Goal: Task Accomplishment & Management: Manage account settings

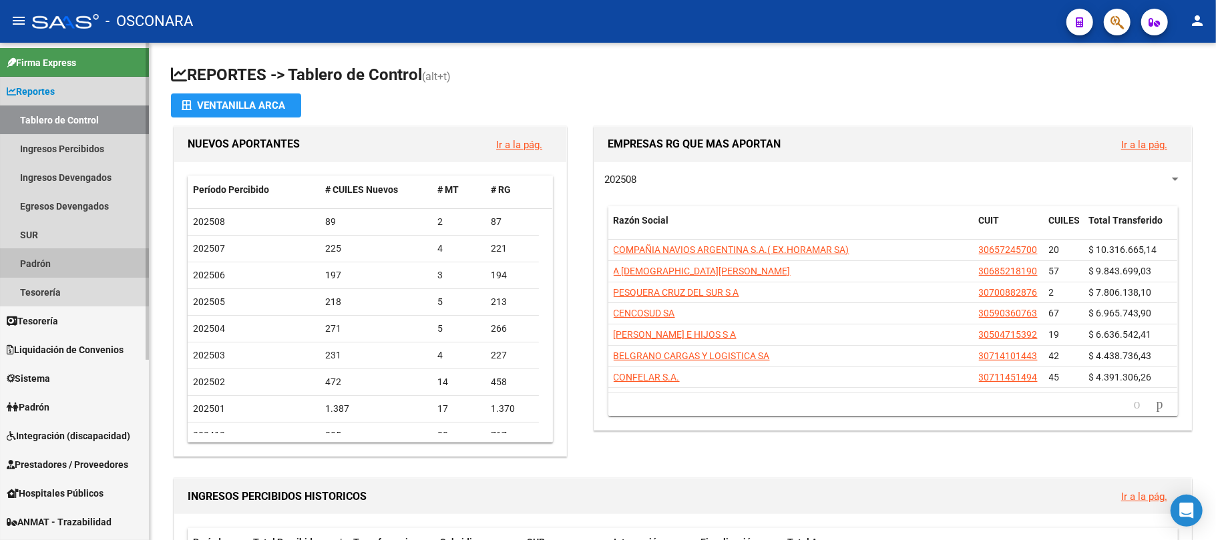
click at [55, 268] on link "Padrón" at bounding box center [74, 263] width 149 height 29
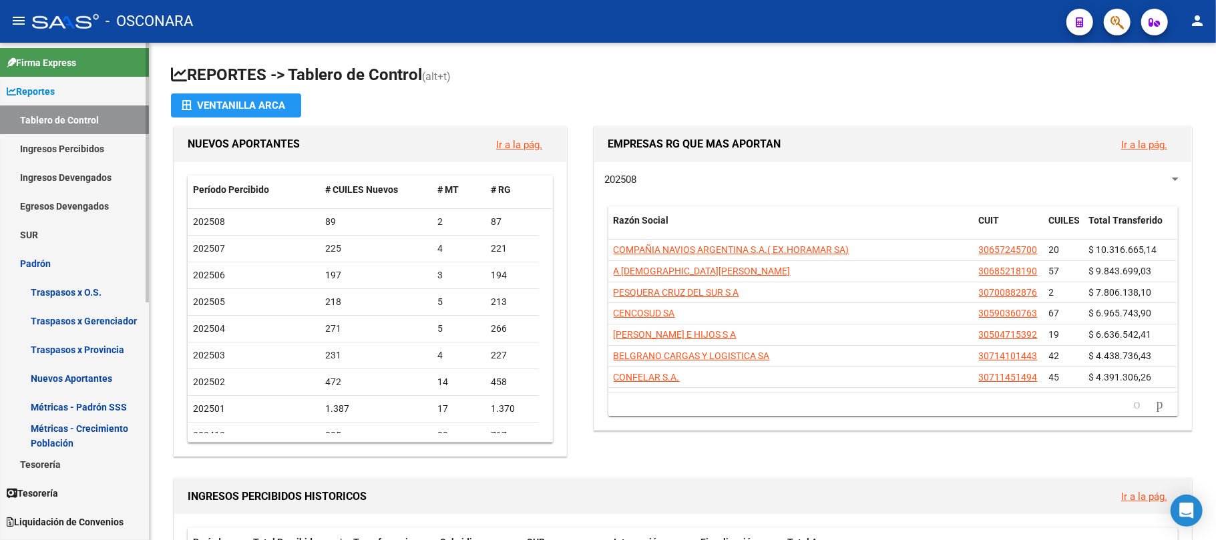
click at [56, 265] on link "Padrón" at bounding box center [74, 263] width 149 height 29
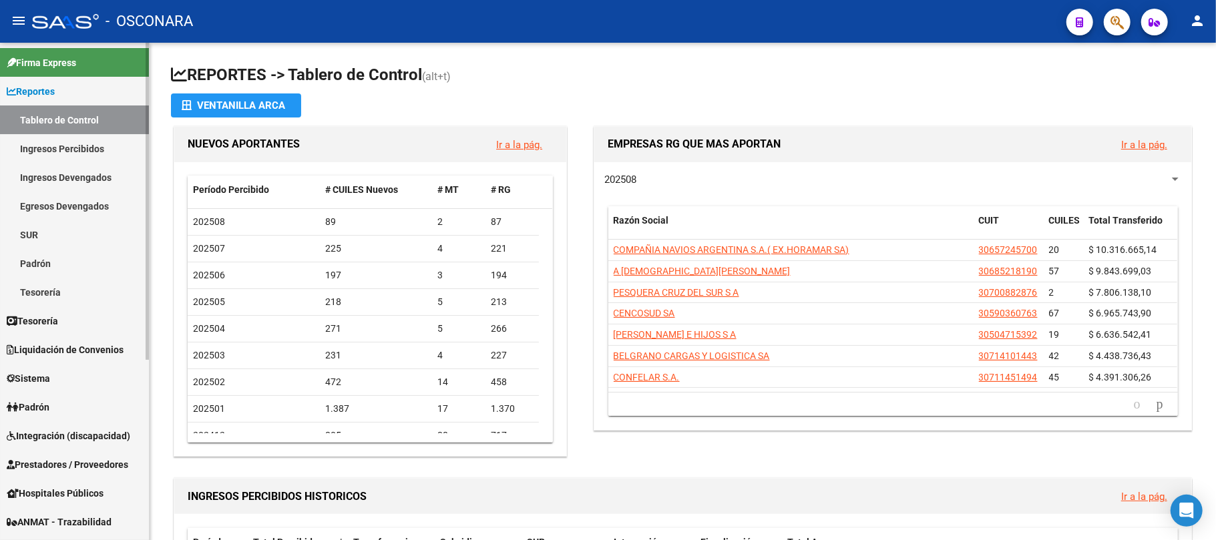
click at [49, 409] on span "Padrón" at bounding box center [28, 407] width 43 height 15
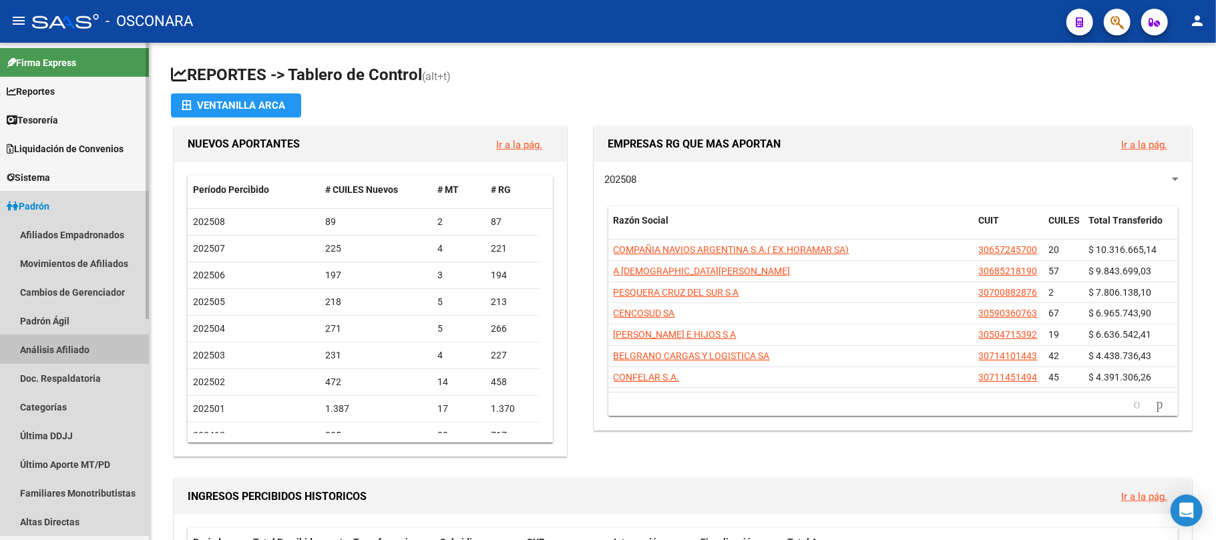
click at [77, 355] on link "Análisis Afiliado" at bounding box center [74, 349] width 149 height 29
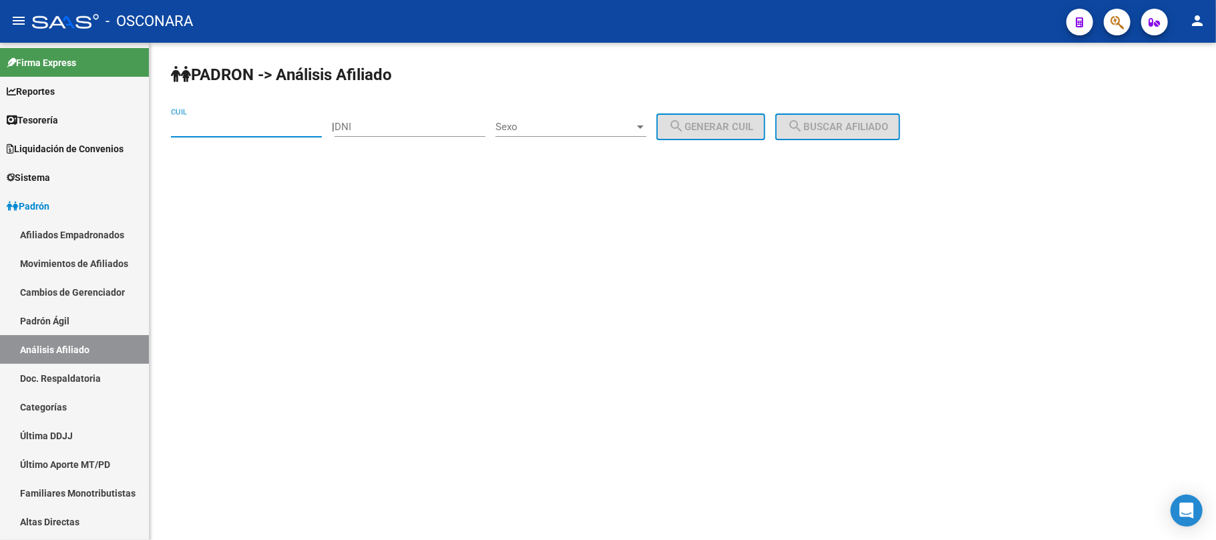
click at [207, 132] on input "CUIL" at bounding box center [246, 127] width 151 height 12
paste input "27-94194138-4"
type input "27-94194138-4"
click at [888, 121] on span "search Buscar afiliado" at bounding box center [837, 127] width 101 height 12
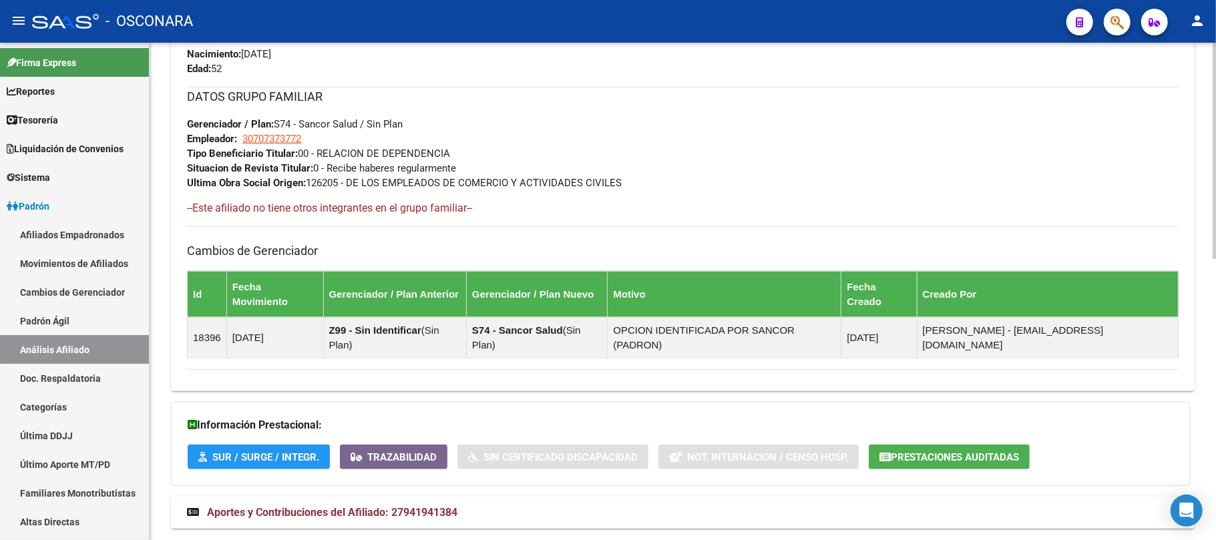
scroll to position [645, 0]
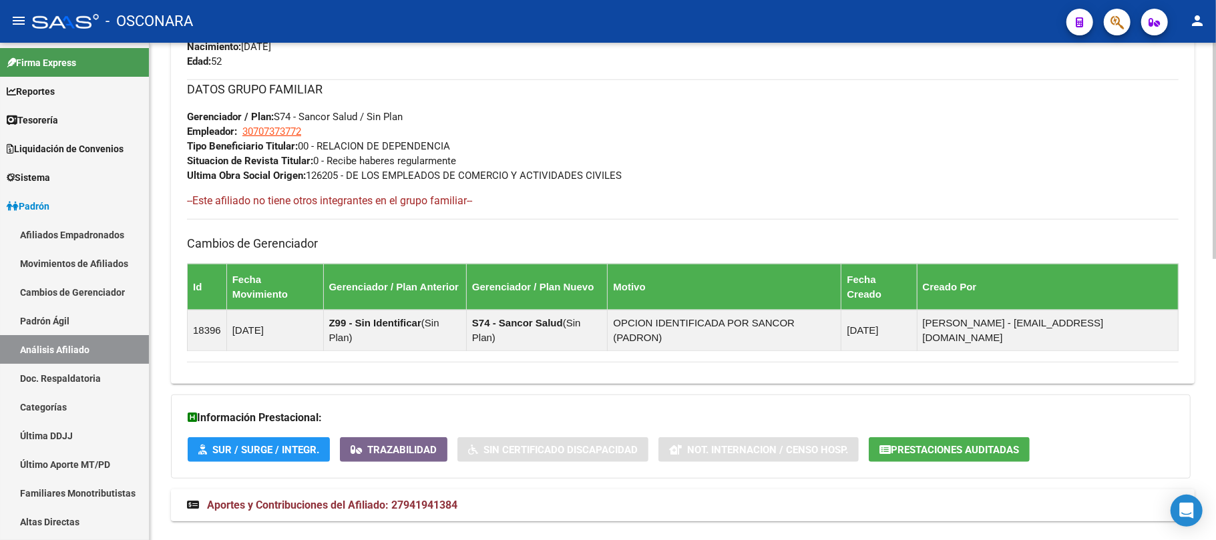
click at [373, 499] on span "Aportes y Contribuciones del Afiliado: 27941941384" at bounding box center [332, 505] width 250 height 13
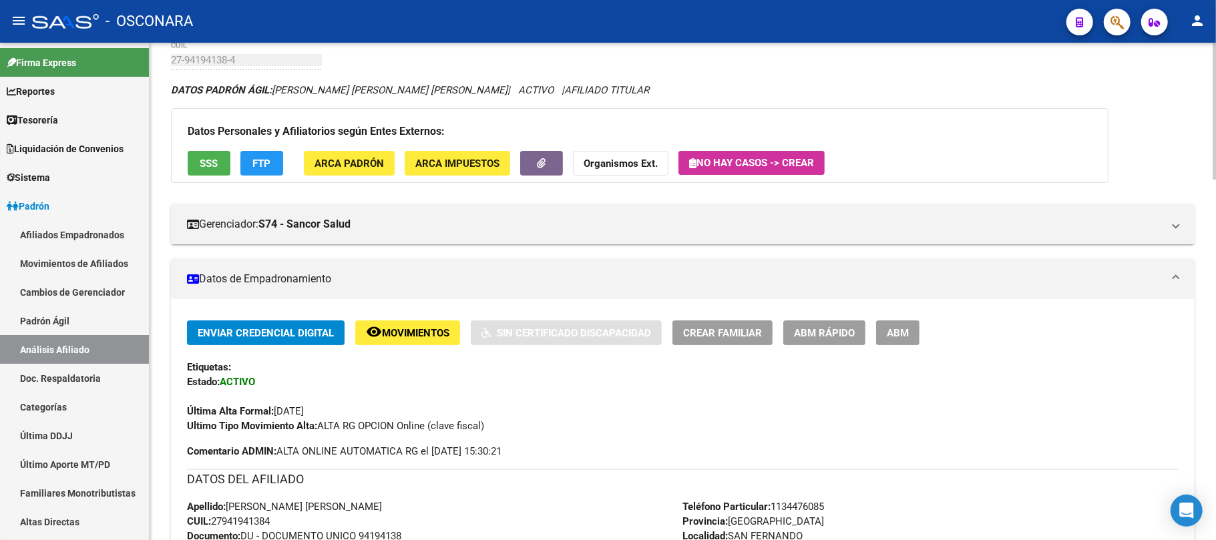
scroll to position [0, 0]
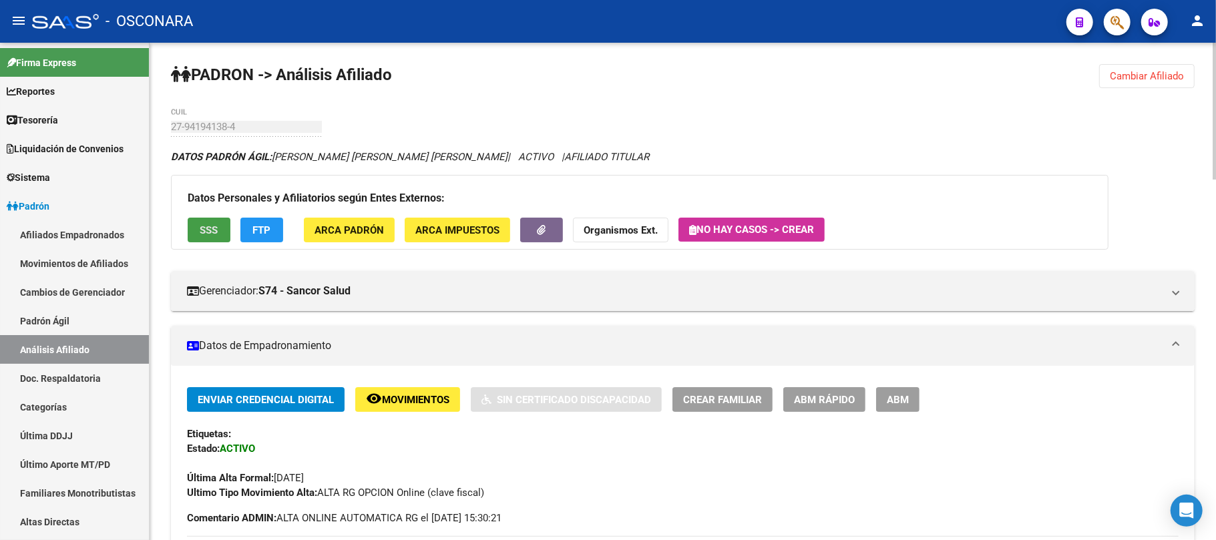
click at [215, 232] on span "SSS" at bounding box center [209, 230] width 18 height 12
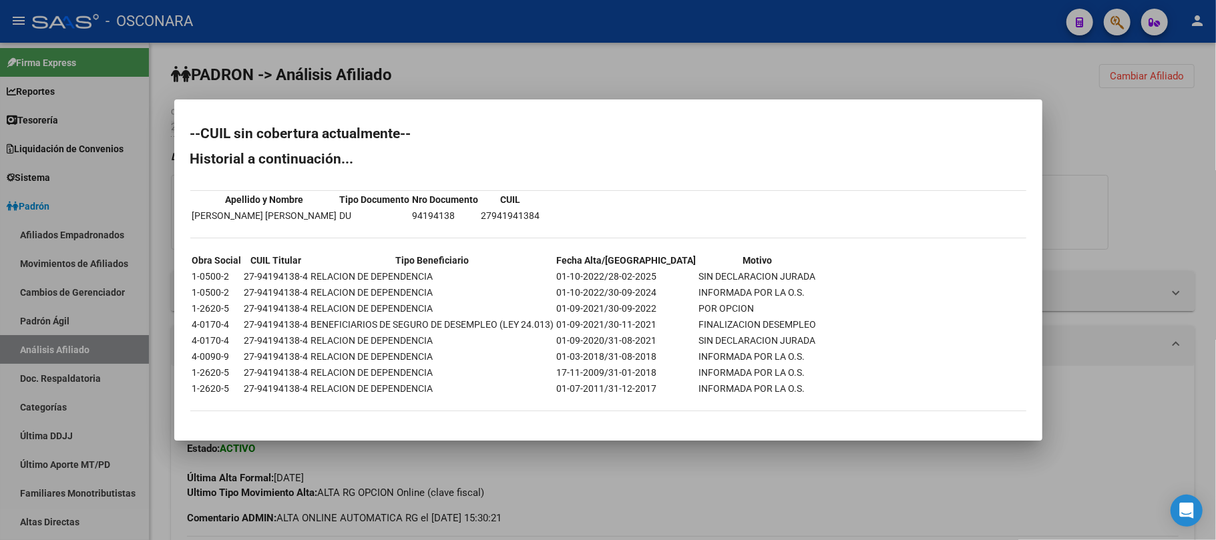
click at [586, 480] on div at bounding box center [608, 270] width 1216 height 540
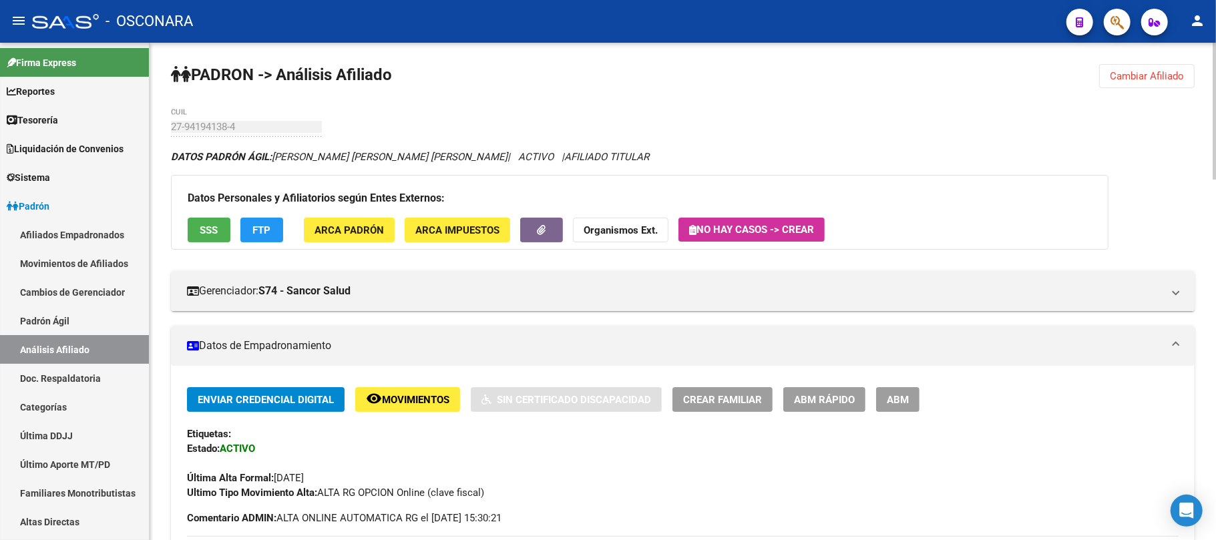
click at [281, 234] on button "FTP" at bounding box center [261, 230] width 43 height 25
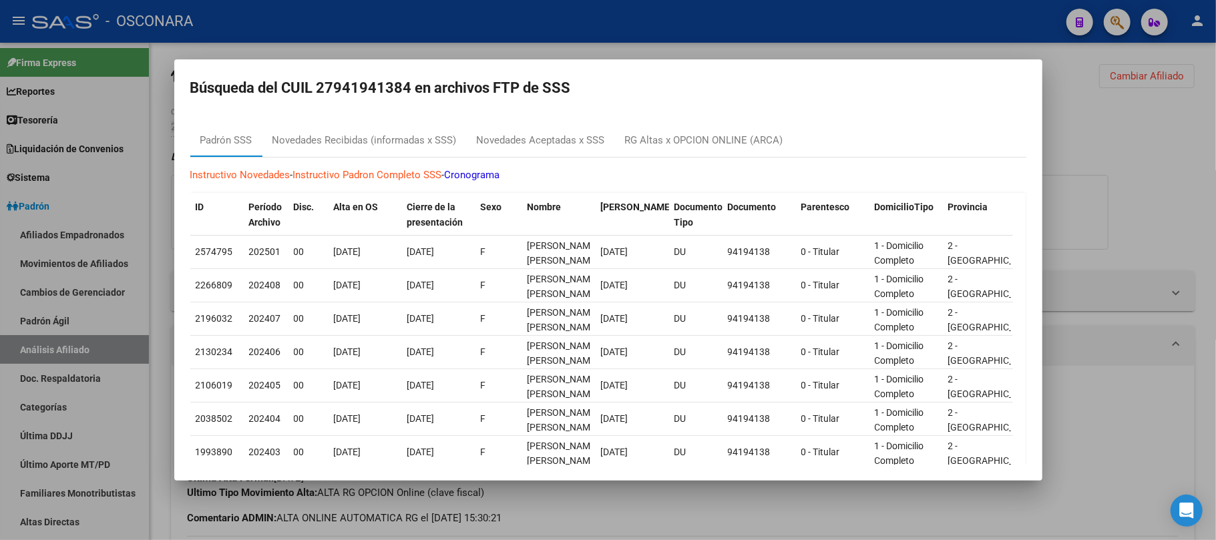
click at [1099, 137] on div at bounding box center [608, 270] width 1216 height 540
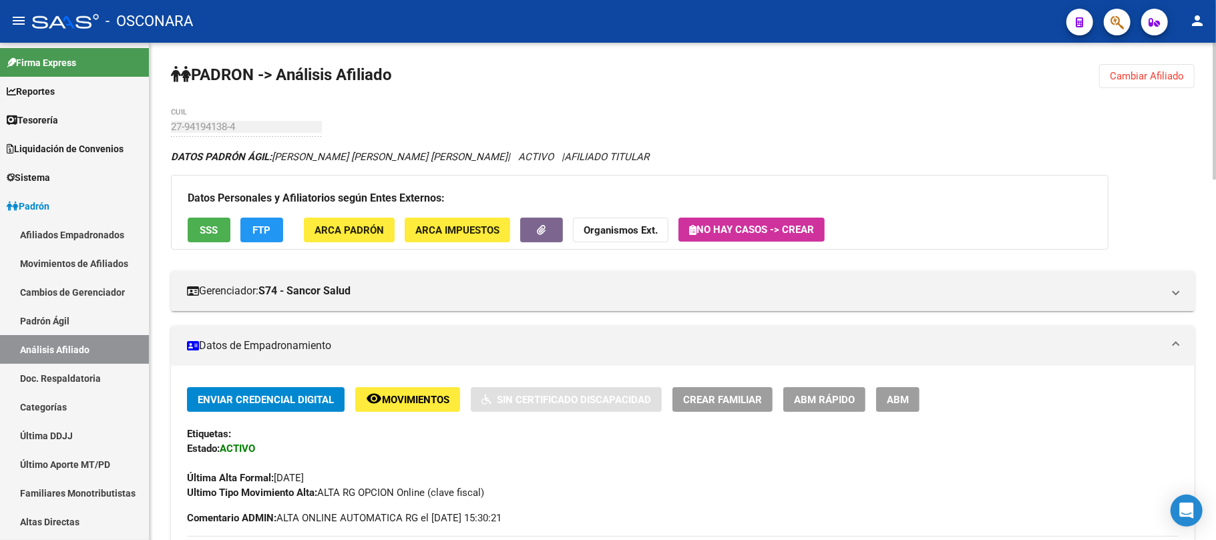
click at [217, 226] on span "SSS" at bounding box center [209, 230] width 18 height 12
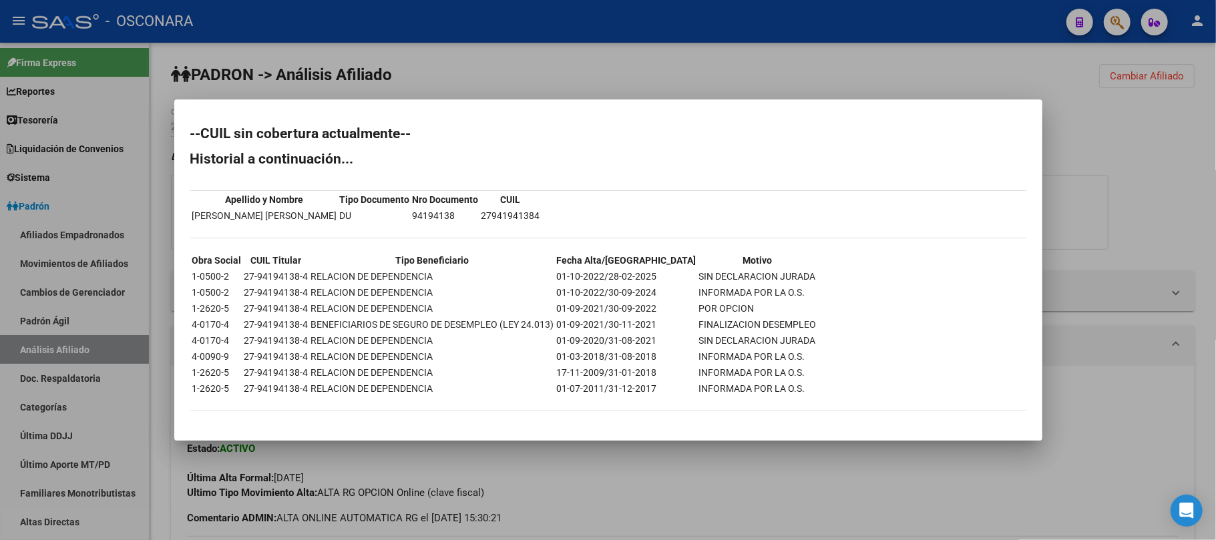
click at [501, 452] on div at bounding box center [608, 270] width 1216 height 540
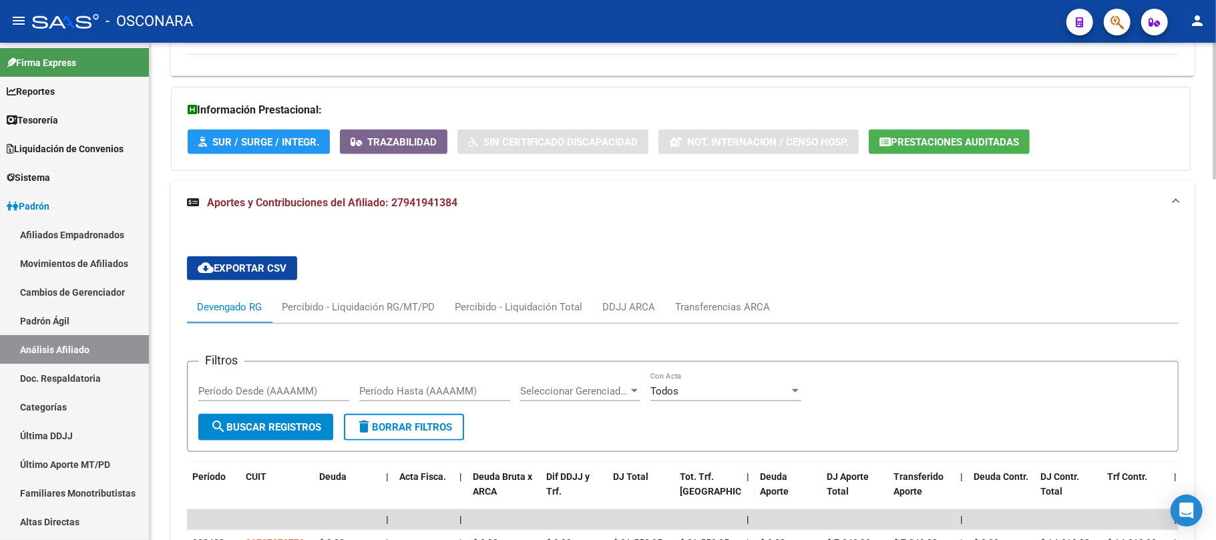
scroll to position [957, 0]
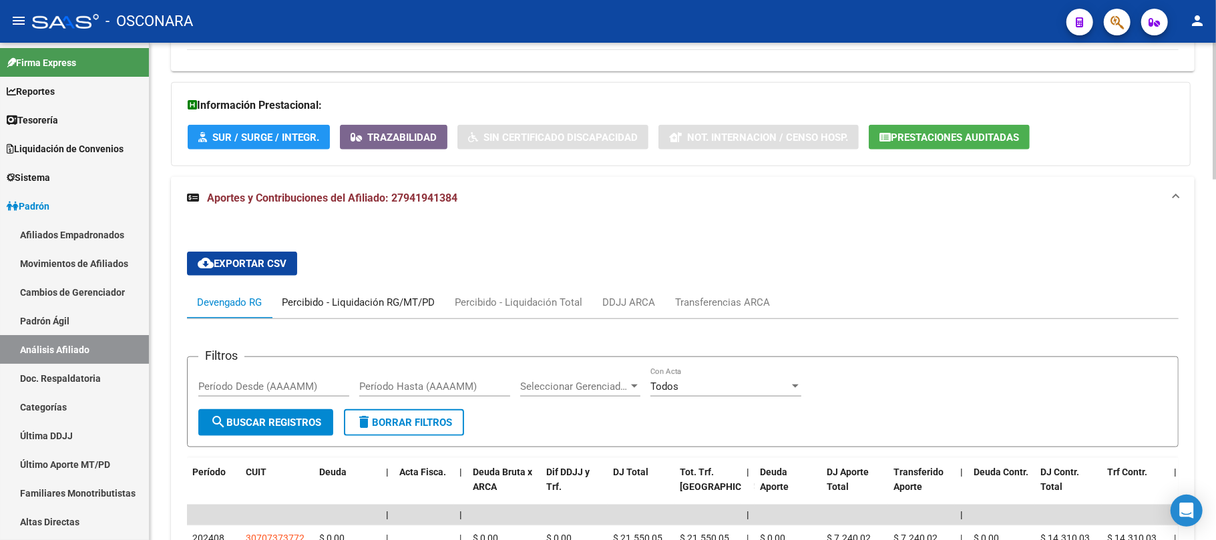
click at [361, 287] on div "Percibido - Liquidación RG/MT/PD" at bounding box center [358, 303] width 173 height 32
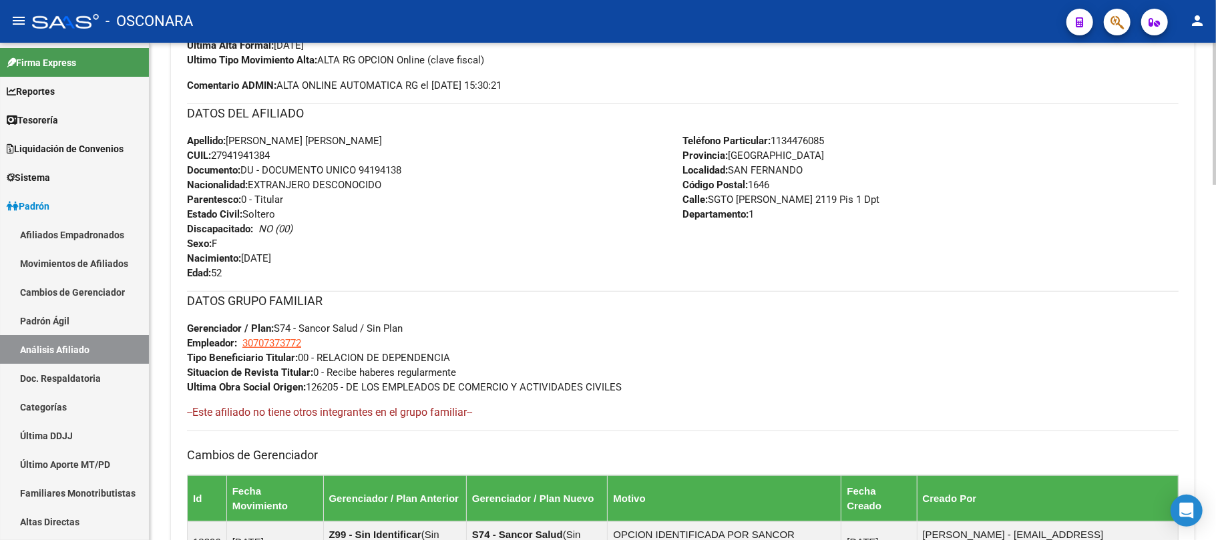
scroll to position [623, 0]
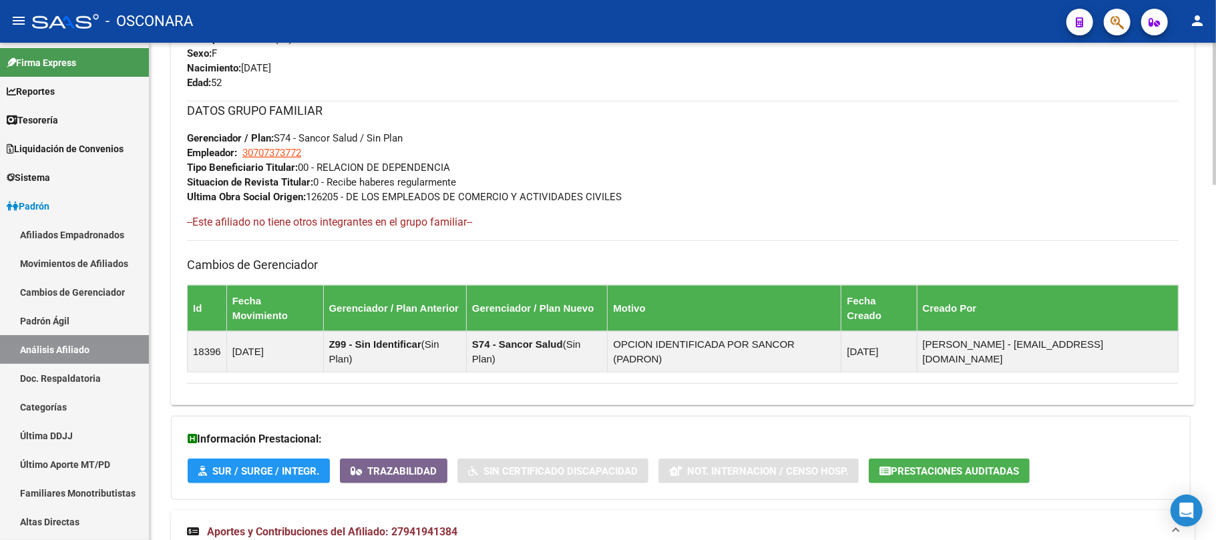
click at [445, 526] on span "Aportes y Contribuciones del Afiliado: 27941941384" at bounding box center [332, 532] width 250 height 13
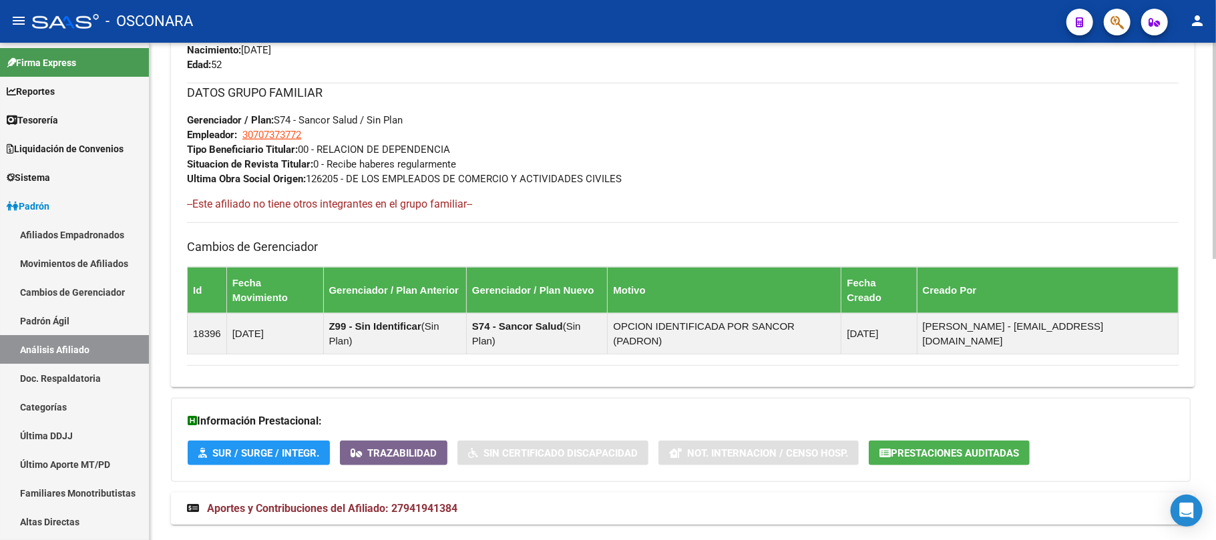
scroll to position [645, 0]
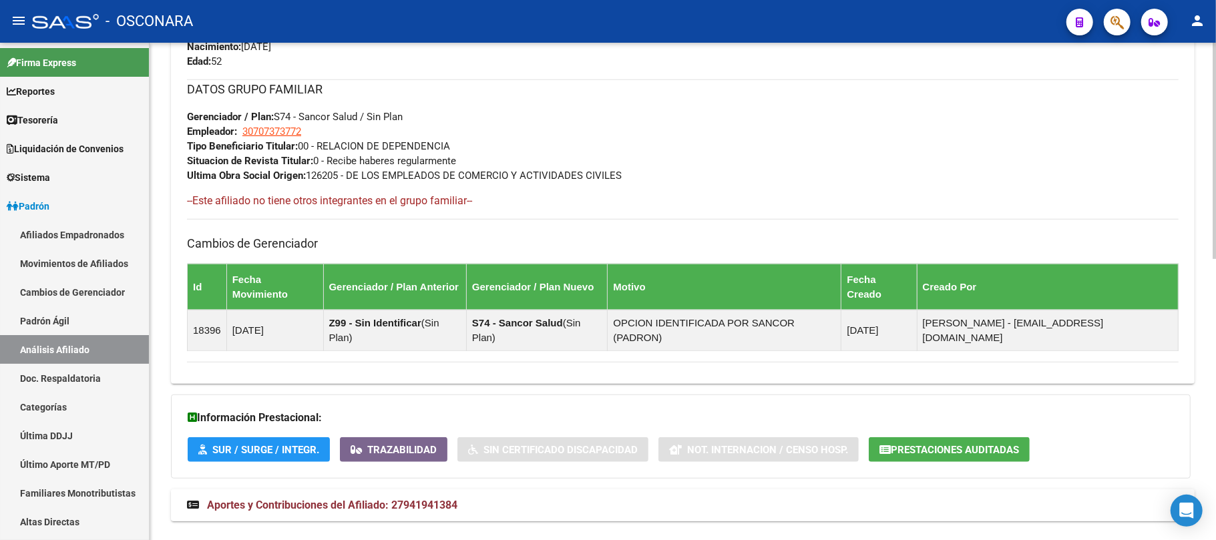
click at [358, 499] on span "Aportes y Contribuciones del Afiliado: 27941941384" at bounding box center [332, 505] width 250 height 13
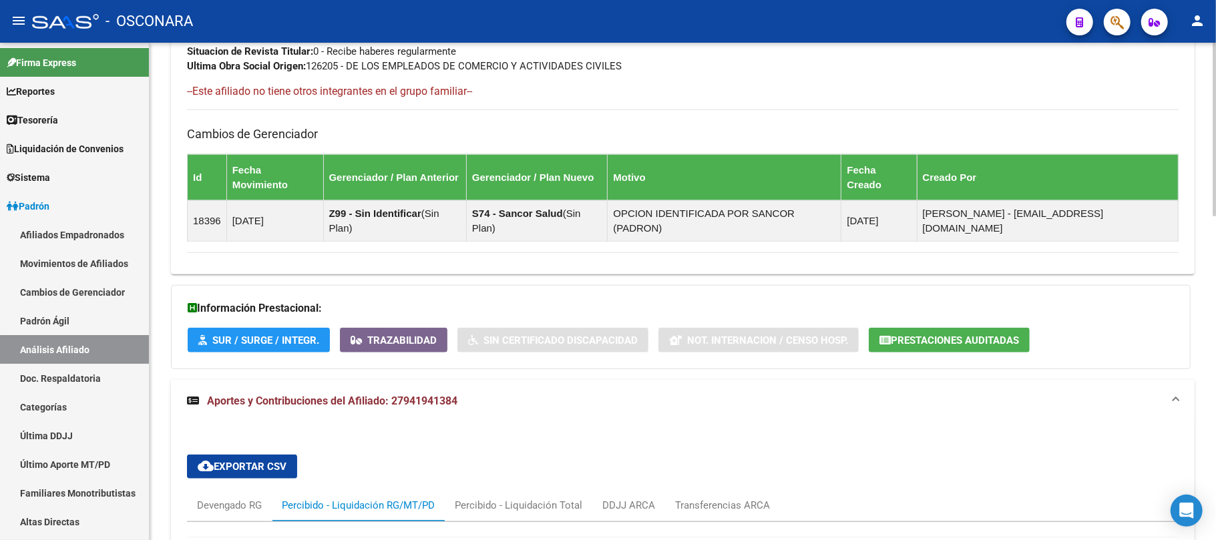
scroll to position [749, 0]
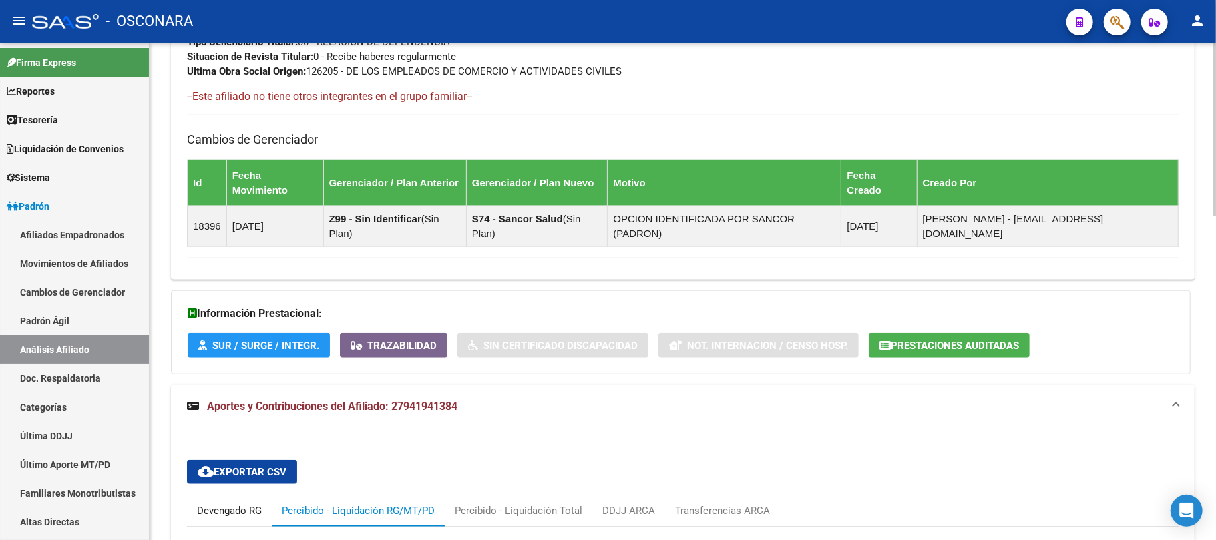
click at [236, 504] on div "Devengado RG" at bounding box center [229, 511] width 65 height 15
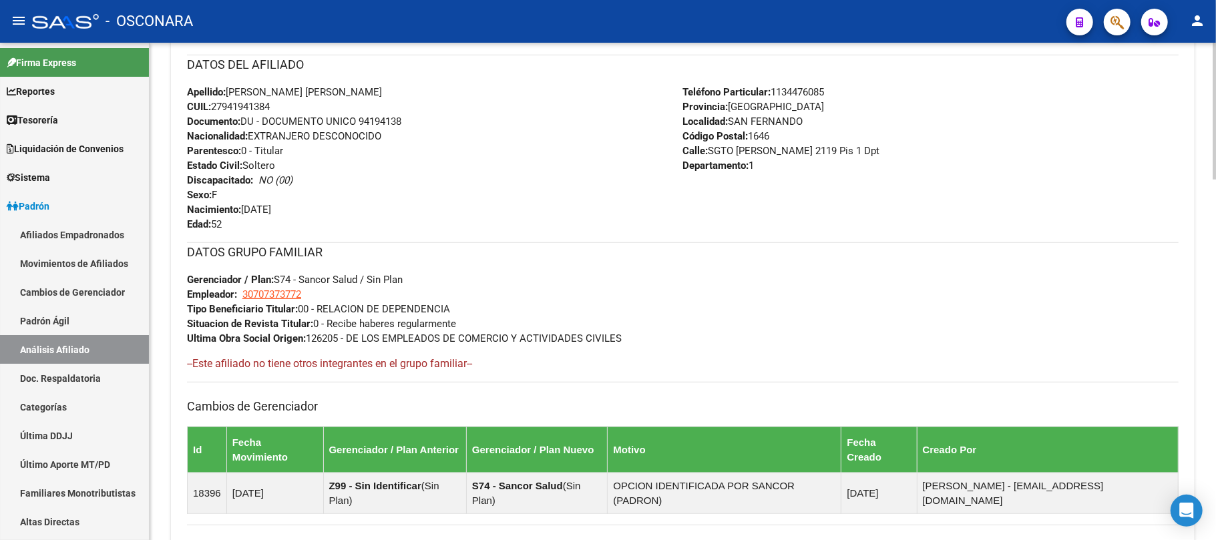
scroll to position [126, 0]
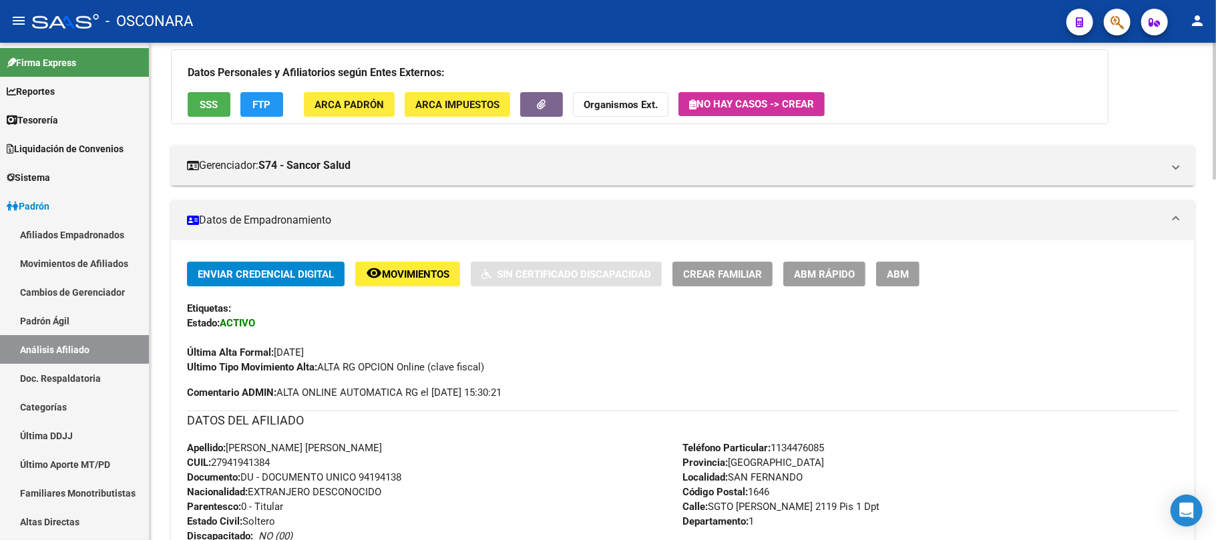
click at [209, 99] on span "SSS" at bounding box center [209, 105] width 18 height 12
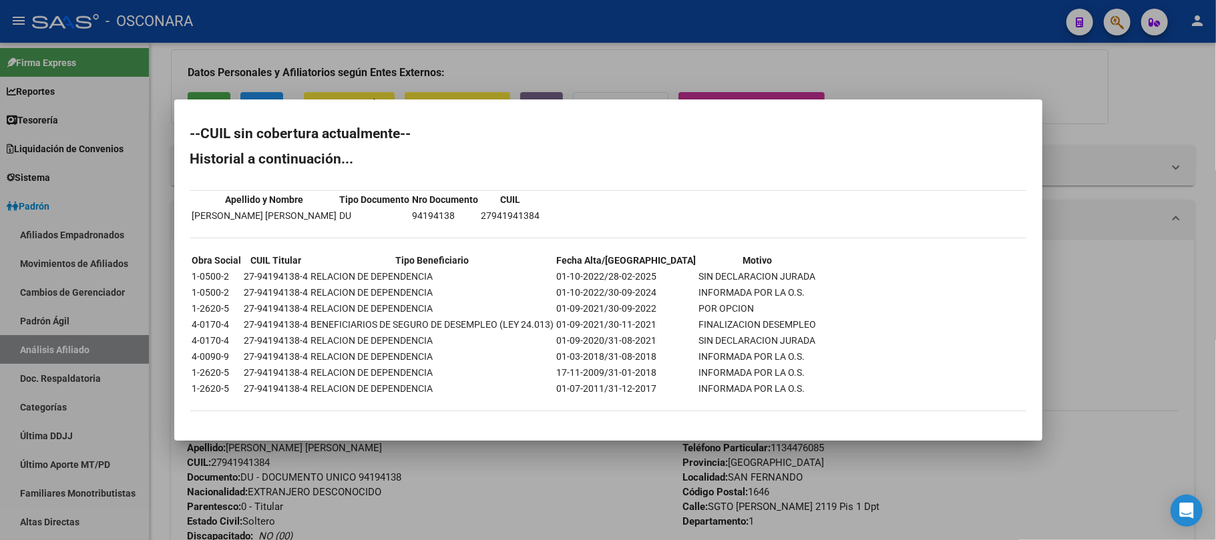
click at [556, 449] on div at bounding box center [608, 270] width 1216 height 540
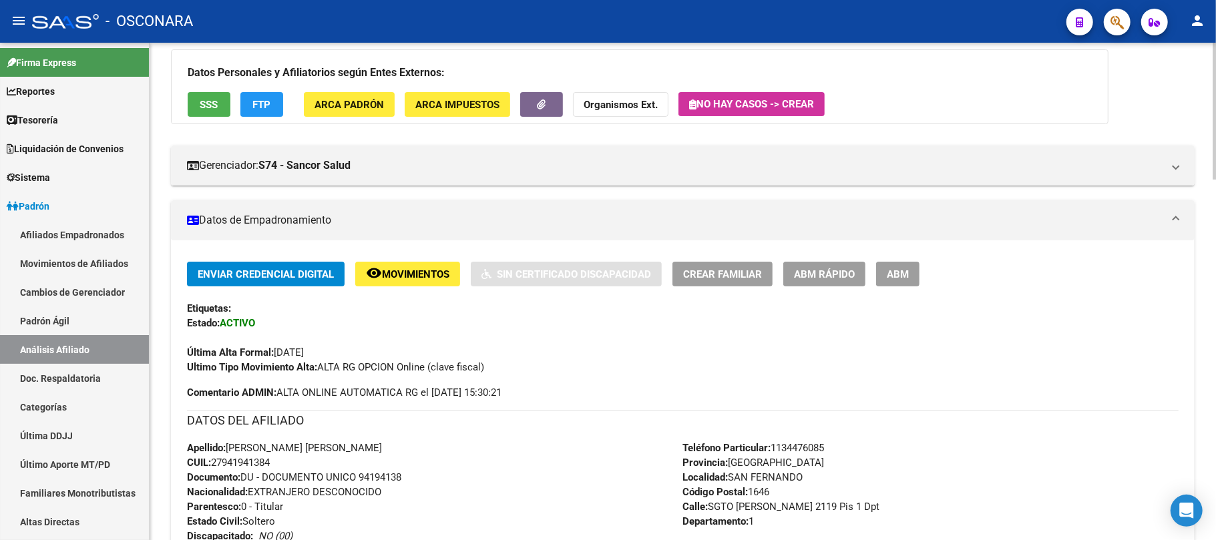
click at [834, 276] on span "ABM Rápido" at bounding box center [824, 274] width 61 height 12
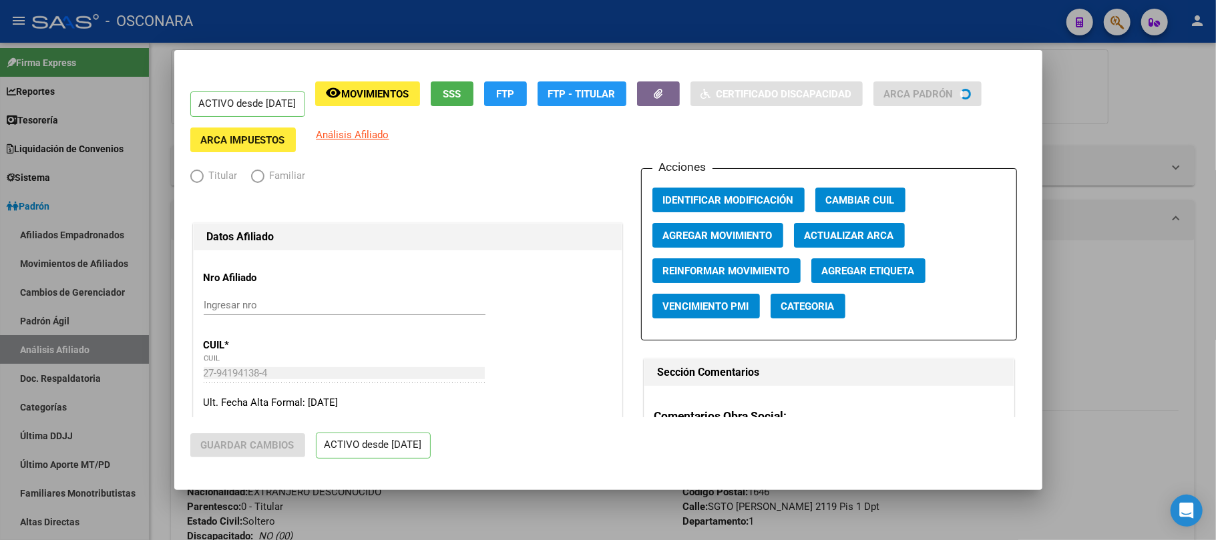
radio input "true"
type input "30-70737377-2"
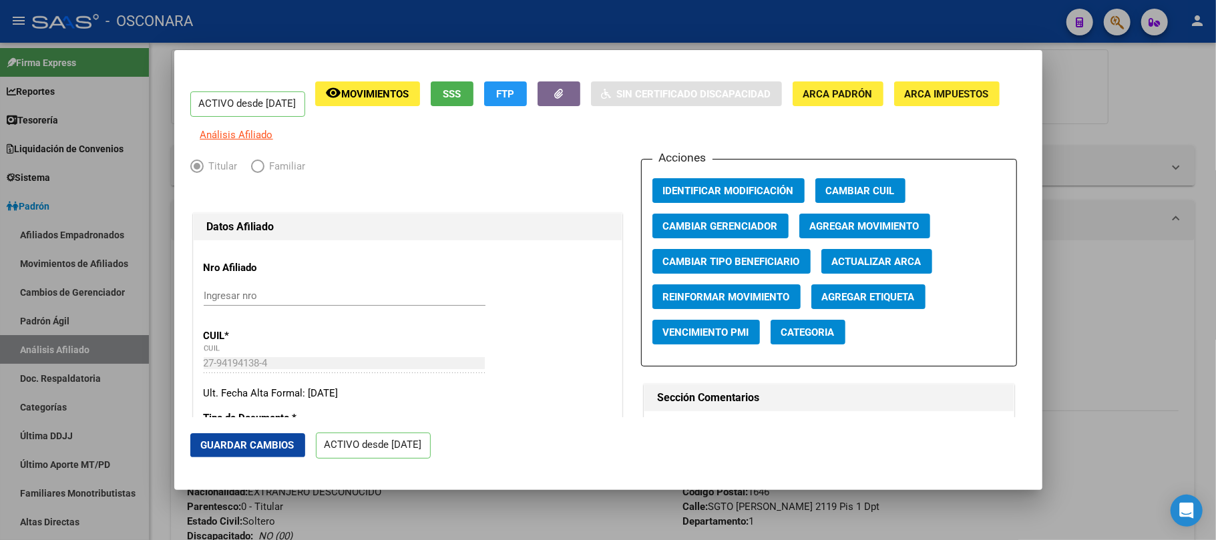
click at [835, 232] on span "Agregar Movimiento" at bounding box center [865, 226] width 110 height 12
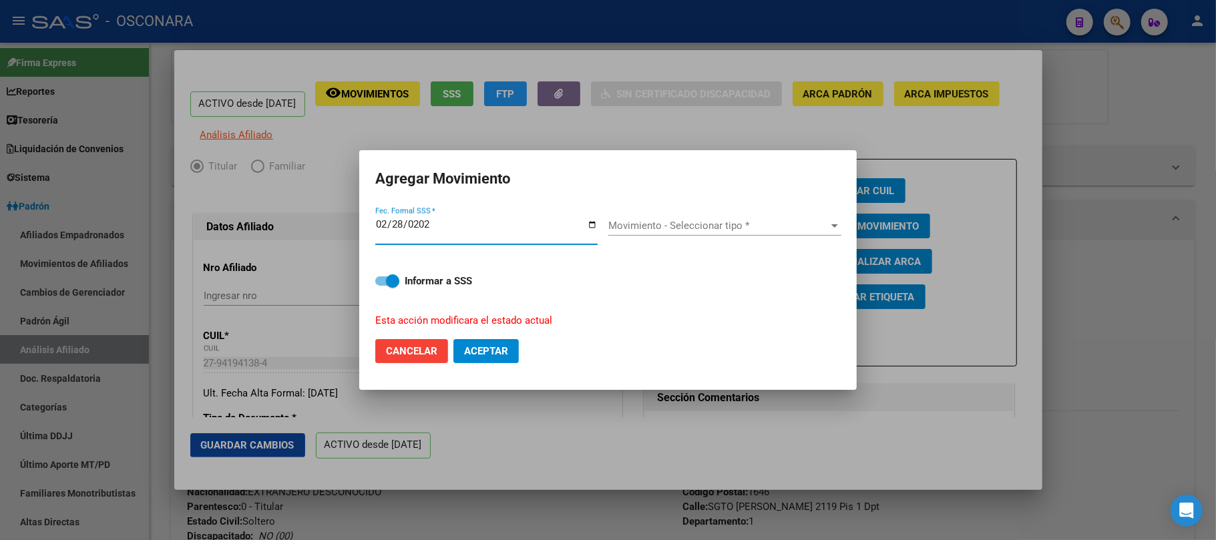
type input "2025-02-28"
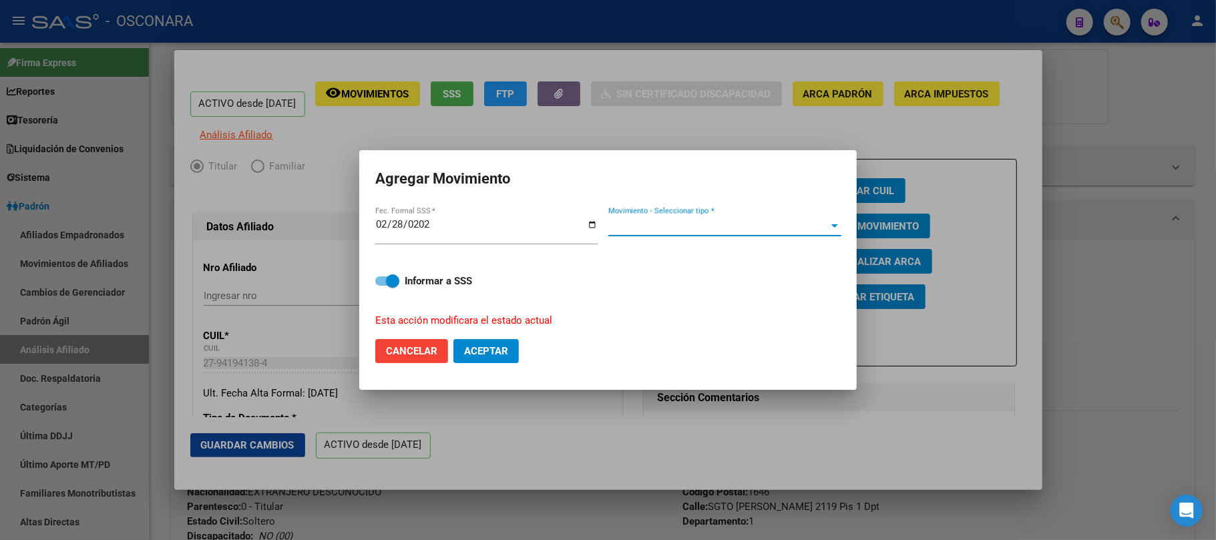
click at [808, 220] on span "Movimiento - Seleccionar tipo *" at bounding box center [718, 226] width 221 height 12
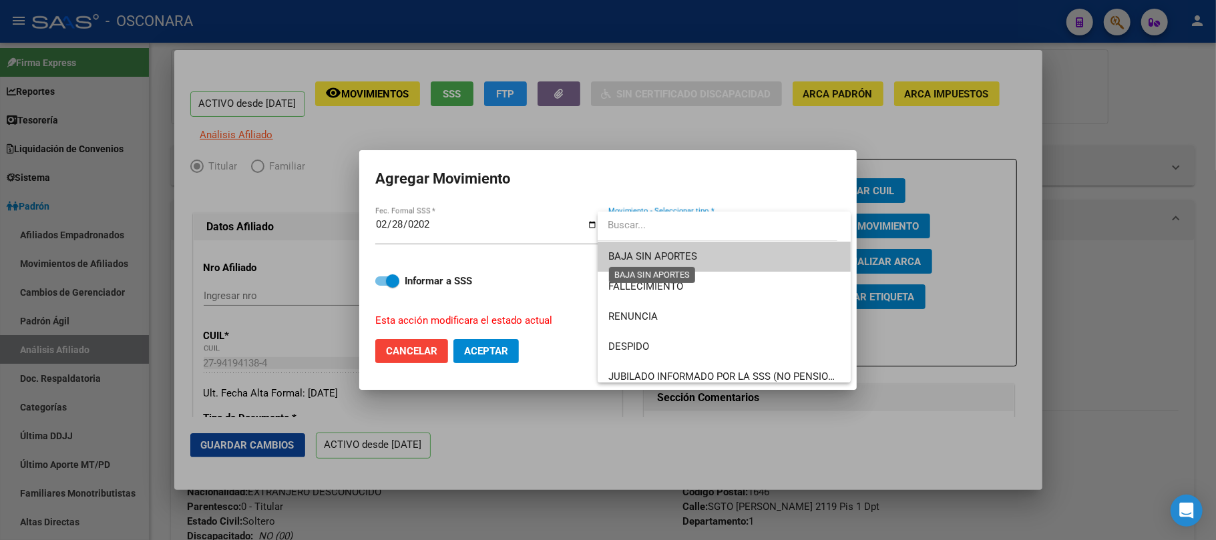
click at [658, 257] on span "BAJA SIN APORTES" at bounding box center [652, 256] width 89 height 12
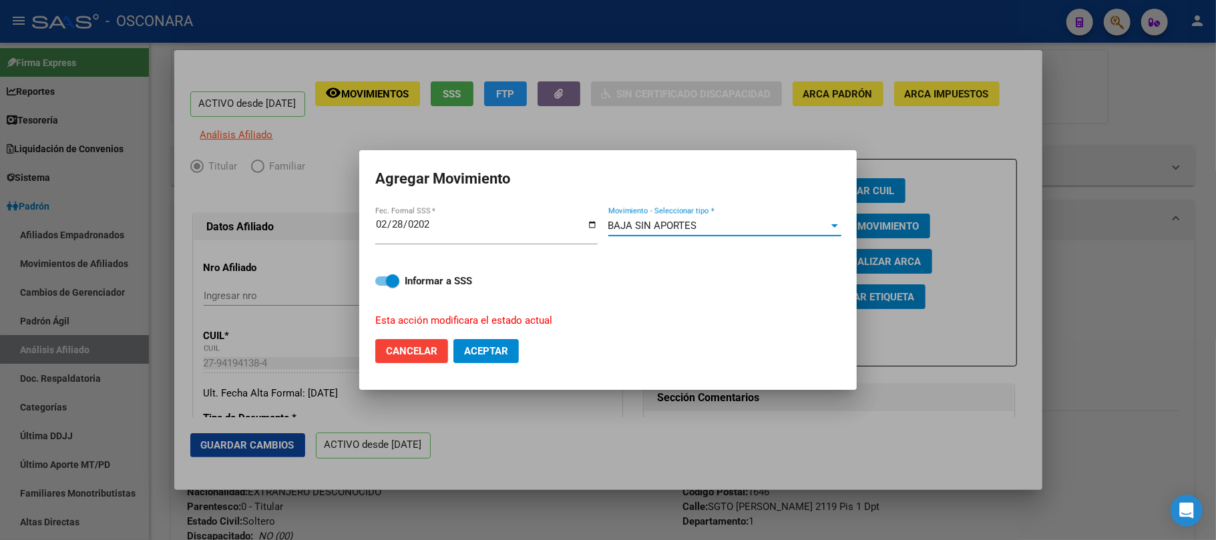
click at [382, 287] on label "Informar a SSS" at bounding box center [608, 281] width 466 height 16
click at [382, 287] on input "Informar a SSS" at bounding box center [381, 286] width 1 height 1
checkbox input "false"
click at [481, 345] on span "Aceptar" at bounding box center [486, 351] width 44 height 12
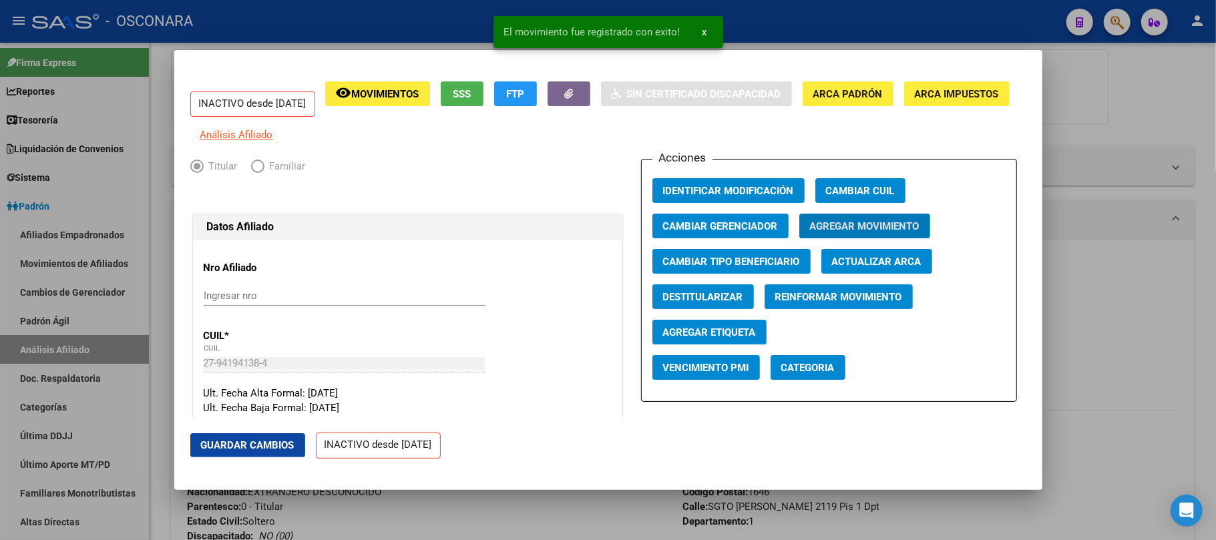
click at [252, 441] on span "Guardar Cambios" at bounding box center [248, 445] width 94 height 12
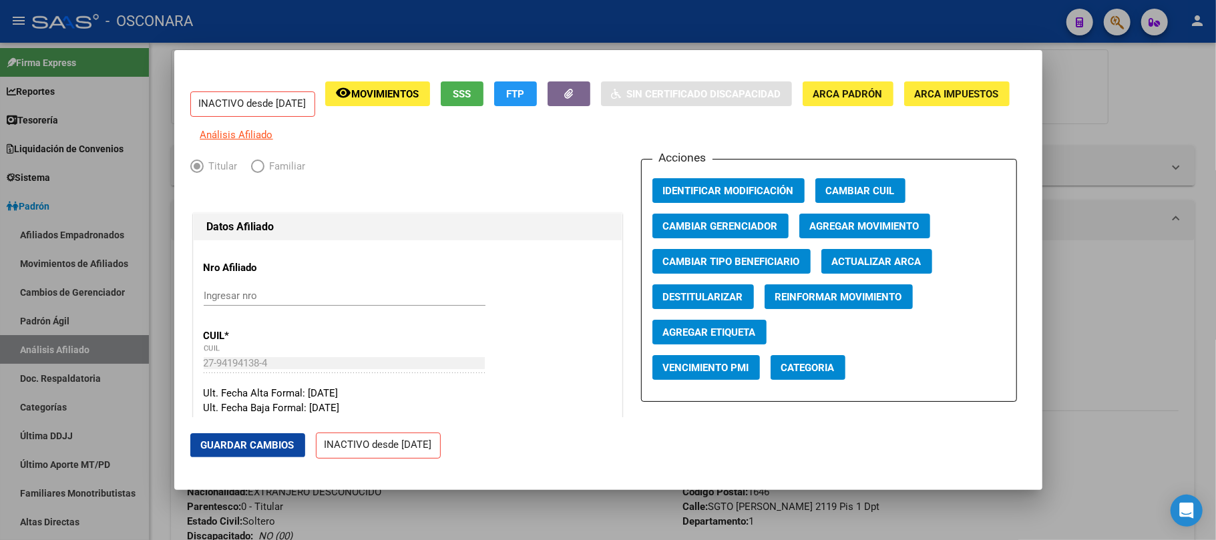
click at [1091, 190] on div at bounding box center [608, 270] width 1216 height 540
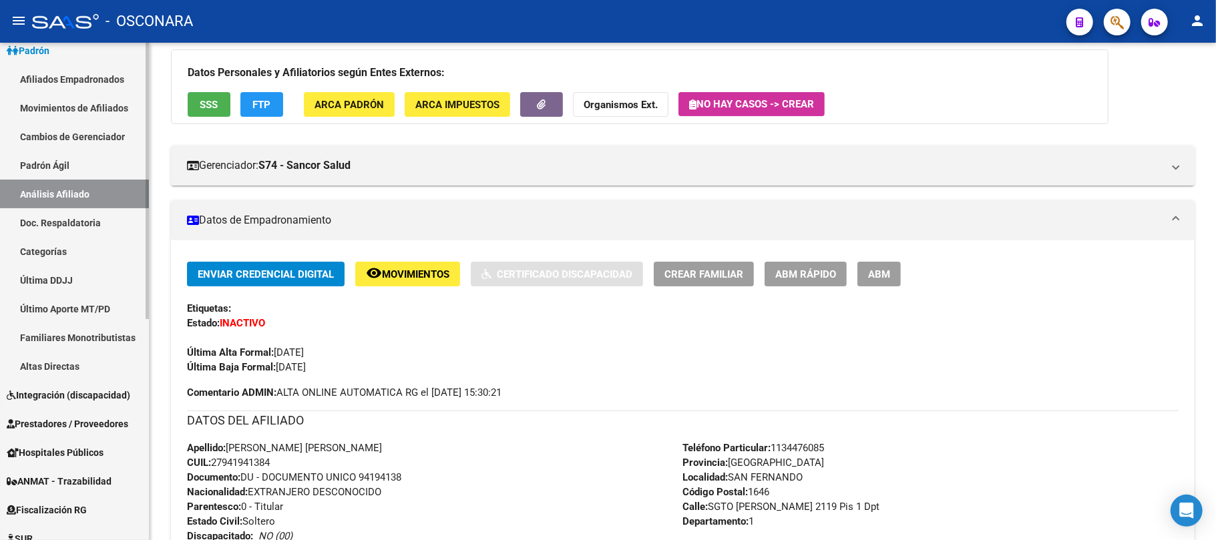
scroll to position [356, 0]
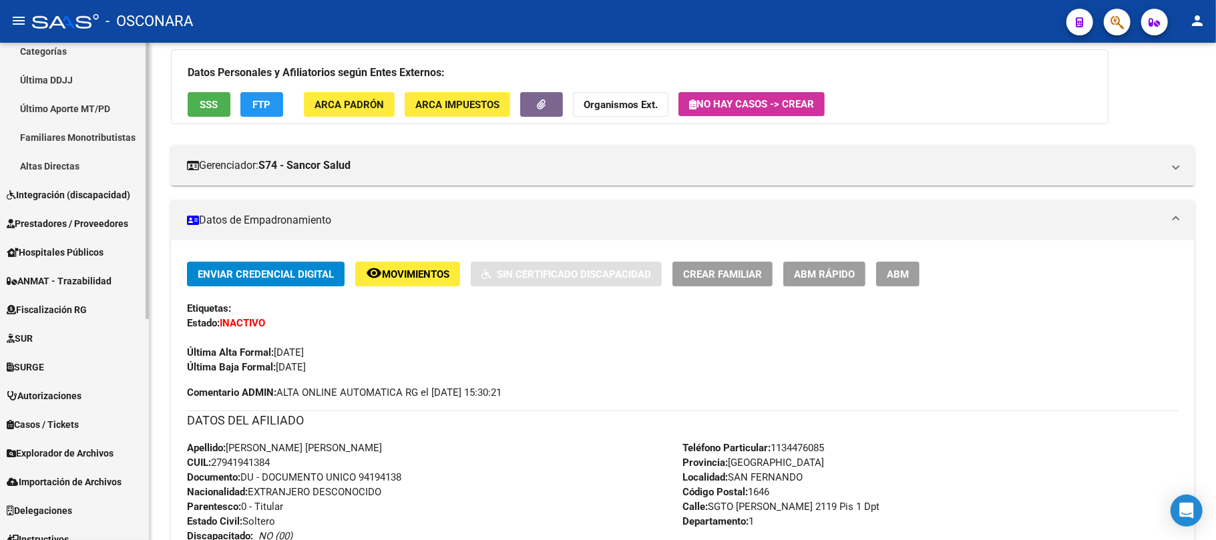
click at [108, 442] on link "Explorador de Archivos" at bounding box center [74, 453] width 149 height 29
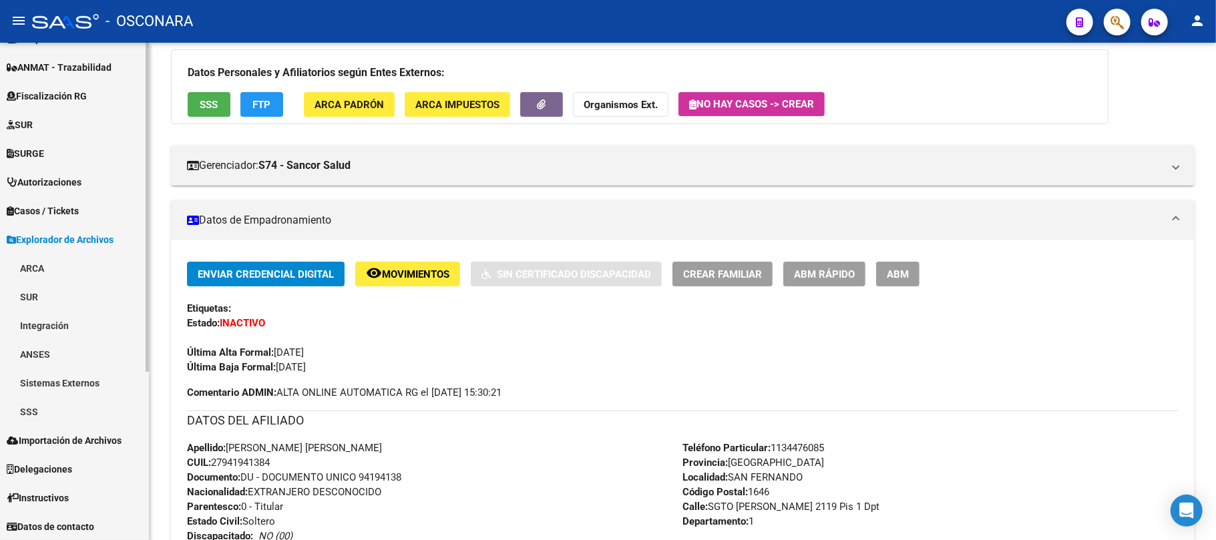
scroll to position [254, 0]
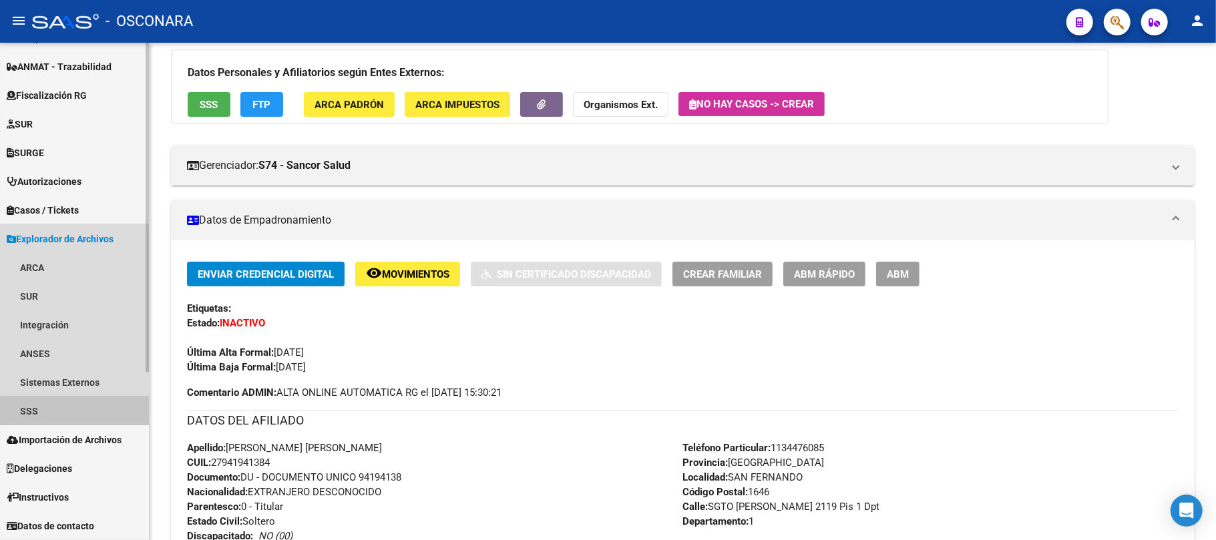
click at [44, 398] on link "SSS" at bounding box center [74, 411] width 149 height 29
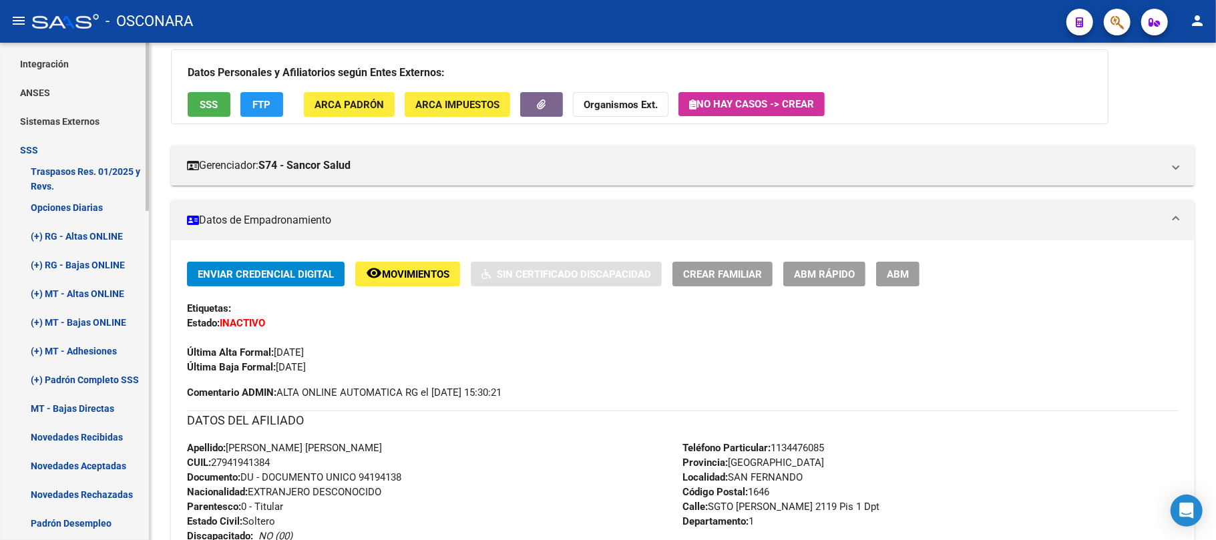
scroll to position [610, 0]
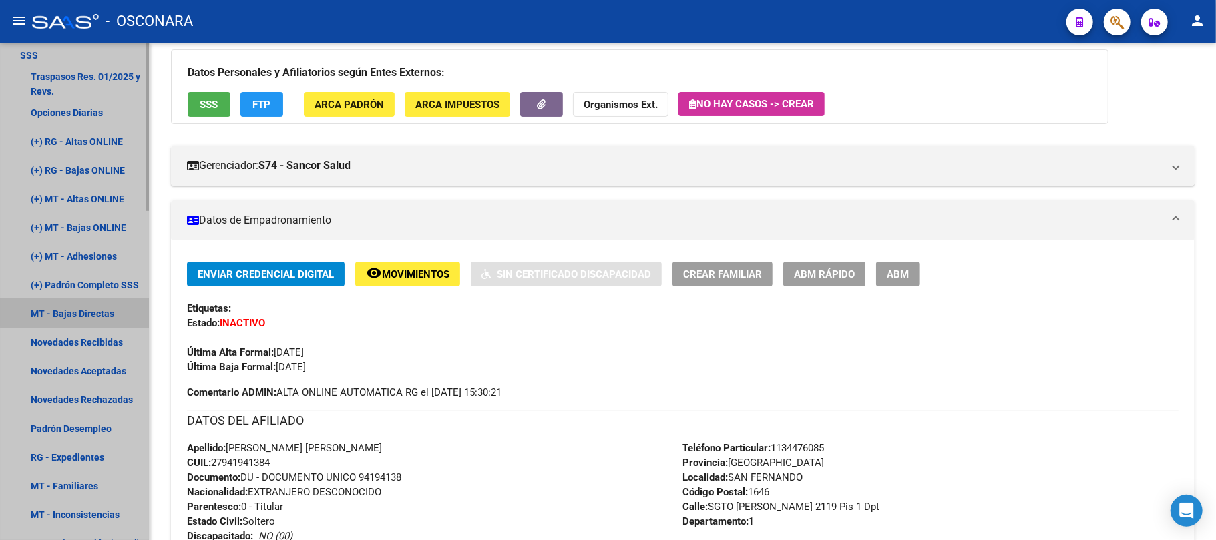
click at [108, 311] on link "MT - Bajas Directas" at bounding box center [74, 313] width 149 height 29
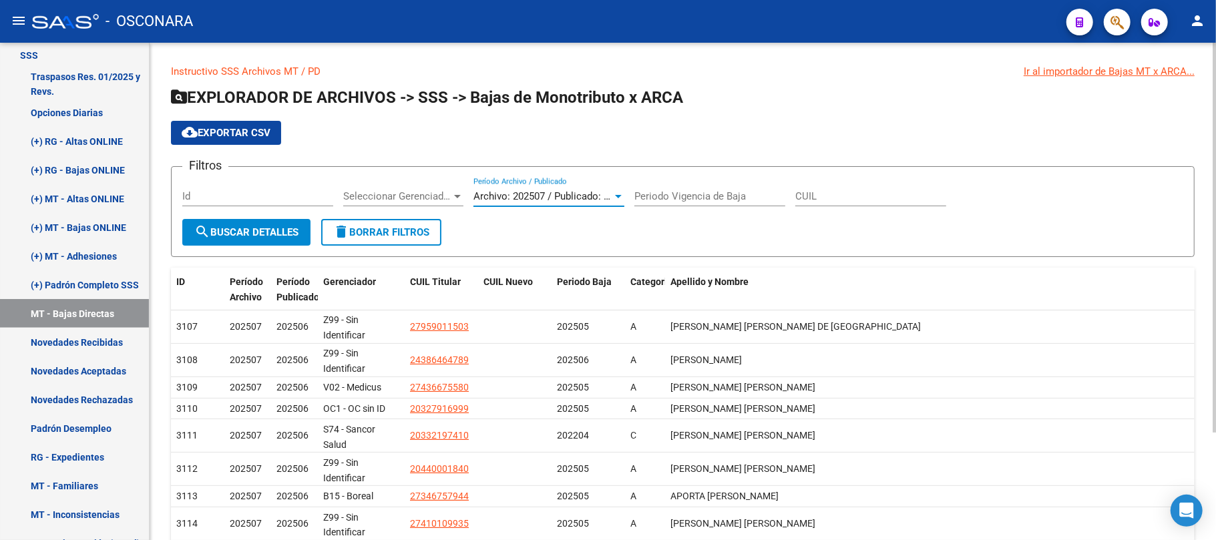
click at [604, 200] on span "Archivo: 202507 / Publicado: 202506" at bounding box center [555, 196] width 162 height 12
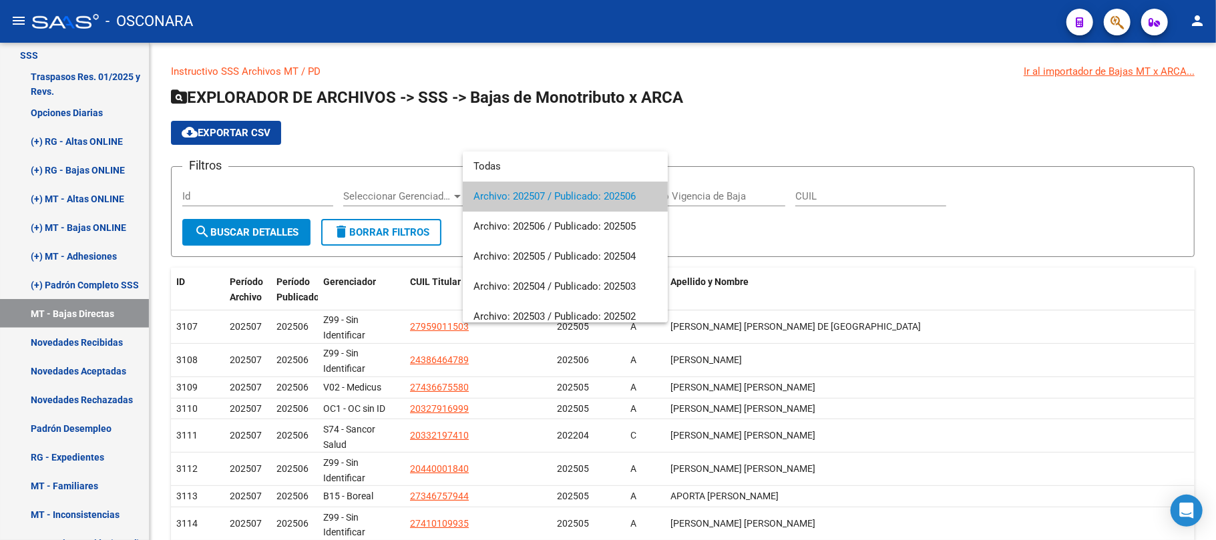
click at [94, 228] on div at bounding box center [608, 270] width 1216 height 540
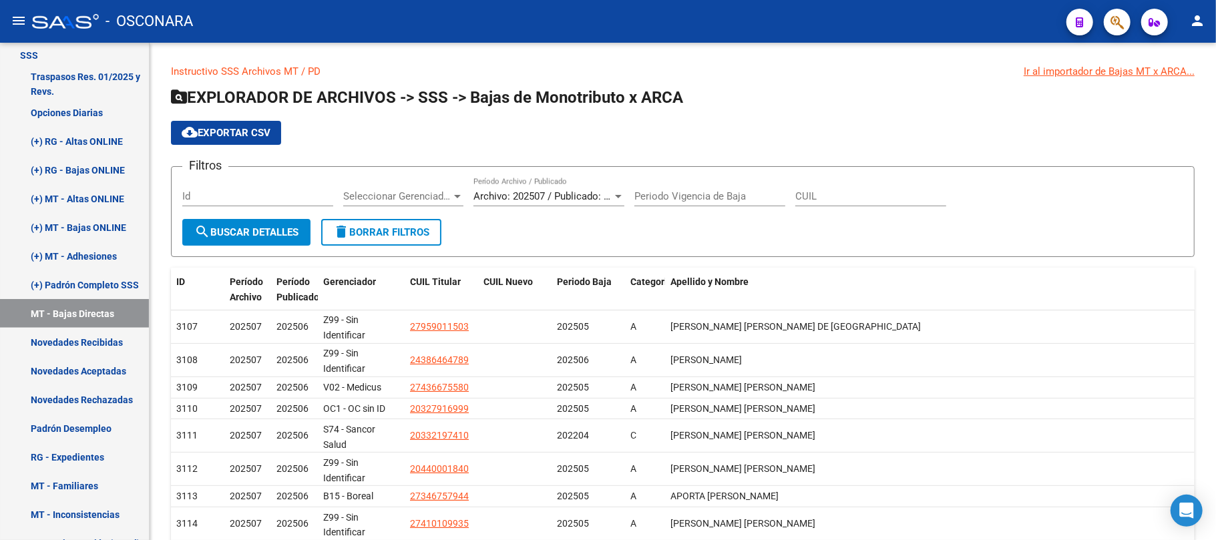
click at [94, 228] on link "(+) MT - Bajas ONLINE" at bounding box center [74, 227] width 149 height 29
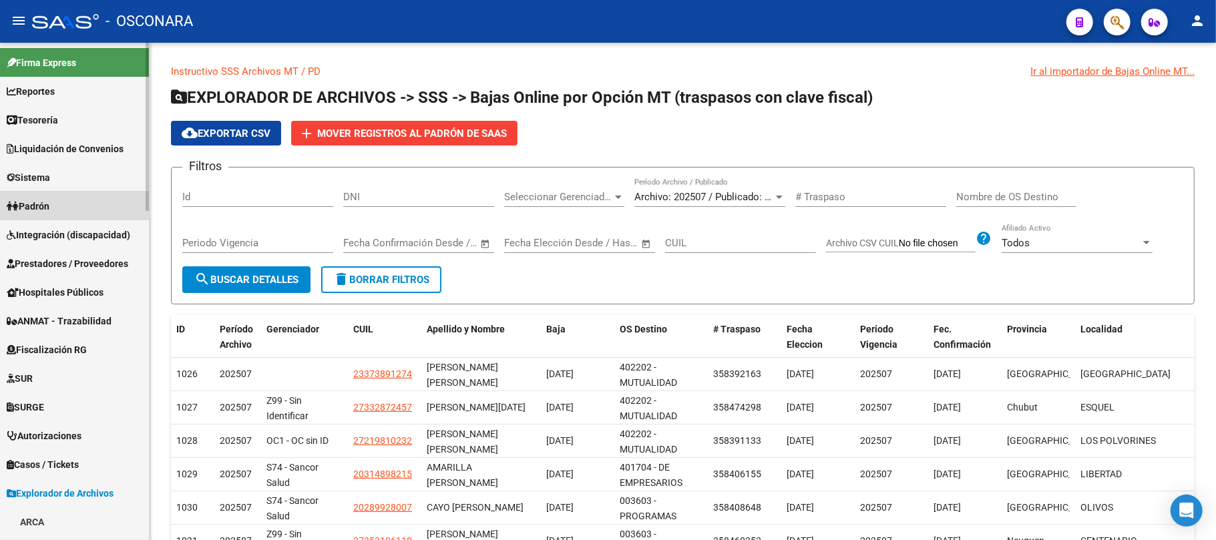
click at [57, 196] on link "Padrón" at bounding box center [74, 206] width 149 height 29
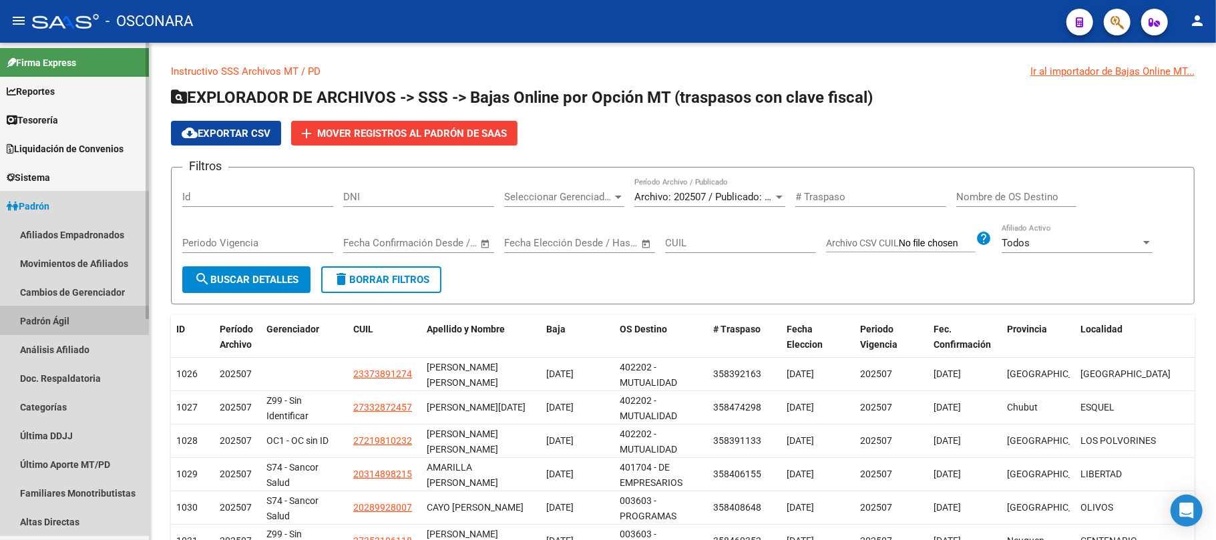
drag, startPoint x: 49, startPoint y: 324, endPoint x: 57, endPoint y: 341, distance: 18.8
click at [49, 324] on link "Padrón Ágil" at bounding box center [74, 321] width 149 height 29
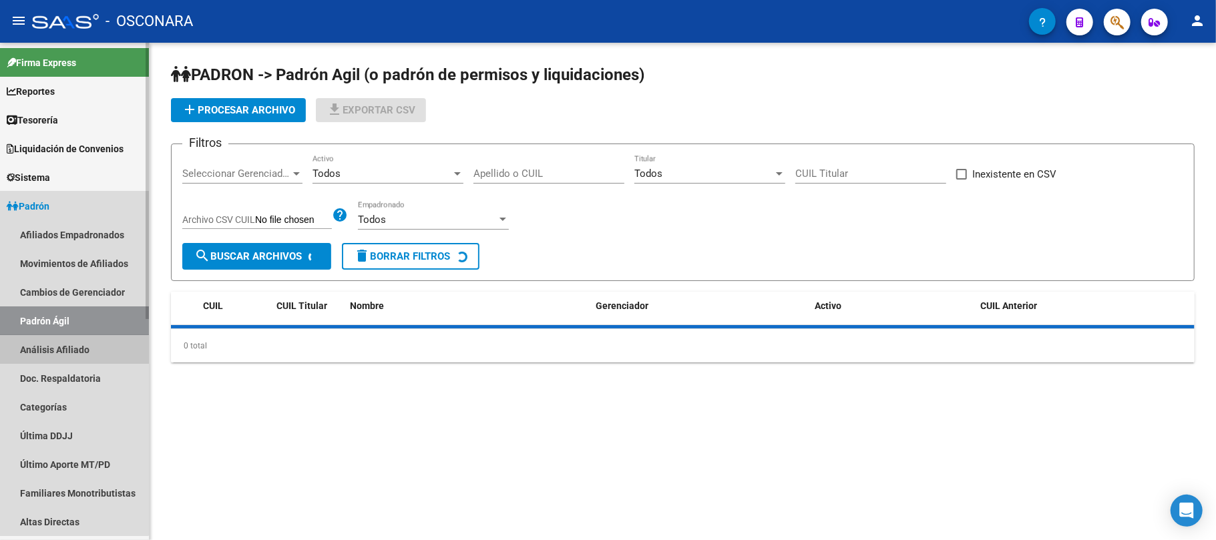
click at [60, 345] on link "Análisis Afiliado" at bounding box center [74, 349] width 149 height 29
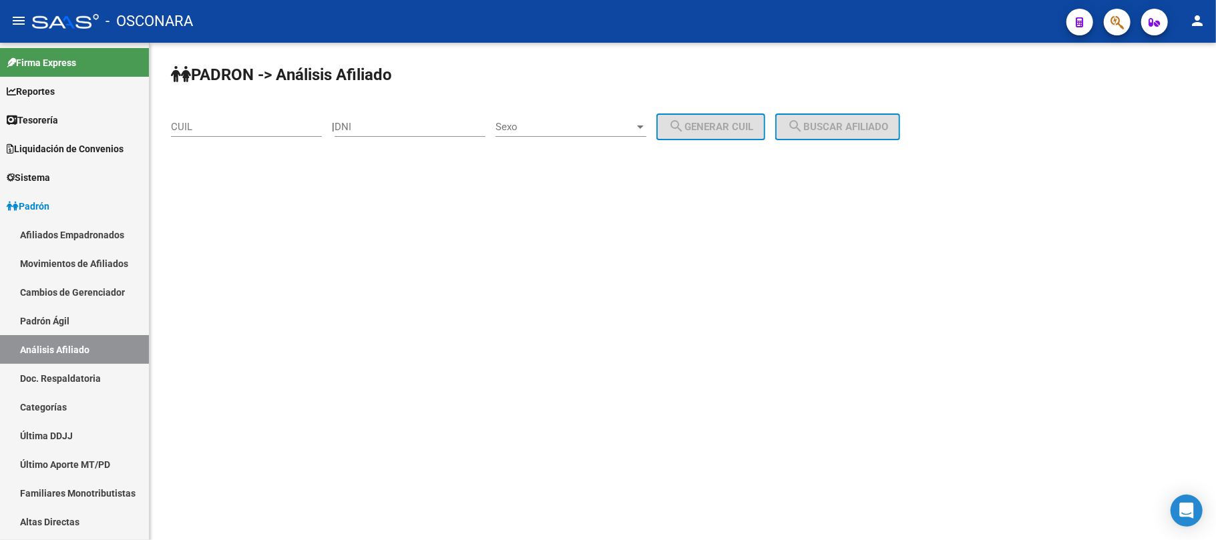
drag, startPoint x: 274, startPoint y: 126, endPoint x: 279, endPoint y: 120, distance: 7.6
click at [274, 126] on input "CUIL" at bounding box center [246, 127] width 151 height 12
click at [176, 130] on input "CUIL" at bounding box center [246, 127] width 151 height 12
click at [273, 121] on input "CUIL" at bounding box center [246, 127] width 151 height 12
paste input "27-94194138-4"
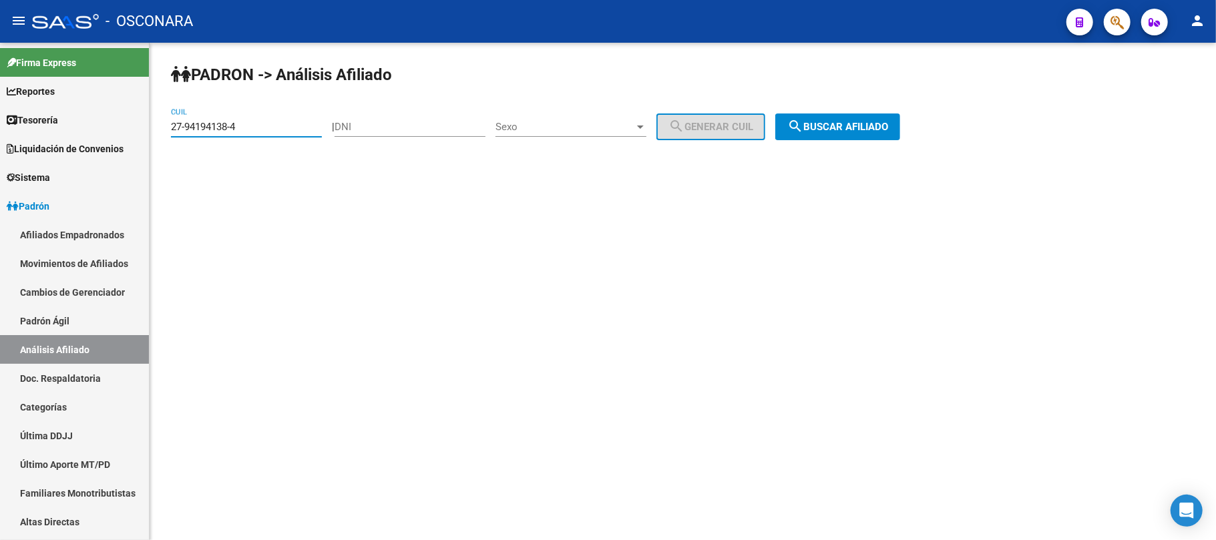
type input "27-94194138-4"
click at [893, 110] on div "PADRON -> Análisis Afiliado 27-94194138-4 CUIL | DNI Sexo Sexo search Generar C…" at bounding box center [683, 113] width 1067 height 140
click at [885, 134] on button "search Buscar afiliado" at bounding box center [837, 127] width 125 height 27
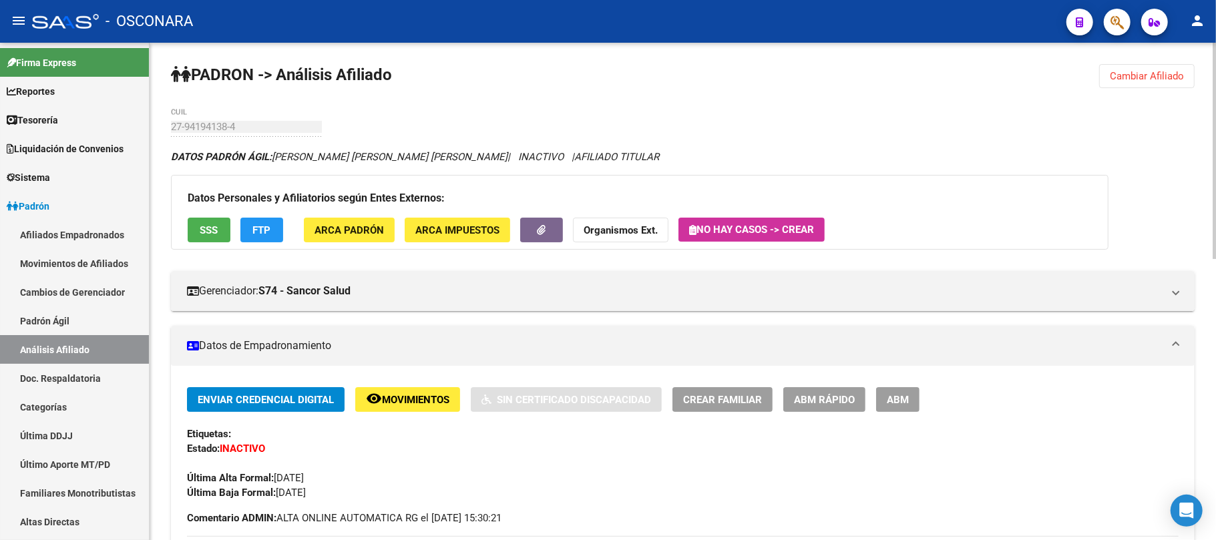
click at [191, 235] on button "SSS" at bounding box center [209, 230] width 43 height 25
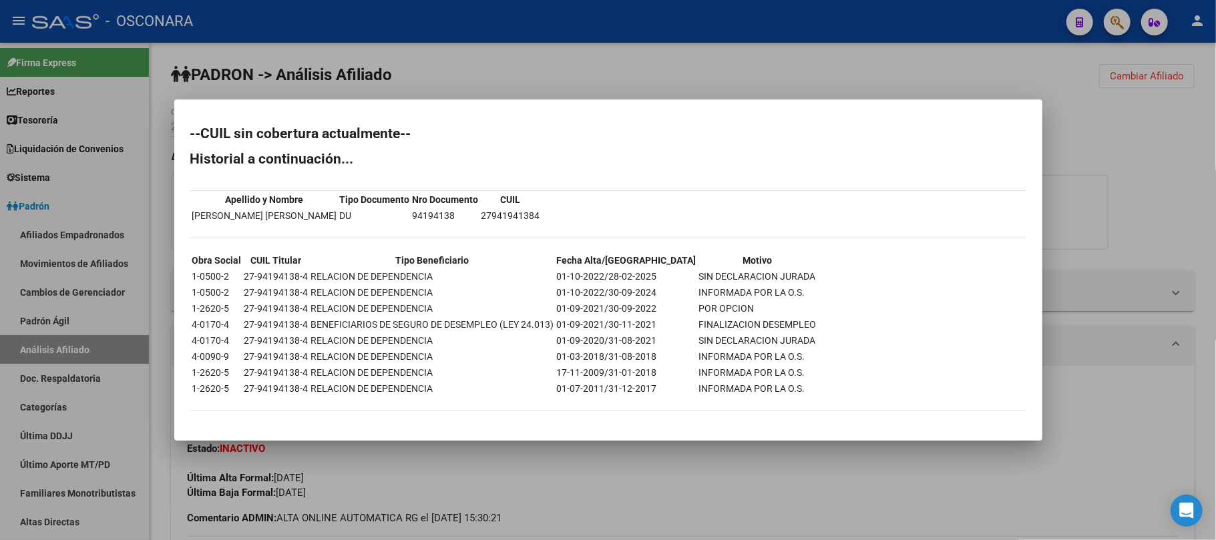
click at [583, 486] on div at bounding box center [608, 270] width 1216 height 540
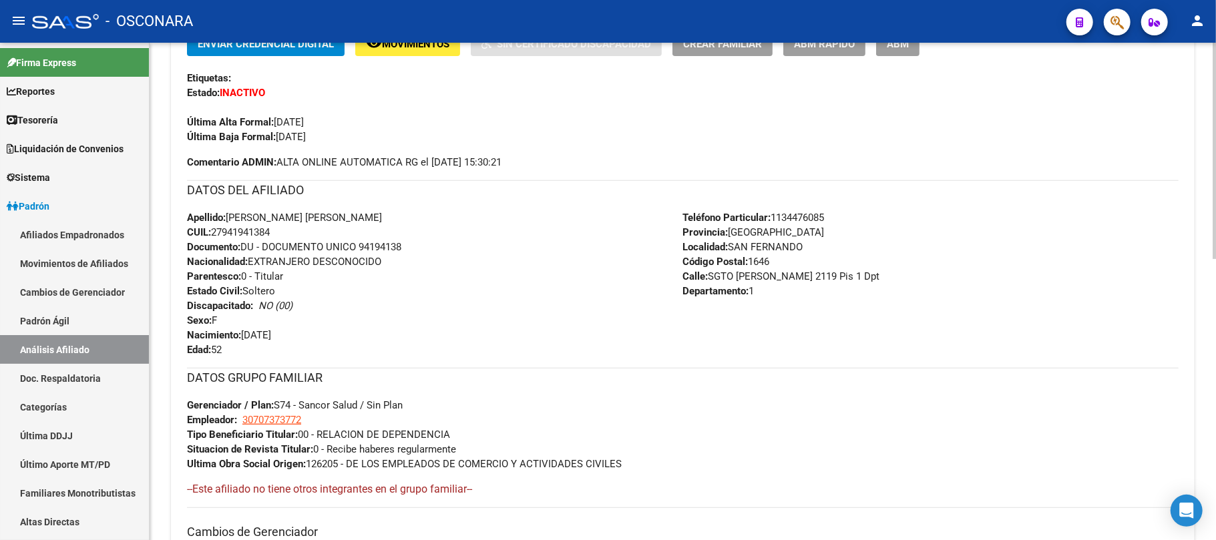
scroll to position [645, 0]
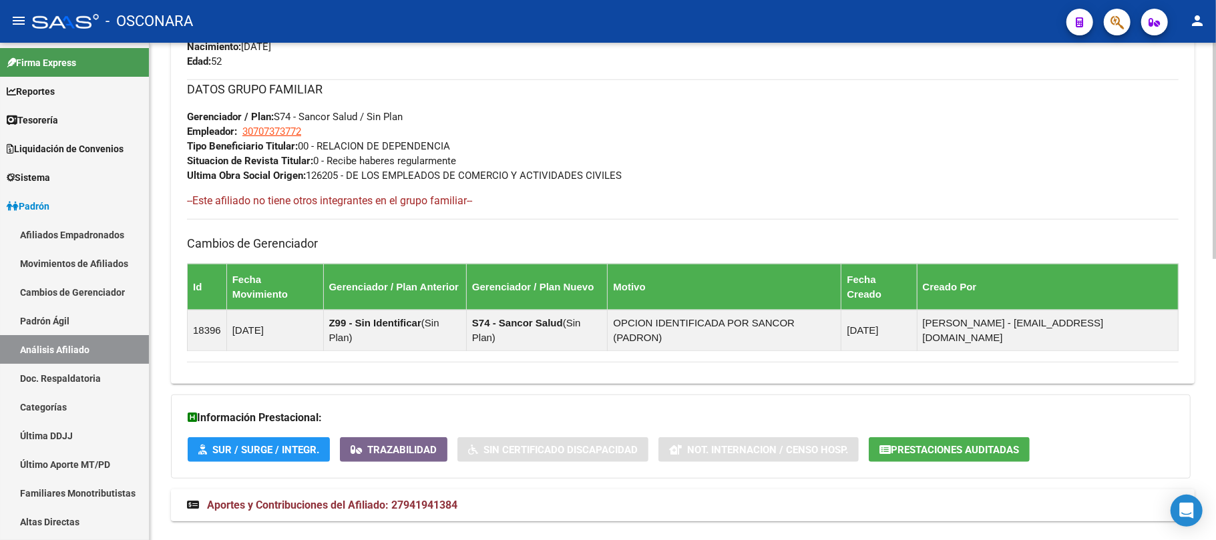
click at [399, 499] on span "Aportes y Contribuciones del Afiliado: 27941941384" at bounding box center [332, 505] width 250 height 13
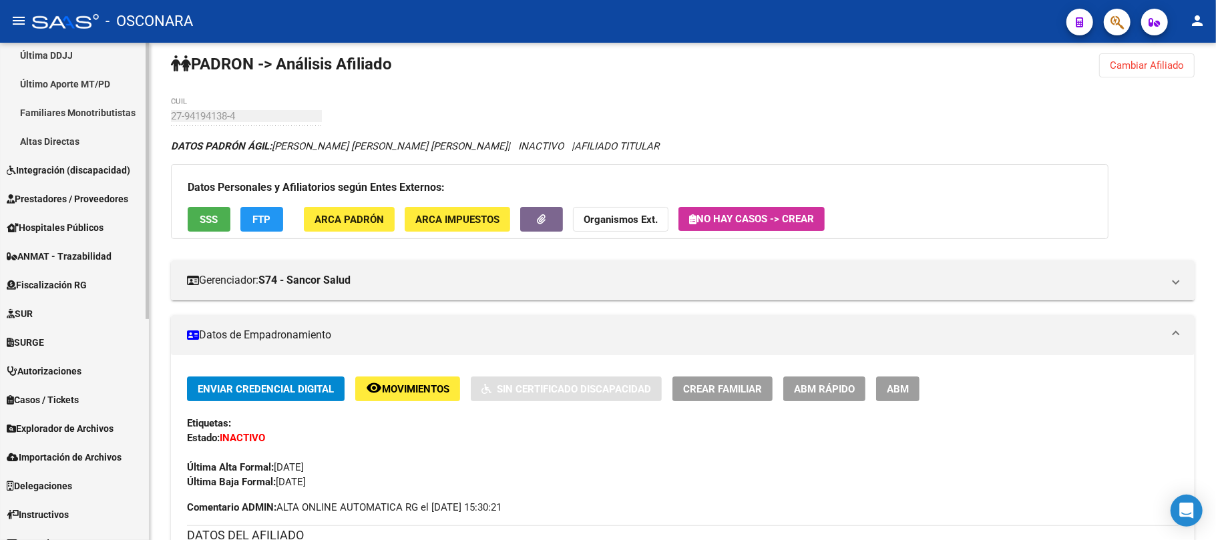
scroll to position [398, 0]
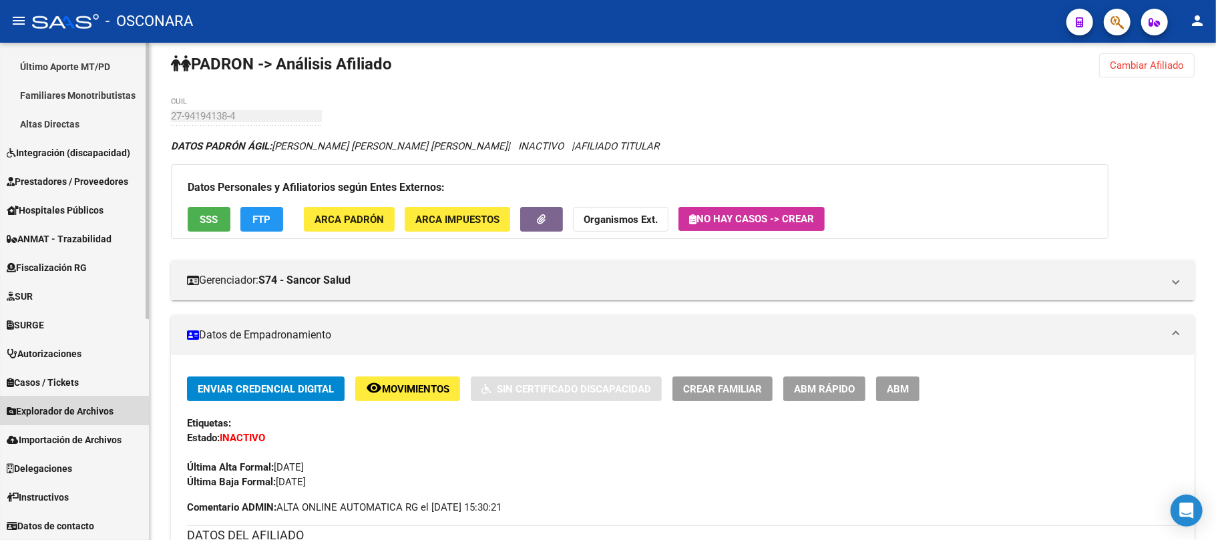
click at [96, 407] on span "Explorador de Archivos" at bounding box center [60, 411] width 107 height 15
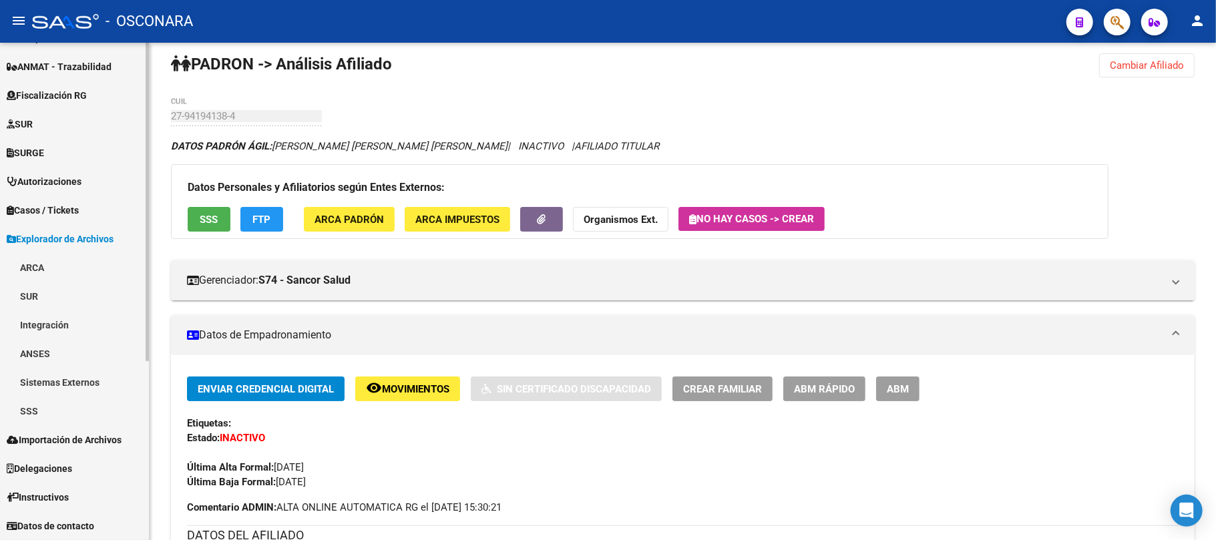
scroll to position [254, 0]
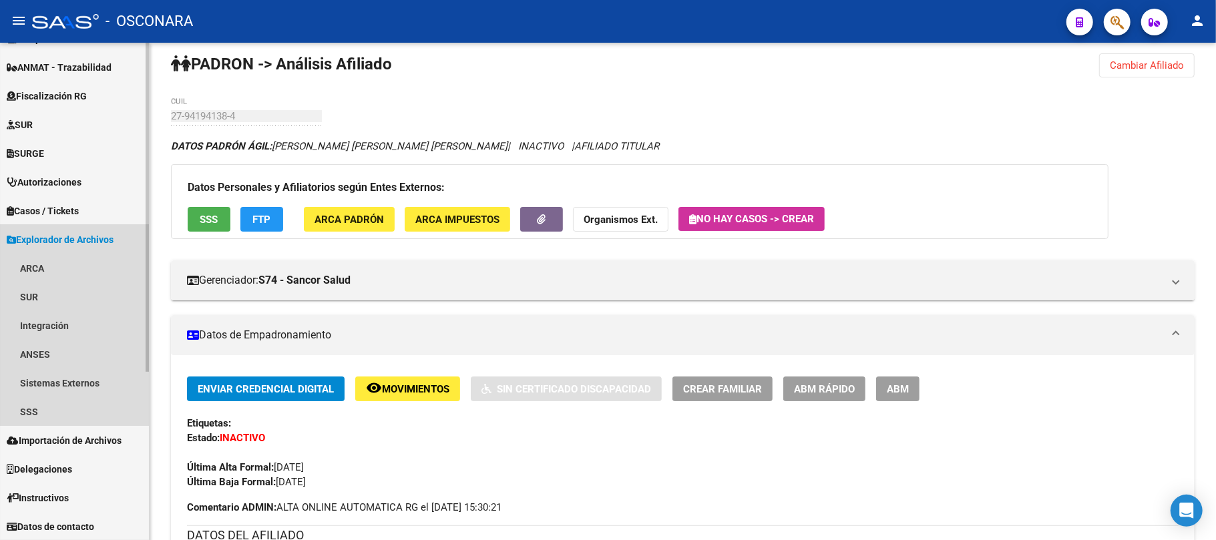
click at [80, 230] on link "Explorador de Archivos" at bounding box center [74, 239] width 149 height 29
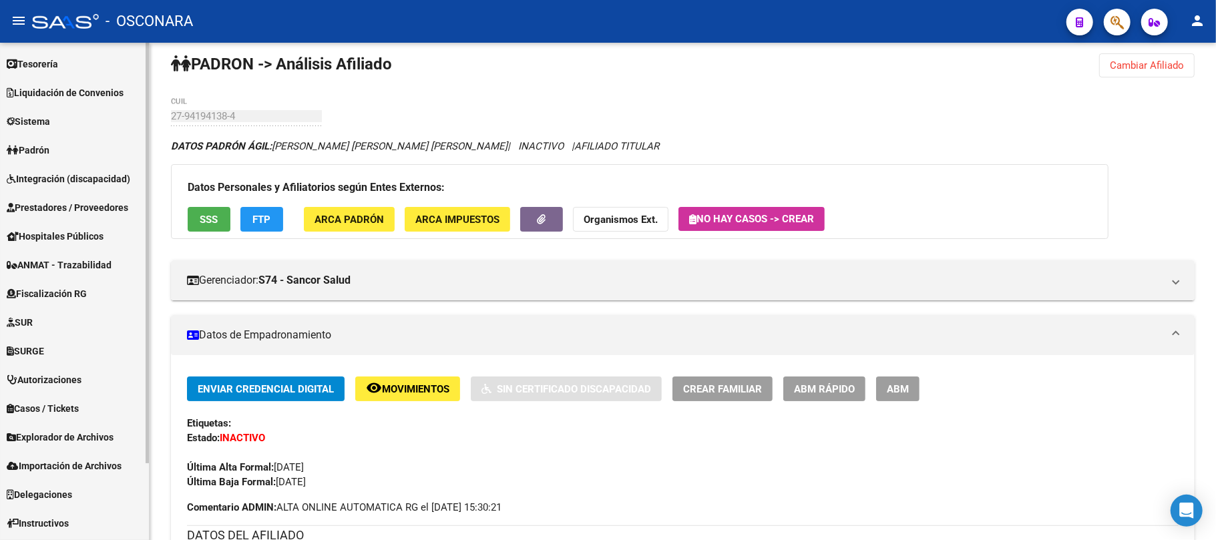
scroll to position [0, 0]
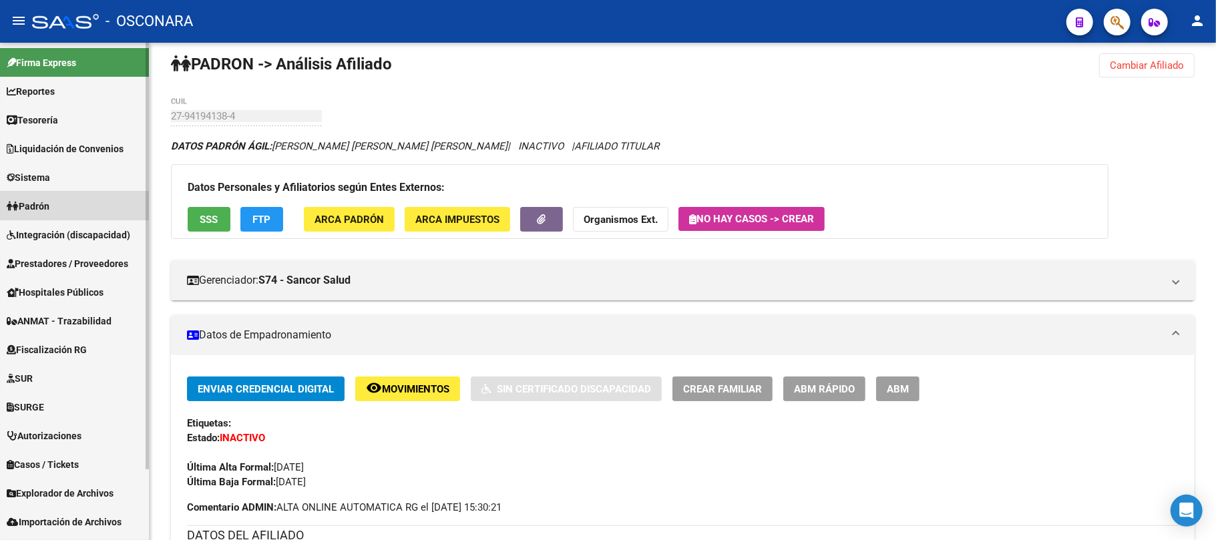
click at [89, 206] on link "Padrón" at bounding box center [74, 206] width 149 height 29
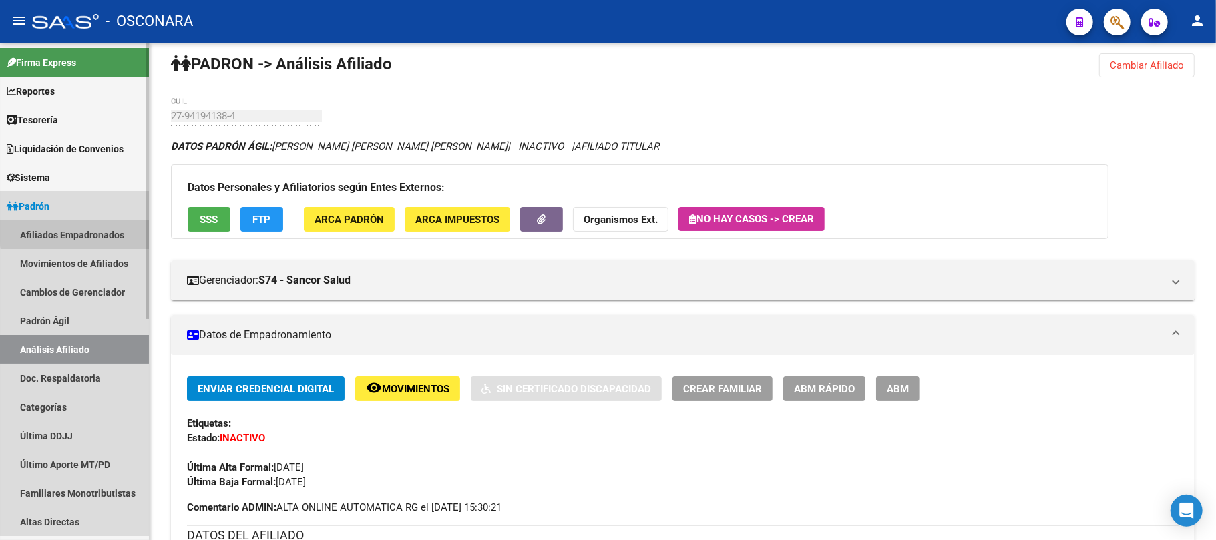
click at [112, 230] on link "Afiliados Empadronados" at bounding box center [74, 234] width 149 height 29
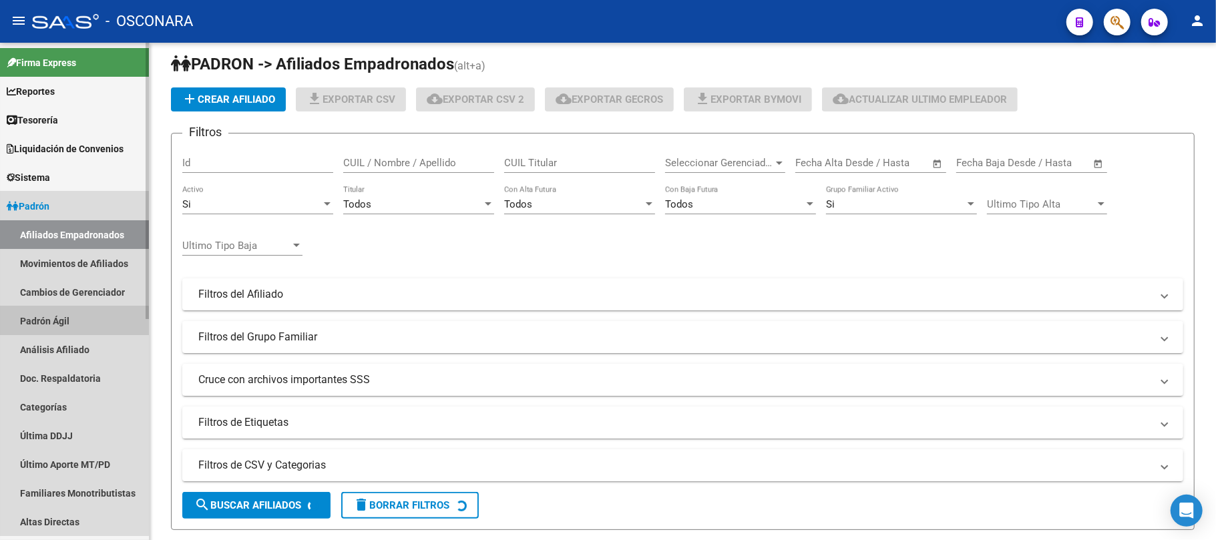
click at [36, 323] on link "Padrón Ágil" at bounding box center [74, 321] width 149 height 29
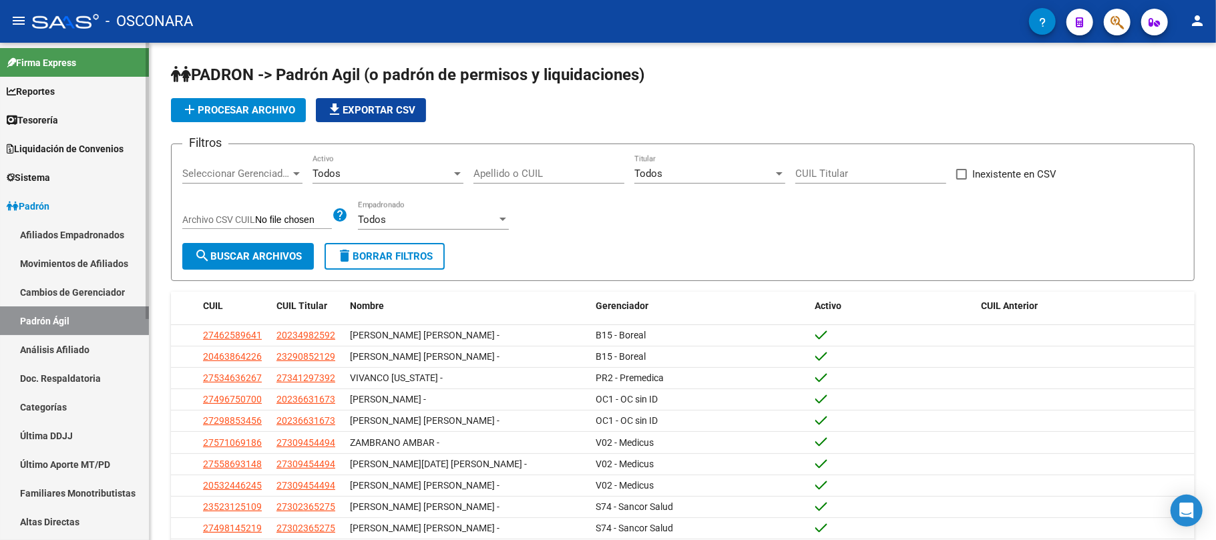
click at [92, 346] on link "Análisis Afiliado" at bounding box center [74, 349] width 149 height 29
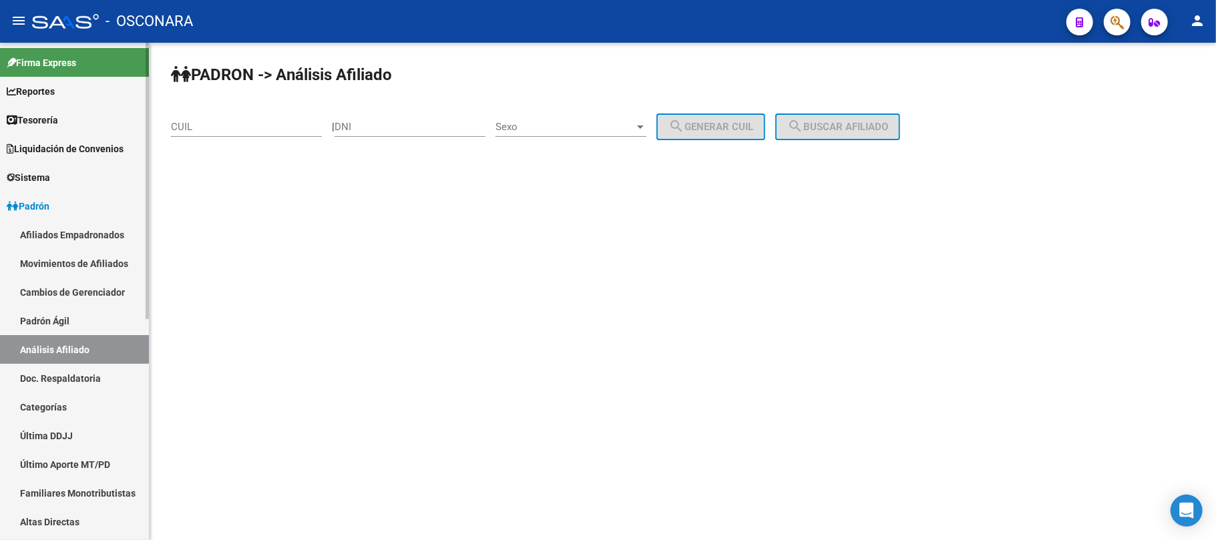
click at [73, 343] on link "Análisis Afiliado" at bounding box center [74, 349] width 149 height 29
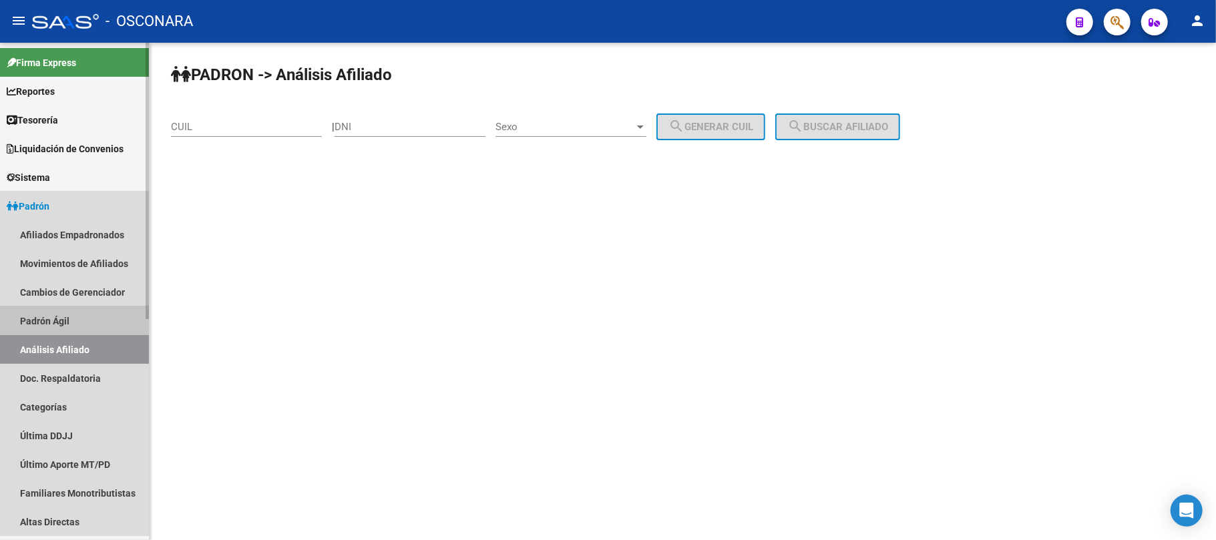
click at [81, 315] on link "Padrón Ágil" at bounding box center [74, 321] width 149 height 29
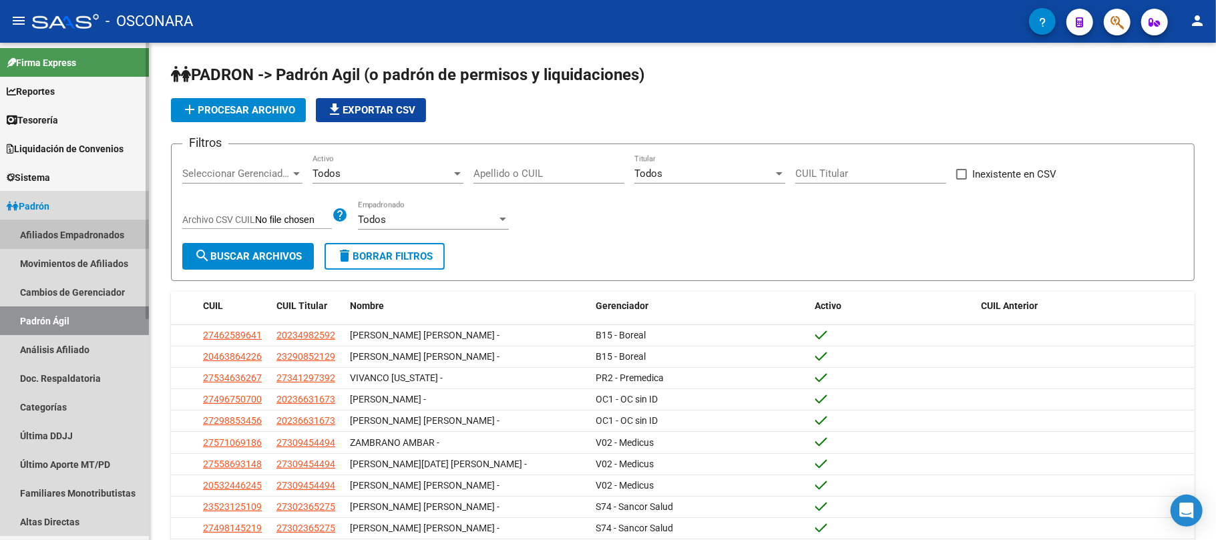
click at [112, 228] on link "Afiliados Empadronados" at bounding box center [74, 234] width 149 height 29
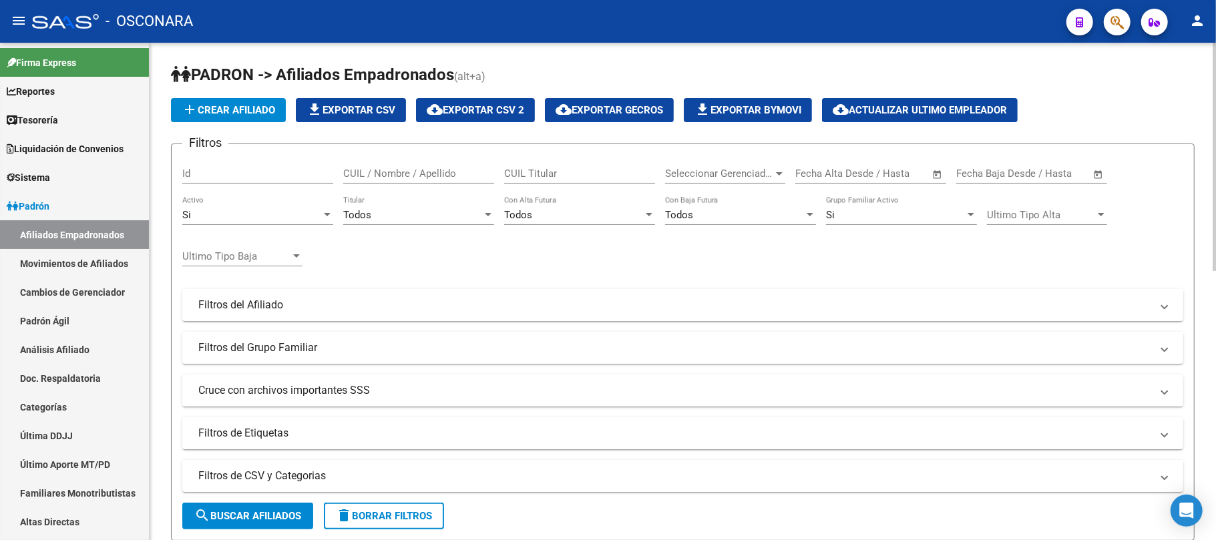
scroll to position [178, 0]
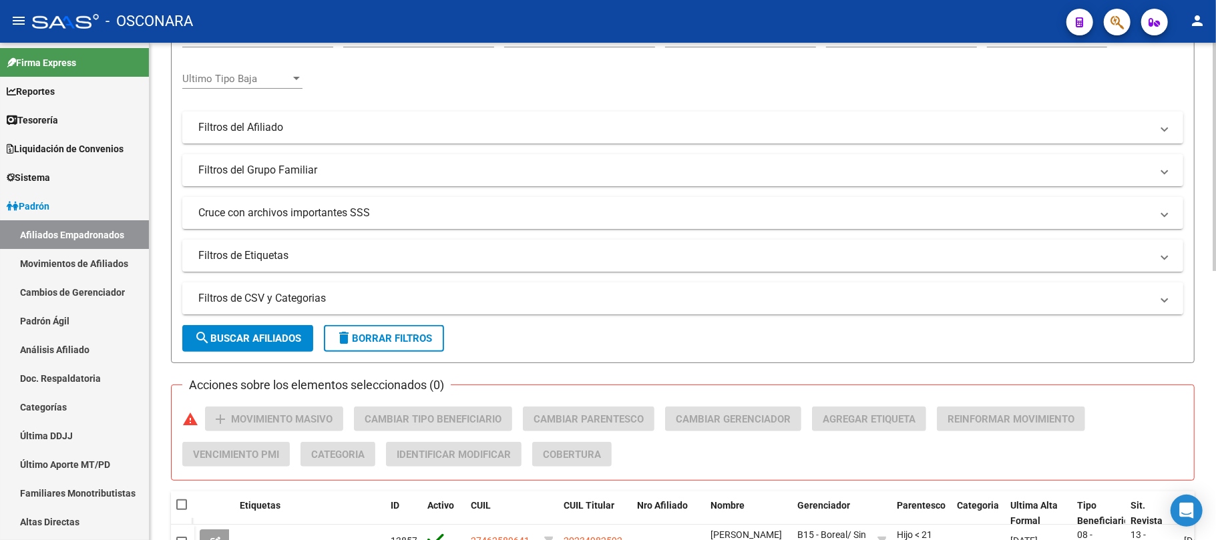
click at [298, 307] on mat-expansion-panel-header "Filtros de CSV y Categorias" at bounding box center [682, 299] width 1001 height 32
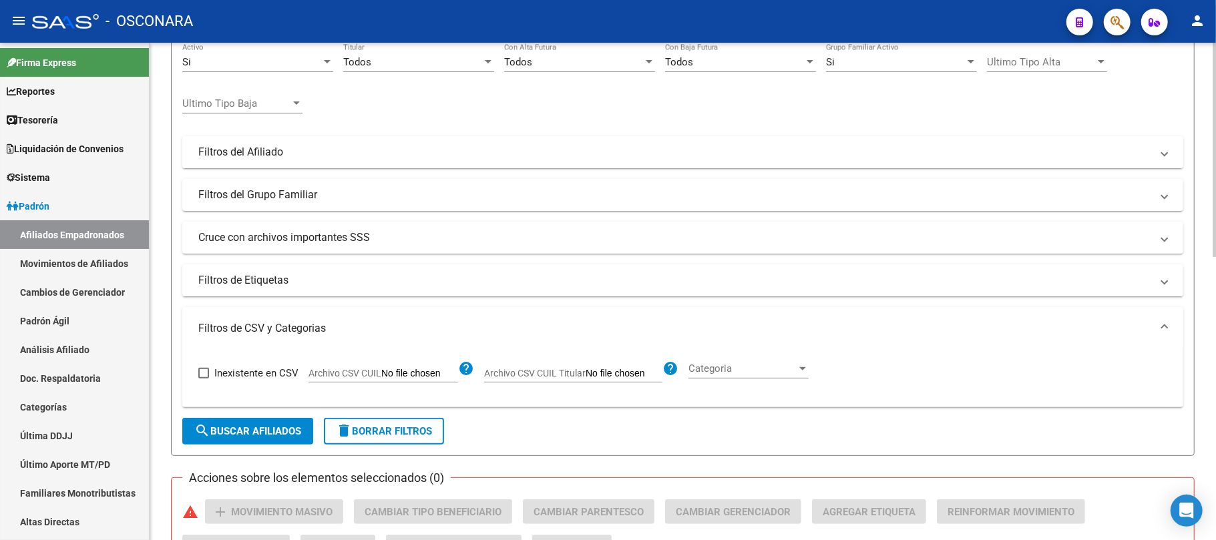
scroll to position [0, 0]
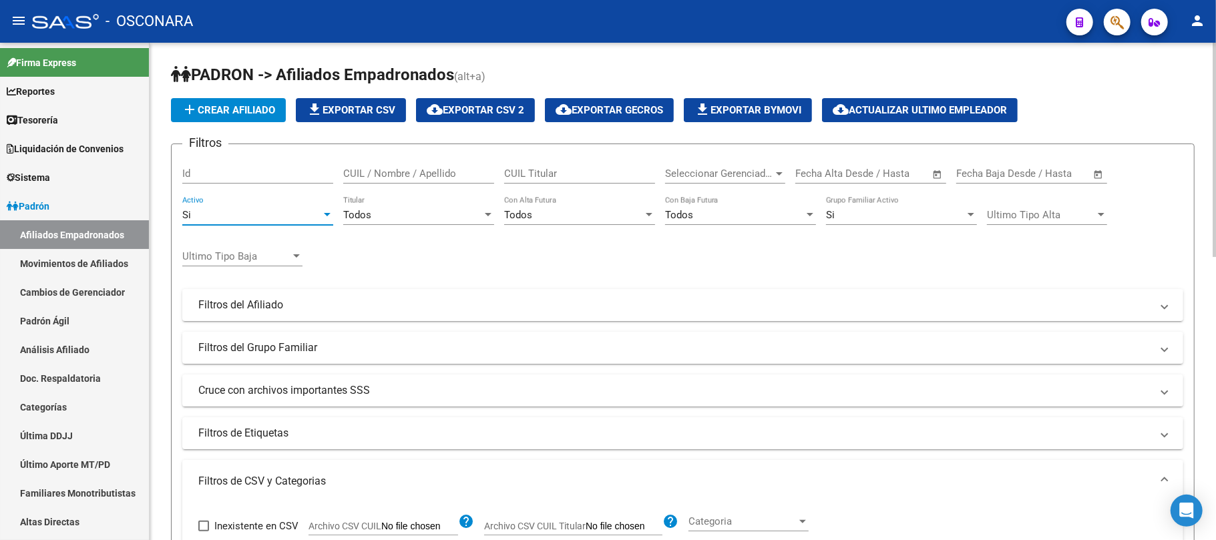
click at [308, 209] on div "Si" at bounding box center [251, 215] width 139 height 12
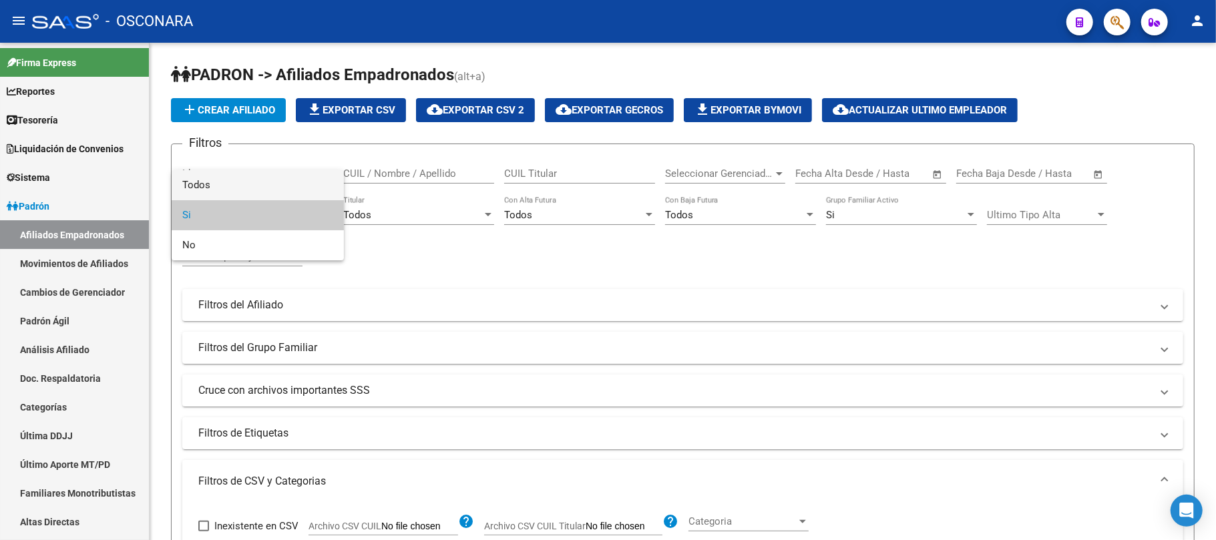
click at [212, 180] on span "Todos" at bounding box center [257, 185] width 151 height 30
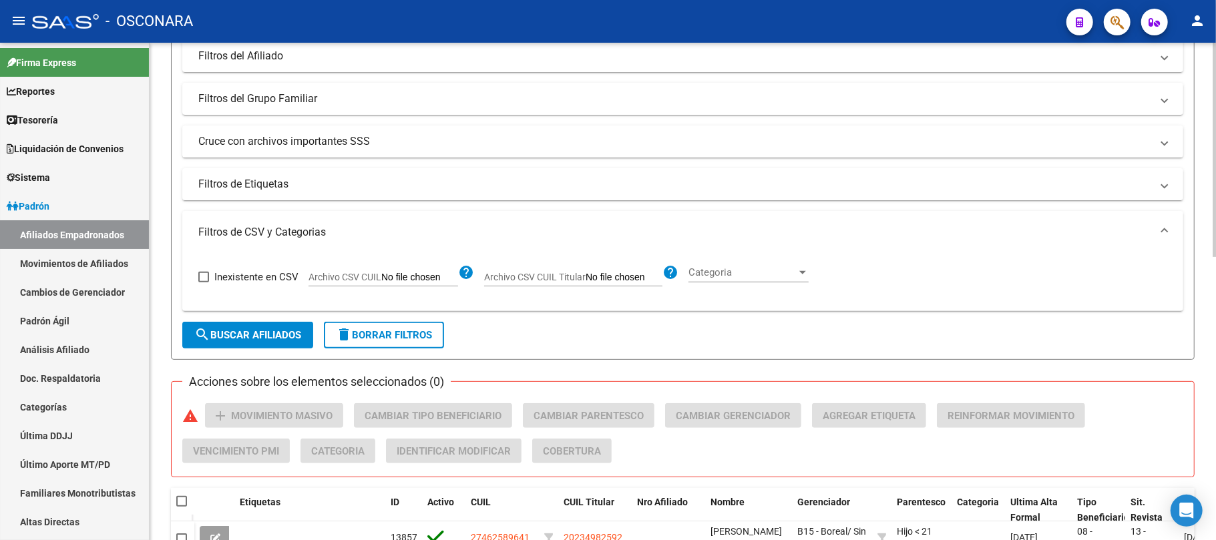
scroll to position [267, 0]
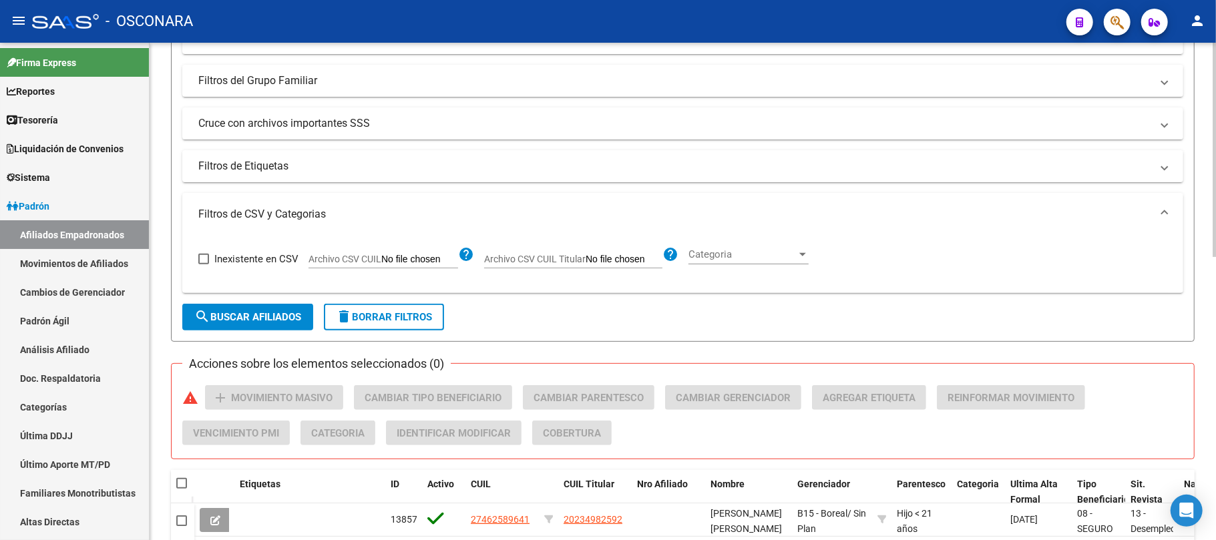
click at [397, 256] on input "Archivo CSV CUIL" at bounding box center [419, 260] width 77 height 12
type input "C:\fakepath\Cuil empleador.csv"
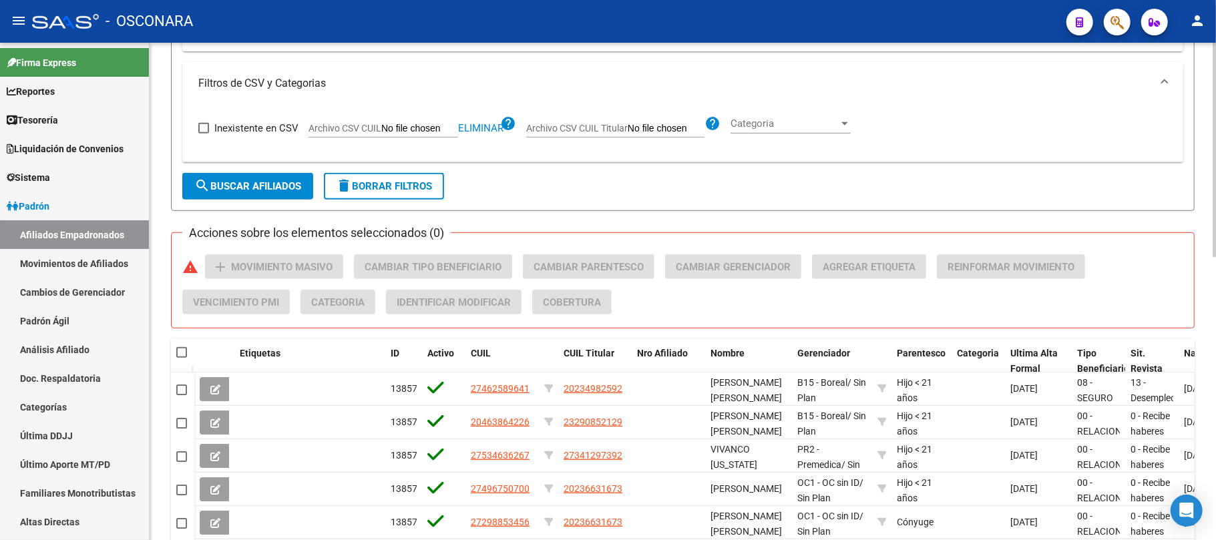
scroll to position [356, 0]
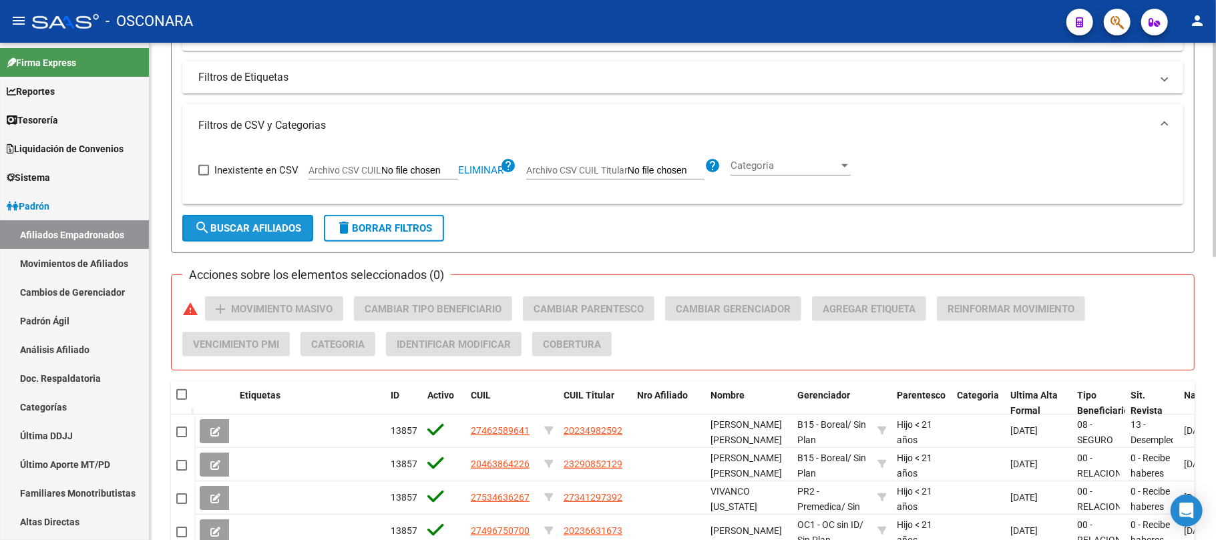
click at [277, 234] on span "search Buscar Afiliados" at bounding box center [247, 228] width 107 height 12
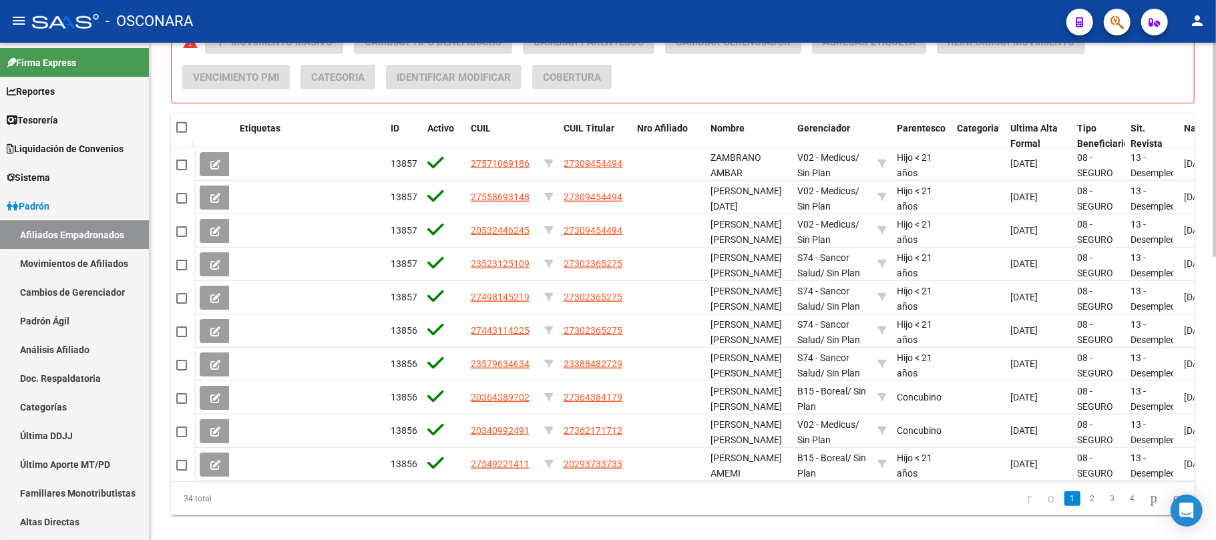
scroll to position [655, 0]
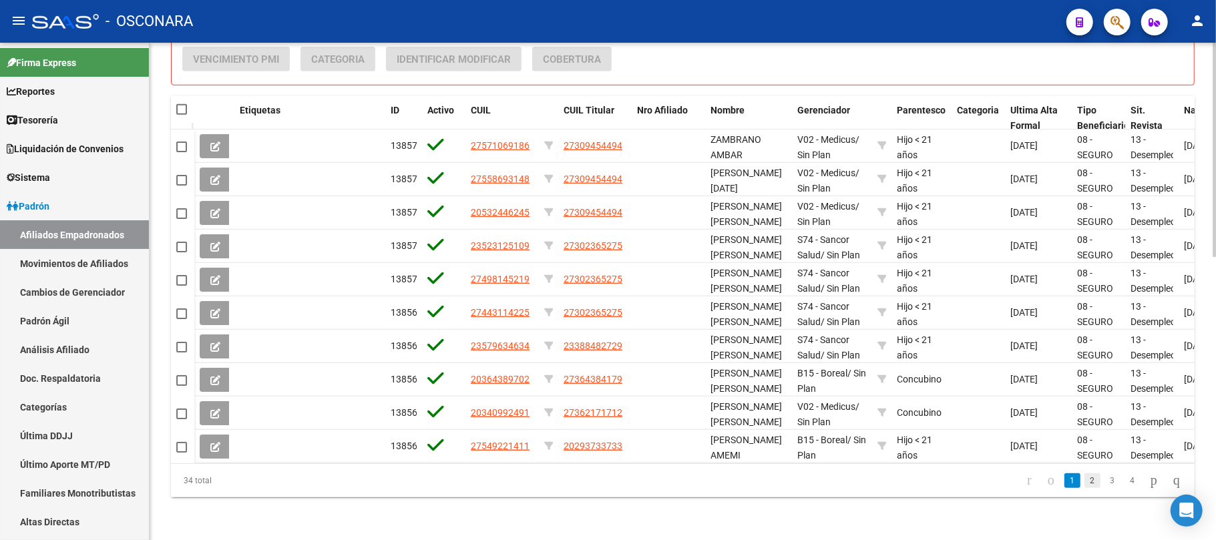
click at [1085, 477] on link "2" at bounding box center [1093, 481] width 16 height 15
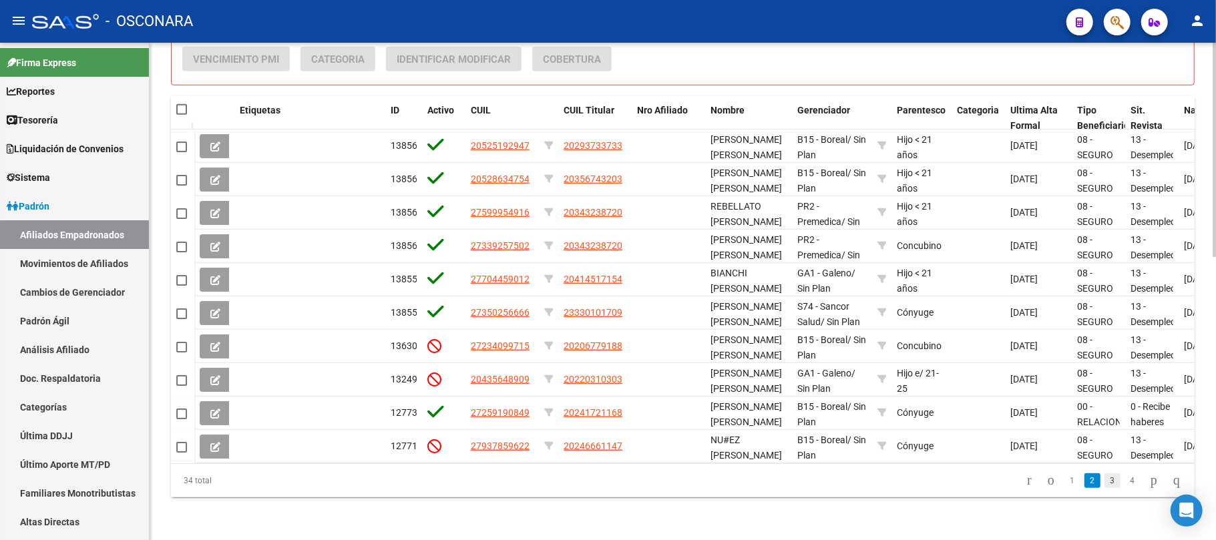
click at [1105, 478] on link "3" at bounding box center [1113, 481] width 16 height 15
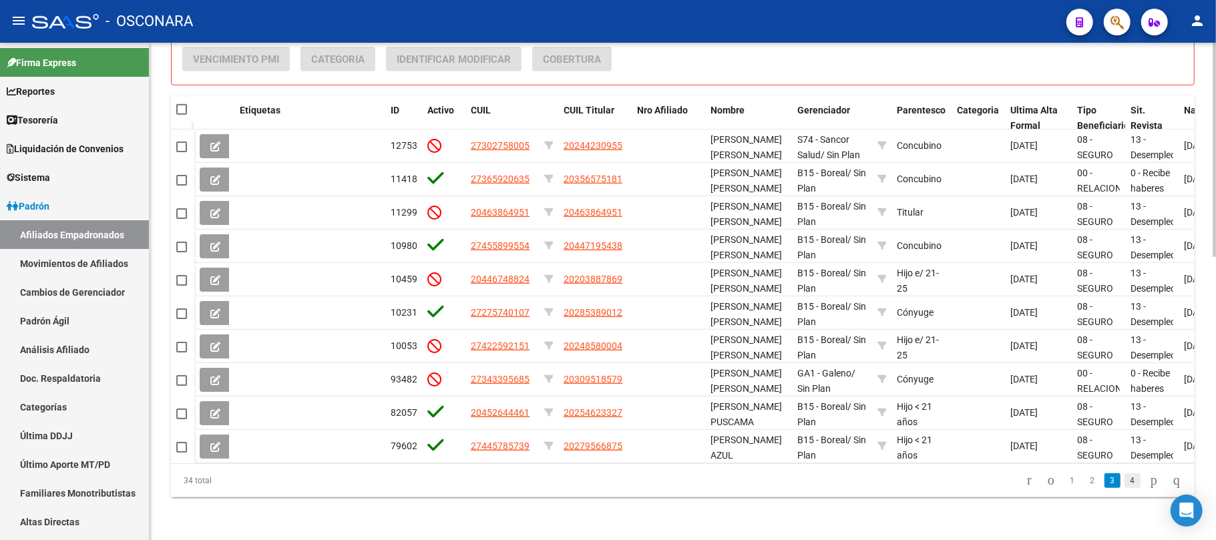
click at [1125, 482] on link "4" at bounding box center [1133, 481] width 16 height 15
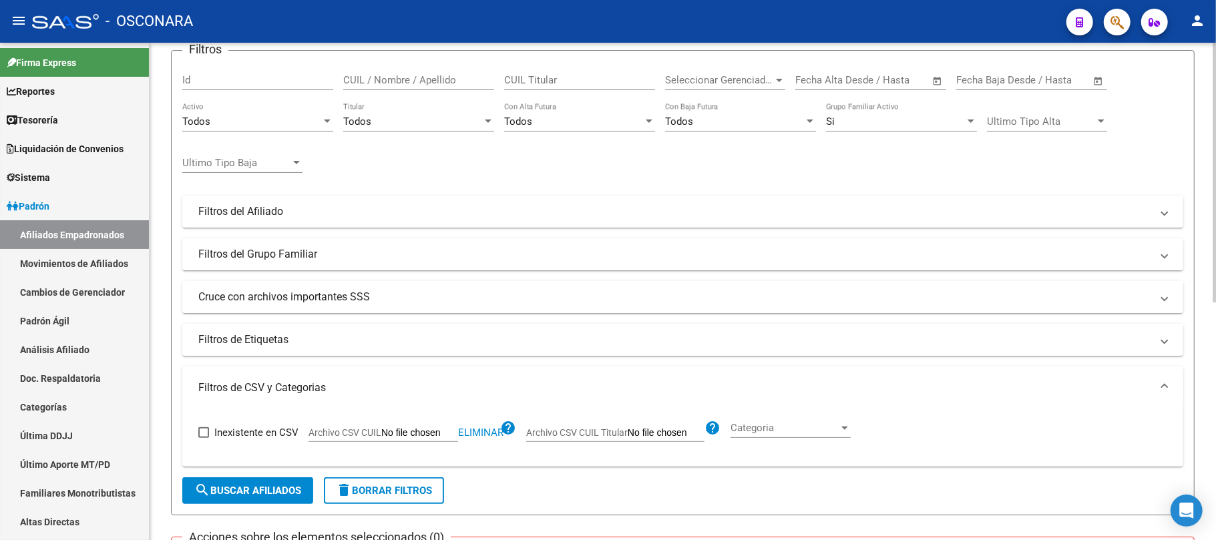
scroll to position [0, 0]
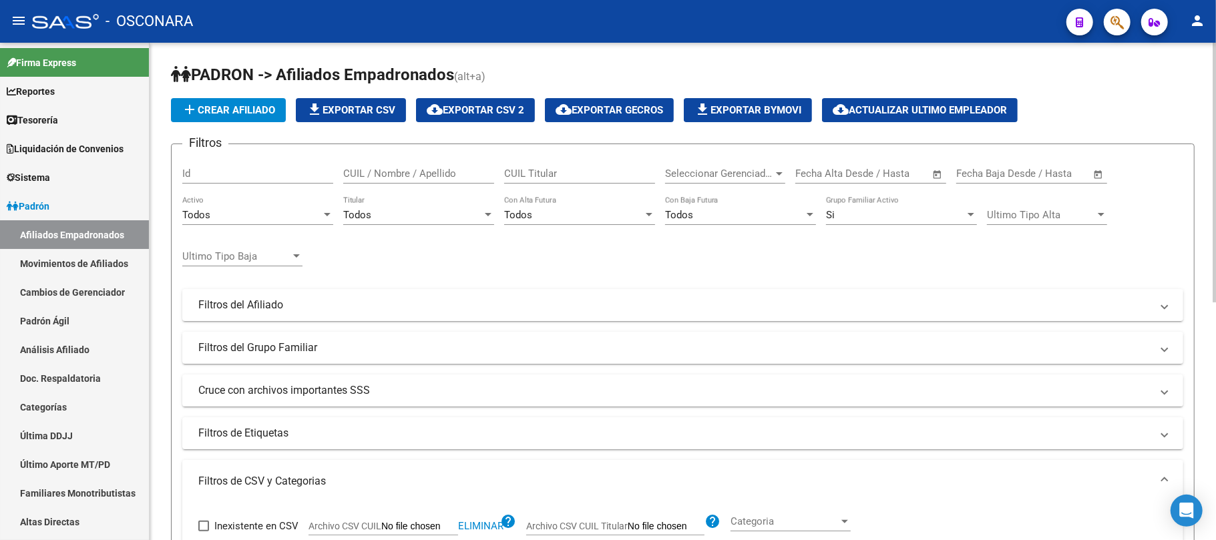
click at [315, 214] on div "Todos" at bounding box center [251, 215] width 139 height 12
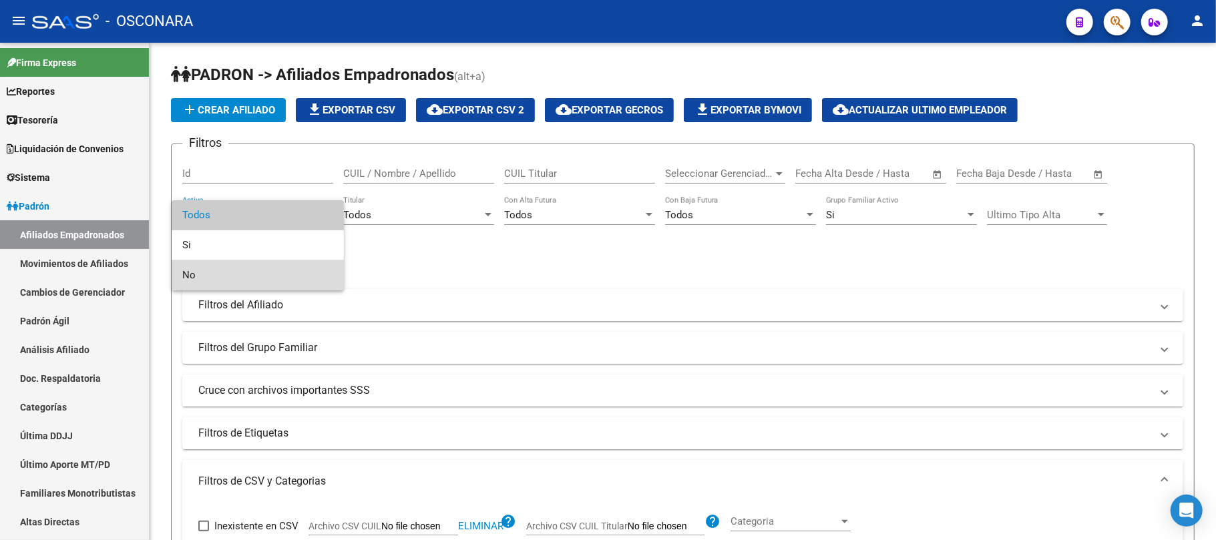
click at [223, 274] on span "No" at bounding box center [257, 275] width 151 height 30
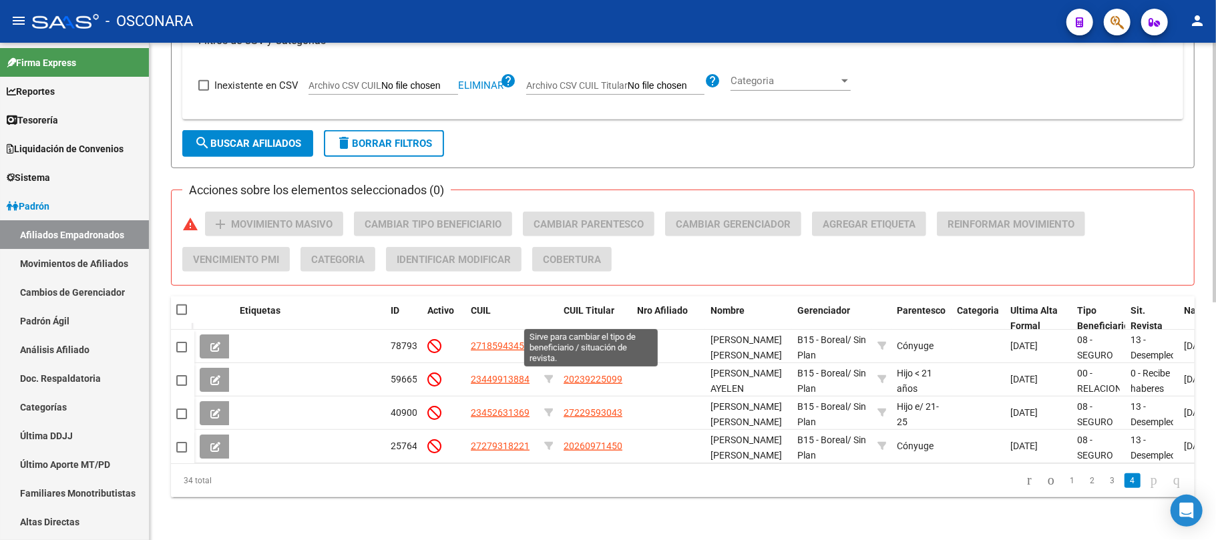
scroll to position [455, 0]
click at [291, 138] on span "search Buscar Afiliados" at bounding box center [247, 144] width 107 height 12
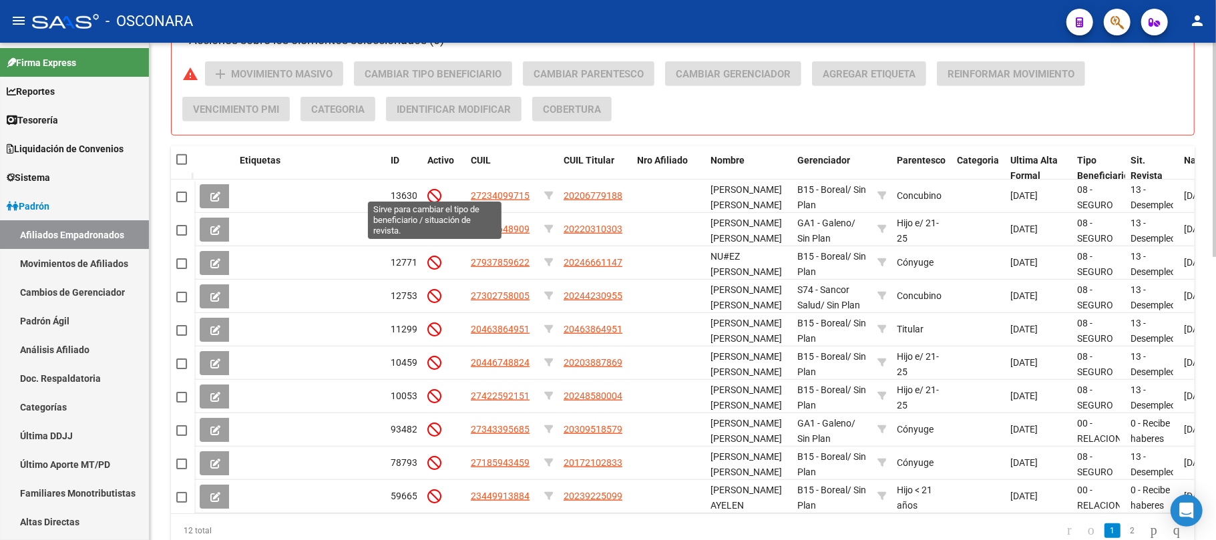
scroll to position [477, 0]
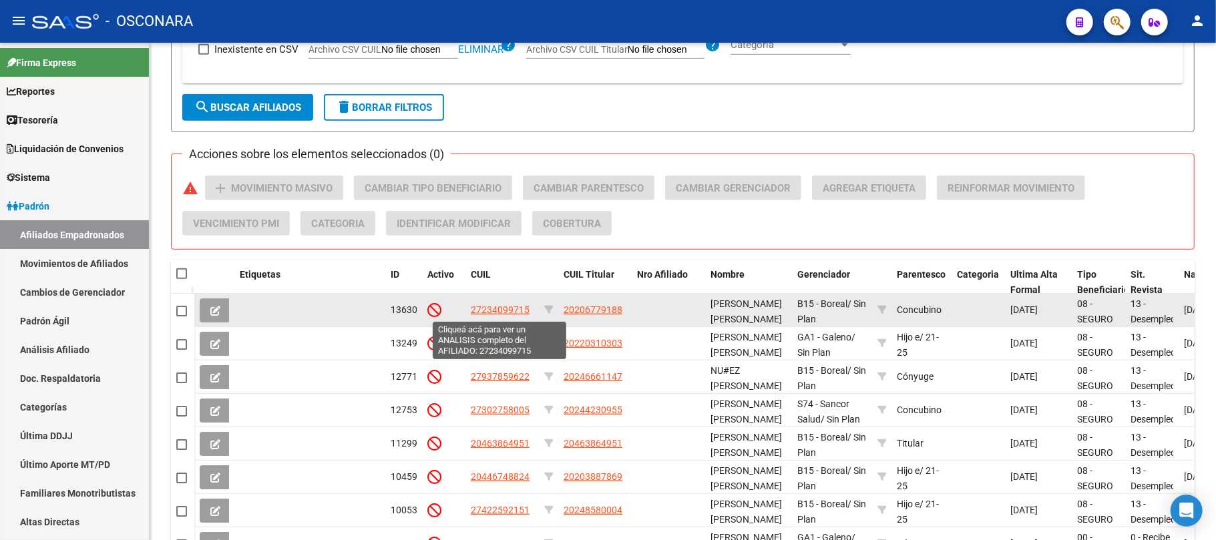
click at [494, 309] on span "27234099715" at bounding box center [500, 310] width 59 height 11
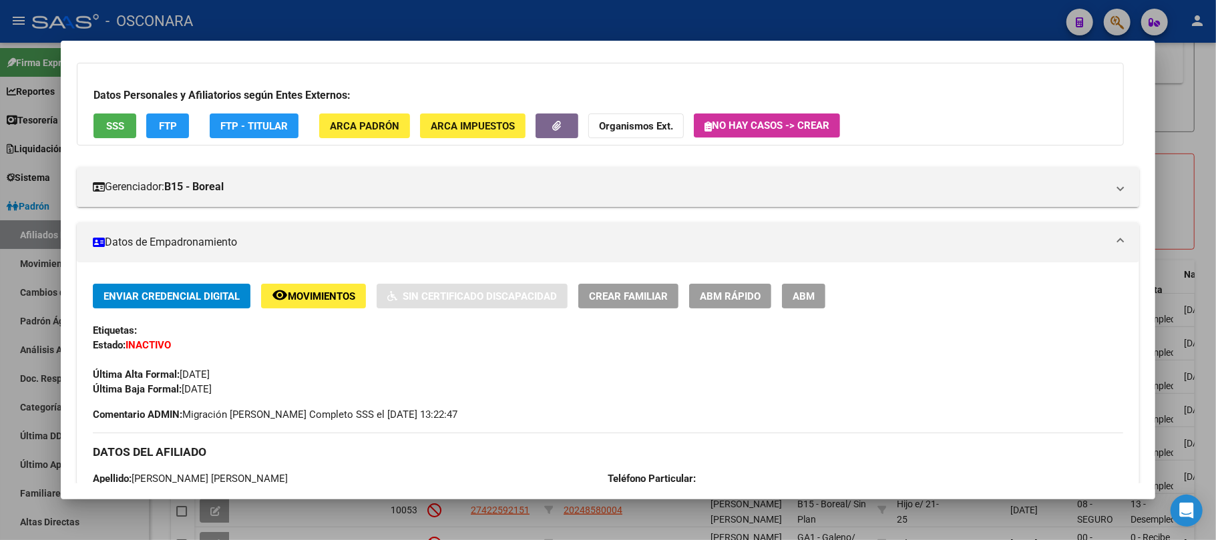
scroll to position [0, 0]
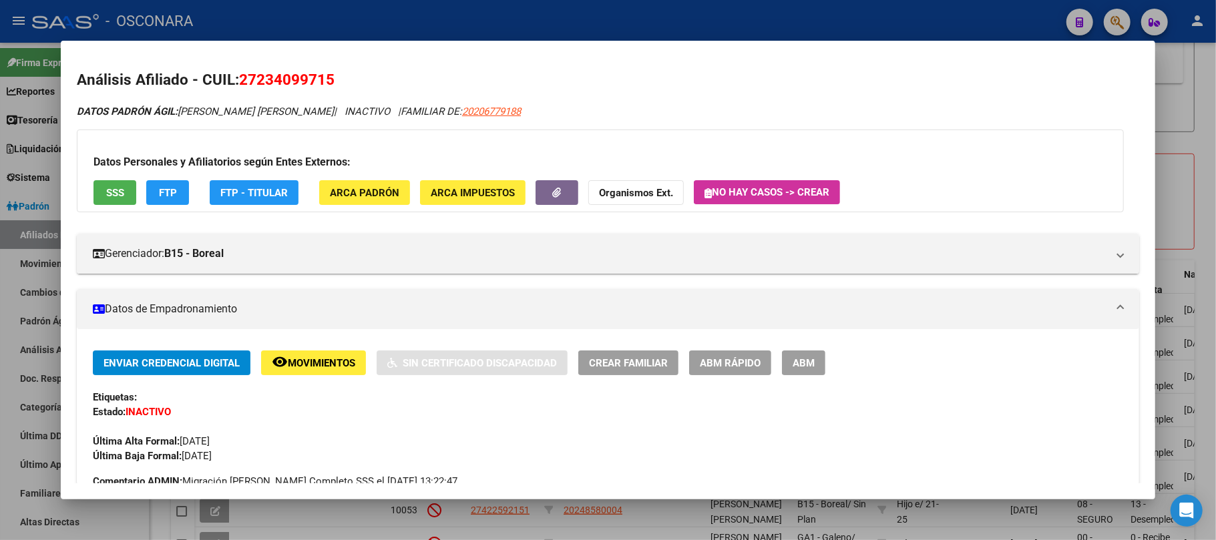
click at [115, 190] on span "SSS" at bounding box center [115, 193] width 18 height 12
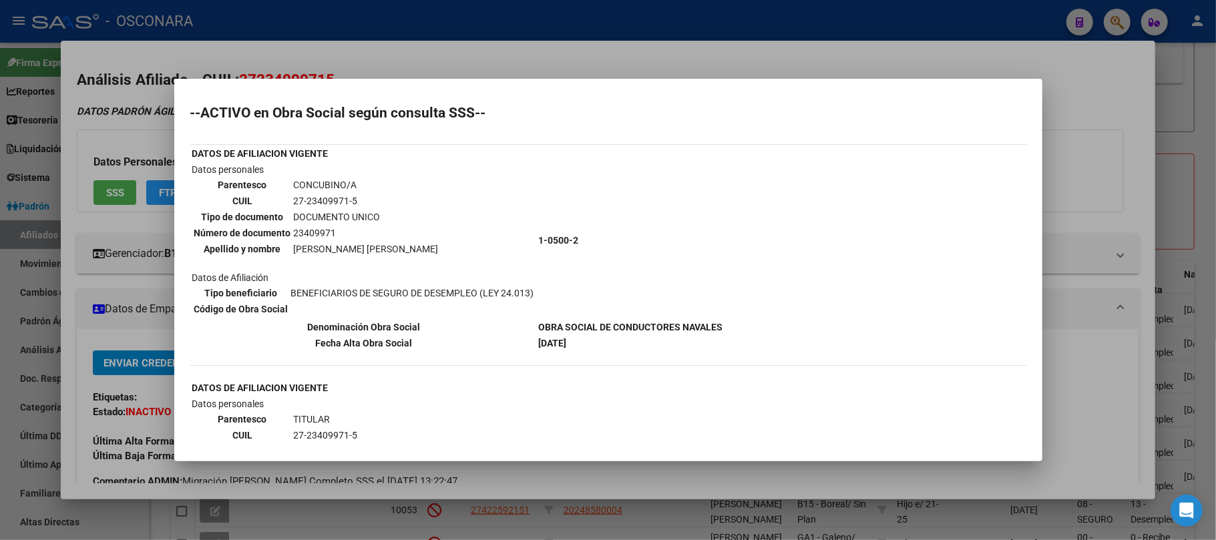
click at [594, 59] on div at bounding box center [608, 270] width 1216 height 540
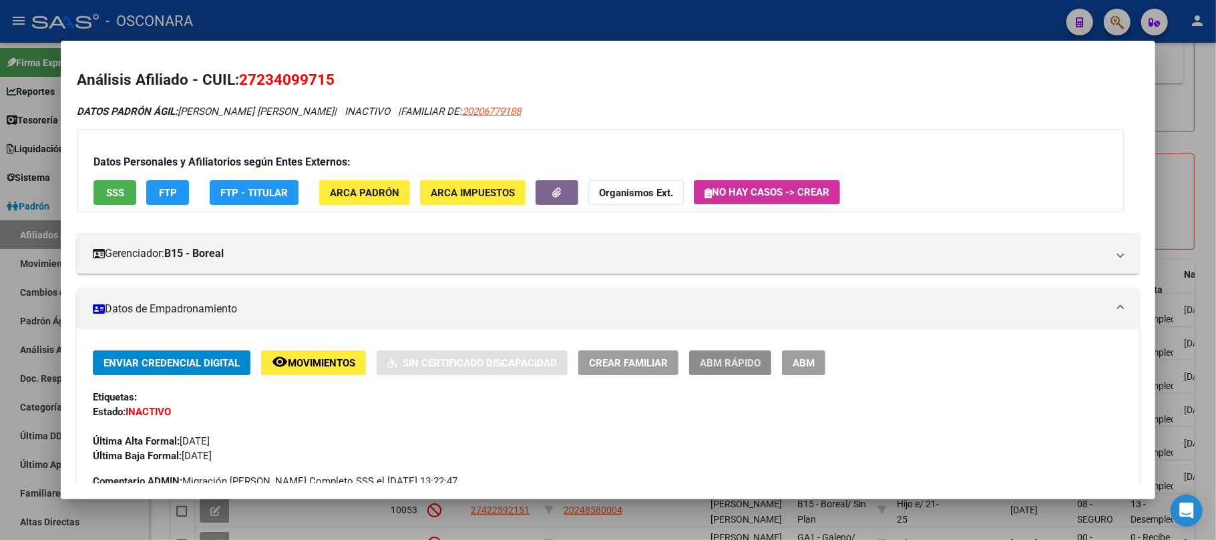
click at [735, 365] on span "ABM Rápido" at bounding box center [730, 363] width 61 height 12
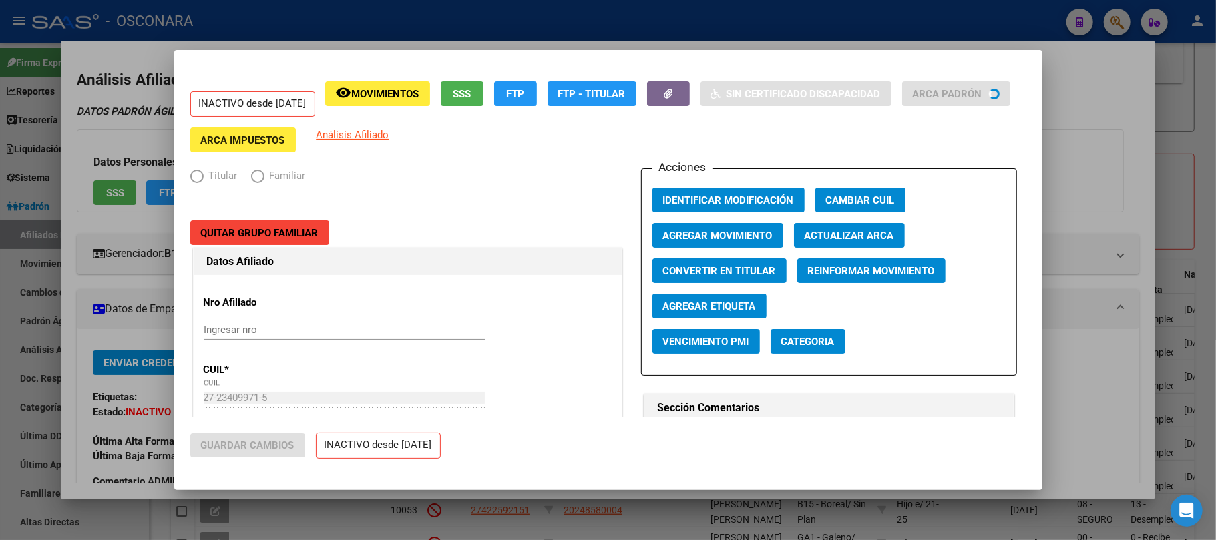
radio input "true"
type input "33-63761744-9"
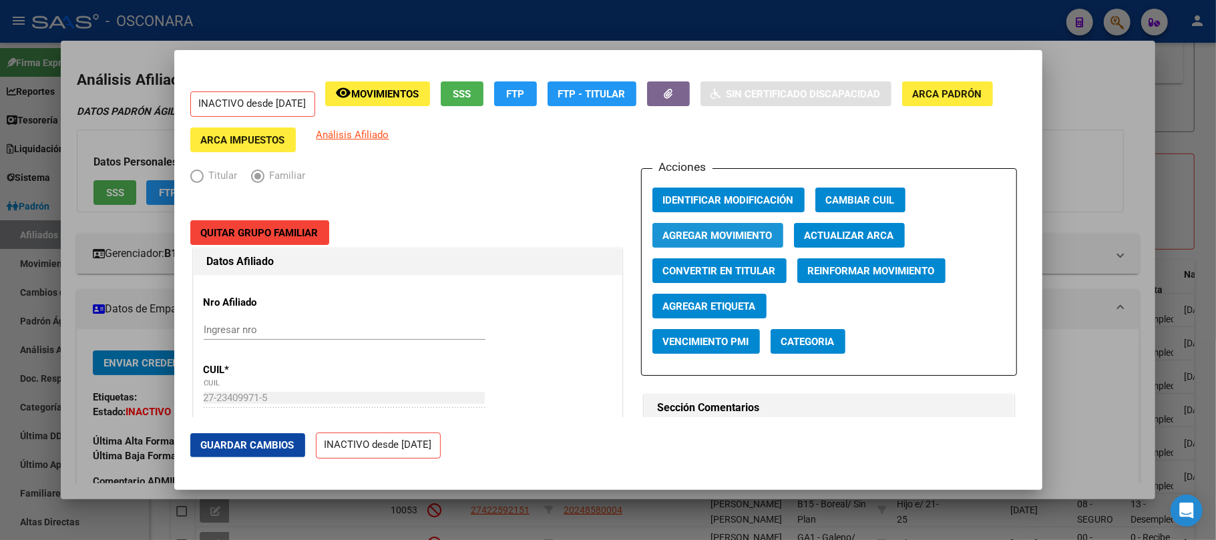
click at [725, 238] on span "Agregar Movimiento" at bounding box center [718, 236] width 110 height 12
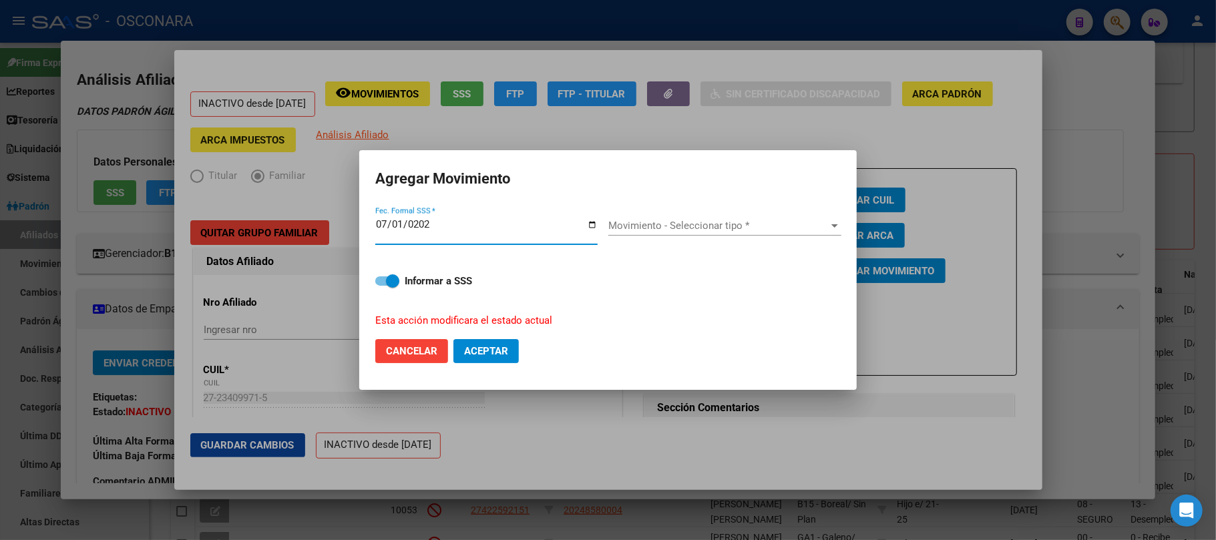
type input "2025-07-01"
click at [822, 230] on span "Movimiento - Seleccionar tipo *" at bounding box center [718, 226] width 221 height 12
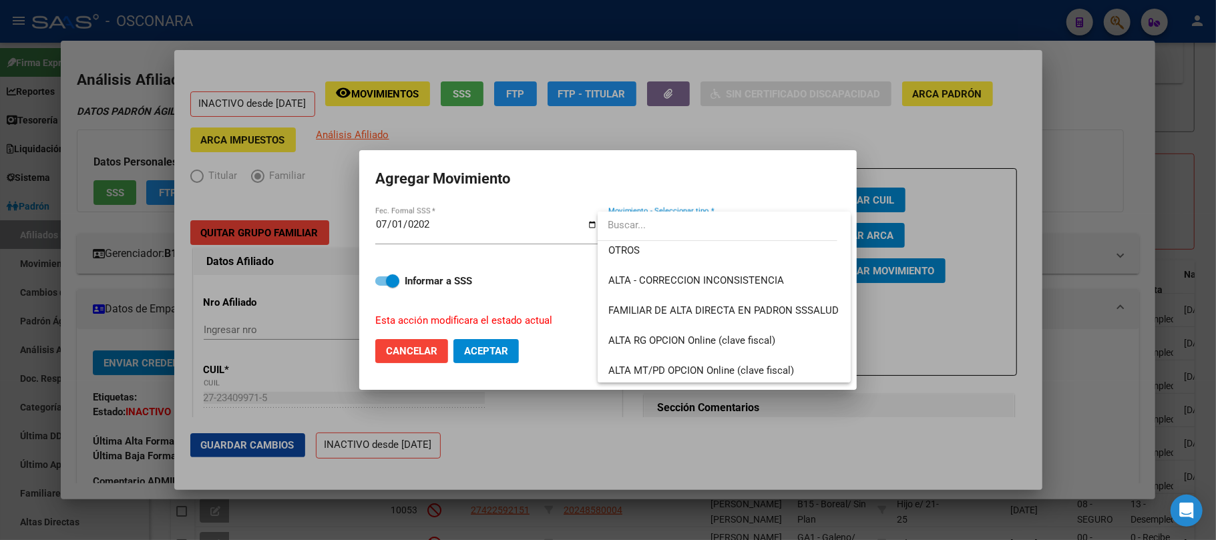
scroll to position [211, 0]
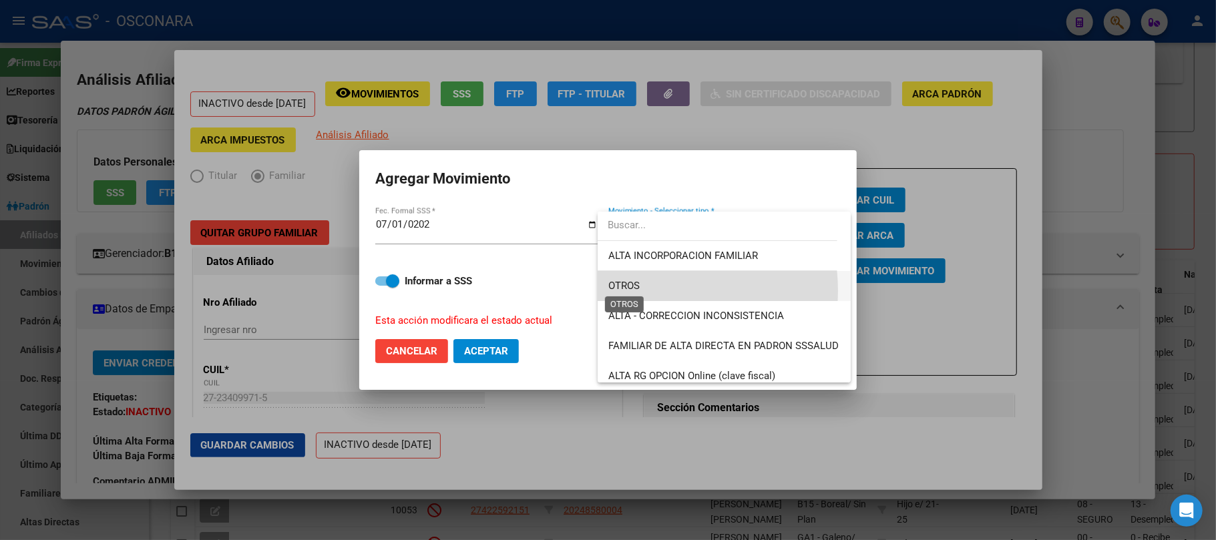
drag, startPoint x: 631, startPoint y: 291, endPoint x: 570, endPoint y: 287, distance: 61.0
click at [630, 291] on span "OTROS" at bounding box center [623, 286] width 31 height 12
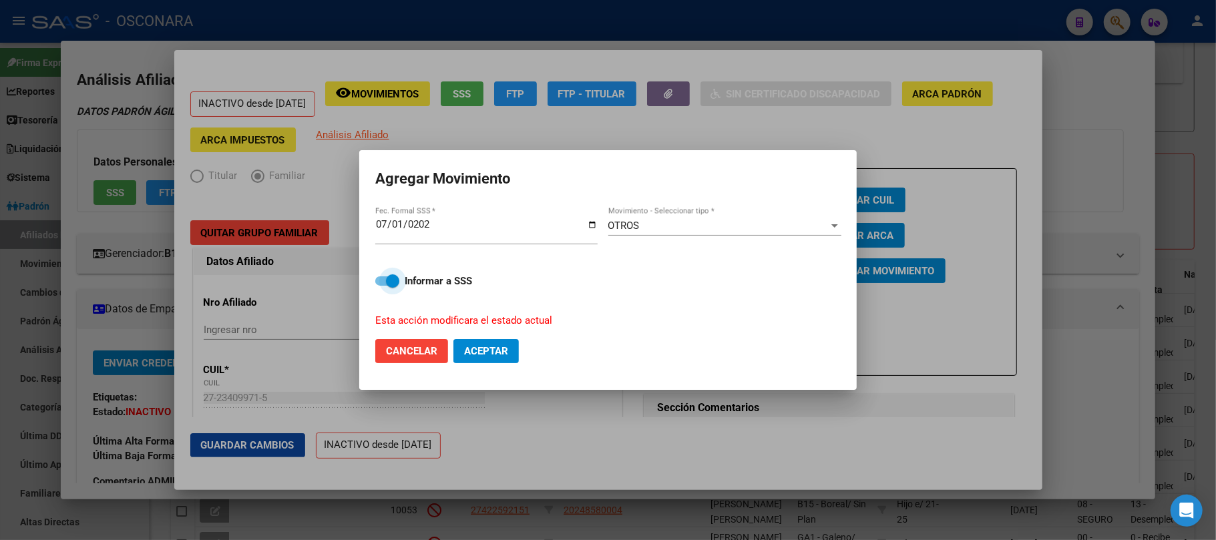
click at [385, 279] on span at bounding box center [387, 281] width 24 height 9
click at [382, 286] on input "Informar a SSS" at bounding box center [381, 286] width 1 height 1
checkbox input "false"
click at [498, 343] on button "Aceptar" at bounding box center [486, 351] width 65 height 24
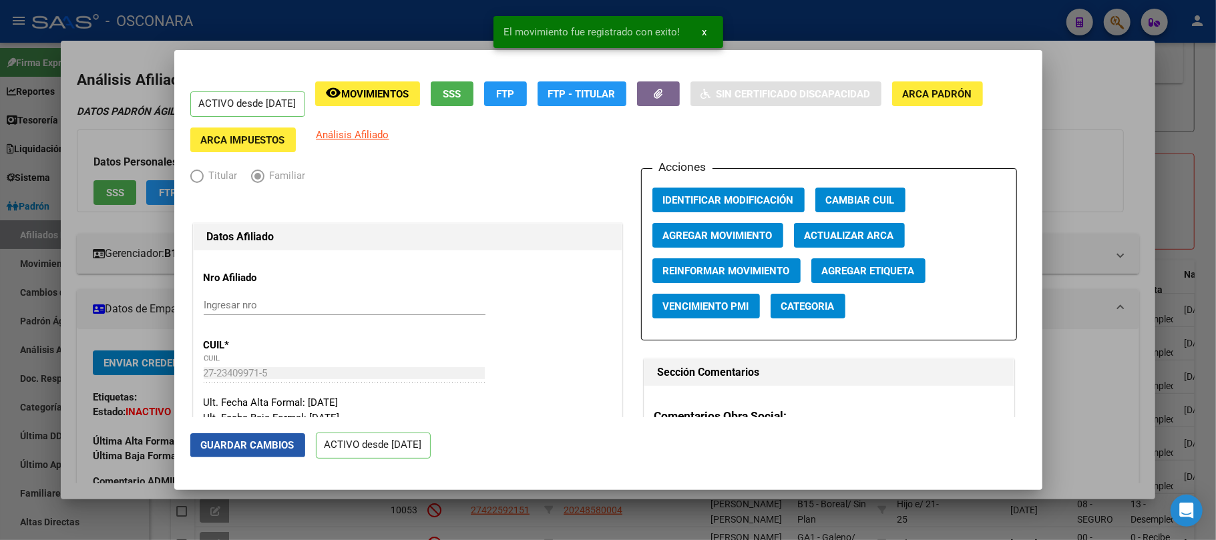
click at [278, 445] on span "Guardar Cambios" at bounding box center [248, 445] width 94 height 12
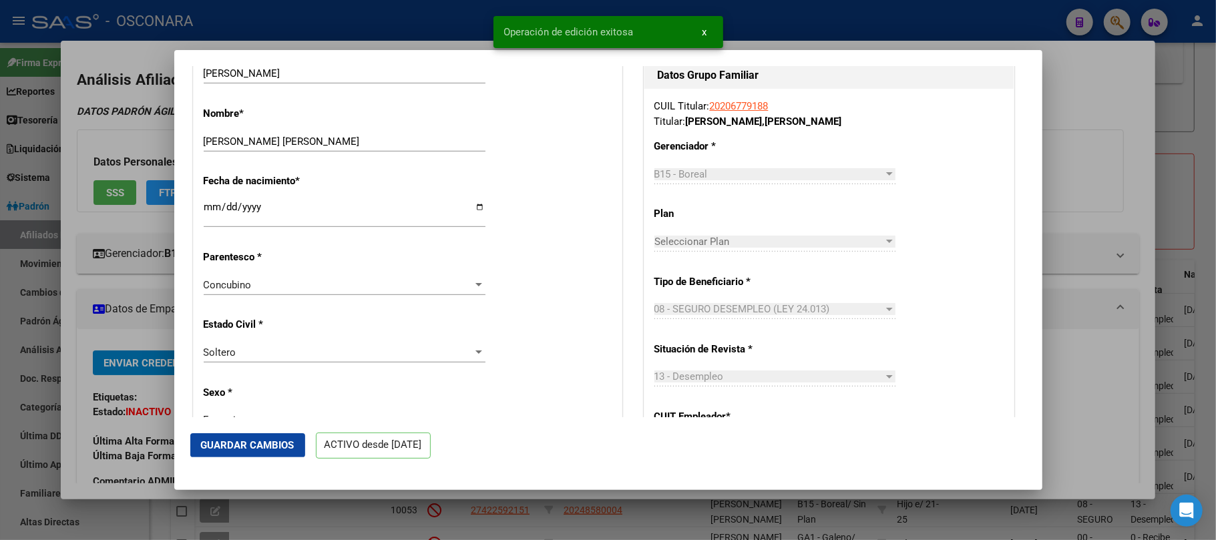
scroll to position [534, 0]
click at [1203, 100] on div at bounding box center [608, 270] width 1216 height 540
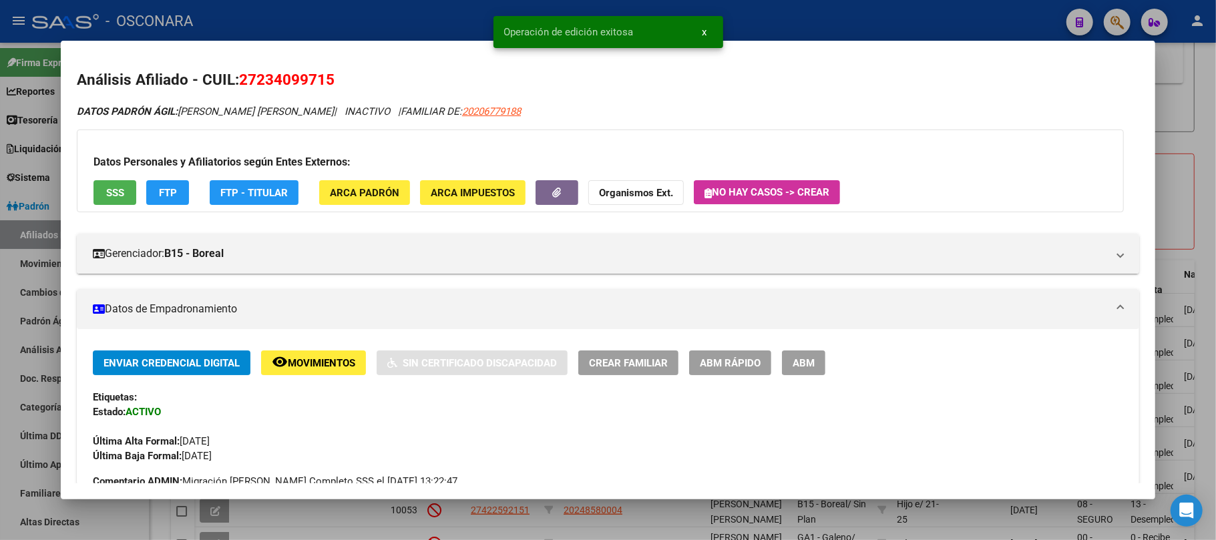
click at [1214, 137] on div at bounding box center [608, 270] width 1216 height 540
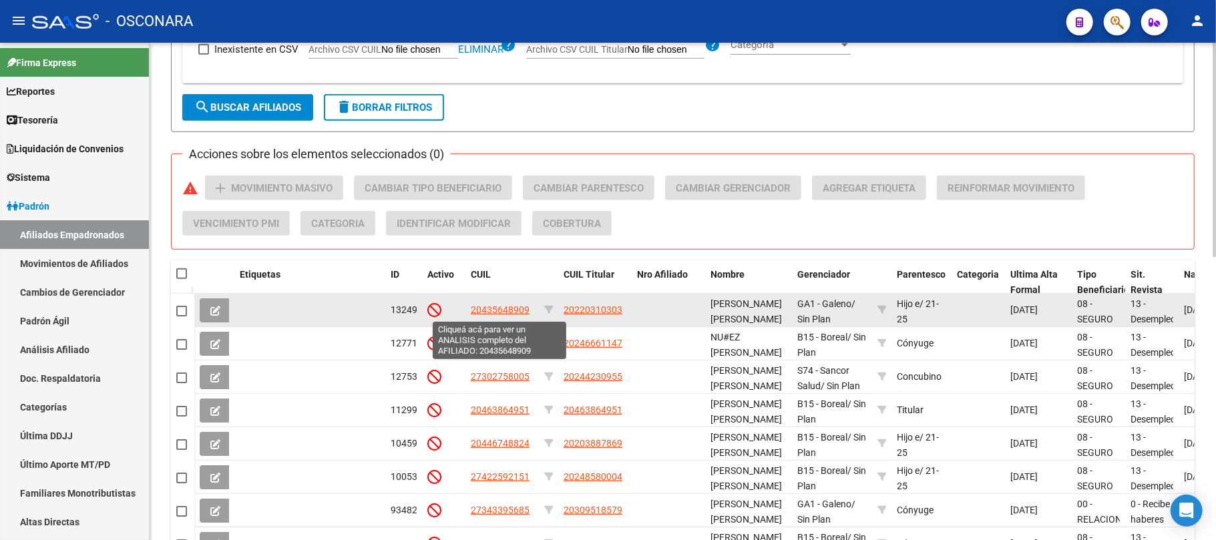
click at [506, 307] on span "20435648909" at bounding box center [500, 310] width 59 height 11
type textarea "20435648909"
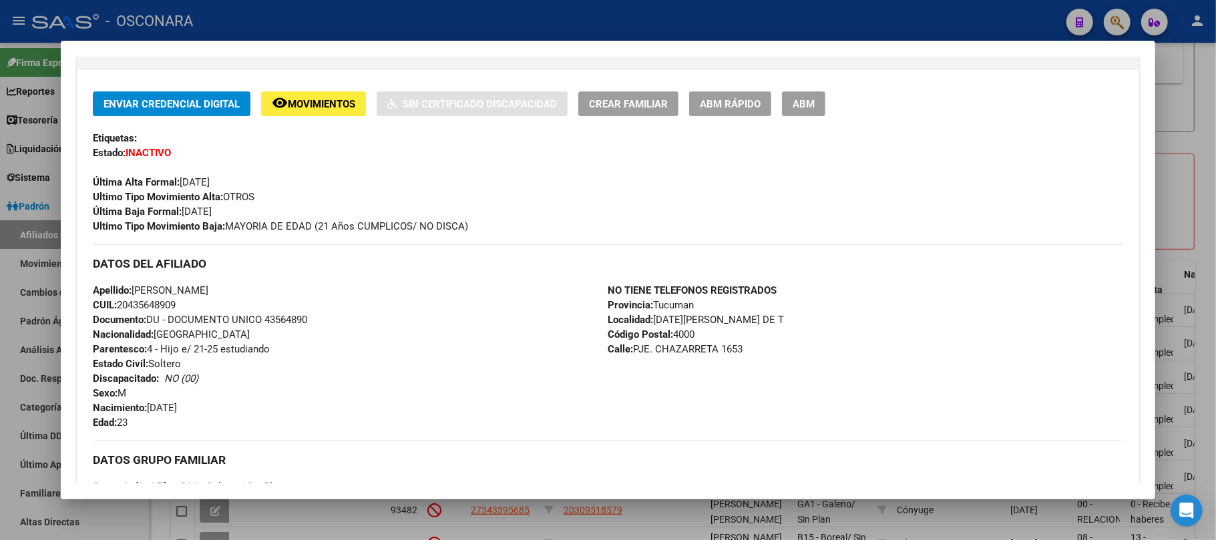
scroll to position [0, 0]
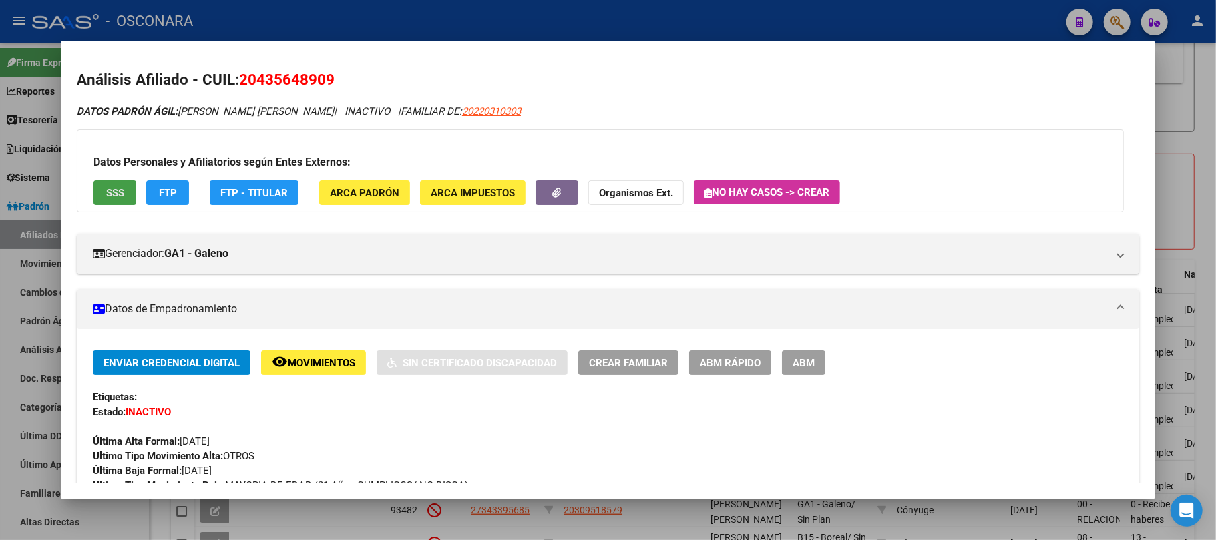
click at [126, 198] on button "SSS" at bounding box center [115, 192] width 43 height 25
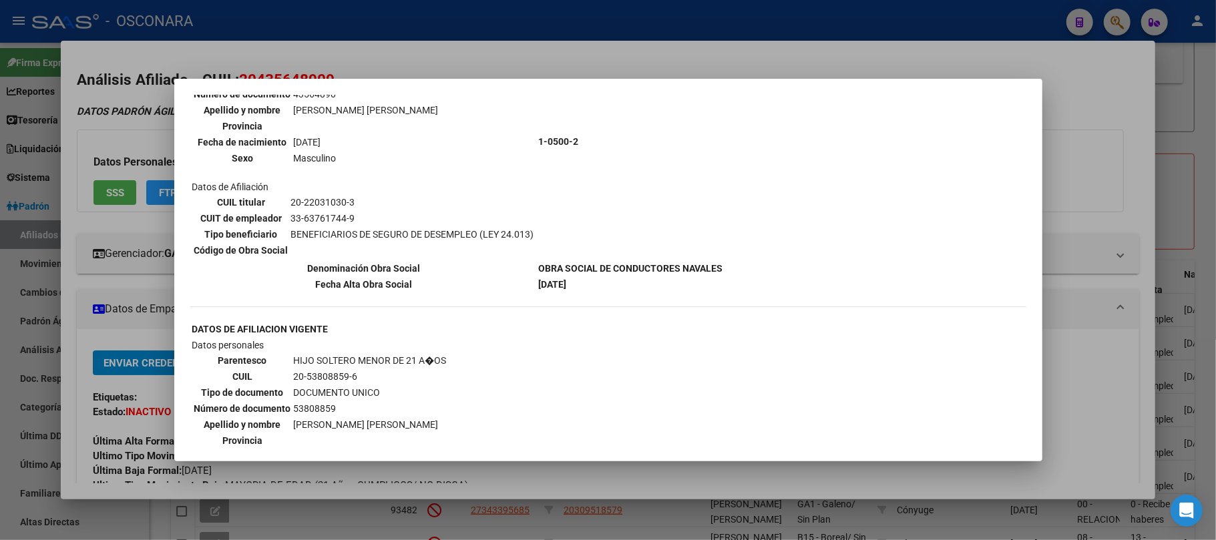
scroll to position [679, 0]
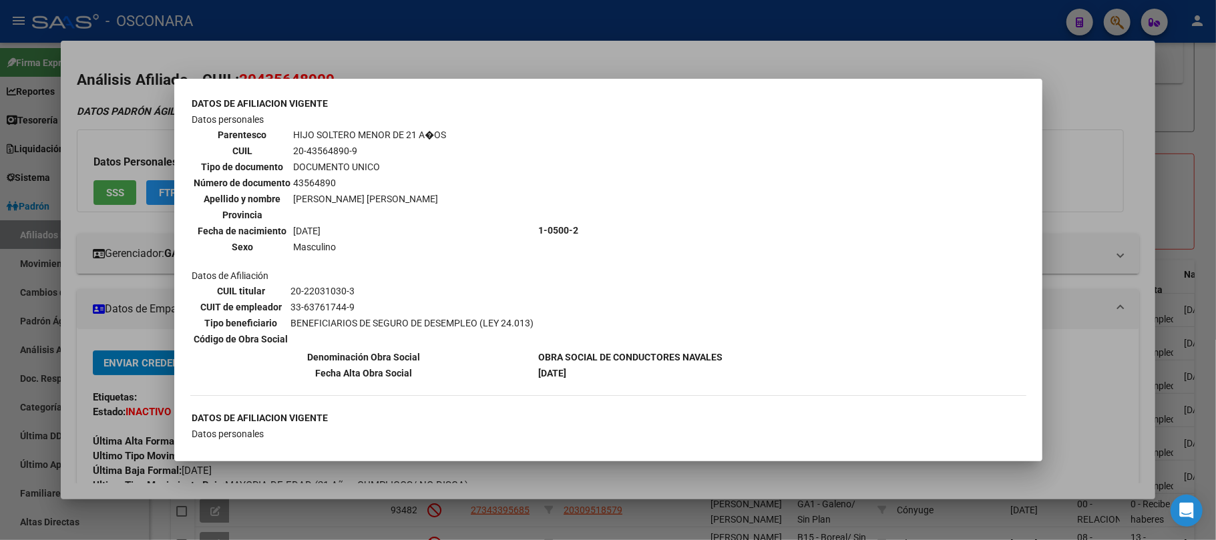
click at [744, 62] on div at bounding box center [608, 270] width 1216 height 540
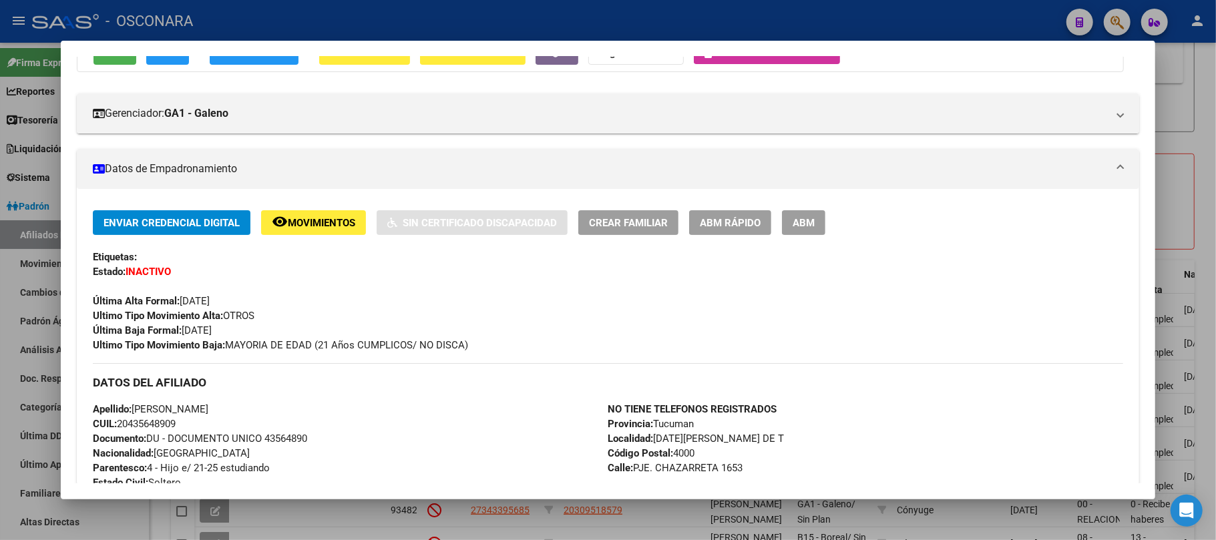
scroll to position [0, 0]
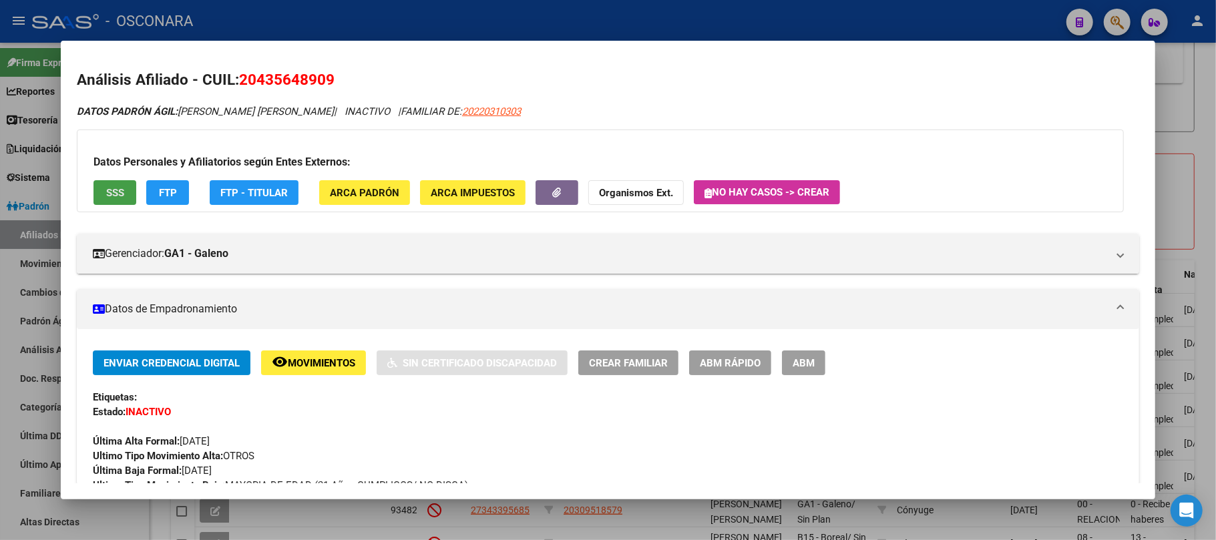
click at [114, 196] on span "SSS" at bounding box center [115, 193] width 18 height 12
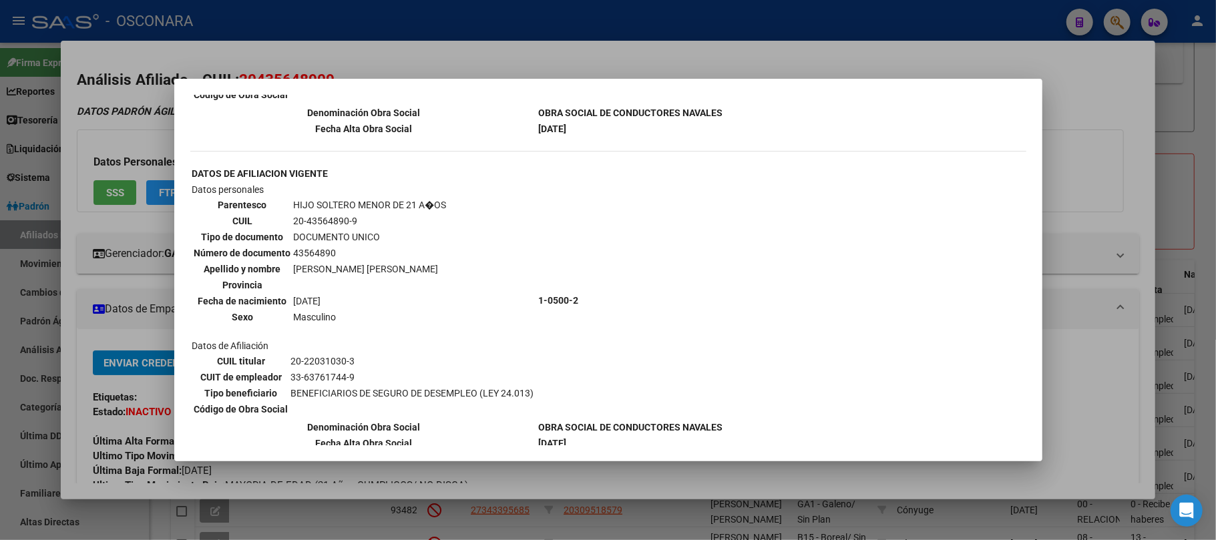
scroll to position [712, 0]
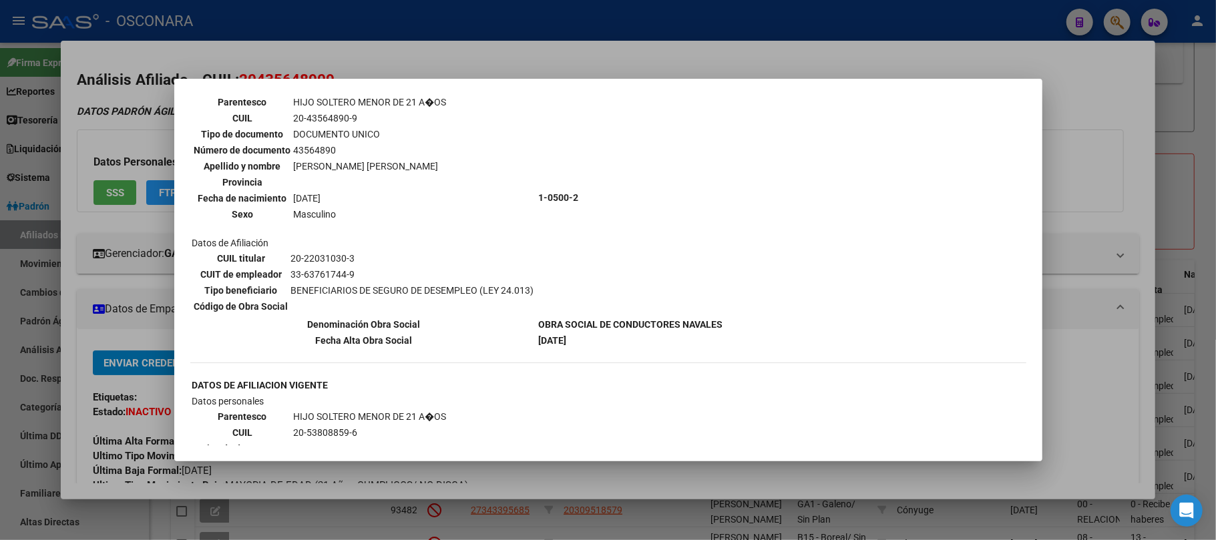
click at [1197, 128] on div at bounding box center [608, 270] width 1216 height 540
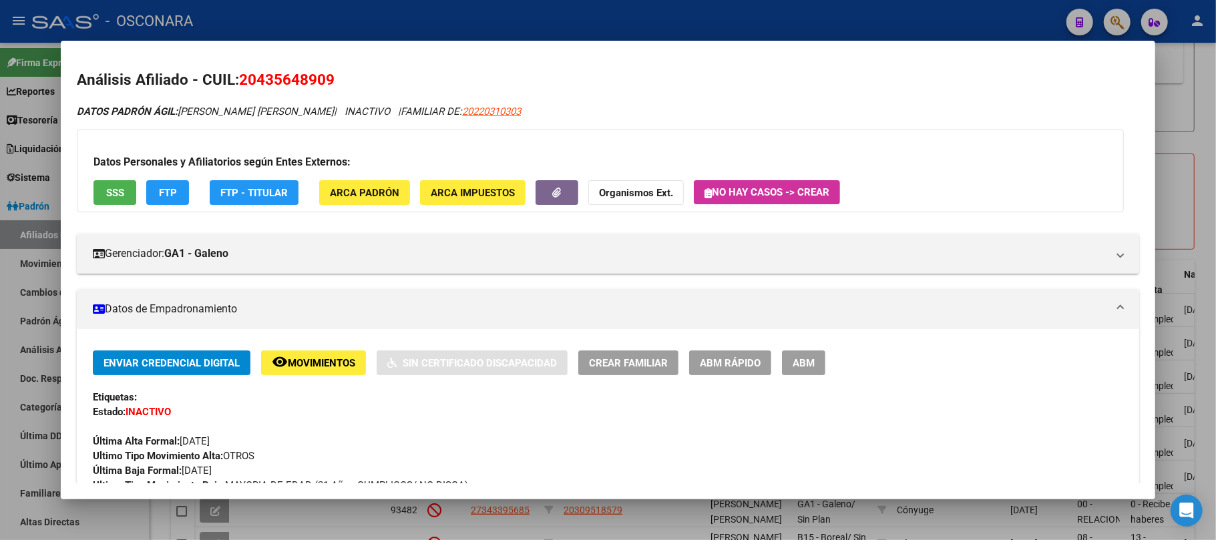
click at [754, 357] on span "ABM Rápido" at bounding box center [730, 363] width 61 height 12
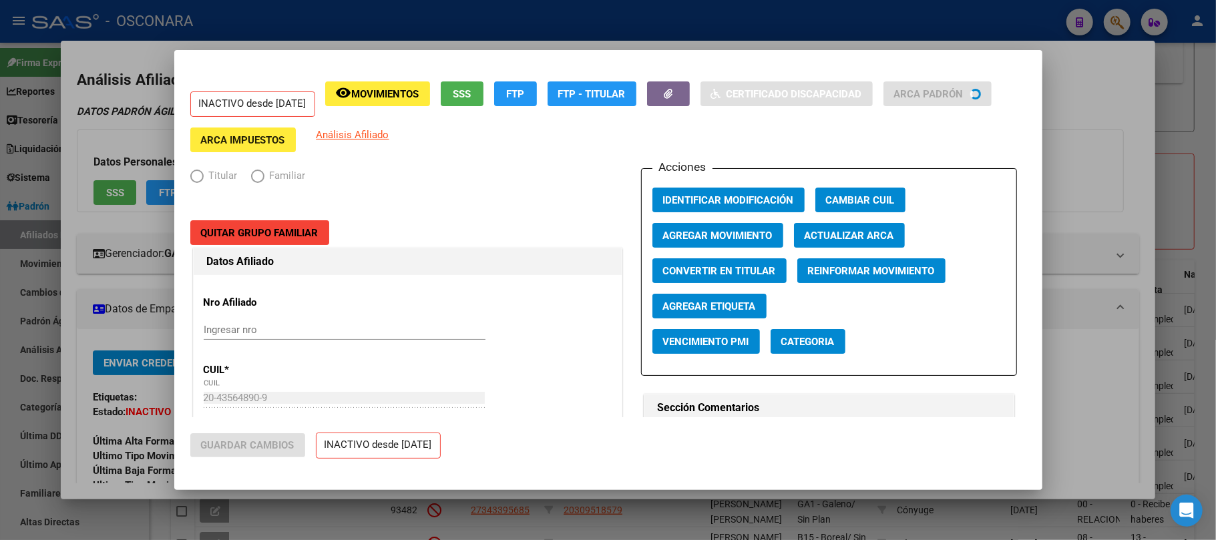
radio input "true"
type input "33-63761744-9"
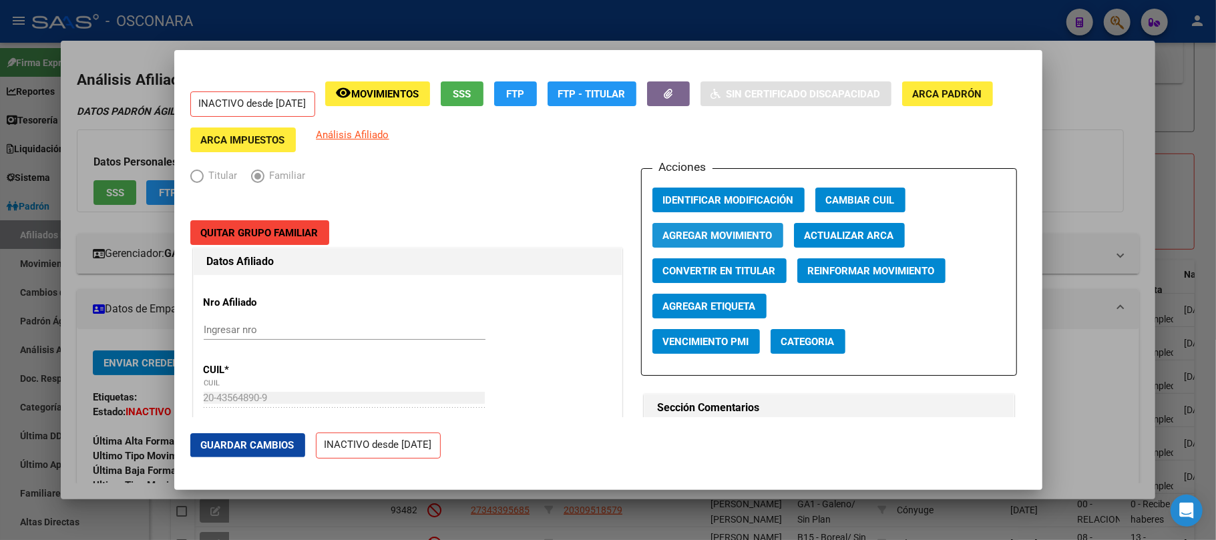
click at [749, 230] on span "Agregar Movimiento" at bounding box center [718, 236] width 110 height 12
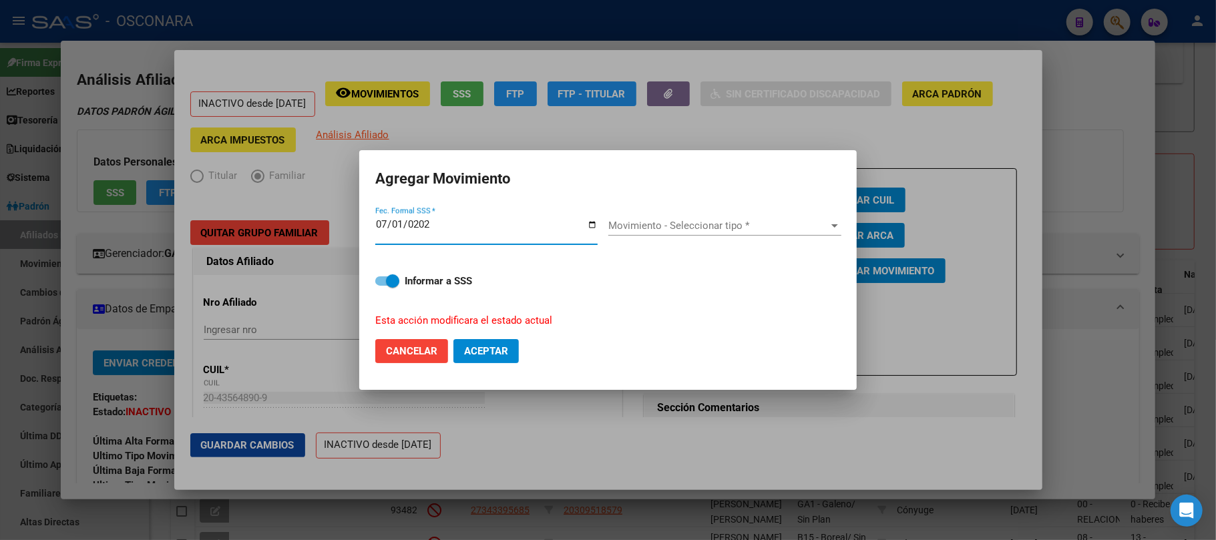
type input "2025-07-01"
click at [751, 218] on div "Movimiento - Seleccionar tipo * Movimiento - Seleccionar tipo *" at bounding box center [724, 226] width 233 height 20
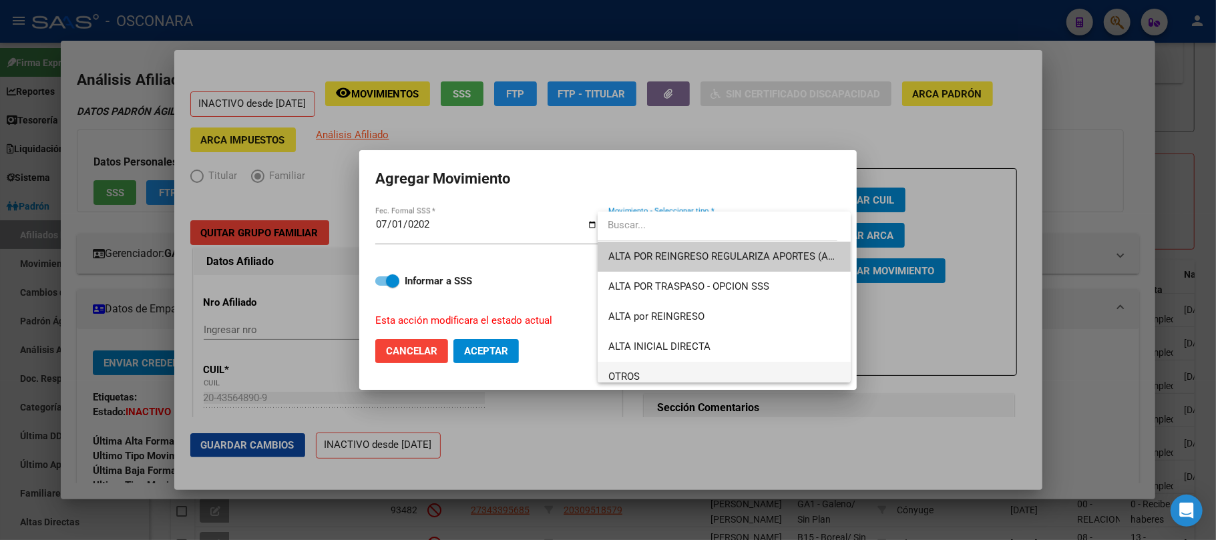
click at [649, 375] on span "OTROS" at bounding box center [724, 377] width 232 height 30
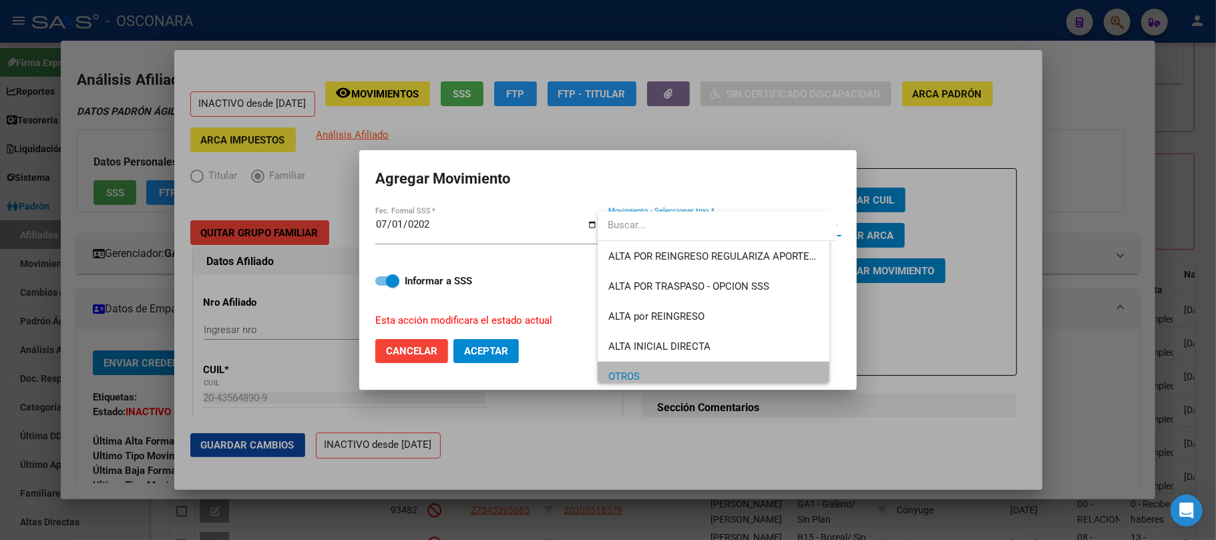
scroll to position [9, 0]
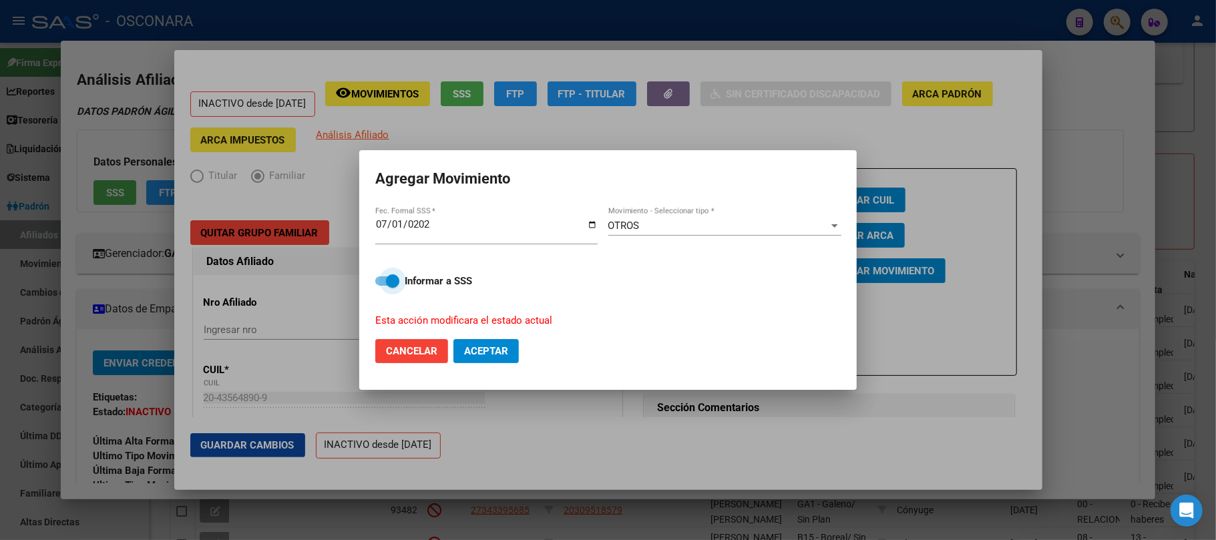
click at [383, 284] on span at bounding box center [387, 281] width 24 height 9
click at [382, 286] on input "Informar a SSS" at bounding box center [381, 286] width 1 height 1
checkbox input "false"
click at [501, 346] on span "Aceptar" at bounding box center [486, 351] width 44 height 12
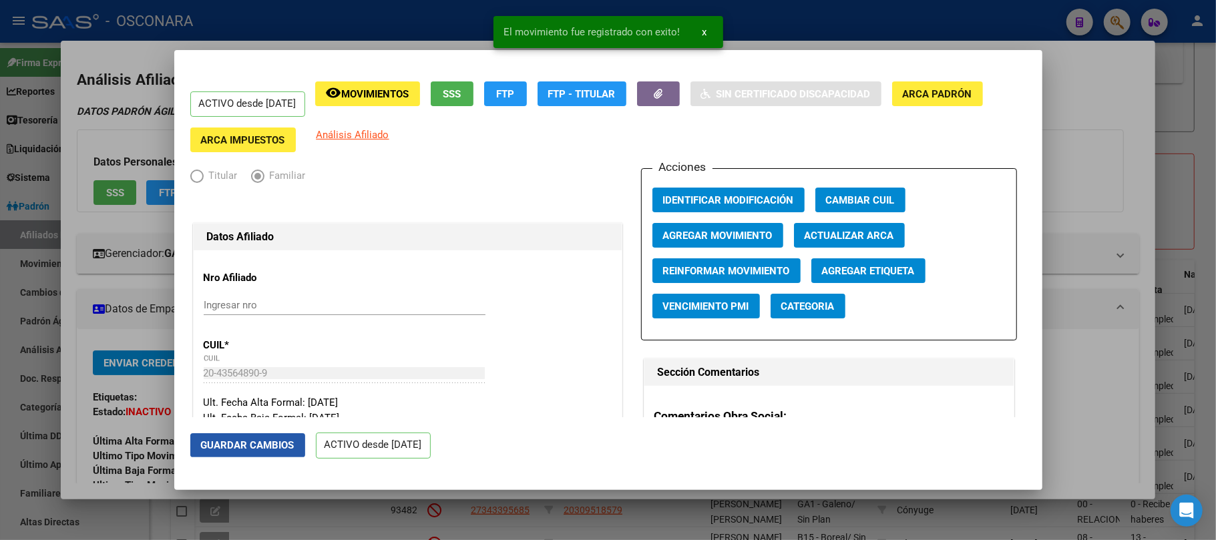
click at [255, 441] on span "Guardar Cambios" at bounding box center [248, 445] width 94 height 12
click at [1198, 97] on div at bounding box center [608, 270] width 1216 height 540
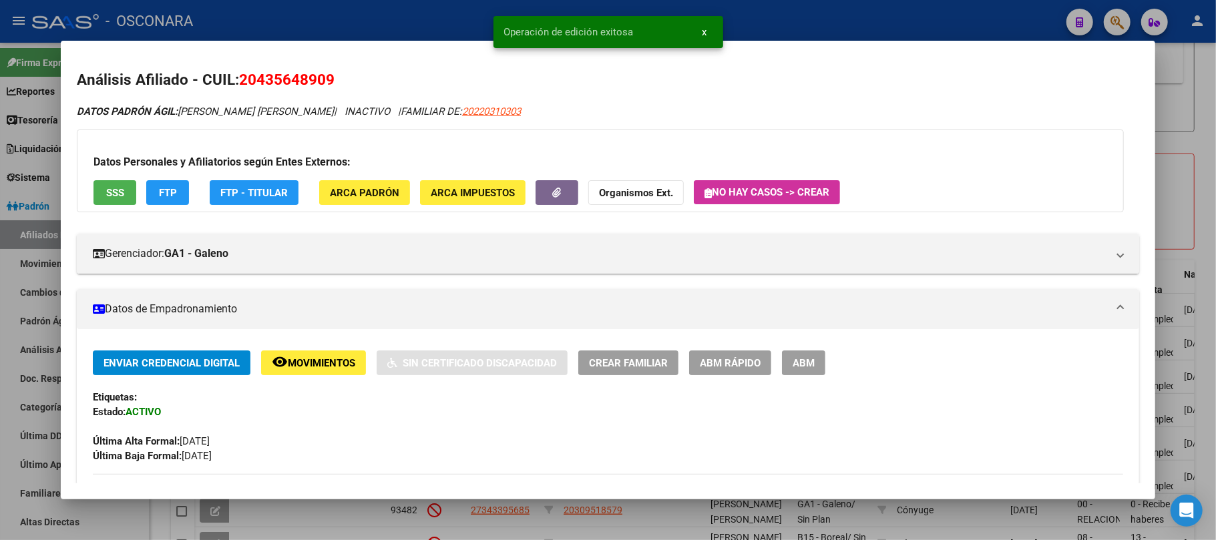
click at [1216, 83] on div at bounding box center [608, 270] width 1216 height 540
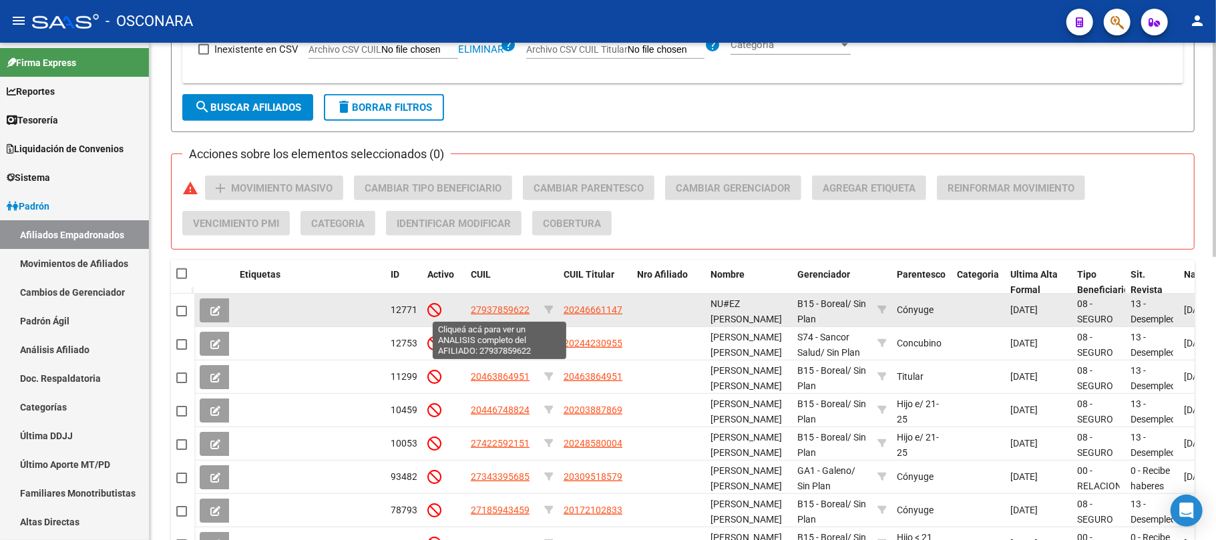
click at [510, 308] on span "27937859622" at bounding box center [500, 310] width 59 height 11
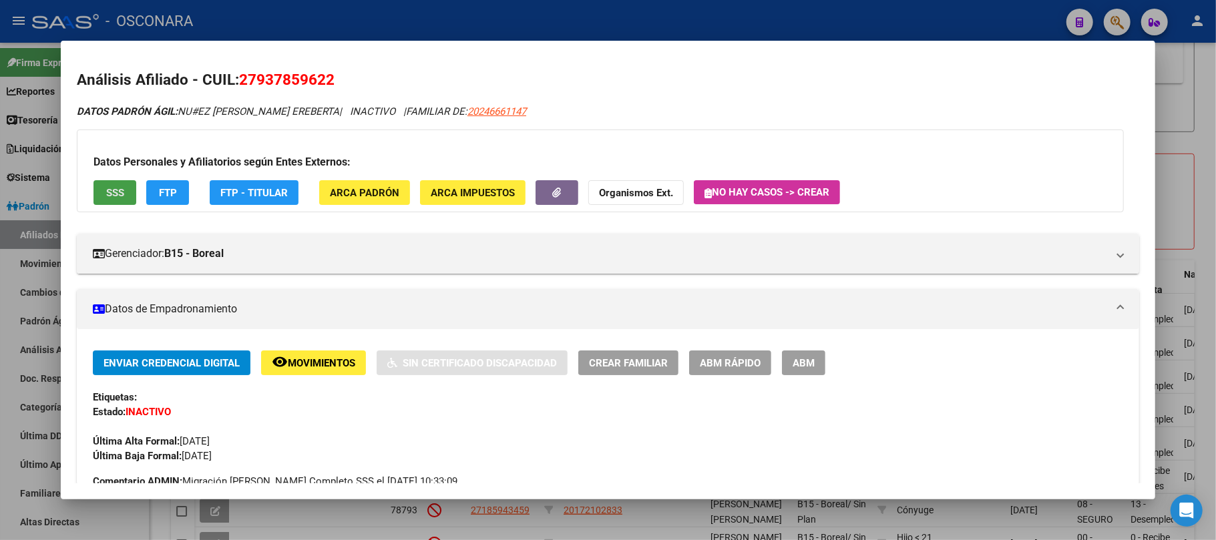
click at [113, 187] on span "SSS" at bounding box center [115, 193] width 18 height 12
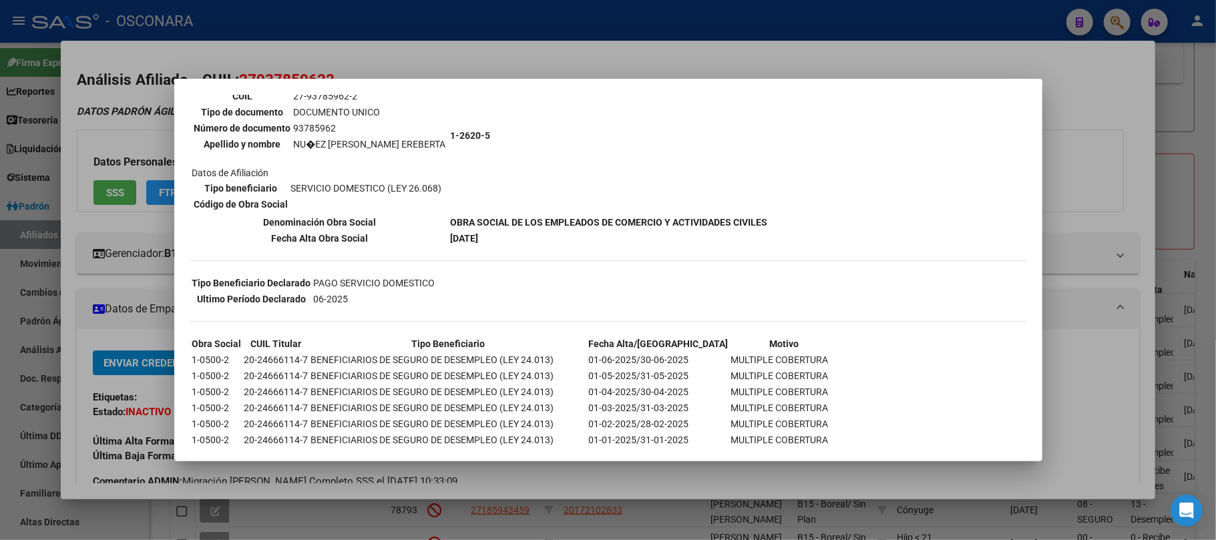
scroll to position [356, 0]
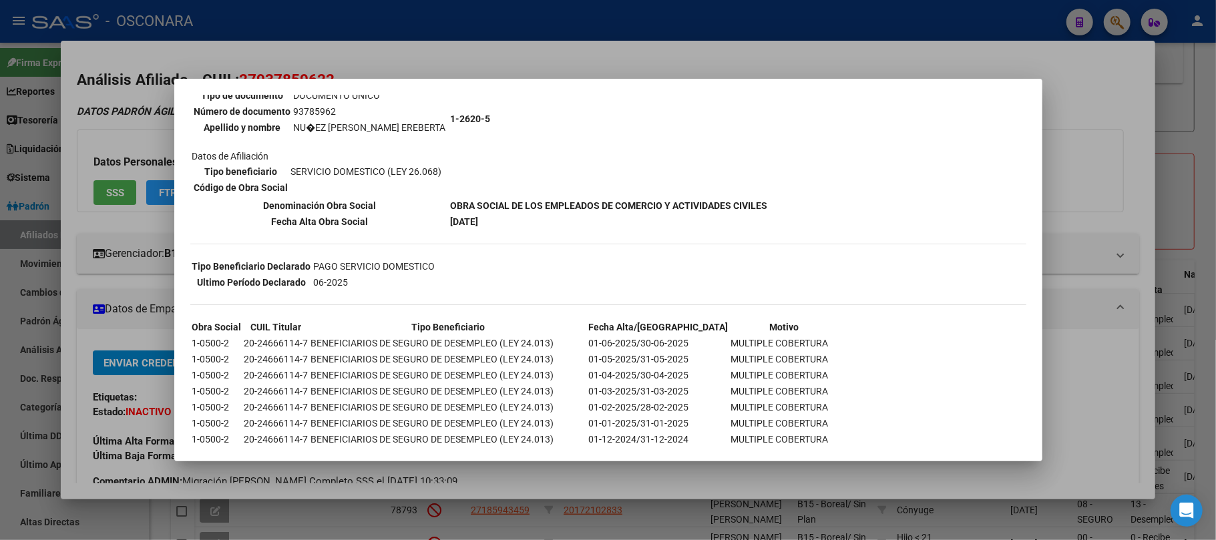
click at [1128, 139] on div at bounding box center [608, 270] width 1216 height 540
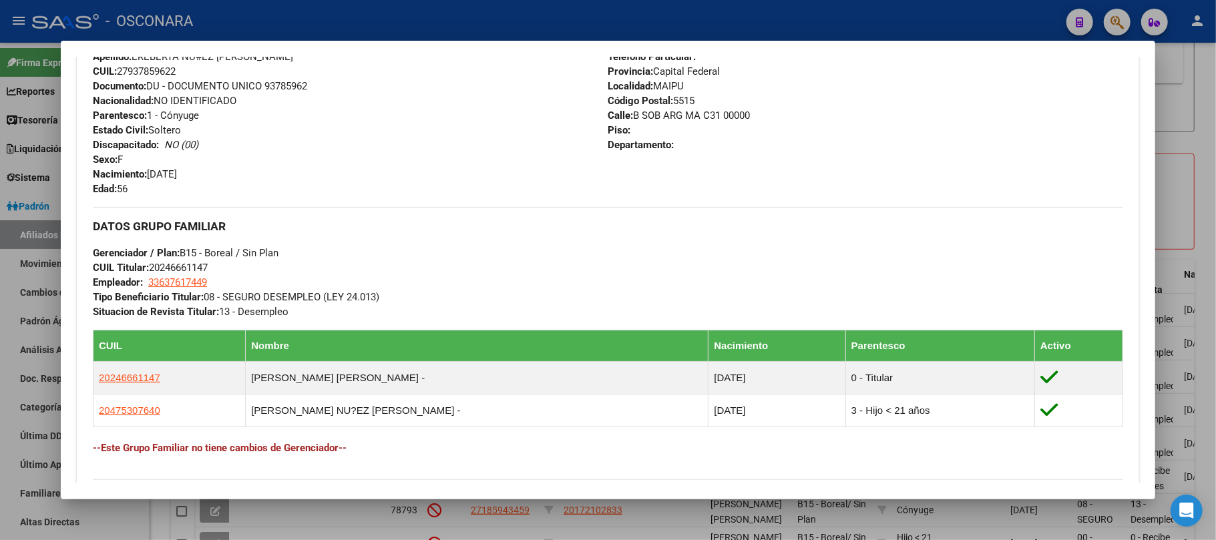
scroll to position [534, 0]
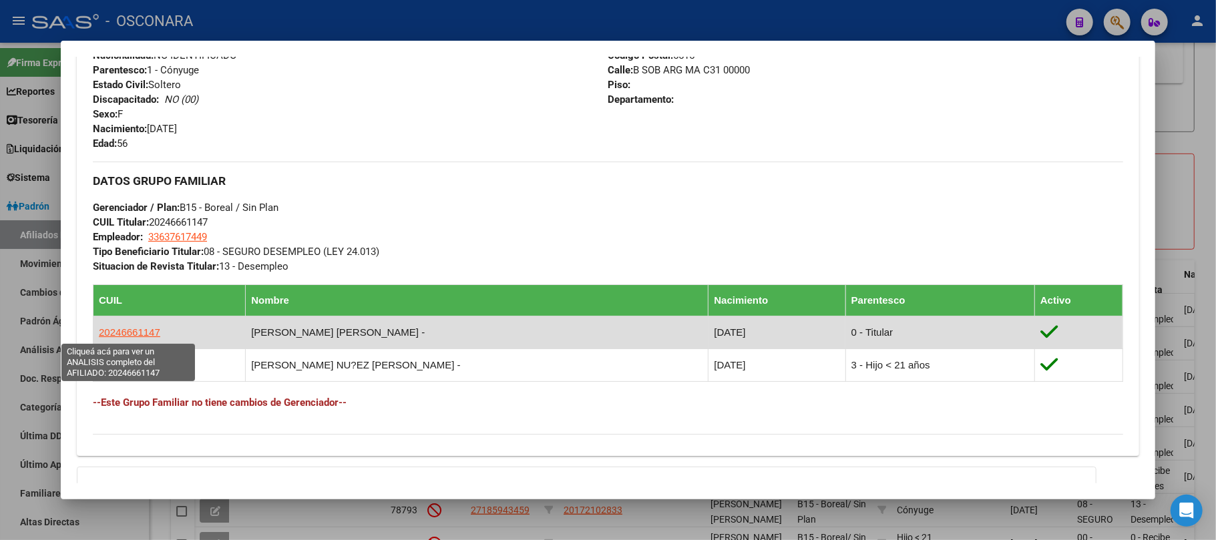
click at [126, 331] on span "20246661147" at bounding box center [129, 332] width 61 height 11
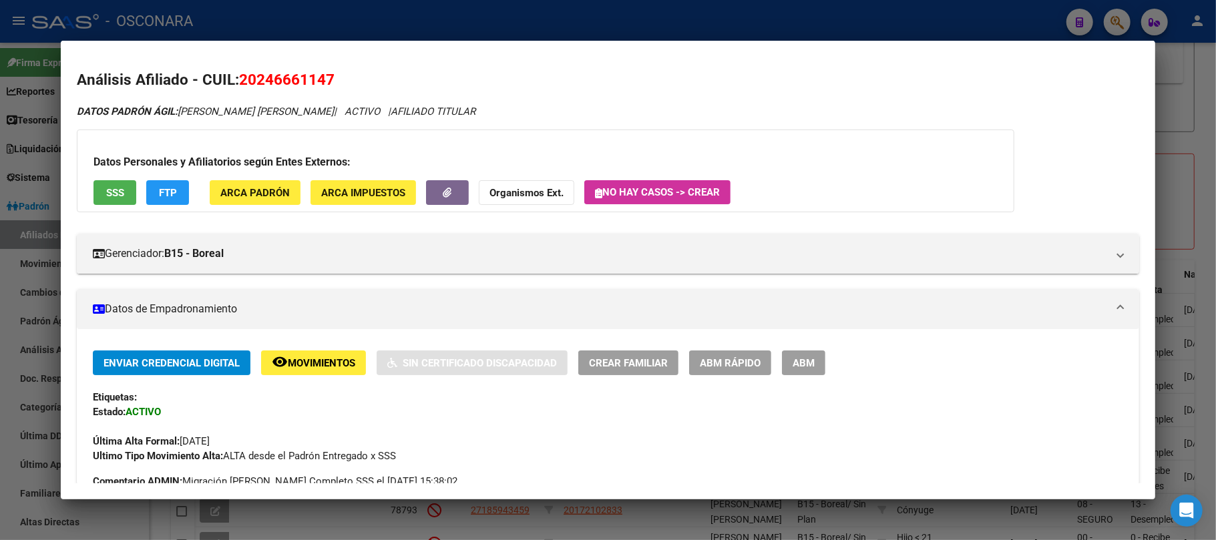
click at [118, 195] on span "SSS" at bounding box center [115, 193] width 18 height 12
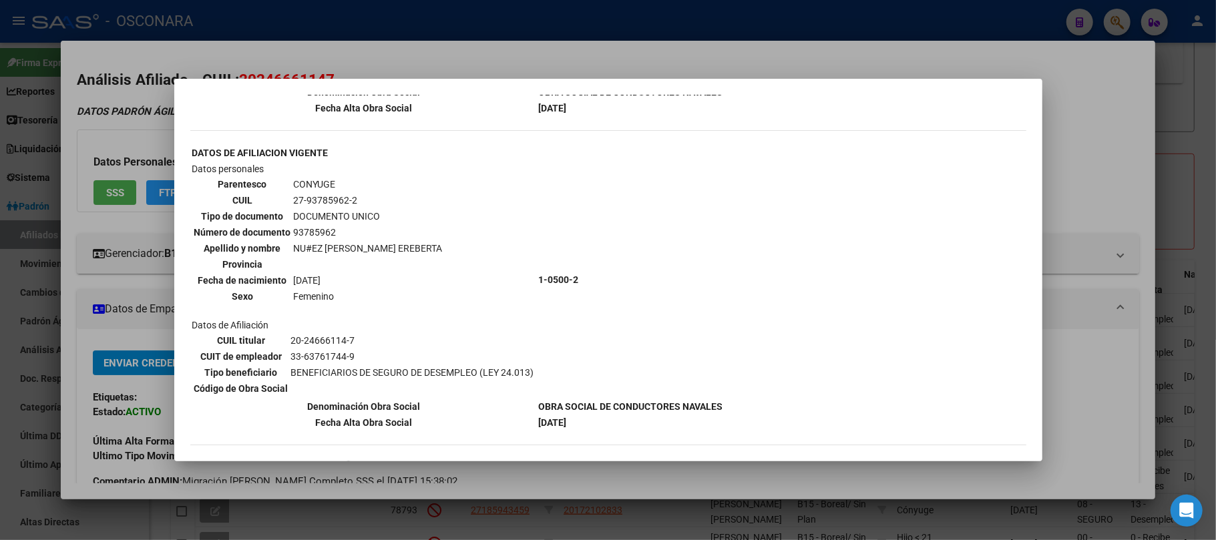
scroll to position [311, 0]
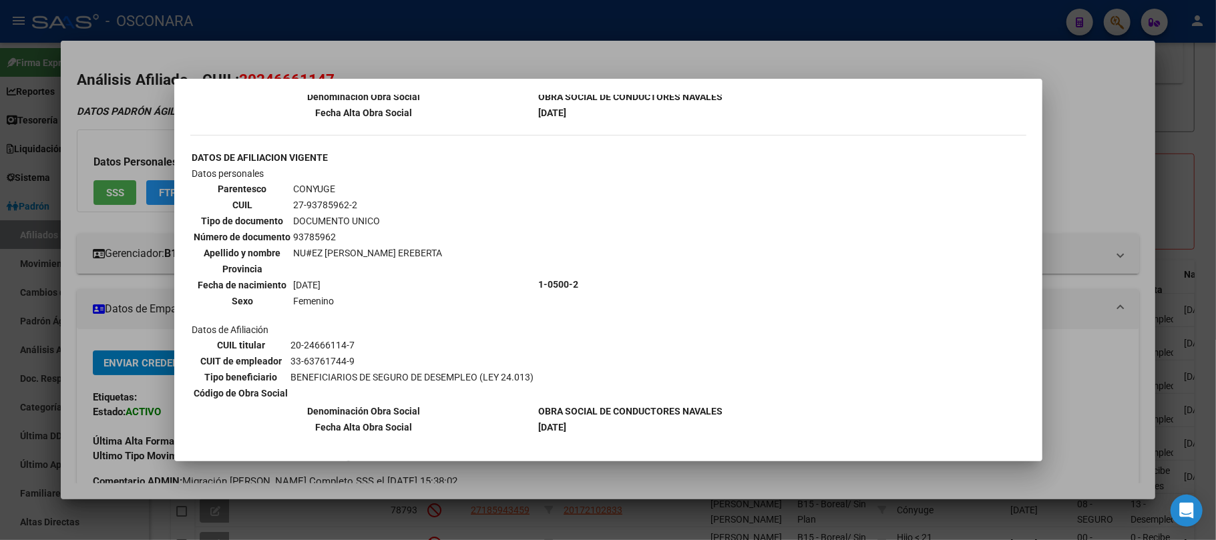
click at [1072, 120] on div at bounding box center [608, 270] width 1216 height 540
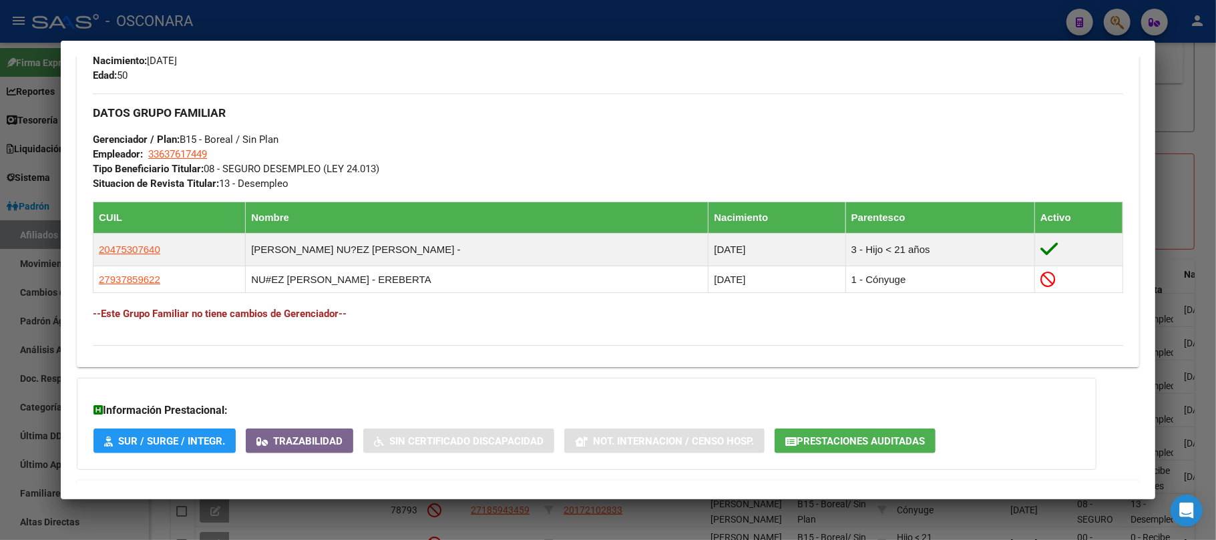
scroll to position [623, 0]
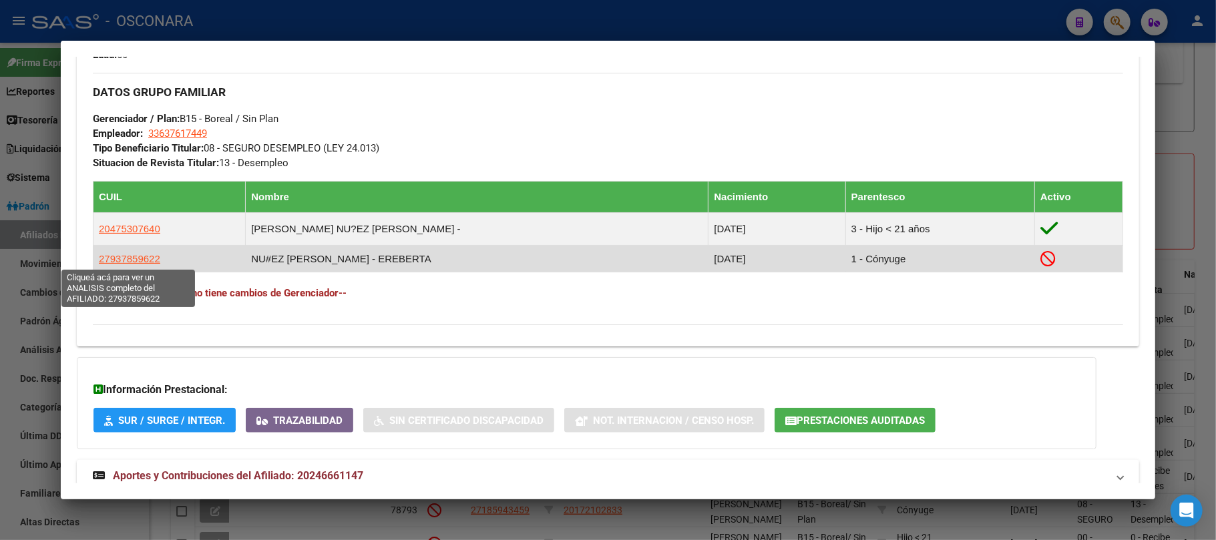
click at [131, 256] on span "27937859622" at bounding box center [129, 258] width 61 height 11
type textarea "27937859622"
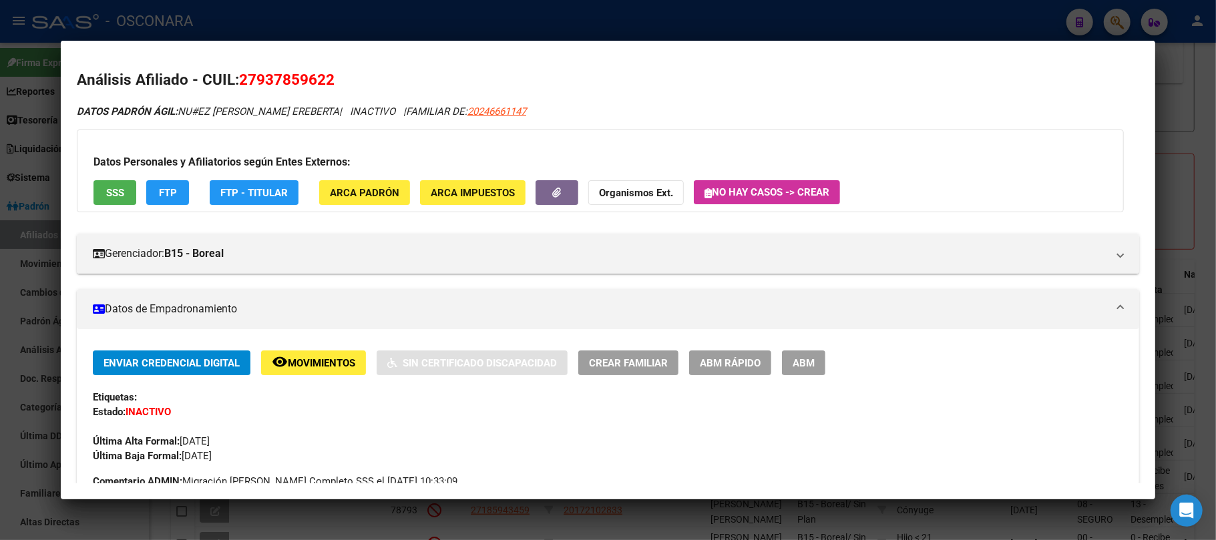
click at [729, 362] on span "ABM Rápido" at bounding box center [730, 363] width 61 height 12
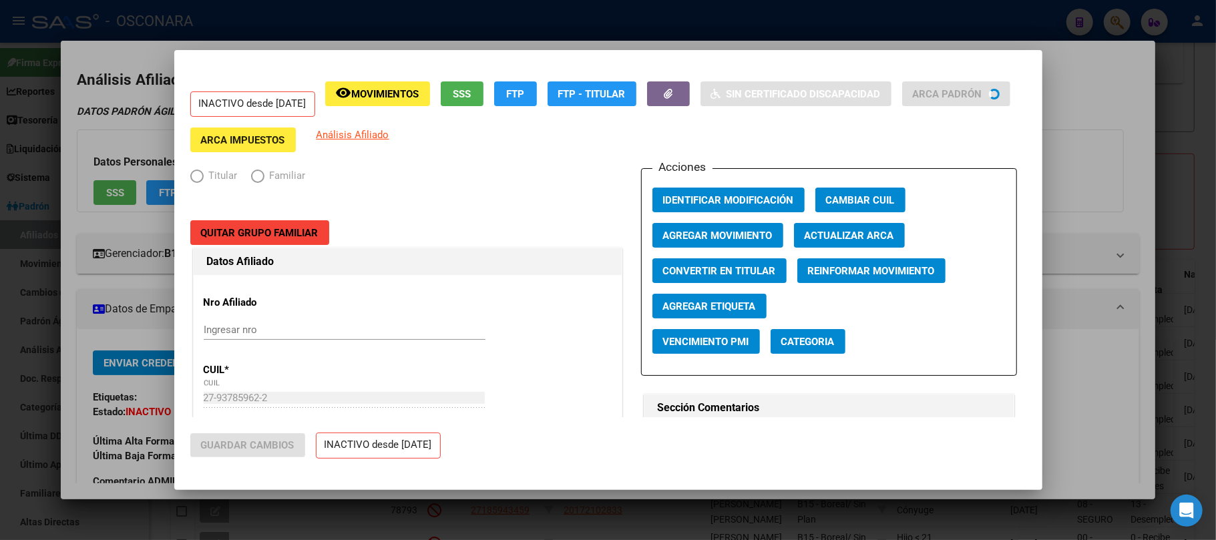
radio input "true"
type input "33-63761744-9"
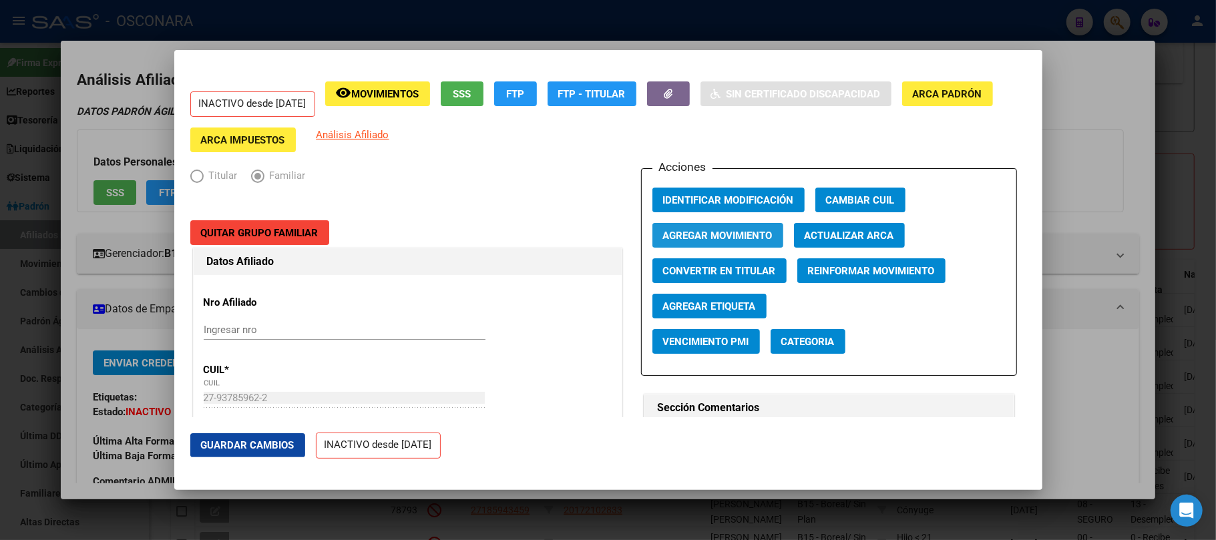
click at [711, 231] on span "Agregar Movimiento" at bounding box center [718, 236] width 110 height 12
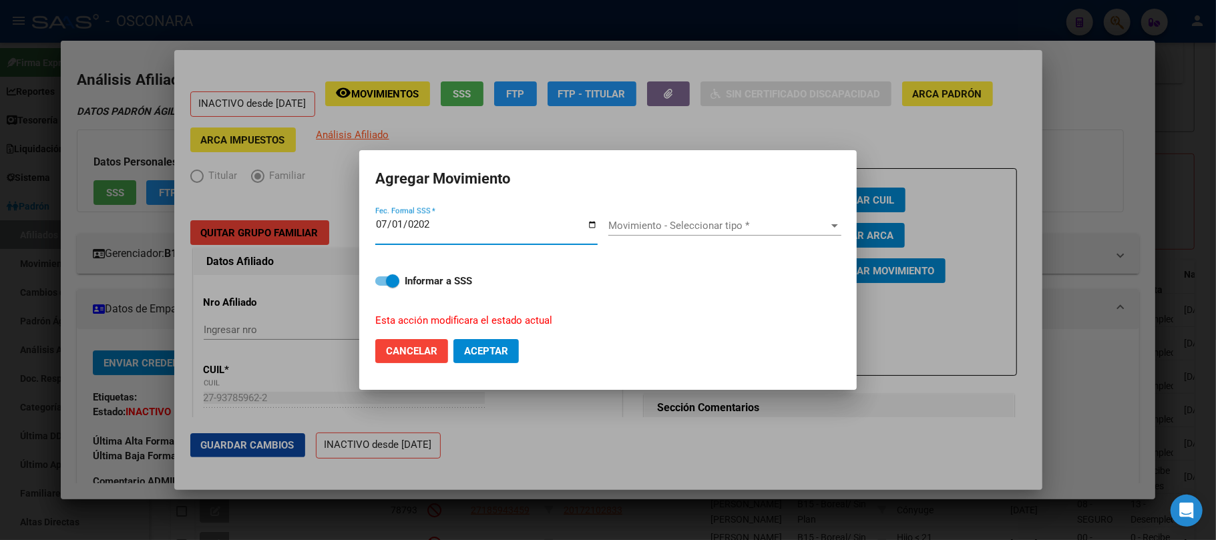
type input "2025-07-01"
click at [735, 217] on div "Movimiento - Seleccionar tipo * Movimiento - Seleccionar tipo *" at bounding box center [724, 226] width 233 height 20
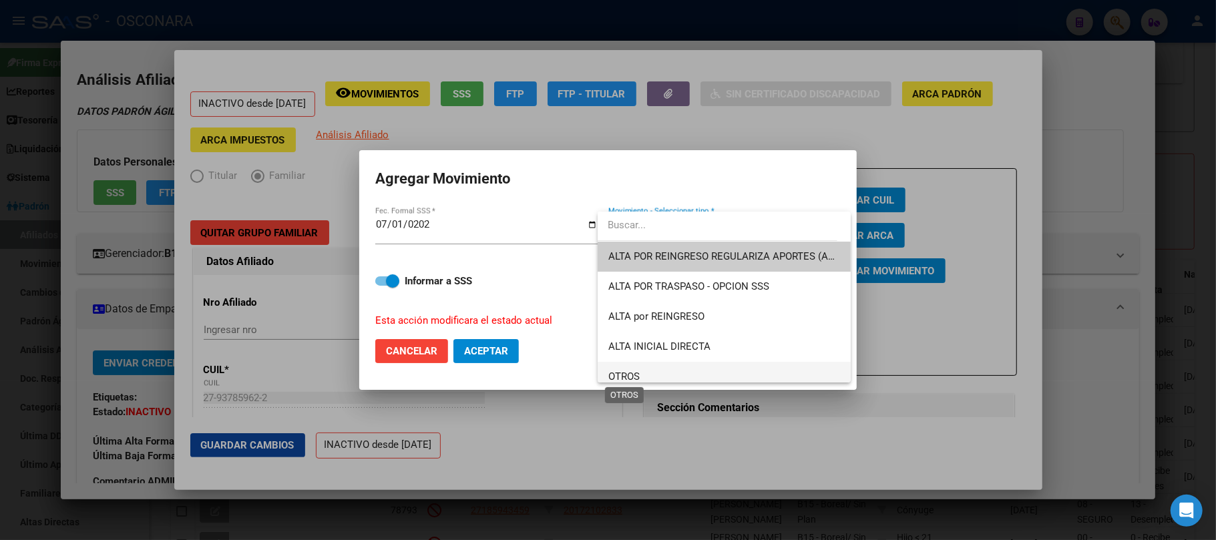
click at [639, 371] on span "OTROS" at bounding box center [623, 377] width 31 height 12
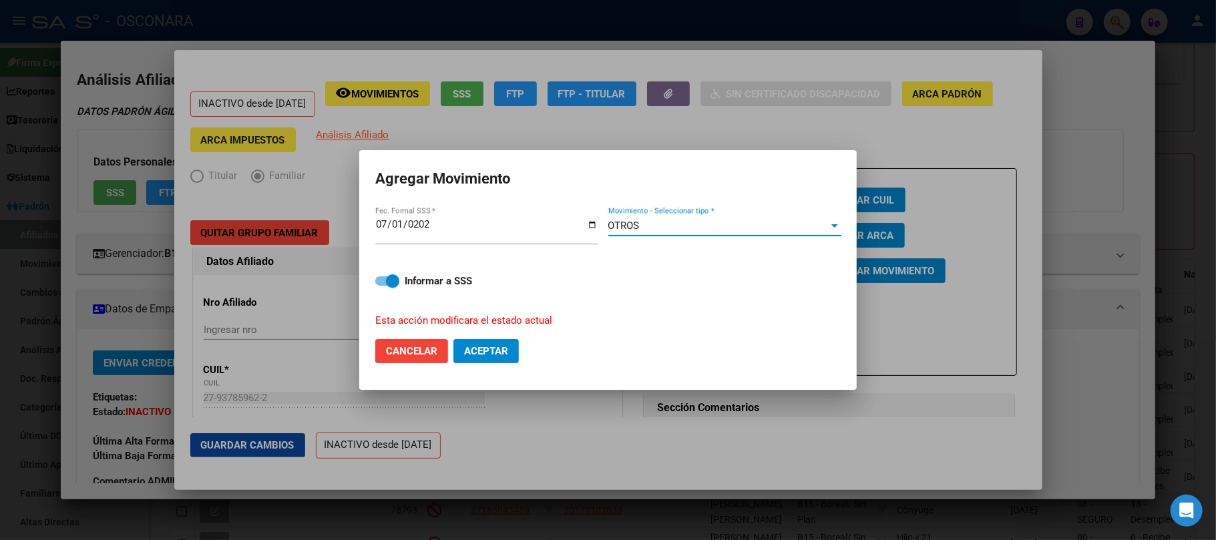
click at [382, 279] on span at bounding box center [387, 281] width 24 height 9
click at [382, 286] on input "Informar a SSS" at bounding box center [381, 286] width 1 height 1
checkbox input "false"
click at [479, 349] on span "Aceptar" at bounding box center [486, 351] width 44 height 12
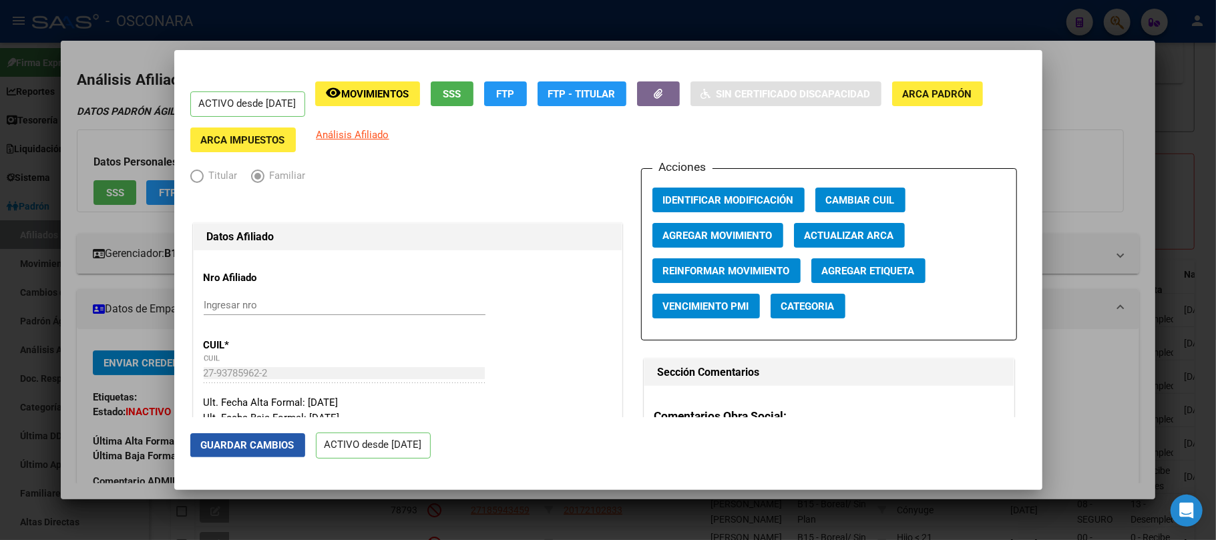
click at [273, 447] on span "Guardar Cambios" at bounding box center [248, 445] width 94 height 12
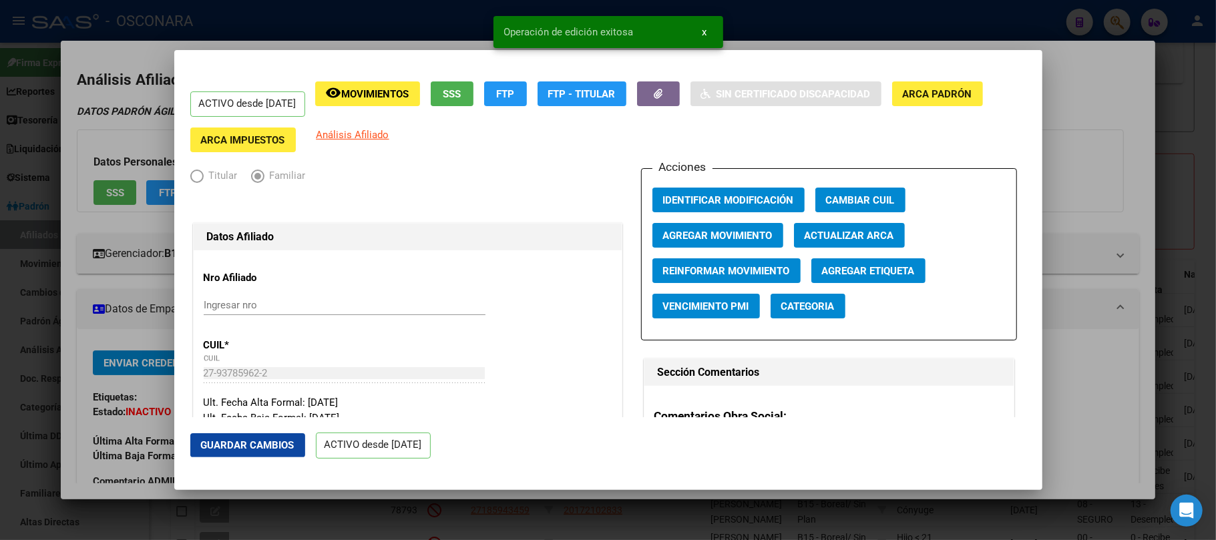
click at [1097, 161] on div at bounding box center [608, 270] width 1216 height 540
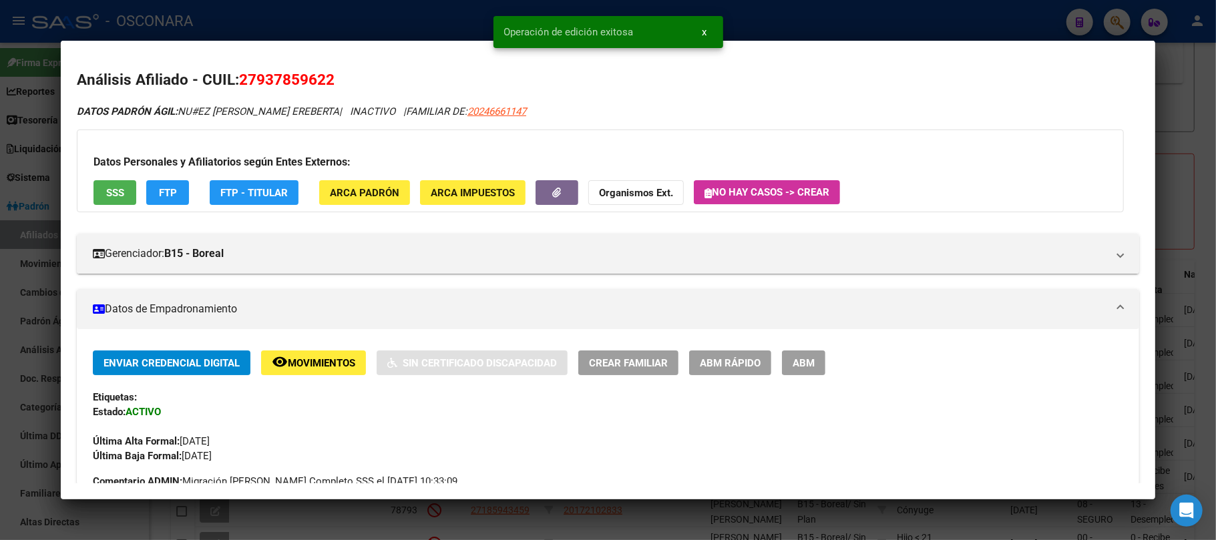
click at [959, 513] on div at bounding box center [608, 270] width 1216 height 540
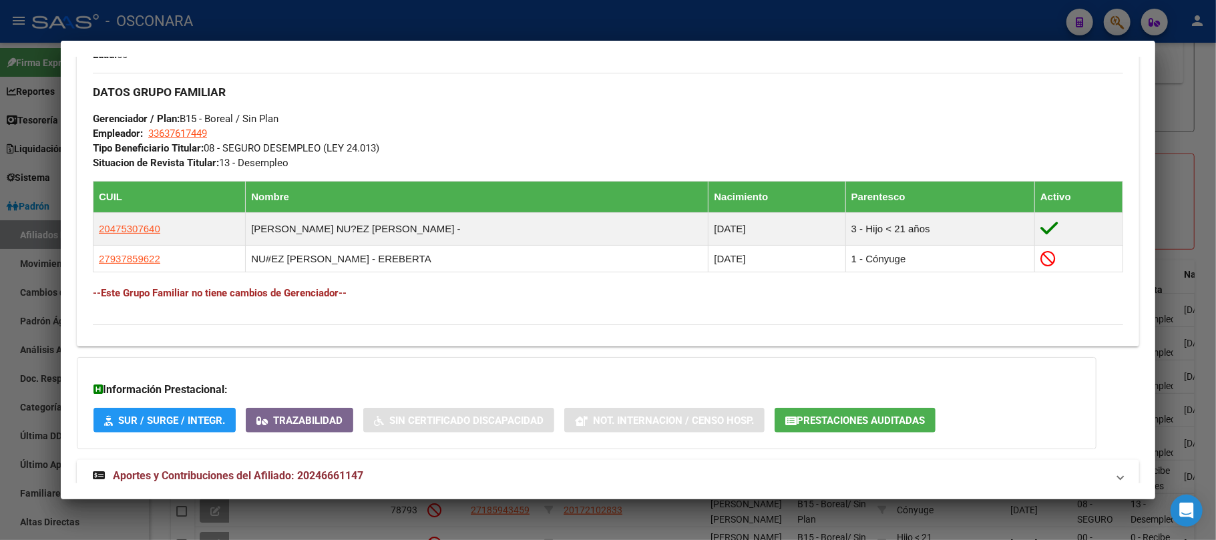
click at [1204, 102] on div at bounding box center [608, 270] width 1216 height 540
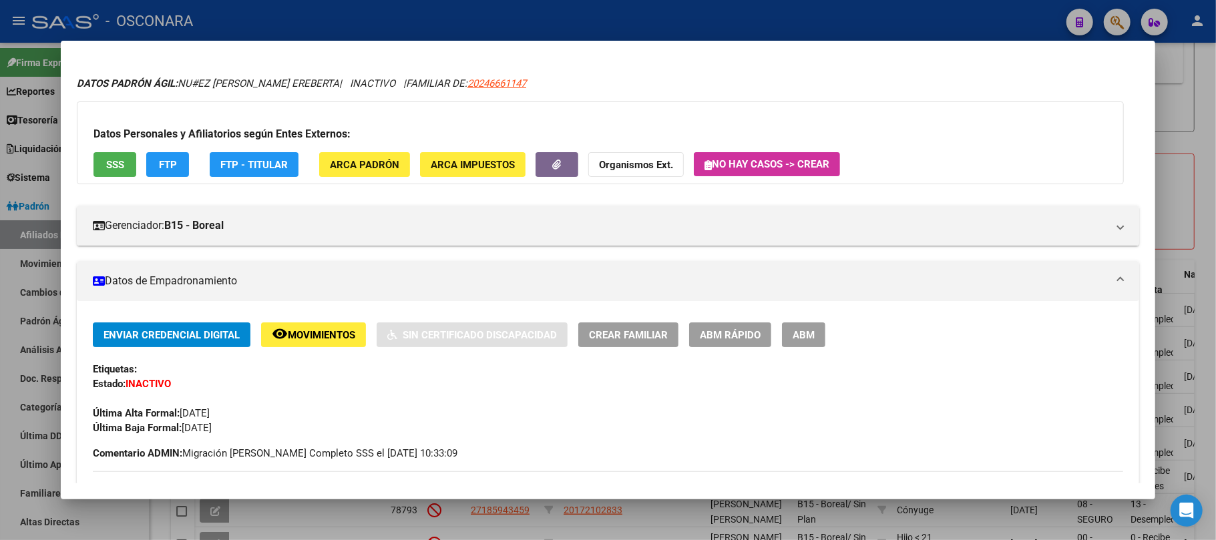
scroll to position [0, 0]
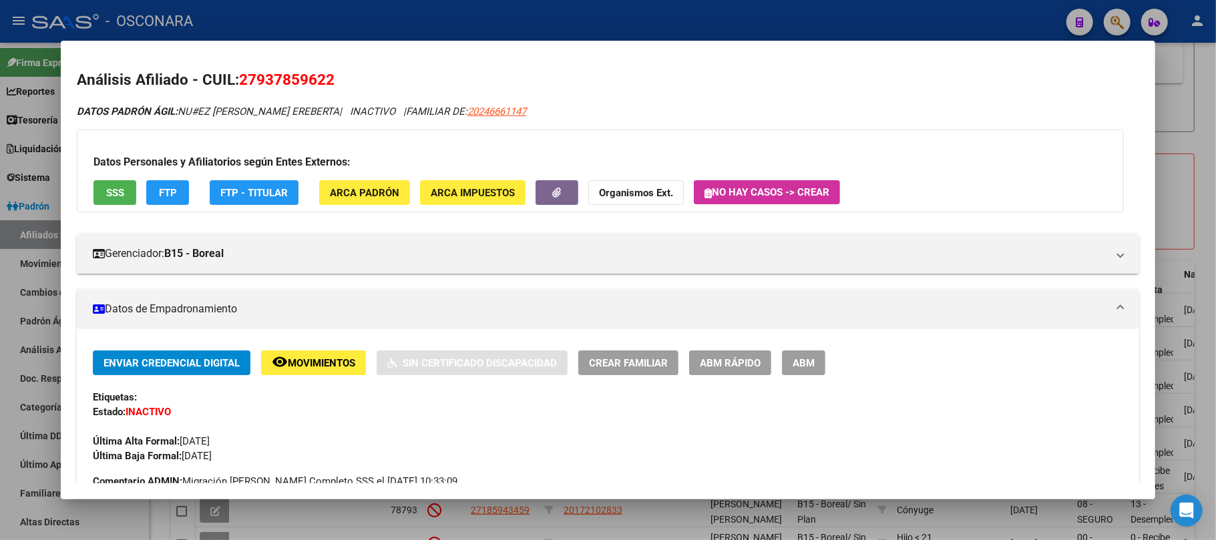
click at [1204, 130] on div at bounding box center [608, 270] width 1216 height 540
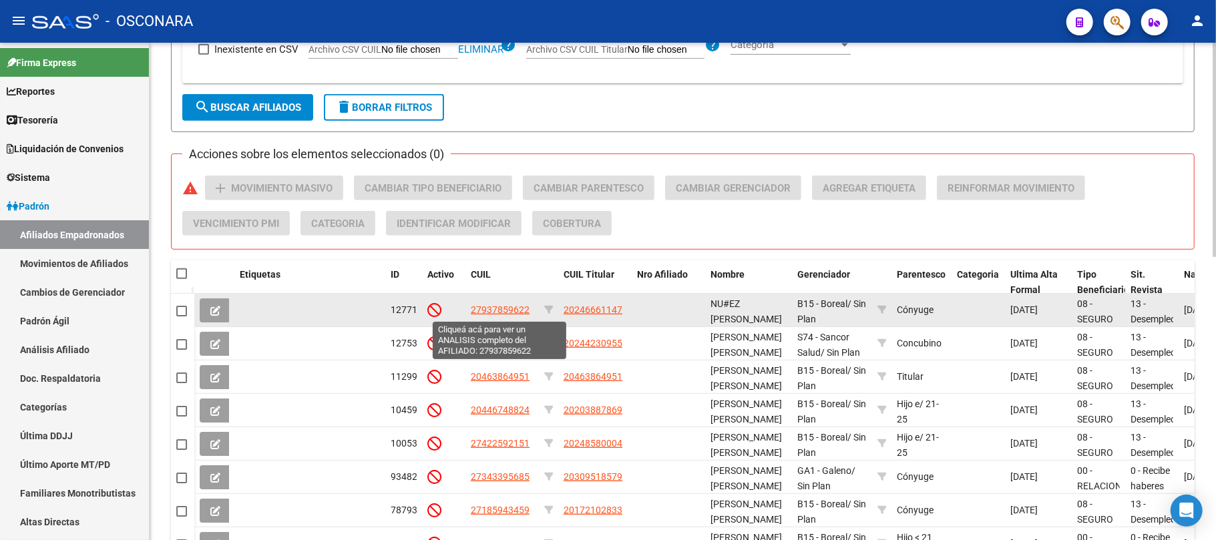
click at [506, 311] on span "27937859622" at bounding box center [500, 310] width 59 height 11
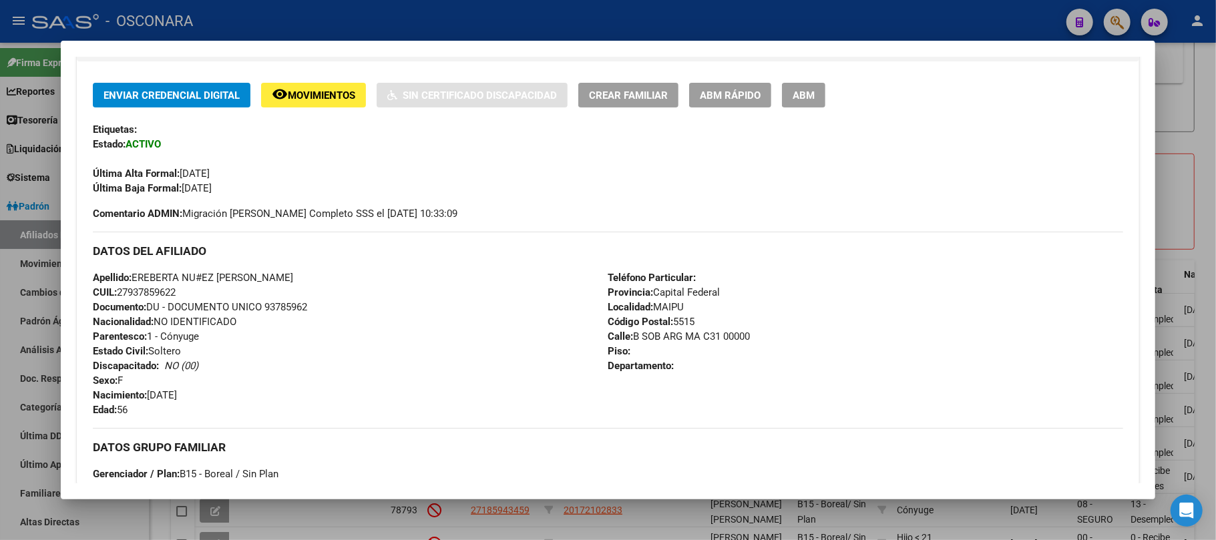
scroll to position [267, 0]
click at [1198, 190] on div at bounding box center [608, 270] width 1216 height 540
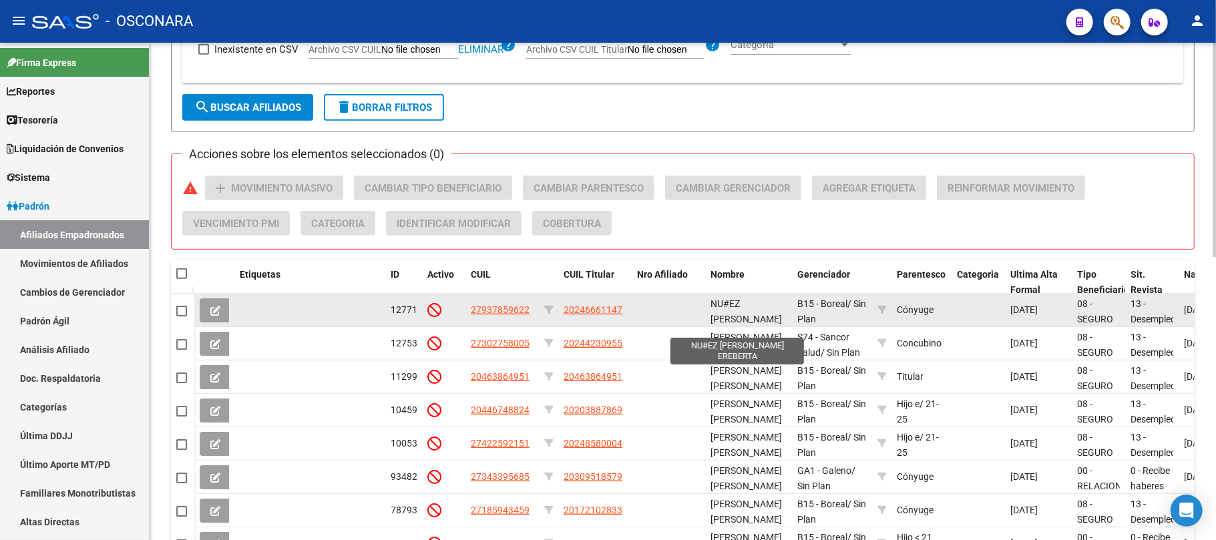
scroll to position [17, 0]
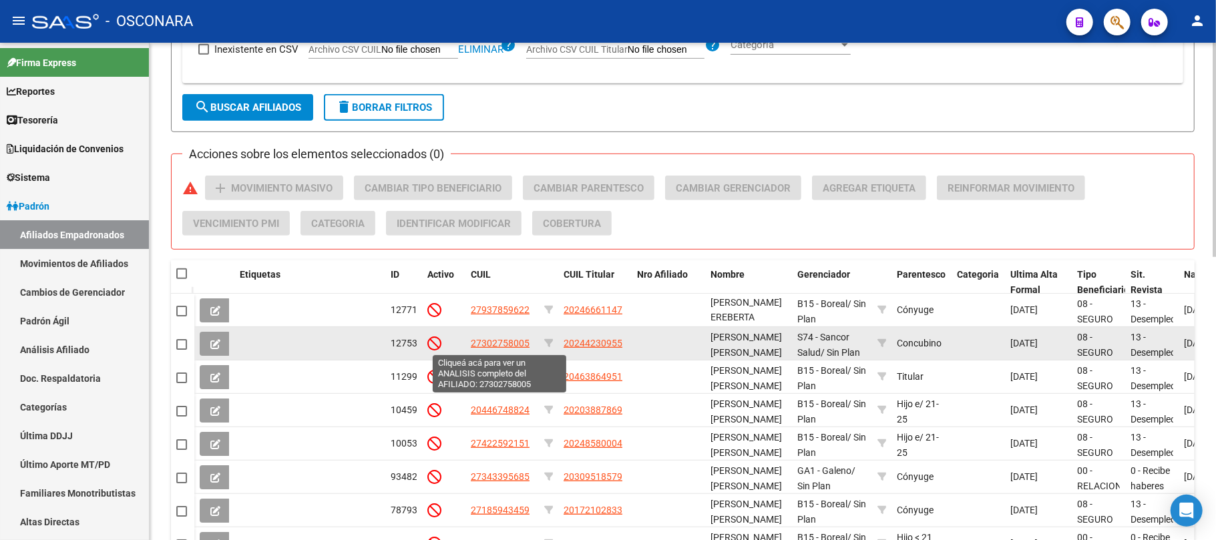
click at [503, 341] on span "27302758005" at bounding box center [500, 343] width 59 height 11
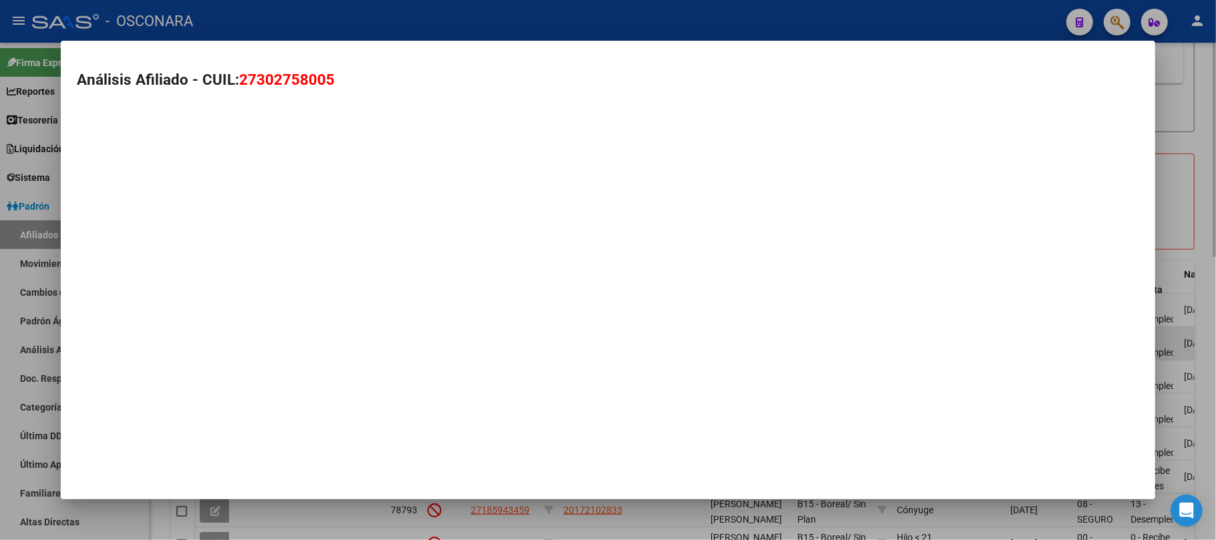
type textarea "27302758005"
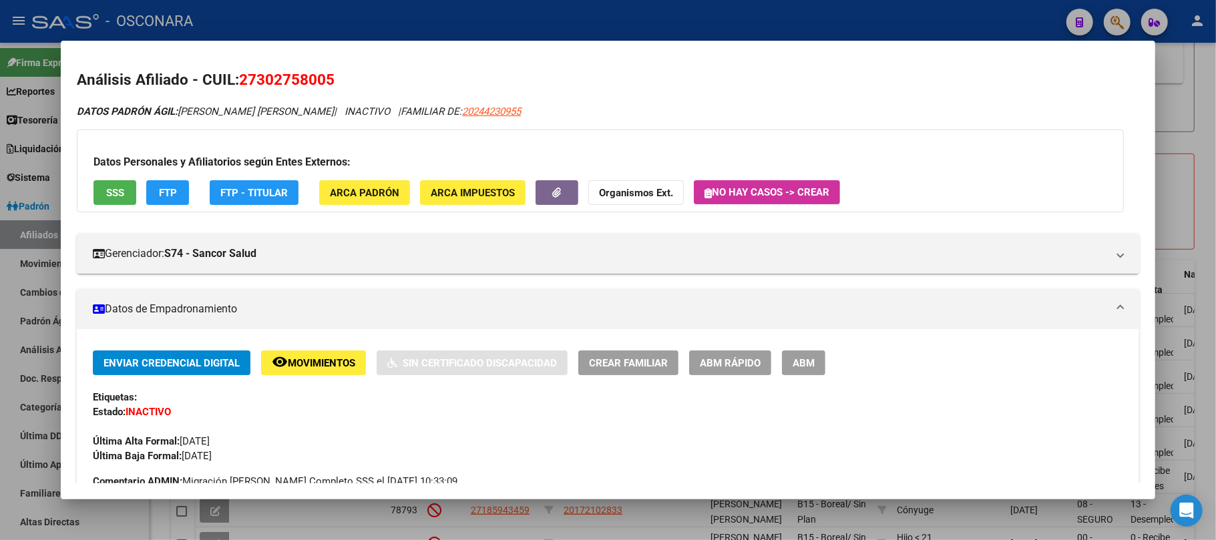
click at [120, 195] on span "SSS" at bounding box center [115, 193] width 18 height 12
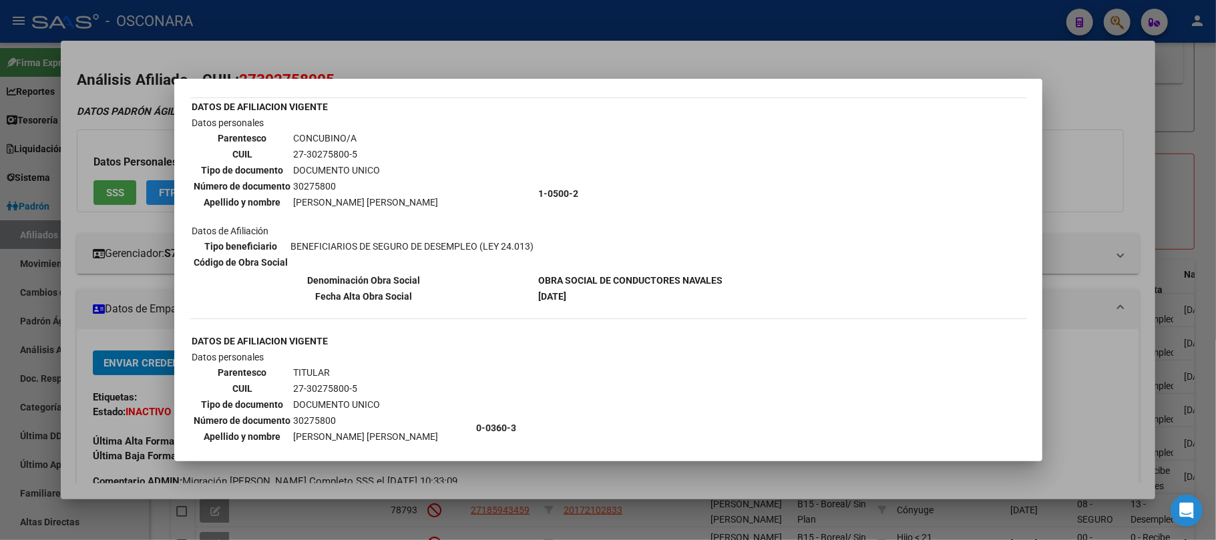
scroll to position [89, 0]
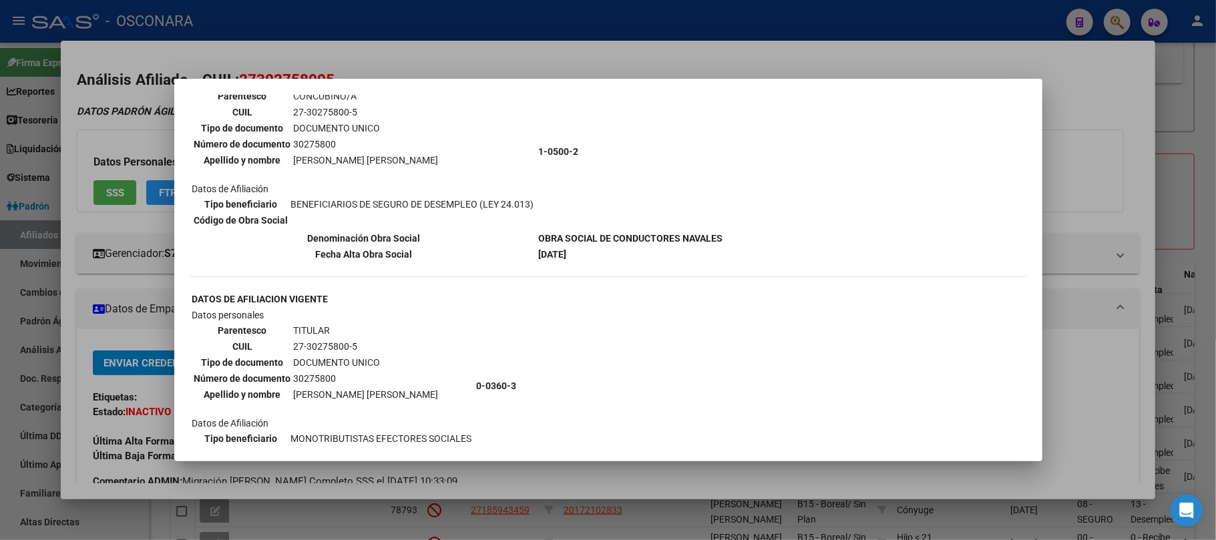
click at [1114, 185] on div at bounding box center [608, 270] width 1216 height 540
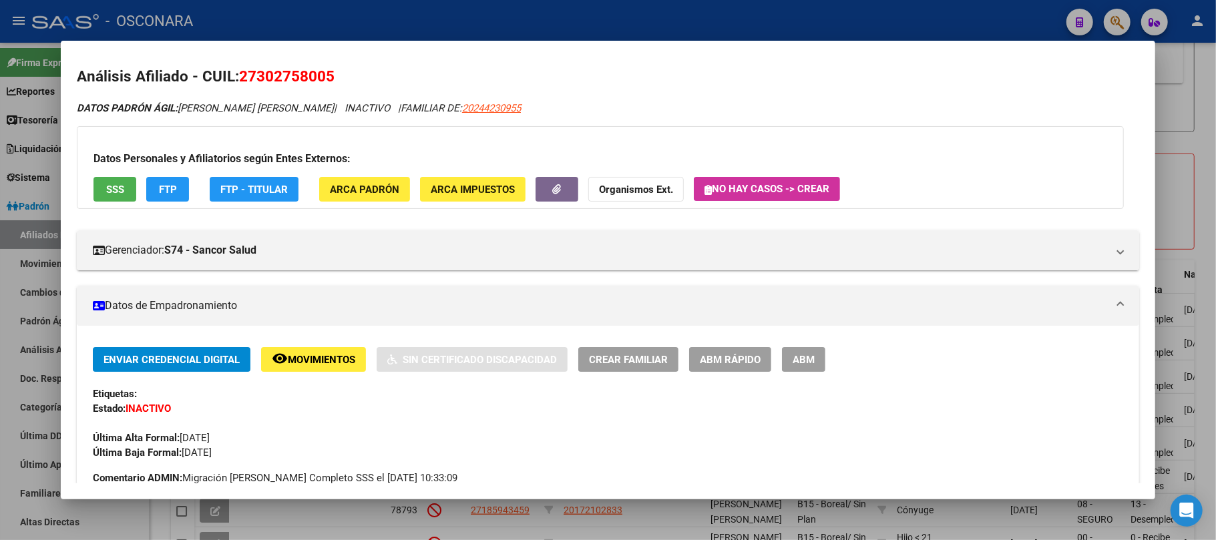
scroll to position [0, 0]
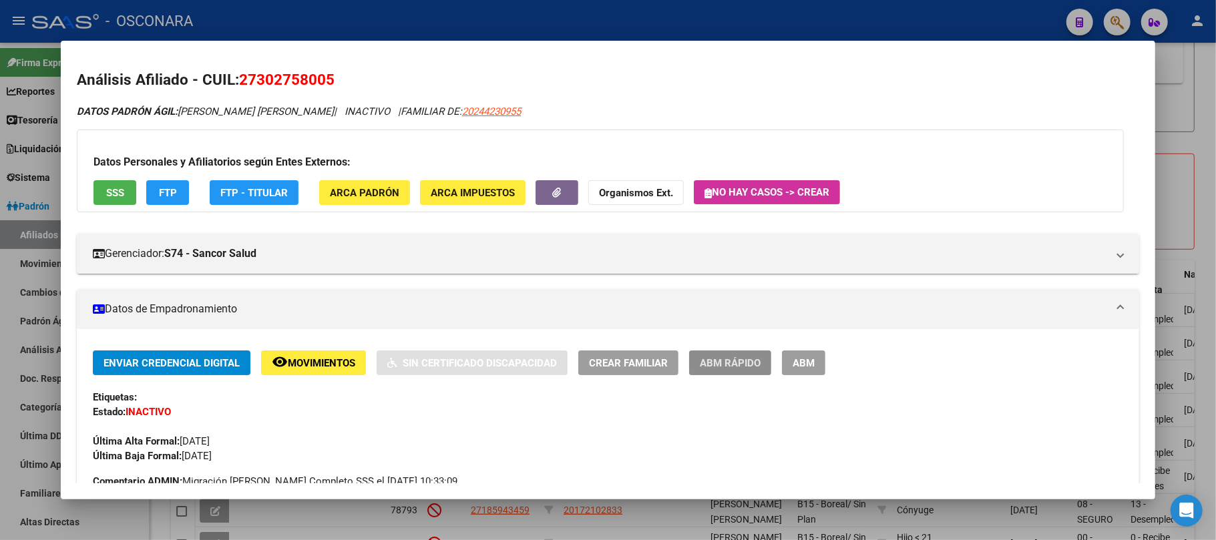
click at [748, 359] on span "ABM Rápido" at bounding box center [730, 363] width 61 height 12
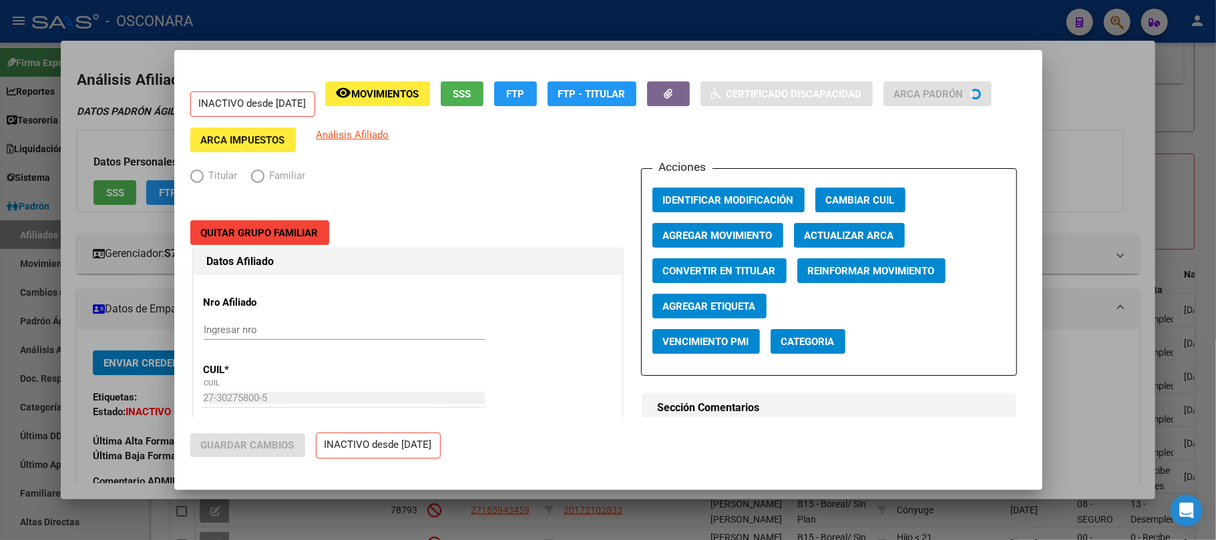
radio input "true"
type input "33-63761744-9"
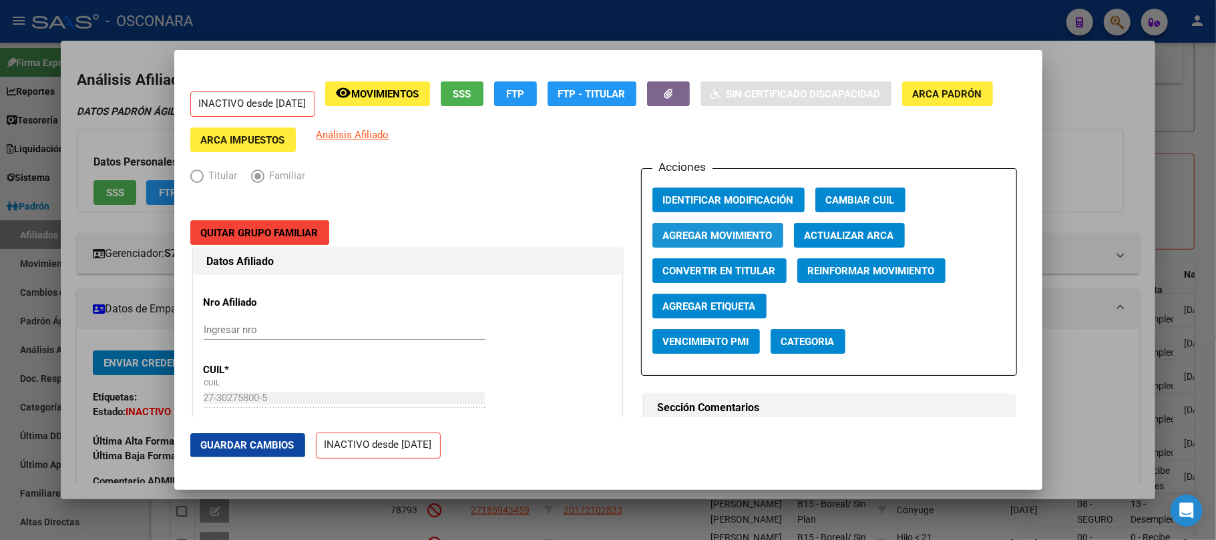
click at [711, 240] on span "Agregar Movimiento" at bounding box center [718, 236] width 110 height 12
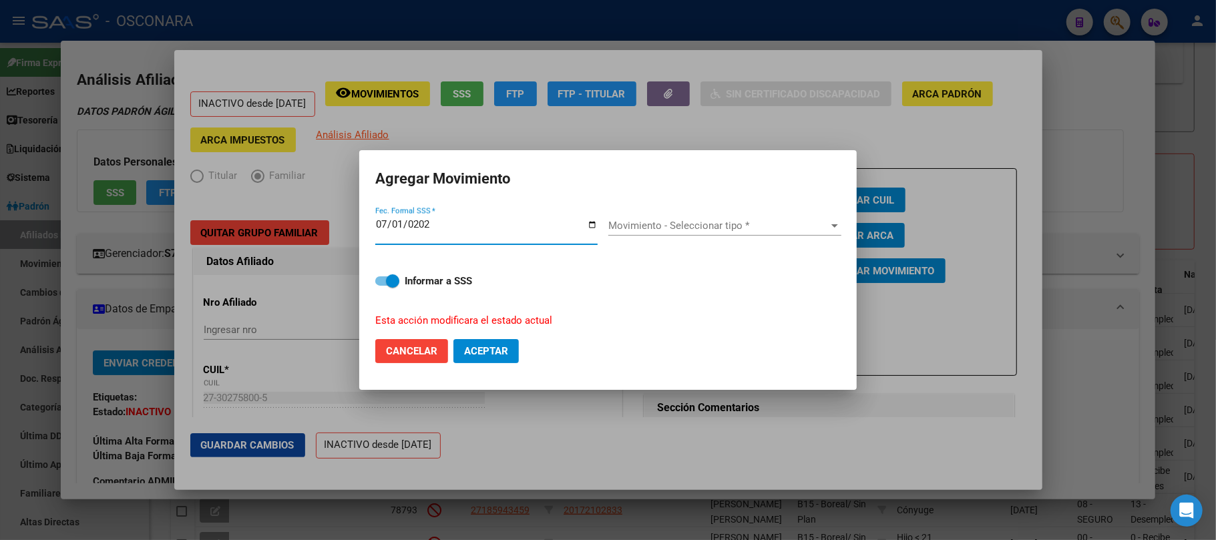
type input "2025-07-01"
click at [698, 216] on div "Movimiento - Seleccionar tipo * Movimiento - Seleccionar tipo *" at bounding box center [724, 226] width 233 height 20
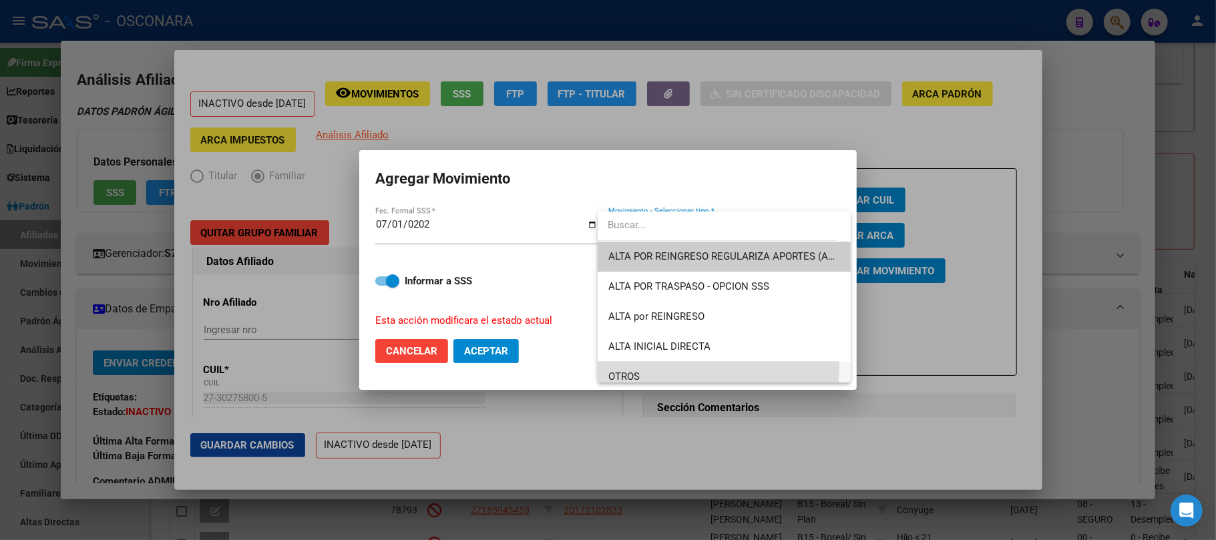
click at [677, 364] on span "OTROS" at bounding box center [724, 377] width 232 height 30
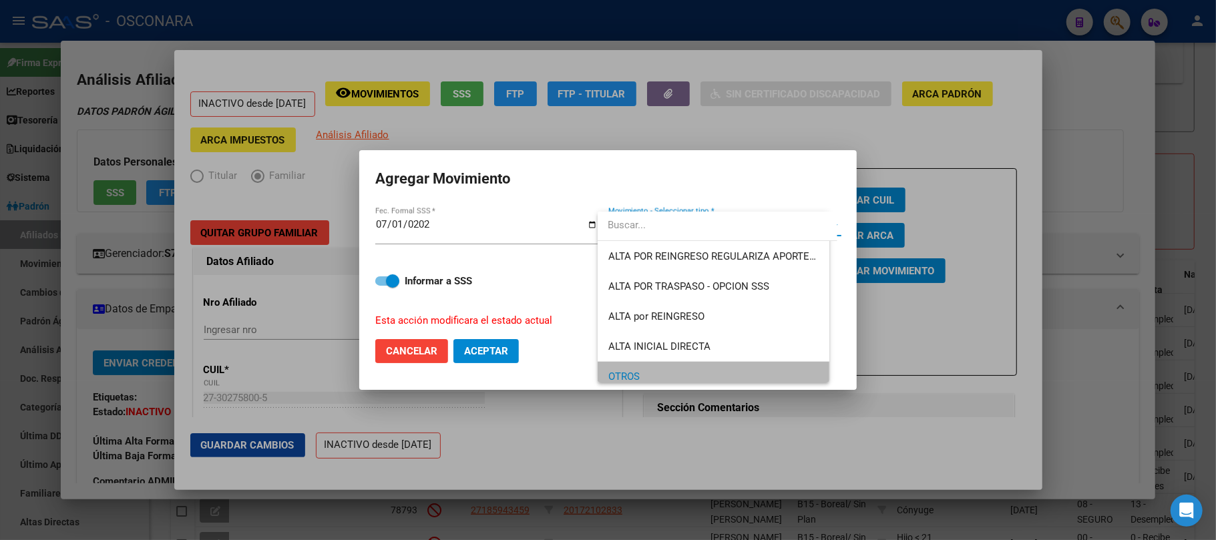
scroll to position [9, 0]
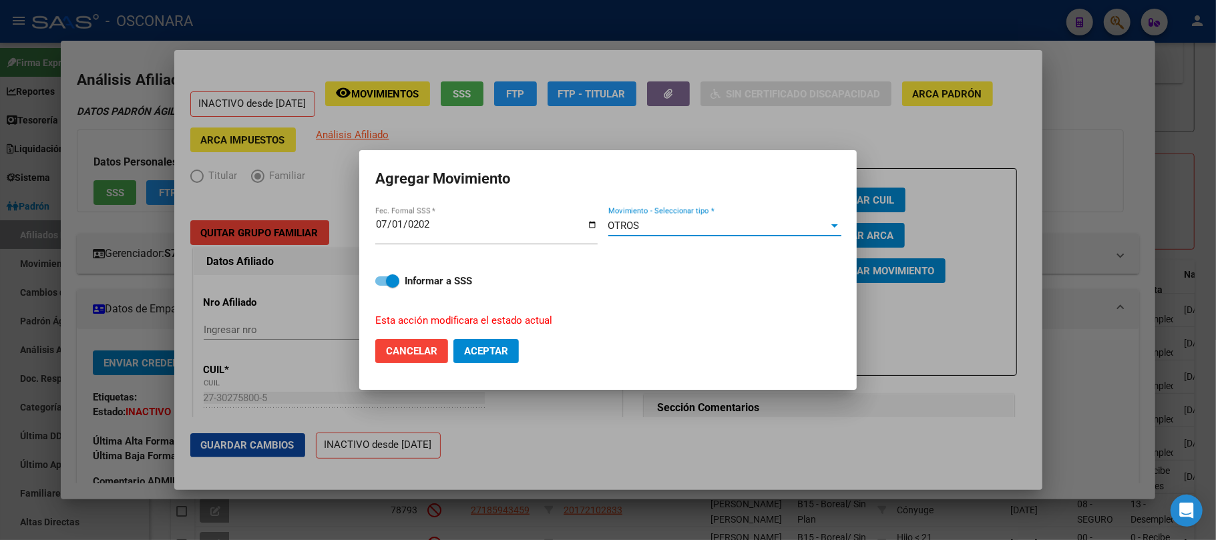
click at [377, 279] on span at bounding box center [387, 281] width 24 height 9
click at [381, 286] on input "Informar a SSS" at bounding box center [381, 286] width 1 height 1
checkbox input "false"
click at [490, 346] on span "Aceptar" at bounding box center [486, 351] width 44 height 12
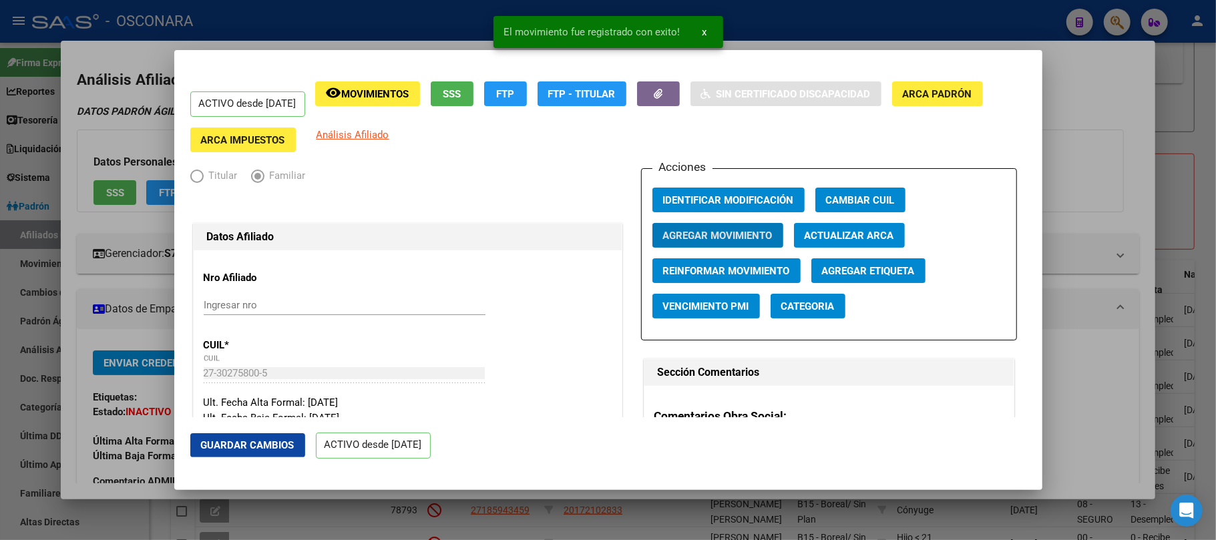
click at [250, 435] on button "Guardar Cambios" at bounding box center [247, 445] width 115 height 24
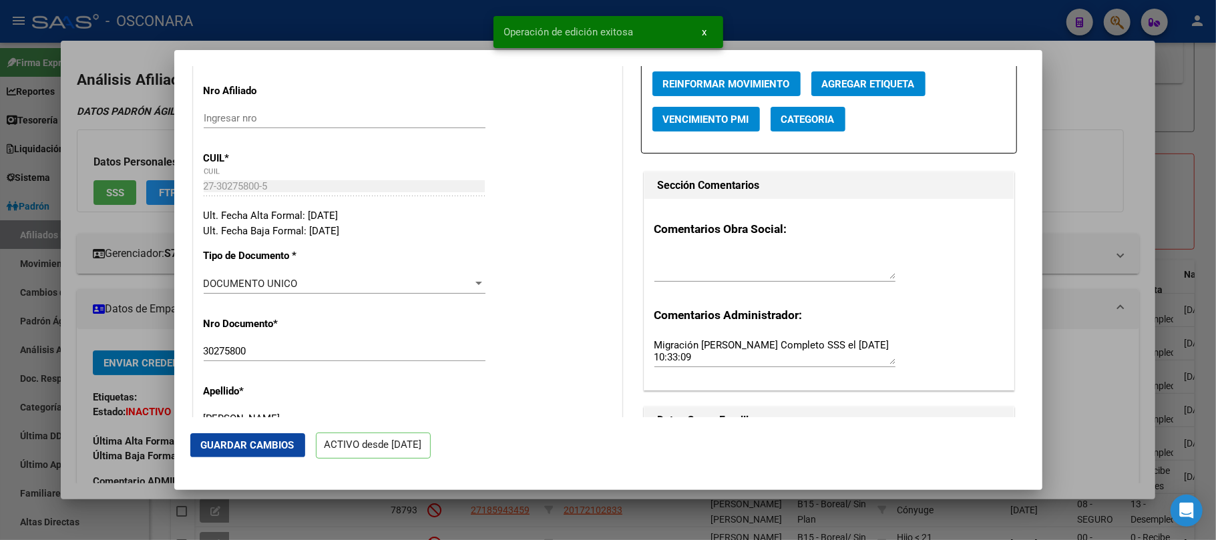
scroll to position [267, 0]
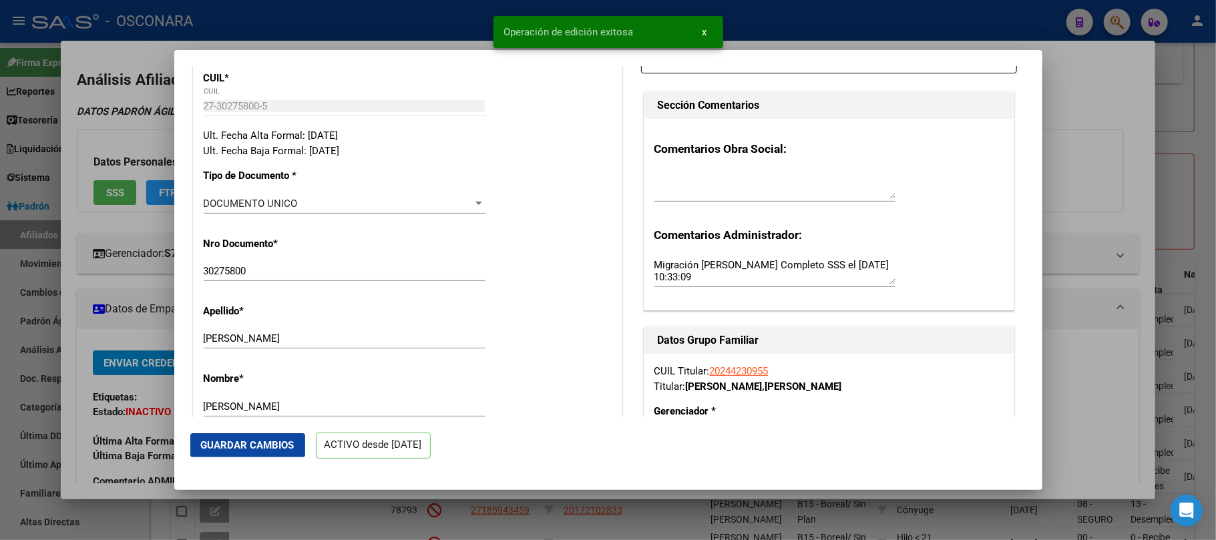
click at [1205, 156] on div at bounding box center [608, 270] width 1216 height 540
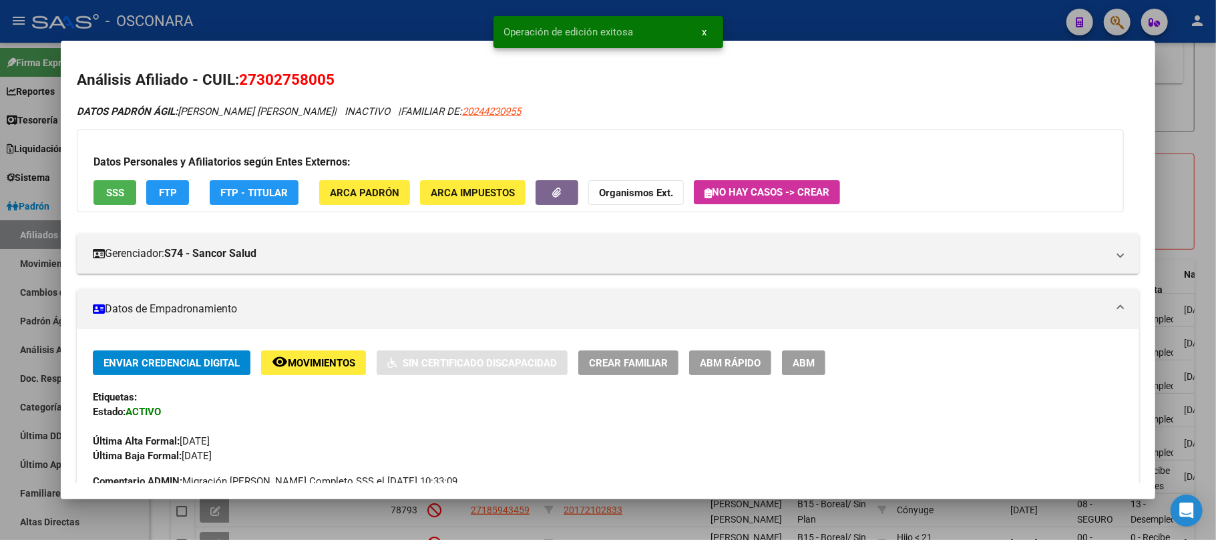
click at [1196, 156] on div at bounding box center [608, 270] width 1216 height 540
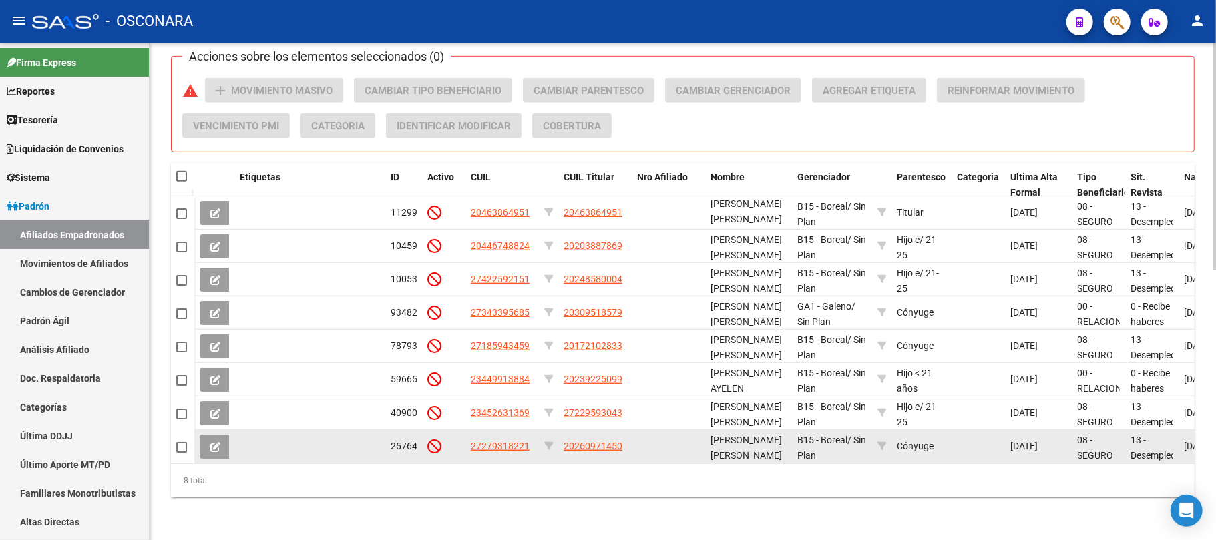
scroll to position [410, 0]
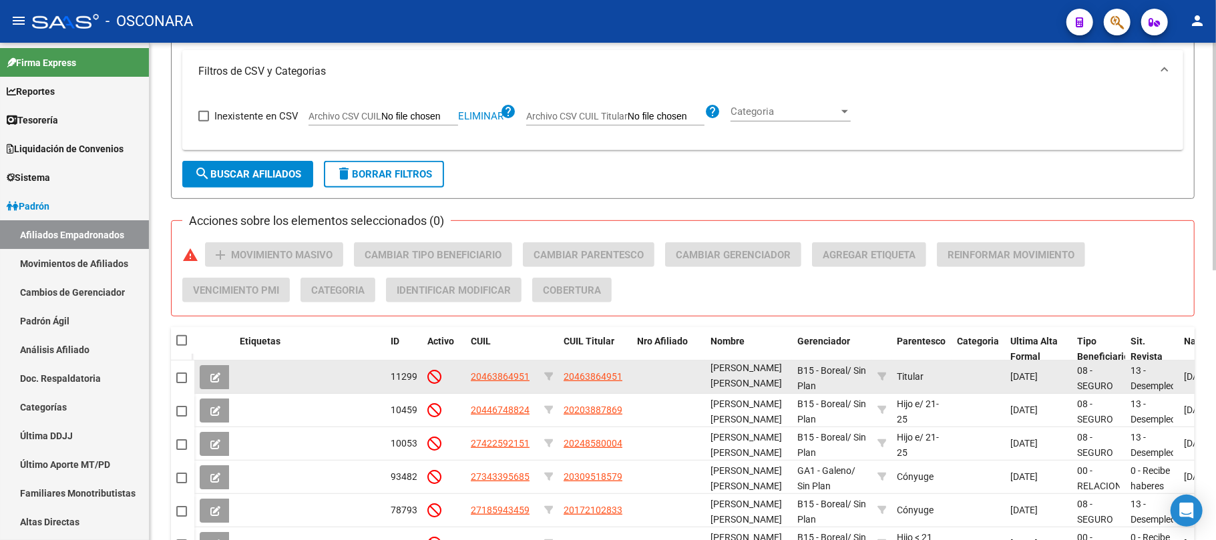
click at [520, 371] on span "20463864951" at bounding box center [500, 376] width 59 height 11
type textarea "20463864951"
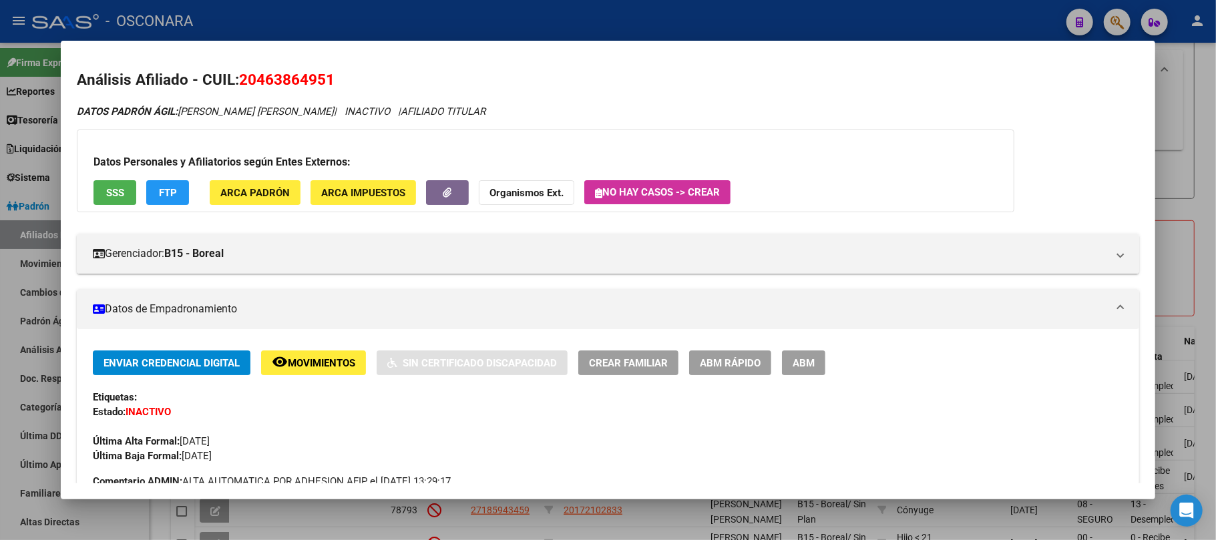
click at [113, 199] on button "SSS" at bounding box center [115, 192] width 43 height 25
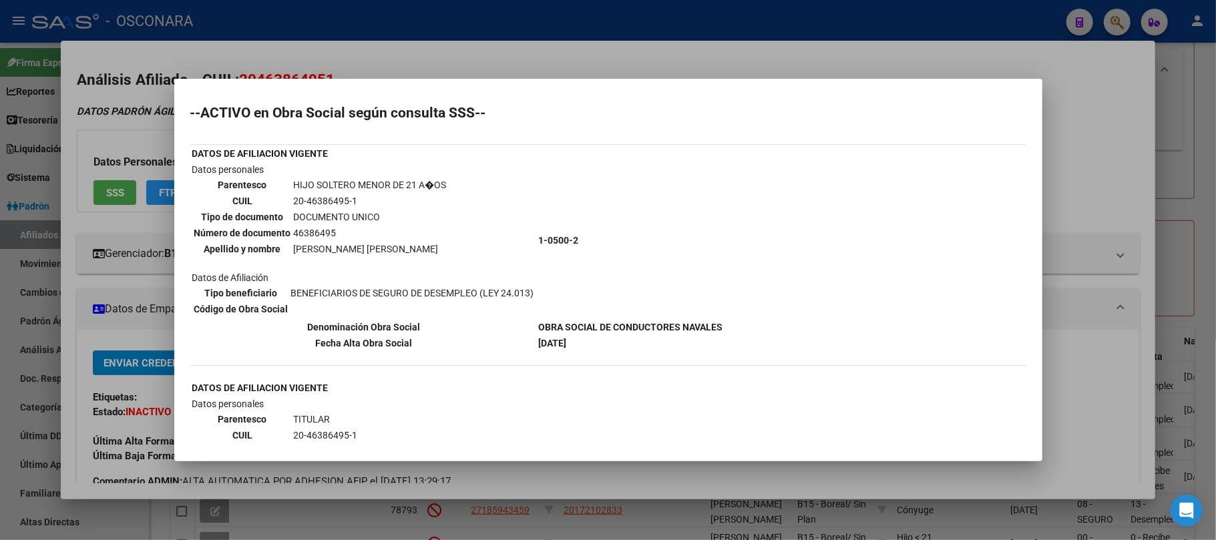
click at [1071, 207] on div at bounding box center [608, 270] width 1216 height 540
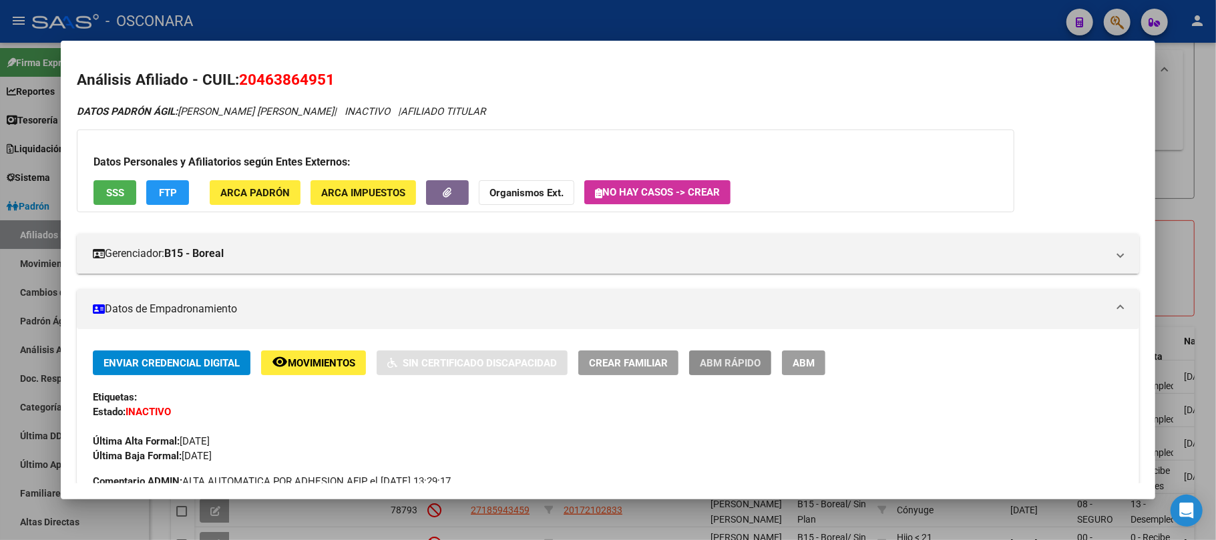
click at [754, 359] on span "ABM Rápido" at bounding box center [730, 363] width 61 height 12
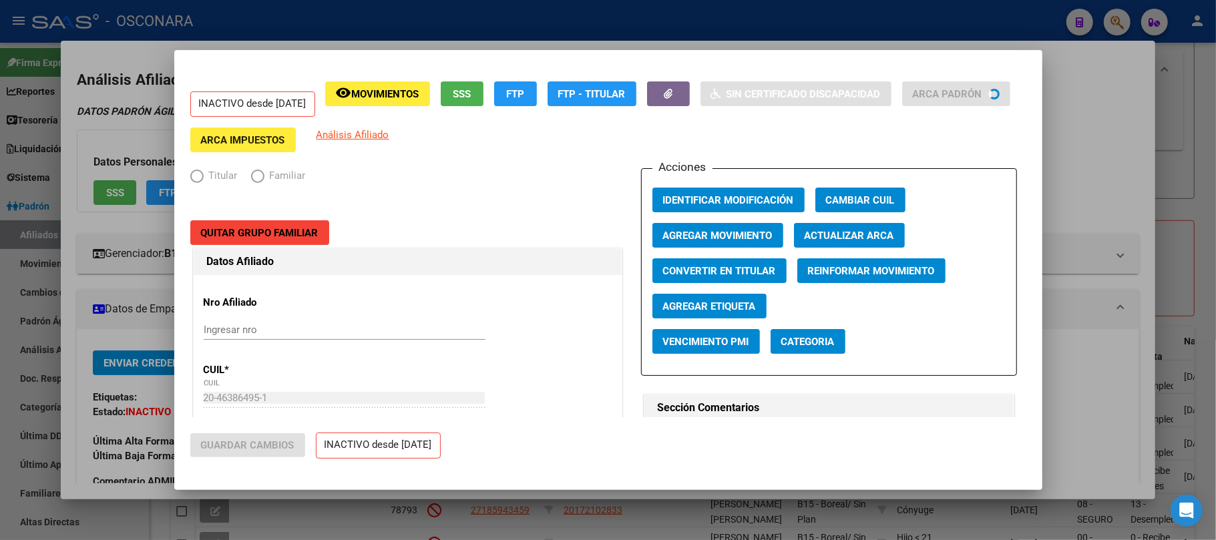
radio input "true"
type input "33-63761744-9"
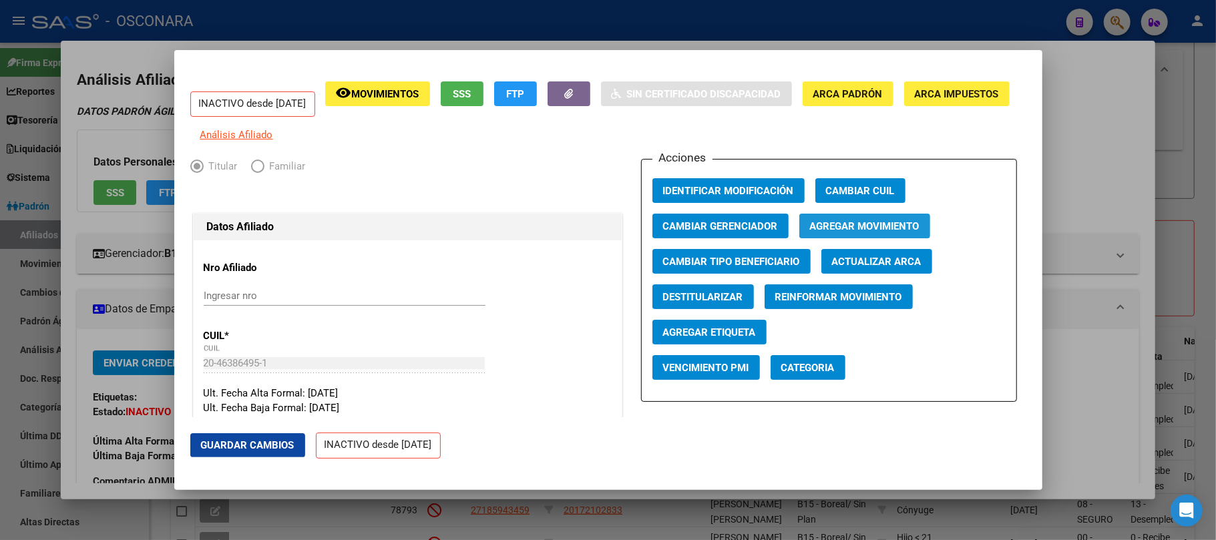
click at [845, 224] on button "Agregar Movimiento" at bounding box center [864, 226] width 131 height 25
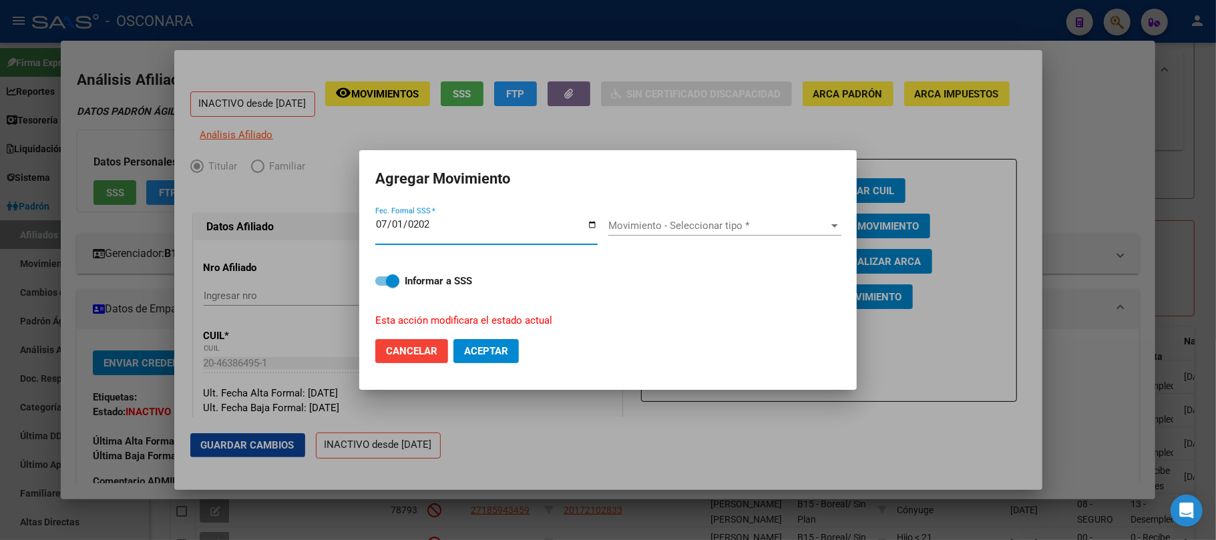
type input "2025-07-01"
click at [772, 220] on span "Movimiento - Seleccionar tipo *" at bounding box center [718, 226] width 221 height 12
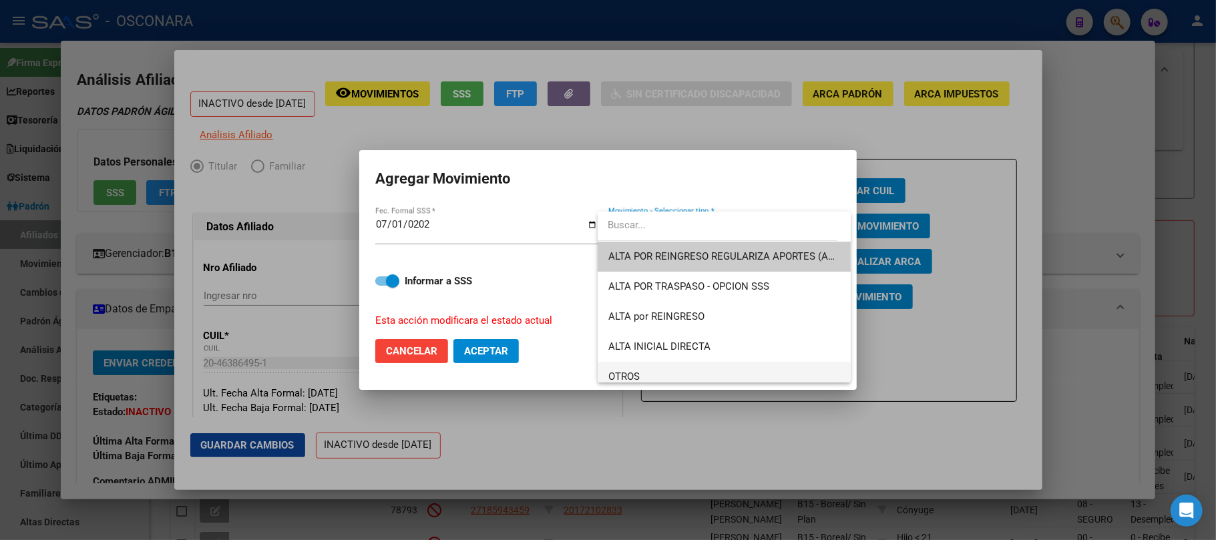
click at [661, 369] on span "OTROS" at bounding box center [724, 377] width 232 height 30
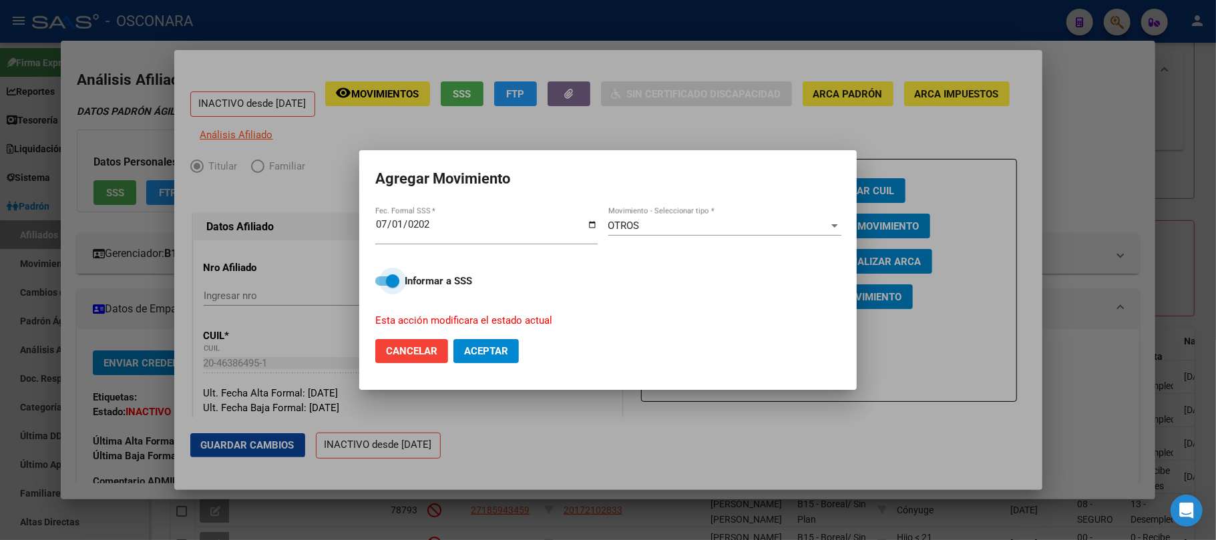
click at [382, 285] on span at bounding box center [387, 281] width 24 height 9
click at [382, 286] on input "Informar a SSS" at bounding box center [381, 286] width 1 height 1
checkbox input "false"
click at [480, 351] on span "Aceptar" at bounding box center [486, 351] width 44 height 12
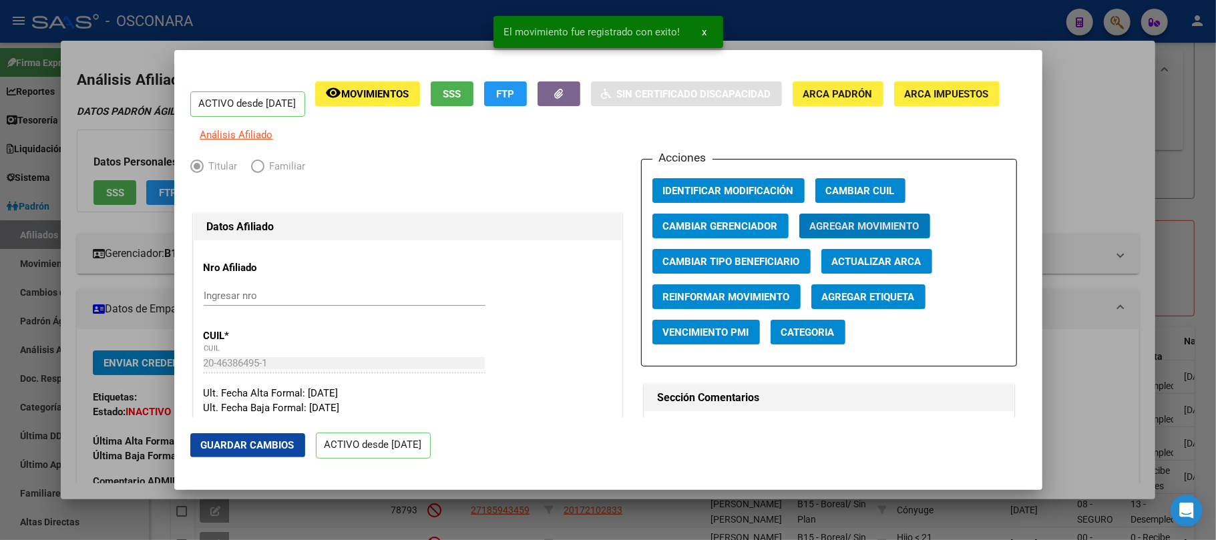
click at [267, 445] on span "Guardar Cambios" at bounding box center [248, 445] width 94 height 12
click at [273, 438] on button "Guardar Cambios" at bounding box center [247, 445] width 115 height 24
click at [1193, 116] on div at bounding box center [608, 270] width 1216 height 540
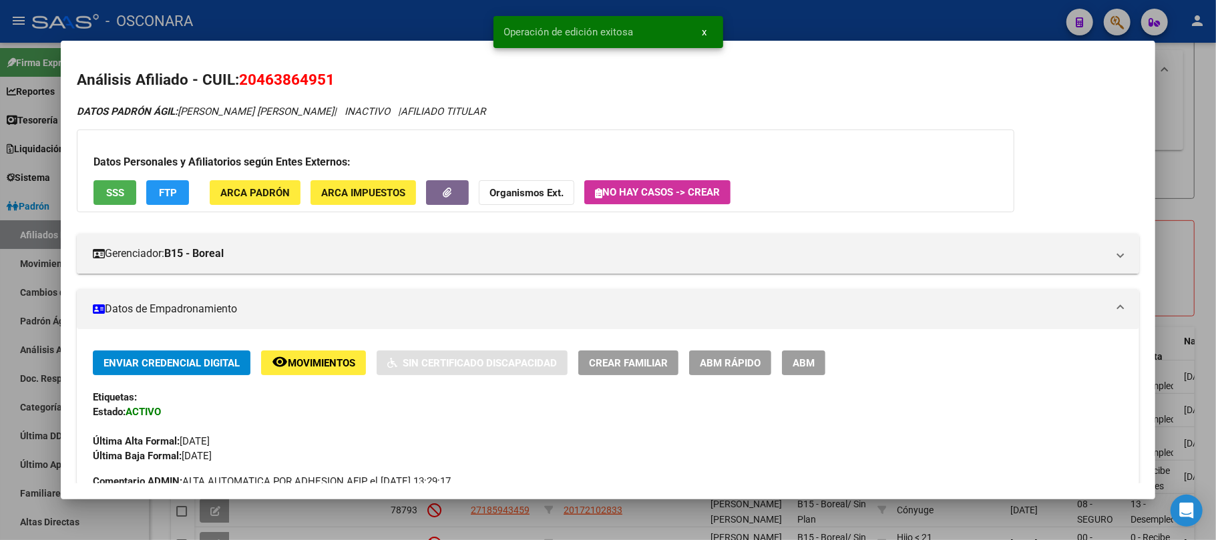
click at [1201, 105] on div at bounding box center [608, 270] width 1216 height 540
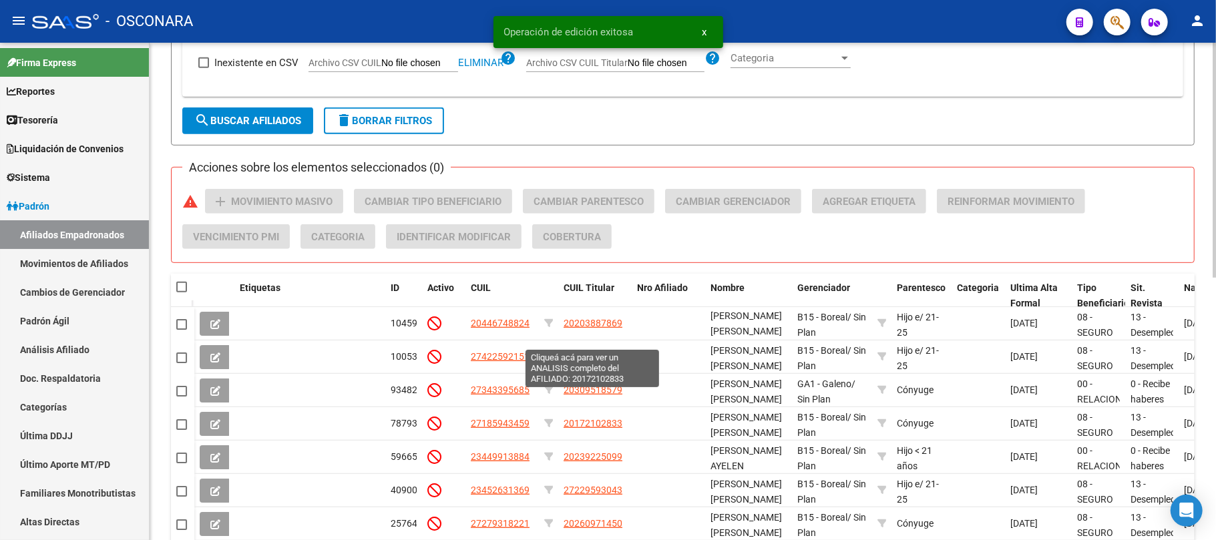
scroll to position [377, 0]
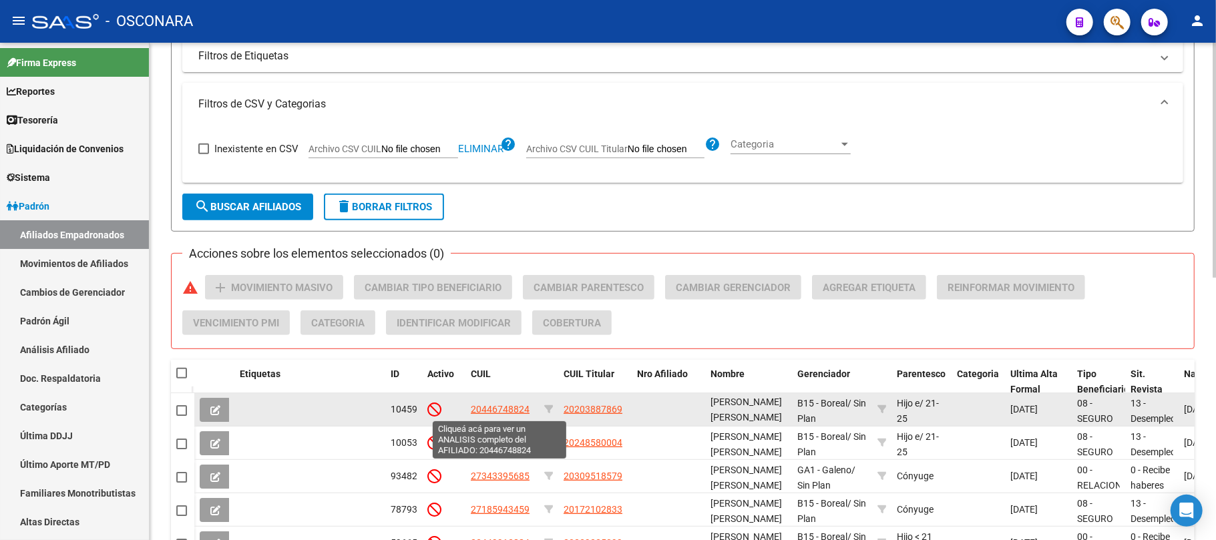
click at [506, 409] on span "20446748824" at bounding box center [500, 409] width 59 height 11
type textarea "20446748824"
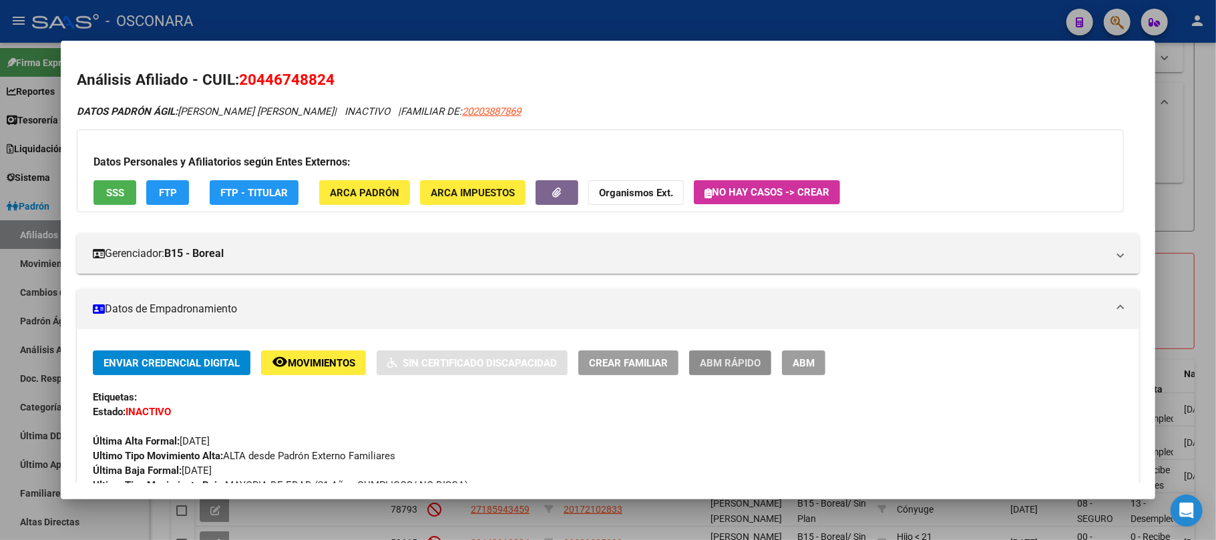
click at [729, 354] on button "ABM Rápido" at bounding box center [730, 363] width 82 height 25
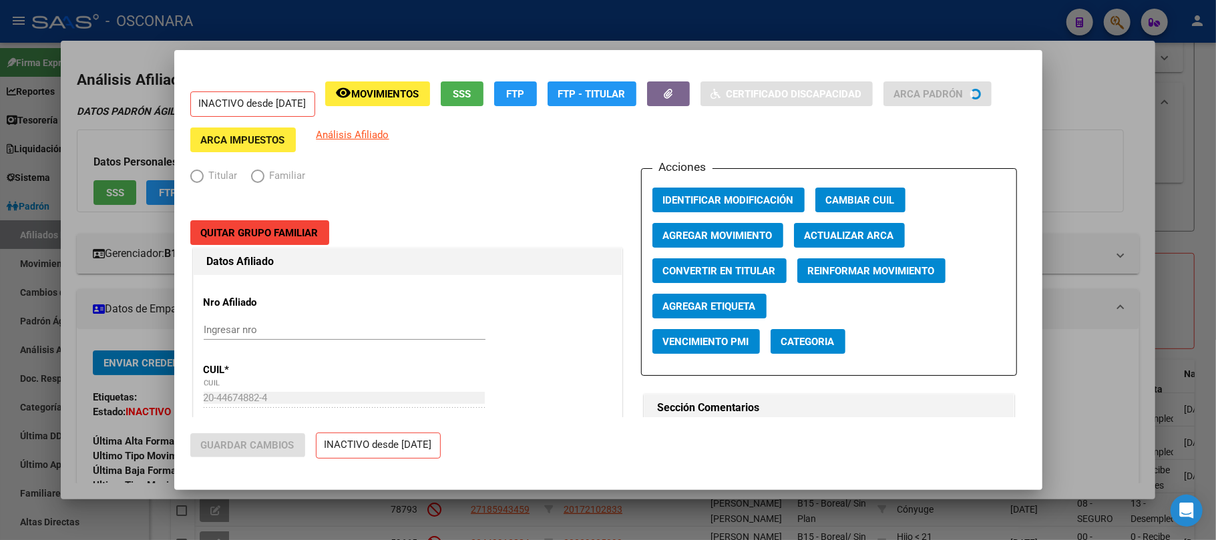
radio input "true"
type input "33-63761744-9"
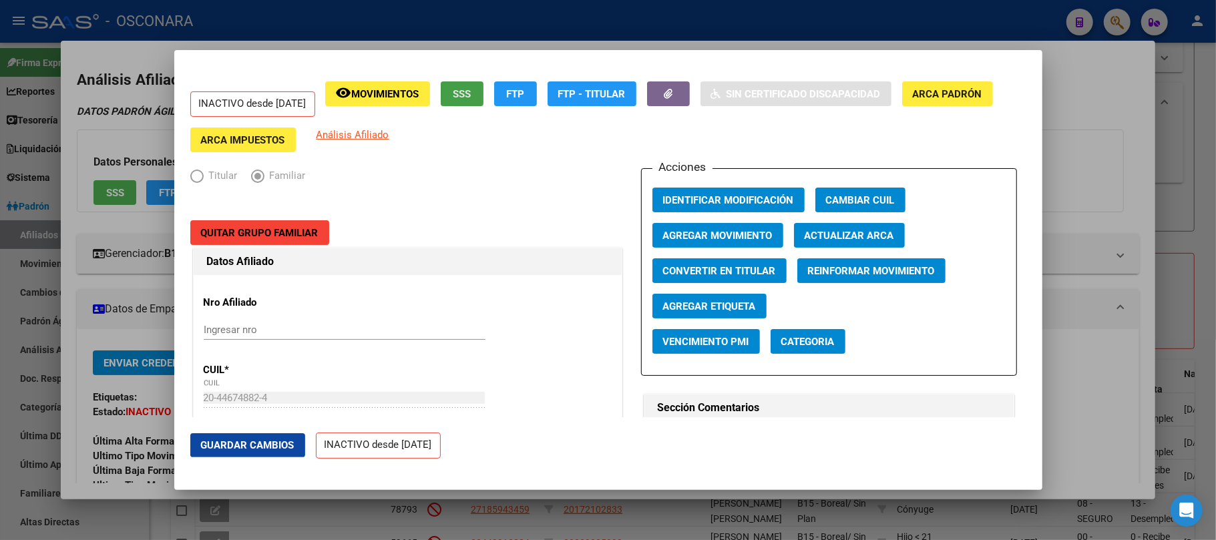
click at [471, 95] on span "SSS" at bounding box center [462, 94] width 18 height 12
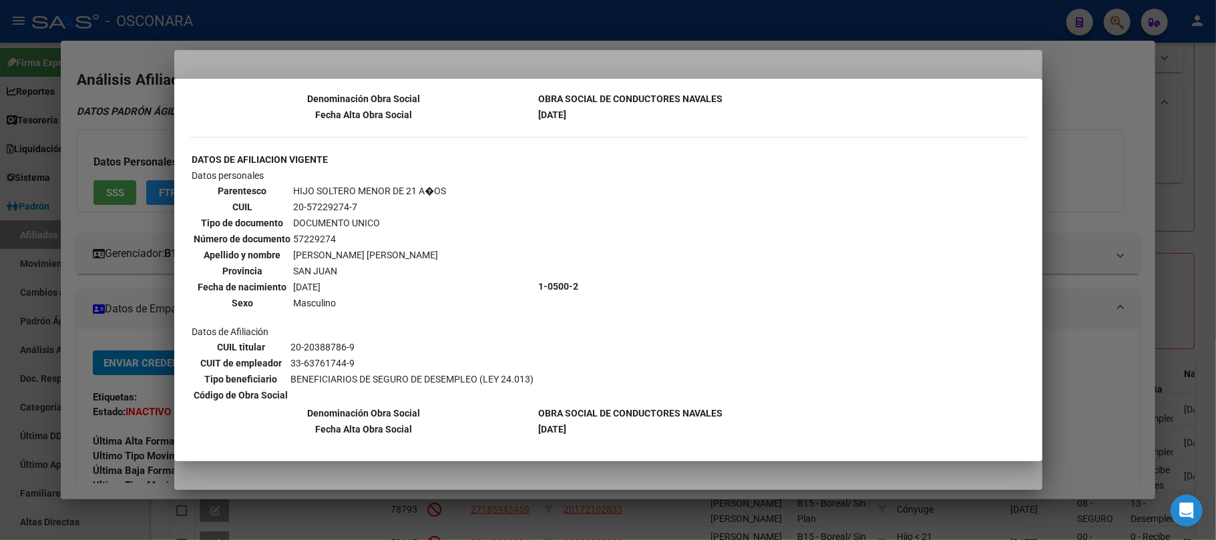
scroll to position [356, 0]
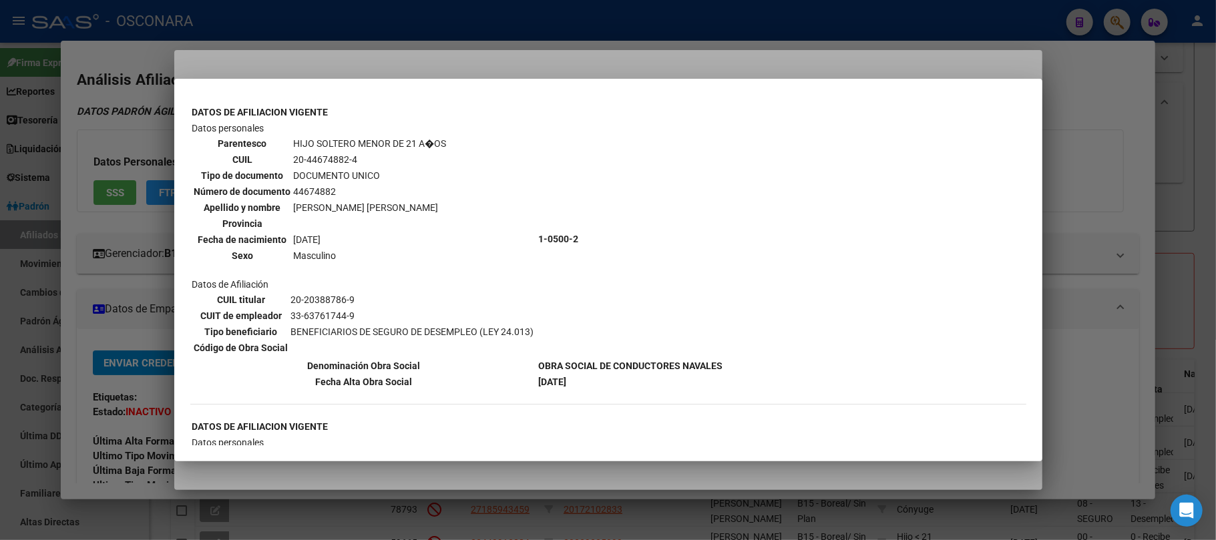
click at [1078, 233] on div at bounding box center [608, 270] width 1216 height 540
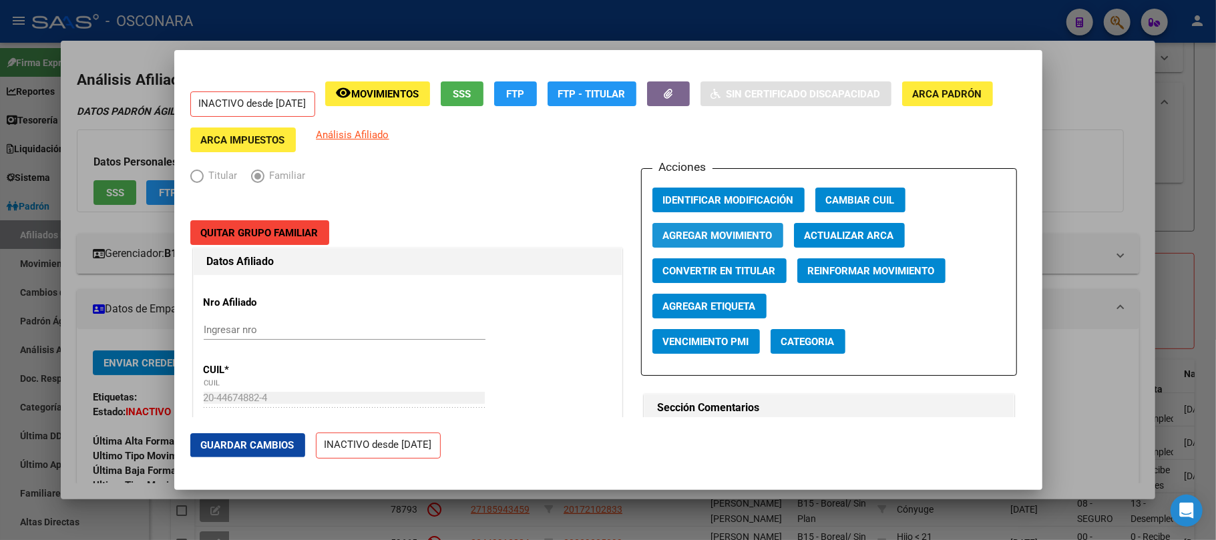
click at [727, 238] on span "Agregar Movimiento" at bounding box center [718, 236] width 110 height 12
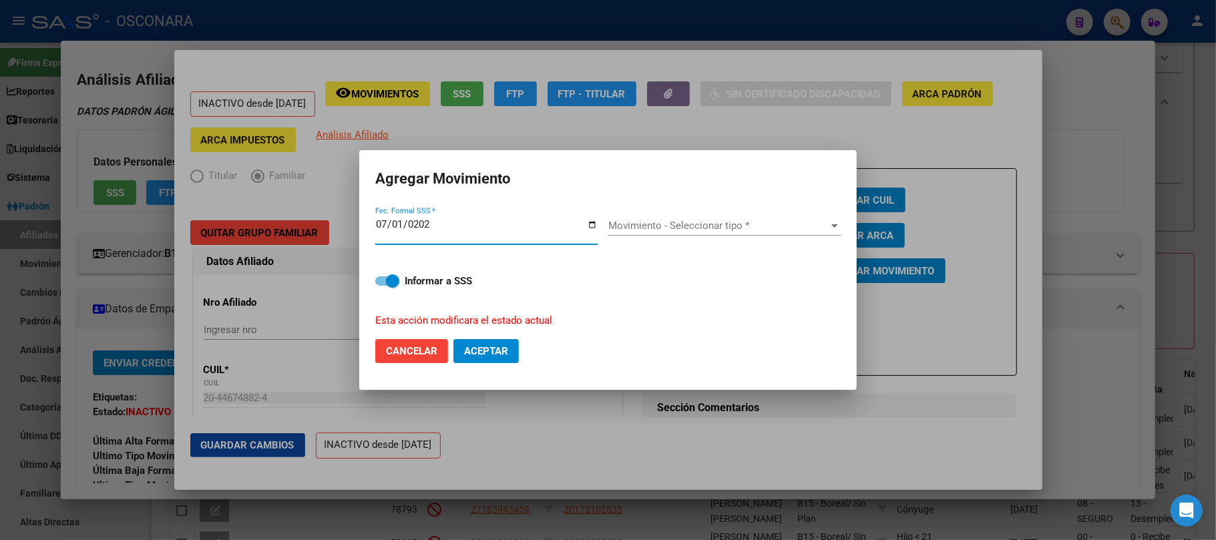
type input "2025-07-01"
click at [729, 224] on span "Movimiento - Seleccionar tipo *" at bounding box center [718, 226] width 221 height 12
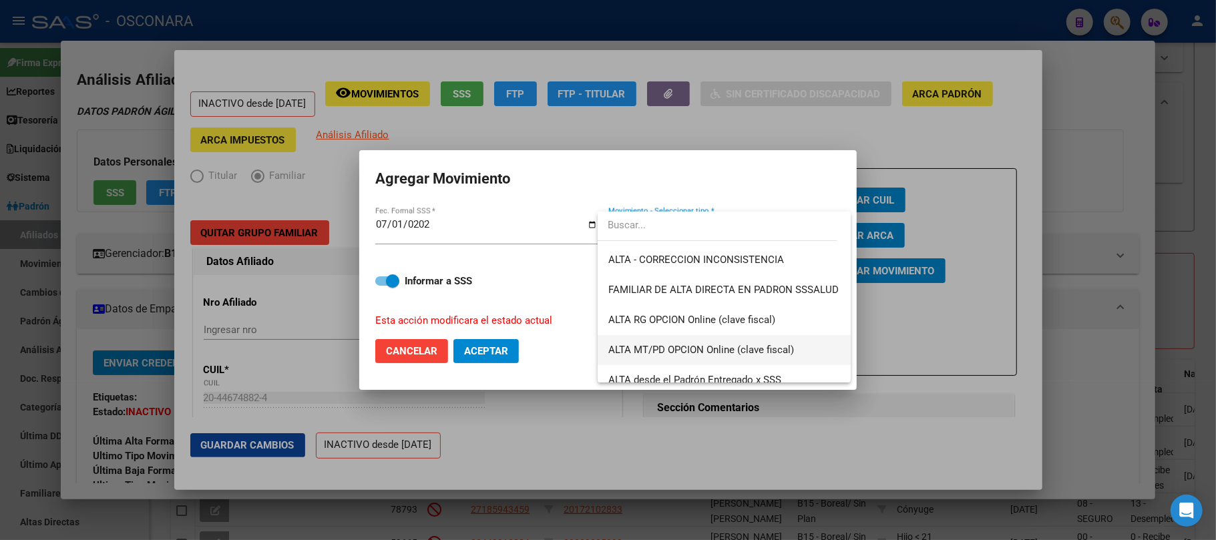
scroll to position [178, 0]
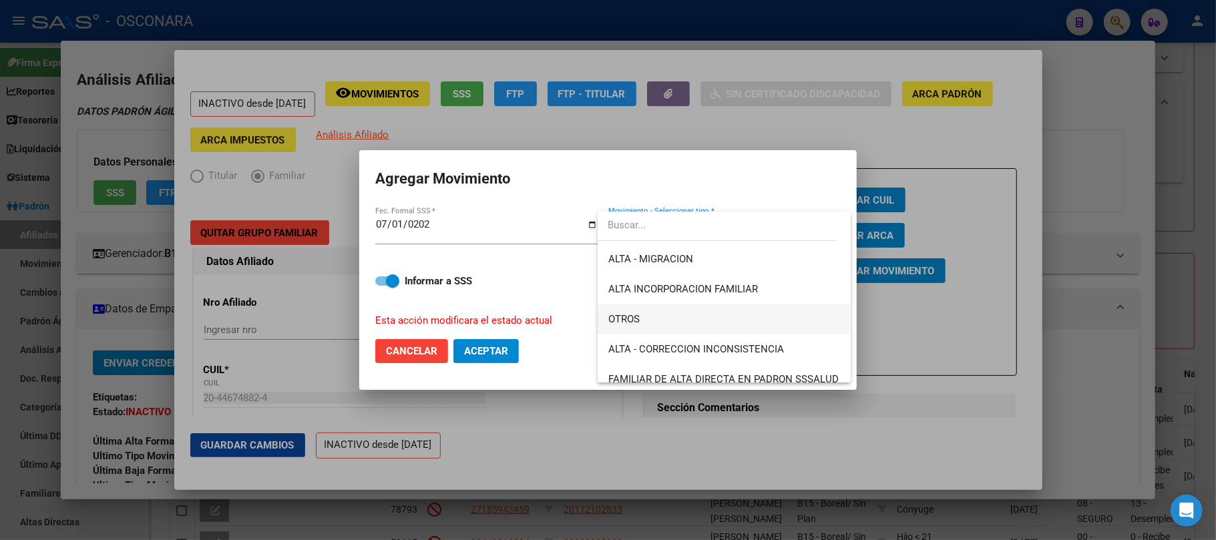
click at [650, 313] on span "OTROS" at bounding box center [724, 320] width 232 height 30
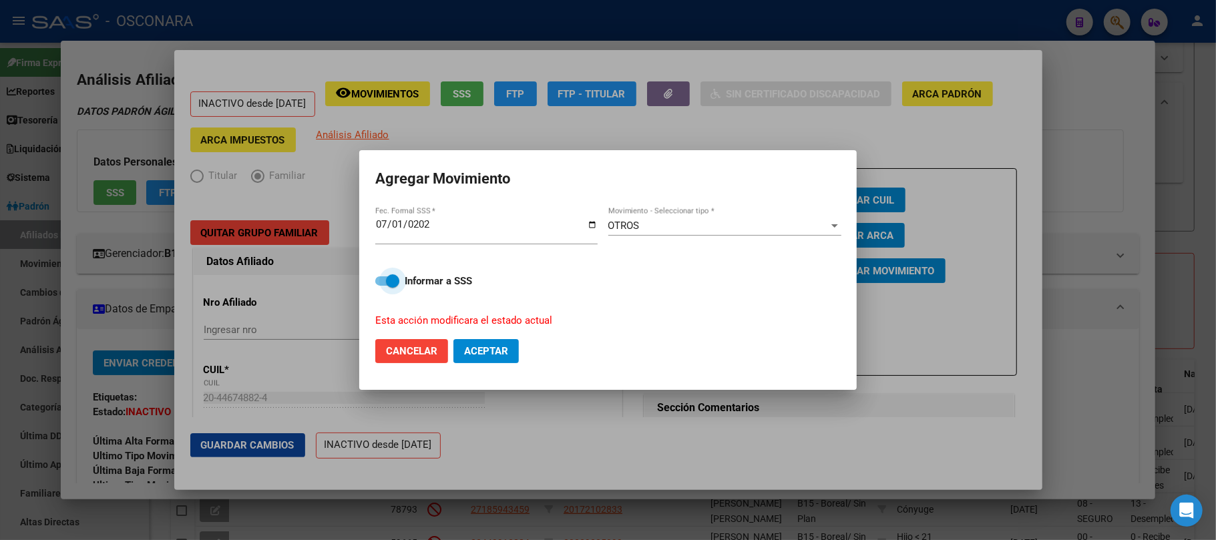
click at [378, 279] on span at bounding box center [387, 281] width 24 height 9
click at [381, 286] on input "Informar a SSS" at bounding box center [381, 286] width 1 height 1
checkbox input "false"
click at [474, 345] on span "Aceptar" at bounding box center [486, 351] width 44 height 12
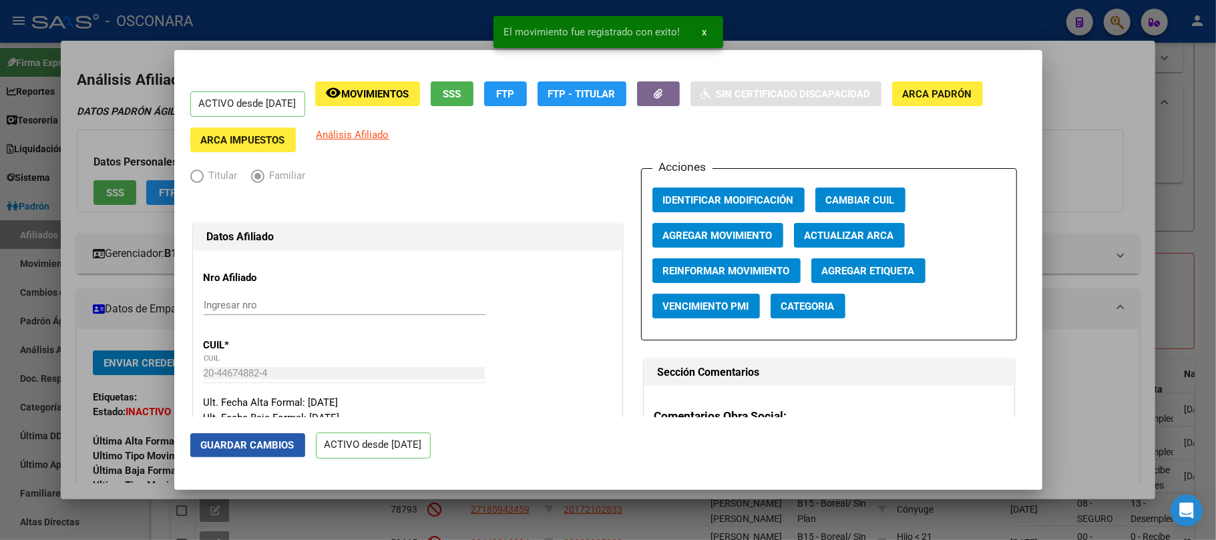
click at [271, 438] on button "Guardar Cambios" at bounding box center [247, 445] width 115 height 24
click at [1208, 154] on div at bounding box center [608, 270] width 1216 height 540
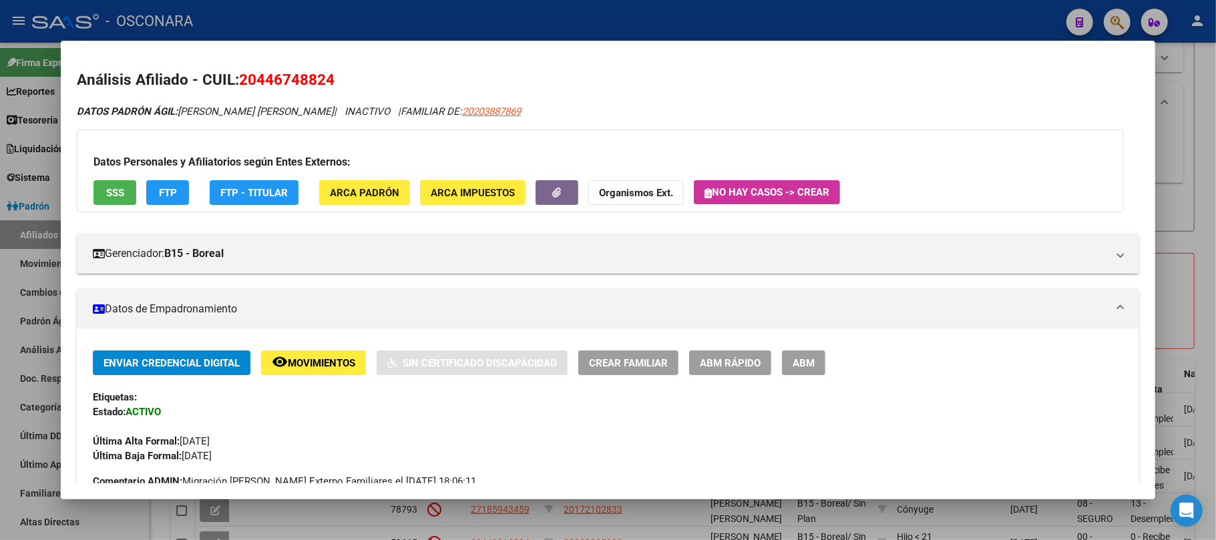
click at [1208, 190] on div at bounding box center [608, 270] width 1216 height 540
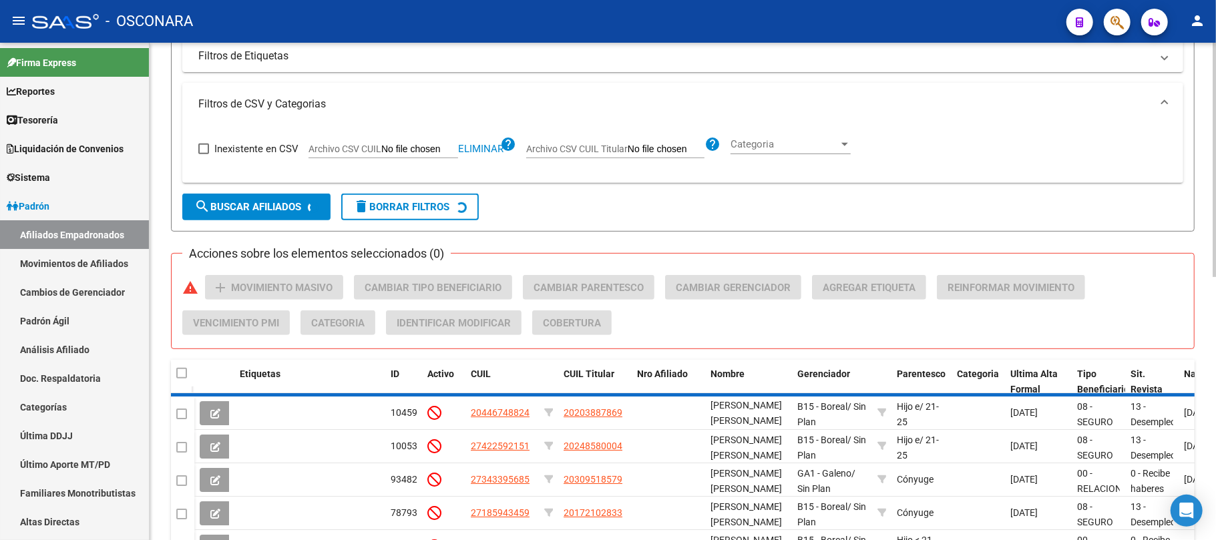
scroll to position [17, 0]
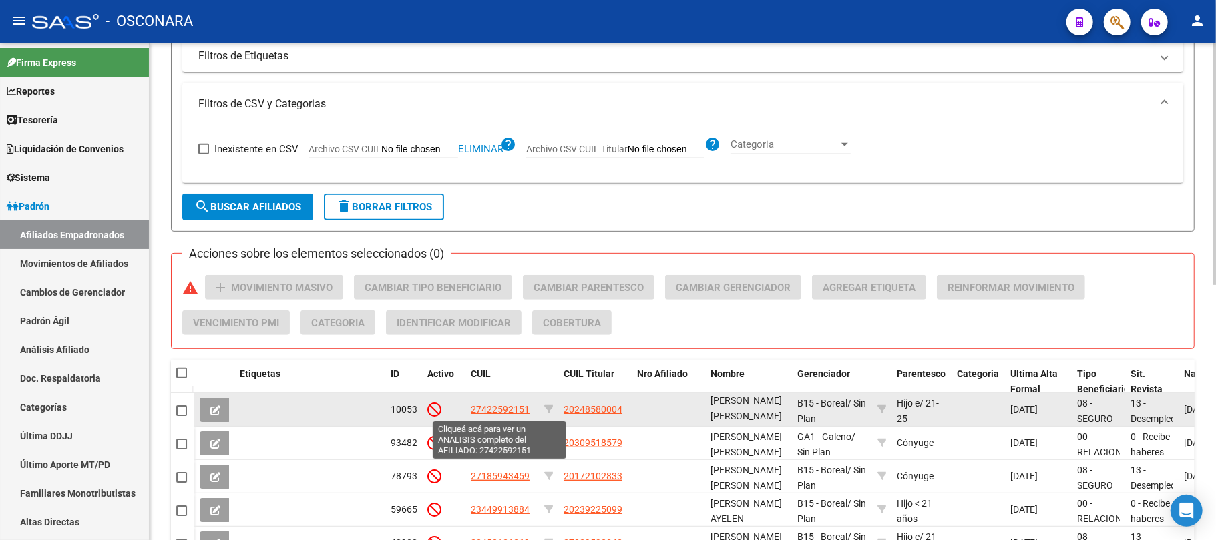
click at [497, 410] on span "27422592151" at bounding box center [500, 409] width 59 height 11
type textarea "27422592151"
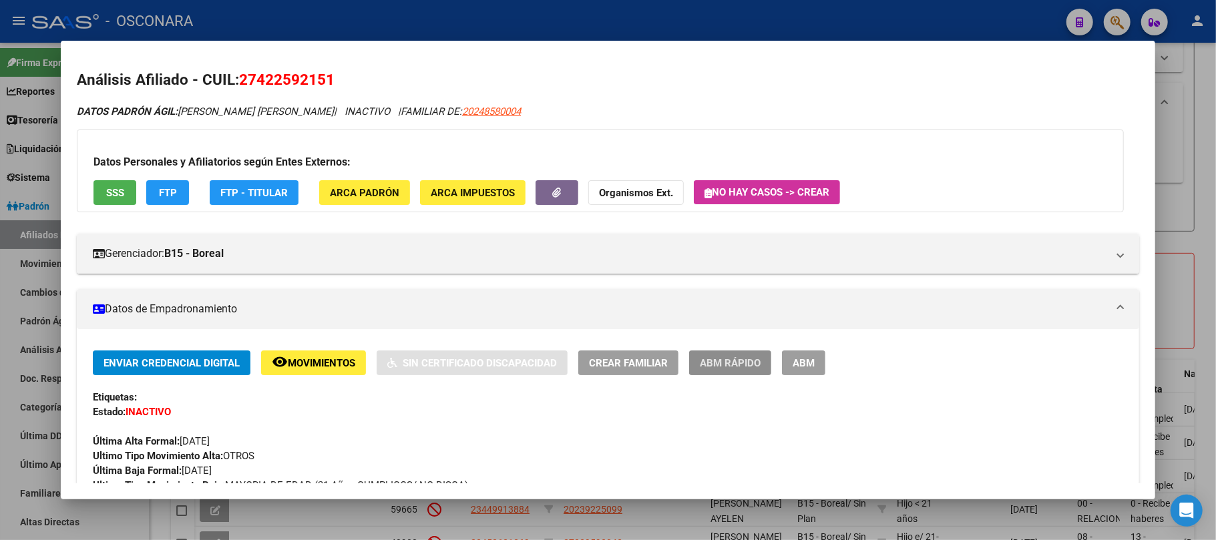
click at [740, 361] on span "ABM Rápido" at bounding box center [730, 363] width 61 height 12
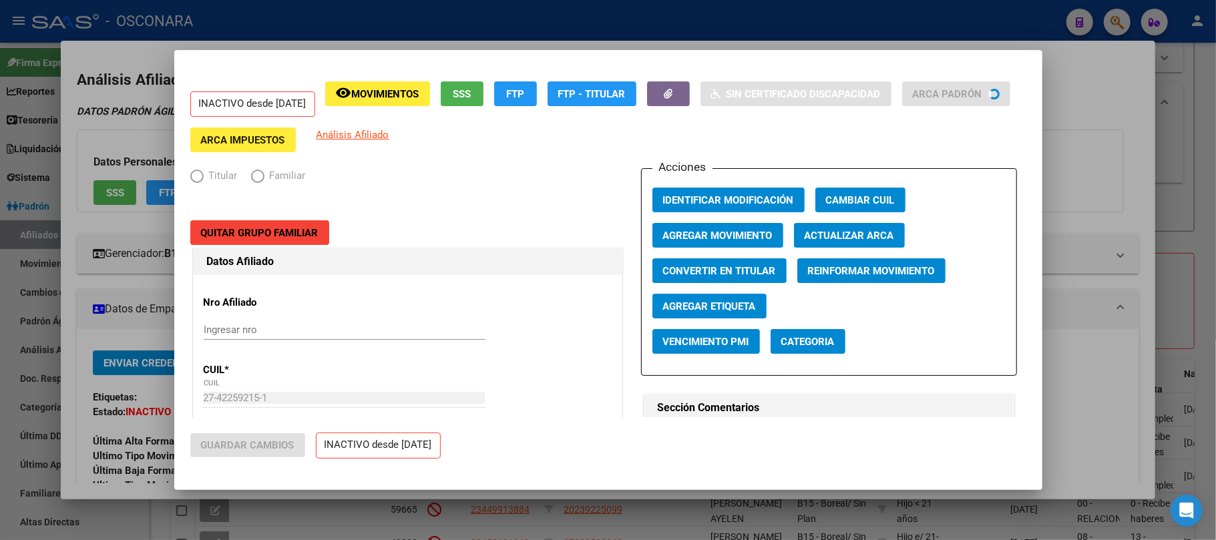
radio input "true"
type input "33-63761744-9"
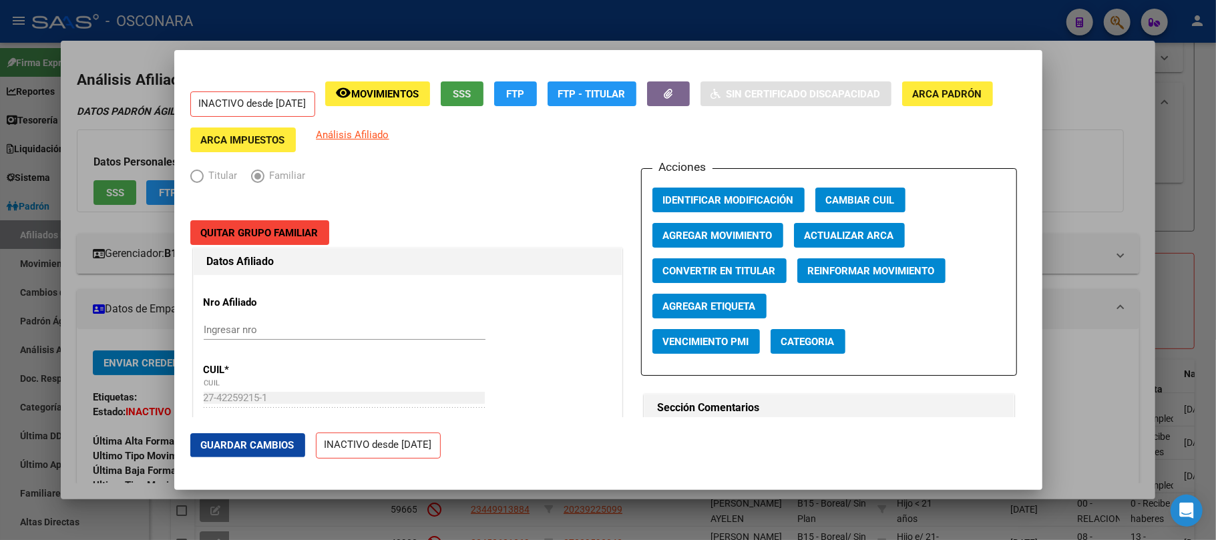
click at [471, 99] on span "SSS" at bounding box center [462, 94] width 18 height 12
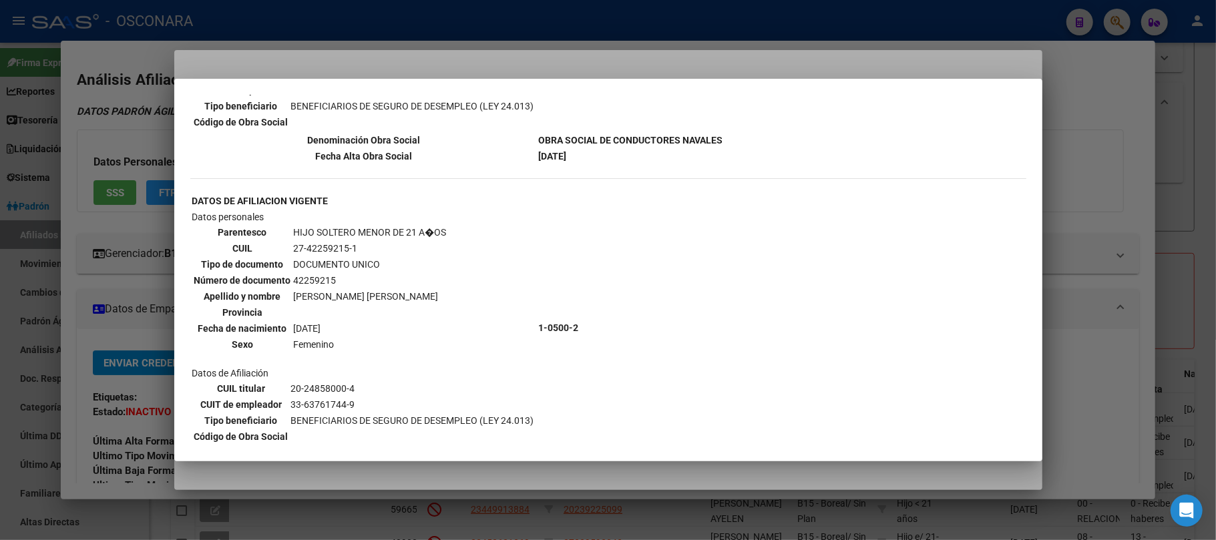
scroll to position [356, 0]
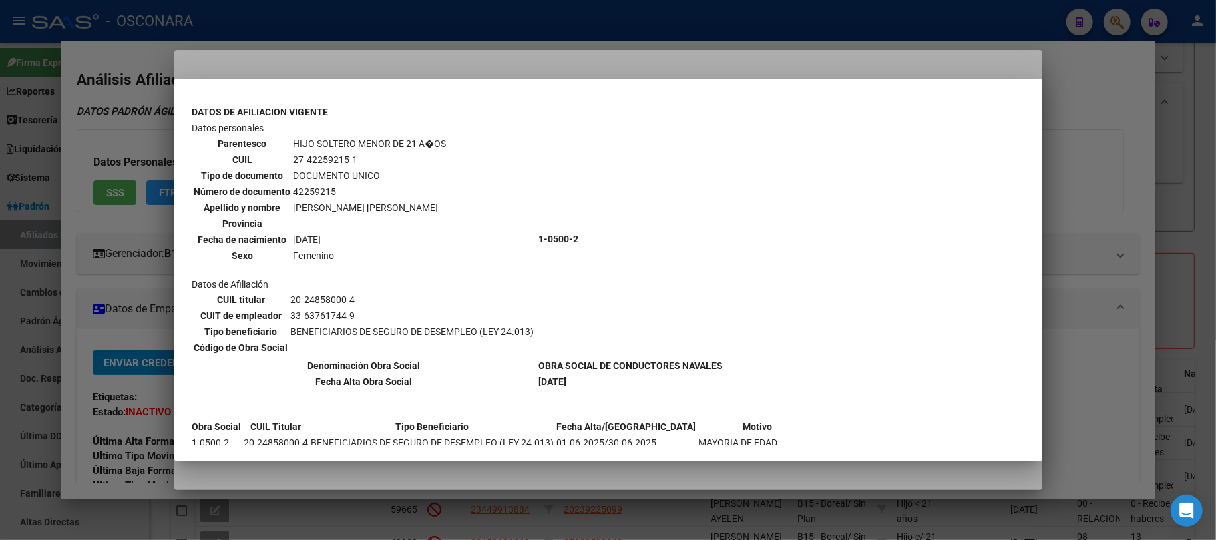
click at [1201, 180] on div at bounding box center [608, 270] width 1216 height 540
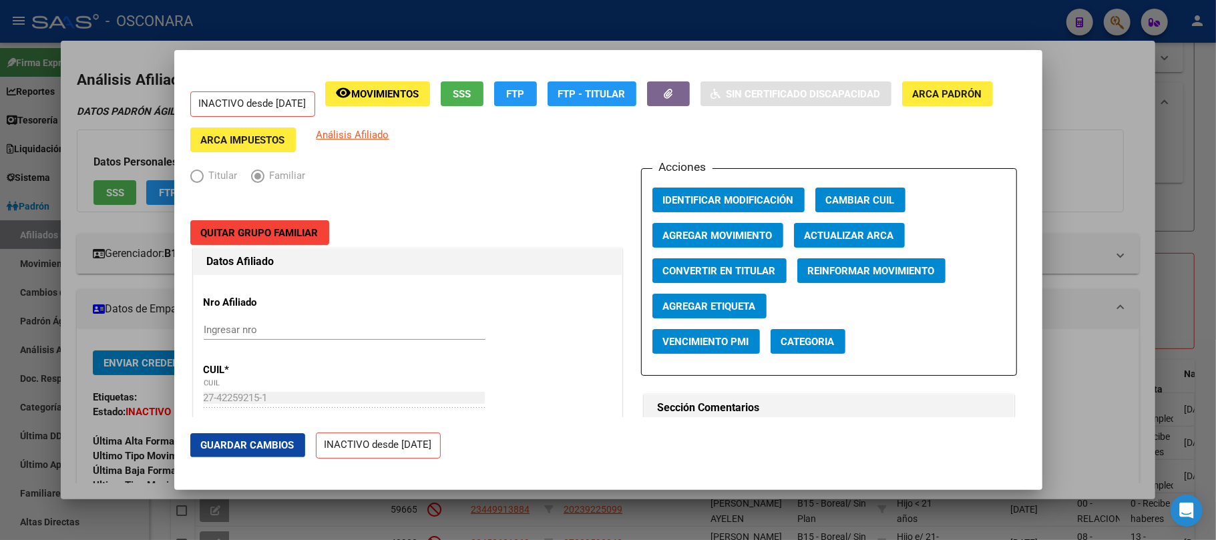
click at [735, 236] on span "Agregar Movimiento" at bounding box center [718, 236] width 110 height 12
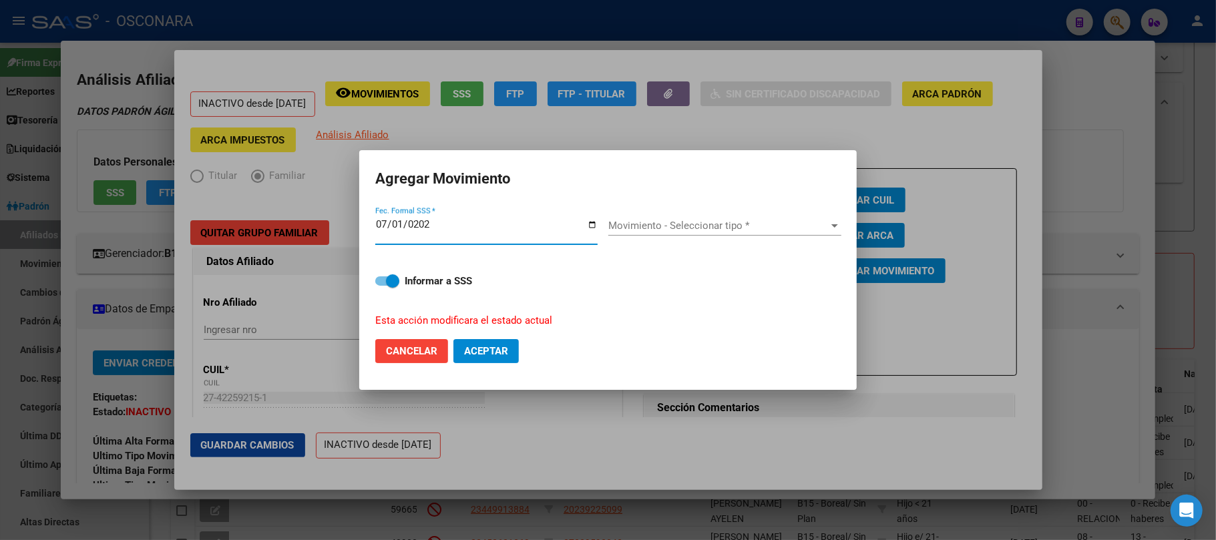
type input "2025-07-01"
click at [728, 216] on div "Movimiento - Seleccionar tipo * Movimiento - Seleccionar tipo *" at bounding box center [724, 226] width 233 height 20
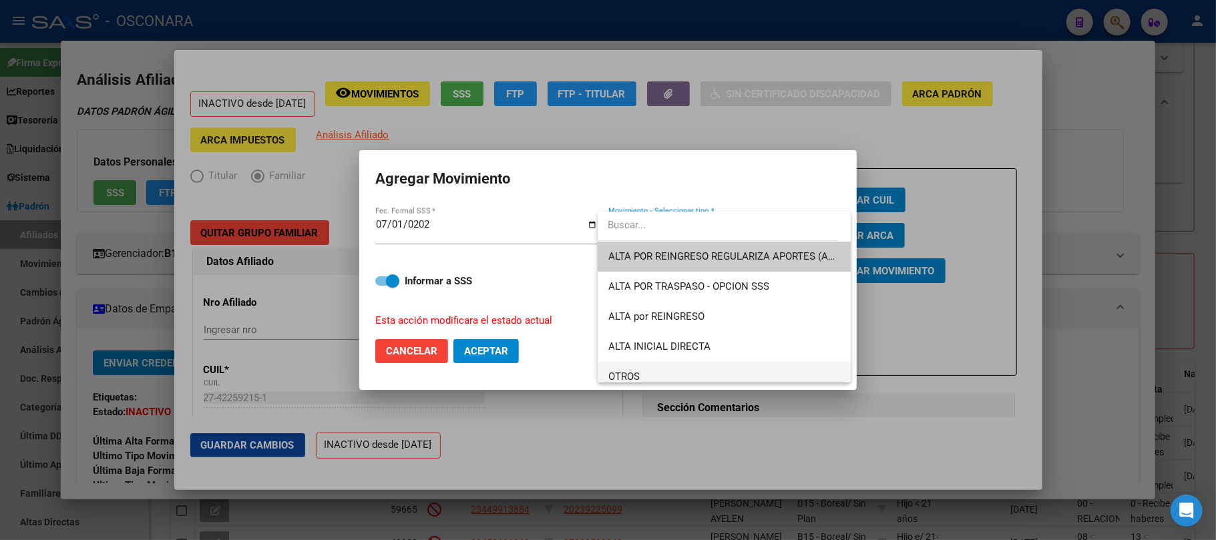
click at [663, 379] on span "OTROS" at bounding box center [724, 377] width 232 height 30
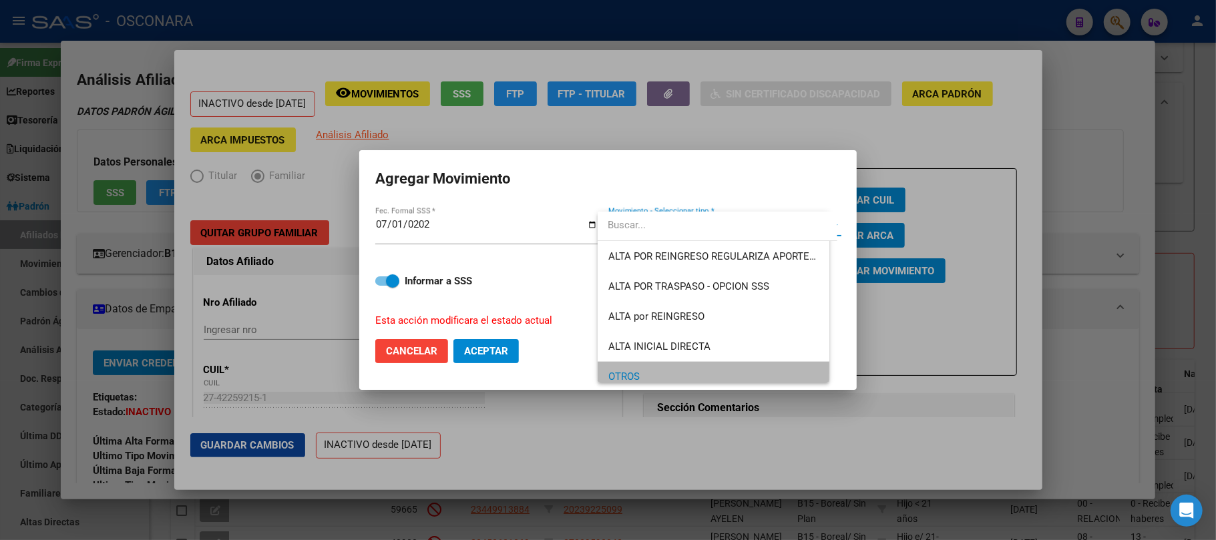
scroll to position [9, 0]
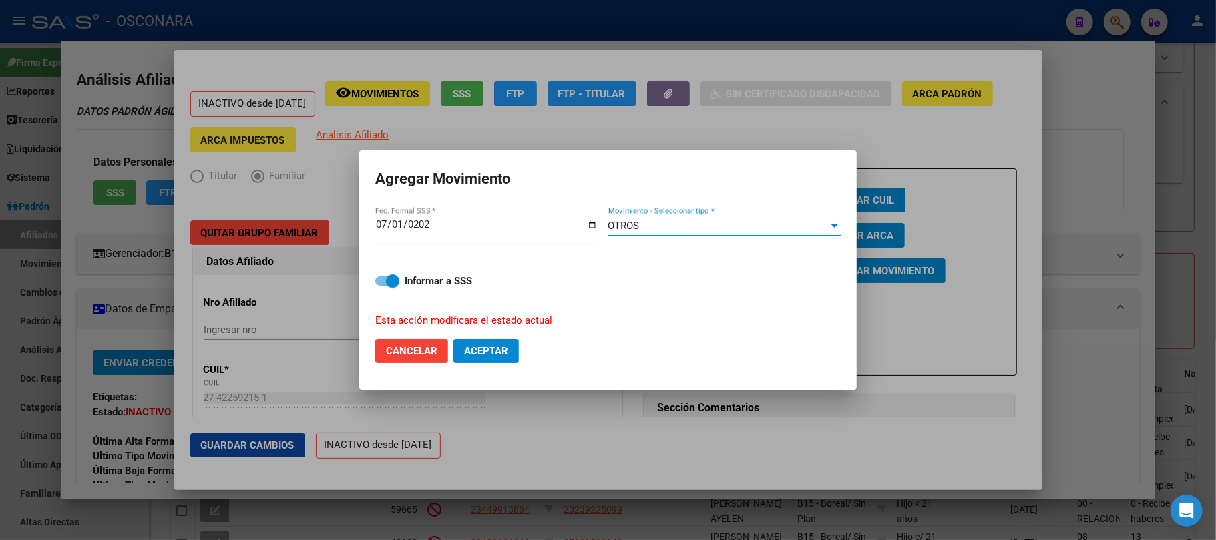
drag, startPoint x: 380, startPoint y: 277, endPoint x: 389, endPoint y: 282, distance: 10.2
click at [381, 277] on span at bounding box center [387, 281] width 24 height 9
click at [381, 286] on input "Informar a SSS" at bounding box center [381, 286] width 1 height 1
checkbox input "false"
click at [484, 349] on span "Aceptar" at bounding box center [486, 351] width 44 height 12
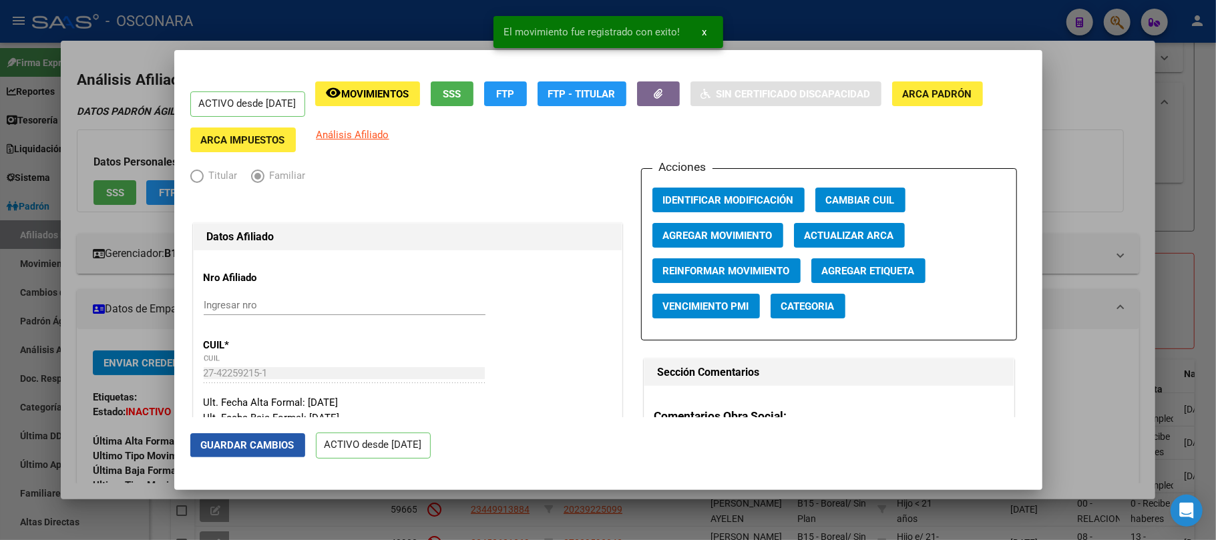
click at [238, 442] on span "Guardar Cambios" at bounding box center [248, 445] width 94 height 12
click at [1201, 132] on div at bounding box center [608, 270] width 1216 height 540
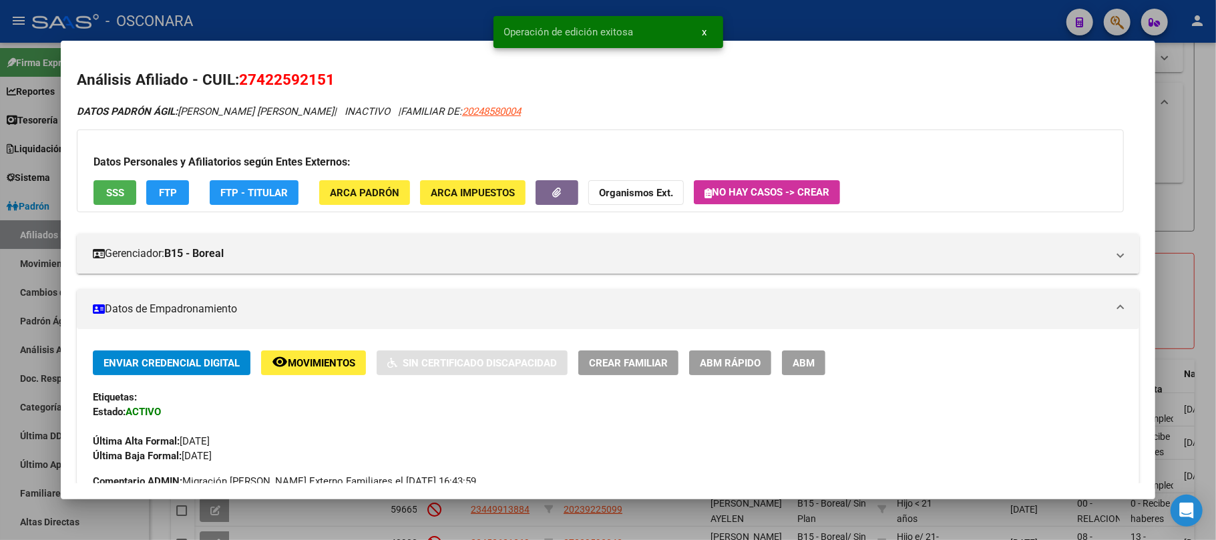
click at [1216, 175] on div at bounding box center [608, 270] width 1216 height 540
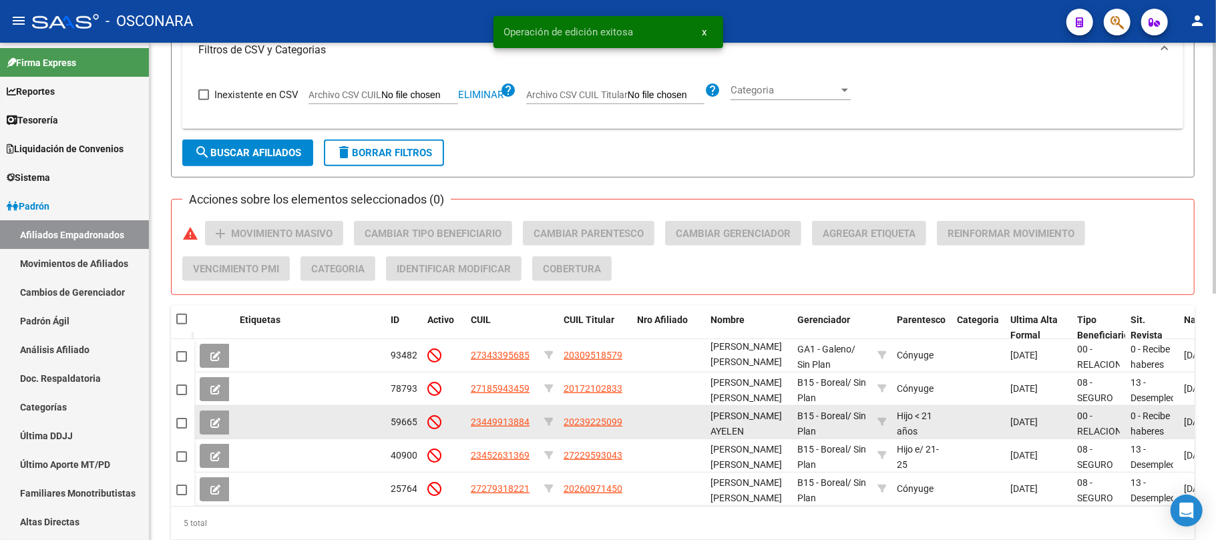
scroll to position [489, 0]
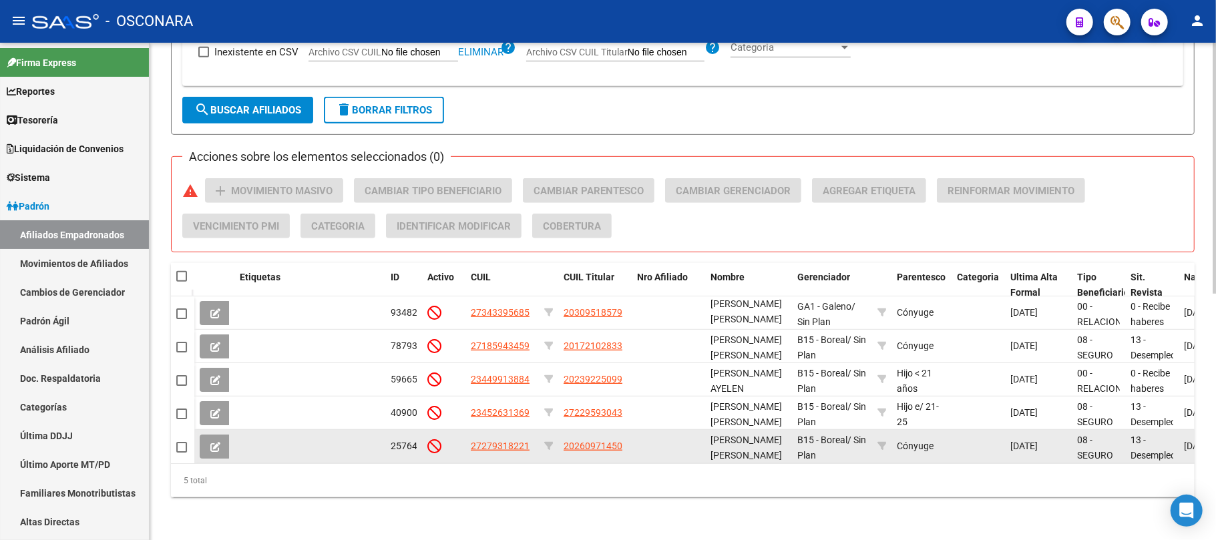
click at [508, 430] on datatable-body-cell "27279318221" at bounding box center [502, 446] width 73 height 33
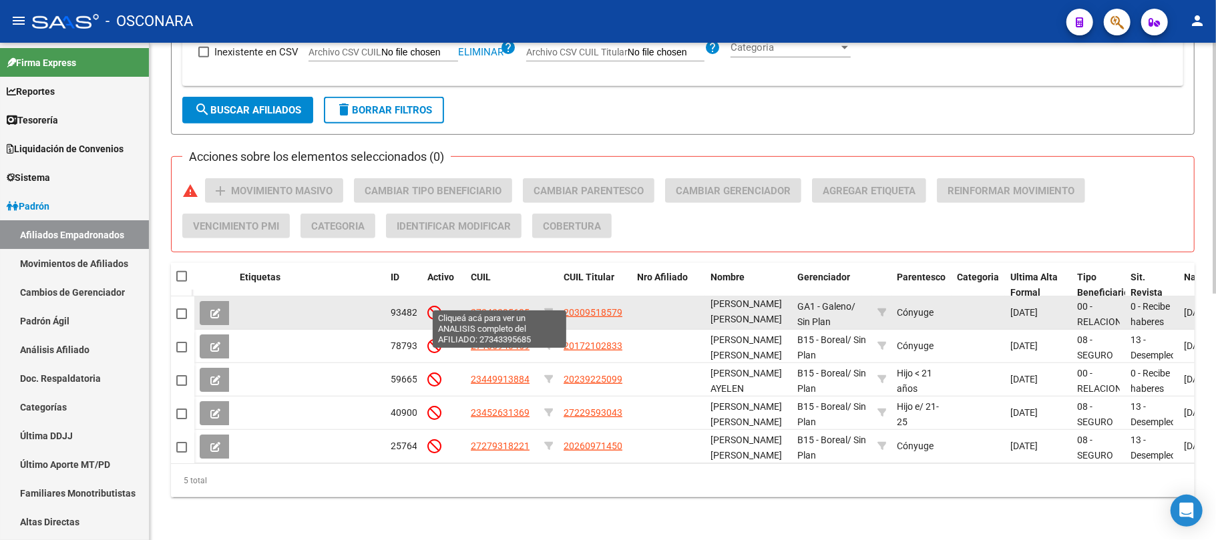
click at [528, 307] on span "27343395685" at bounding box center [500, 312] width 59 height 11
type textarea "27343395685"
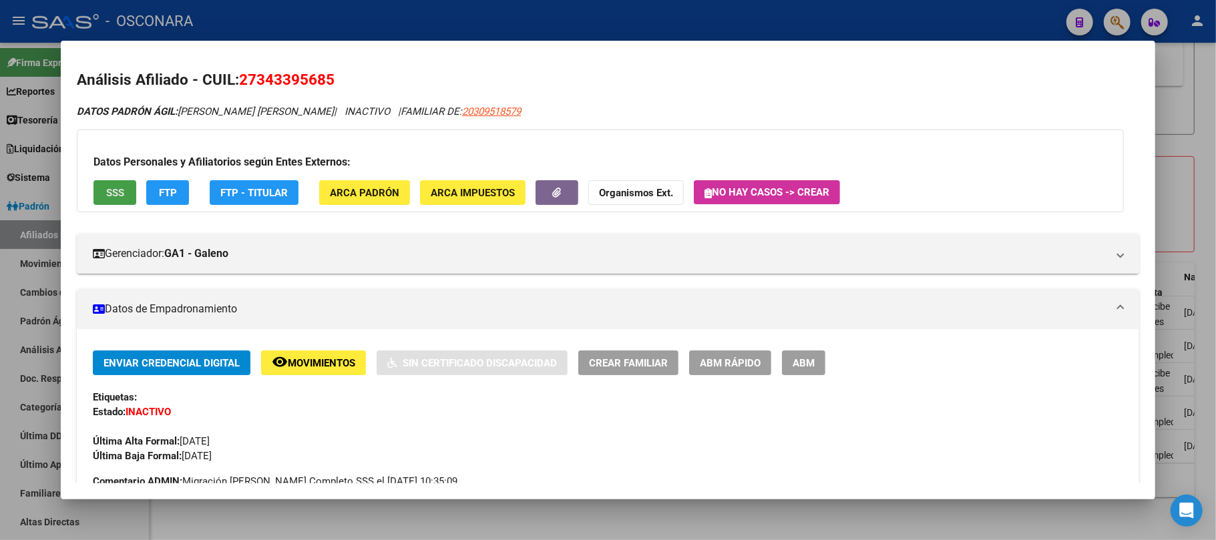
click at [106, 196] on span "SSS" at bounding box center [115, 193] width 18 height 12
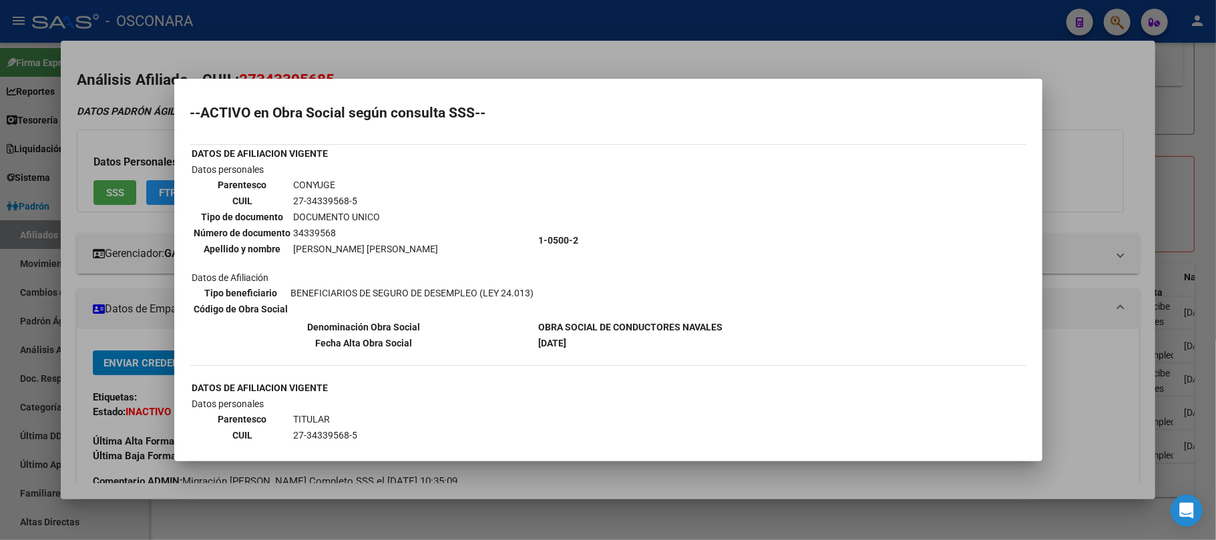
click at [575, 473] on div at bounding box center [608, 270] width 1216 height 540
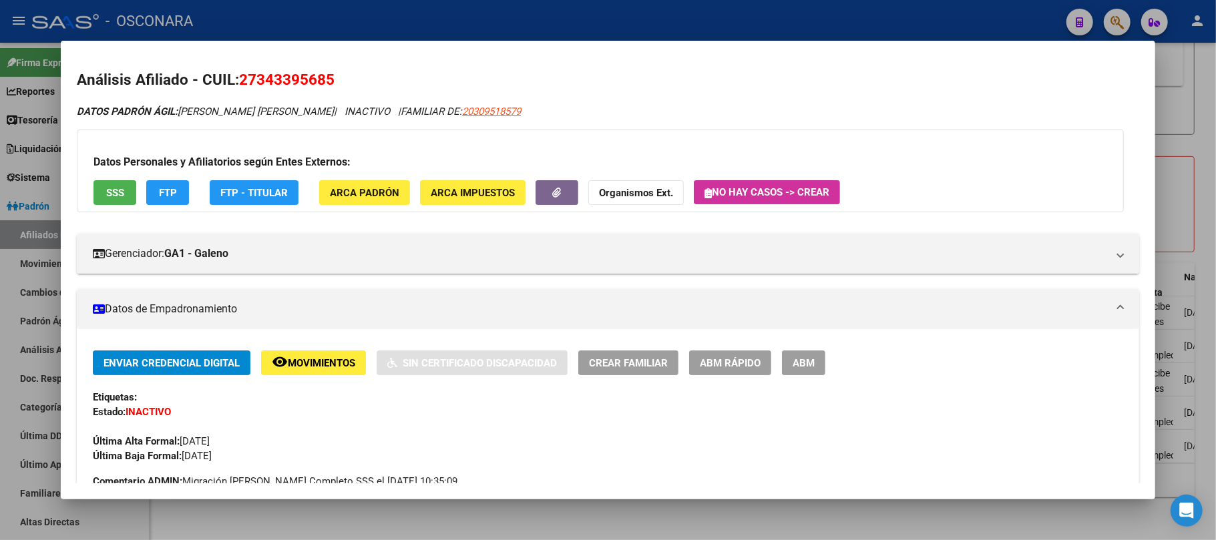
click at [737, 375] on div "Enviar Credencial Digital remove_red_eye Movimientos Sin Certificado Discapacid…" at bounding box center [608, 407] width 1031 height 113
click at [737, 367] on span "ABM Rápido" at bounding box center [730, 363] width 61 height 12
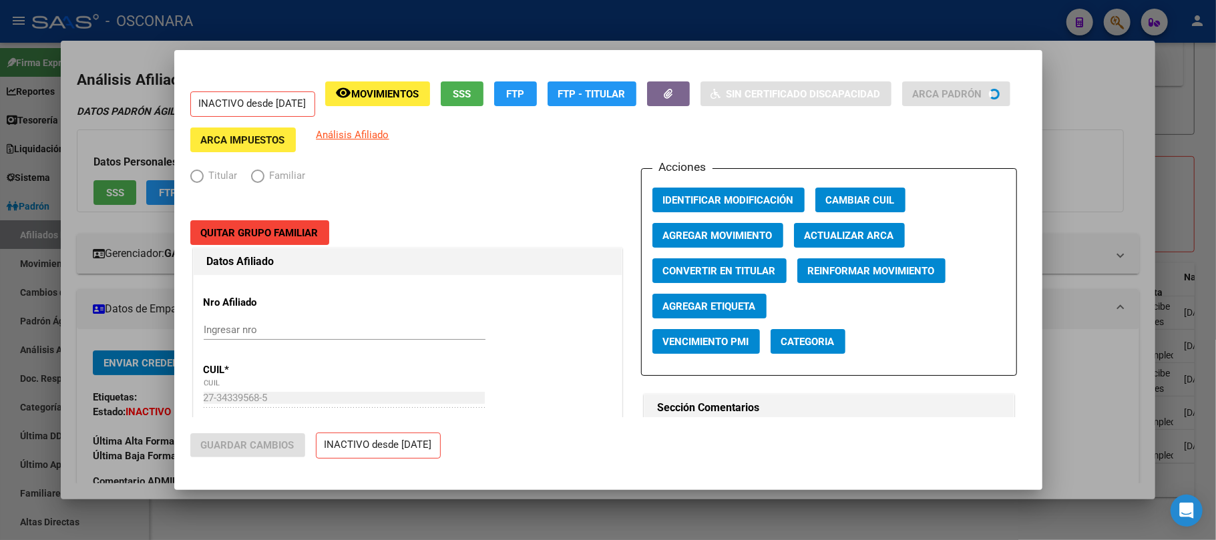
radio input "true"
type input "30-64007937-8"
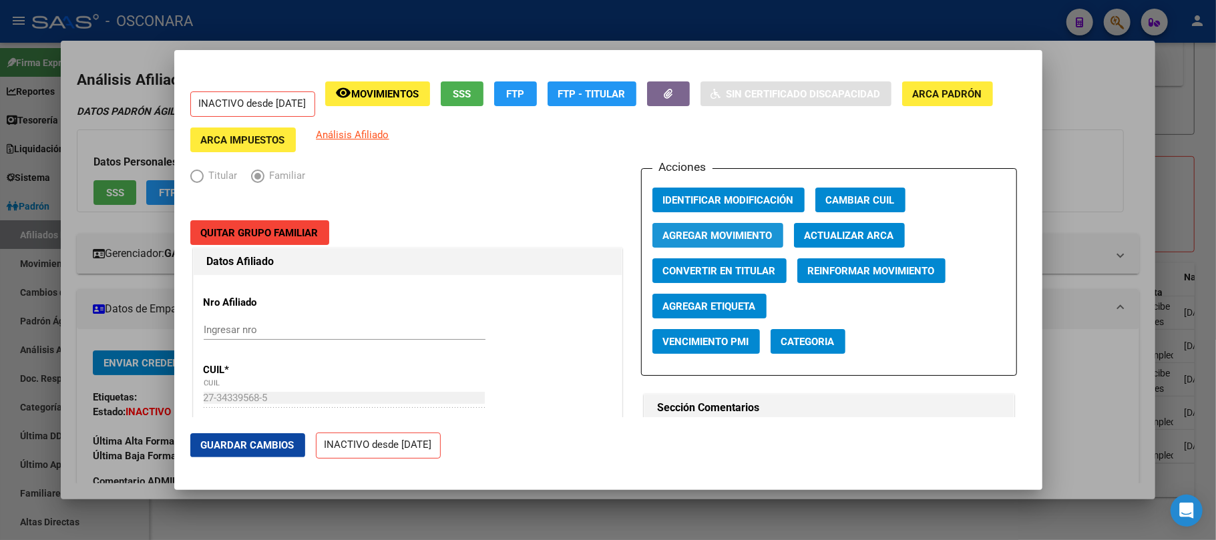
click at [749, 225] on button "Agregar Movimiento" at bounding box center [718, 235] width 131 height 25
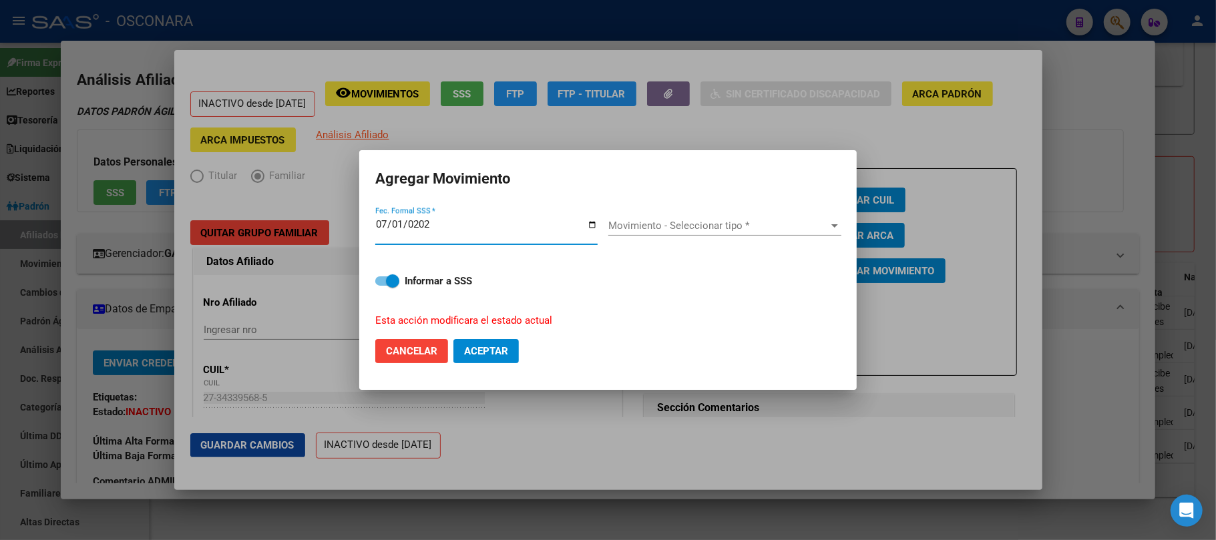
type input "2025-07-01"
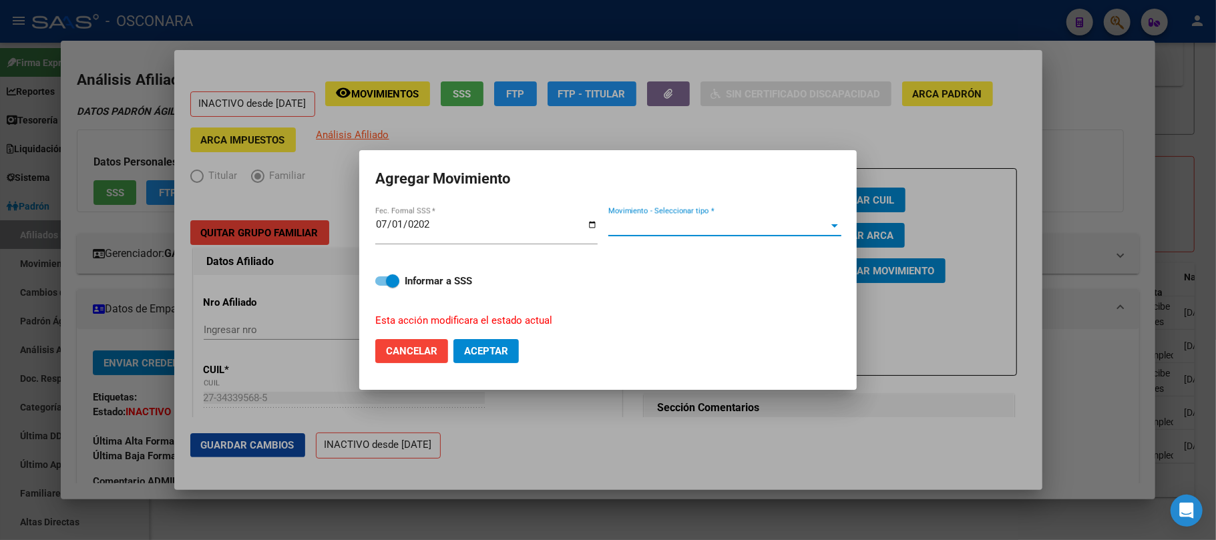
click at [754, 228] on span "Movimiento - Seleccionar tipo *" at bounding box center [718, 226] width 221 height 12
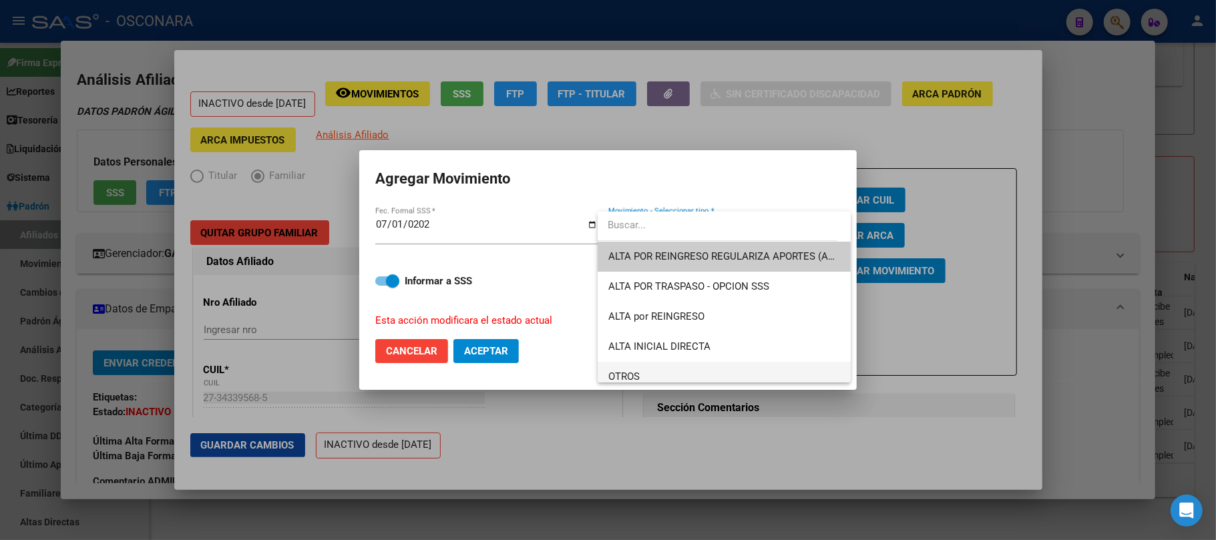
click at [656, 375] on span "OTROS" at bounding box center [724, 377] width 232 height 30
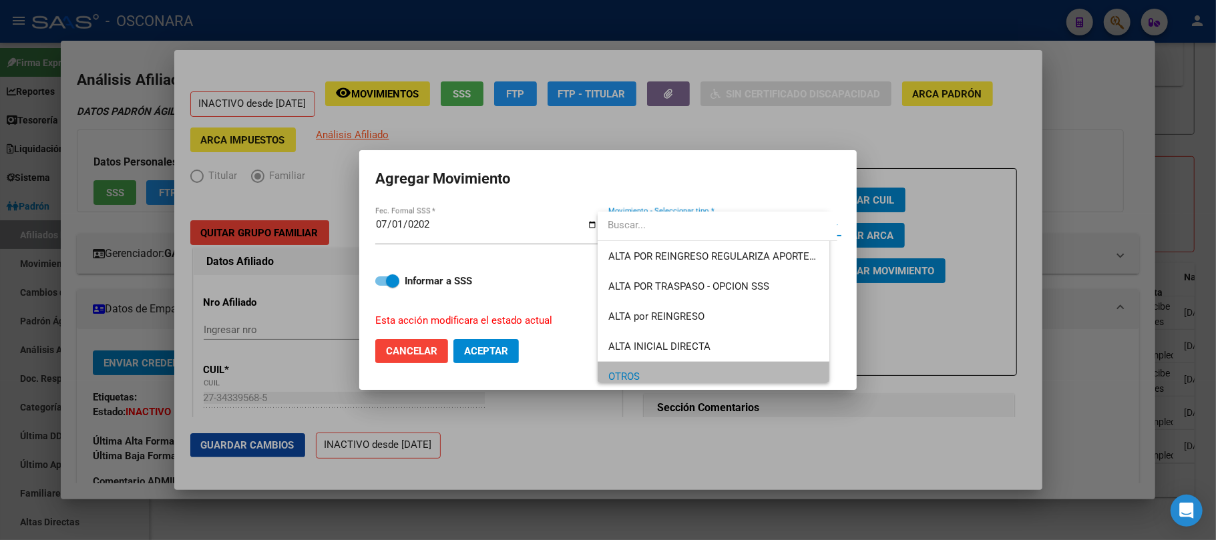
scroll to position [9, 0]
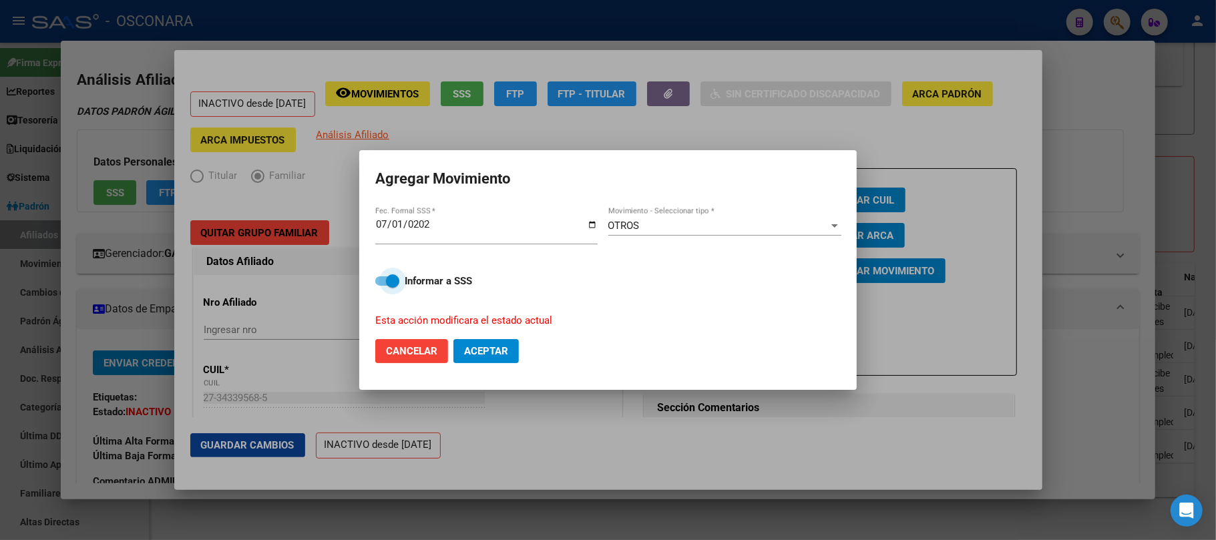
click at [383, 274] on label "Informar a SSS" at bounding box center [608, 281] width 466 height 16
click at [382, 286] on input "Informar a SSS" at bounding box center [381, 286] width 1 height 1
checkbox input "false"
click at [500, 355] on span "Aceptar" at bounding box center [486, 351] width 44 height 12
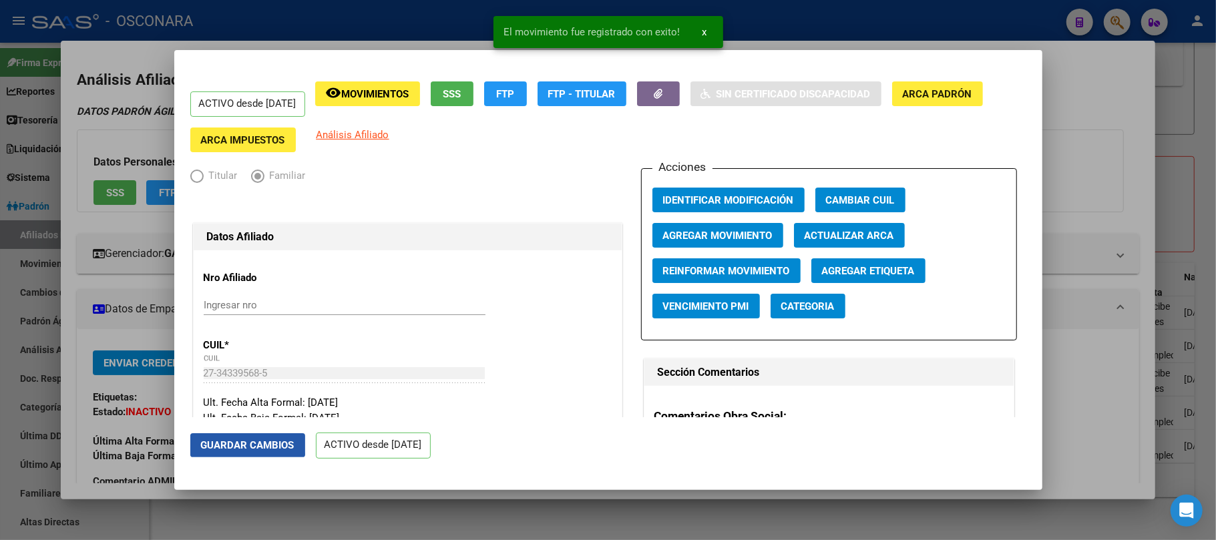
click at [239, 443] on span "Guardar Cambios" at bounding box center [248, 445] width 94 height 12
click at [1115, 409] on div at bounding box center [608, 270] width 1216 height 540
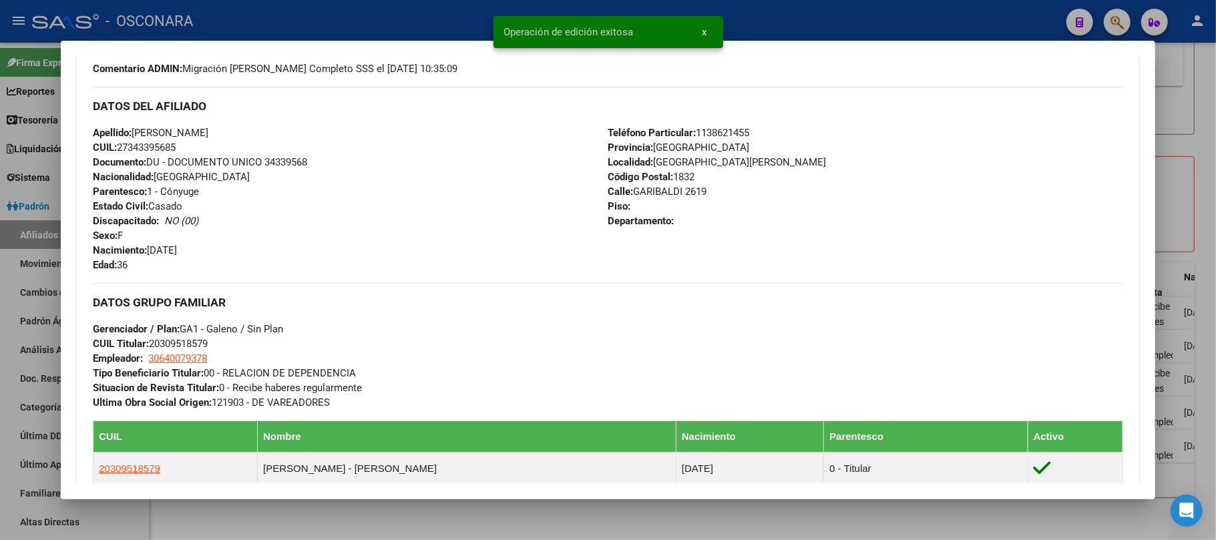
scroll to position [247, 0]
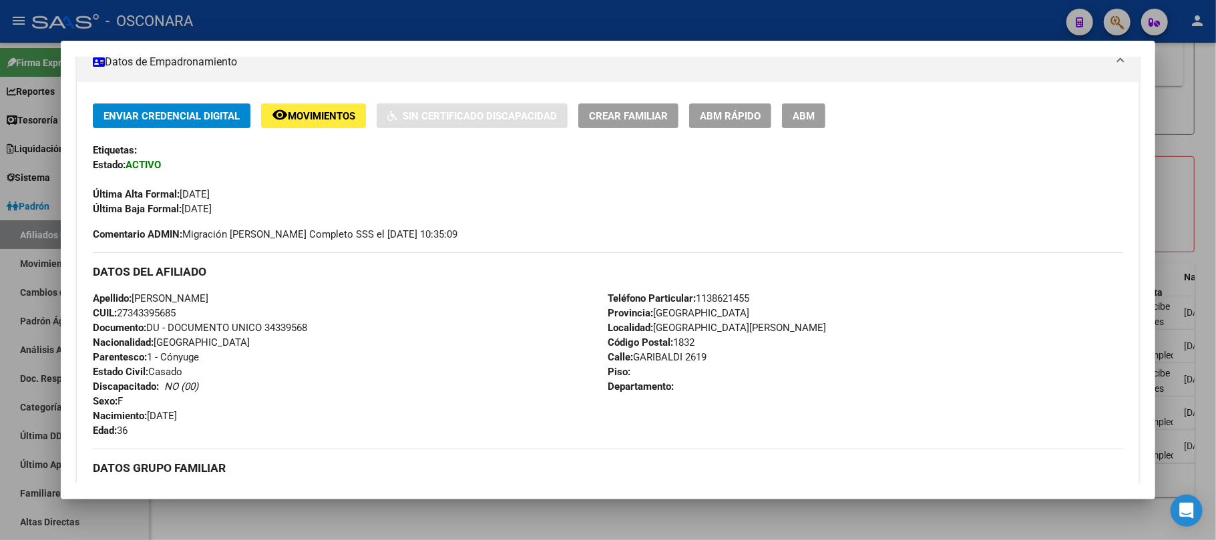
click at [807, 522] on div at bounding box center [608, 270] width 1216 height 540
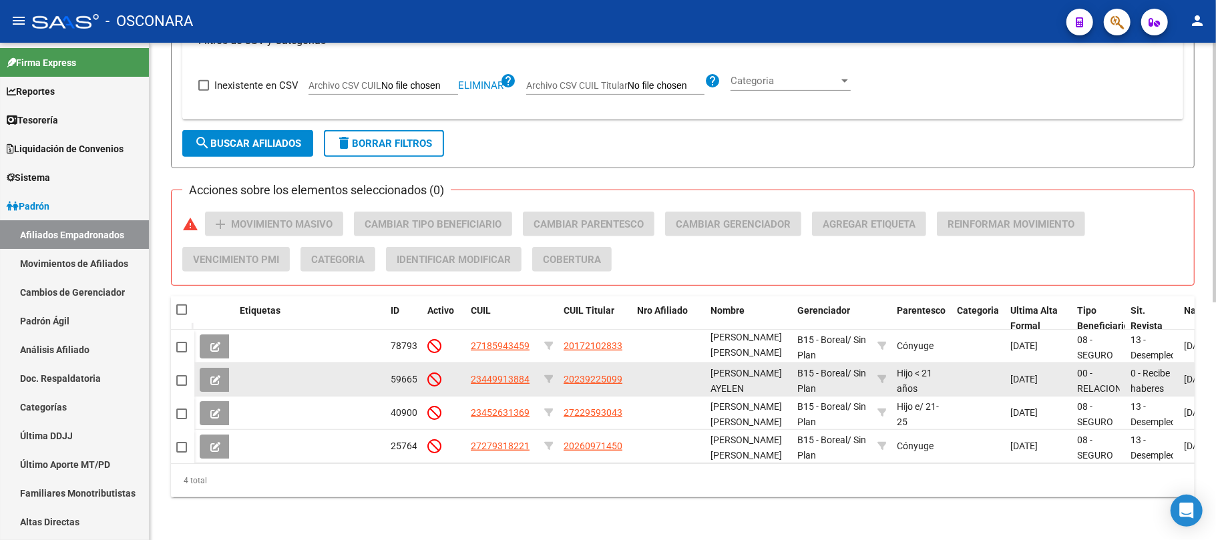
scroll to position [455, 0]
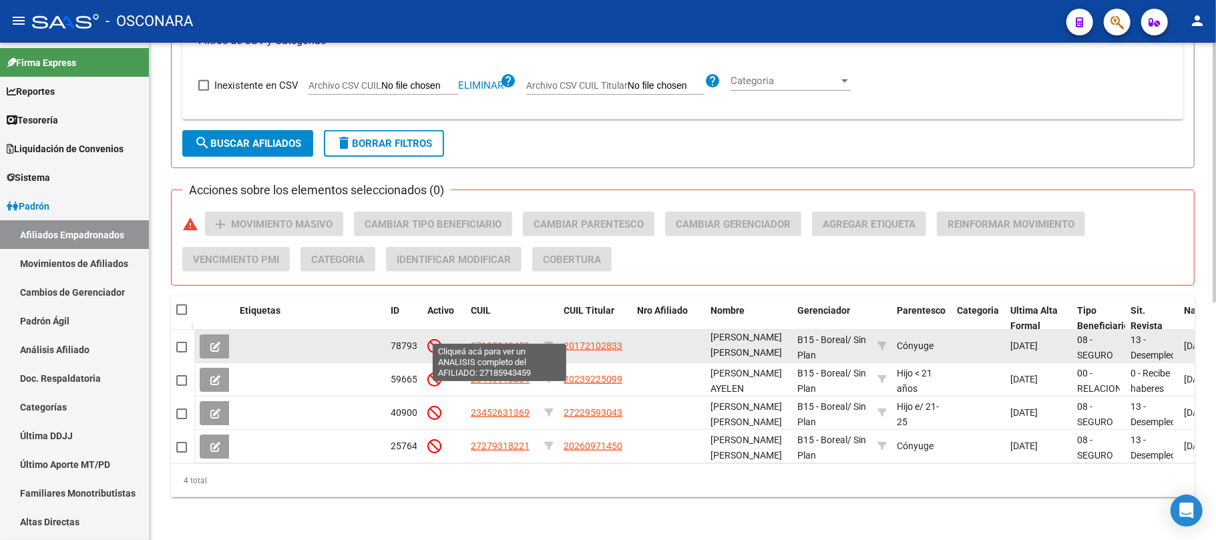
click at [521, 341] on span "27185943459" at bounding box center [500, 346] width 59 height 11
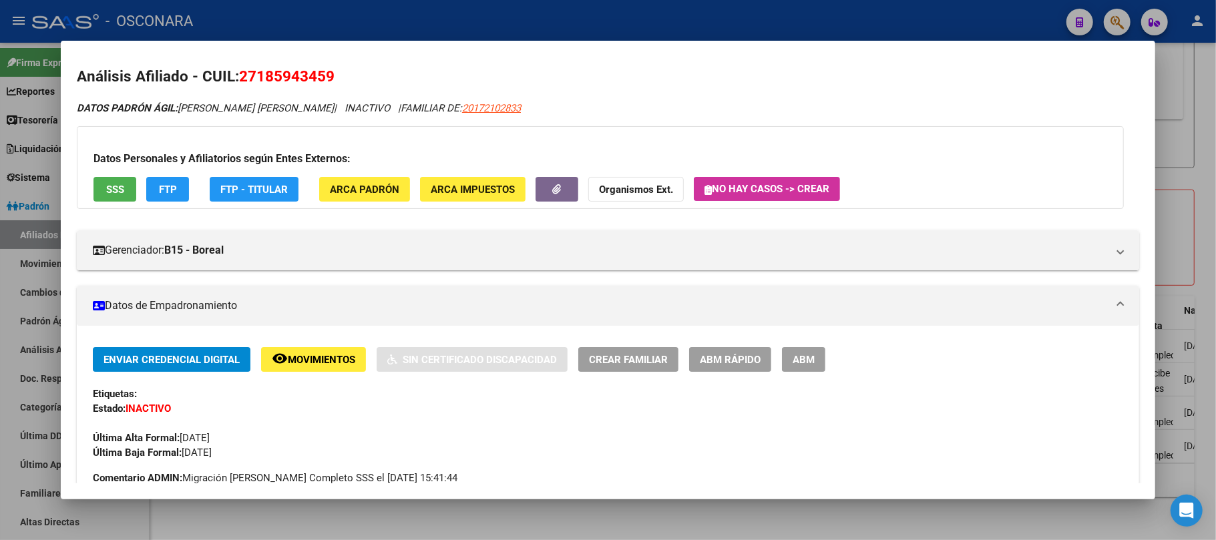
scroll to position [0, 0]
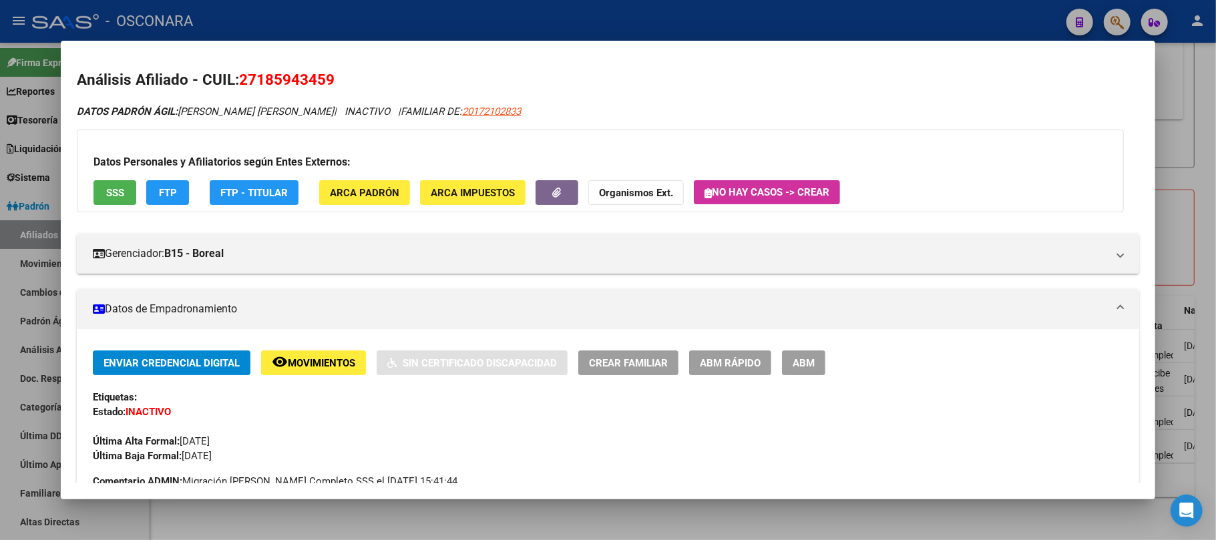
click at [104, 180] on button "SSS" at bounding box center [115, 192] width 43 height 25
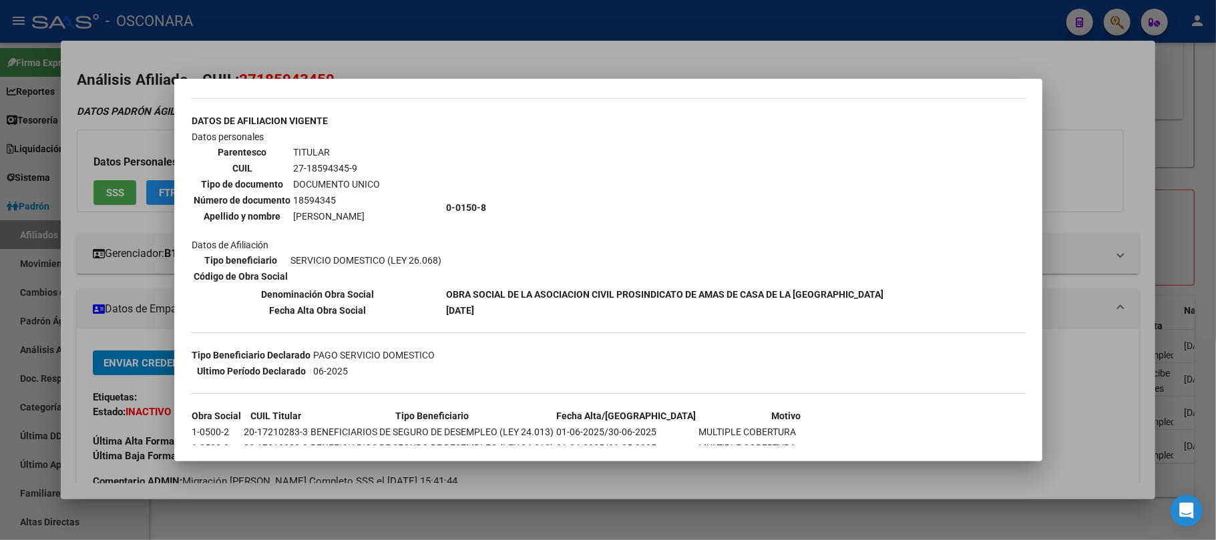
scroll to position [356, 0]
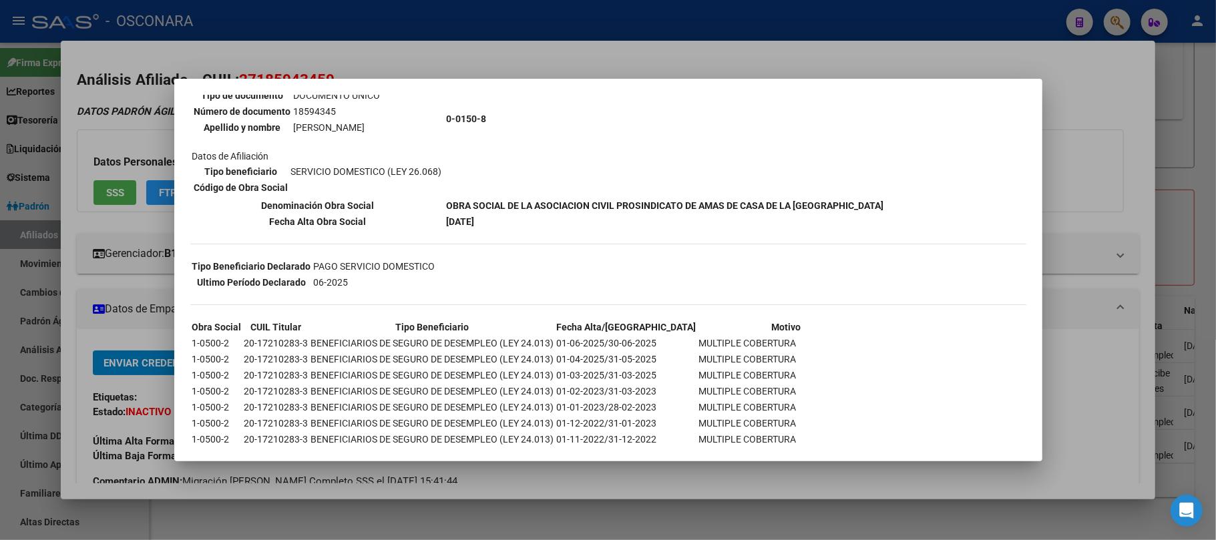
click at [752, 524] on div at bounding box center [608, 270] width 1216 height 540
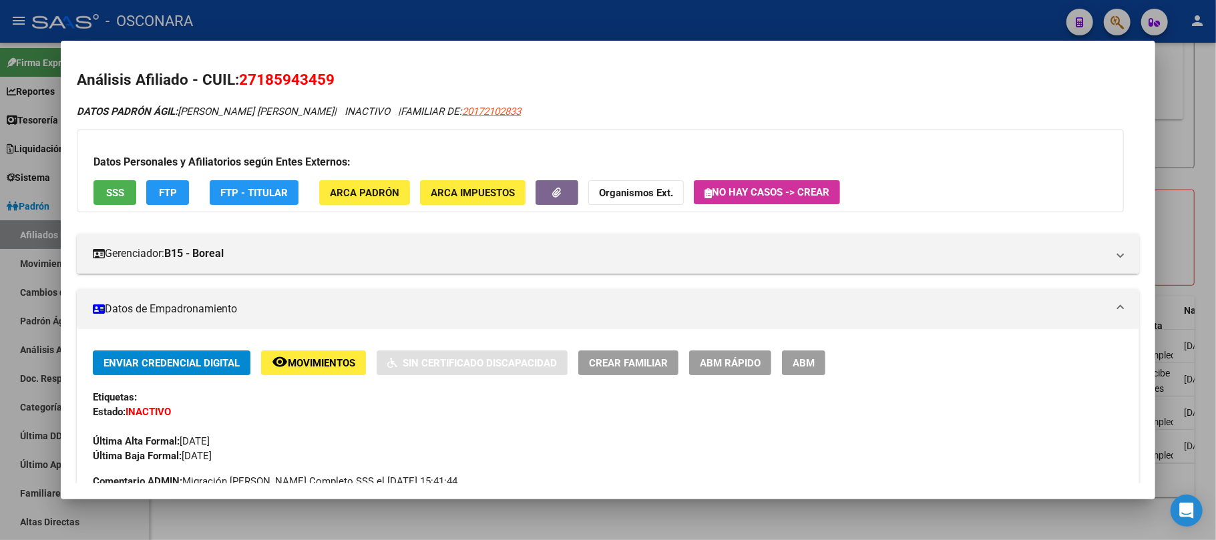
click at [752, 524] on div at bounding box center [608, 270] width 1216 height 540
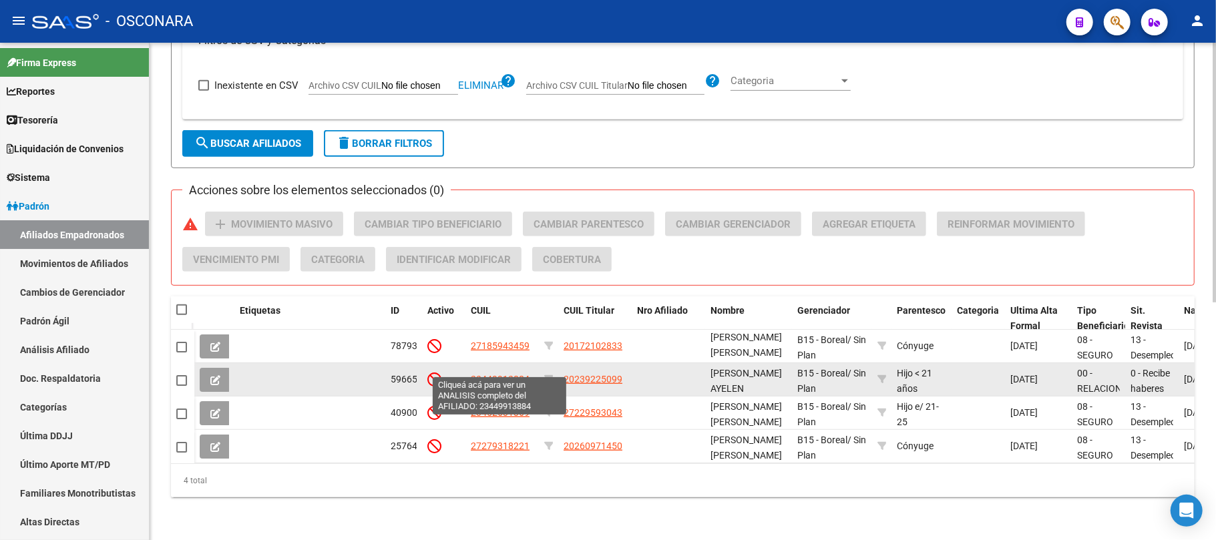
click at [505, 374] on span "23449913884" at bounding box center [500, 379] width 59 height 11
type textarea "23449913884"
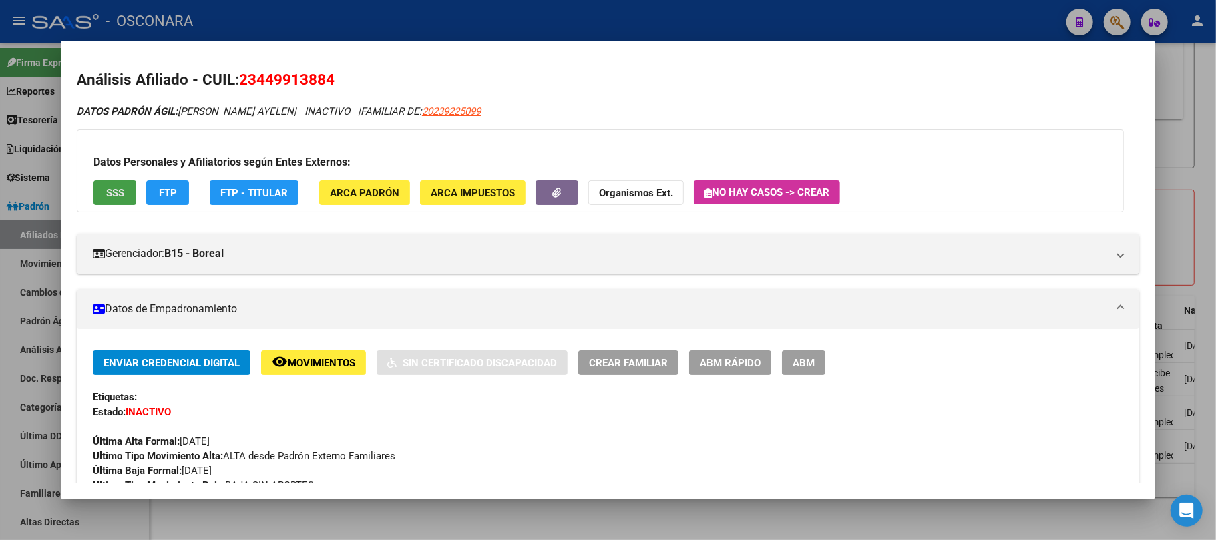
click at [111, 198] on span "SSS" at bounding box center [115, 193] width 18 height 12
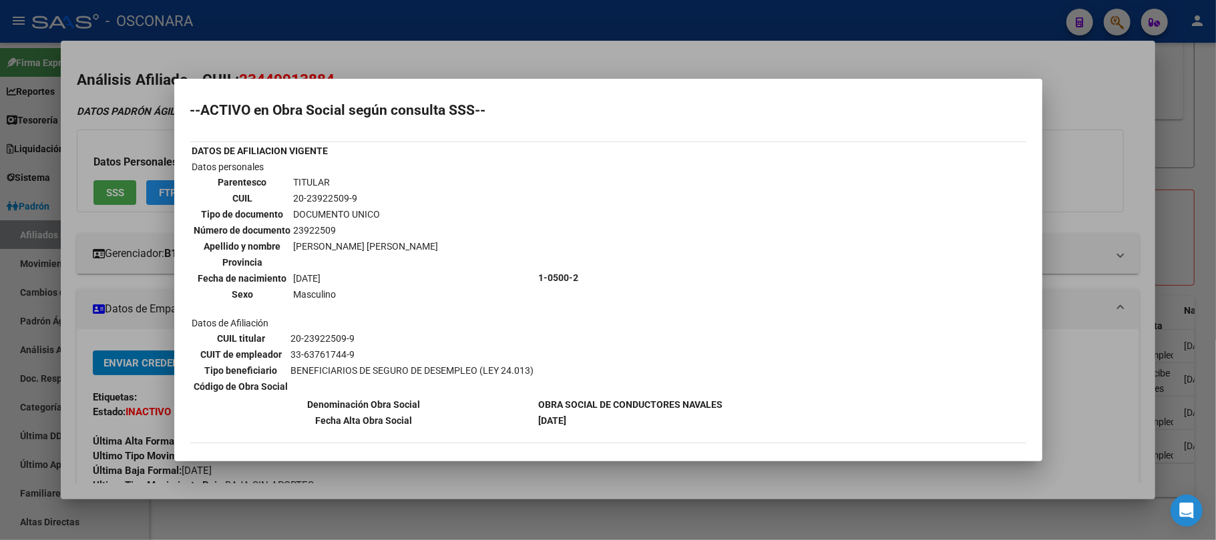
scroll to position [0, 0]
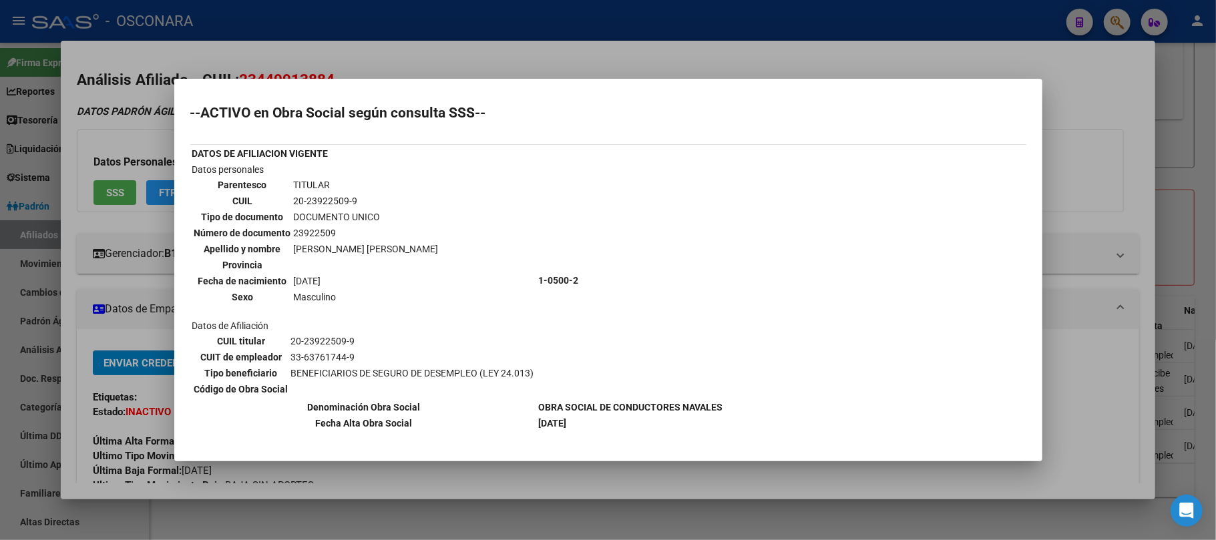
click at [1087, 106] on div at bounding box center [608, 270] width 1216 height 540
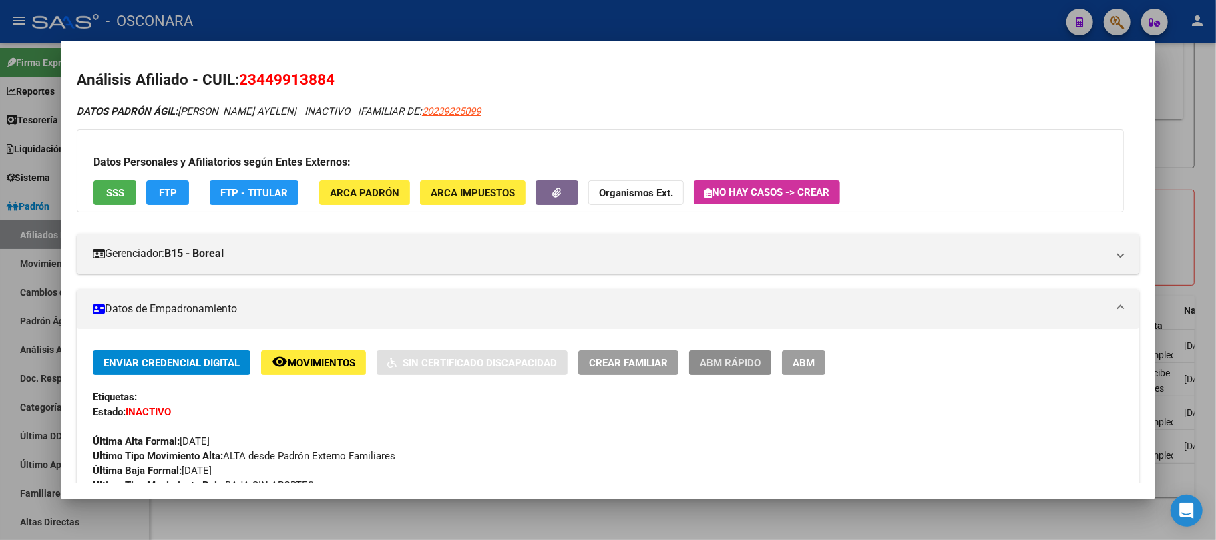
click at [733, 367] on span "ABM Rápido" at bounding box center [730, 363] width 61 height 12
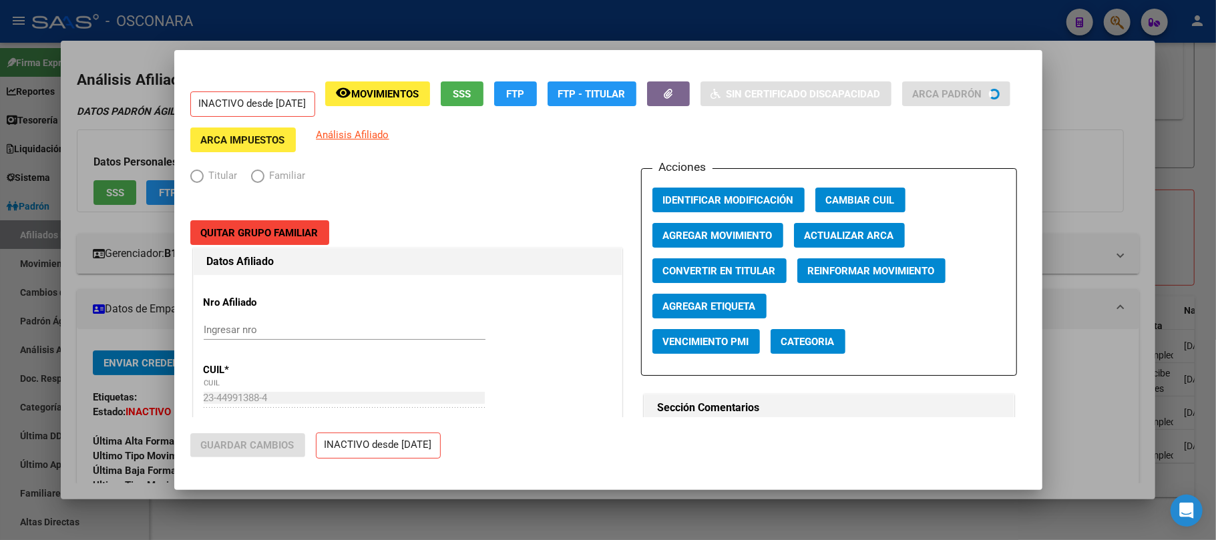
radio input "true"
type input "30-71455882-6"
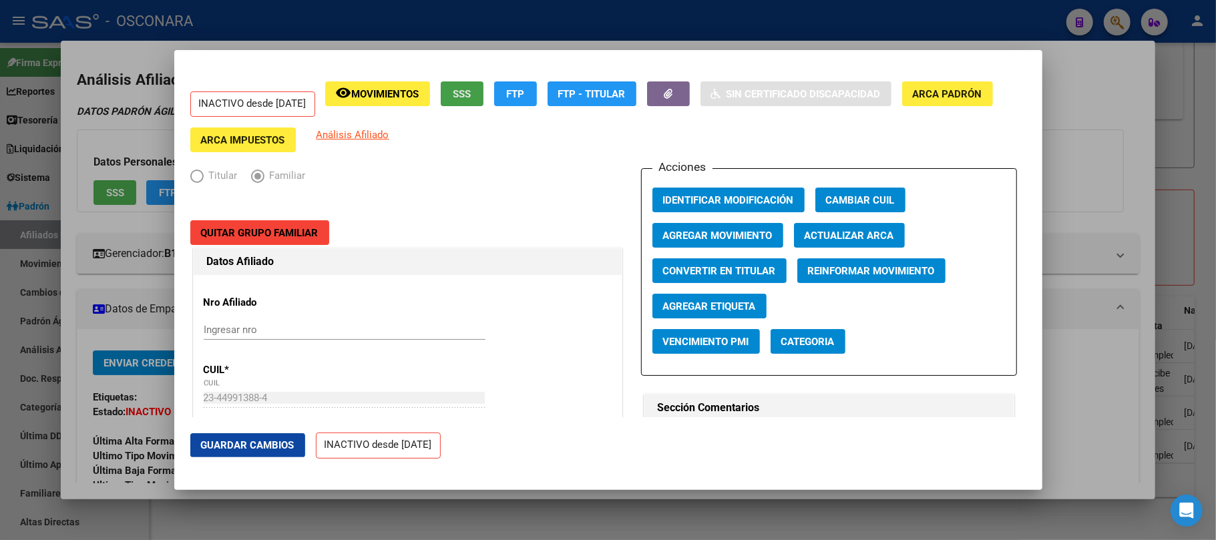
click at [471, 92] on span "SSS" at bounding box center [462, 94] width 18 height 12
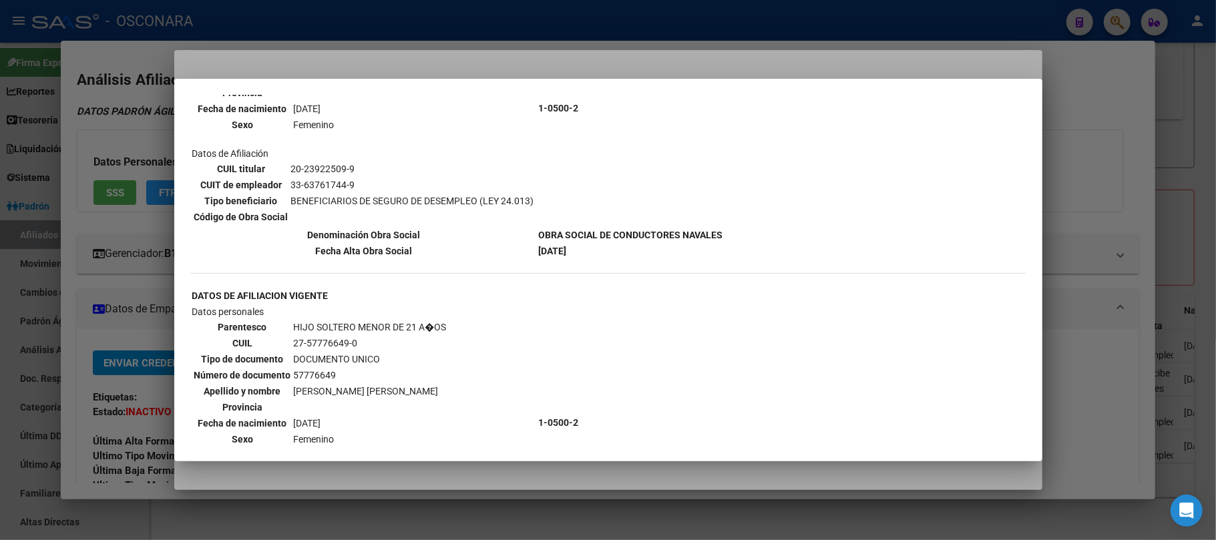
scroll to position [712, 0]
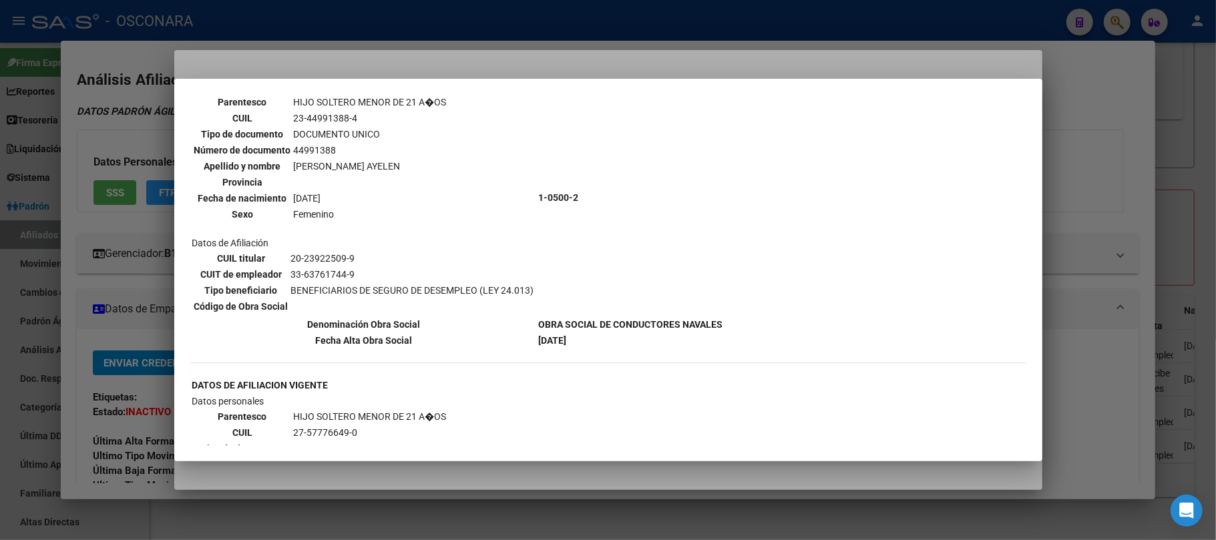
click at [1071, 246] on div at bounding box center [608, 270] width 1216 height 540
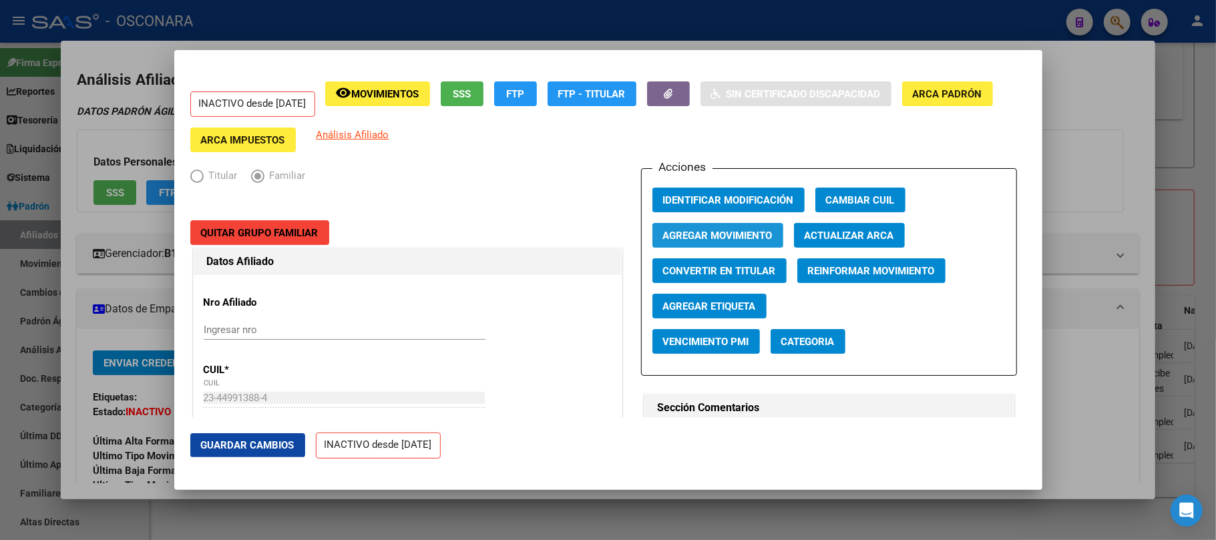
click at [743, 239] on span "Agregar Movimiento" at bounding box center [718, 236] width 110 height 12
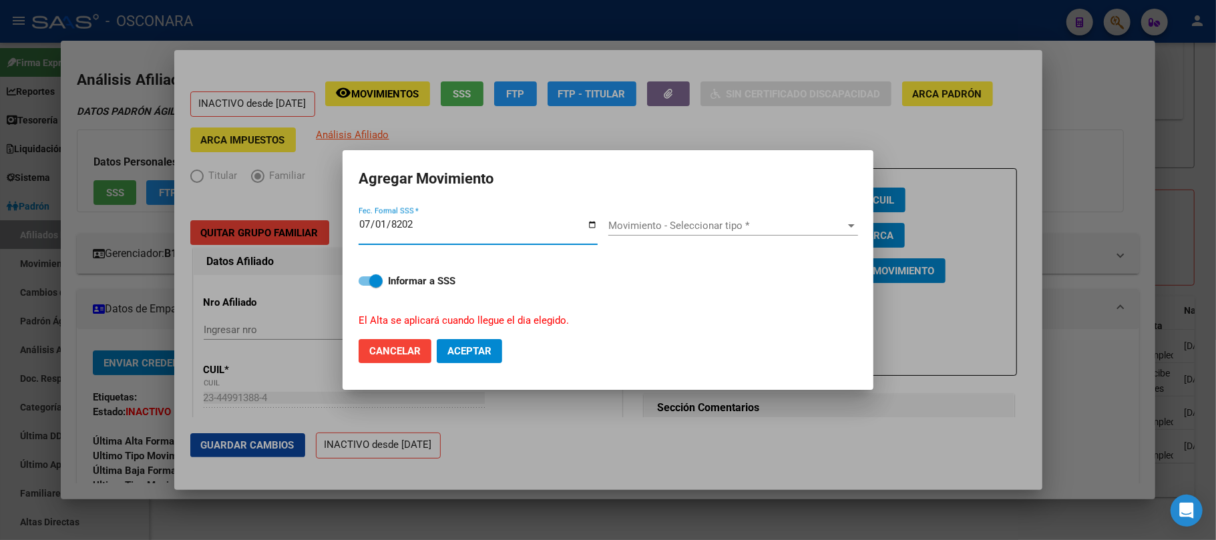
type input "2025-07-01"
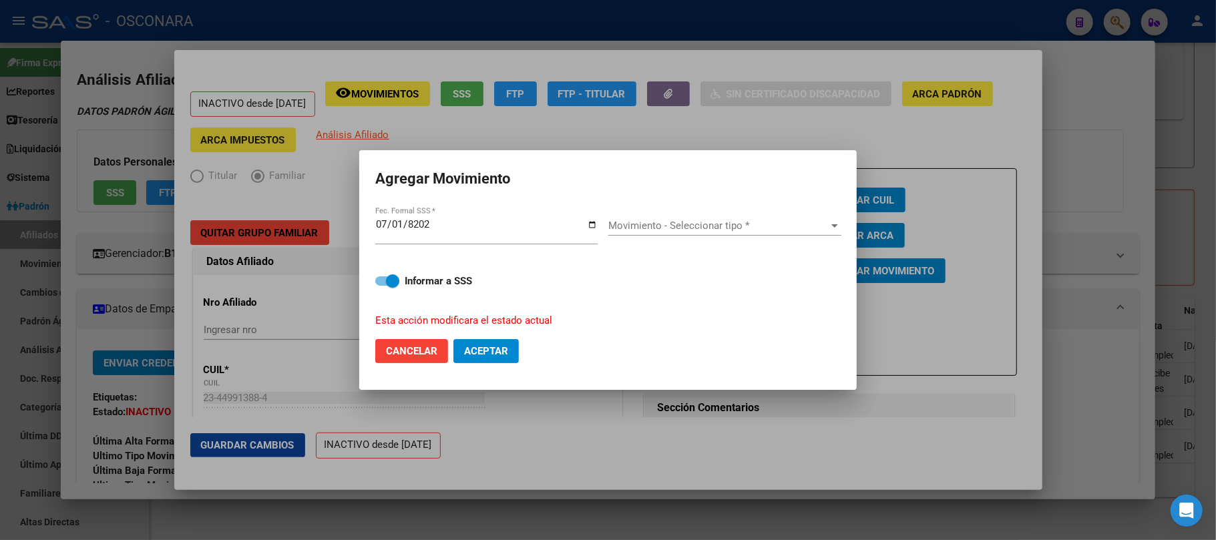
click at [751, 218] on div "Movimiento - Seleccionar tipo * Movimiento - Seleccionar tipo *" at bounding box center [724, 226] width 233 height 20
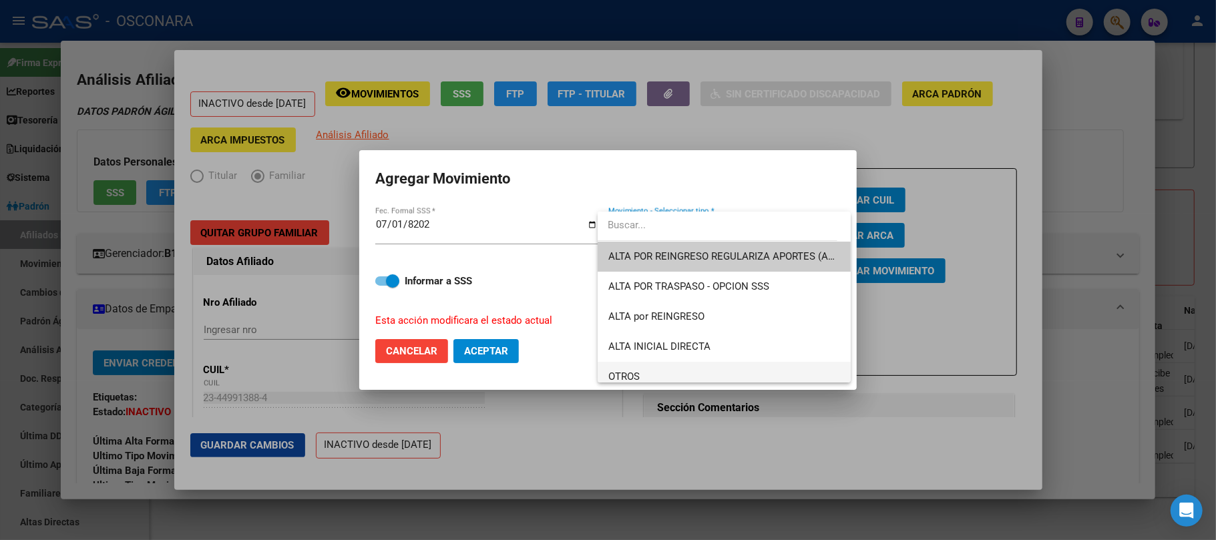
click at [647, 372] on span "OTROS" at bounding box center [724, 377] width 232 height 30
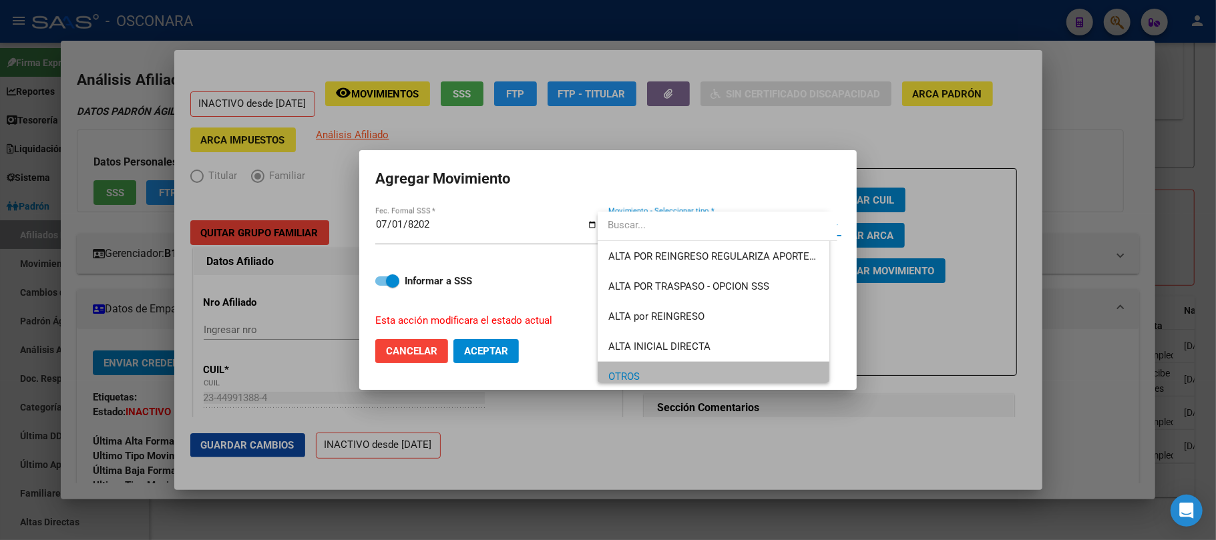
scroll to position [9, 0]
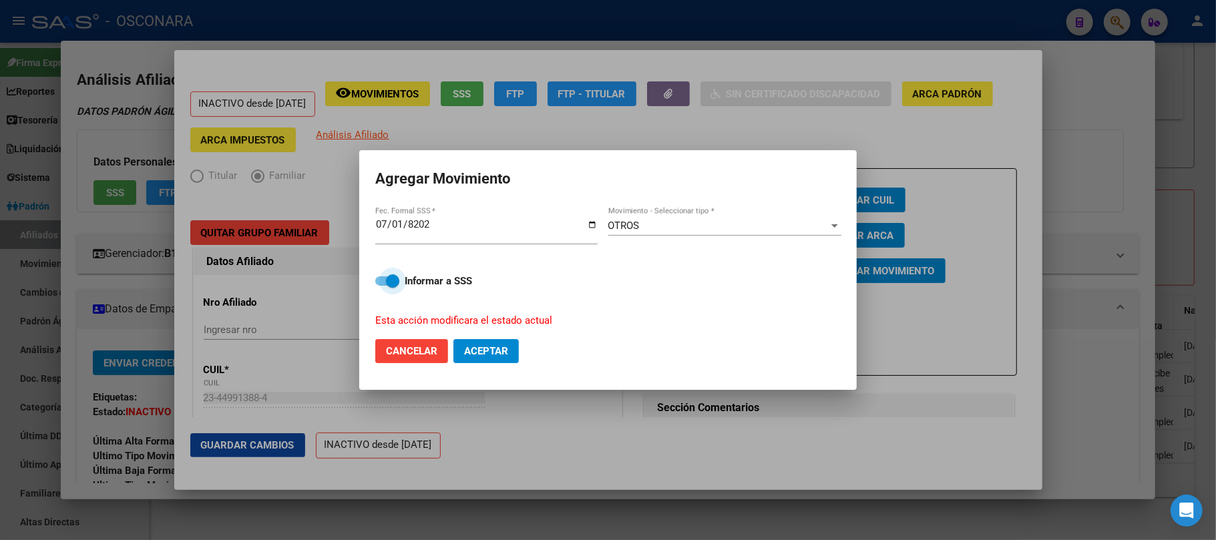
click at [381, 286] on label "Informar a SSS" at bounding box center [608, 281] width 466 height 16
click at [381, 286] on input "Informar a SSS" at bounding box center [381, 286] width 1 height 1
checkbox input "false"
click at [492, 351] on span "Aceptar" at bounding box center [486, 351] width 44 height 12
click at [1099, 160] on div at bounding box center [608, 270] width 1216 height 540
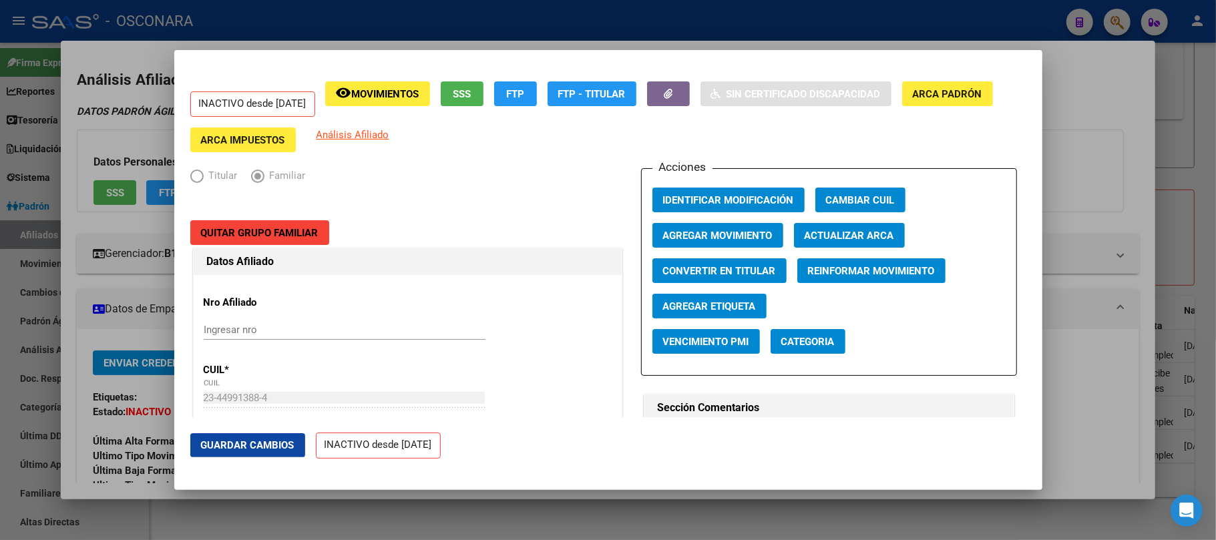
click at [1066, 105] on div at bounding box center [608, 270] width 1216 height 540
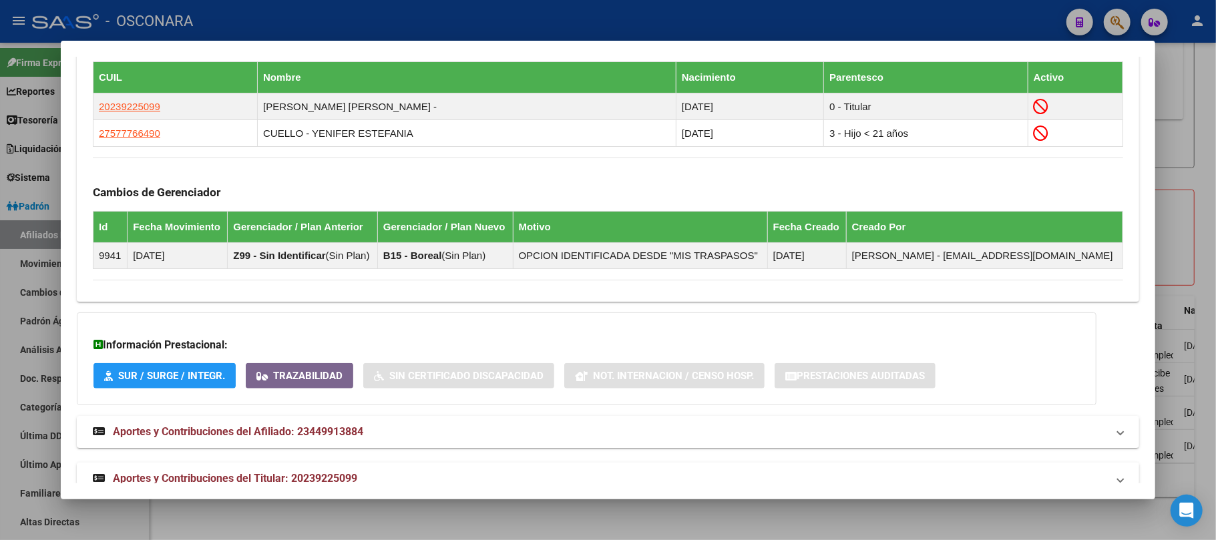
scroll to position [712, 0]
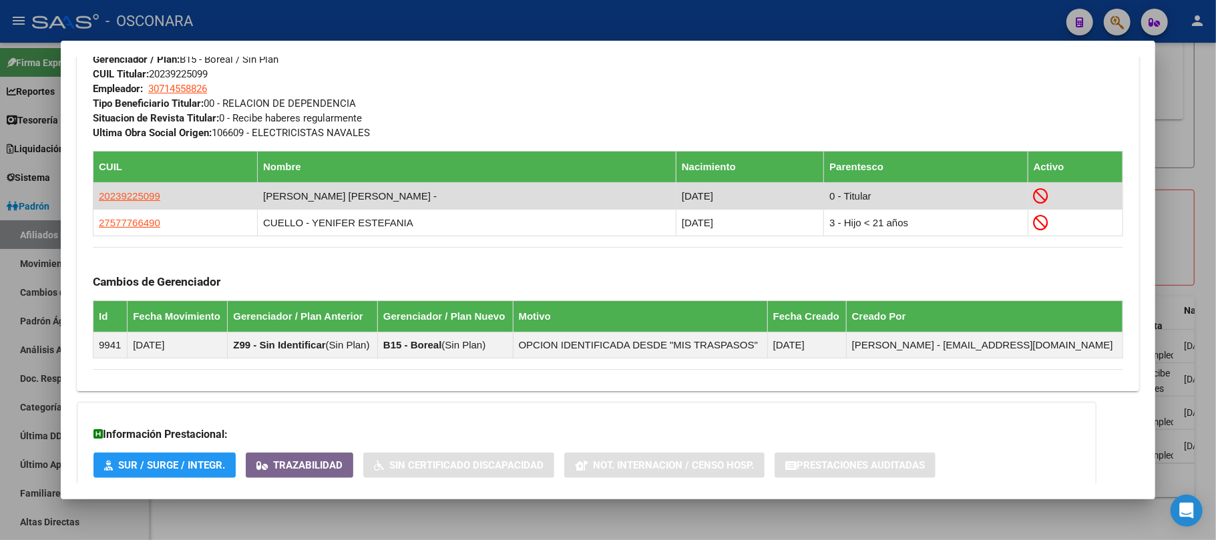
click at [140, 202] on app-link-go-to "20239225099" at bounding box center [129, 196] width 61 height 15
click at [136, 200] on span "20239225099" at bounding box center [129, 195] width 61 height 11
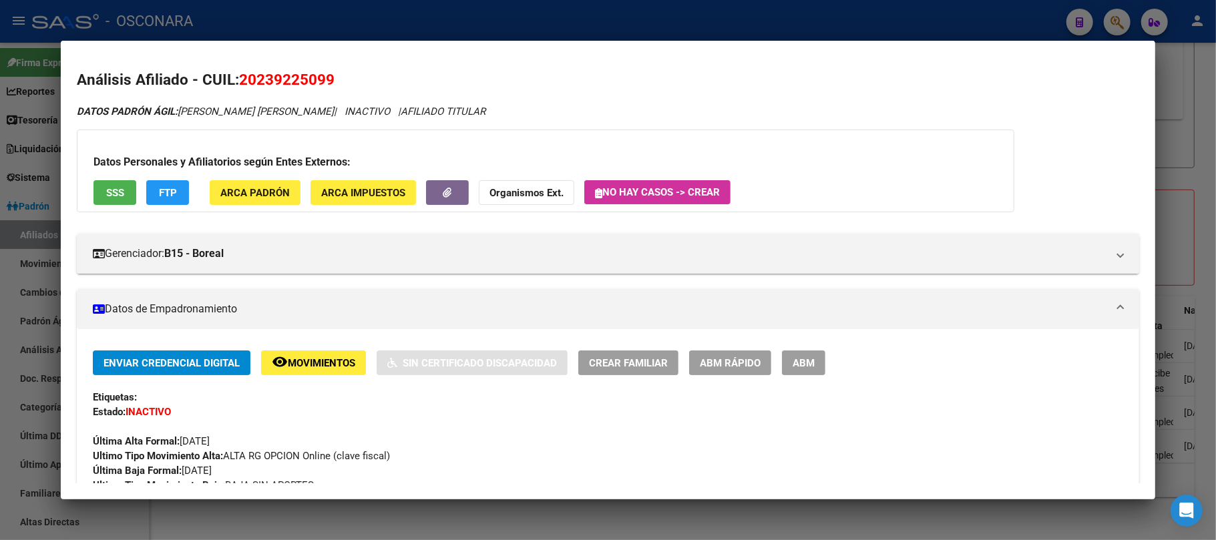
click at [122, 176] on div "Datos Personales y Afiliatorios según Entes Externos: SSS FTP ARCA Padrón ARCA …" at bounding box center [546, 171] width 938 height 83
click at [124, 201] on button "SSS" at bounding box center [115, 192] width 43 height 25
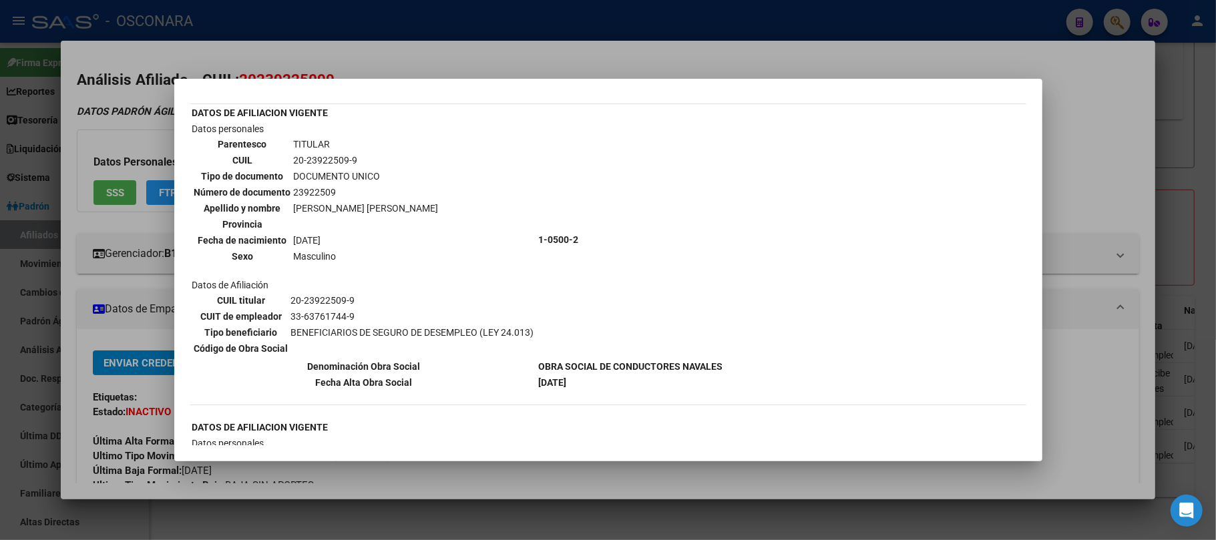
scroll to position [0, 0]
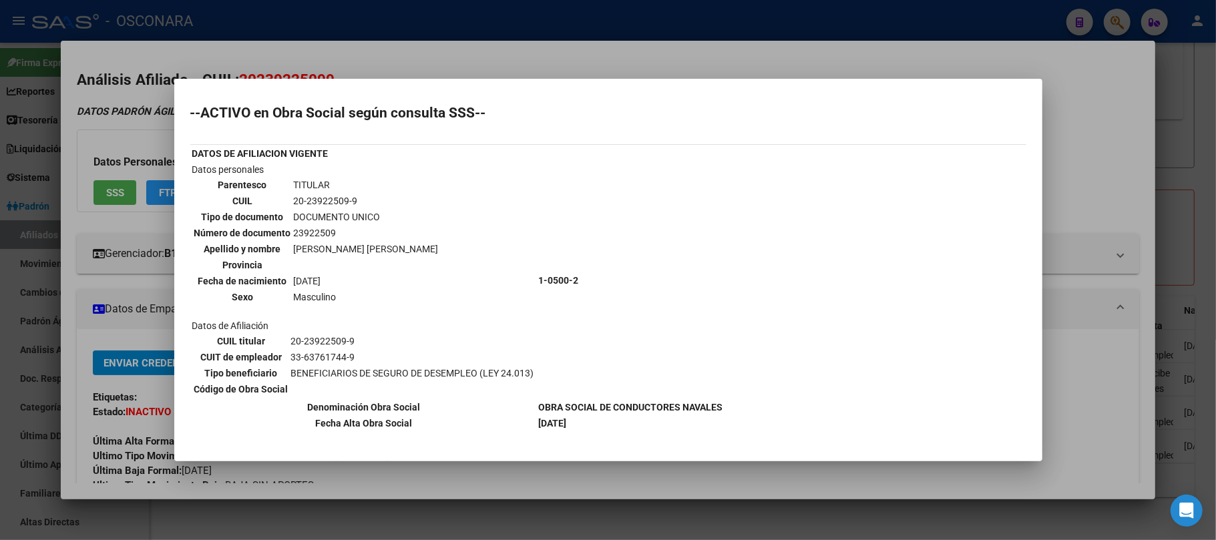
drag, startPoint x: 335, startPoint y: 227, endPoint x: 289, endPoint y: 230, distance: 46.2
click at [289, 230] on tr "Número de documento 23922509" at bounding box center [317, 233] width 246 height 15
click at [358, 199] on td "20-23922509-9" at bounding box center [366, 201] width 146 height 15
drag, startPoint x: 532, startPoint y: 41, endPoint x: 532, endPoint y: 57, distance: 16.0
click at [532, 49] on div at bounding box center [608, 270] width 1216 height 540
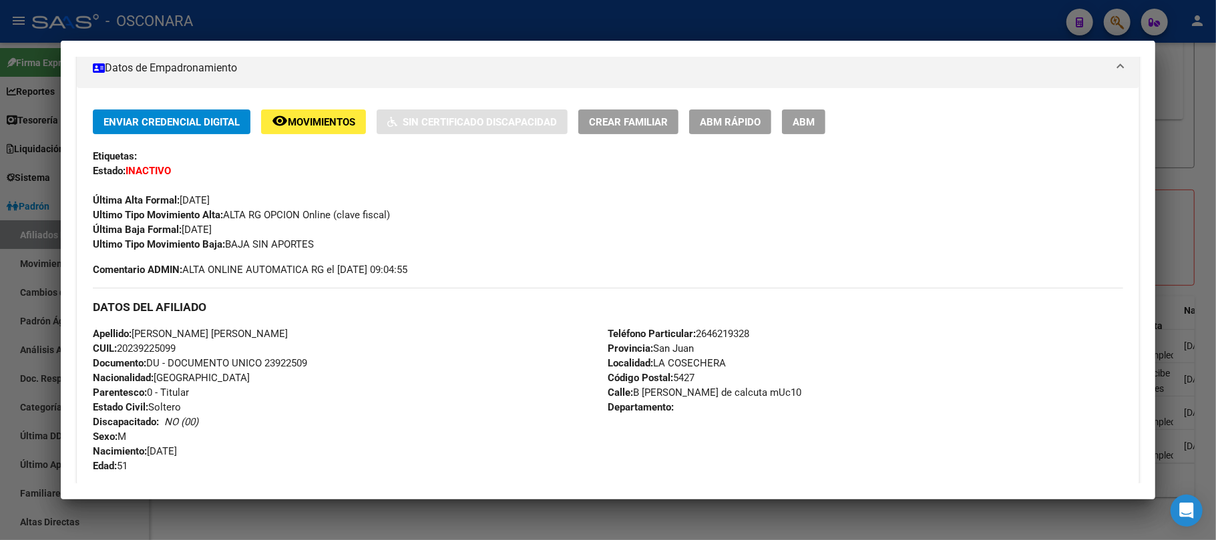
scroll to position [338, 0]
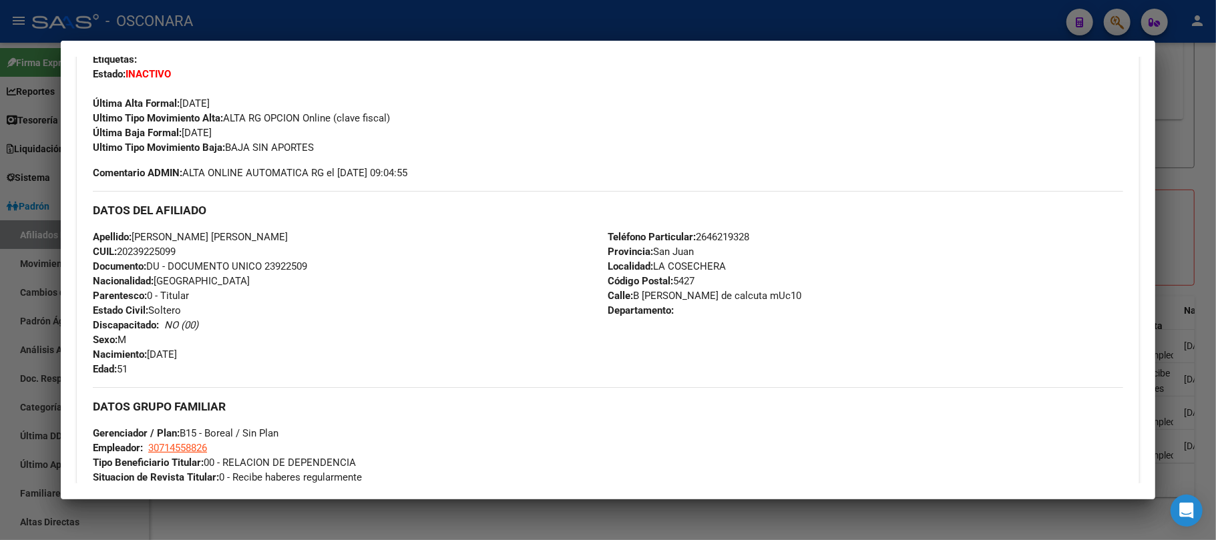
drag, startPoint x: 183, startPoint y: 252, endPoint x: 119, endPoint y: 248, distance: 64.2
click at [119, 248] on div "Apellido: CUELLO RAUL FABIAN CUIL: 20239225099 Documento: DU - DOCUMENTO UNICO …" at bounding box center [350, 303] width 515 height 147
copy span "20239225099"
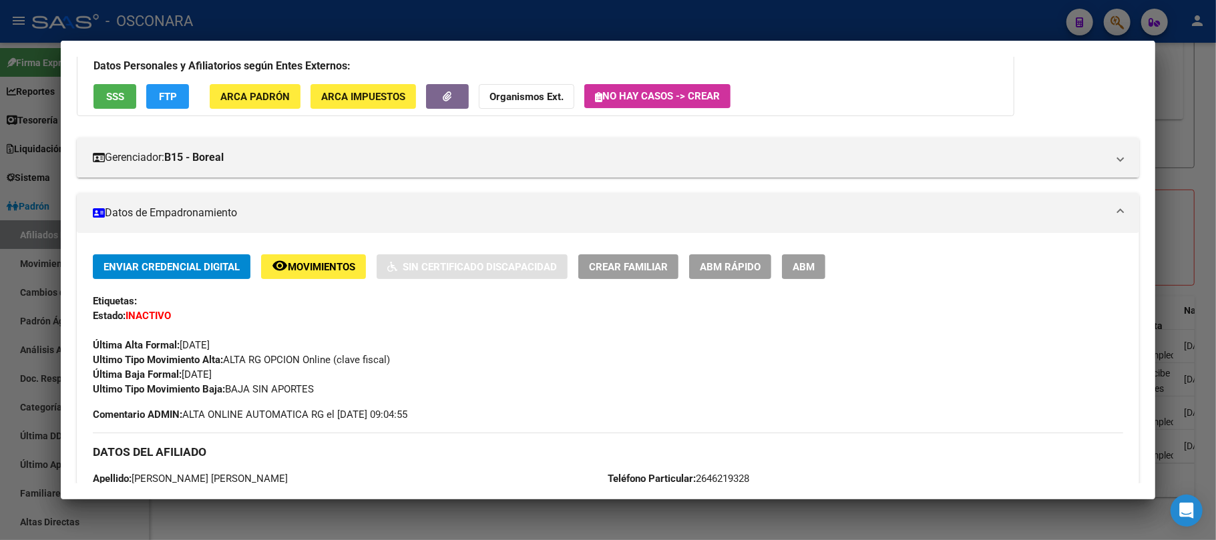
scroll to position [0, 0]
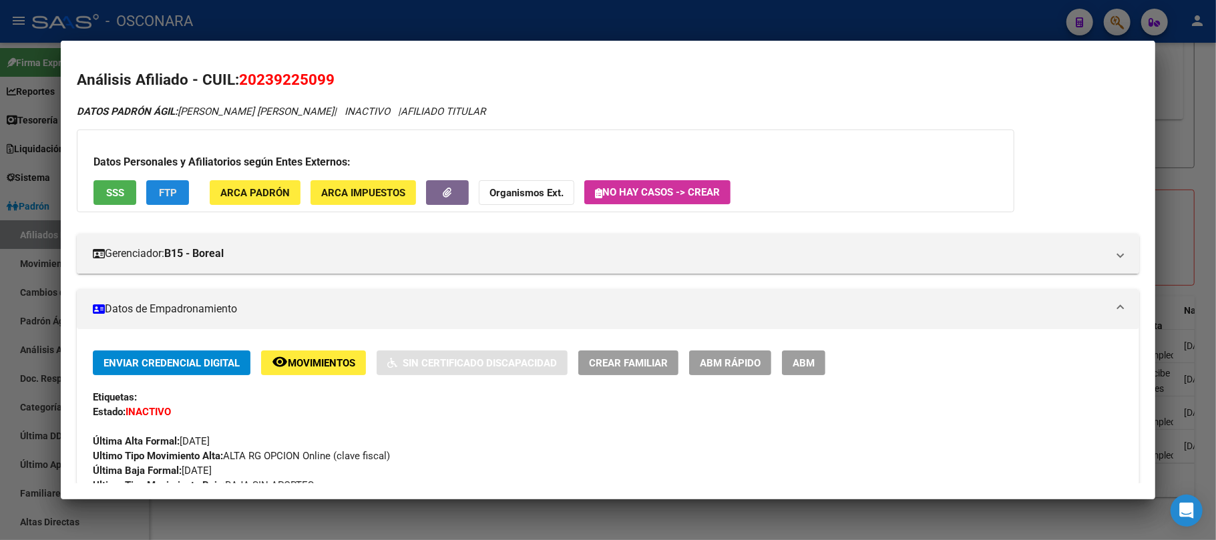
click at [172, 188] on span "FTP" at bounding box center [168, 193] width 18 height 12
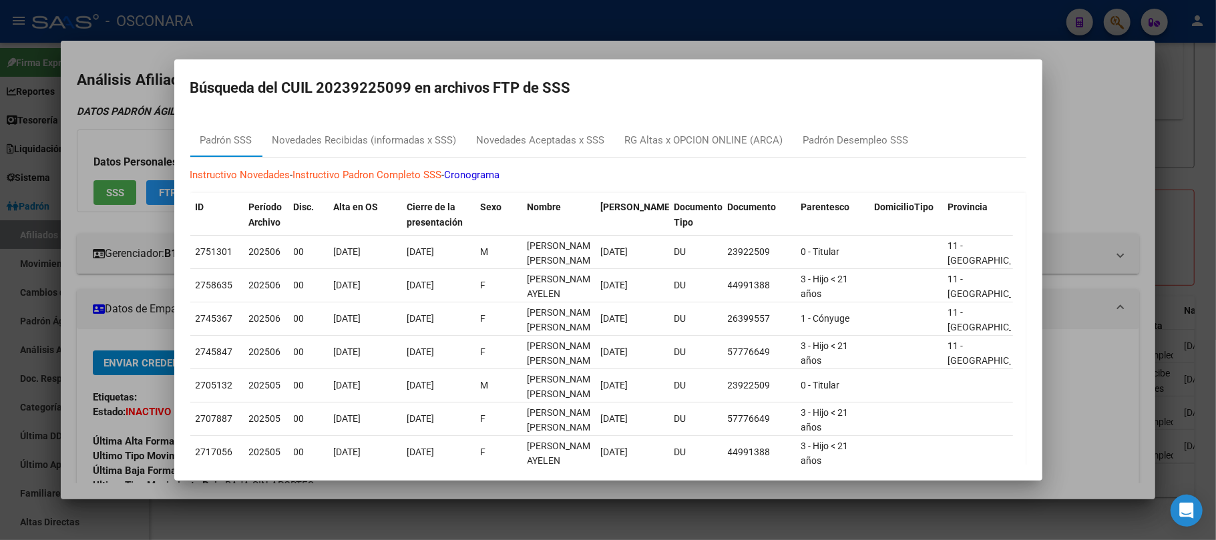
click at [930, 516] on div at bounding box center [608, 270] width 1216 height 540
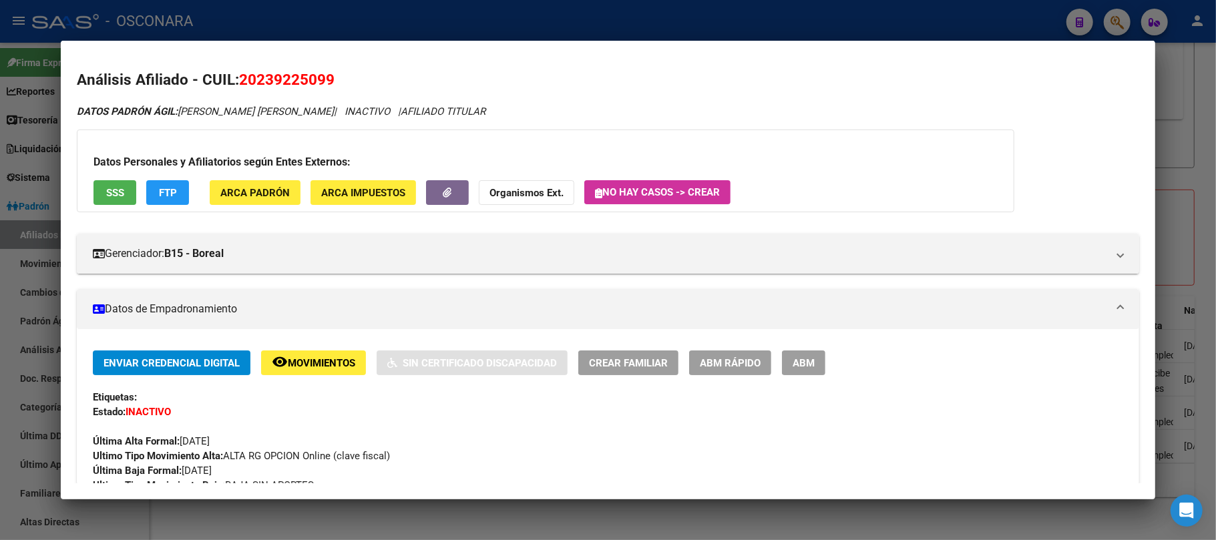
click at [914, 520] on div at bounding box center [608, 270] width 1216 height 540
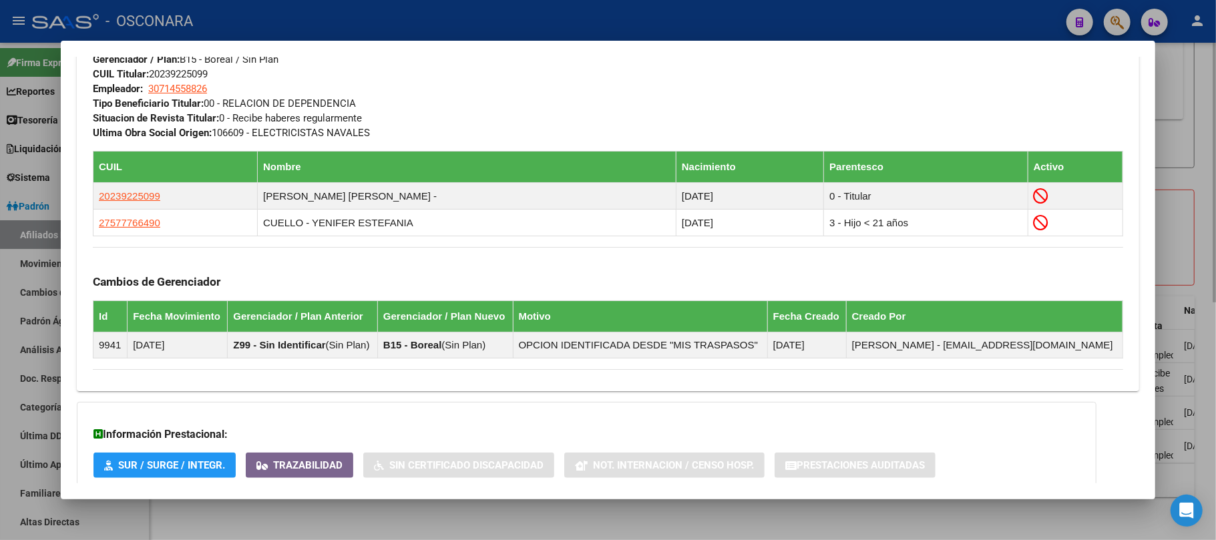
click at [645, 526] on div at bounding box center [608, 270] width 1216 height 540
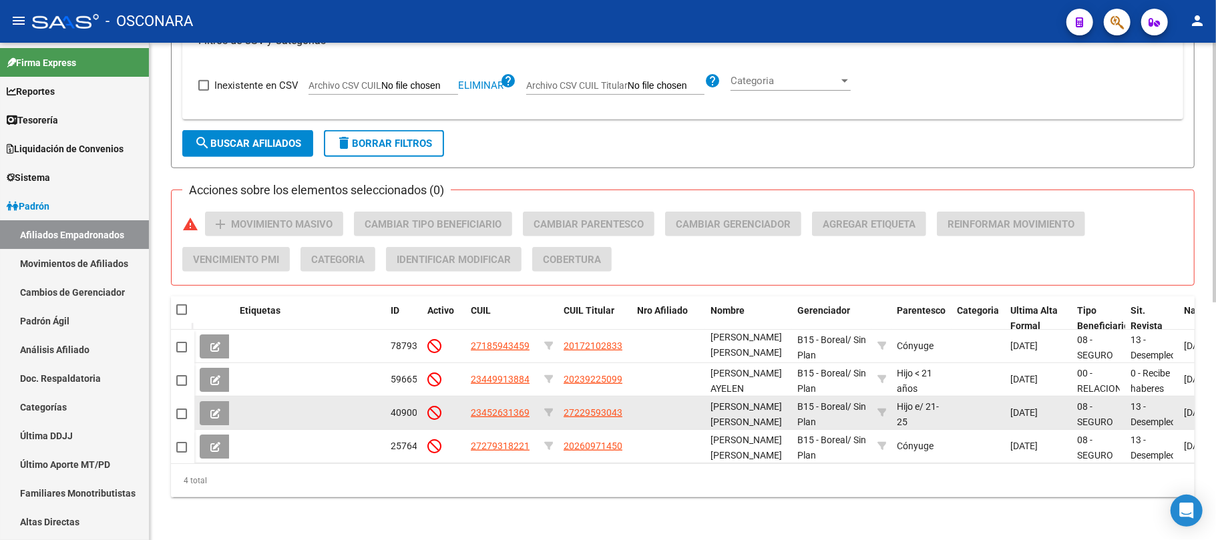
click at [504, 407] on app-link-go-to "23452631369" at bounding box center [500, 412] width 59 height 15
click at [505, 407] on span "23452631369" at bounding box center [500, 412] width 59 height 11
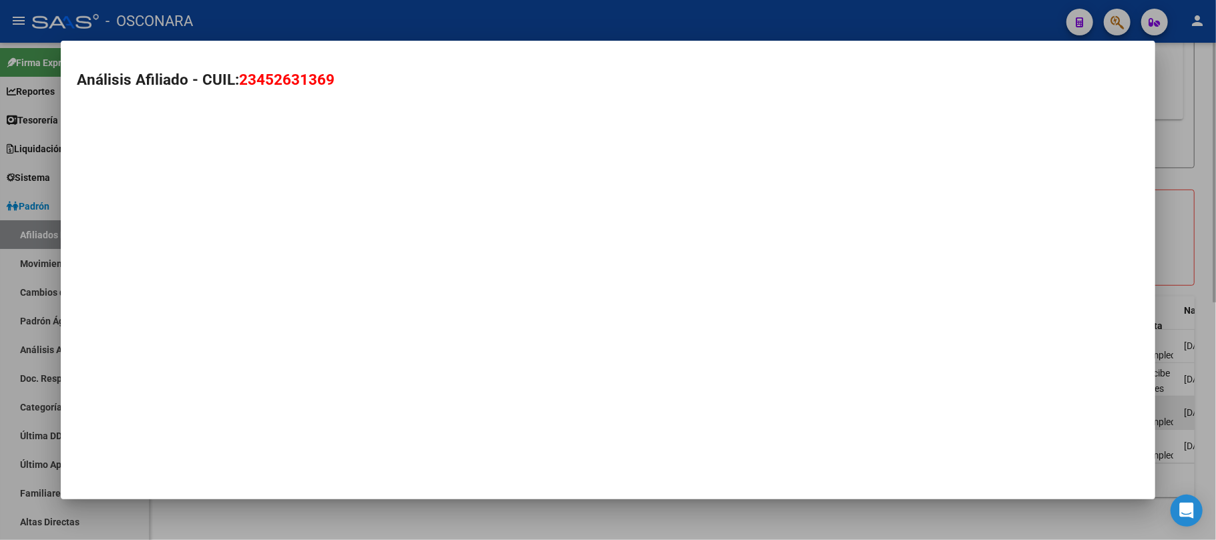
type textarea "23452631369"
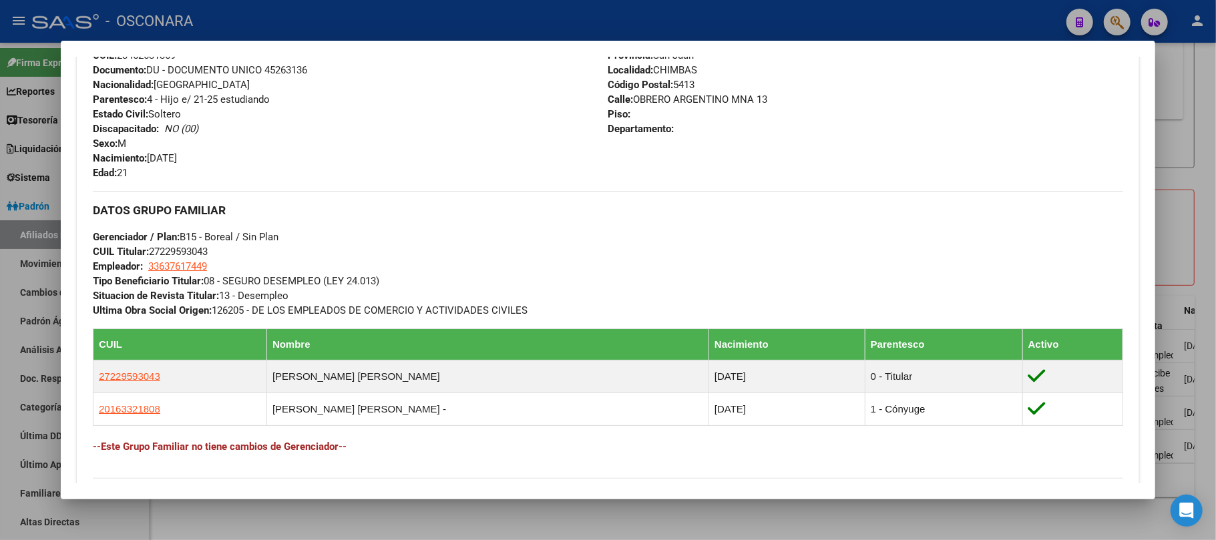
scroll to position [712, 0]
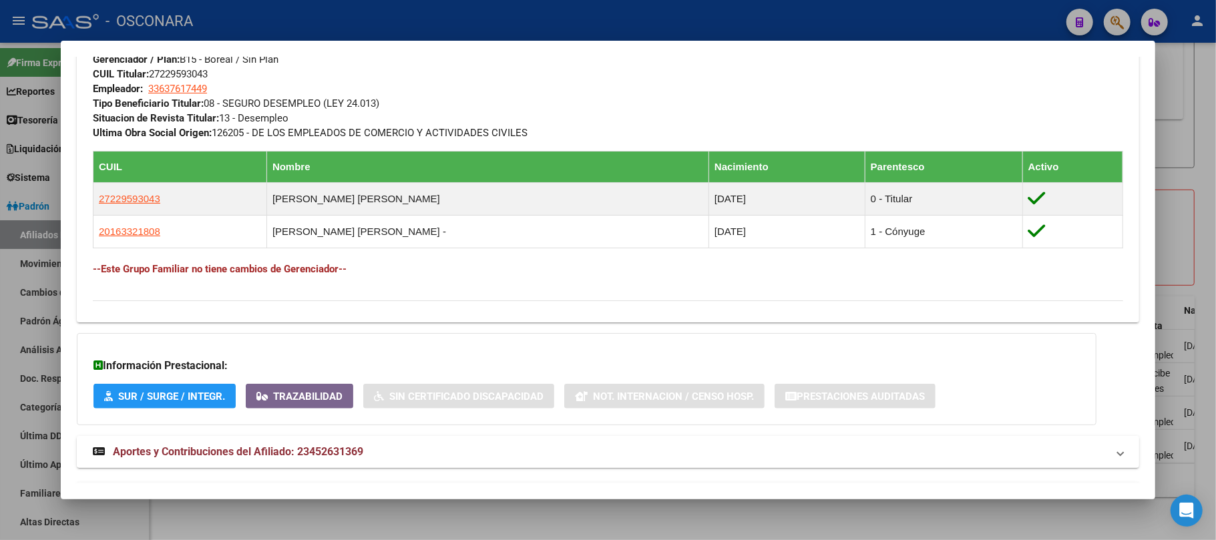
click at [321, 460] on strong "Aportes y Contribuciones del Afiliado: 23452631369" at bounding box center [228, 452] width 270 height 16
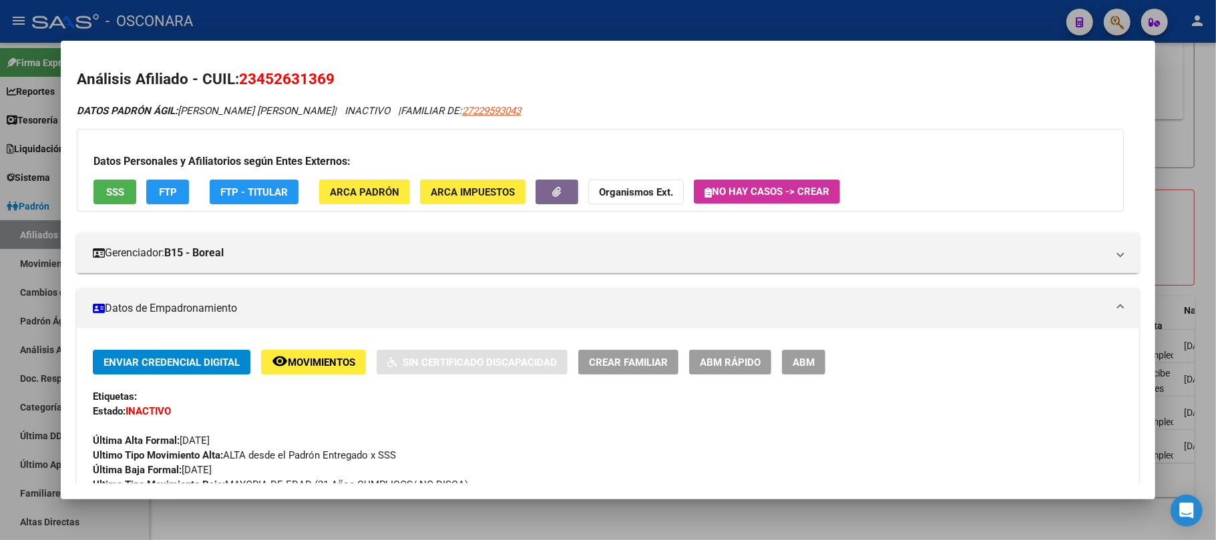
scroll to position [0, 0]
click at [128, 193] on button "SSS" at bounding box center [115, 192] width 43 height 25
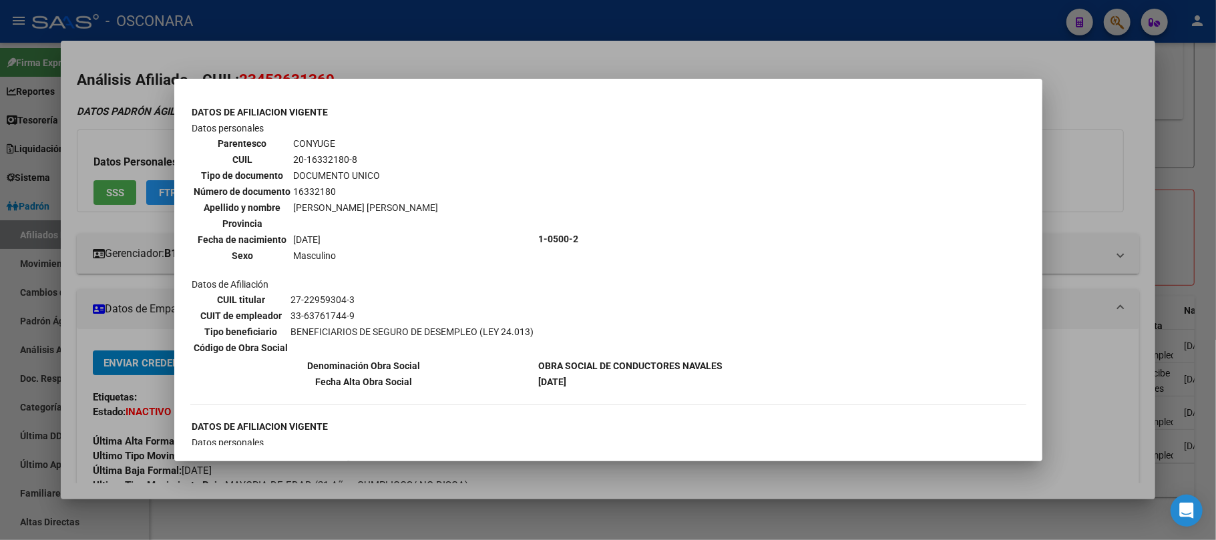
scroll to position [346, 0]
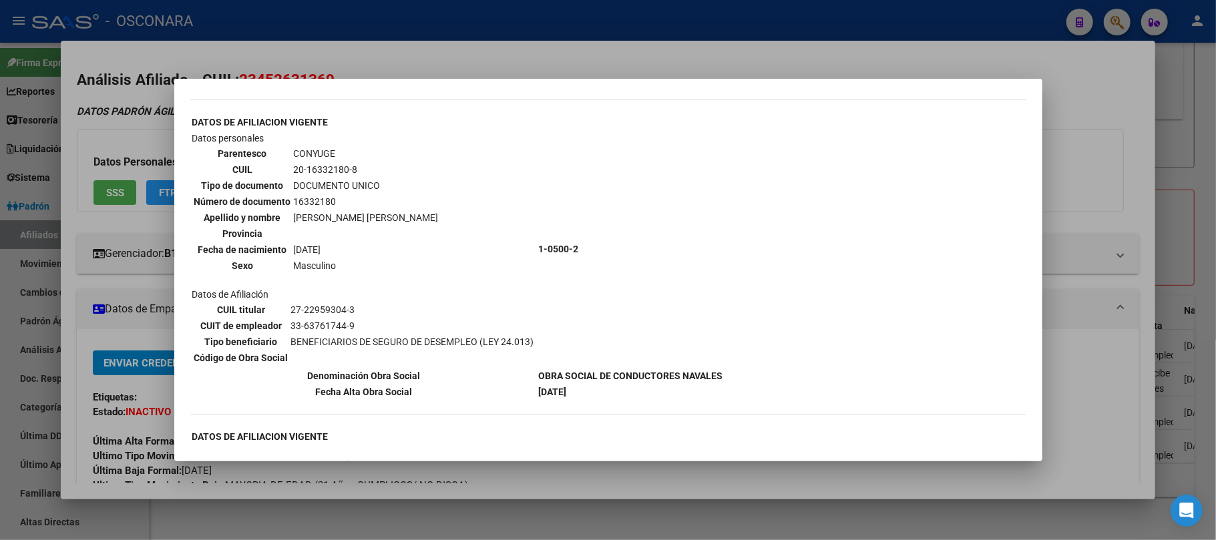
click at [526, 53] on div at bounding box center [608, 270] width 1216 height 540
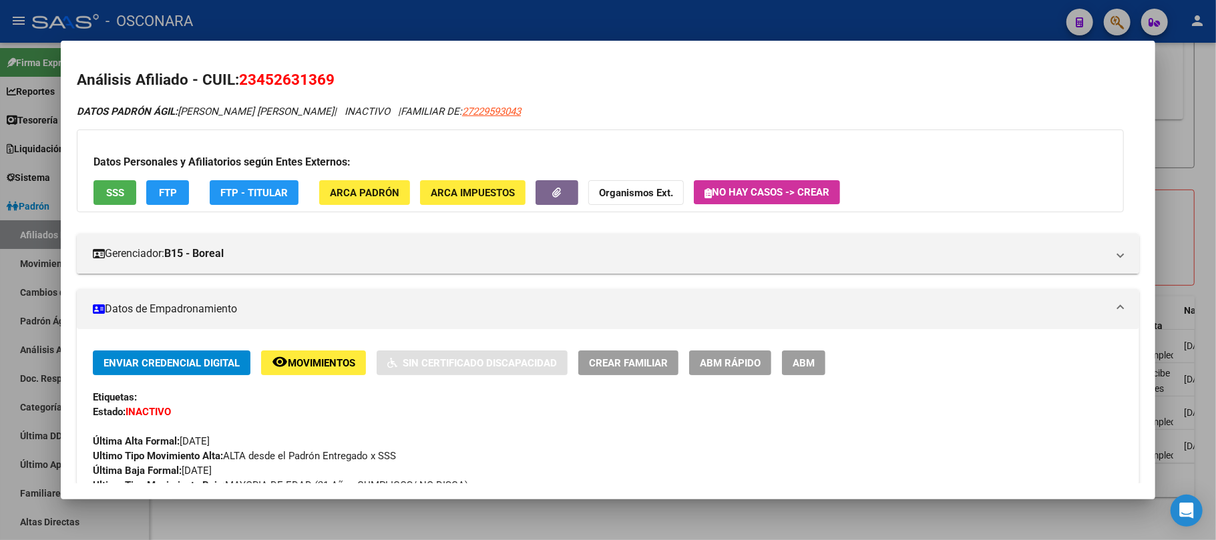
click at [741, 357] on span "ABM Rápido" at bounding box center [730, 363] width 61 height 12
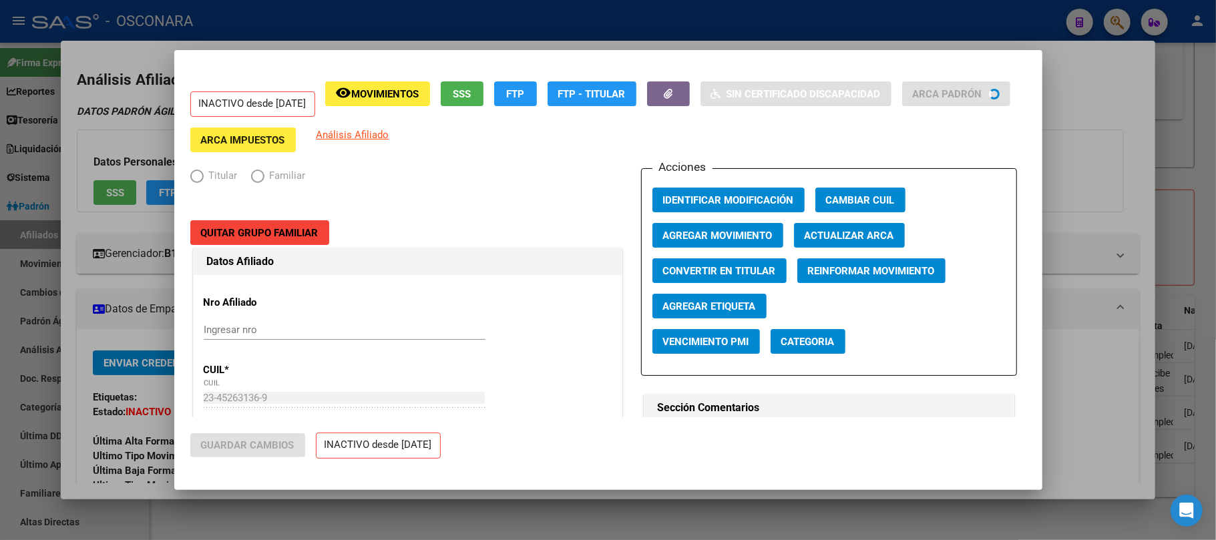
radio input "true"
type input "33-63761744-9"
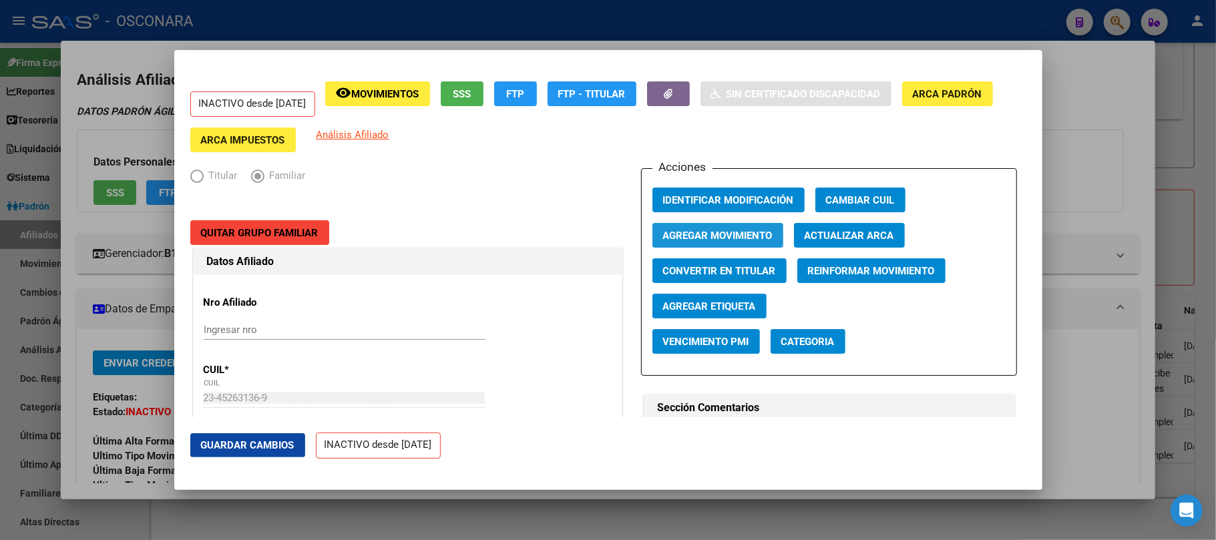
click at [747, 232] on span "Agregar Movimiento" at bounding box center [718, 236] width 110 height 12
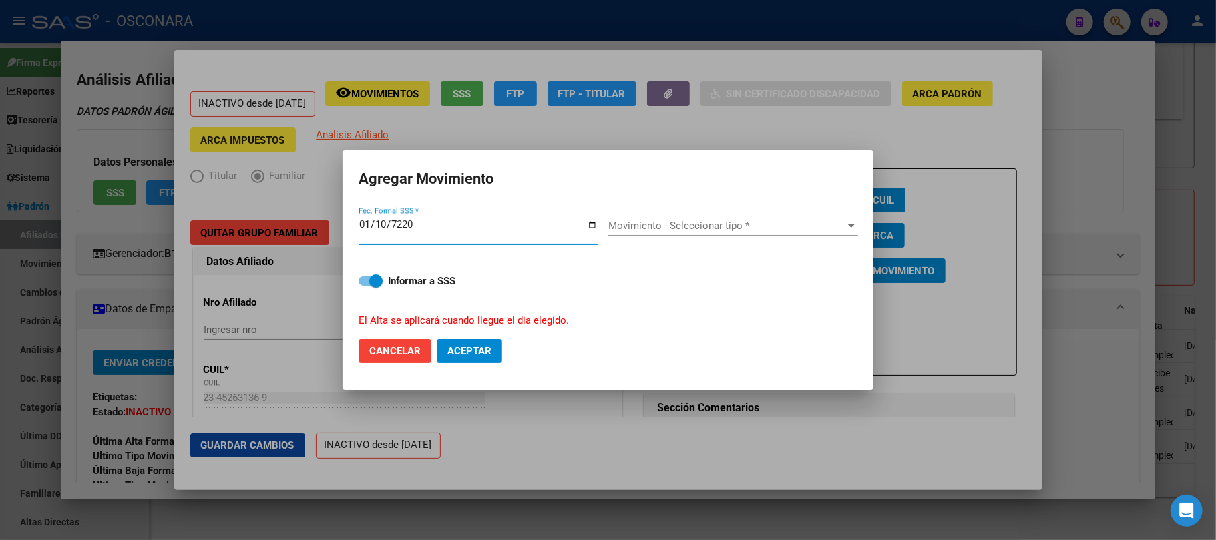
type input "2205-01-10"
click at [377, 228] on input "2205-01-10" at bounding box center [478, 229] width 239 height 21
click at [359, 228] on mat-dialog-content "2205-01-10 Fec. Formal SSS * Movimiento - Seleccionar tipo * Movimiento - Selec…" at bounding box center [608, 266] width 531 height 123
click at [365, 227] on input "2205-01-10" at bounding box center [478, 229] width 239 height 21
type input "2205-01-01"
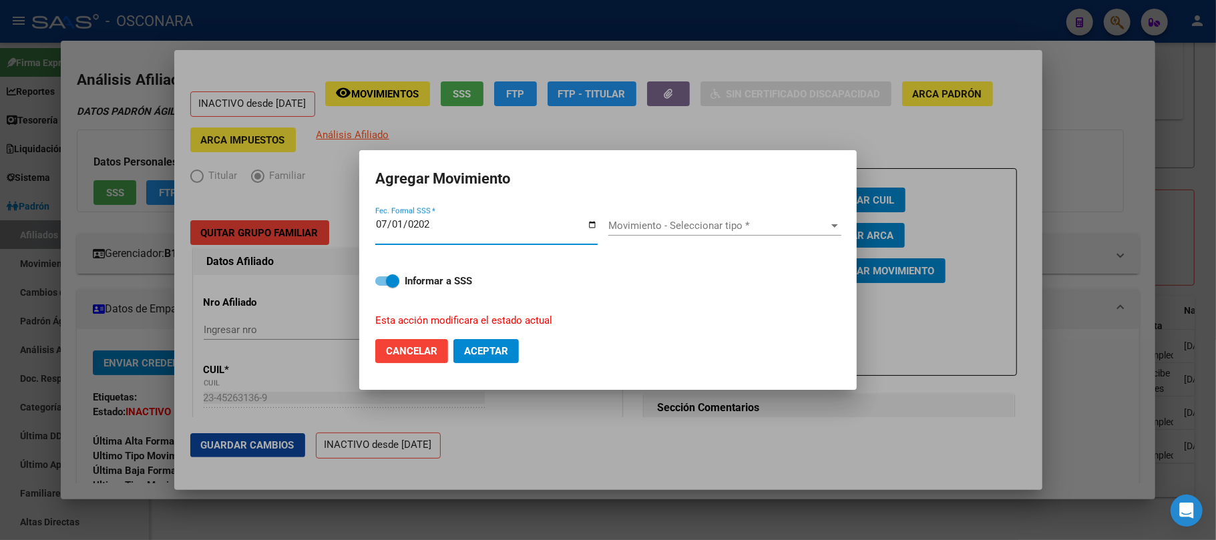
type input "2025-07-01"
click at [713, 228] on span "Movimiento - Seleccionar tipo *" at bounding box center [718, 226] width 221 height 12
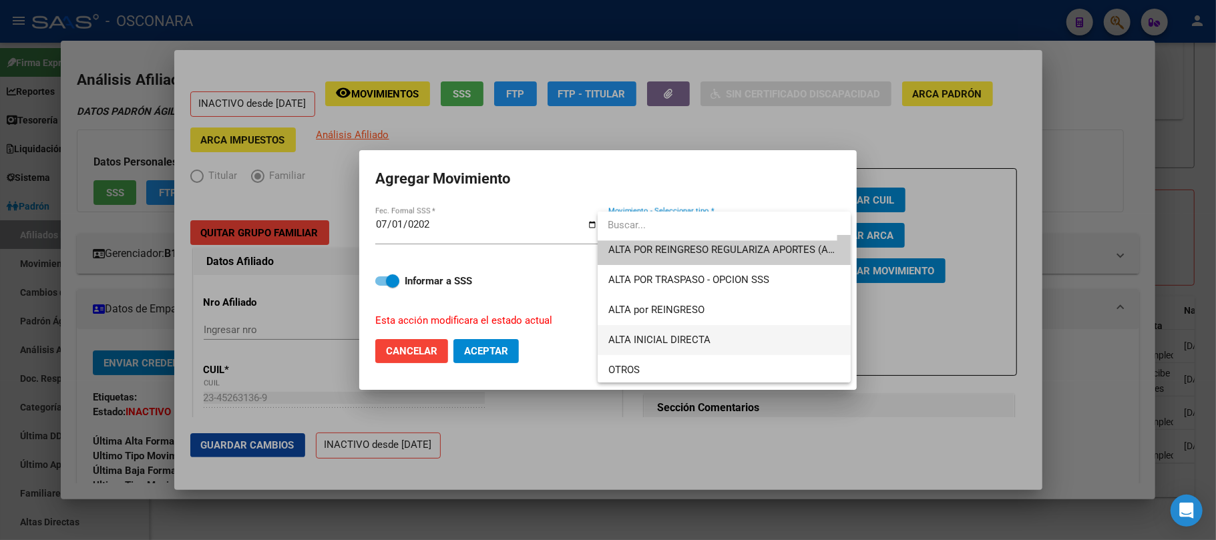
scroll to position [0, 0]
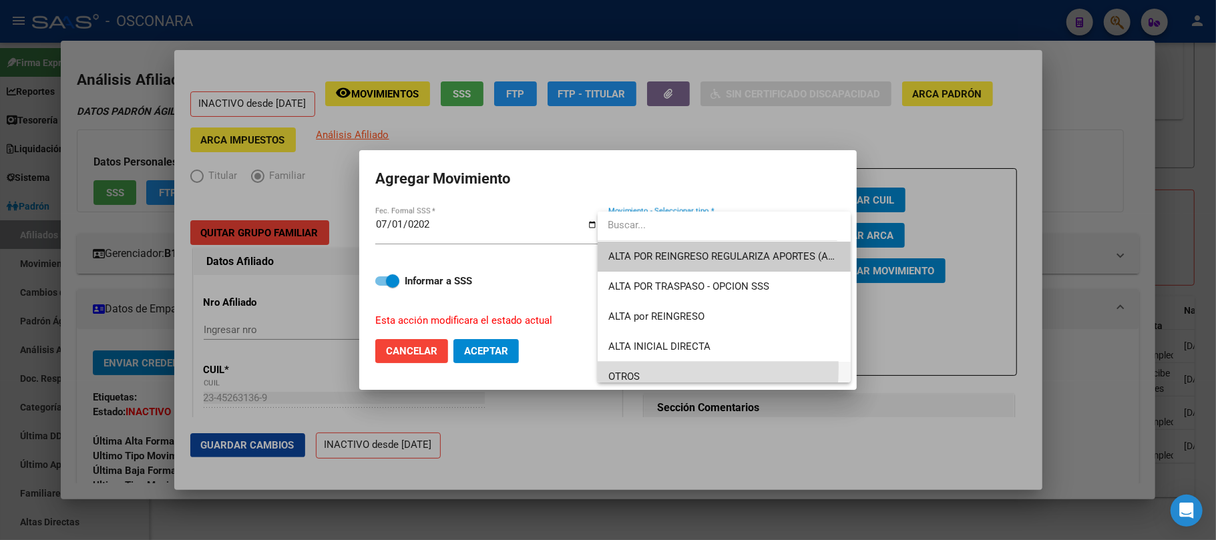
click at [629, 367] on span "OTROS" at bounding box center [724, 377] width 232 height 30
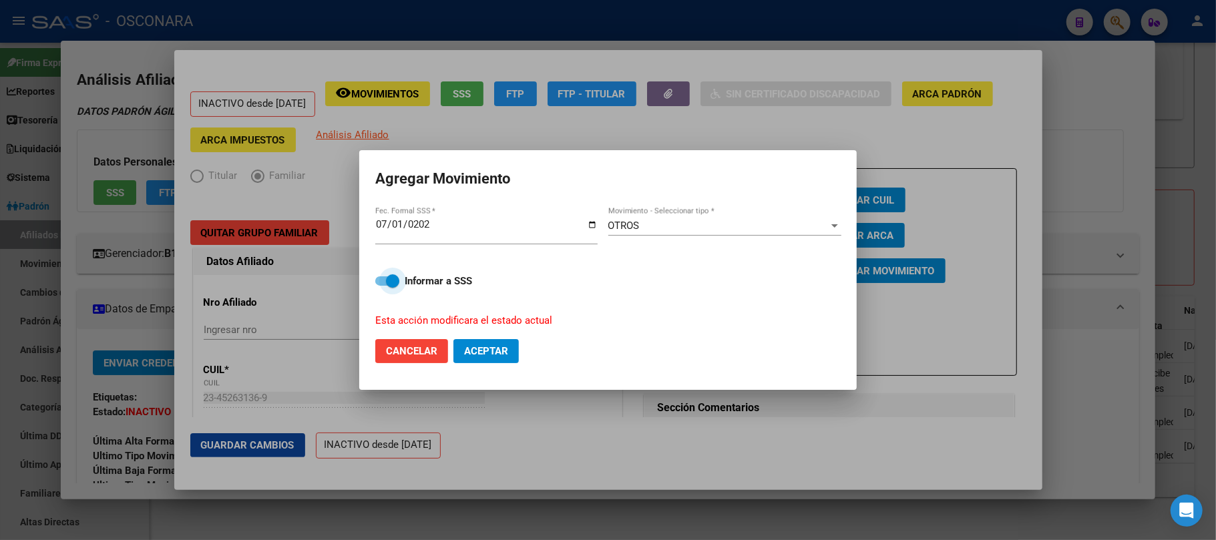
click at [385, 275] on label "Informar a SSS" at bounding box center [608, 281] width 466 height 16
click at [382, 286] on input "Informar a SSS" at bounding box center [381, 286] width 1 height 1
checkbox input "false"
click at [494, 356] on span "Aceptar" at bounding box center [486, 351] width 44 height 12
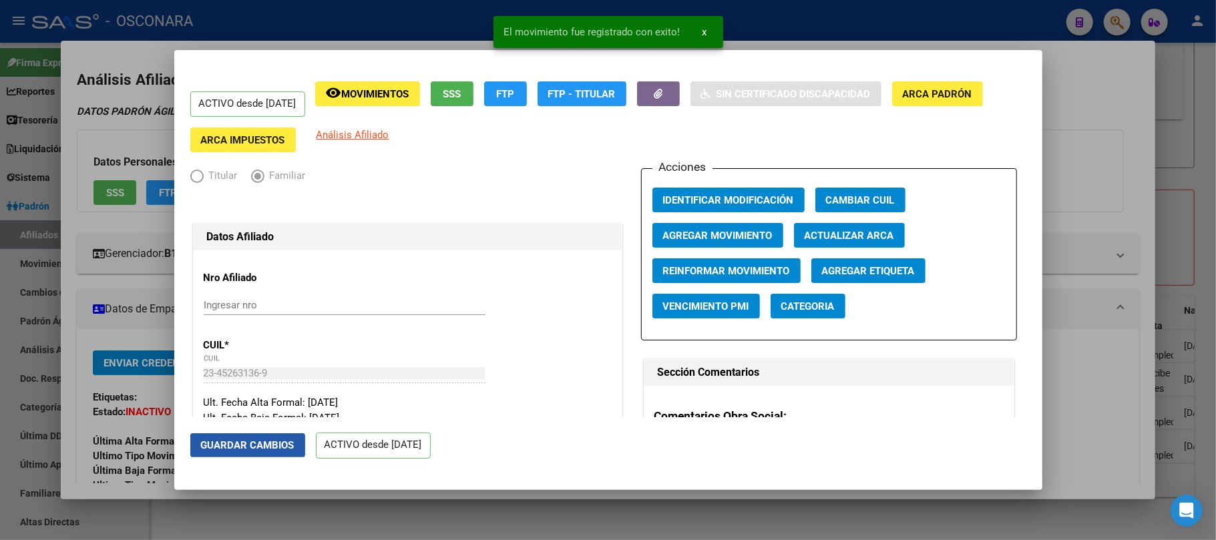
click at [259, 439] on span "Guardar Cambios" at bounding box center [248, 445] width 94 height 12
click at [393, 492] on div at bounding box center [608, 270] width 1216 height 540
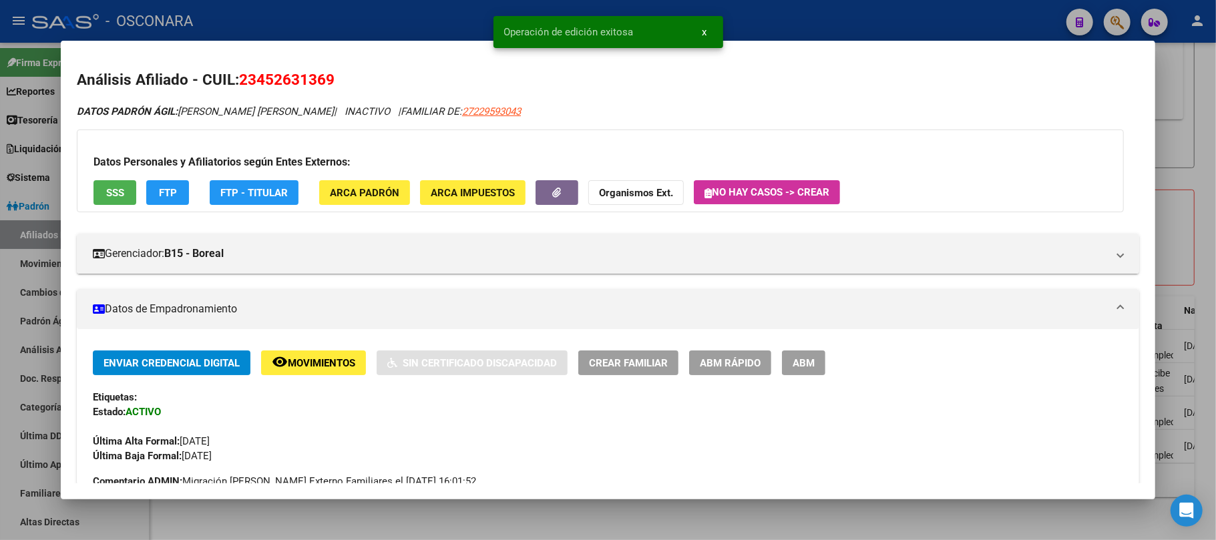
click at [398, 514] on div at bounding box center [608, 270] width 1216 height 540
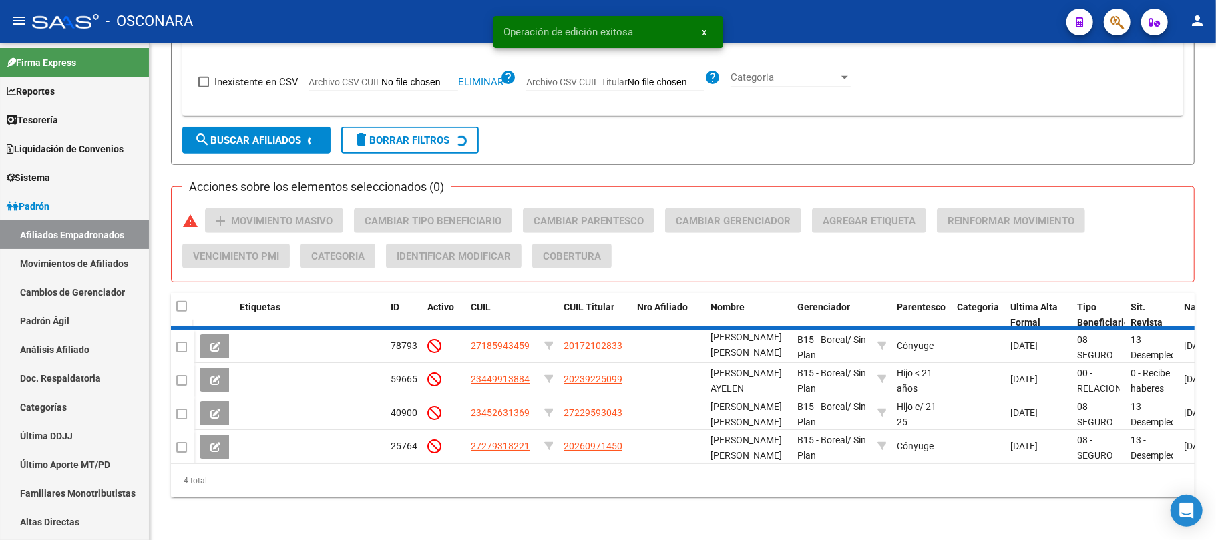
scroll to position [422, 0]
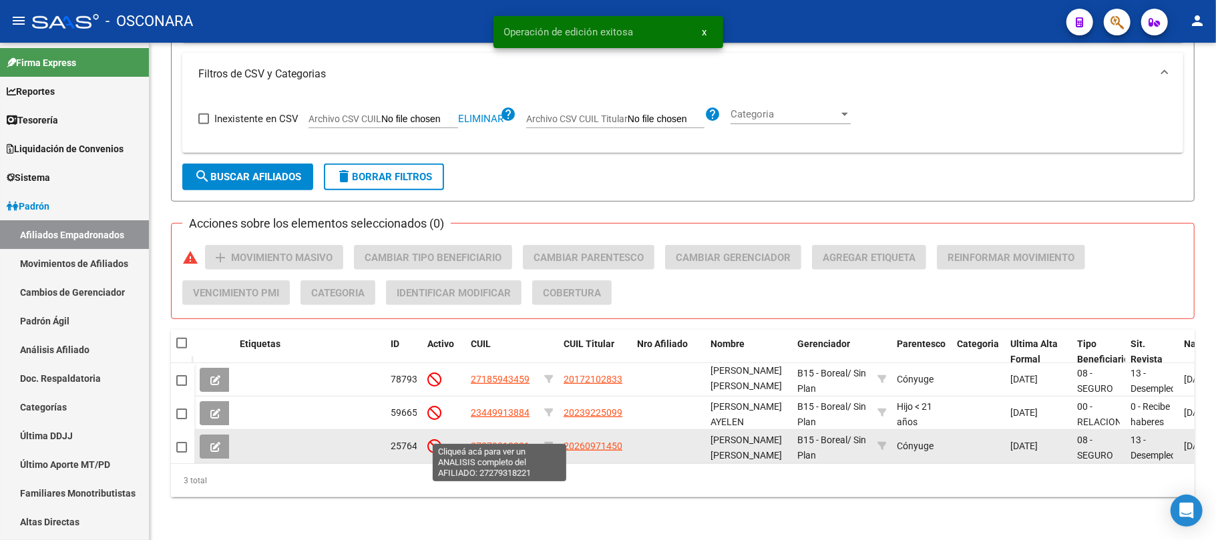
click at [494, 441] on span "27279318221" at bounding box center [500, 446] width 59 height 11
type textarea "27279318221"
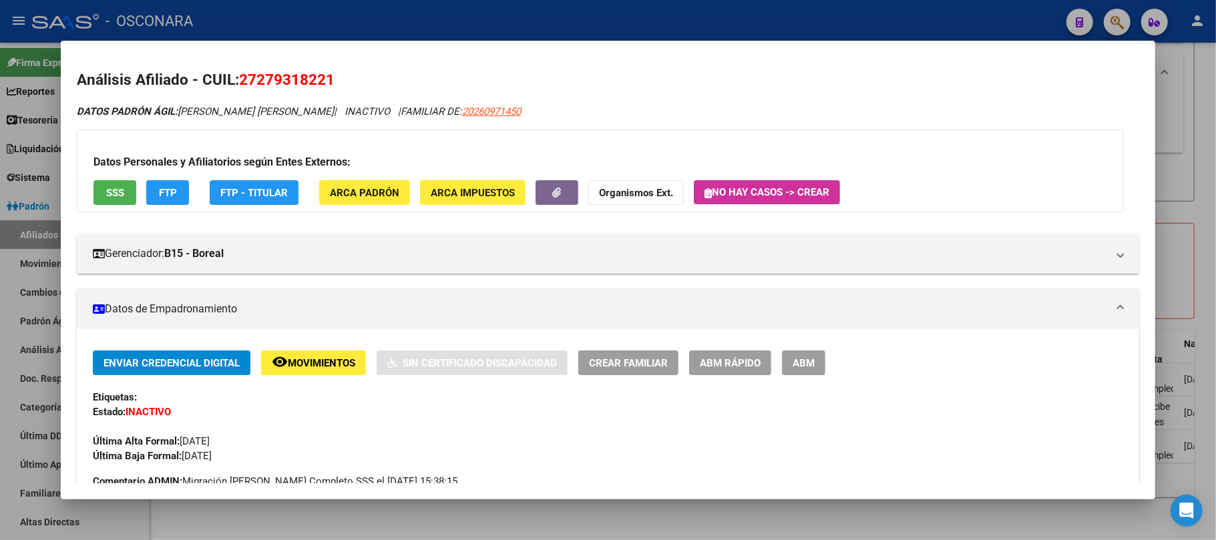
click at [123, 182] on button "SSS" at bounding box center [115, 192] width 43 height 25
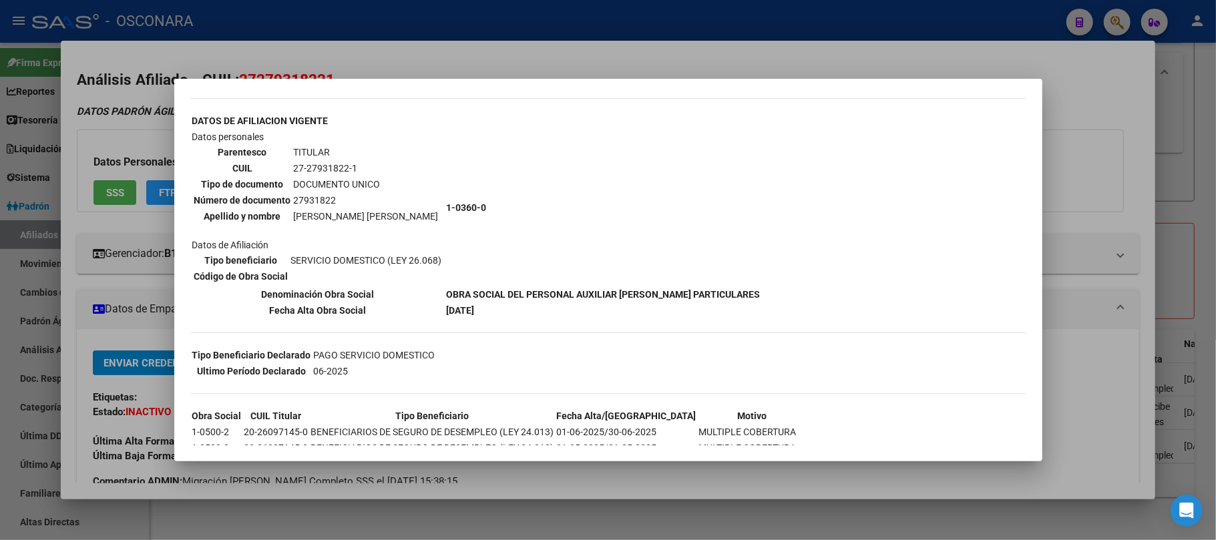
scroll to position [462, 0]
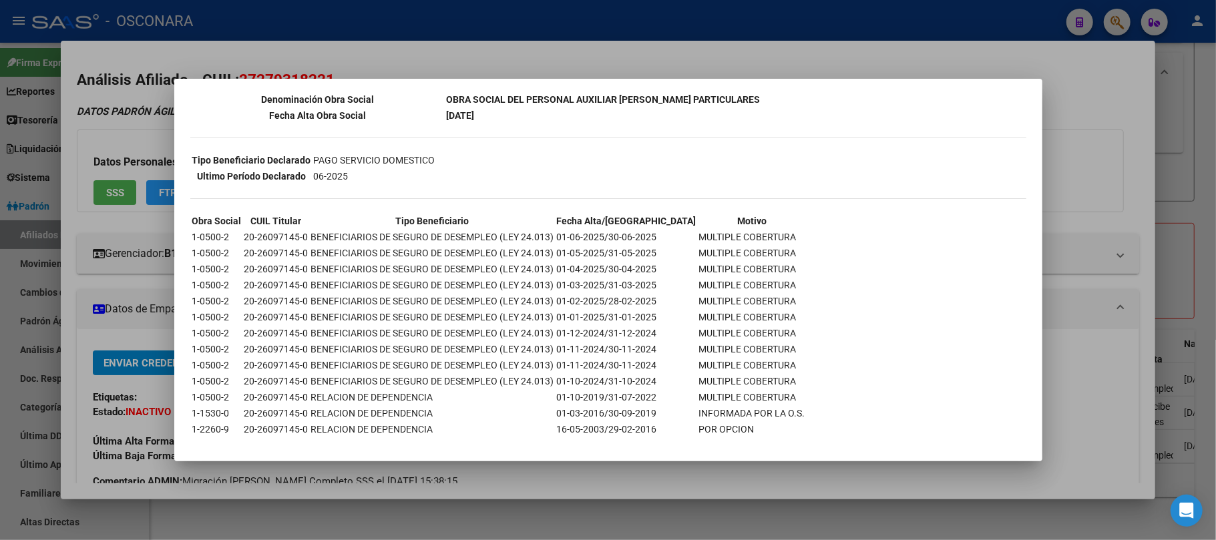
drag, startPoint x: 738, startPoint y: 522, endPoint x: 706, endPoint y: 518, distance: 32.2
click at [737, 522] on div at bounding box center [608, 270] width 1216 height 540
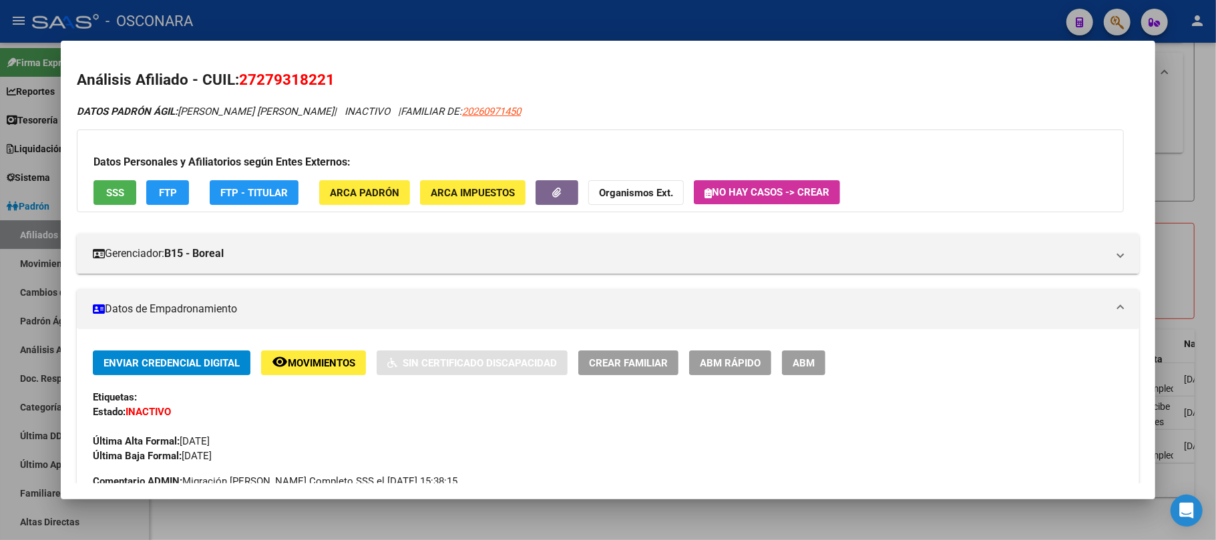
click at [701, 519] on div at bounding box center [608, 270] width 1216 height 540
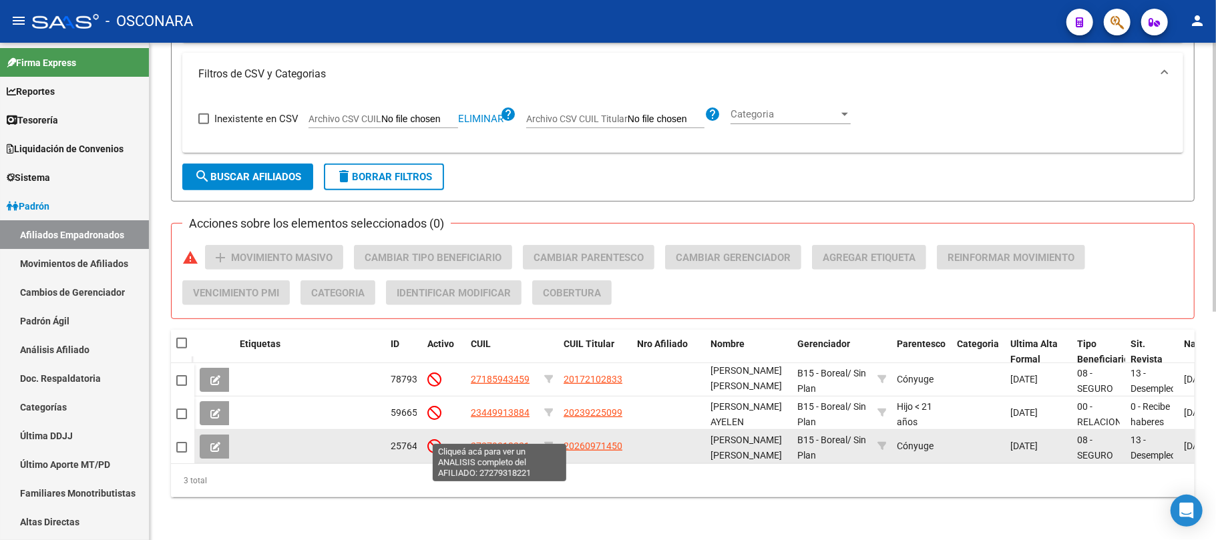
click at [492, 441] on span "27279318221" at bounding box center [500, 446] width 59 height 11
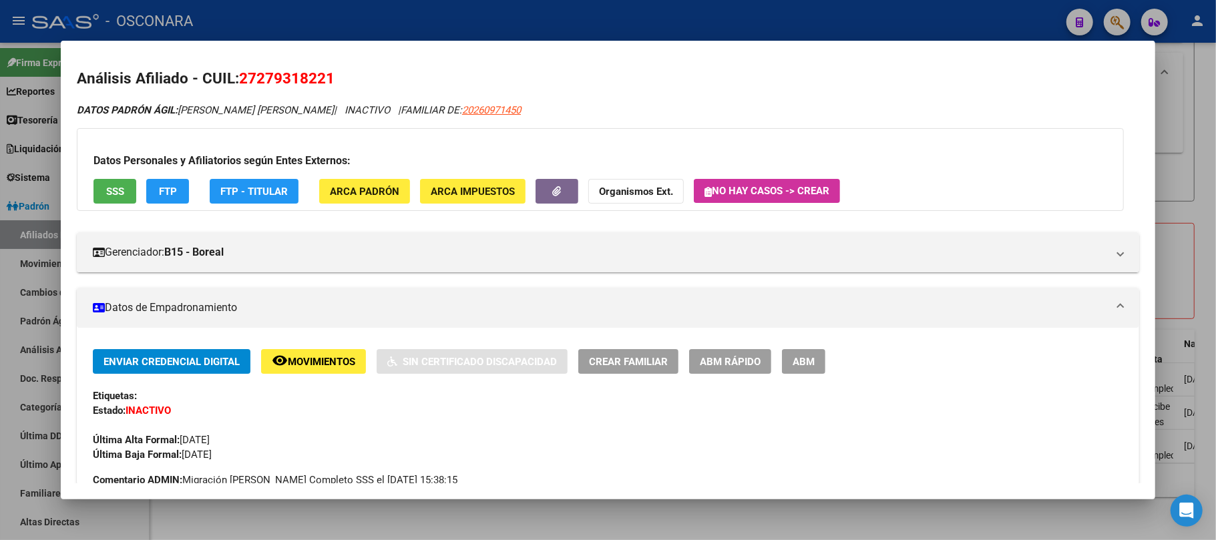
scroll to position [0, 0]
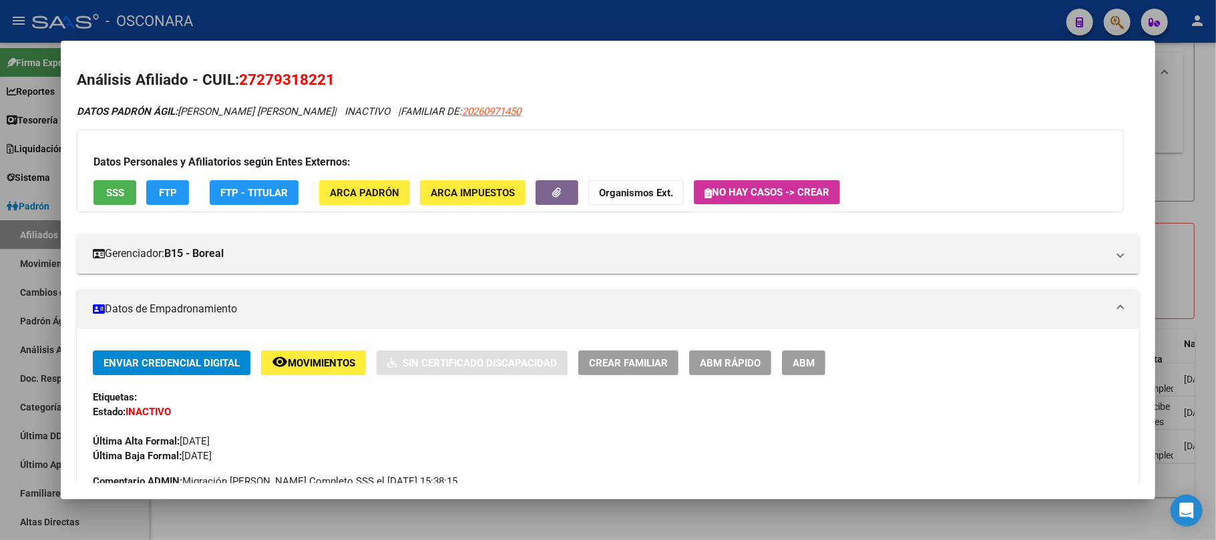
click at [118, 196] on span "SSS" at bounding box center [115, 193] width 18 height 12
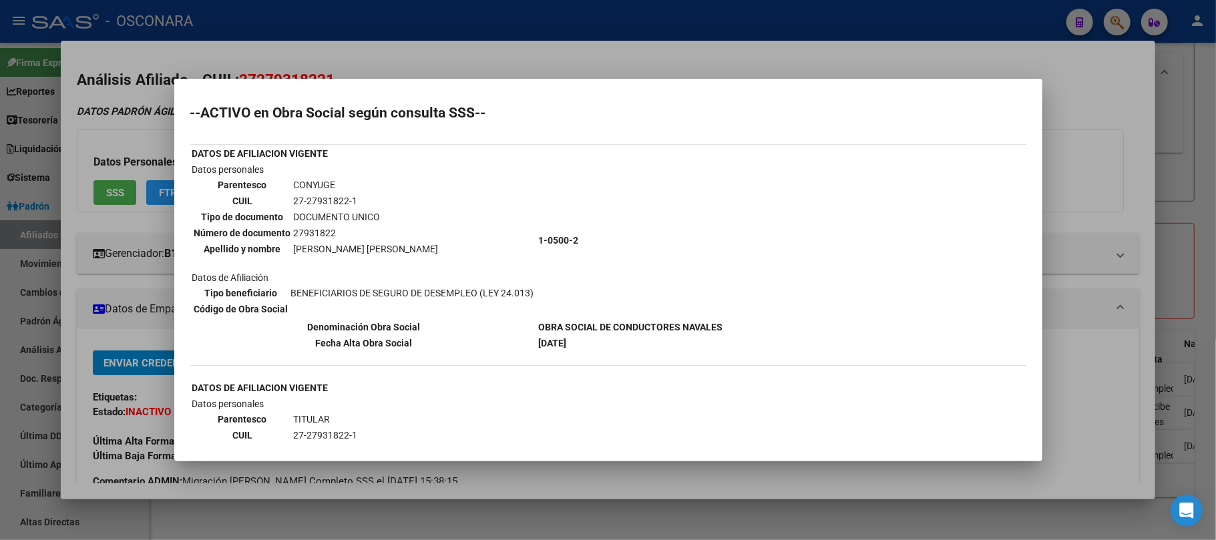
click at [1093, 383] on div at bounding box center [608, 270] width 1216 height 540
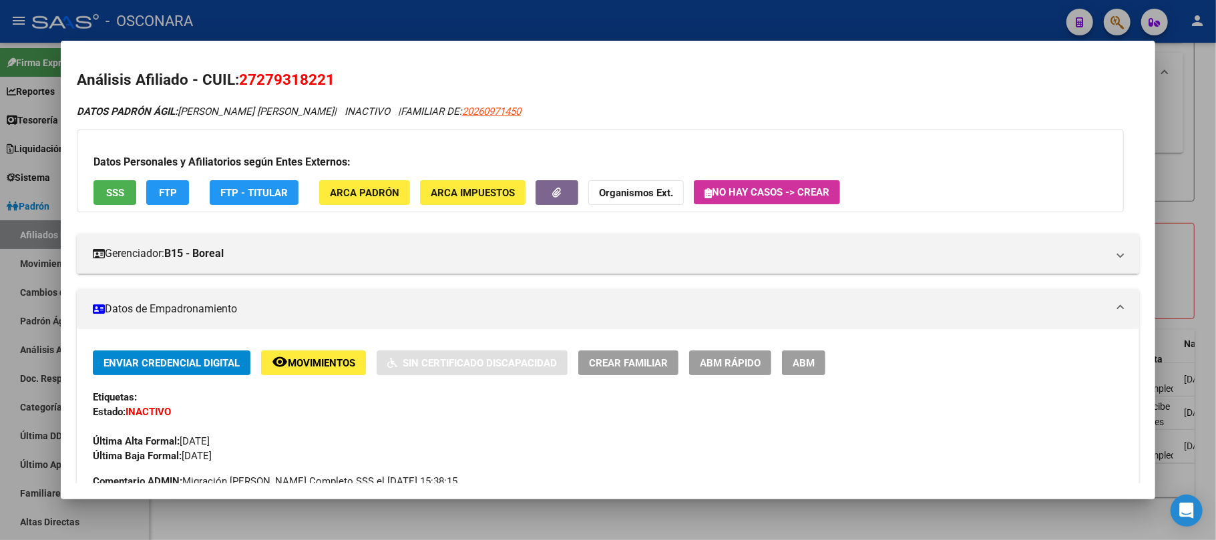
click at [752, 369] on span "ABM Rápido" at bounding box center [730, 363] width 61 height 12
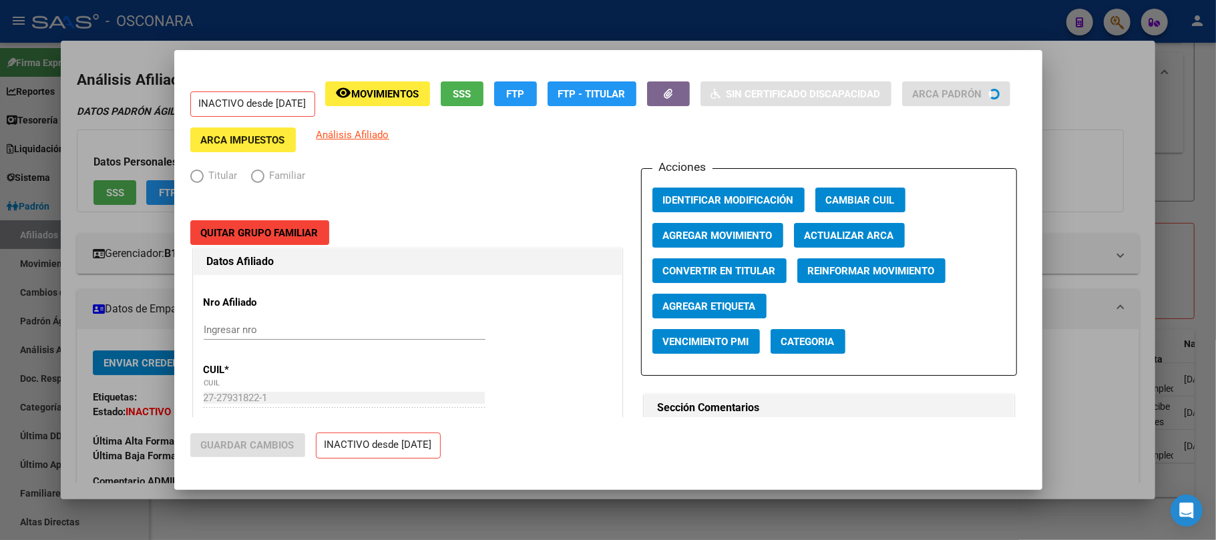
radio input "true"
type input "33-63761744-9"
click at [745, 232] on span "Agregar Movimiento" at bounding box center [718, 236] width 110 height 12
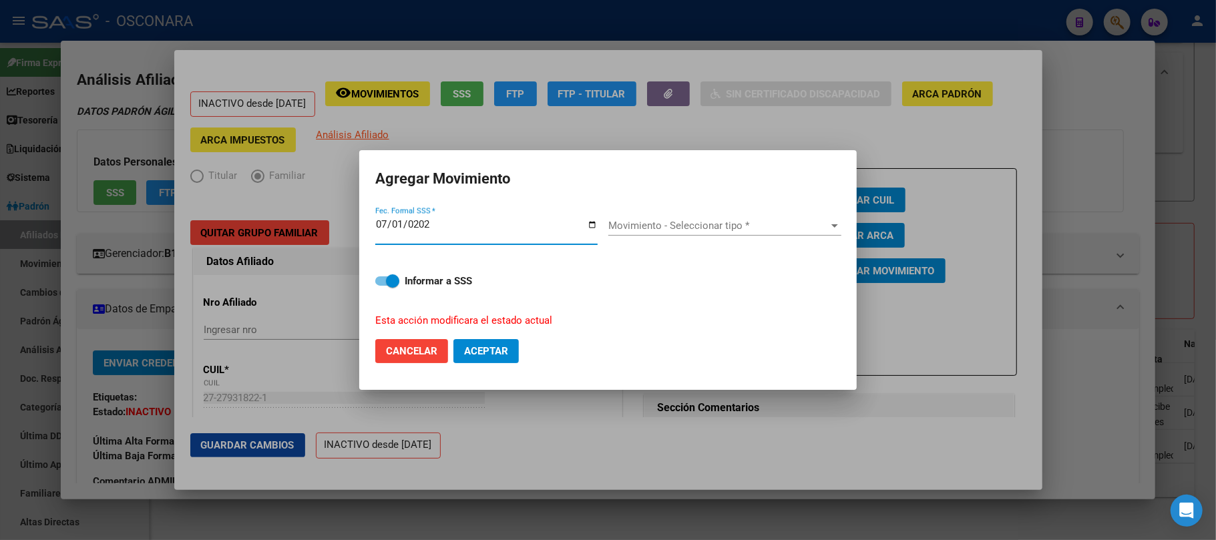
type input "2025-07-01"
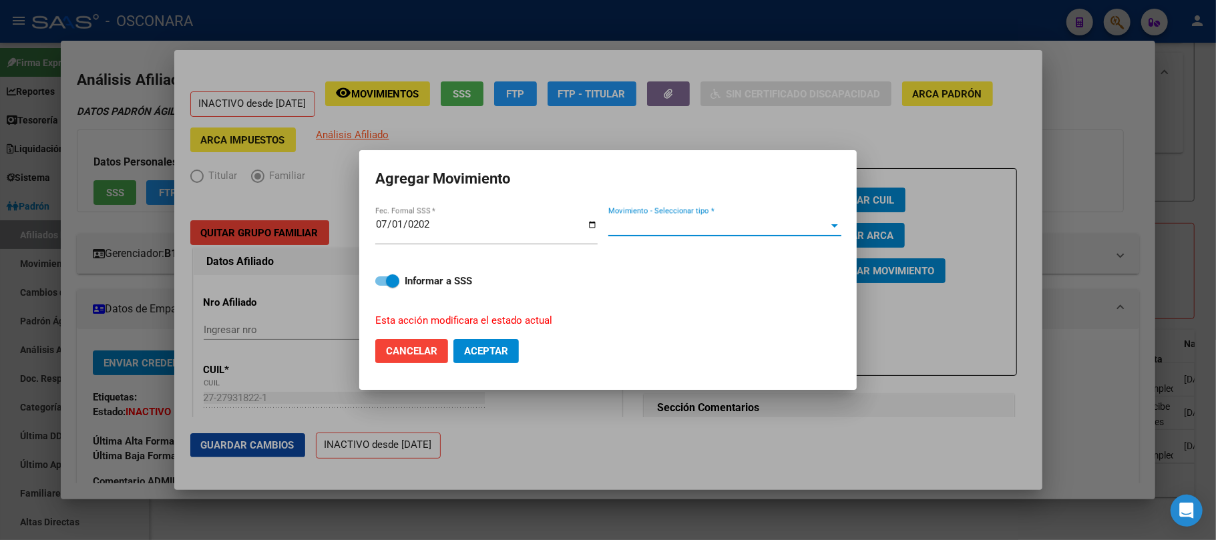
click at [775, 225] on span "Movimiento - Seleccionar tipo *" at bounding box center [718, 226] width 221 height 12
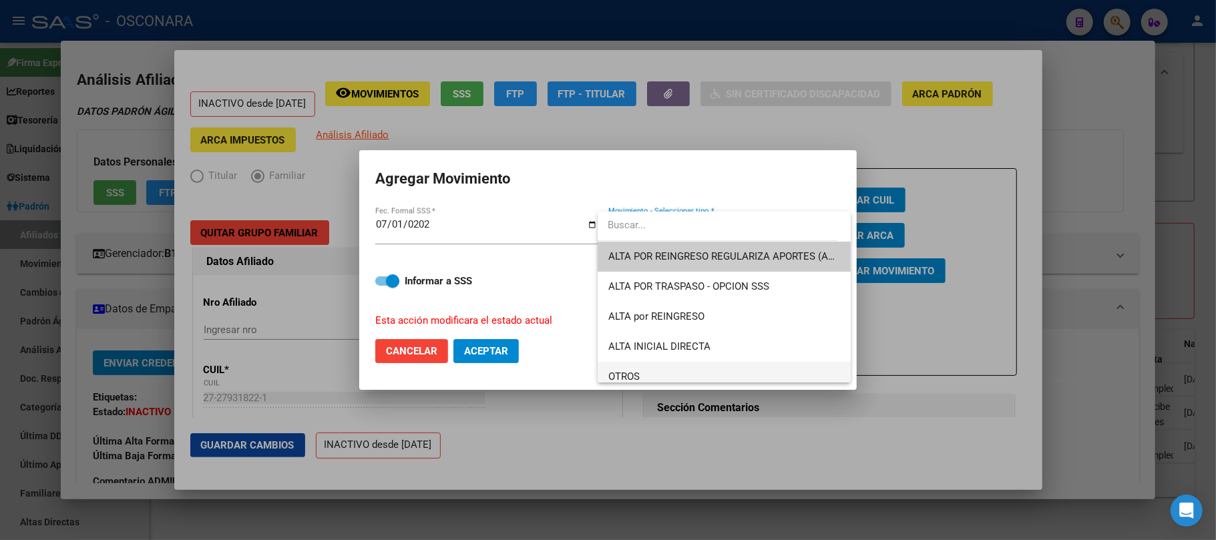
click at [647, 373] on span "OTROS" at bounding box center [724, 377] width 232 height 30
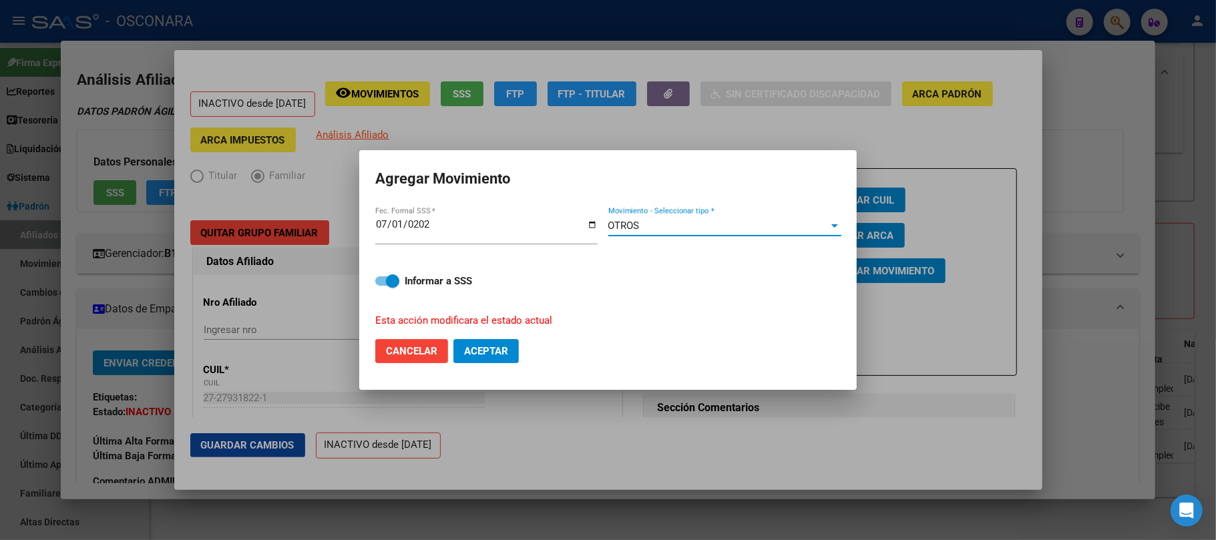
click at [383, 282] on span at bounding box center [387, 281] width 24 height 9
click at [382, 286] on input "Informar a SSS" at bounding box center [381, 286] width 1 height 1
checkbox input "false"
click at [498, 354] on span "Aceptar" at bounding box center [486, 351] width 44 height 12
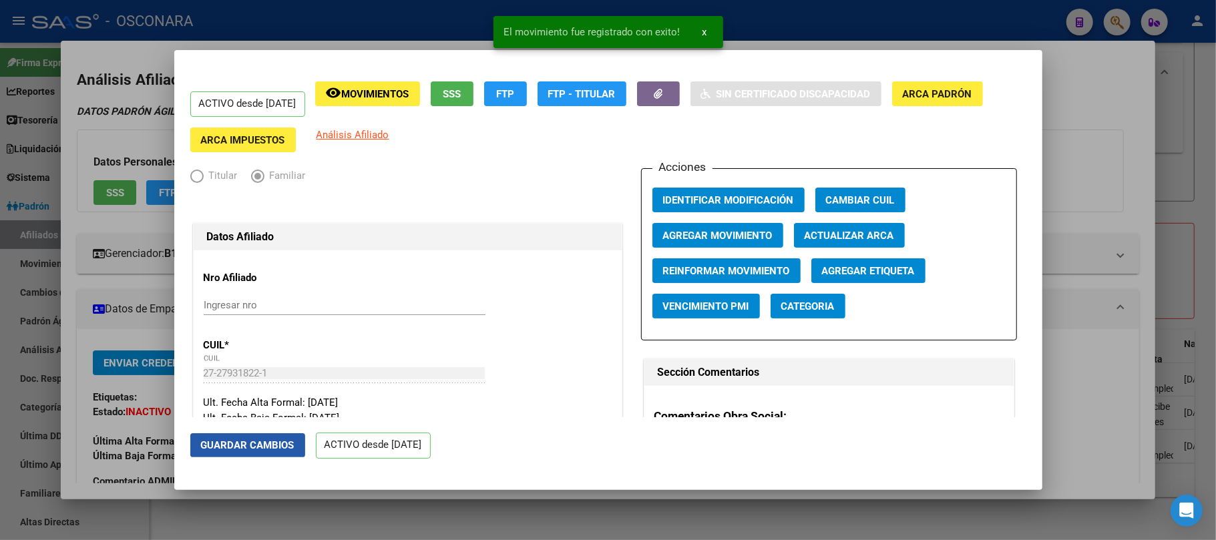
click at [254, 447] on span "Guardar Cambios" at bounding box center [248, 445] width 94 height 12
drag, startPoint x: 1099, startPoint y: 95, endPoint x: 1106, endPoint y: 97, distance: 7.6
click at [1101, 95] on div at bounding box center [608, 270] width 1216 height 540
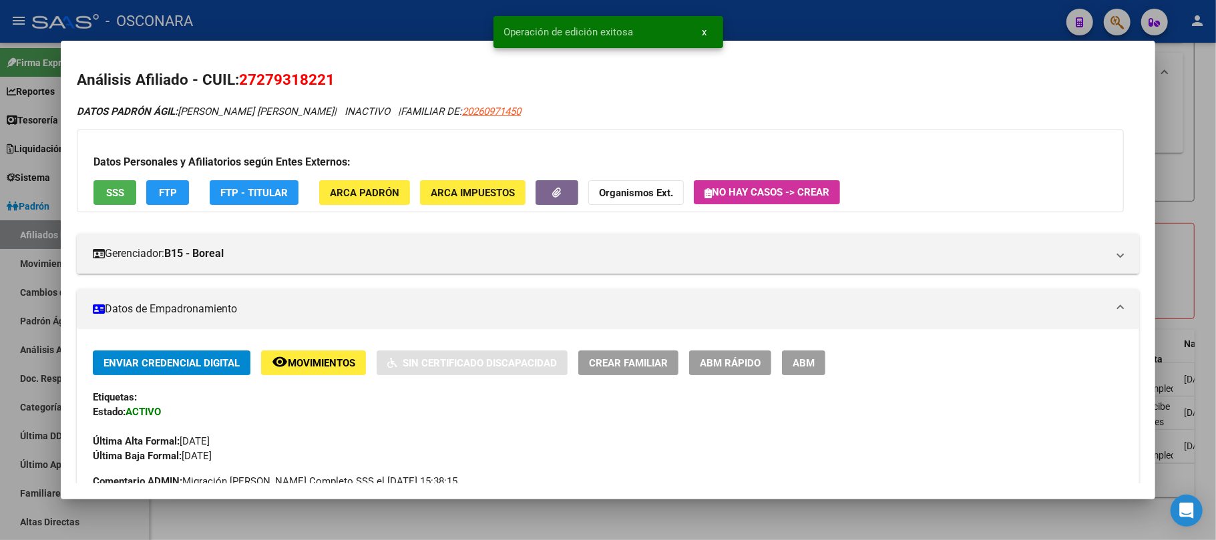
click at [1194, 111] on div at bounding box center [608, 270] width 1216 height 540
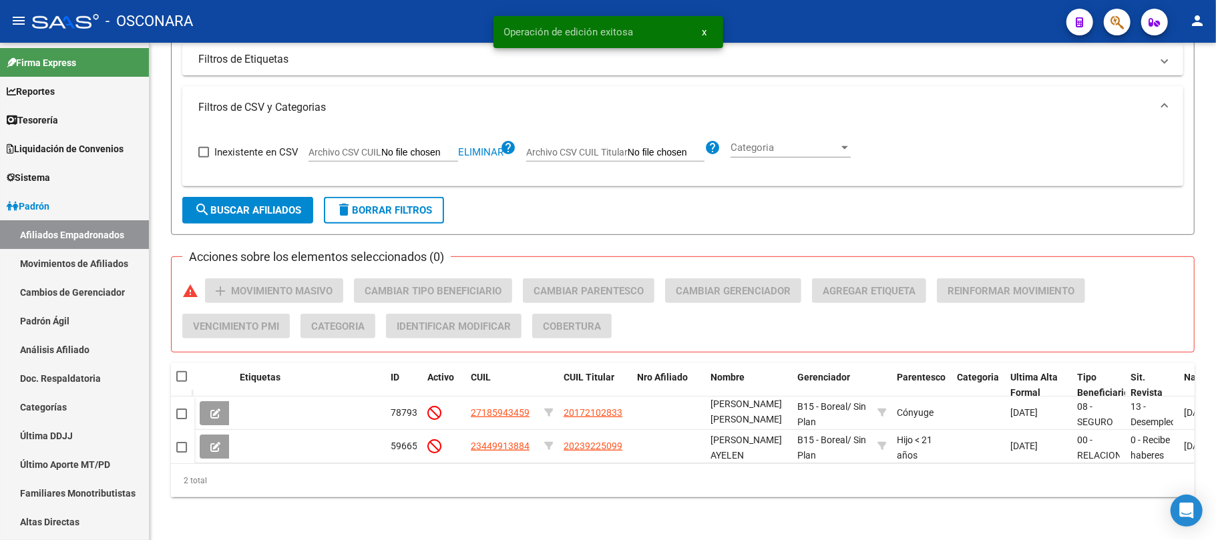
scroll to position [388, 0]
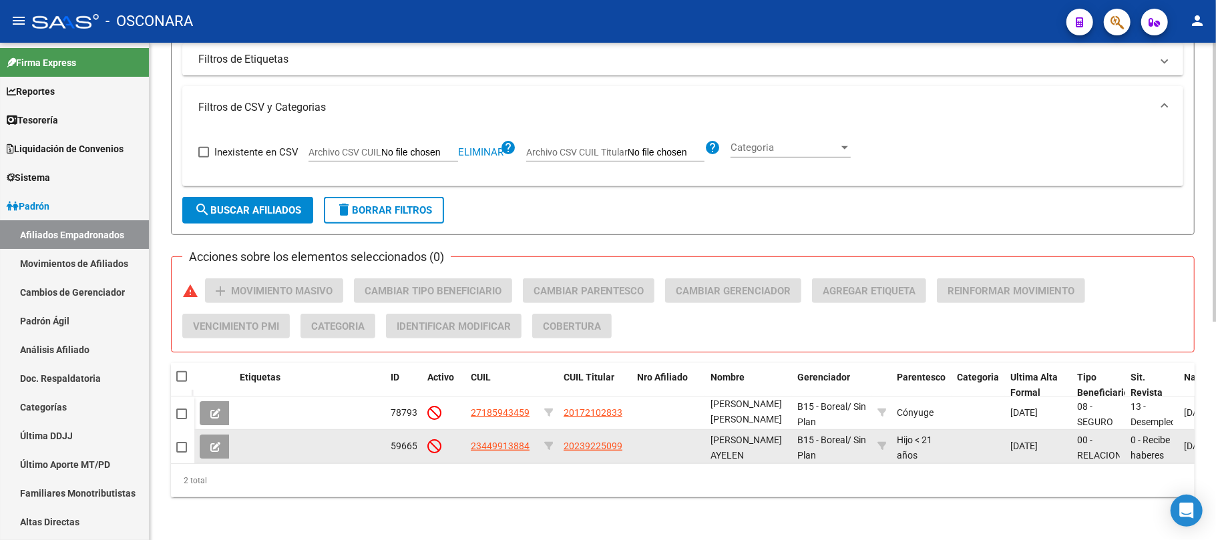
click at [488, 439] on app-link-go-to "23449913884" at bounding box center [500, 446] width 59 height 15
click at [488, 441] on span "23449913884" at bounding box center [500, 446] width 59 height 11
type textarea "23449913884"
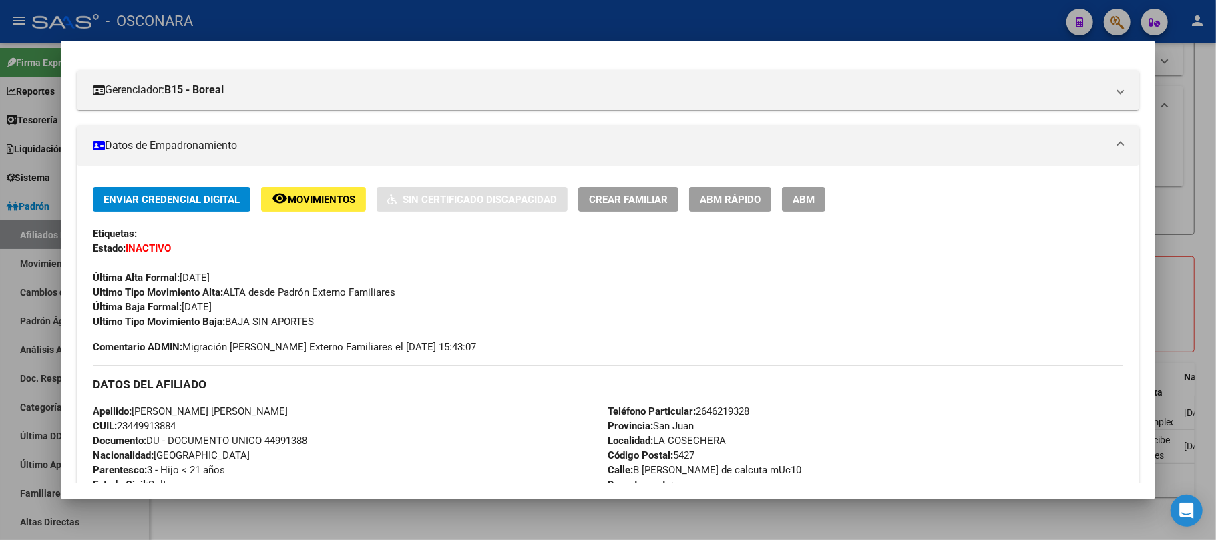
scroll to position [0, 0]
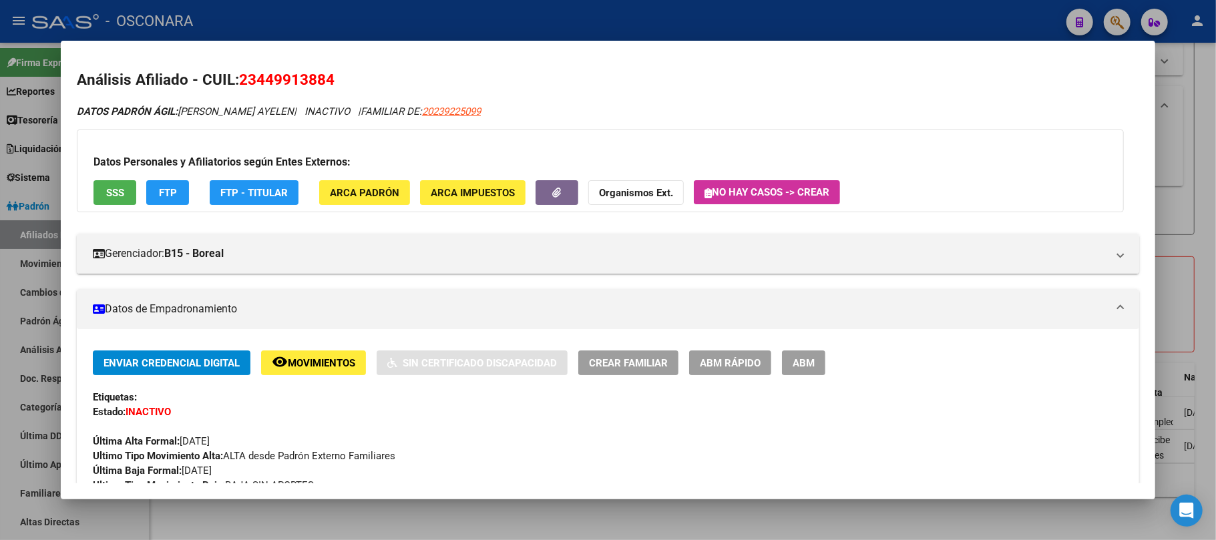
click at [736, 362] on span "ABM Rápido" at bounding box center [730, 363] width 61 height 12
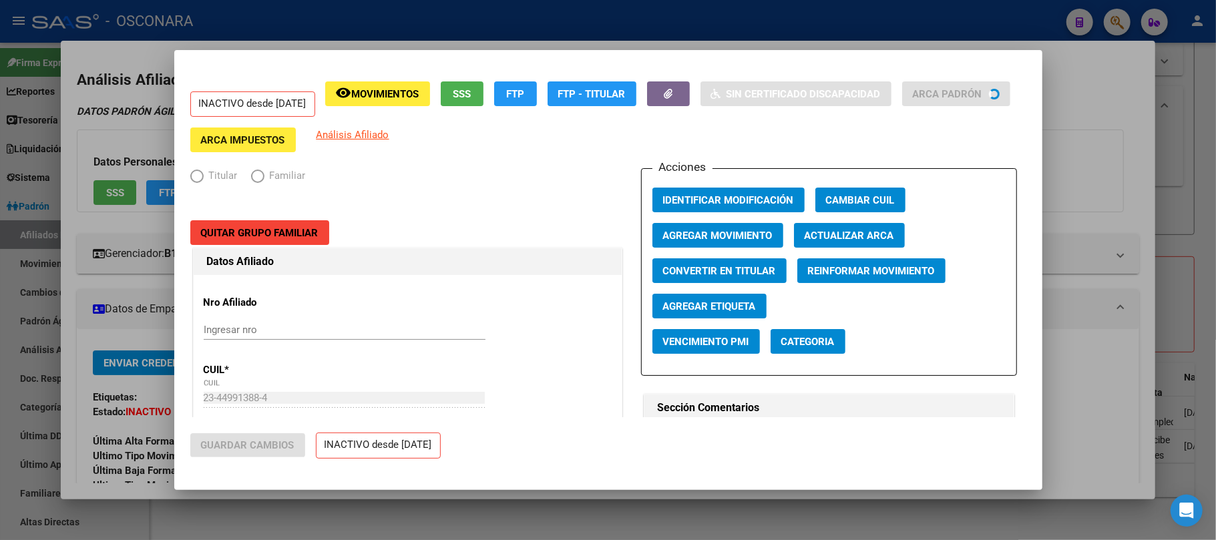
radio input "true"
type input "30-71455882-6"
click at [484, 94] on button "SSS" at bounding box center [462, 93] width 43 height 25
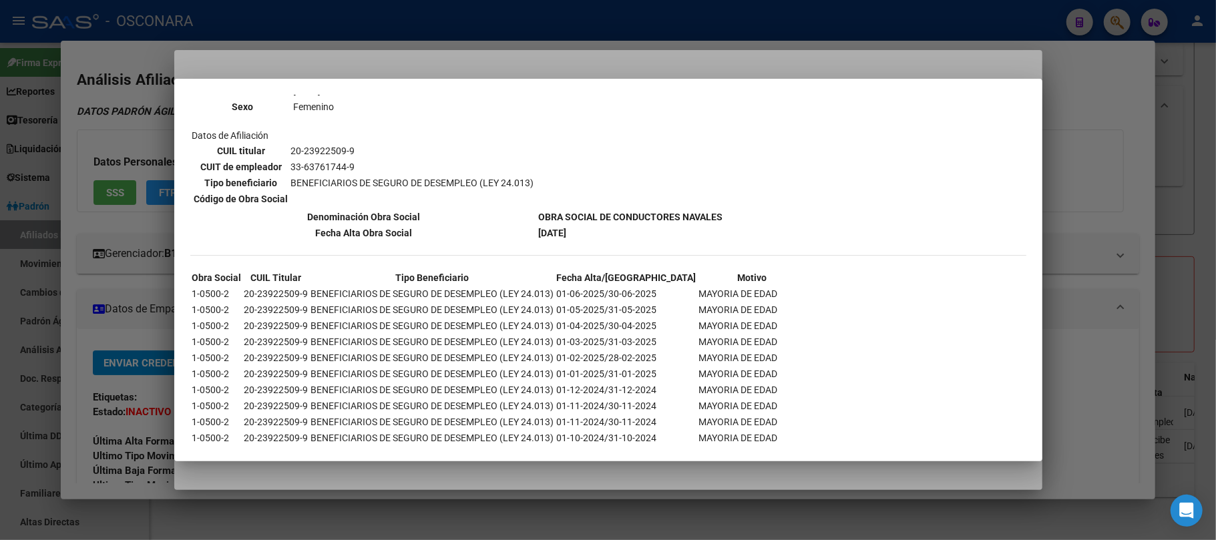
scroll to position [1187, 0]
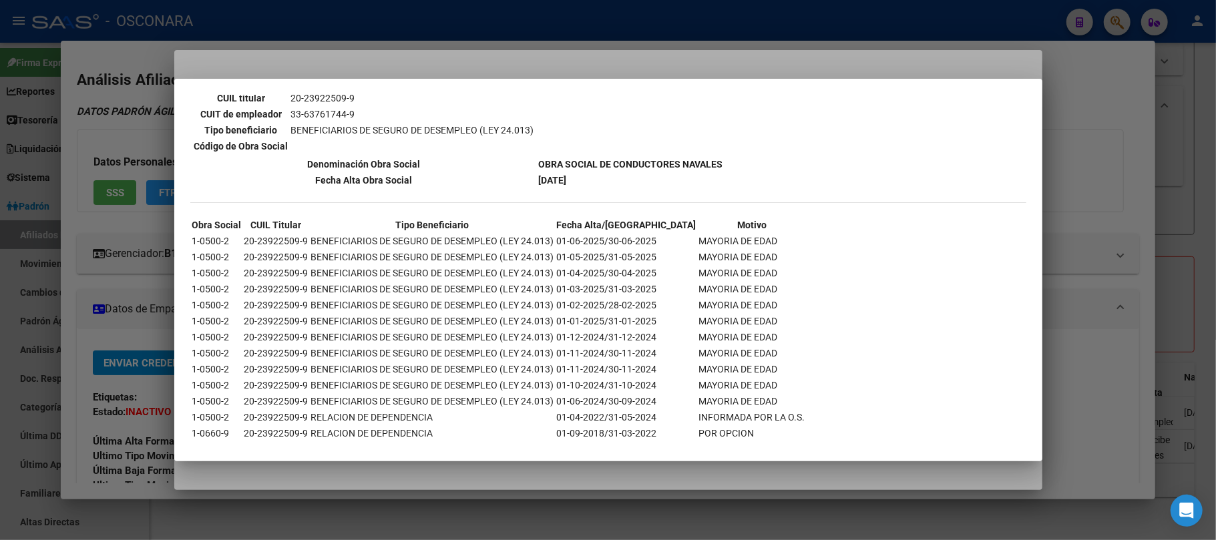
click at [1073, 362] on div at bounding box center [608, 270] width 1216 height 540
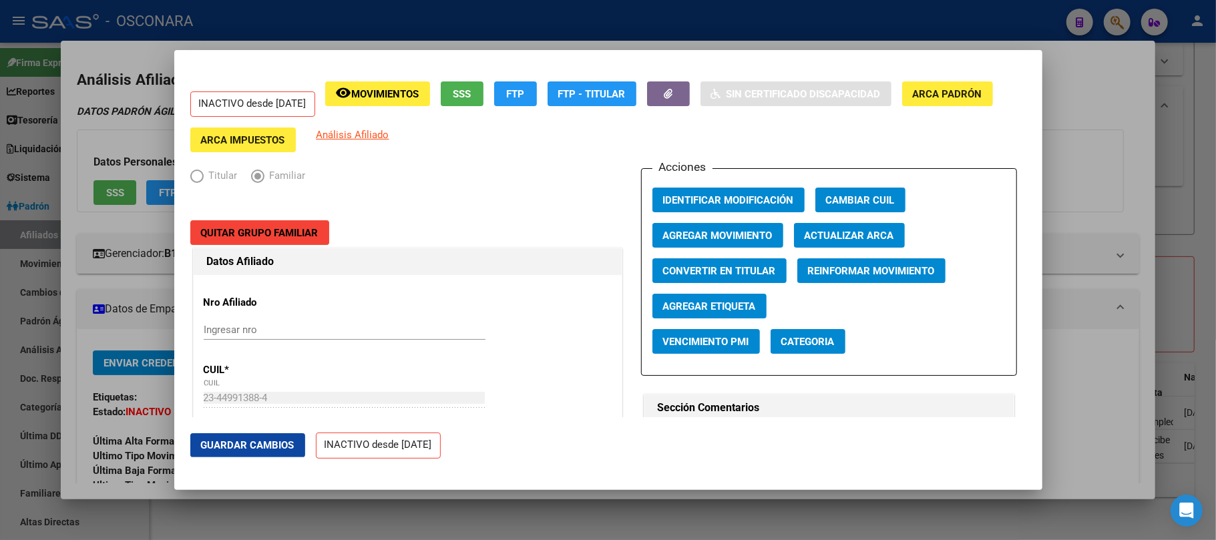
click at [1073, 407] on div at bounding box center [608, 270] width 1216 height 540
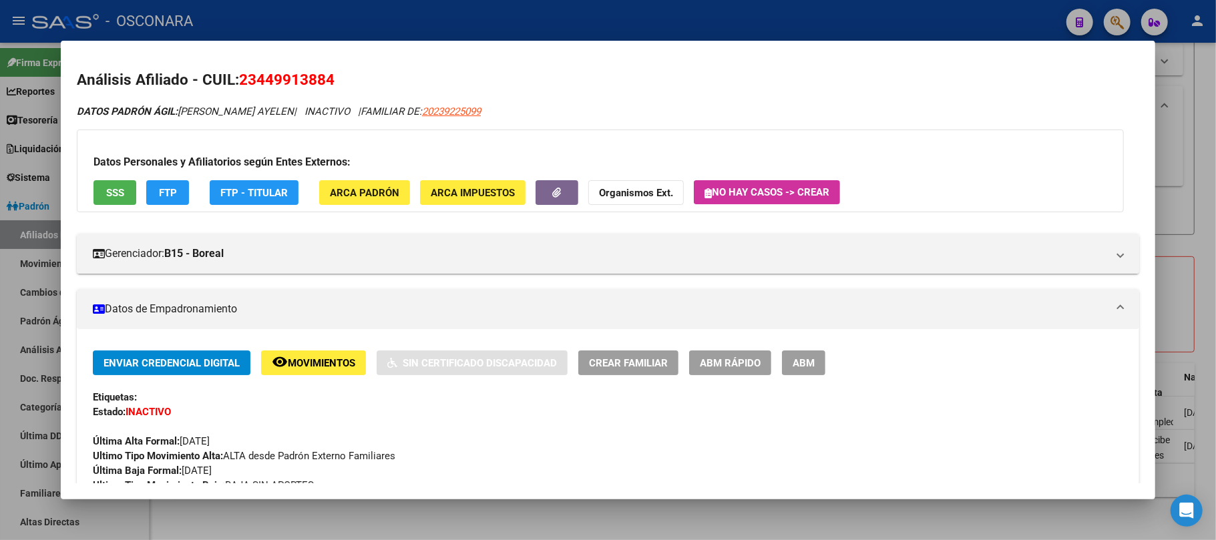
click at [1198, 92] on div at bounding box center [608, 270] width 1216 height 540
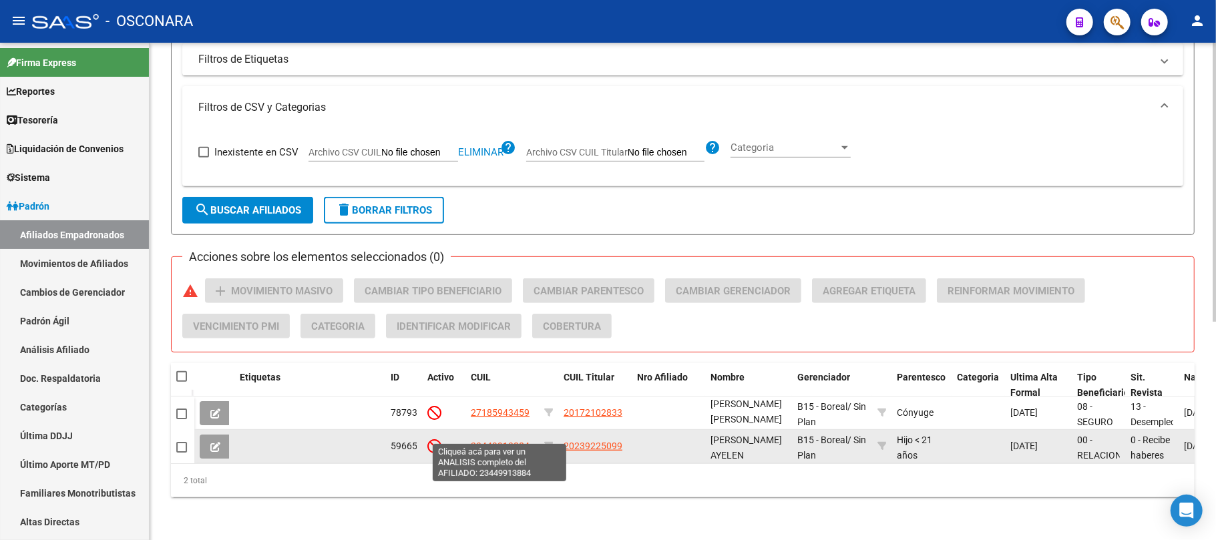
click at [522, 441] on span "23449913884" at bounding box center [500, 446] width 59 height 11
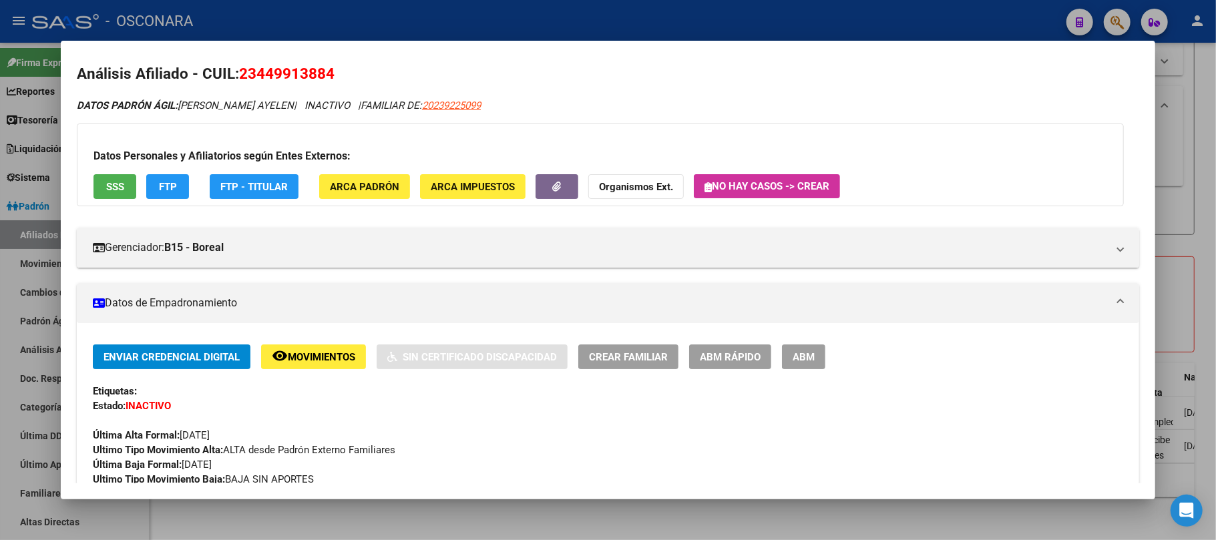
scroll to position [0, 0]
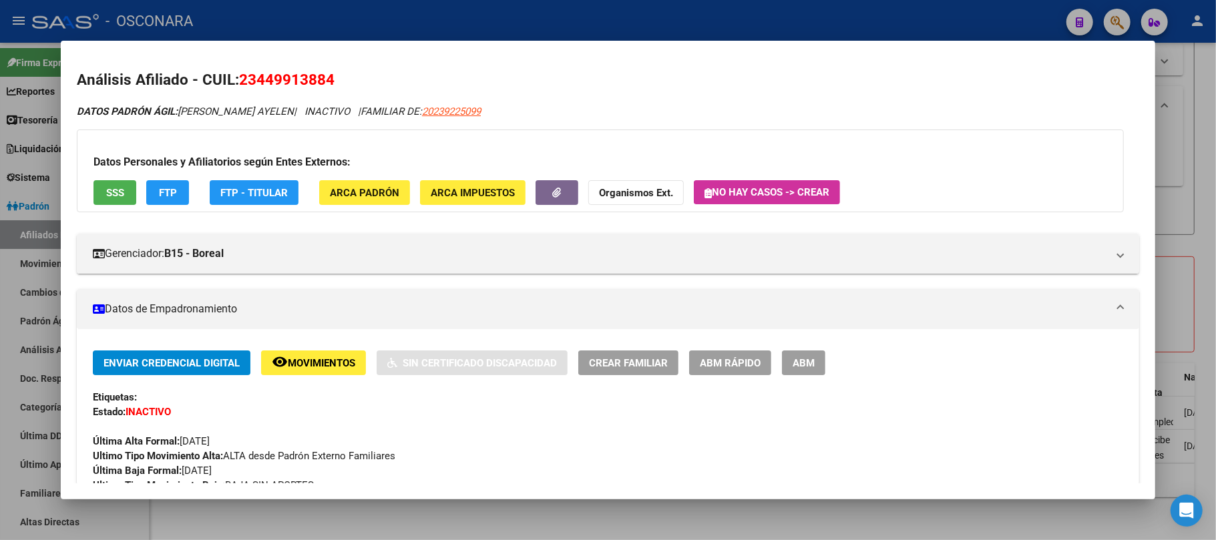
click at [100, 195] on button "SSS" at bounding box center [115, 192] width 43 height 25
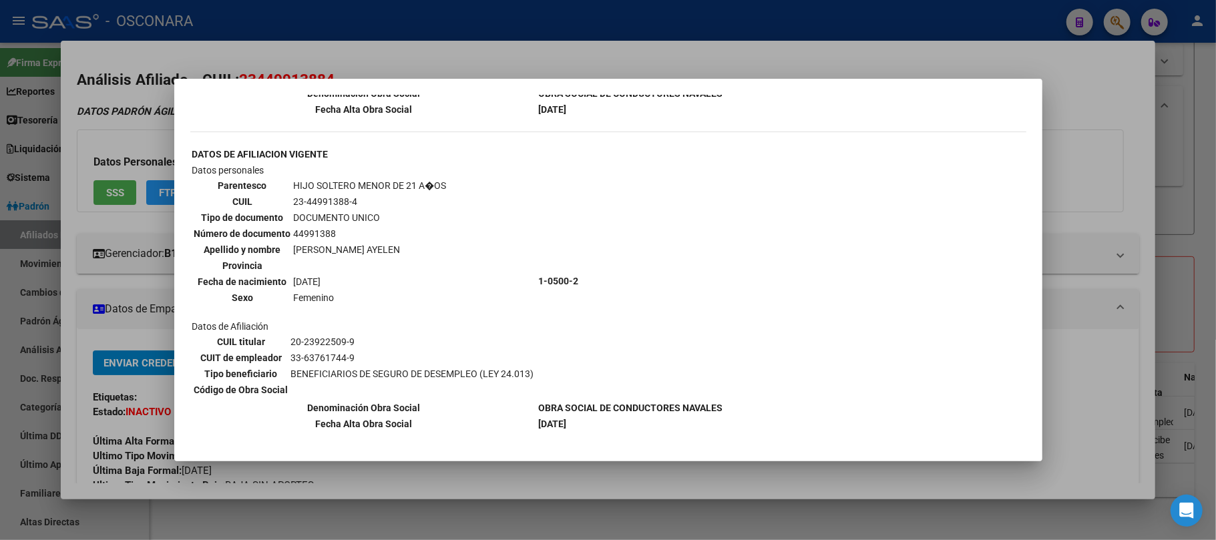
scroll to position [623, 0]
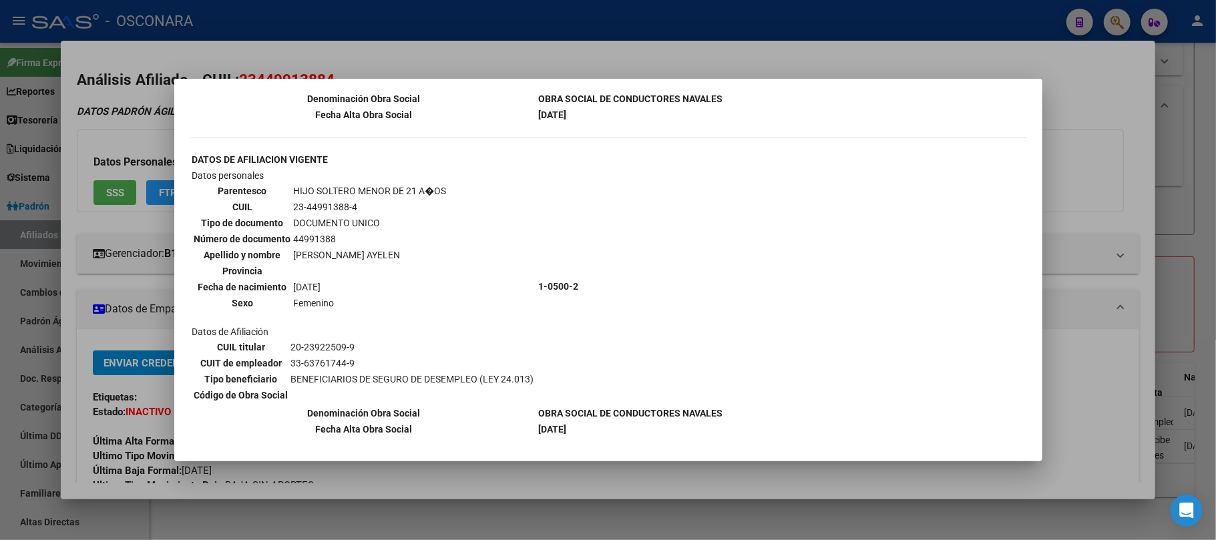
click at [503, 482] on div at bounding box center [608, 270] width 1216 height 540
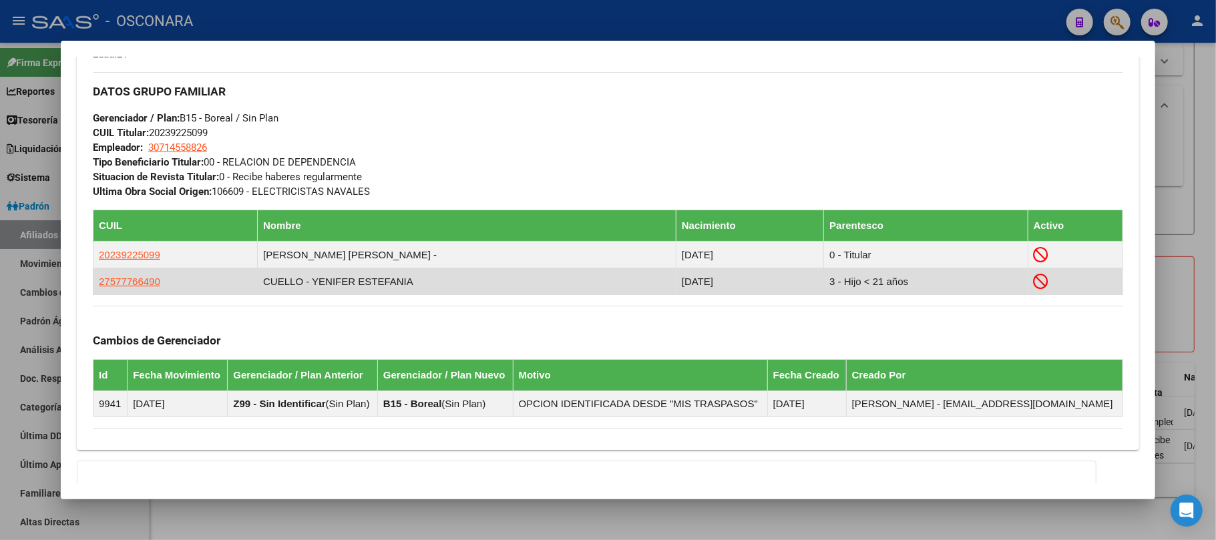
scroll to position [653, 0]
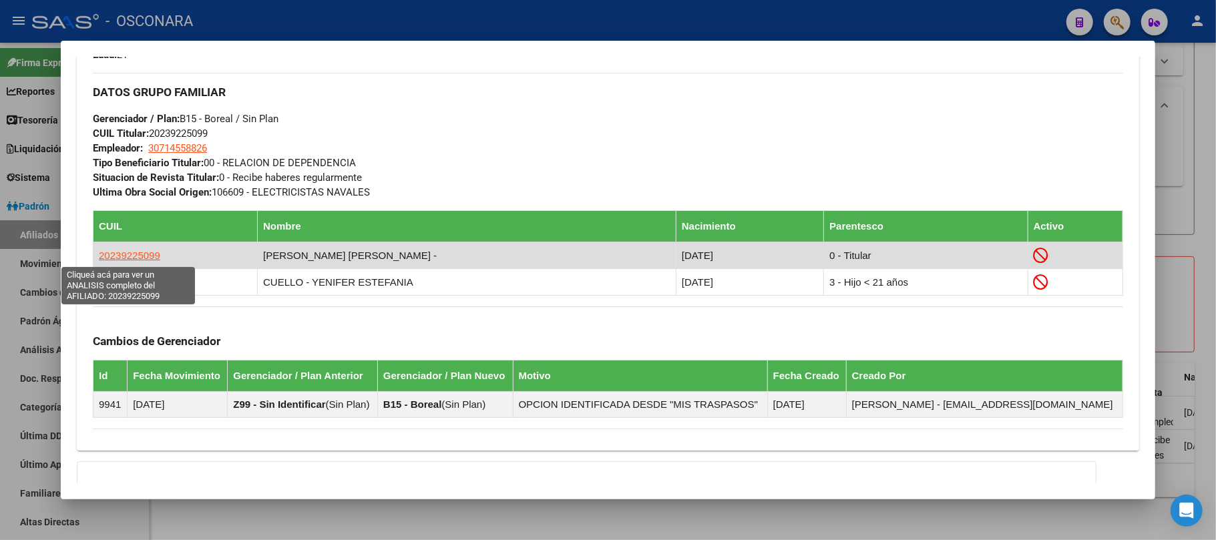
click at [150, 252] on span "20239225099" at bounding box center [129, 255] width 61 height 11
type textarea "20239225099"
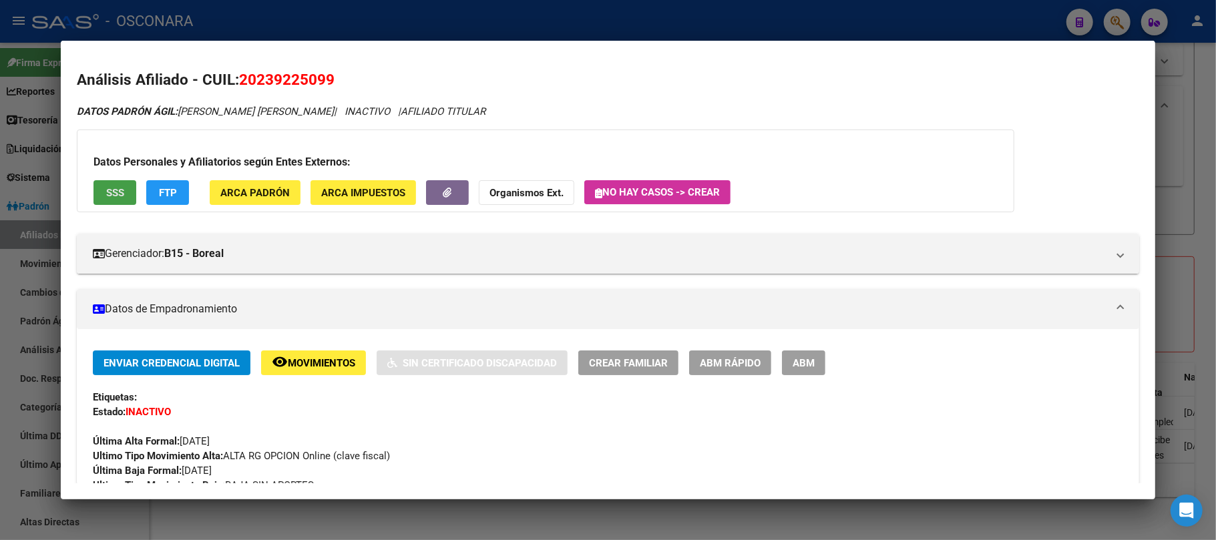
click at [107, 188] on span "SSS" at bounding box center [115, 193] width 18 height 12
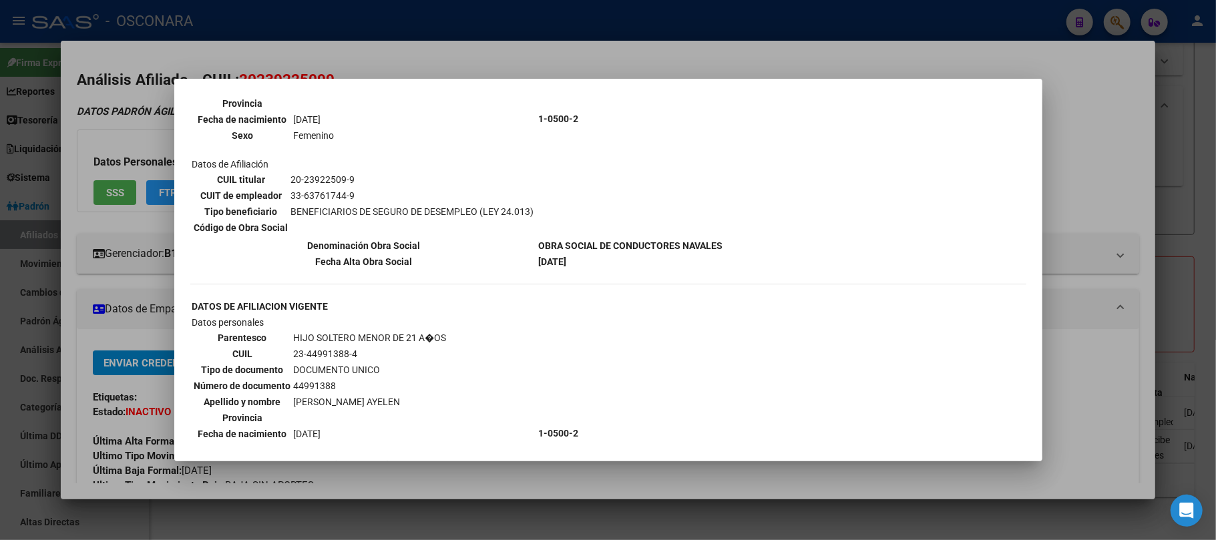
scroll to position [623, 0]
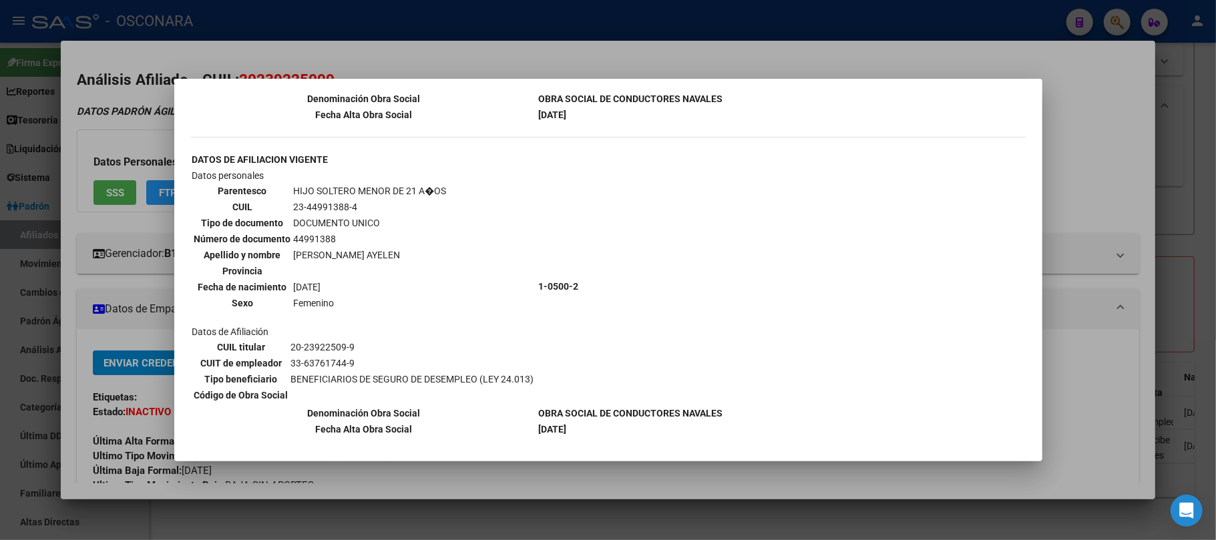
click at [598, 508] on div at bounding box center [608, 270] width 1216 height 540
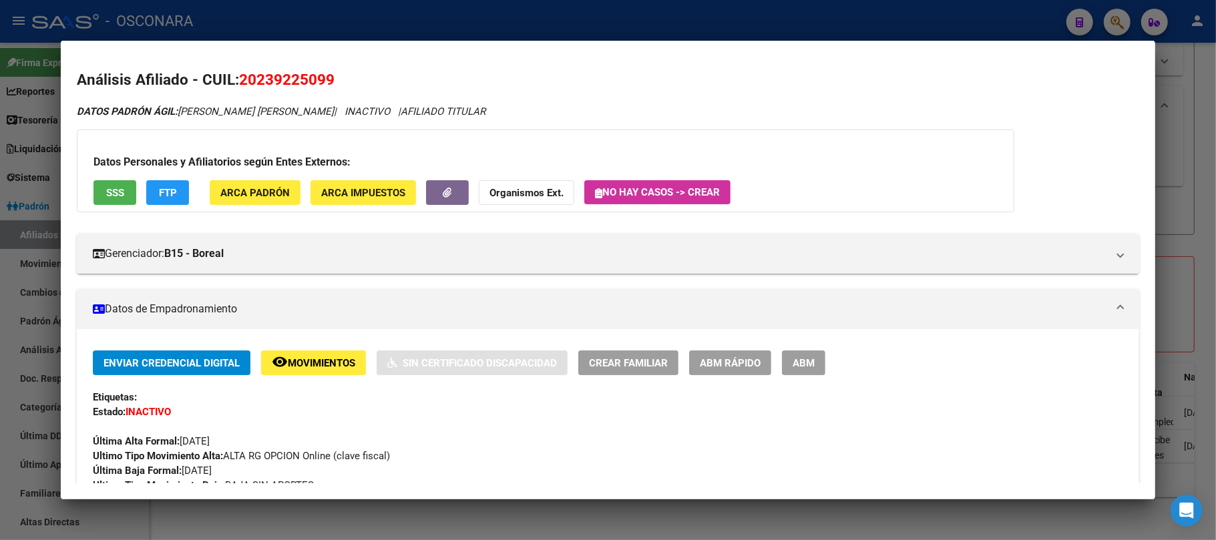
click at [607, 530] on div at bounding box center [608, 270] width 1216 height 540
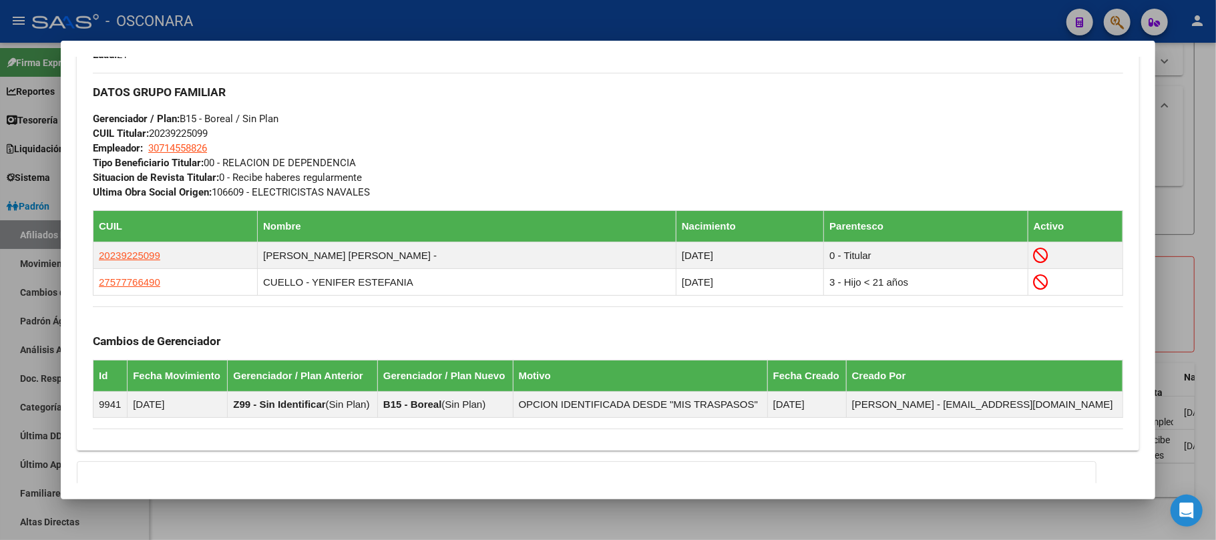
click at [609, 522] on div at bounding box center [608, 270] width 1216 height 540
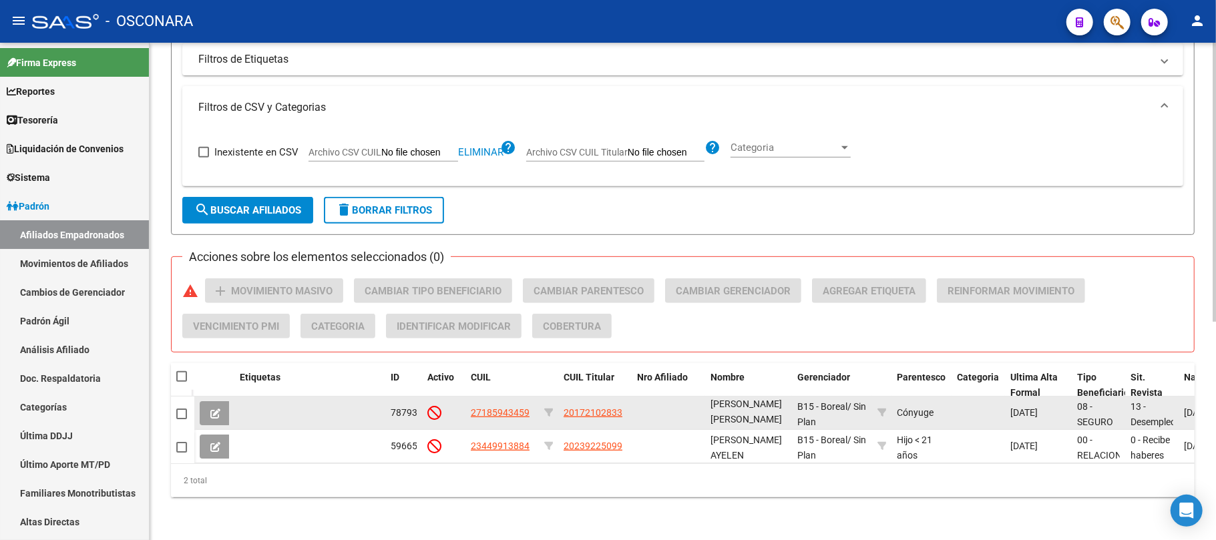
scroll to position [32, 0]
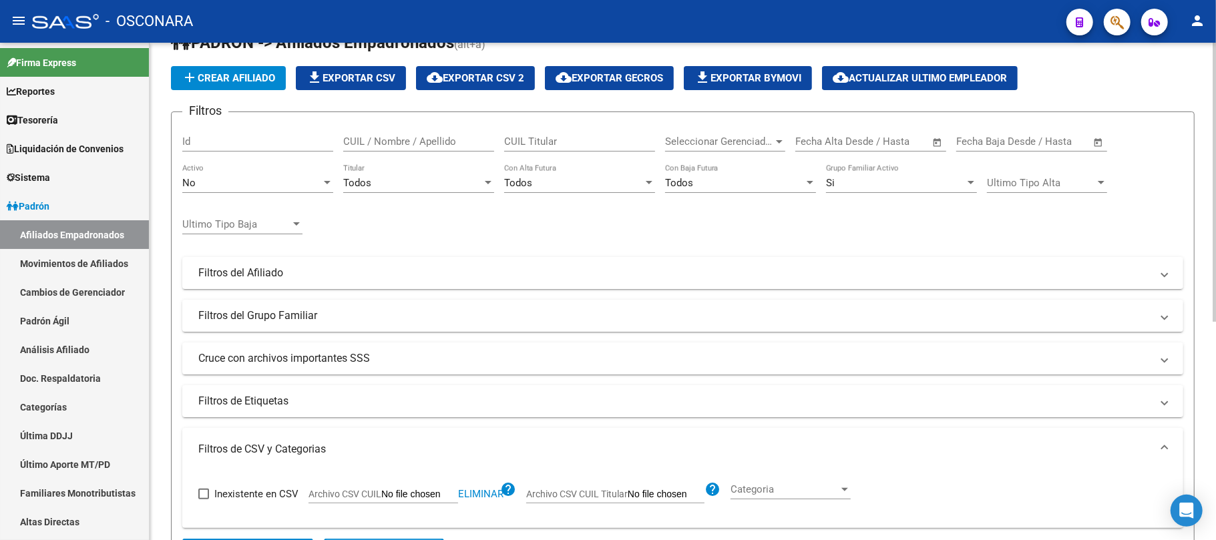
click at [309, 184] on div "No" at bounding box center [251, 183] width 139 height 12
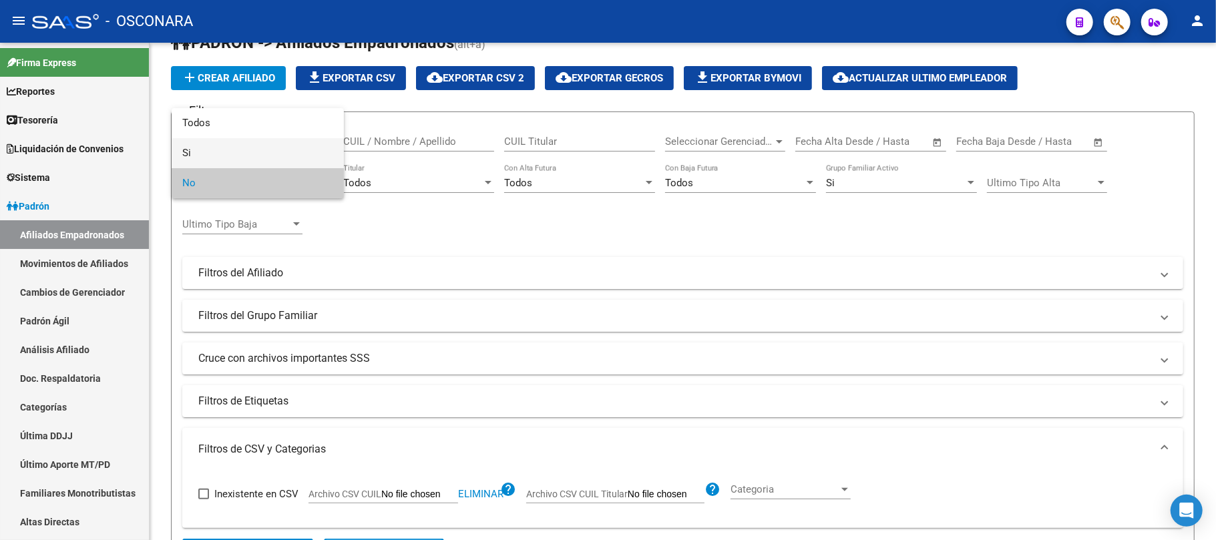
click at [227, 150] on span "Si" at bounding box center [257, 153] width 151 height 30
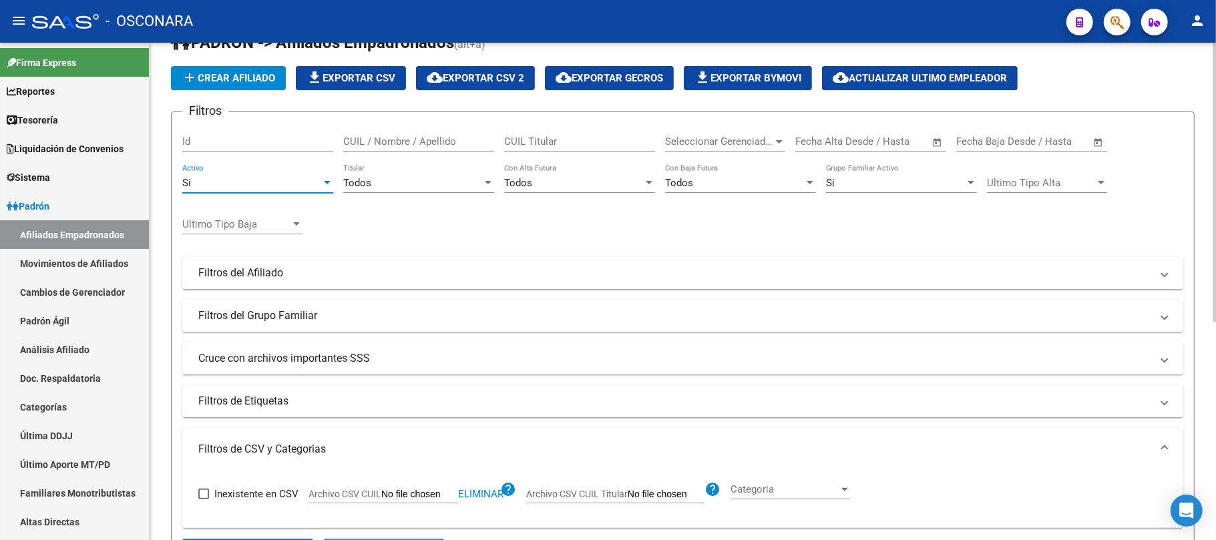
click at [317, 176] on div "Si Activo" at bounding box center [257, 178] width 151 height 29
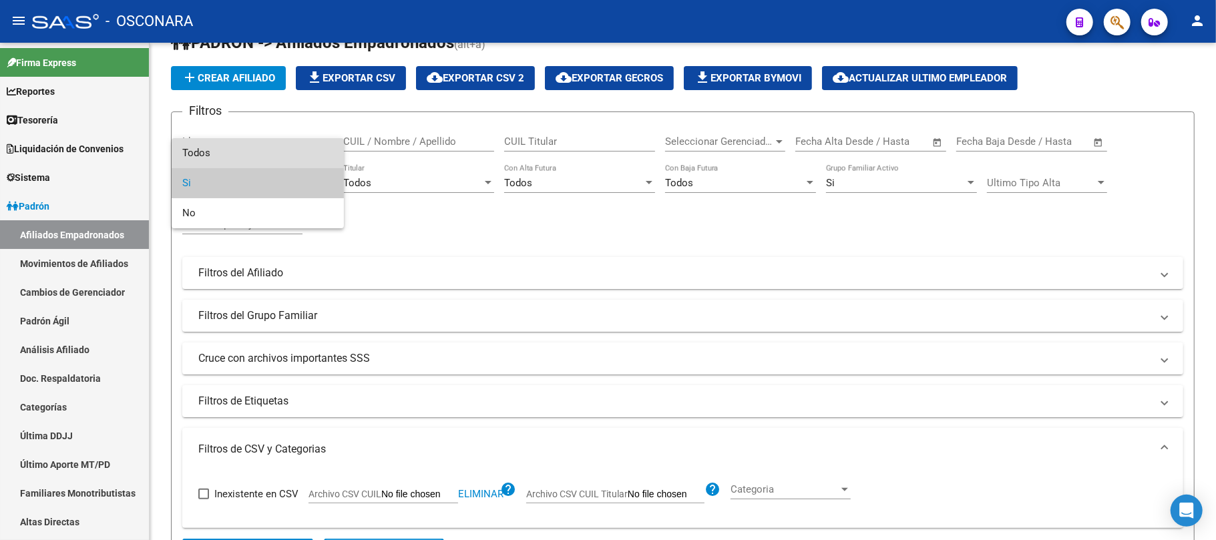
click at [230, 152] on span "Todos" at bounding box center [257, 153] width 151 height 30
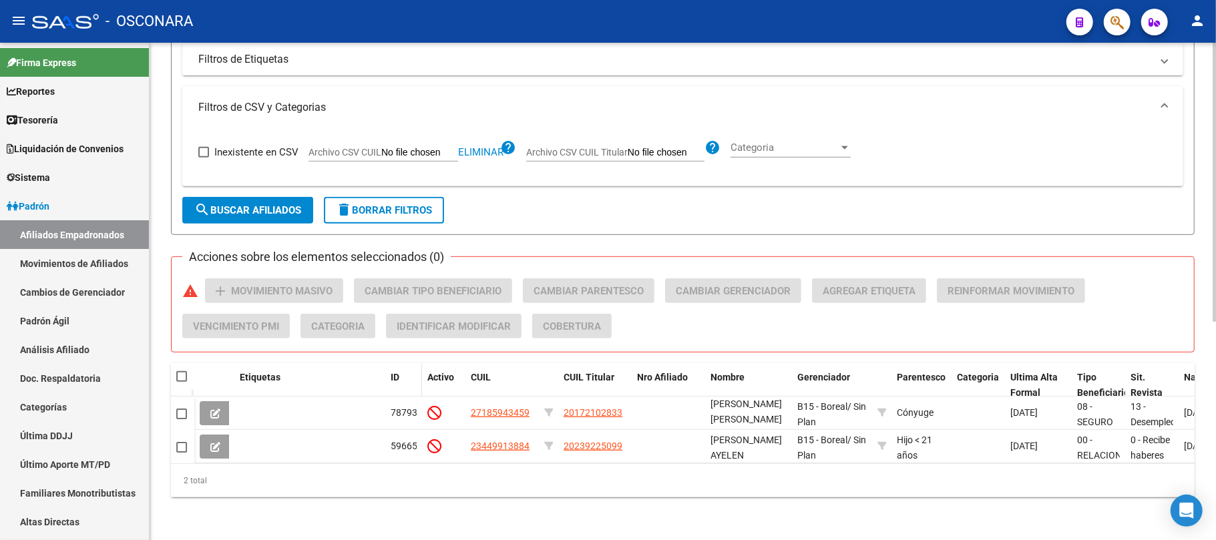
scroll to position [388, 0]
click at [223, 204] on span "search Buscar Afiliados" at bounding box center [247, 210] width 107 height 12
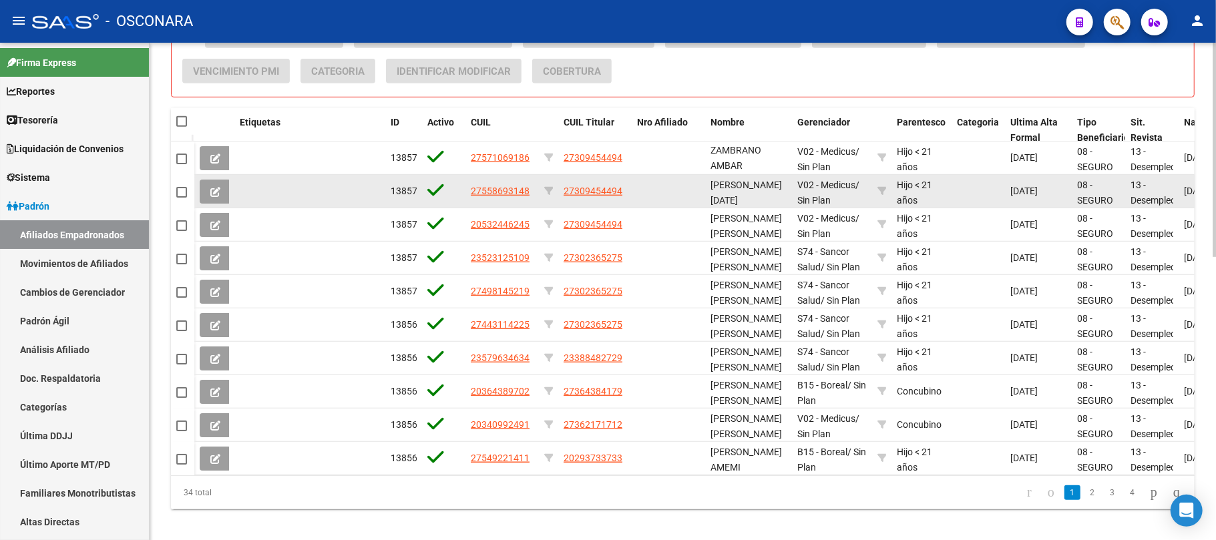
scroll to position [655, 0]
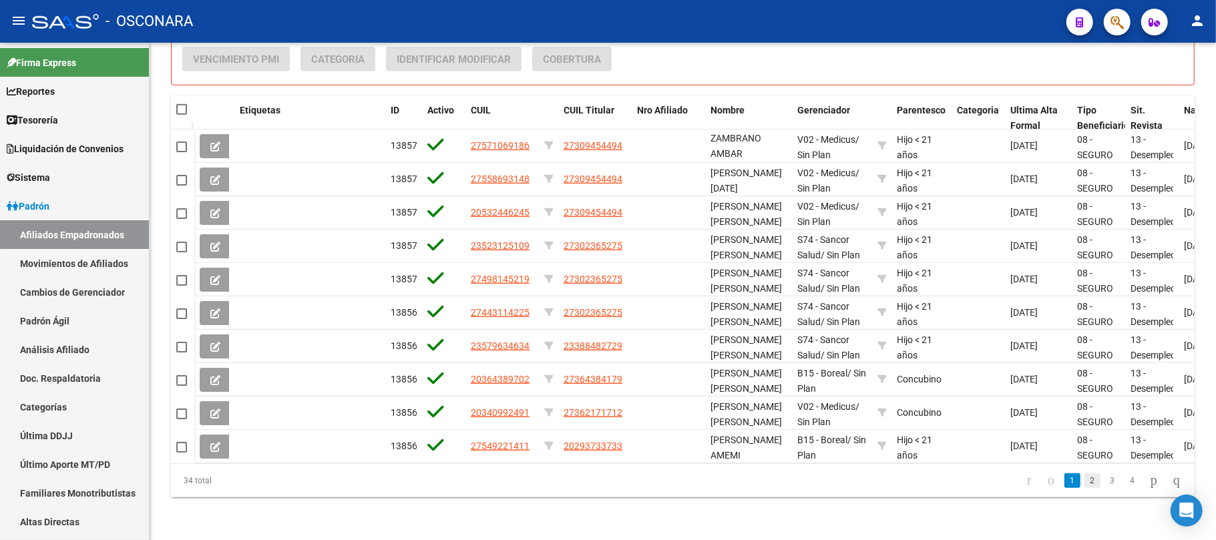
click at [1085, 482] on link "2" at bounding box center [1093, 481] width 16 height 15
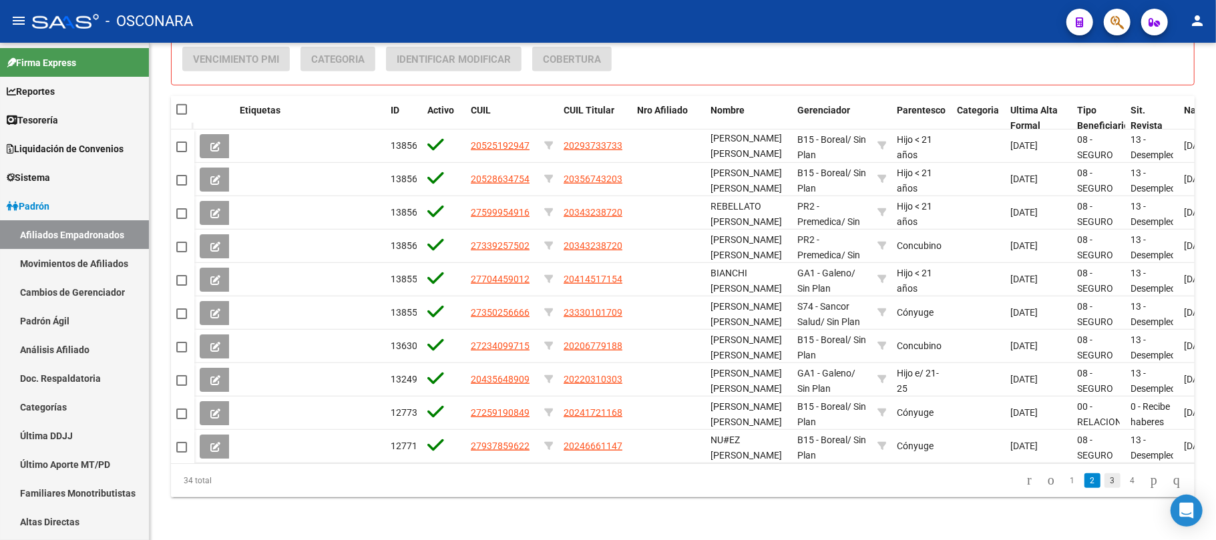
click at [1105, 481] on link "3" at bounding box center [1113, 481] width 16 height 15
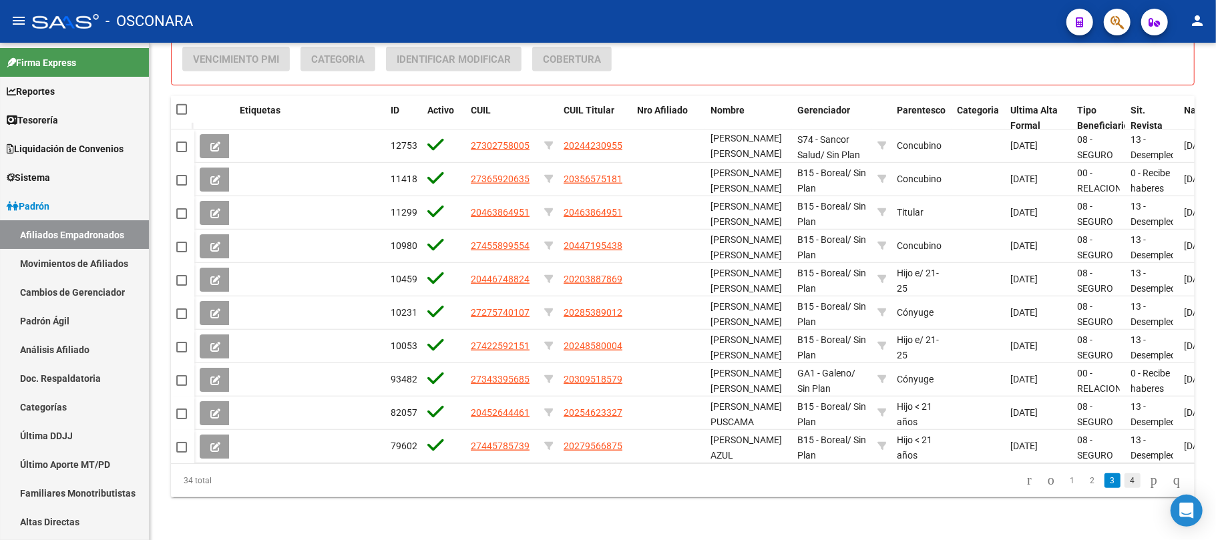
click at [1125, 482] on link "4" at bounding box center [1133, 481] width 16 height 15
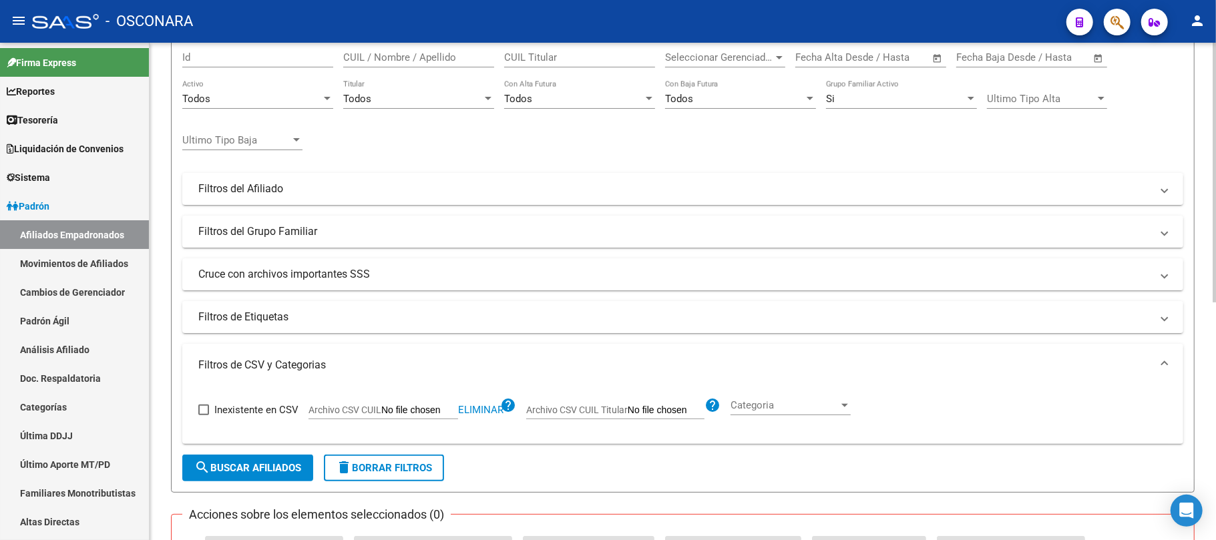
scroll to position [267, 0]
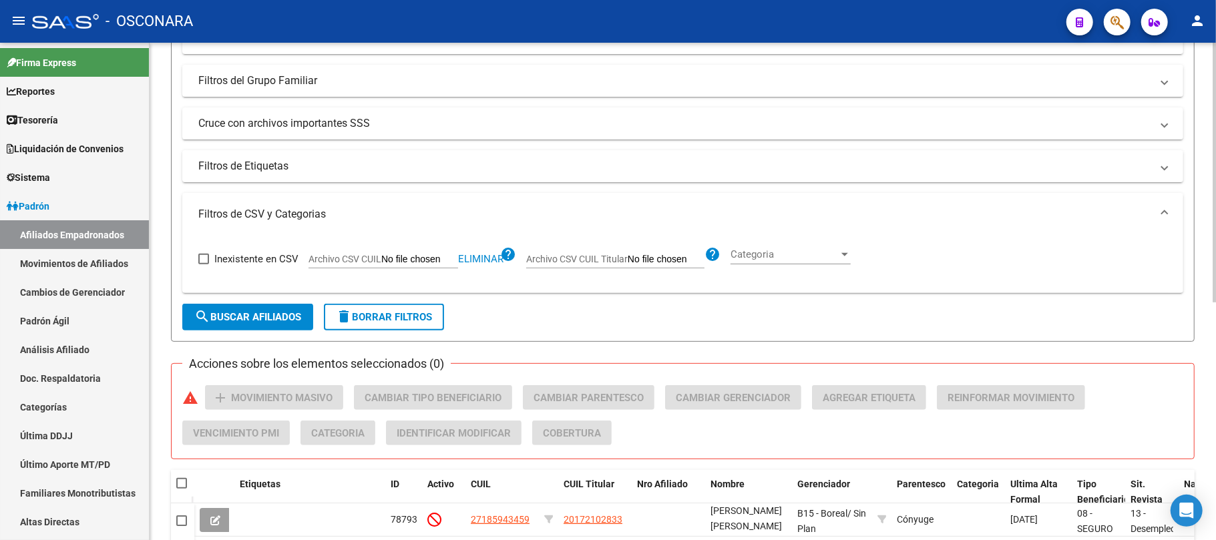
click at [423, 254] on input "Archivo CSV CUIL" at bounding box center [419, 260] width 77 height 12
type input "C:\fakepath\Baja Seguro de Desempleo.csv"
click at [289, 317] on span "search Buscar Afiliados" at bounding box center [247, 317] width 107 height 12
click at [244, 319] on span "search Buscar Afiliados" at bounding box center [247, 317] width 107 height 12
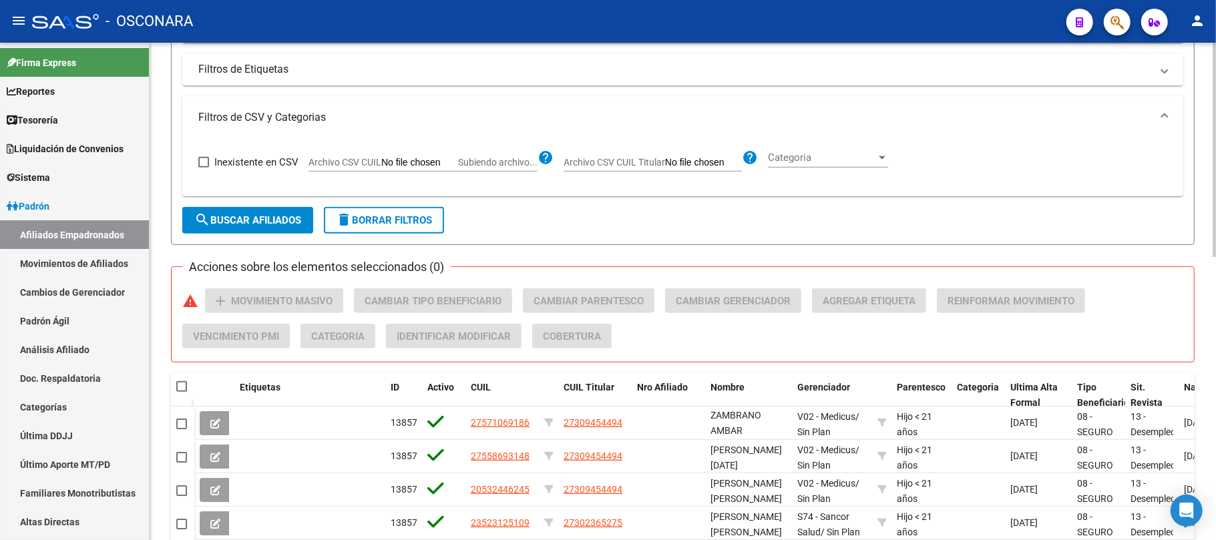
scroll to position [299, 0]
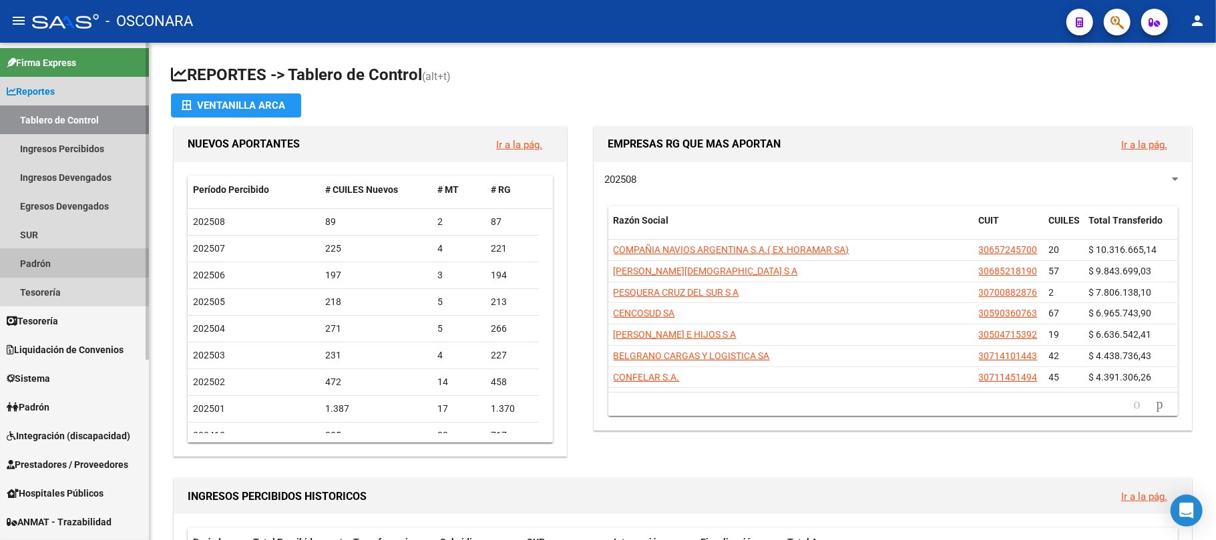
click at [67, 254] on link "Padrón" at bounding box center [74, 263] width 149 height 29
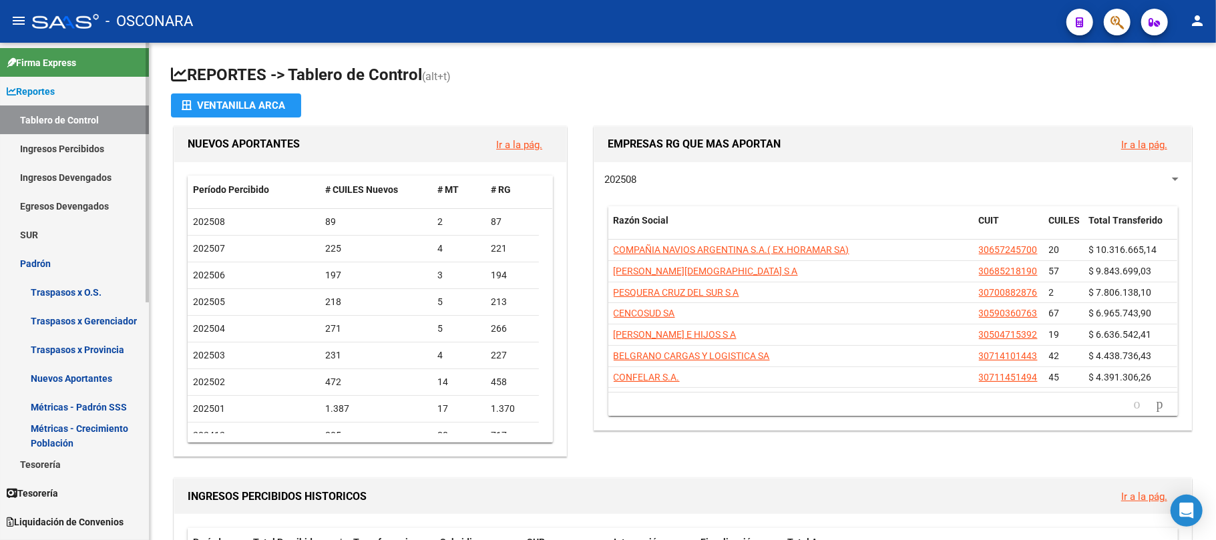
click at [57, 260] on link "Padrón" at bounding box center [74, 263] width 149 height 29
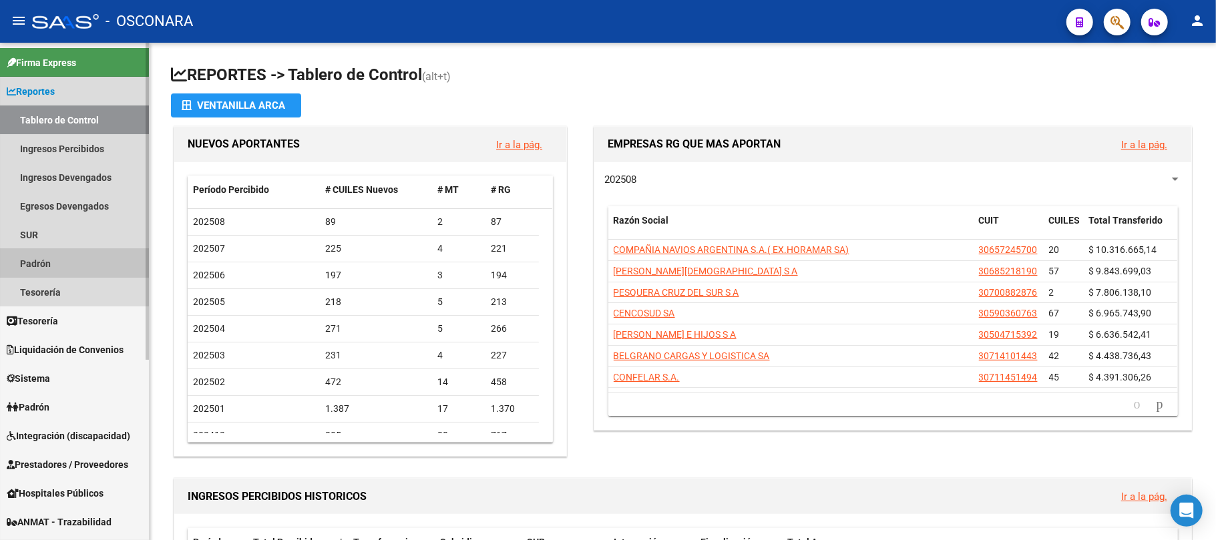
click at [63, 256] on link "Padrón" at bounding box center [74, 263] width 149 height 29
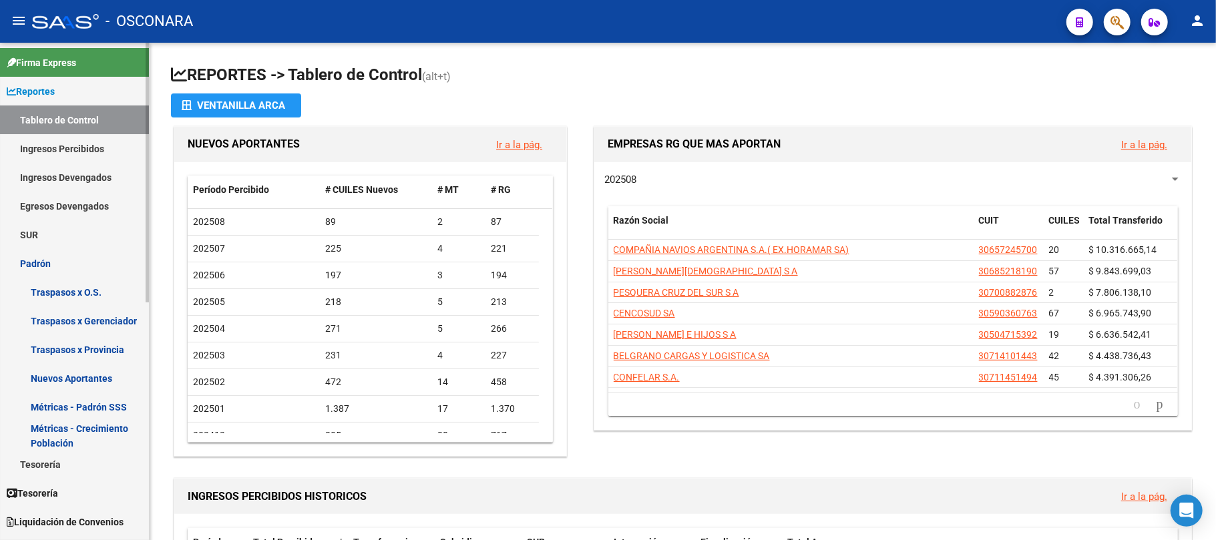
click at [63, 264] on link "Padrón" at bounding box center [74, 263] width 149 height 29
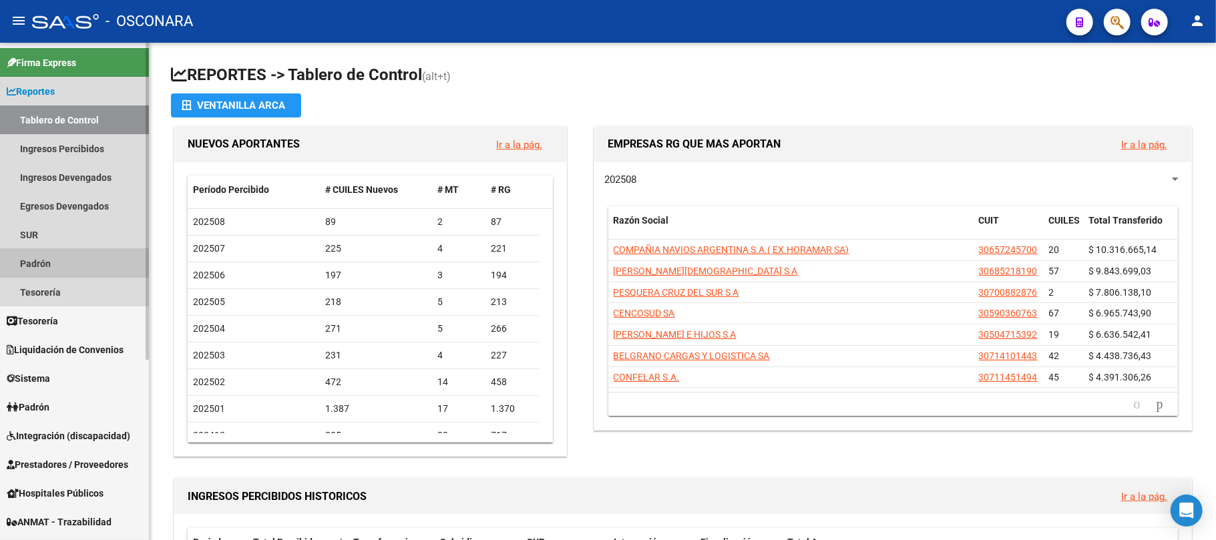
click at [61, 259] on link "Padrón" at bounding box center [74, 263] width 149 height 29
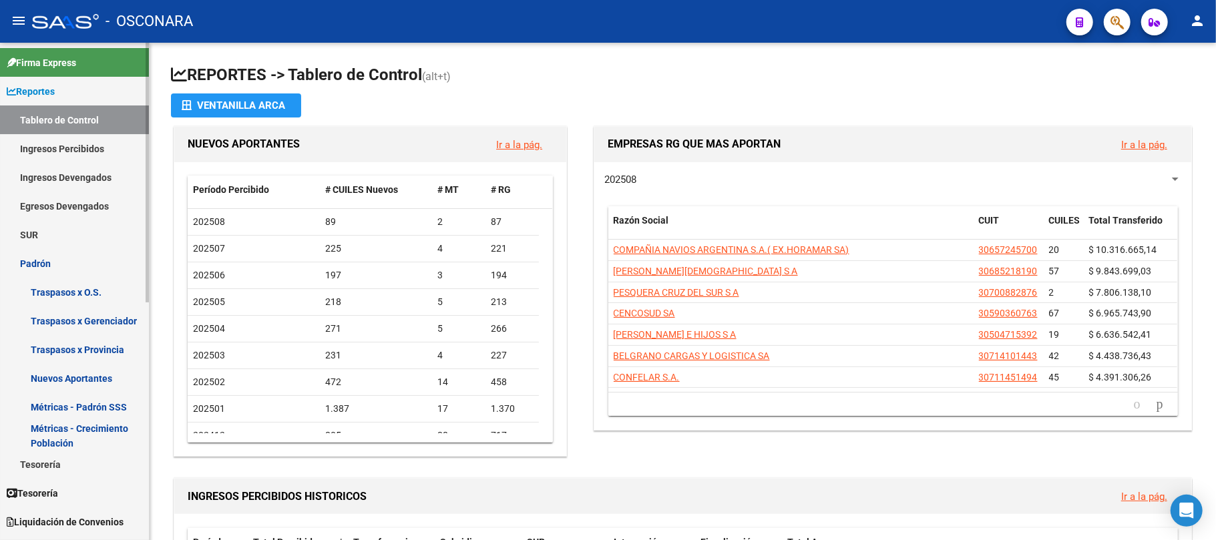
click at [54, 260] on link "Padrón" at bounding box center [74, 263] width 149 height 29
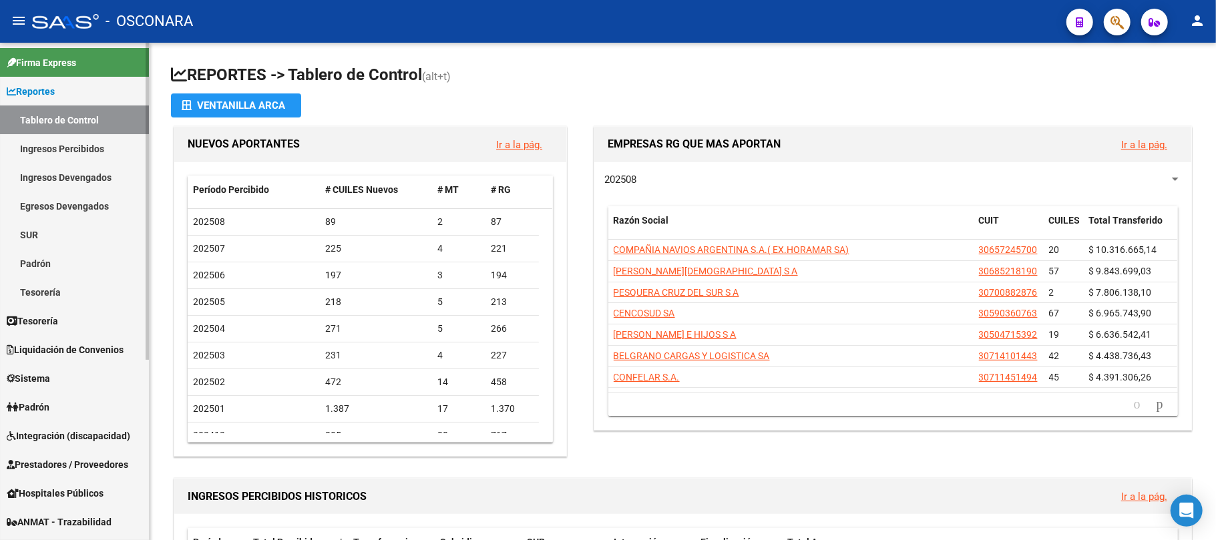
click at [49, 406] on span "Padrón" at bounding box center [28, 407] width 43 height 15
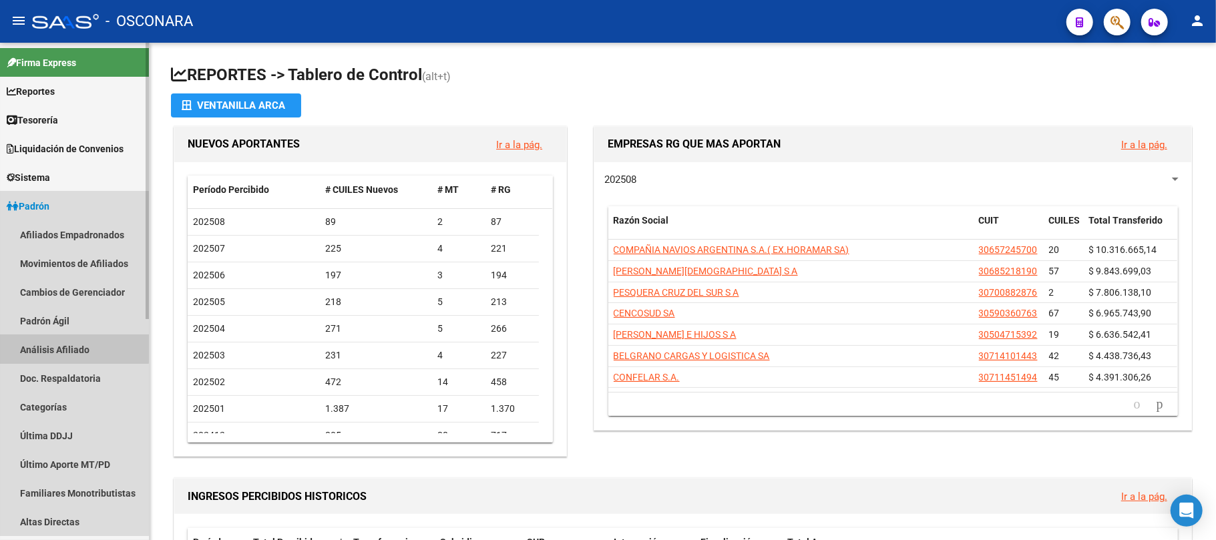
click at [68, 349] on link "Análisis Afiliado" at bounding box center [74, 349] width 149 height 29
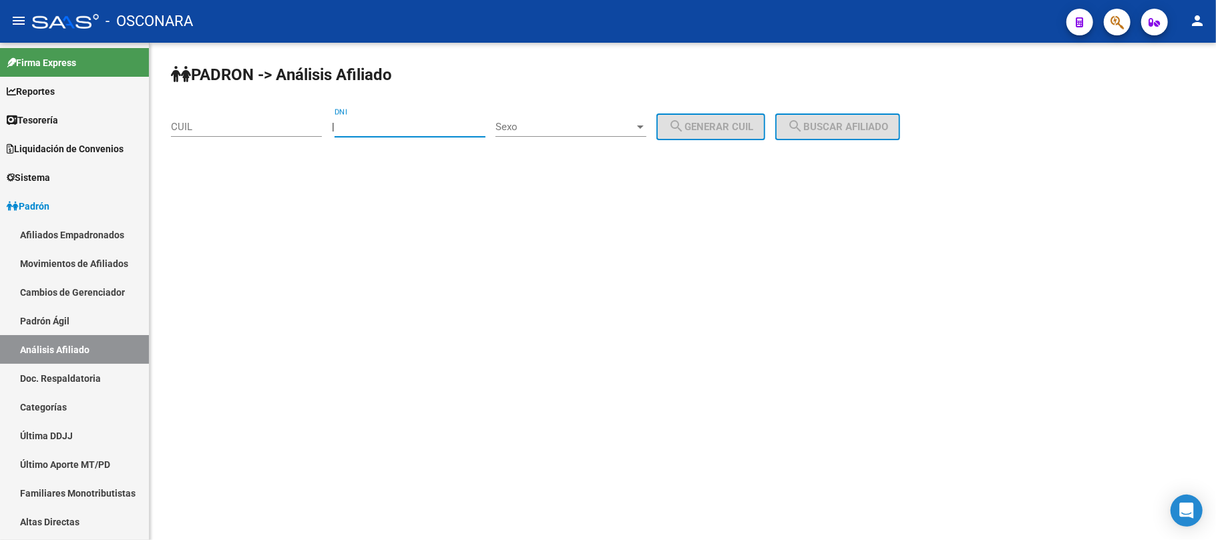
click at [410, 128] on input "DNI" at bounding box center [410, 127] width 151 height 12
type input "28539657"
click at [620, 132] on span "Sexo" at bounding box center [565, 127] width 139 height 12
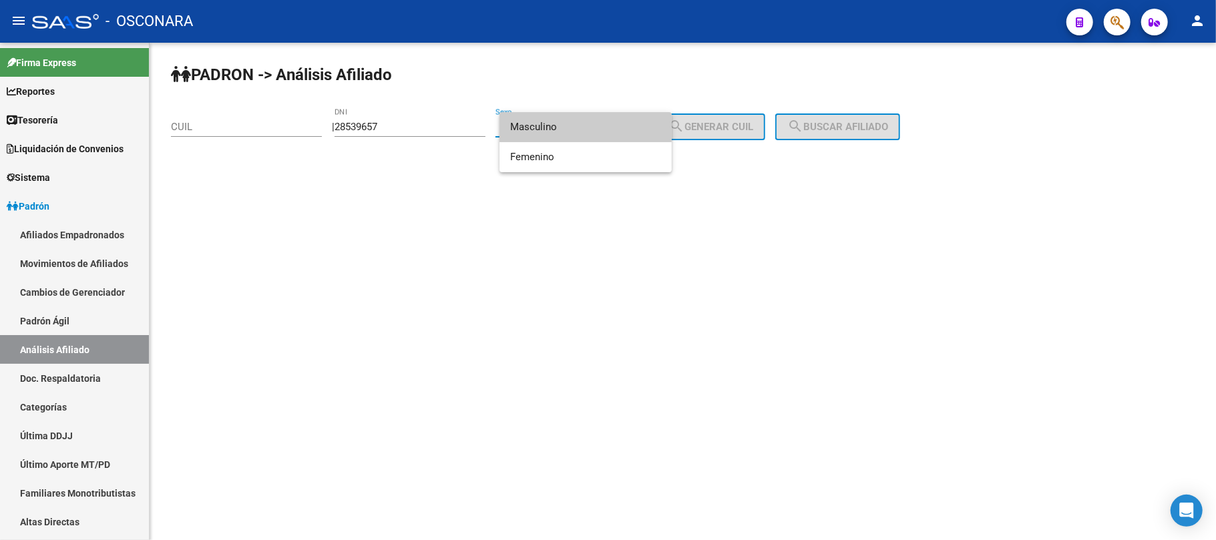
click at [546, 132] on span "Masculino" at bounding box center [585, 127] width 151 height 30
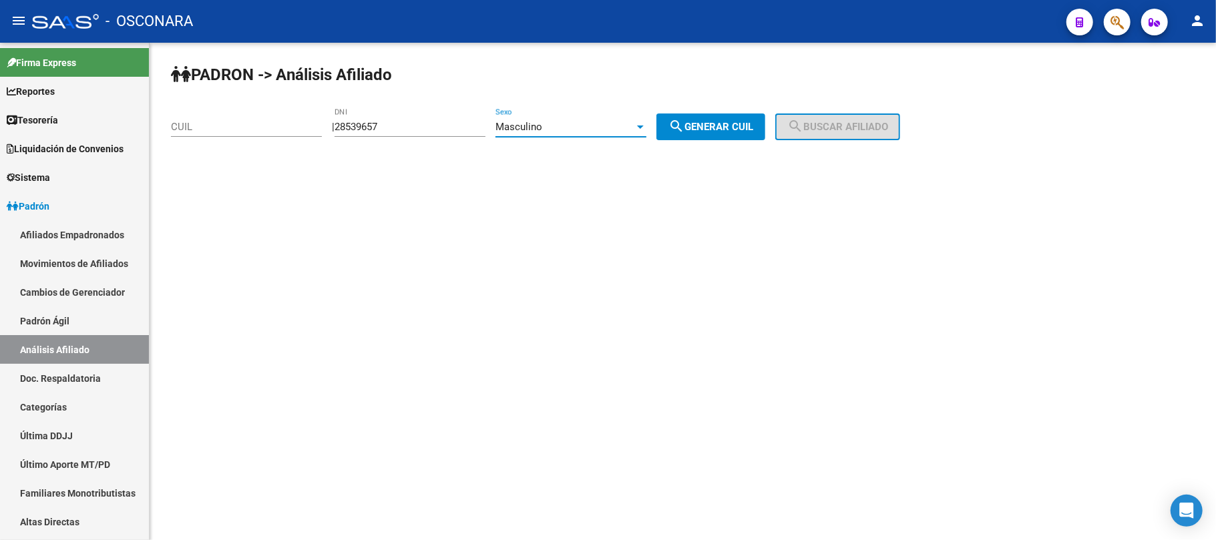
click at [744, 140] on div "PADRON -> Análisis Afiliado CUIL | 28539657 DNI Masculino Sexo search Generar C…" at bounding box center [683, 113] width 1067 height 140
click at [748, 129] on span "search Generar CUIL" at bounding box center [711, 127] width 85 height 12
type input "20-28539657-4"
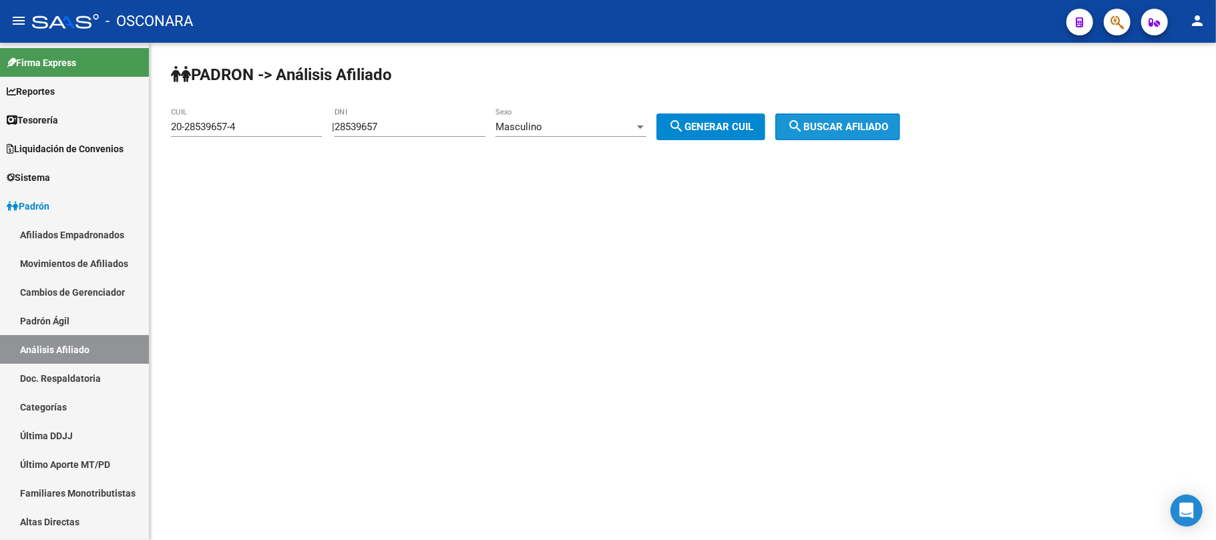
click at [855, 132] on span "search Buscar afiliado" at bounding box center [837, 127] width 101 height 12
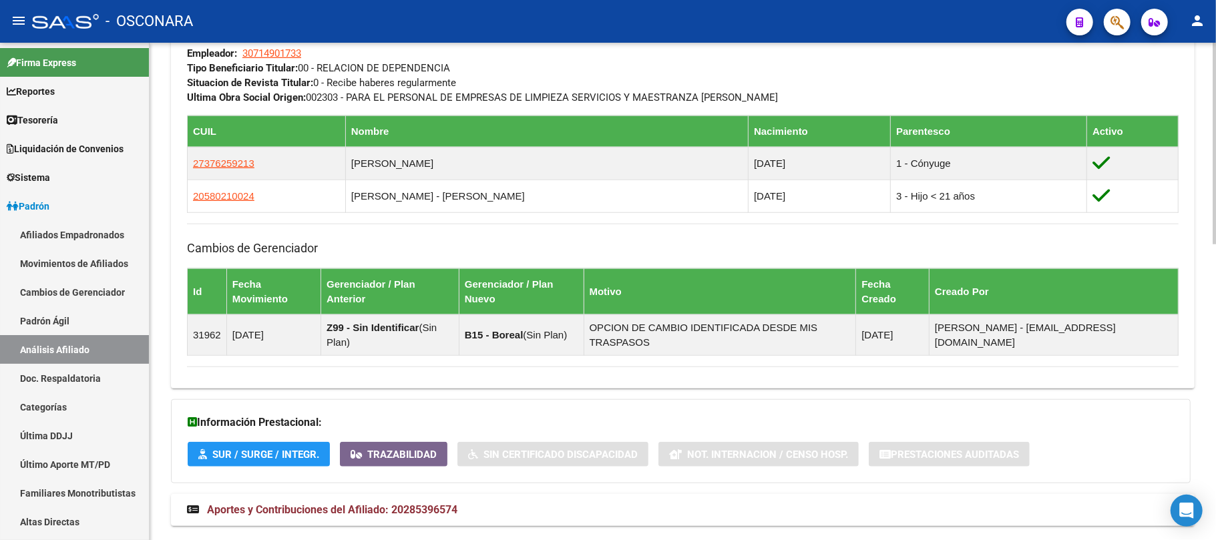
scroll to position [727, 0]
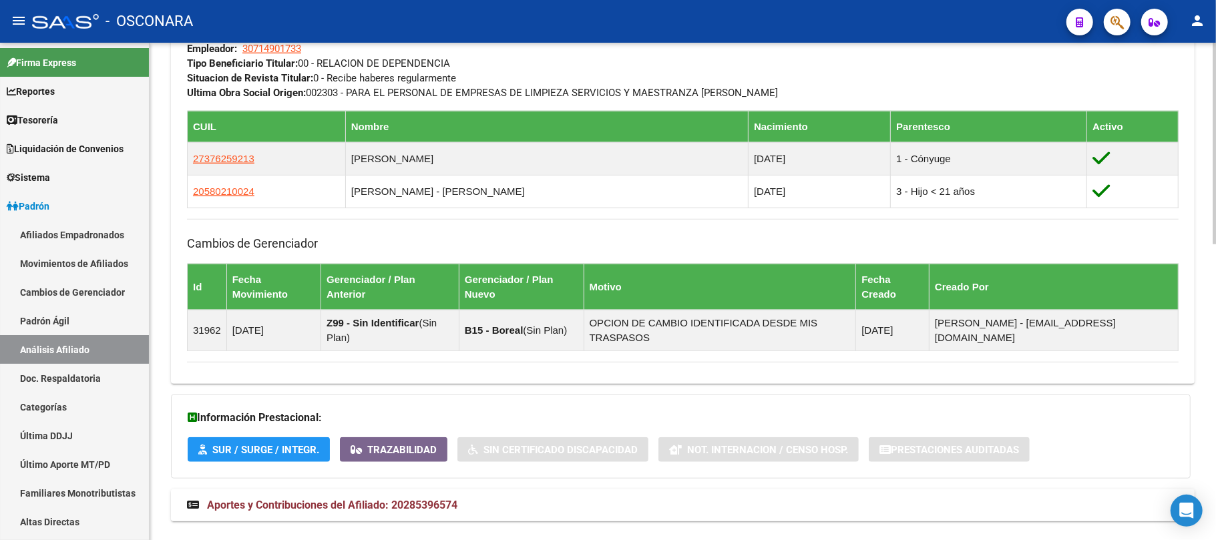
click at [309, 499] on span "Aportes y Contribuciones del Afiliado: 20285396574" at bounding box center [332, 505] width 250 height 13
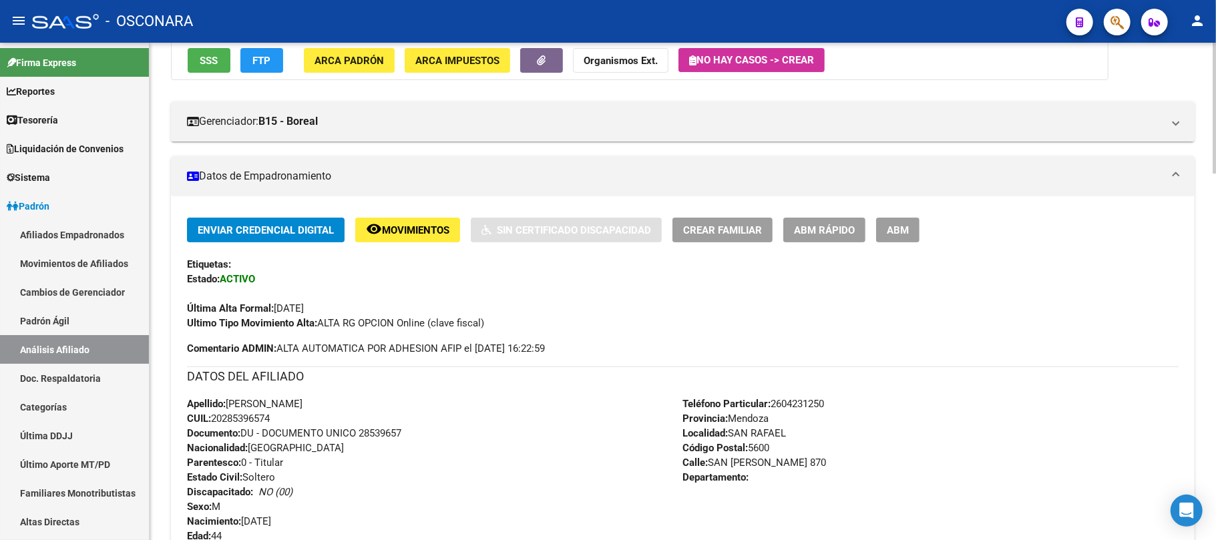
scroll to position [0, 0]
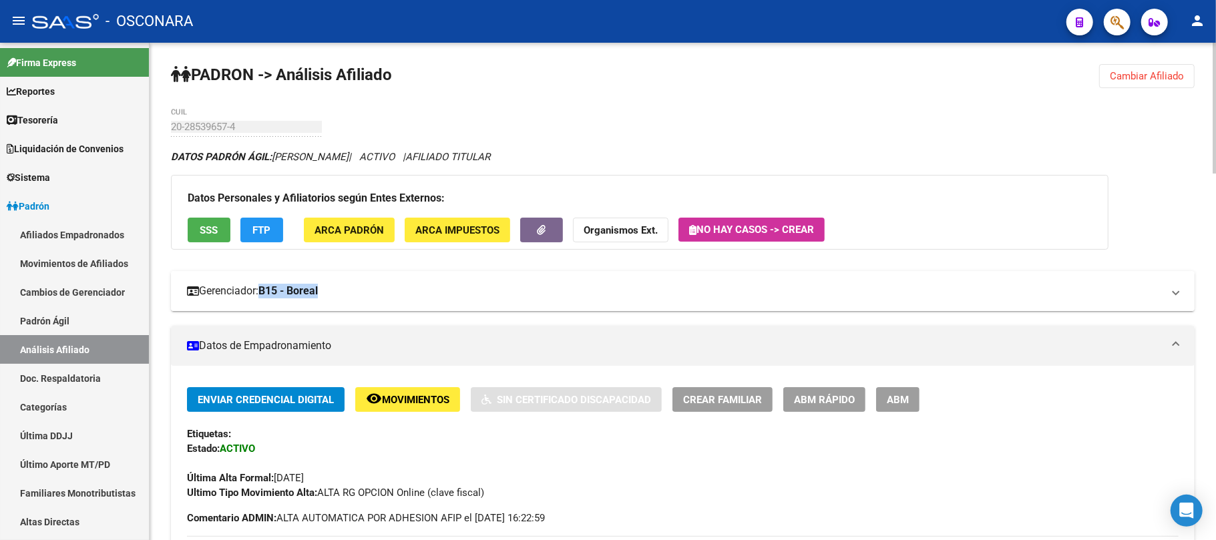
drag, startPoint x: 345, startPoint y: 285, endPoint x: 278, endPoint y: 286, distance: 67.5
click at [278, 286] on mat-panel-title "Gerenciador: B15 - Boreal" at bounding box center [675, 291] width 976 height 15
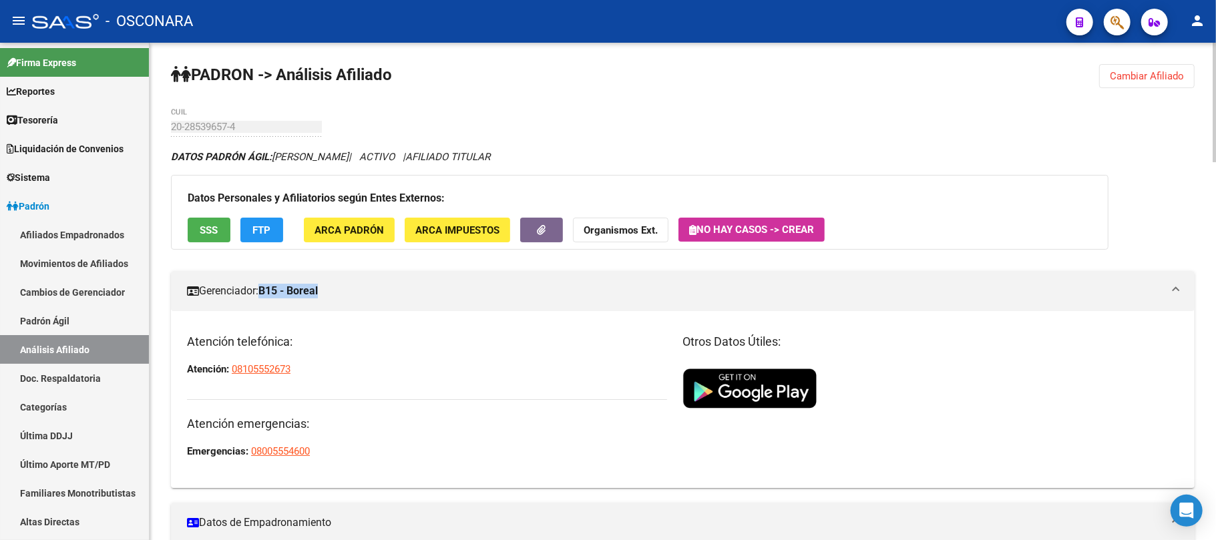
click at [318, 294] on strong "B15 - Boreal" at bounding box center [287, 291] width 59 height 15
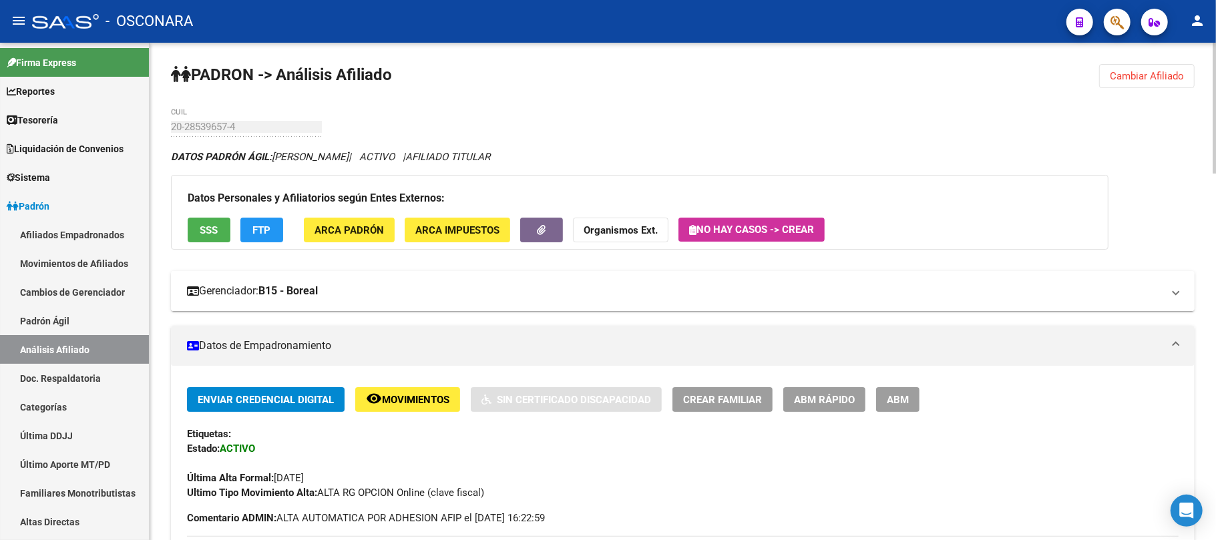
click at [351, 284] on mat-panel-title "Gerenciador: B15 - Boreal" at bounding box center [675, 291] width 976 height 15
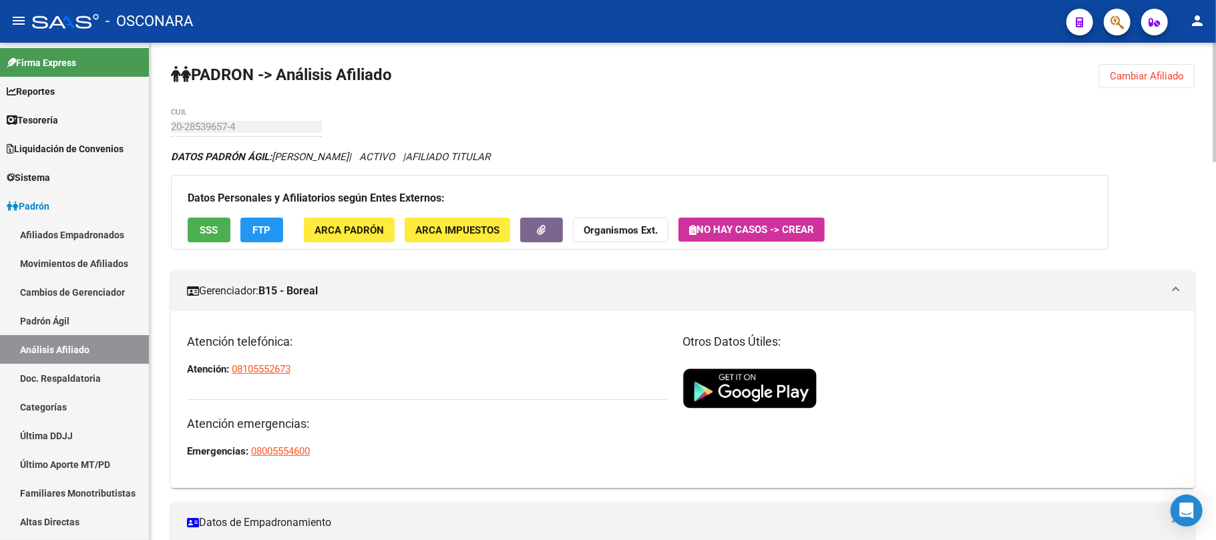
click at [351, 284] on mat-panel-title "Gerenciador: B15 - Boreal" at bounding box center [675, 291] width 976 height 15
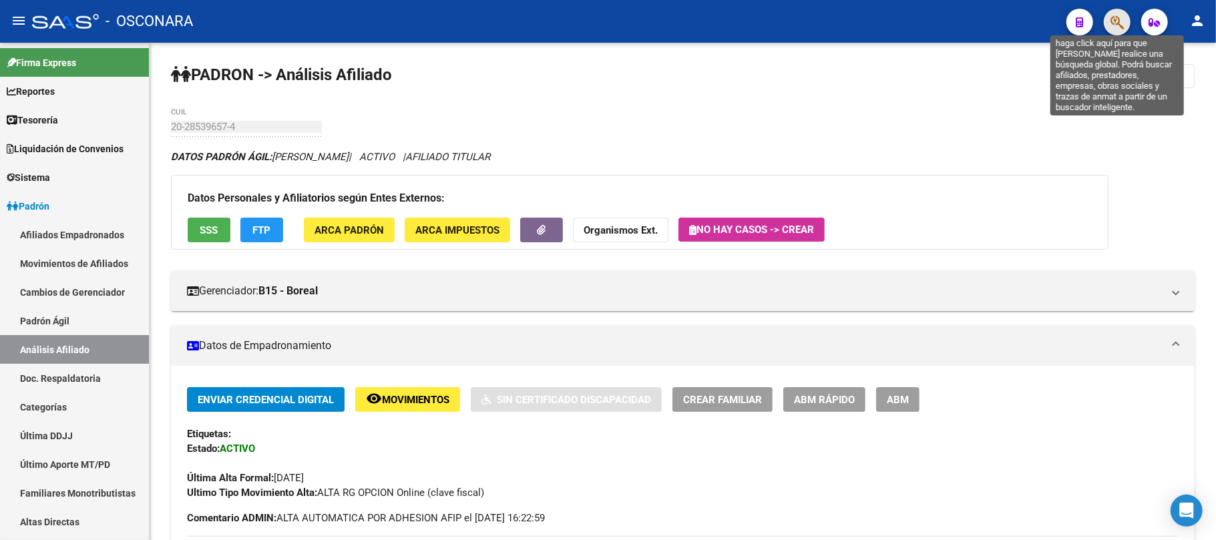
click at [1120, 17] on icon "button" at bounding box center [1117, 22] width 13 height 15
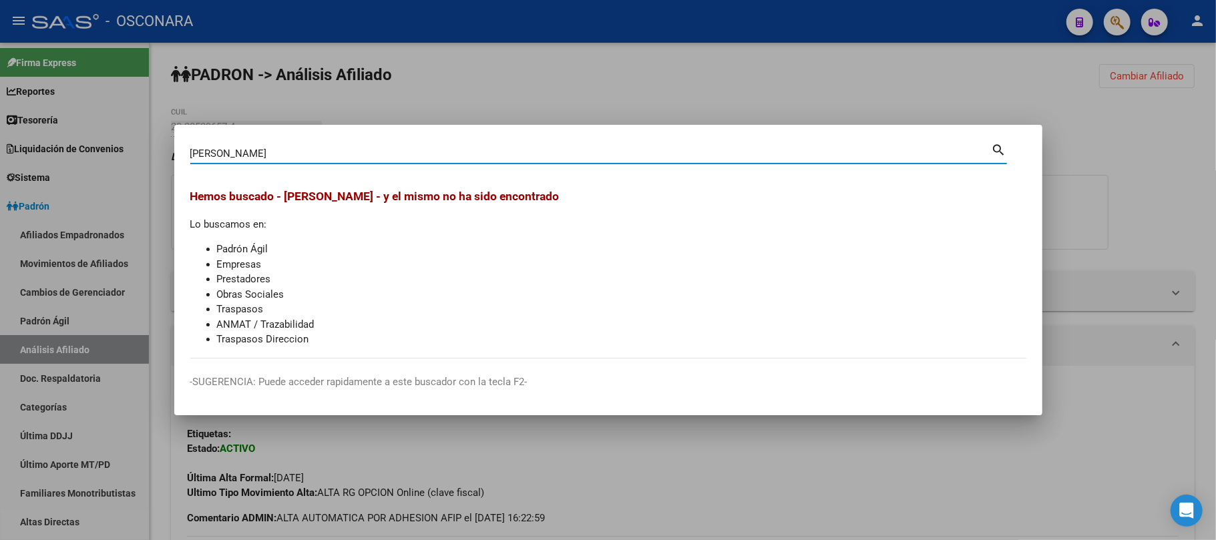
drag, startPoint x: 249, startPoint y: 152, endPoint x: 214, endPoint y: 151, distance: 35.4
click at [214, 151] on input "lugo noelia" at bounding box center [590, 154] width 801 height 12
click at [191, 151] on input "lugo" at bounding box center [590, 154] width 801 height 12
click at [190, 153] on input "lugo" at bounding box center [590, 154] width 801 height 12
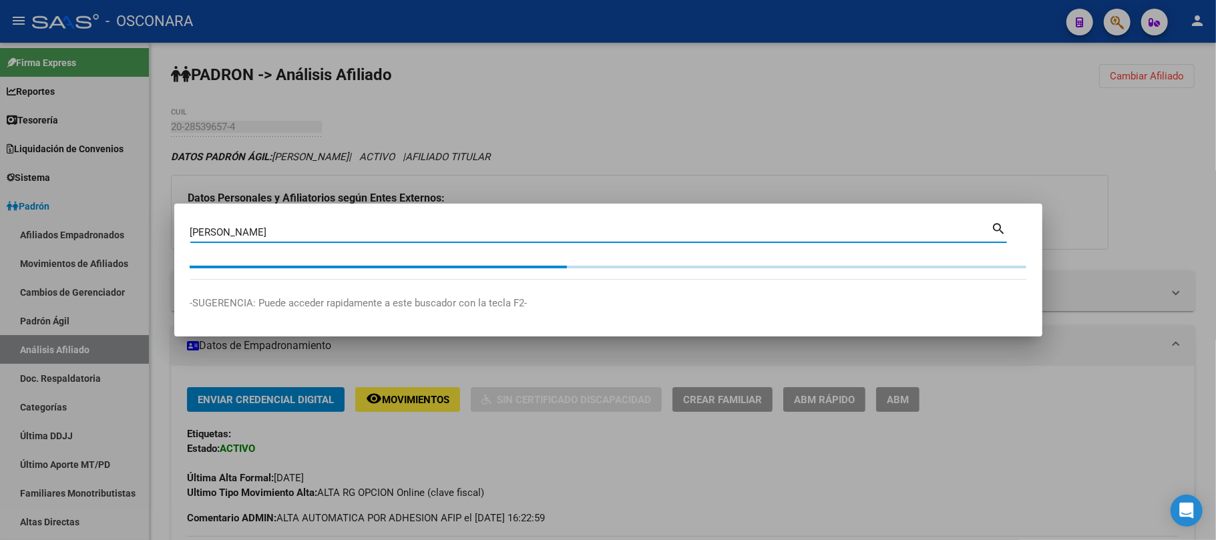
type input "noelia lugo"
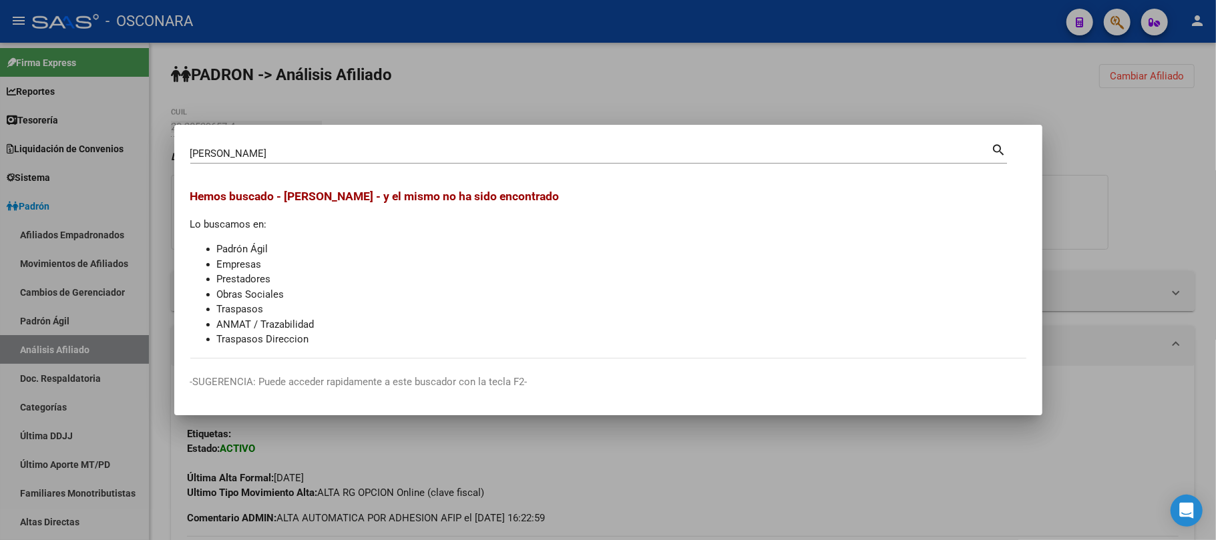
click at [995, 73] on div at bounding box center [608, 270] width 1216 height 540
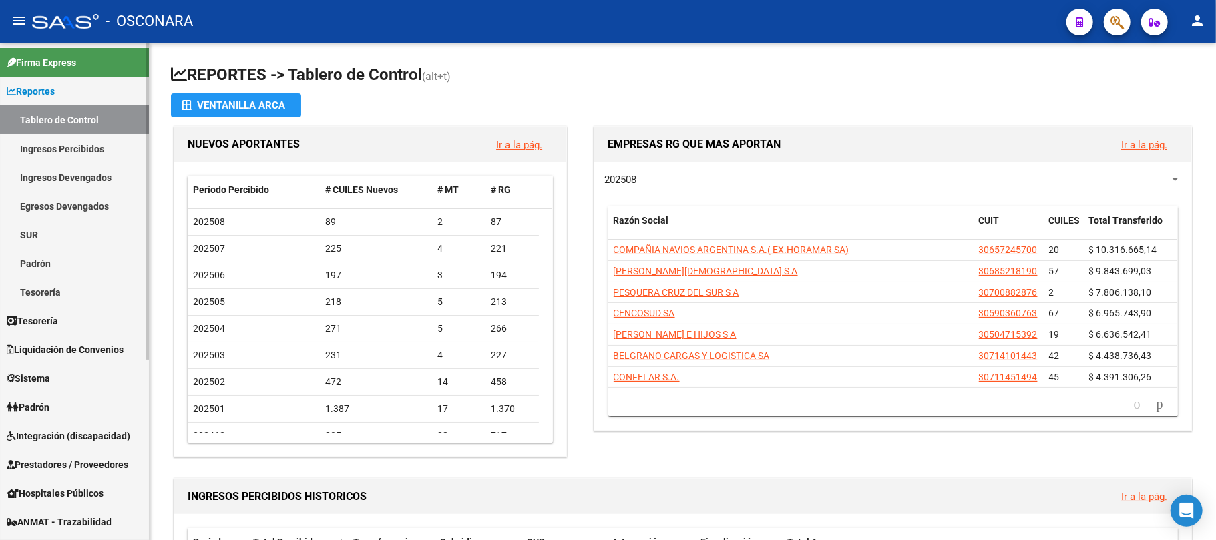
click at [77, 401] on link "Padrón" at bounding box center [74, 407] width 149 height 29
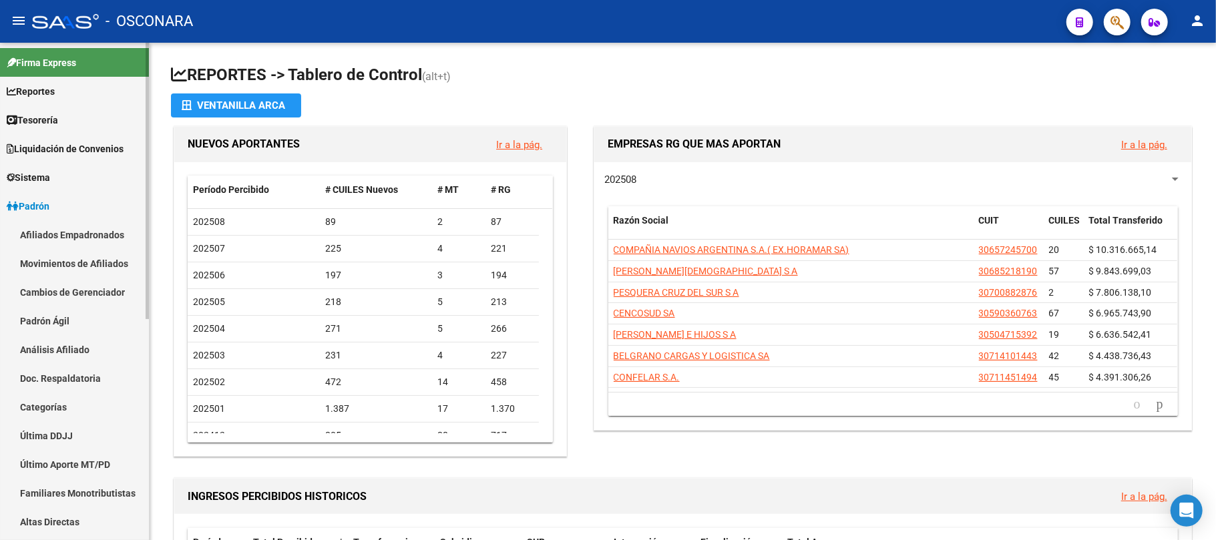
click at [98, 311] on link "Padrón Ágil" at bounding box center [74, 321] width 149 height 29
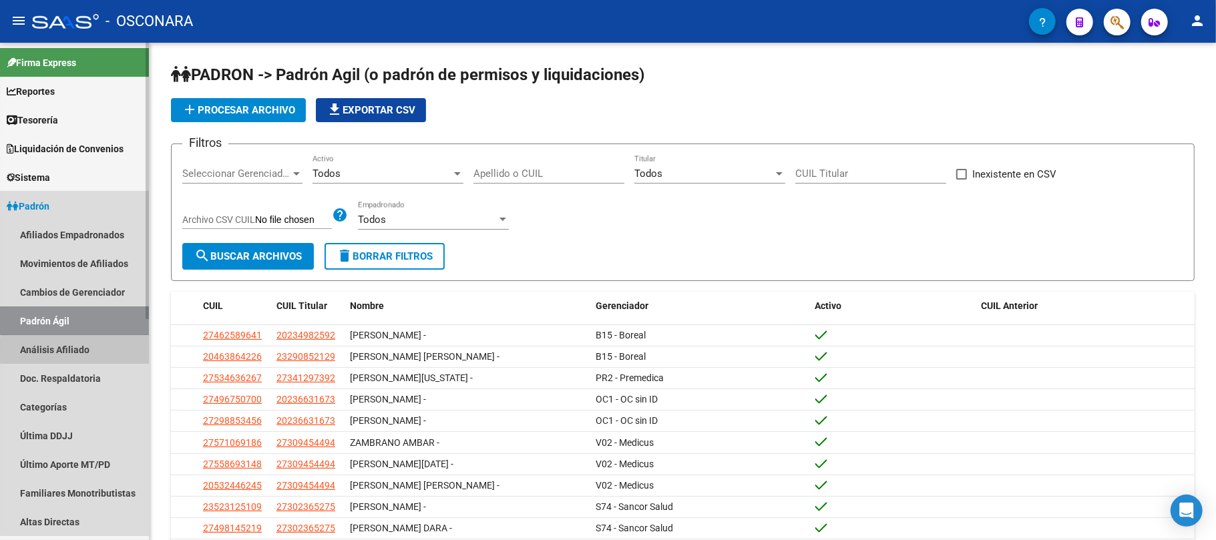
click at [110, 350] on link "Análisis Afiliado" at bounding box center [74, 349] width 149 height 29
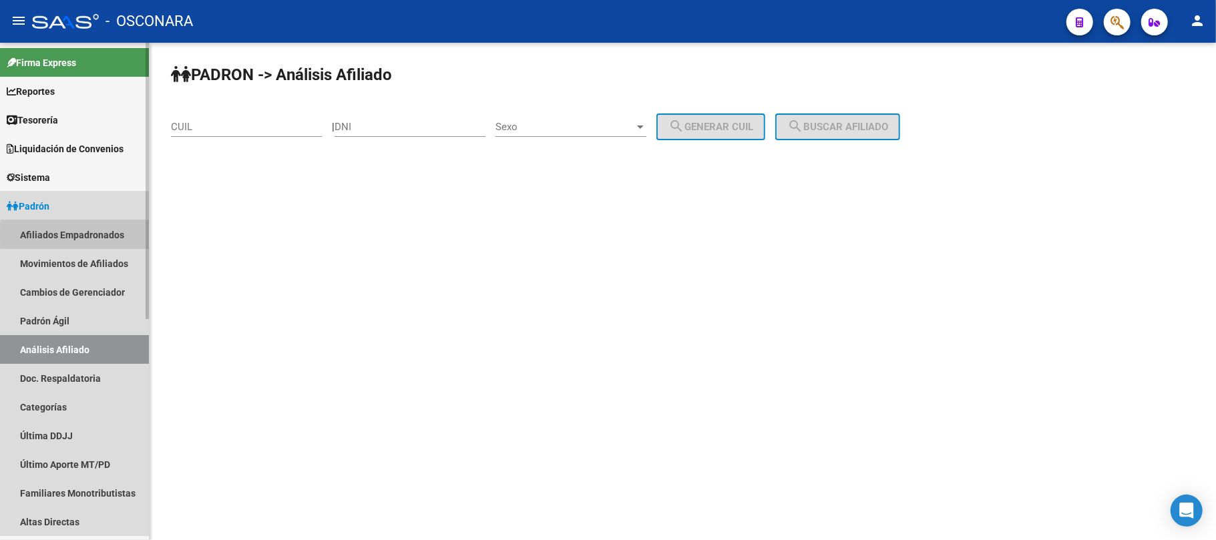
click at [115, 235] on link "Afiliados Empadronados" at bounding box center [74, 234] width 149 height 29
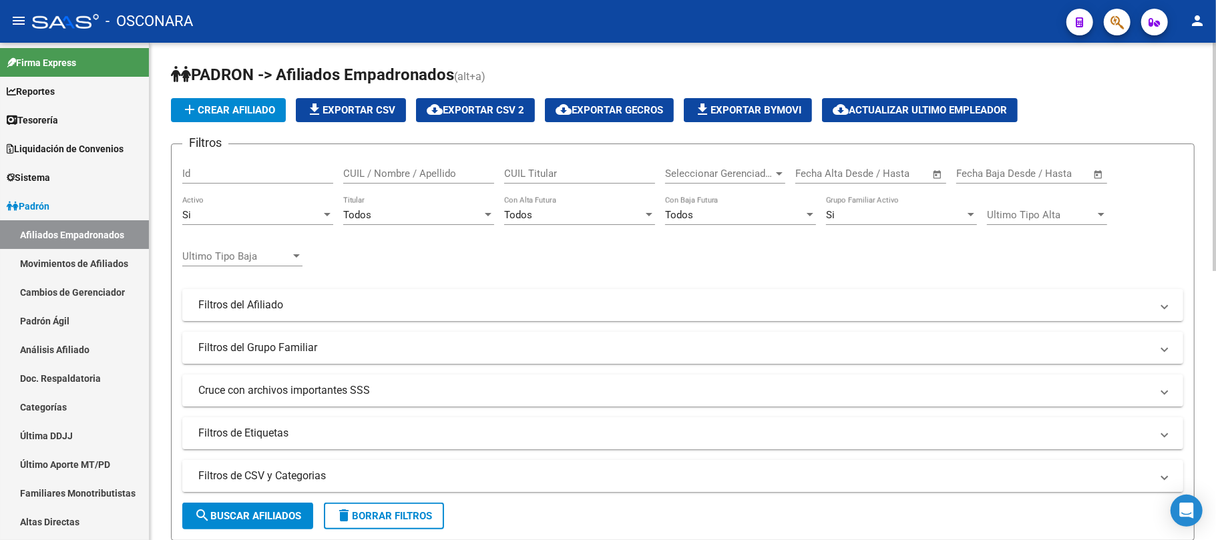
click at [353, 471] on mat-panel-title "Filtros de CSV y Categorias" at bounding box center [674, 476] width 953 height 15
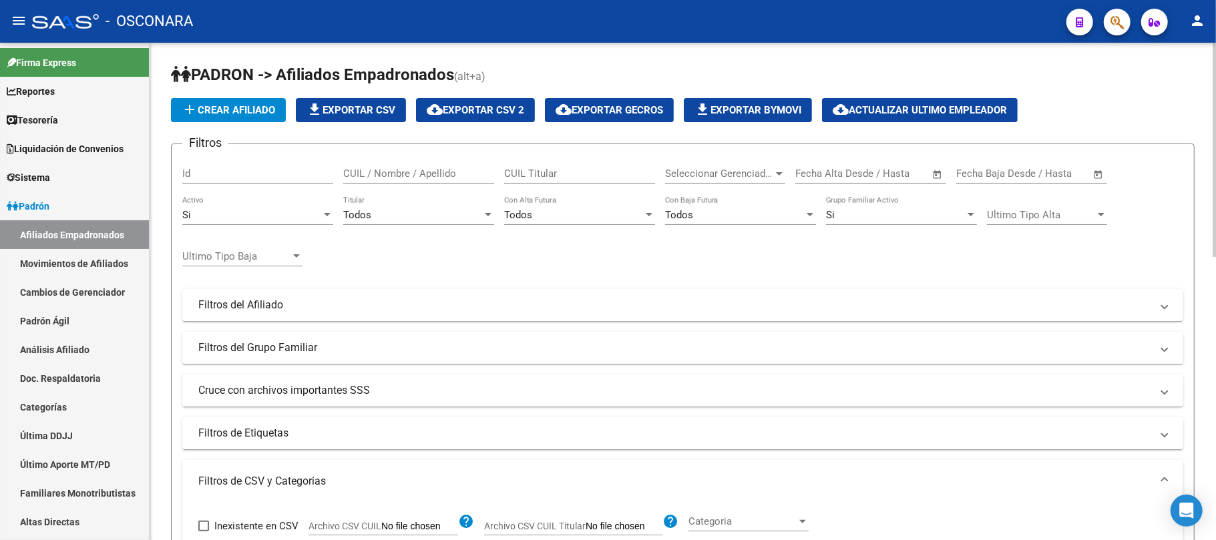
click at [349, 526] on span "Archivo CSV CUIL" at bounding box center [345, 526] width 73 height 11
click at [381, 526] on input "Archivo CSV CUIL" at bounding box center [419, 527] width 77 height 12
type input "C:\fakepath\Baja Seguro de Desempleo.csv"
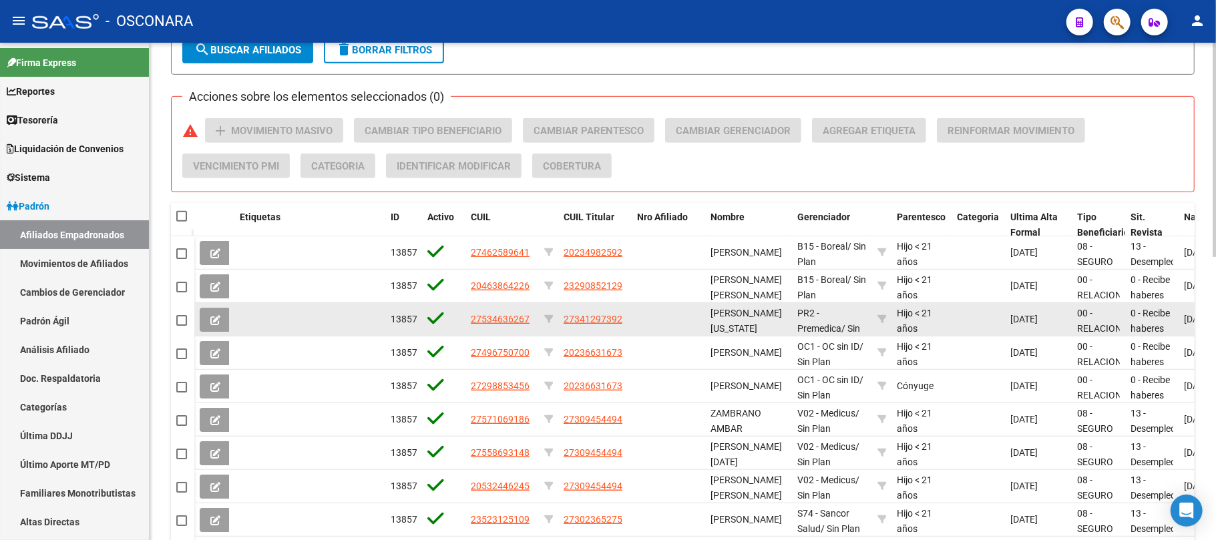
scroll to position [356, 0]
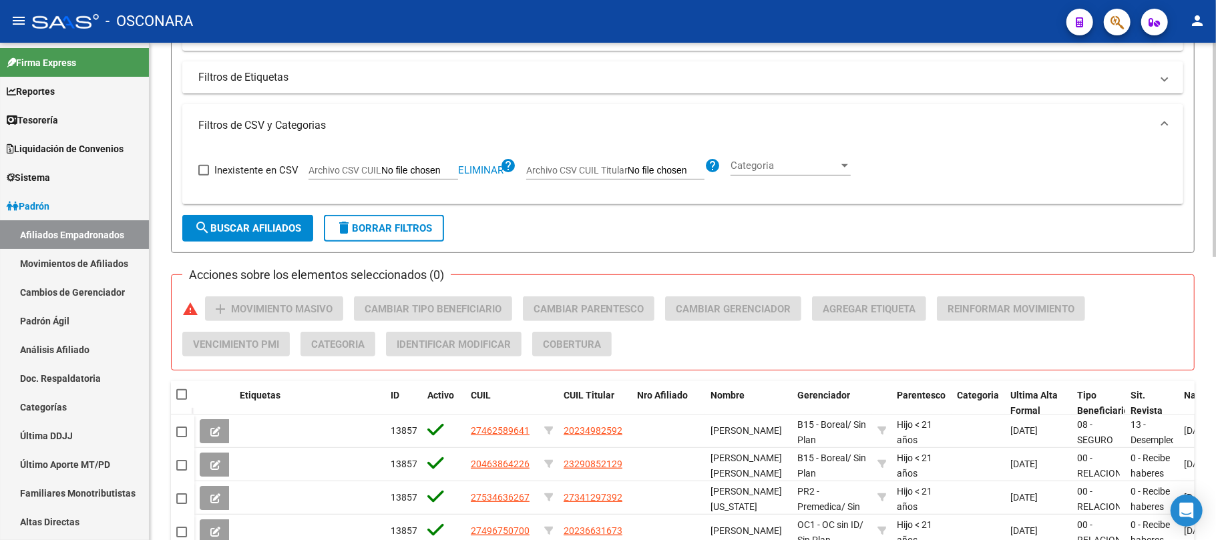
click at [278, 228] on span "search Buscar Afiliados" at bounding box center [247, 228] width 107 height 12
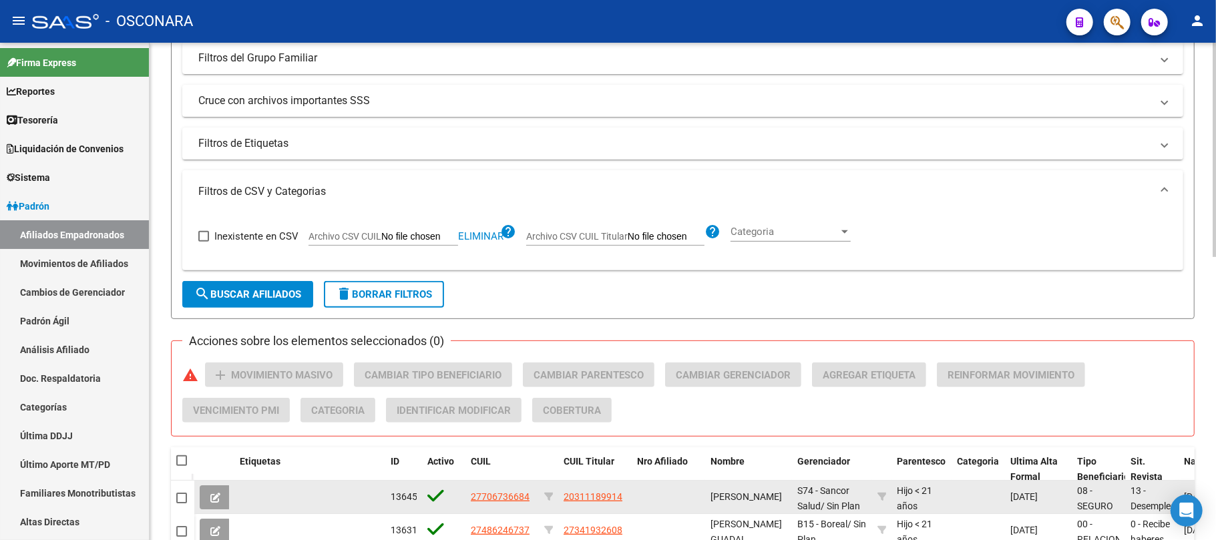
scroll to position [32, 0]
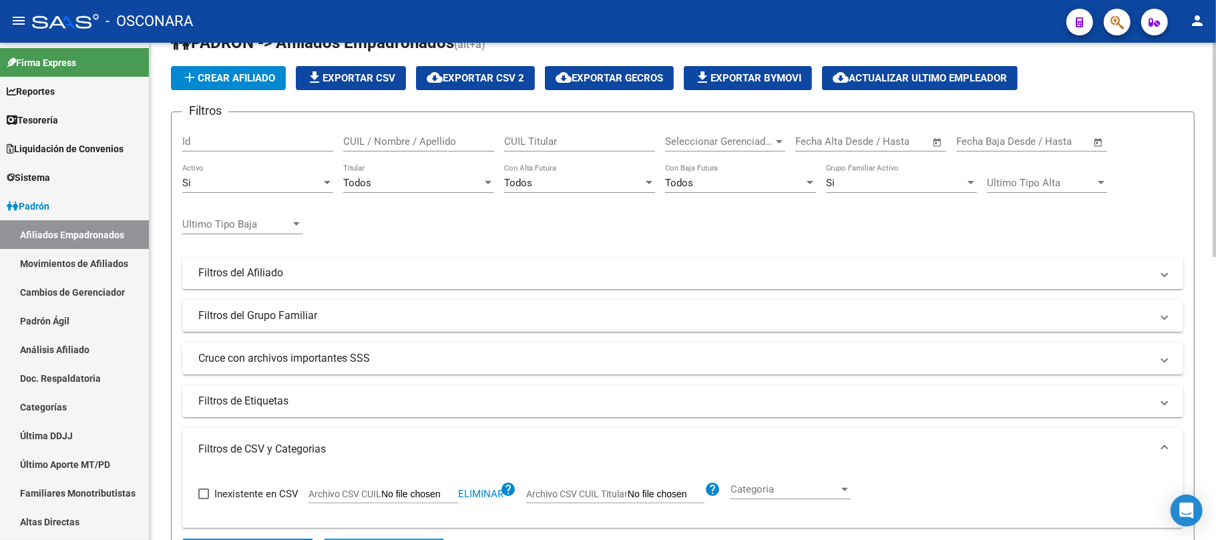
click at [299, 172] on div "Si Activo" at bounding box center [257, 178] width 151 height 29
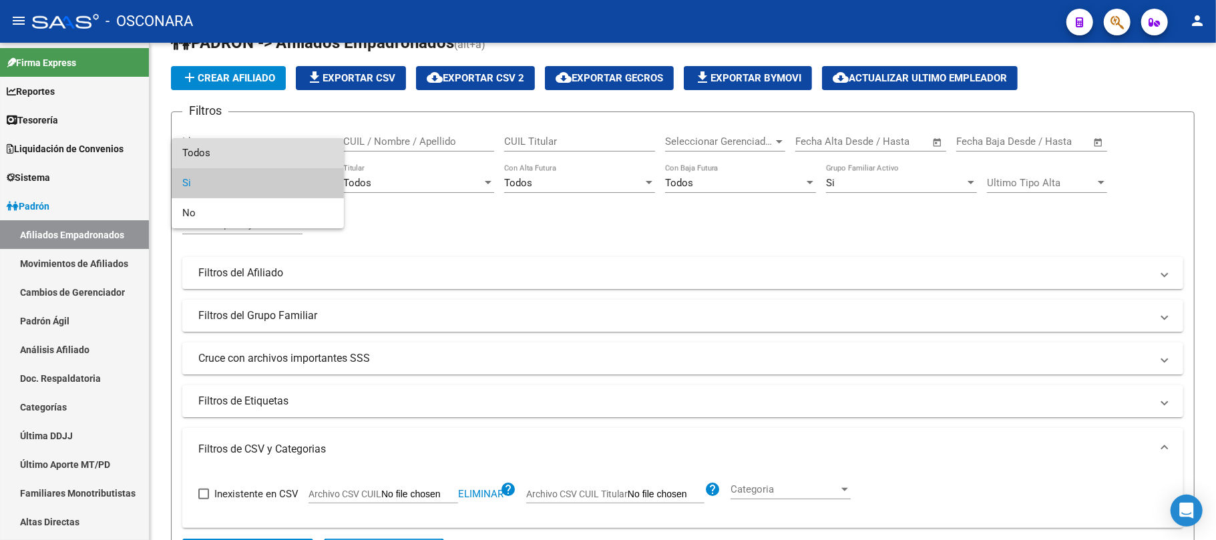
click at [193, 151] on span "Todos" at bounding box center [257, 153] width 151 height 30
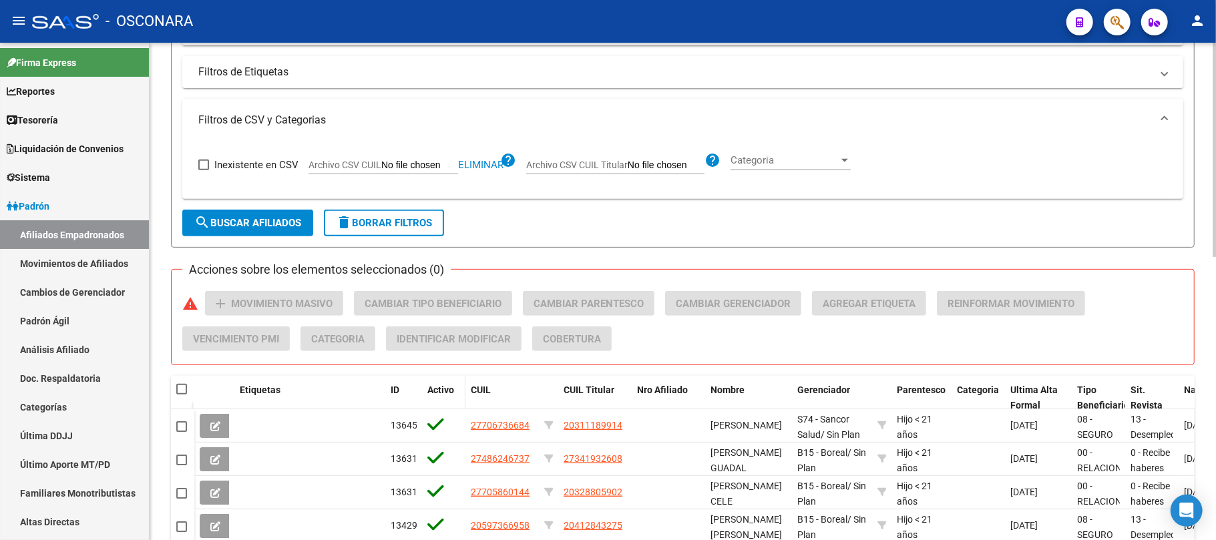
scroll to position [388, 0]
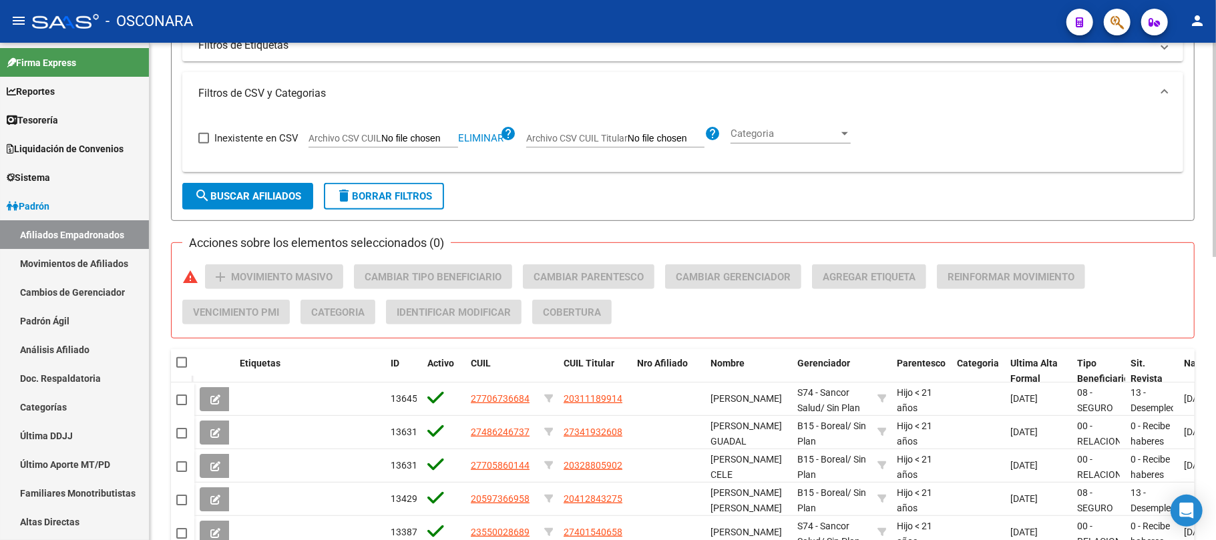
click at [293, 190] on span "search Buscar Afiliados" at bounding box center [247, 196] width 107 height 12
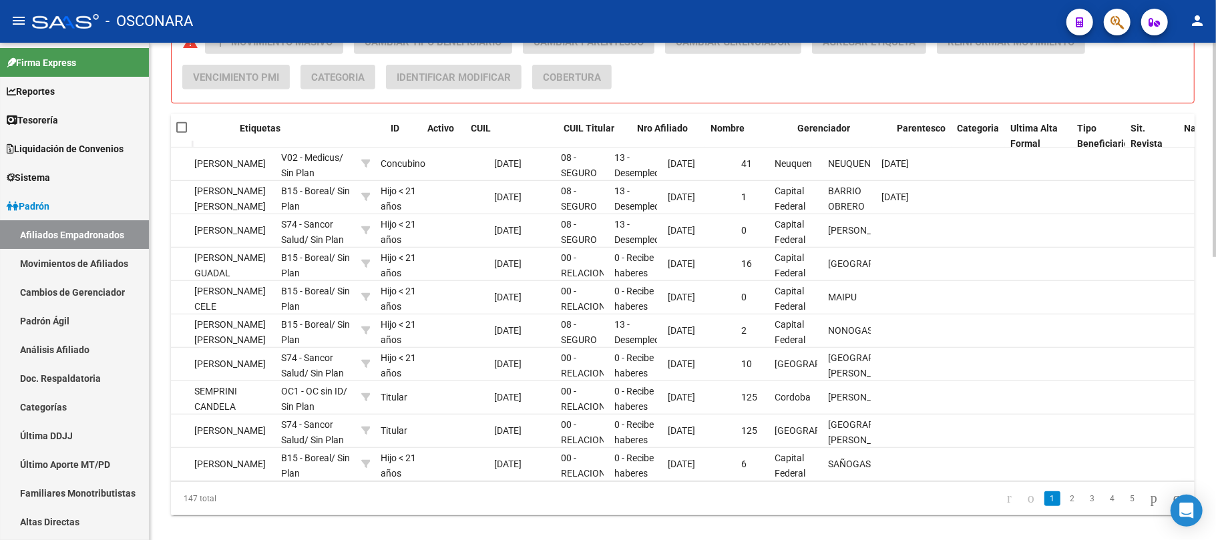
scroll to position [0, 0]
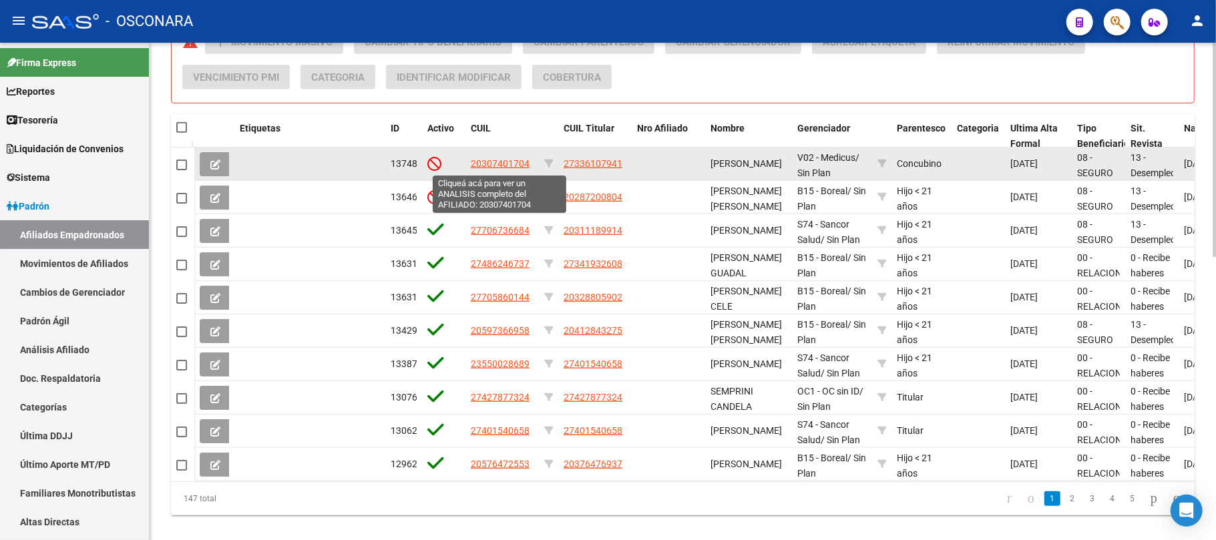
click at [500, 166] on span "20307401704" at bounding box center [500, 163] width 59 height 11
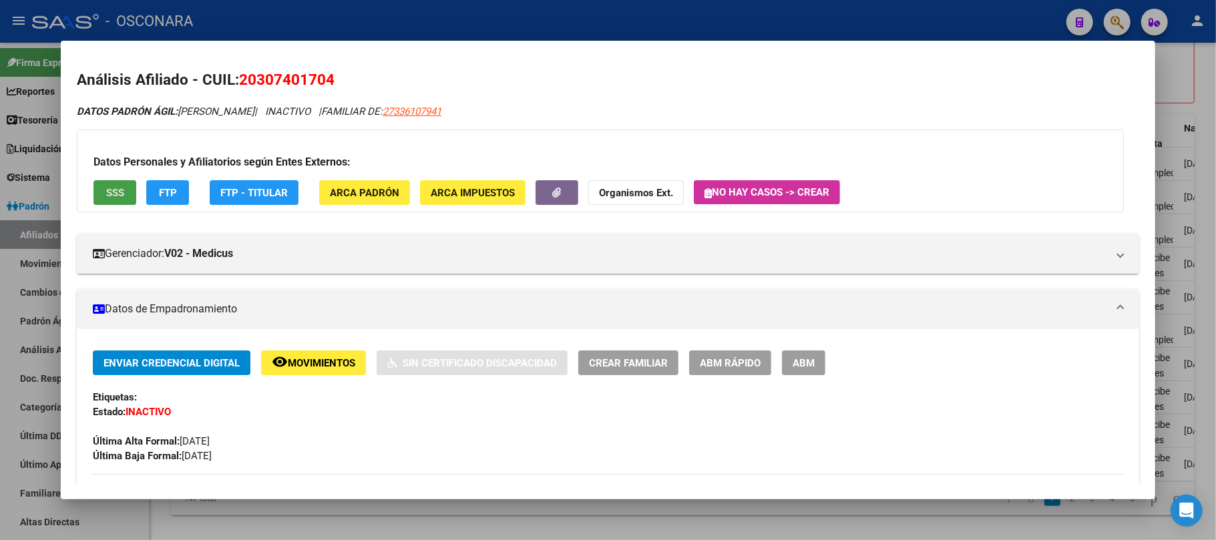
click at [110, 199] on button "SSS" at bounding box center [115, 192] width 43 height 25
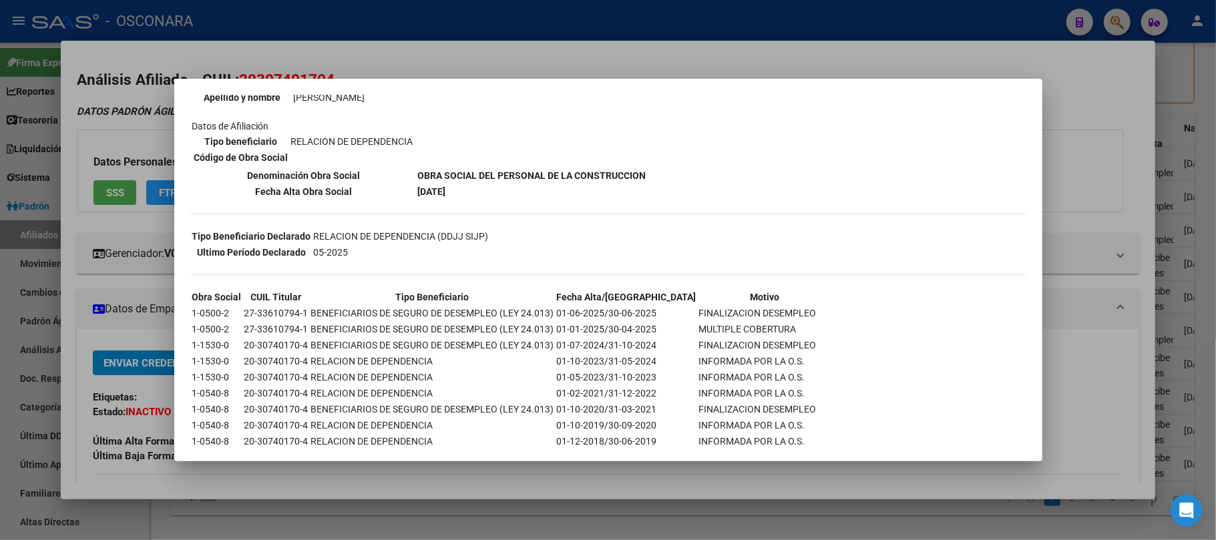
scroll to position [178, 0]
click at [387, 511] on div at bounding box center [608, 270] width 1216 height 540
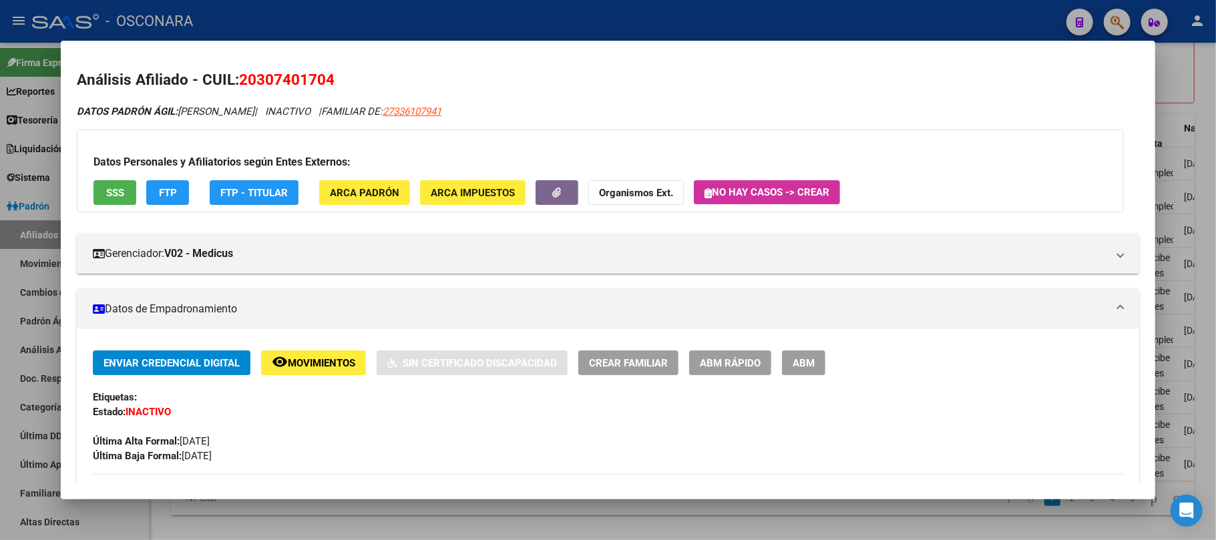
click at [386, 512] on div at bounding box center [608, 270] width 1216 height 540
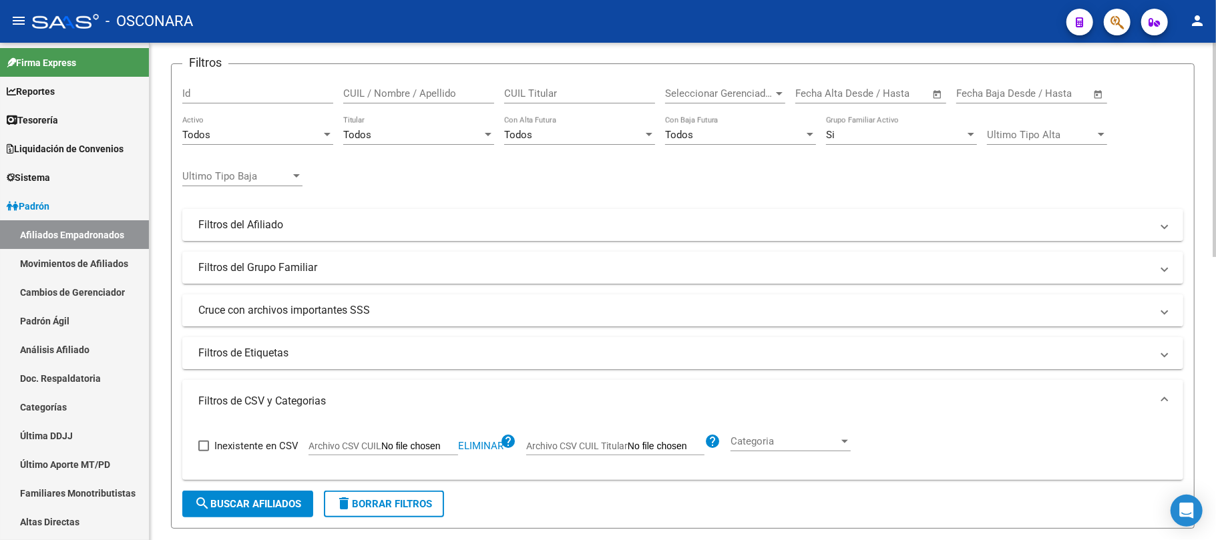
scroll to position [0, 0]
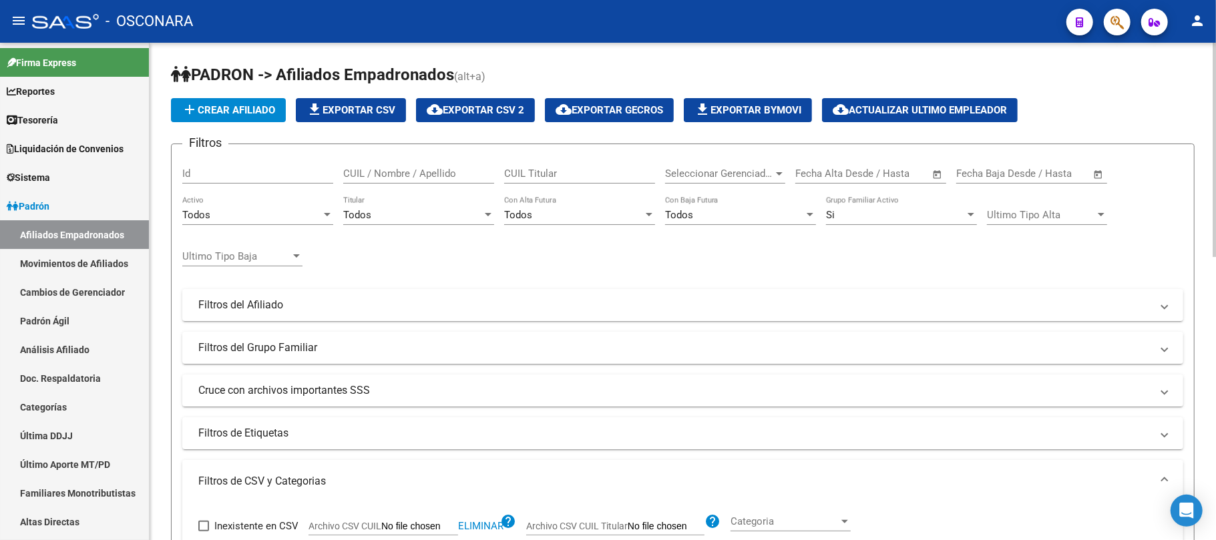
click at [311, 207] on div "Todos Activo" at bounding box center [257, 210] width 151 height 29
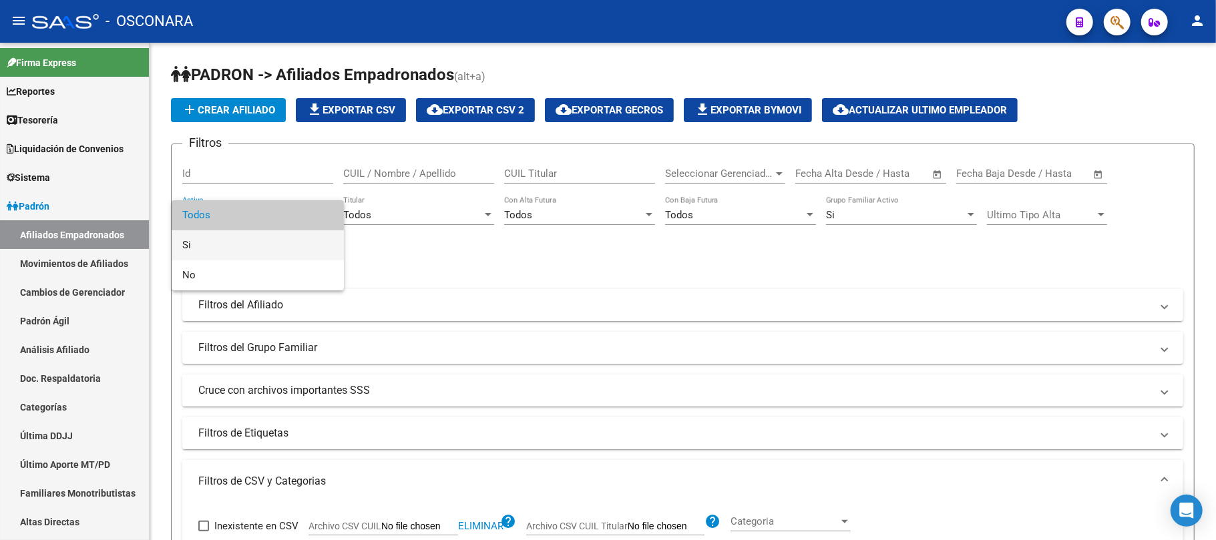
click at [262, 240] on span "Si" at bounding box center [257, 245] width 151 height 30
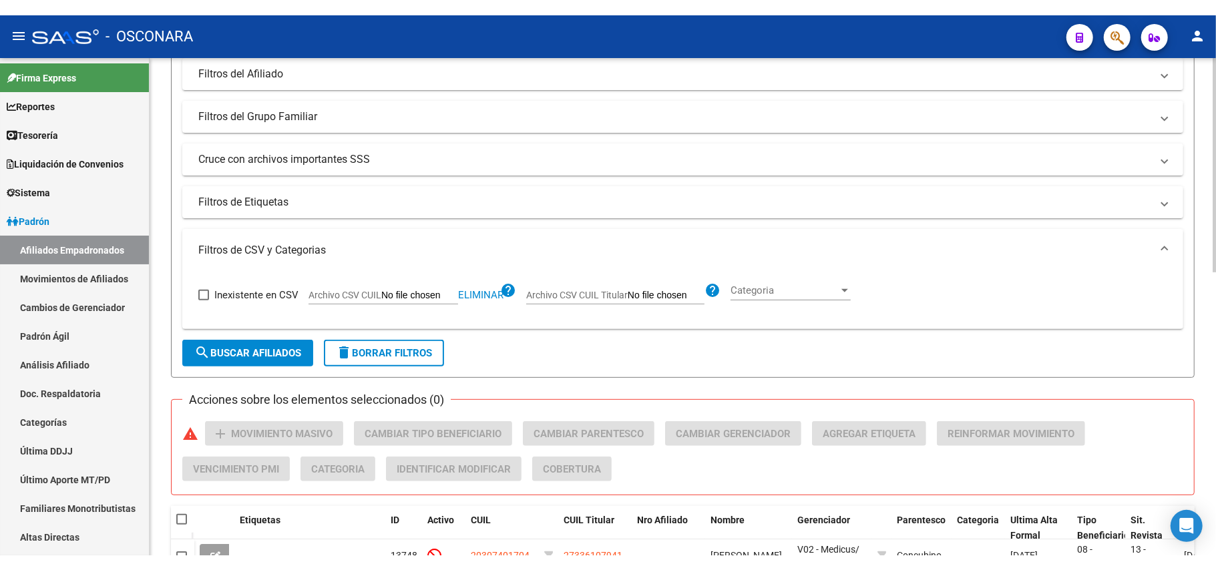
scroll to position [267, 0]
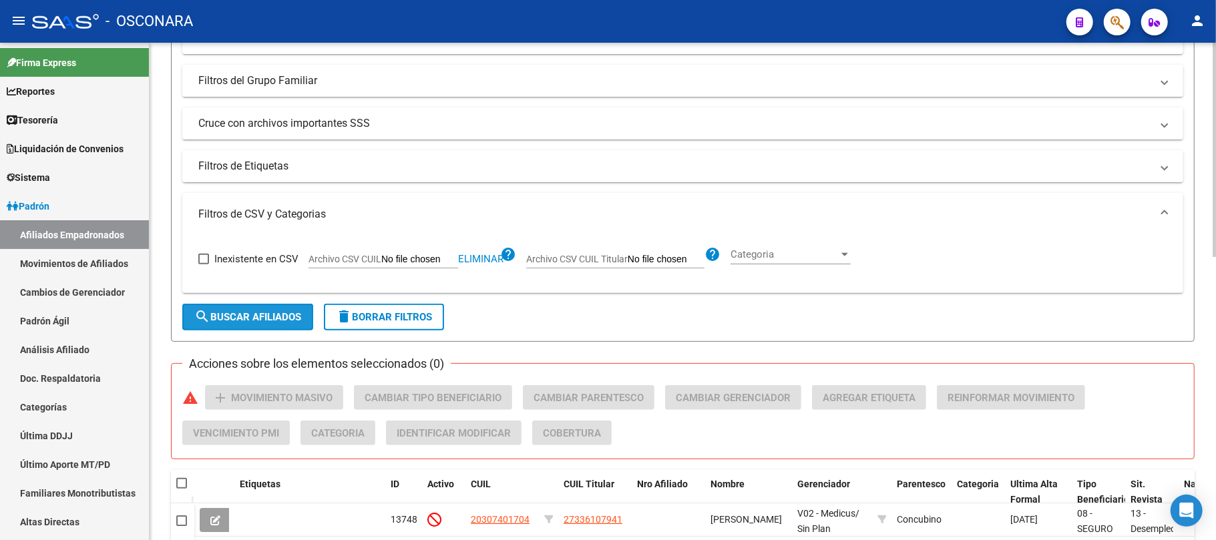
click at [265, 314] on span "search Buscar Afiliados" at bounding box center [247, 317] width 107 height 12
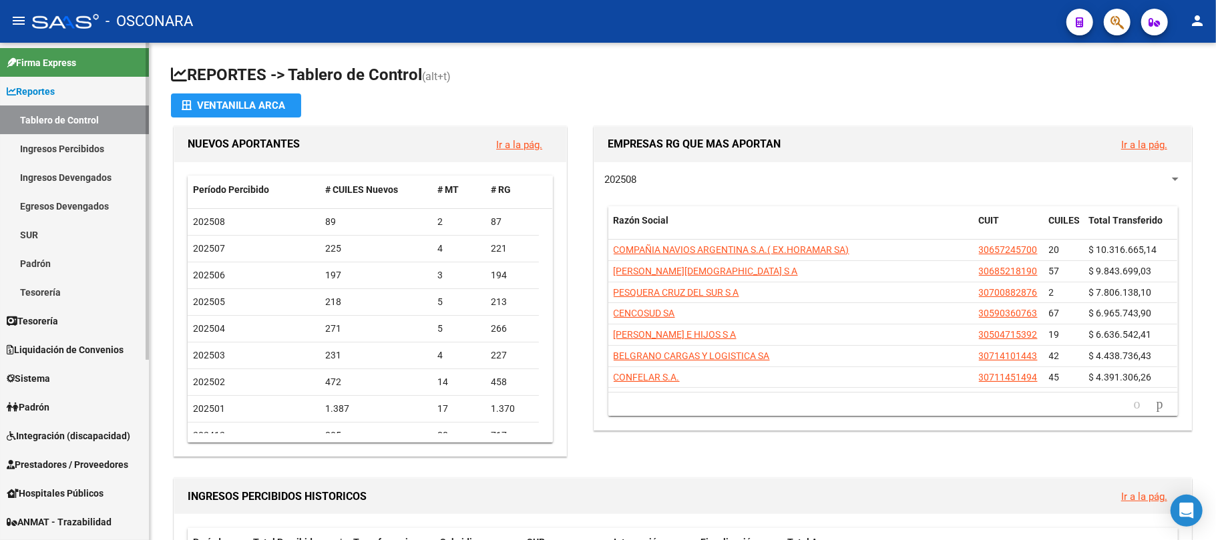
click at [56, 262] on link "Padrón" at bounding box center [74, 263] width 149 height 29
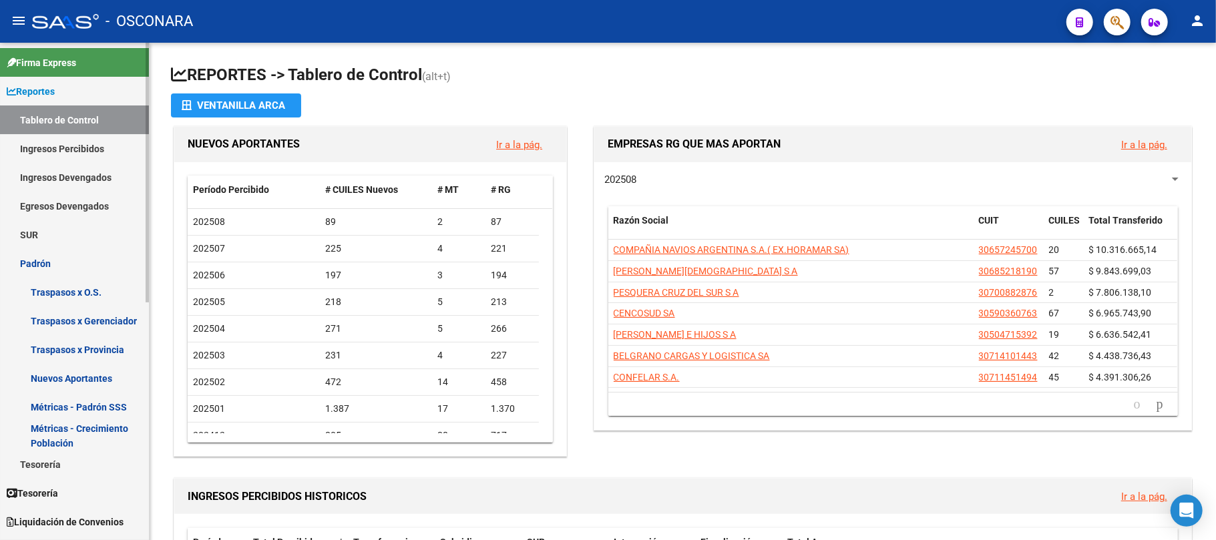
click at [55, 254] on link "Padrón" at bounding box center [74, 263] width 149 height 29
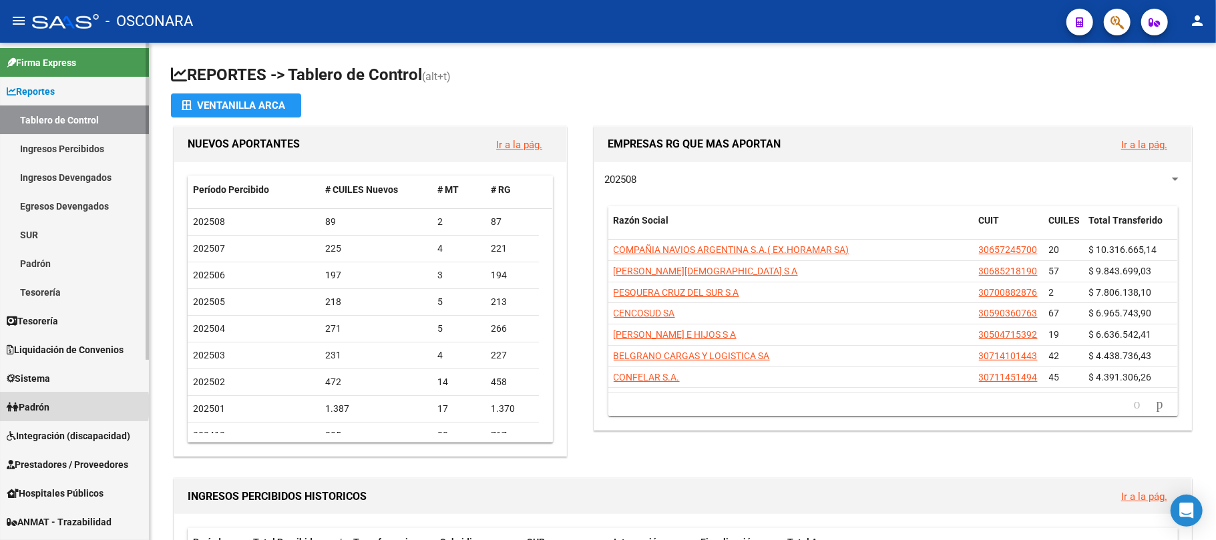
click at [49, 406] on span "Padrón" at bounding box center [28, 407] width 43 height 15
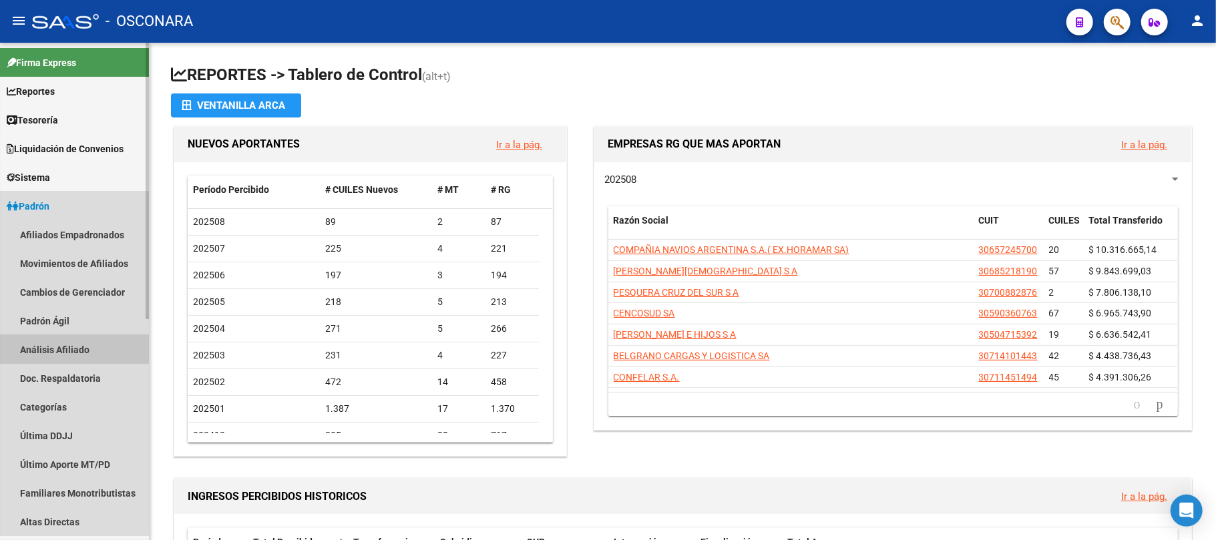
click at [65, 345] on link "Análisis Afiliado" at bounding box center [74, 349] width 149 height 29
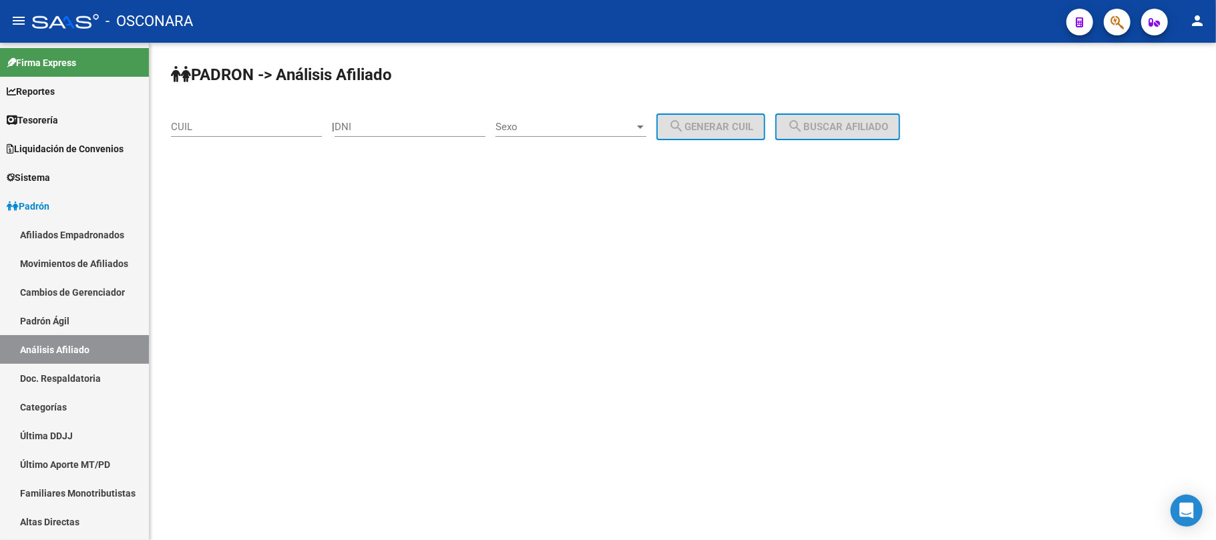
click at [250, 132] on input "CUIL" at bounding box center [246, 127] width 151 height 12
paste input "27-35266390-0"
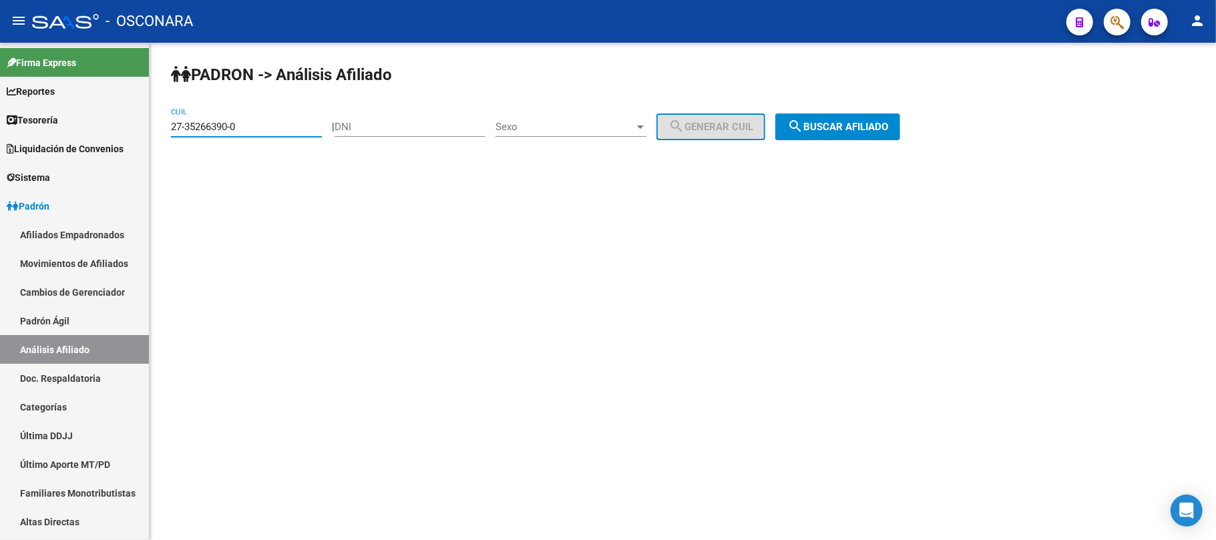
type input "27-35266390-0"
click at [826, 118] on button "search Buscar afiliado" at bounding box center [837, 127] width 125 height 27
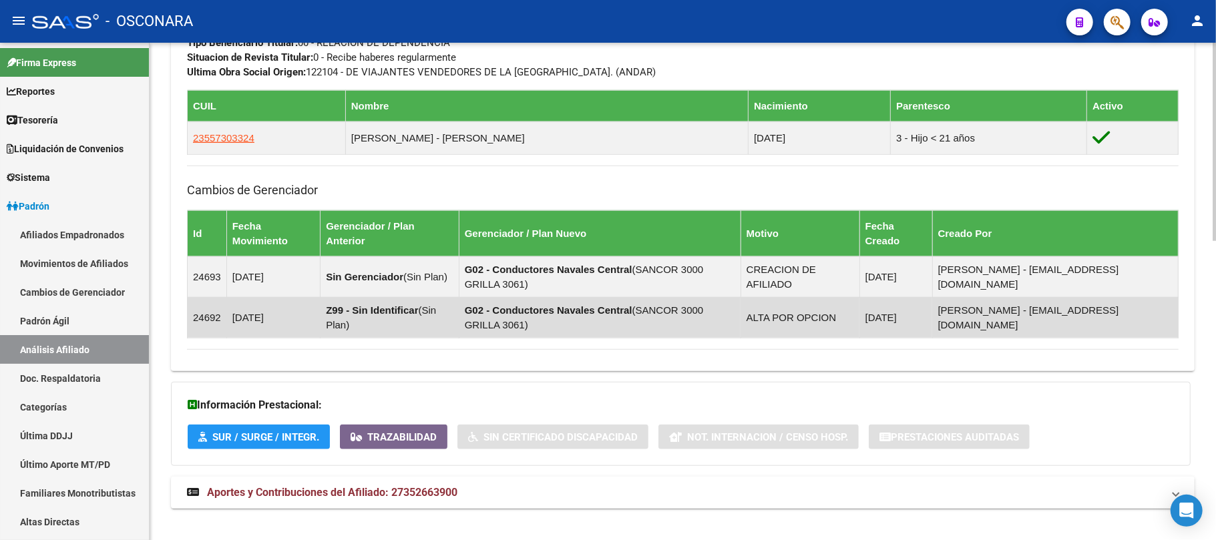
scroll to position [751, 0]
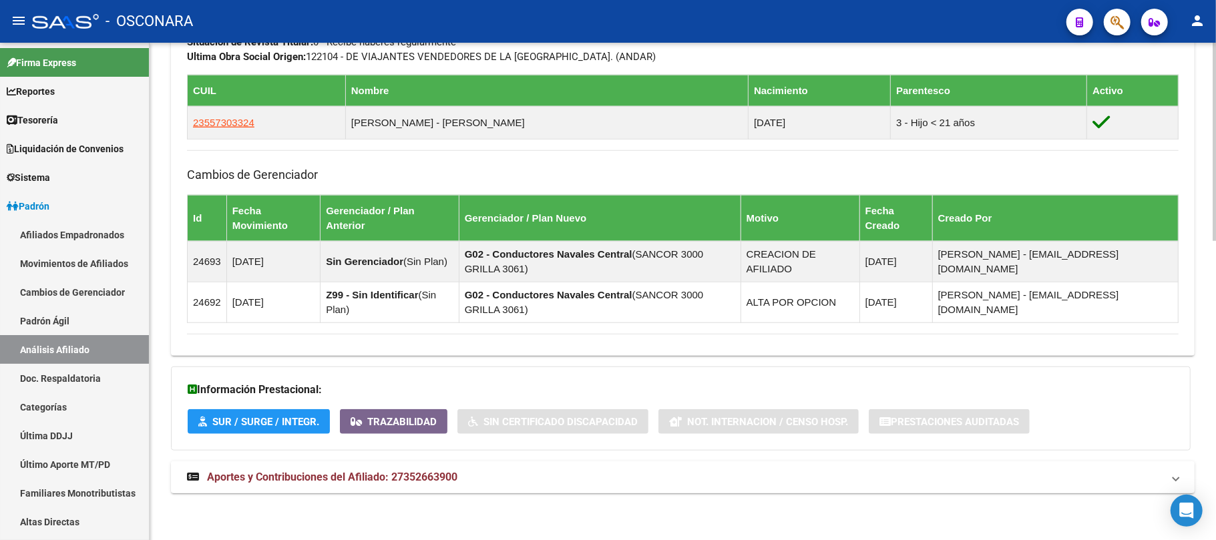
click at [415, 471] on span "Aportes y Contribuciones del Afiliado: 27352663900" at bounding box center [332, 477] width 250 height 13
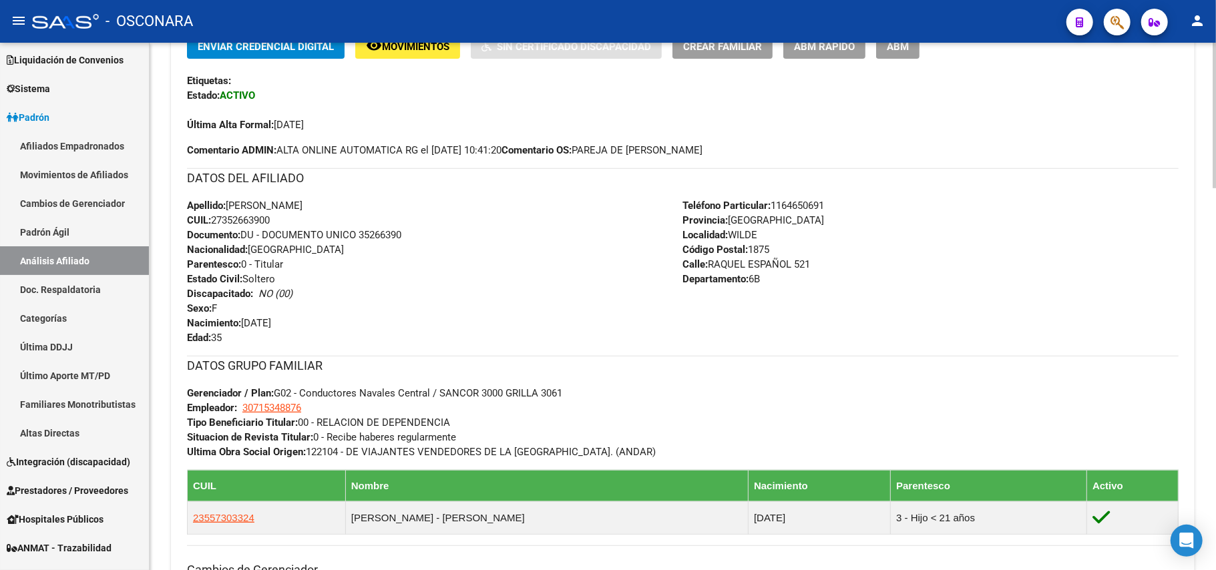
scroll to position [178, 0]
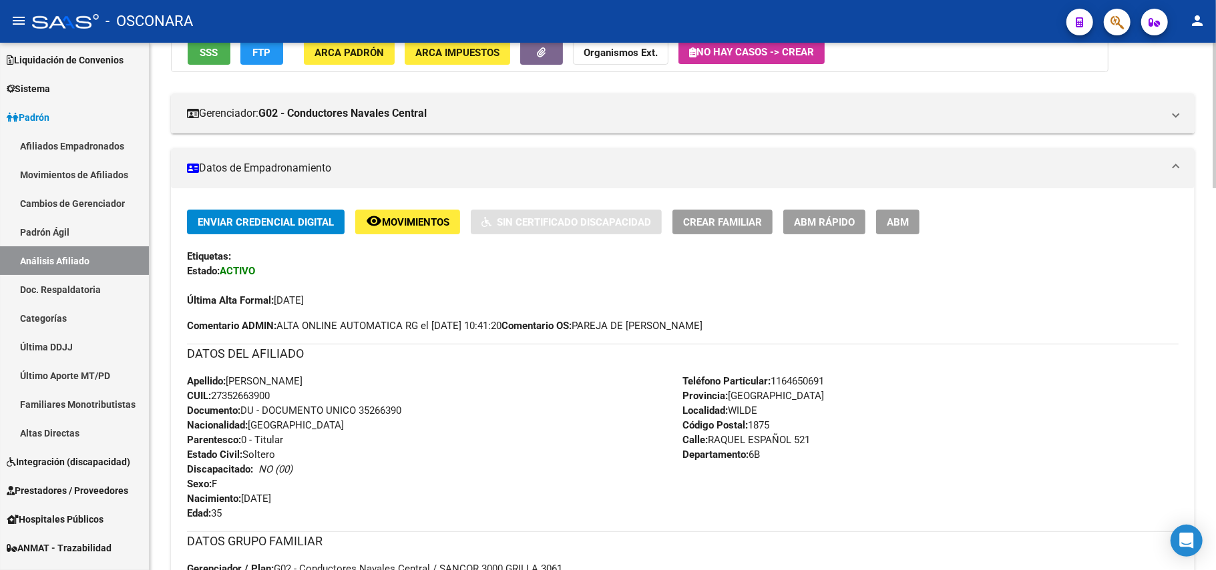
drag, startPoint x: 275, startPoint y: 396, endPoint x: 211, endPoint y: 393, distance: 64.2
click at [211, 393] on span "CUIL: 27352663900" at bounding box center [228, 396] width 83 height 12
copy span "27352663900"
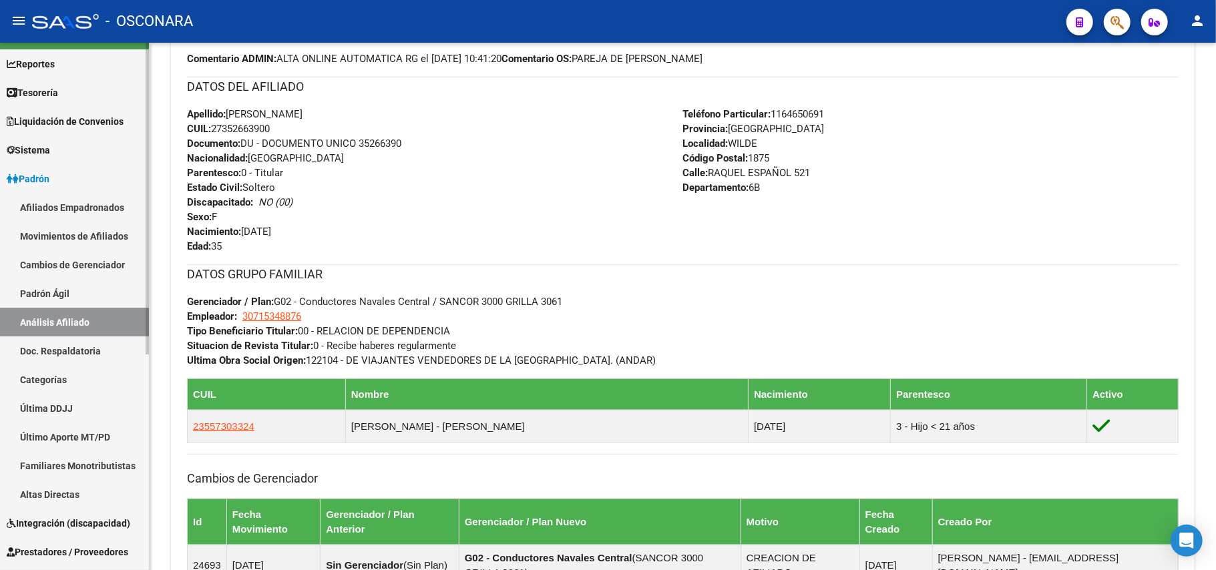
scroll to position [0, 0]
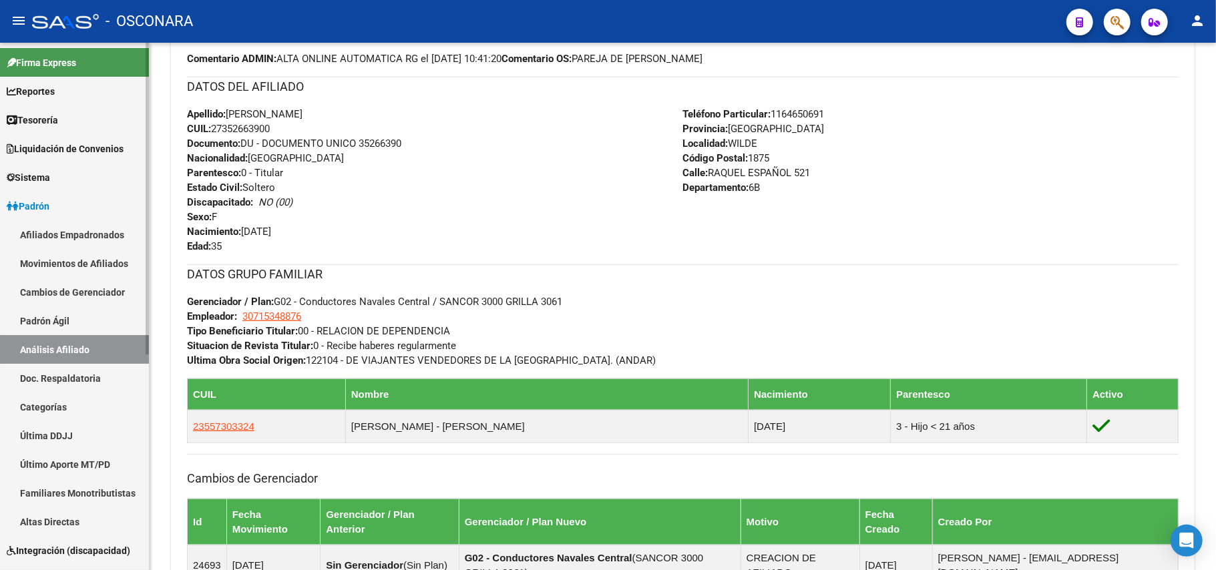
click at [49, 203] on span "Padrón" at bounding box center [28, 206] width 43 height 15
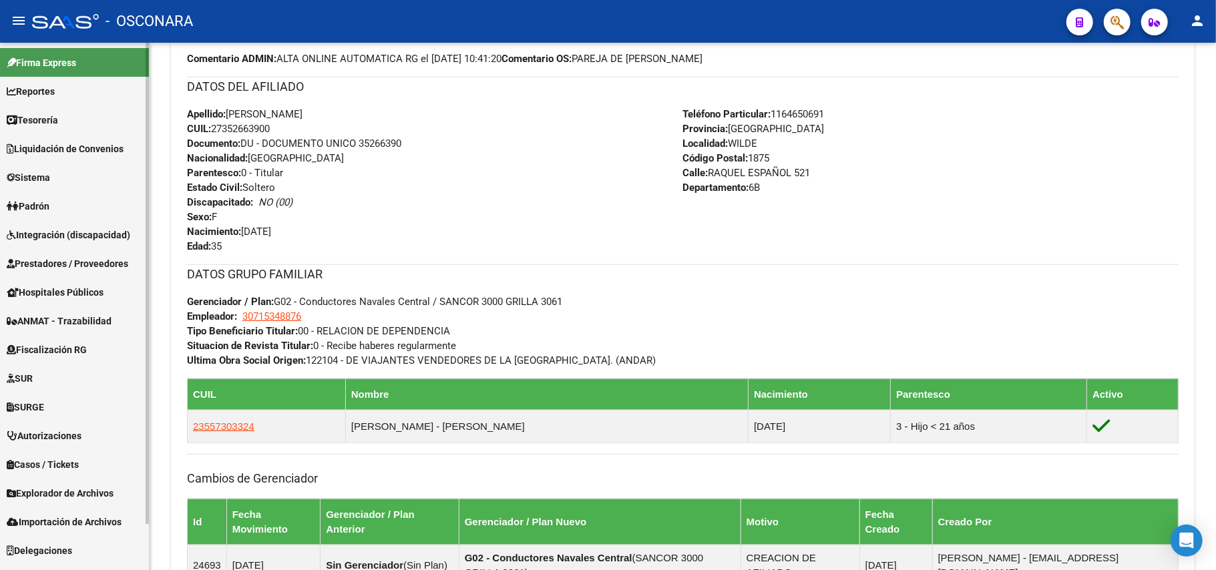
click at [60, 206] on link "Padrón" at bounding box center [74, 206] width 149 height 29
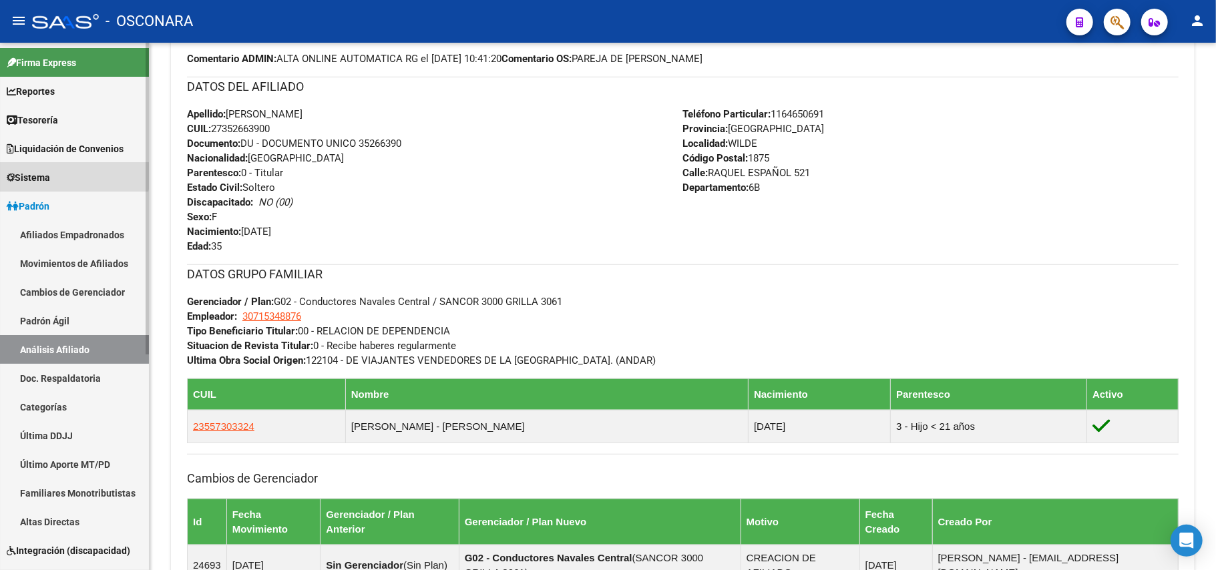
click at [63, 171] on link "Sistema" at bounding box center [74, 177] width 149 height 29
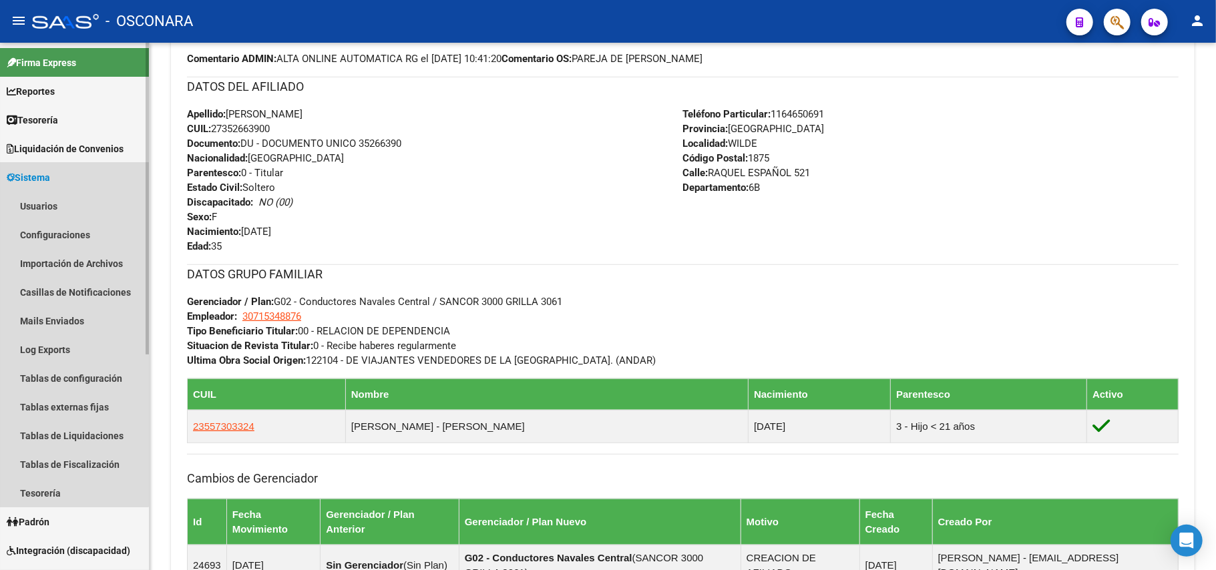
click at [63, 171] on link "Sistema" at bounding box center [74, 177] width 149 height 29
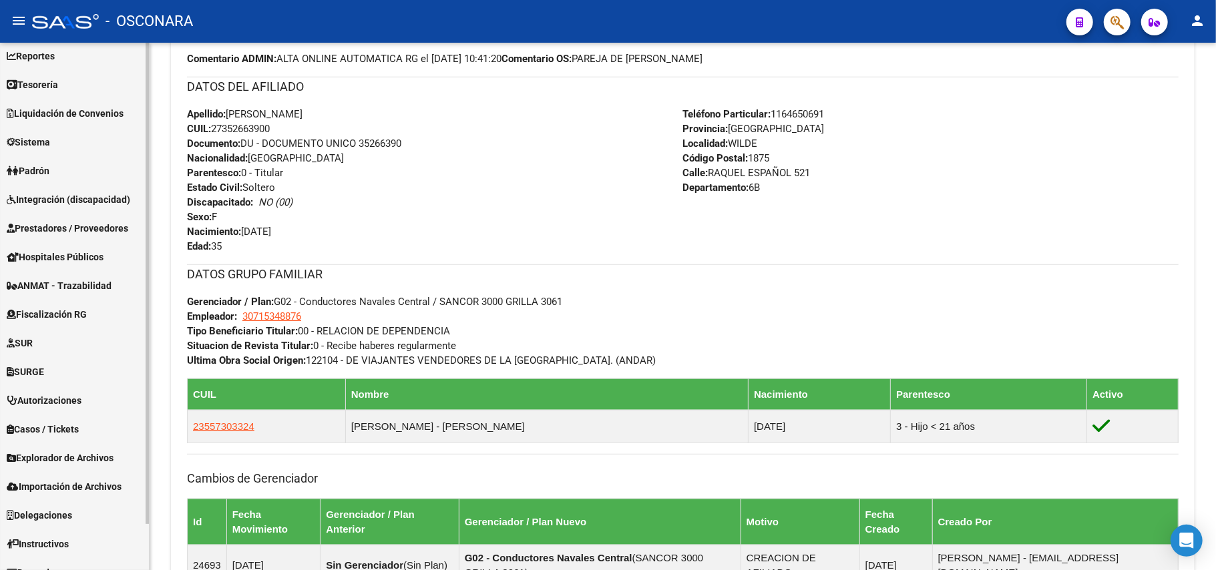
scroll to position [51, 0]
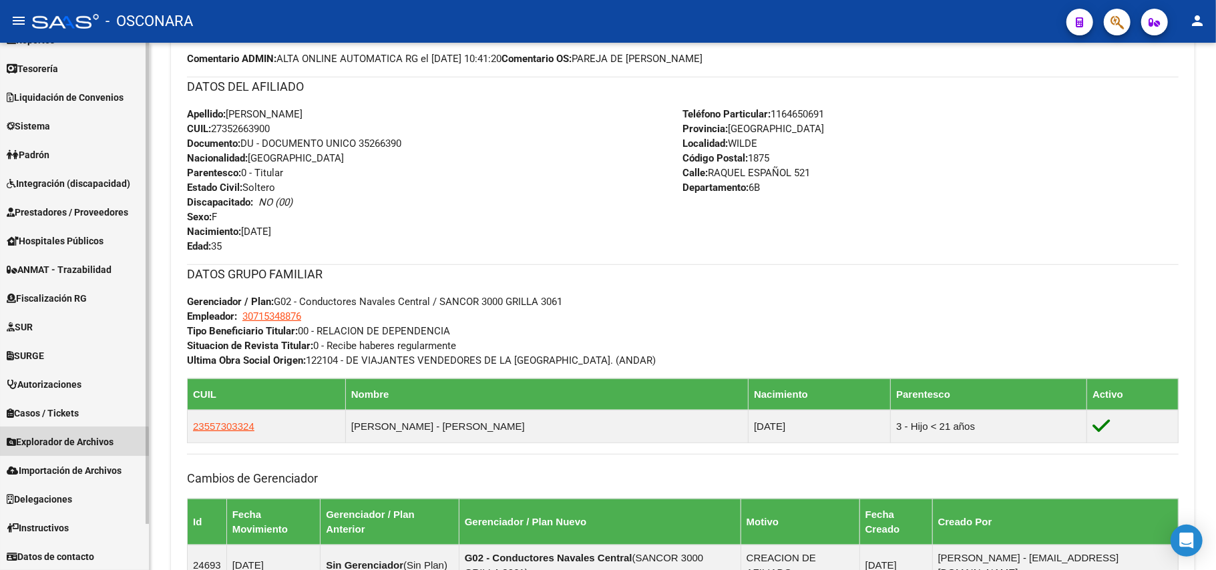
click at [46, 445] on span "Explorador de Archivos" at bounding box center [60, 442] width 107 height 15
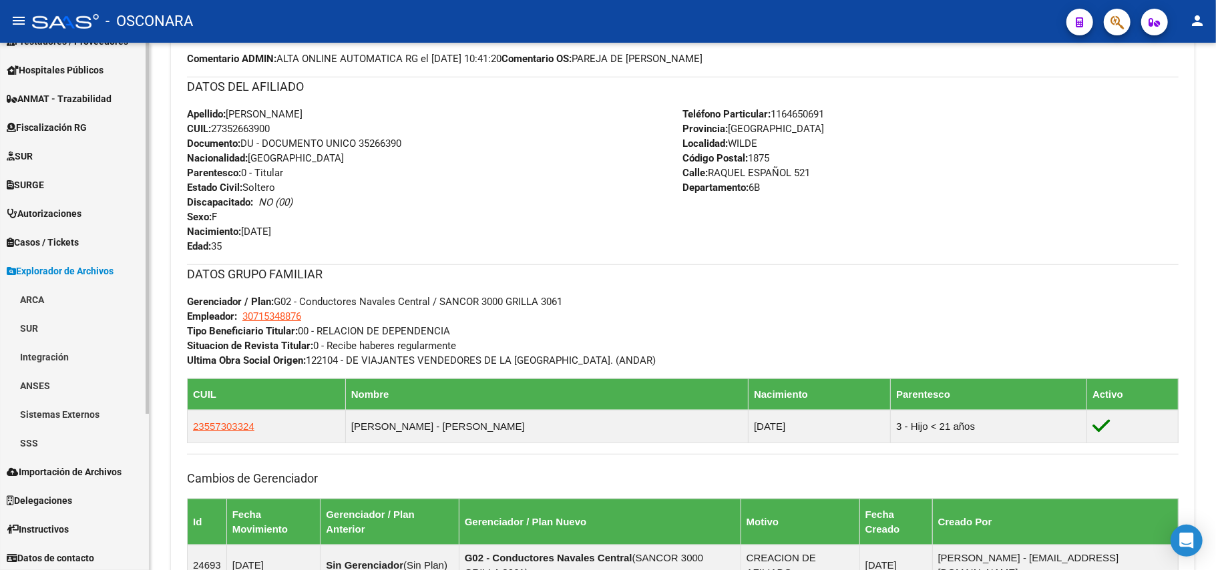
scroll to position [224, 0]
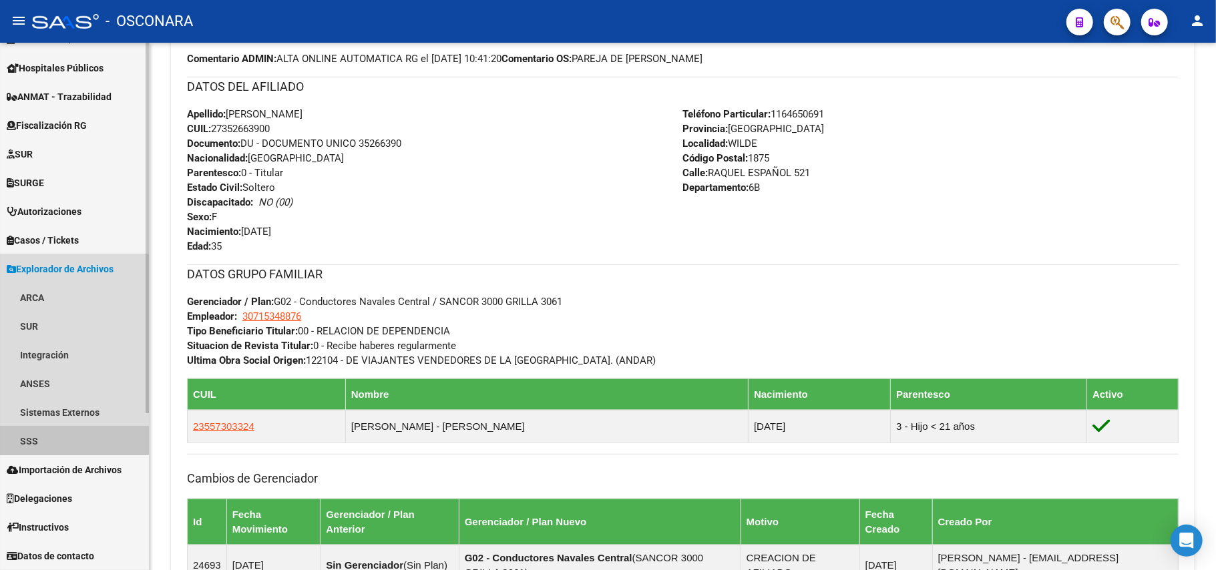
click at [45, 434] on link "SSS" at bounding box center [74, 441] width 149 height 29
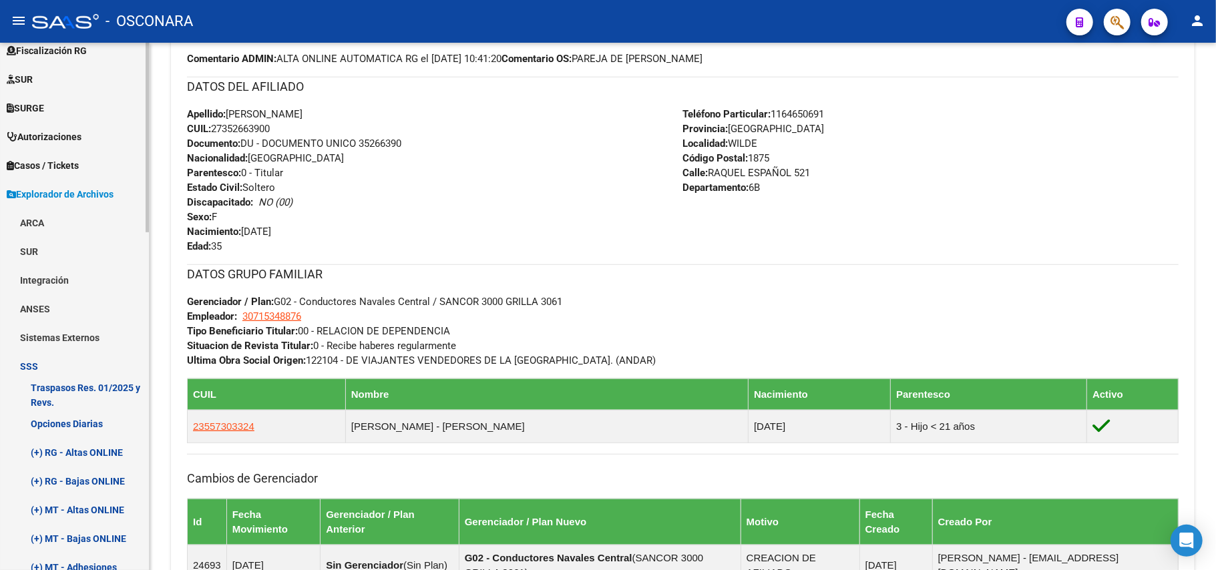
scroll to position [402, 0]
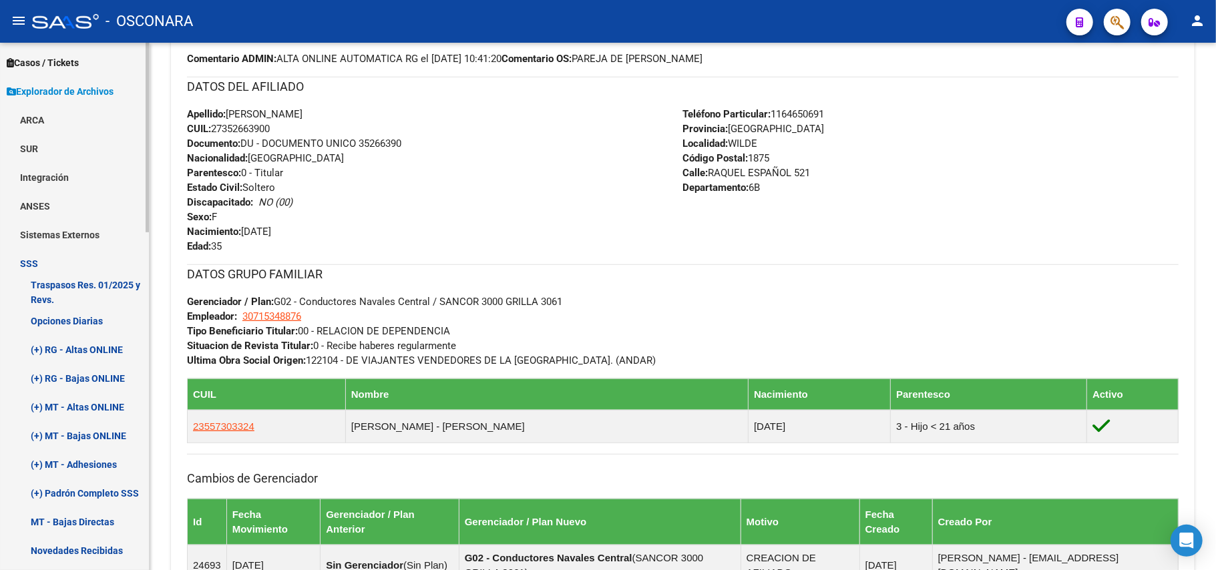
click at [77, 321] on link "Opciones Diarias" at bounding box center [74, 321] width 149 height 29
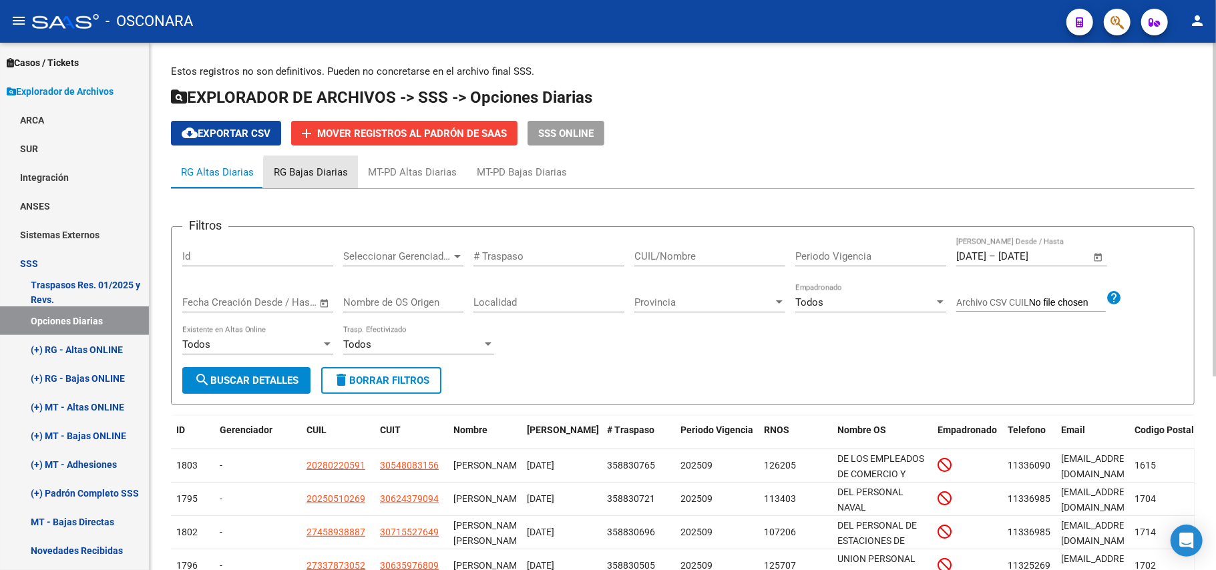
click at [313, 176] on div "RG Bajas Diarias" at bounding box center [311, 172] width 74 height 15
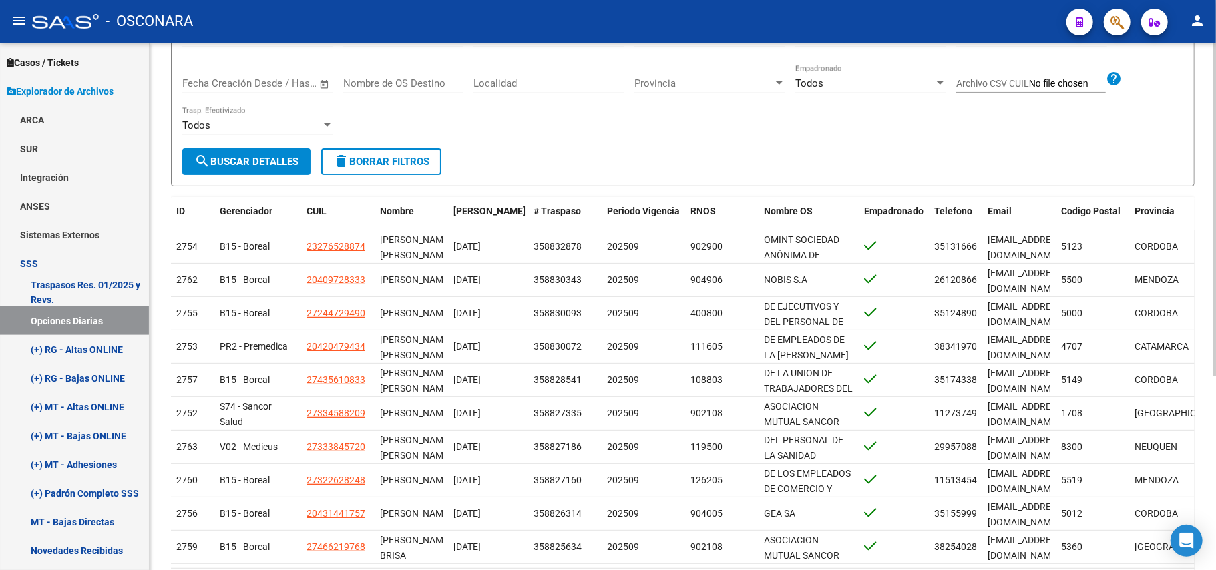
scroll to position [267, 0]
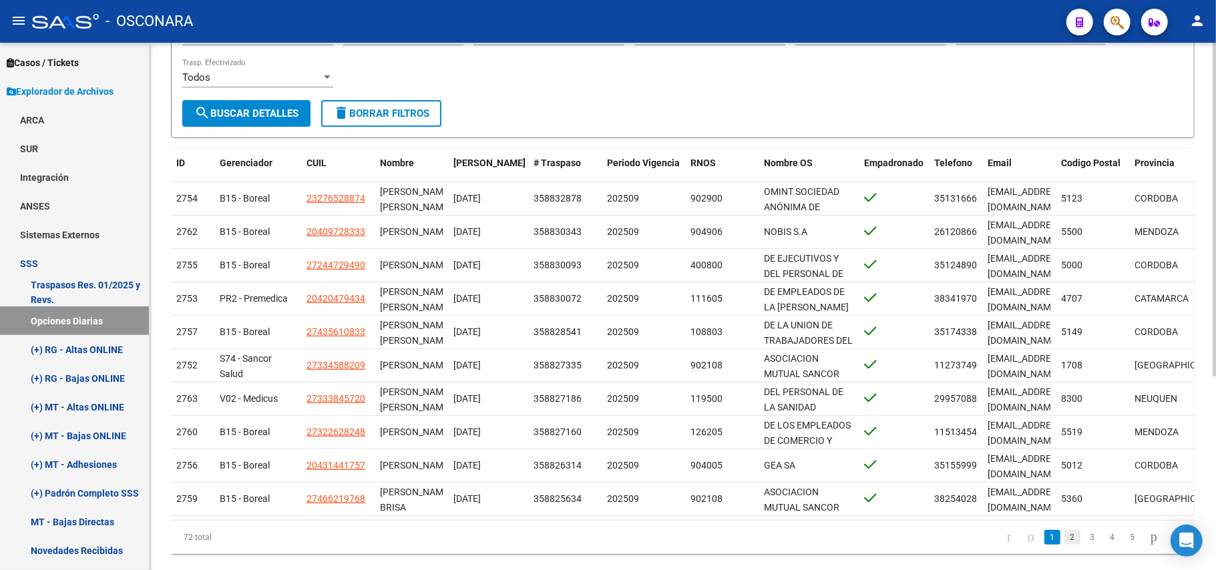
click at [1065, 540] on link "2" at bounding box center [1073, 537] width 16 height 15
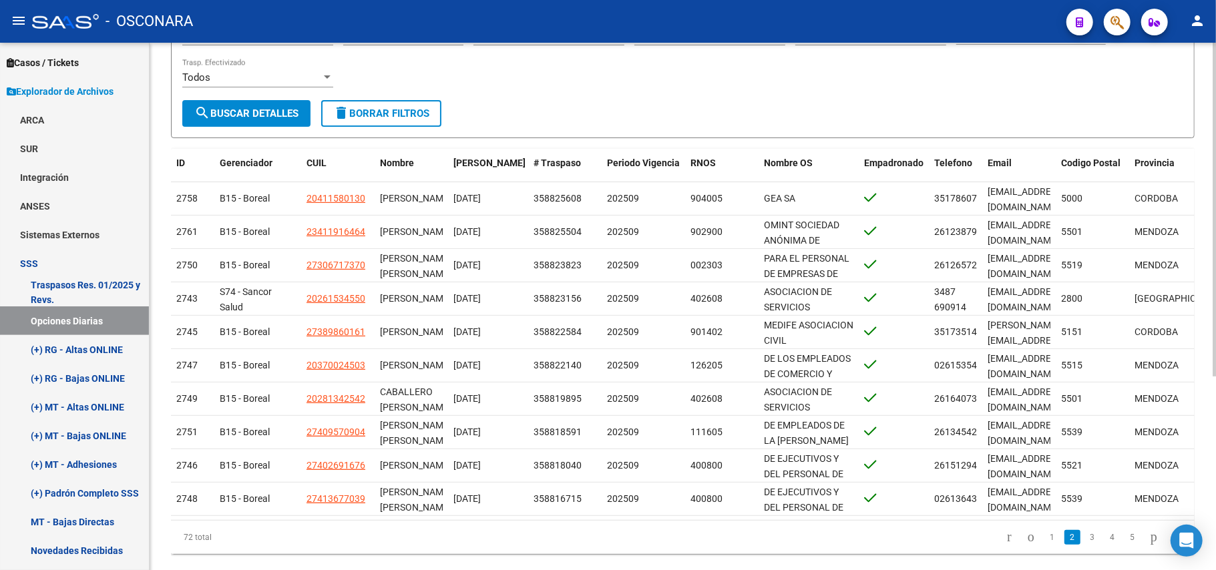
click at [1066, 540] on link "2" at bounding box center [1073, 537] width 16 height 15
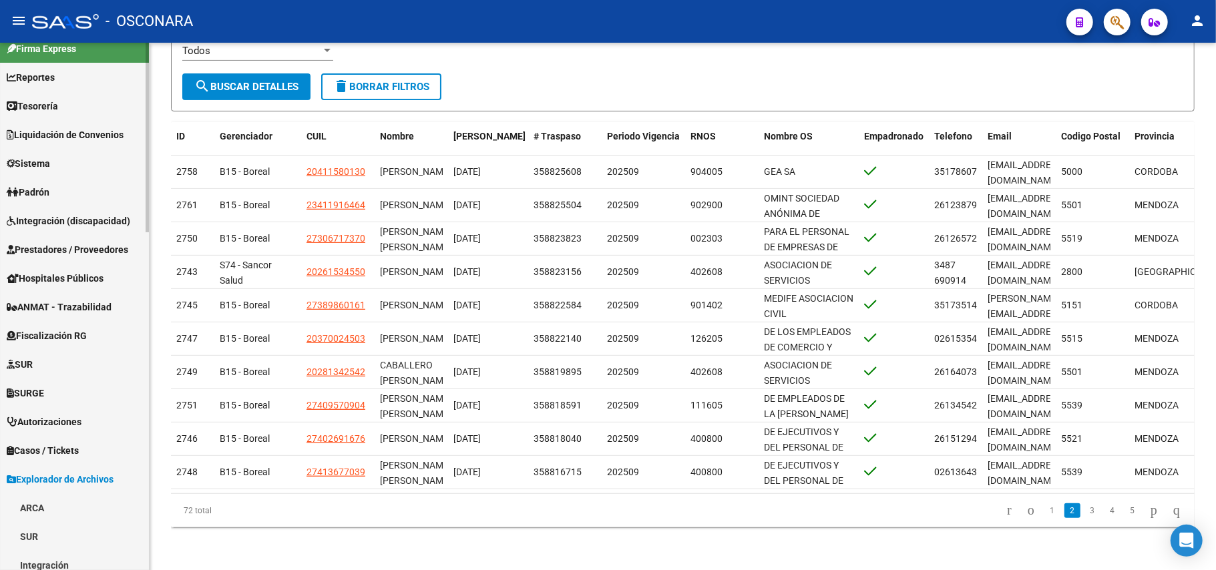
scroll to position [0, 0]
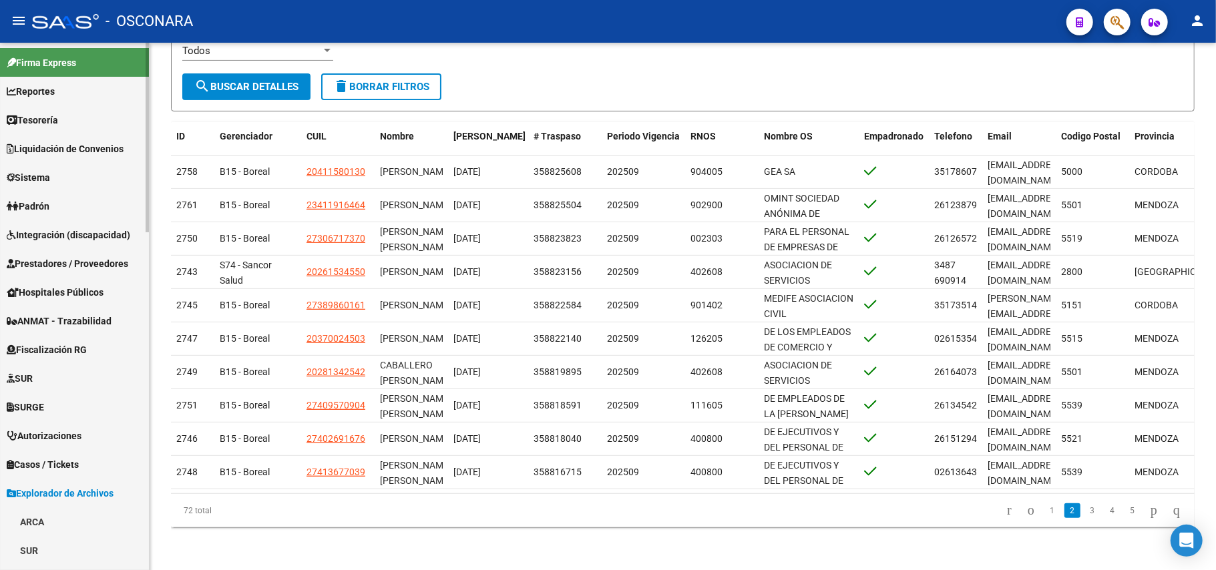
click at [48, 208] on span "Padrón" at bounding box center [28, 206] width 43 height 15
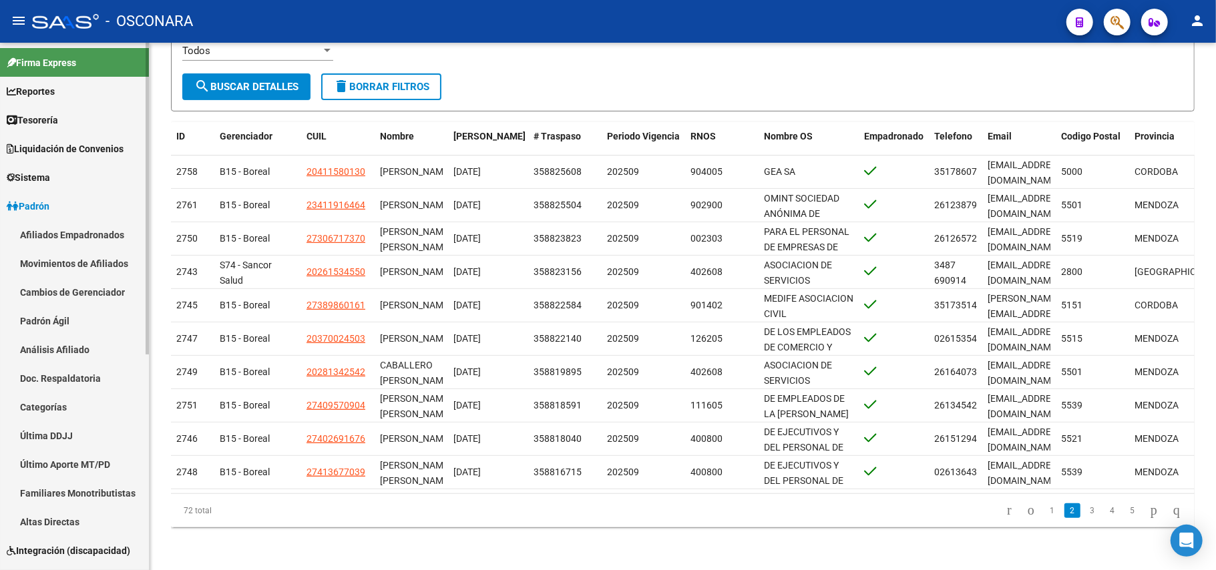
click at [86, 222] on link "Afiliados Empadronados" at bounding box center [74, 234] width 149 height 29
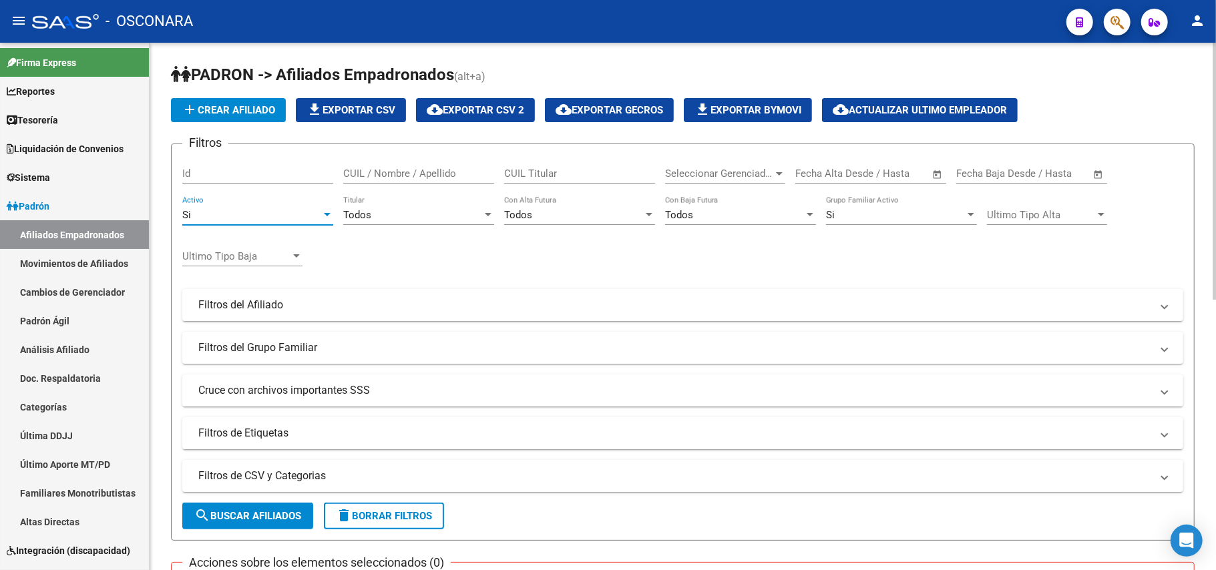
click at [309, 214] on div "Si" at bounding box center [251, 215] width 139 height 12
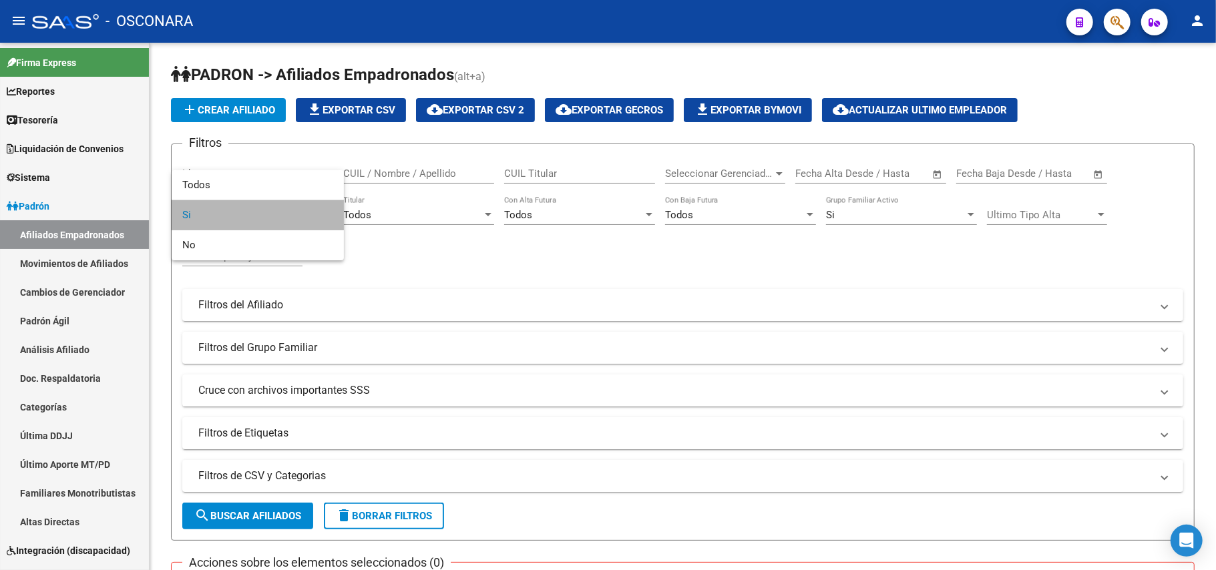
click at [240, 210] on span "Si" at bounding box center [257, 215] width 151 height 30
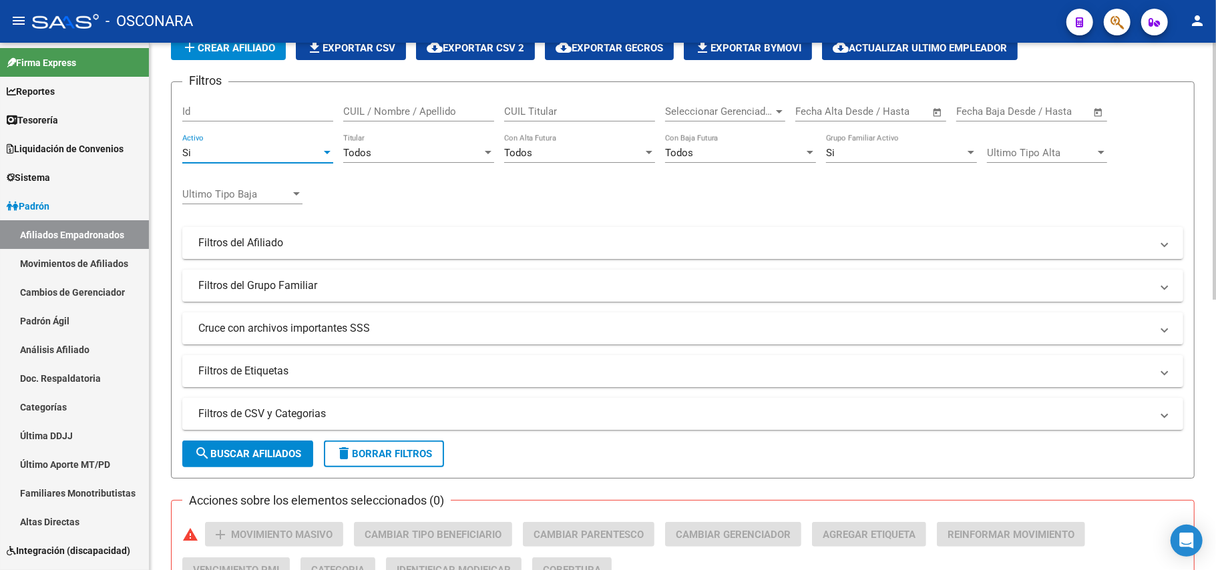
scroll to position [89, 0]
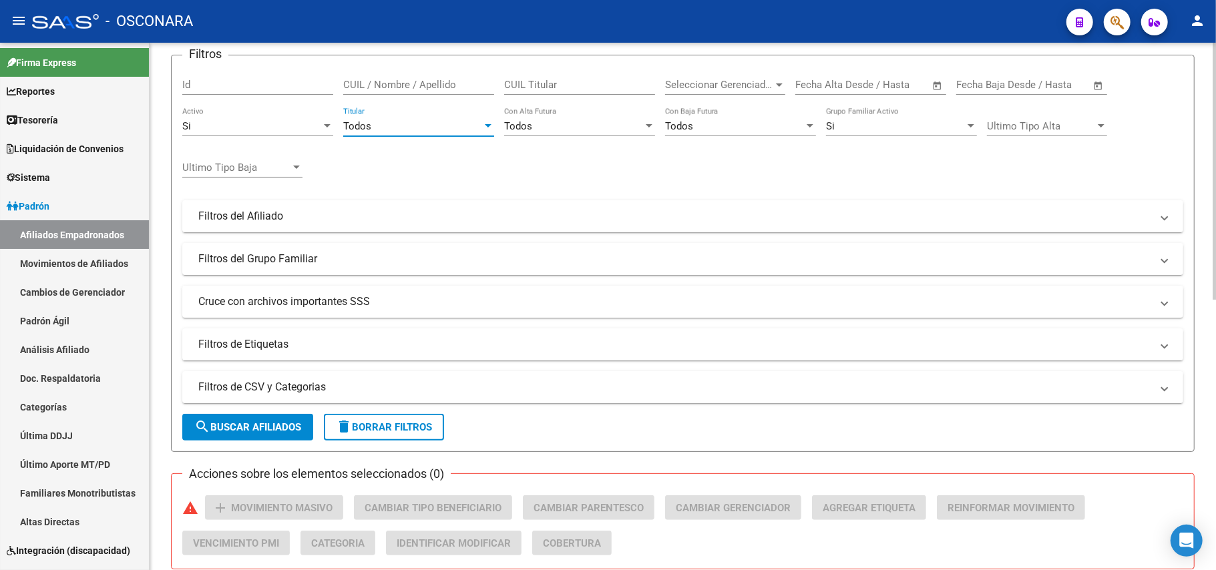
click at [481, 120] on div "Todos" at bounding box center [412, 126] width 139 height 12
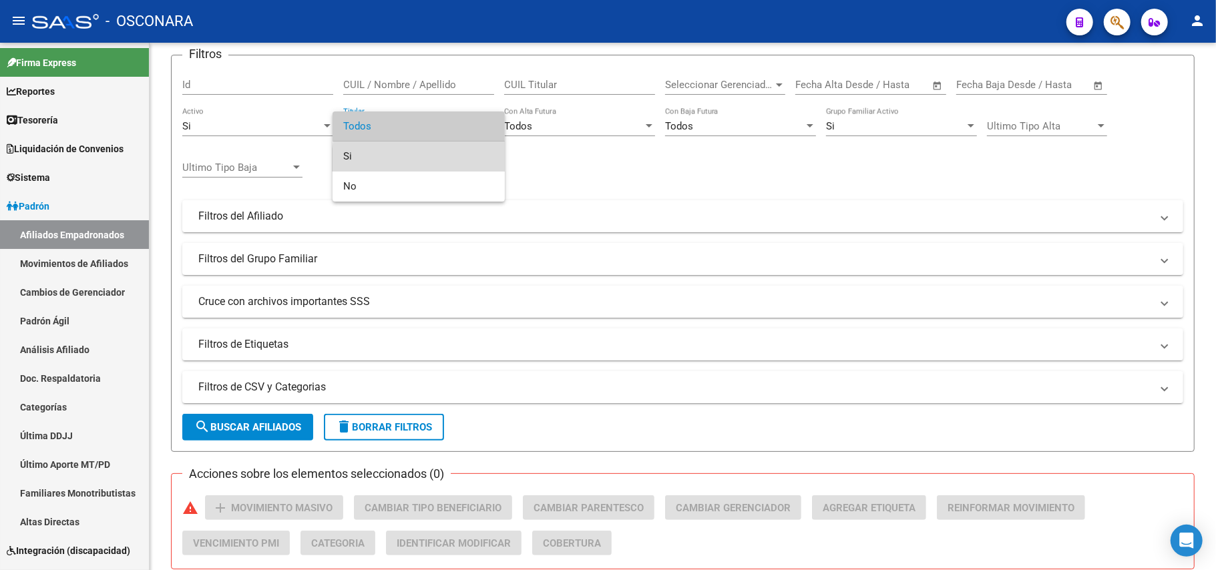
click at [449, 162] on span "Si" at bounding box center [418, 157] width 151 height 30
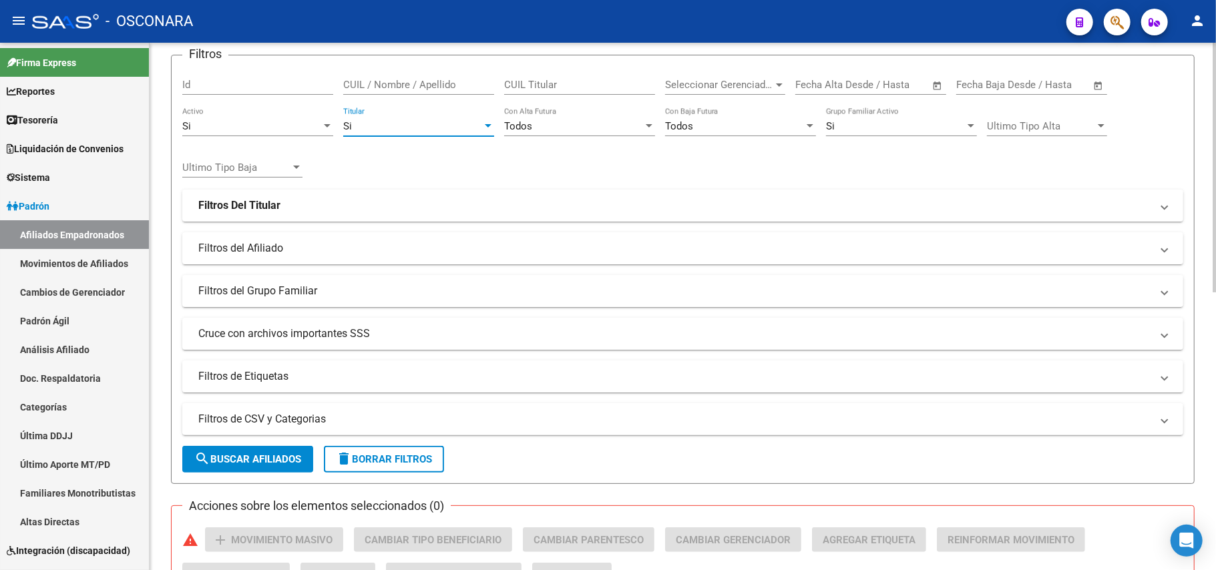
click at [279, 466] on button "search Buscar Afiliados" at bounding box center [247, 459] width 131 height 27
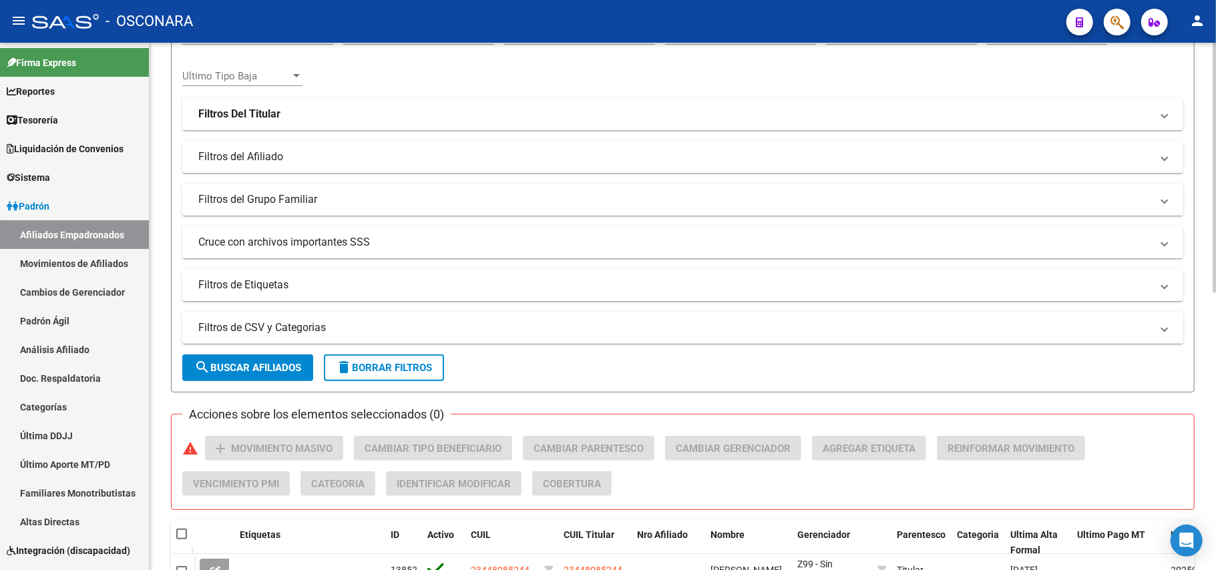
scroll to position [178, 0]
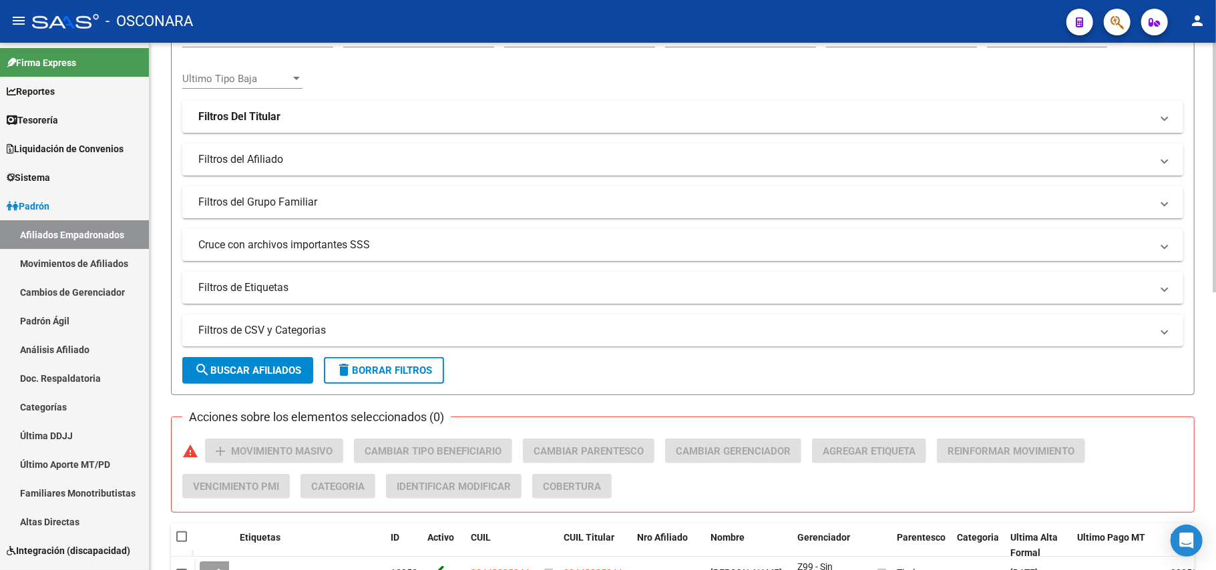
click at [317, 321] on mat-expansion-panel-header "Filtros de CSV y Categorias" at bounding box center [682, 331] width 1001 height 32
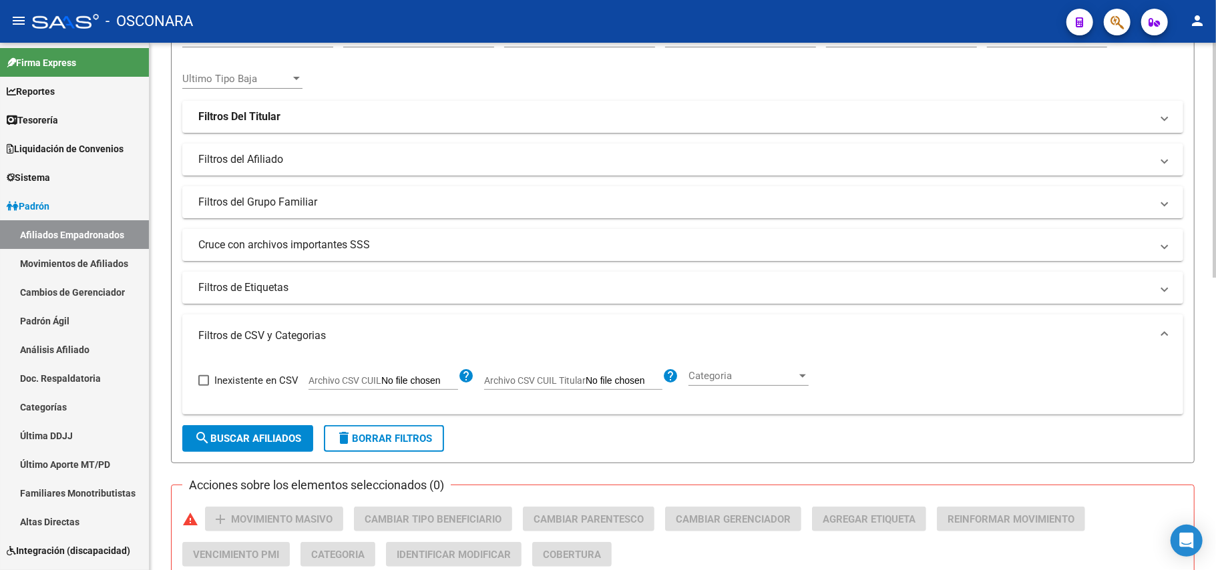
click at [354, 387] on label "Archivo CSV CUIL" at bounding box center [384, 382] width 150 height 15
click at [381, 387] on input "Archivo CSV CUIL" at bounding box center [419, 381] width 77 height 12
type input "C:\fakepath\Baja Seguro de Desempleo.csv"
click at [256, 439] on span "search Buscar Afiliados" at bounding box center [247, 439] width 107 height 12
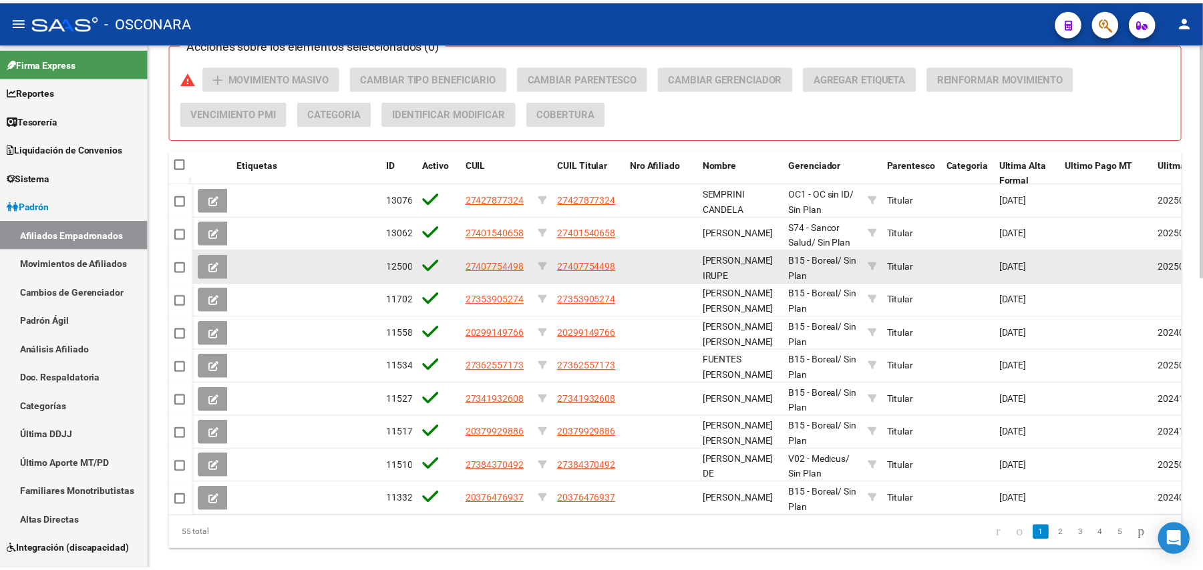
scroll to position [657, 0]
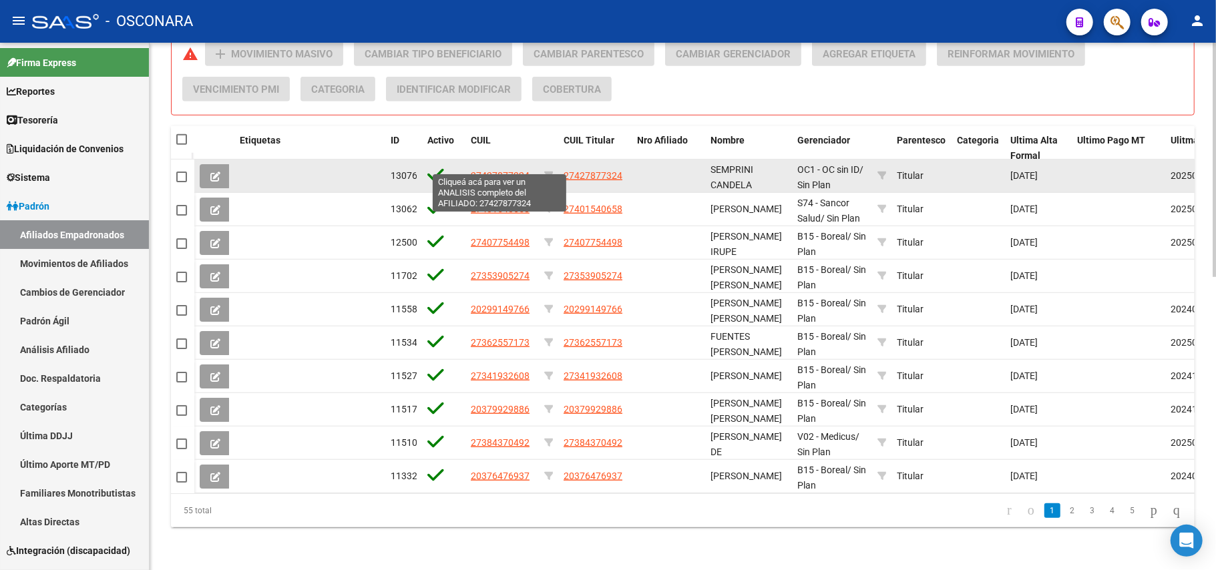
click at [500, 170] on span "27427877324" at bounding box center [500, 175] width 59 height 11
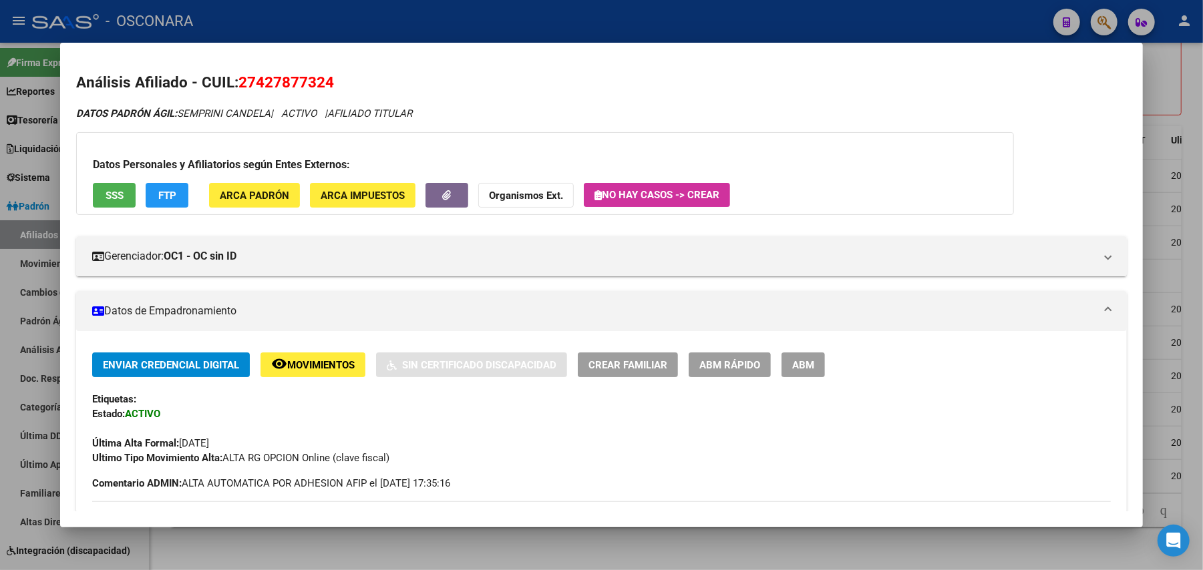
click at [92, 182] on div "Datos Personales y Afiliatorios según Entes Externos: SSS FTP ARCA Padrón ARCA …" at bounding box center [545, 173] width 938 height 83
click at [106, 190] on span "SSS" at bounding box center [115, 196] width 18 height 12
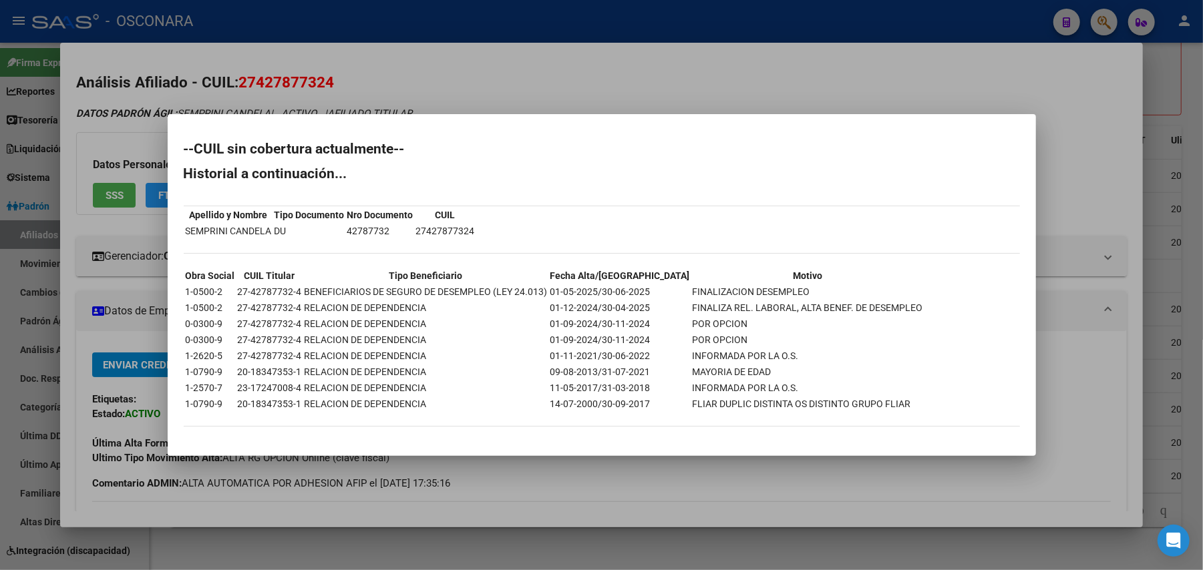
click at [572, 540] on div at bounding box center [601, 285] width 1203 height 570
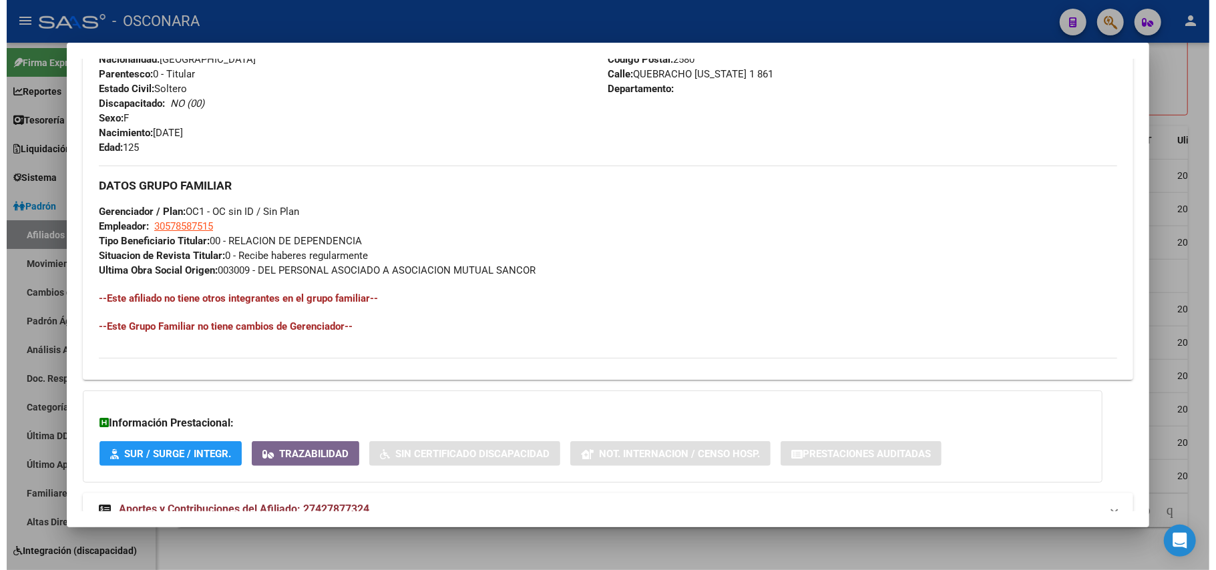
scroll to position [534, 0]
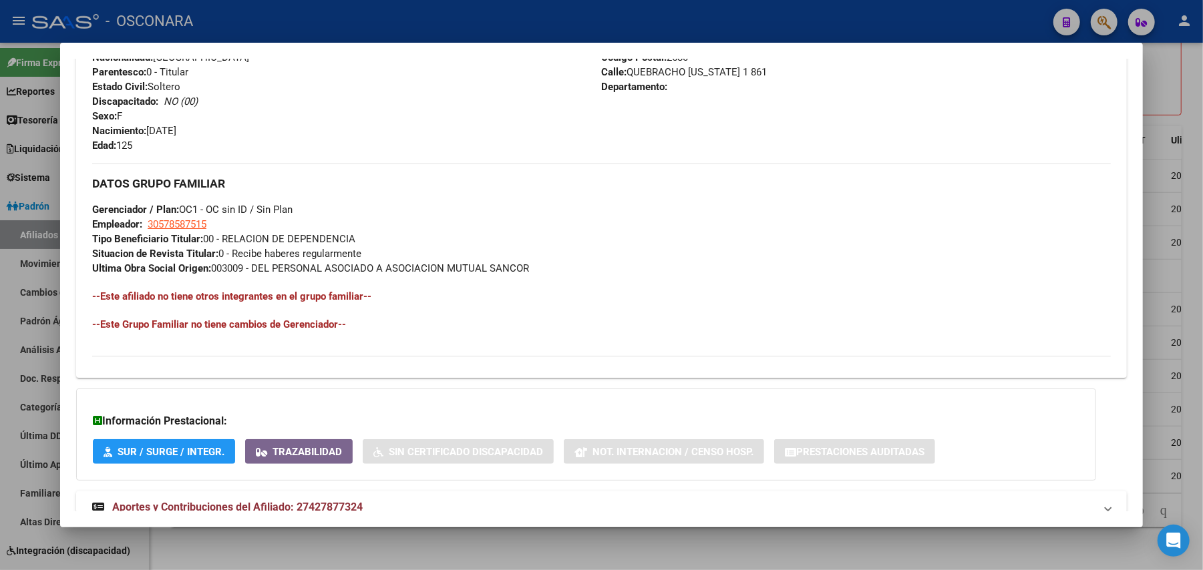
click at [403, 540] on div at bounding box center [601, 285] width 1203 height 570
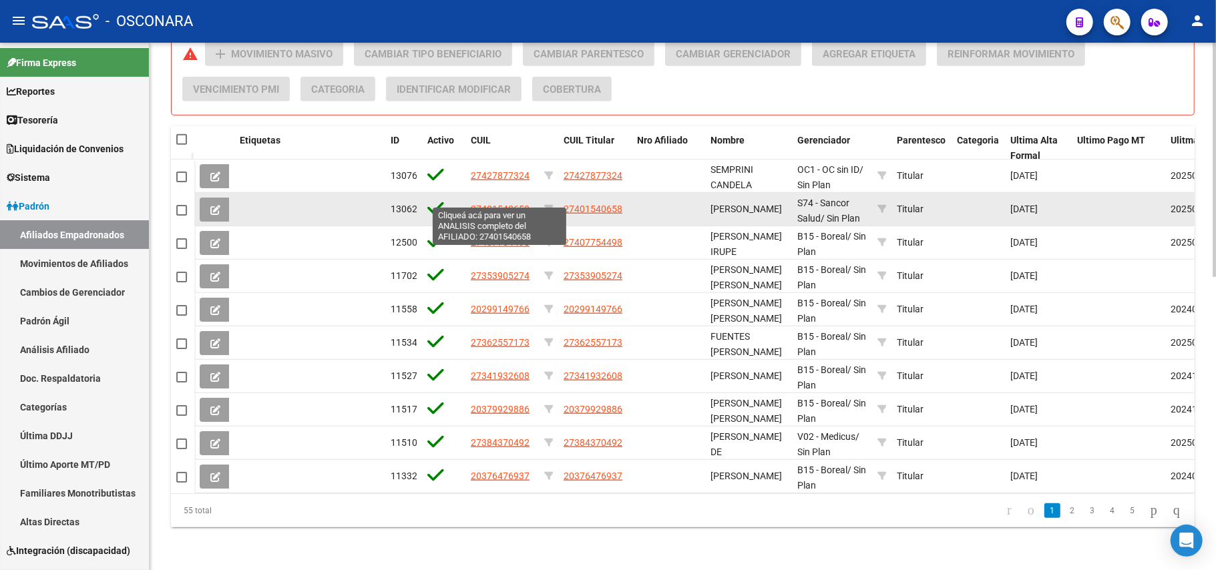
click at [493, 204] on span "27401540658" at bounding box center [500, 209] width 59 height 11
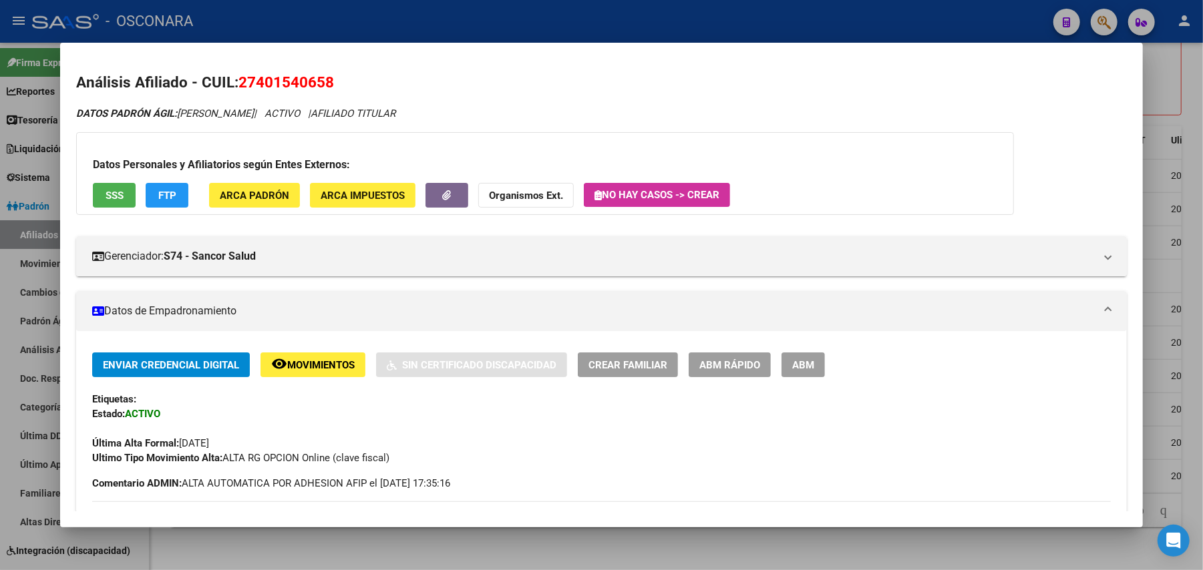
click at [106, 198] on span "SSS" at bounding box center [115, 196] width 18 height 12
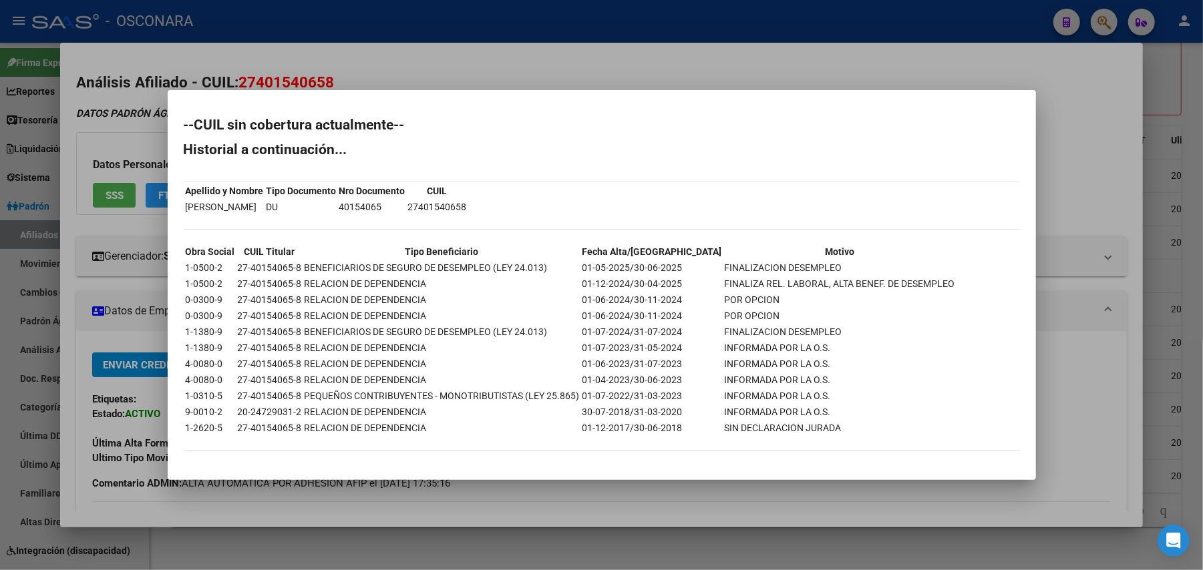
click at [554, 540] on div at bounding box center [601, 285] width 1203 height 570
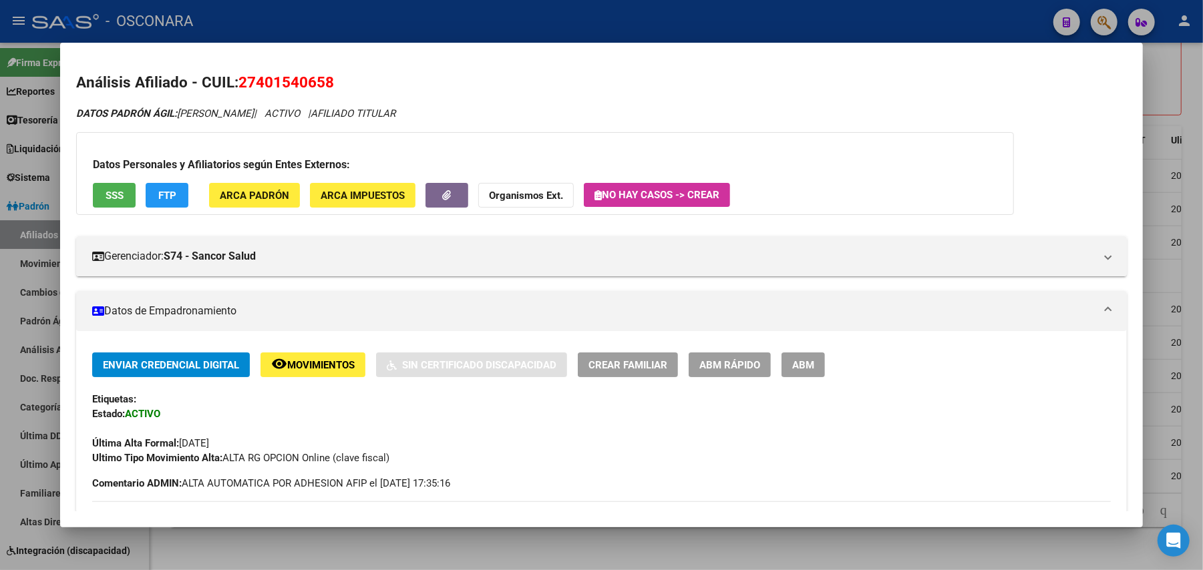
click at [584, 540] on div at bounding box center [601, 285] width 1203 height 570
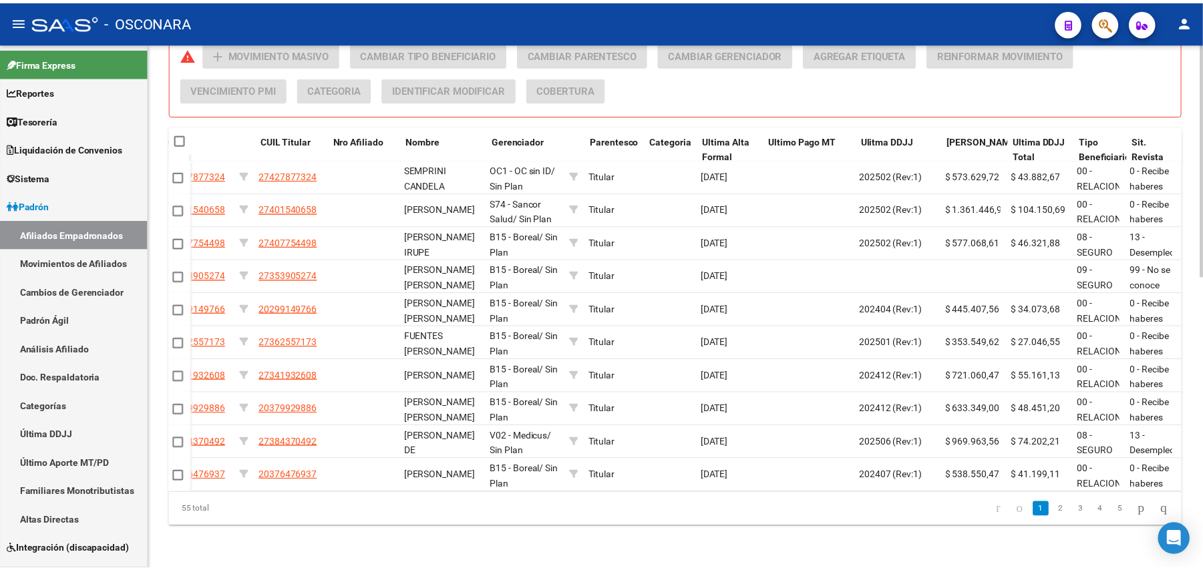
scroll to position [0, 265]
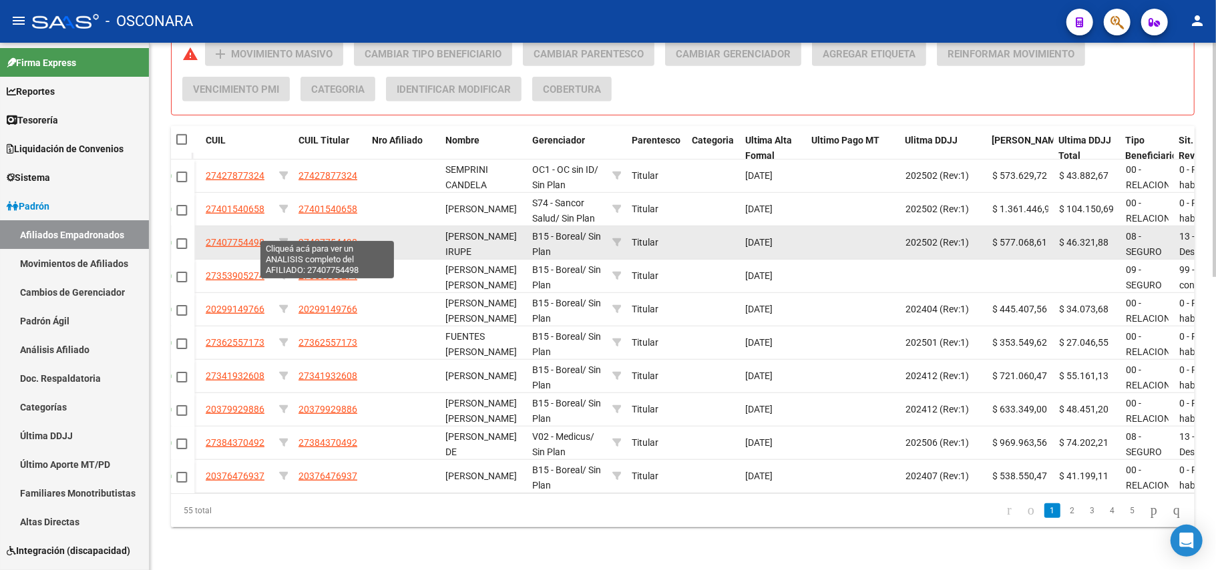
click at [339, 237] on span "27407754498" at bounding box center [328, 242] width 59 height 11
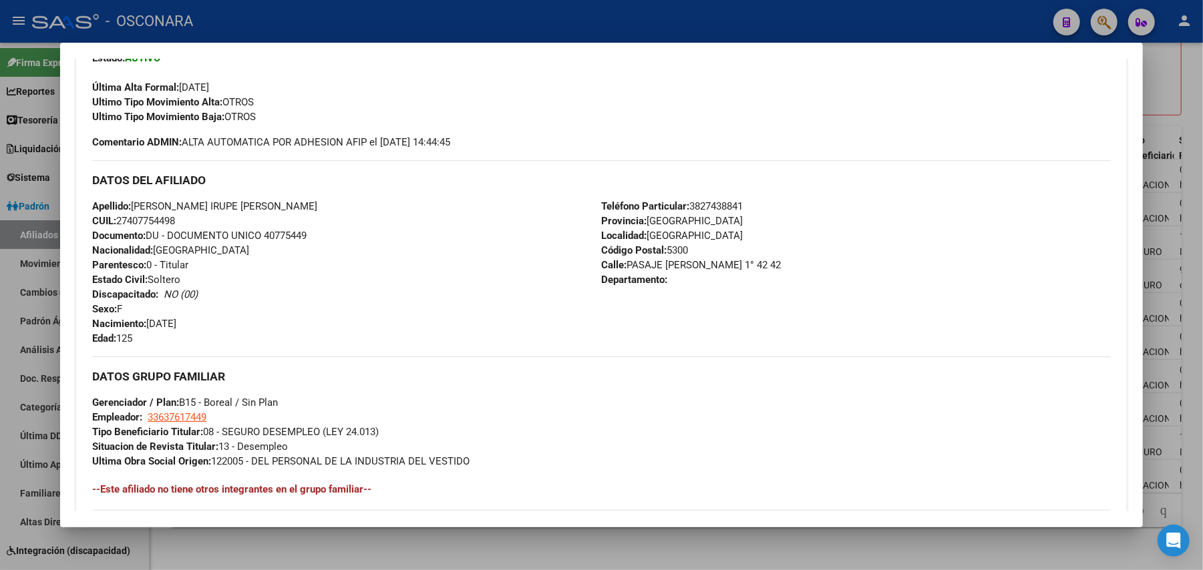
scroll to position [677, 0]
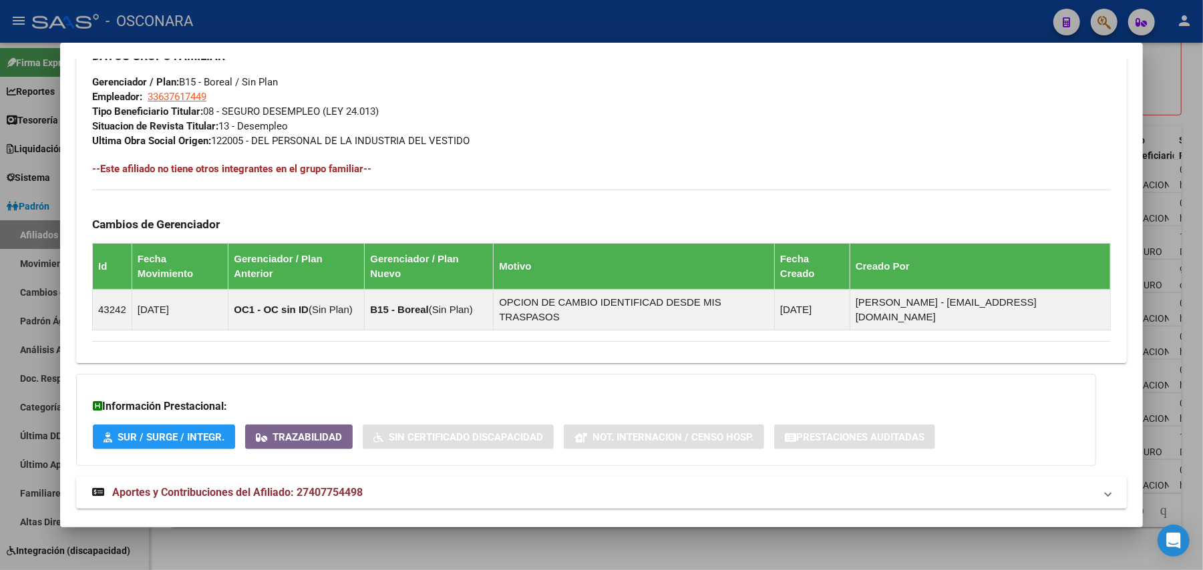
click at [198, 477] on mat-expansion-panel-header "Aportes y Contribuciones del Afiliado: 27407754498" at bounding box center [601, 493] width 1051 height 32
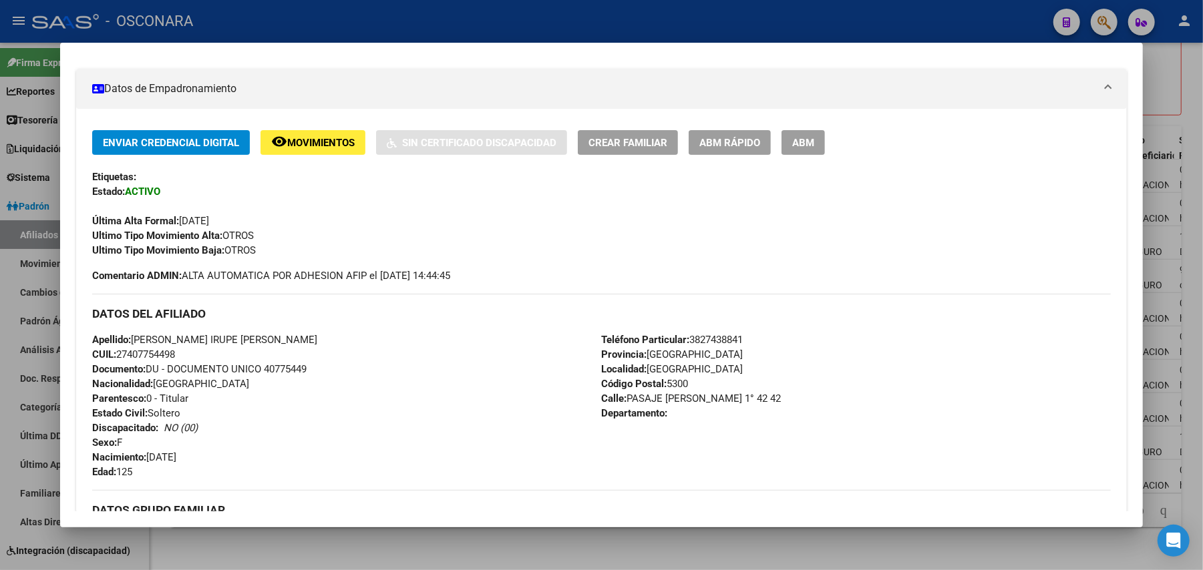
scroll to position [0, 0]
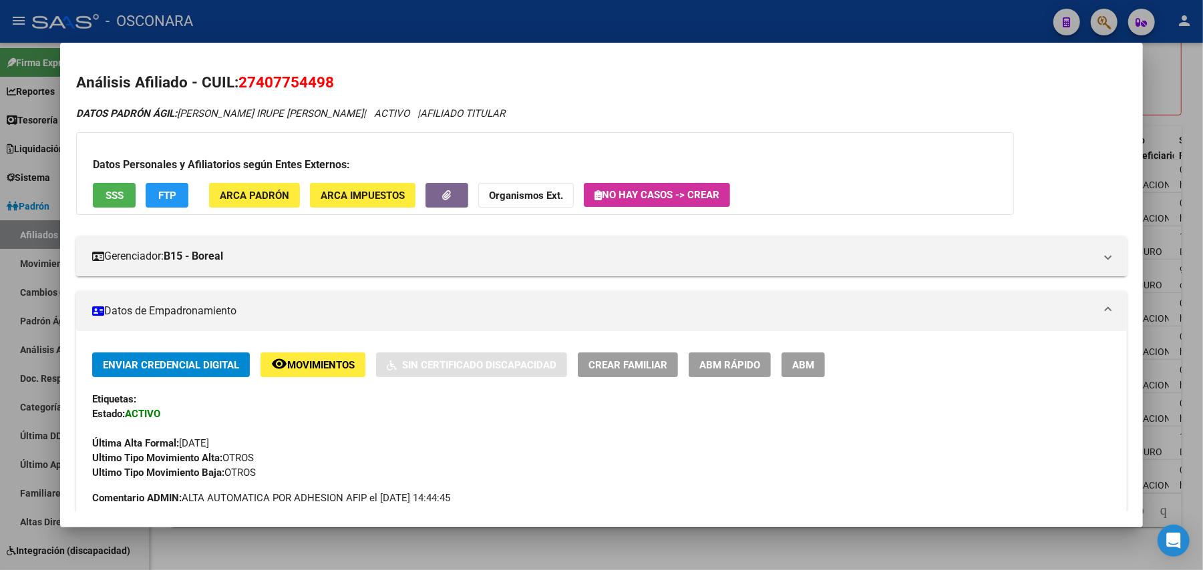
click at [100, 182] on div "Datos Personales y Afiliatorios según Entes Externos: SSS FTP ARCA Padrón ARCA …" at bounding box center [545, 173] width 938 height 83
click at [106, 196] on span "SSS" at bounding box center [115, 196] width 18 height 12
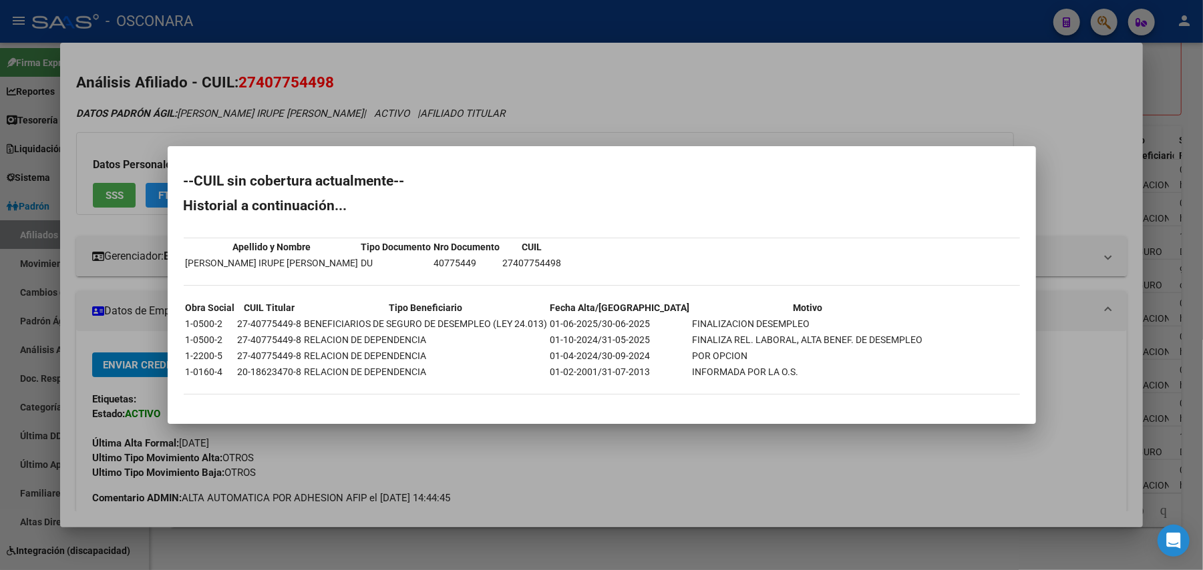
click at [622, 540] on div at bounding box center [601, 285] width 1203 height 570
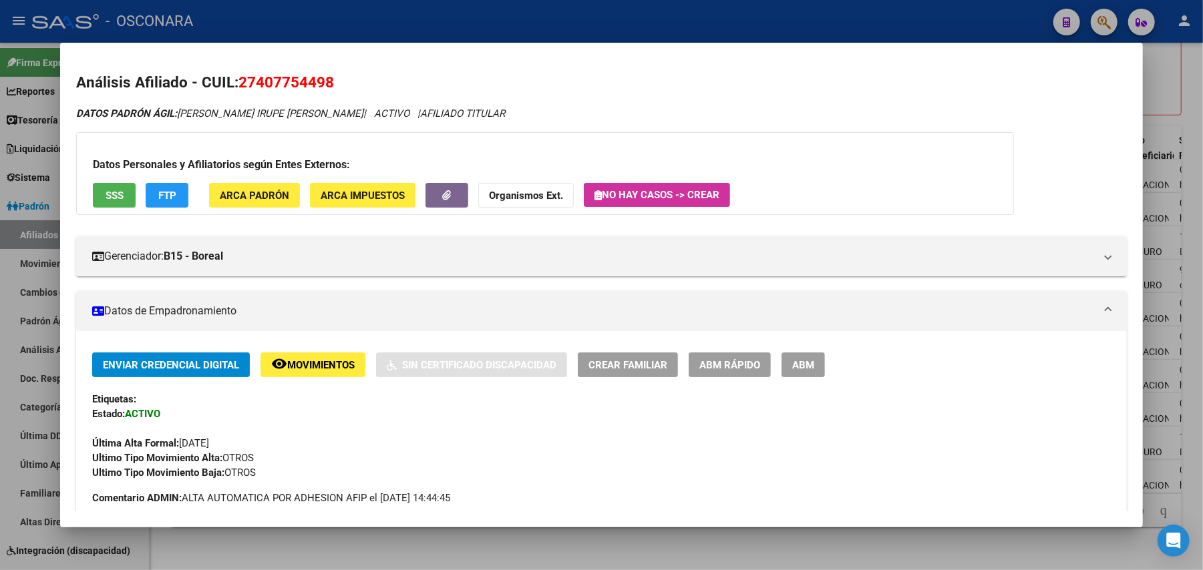
click at [729, 540] on div at bounding box center [601, 285] width 1203 height 570
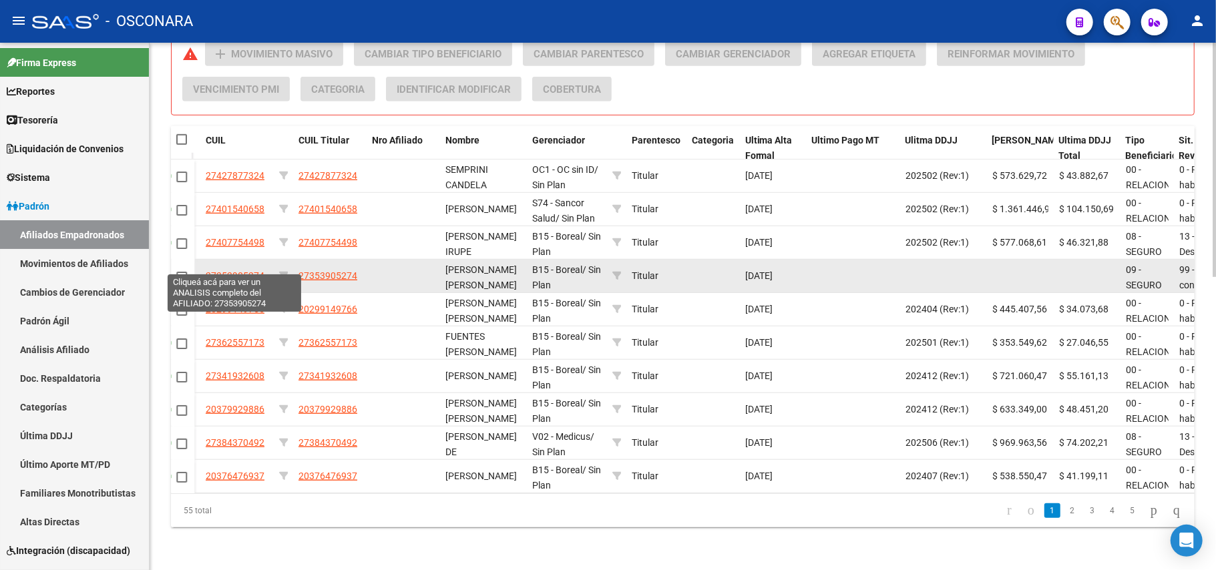
click at [251, 270] on span "27353905274" at bounding box center [235, 275] width 59 height 11
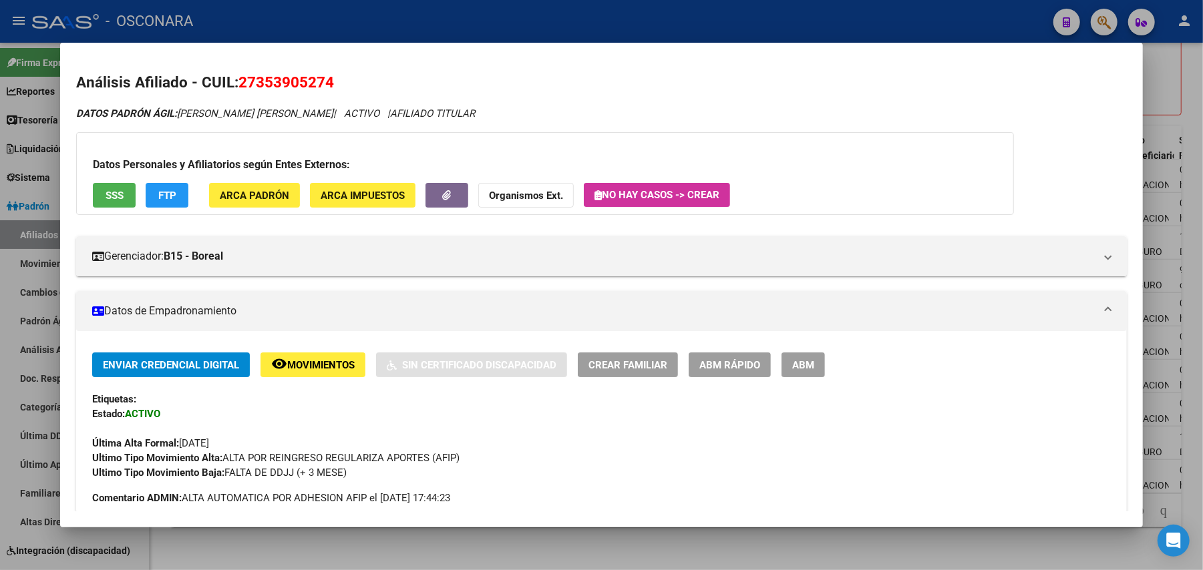
click at [97, 201] on button "SSS" at bounding box center [114, 195] width 43 height 25
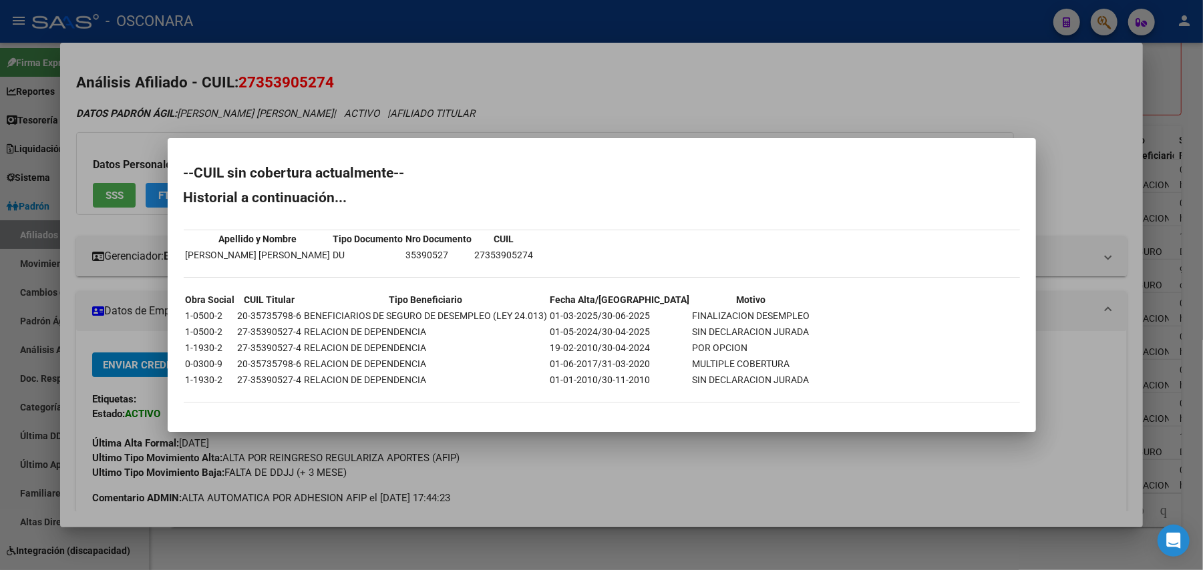
click at [609, 540] on div at bounding box center [601, 285] width 1203 height 570
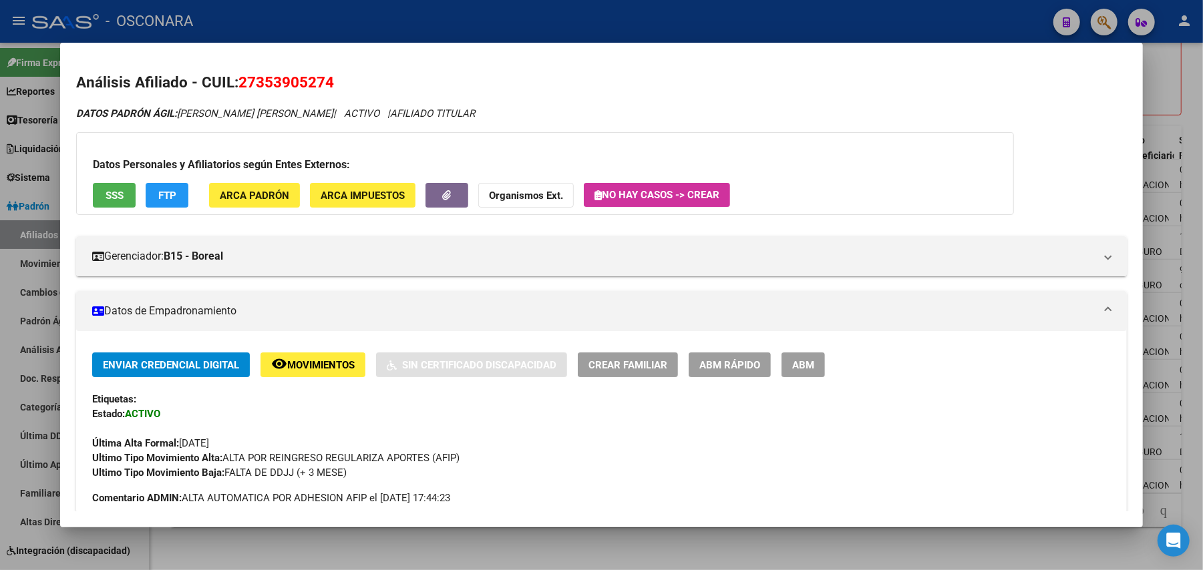
click at [610, 540] on div at bounding box center [601, 285] width 1203 height 570
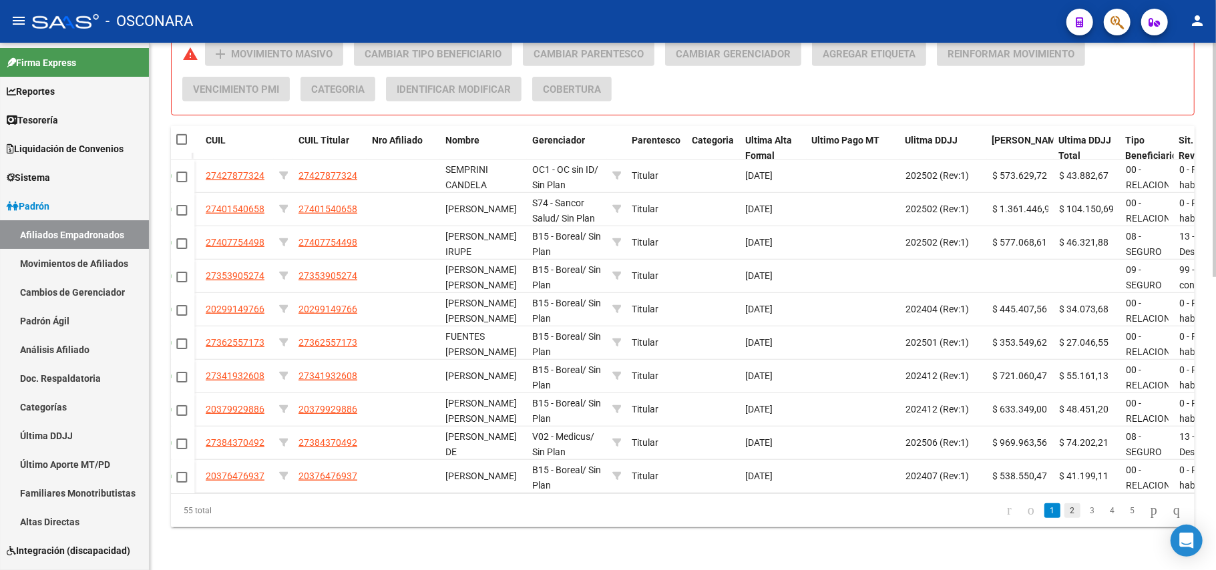
click at [1065, 514] on link "2" at bounding box center [1073, 511] width 16 height 15
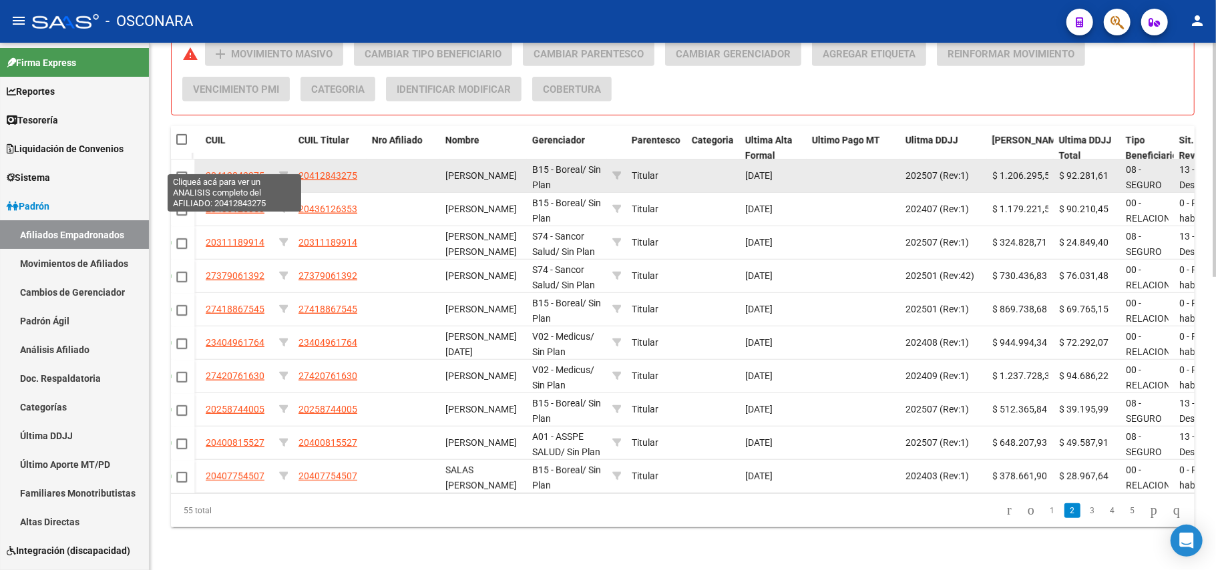
click at [258, 170] on span "20412843275" at bounding box center [235, 175] width 59 height 11
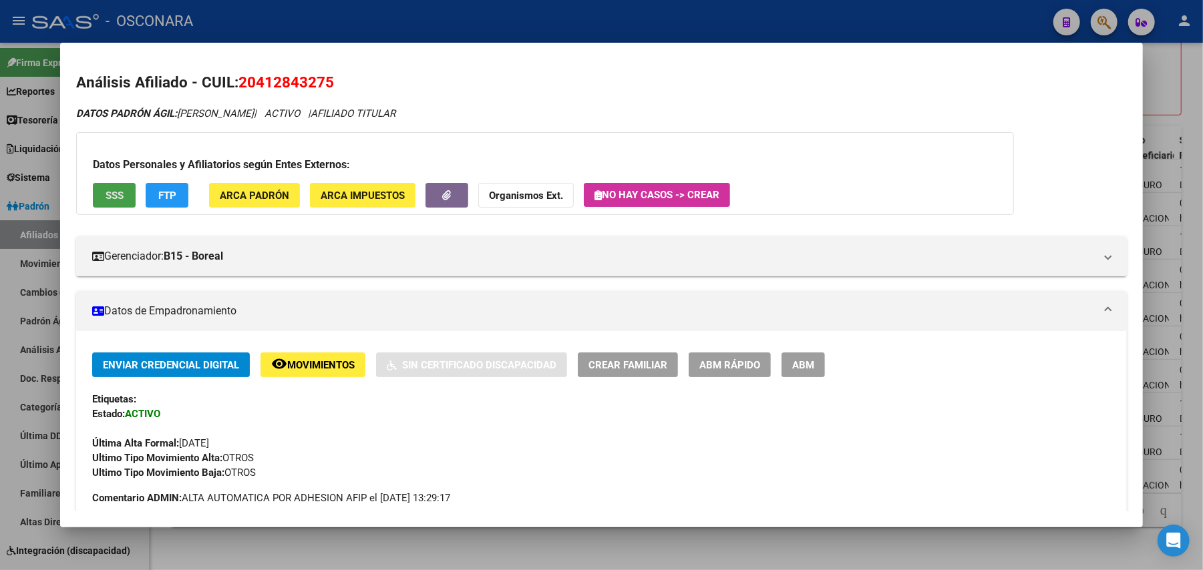
click at [108, 192] on span "SSS" at bounding box center [115, 196] width 18 height 12
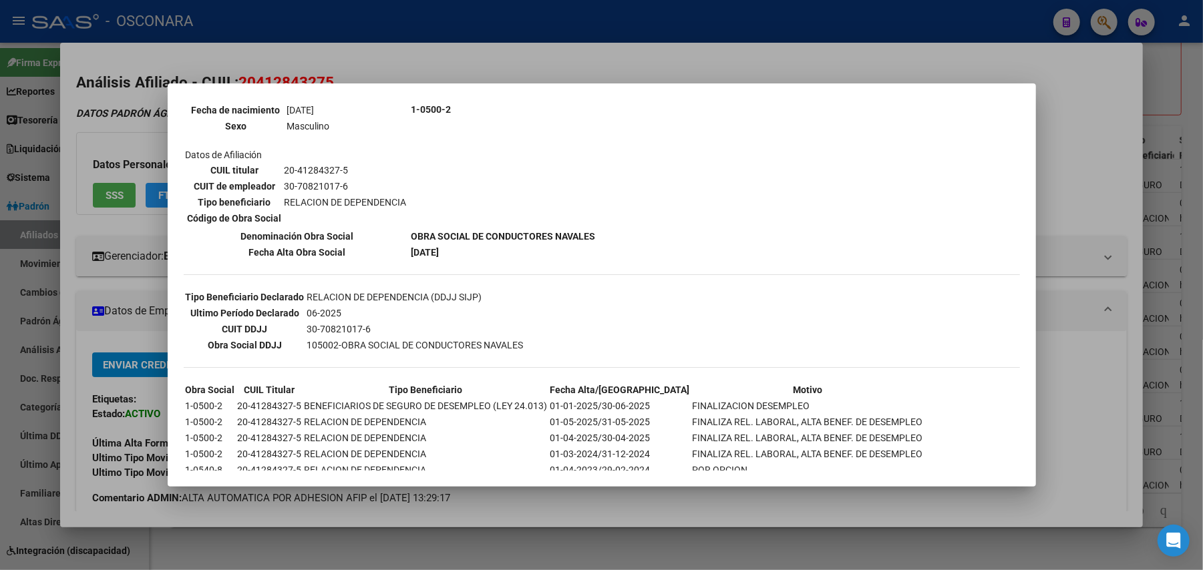
scroll to position [178, 0]
click at [554, 498] on div at bounding box center [601, 285] width 1203 height 570
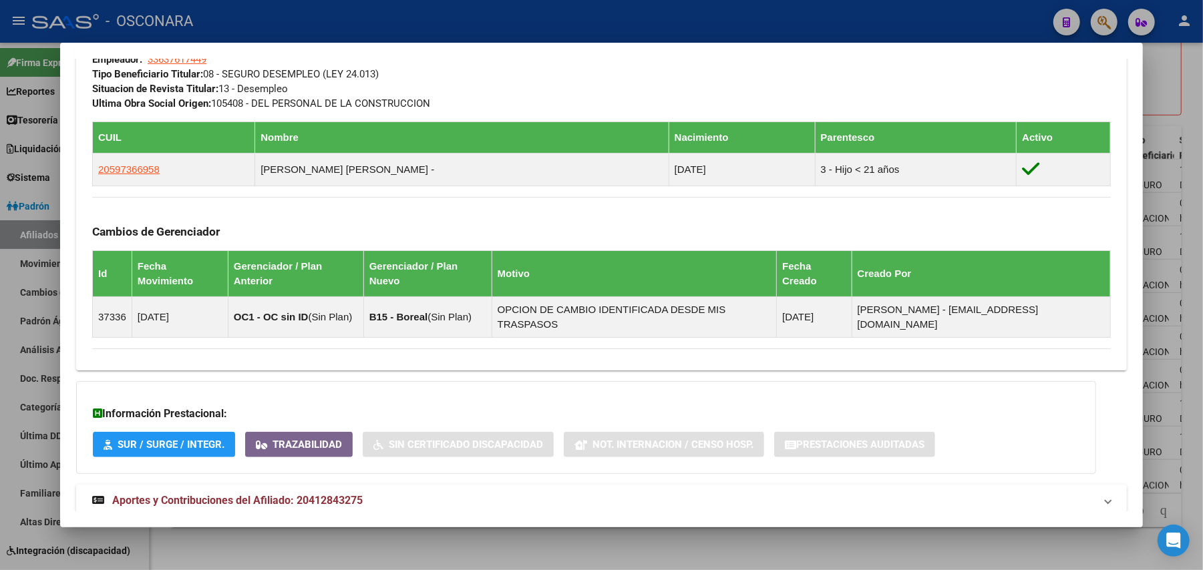
scroll to position [721, 0]
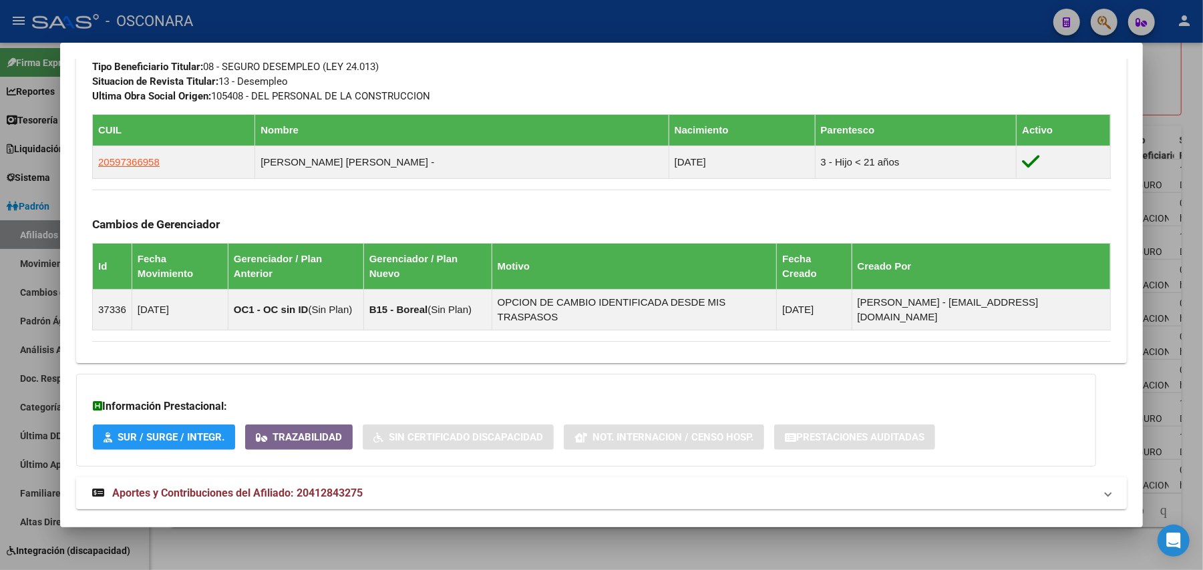
click at [351, 487] on span "Aportes y Contribuciones del Afiliado: 20412843275" at bounding box center [237, 493] width 250 height 13
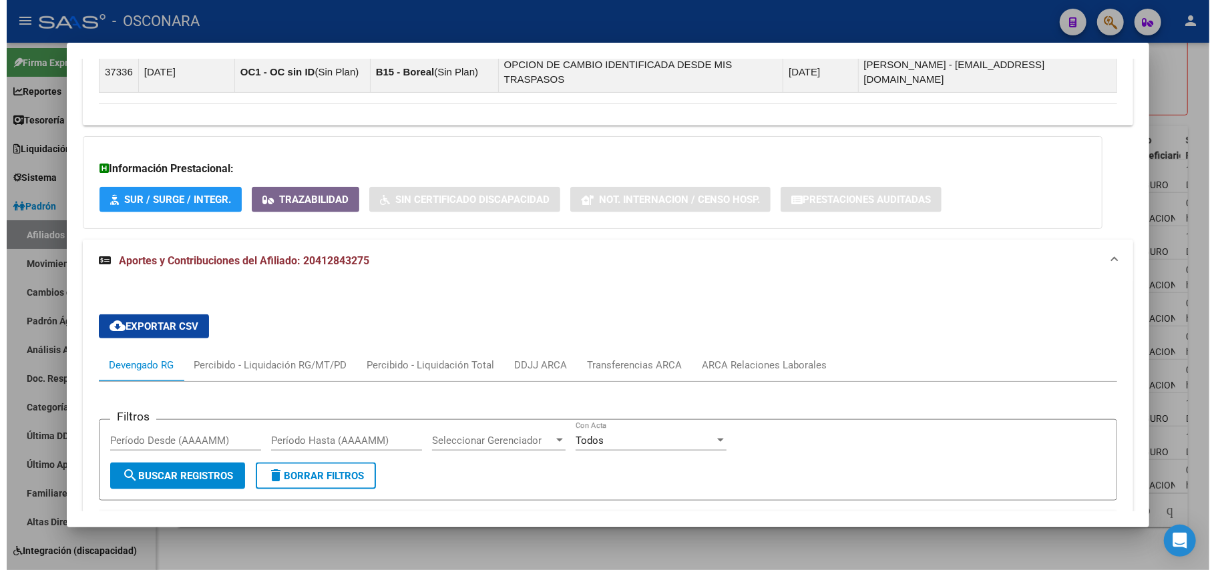
scroll to position [1056, 0]
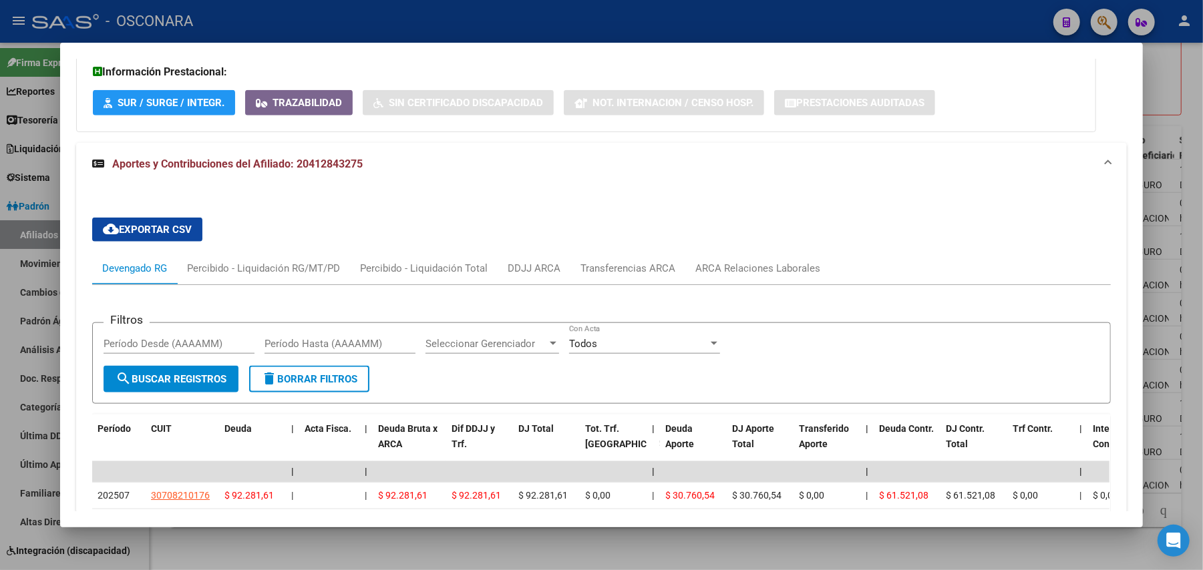
click at [456, 540] on div at bounding box center [601, 285] width 1203 height 570
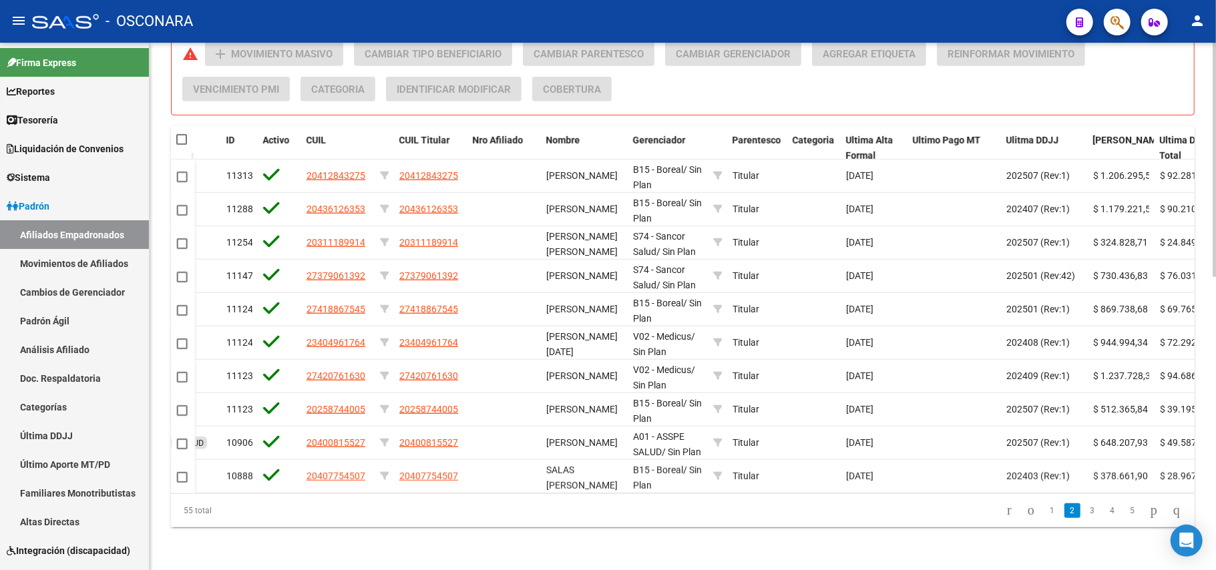
scroll to position [0, 168]
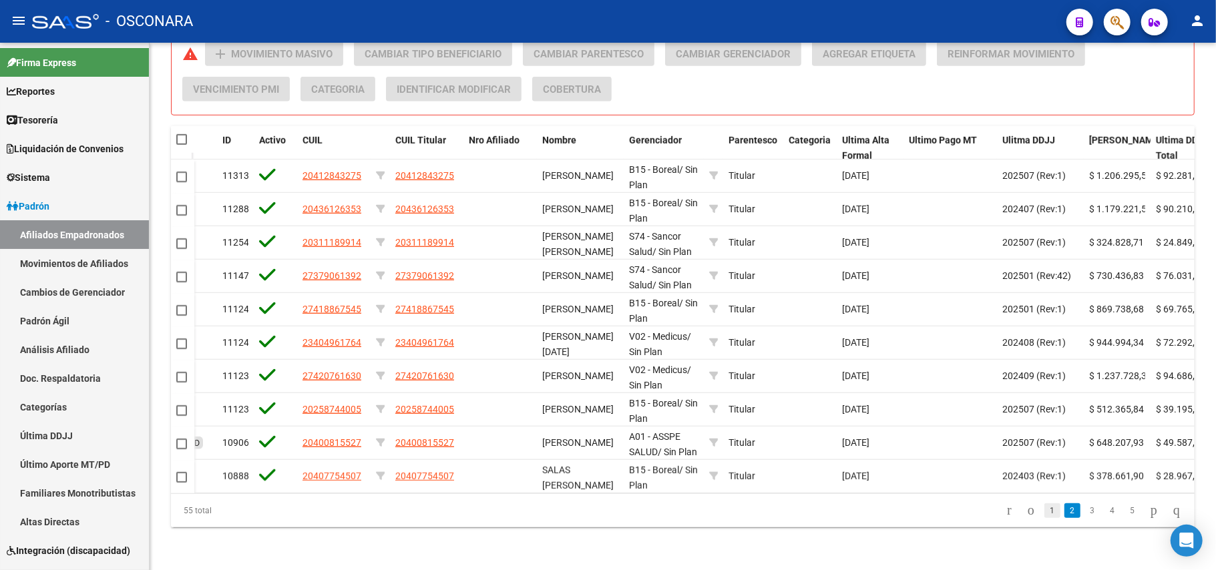
click at [1045, 512] on link "1" at bounding box center [1053, 511] width 16 height 15
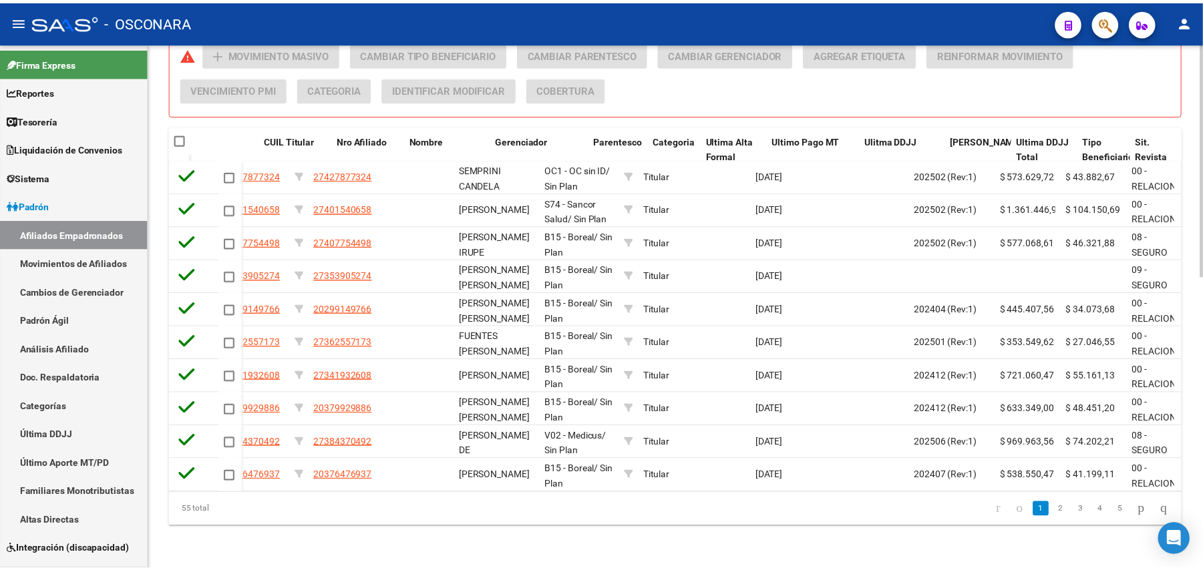
scroll to position [0, 300]
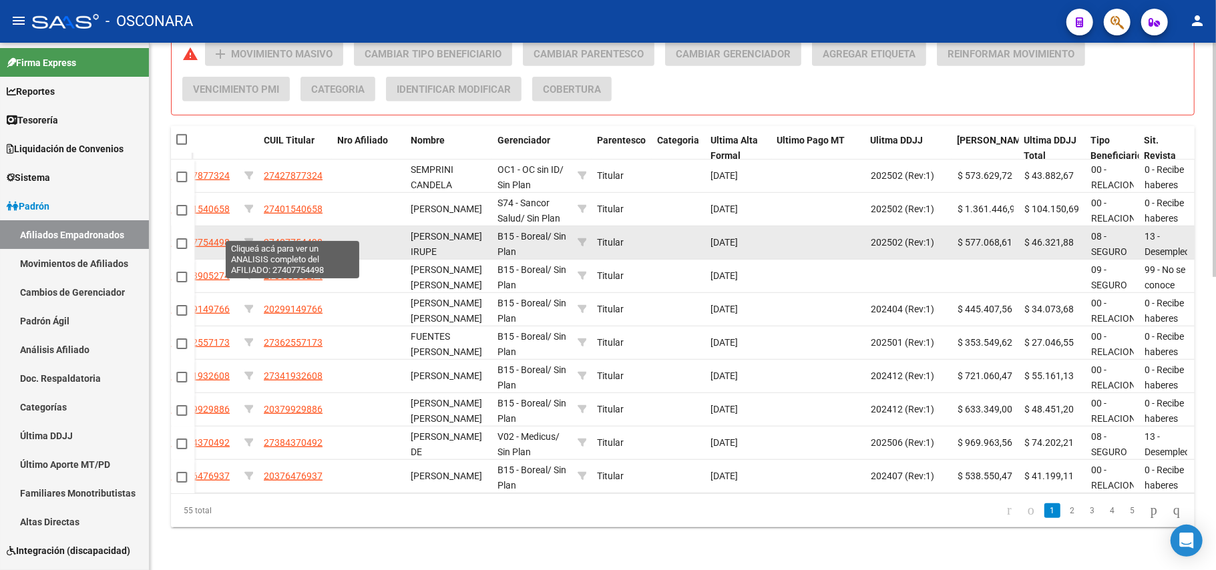
click at [302, 237] on span "27407754498" at bounding box center [293, 242] width 59 height 11
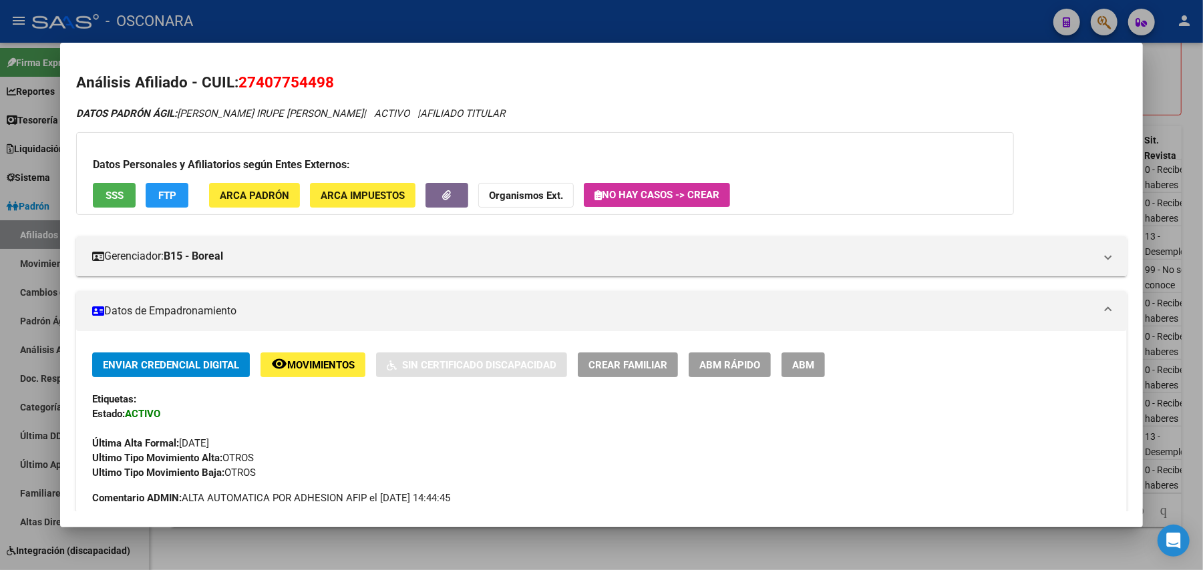
click at [112, 182] on div "Datos Personales y Afiliatorios según Entes Externos: SSS FTP ARCA Padrón ARCA …" at bounding box center [545, 173] width 938 height 83
click at [114, 190] on span "SSS" at bounding box center [115, 196] width 18 height 12
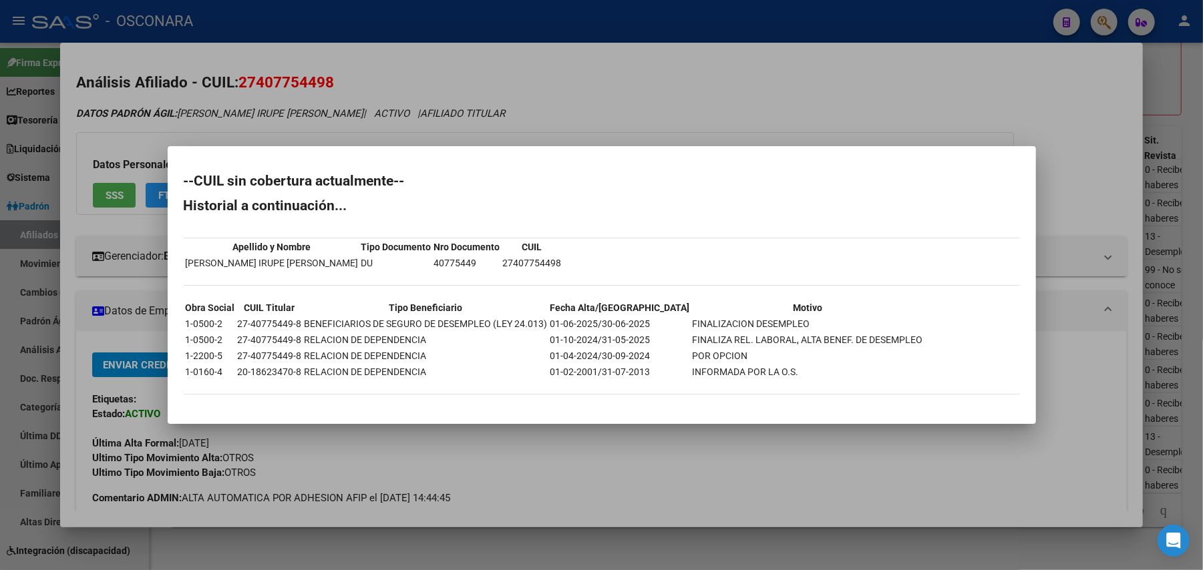
click at [668, 540] on div at bounding box center [601, 285] width 1203 height 570
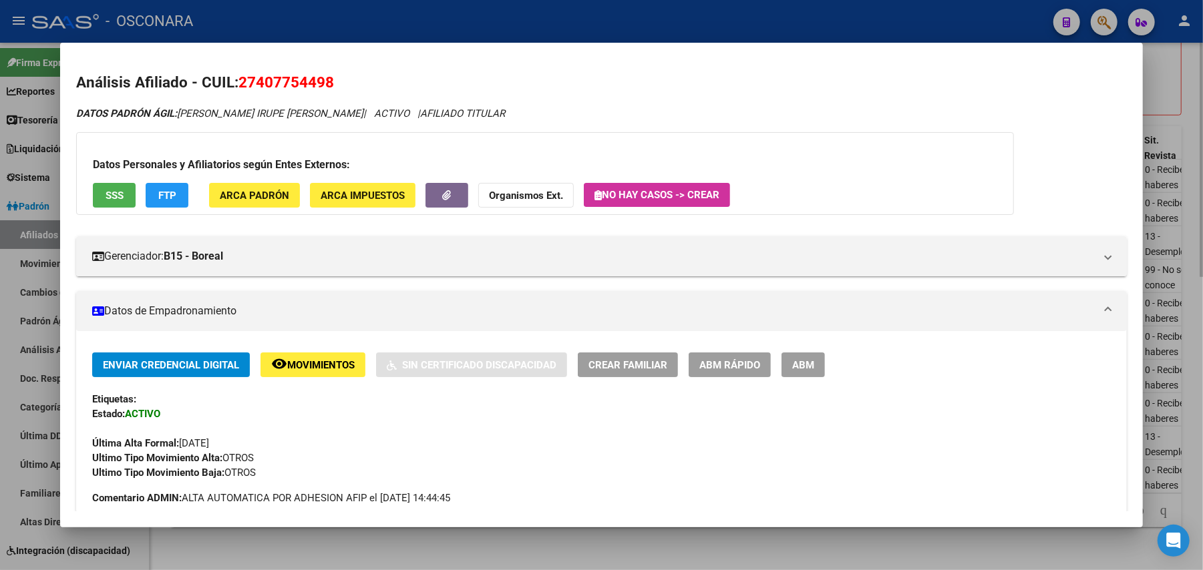
click at [669, 540] on div at bounding box center [601, 285] width 1203 height 570
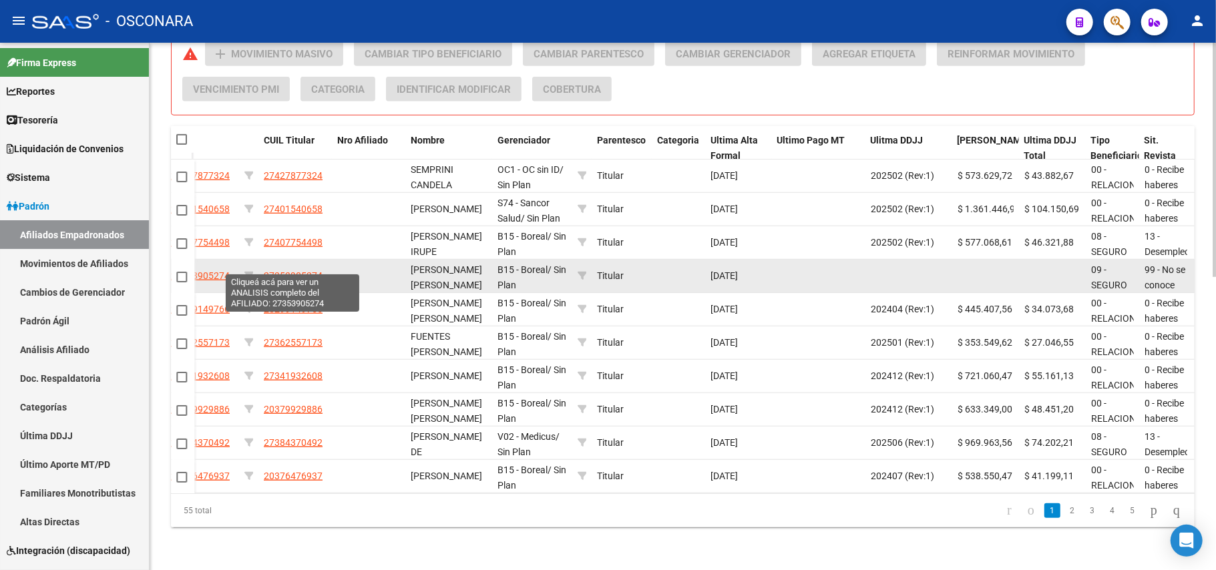
click at [306, 270] on span "27353905274" at bounding box center [293, 275] width 59 height 11
type textarea "27353905274"
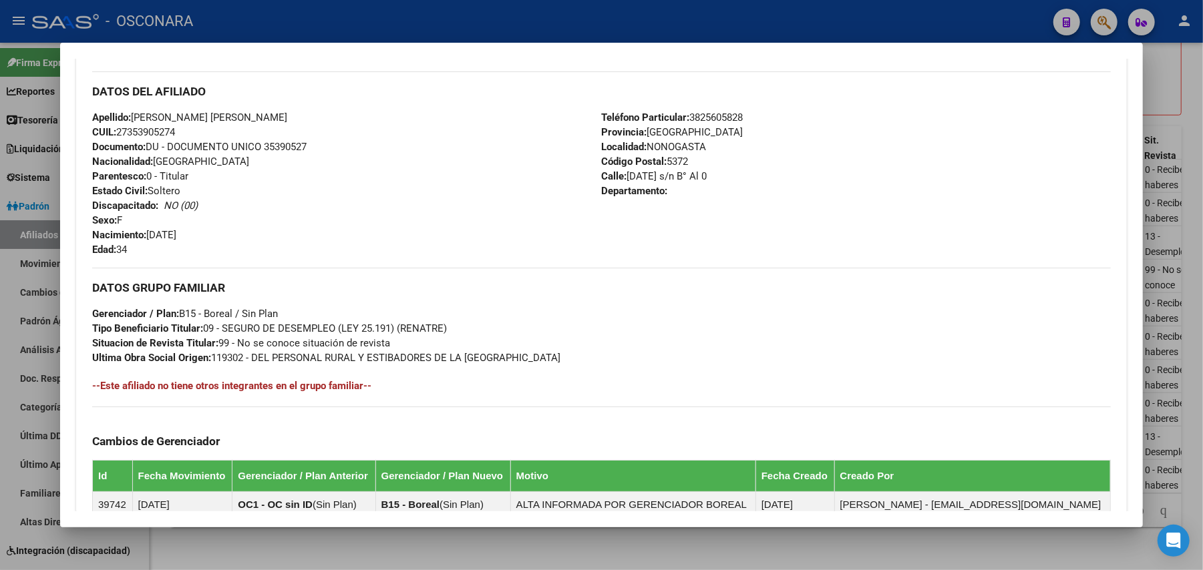
scroll to position [661, 0]
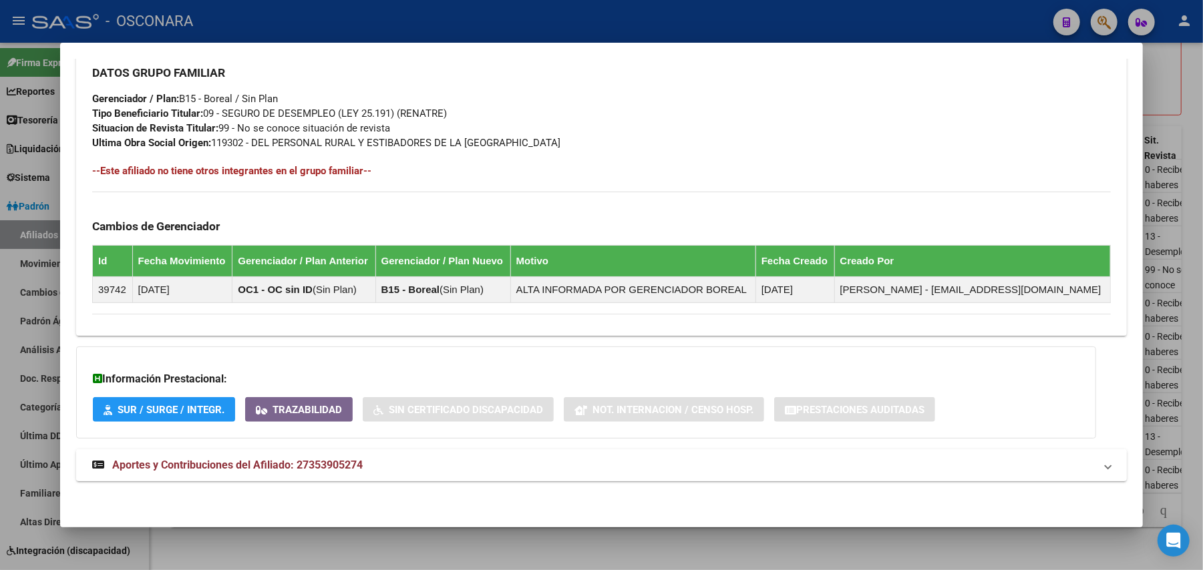
click at [355, 462] on span "Aportes y Contribuciones del Afiliado: 27353905274" at bounding box center [237, 465] width 250 height 13
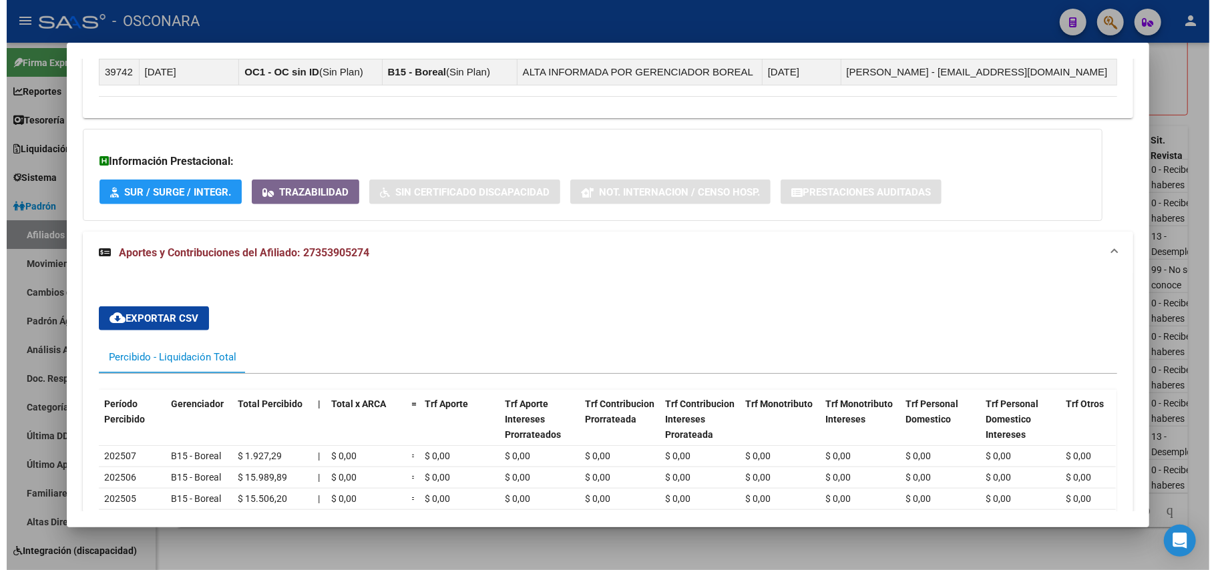
scroll to position [875, 0]
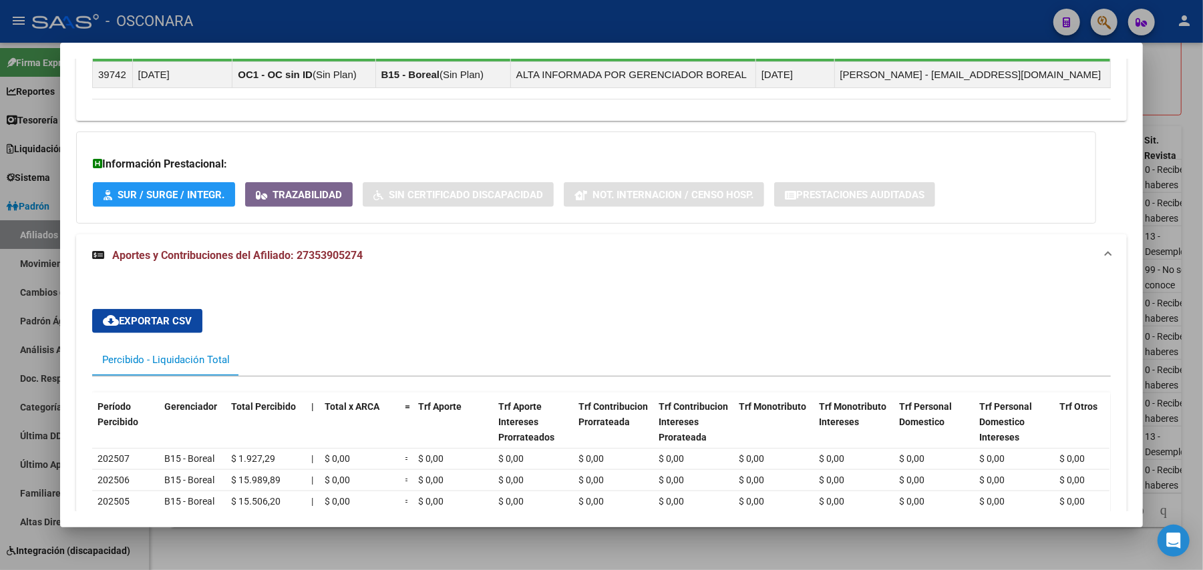
click at [379, 540] on div at bounding box center [601, 285] width 1203 height 570
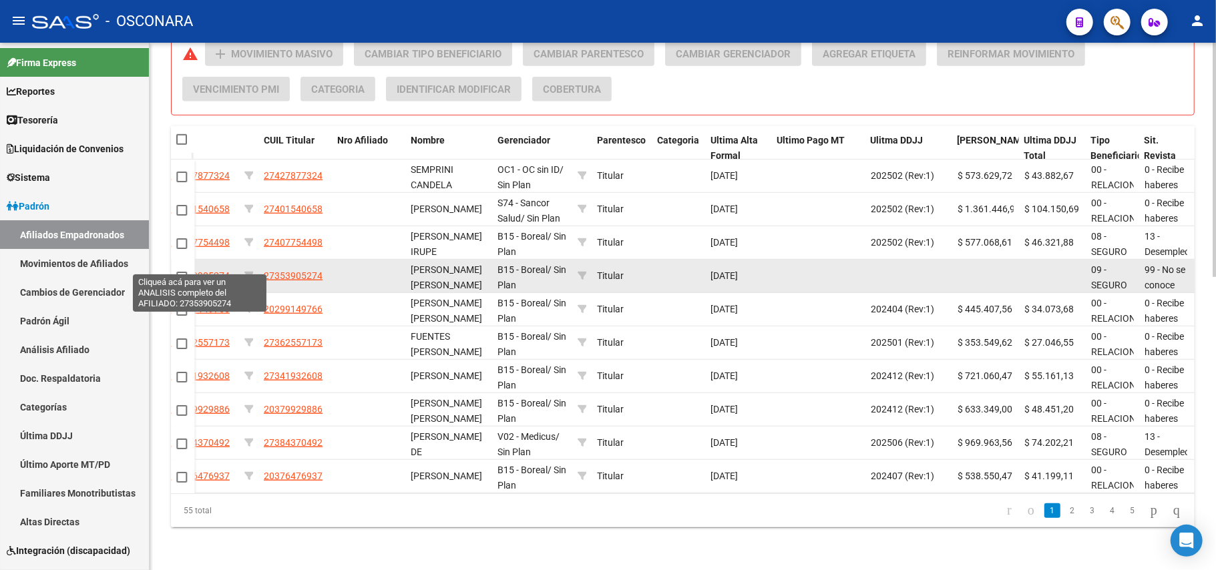
click at [212, 270] on span "27353905274" at bounding box center [200, 275] width 59 height 11
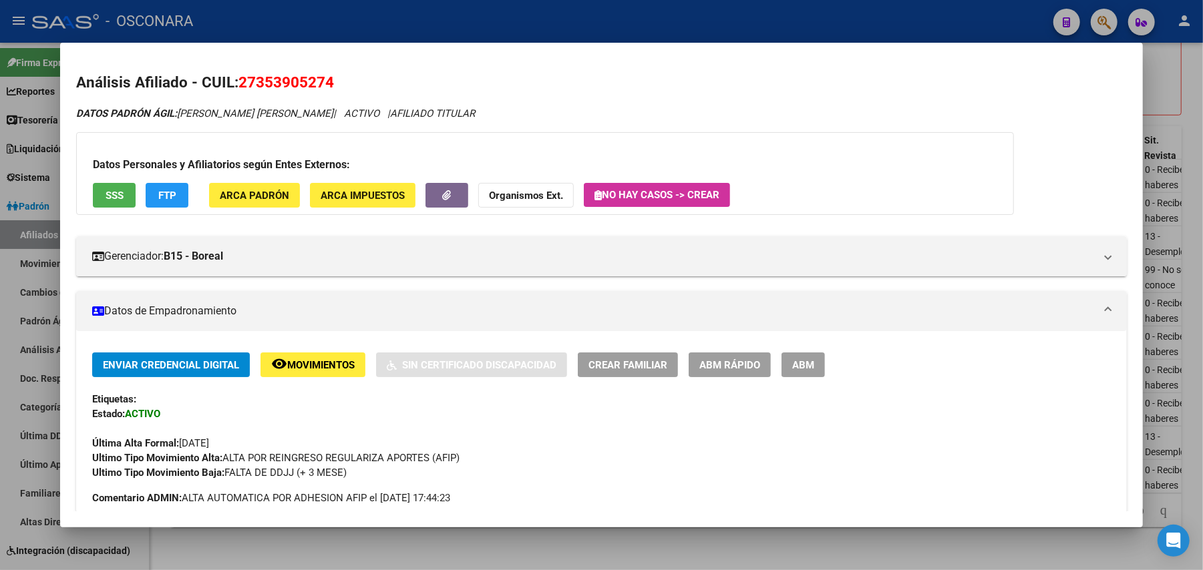
click at [93, 185] on button "SSS" at bounding box center [114, 195] width 43 height 25
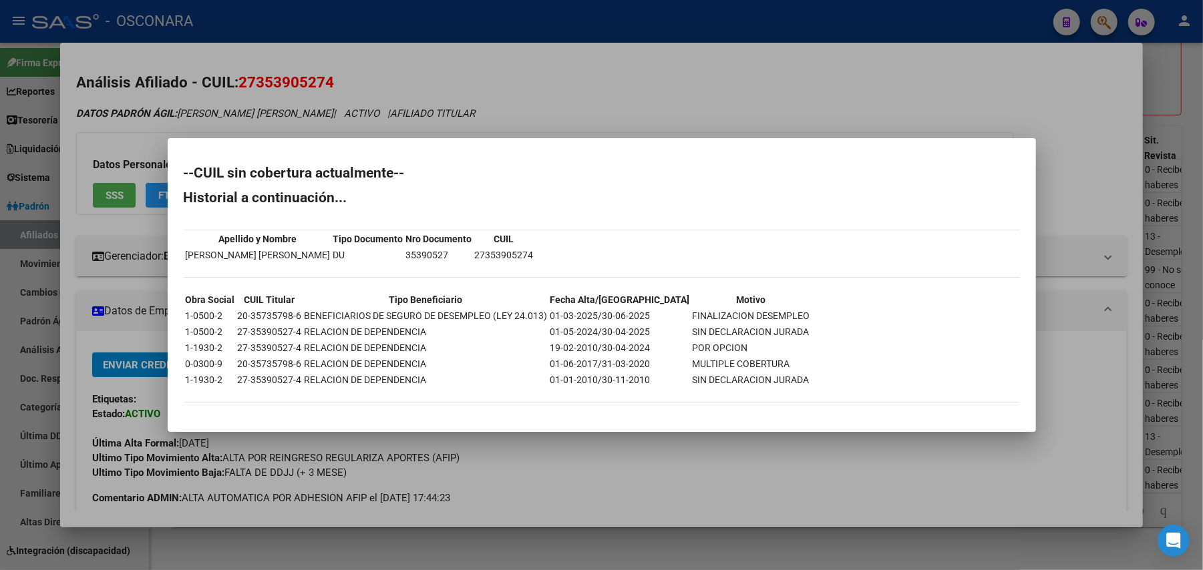
click at [535, 538] on div at bounding box center [601, 285] width 1203 height 570
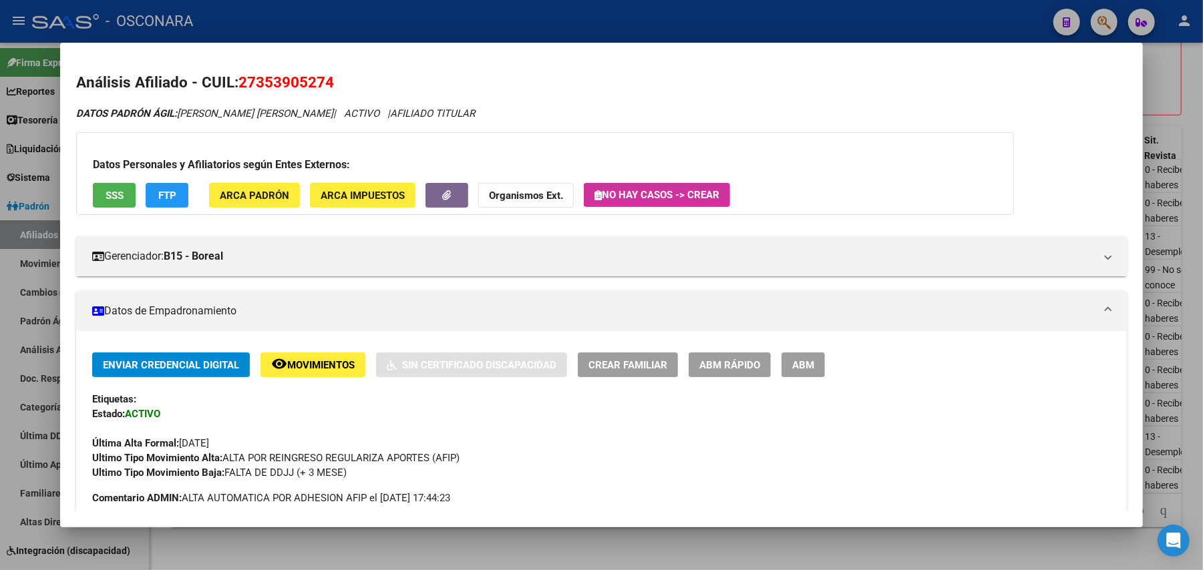
click at [535, 538] on div at bounding box center [601, 285] width 1203 height 570
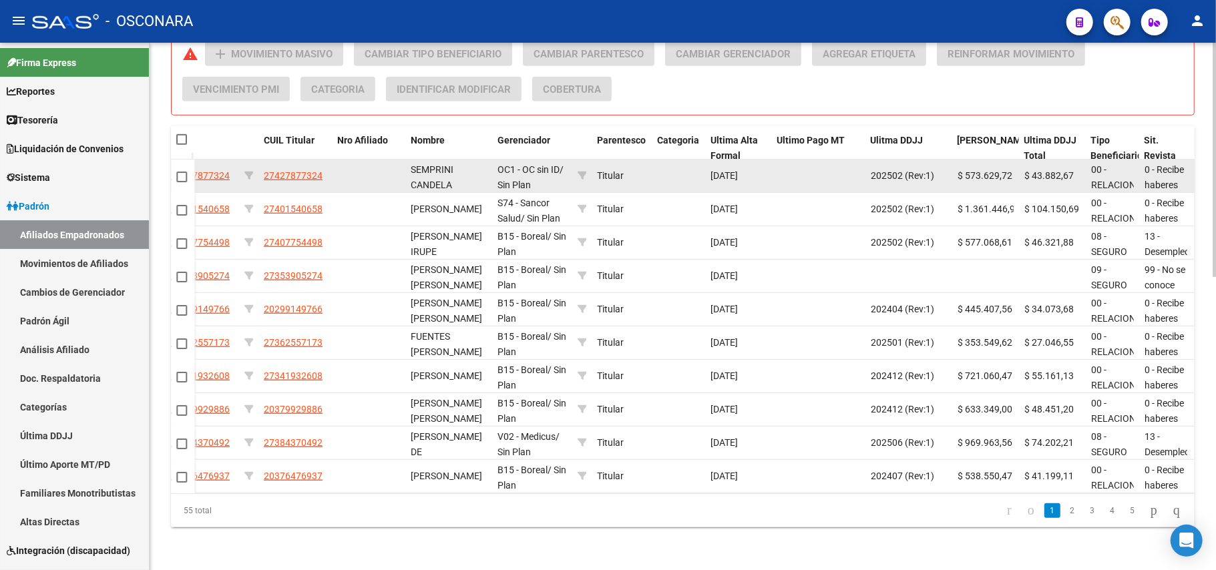
click at [174, 166] on datatable-body-cell at bounding box center [182, 176] width 23 height 33
click at [185, 172] on span at bounding box center [181, 177] width 11 height 11
click at [182, 182] on input "checkbox" at bounding box center [181, 182] width 1 height 1
checkbox input "true"
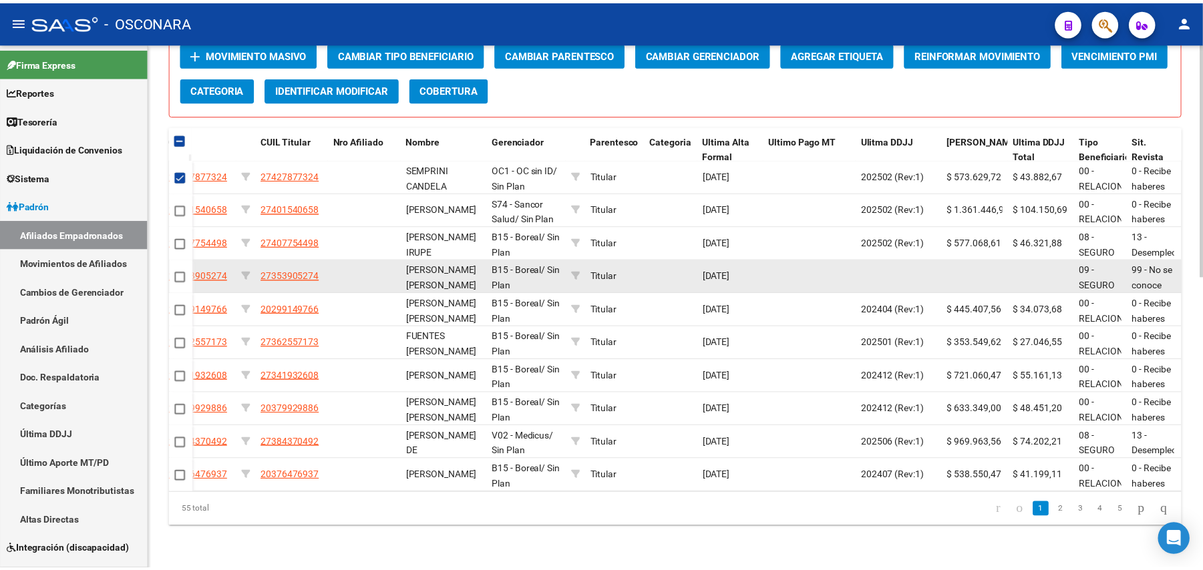
scroll to position [657, 0]
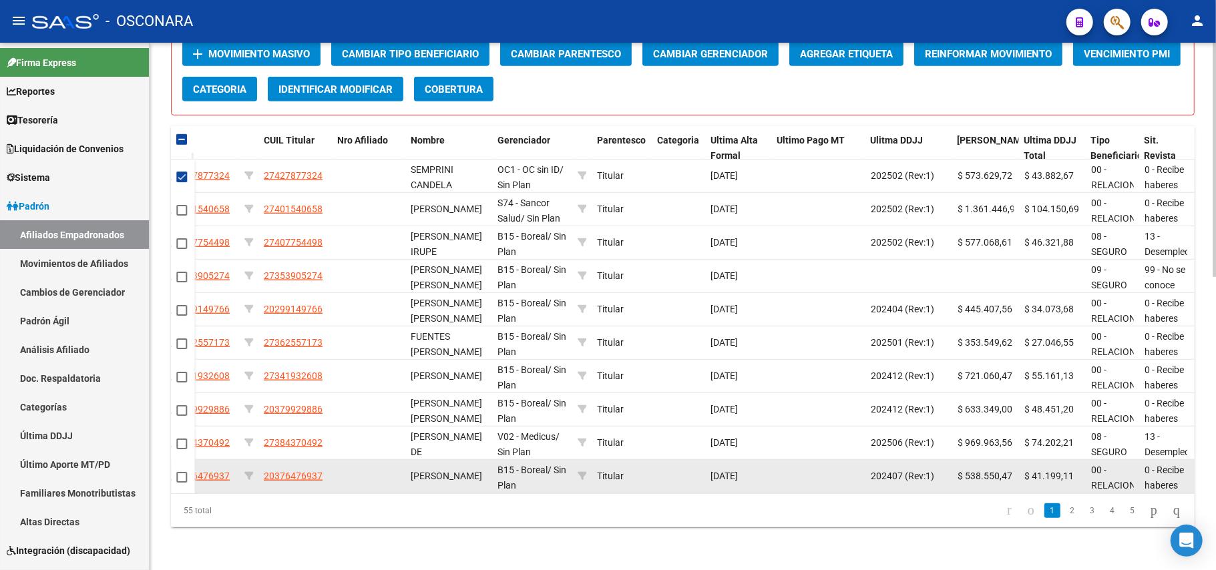
click at [182, 472] on span at bounding box center [181, 477] width 11 height 11
click at [182, 483] on input "checkbox" at bounding box center [181, 483] width 1 height 1
checkbox input "true"
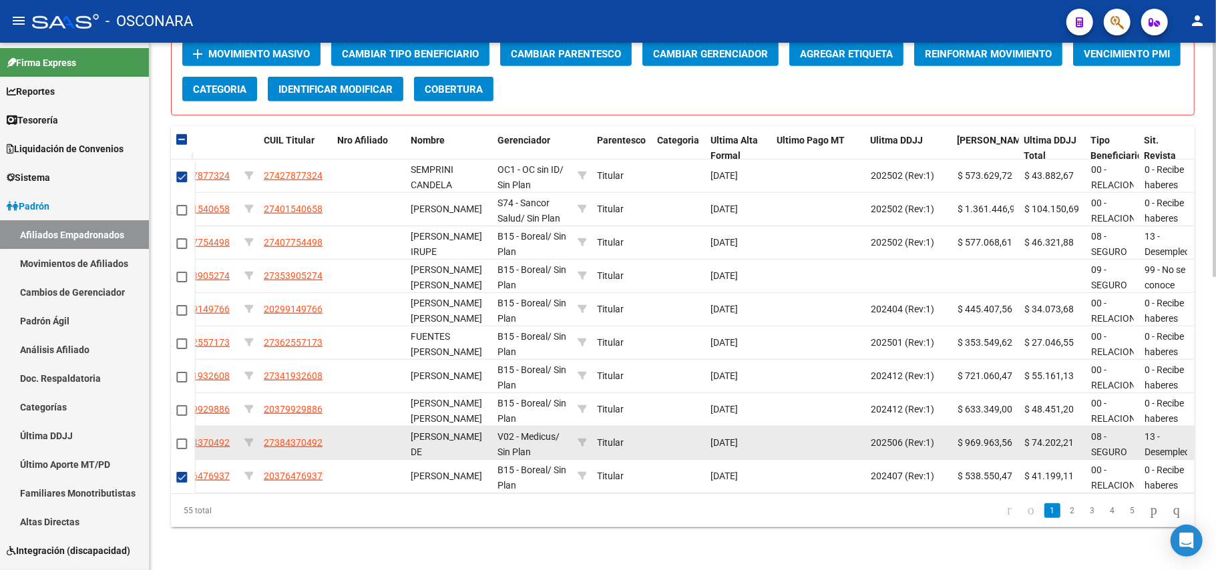
click at [178, 439] on span at bounding box center [181, 444] width 11 height 11
click at [181, 449] on input "checkbox" at bounding box center [181, 449] width 1 height 1
checkbox input "true"
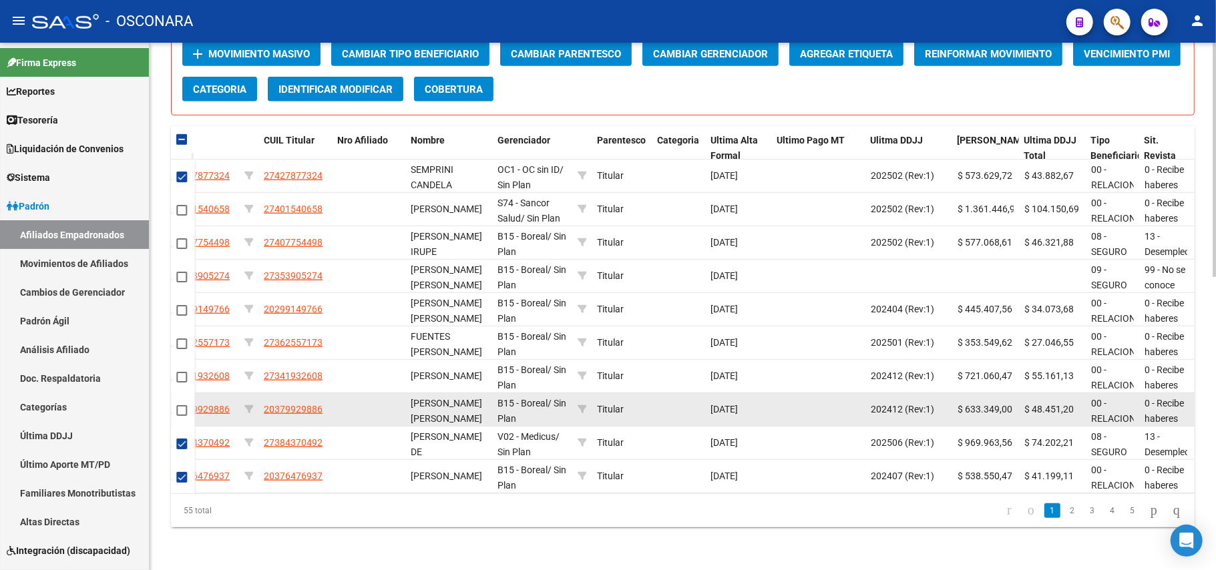
click at [179, 405] on span at bounding box center [181, 410] width 11 height 11
click at [181, 416] on input "checkbox" at bounding box center [181, 416] width 1 height 1
checkbox input "true"
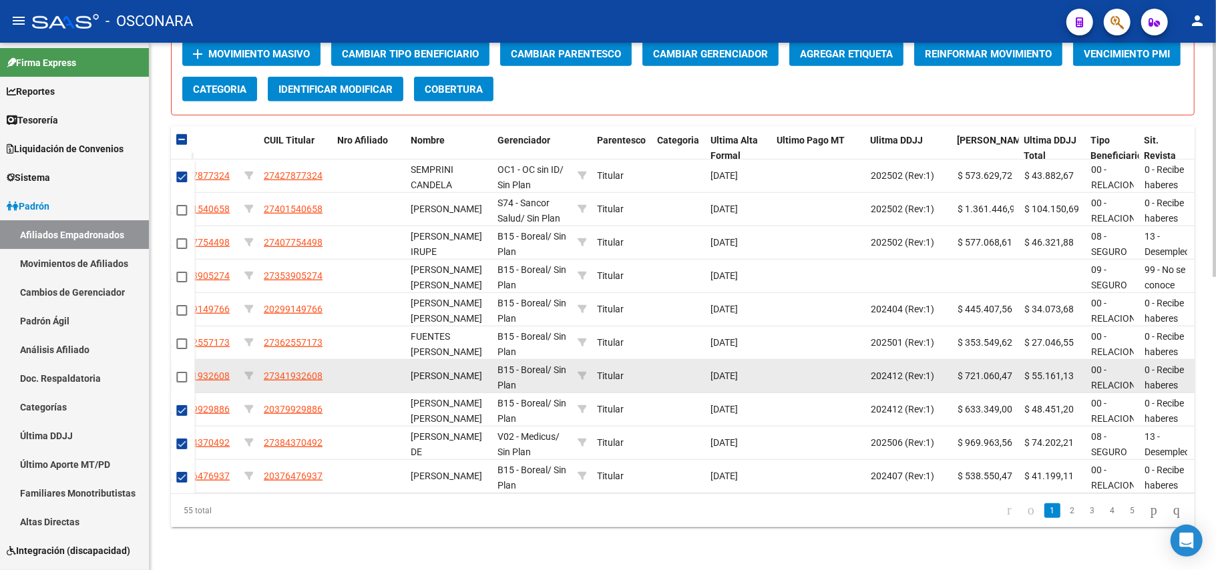
click at [180, 372] on span at bounding box center [181, 377] width 11 height 11
click at [181, 383] on input "checkbox" at bounding box center [181, 383] width 1 height 1
checkbox input "true"
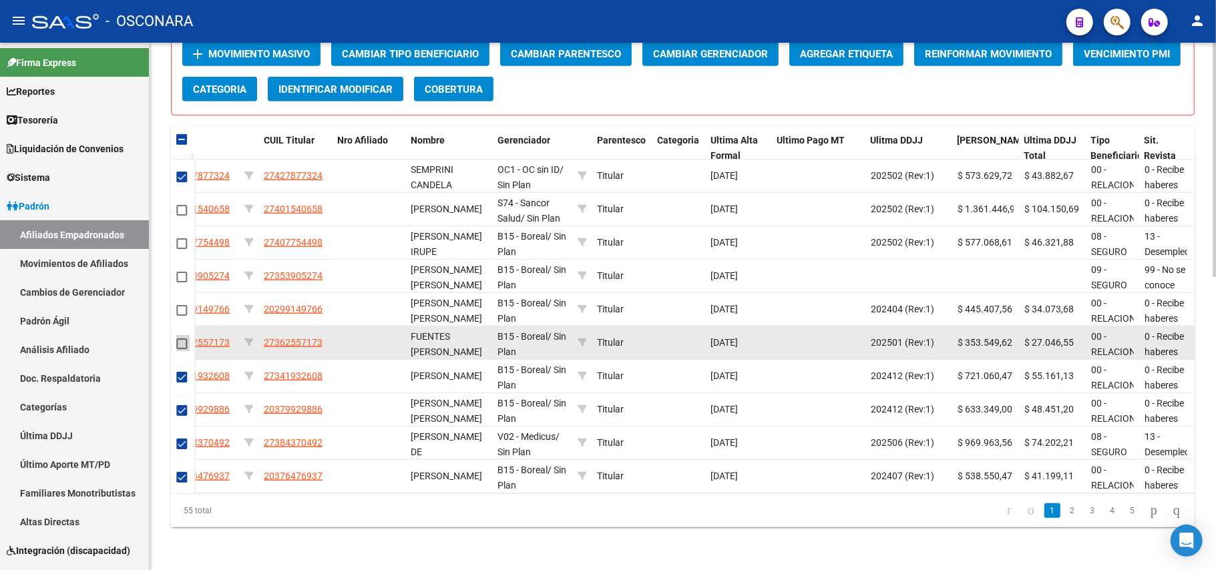
click at [182, 339] on span at bounding box center [181, 344] width 11 height 11
click at [182, 349] on input "checkbox" at bounding box center [181, 349] width 1 height 1
checkbox input "true"
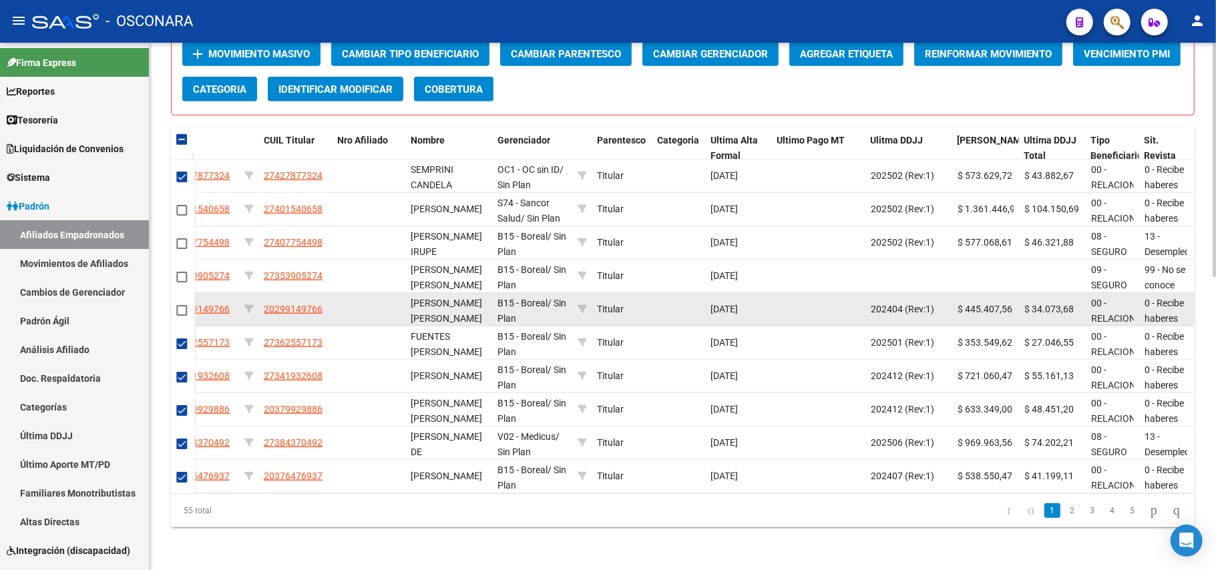
click at [186, 305] on span at bounding box center [181, 310] width 11 height 11
click at [182, 316] on input "checkbox" at bounding box center [181, 316] width 1 height 1
checkbox input "true"
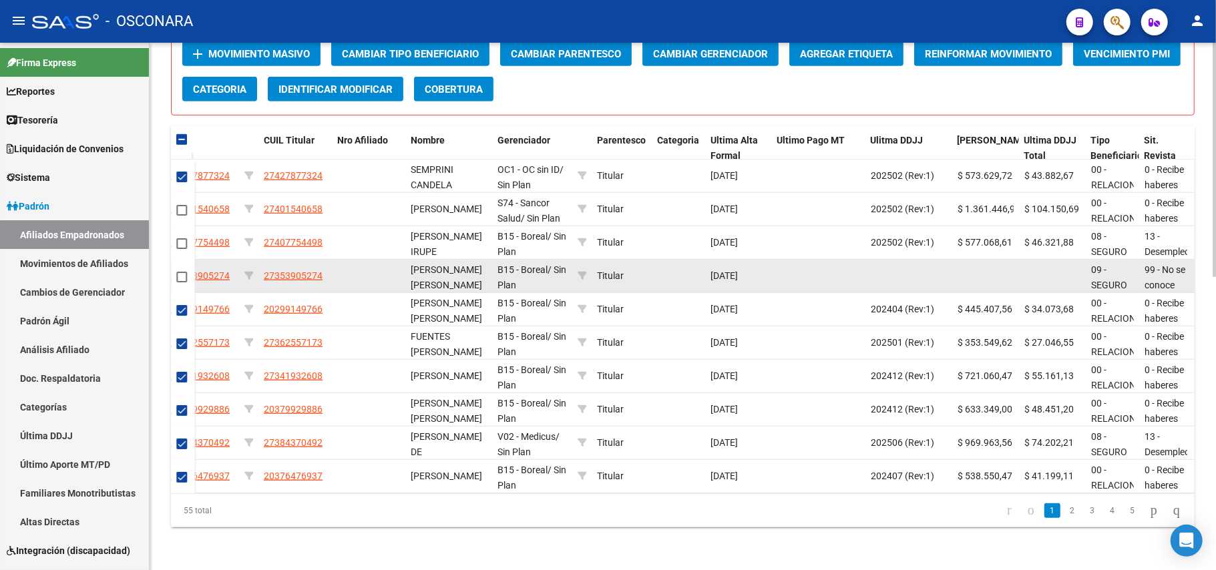
click at [183, 271] on datatable-body-cell at bounding box center [182, 276] width 23 height 33
click at [184, 272] on span at bounding box center [181, 277] width 11 height 11
click at [182, 283] on input "checkbox" at bounding box center [181, 283] width 1 height 1
checkbox input "true"
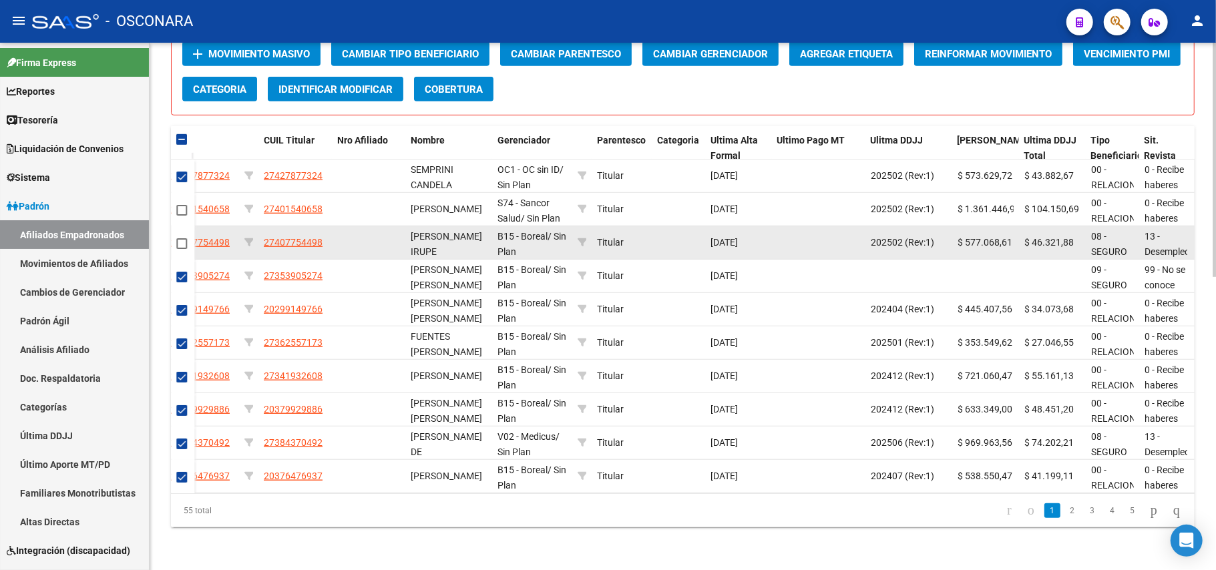
click at [185, 236] on mat-checkbox at bounding box center [181, 243] width 11 height 15
click at [185, 238] on span at bounding box center [181, 243] width 11 height 11
click at [182, 249] on input "checkbox" at bounding box center [181, 249] width 1 height 1
checkbox input "true"
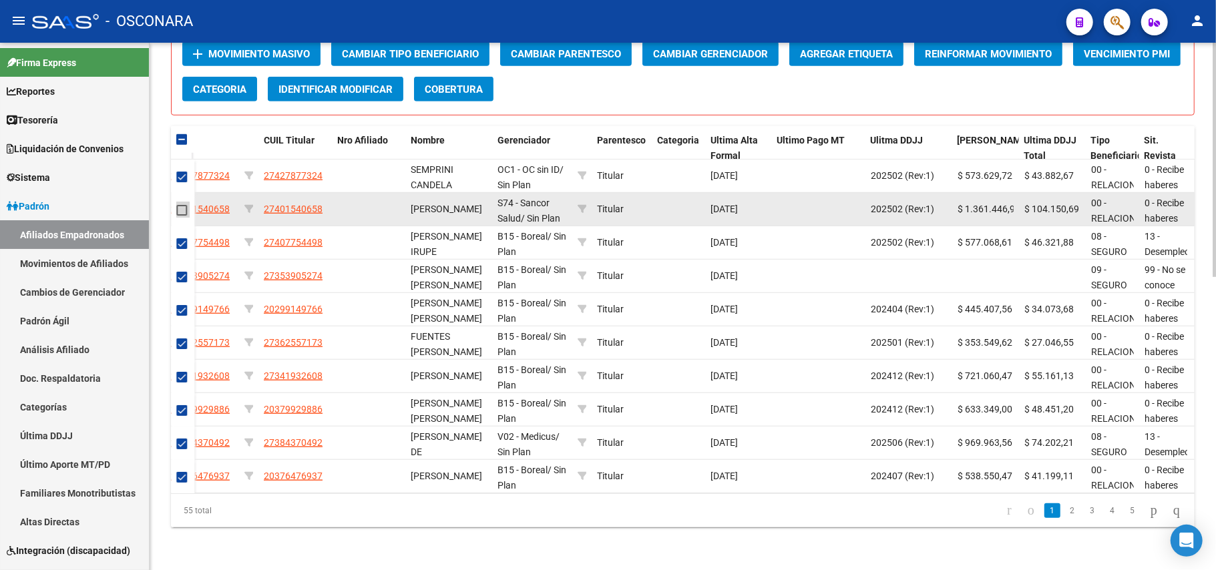
click at [179, 205] on span at bounding box center [181, 210] width 11 height 11
click at [181, 216] on input "checkbox" at bounding box center [181, 216] width 1 height 1
checkbox input "true"
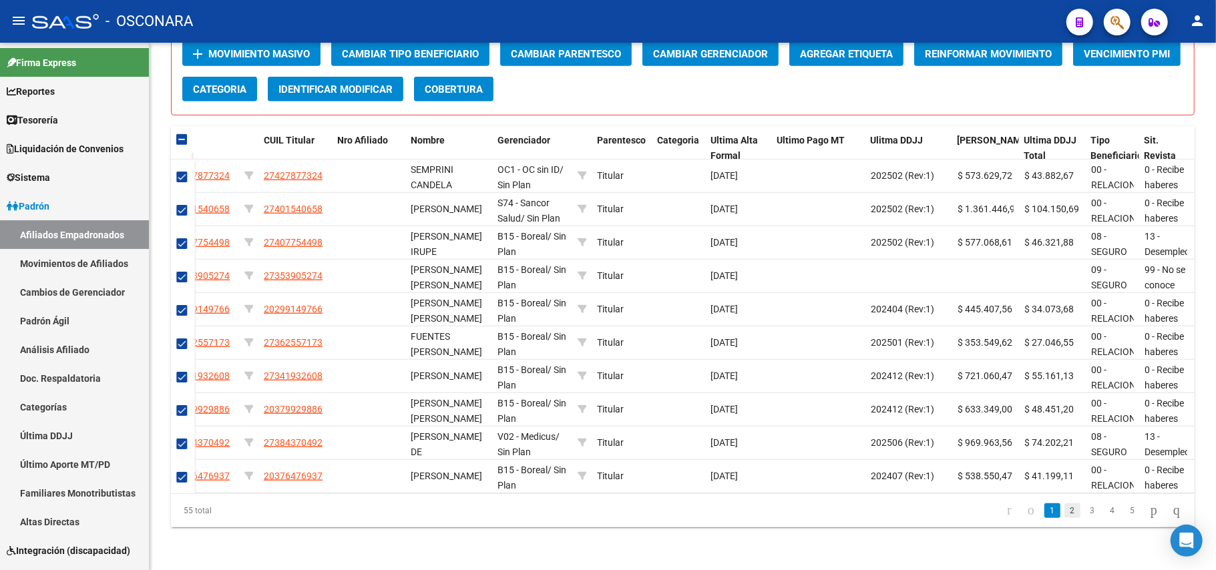
click at [1065, 508] on link "2" at bounding box center [1073, 511] width 16 height 15
checkbox input "false"
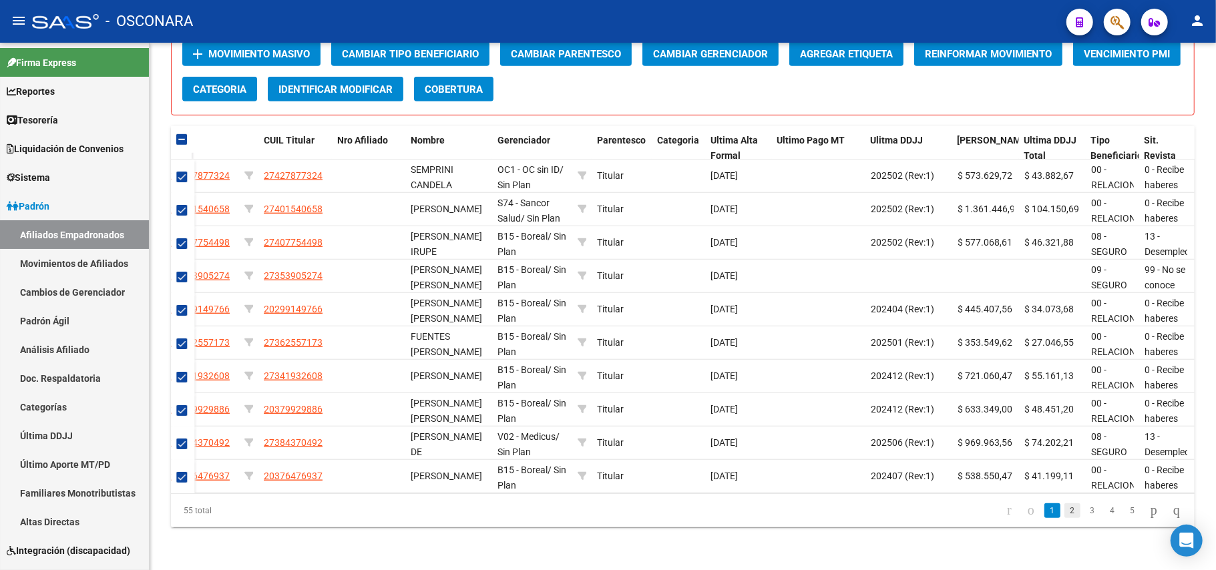
checkbox input "false"
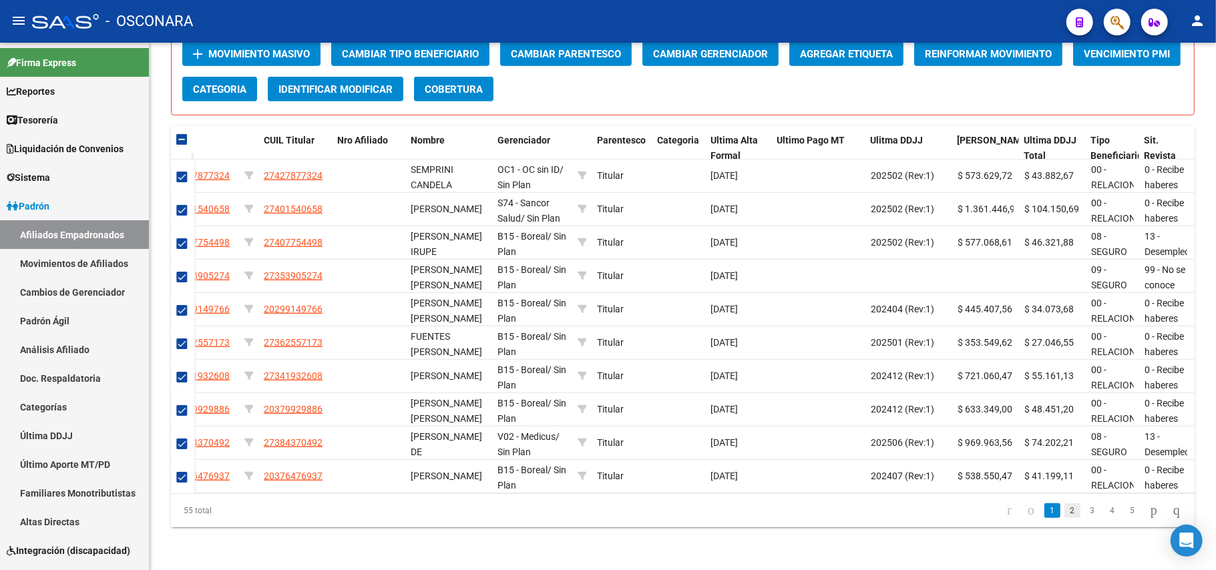
checkbox input "false"
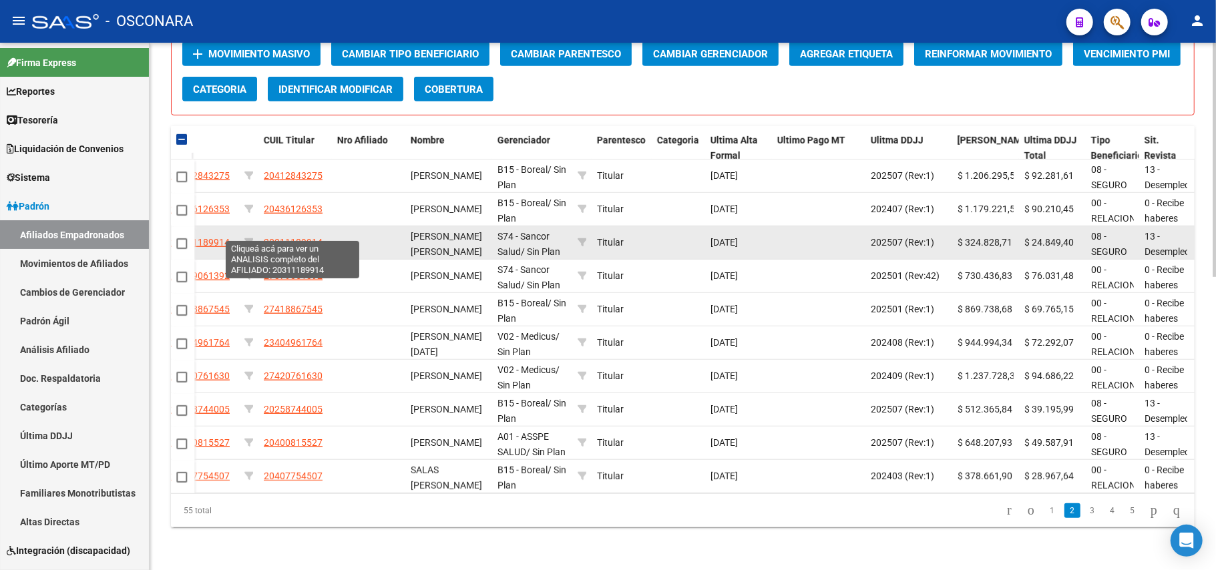
click at [311, 237] on span "20311189914" at bounding box center [293, 242] width 59 height 11
type textarea "20311189914"
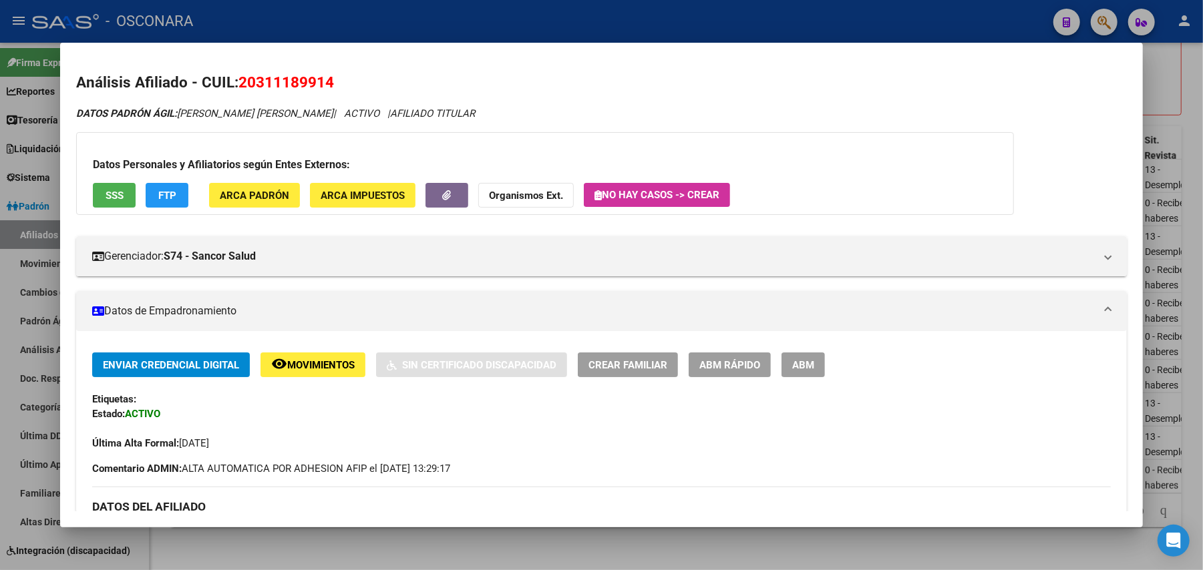
click at [115, 191] on span "SSS" at bounding box center [115, 196] width 18 height 12
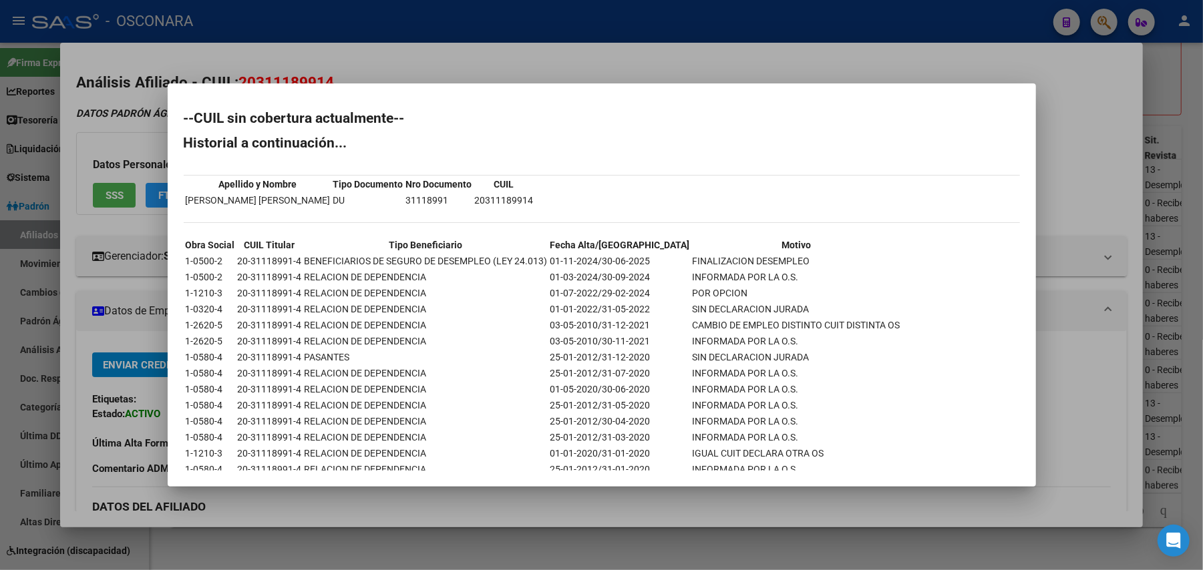
click at [343, 540] on div at bounding box center [601, 285] width 1203 height 570
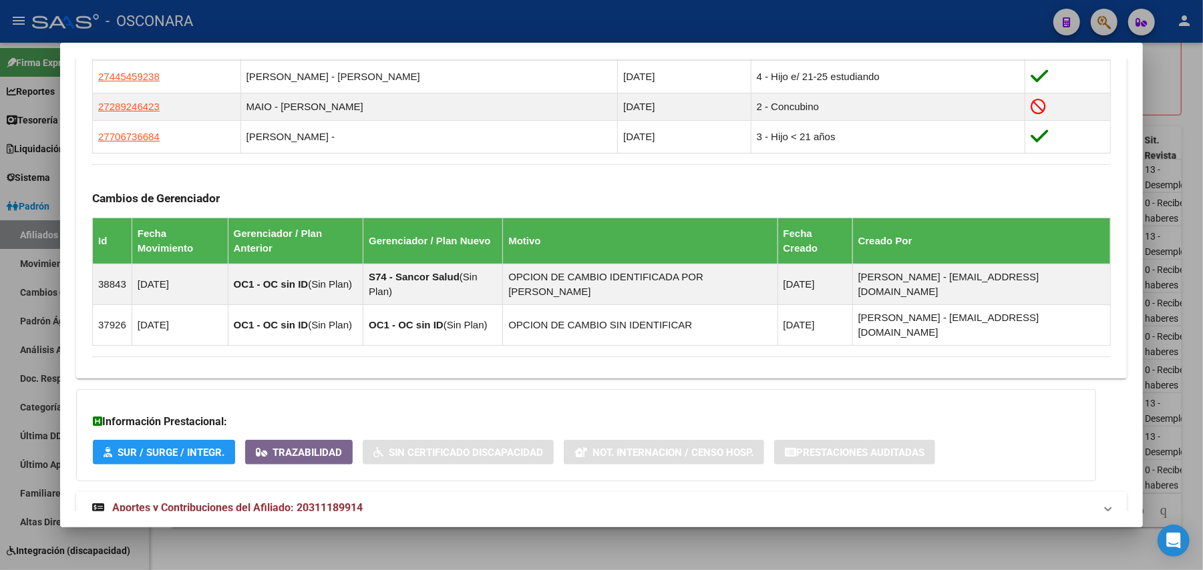
click at [314, 500] on strong "Aportes y Contribuciones del Afiliado: 20311189914" at bounding box center [227, 508] width 270 height 16
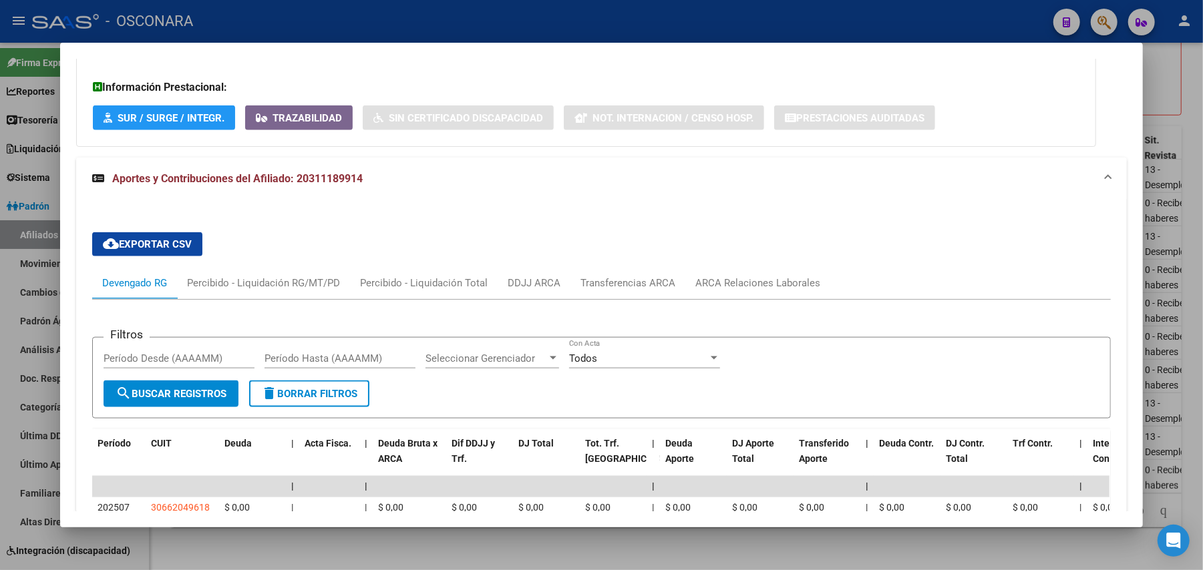
scroll to position [1234, 0]
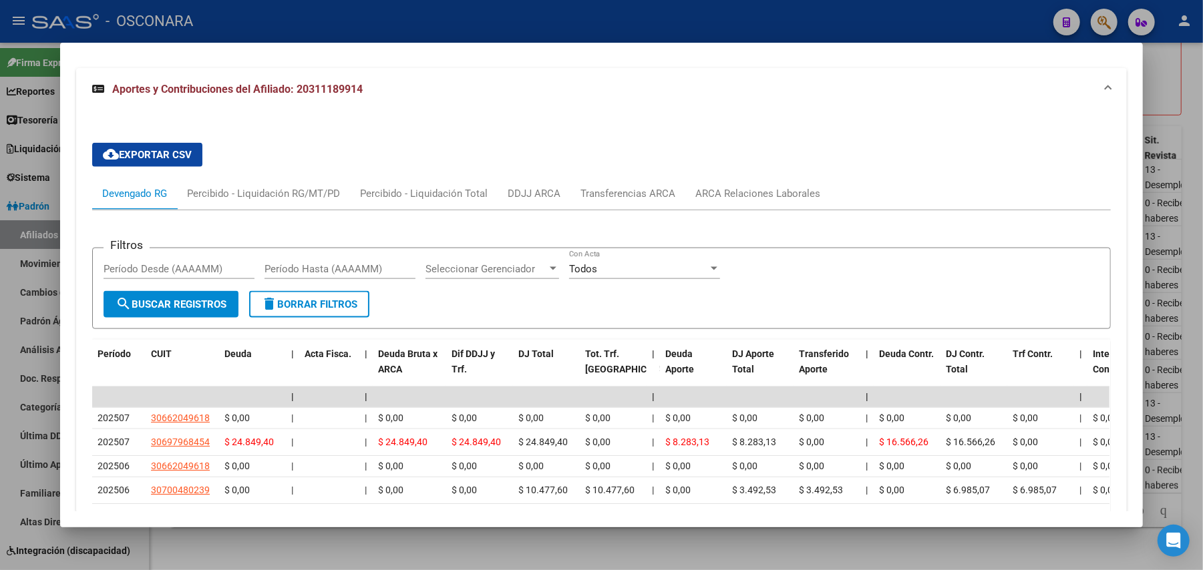
click at [321, 540] on div at bounding box center [601, 285] width 1203 height 570
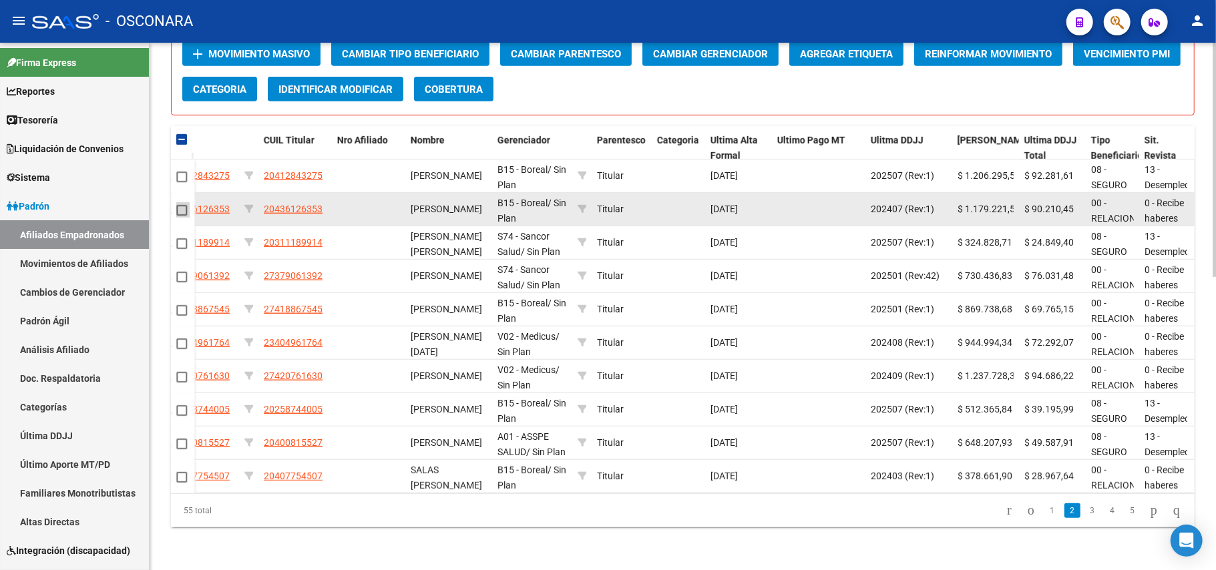
click at [180, 205] on span at bounding box center [181, 210] width 11 height 11
click at [181, 216] on input "checkbox" at bounding box center [181, 216] width 1 height 1
checkbox input "true"
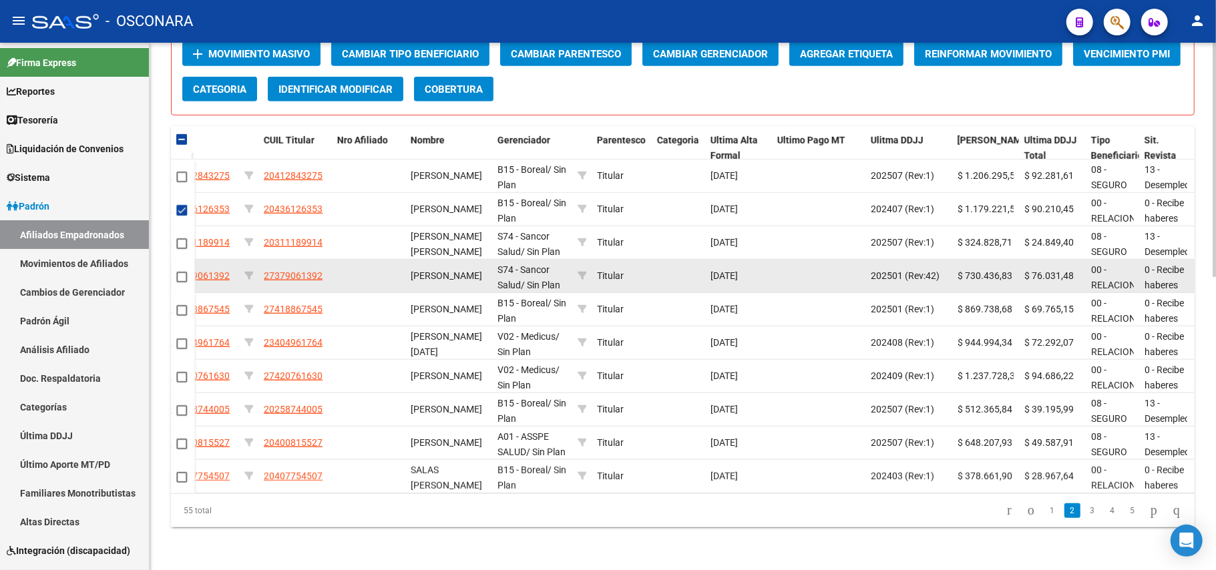
click at [190, 262] on datatable-body-cell at bounding box center [182, 276] width 23 height 33
click at [182, 272] on span at bounding box center [181, 277] width 11 height 11
click at [182, 283] on input "checkbox" at bounding box center [181, 283] width 1 height 1
checkbox input "true"
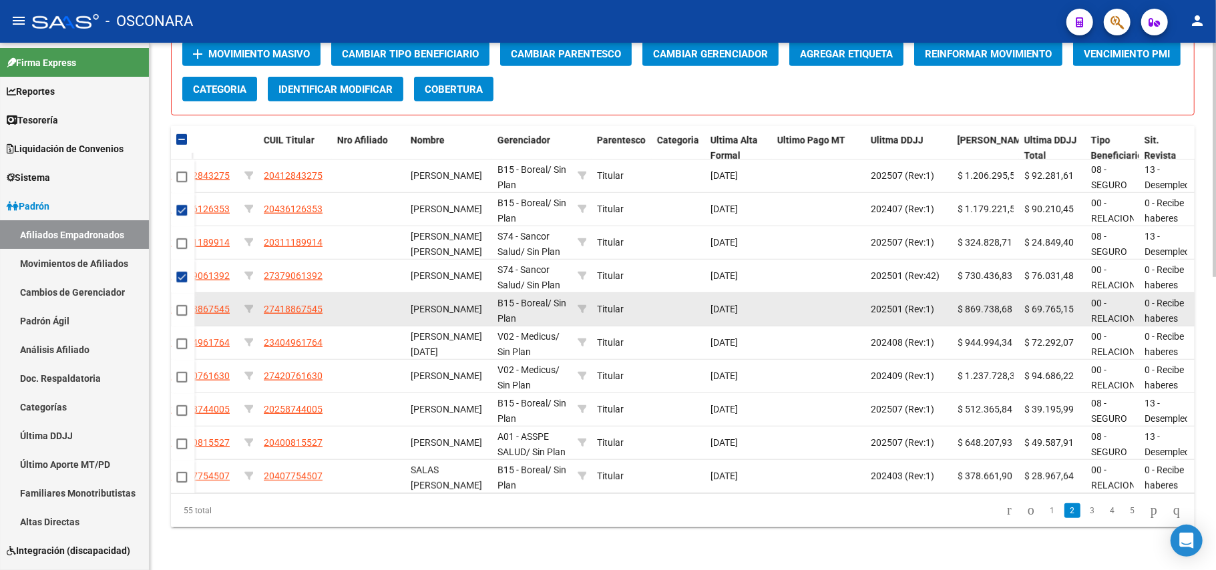
click at [182, 305] on span at bounding box center [181, 310] width 11 height 11
click at [182, 316] on input "checkbox" at bounding box center [181, 316] width 1 height 1
checkbox input "true"
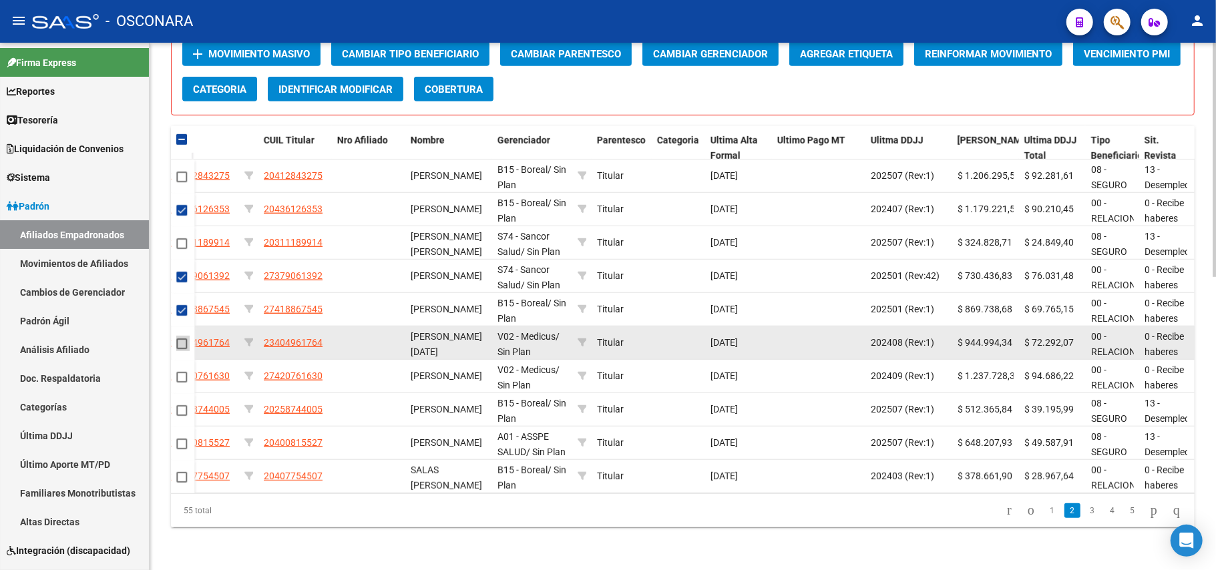
click at [180, 339] on span at bounding box center [181, 344] width 11 height 11
click at [181, 349] on input "checkbox" at bounding box center [181, 349] width 1 height 1
checkbox input "true"
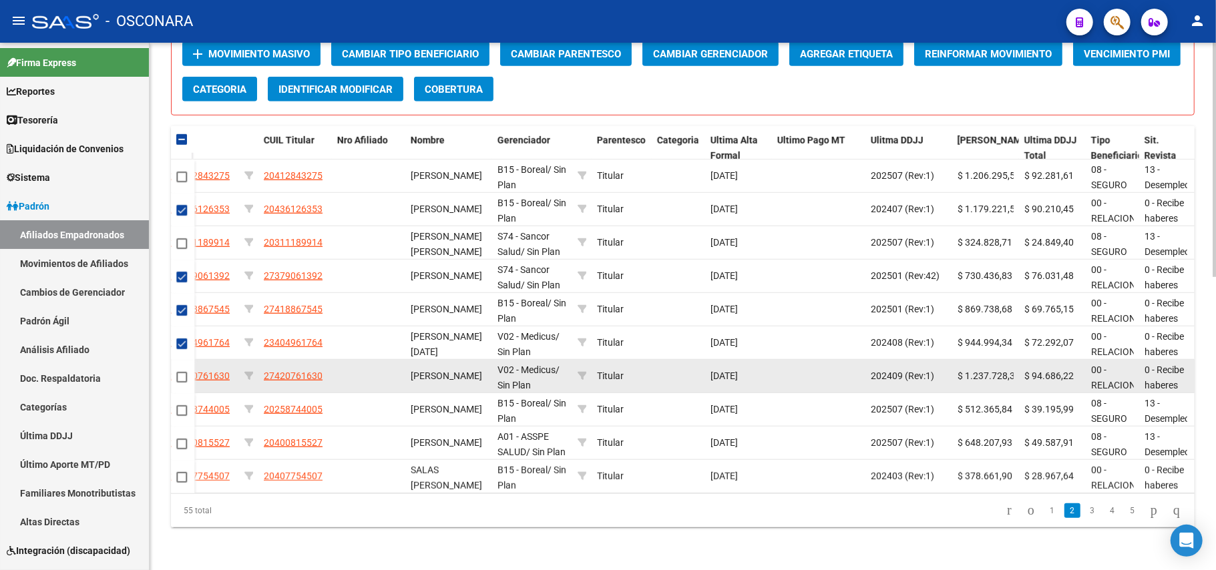
click at [180, 372] on span at bounding box center [181, 377] width 11 height 11
click at [181, 383] on input "checkbox" at bounding box center [181, 383] width 1 height 1
checkbox input "true"
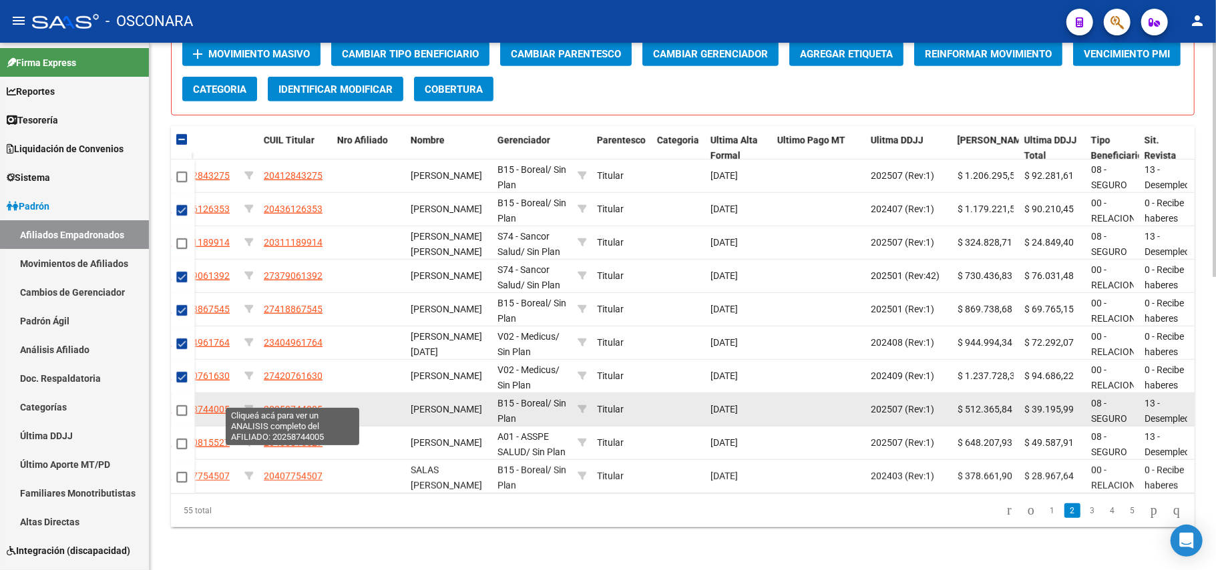
click at [305, 404] on span "20258744005" at bounding box center [293, 409] width 59 height 11
type textarea "20258744005"
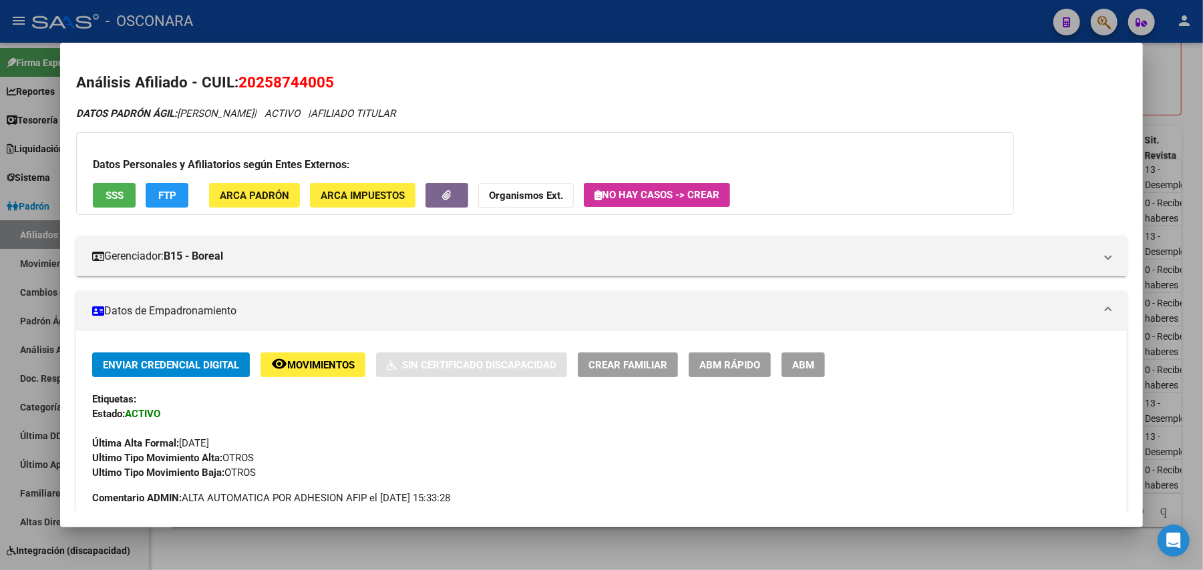
click at [110, 192] on span "SSS" at bounding box center [115, 196] width 18 height 12
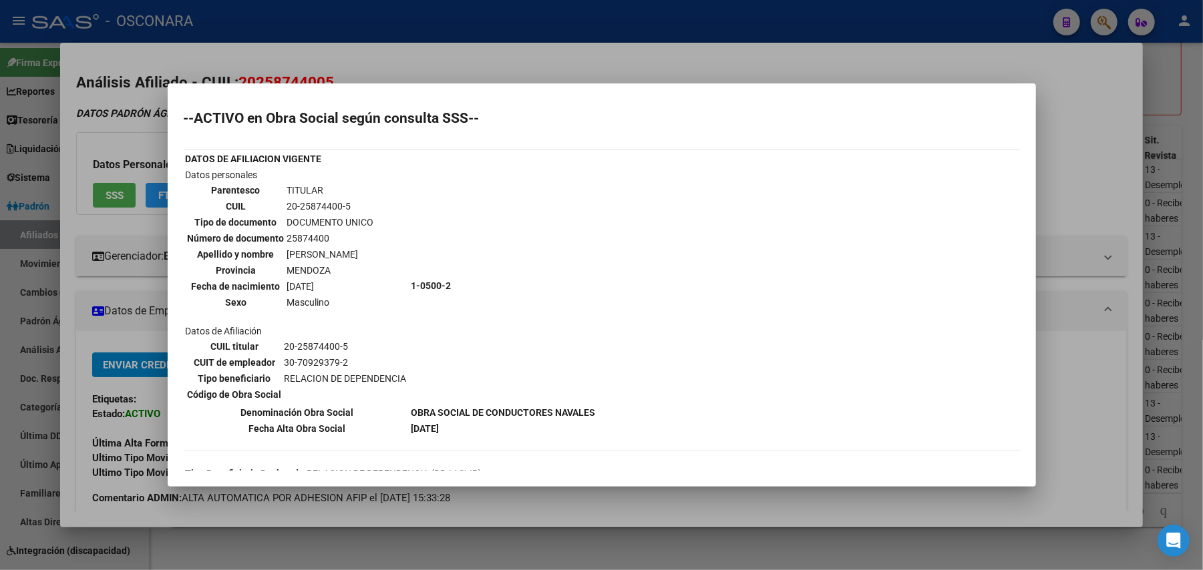
click at [471, 504] on div at bounding box center [601, 285] width 1203 height 570
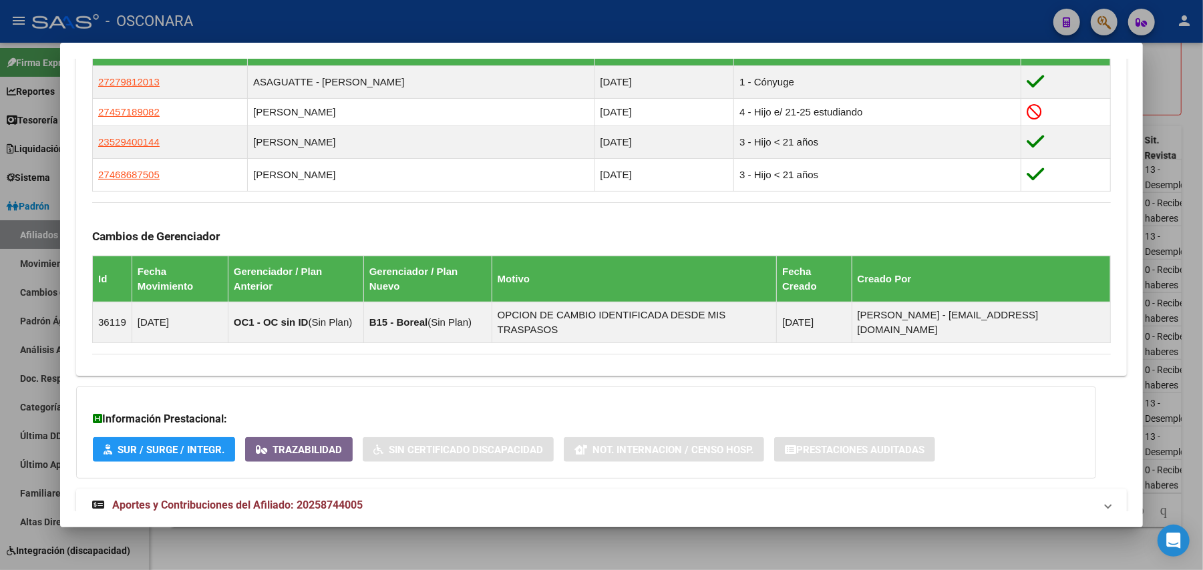
scroll to position [813, 0]
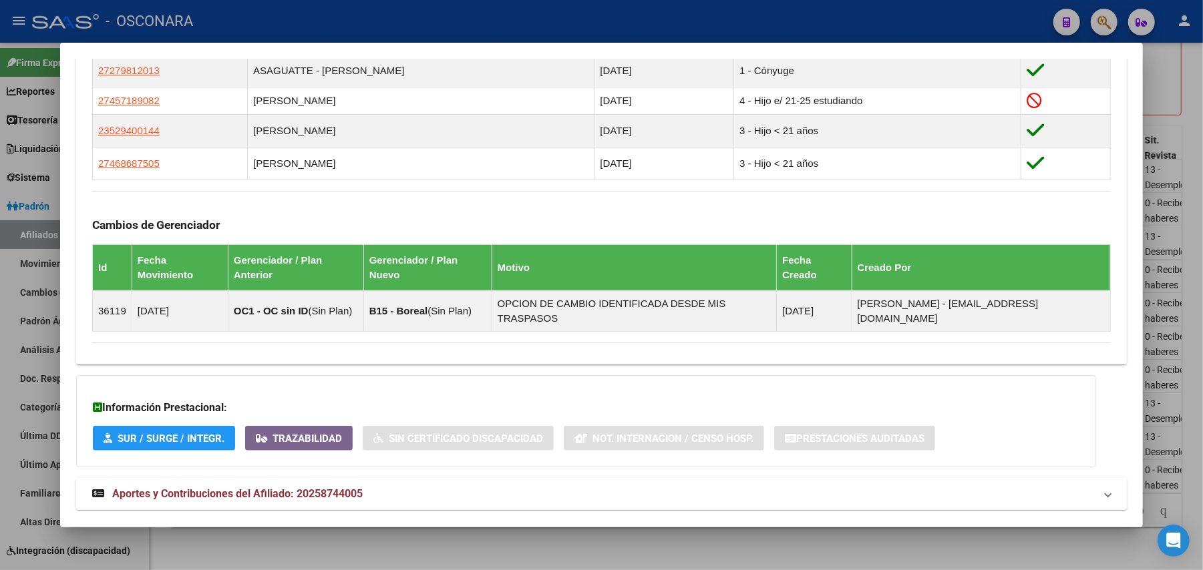
click at [321, 486] on strong "Aportes y Contribuciones del Afiliado: 20258744005" at bounding box center [227, 494] width 270 height 16
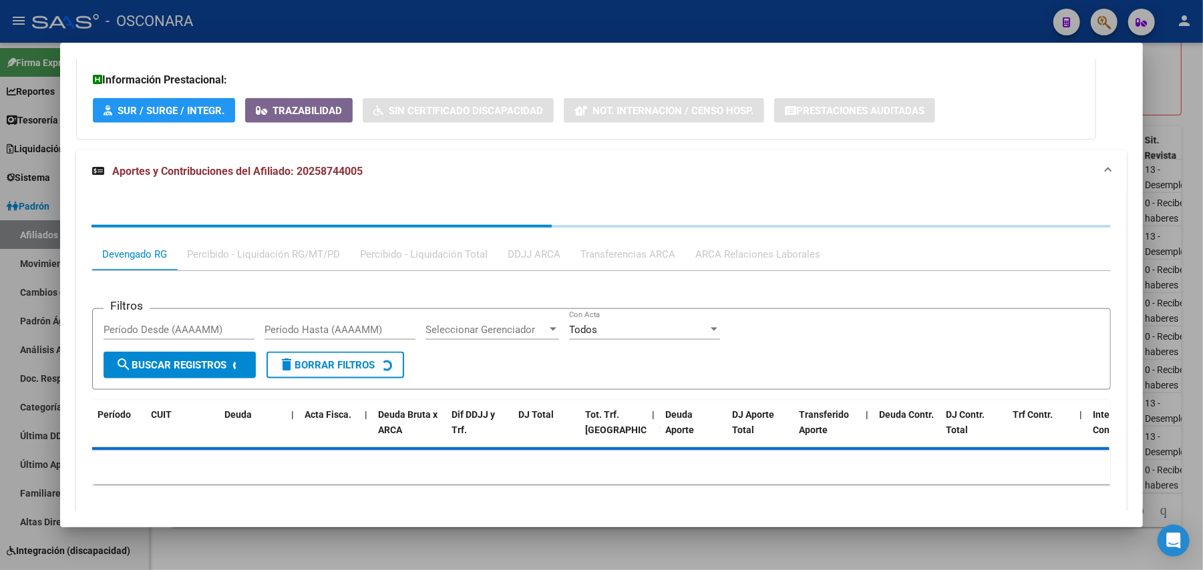
scroll to position [1149, 0]
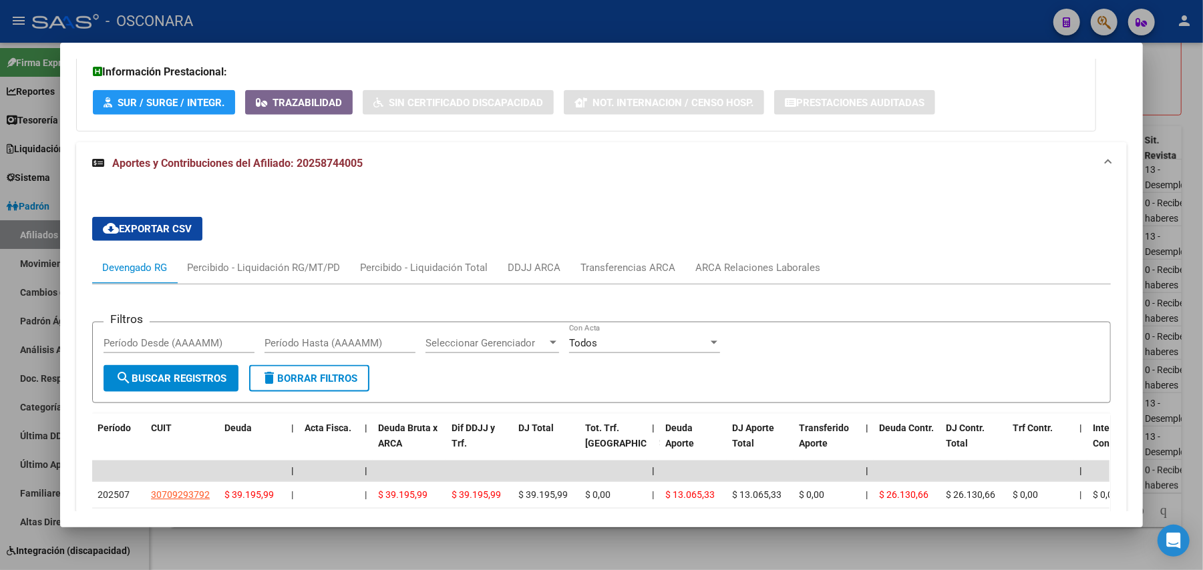
click at [375, 537] on div at bounding box center [601, 285] width 1203 height 570
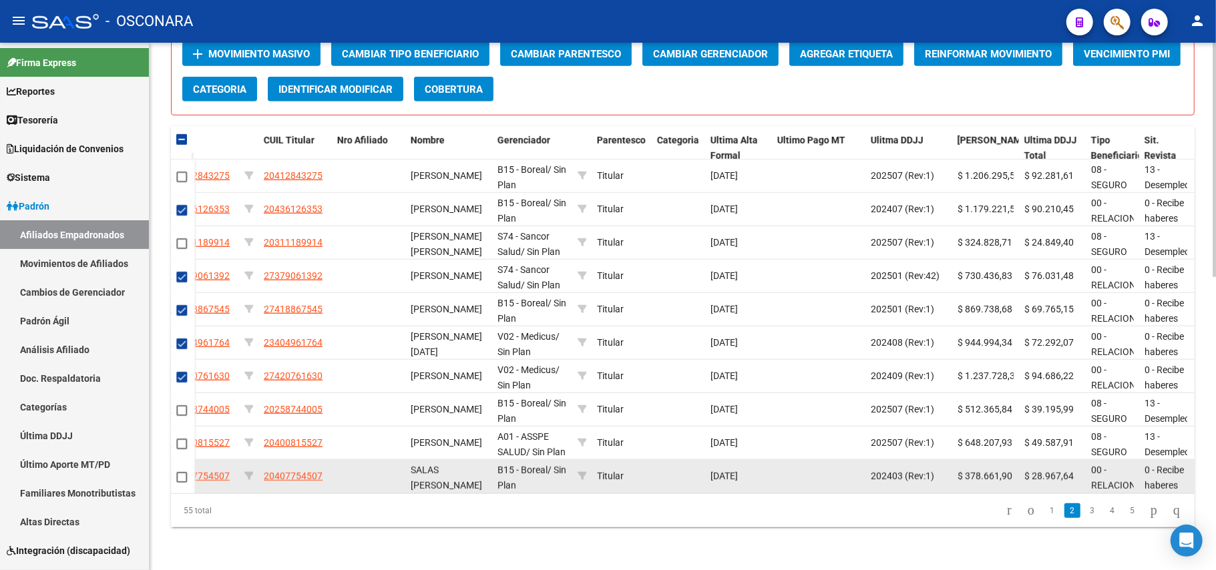
click at [176, 472] on span at bounding box center [181, 477] width 11 height 11
click at [181, 483] on input "checkbox" at bounding box center [181, 483] width 1 height 1
checkbox input "true"
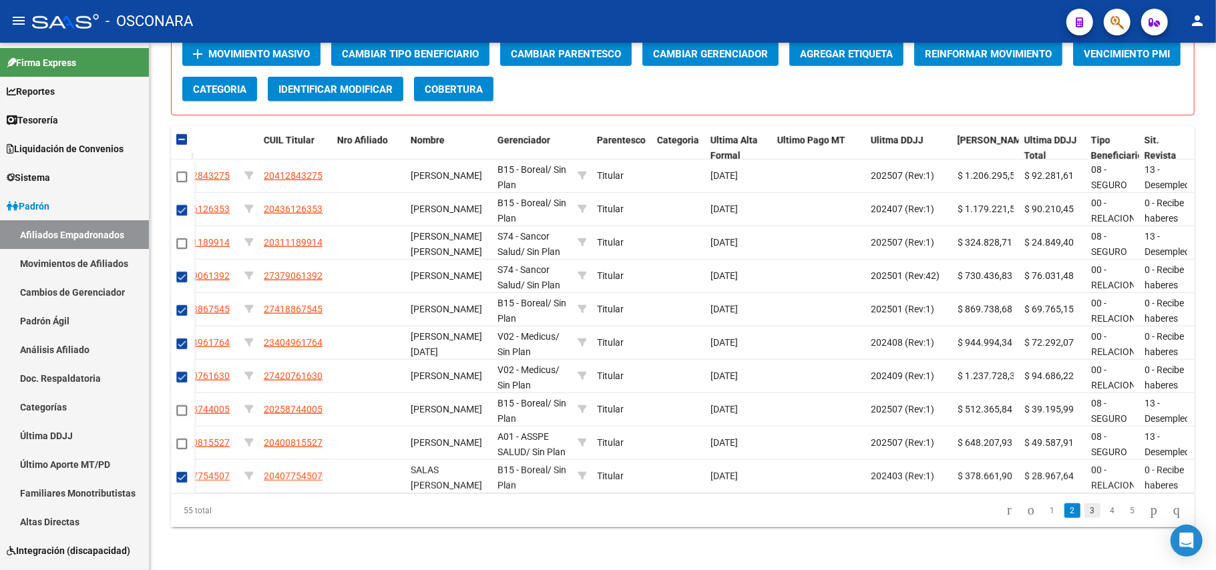
click at [1085, 510] on link "3" at bounding box center [1093, 511] width 16 height 15
checkbox input "false"
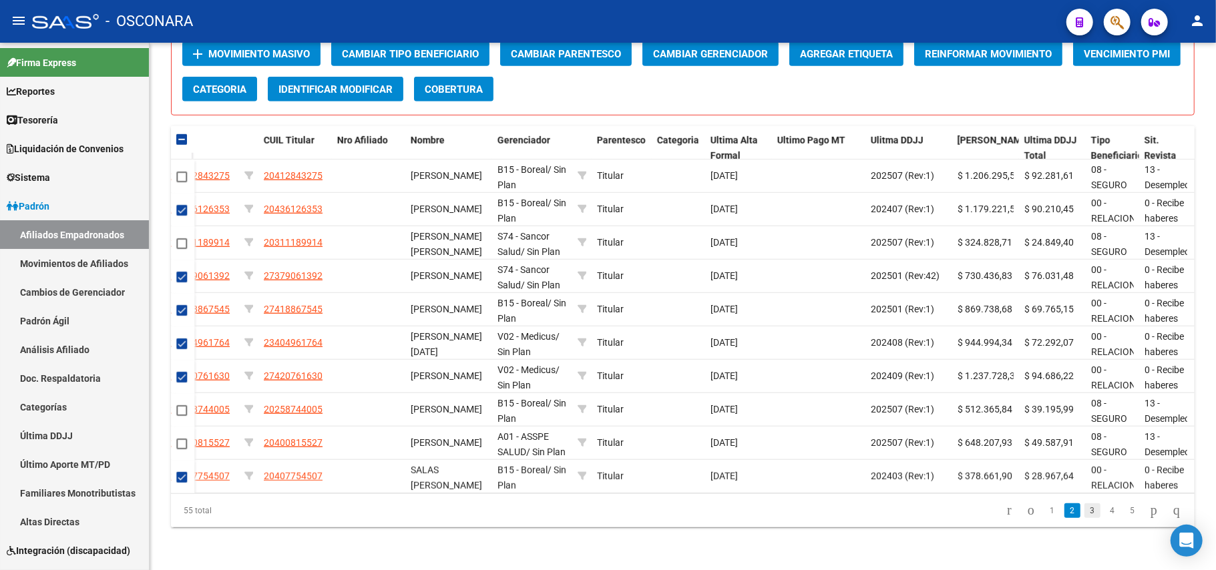
checkbox input "false"
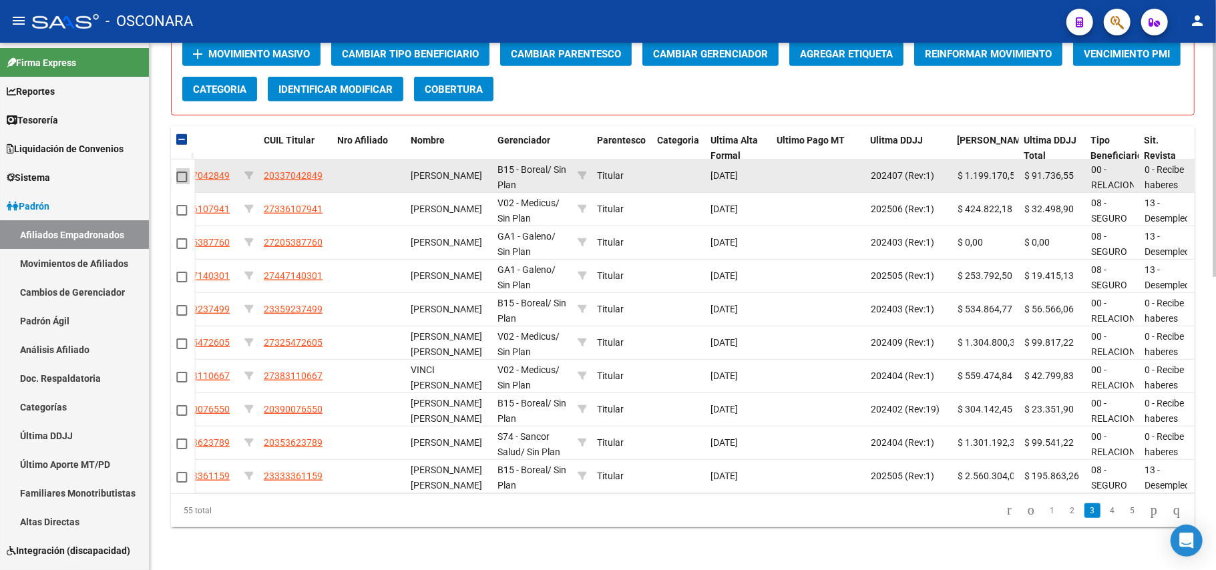
click at [183, 172] on span at bounding box center [181, 177] width 11 height 11
click at [182, 182] on input "checkbox" at bounding box center [181, 182] width 1 height 1
checkbox input "true"
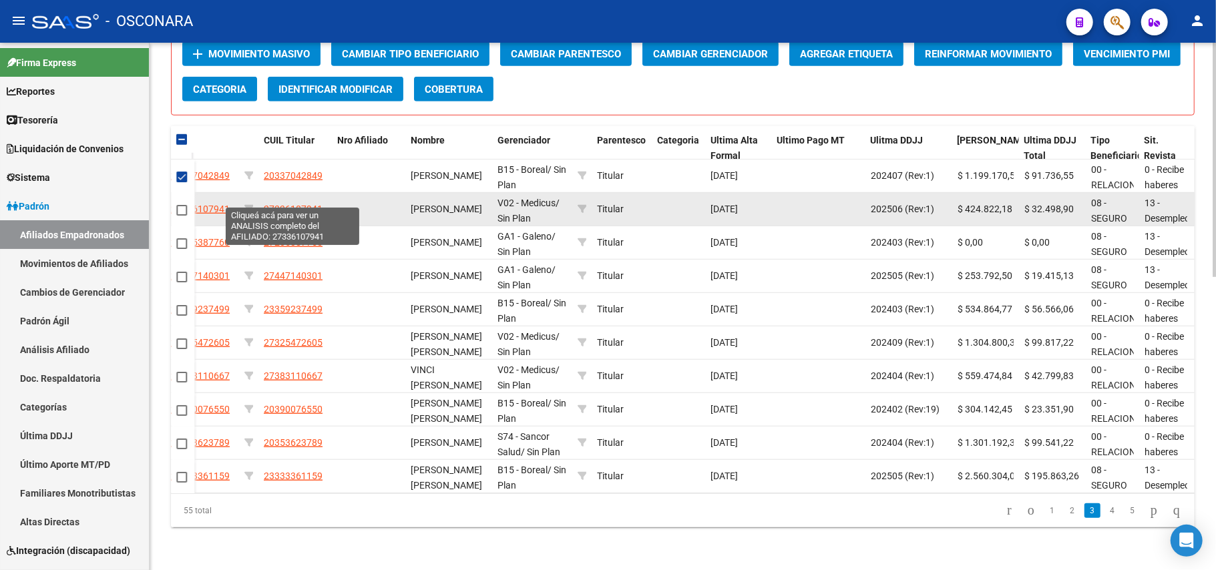
click at [291, 204] on span "27336107941" at bounding box center [293, 209] width 59 height 11
type textarea "27336107941"
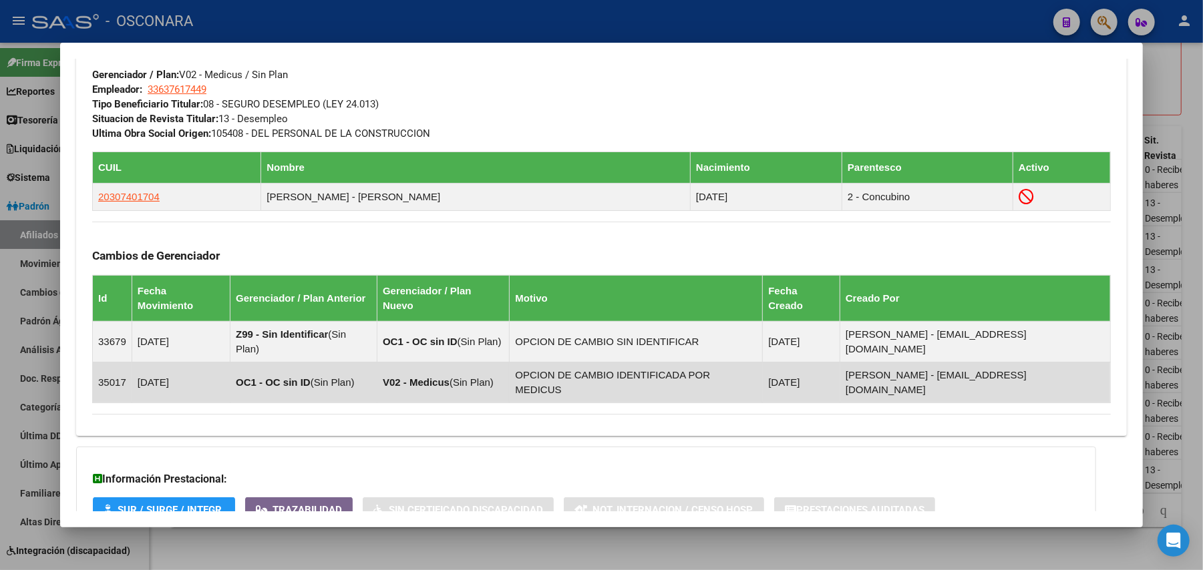
scroll to position [741, 0]
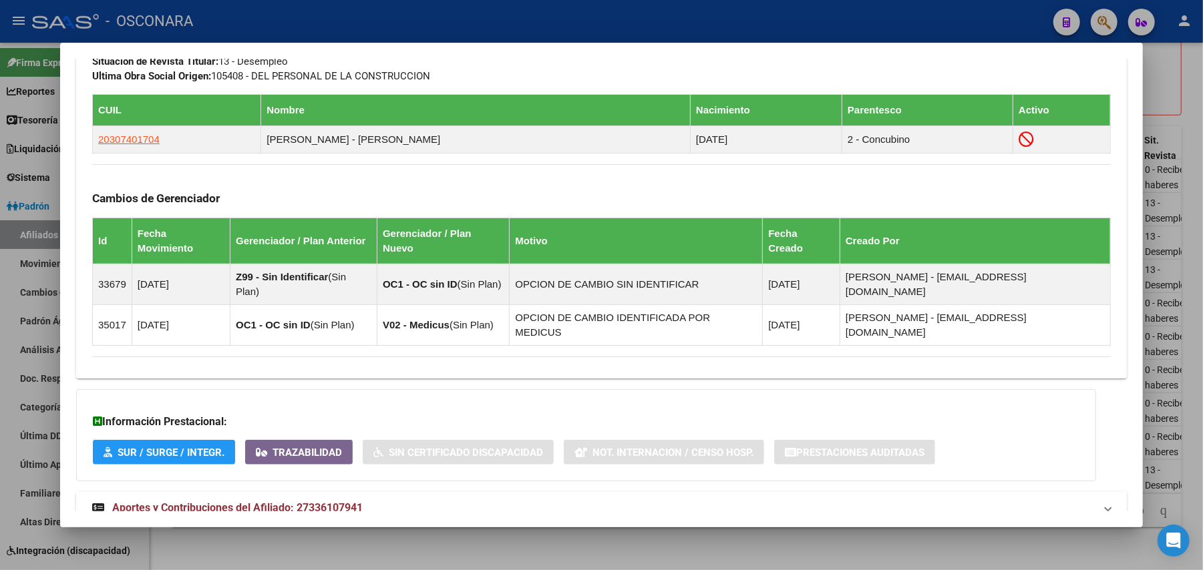
click at [139, 500] on strong "Aportes y Contribuciones del Afiliado: 27336107941" at bounding box center [227, 508] width 270 height 16
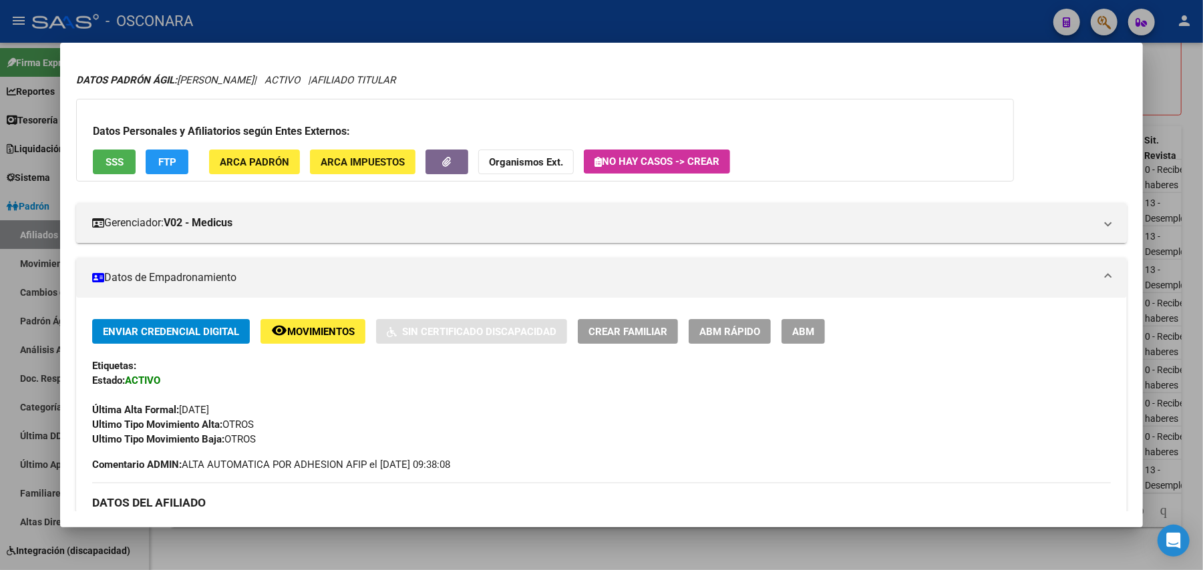
scroll to position [0, 0]
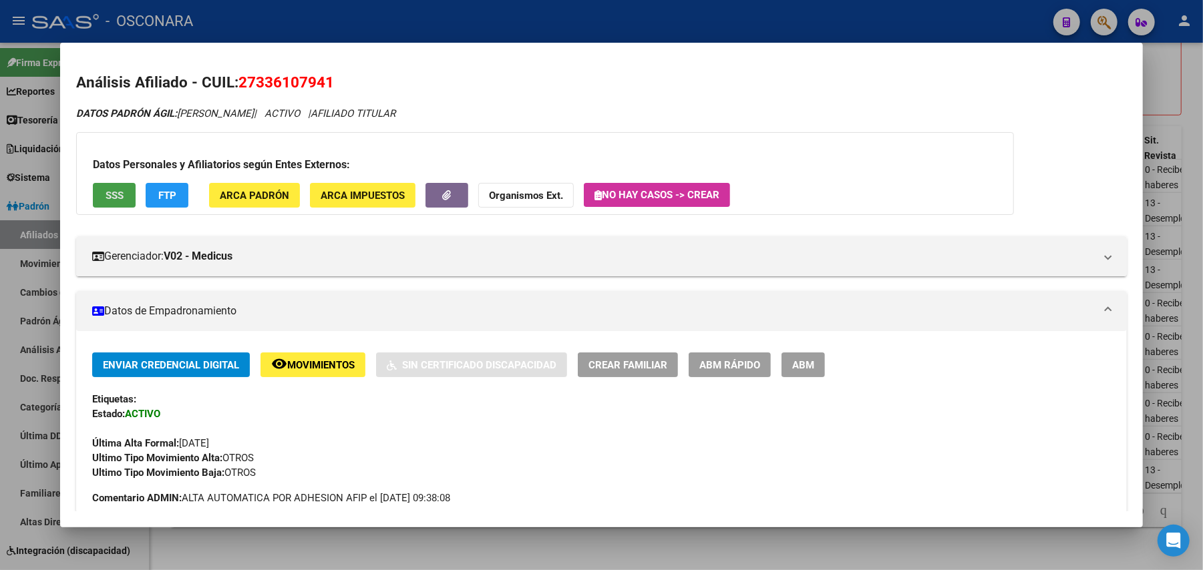
click at [115, 198] on span "SSS" at bounding box center [115, 196] width 18 height 12
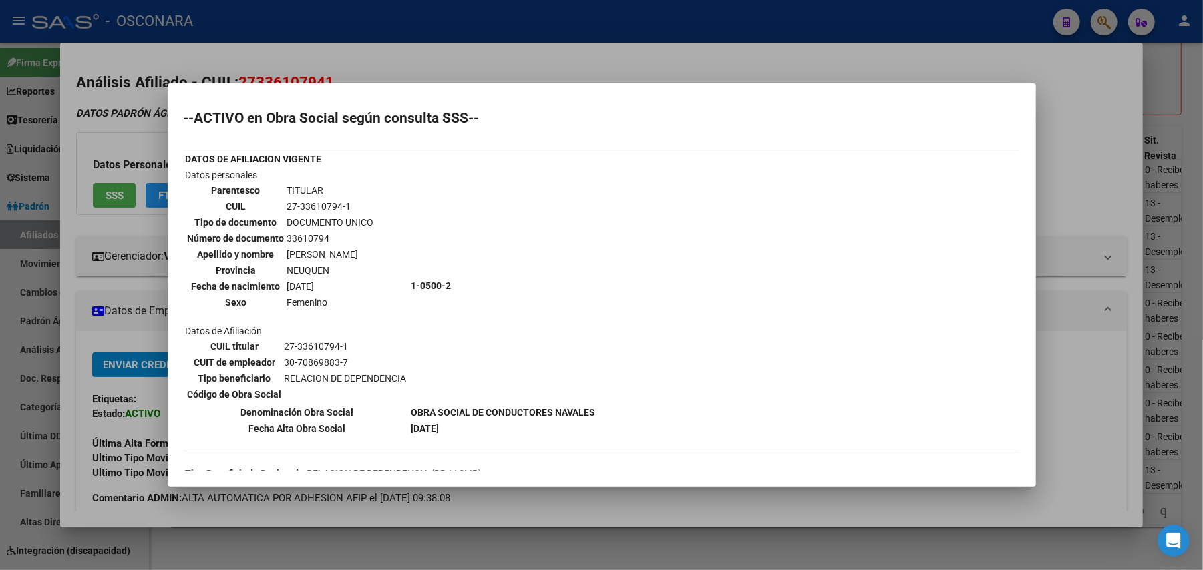
click at [560, 496] on div at bounding box center [601, 285] width 1203 height 570
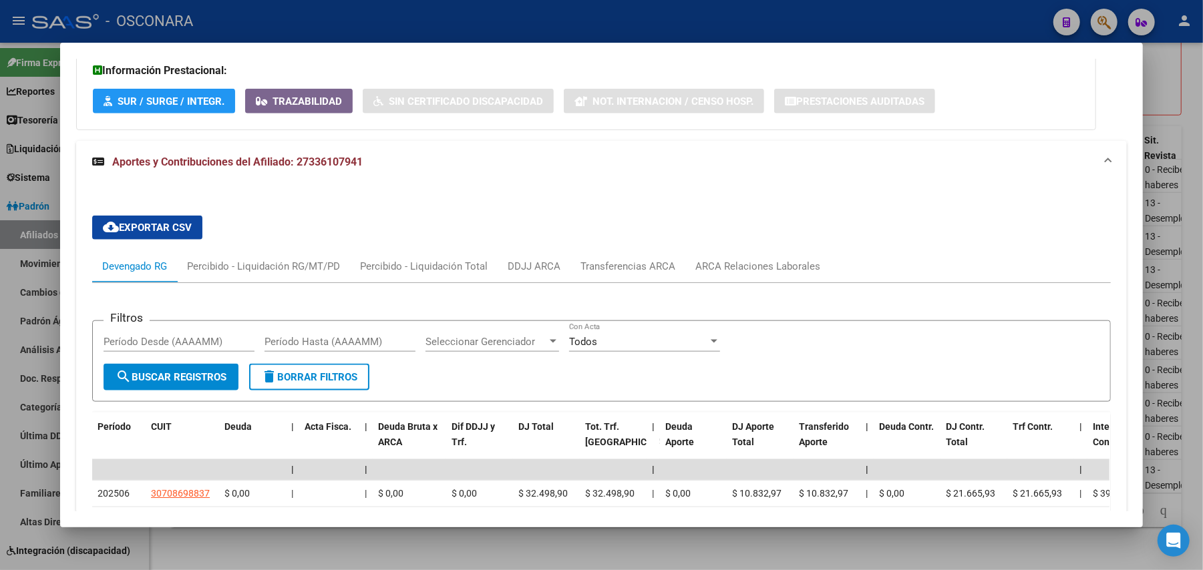
scroll to position [1246, 0]
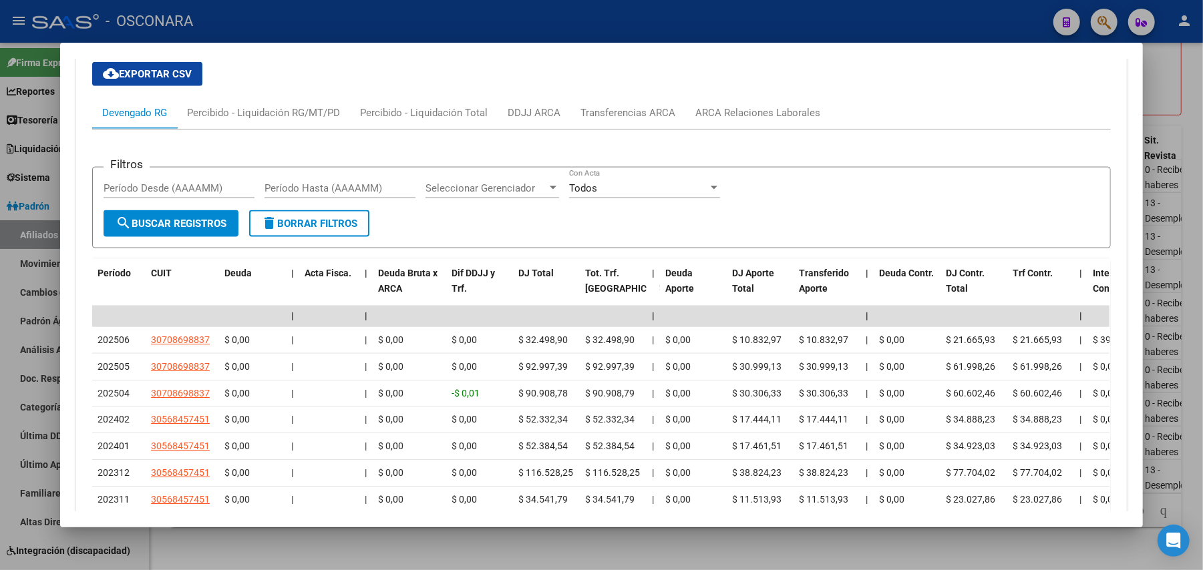
click at [343, 518] on div "10 total 1" at bounding box center [601, 534] width 1019 height 33
click at [541, 540] on div at bounding box center [601, 285] width 1203 height 570
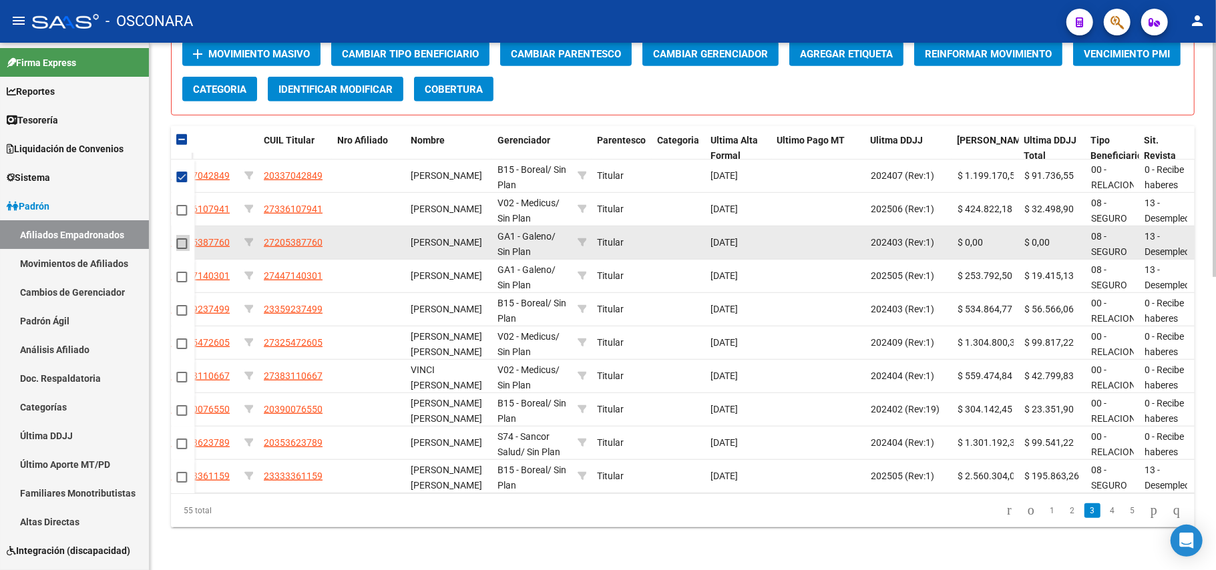
click at [176, 238] on span at bounding box center [181, 243] width 11 height 11
click at [181, 249] on input "checkbox" at bounding box center [181, 249] width 1 height 1
checkbox input "true"
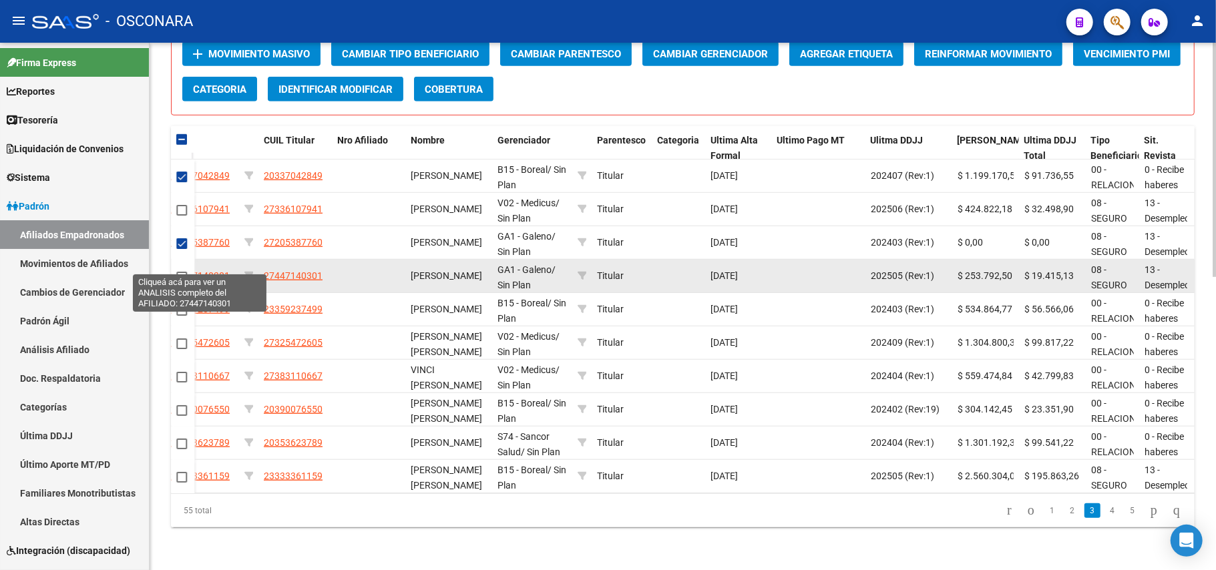
click at [206, 270] on span "27447140301" at bounding box center [200, 275] width 59 height 11
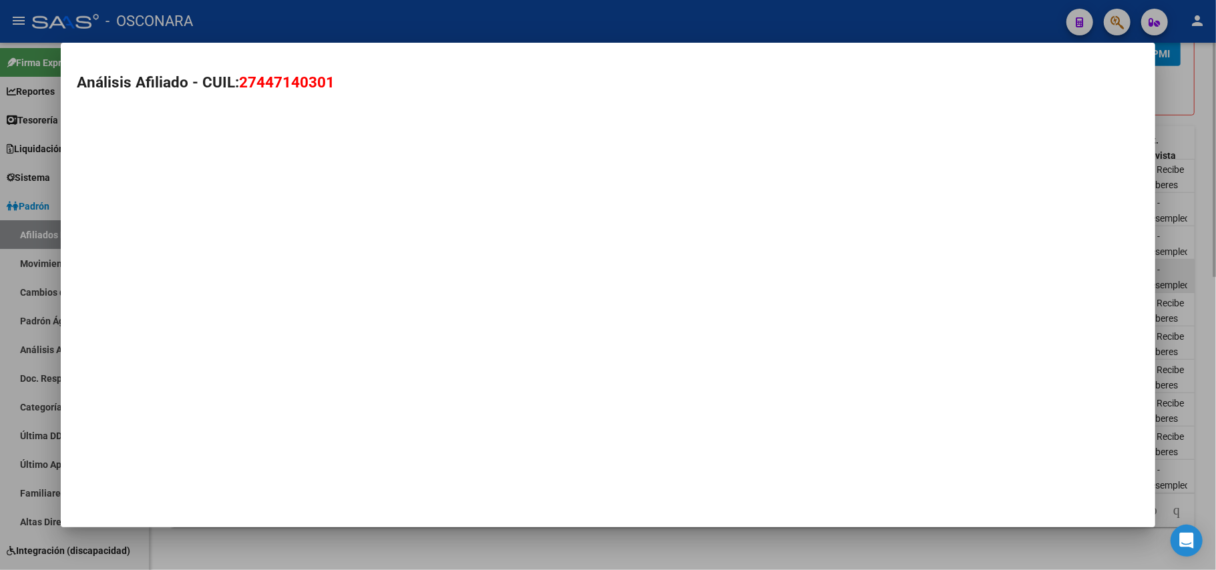
type textarea "27447140301"
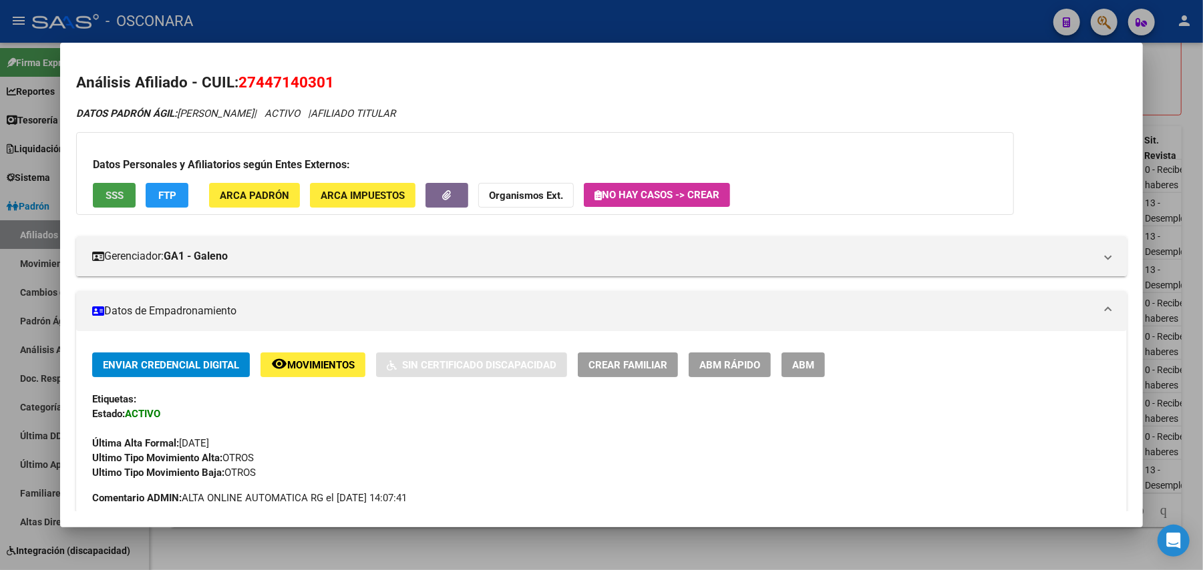
click at [106, 200] on span "SSS" at bounding box center [115, 196] width 18 height 12
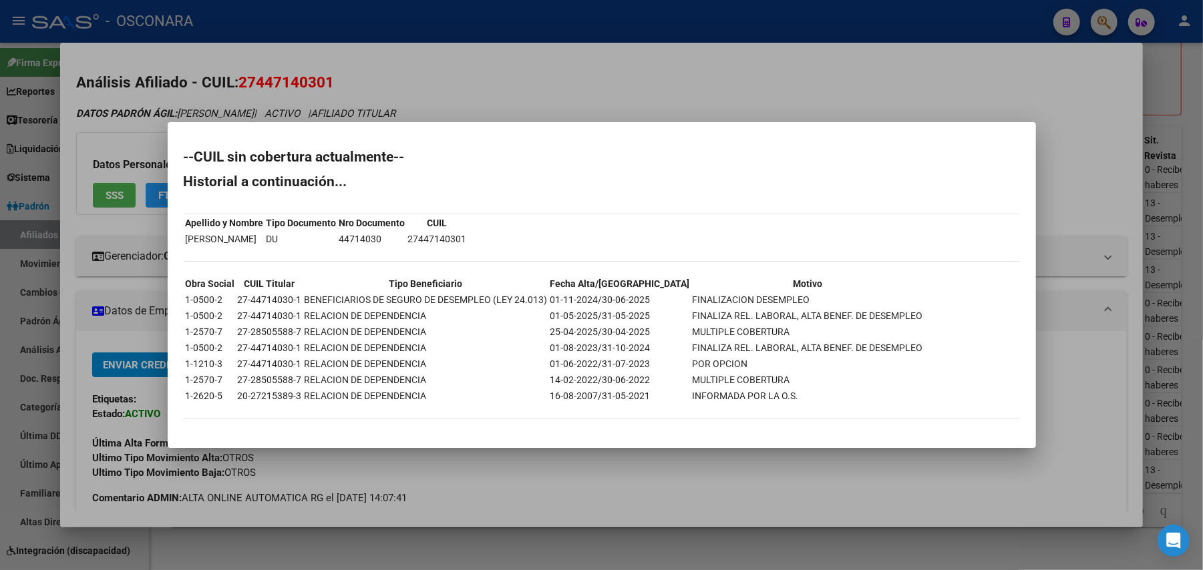
click at [532, 341] on td "RELACION DE DEPENDENCIA" at bounding box center [426, 348] width 244 height 15
click at [623, 330] on td "25-04-2025/30-04-2025" at bounding box center [620, 332] width 141 height 15
drag, startPoint x: 645, startPoint y: 472, endPoint x: 649, endPoint y: 490, distance: 19.3
click at [645, 473] on div at bounding box center [601, 285] width 1203 height 570
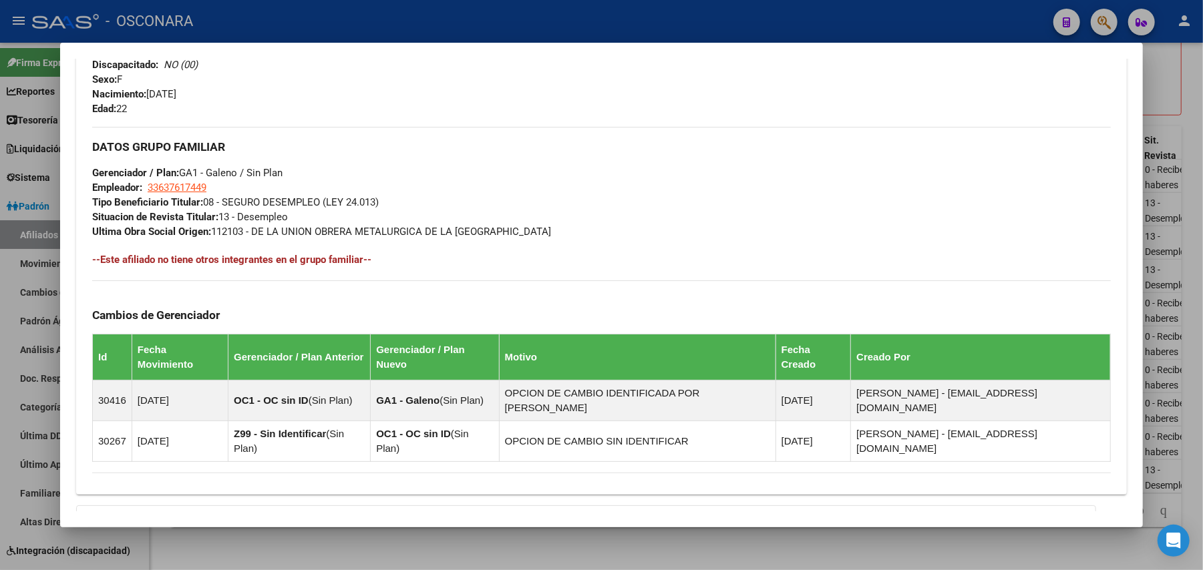
scroll to position [703, 0]
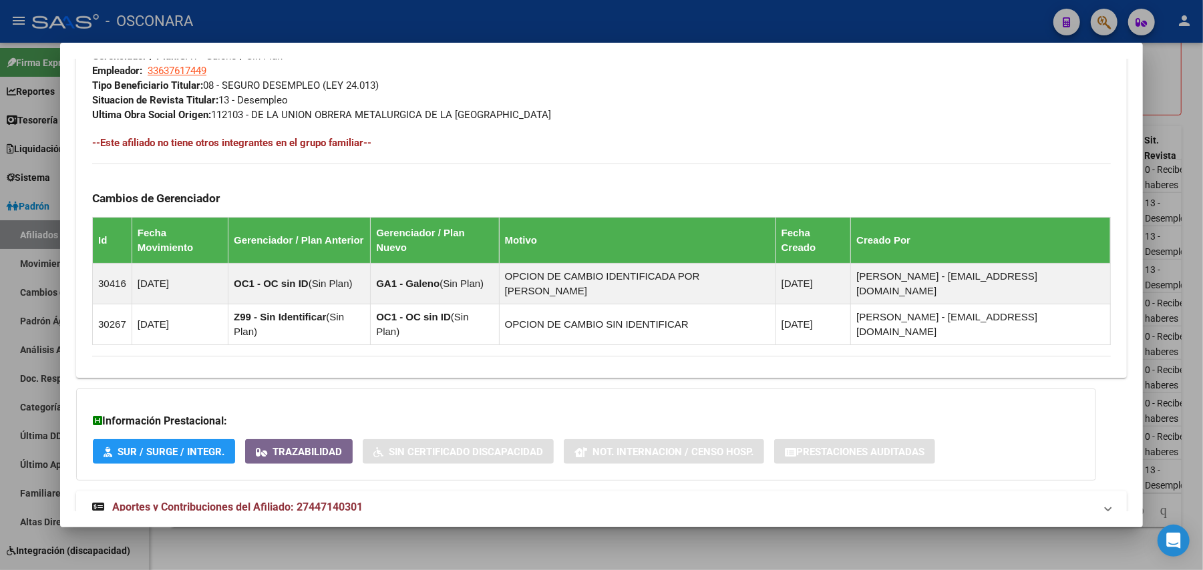
click at [337, 500] on strong "Aportes y Contribuciones del Afiliado: 27447140301" at bounding box center [227, 508] width 270 height 16
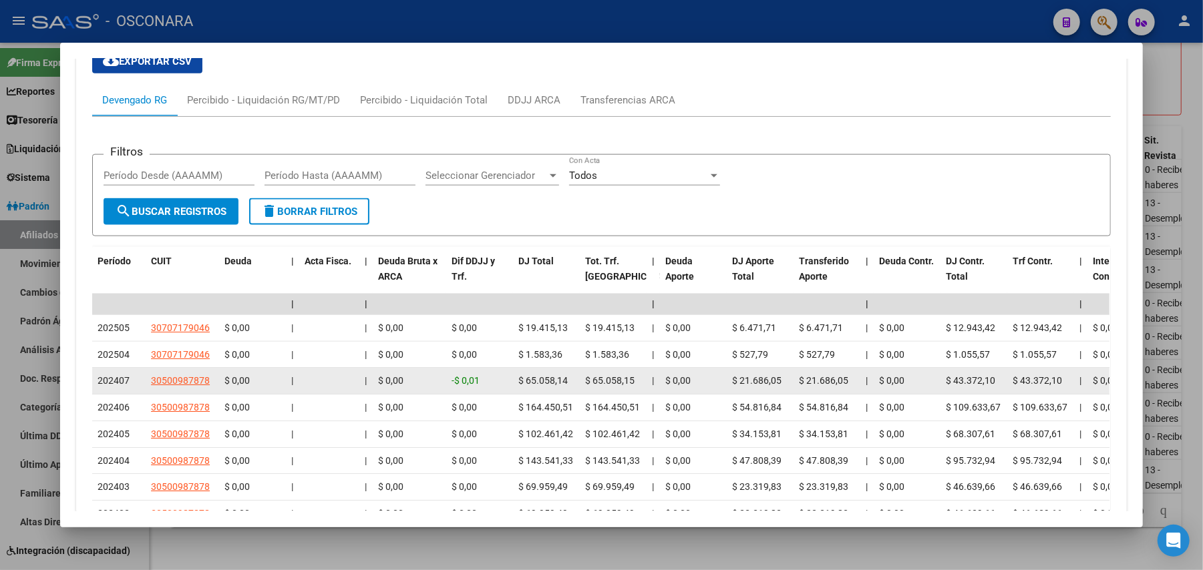
scroll to position [1226, 0]
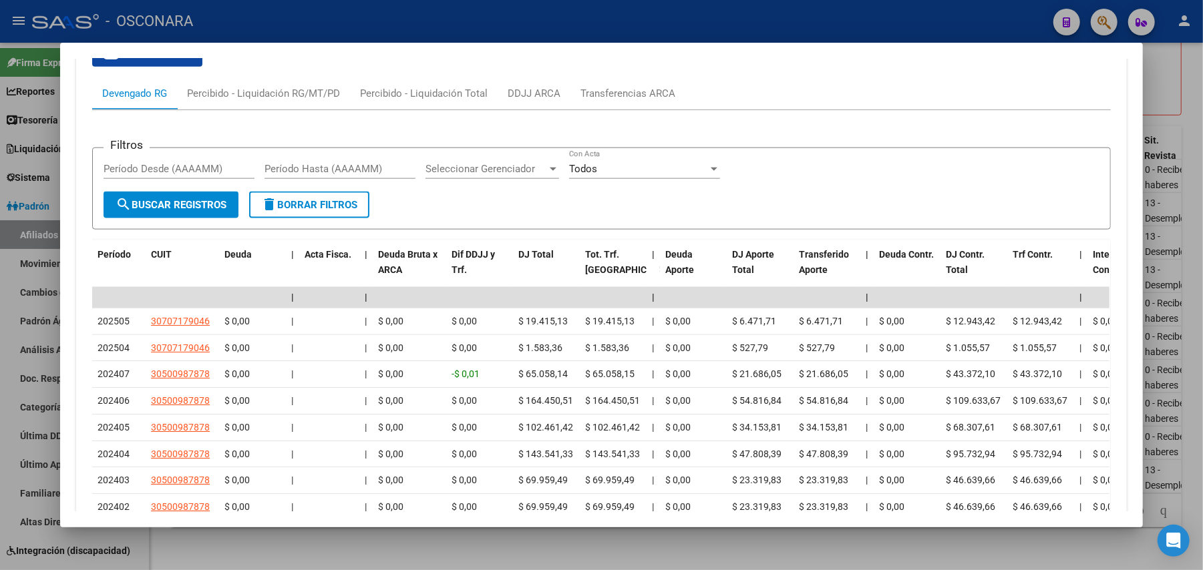
click at [399, 540] on div at bounding box center [601, 285] width 1203 height 570
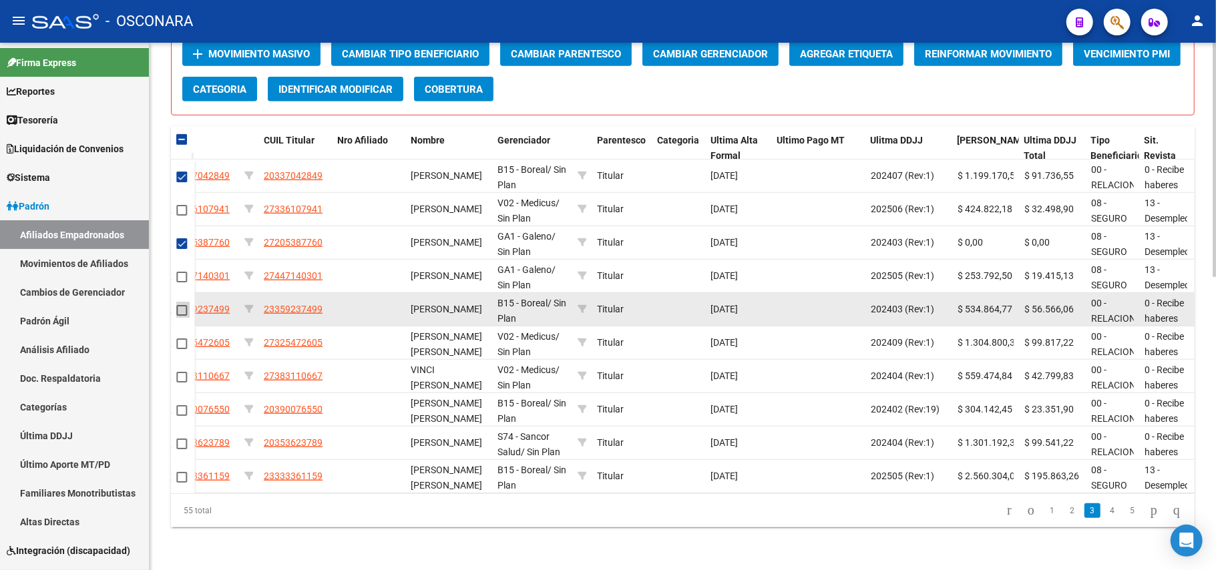
click at [176, 305] on span at bounding box center [181, 310] width 11 height 11
click at [181, 316] on input "checkbox" at bounding box center [181, 316] width 1 height 1
checkbox input "true"
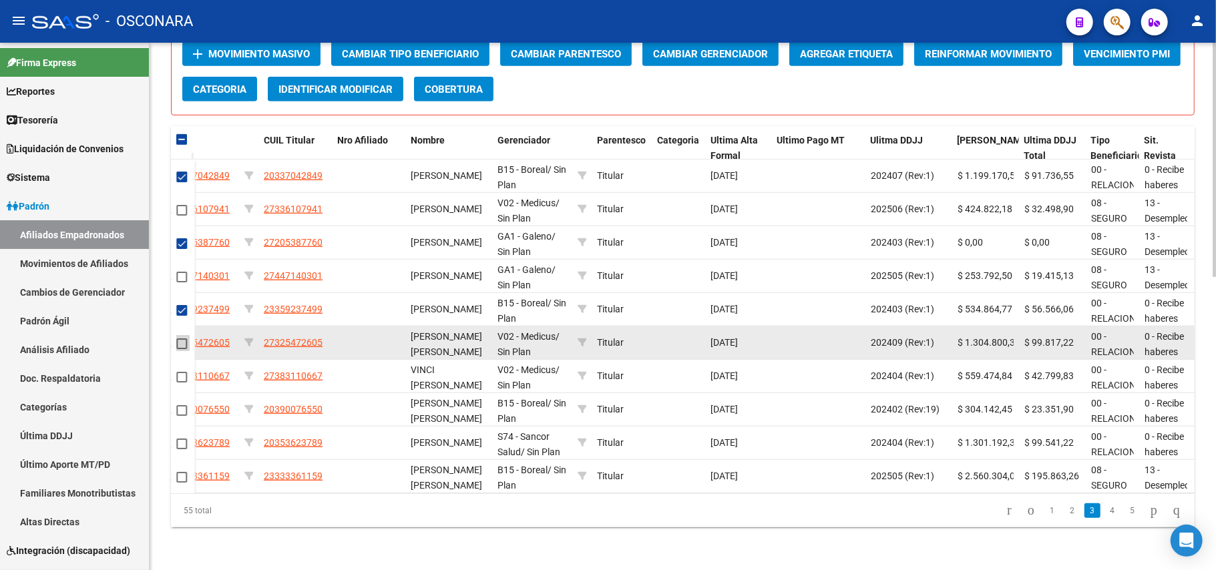
click at [182, 339] on span at bounding box center [181, 344] width 11 height 11
click at [182, 349] on input "checkbox" at bounding box center [181, 349] width 1 height 1
checkbox input "true"
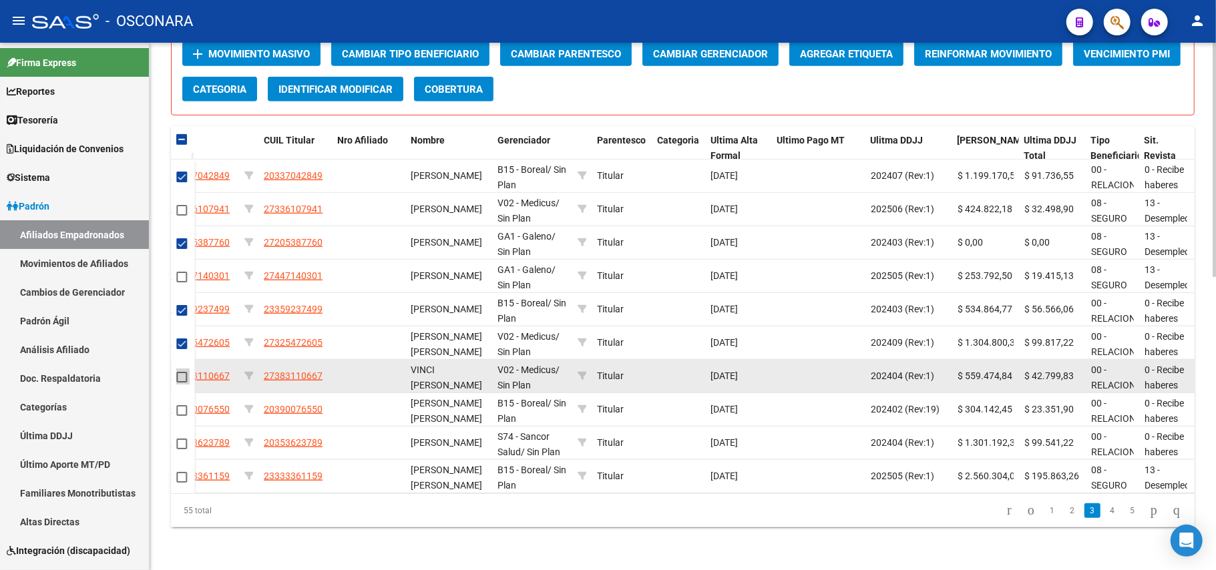
click at [182, 372] on span at bounding box center [181, 377] width 11 height 11
click at [182, 383] on input "checkbox" at bounding box center [181, 383] width 1 height 1
checkbox input "true"
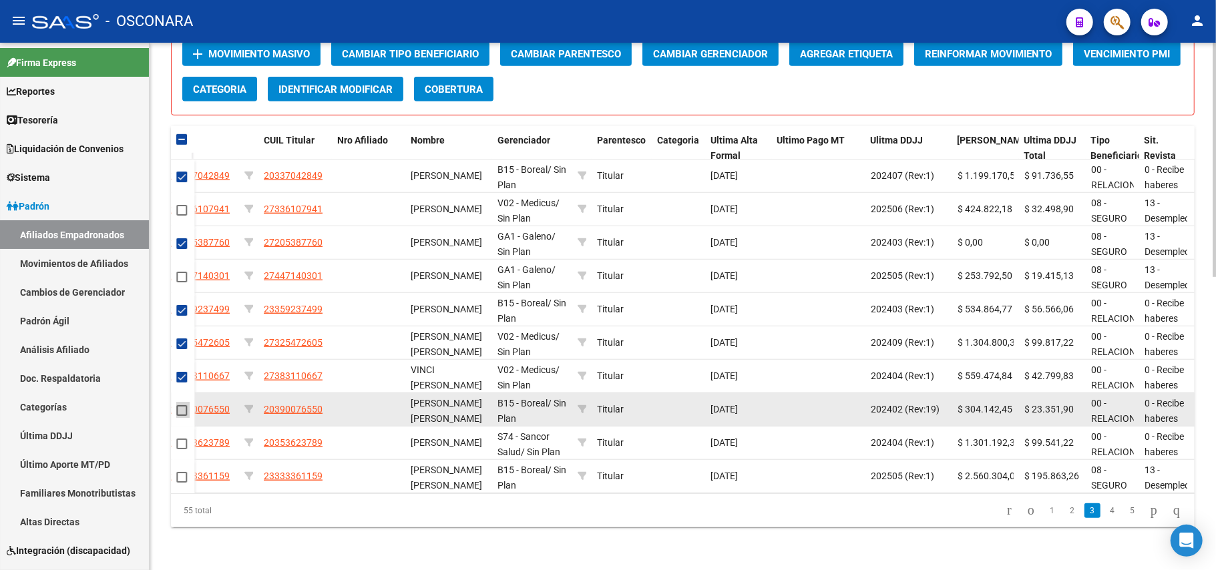
click at [184, 405] on span at bounding box center [181, 410] width 11 height 11
click at [182, 416] on input "checkbox" at bounding box center [181, 416] width 1 height 1
checkbox input "true"
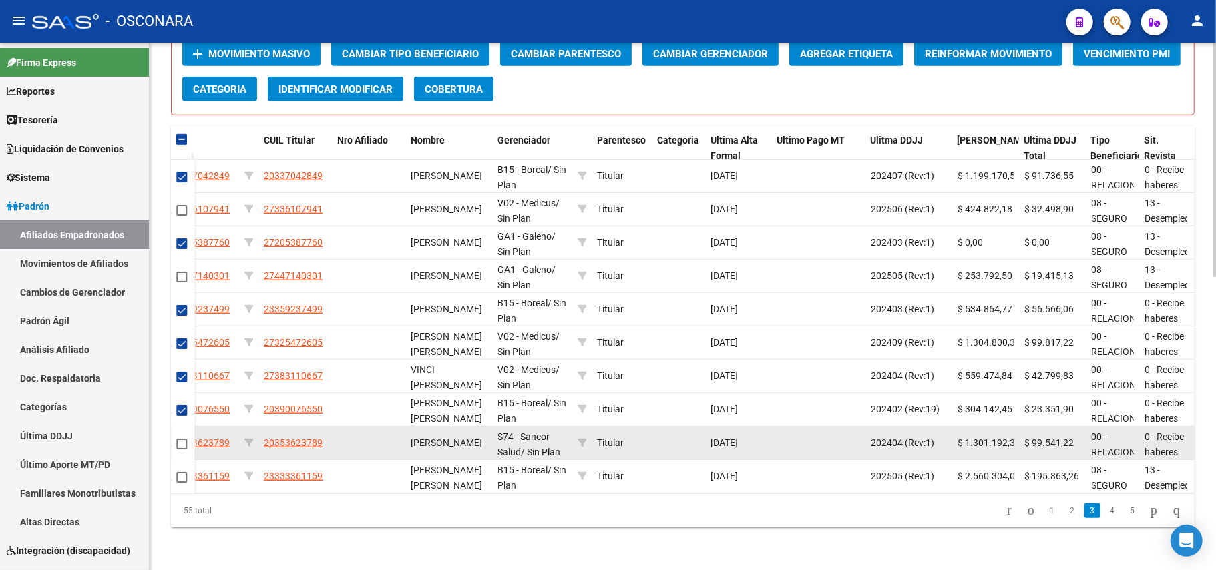
click at [182, 439] on span at bounding box center [181, 444] width 11 height 11
click at [182, 449] on input "checkbox" at bounding box center [181, 449] width 1 height 1
checkbox input "true"
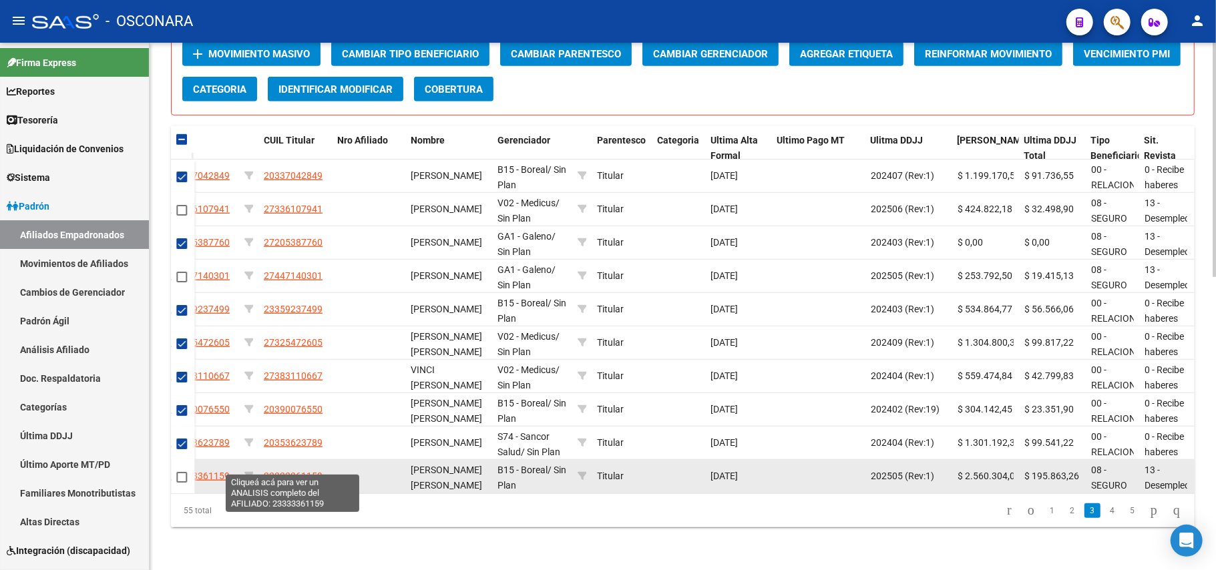
click at [303, 471] on span "23333361159" at bounding box center [293, 476] width 59 height 11
type textarea "23333361159"
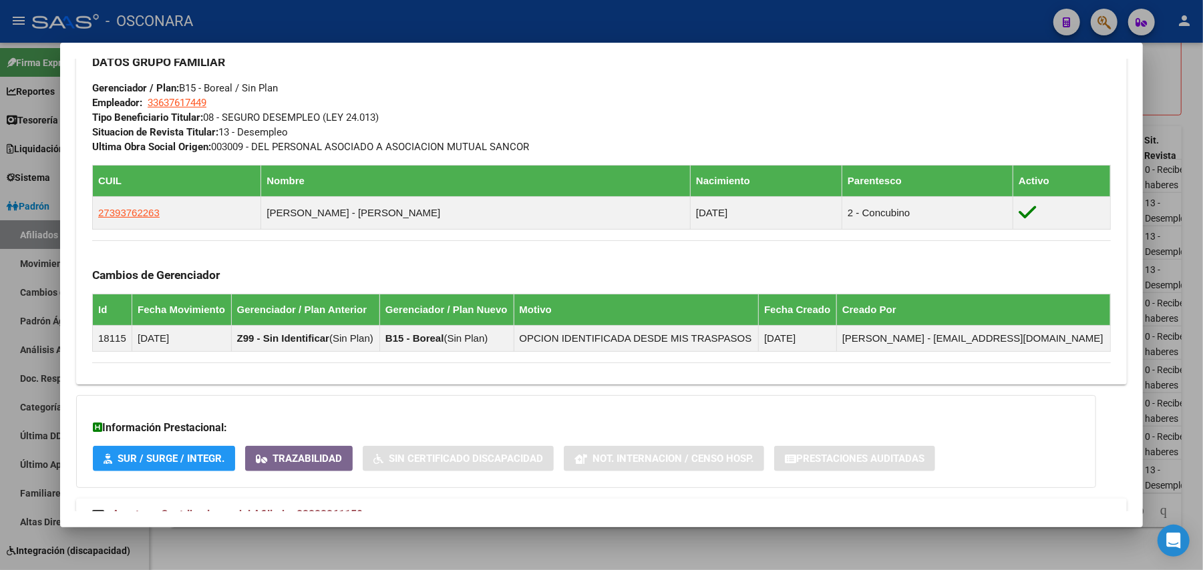
scroll to position [721, 0]
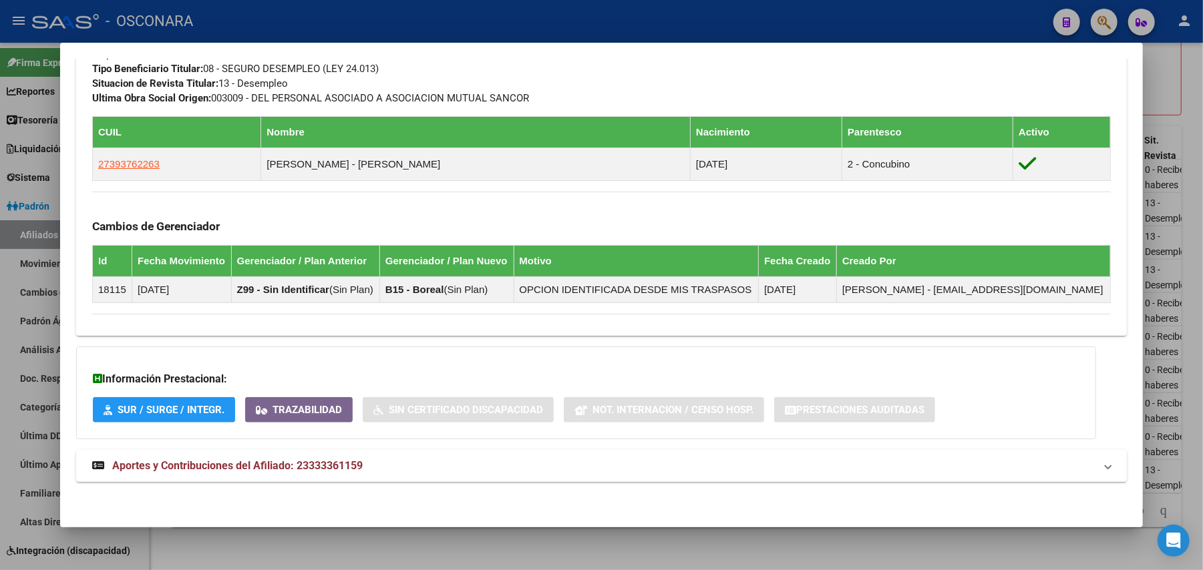
click at [250, 473] on strong "Aportes y Contribuciones del Afiliado: 23333361159" at bounding box center [227, 466] width 270 height 16
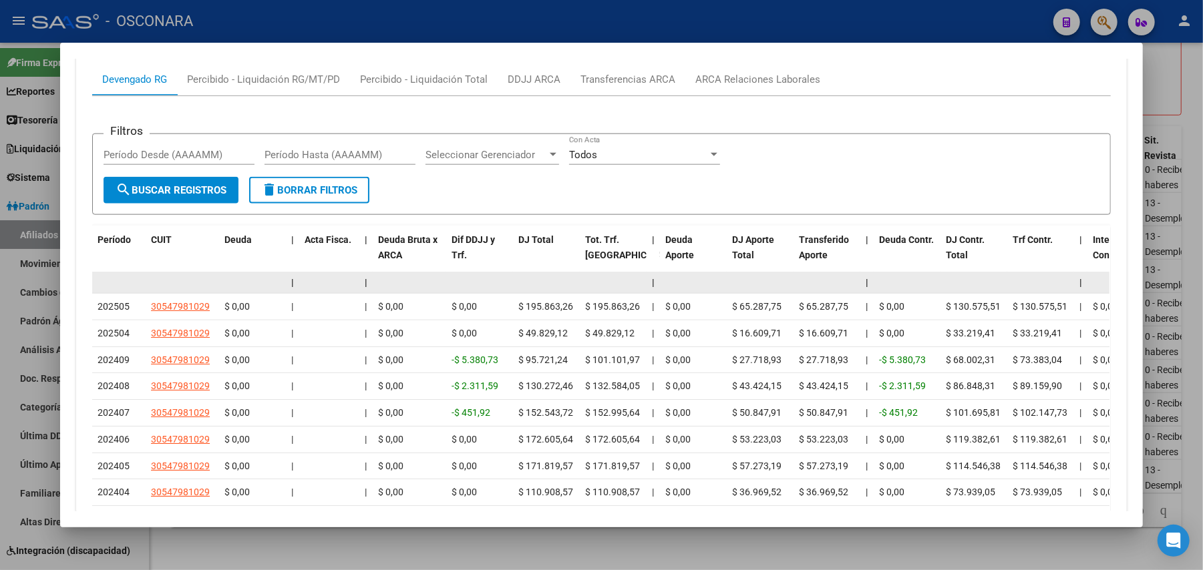
scroll to position [1234, 0]
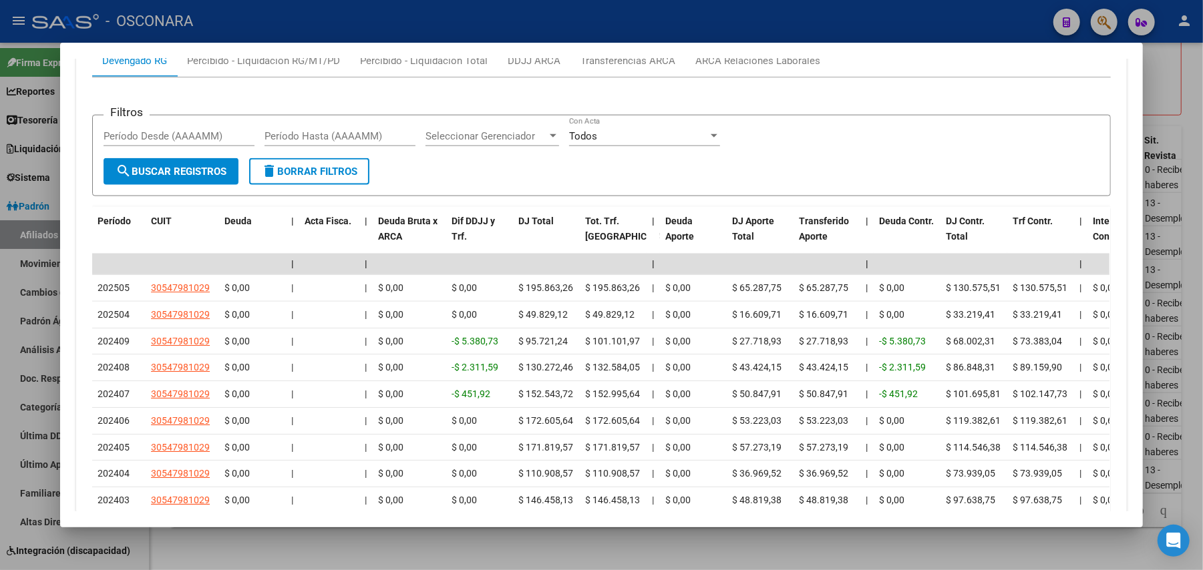
click at [273, 540] on div at bounding box center [601, 285] width 1203 height 570
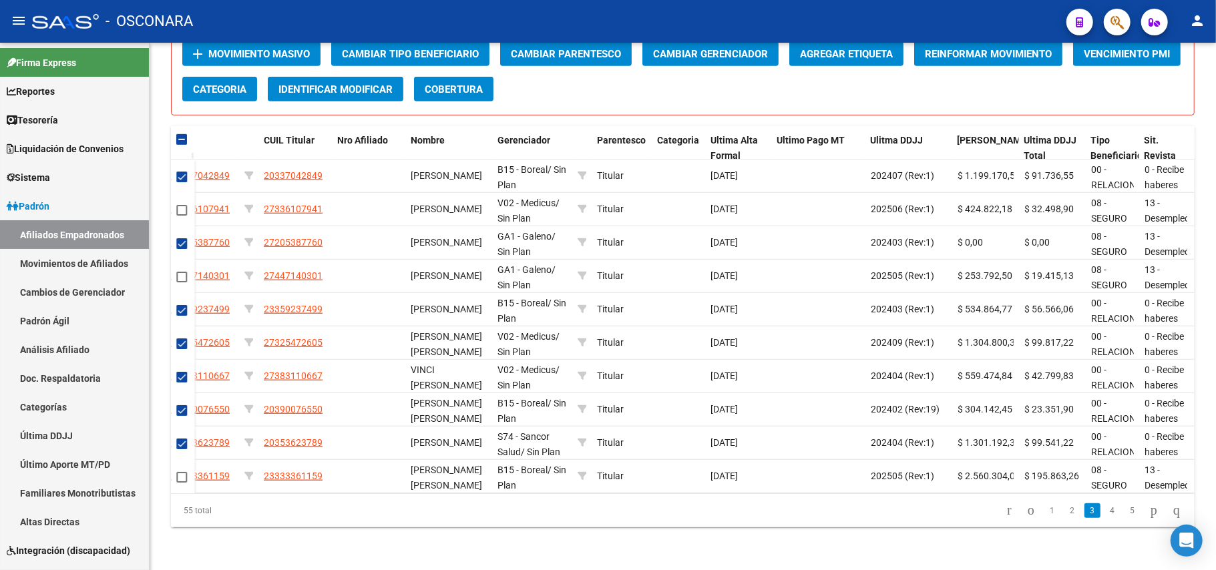
click at [1105, 508] on link "4" at bounding box center [1113, 511] width 16 height 15
checkbox input "false"
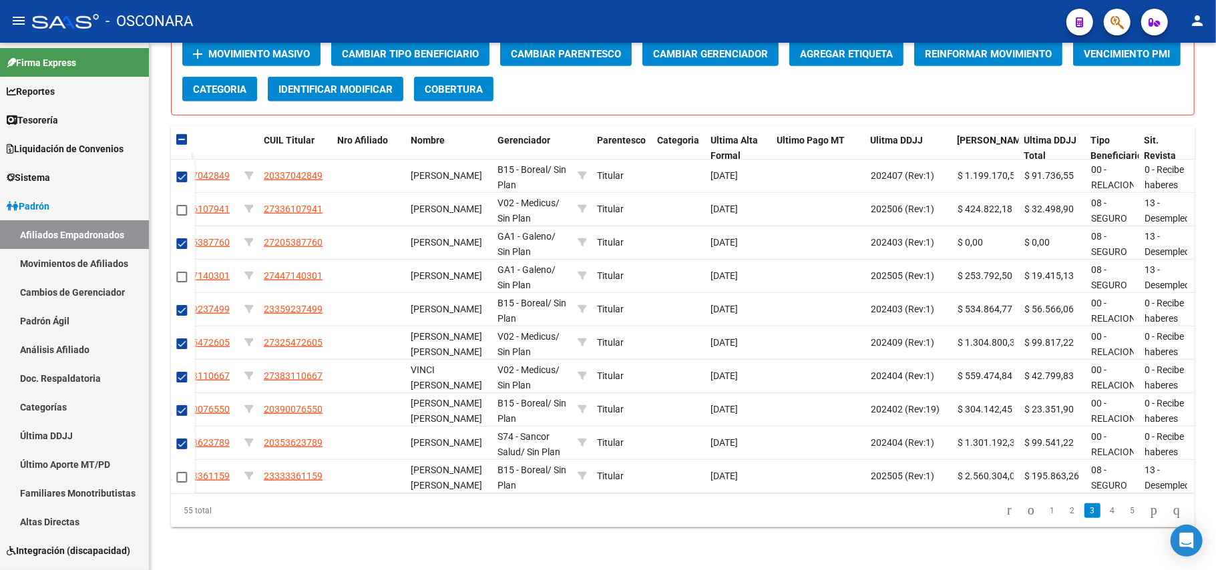
checkbox input "false"
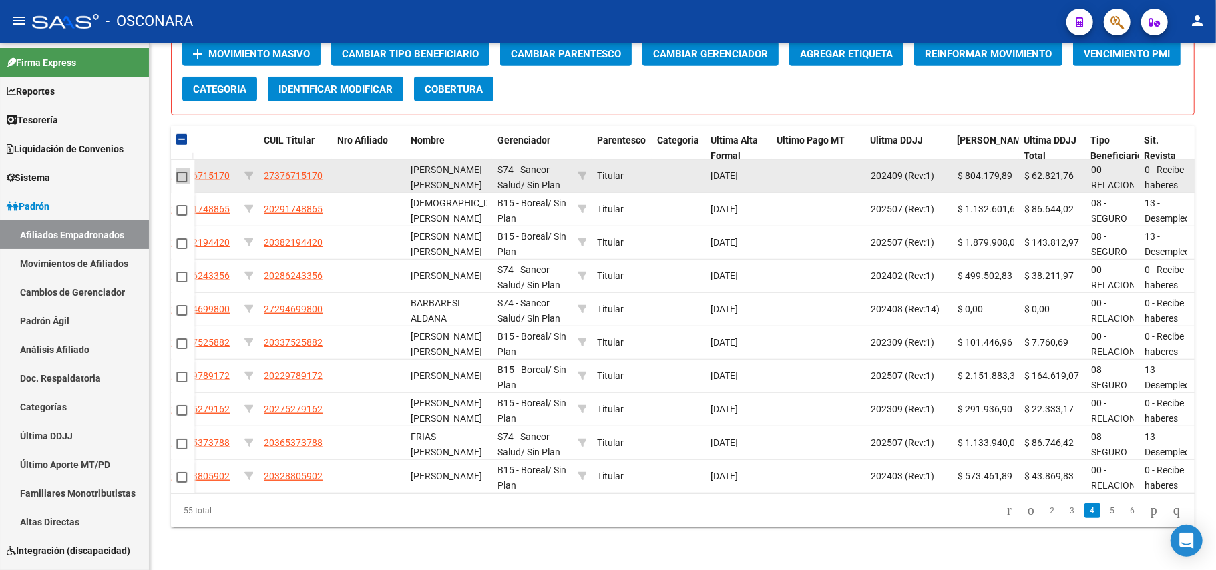
click at [180, 172] on span at bounding box center [181, 177] width 11 height 11
click at [181, 182] on input "checkbox" at bounding box center [181, 182] width 1 height 1
checkbox input "true"
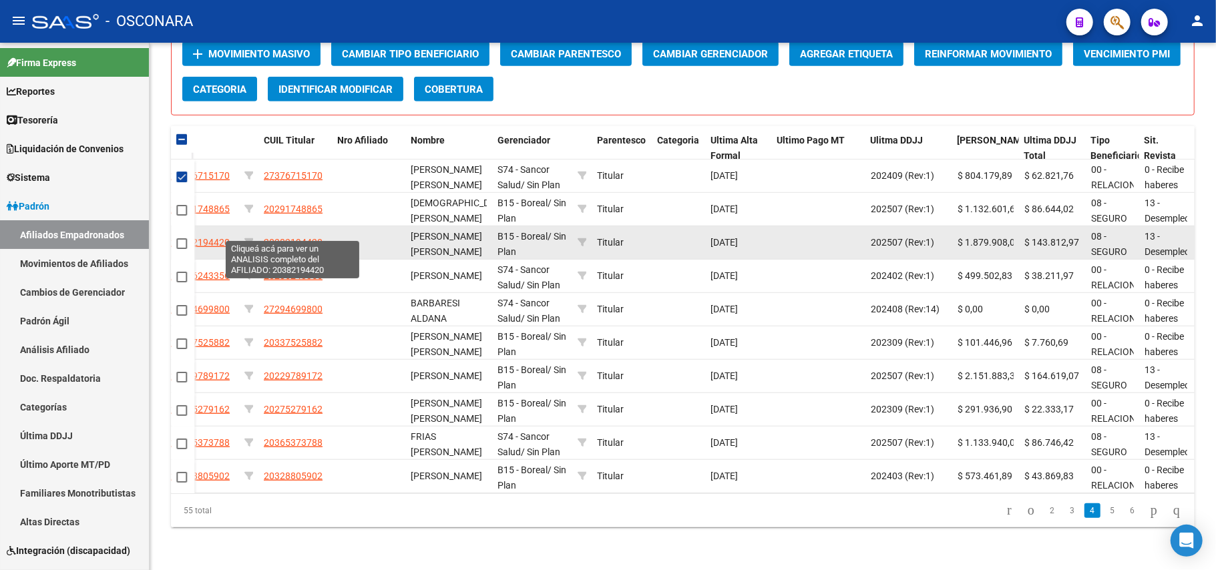
click at [276, 237] on span "20382194420" at bounding box center [293, 242] width 59 height 11
type textarea "20382194420"
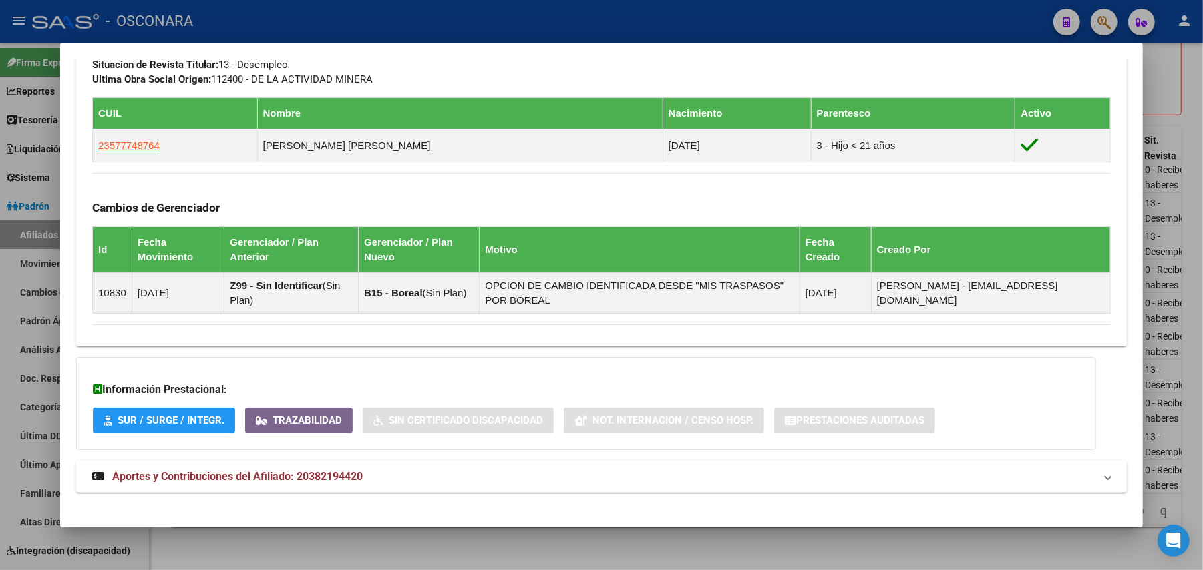
scroll to position [751, 0]
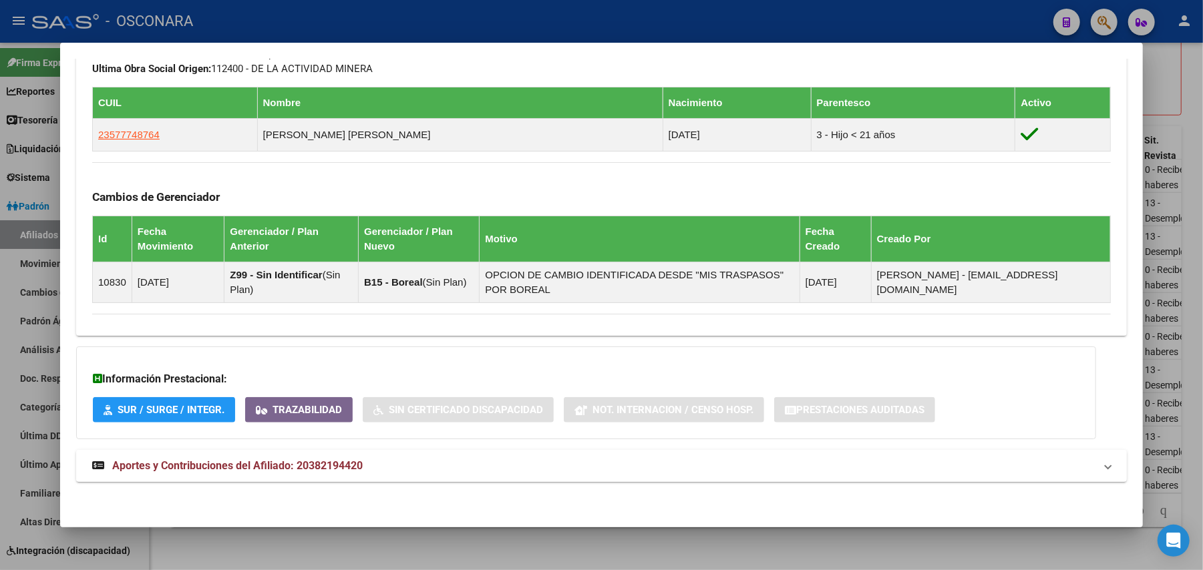
click at [209, 468] on span "Aportes y Contribuciones del Afiliado: 20382194420" at bounding box center [237, 466] width 250 height 13
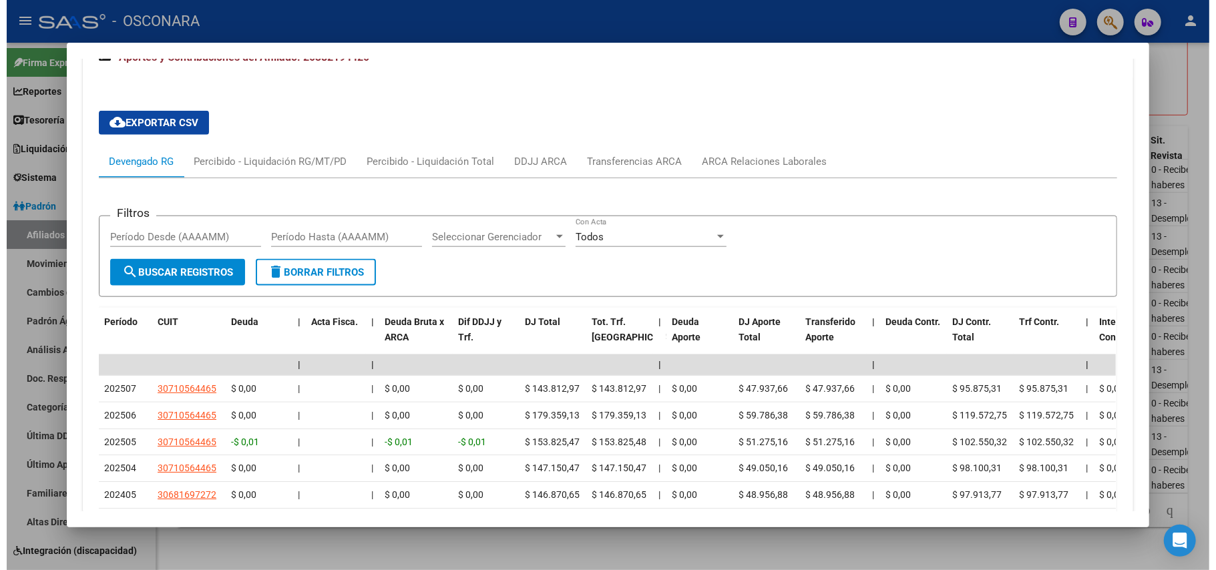
scroll to position [1174, 0]
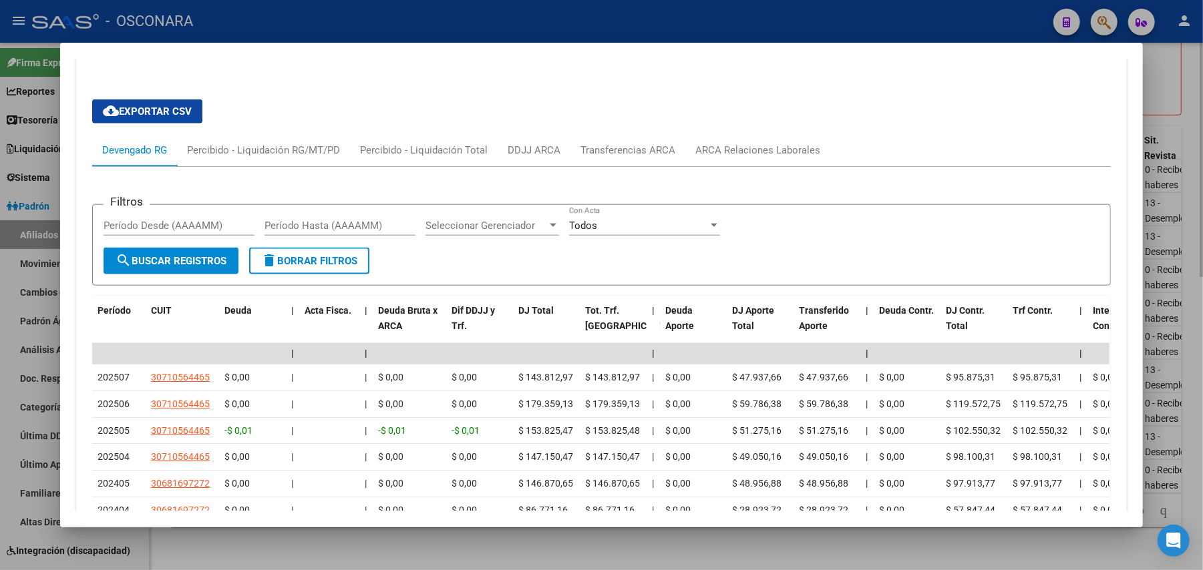
click at [242, 540] on div at bounding box center [601, 285] width 1203 height 570
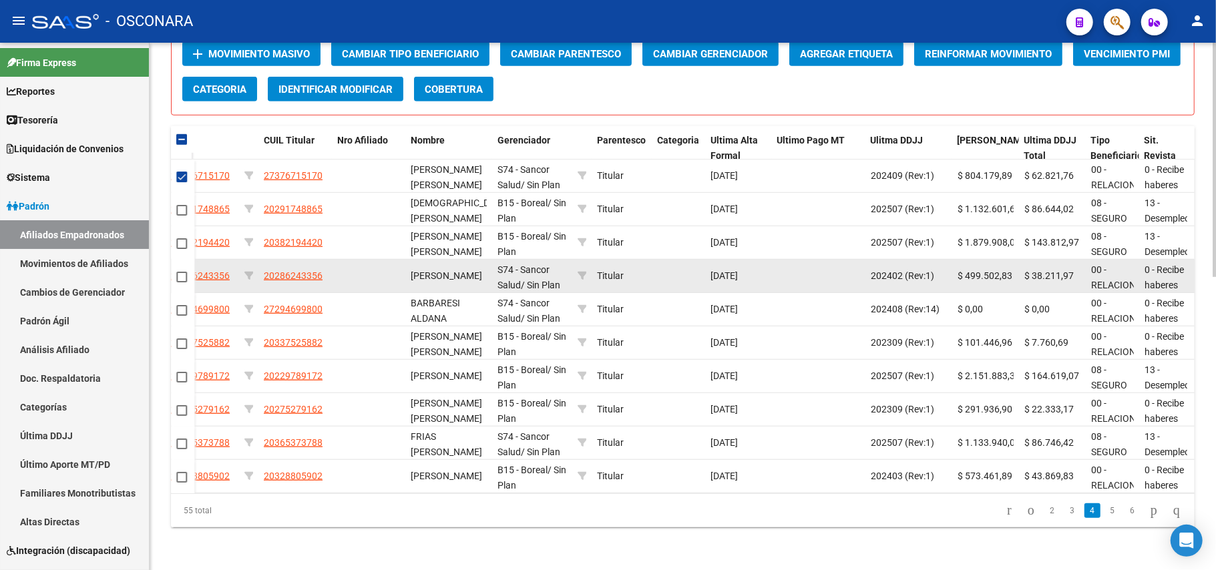
click at [188, 269] on div at bounding box center [182, 276] width 13 height 15
click at [180, 272] on span at bounding box center [181, 277] width 11 height 11
click at [181, 283] on input "checkbox" at bounding box center [181, 283] width 1 height 1
checkbox input "true"
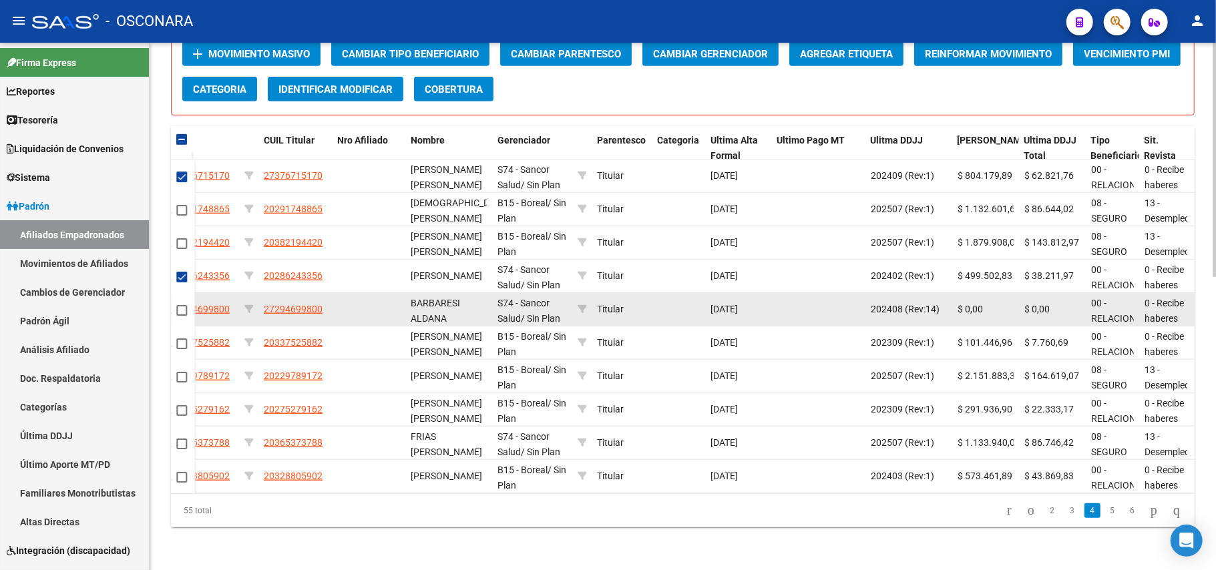
click at [180, 305] on span at bounding box center [181, 310] width 11 height 11
click at [181, 316] on input "checkbox" at bounding box center [181, 316] width 1 height 1
checkbox input "true"
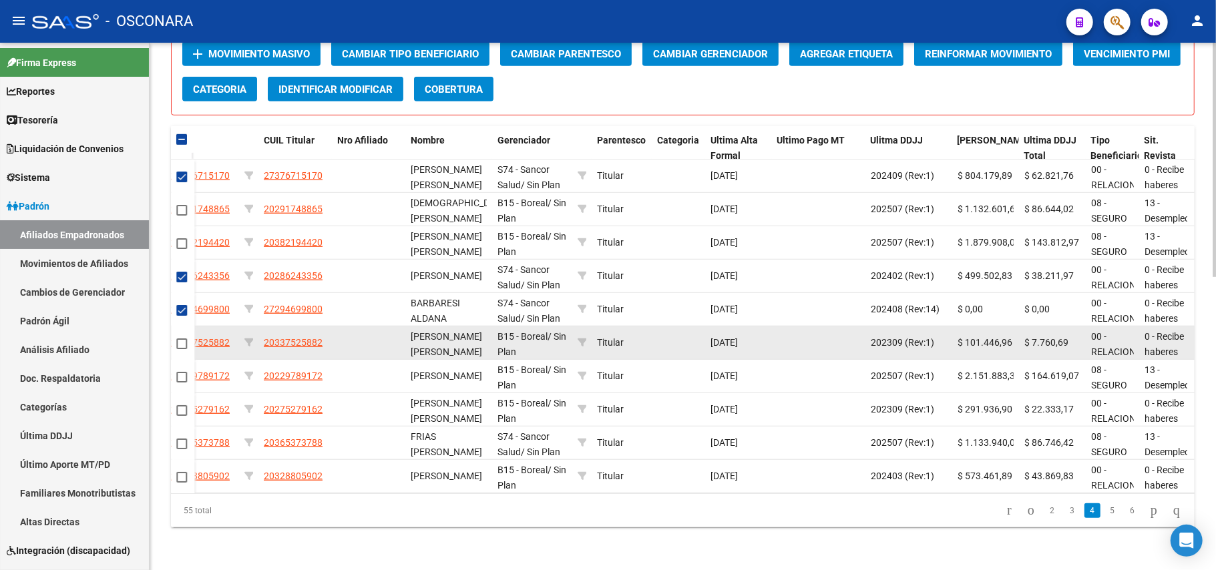
click at [180, 339] on span at bounding box center [181, 344] width 11 height 11
click at [181, 349] on input "checkbox" at bounding box center [181, 349] width 1 height 1
checkbox input "true"
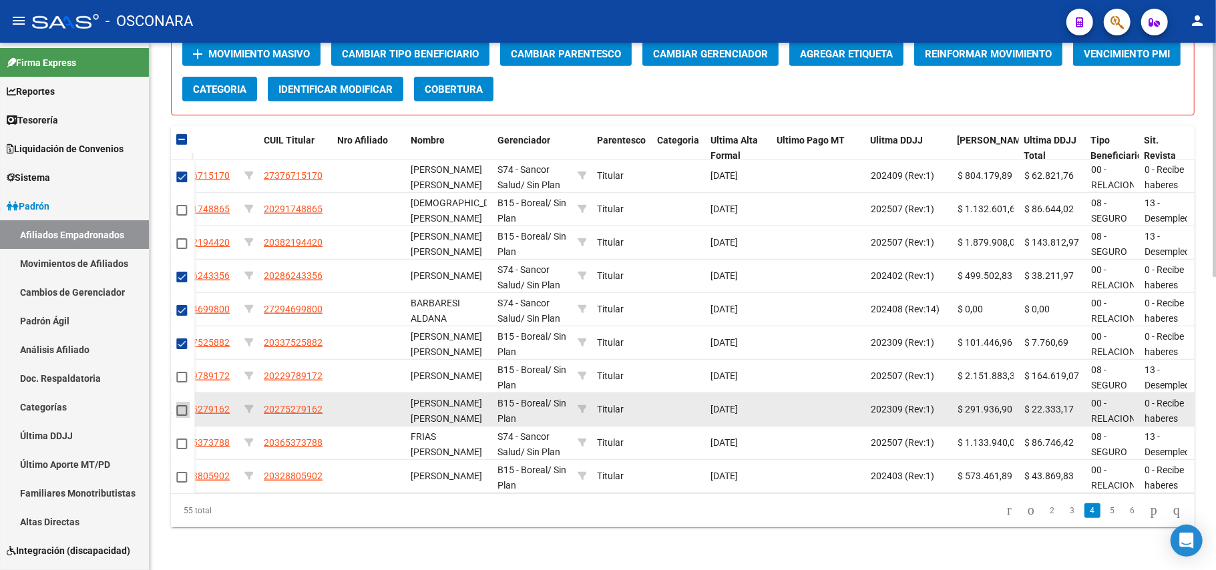
click at [182, 405] on span at bounding box center [181, 410] width 11 height 11
click at [182, 416] on input "checkbox" at bounding box center [181, 416] width 1 height 1
checkbox input "true"
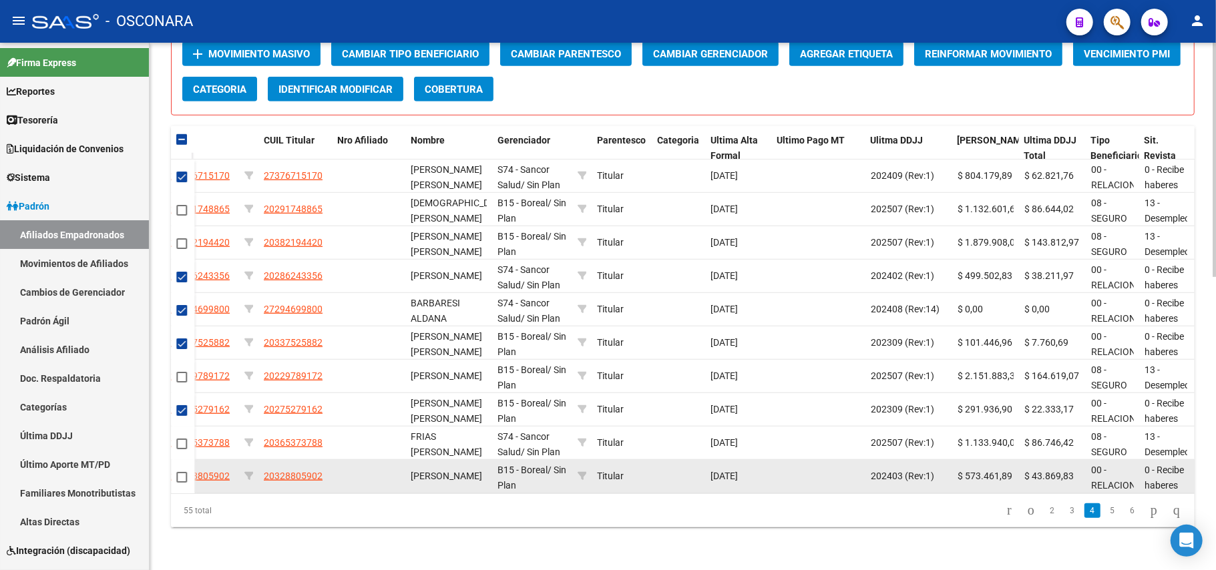
click at [182, 472] on span at bounding box center [181, 477] width 11 height 11
click at [182, 483] on input "checkbox" at bounding box center [181, 483] width 1 height 1
checkbox input "true"
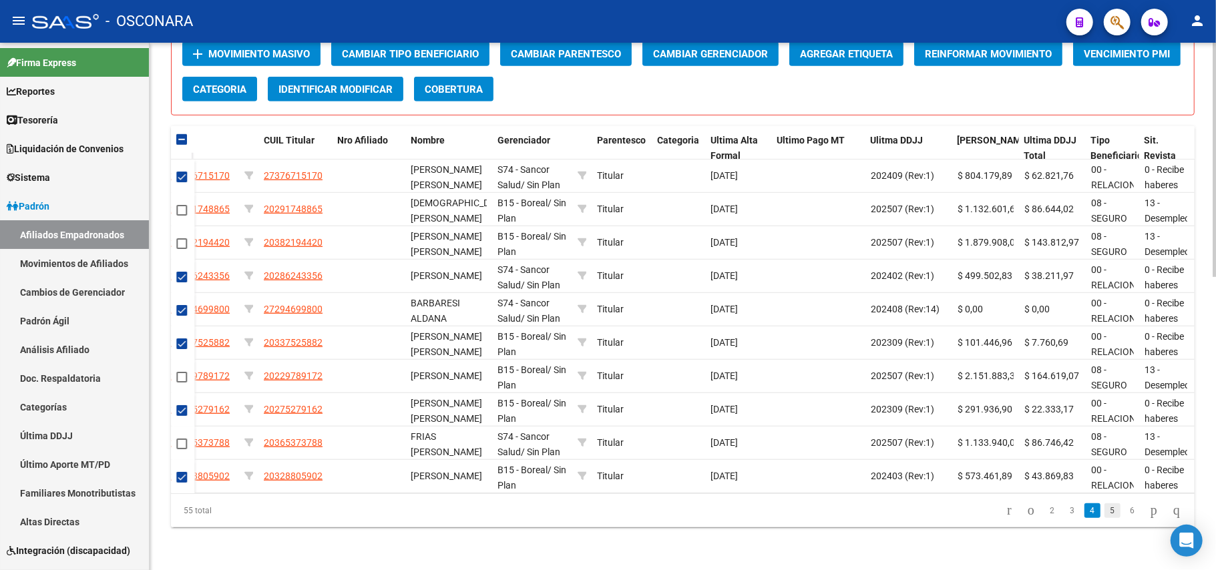
click at [1105, 512] on link "5" at bounding box center [1113, 511] width 16 height 15
checkbox input "false"
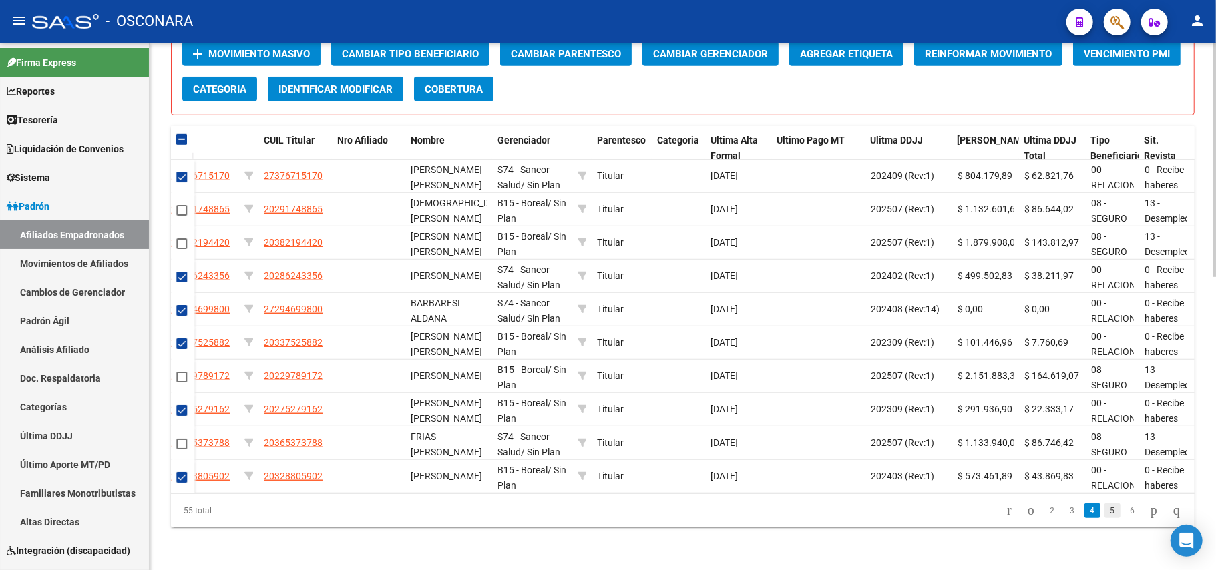
checkbox input "false"
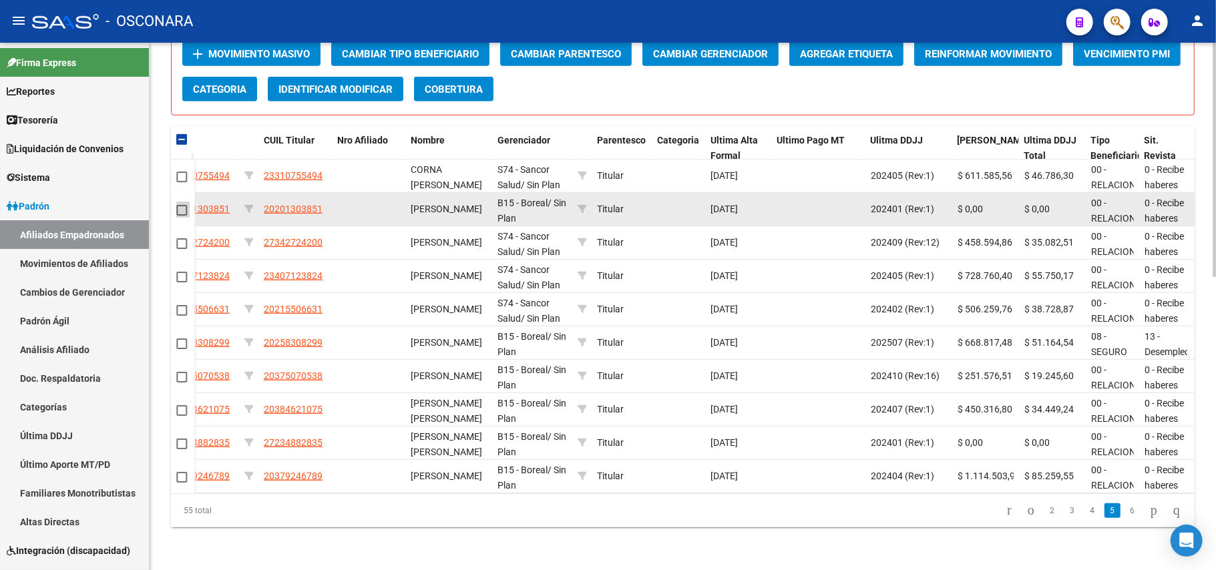
click at [184, 205] on span at bounding box center [181, 210] width 11 height 11
click at [182, 216] on input "checkbox" at bounding box center [181, 216] width 1 height 1
checkbox input "true"
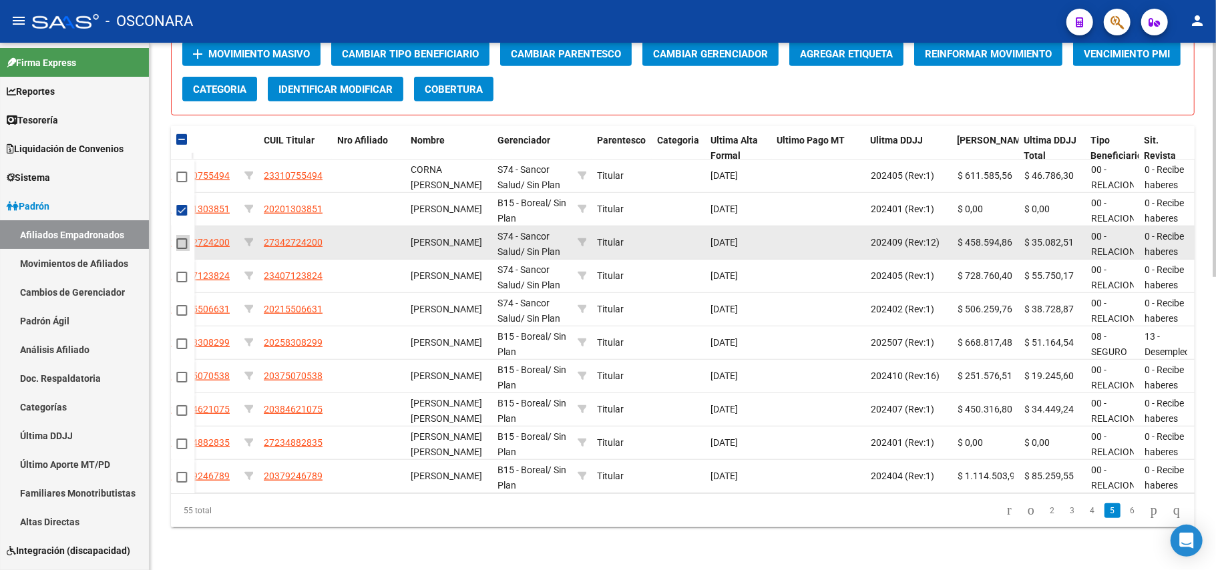
click at [179, 238] on span at bounding box center [181, 243] width 11 height 11
click at [181, 249] on input "checkbox" at bounding box center [181, 249] width 1 height 1
checkbox input "true"
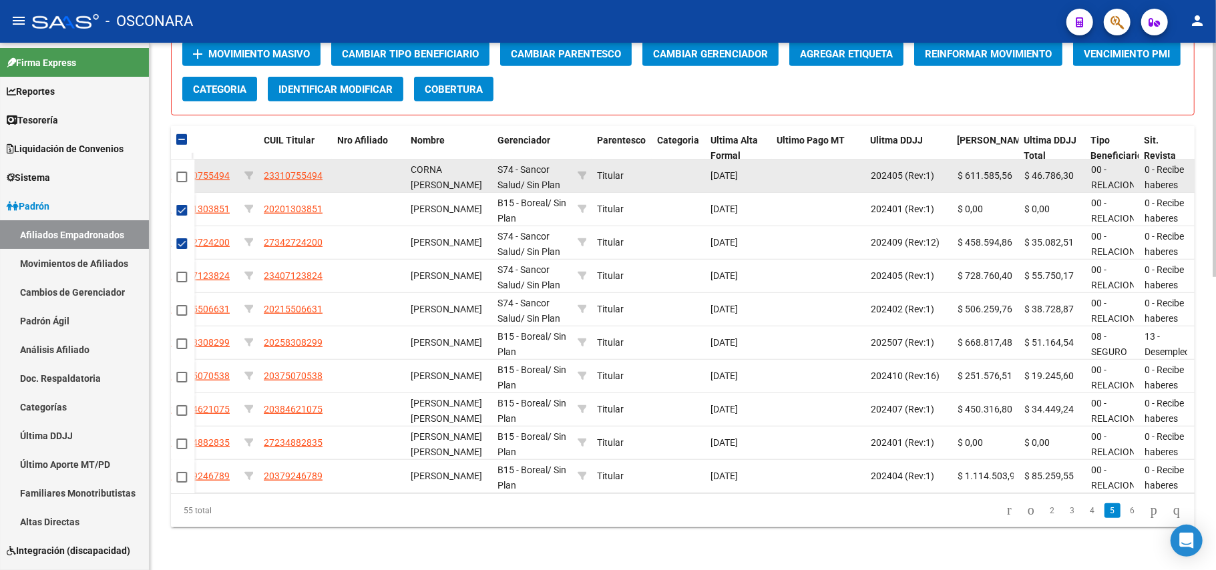
click at [187, 169] on div at bounding box center [182, 176] width 13 height 15
click at [178, 172] on span at bounding box center [181, 177] width 11 height 11
click at [181, 182] on input "checkbox" at bounding box center [181, 182] width 1 height 1
checkbox input "true"
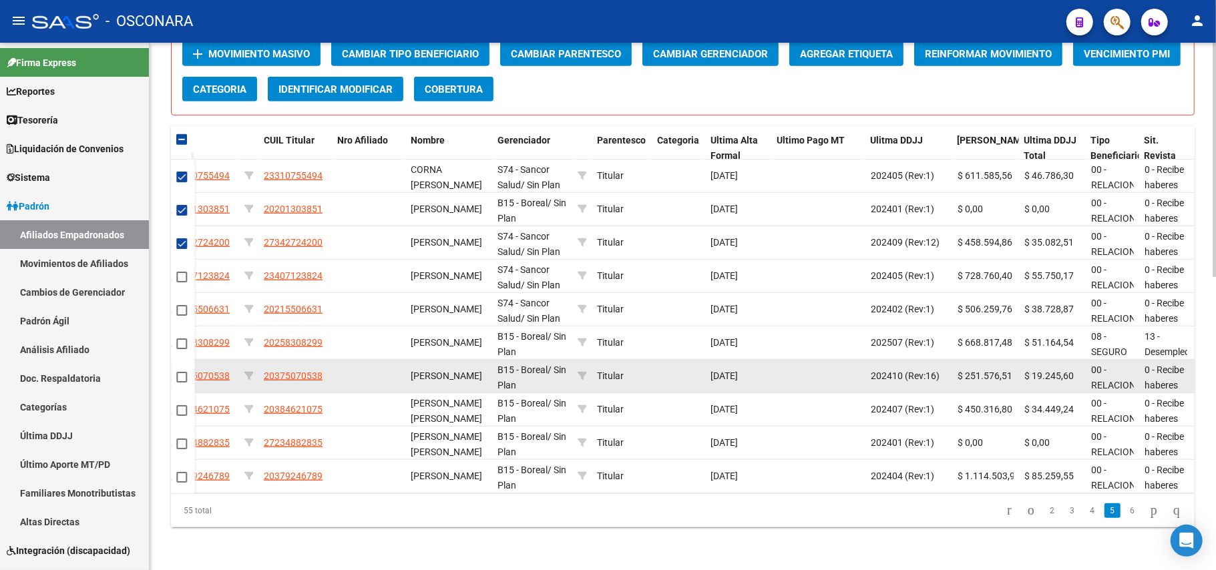
click at [182, 372] on span at bounding box center [181, 377] width 11 height 11
click at [182, 383] on input "checkbox" at bounding box center [181, 383] width 1 height 1
checkbox input "true"
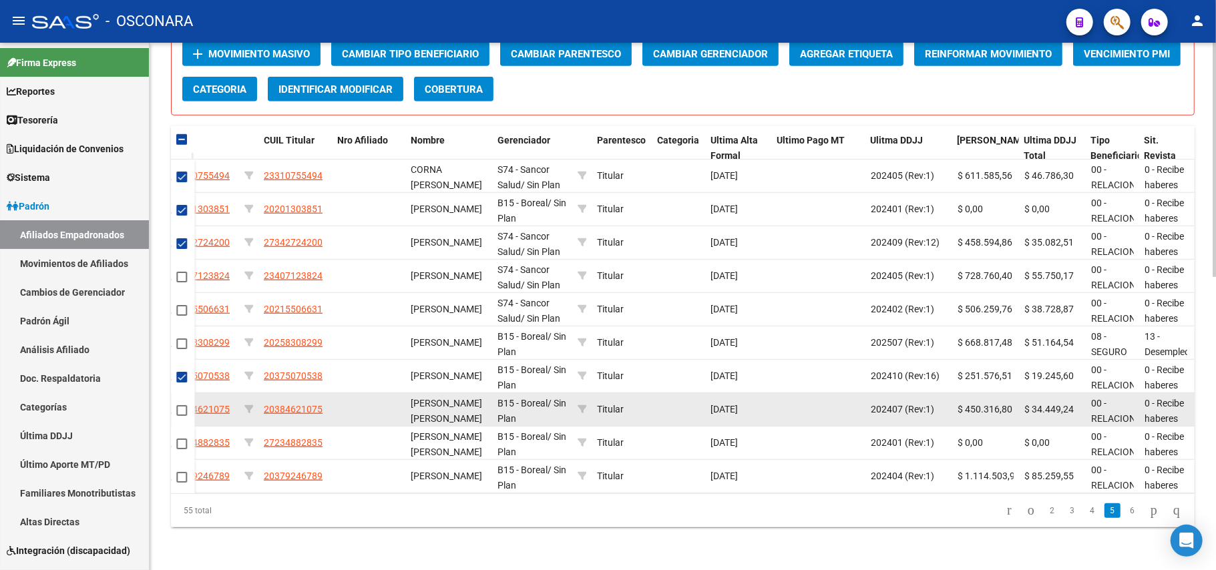
click at [184, 405] on span at bounding box center [181, 410] width 11 height 11
click at [182, 416] on input "checkbox" at bounding box center [181, 416] width 1 height 1
checkbox input "true"
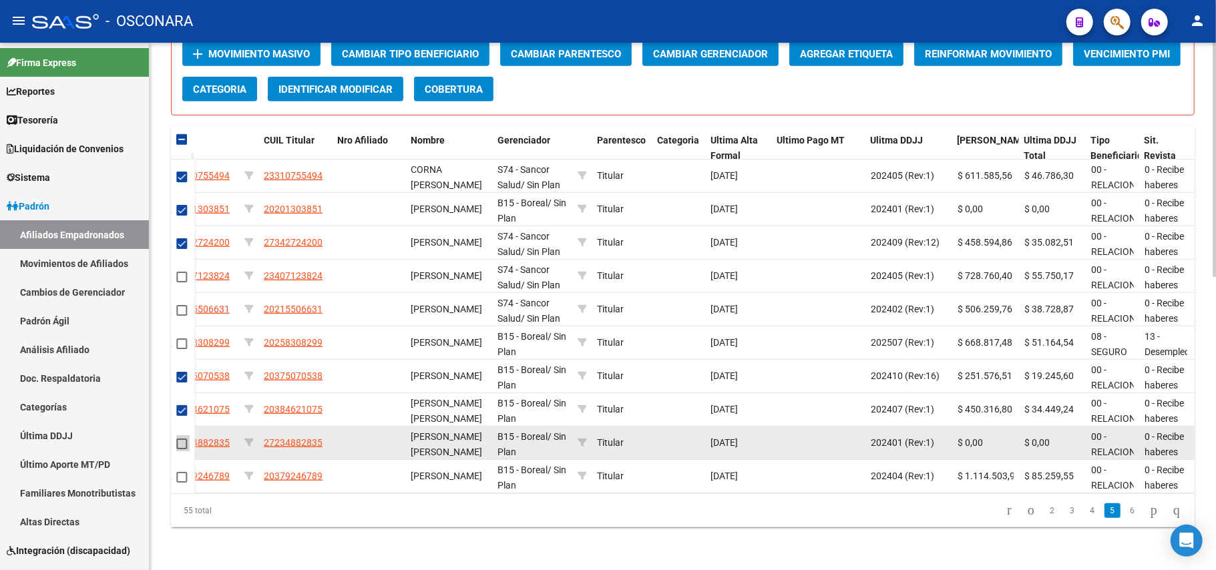
click at [182, 439] on span at bounding box center [181, 444] width 11 height 11
click at [182, 449] on input "checkbox" at bounding box center [181, 449] width 1 height 1
checkbox input "true"
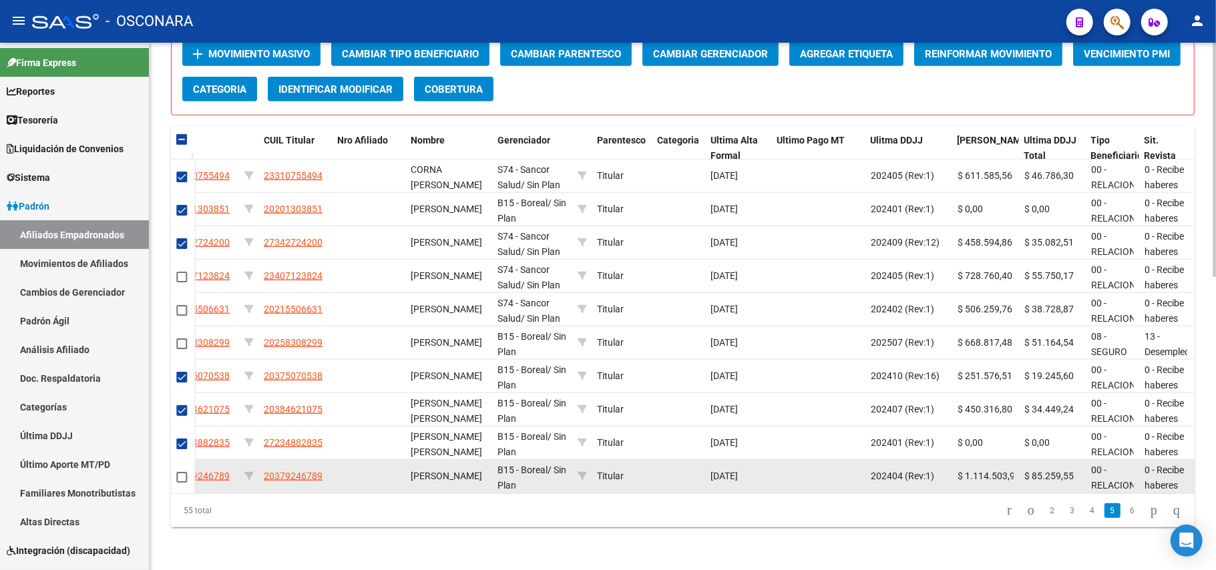
click at [187, 470] on div at bounding box center [182, 477] width 13 height 15
click at [183, 472] on span at bounding box center [181, 477] width 11 height 11
click at [182, 483] on input "checkbox" at bounding box center [181, 483] width 1 height 1
checkbox input "true"
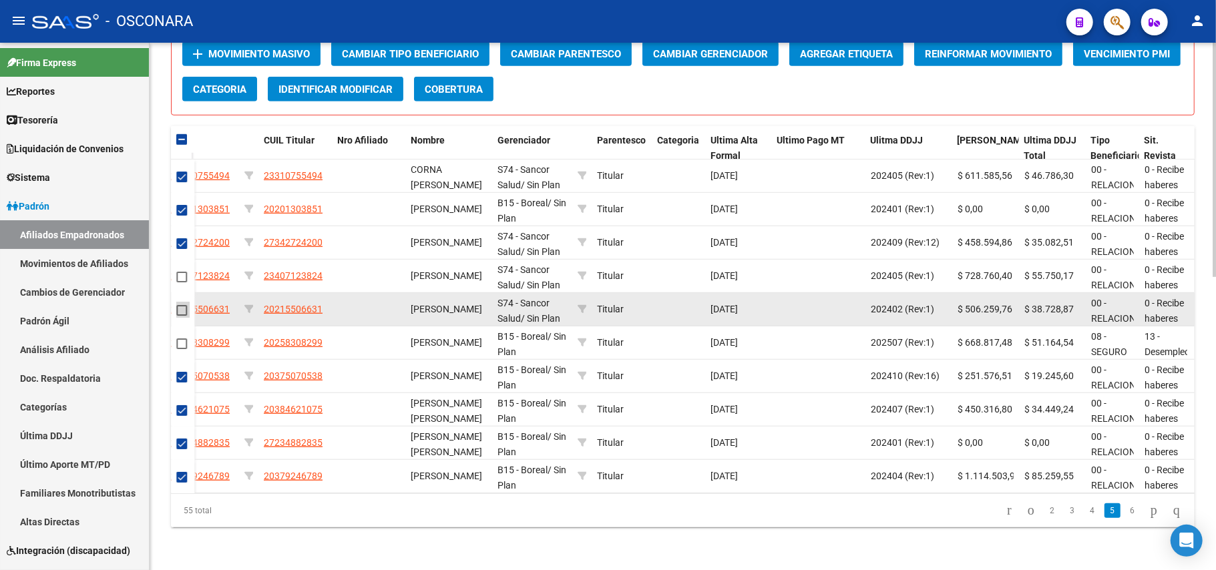
click at [182, 305] on span at bounding box center [181, 310] width 11 height 11
click at [182, 316] on input "checkbox" at bounding box center [181, 316] width 1 height 1
checkbox input "true"
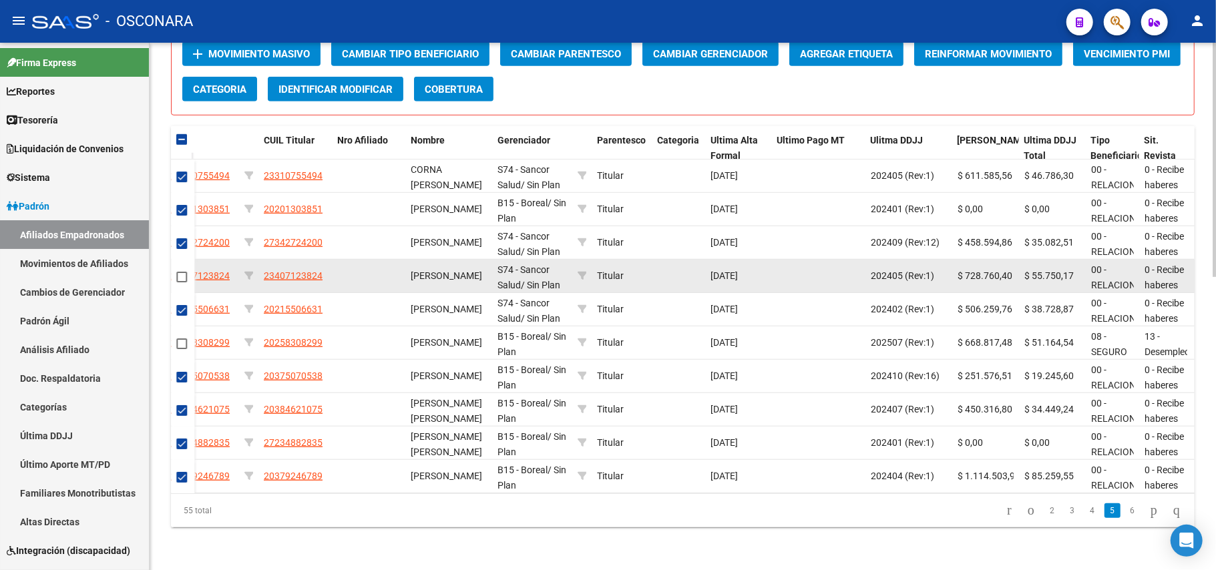
click at [188, 269] on div at bounding box center [182, 276] width 13 height 15
click at [179, 272] on span at bounding box center [181, 277] width 11 height 11
click at [181, 283] on input "checkbox" at bounding box center [181, 283] width 1 height 1
checkbox input "true"
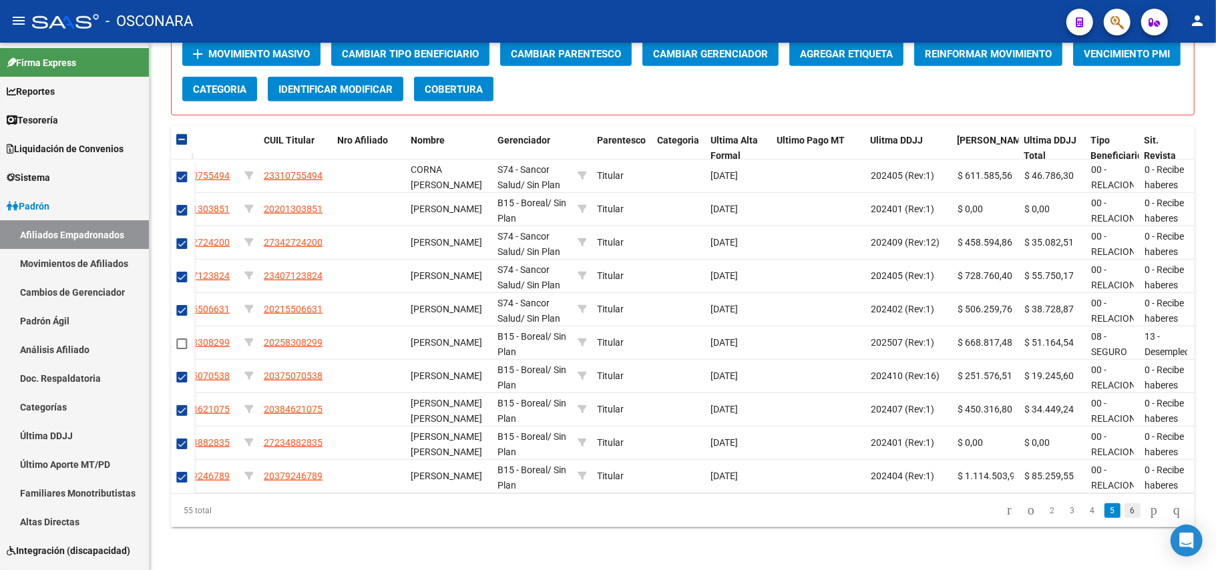
click at [1125, 513] on link "6" at bounding box center [1133, 511] width 16 height 15
checkbox input "false"
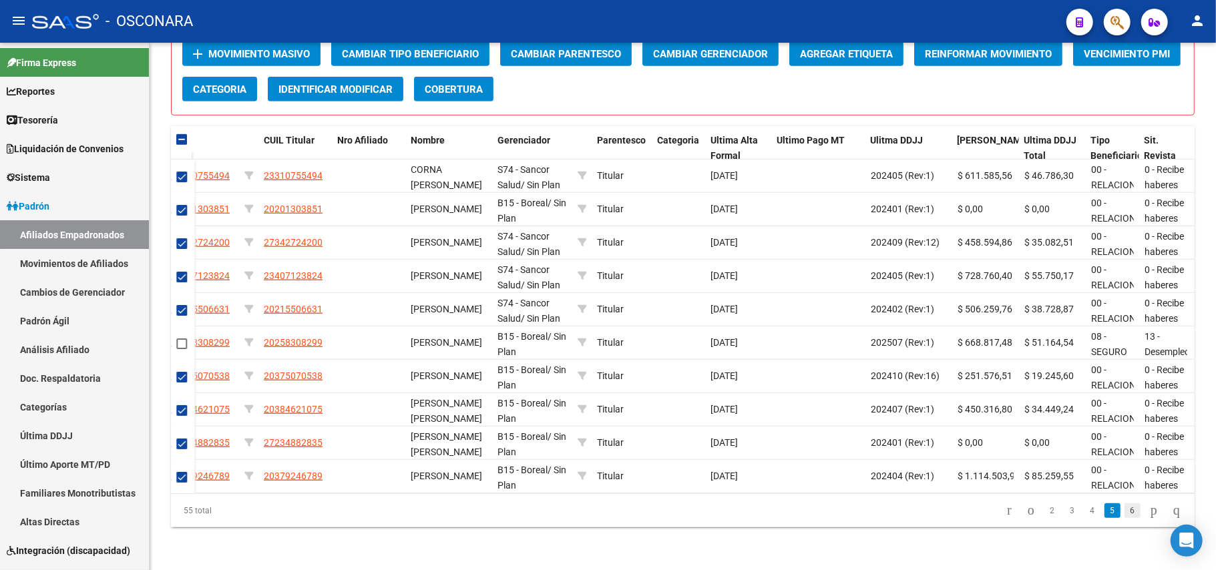
checkbox input "false"
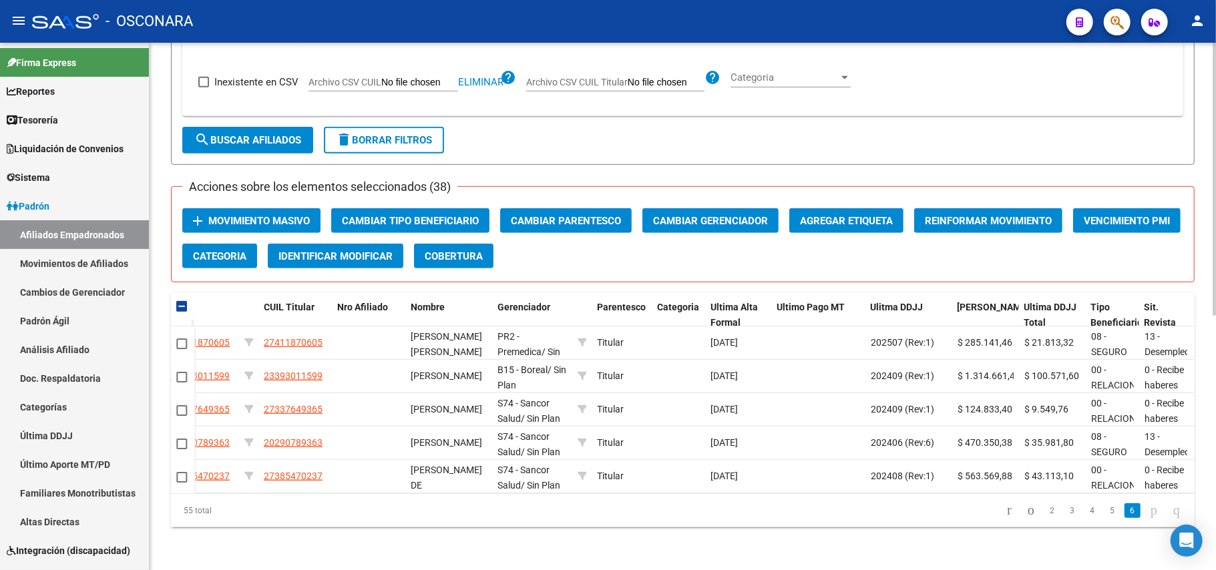
scroll to position [490, 0]
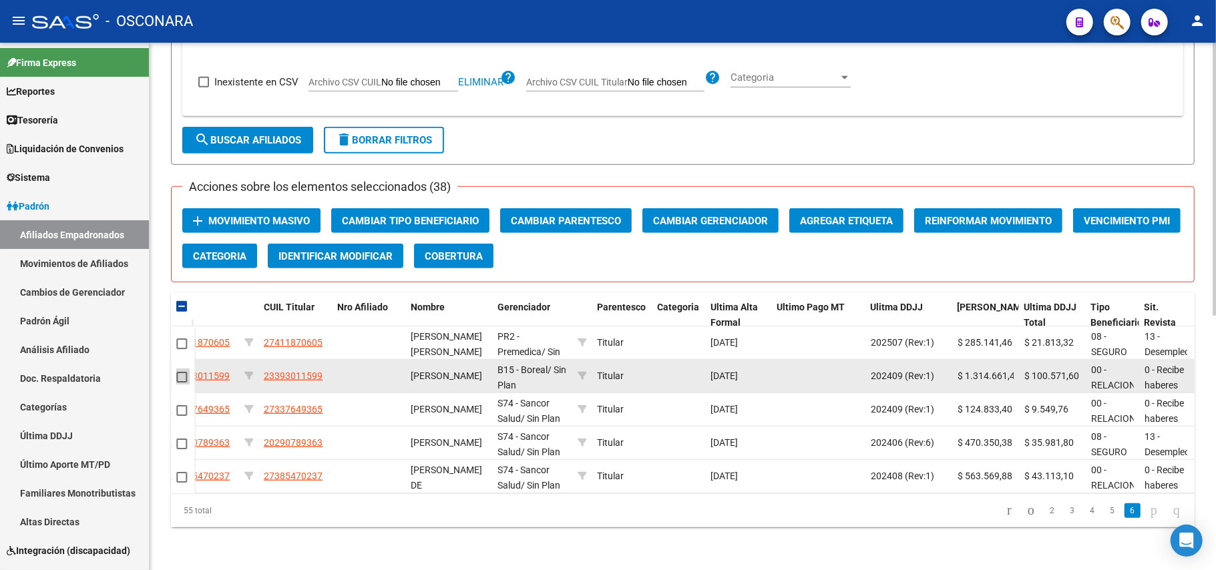
click at [180, 372] on span at bounding box center [181, 377] width 11 height 11
click at [181, 383] on input "checkbox" at bounding box center [181, 383] width 1 height 1
checkbox input "true"
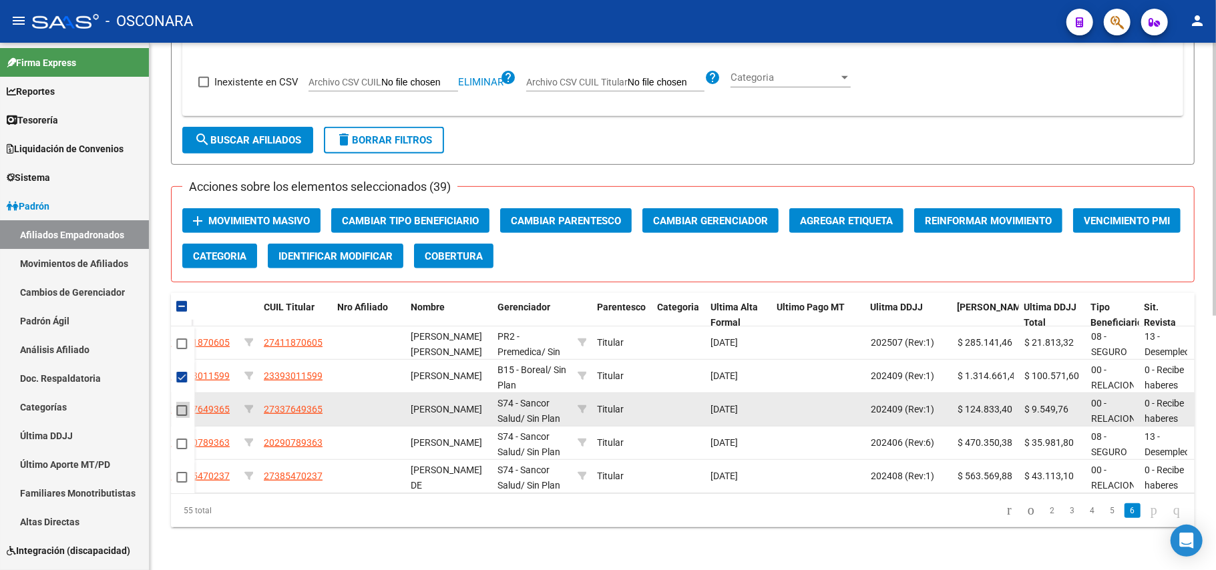
click at [185, 405] on span at bounding box center [181, 410] width 11 height 11
click at [182, 416] on input "checkbox" at bounding box center [181, 416] width 1 height 1
checkbox input "true"
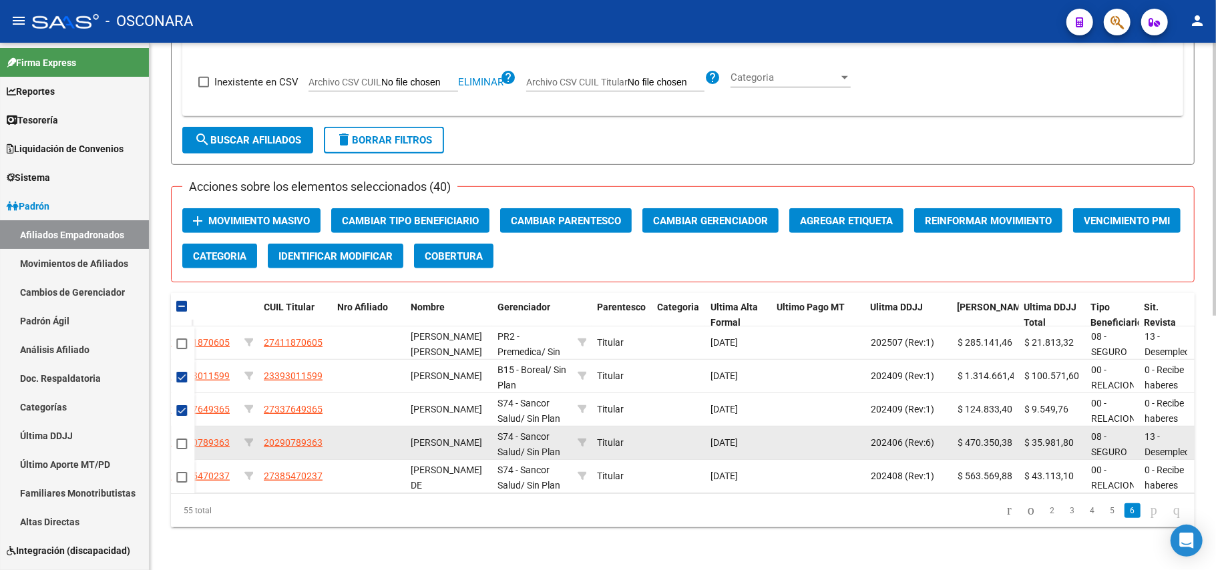
click at [178, 436] on mat-checkbox at bounding box center [181, 443] width 11 height 15
click at [178, 439] on span at bounding box center [181, 444] width 11 height 11
click at [181, 449] on input "checkbox" at bounding box center [181, 449] width 1 height 1
checkbox input "true"
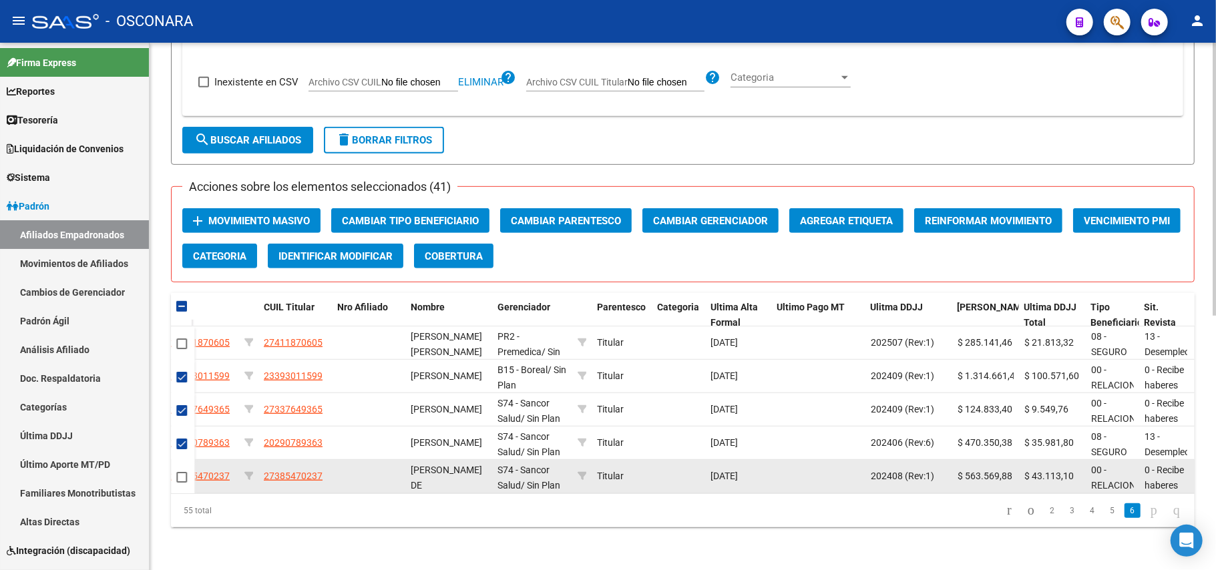
click at [180, 472] on span at bounding box center [181, 477] width 11 height 11
click at [181, 483] on input "checkbox" at bounding box center [181, 483] width 1 height 1
checkbox input "true"
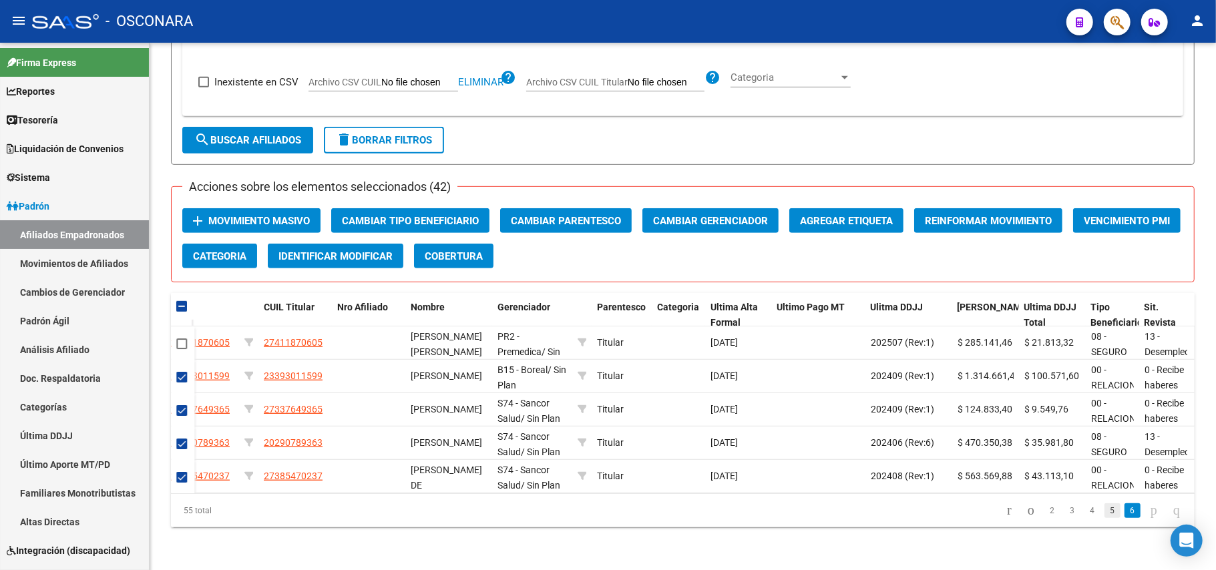
click at [1105, 512] on link "5" at bounding box center [1113, 511] width 16 height 15
checkbox input "true"
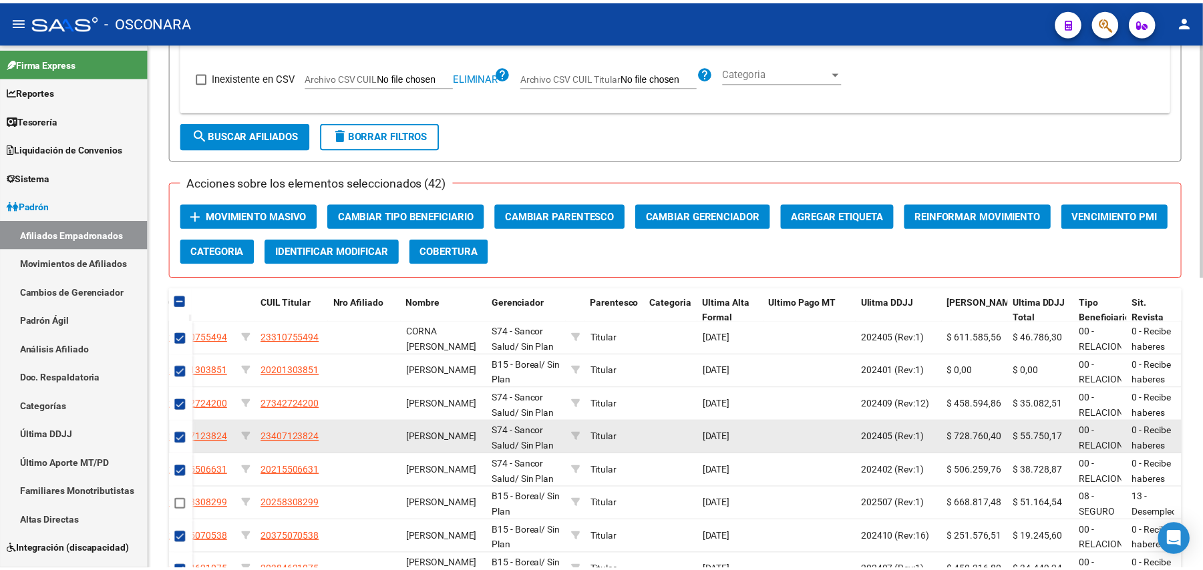
scroll to position [479, 0]
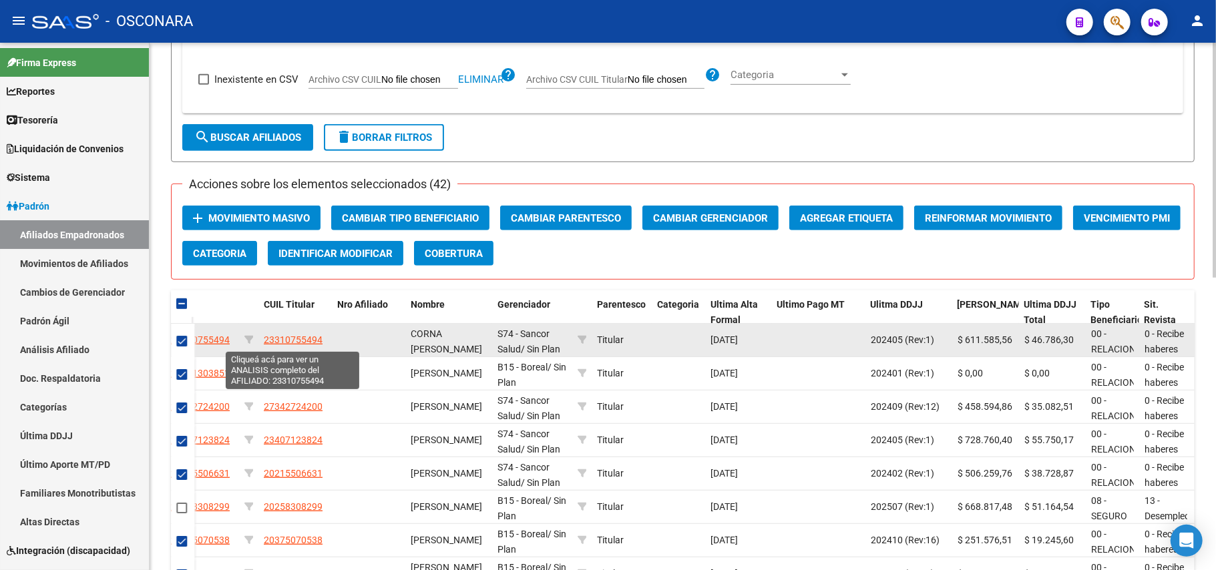
click at [282, 341] on span "23310755494" at bounding box center [293, 340] width 59 height 11
type textarea "23310755494"
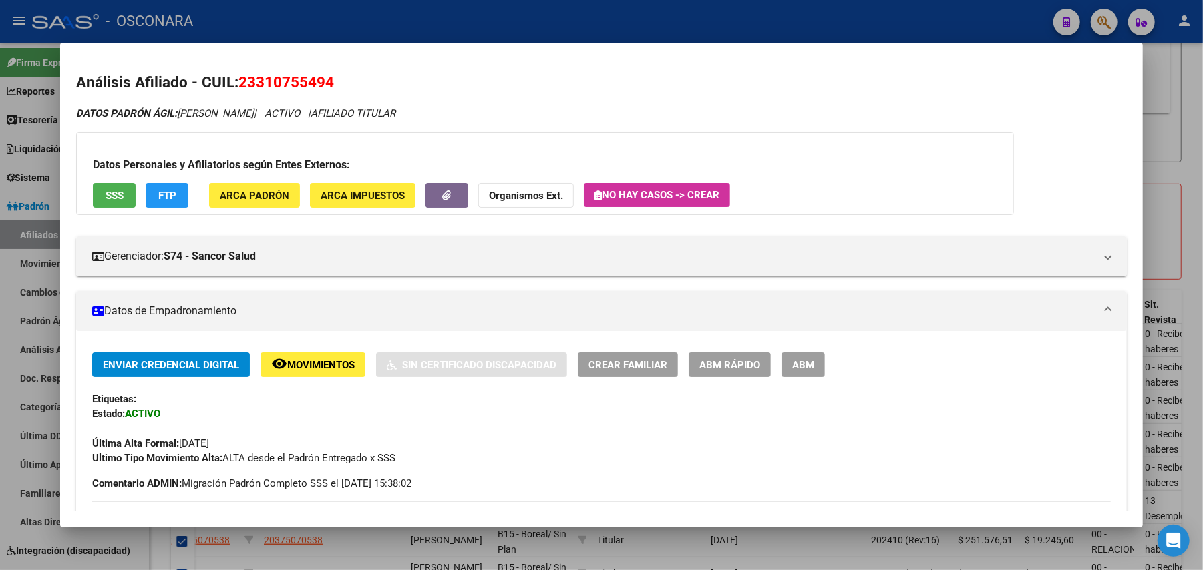
click at [106, 196] on span "SSS" at bounding box center [115, 196] width 18 height 12
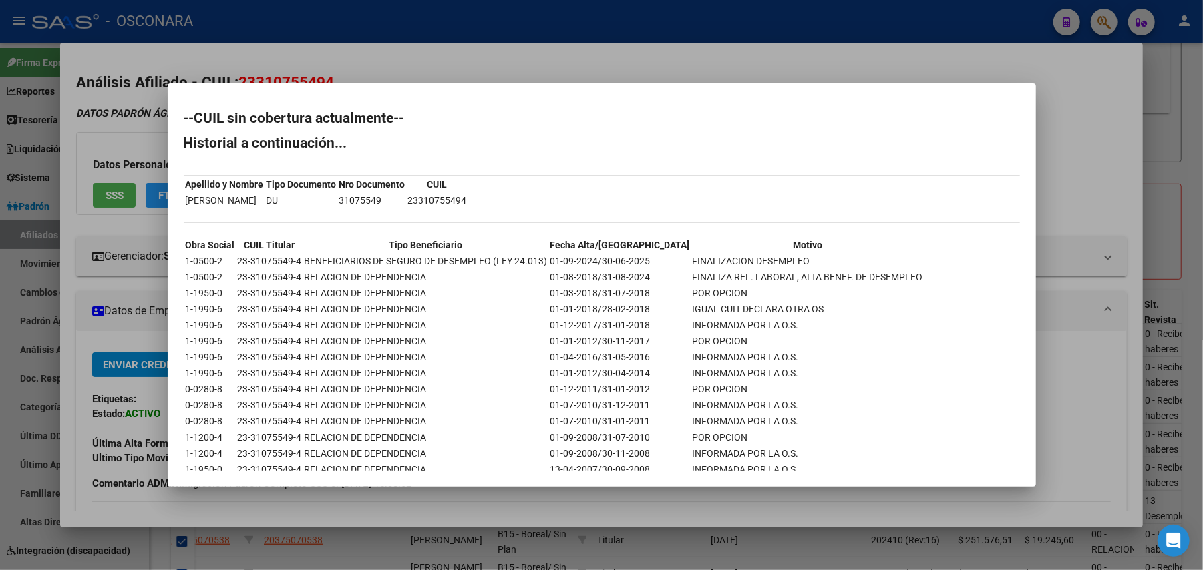
click at [1090, 385] on div at bounding box center [601, 285] width 1203 height 570
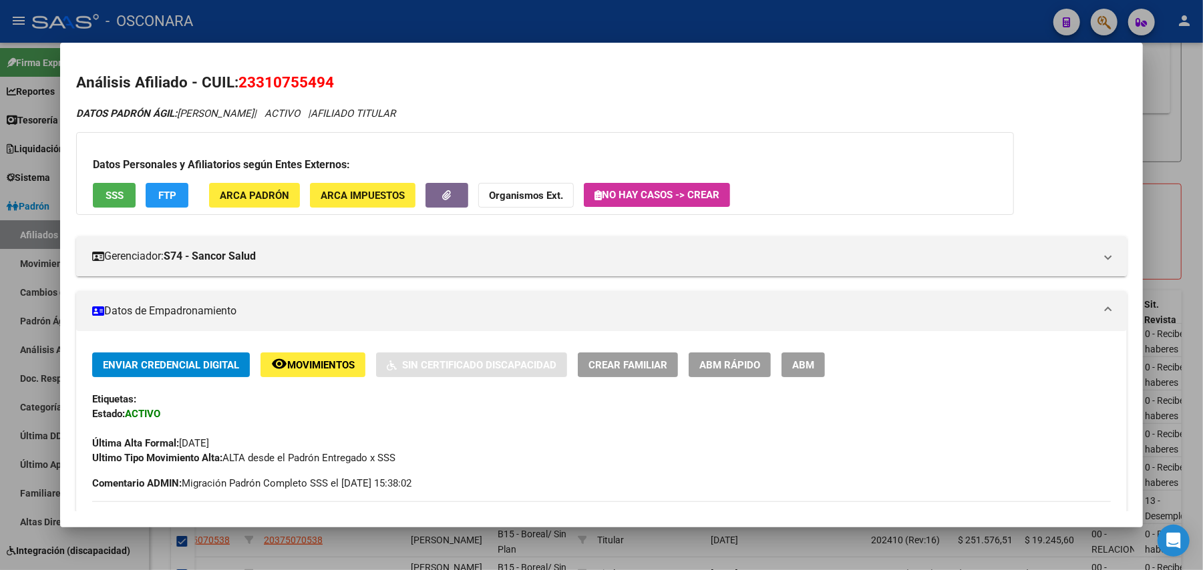
click at [1198, 222] on div at bounding box center [601, 285] width 1203 height 570
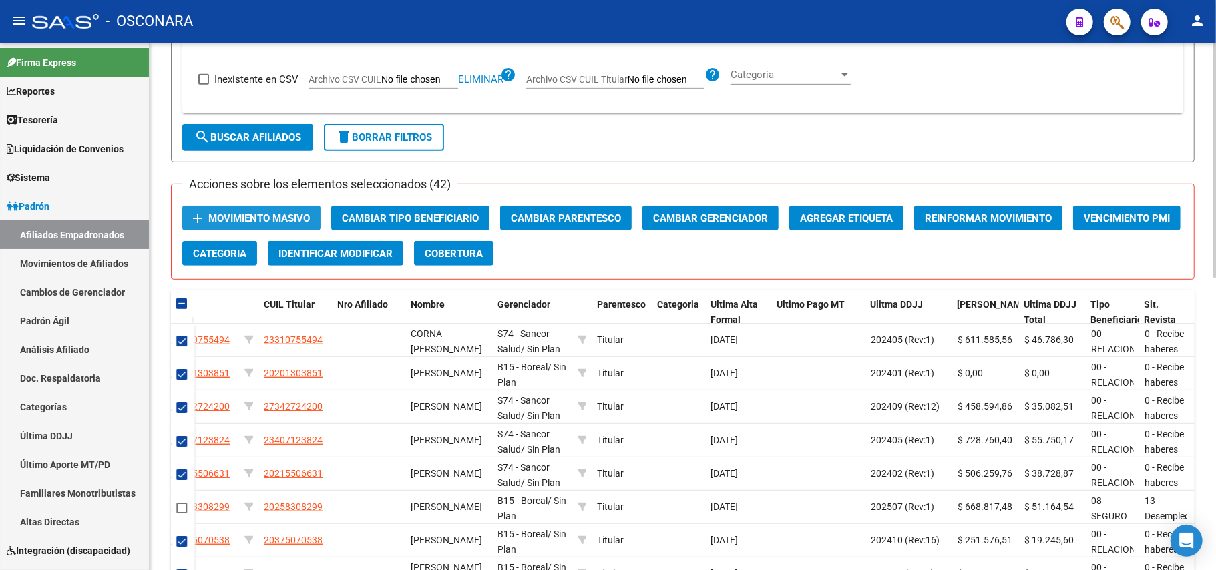
click at [297, 219] on span "Movimiento Masivo" at bounding box center [259, 218] width 102 height 12
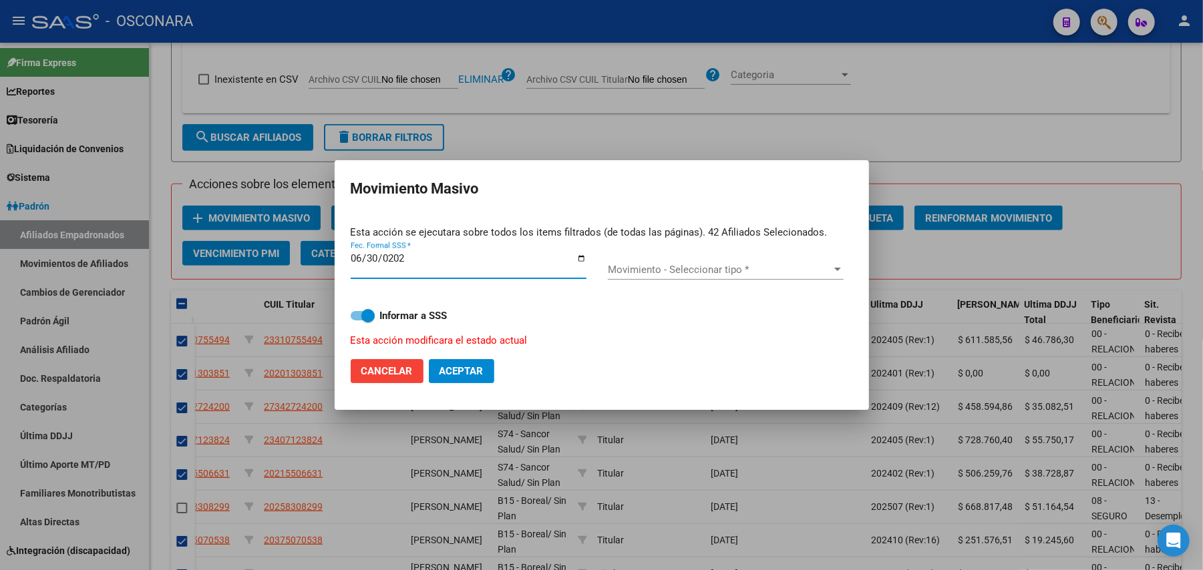
type input "2025-06-30"
click at [730, 266] on span "Movimiento - Seleccionar tipo *" at bounding box center [720, 270] width 224 height 12
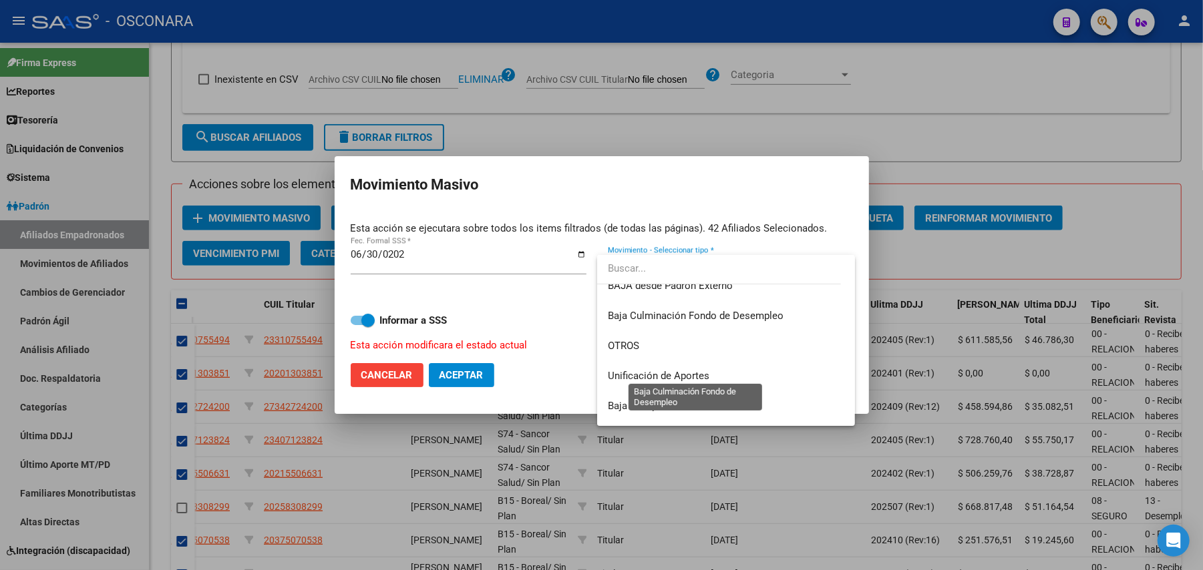
scroll to position [971, 0]
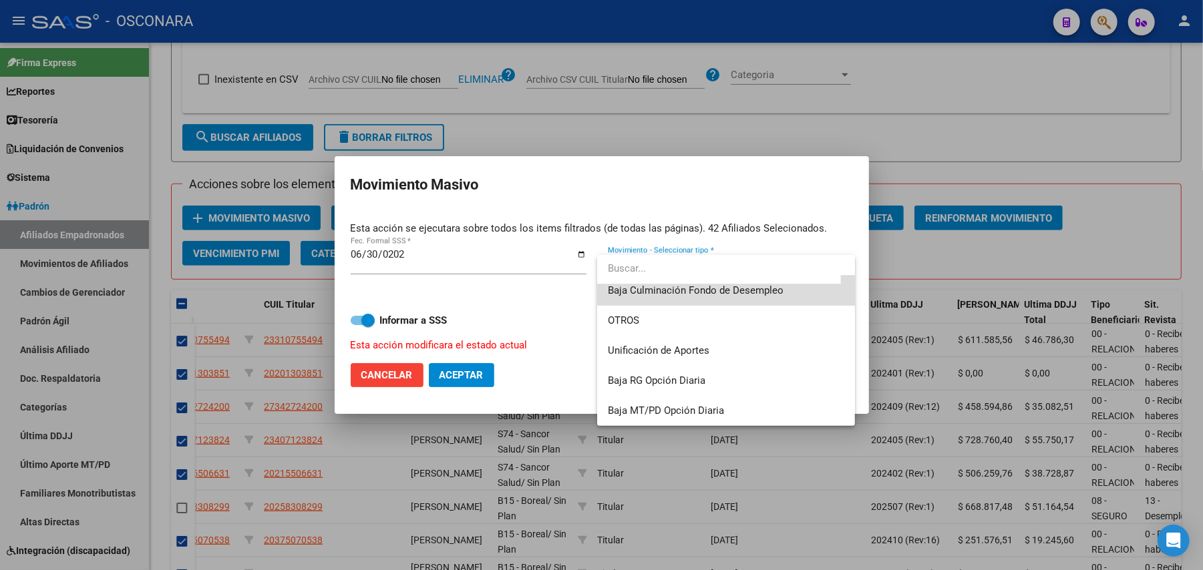
click at [785, 287] on span "Baja Culminación Fondo de Desempleo" at bounding box center [726, 291] width 236 height 30
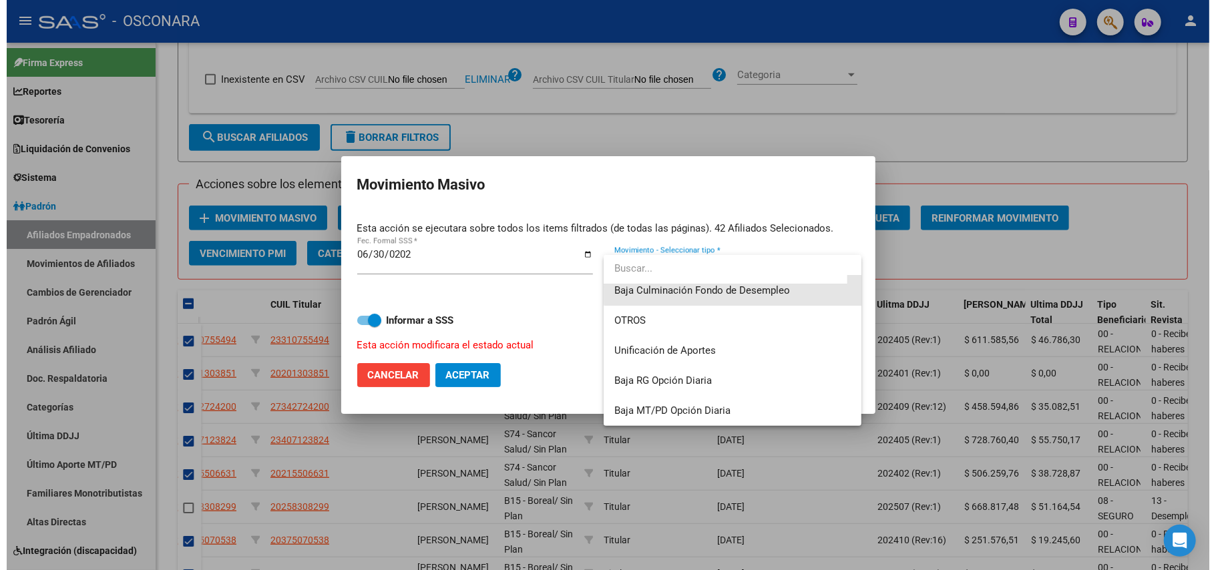
scroll to position [962, 0]
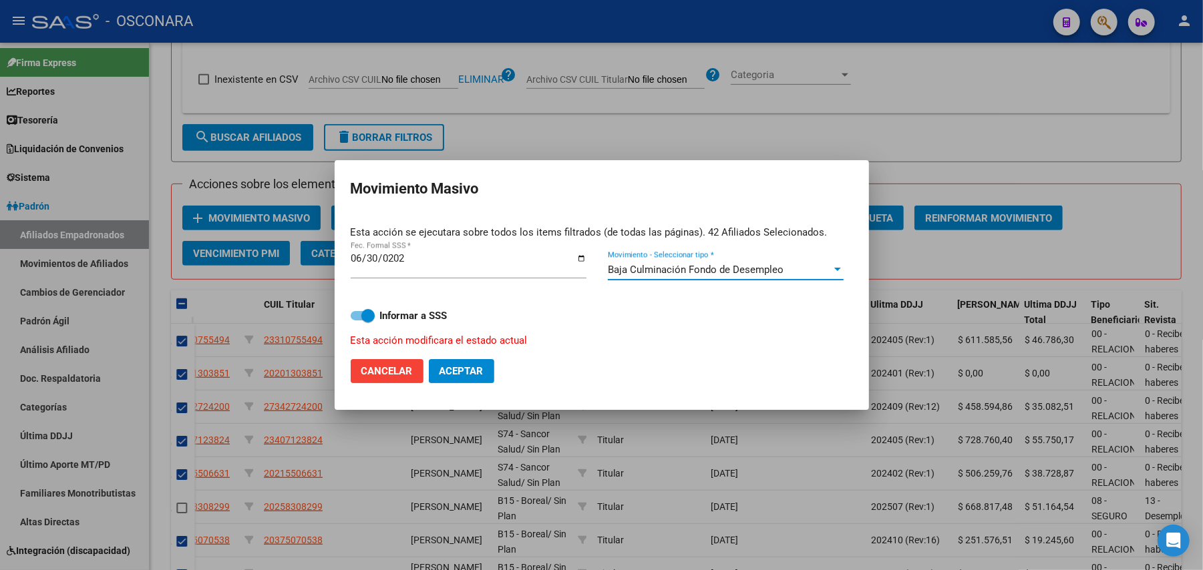
click at [357, 316] on span at bounding box center [363, 315] width 24 height 9
click at [357, 321] on input "Informar a SSS" at bounding box center [357, 321] width 1 height 1
checkbox input "false"
click at [452, 367] on span "Aceptar" at bounding box center [461, 371] width 44 height 12
checkbox input "false"
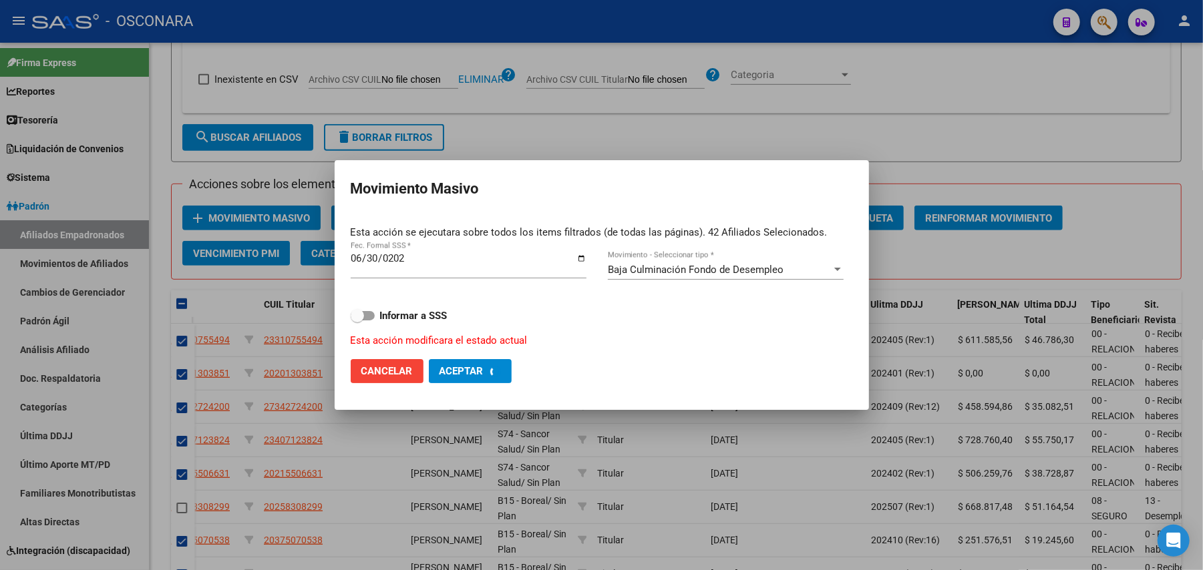
checkbox input "false"
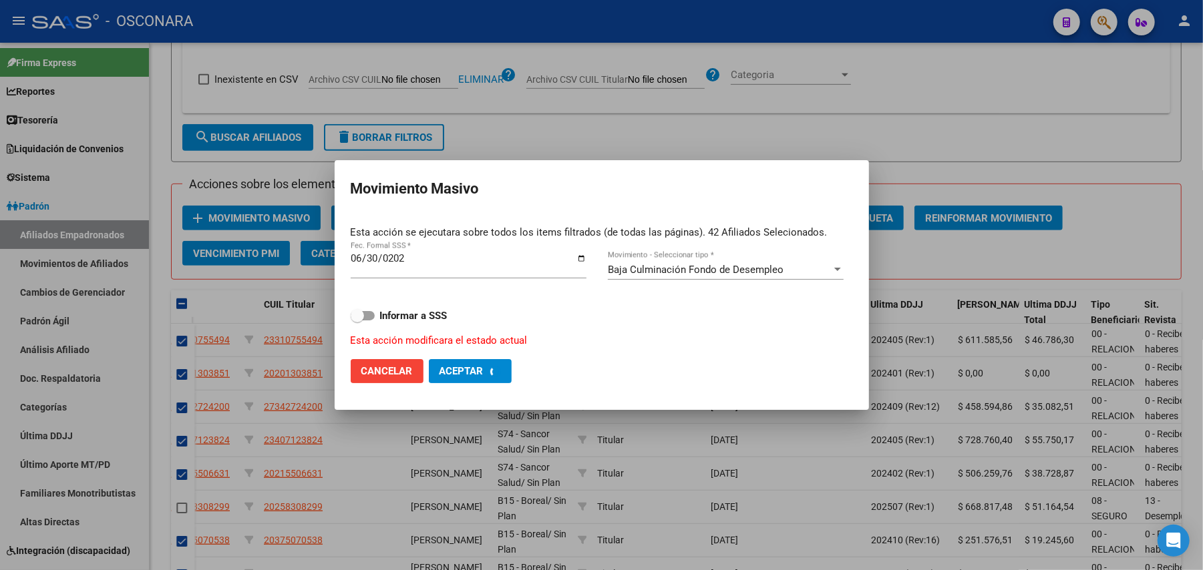
checkbox input "false"
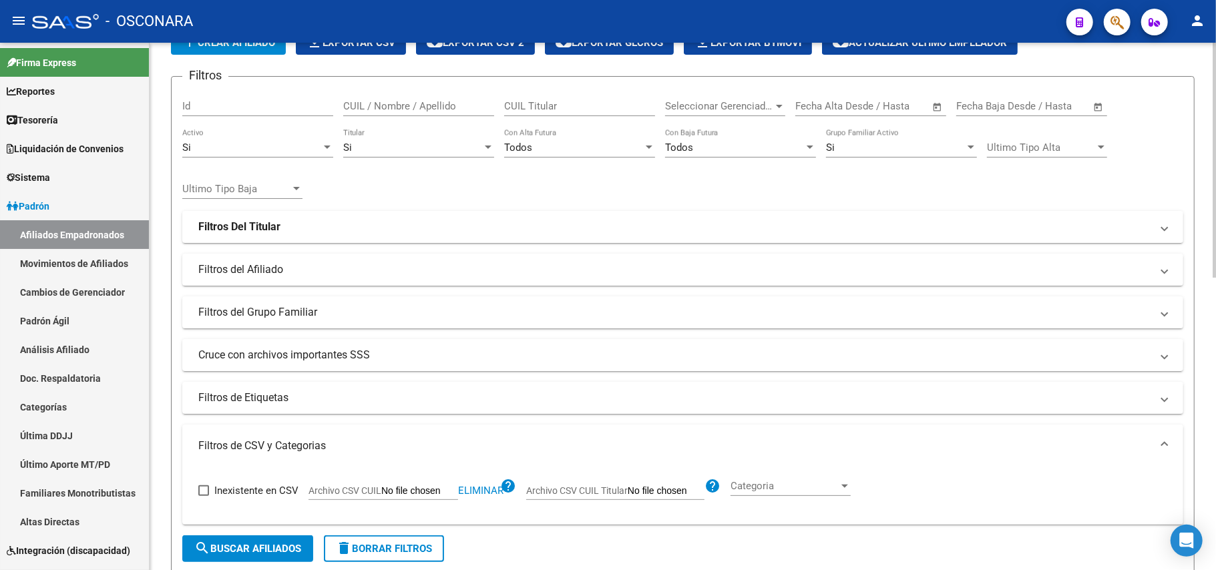
scroll to position [267, 0]
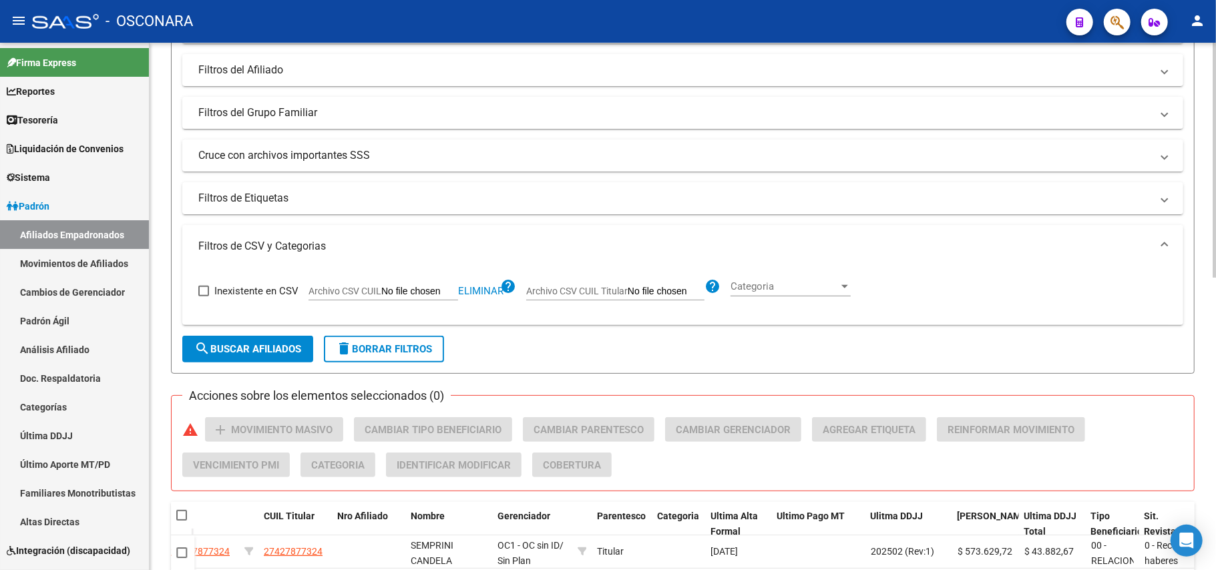
click at [268, 347] on span "search Buscar Afiliados" at bounding box center [247, 349] width 107 height 12
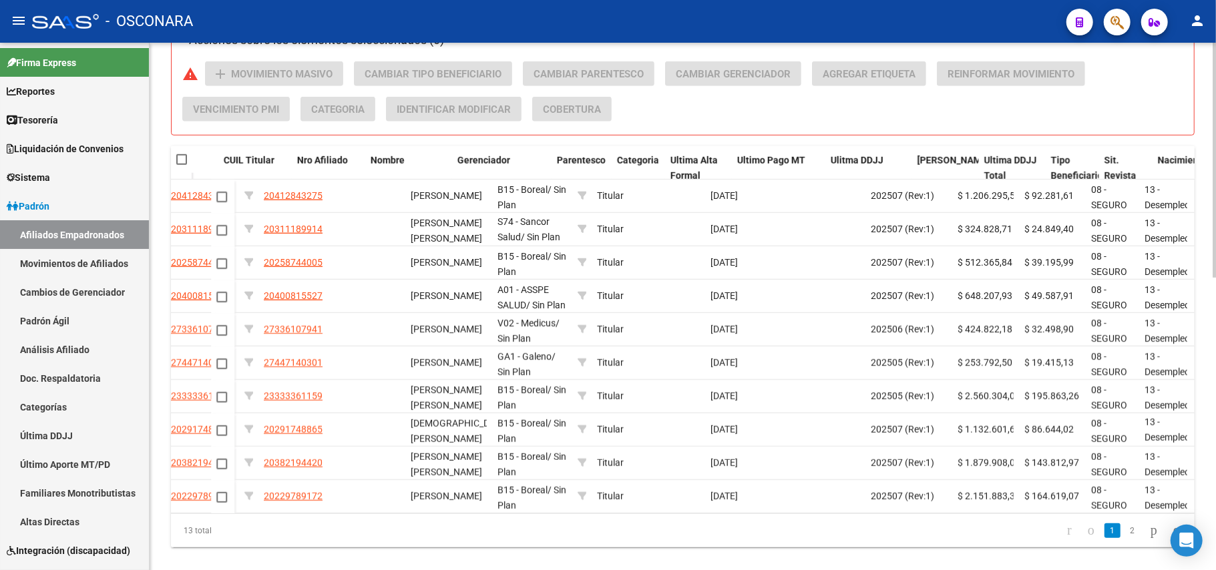
scroll to position [0, 346]
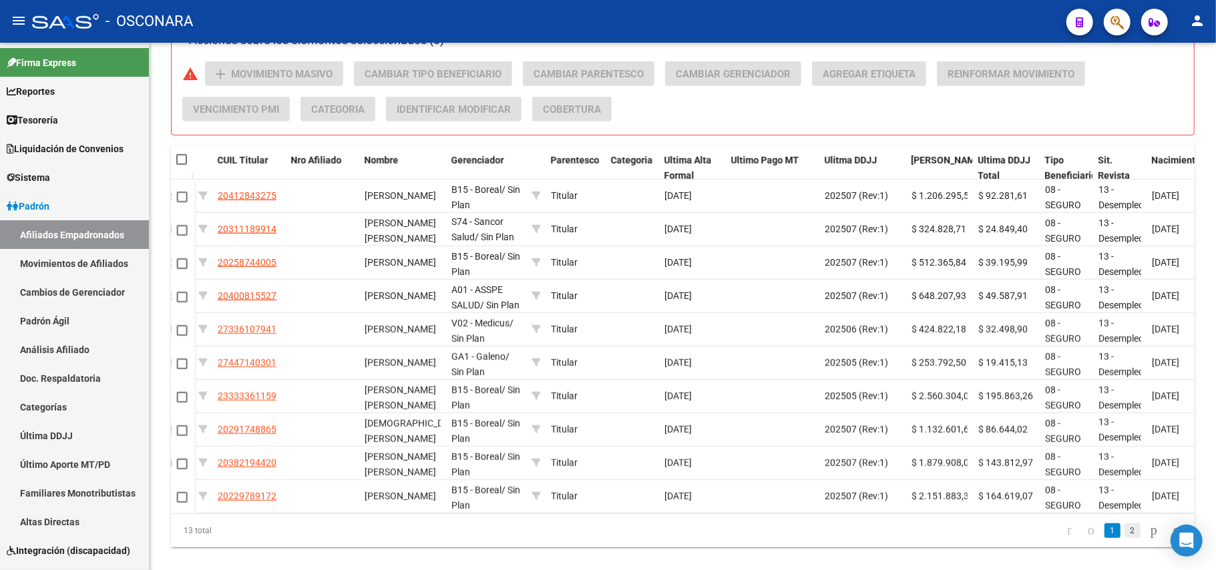
click at [1125, 538] on link "2" at bounding box center [1133, 531] width 16 height 15
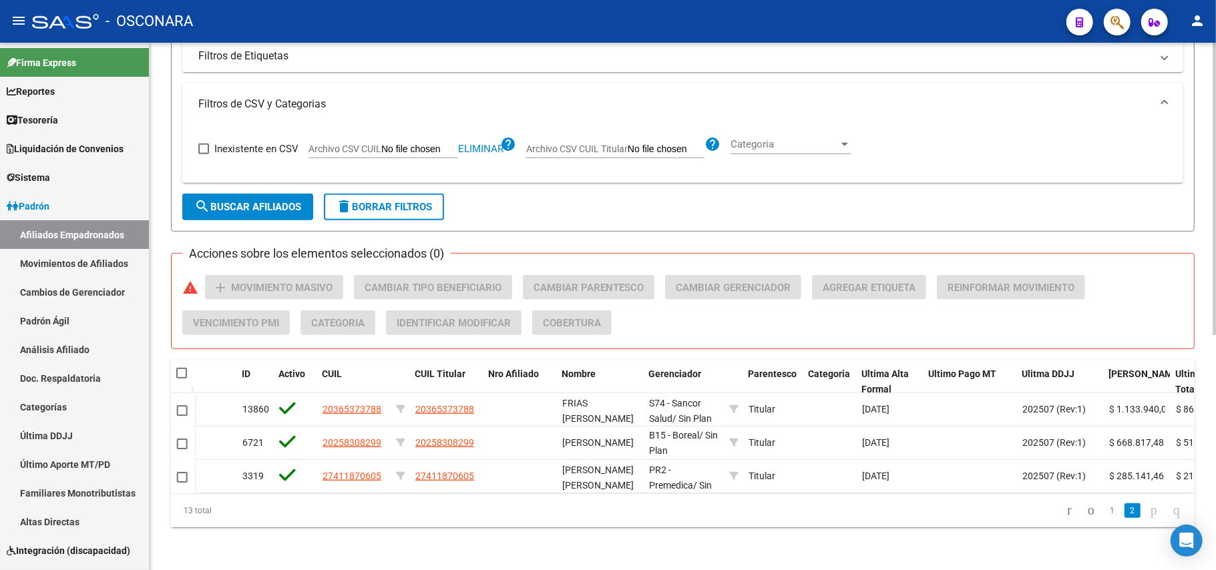
scroll to position [0, 30]
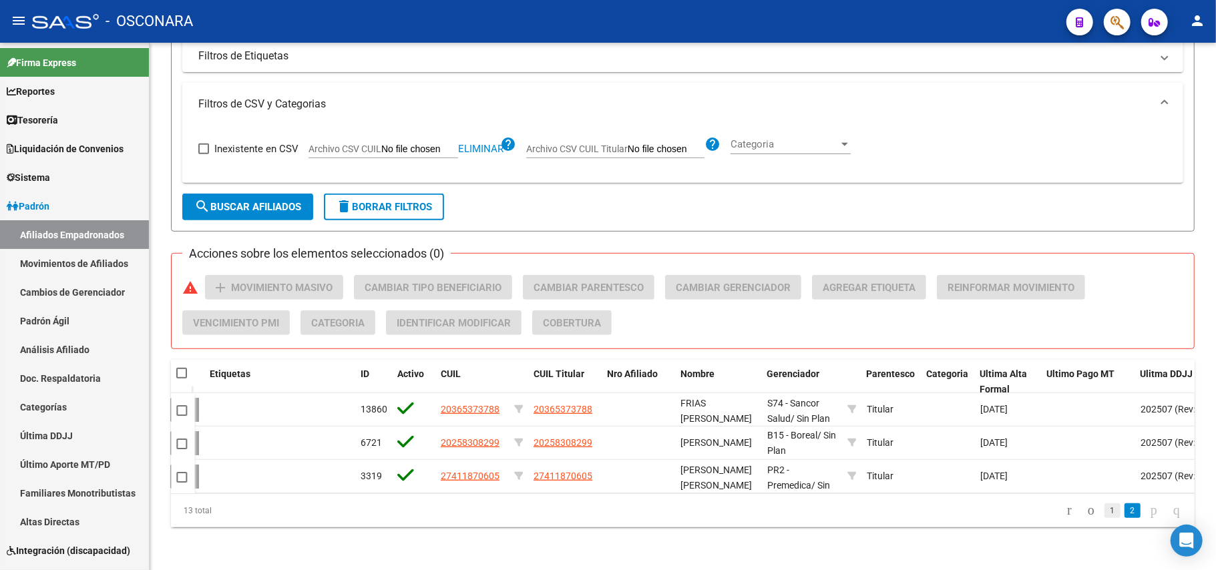
click at [1105, 510] on link "1" at bounding box center [1113, 511] width 16 height 15
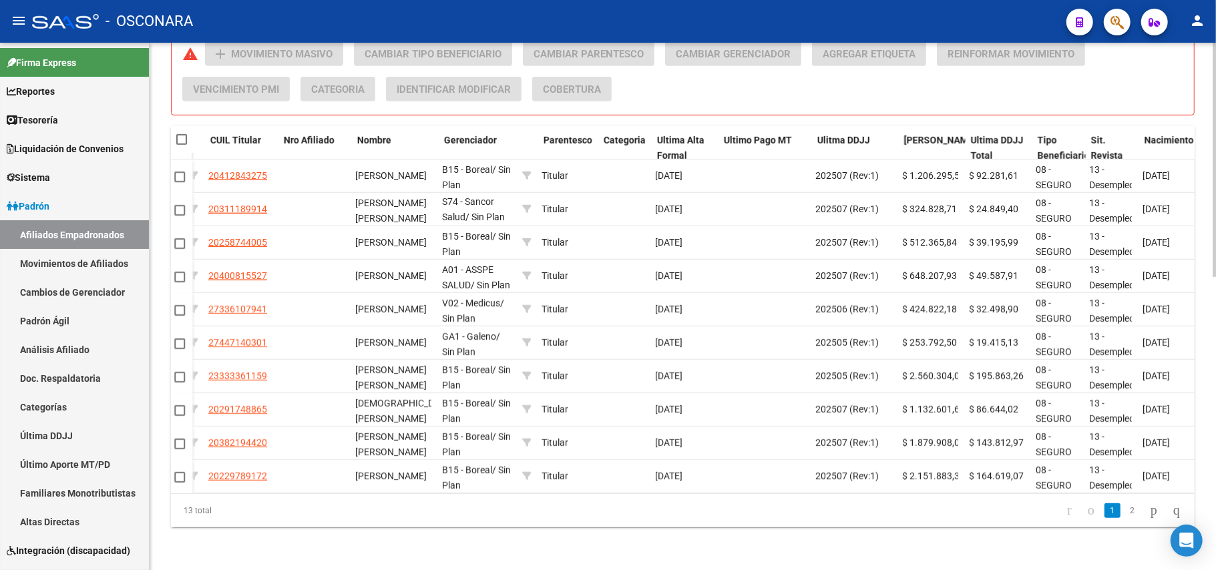
scroll to position [0, 351]
click at [1125, 508] on link "2" at bounding box center [1133, 511] width 16 height 15
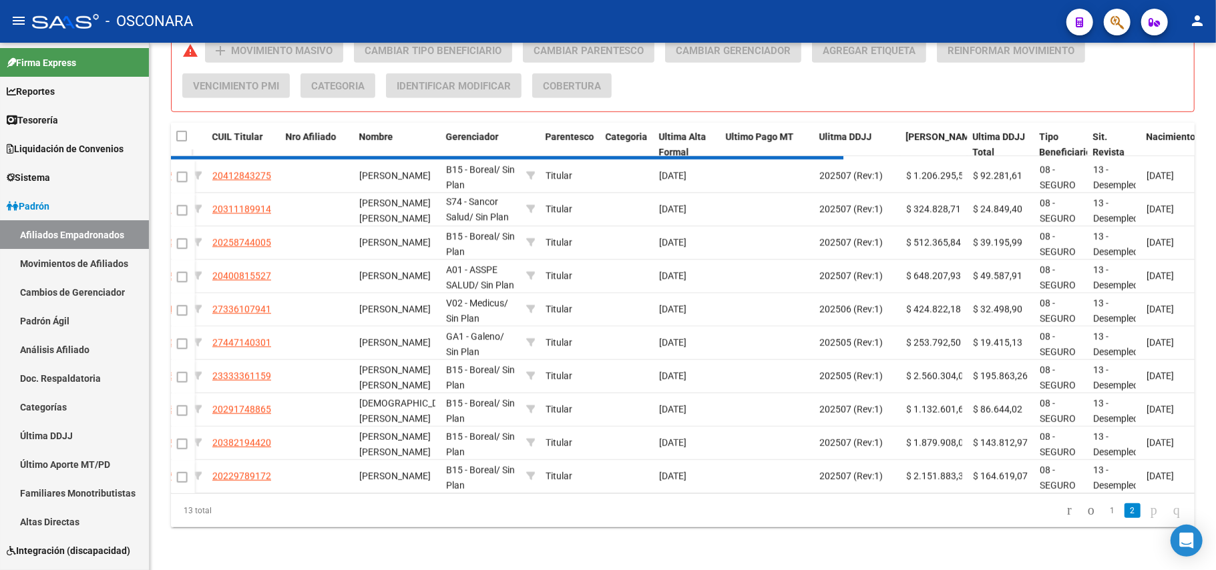
scroll to position [423, 0]
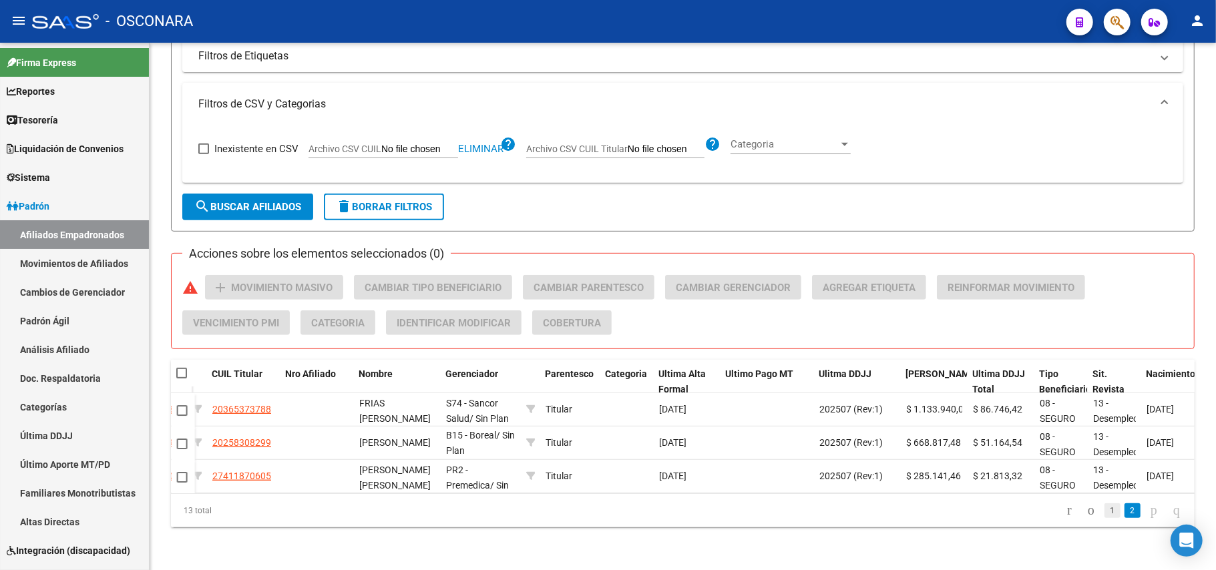
click at [1105, 506] on link "1" at bounding box center [1113, 511] width 16 height 15
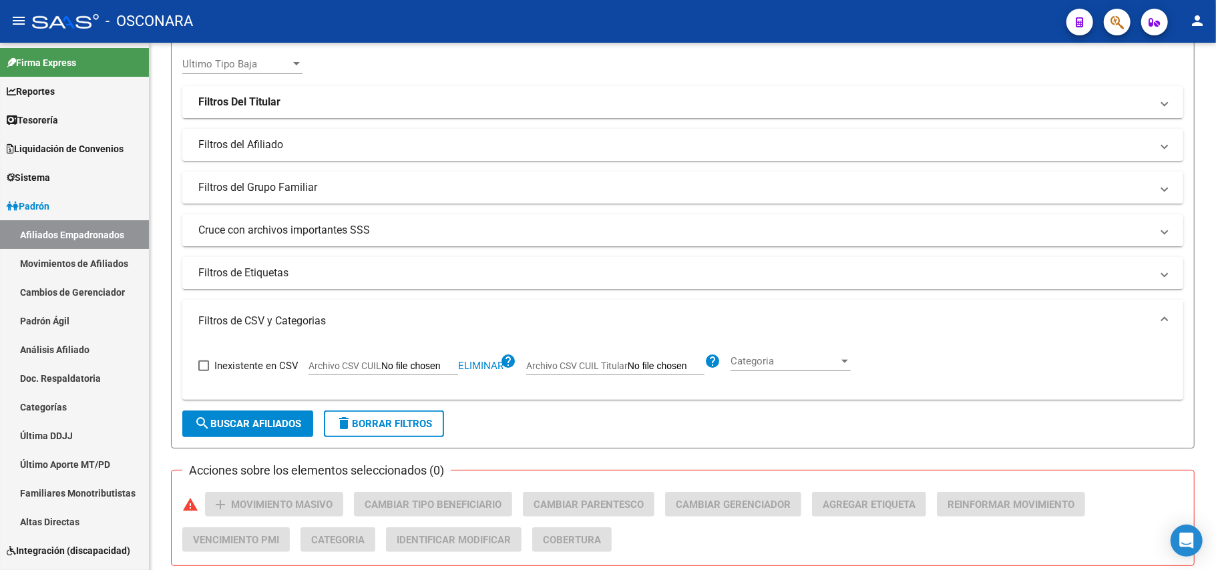
scroll to position [33, 0]
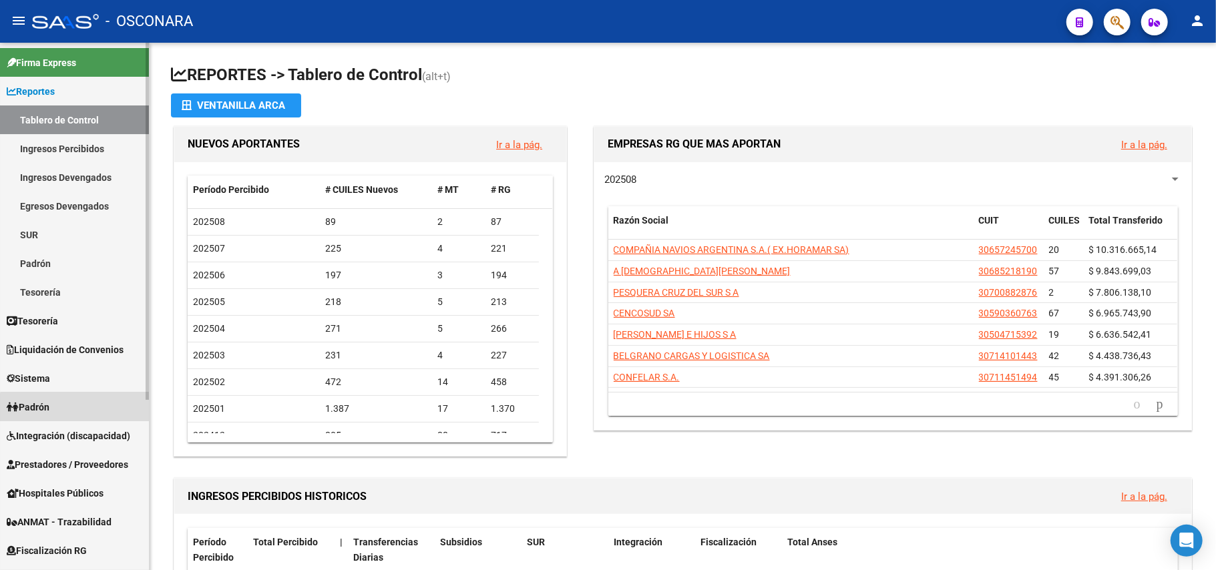
click at [94, 413] on link "Padrón" at bounding box center [74, 407] width 149 height 29
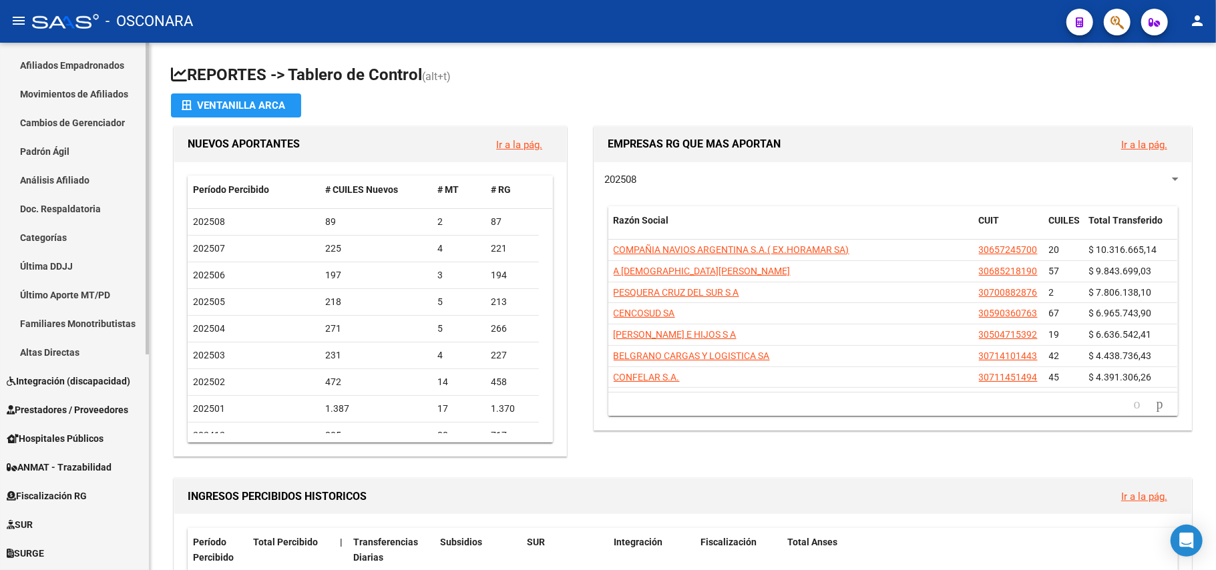
scroll to position [177, 0]
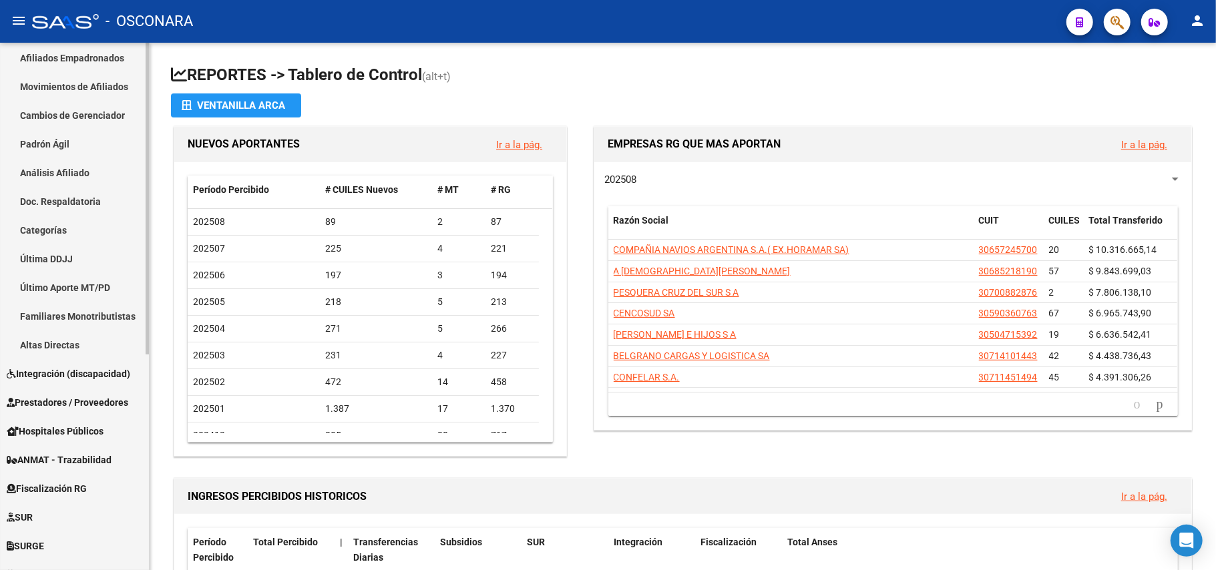
click at [83, 174] on link "Análisis Afiliado" at bounding box center [74, 172] width 149 height 29
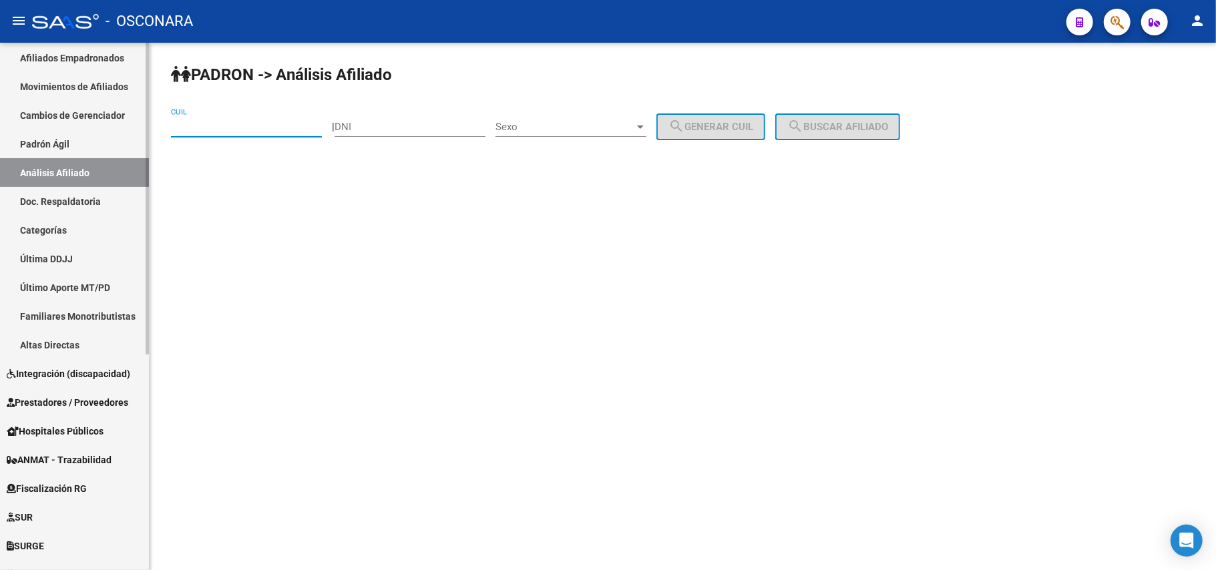
drag, startPoint x: 252, startPoint y: 124, endPoint x: 89, endPoint y: 290, distance: 232.4
click at [89, 290] on link "Último Aporte MT/PD" at bounding box center [74, 287] width 149 height 29
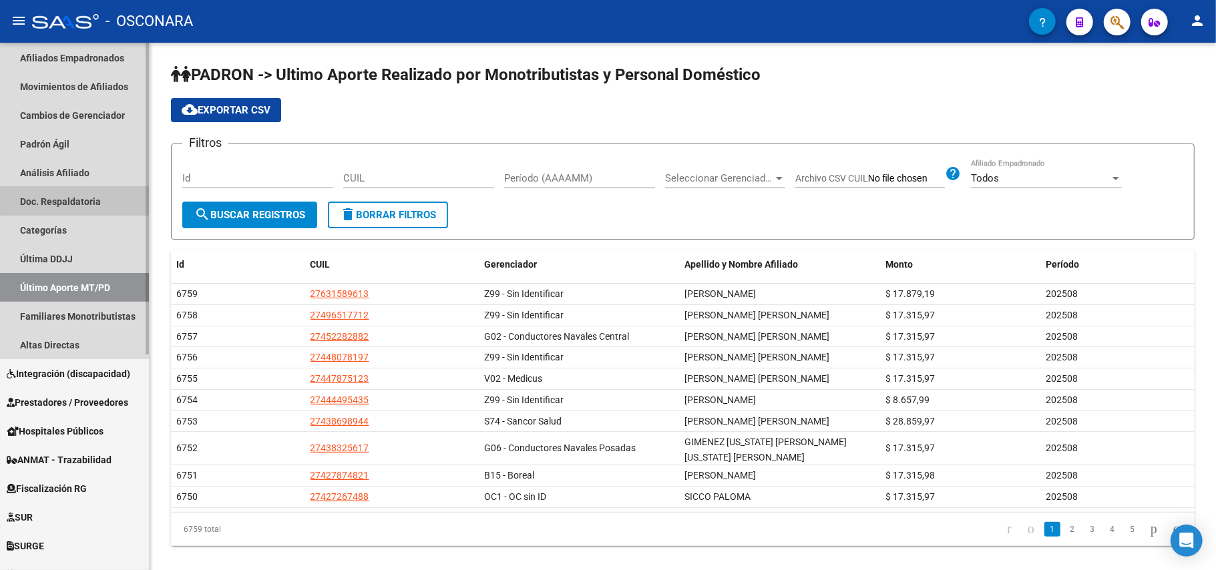
click at [68, 199] on link "Doc. Respaldatoria" at bounding box center [74, 201] width 149 height 29
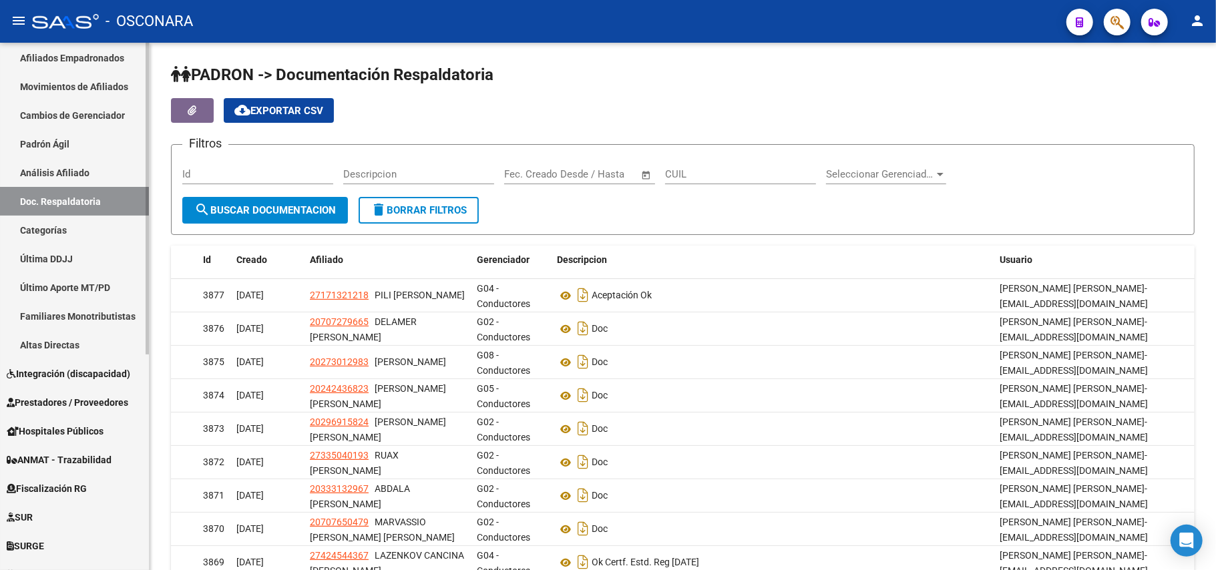
click at [68, 220] on link "Categorías" at bounding box center [74, 230] width 149 height 29
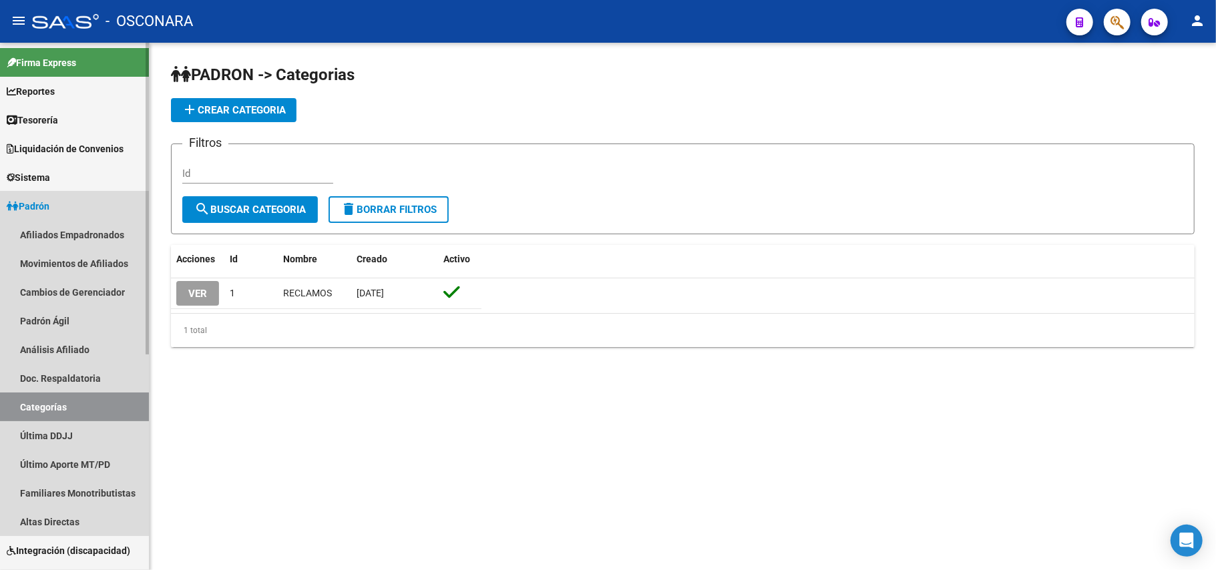
click at [103, 212] on link "Padrón" at bounding box center [74, 206] width 149 height 29
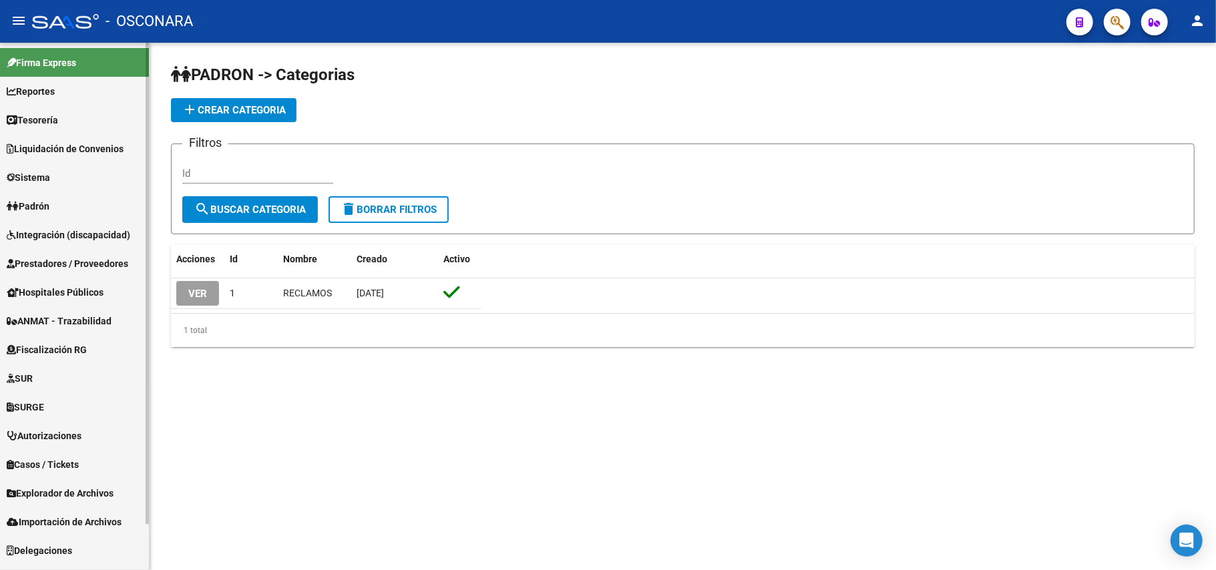
click at [62, 220] on link "Integración (discapacidad)" at bounding box center [74, 234] width 149 height 29
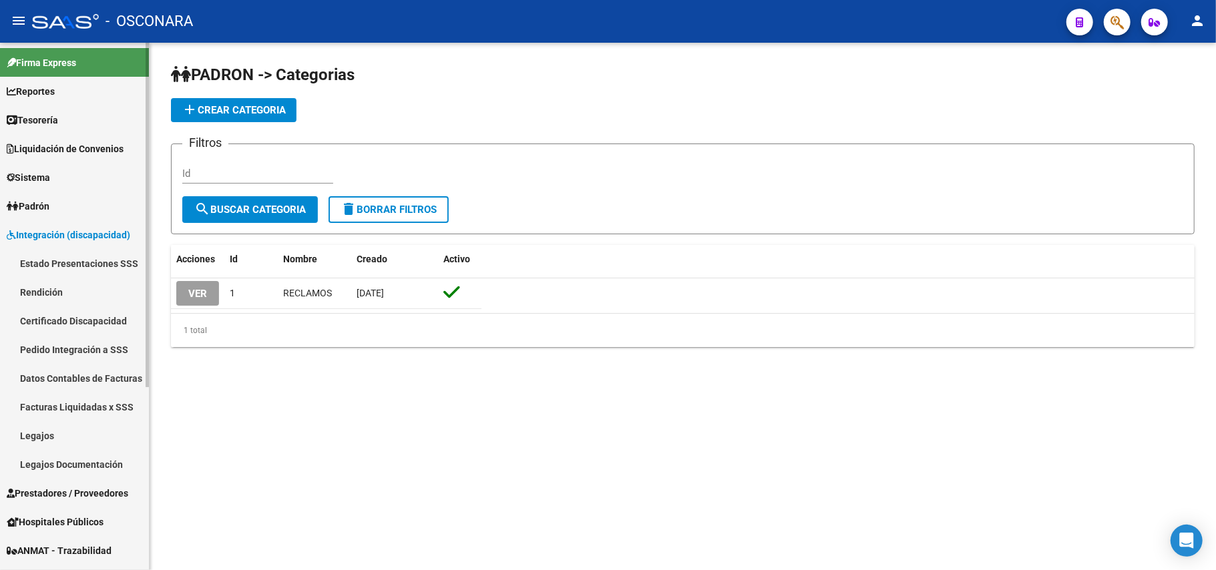
click at [35, 202] on span "Padrón" at bounding box center [28, 206] width 43 height 15
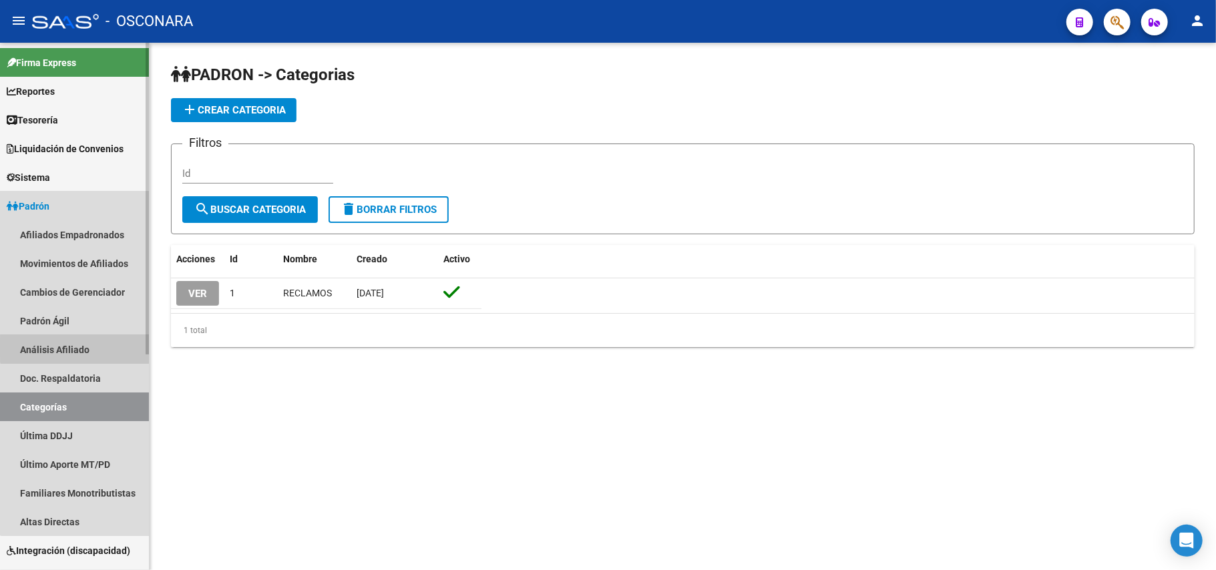
click at [80, 348] on link "Análisis Afiliado" at bounding box center [74, 349] width 149 height 29
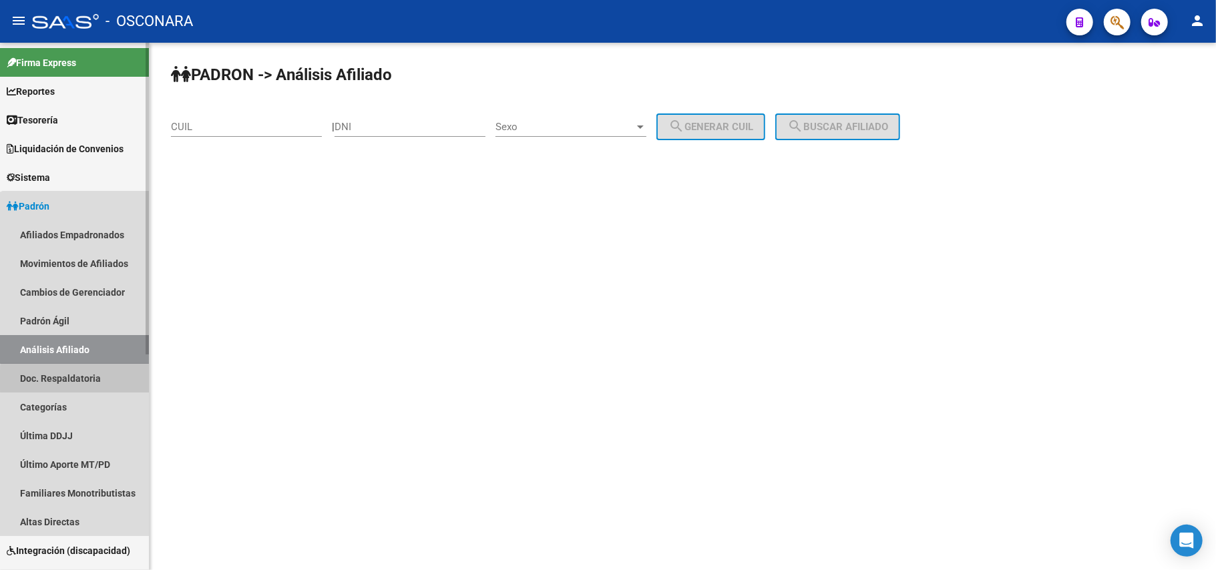
click at [87, 381] on link "Doc. Respaldatoria" at bounding box center [74, 378] width 149 height 29
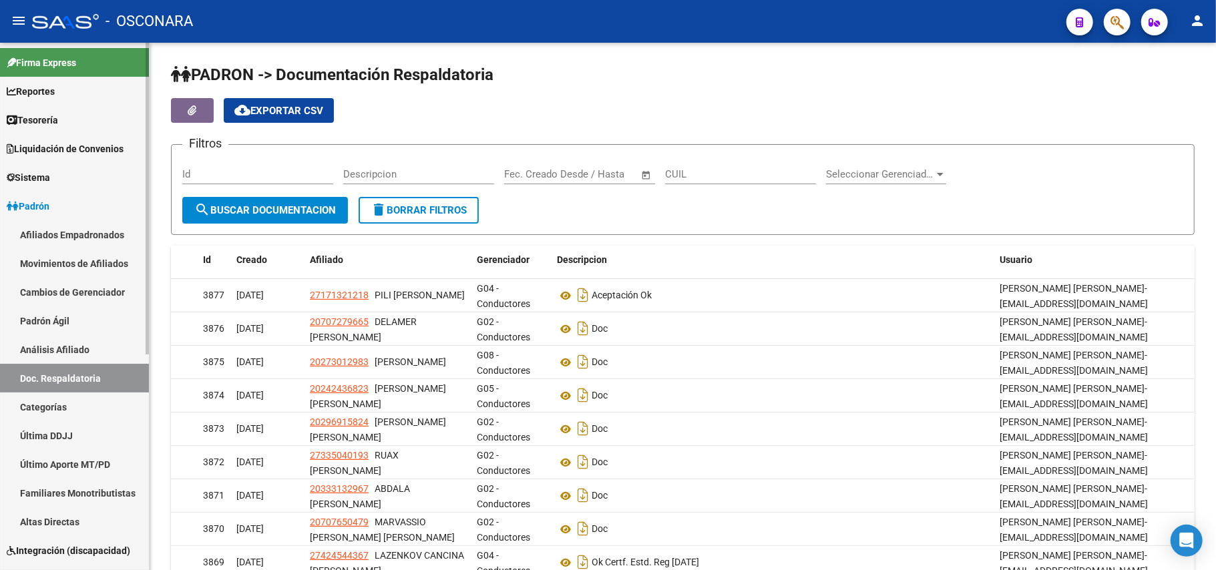
click at [75, 230] on link "Afiliados Empadronados" at bounding box center [74, 234] width 149 height 29
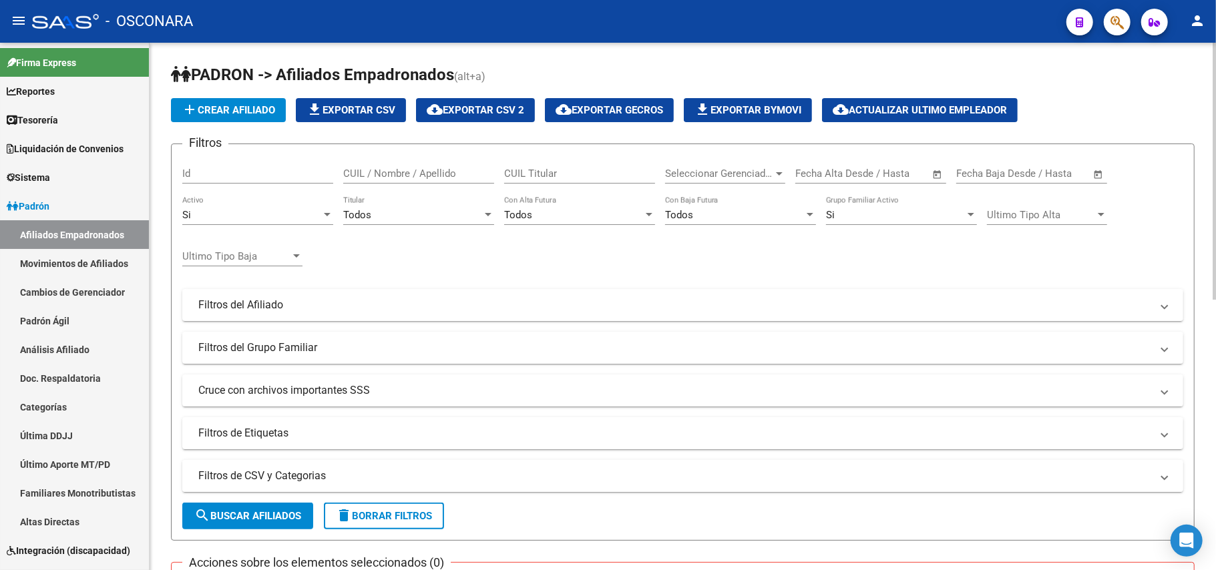
click at [313, 471] on mat-panel-title "Filtros de CSV y Categorias" at bounding box center [674, 476] width 953 height 15
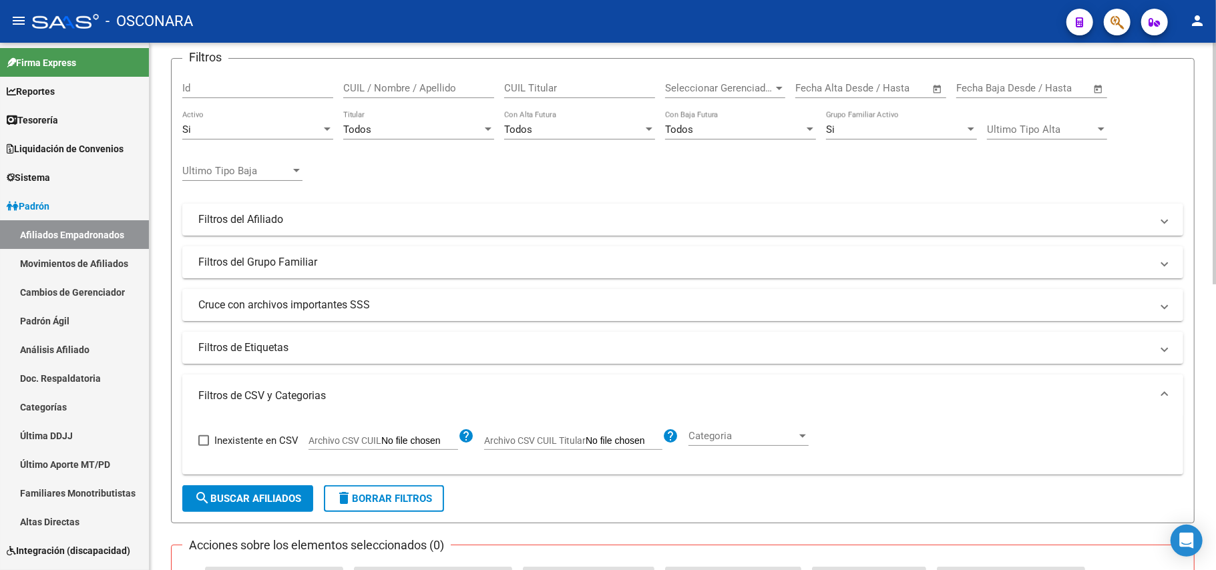
scroll to position [178, 0]
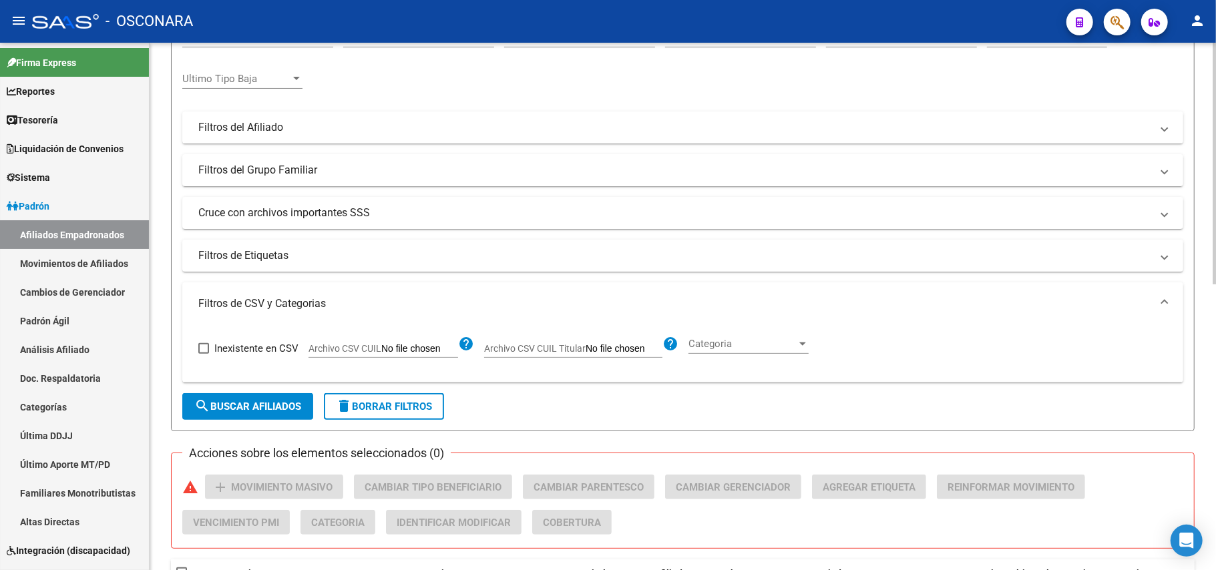
click at [381, 354] on input "Archivo CSV CUIL" at bounding box center [419, 349] width 77 height 12
type input "C:\fakepath\Baja sin aportes.csv"
click at [246, 406] on span "search Buscar Afiliados" at bounding box center [247, 407] width 107 height 12
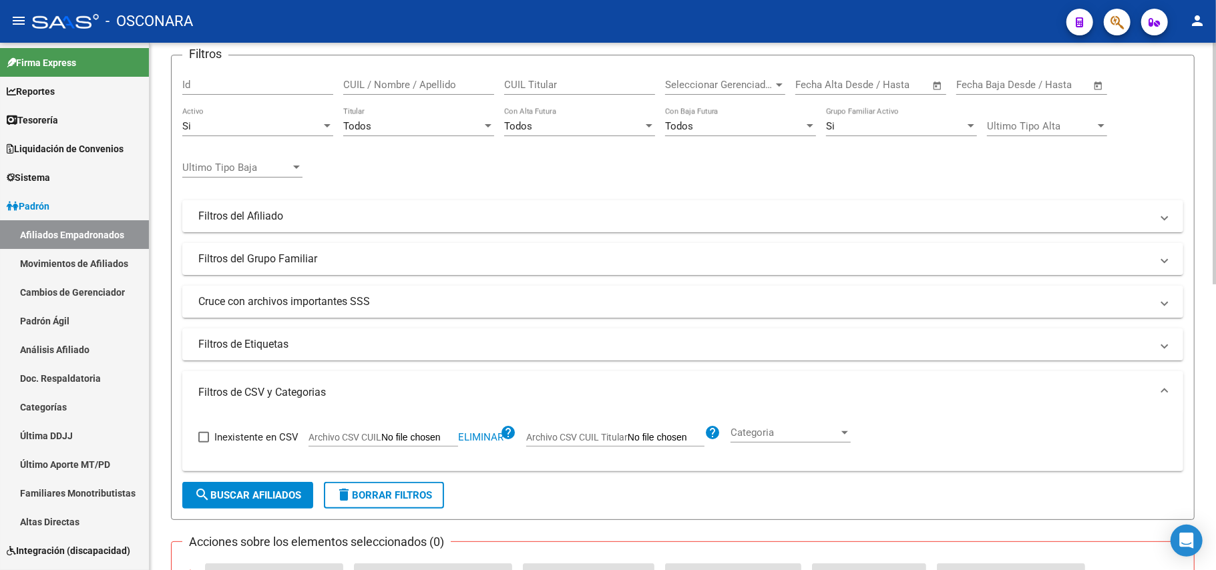
scroll to position [0, 0]
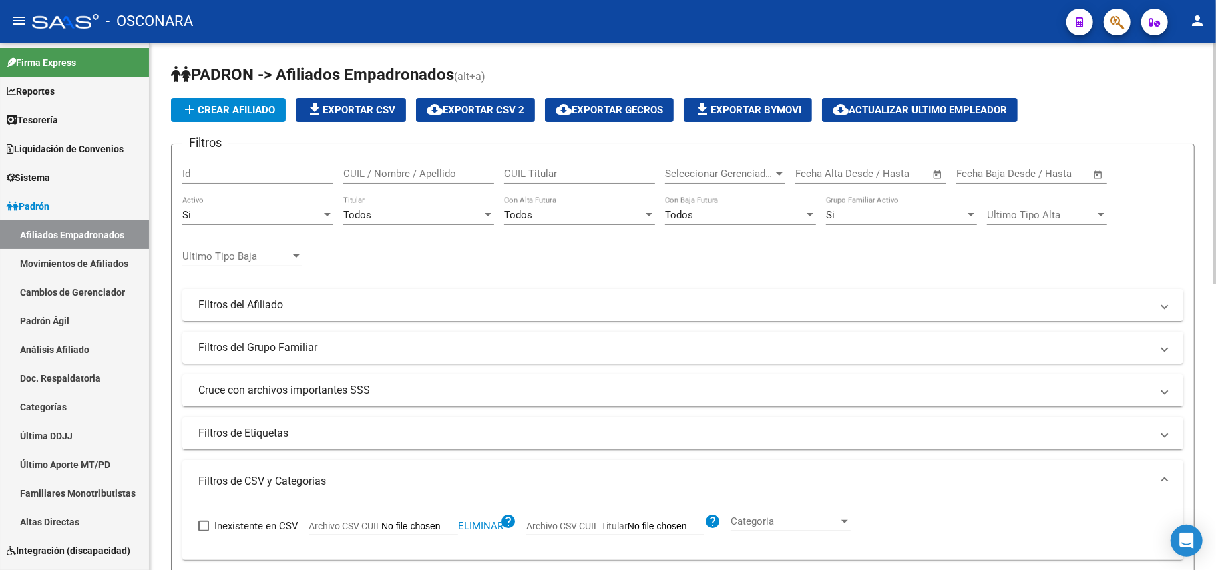
click at [470, 206] on div "Todos Titular" at bounding box center [418, 210] width 151 height 29
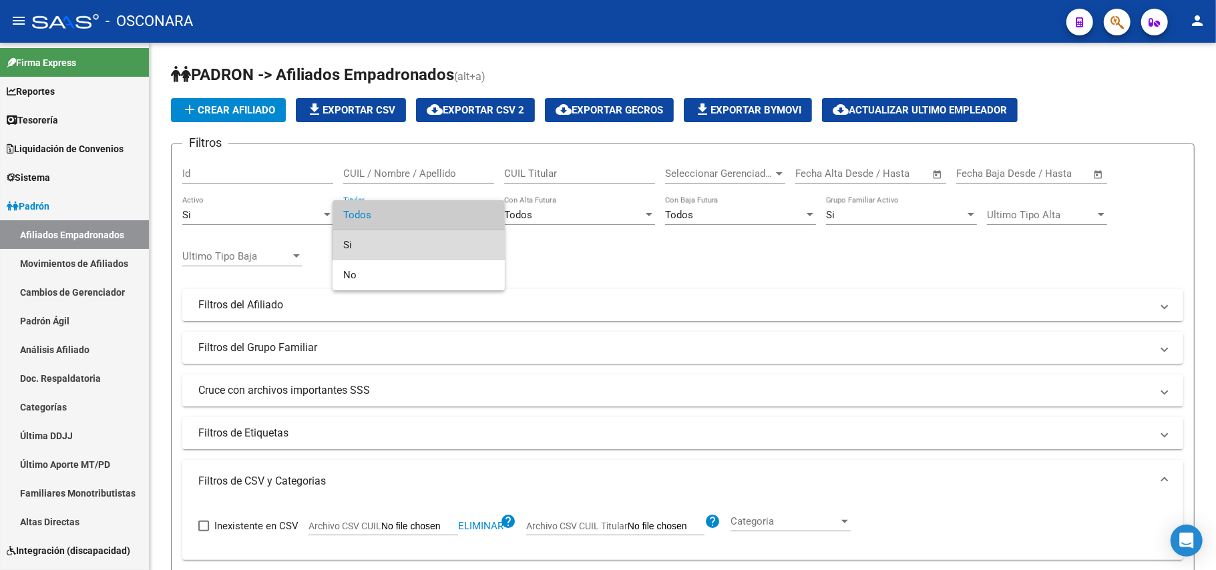
click at [367, 244] on span "Si" at bounding box center [418, 245] width 151 height 30
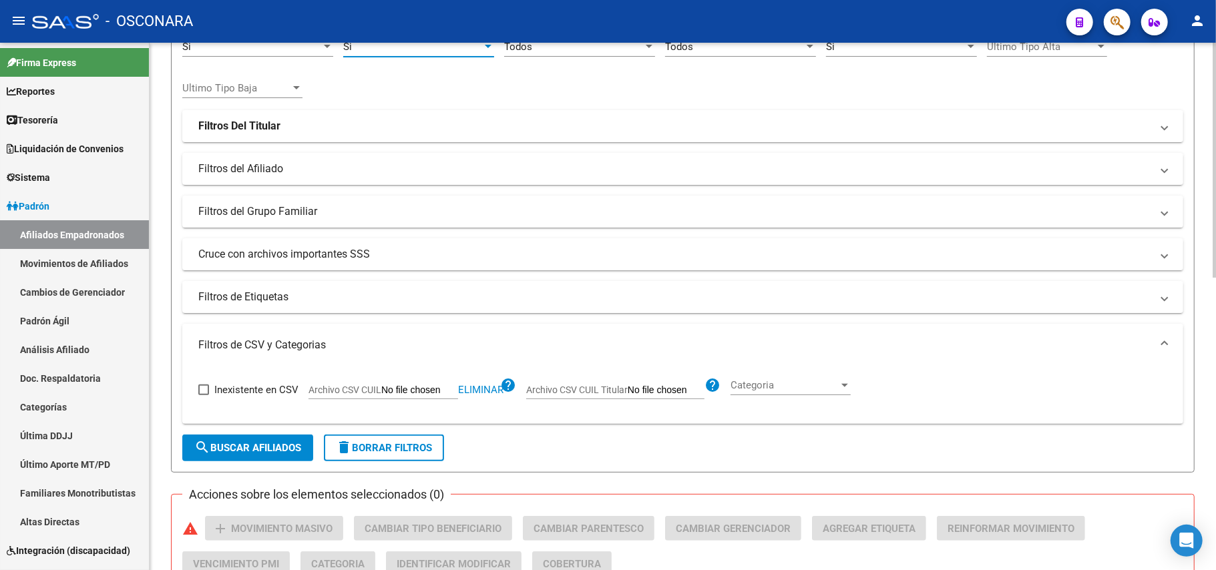
scroll to position [356, 0]
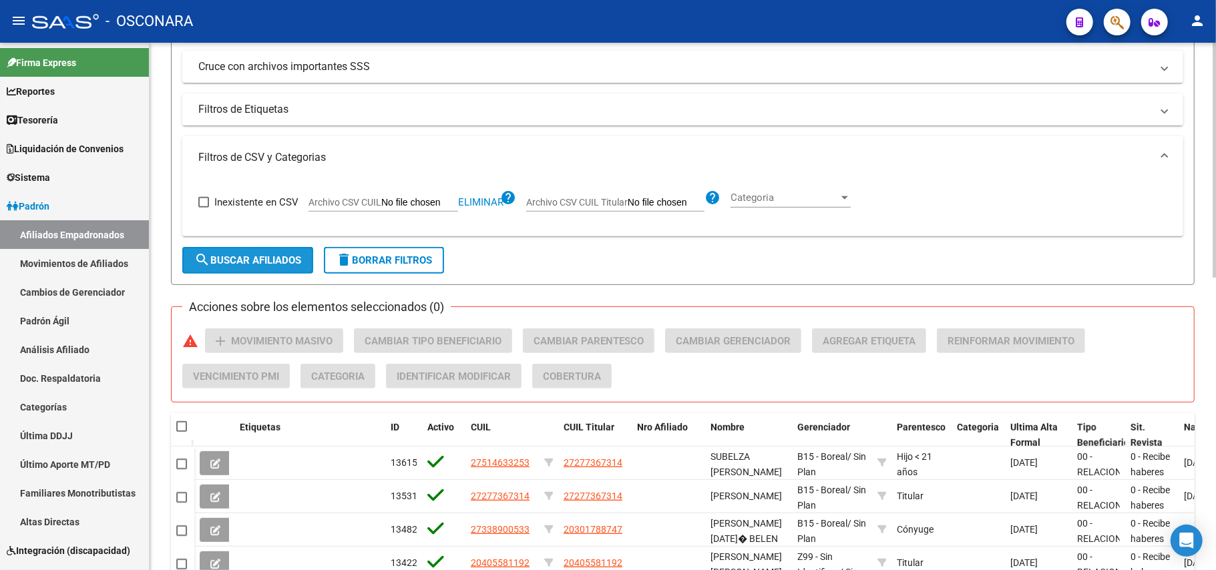
click at [270, 250] on button "search Buscar Afiliados" at bounding box center [247, 260] width 131 height 27
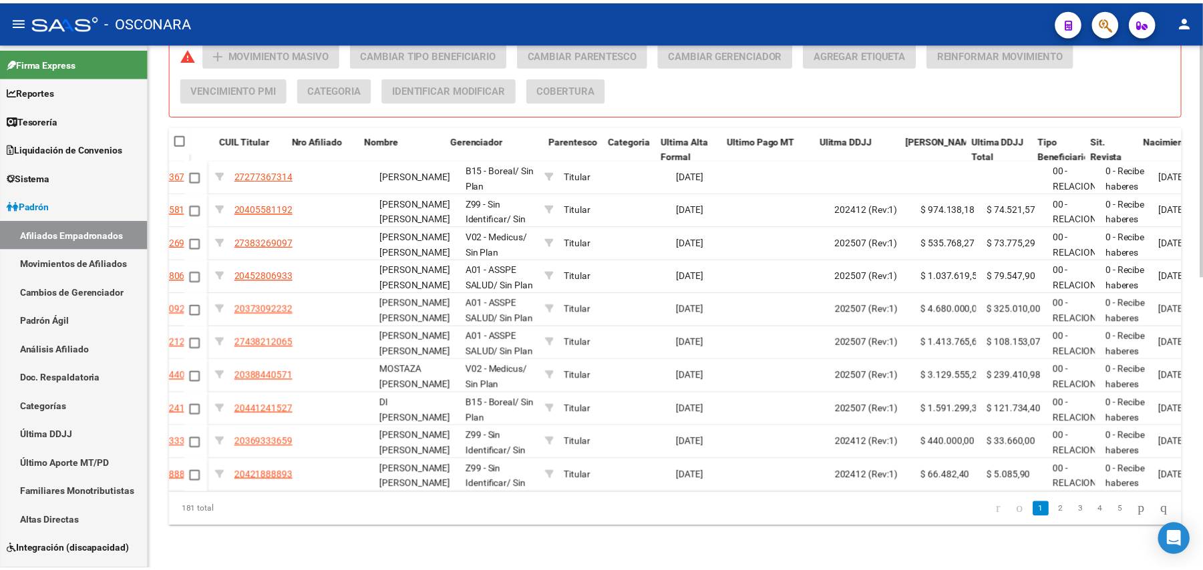
scroll to position [0, 353]
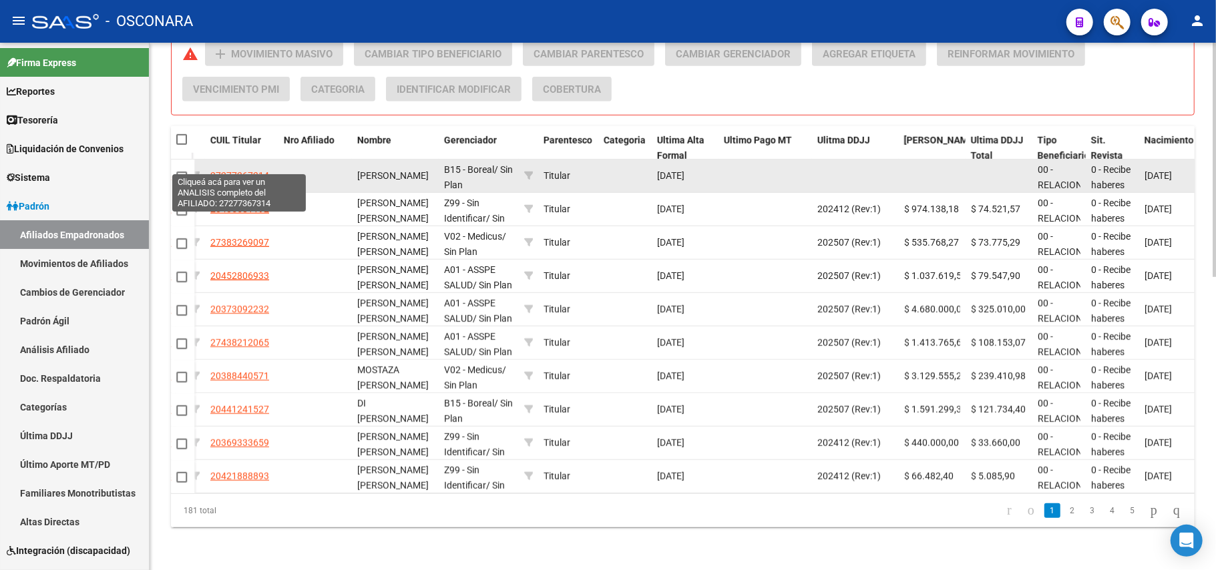
click at [232, 170] on span "27277367314" at bounding box center [239, 175] width 59 height 11
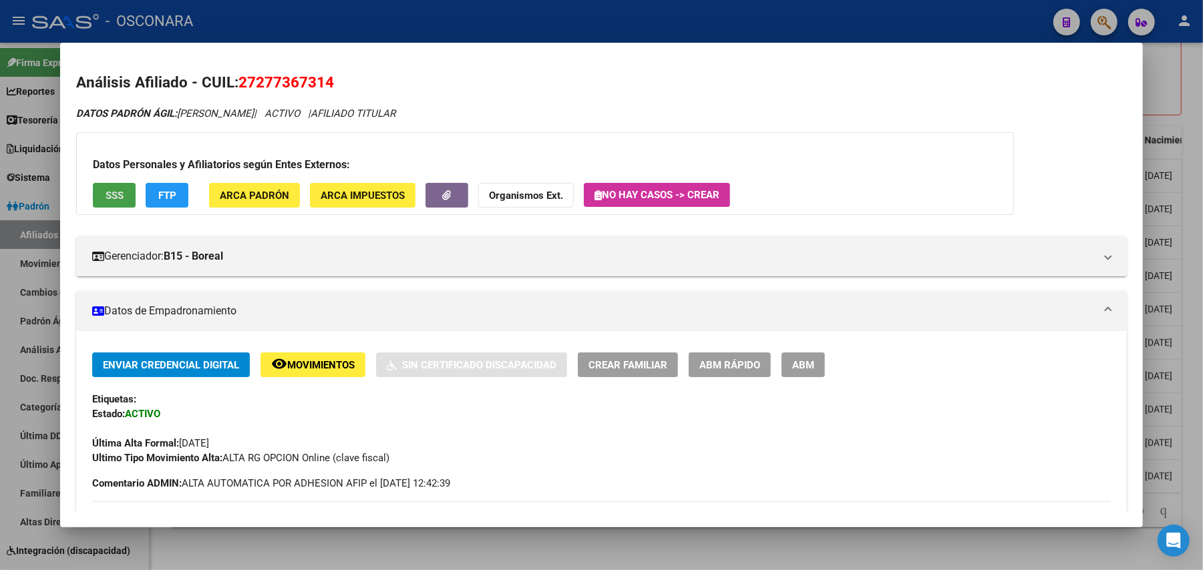
click at [97, 187] on button "SSS" at bounding box center [114, 195] width 43 height 25
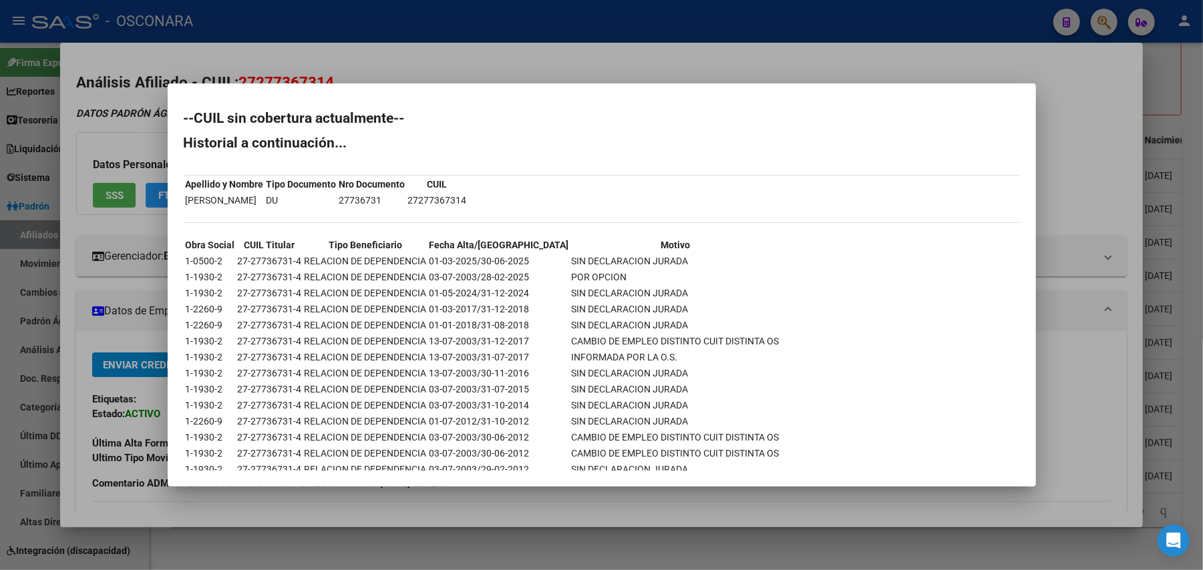
click at [456, 506] on div at bounding box center [601, 285] width 1203 height 570
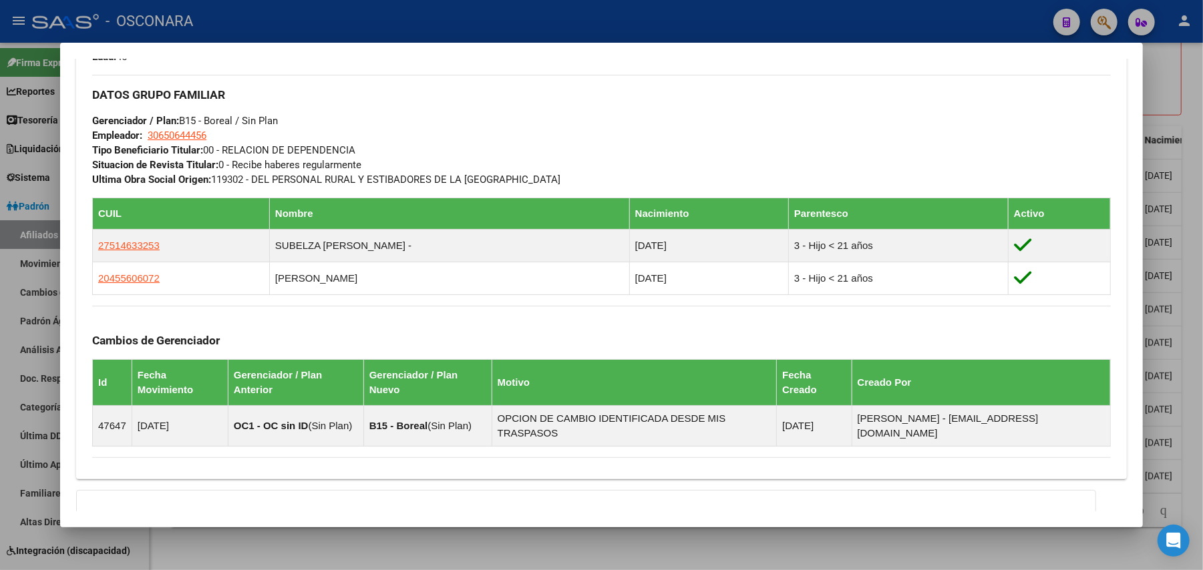
scroll to position [739, 0]
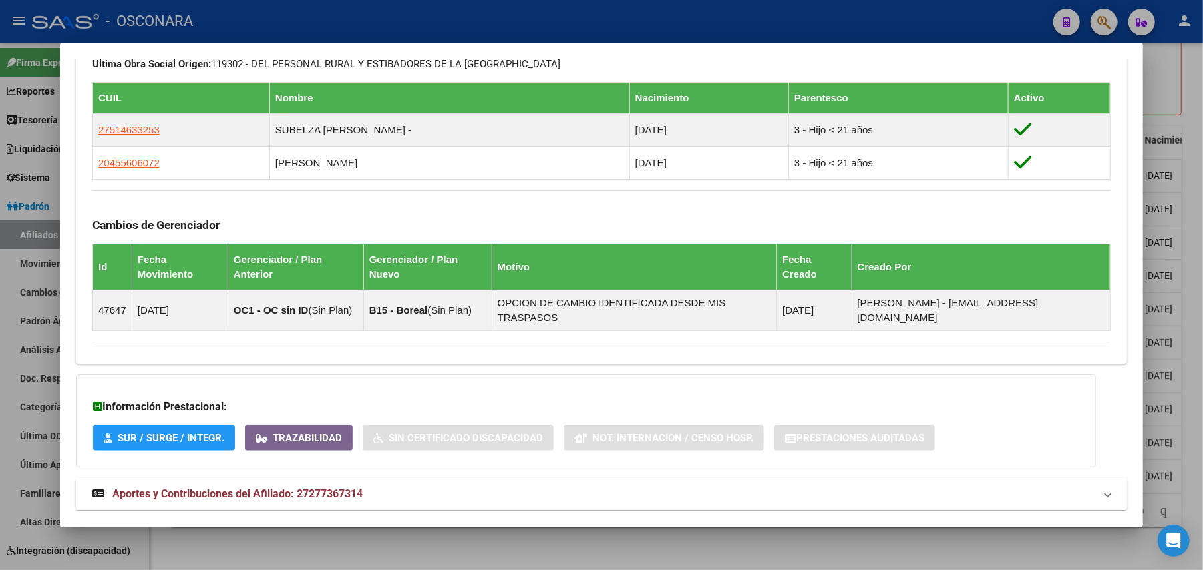
click at [219, 488] on span "Aportes y Contribuciones del Afiliado: 27277367314" at bounding box center [237, 494] width 250 height 13
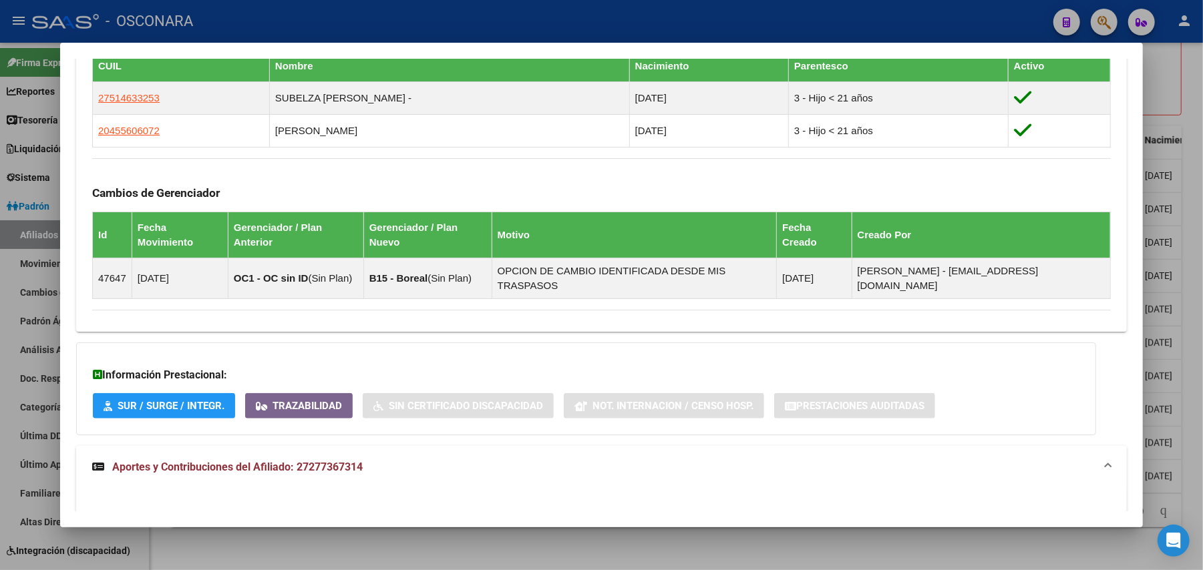
scroll to position [682, 0]
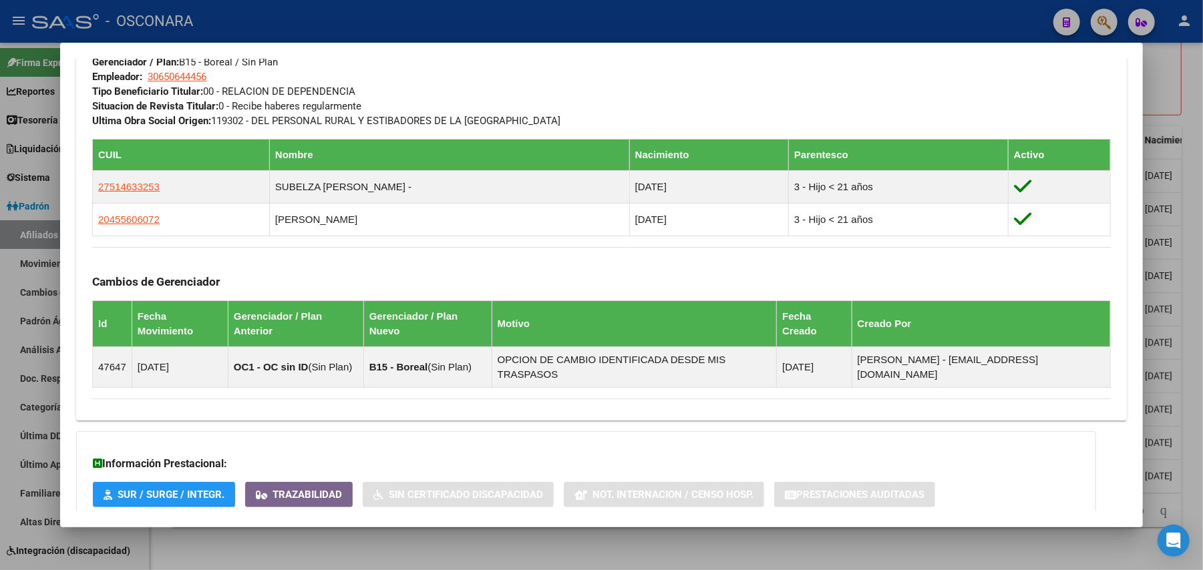
click at [1193, 100] on div at bounding box center [601, 285] width 1203 height 570
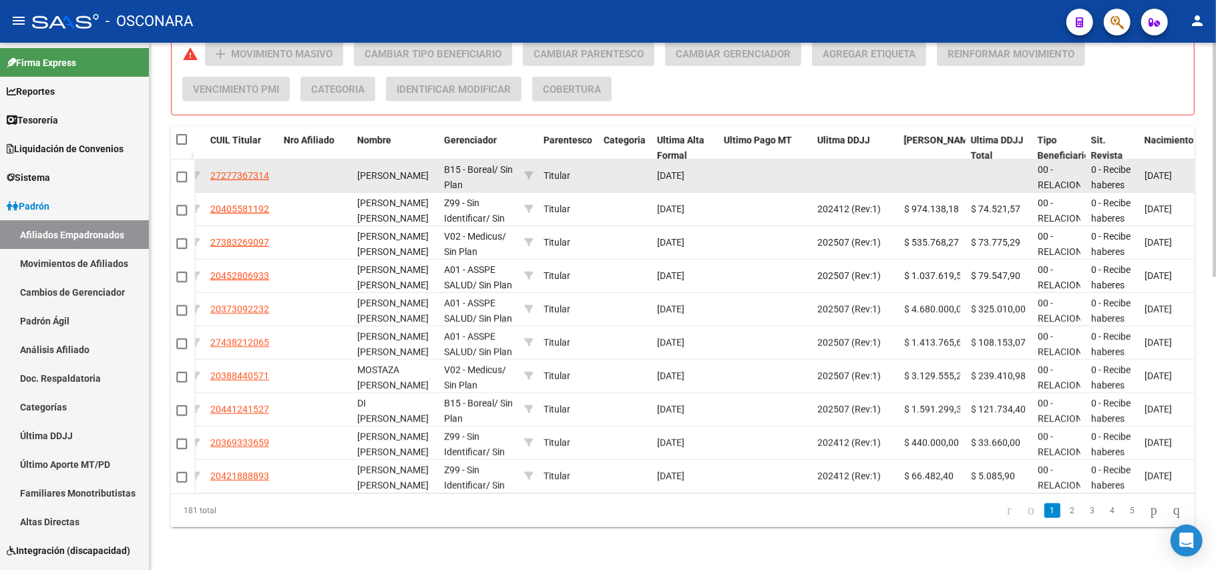
click at [180, 172] on span at bounding box center [181, 177] width 11 height 11
click at [181, 182] on input "checkbox" at bounding box center [181, 182] width 1 height 1
checkbox input "true"
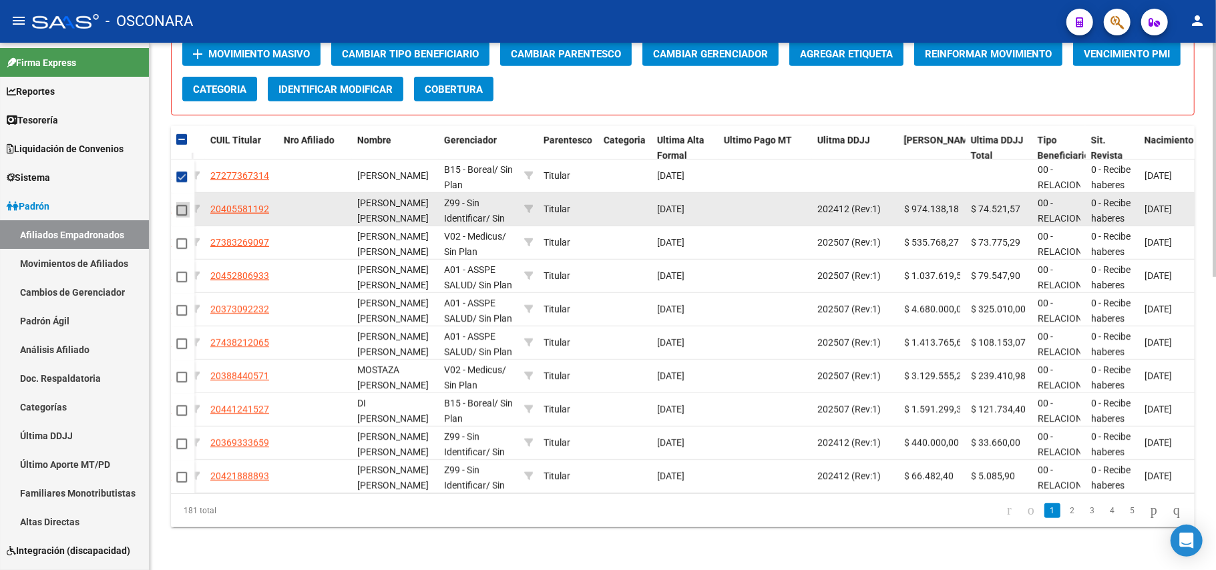
click at [182, 205] on span at bounding box center [181, 210] width 11 height 11
click at [182, 216] on input "checkbox" at bounding box center [181, 216] width 1 height 1
checkbox input "true"
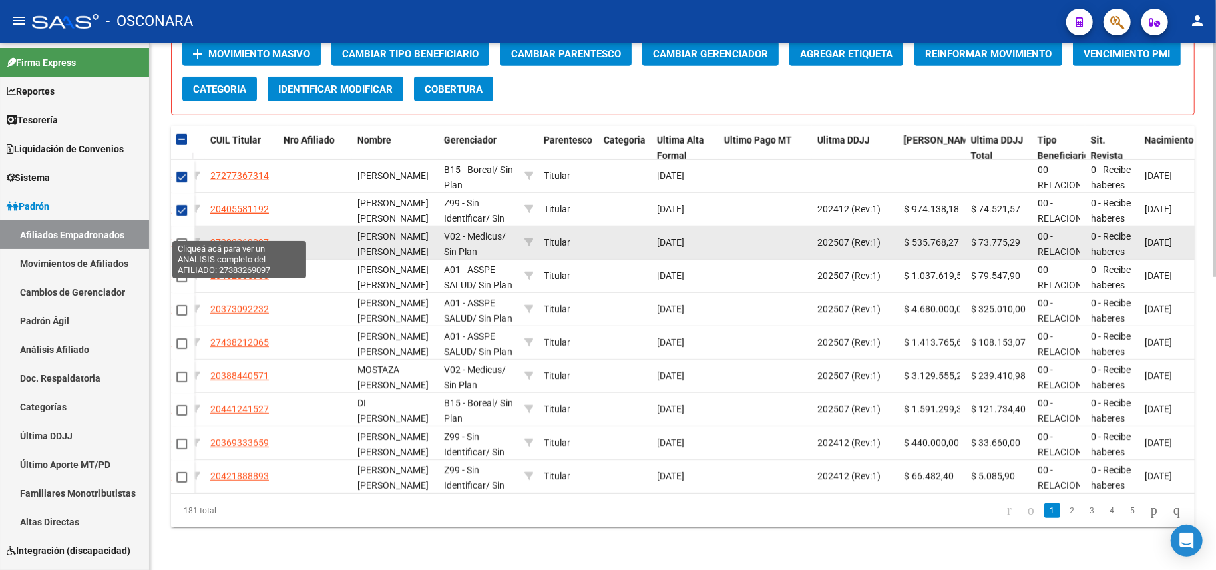
click at [244, 237] on span "27383269097" at bounding box center [239, 242] width 59 height 11
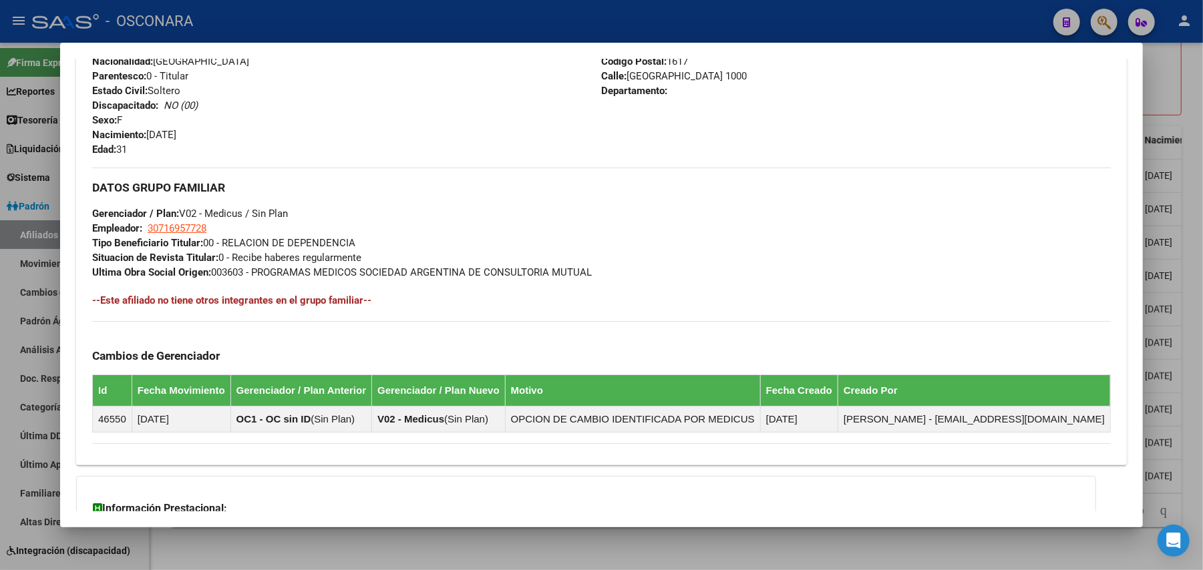
scroll to position [661, 0]
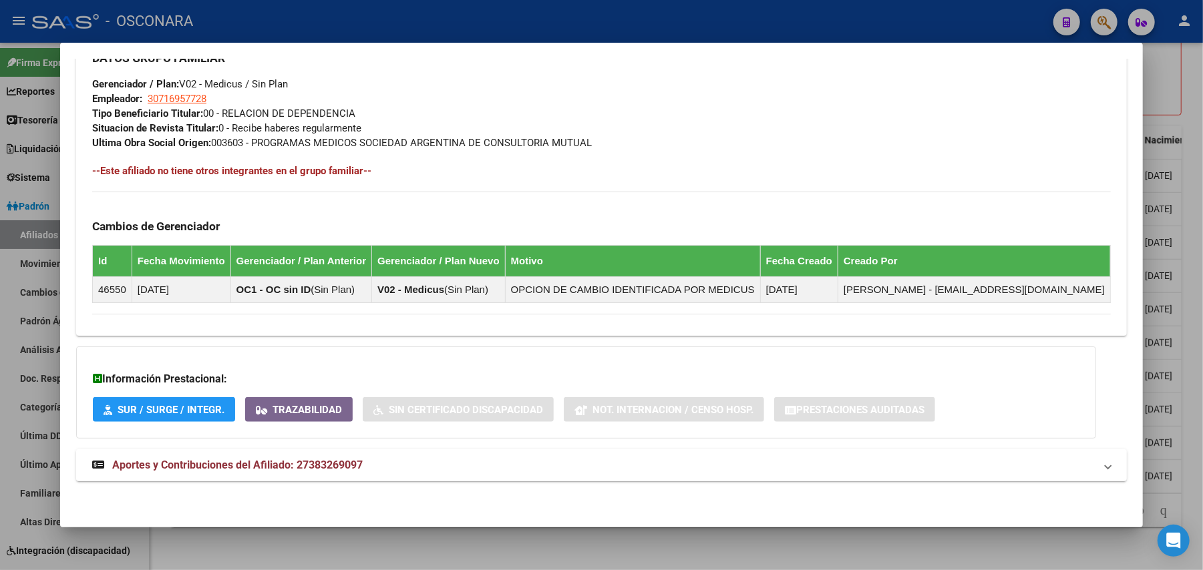
click at [236, 461] on span "Aportes y Contribuciones del Afiliado: 27383269097" at bounding box center [237, 465] width 250 height 13
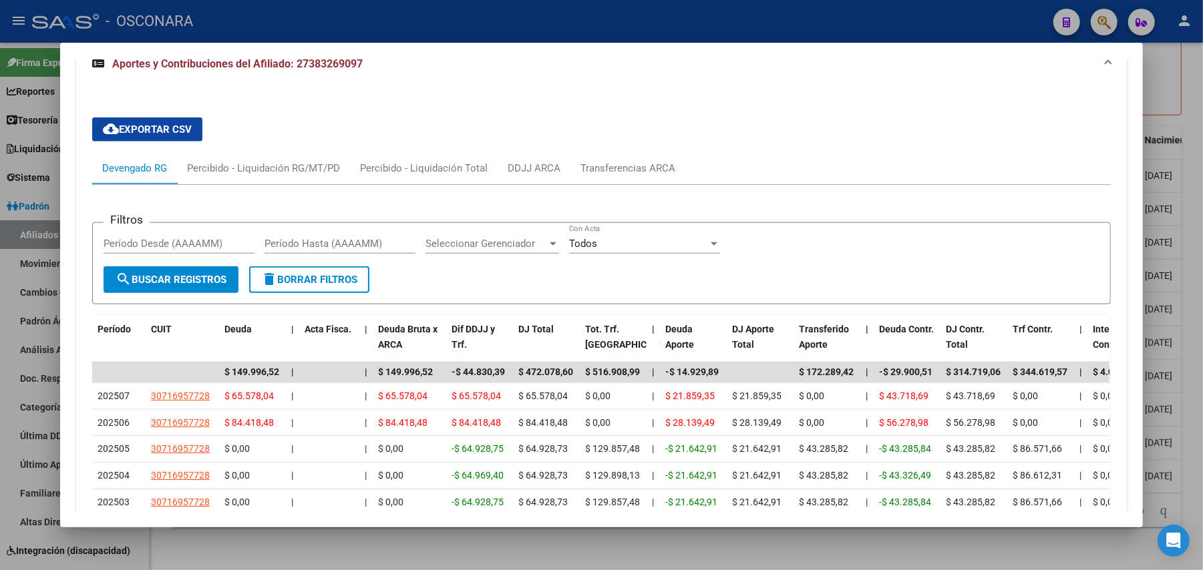
scroll to position [1241, 0]
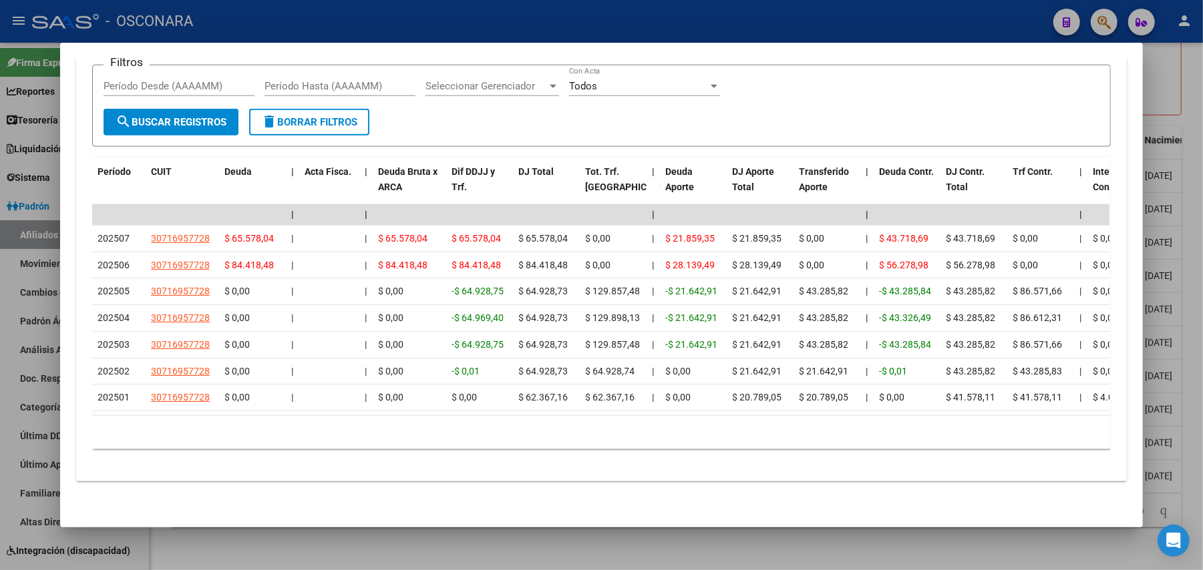
click at [537, 540] on div at bounding box center [601, 285] width 1203 height 570
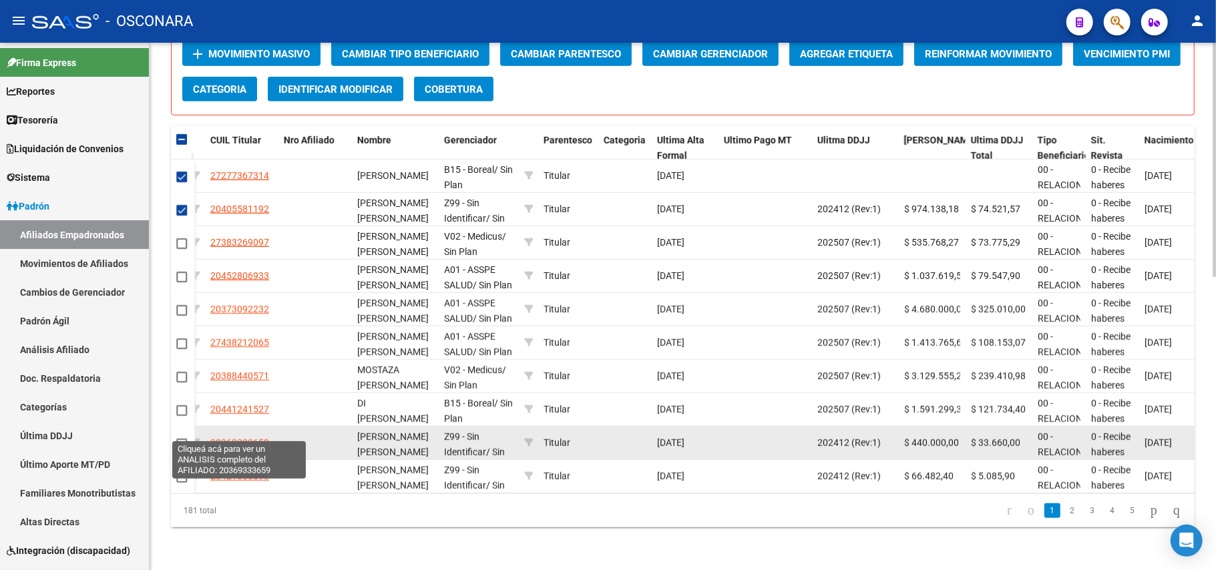
click at [252, 437] on span "20369333659" at bounding box center [239, 442] width 59 height 11
type textarea "20369333659"
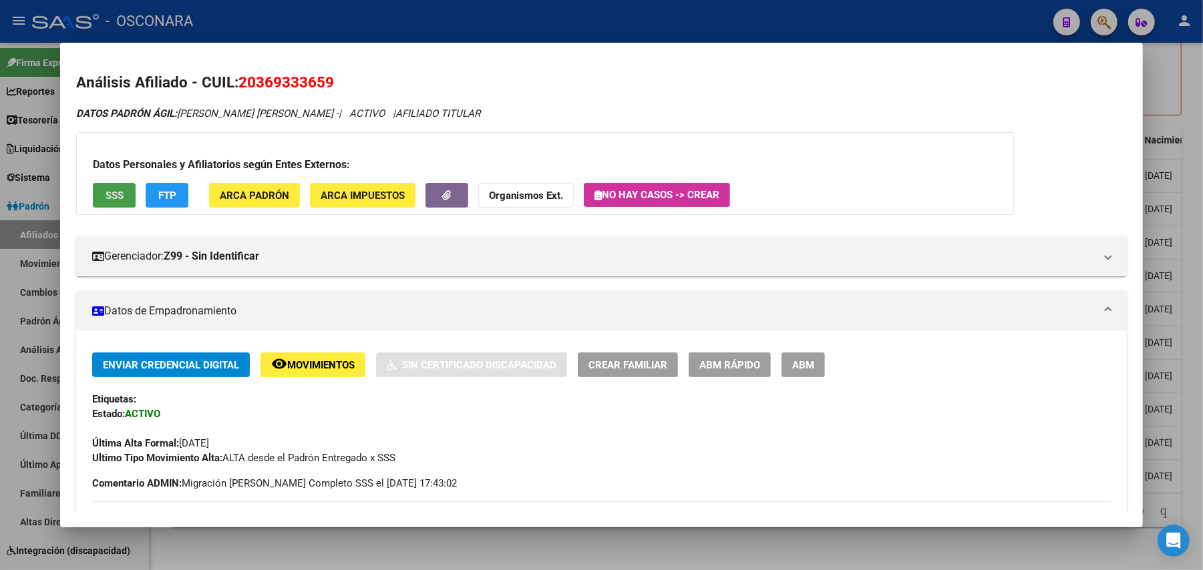
click at [110, 188] on button "SSS" at bounding box center [114, 195] width 43 height 25
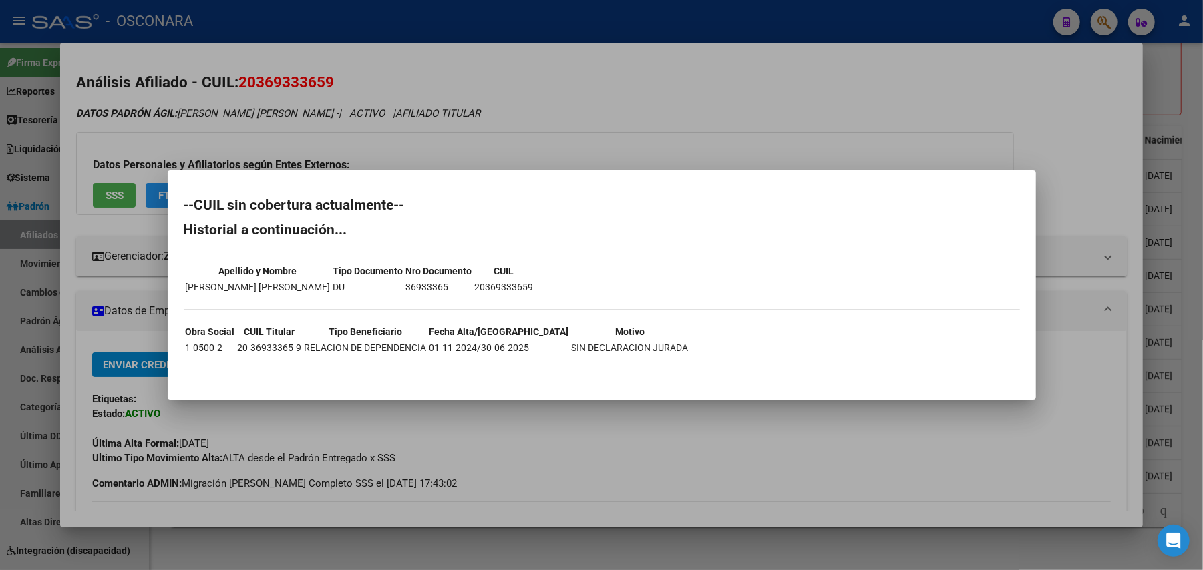
click at [585, 463] on div at bounding box center [601, 285] width 1203 height 570
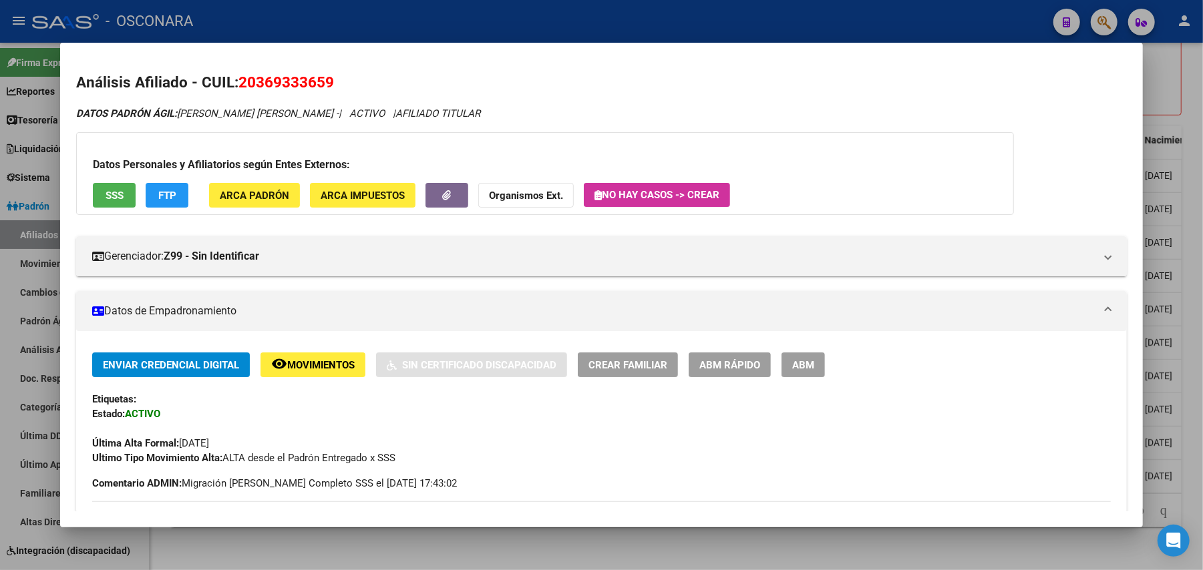
click at [564, 559] on div at bounding box center [601, 285] width 1203 height 570
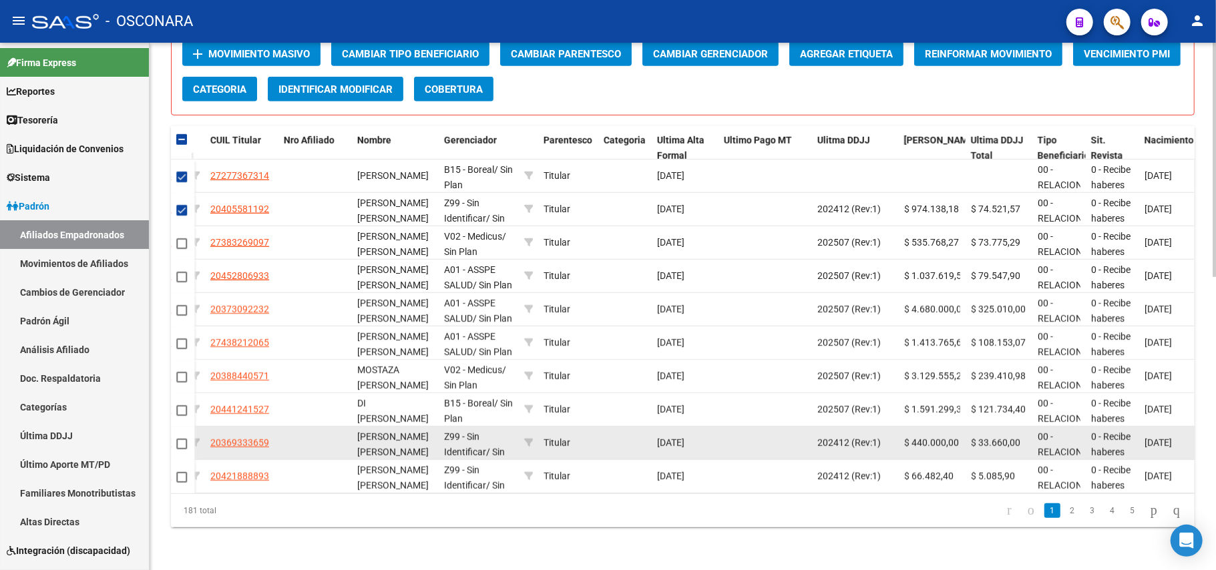
click at [185, 439] on span at bounding box center [181, 444] width 11 height 11
click at [182, 449] on input "checkbox" at bounding box center [181, 449] width 1 height 1
checkbox input "true"
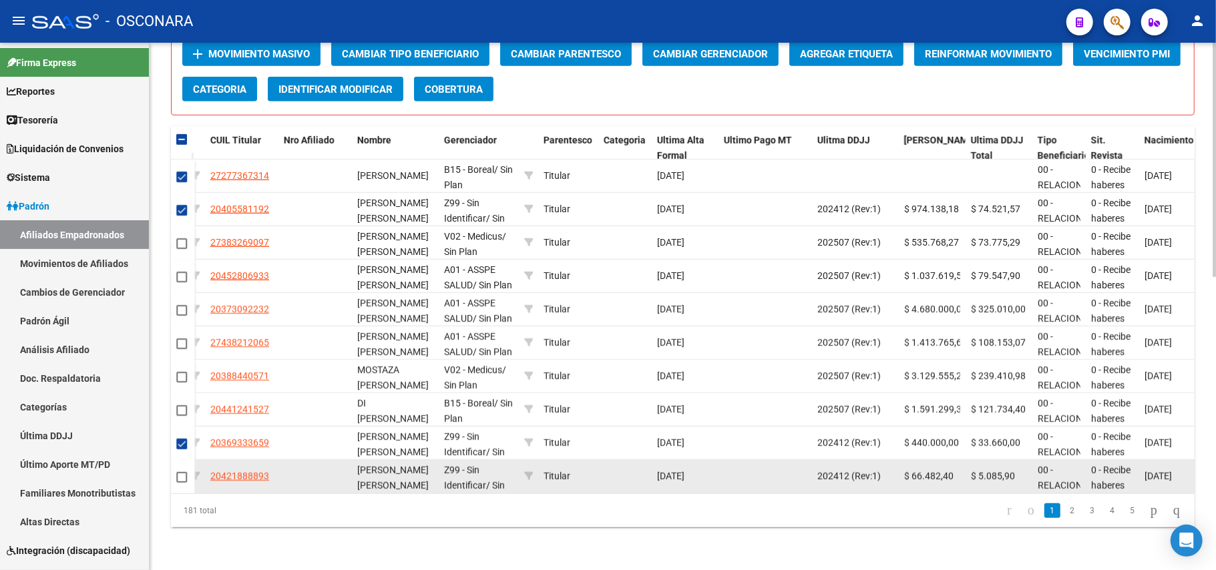
click at [176, 472] on span at bounding box center [181, 477] width 11 height 11
click at [181, 483] on input "checkbox" at bounding box center [181, 483] width 1 height 1
checkbox input "true"
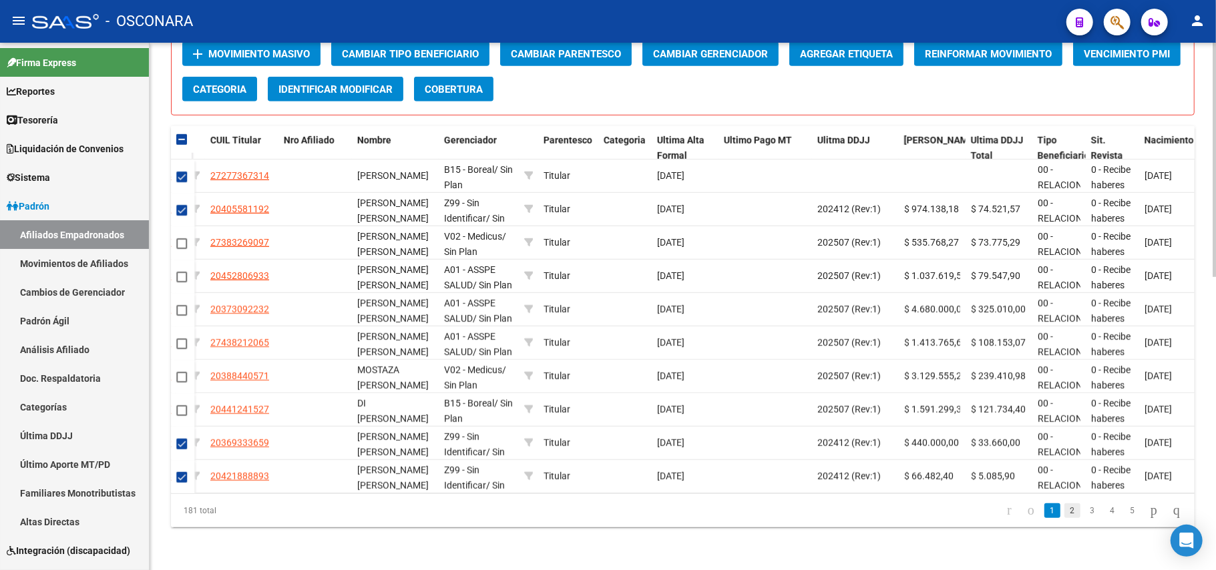
click at [1065, 514] on link "2" at bounding box center [1073, 511] width 16 height 15
checkbox input "false"
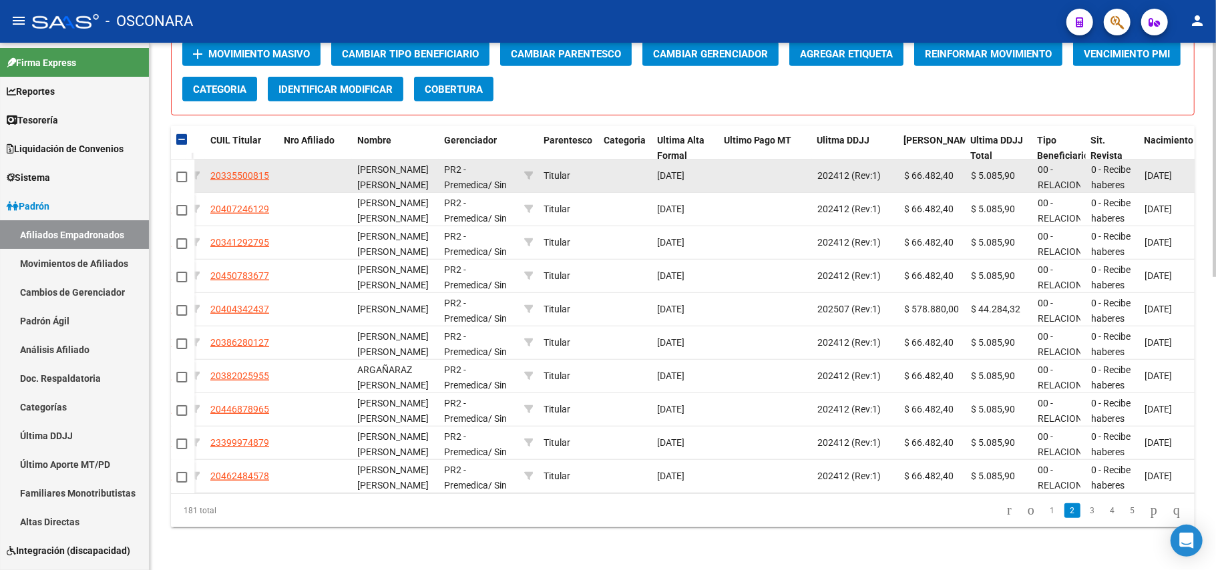
click at [186, 172] on span at bounding box center [181, 177] width 11 height 11
click at [182, 182] on input "checkbox" at bounding box center [181, 182] width 1 height 1
checkbox input "true"
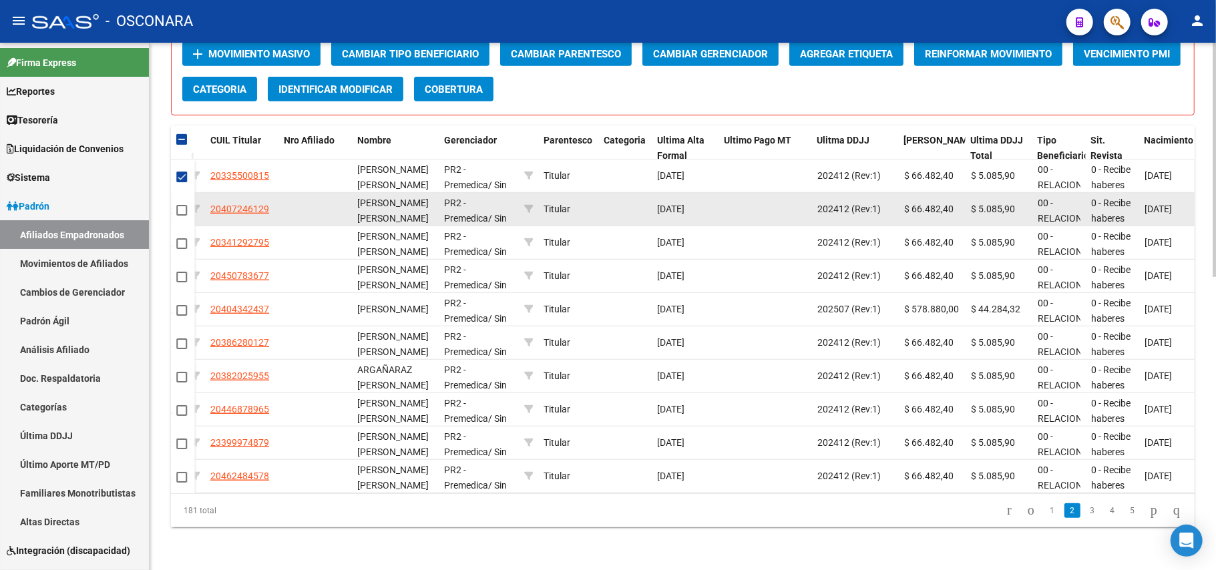
click at [179, 205] on span at bounding box center [181, 210] width 11 height 11
click at [181, 216] on input "checkbox" at bounding box center [181, 216] width 1 height 1
checkbox input "true"
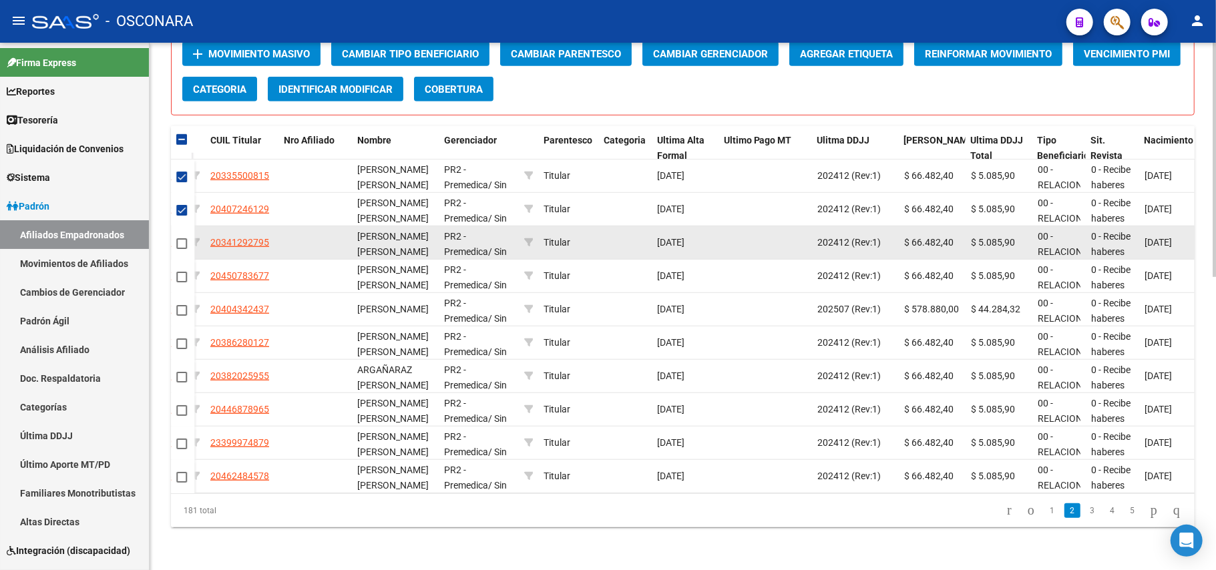
click at [187, 236] on div at bounding box center [182, 243] width 13 height 15
click at [182, 236] on mat-checkbox at bounding box center [181, 243] width 11 height 15
click at [182, 238] on span at bounding box center [181, 243] width 11 height 11
click at [182, 249] on input "checkbox" at bounding box center [181, 249] width 1 height 1
checkbox input "true"
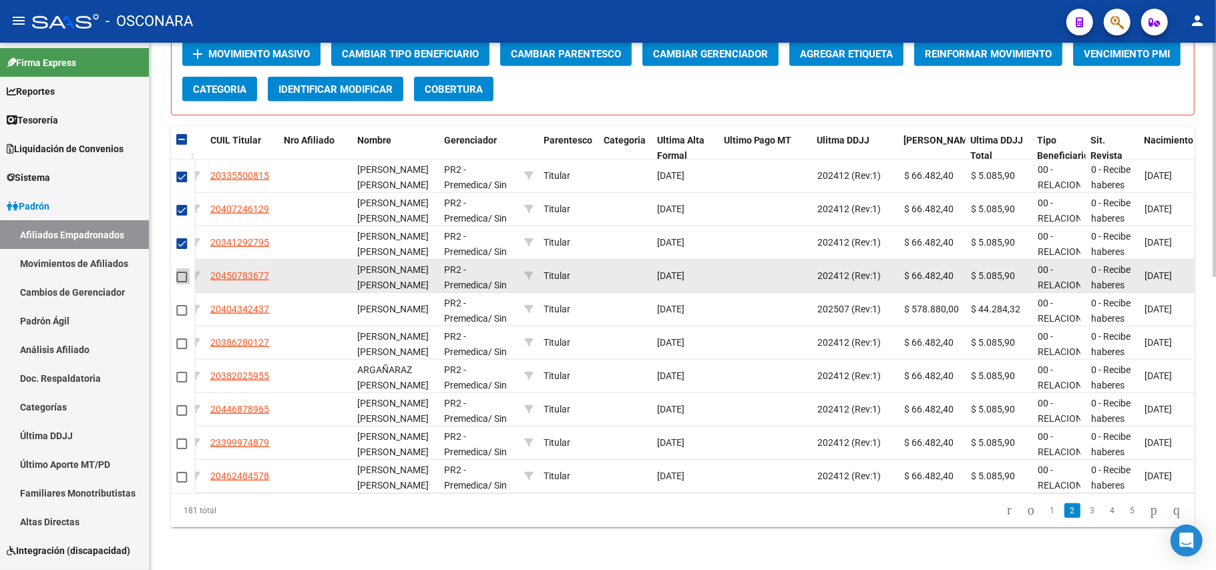
click at [184, 272] on span at bounding box center [181, 277] width 11 height 11
click at [182, 283] on input "checkbox" at bounding box center [181, 283] width 1 height 1
checkbox input "true"
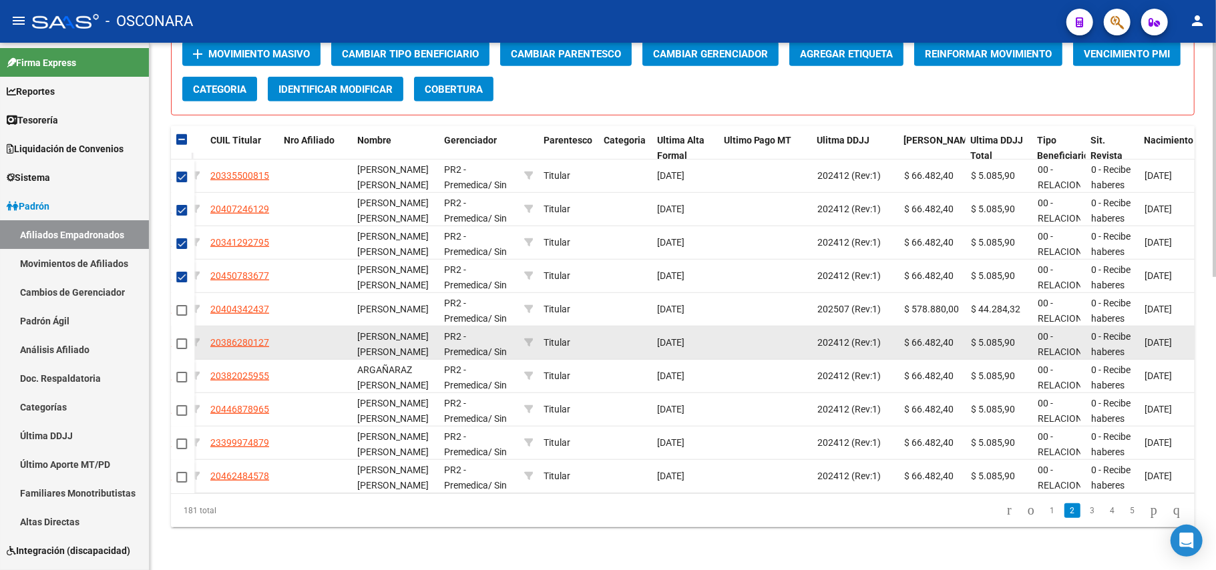
click at [182, 337] on mat-checkbox at bounding box center [181, 343] width 11 height 15
click at [180, 339] on span at bounding box center [181, 344] width 11 height 11
click at [181, 349] on input "checkbox" at bounding box center [181, 349] width 1 height 1
checkbox input "true"
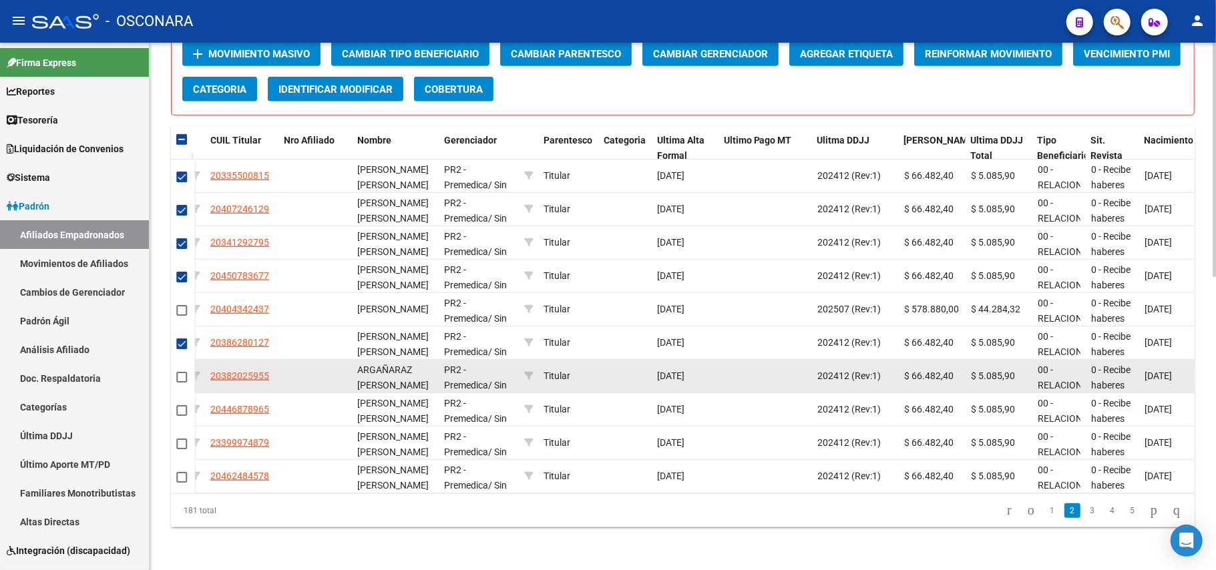
click at [190, 363] on datatable-body-cell at bounding box center [182, 376] width 23 height 33
click at [186, 372] on span at bounding box center [181, 377] width 11 height 11
click at [182, 383] on input "checkbox" at bounding box center [181, 383] width 1 height 1
checkbox input "true"
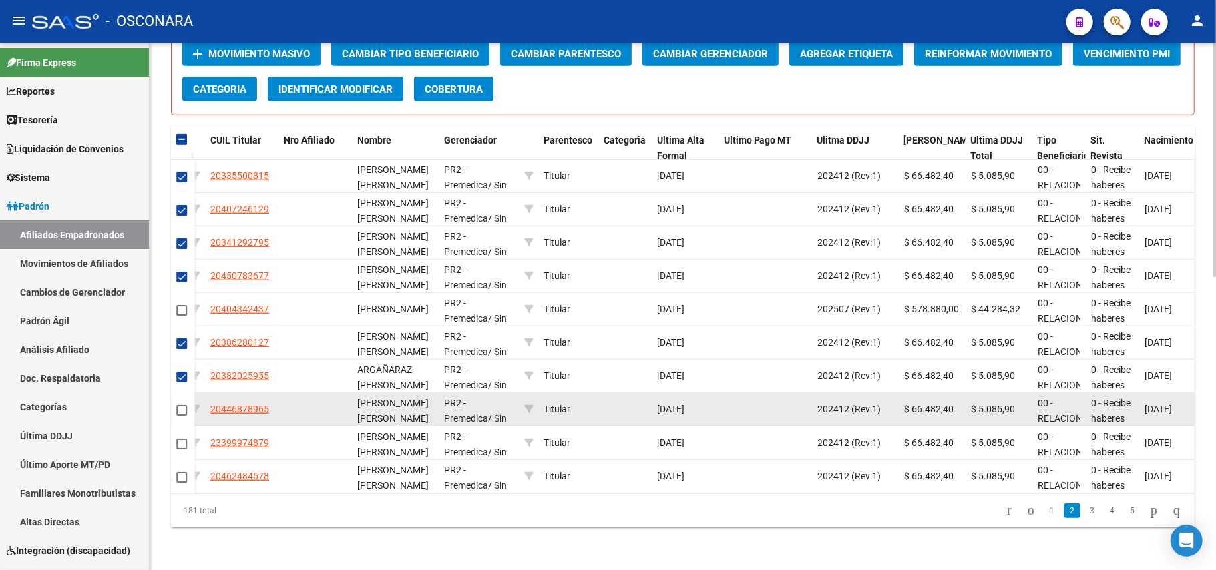
click at [184, 405] on span at bounding box center [181, 410] width 11 height 11
click at [182, 416] on input "checkbox" at bounding box center [181, 416] width 1 height 1
checkbox input "true"
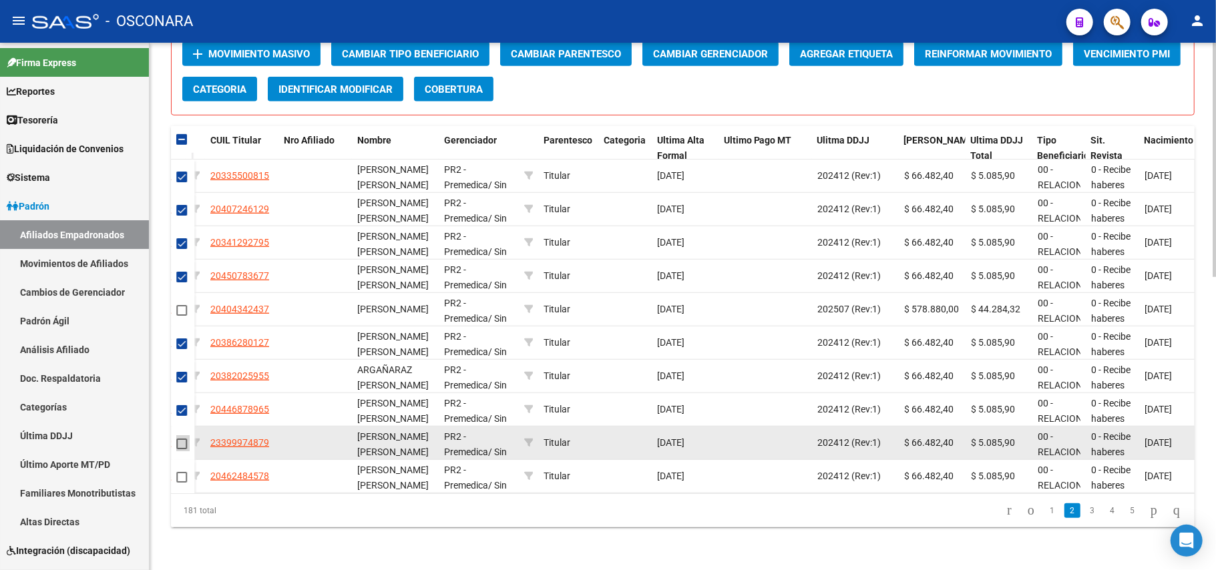
click at [182, 439] on span at bounding box center [181, 444] width 11 height 11
click at [182, 449] on input "checkbox" at bounding box center [181, 449] width 1 height 1
checkbox input "true"
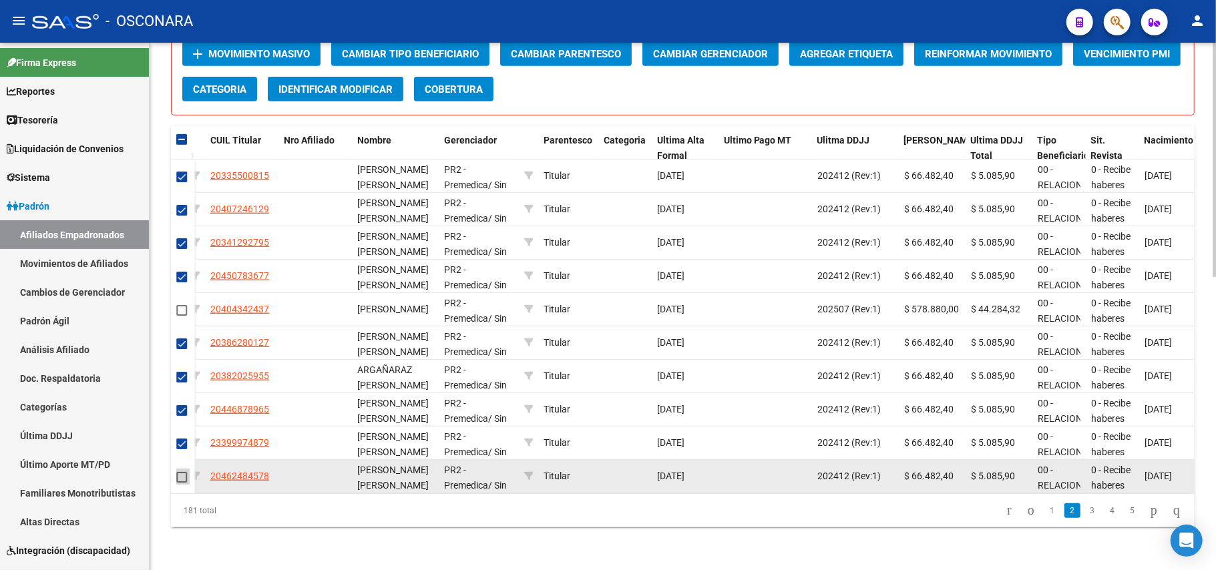
click at [184, 472] on span at bounding box center [181, 477] width 11 height 11
click at [182, 483] on input "checkbox" at bounding box center [181, 483] width 1 height 1
checkbox input "true"
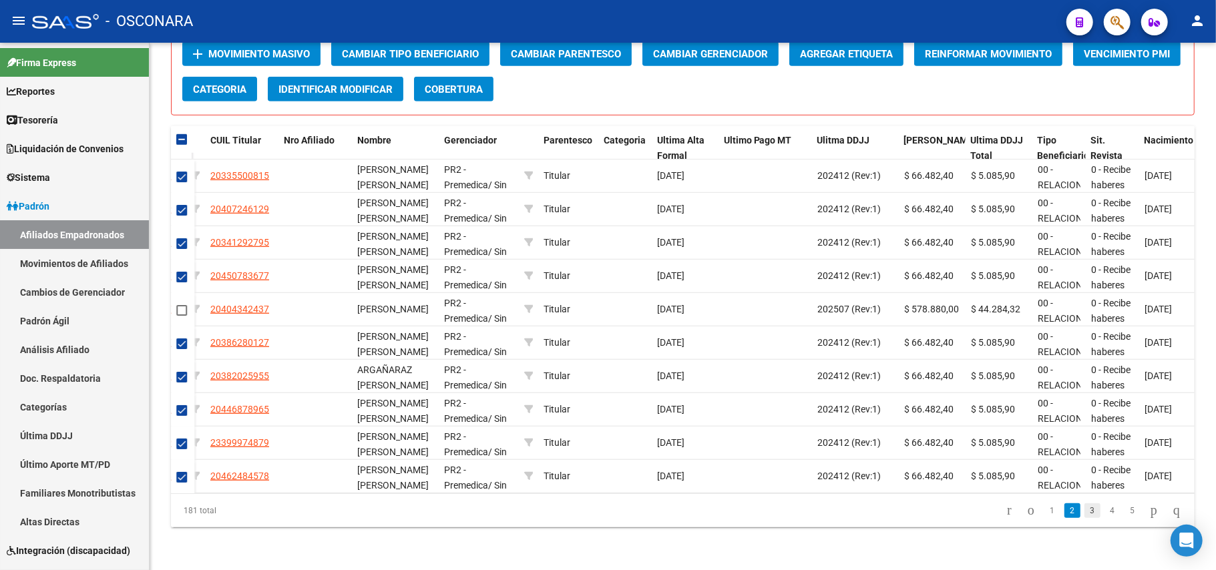
click at [1085, 510] on link "3" at bounding box center [1093, 511] width 16 height 15
checkbox input "false"
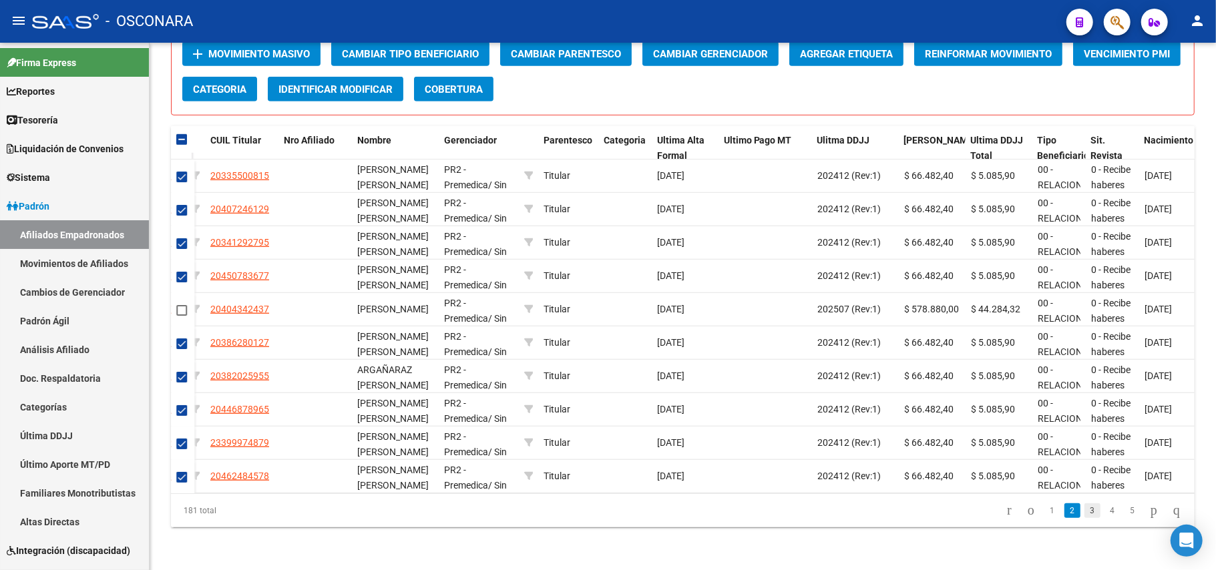
checkbox input "false"
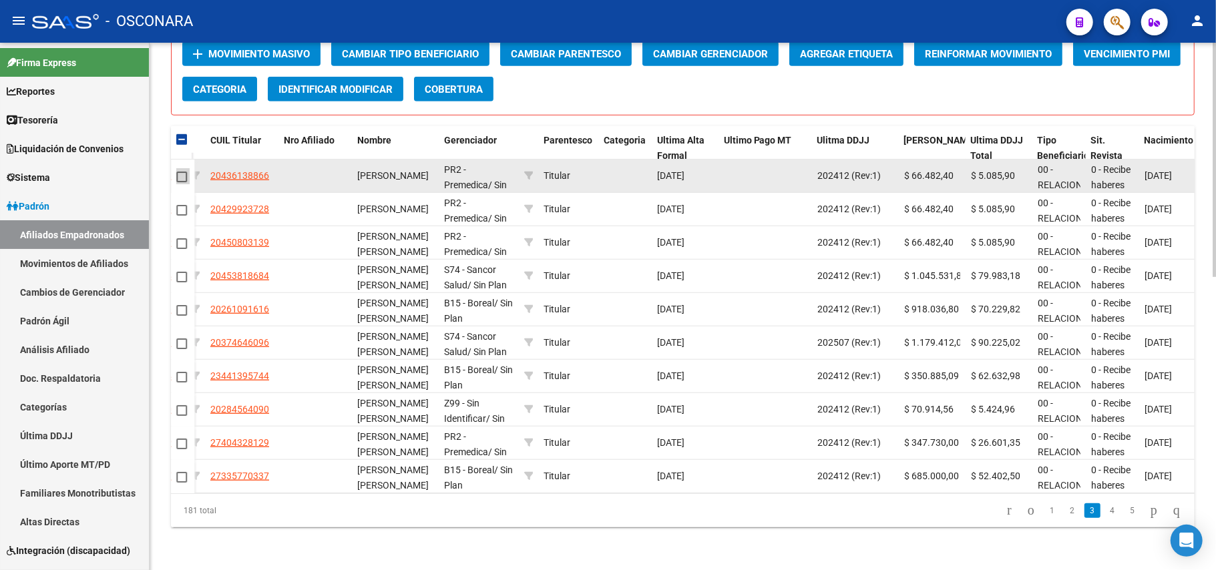
click at [182, 172] on span at bounding box center [181, 177] width 11 height 11
click at [182, 182] on input "checkbox" at bounding box center [181, 182] width 1 height 1
checkbox input "true"
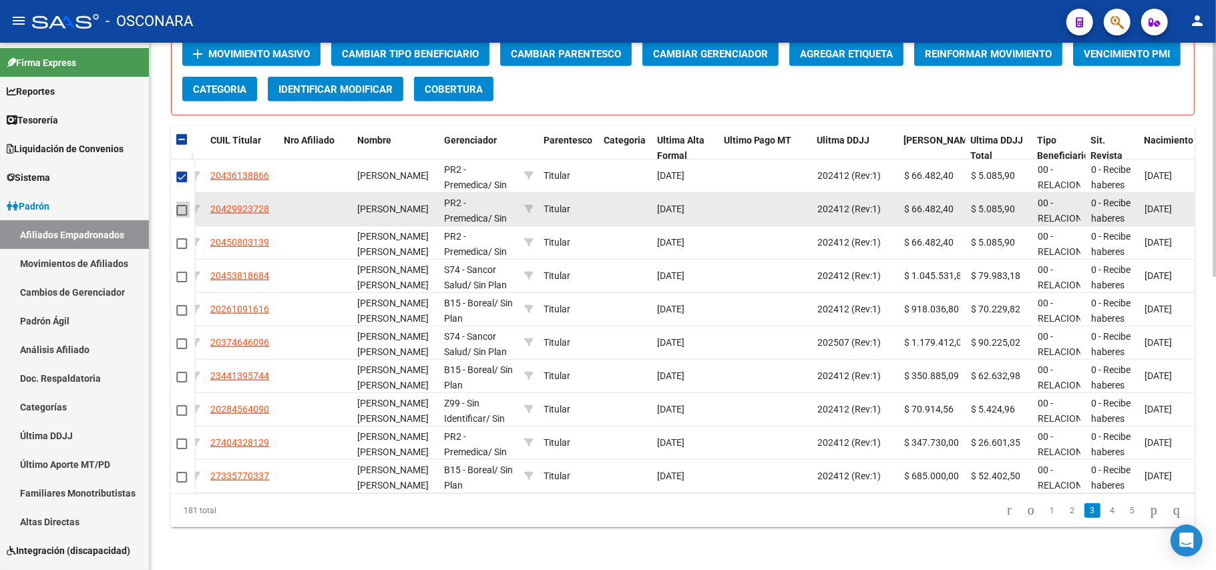
click at [182, 205] on span at bounding box center [181, 210] width 11 height 11
click at [182, 216] on input "checkbox" at bounding box center [181, 216] width 1 height 1
checkbox input "true"
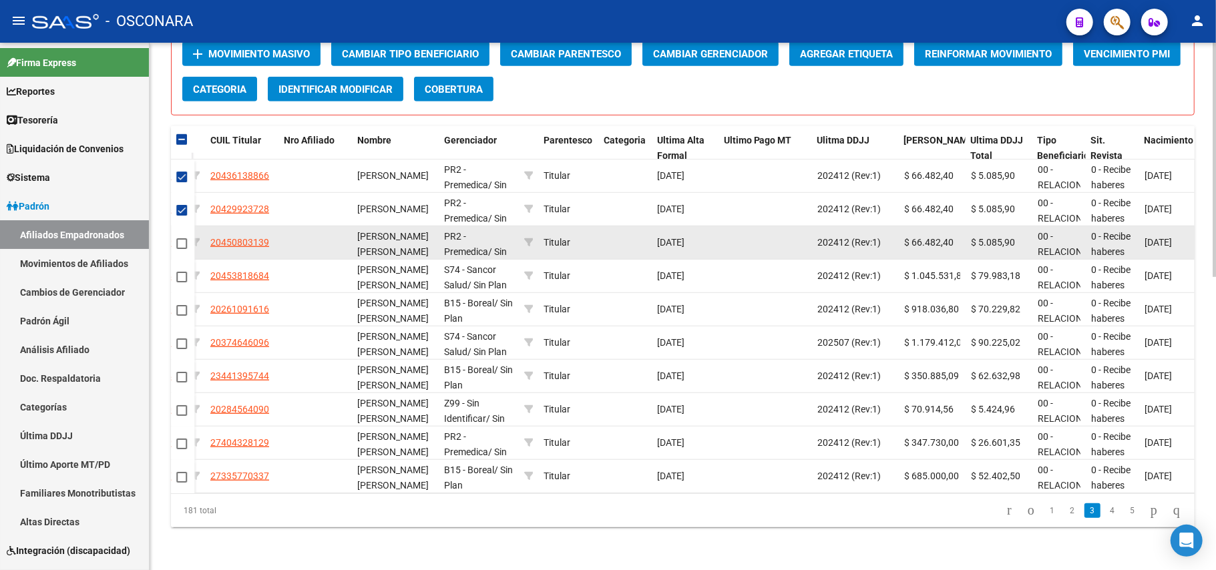
click at [182, 238] on span at bounding box center [181, 243] width 11 height 11
click at [182, 249] on input "checkbox" at bounding box center [181, 249] width 1 height 1
checkbox input "true"
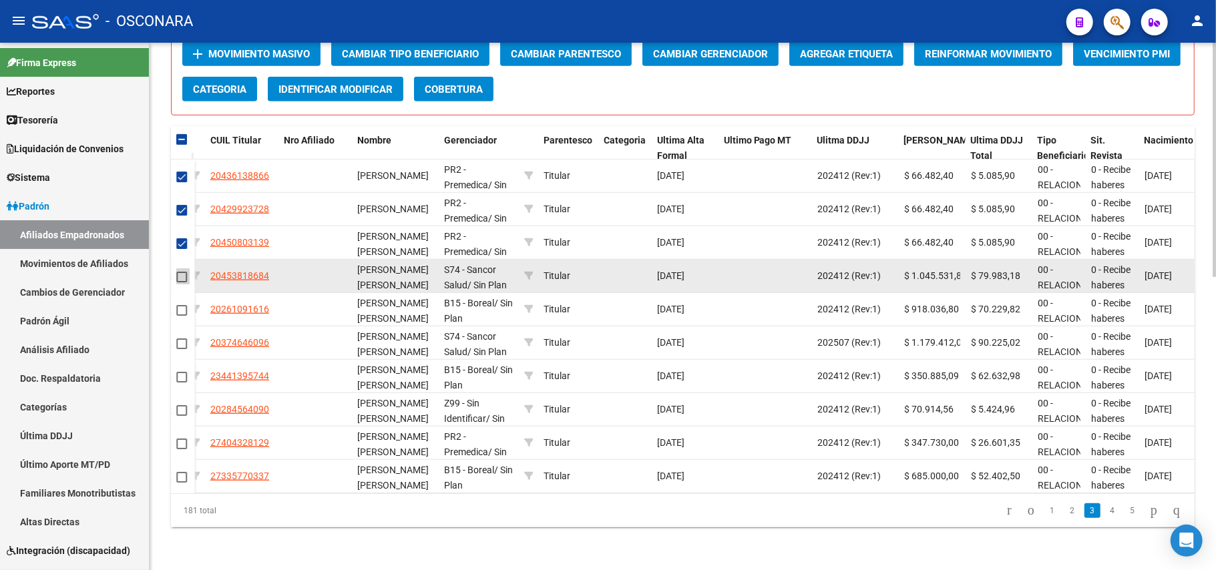
click at [182, 272] on span at bounding box center [181, 277] width 11 height 11
click at [182, 283] on input "checkbox" at bounding box center [181, 283] width 1 height 1
checkbox input "true"
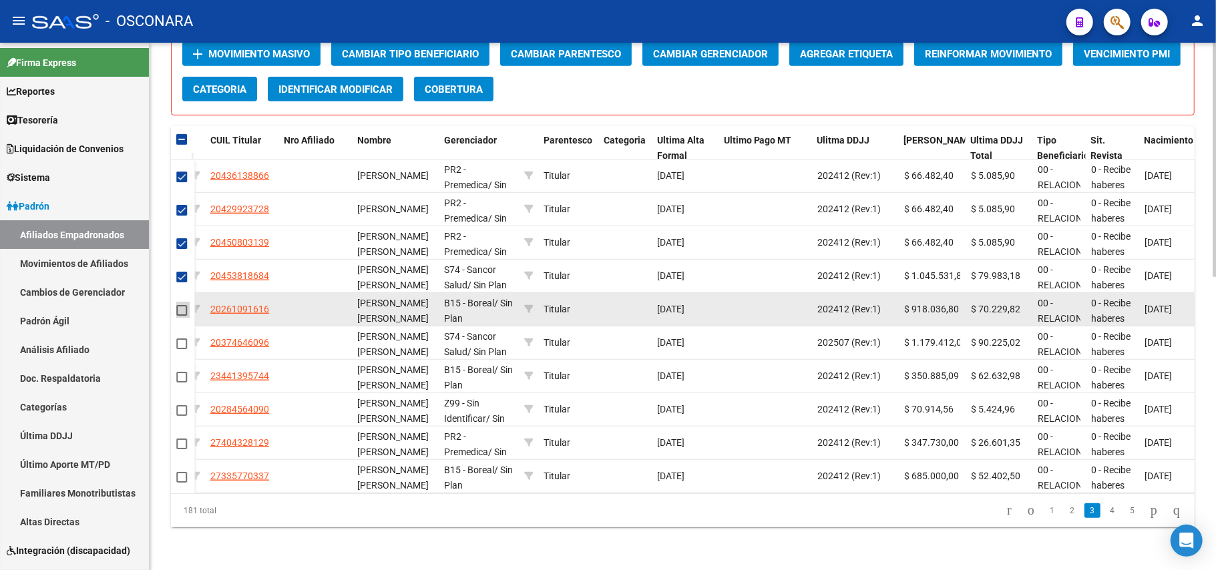
click at [182, 305] on span at bounding box center [181, 310] width 11 height 11
click at [182, 316] on input "checkbox" at bounding box center [181, 316] width 1 height 1
checkbox input "true"
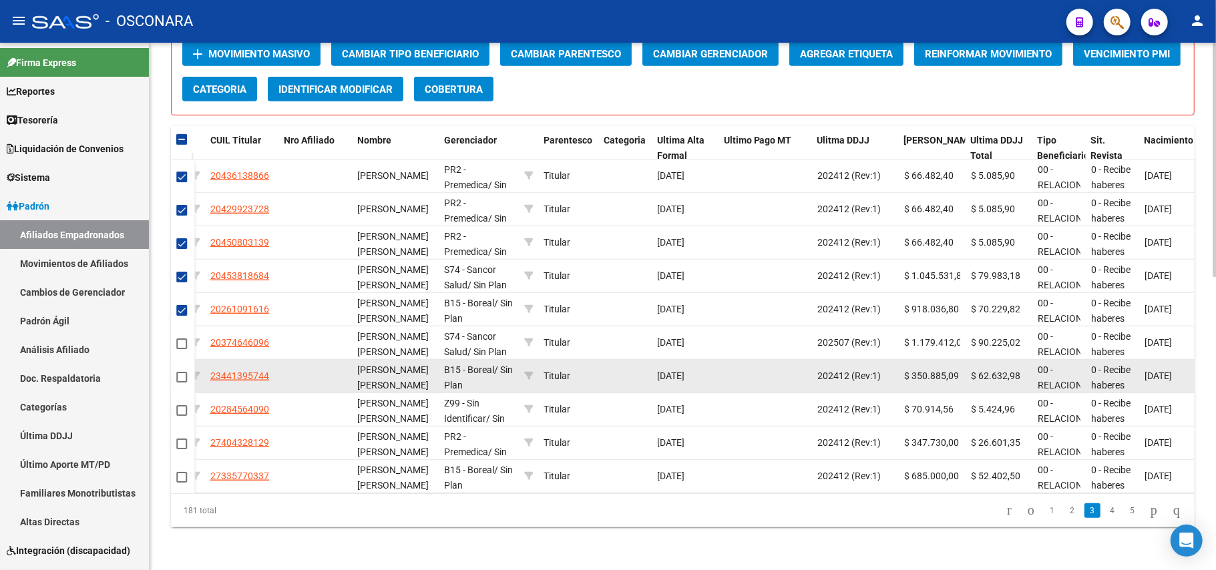
click at [184, 372] on span at bounding box center [181, 377] width 11 height 11
click at [182, 383] on input "checkbox" at bounding box center [181, 383] width 1 height 1
checkbox input "true"
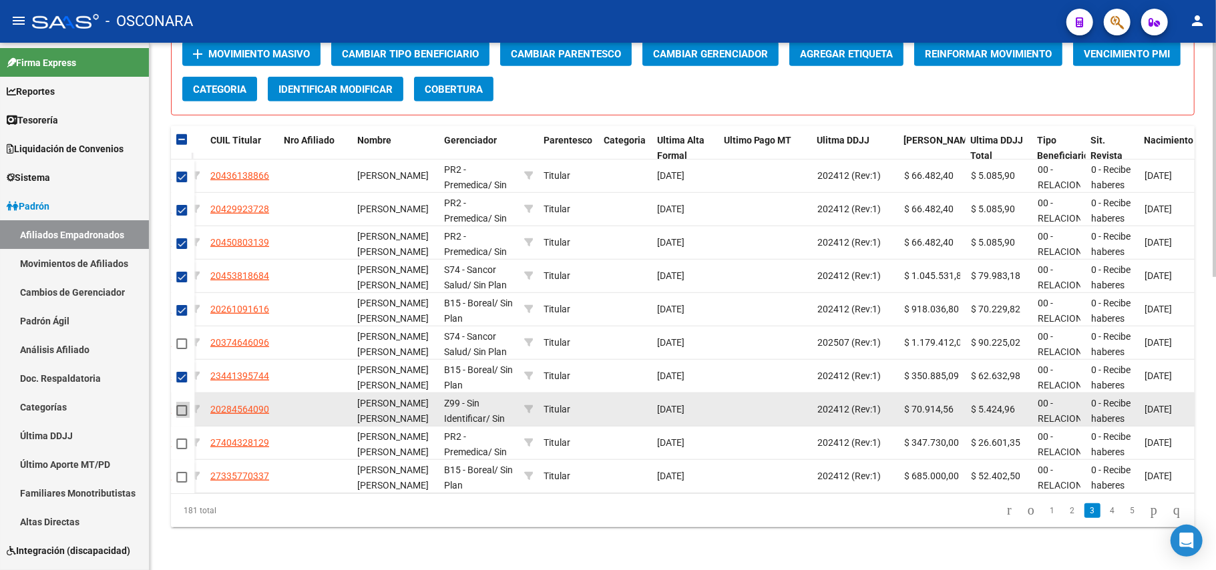
click at [183, 405] on span at bounding box center [181, 410] width 11 height 11
click at [182, 416] on input "checkbox" at bounding box center [181, 416] width 1 height 1
checkbox input "true"
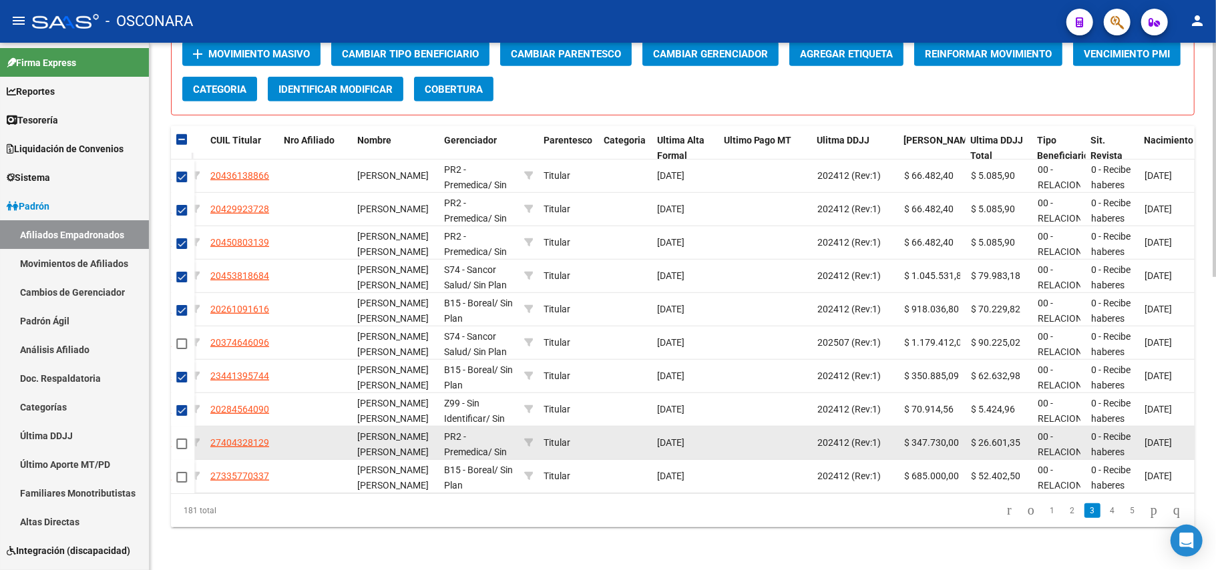
click at [180, 427] on datatable-body-cell at bounding box center [182, 443] width 23 height 33
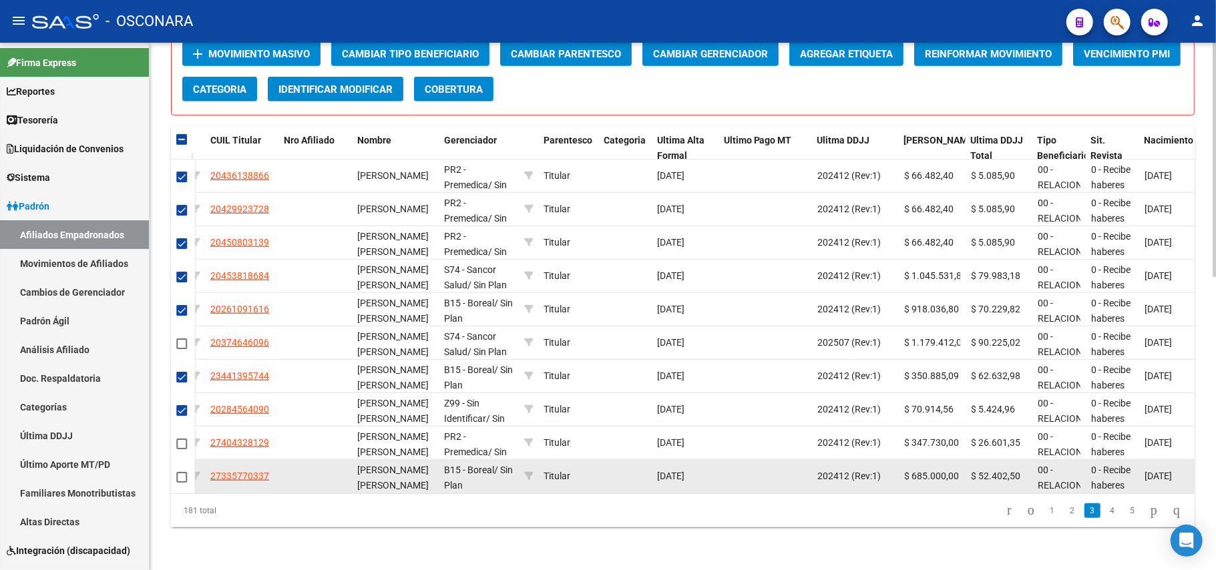
click at [185, 470] on mat-checkbox at bounding box center [181, 477] width 11 height 15
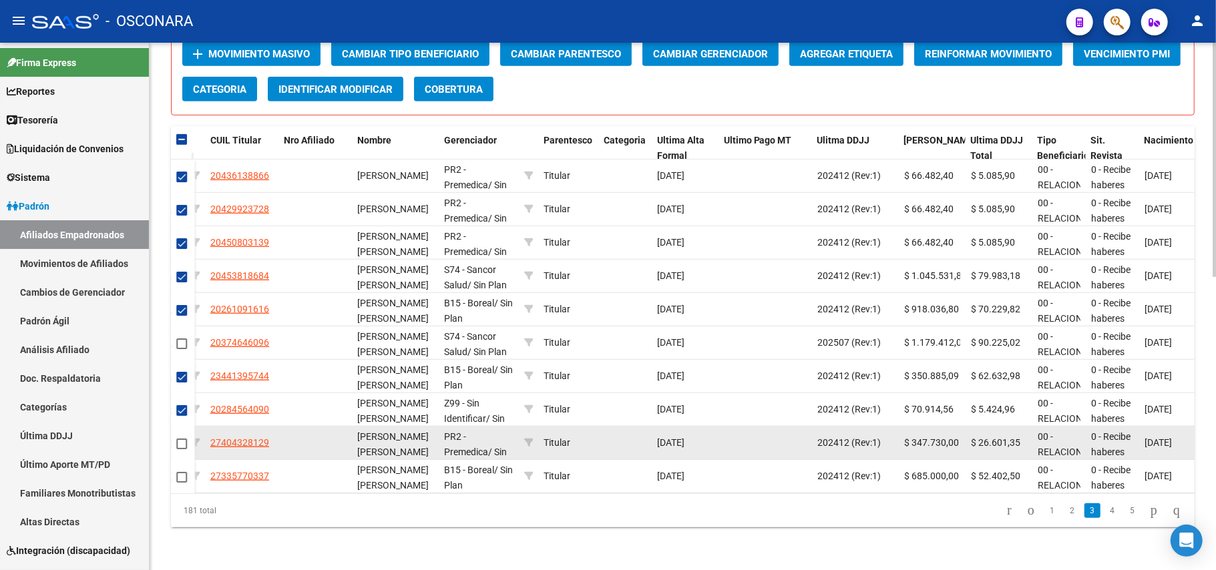
click at [182, 439] on span at bounding box center [181, 444] width 11 height 11
click at [182, 449] on input "checkbox" at bounding box center [181, 449] width 1 height 1
checkbox input "true"
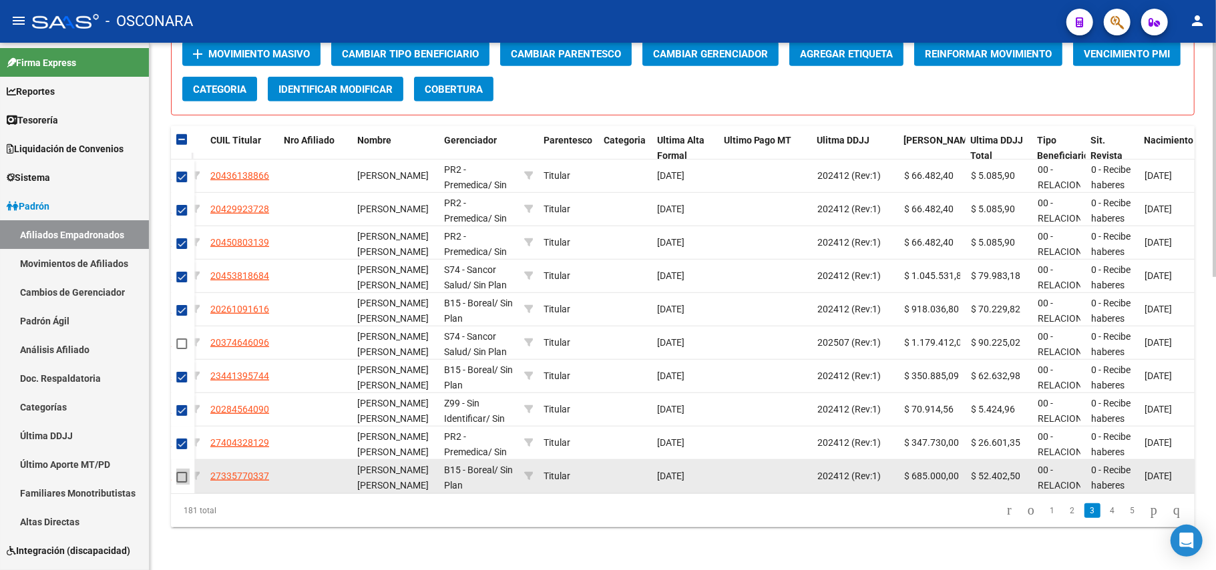
click at [179, 472] on span at bounding box center [181, 477] width 11 height 11
click at [181, 483] on input "checkbox" at bounding box center [181, 483] width 1 height 1
checkbox input "true"
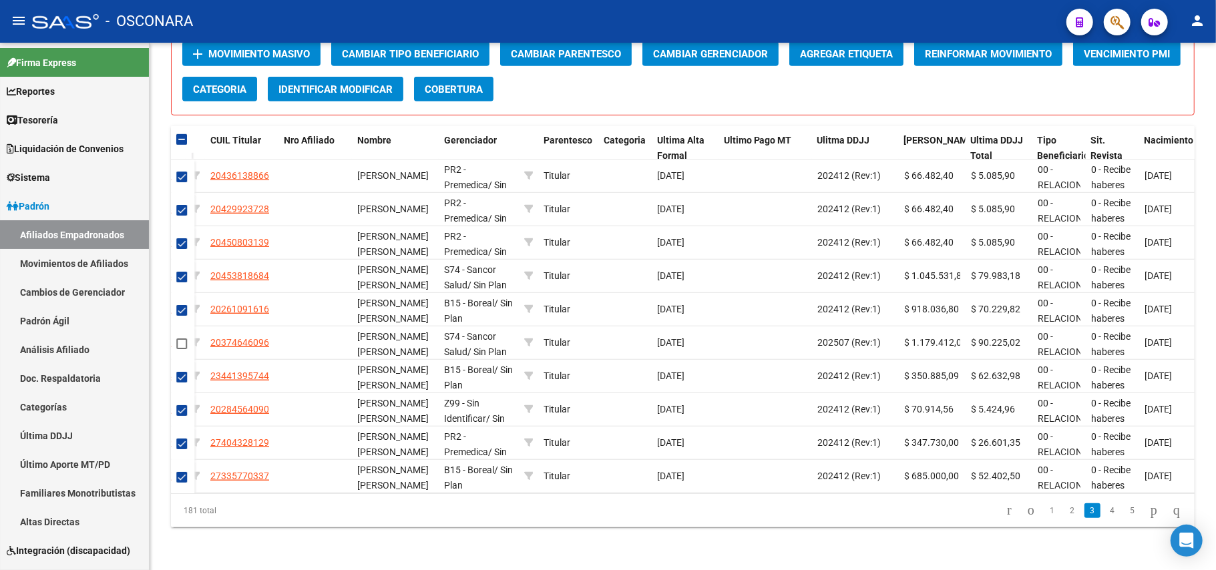
click at [1105, 514] on link "4" at bounding box center [1113, 511] width 16 height 15
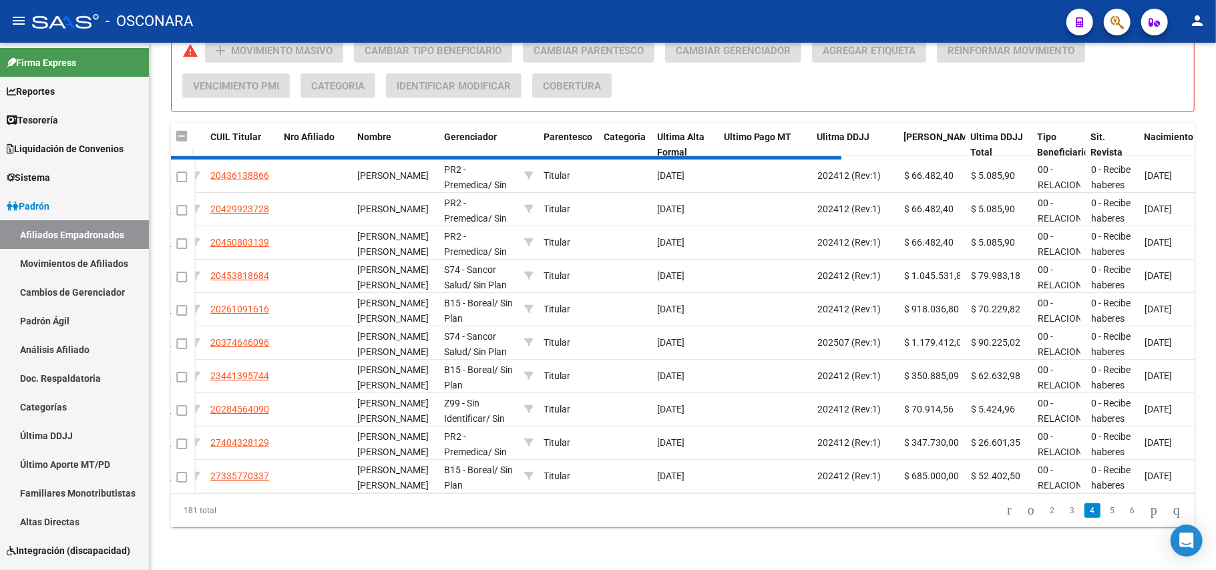
checkbox input "false"
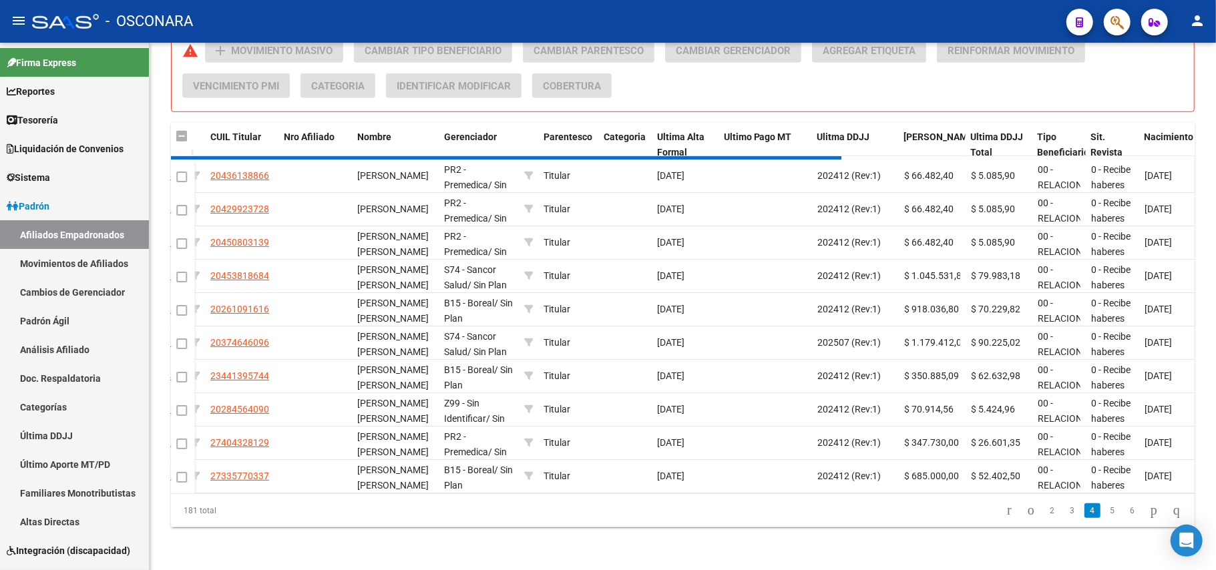
checkbox input "false"
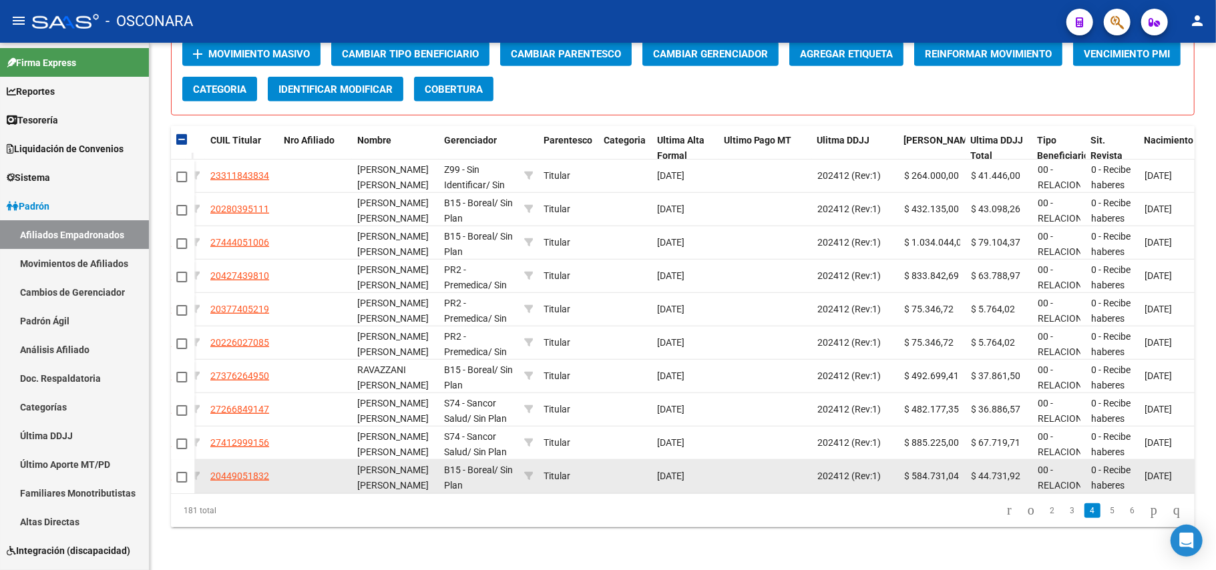
click at [186, 472] on span at bounding box center [181, 477] width 11 height 11
click at [182, 483] on input "checkbox" at bounding box center [181, 483] width 1 height 1
checkbox input "true"
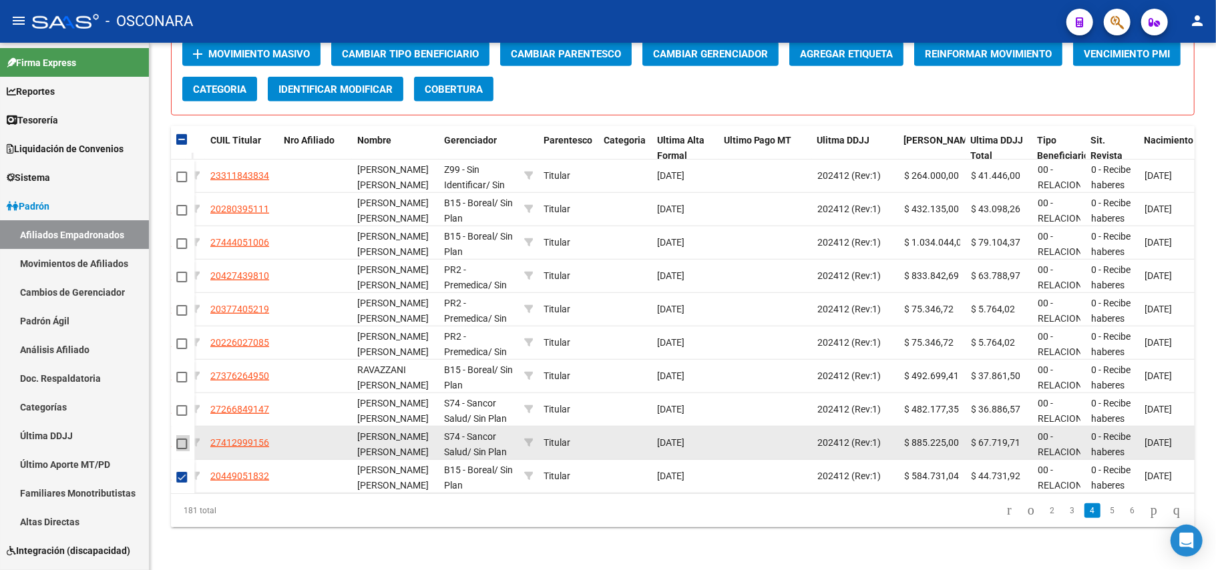
click at [185, 439] on span at bounding box center [181, 444] width 11 height 11
click at [182, 449] on input "checkbox" at bounding box center [181, 449] width 1 height 1
checkbox input "true"
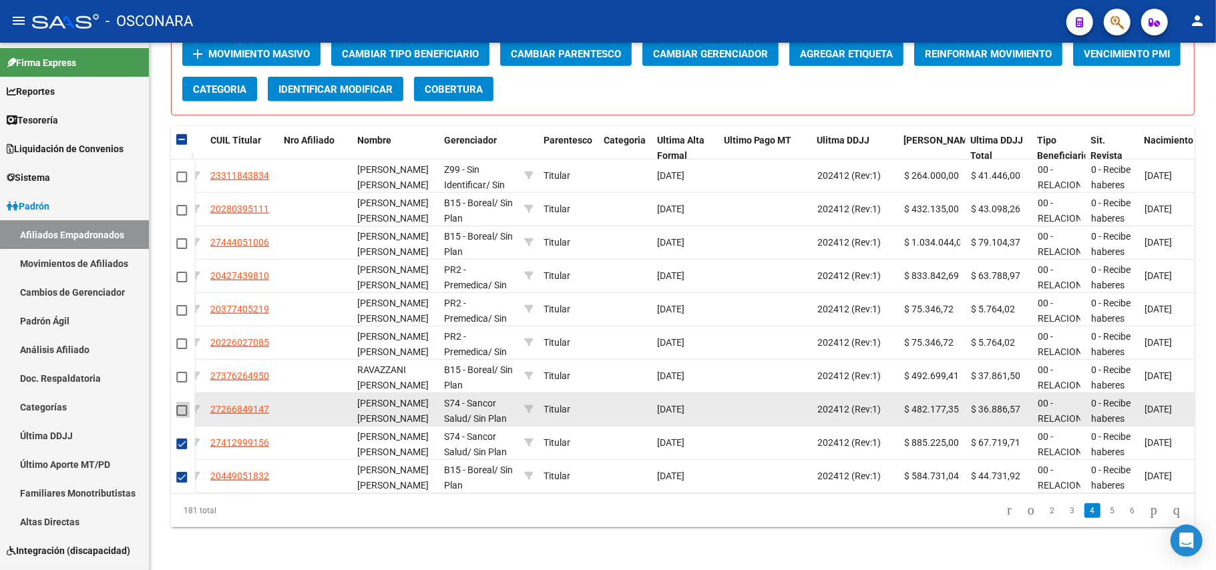
click at [185, 405] on span at bounding box center [181, 410] width 11 height 11
click at [182, 416] on input "checkbox" at bounding box center [181, 416] width 1 height 1
checkbox input "true"
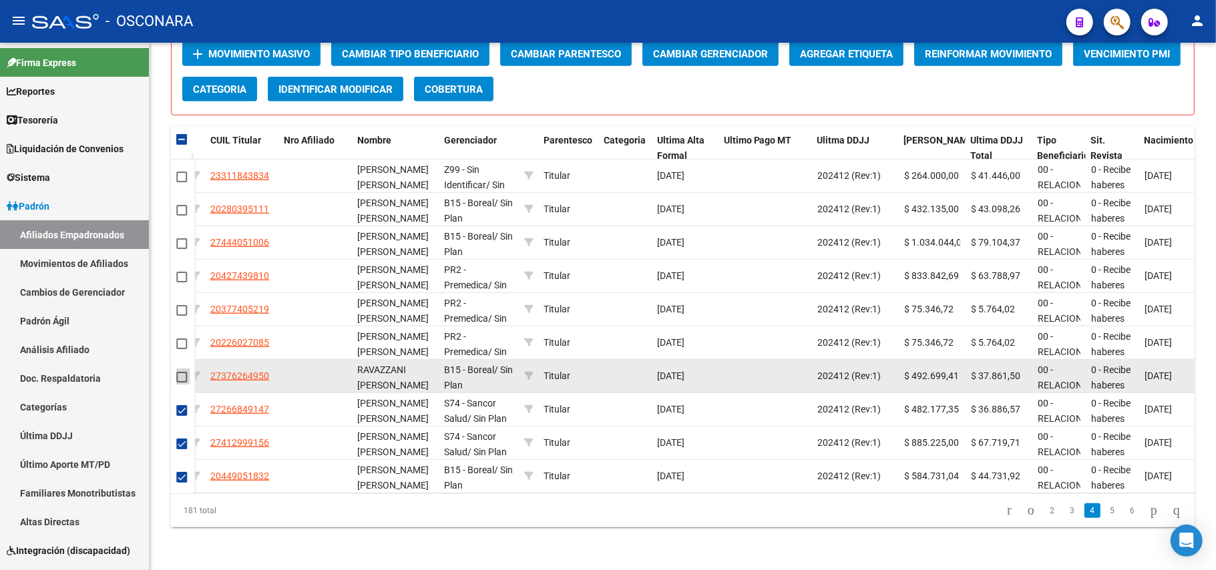
click at [180, 372] on span at bounding box center [181, 377] width 11 height 11
click at [181, 383] on input "checkbox" at bounding box center [181, 383] width 1 height 1
checkbox input "true"
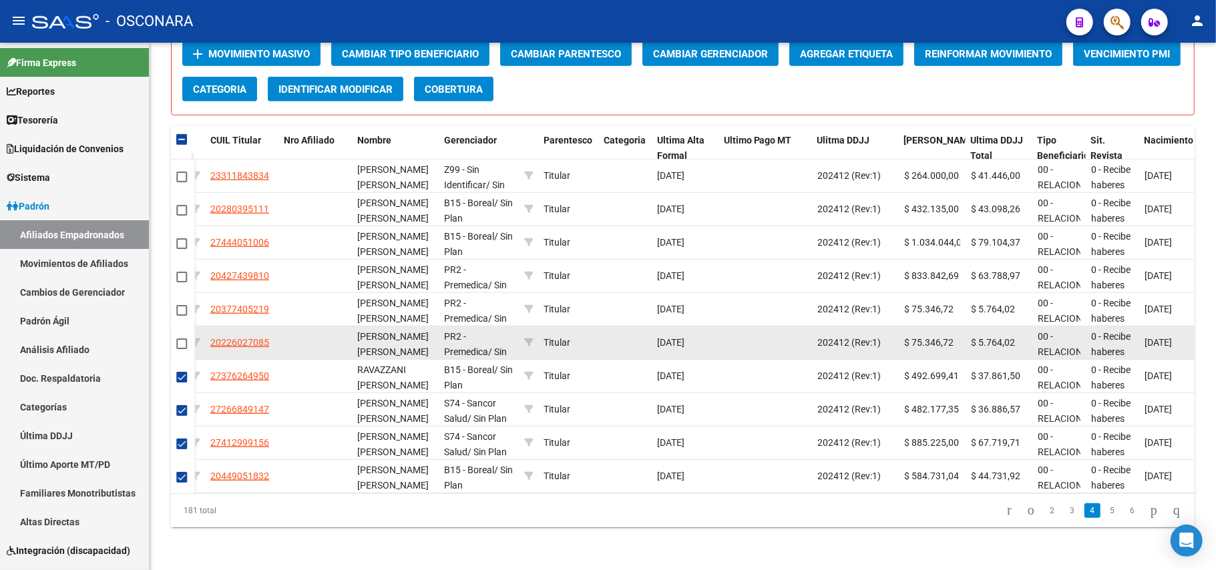
click at [182, 336] on mat-checkbox at bounding box center [181, 343] width 11 height 15
click at [180, 339] on span at bounding box center [181, 344] width 11 height 11
click at [181, 349] on input "checkbox" at bounding box center [181, 349] width 1 height 1
checkbox input "true"
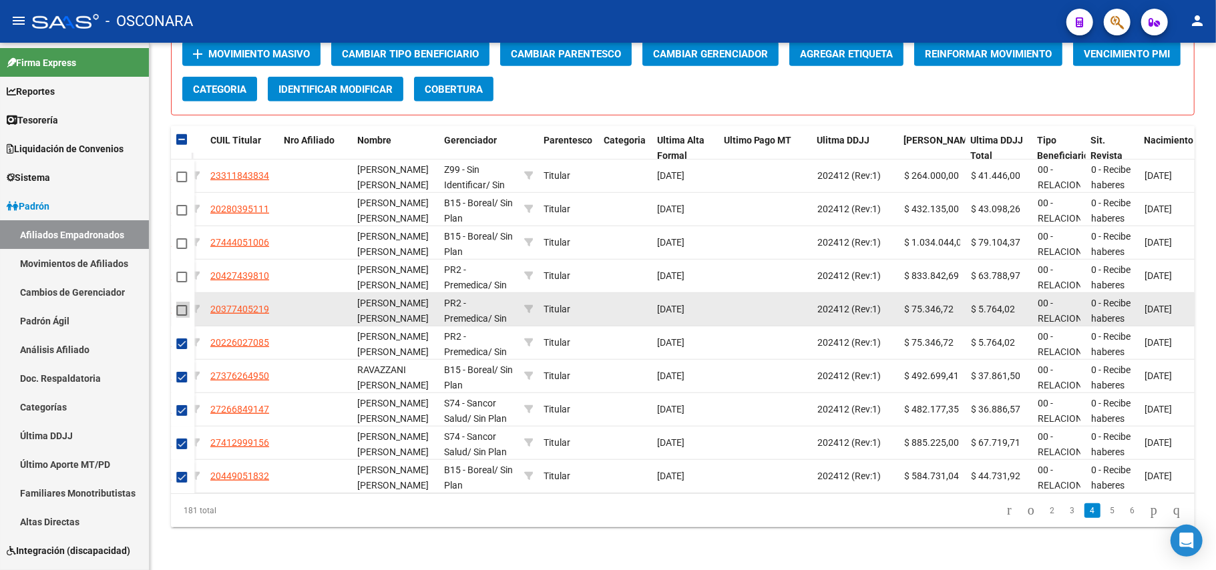
click at [184, 305] on span at bounding box center [181, 310] width 11 height 11
click at [182, 316] on input "checkbox" at bounding box center [181, 316] width 1 height 1
checkbox input "true"
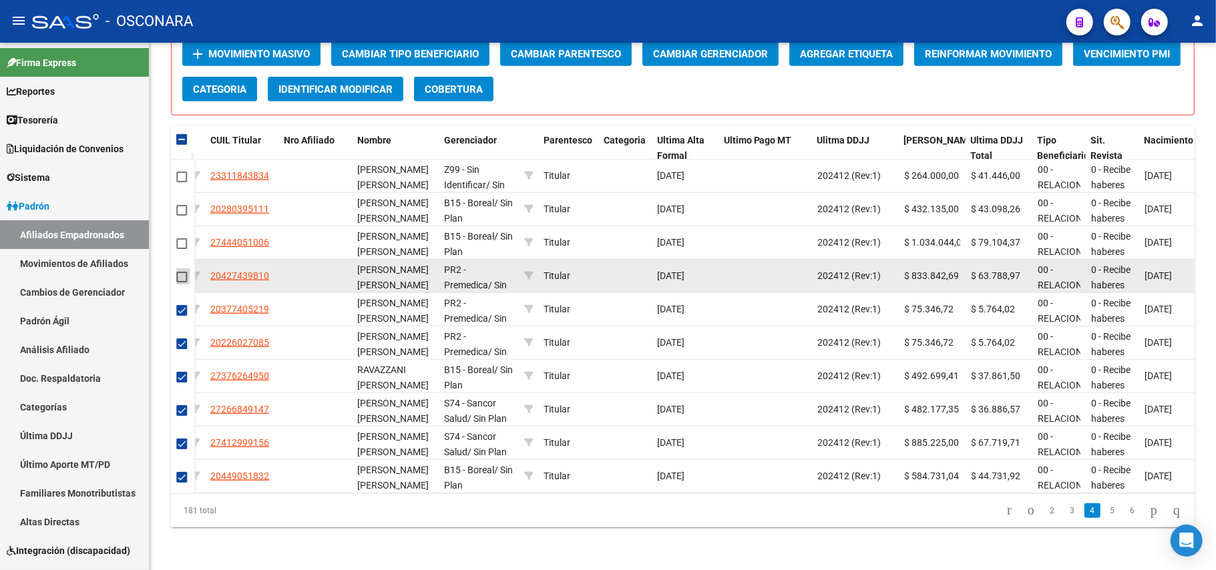
click at [182, 272] on span at bounding box center [181, 277] width 11 height 11
click at [182, 283] on input "checkbox" at bounding box center [181, 283] width 1 height 1
checkbox input "true"
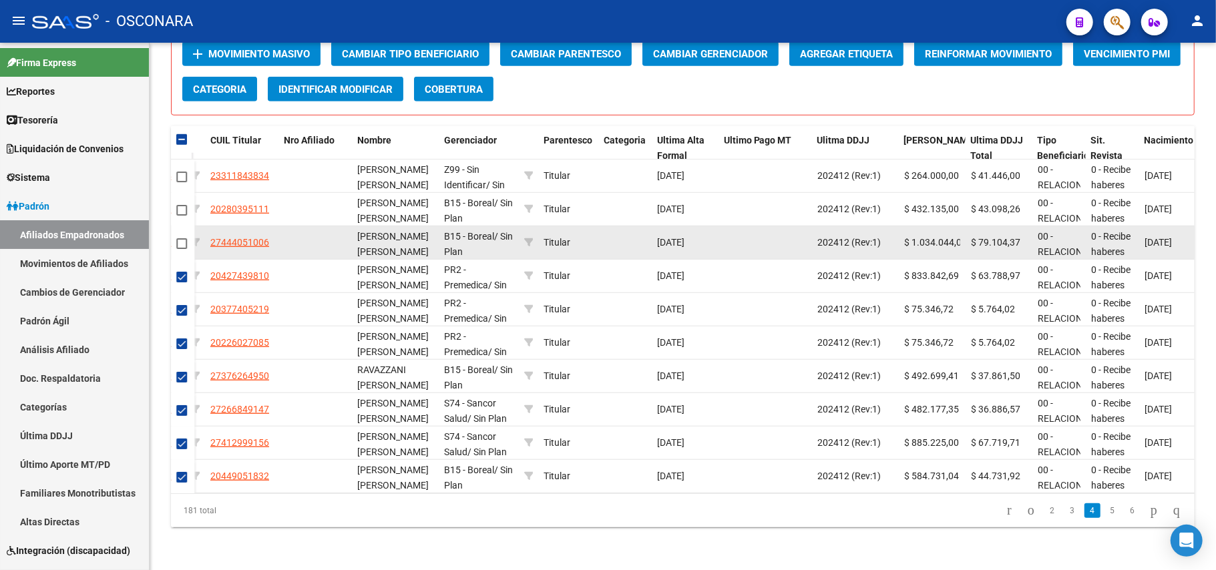
click at [180, 238] on span at bounding box center [181, 243] width 11 height 11
click at [181, 249] on input "checkbox" at bounding box center [181, 249] width 1 height 1
checkbox input "true"
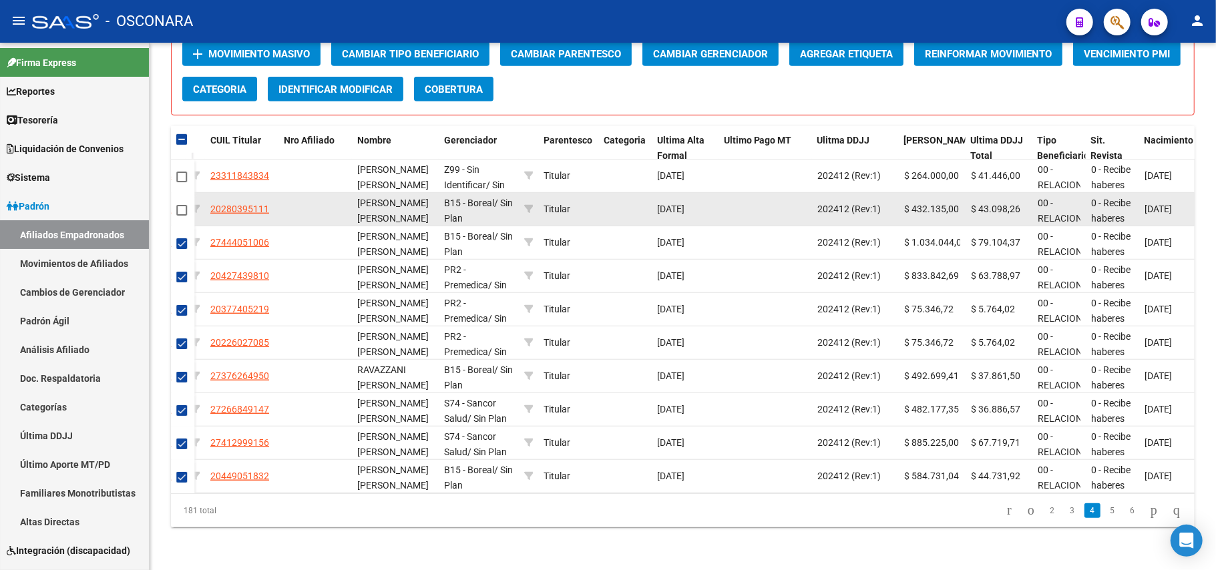
click at [182, 202] on mat-checkbox at bounding box center [181, 209] width 11 height 15
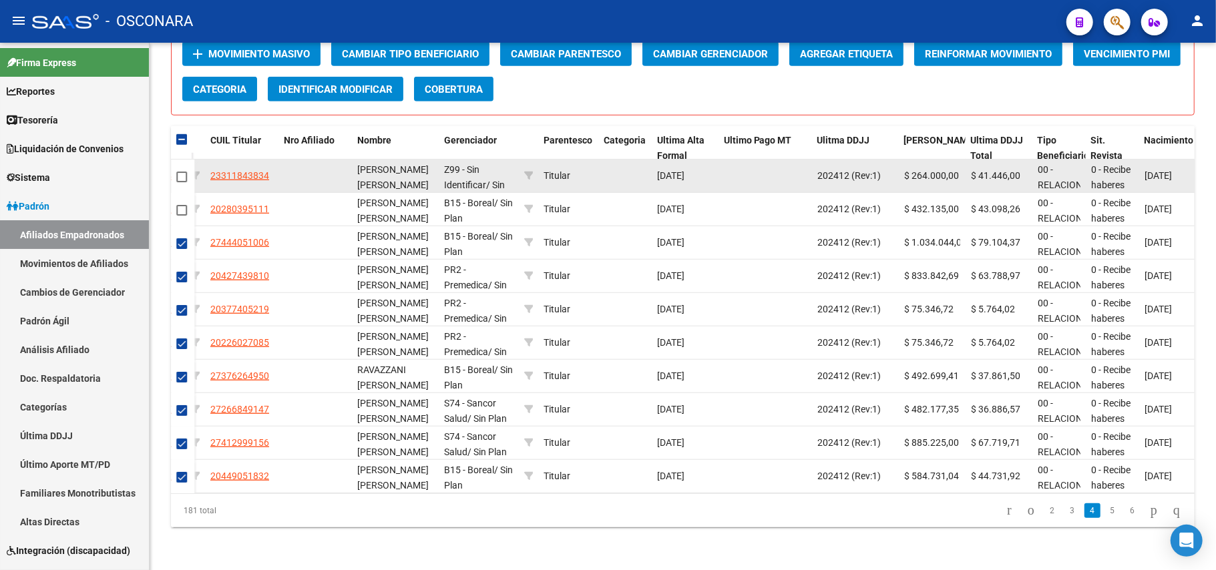
click at [179, 169] on mat-checkbox at bounding box center [181, 176] width 11 height 15
click at [180, 172] on span at bounding box center [181, 177] width 11 height 11
click at [181, 182] on input "checkbox" at bounding box center [181, 182] width 1 height 1
checkbox input "true"
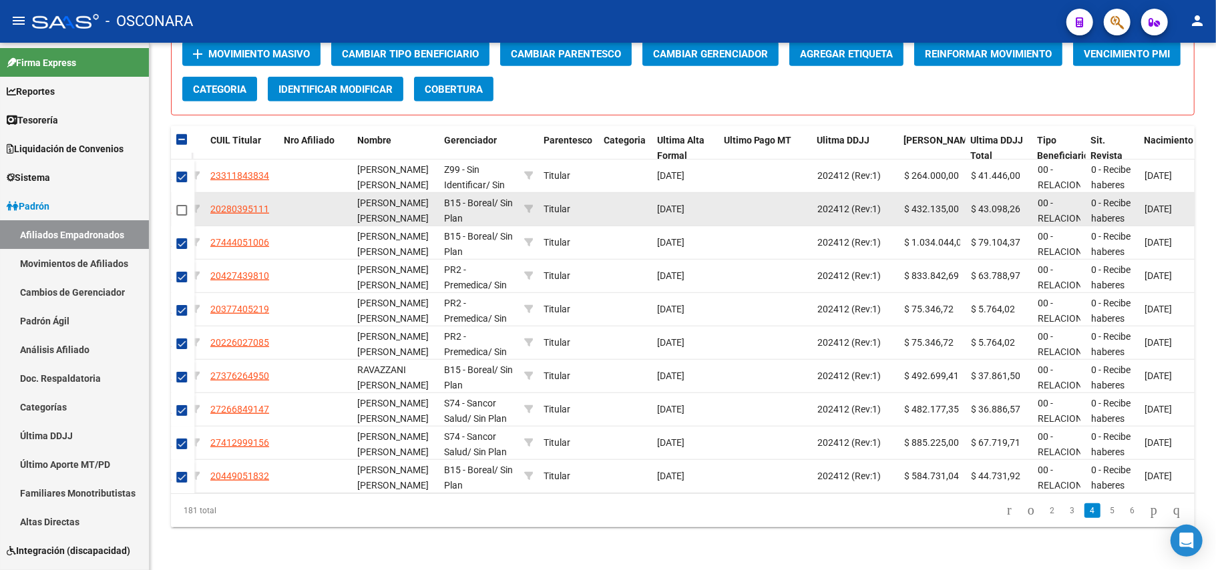
click at [177, 205] on span at bounding box center [181, 210] width 11 height 11
click at [181, 216] on input "checkbox" at bounding box center [181, 216] width 1 height 1
checkbox input "true"
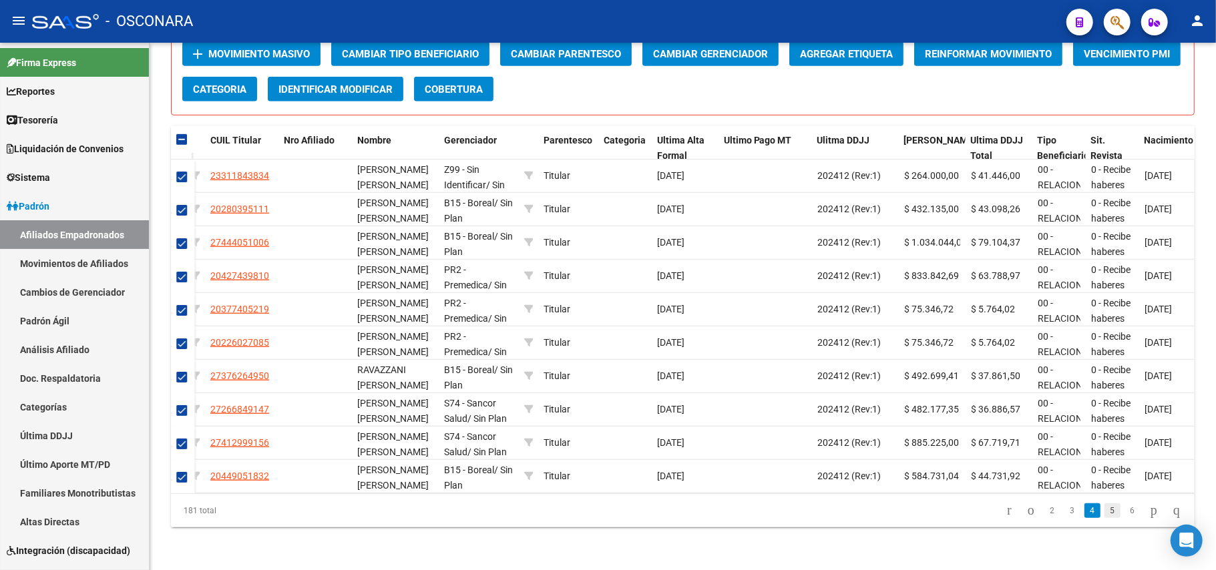
click at [1105, 512] on link "5" at bounding box center [1113, 511] width 16 height 15
checkbox input "false"
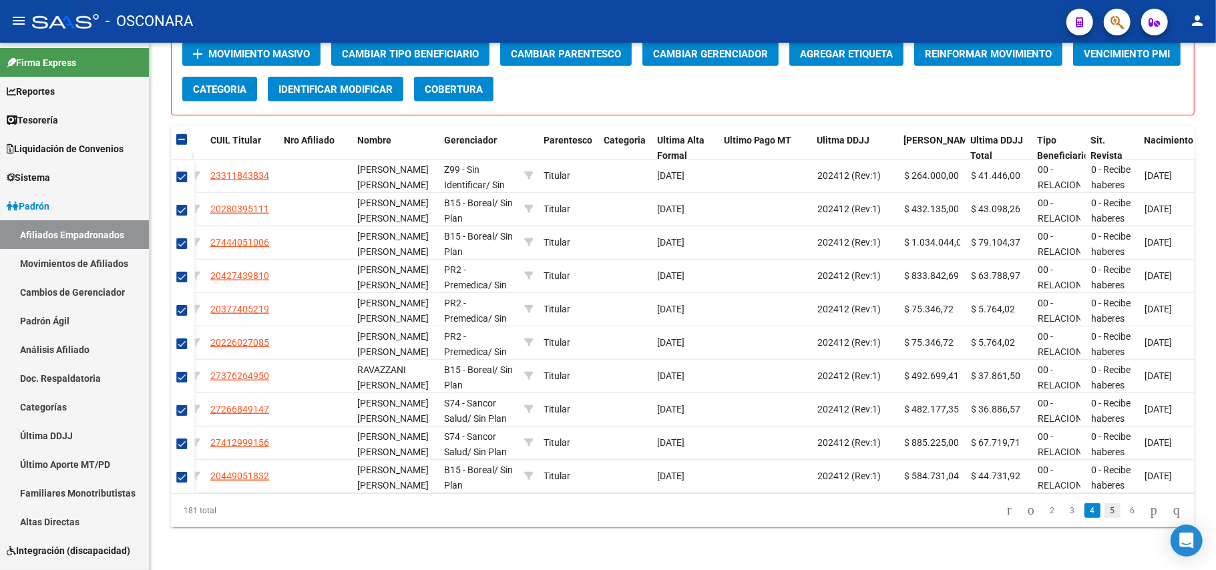
checkbox input "false"
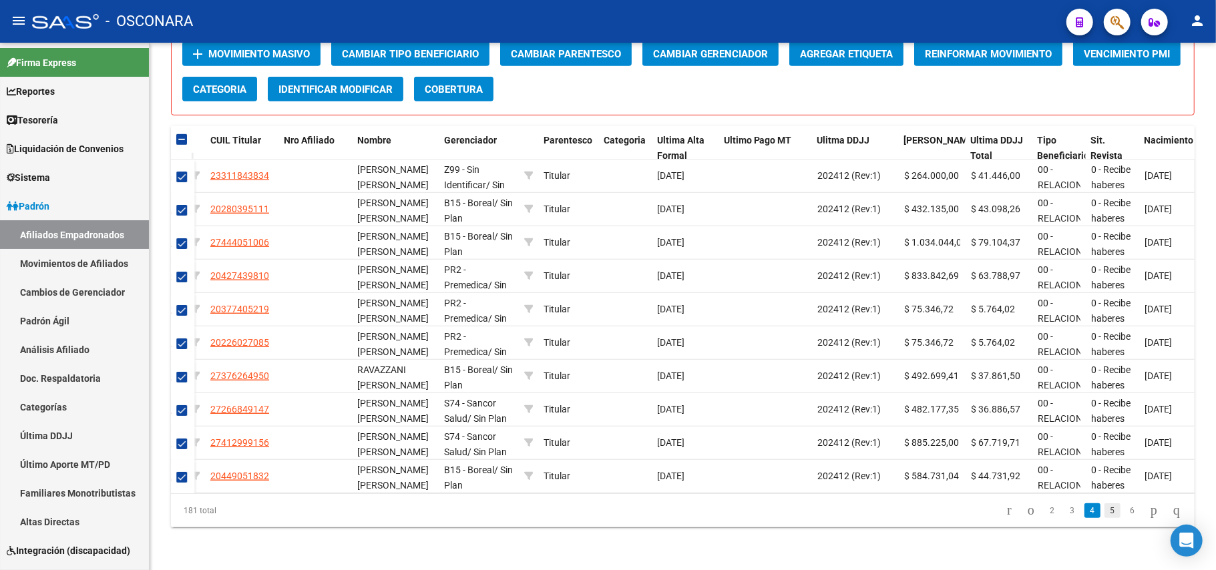
checkbox input "false"
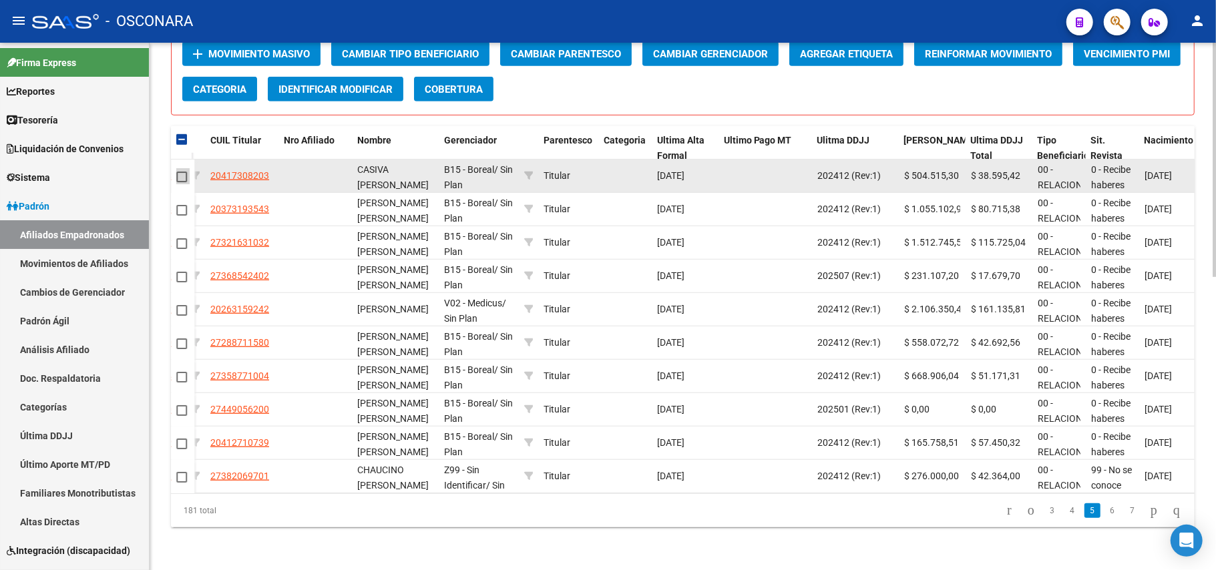
click at [177, 172] on span at bounding box center [181, 177] width 11 height 11
click at [181, 182] on input "checkbox" at bounding box center [181, 182] width 1 height 1
checkbox input "true"
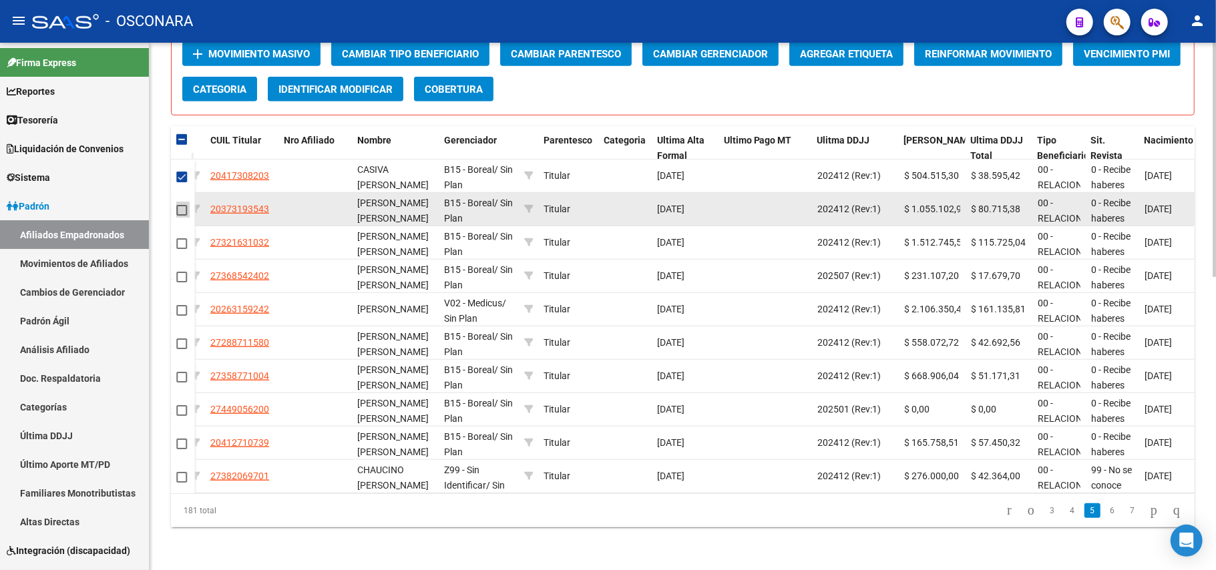
click at [176, 205] on span at bounding box center [181, 210] width 11 height 11
click at [181, 216] on input "checkbox" at bounding box center [181, 216] width 1 height 1
checkbox input "true"
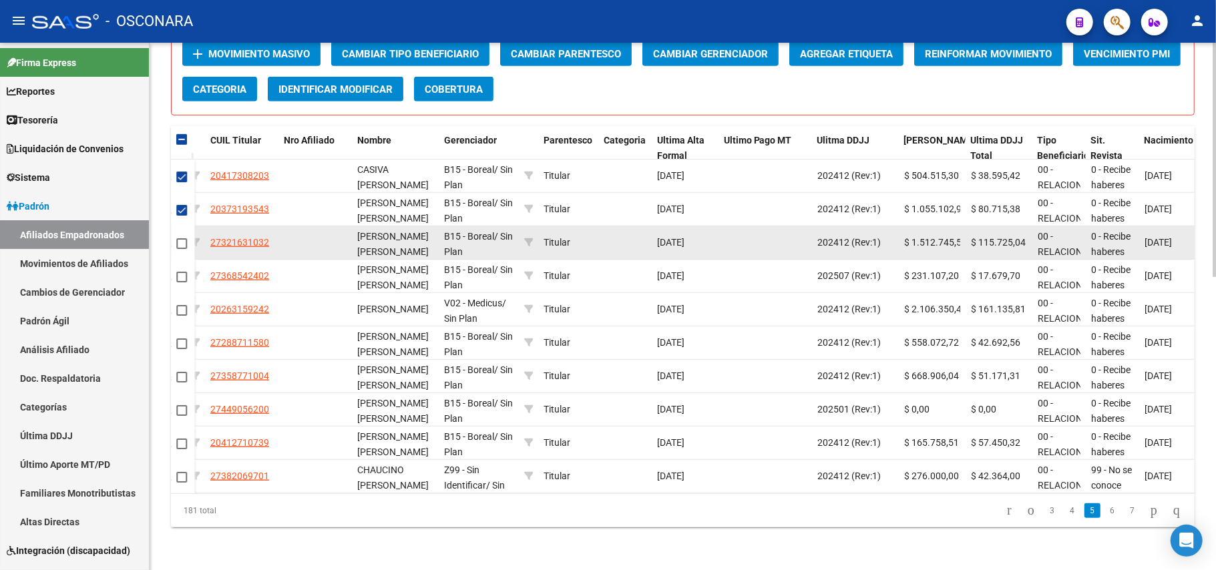
click at [182, 238] on span at bounding box center [181, 243] width 11 height 11
click at [182, 249] on input "checkbox" at bounding box center [181, 249] width 1 height 1
checkbox input "true"
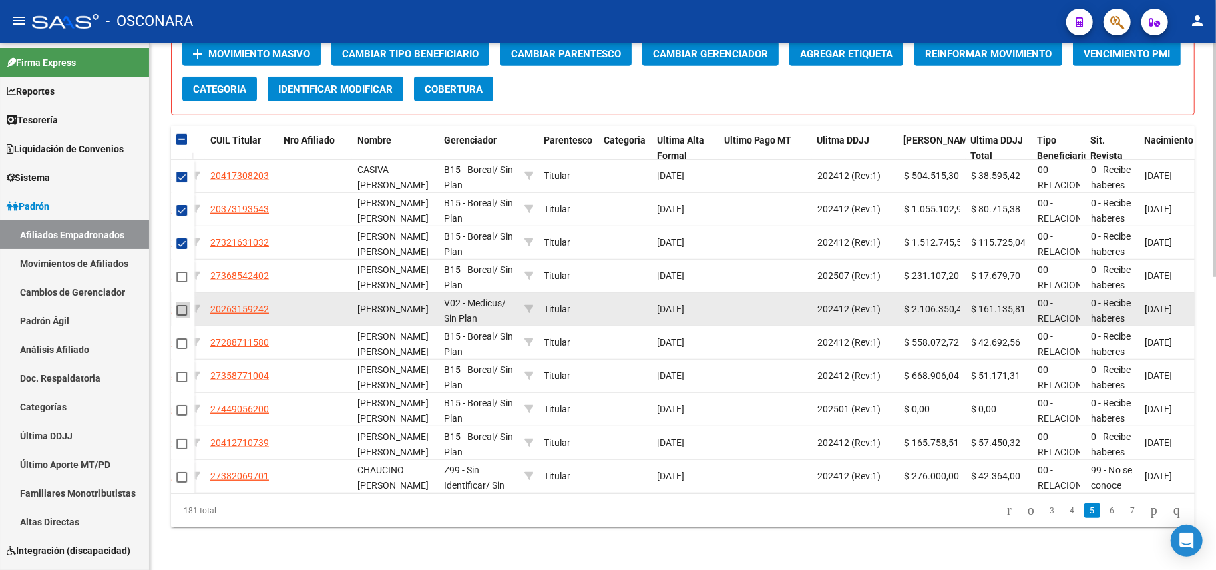
click at [178, 305] on span at bounding box center [181, 310] width 11 height 11
click at [181, 316] on input "checkbox" at bounding box center [181, 316] width 1 height 1
checkbox input "true"
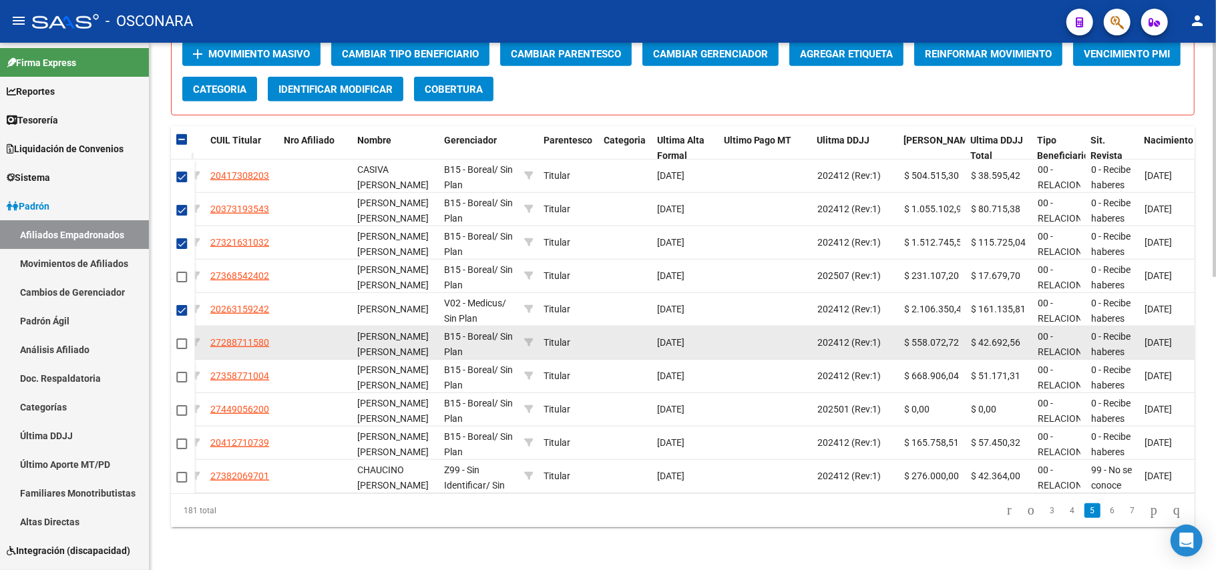
click at [180, 336] on mat-checkbox at bounding box center [181, 343] width 11 height 15
click at [183, 337] on mat-checkbox at bounding box center [181, 343] width 11 height 15
click at [186, 339] on span at bounding box center [181, 344] width 11 height 11
click at [182, 349] on input "checkbox" at bounding box center [181, 349] width 1 height 1
checkbox input "true"
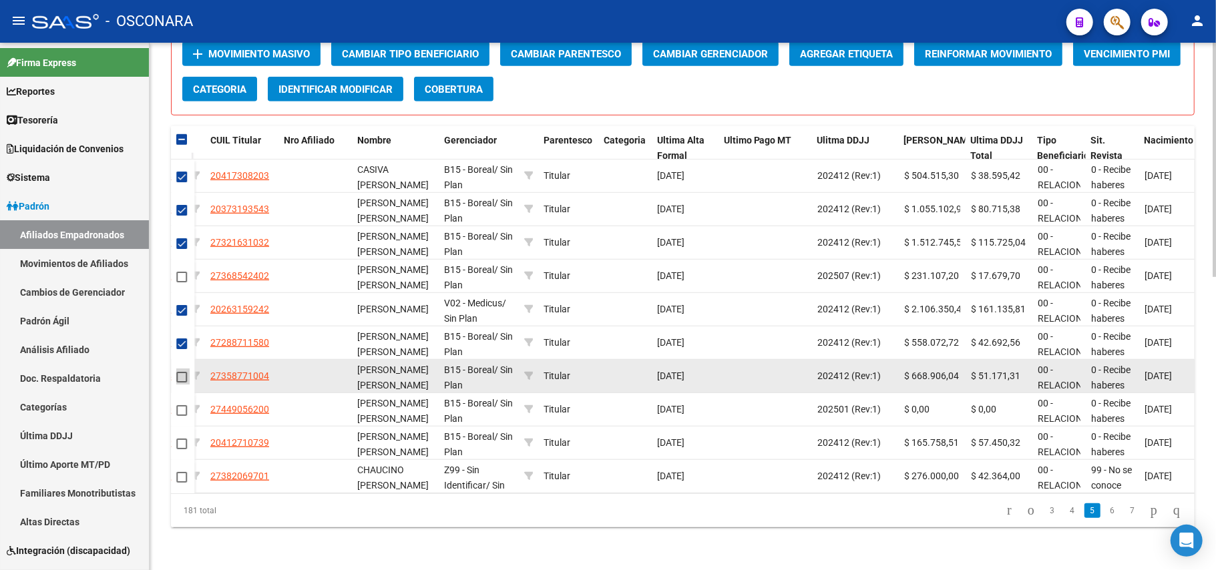
click at [183, 372] on span at bounding box center [181, 377] width 11 height 11
click at [182, 383] on input "checkbox" at bounding box center [181, 383] width 1 height 1
checkbox input "true"
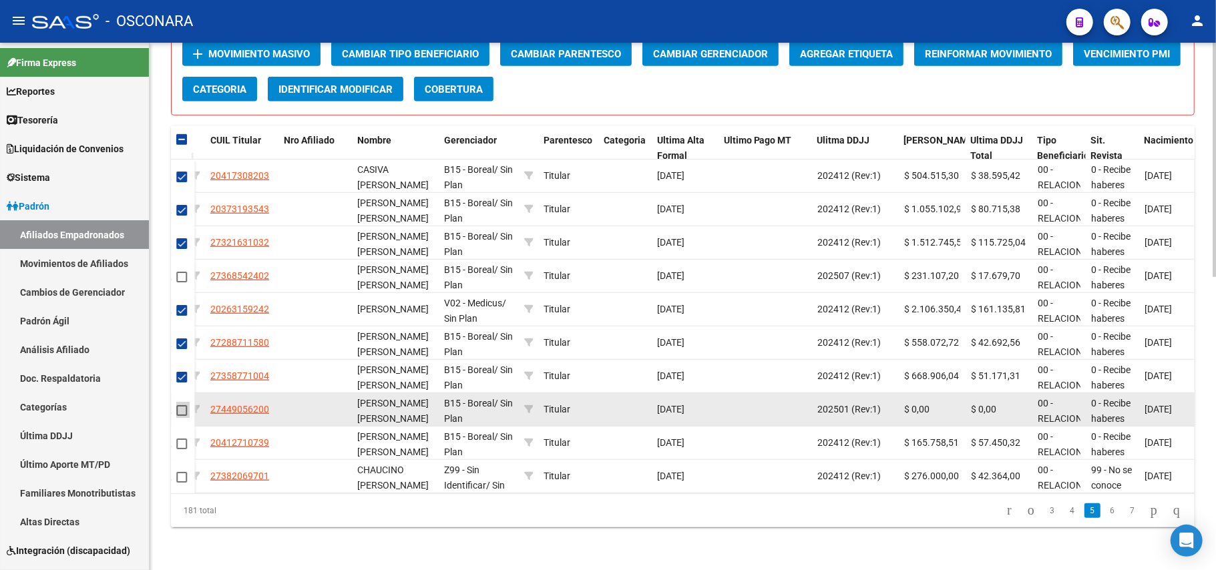
click at [180, 405] on span at bounding box center [181, 410] width 11 height 11
click at [181, 416] on input "checkbox" at bounding box center [181, 416] width 1 height 1
checkbox input "true"
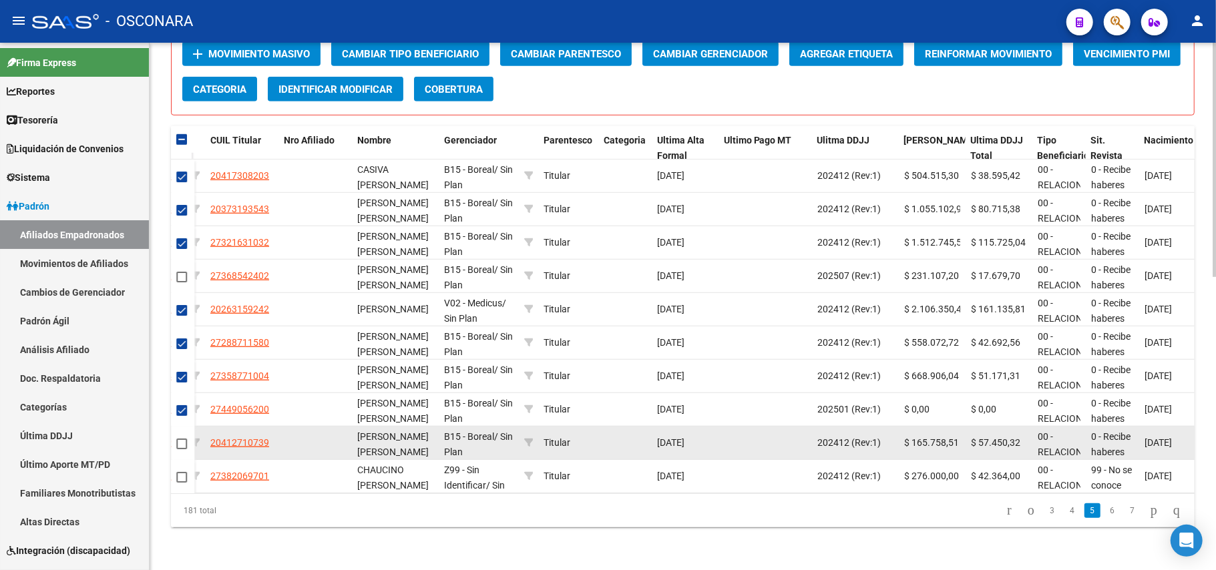
click at [182, 439] on span at bounding box center [181, 444] width 11 height 11
click at [182, 449] on input "checkbox" at bounding box center [181, 449] width 1 height 1
checkbox input "true"
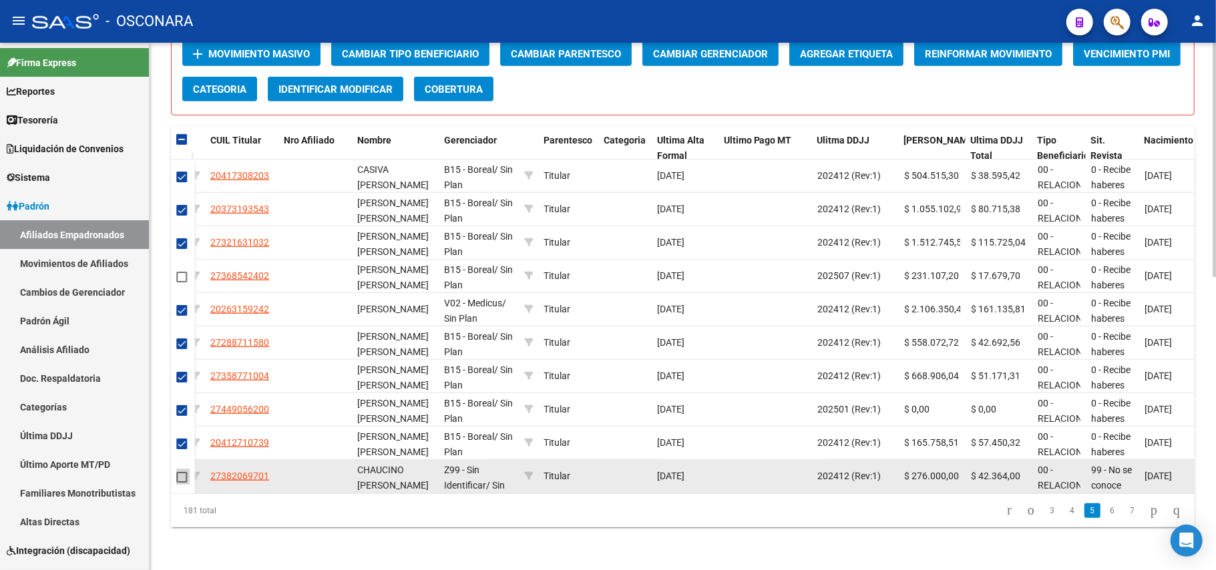
click at [184, 472] on span at bounding box center [181, 477] width 11 height 11
click at [182, 483] on input "checkbox" at bounding box center [181, 483] width 1 height 1
checkbox input "true"
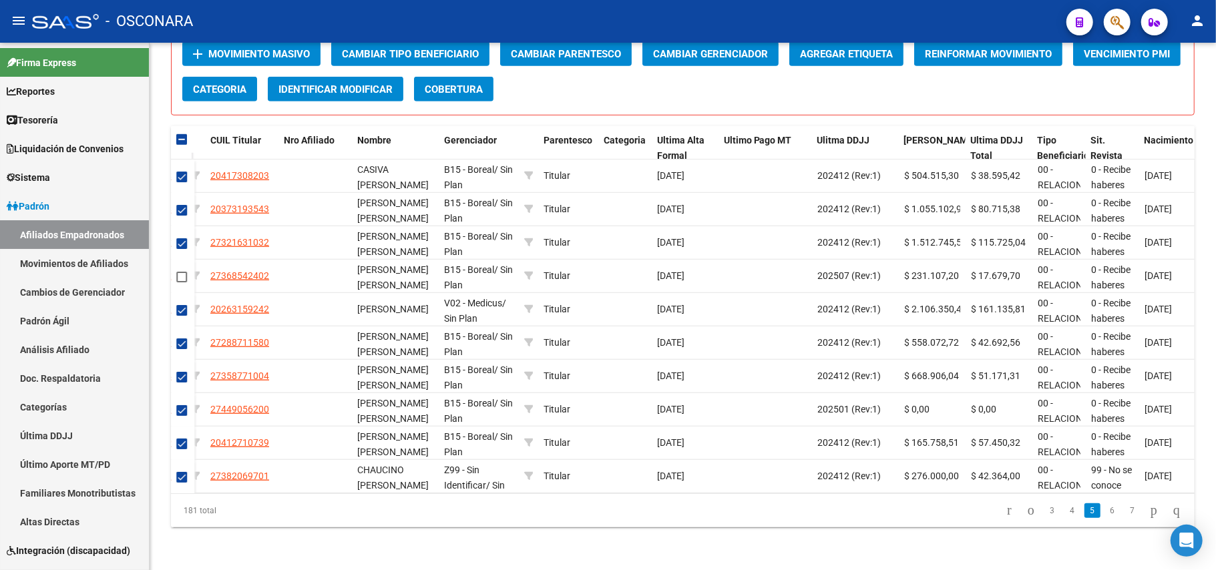
click at [1105, 511] on link "6" at bounding box center [1113, 511] width 16 height 15
checkbox input "false"
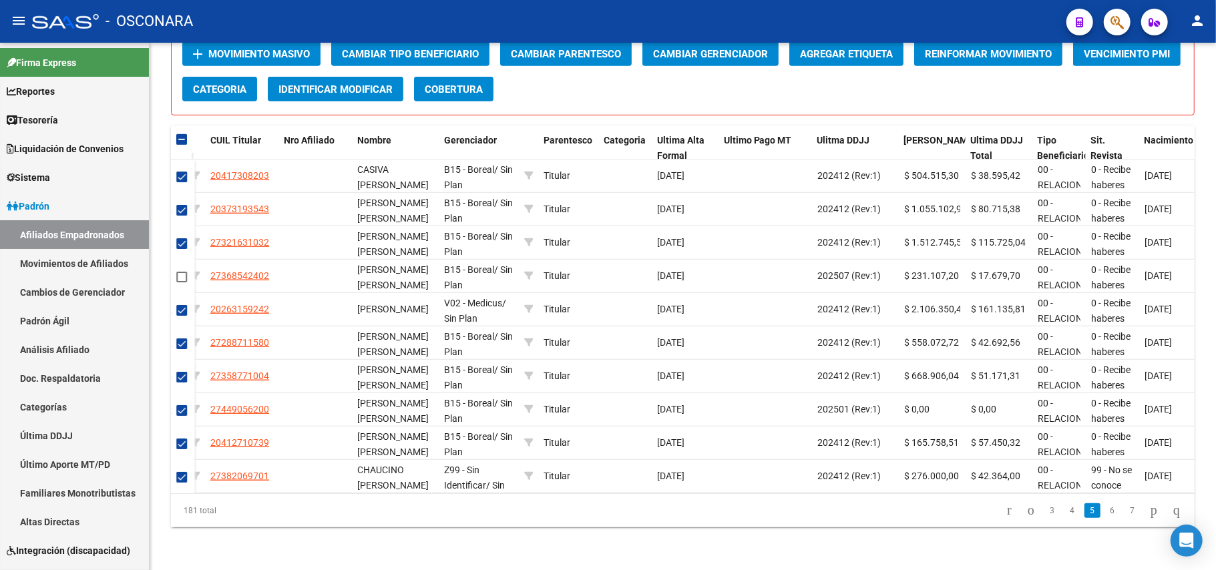
checkbox input "false"
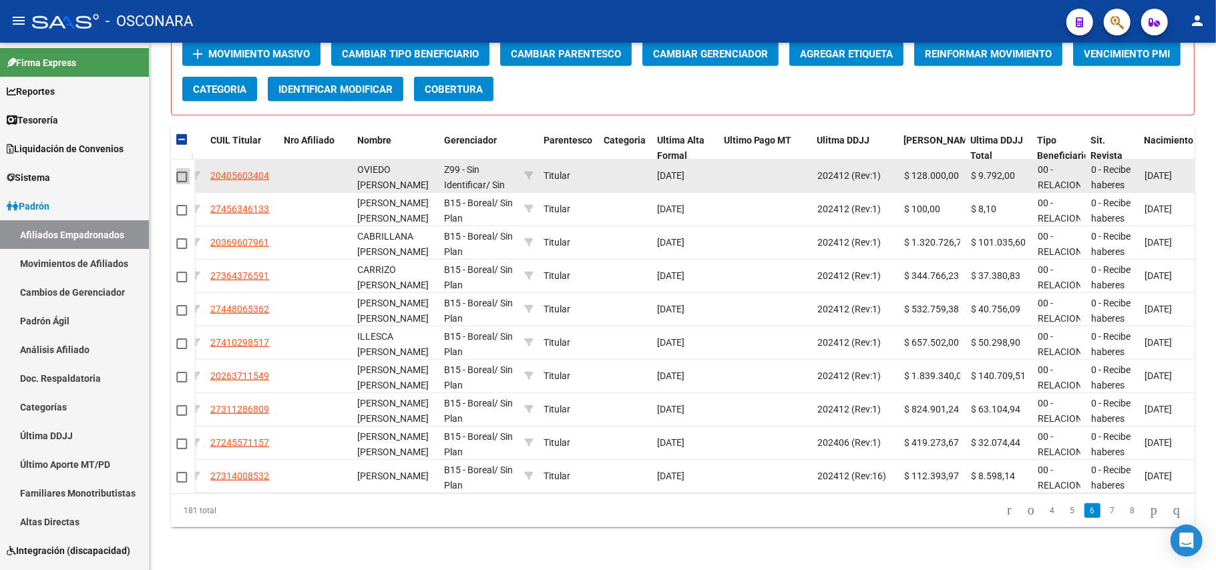
click at [178, 172] on span at bounding box center [181, 177] width 11 height 11
click at [181, 182] on input "checkbox" at bounding box center [181, 182] width 1 height 1
checkbox input "true"
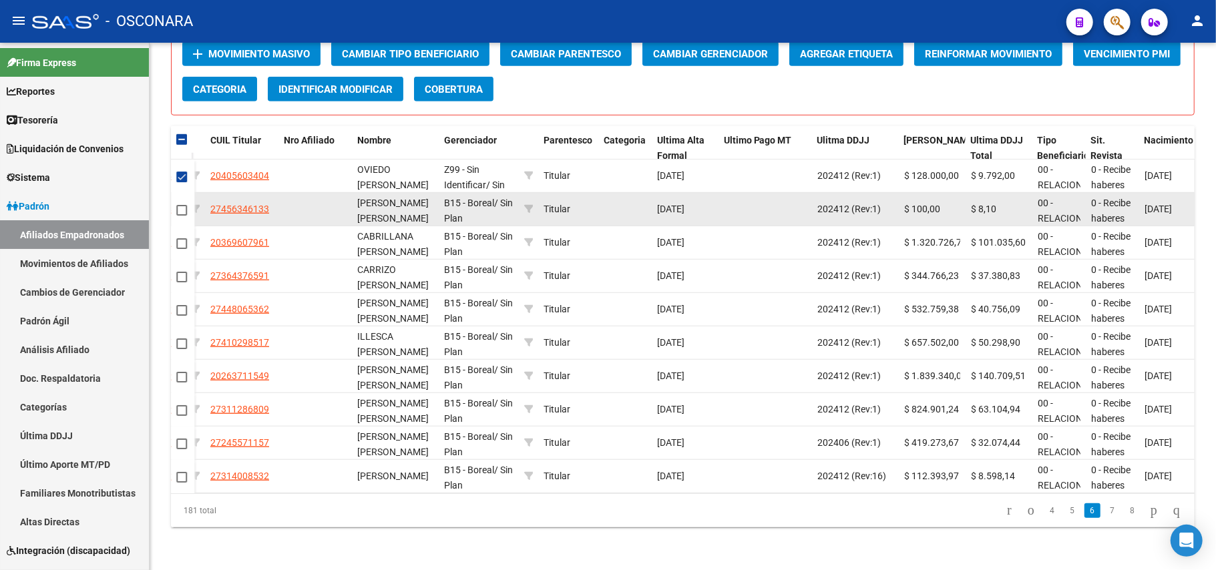
click at [182, 205] on span at bounding box center [181, 210] width 11 height 11
click at [182, 216] on input "checkbox" at bounding box center [181, 216] width 1 height 1
checkbox input "true"
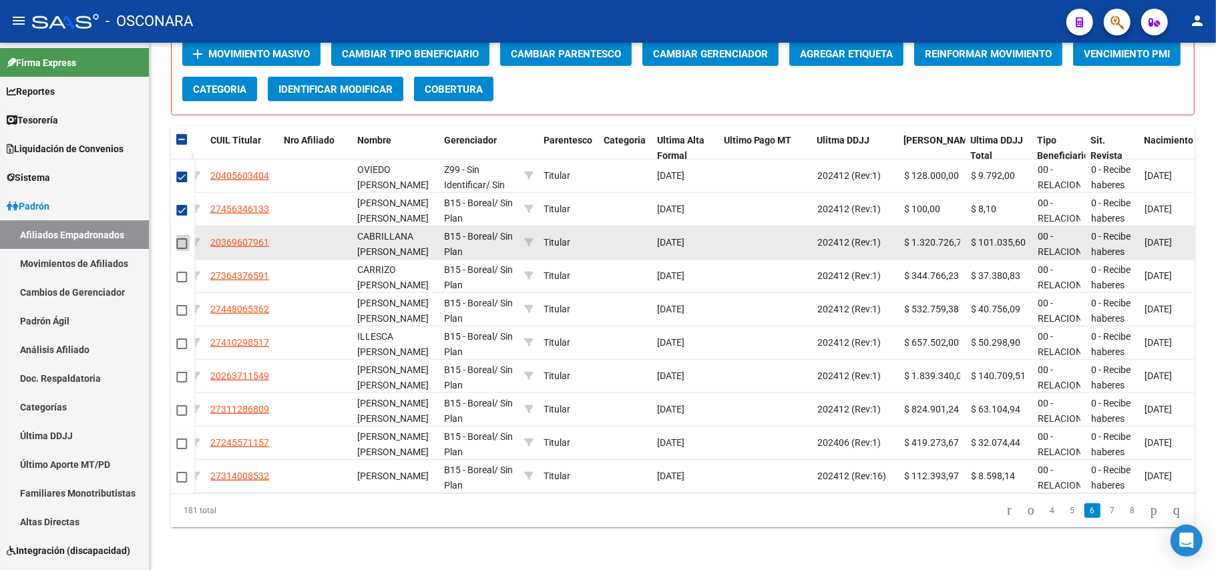
click at [183, 238] on span at bounding box center [181, 243] width 11 height 11
click at [182, 249] on input "checkbox" at bounding box center [181, 249] width 1 height 1
checkbox input "true"
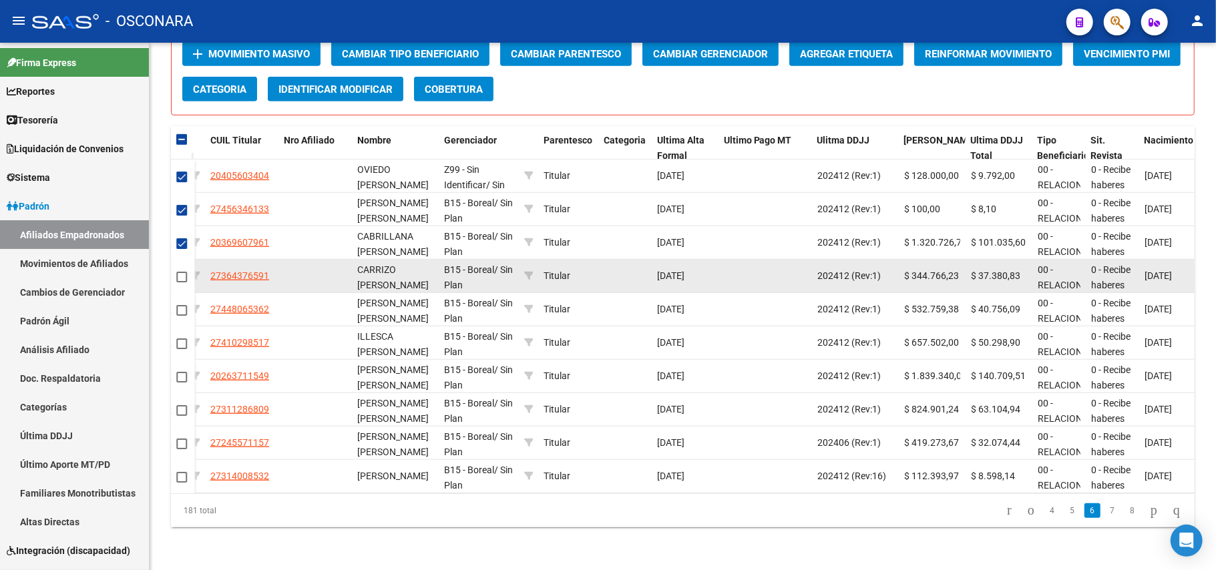
click at [184, 272] on span at bounding box center [181, 277] width 11 height 11
click at [182, 283] on input "checkbox" at bounding box center [181, 283] width 1 height 1
checkbox input "true"
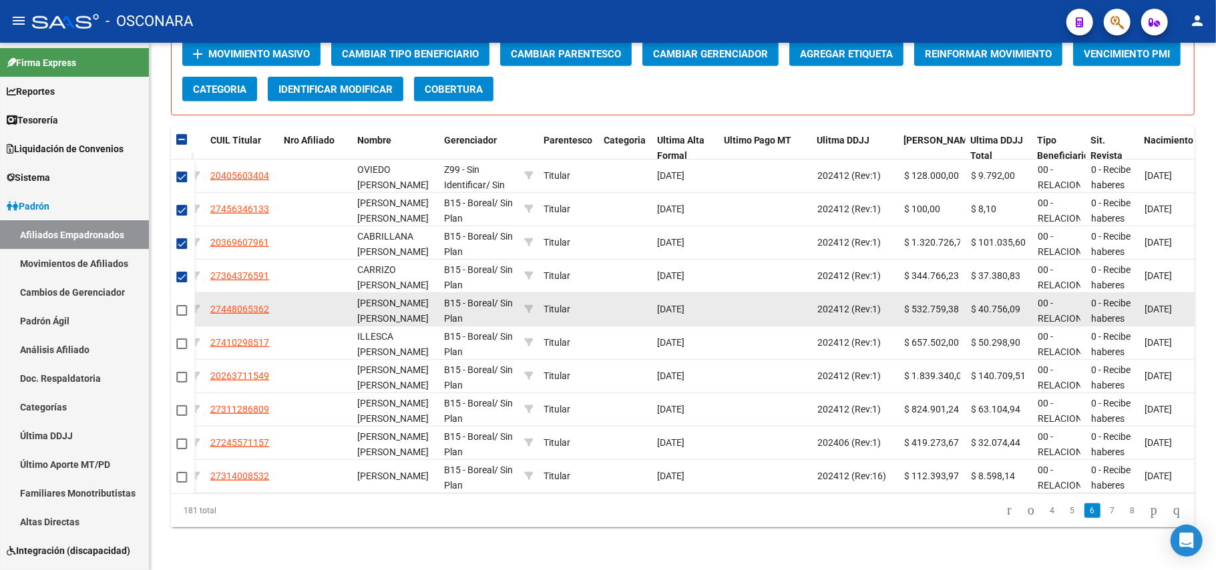
click at [183, 305] on span at bounding box center [181, 310] width 11 height 11
click at [182, 316] on input "checkbox" at bounding box center [181, 316] width 1 height 1
checkbox input "true"
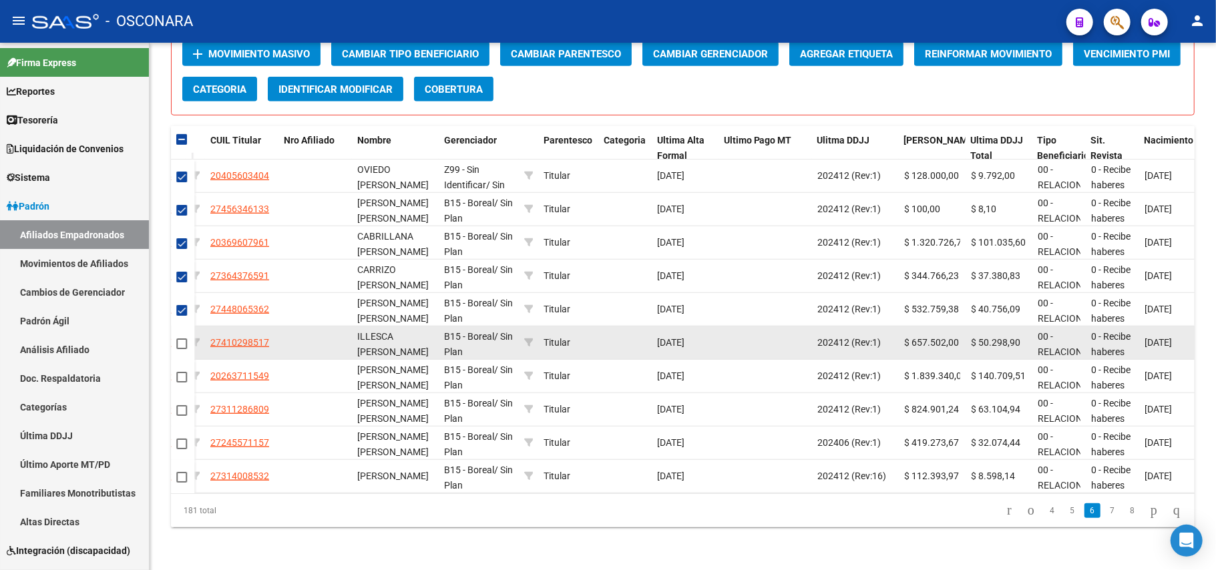
click at [184, 336] on mat-checkbox at bounding box center [181, 343] width 11 height 15
click at [183, 339] on span at bounding box center [181, 344] width 11 height 11
click at [182, 349] on input "checkbox" at bounding box center [181, 349] width 1 height 1
checkbox input "true"
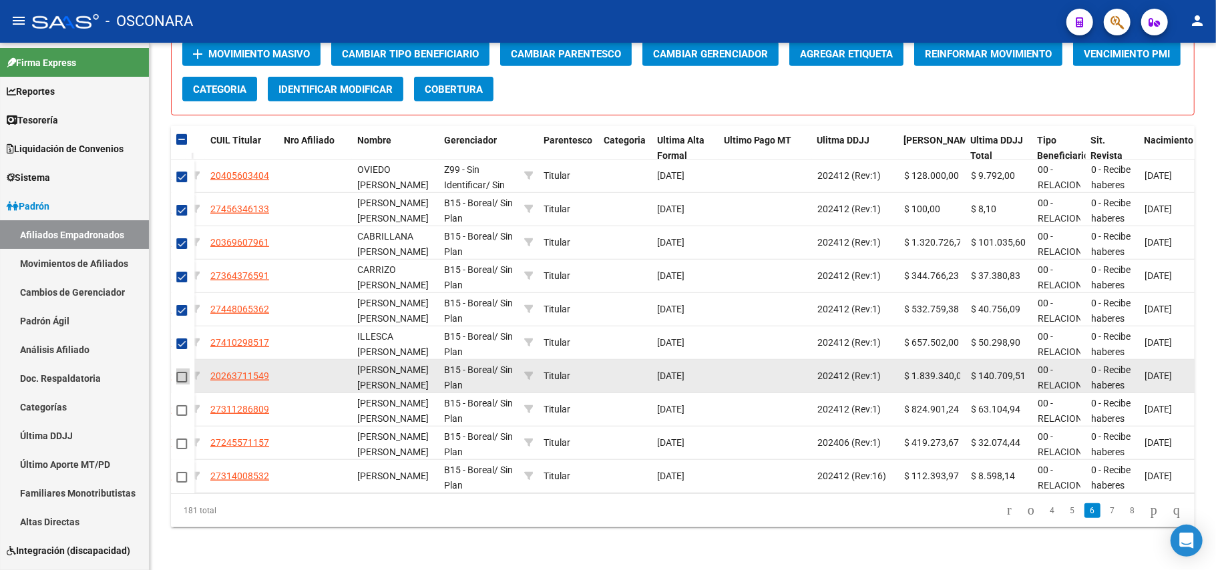
click at [182, 372] on span at bounding box center [181, 377] width 11 height 11
click at [182, 383] on input "checkbox" at bounding box center [181, 383] width 1 height 1
checkbox input "true"
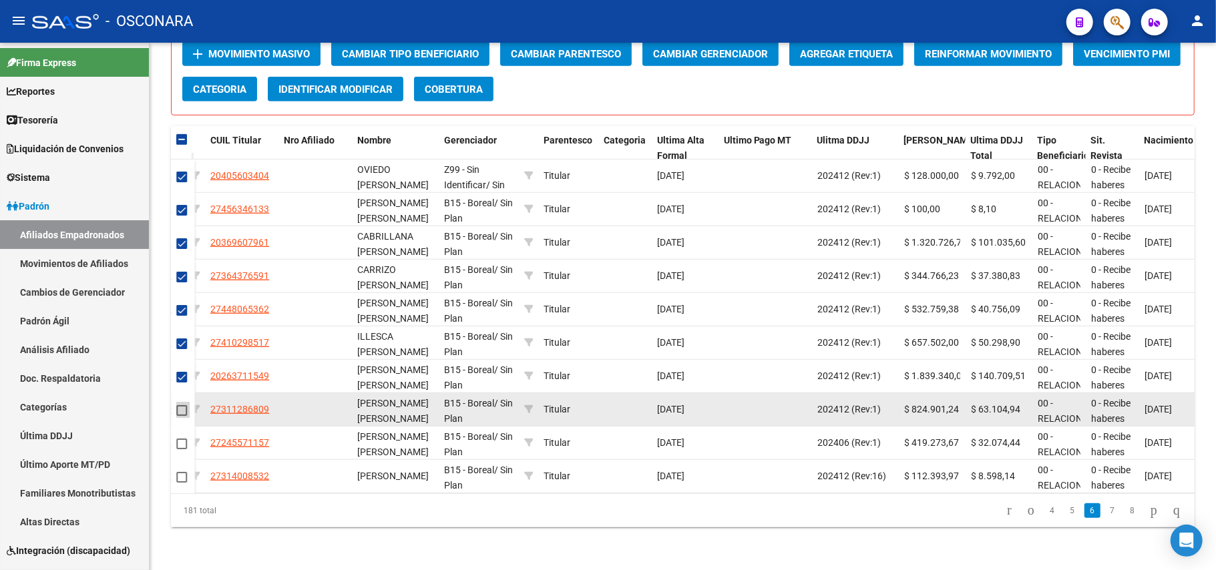
click at [182, 405] on span at bounding box center [181, 410] width 11 height 11
click at [182, 416] on input "checkbox" at bounding box center [181, 416] width 1 height 1
checkbox input "true"
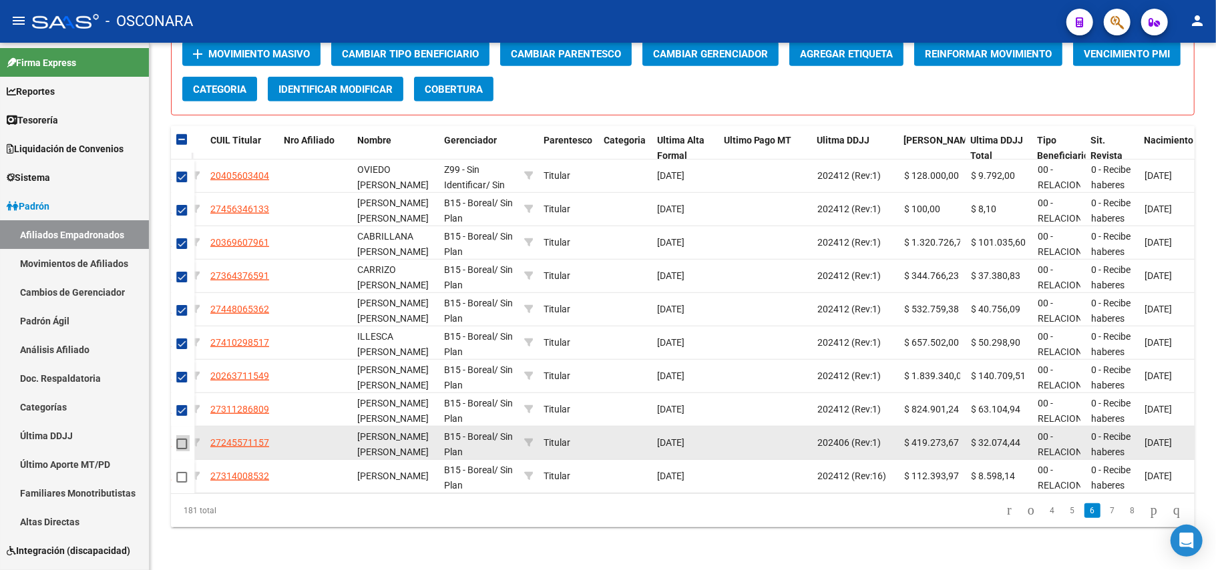
click at [182, 439] on span at bounding box center [181, 444] width 11 height 11
click at [182, 449] on input "checkbox" at bounding box center [181, 449] width 1 height 1
checkbox input "true"
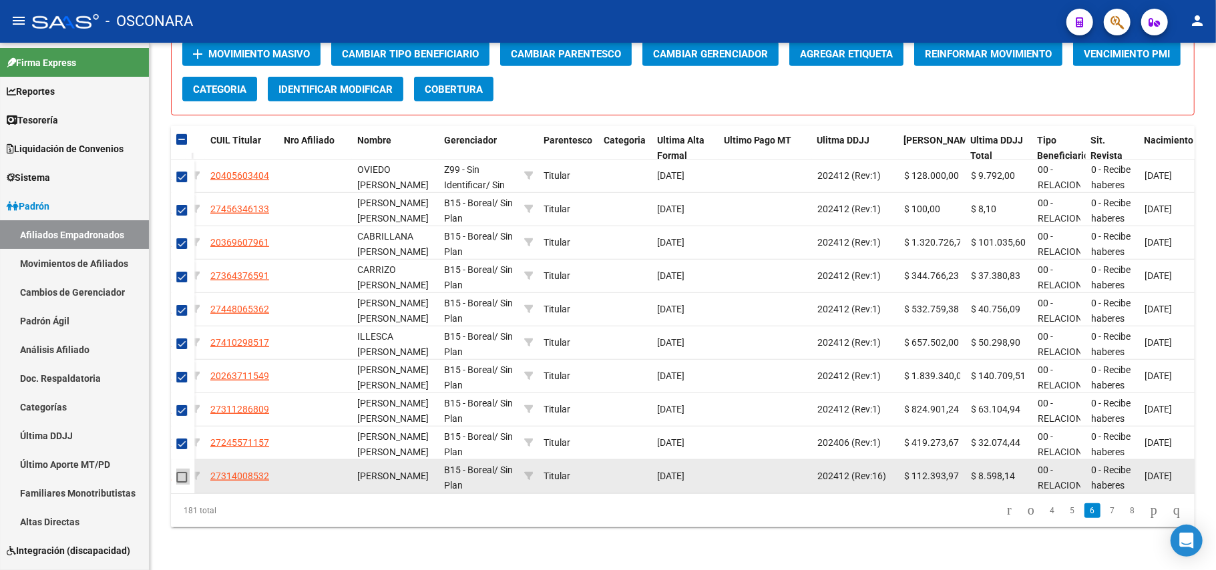
click at [183, 472] on span at bounding box center [181, 477] width 11 height 11
click at [182, 483] on input "checkbox" at bounding box center [181, 483] width 1 height 1
checkbox input "true"
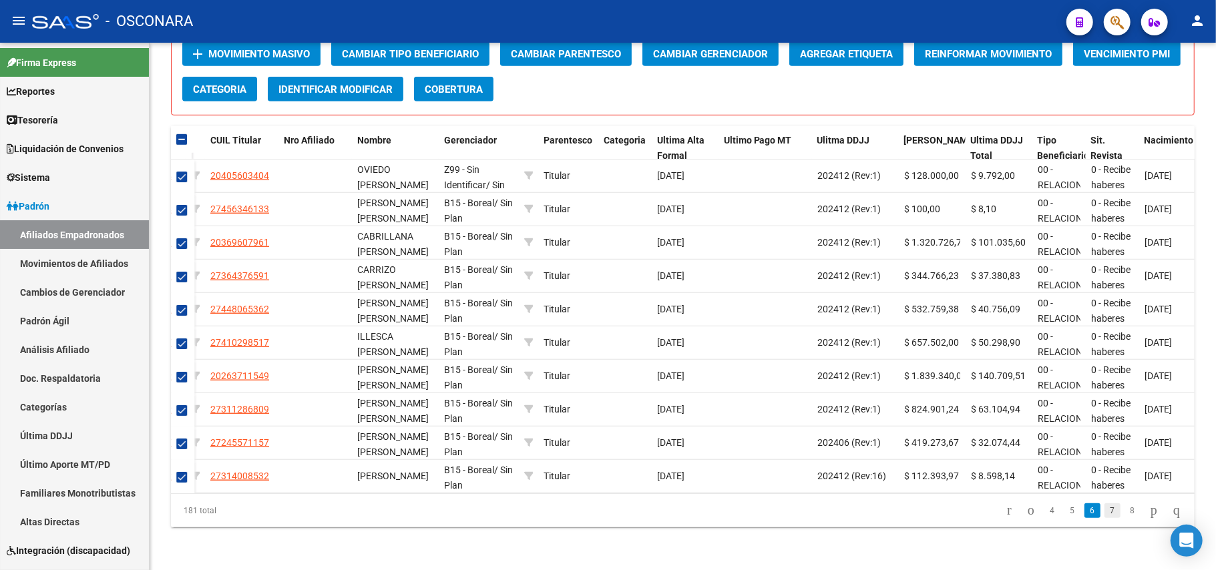
click at [1105, 512] on link "7" at bounding box center [1113, 511] width 16 height 15
checkbox input "false"
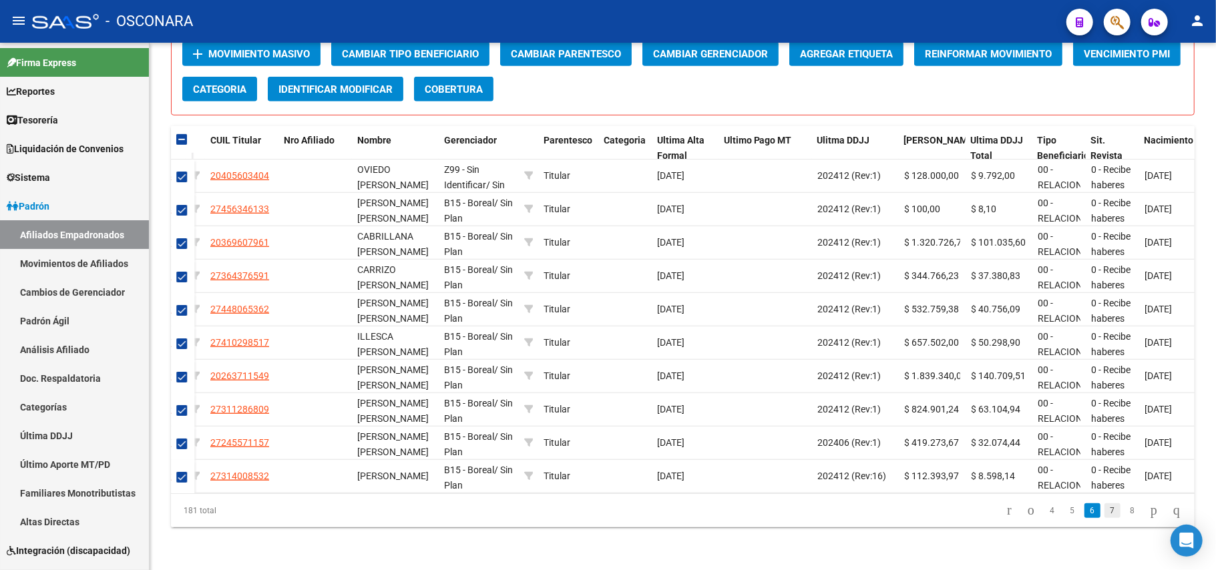
checkbox input "false"
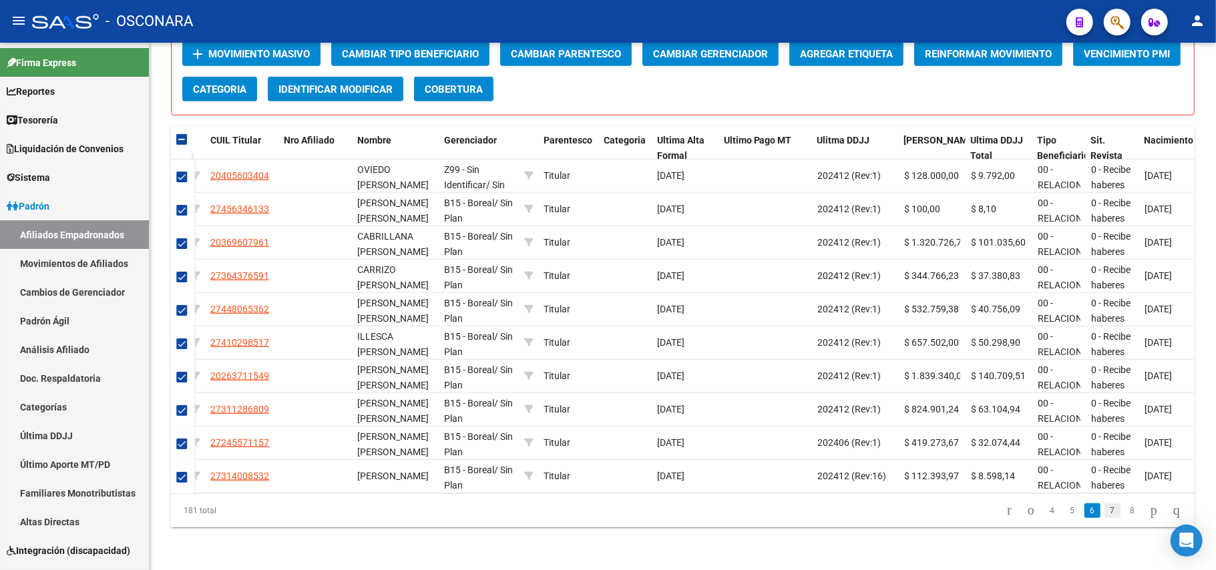
checkbox input "false"
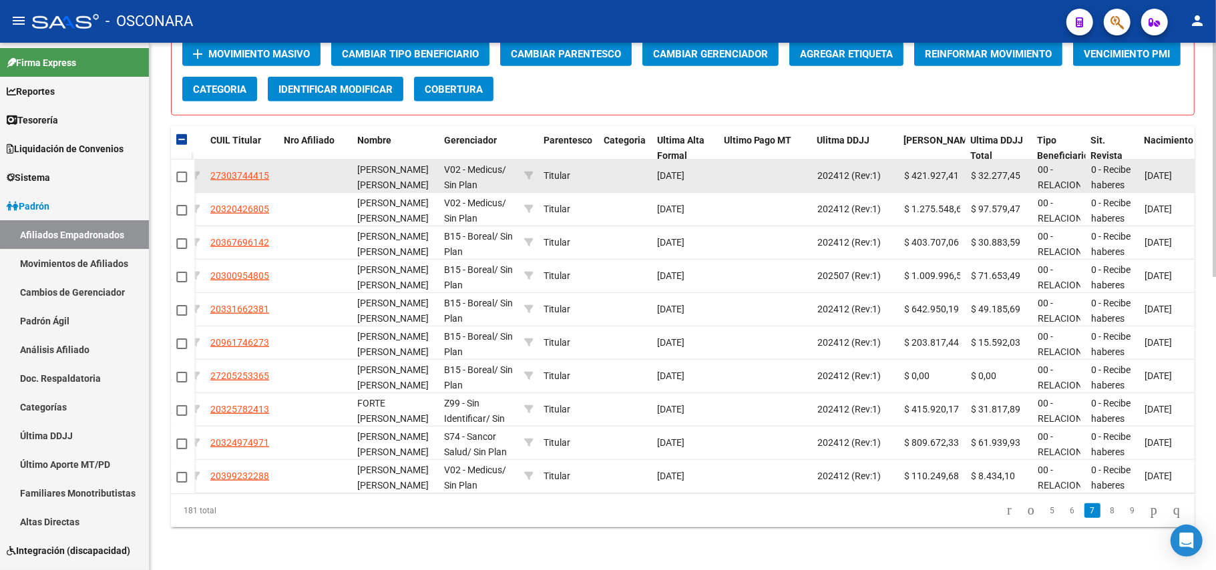
click at [176, 172] on span at bounding box center [181, 177] width 11 height 11
click at [181, 182] on input "checkbox" at bounding box center [181, 182] width 1 height 1
checkbox input "true"
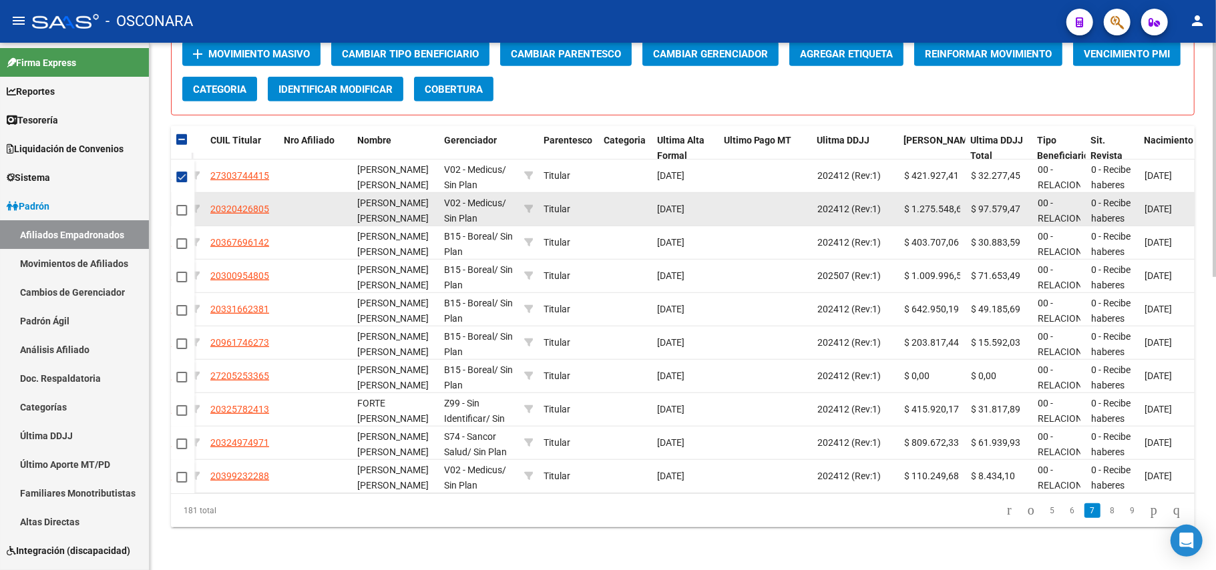
click at [180, 205] on span at bounding box center [181, 210] width 11 height 11
click at [181, 216] on input "checkbox" at bounding box center [181, 216] width 1 height 1
checkbox input "true"
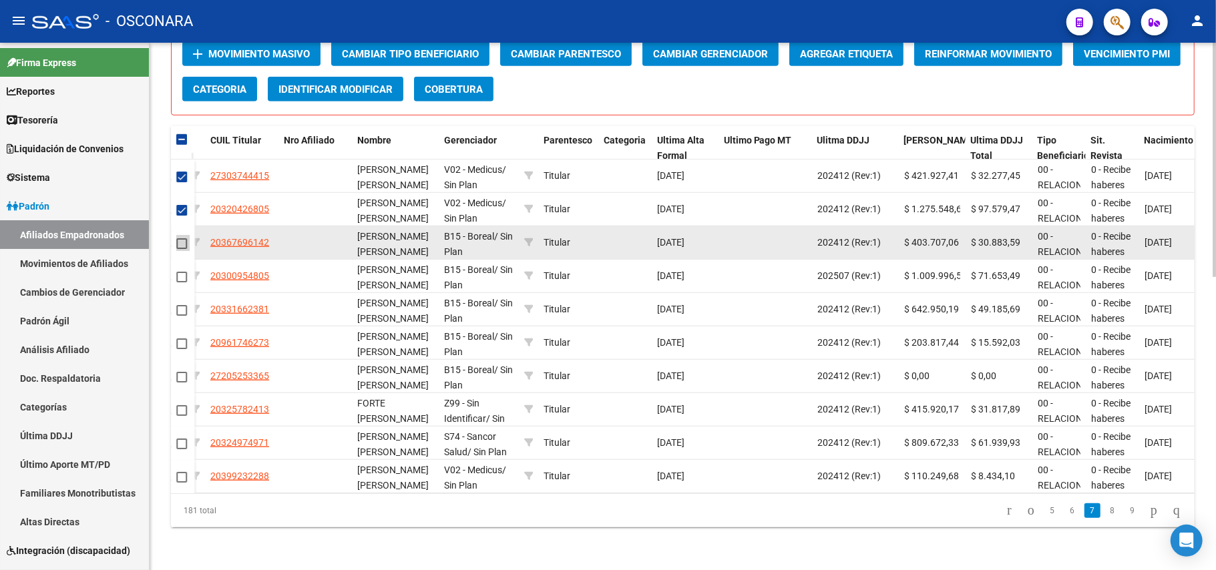
click at [182, 238] on span at bounding box center [181, 243] width 11 height 11
click at [182, 249] on input "checkbox" at bounding box center [181, 249] width 1 height 1
checkbox input "true"
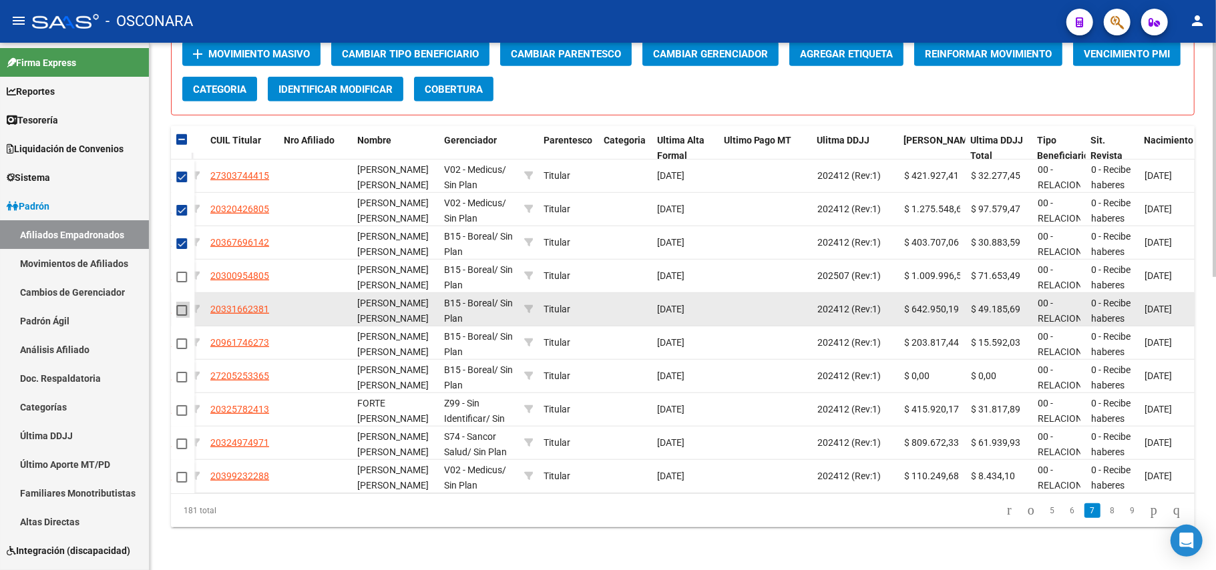
click at [185, 305] on span at bounding box center [181, 310] width 11 height 11
click at [182, 316] on input "checkbox" at bounding box center [181, 316] width 1 height 1
checkbox input "true"
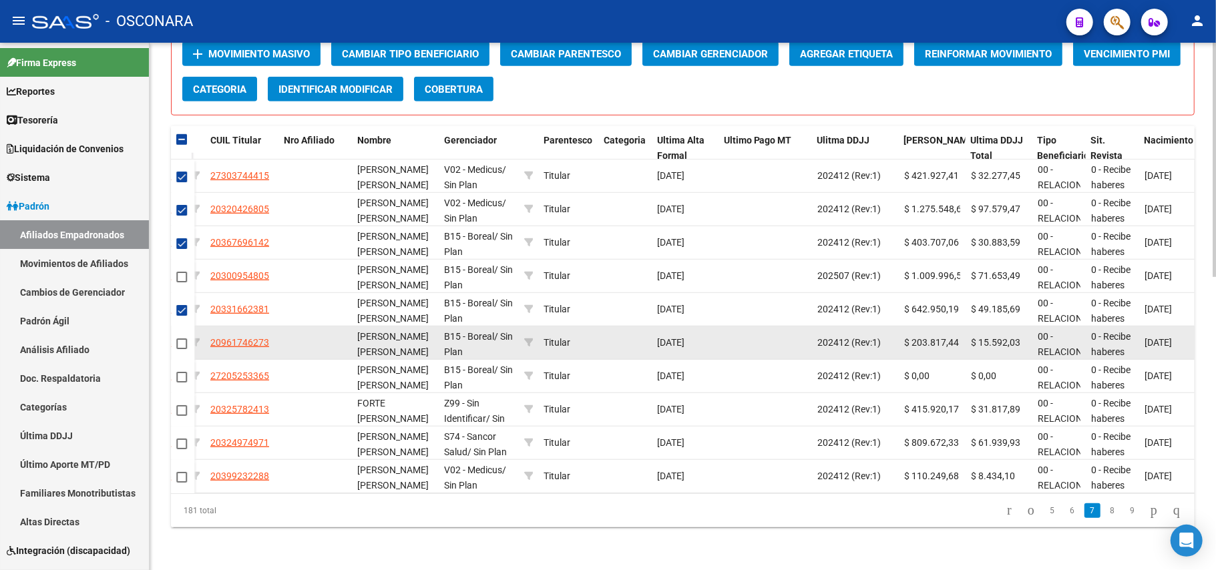
click at [182, 339] on span at bounding box center [181, 344] width 11 height 11
click at [182, 349] on input "checkbox" at bounding box center [181, 349] width 1 height 1
checkbox input "true"
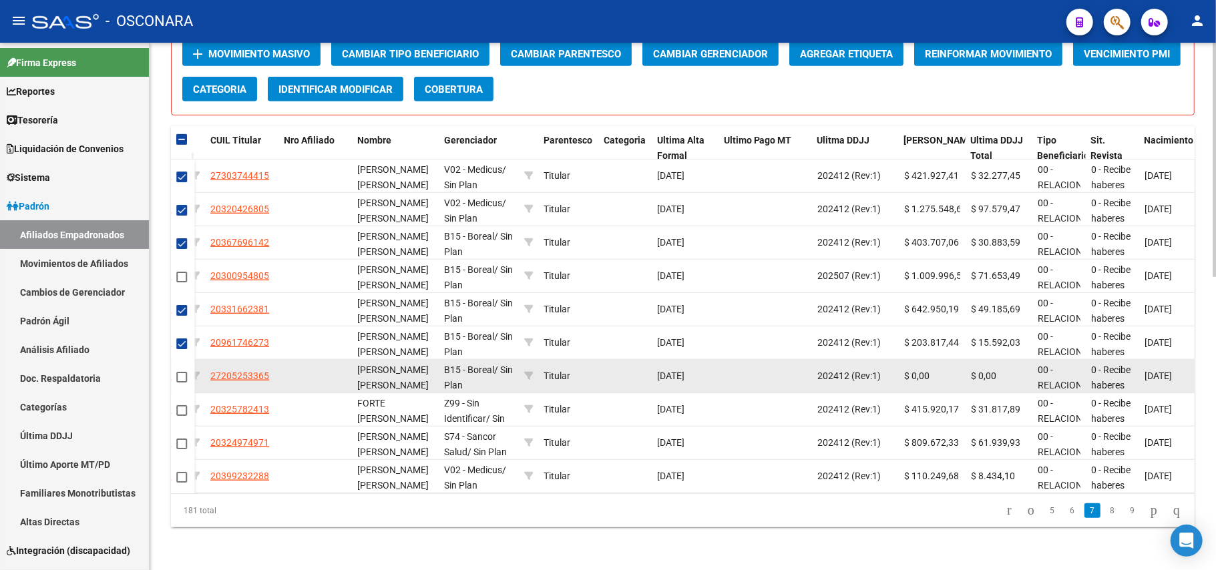
click at [180, 372] on datatable-body-cell at bounding box center [182, 376] width 23 height 33
click at [182, 372] on span at bounding box center [181, 377] width 11 height 11
click at [182, 383] on input "checkbox" at bounding box center [181, 383] width 1 height 1
checkbox input "true"
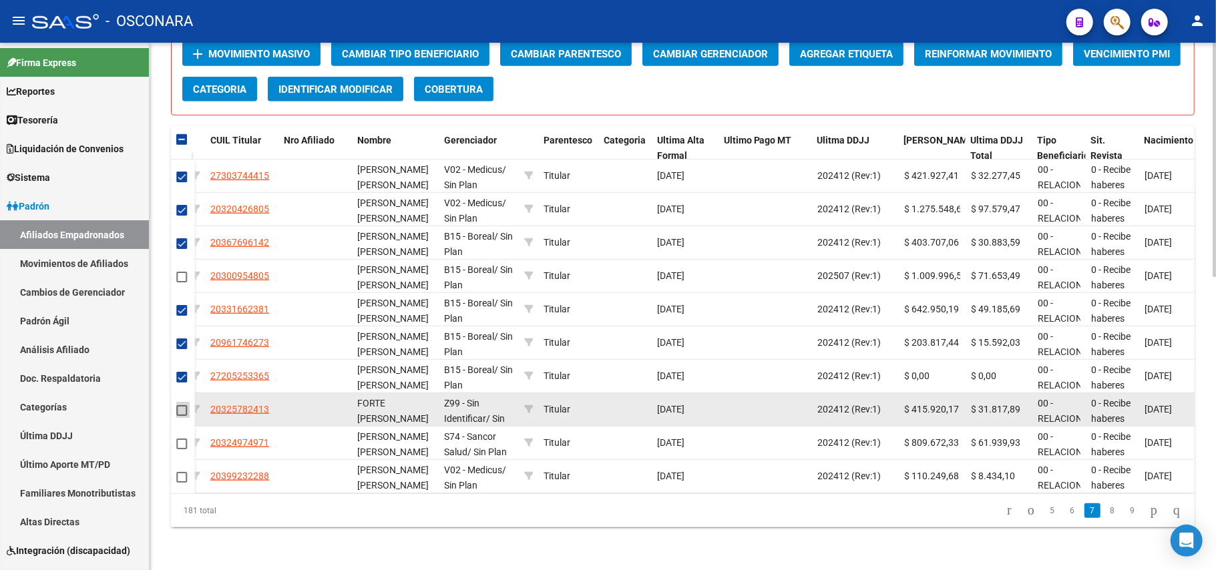
click at [180, 405] on span at bounding box center [181, 410] width 11 height 11
click at [181, 416] on input "checkbox" at bounding box center [181, 416] width 1 height 1
checkbox input "true"
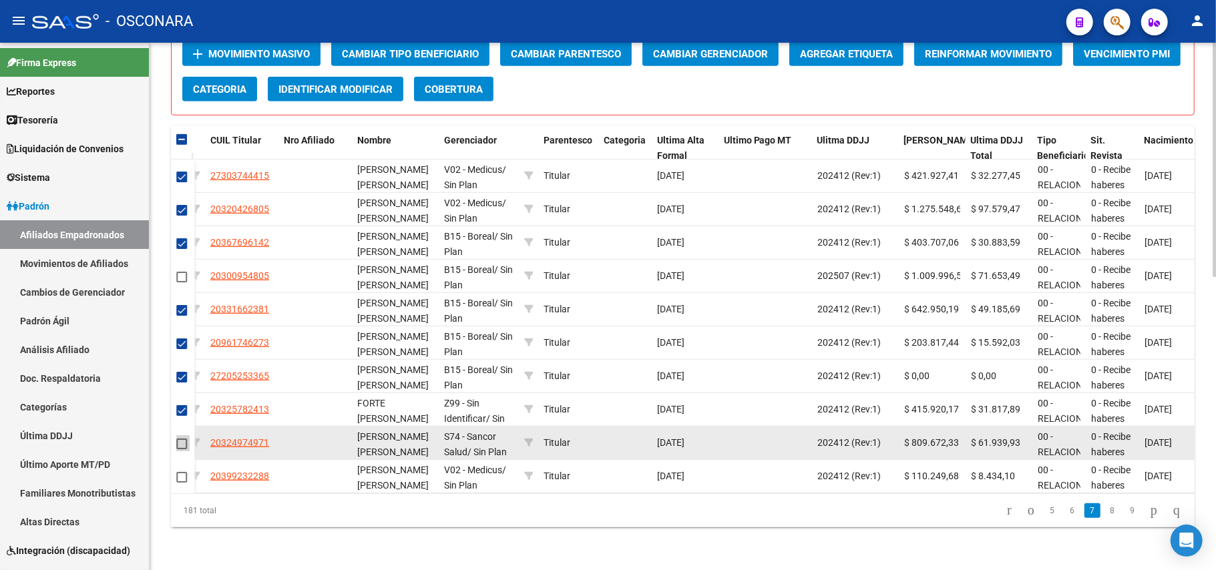
click at [177, 439] on span at bounding box center [181, 444] width 11 height 11
click at [181, 449] on input "checkbox" at bounding box center [181, 449] width 1 height 1
checkbox input "true"
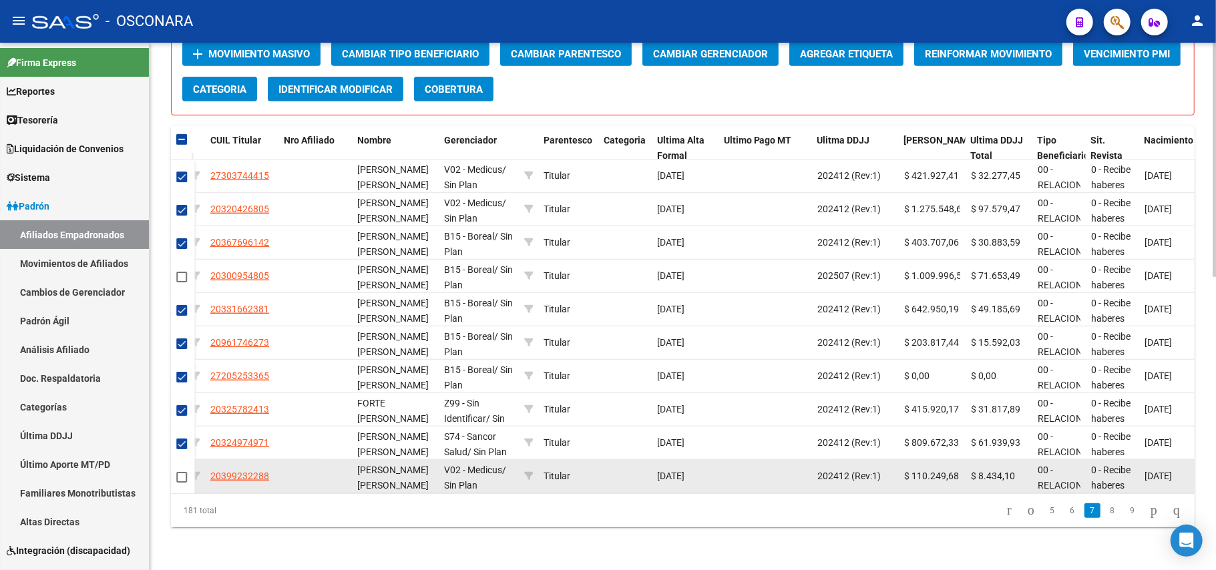
click at [182, 472] on span at bounding box center [181, 477] width 11 height 11
click at [182, 483] on input "checkbox" at bounding box center [181, 483] width 1 height 1
checkbox input "true"
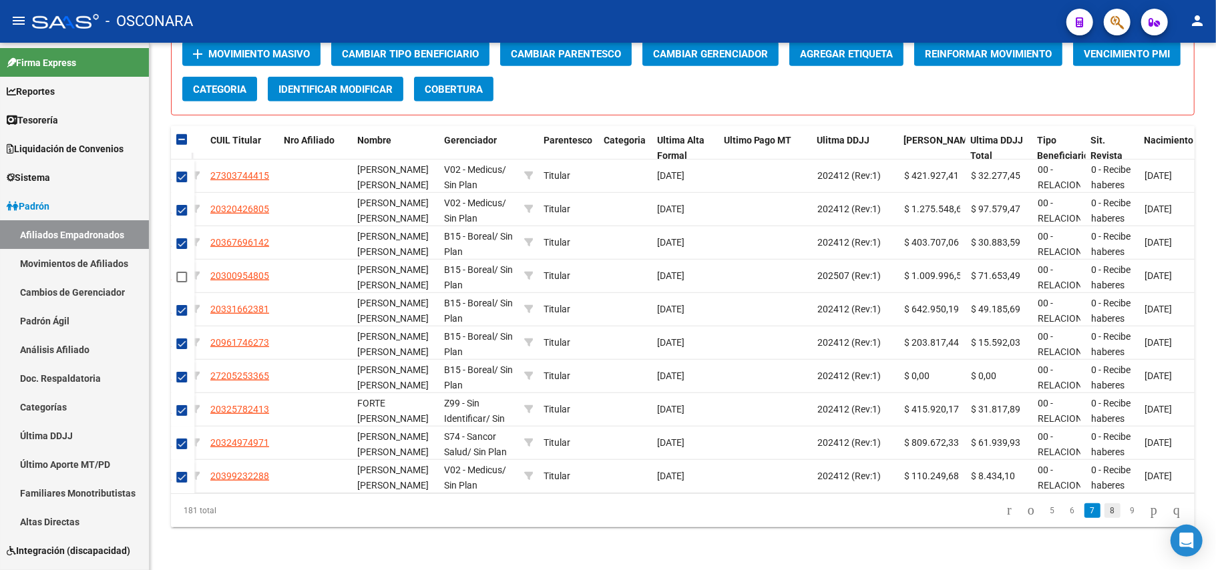
click at [1105, 510] on link "8" at bounding box center [1113, 511] width 16 height 15
checkbox input "false"
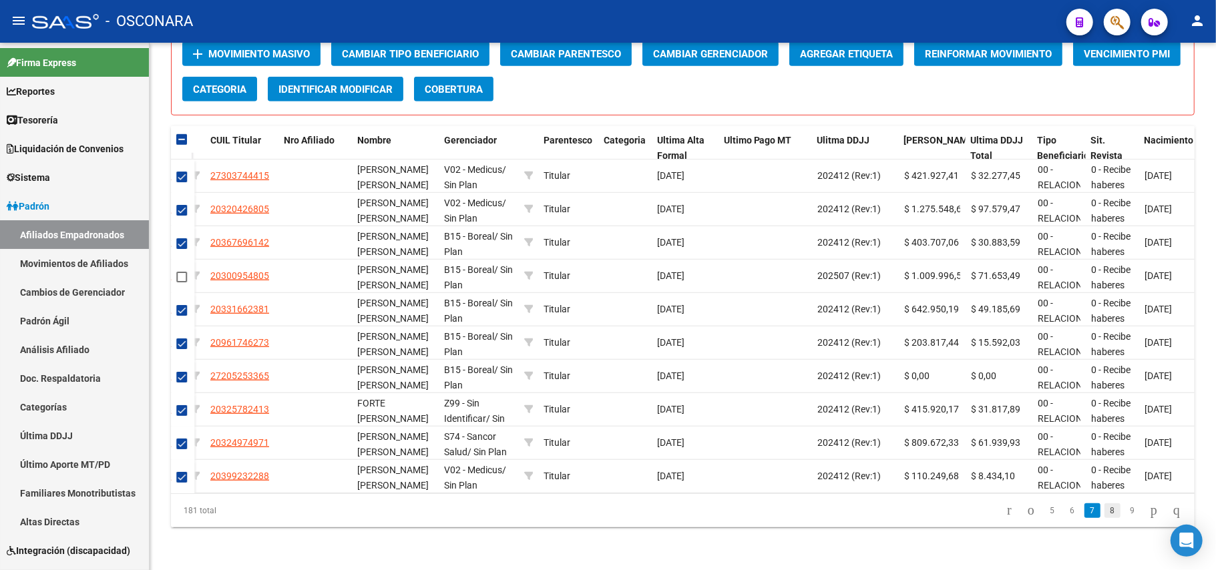
checkbox input "false"
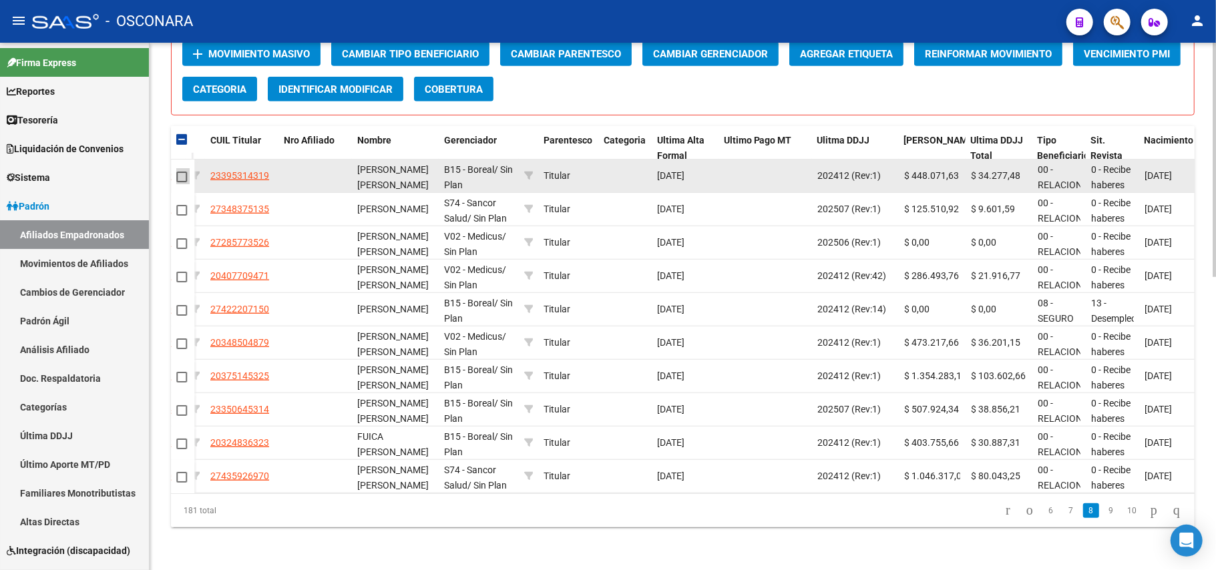
click at [186, 172] on span at bounding box center [181, 177] width 11 height 11
click at [182, 182] on input "checkbox" at bounding box center [181, 182] width 1 height 1
checkbox input "true"
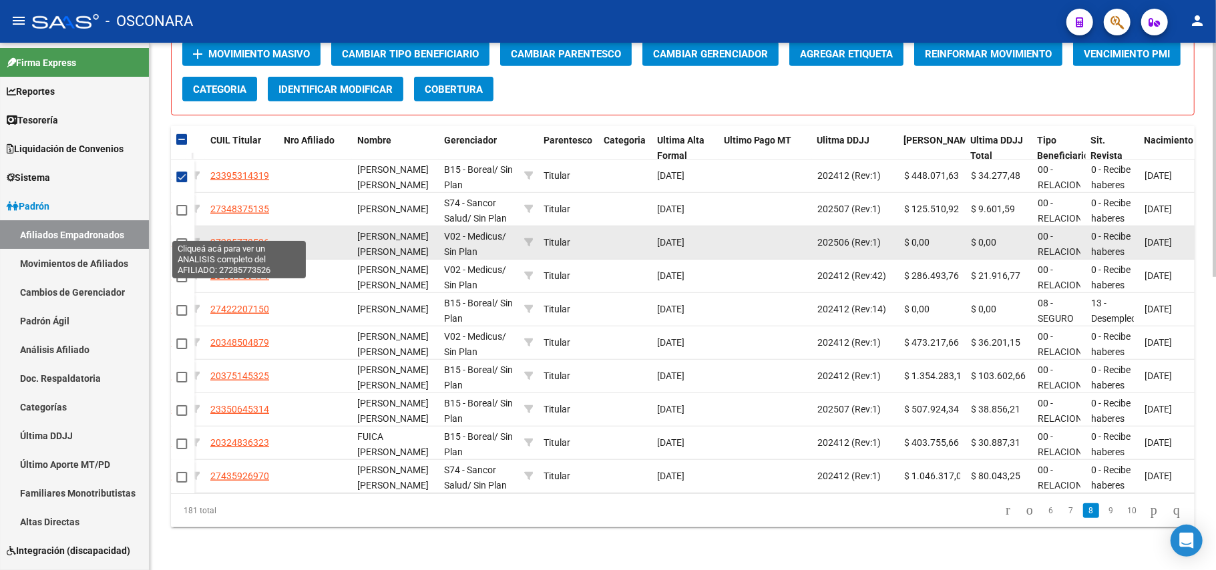
click at [247, 237] on span "27285773526" at bounding box center [239, 242] width 59 height 11
type textarea "27285773526"
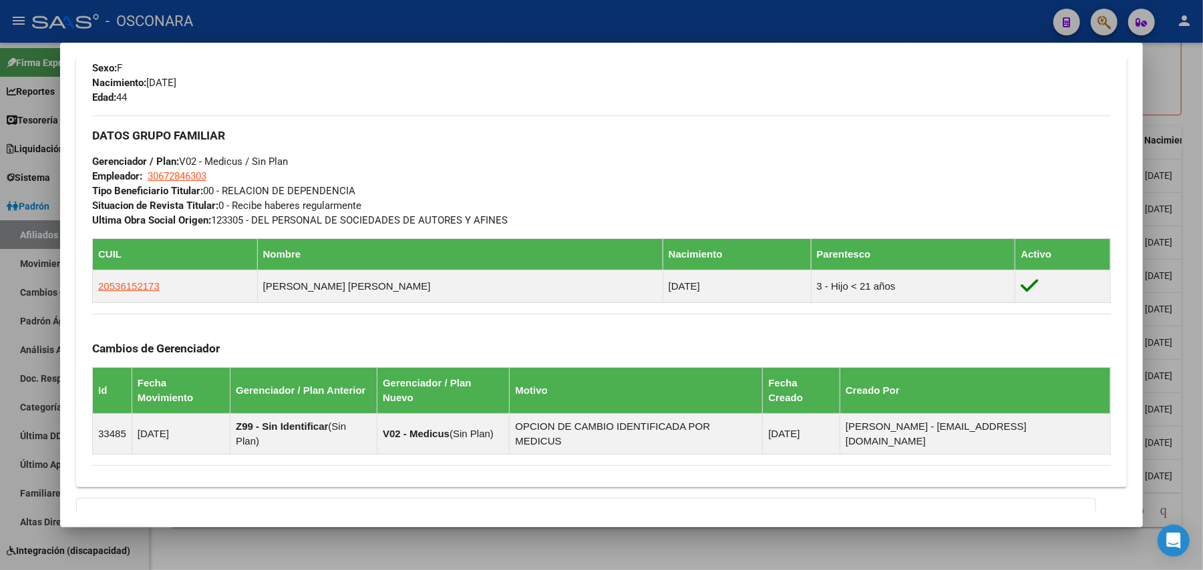
scroll to position [707, 0]
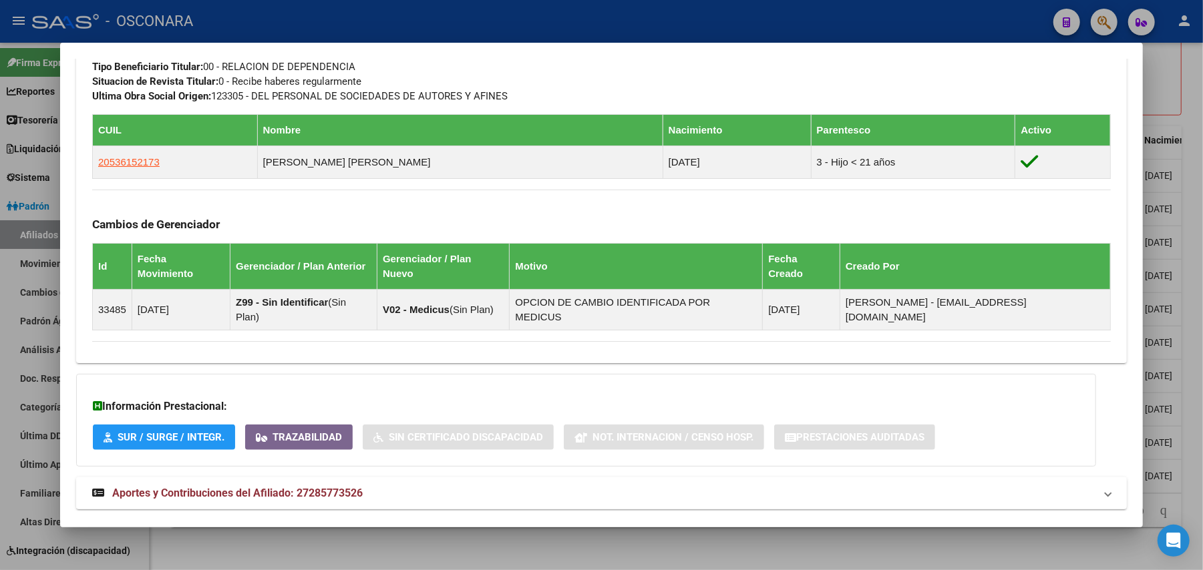
click at [225, 487] on span "Aportes y Contribuciones del Afiliado: 27285773526" at bounding box center [237, 493] width 250 height 13
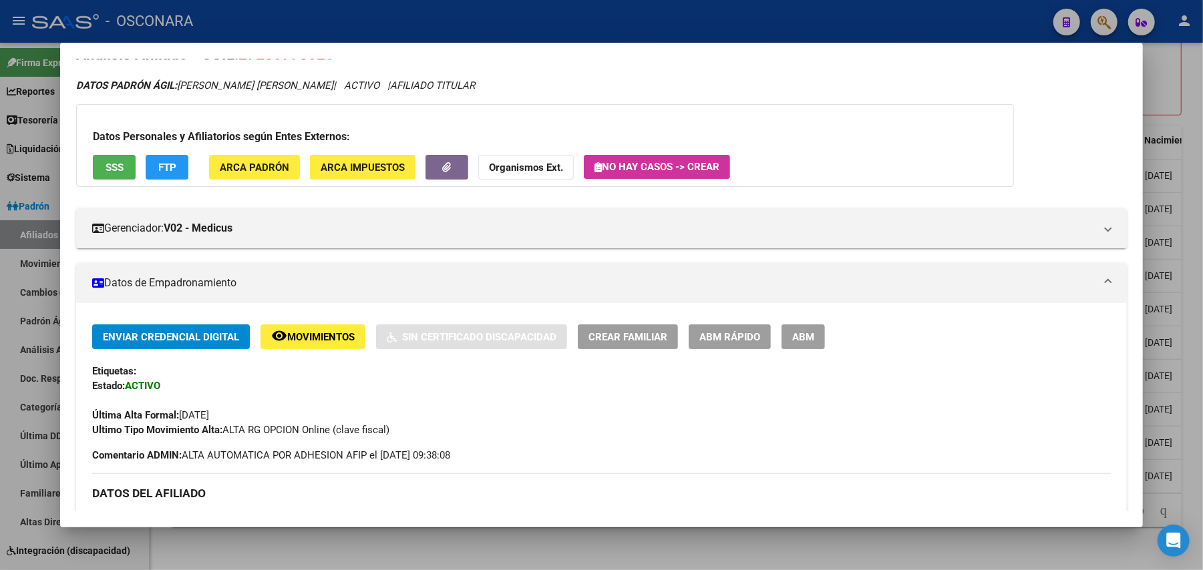
scroll to position [0, 0]
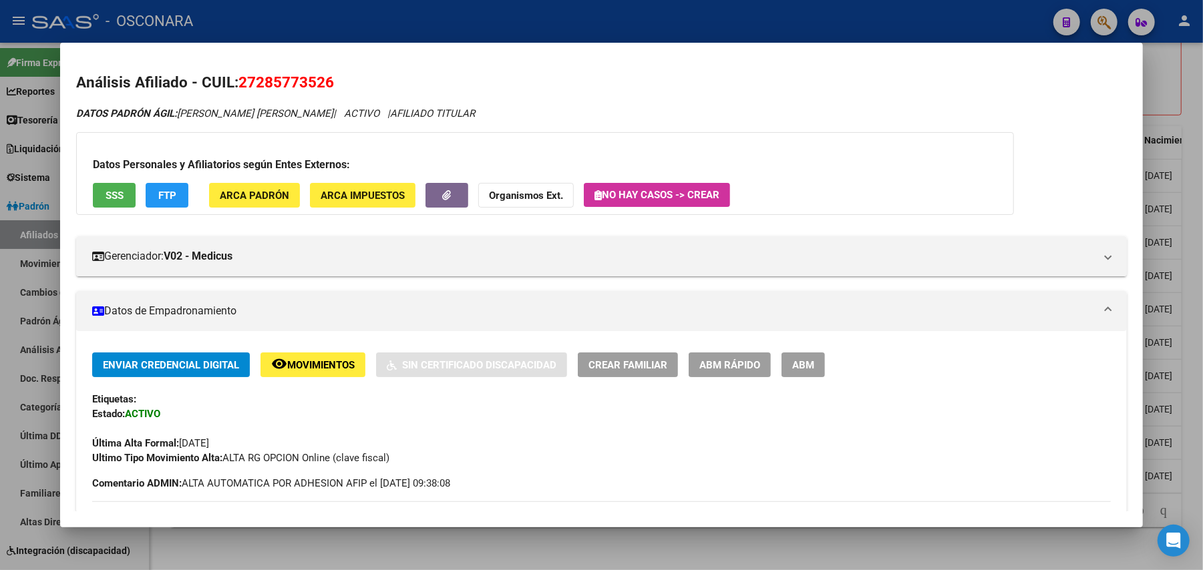
click at [113, 194] on span "SSS" at bounding box center [115, 196] width 18 height 12
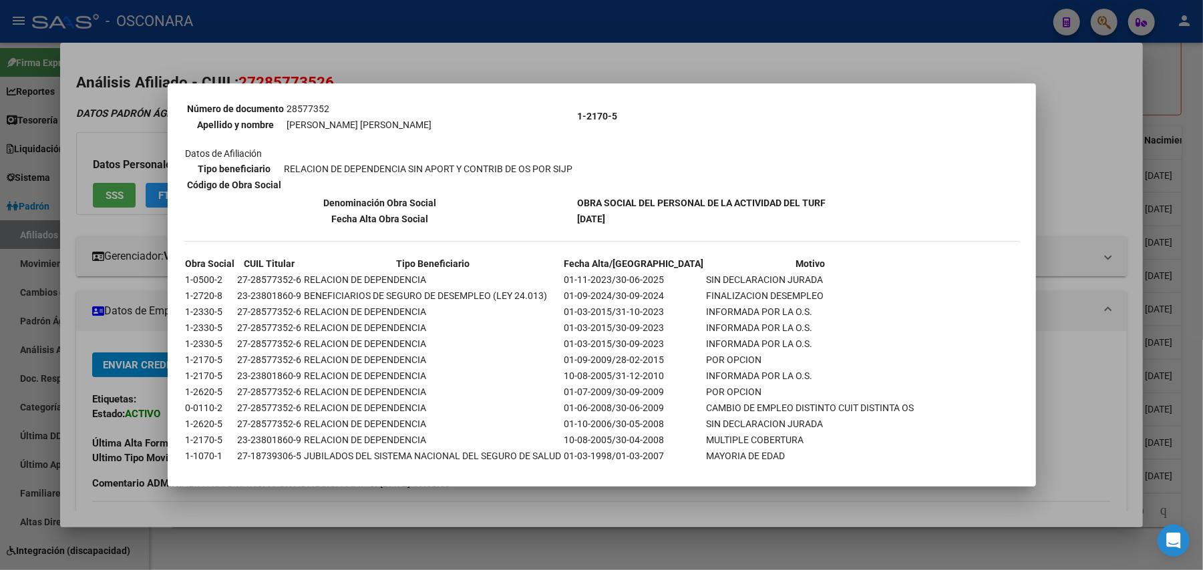
scroll to position [164, 0]
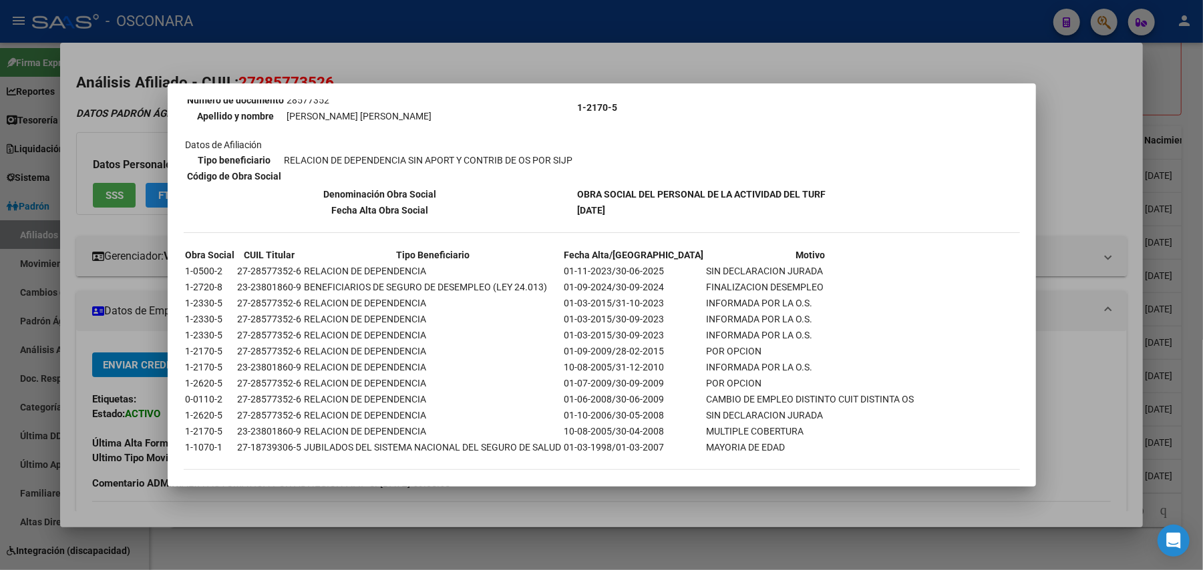
click at [377, 548] on div at bounding box center [601, 285] width 1203 height 570
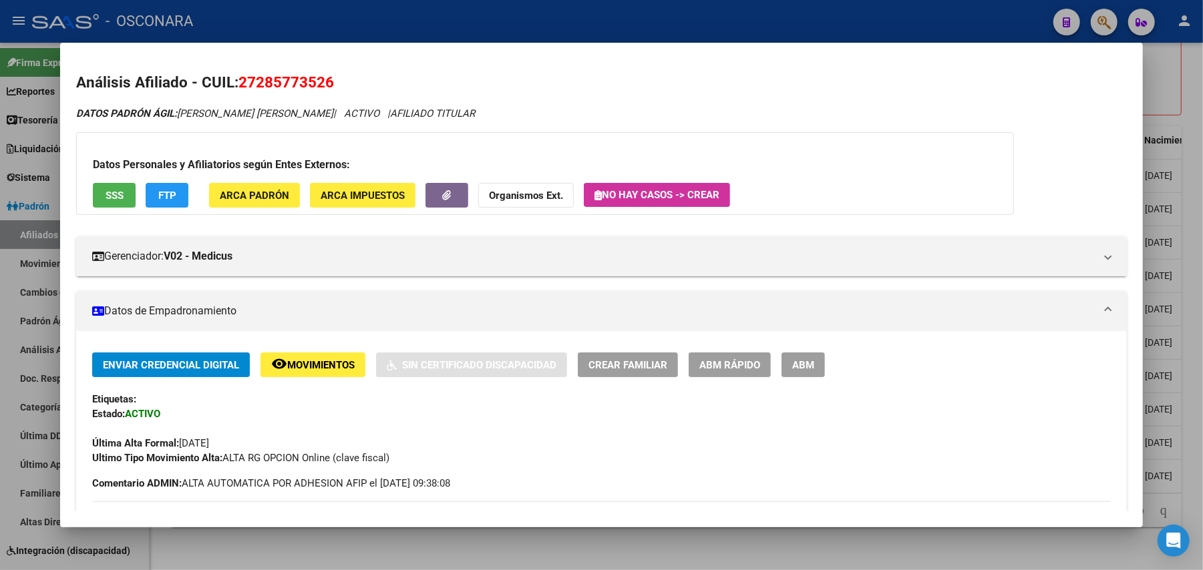
click at [377, 548] on div at bounding box center [601, 285] width 1203 height 570
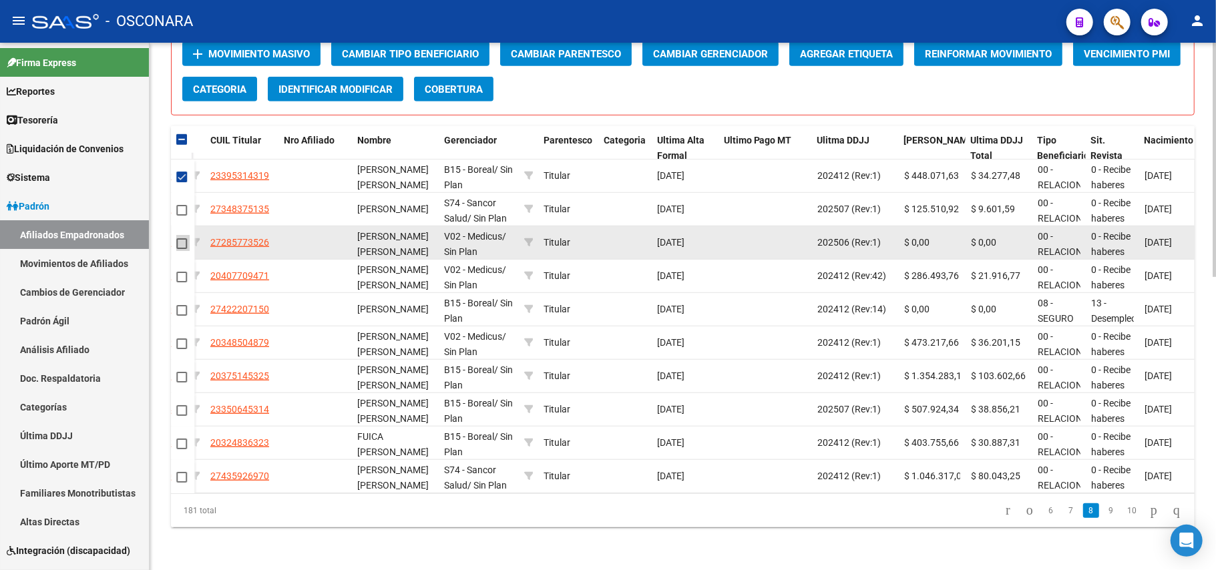
click at [177, 238] on span at bounding box center [181, 243] width 11 height 11
click at [181, 249] on input "checkbox" at bounding box center [181, 249] width 1 height 1
checkbox input "true"
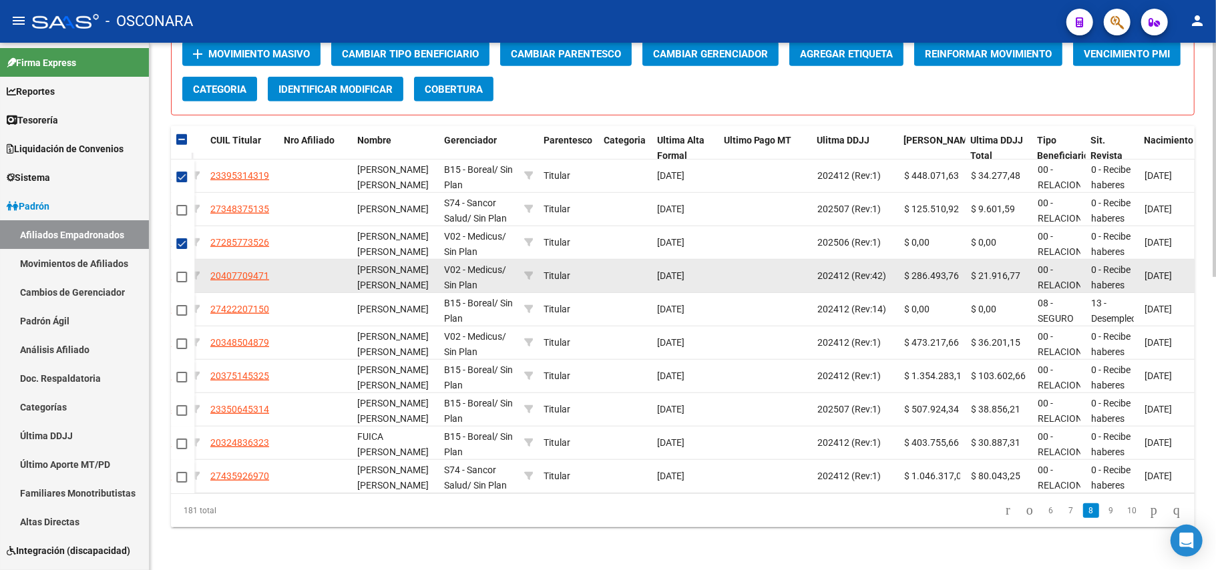
click at [182, 272] on span at bounding box center [181, 277] width 11 height 11
click at [182, 283] on input "checkbox" at bounding box center [181, 283] width 1 height 1
checkbox input "true"
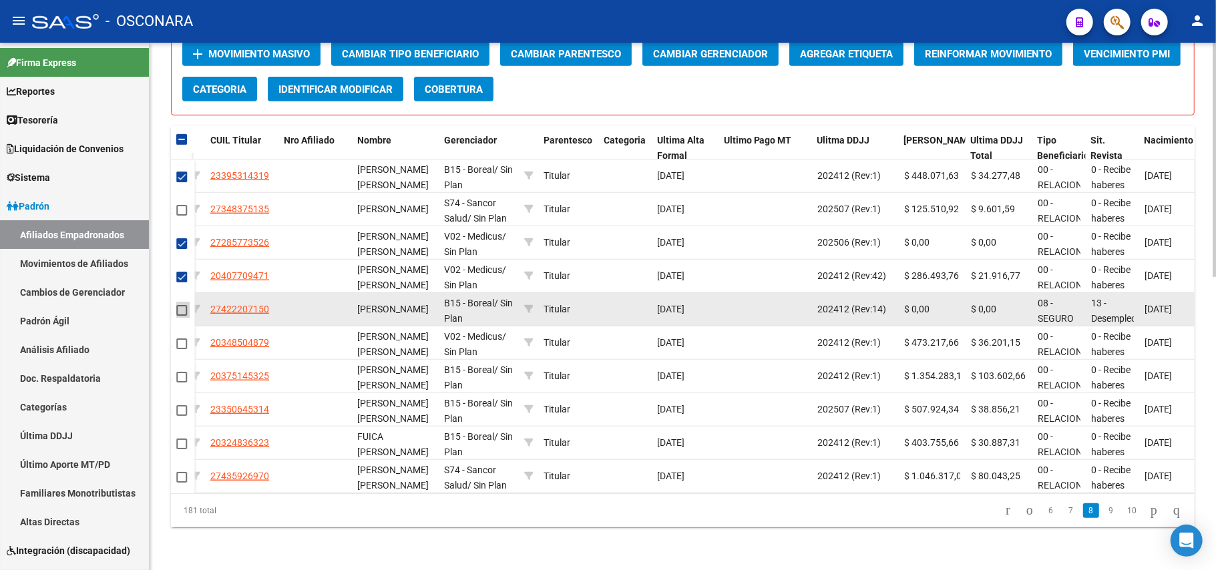
click at [182, 305] on span at bounding box center [181, 310] width 11 height 11
click at [182, 316] on input "checkbox" at bounding box center [181, 316] width 1 height 1
checkbox input "true"
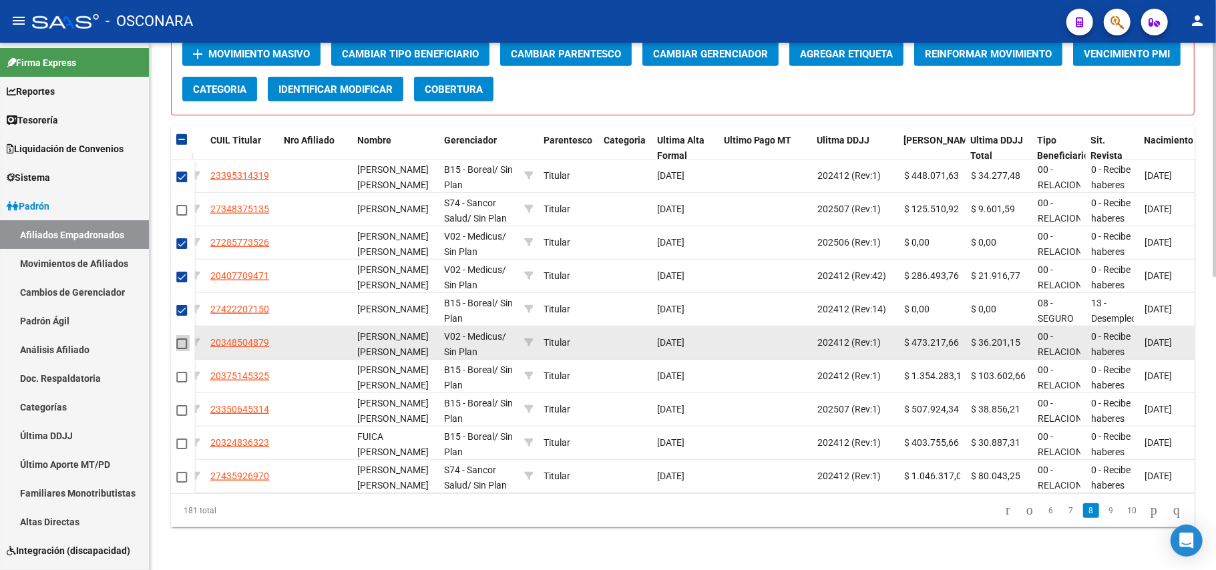
click at [183, 339] on span at bounding box center [181, 344] width 11 height 11
click at [182, 349] on input "checkbox" at bounding box center [181, 349] width 1 height 1
checkbox input "true"
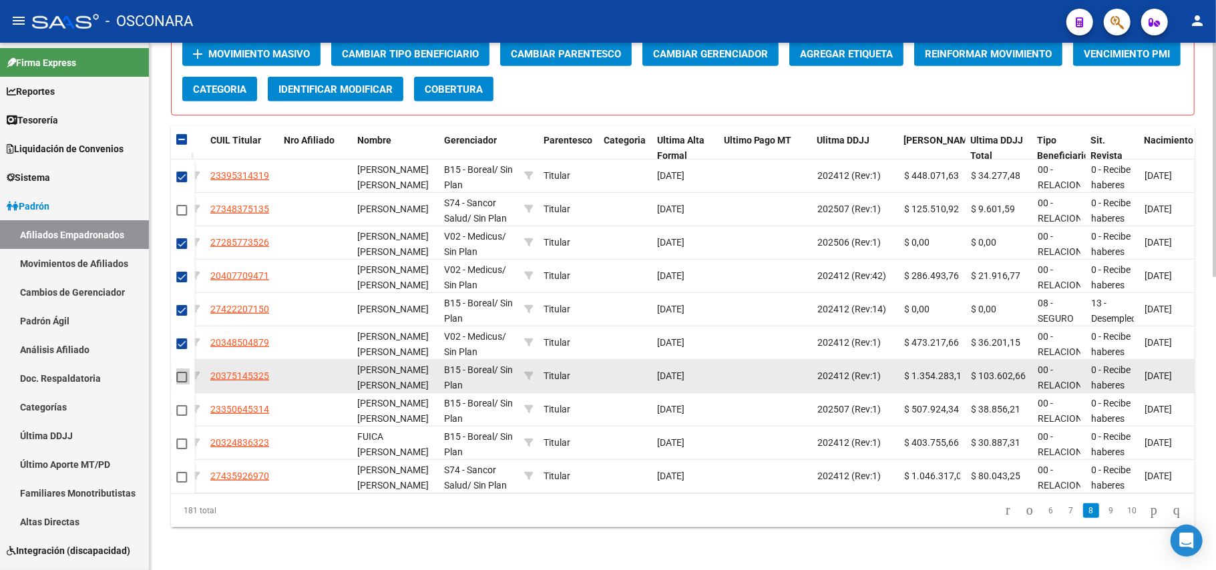
click at [182, 372] on span at bounding box center [181, 377] width 11 height 11
click at [182, 383] on input "checkbox" at bounding box center [181, 383] width 1 height 1
checkbox input "true"
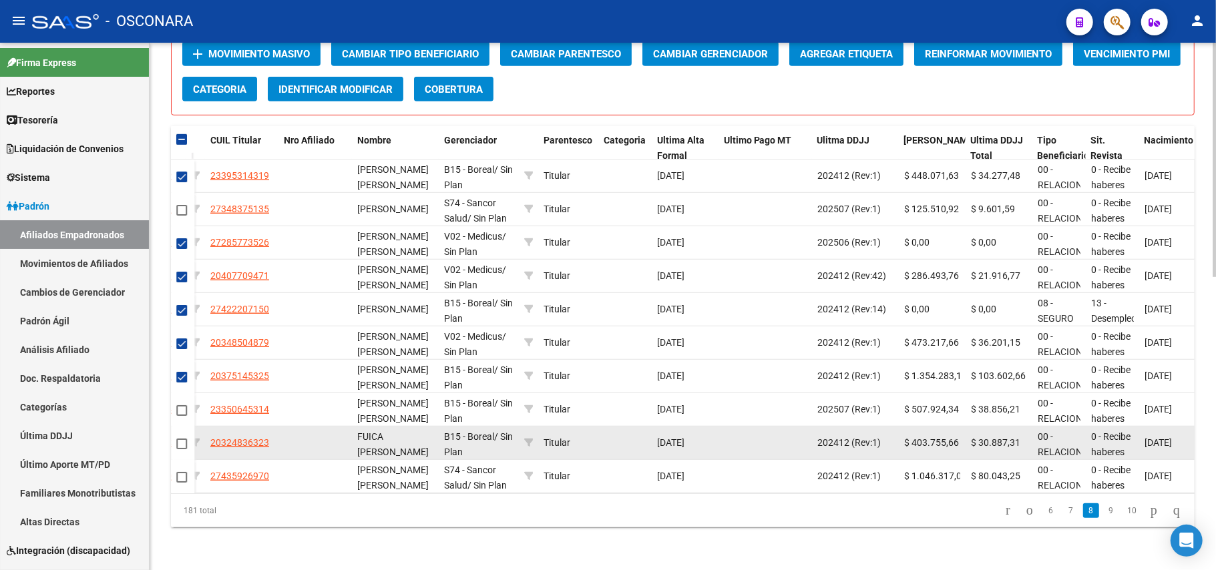
click at [184, 439] on span at bounding box center [181, 444] width 11 height 11
click at [182, 449] on input "checkbox" at bounding box center [181, 449] width 1 height 1
checkbox input "true"
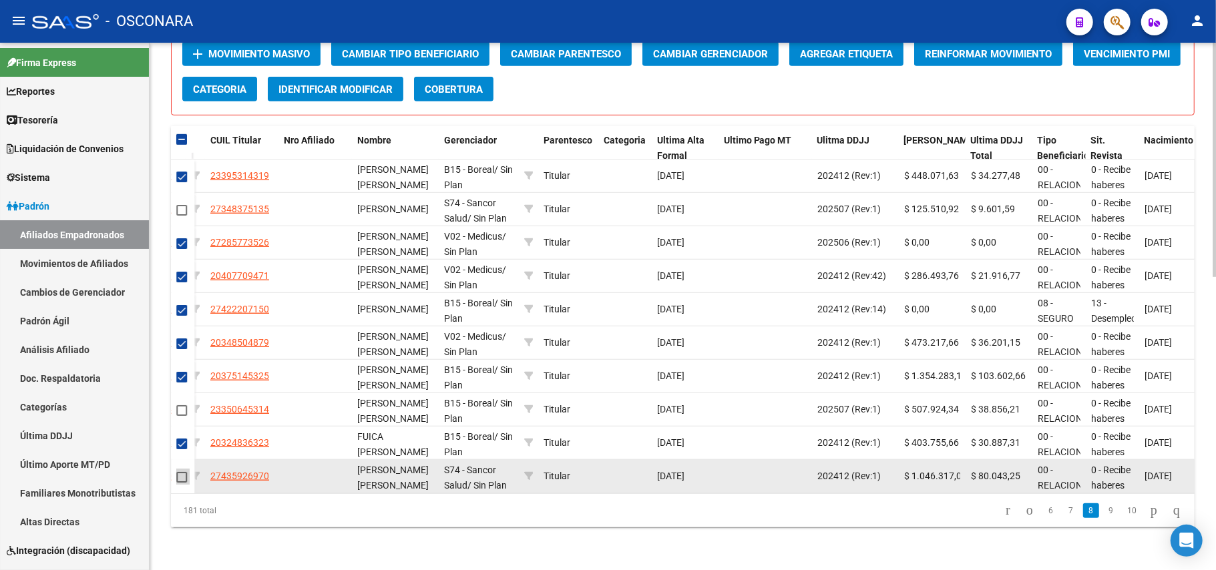
click at [179, 472] on span at bounding box center [181, 477] width 11 height 11
click at [181, 483] on input "checkbox" at bounding box center [181, 483] width 1 height 1
checkbox input "true"
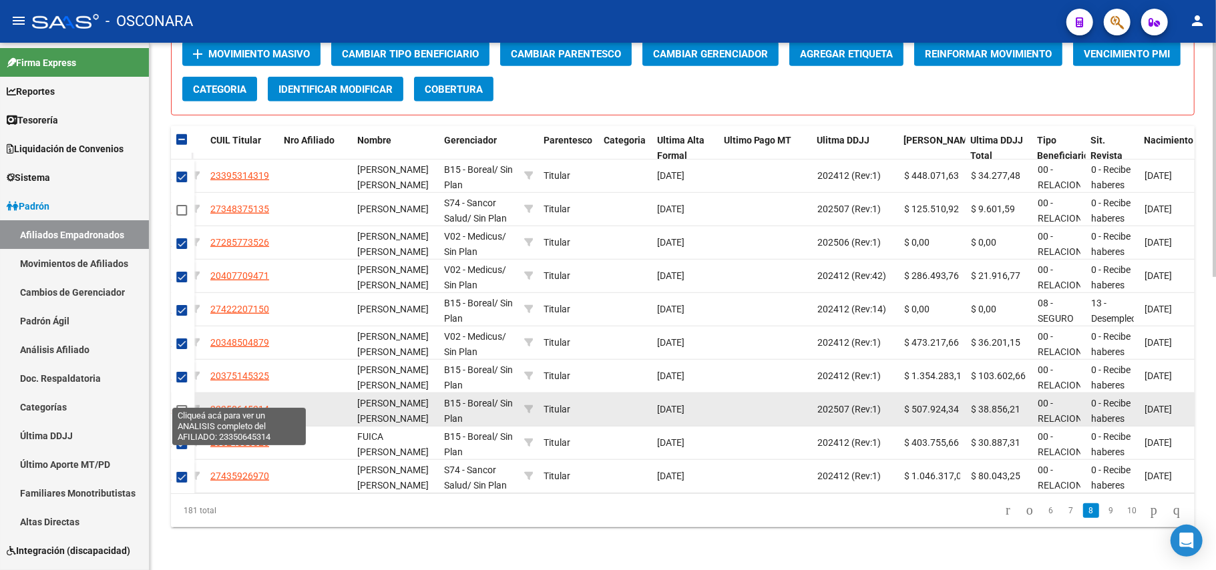
click at [262, 404] on span "23350645314" at bounding box center [239, 409] width 59 height 11
type textarea "23350645314"
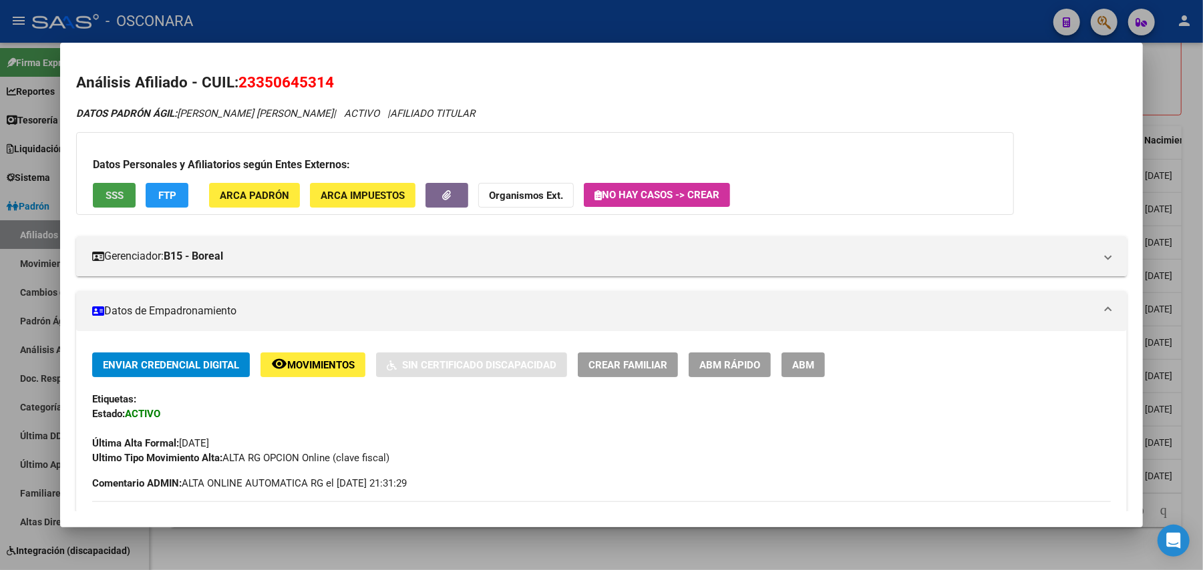
click at [118, 191] on span "SSS" at bounding box center [115, 196] width 18 height 12
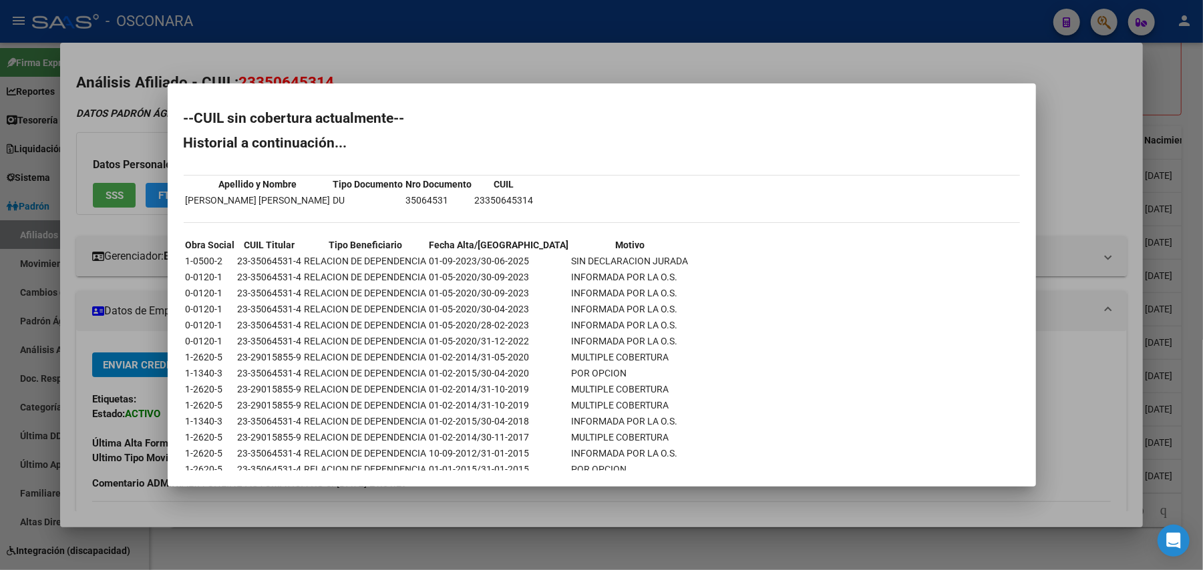
click at [492, 514] on div at bounding box center [601, 285] width 1203 height 570
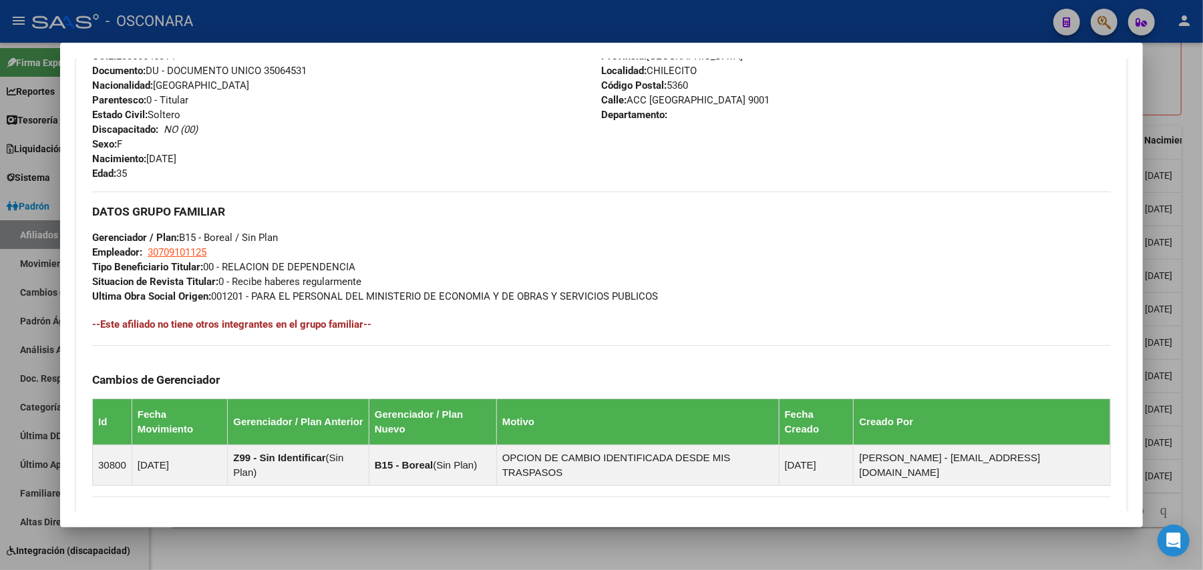
scroll to position [661, 0]
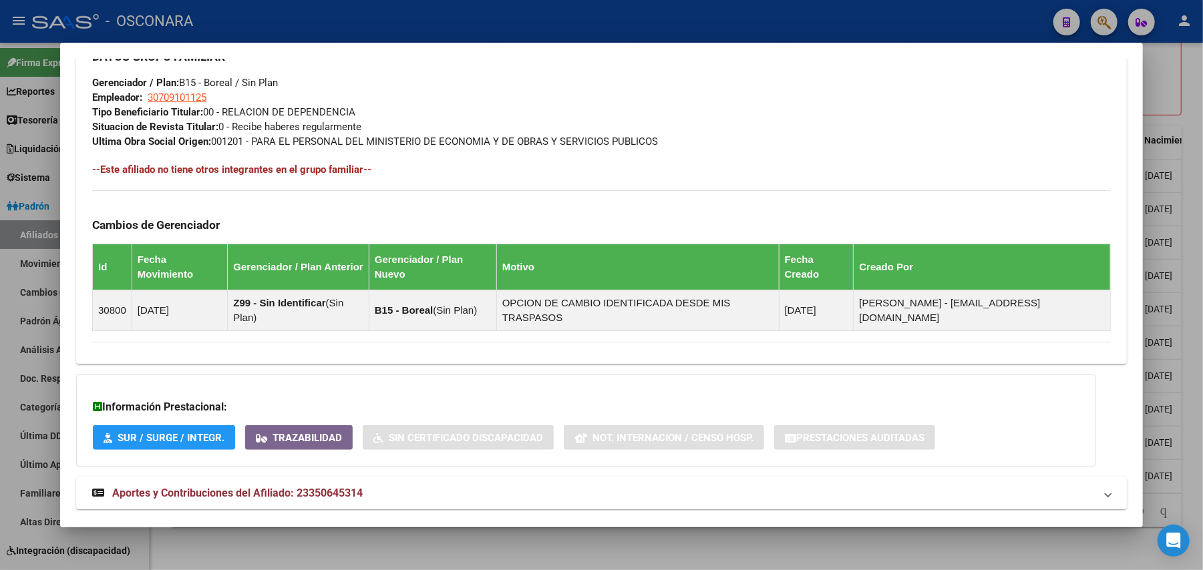
click at [363, 486] on mat-panel-title "Aportes y Contribuciones del Afiliado: 23350645314" at bounding box center [593, 494] width 1003 height 16
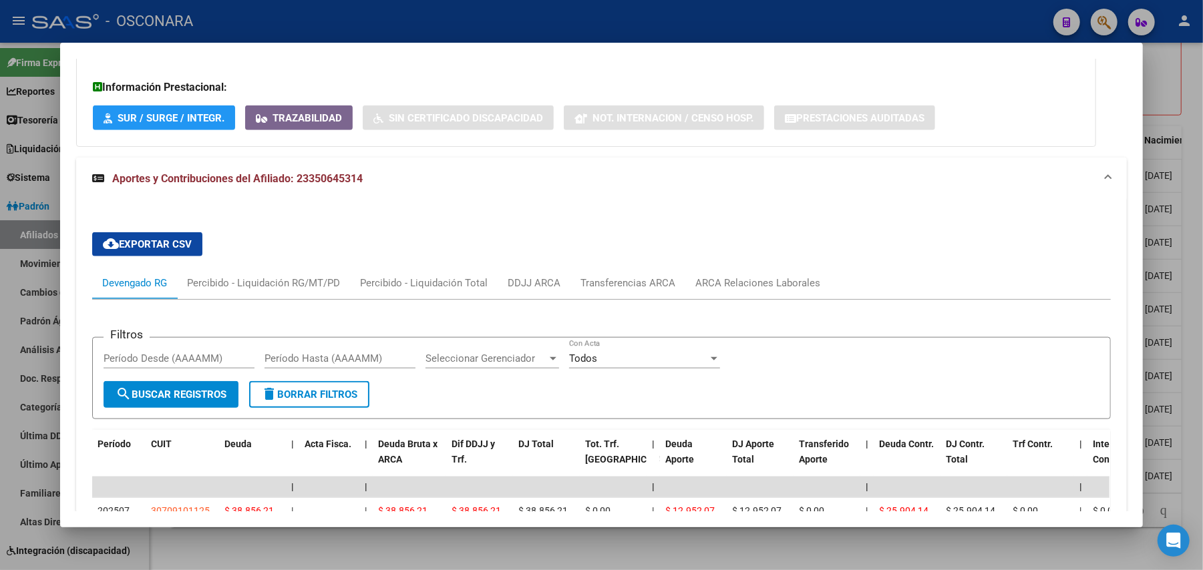
scroll to position [1018, 0]
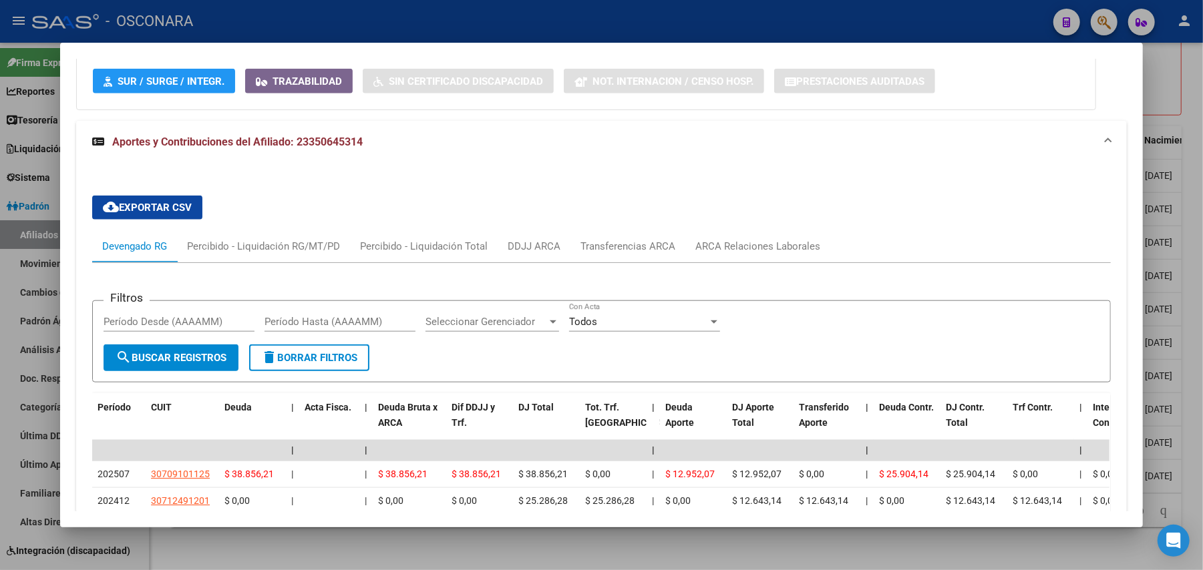
click at [371, 541] on div at bounding box center [601, 285] width 1203 height 570
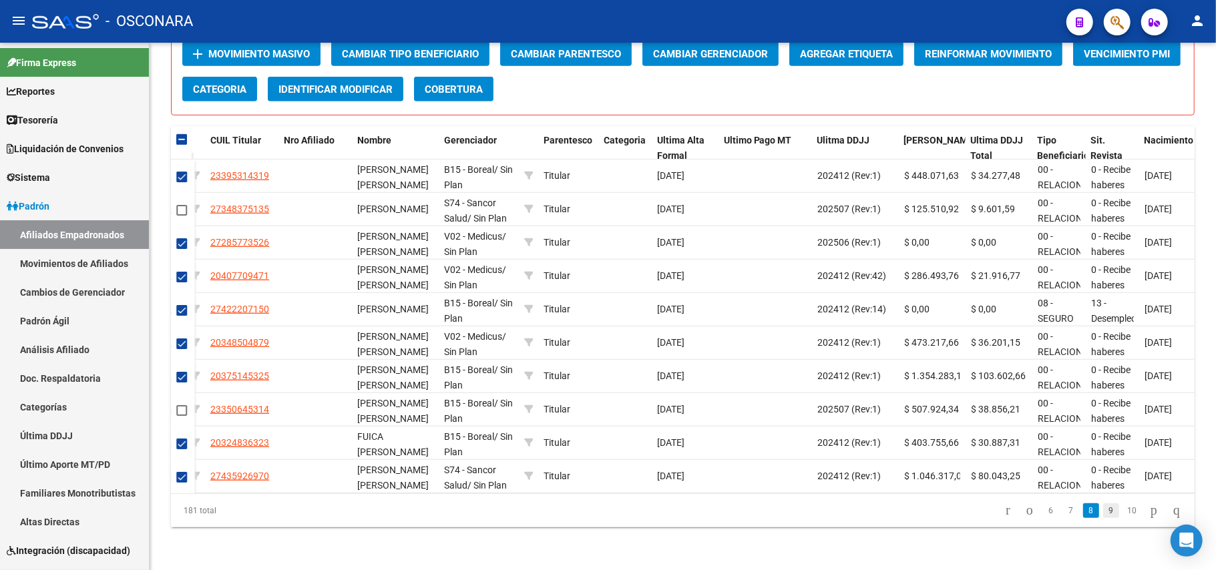
click at [1103, 513] on link "9" at bounding box center [1111, 511] width 16 height 15
checkbox input "false"
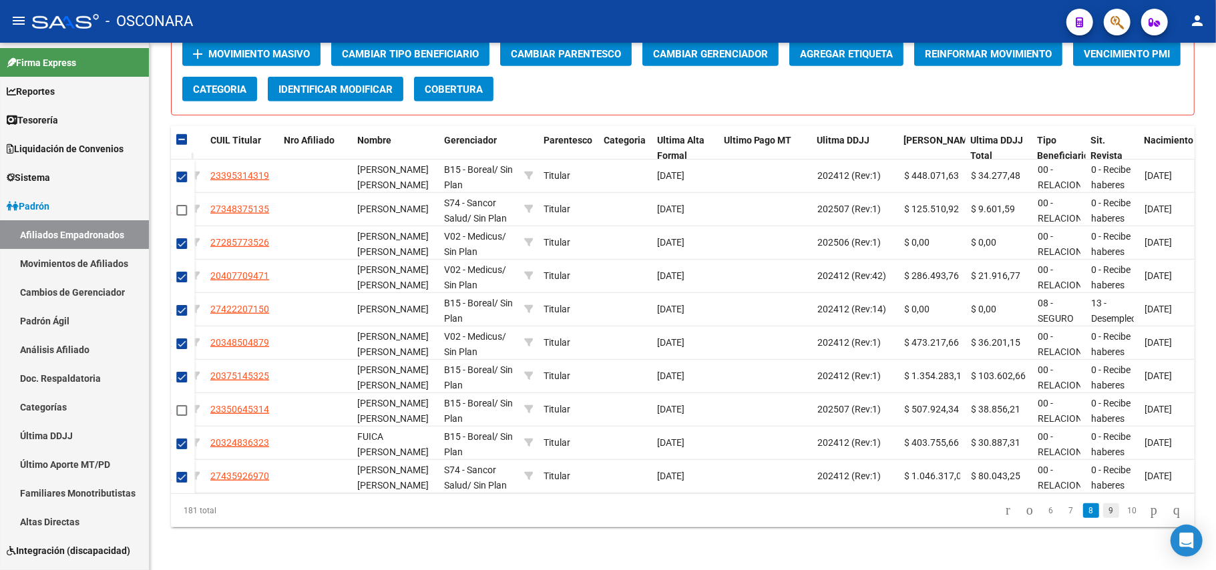
checkbox input "false"
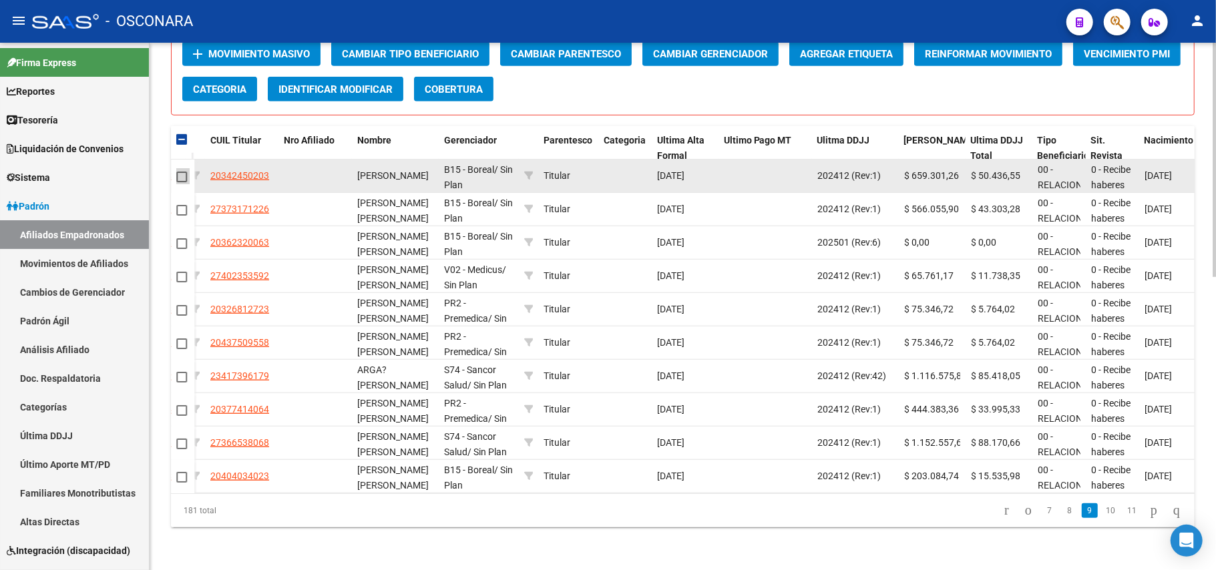
click at [177, 172] on span at bounding box center [181, 177] width 11 height 11
click at [181, 182] on input "checkbox" at bounding box center [181, 182] width 1 height 1
checkbox input "true"
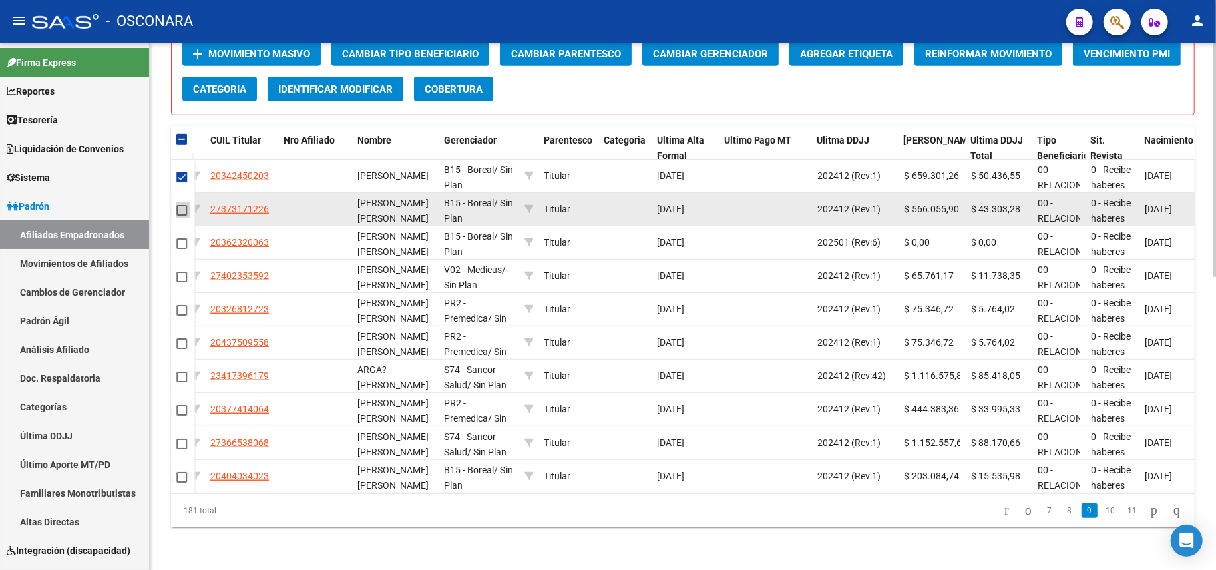
click at [182, 205] on span at bounding box center [181, 210] width 11 height 11
click at [182, 216] on input "checkbox" at bounding box center [181, 216] width 1 height 1
checkbox input "true"
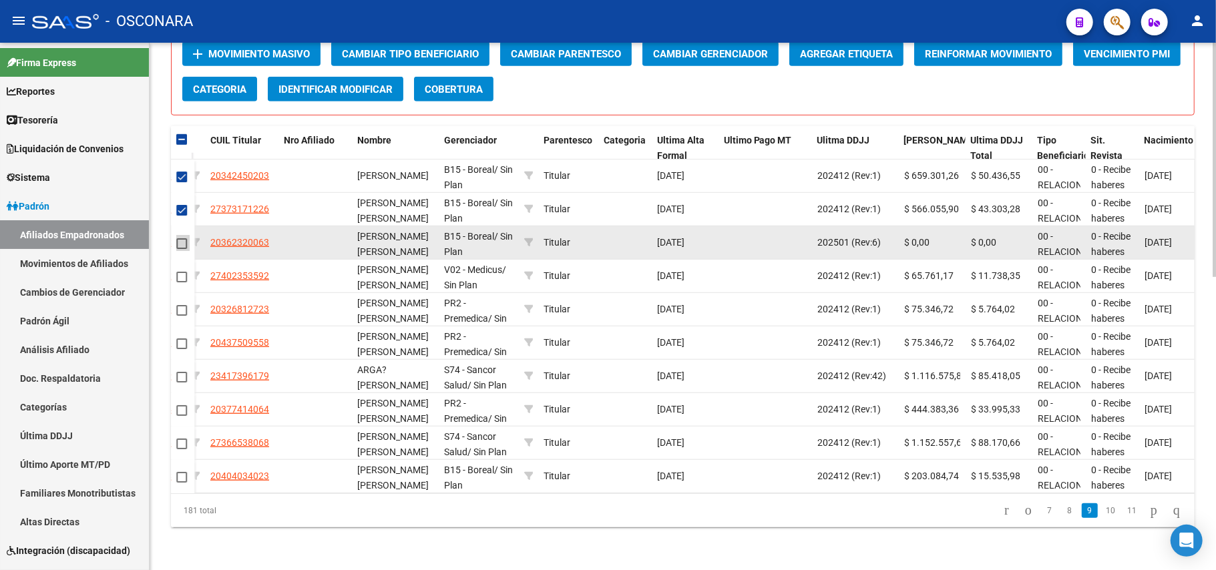
click at [183, 238] on span at bounding box center [181, 243] width 11 height 11
click at [182, 249] on input "checkbox" at bounding box center [181, 249] width 1 height 1
checkbox input "true"
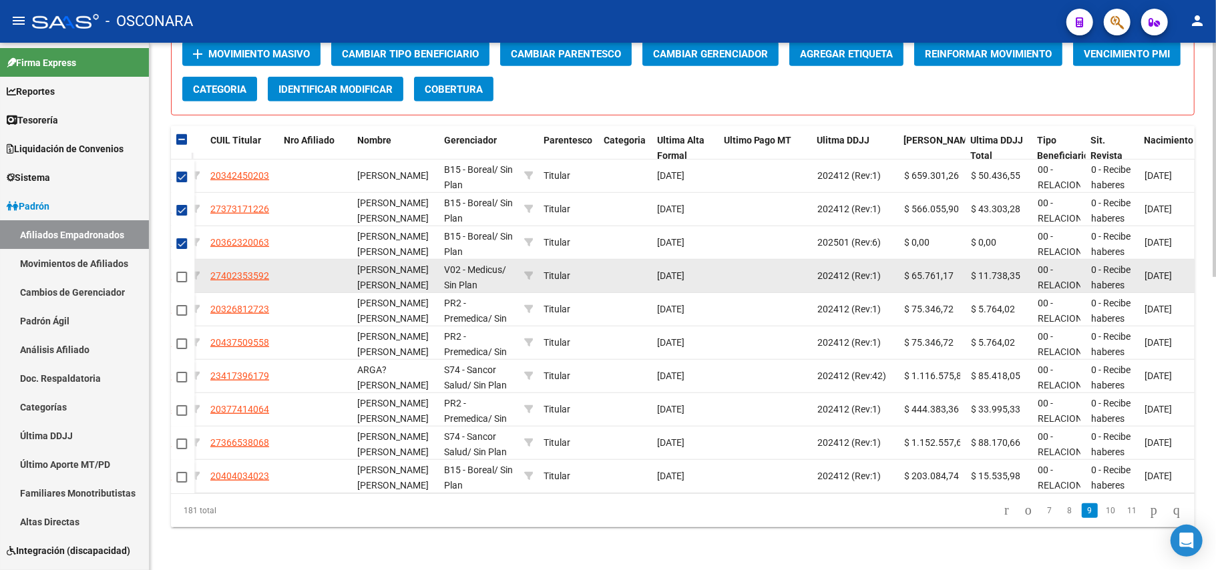
click at [183, 272] on span at bounding box center [181, 277] width 11 height 11
click at [182, 283] on input "checkbox" at bounding box center [181, 283] width 1 height 1
checkbox input "true"
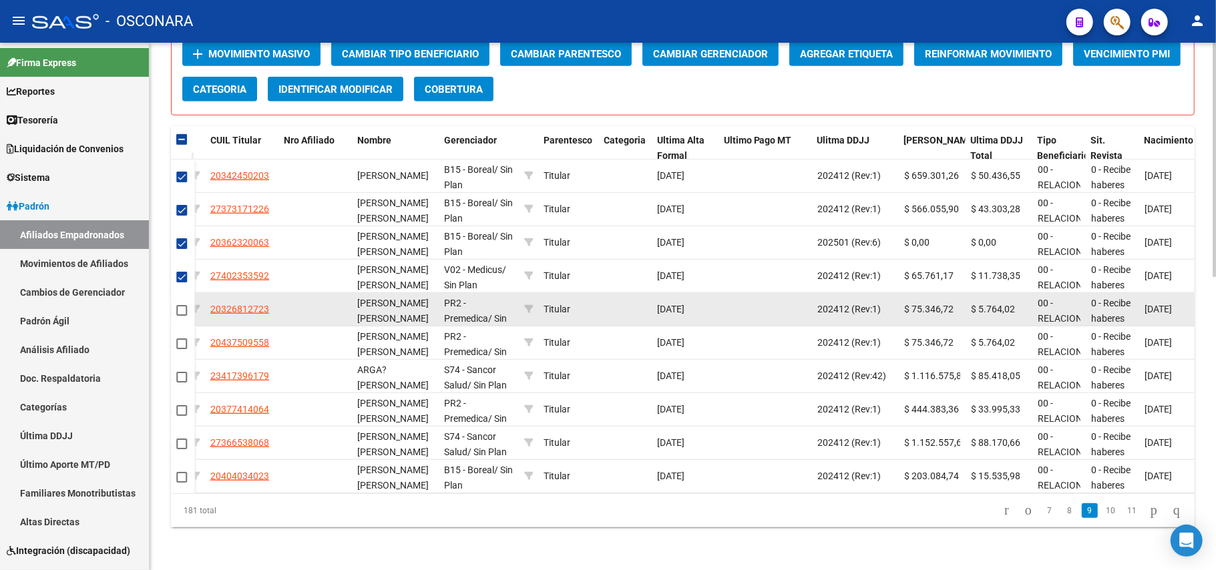
click at [180, 305] on span at bounding box center [181, 310] width 11 height 11
click at [181, 316] on input "checkbox" at bounding box center [181, 316] width 1 height 1
checkbox input "true"
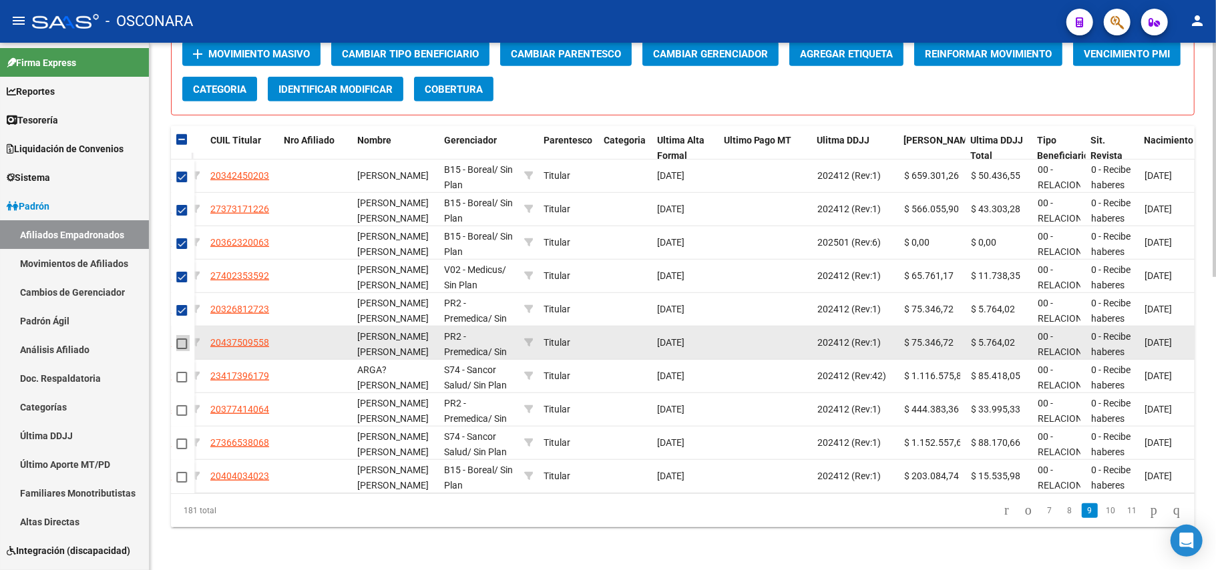
click at [179, 339] on span at bounding box center [181, 344] width 11 height 11
click at [181, 349] on input "checkbox" at bounding box center [181, 349] width 1 height 1
checkbox input "true"
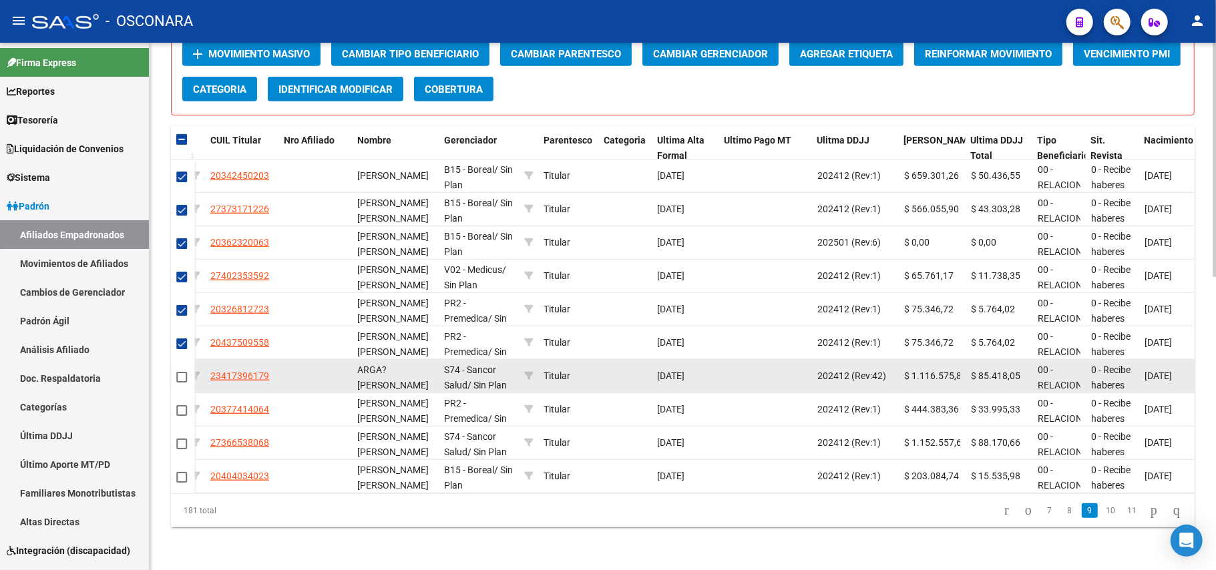
click at [179, 372] on span at bounding box center [181, 377] width 11 height 11
click at [181, 383] on input "checkbox" at bounding box center [181, 383] width 1 height 1
checkbox input "true"
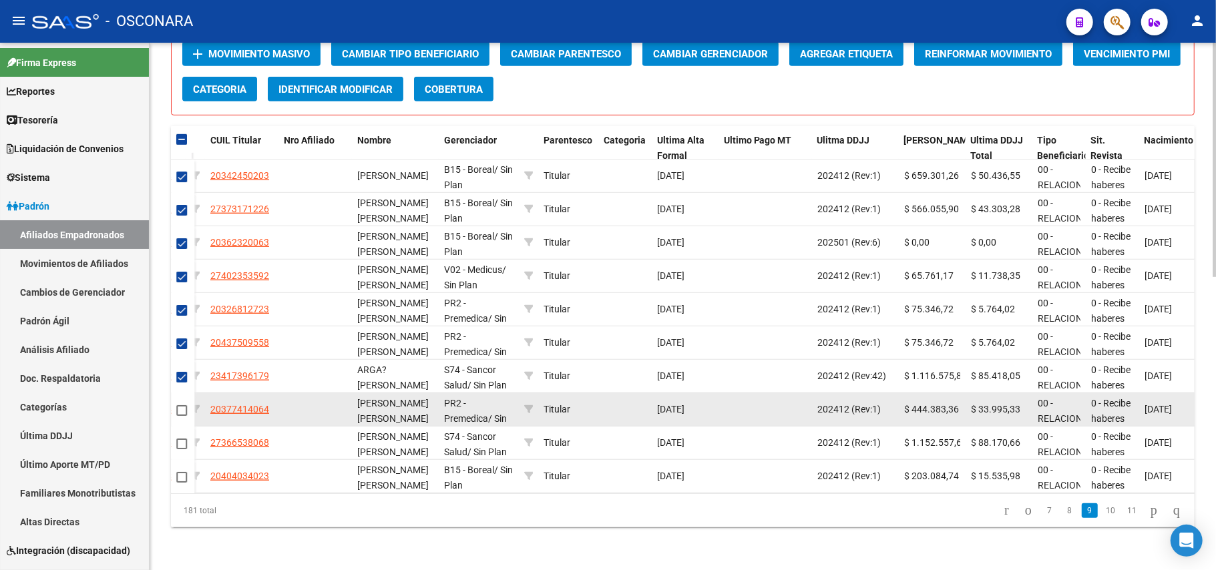
click at [184, 405] on span at bounding box center [181, 410] width 11 height 11
click at [182, 416] on input "checkbox" at bounding box center [181, 416] width 1 height 1
checkbox input "true"
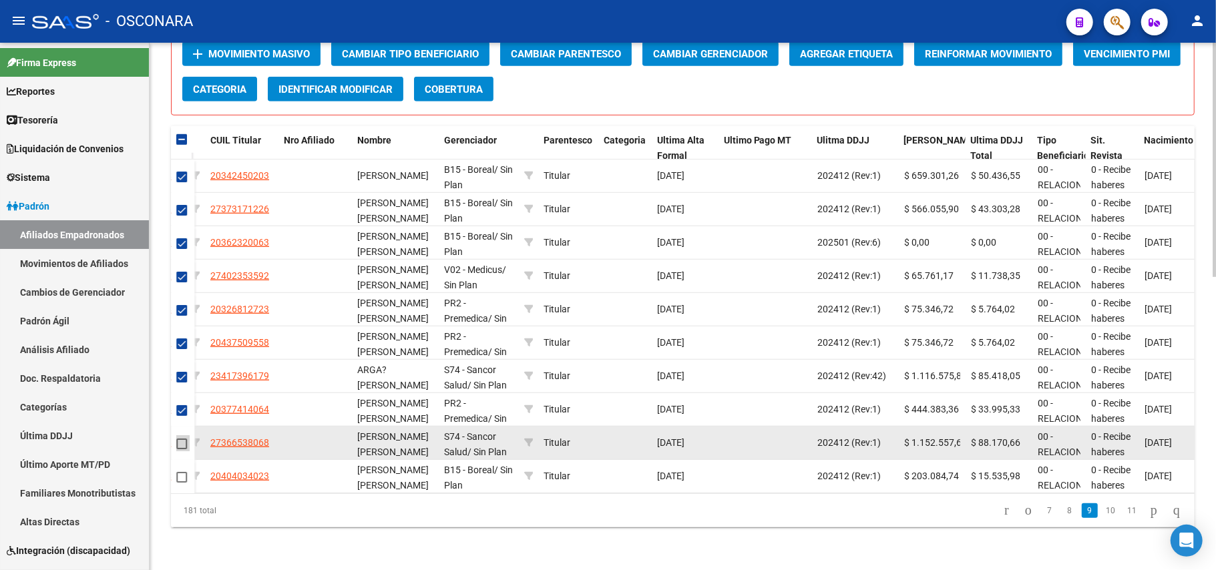
click at [186, 439] on span at bounding box center [181, 444] width 11 height 11
click at [182, 449] on input "checkbox" at bounding box center [181, 449] width 1 height 1
checkbox input "true"
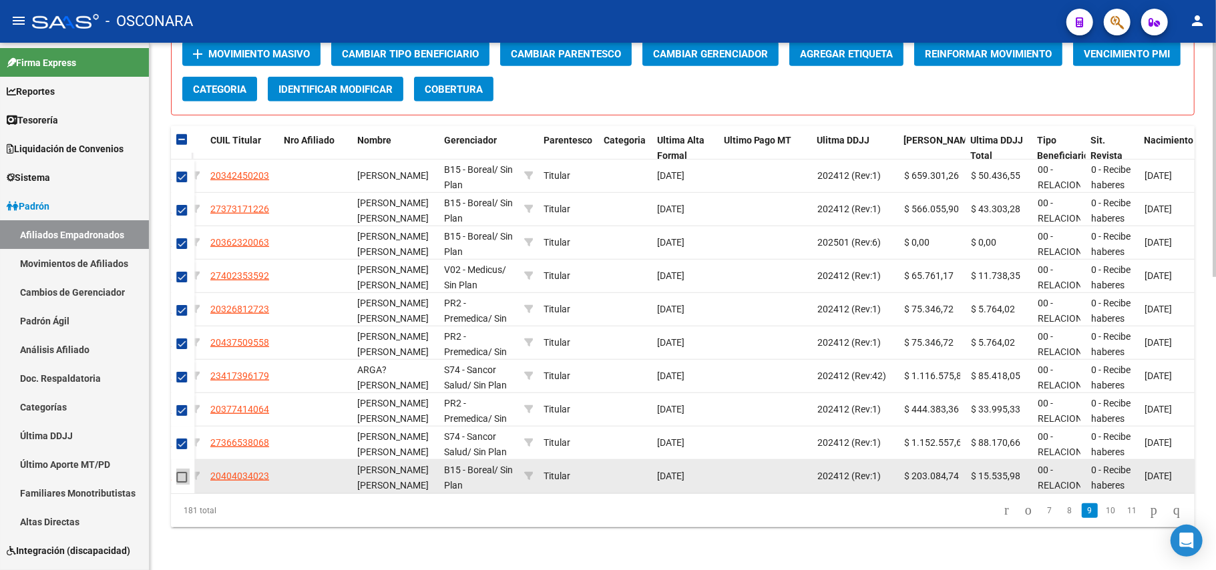
click at [183, 472] on span at bounding box center [181, 477] width 11 height 11
click at [182, 483] on input "checkbox" at bounding box center [181, 483] width 1 height 1
checkbox input "true"
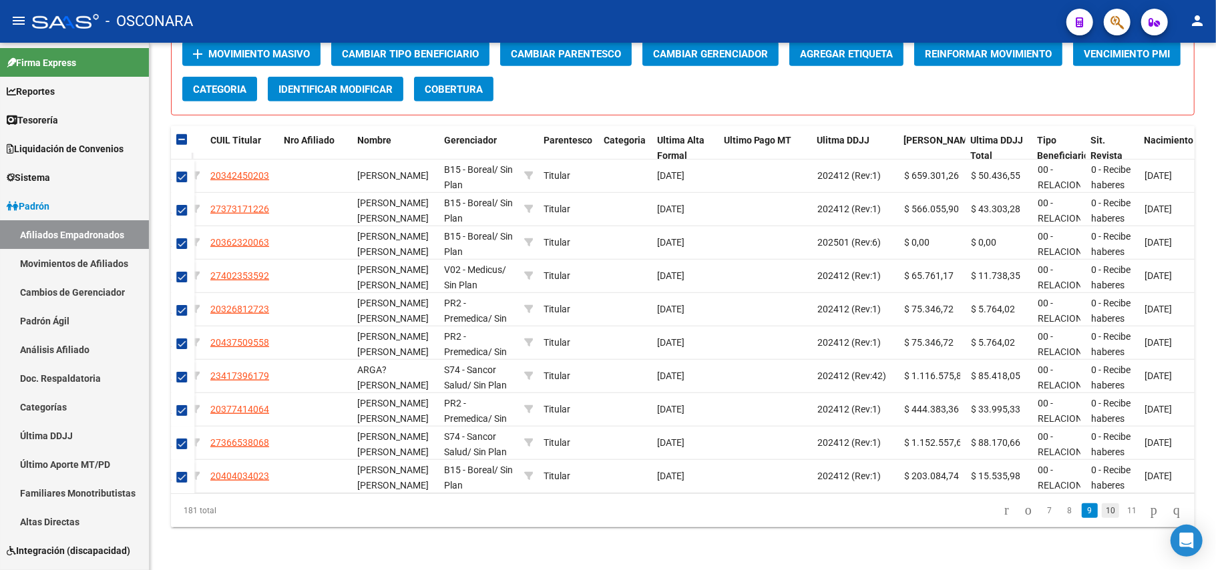
click at [1102, 514] on link "10" at bounding box center [1110, 511] width 17 height 15
checkbox input "false"
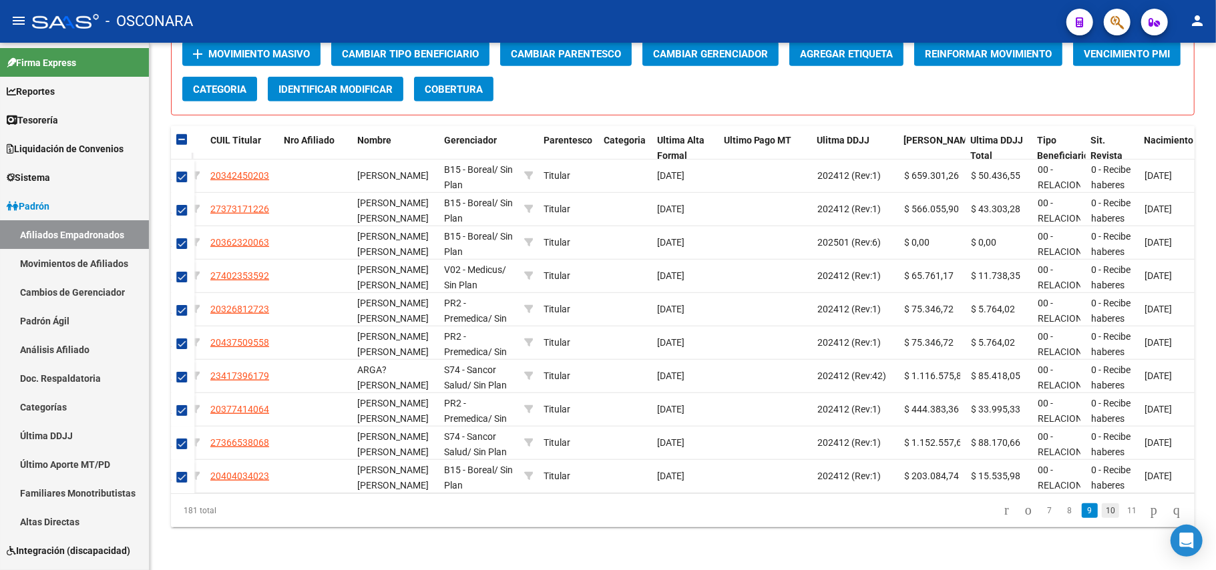
checkbox input "false"
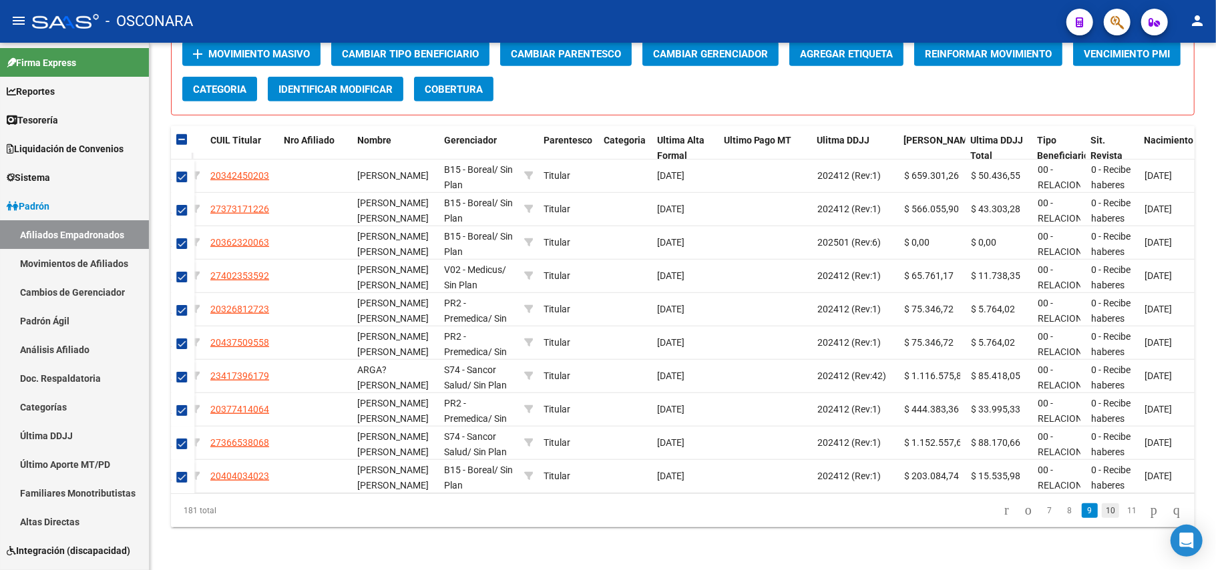
checkbox input "false"
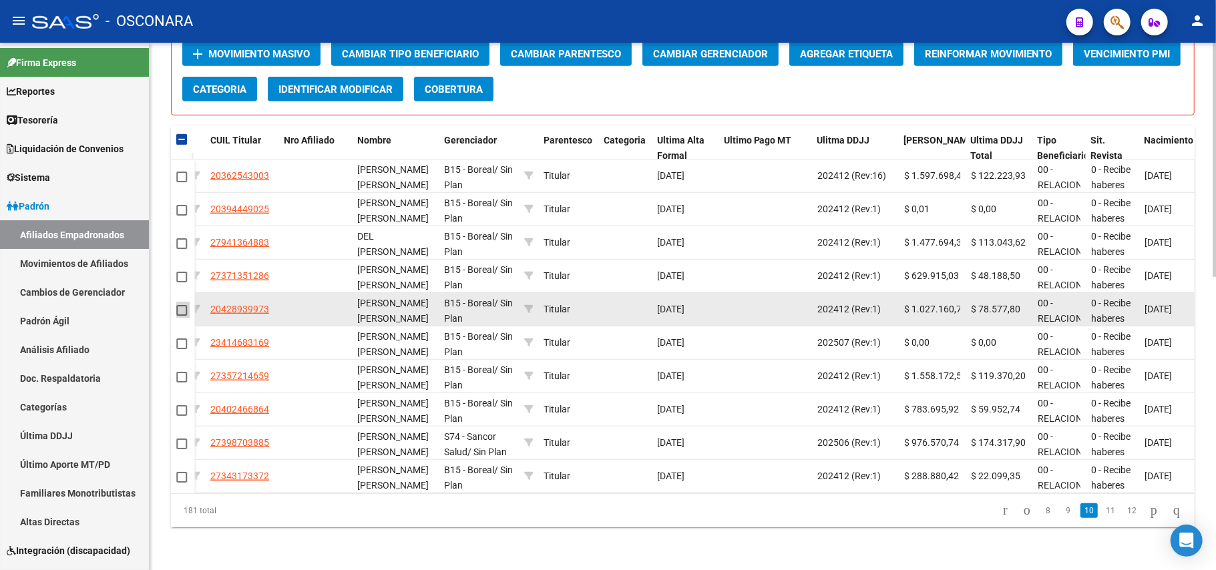
click at [180, 305] on span at bounding box center [181, 310] width 11 height 11
click at [181, 316] on input "checkbox" at bounding box center [181, 316] width 1 height 1
checkbox input "true"
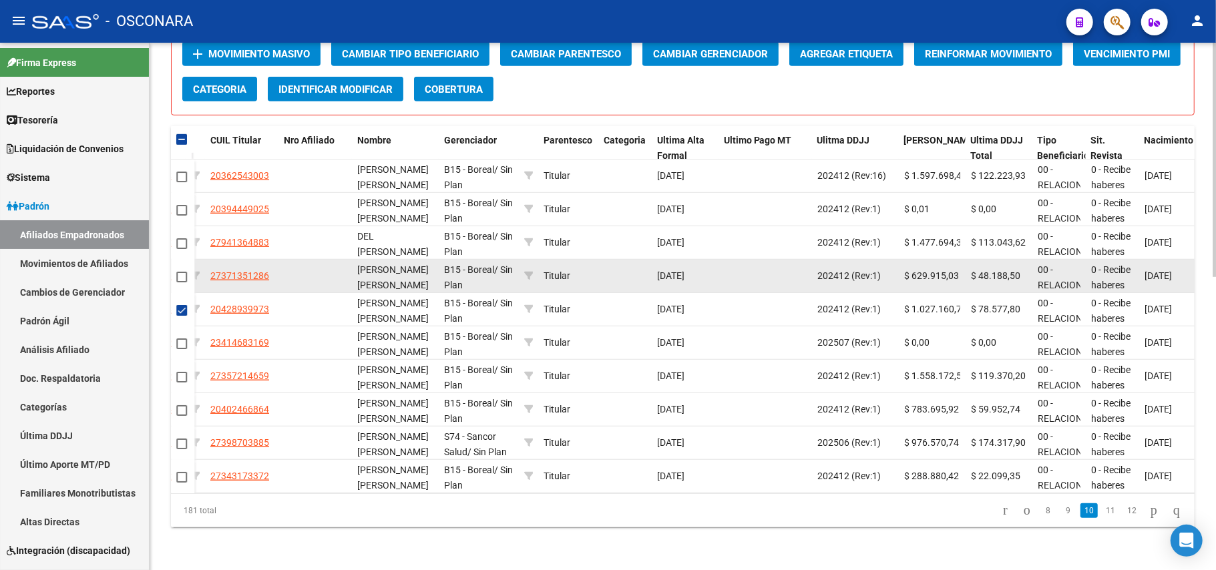
click at [180, 272] on span at bounding box center [181, 277] width 11 height 11
click at [181, 283] on input "checkbox" at bounding box center [181, 283] width 1 height 1
checkbox input "true"
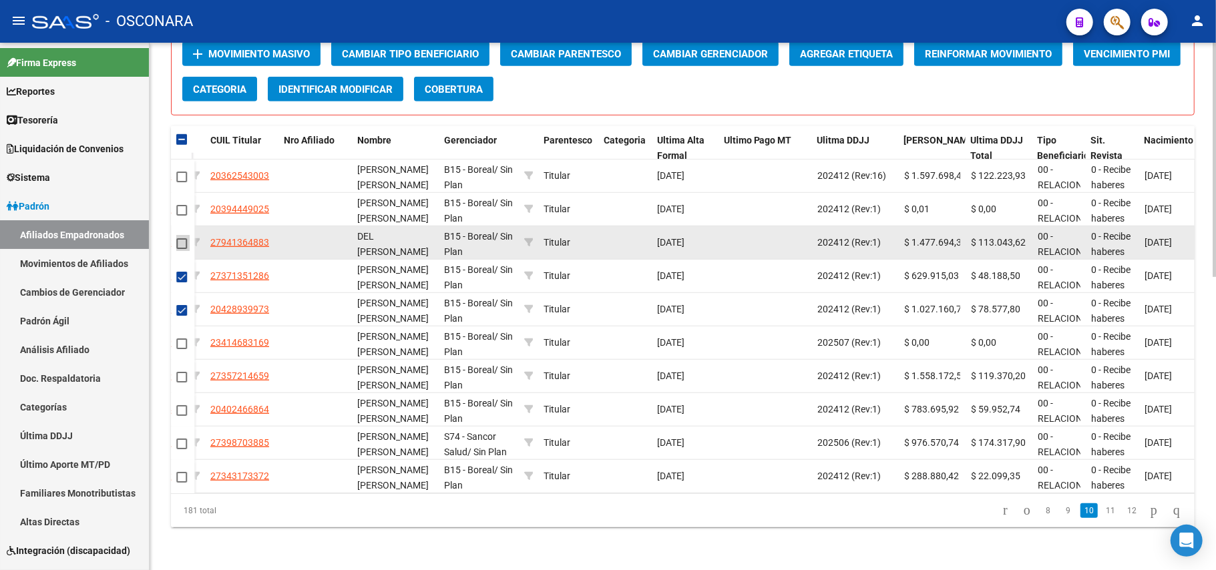
click at [178, 238] on span at bounding box center [181, 243] width 11 height 11
click at [181, 249] on input "checkbox" at bounding box center [181, 249] width 1 height 1
checkbox input "true"
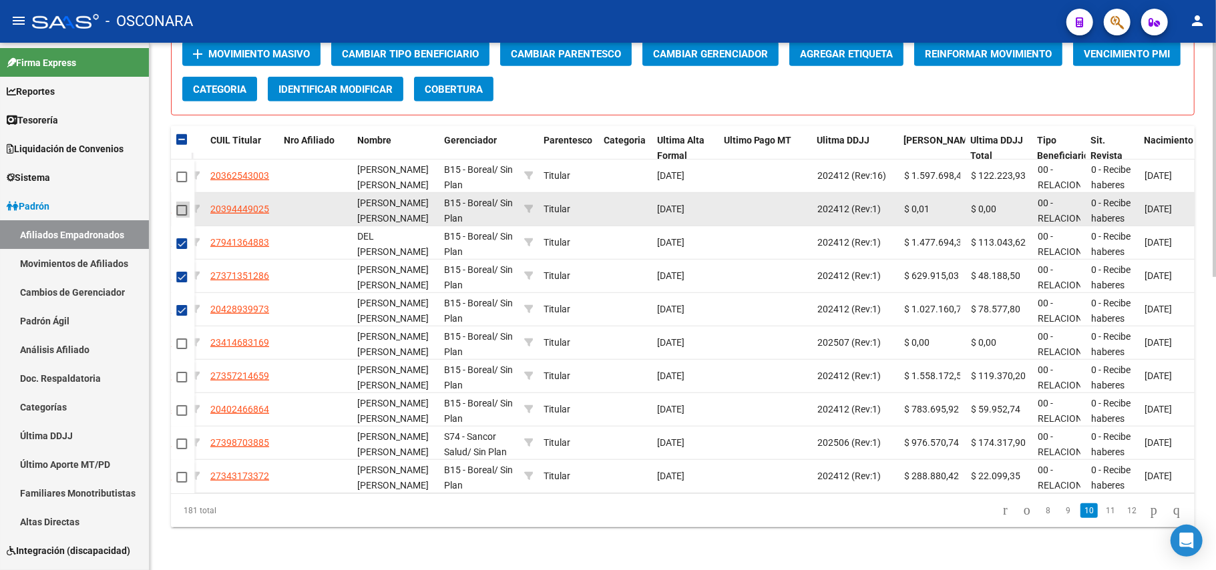
click at [179, 205] on span at bounding box center [181, 210] width 11 height 11
click at [181, 216] on input "checkbox" at bounding box center [181, 216] width 1 height 1
checkbox input "true"
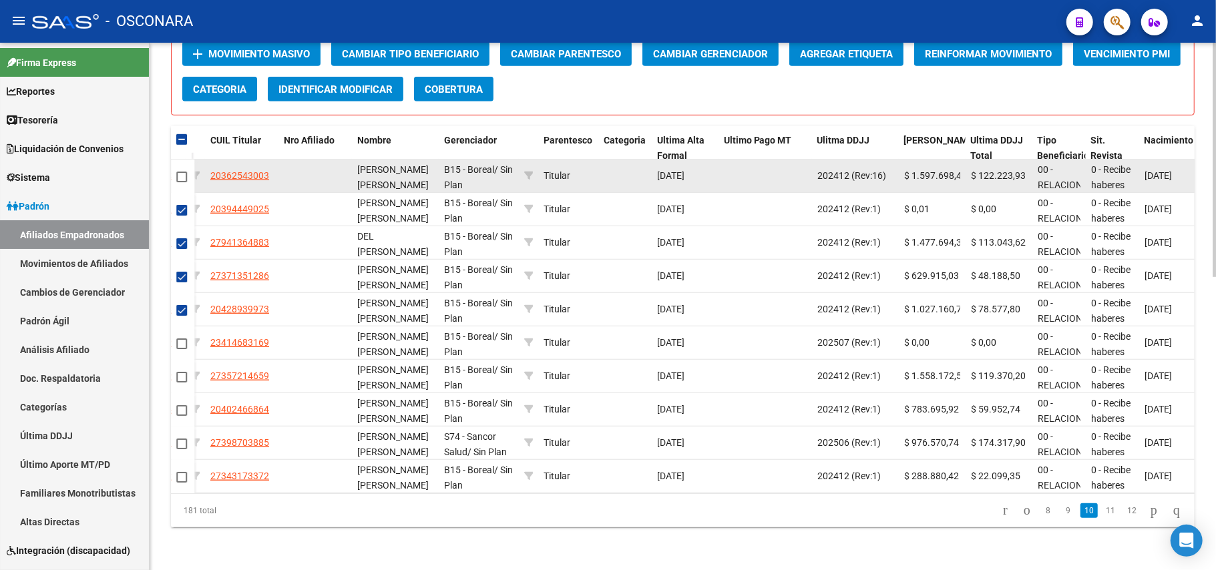
click at [178, 172] on span at bounding box center [181, 177] width 11 height 11
click at [181, 182] on input "checkbox" at bounding box center [181, 182] width 1 height 1
checkbox input "true"
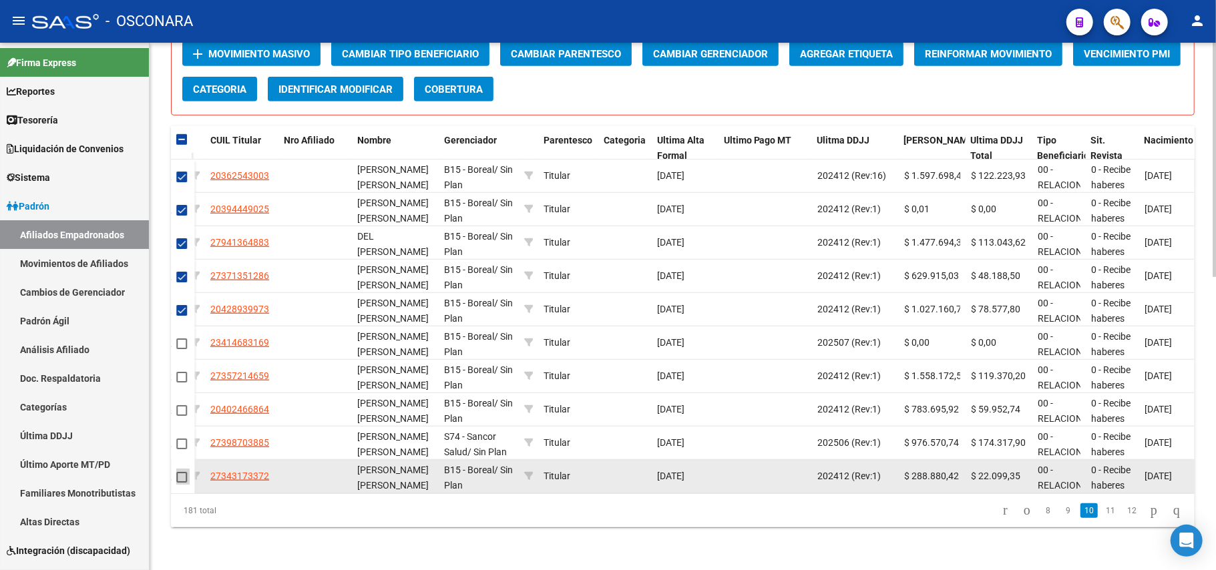
click at [180, 472] on span at bounding box center [181, 477] width 11 height 11
click at [181, 483] on input "checkbox" at bounding box center [181, 483] width 1 height 1
checkbox input "true"
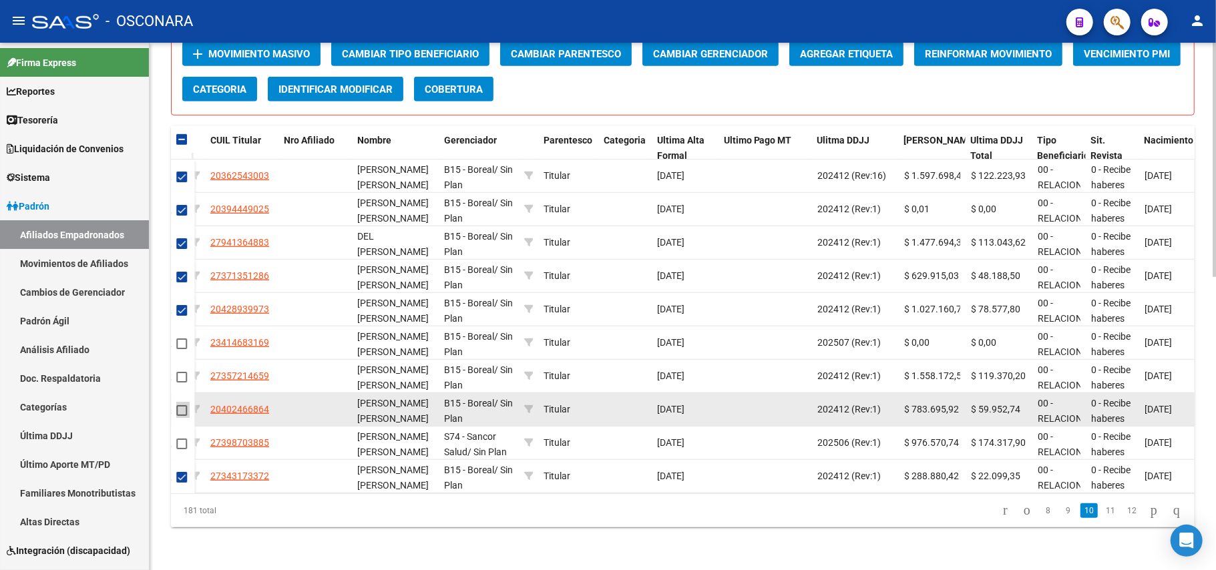
click at [183, 405] on span at bounding box center [181, 410] width 11 height 11
click at [182, 416] on input "checkbox" at bounding box center [181, 416] width 1 height 1
checkbox input "true"
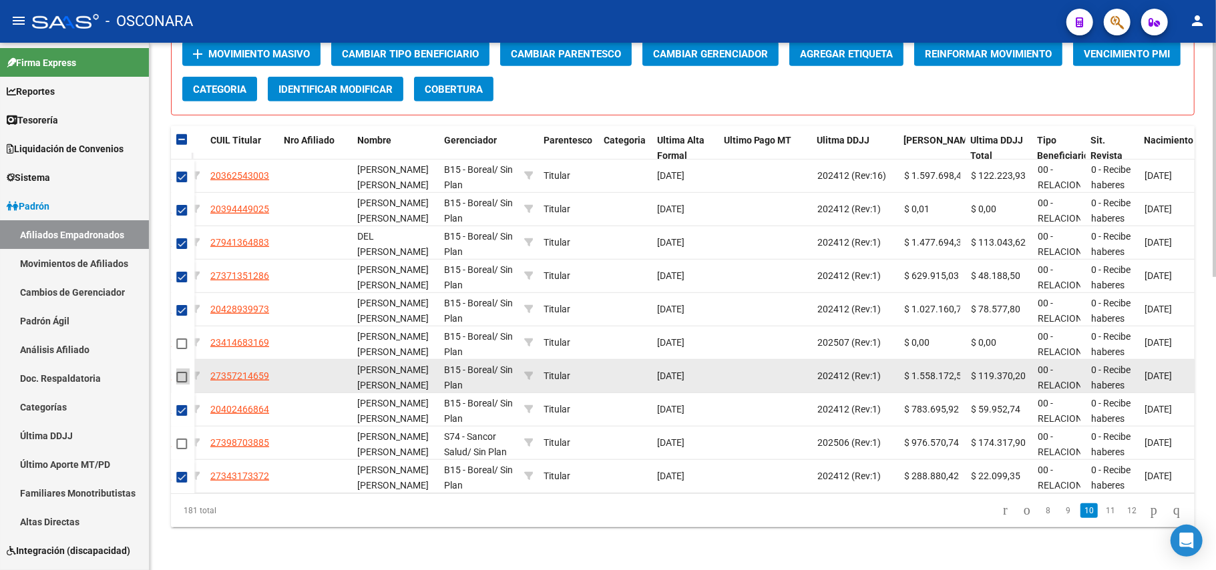
click at [184, 372] on span at bounding box center [181, 377] width 11 height 11
click at [182, 383] on input "checkbox" at bounding box center [181, 383] width 1 height 1
checkbox input "true"
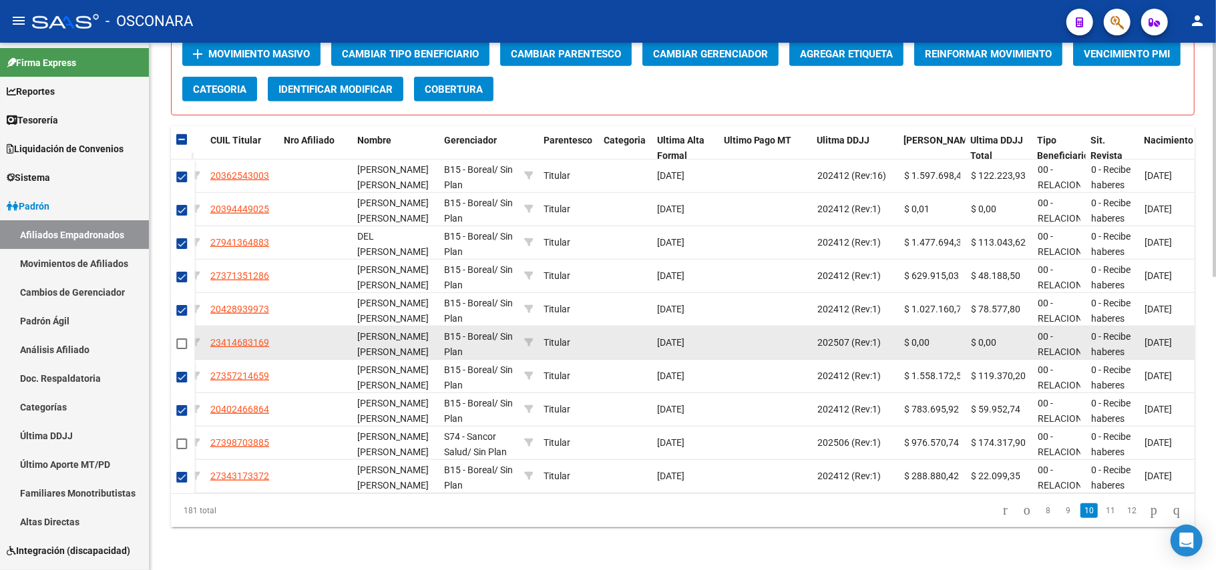
click at [183, 339] on span at bounding box center [181, 344] width 11 height 11
click at [182, 349] on input "checkbox" at bounding box center [181, 349] width 1 height 1
checkbox input "true"
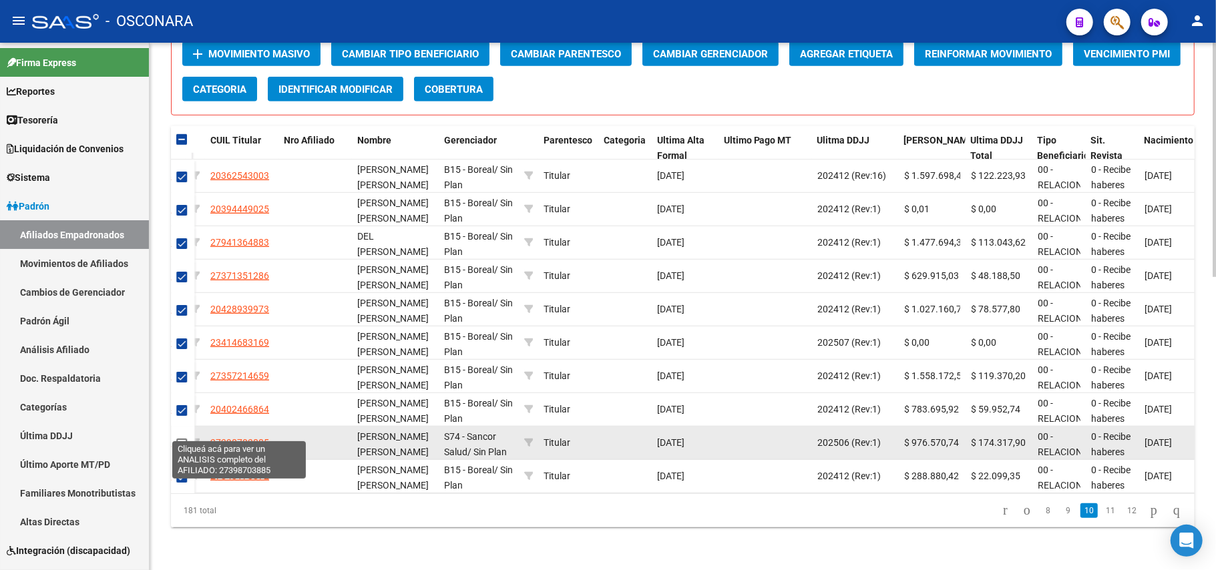
click at [246, 437] on span "27398703885" at bounding box center [239, 442] width 59 height 11
type textarea "27398703885"
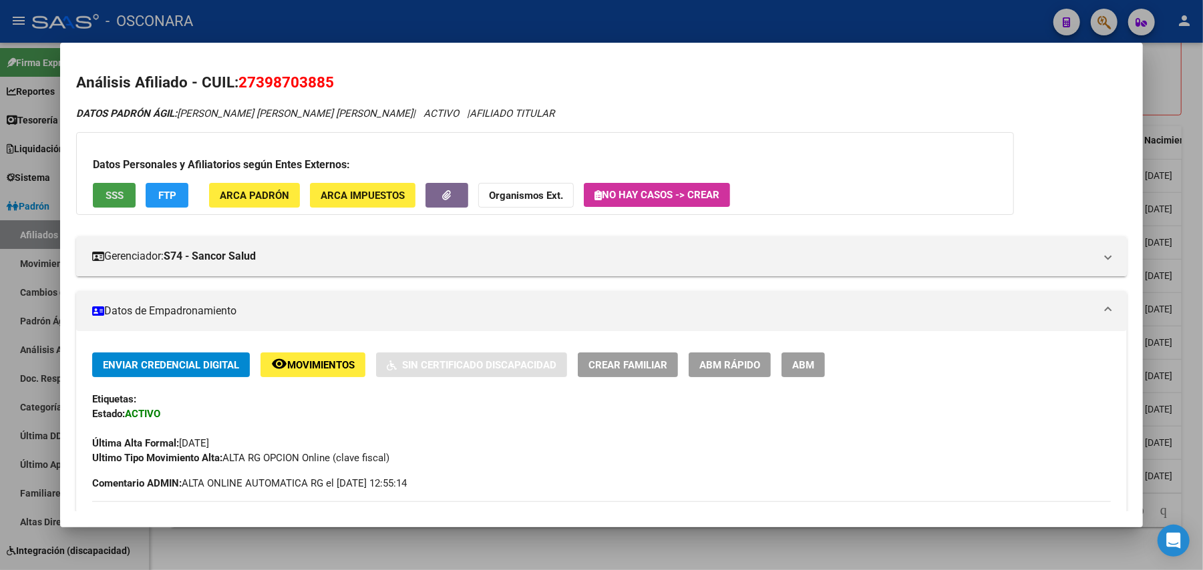
click at [98, 198] on button "SSS" at bounding box center [114, 195] width 43 height 25
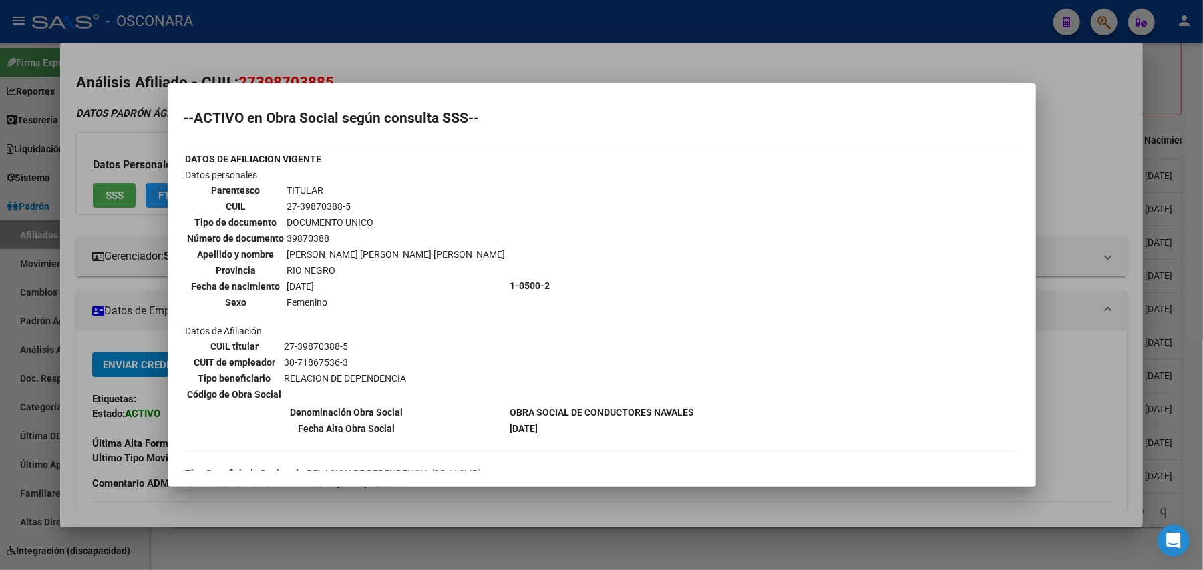
click at [566, 498] on div at bounding box center [601, 285] width 1203 height 570
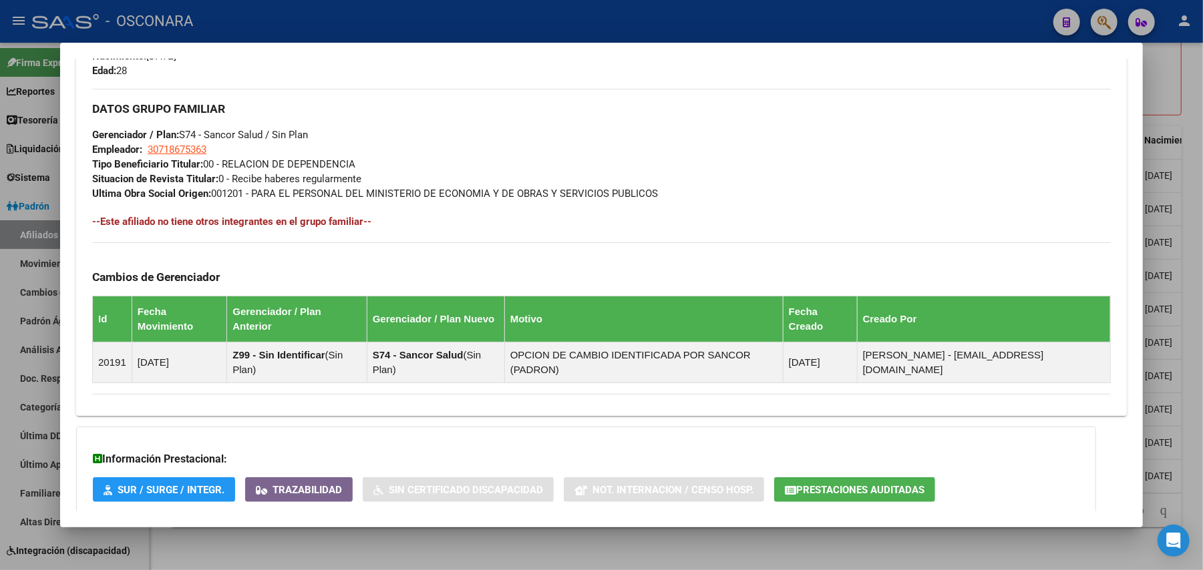
scroll to position [661, 0]
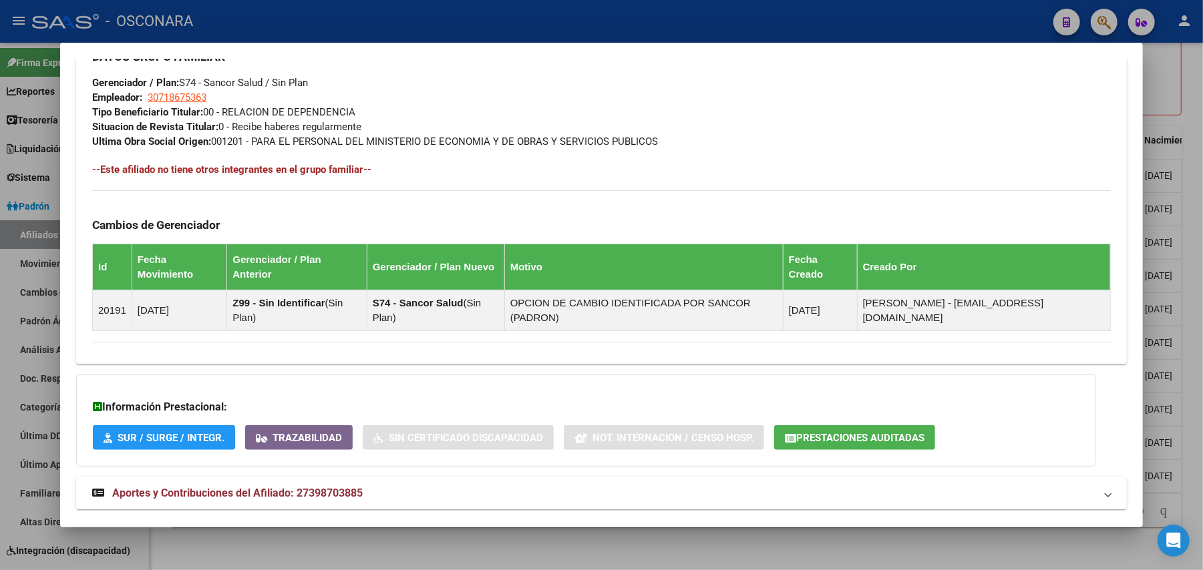
click at [369, 486] on mat-panel-title "Aportes y Contribuciones del Afiliado: 27398703885" at bounding box center [593, 494] width 1003 height 16
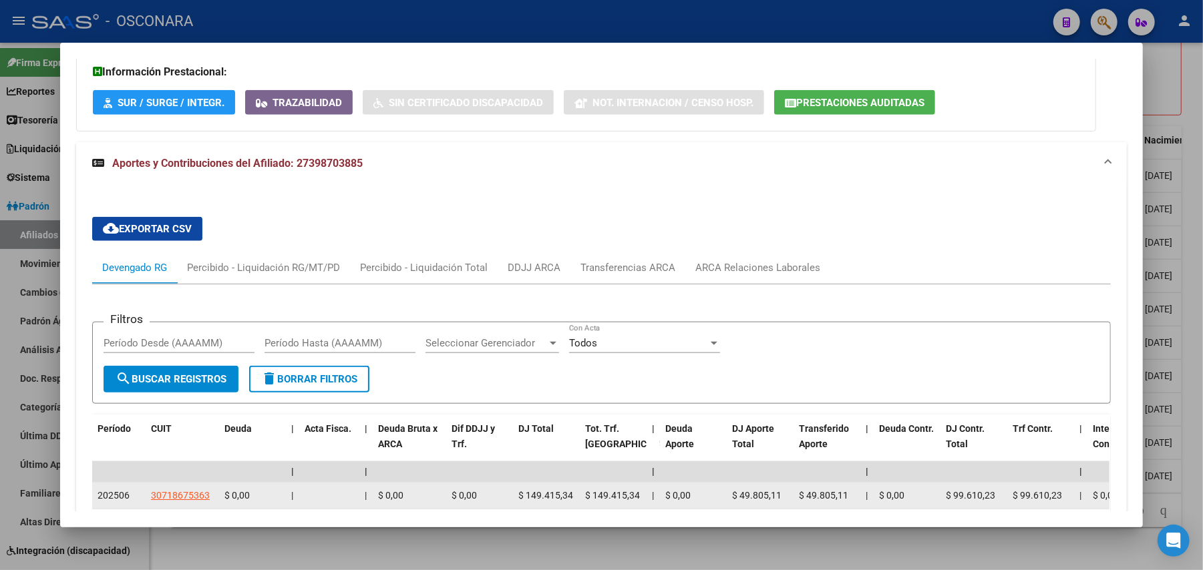
scroll to position [1264, 0]
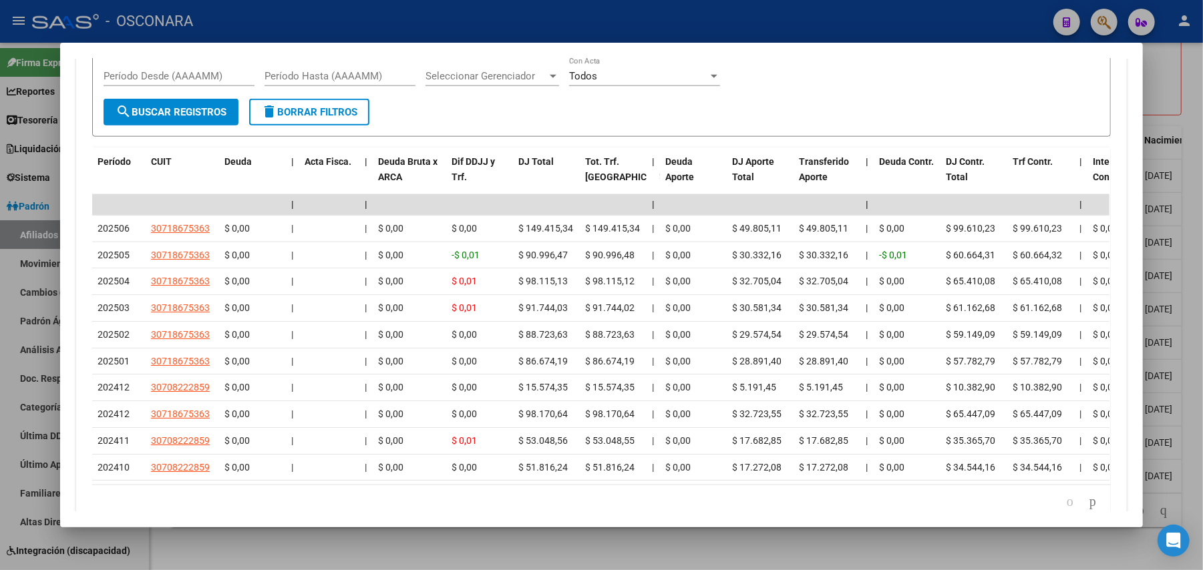
click at [451, 544] on div at bounding box center [601, 285] width 1203 height 570
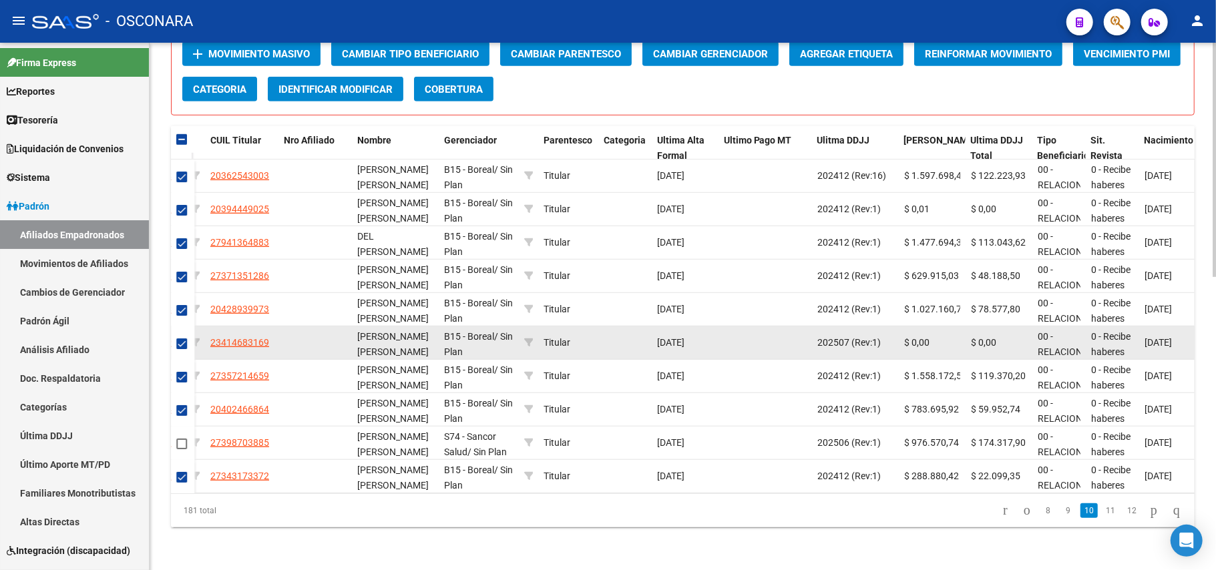
click at [177, 339] on span at bounding box center [181, 344] width 11 height 11
click at [181, 349] on input "checkbox" at bounding box center [181, 349] width 1 height 1
checkbox input "false"
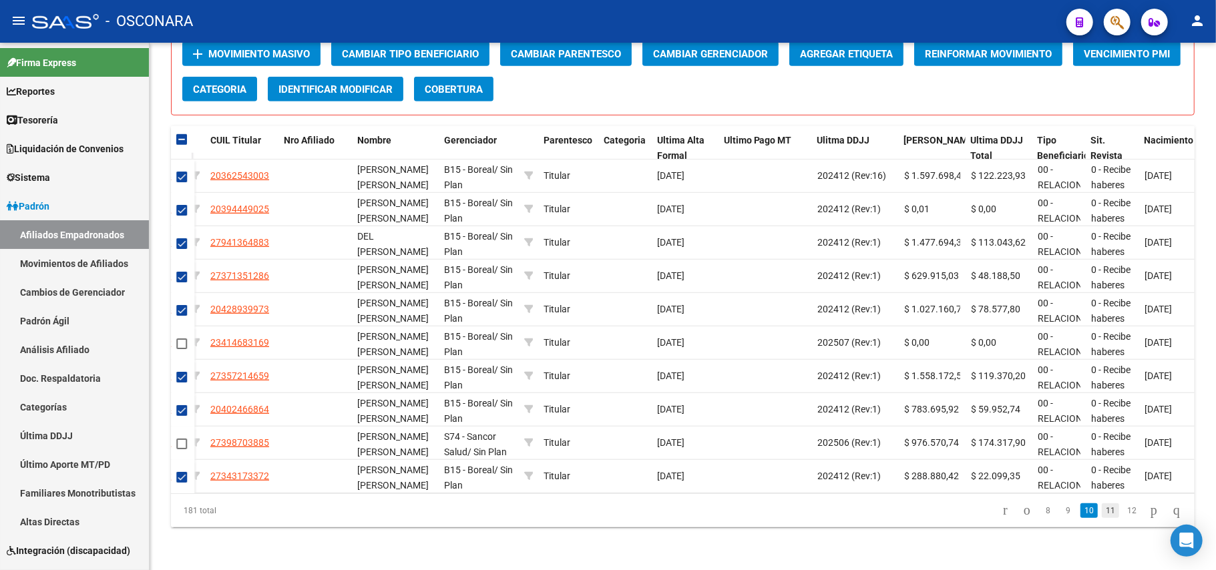
click at [1102, 508] on link "11" at bounding box center [1110, 511] width 17 height 15
checkbox input "false"
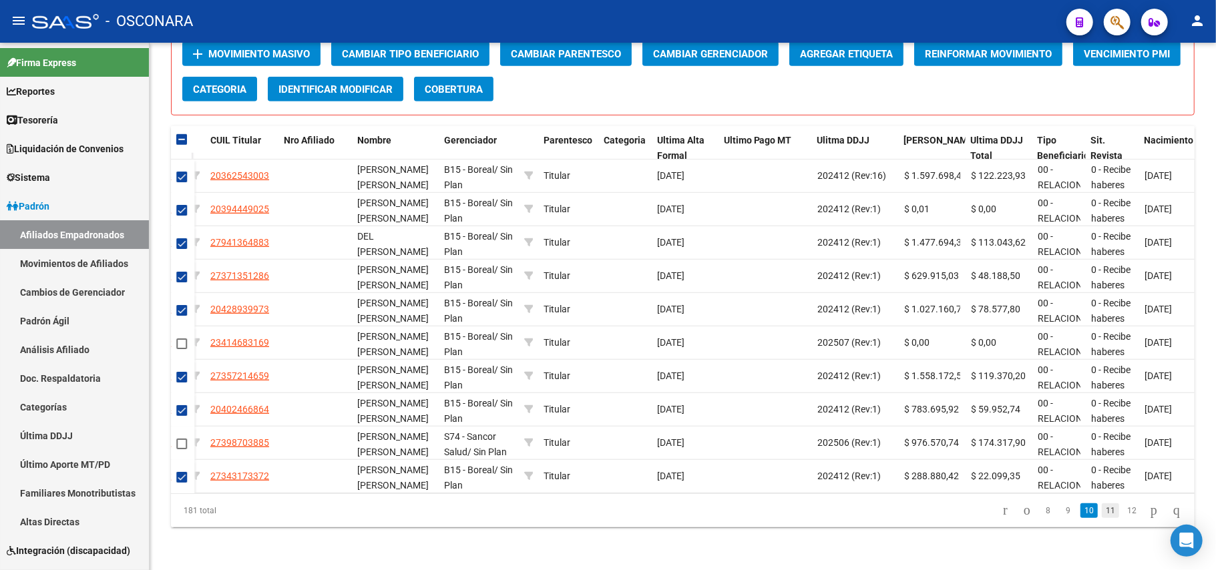
checkbox input "false"
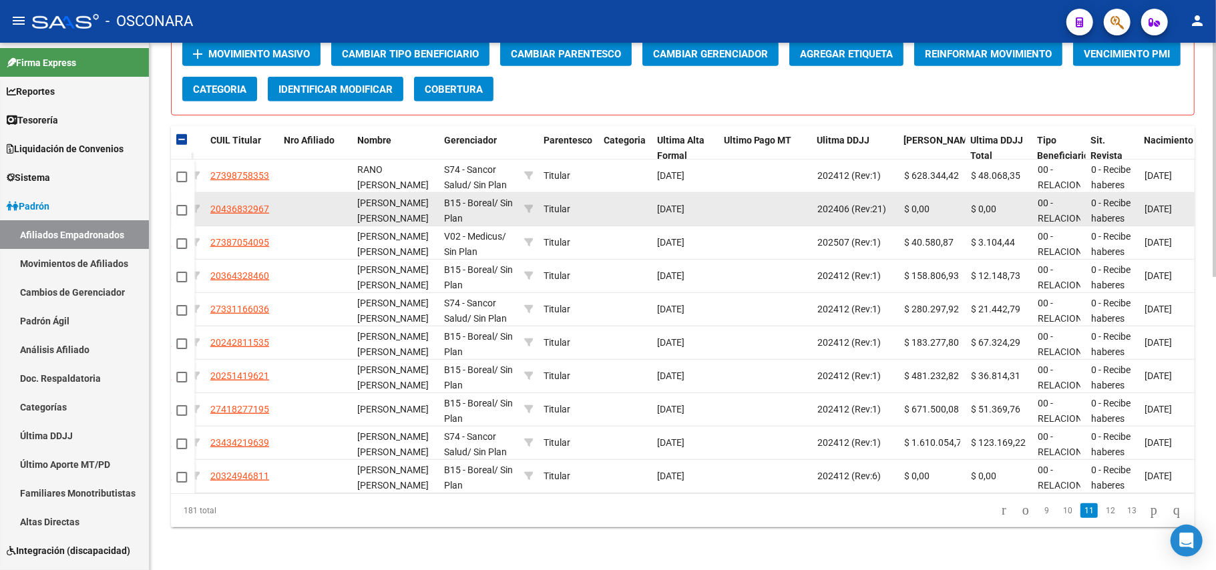
click at [179, 205] on span at bounding box center [181, 210] width 11 height 11
click at [181, 216] on input "checkbox" at bounding box center [181, 216] width 1 height 1
checkbox input "true"
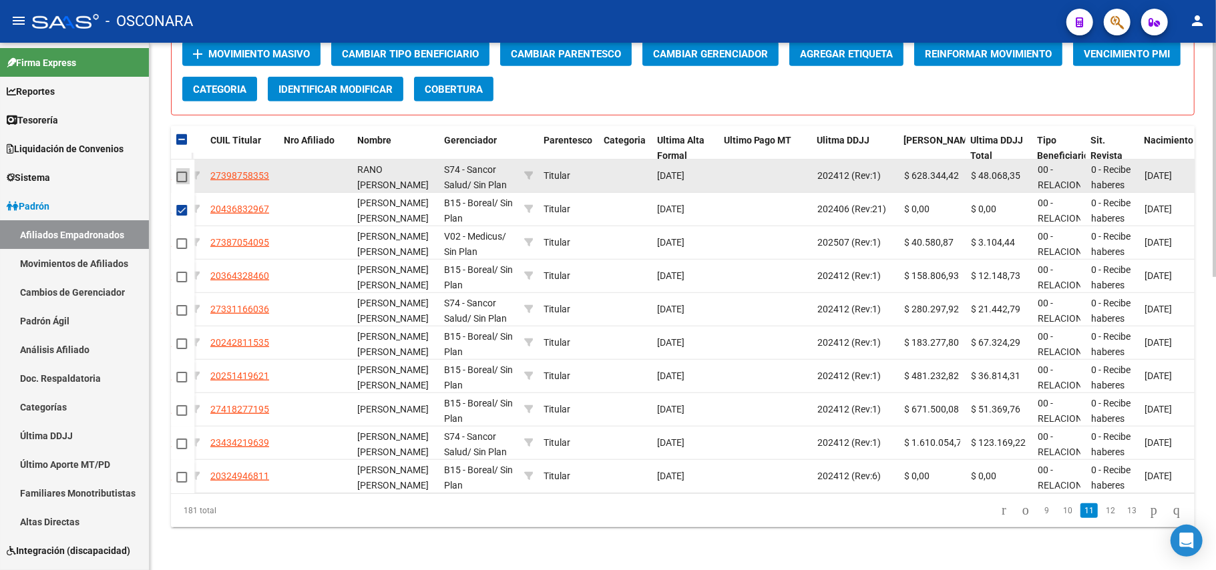
click at [179, 172] on span at bounding box center [181, 177] width 11 height 11
click at [181, 182] on input "checkbox" at bounding box center [181, 182] width 1 height 1
checkbox input "true"
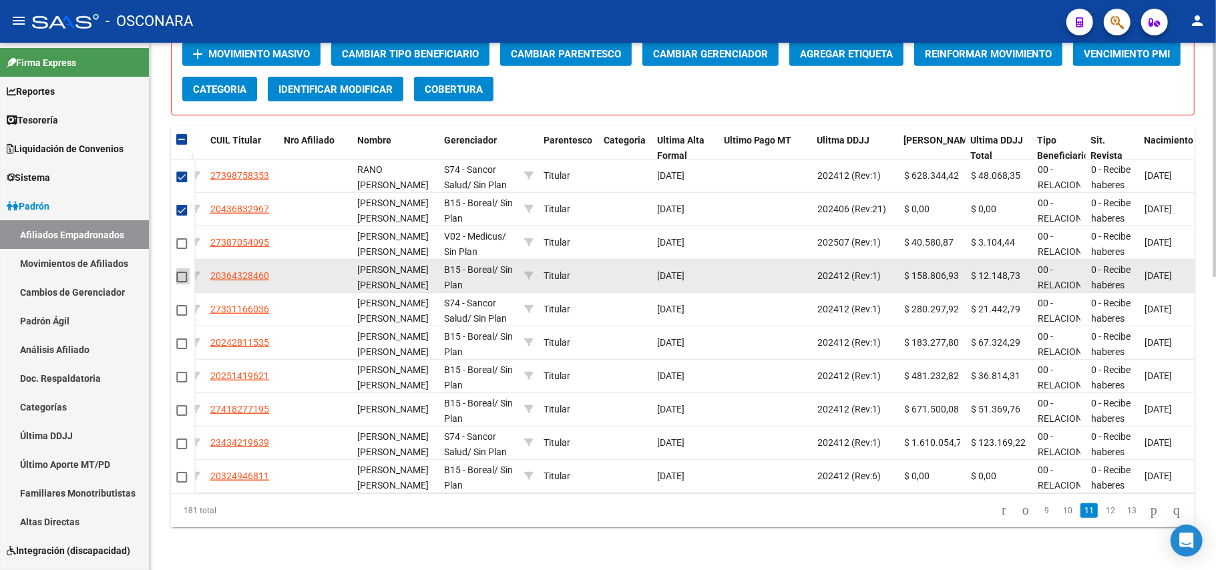
click at [186, 272] on span at bounding box center [181, 277] width 11 height 11
click at [182, 283] on input "checkbox" at bounding box center [181, 283] width 1 height 1
checkbox input "true"
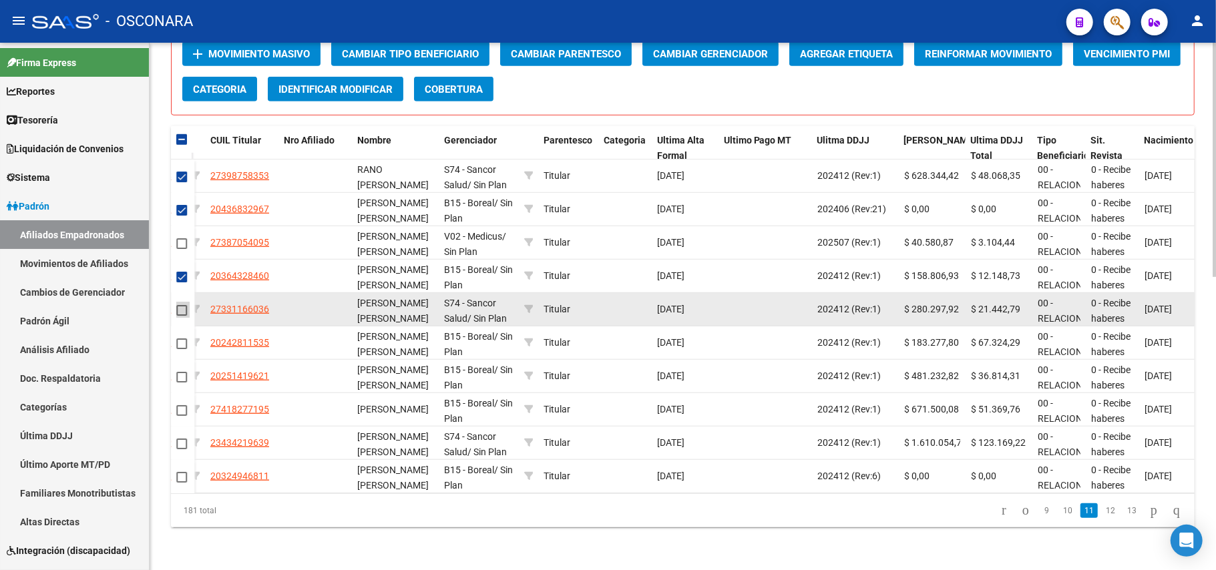
click at [184, 305] on span at bounding box center [181, 310] width 11 height 11
click at [182, 316] on input "checkbox" at bounding box center [181, 316] width 1 height 1
checkbox input "true"
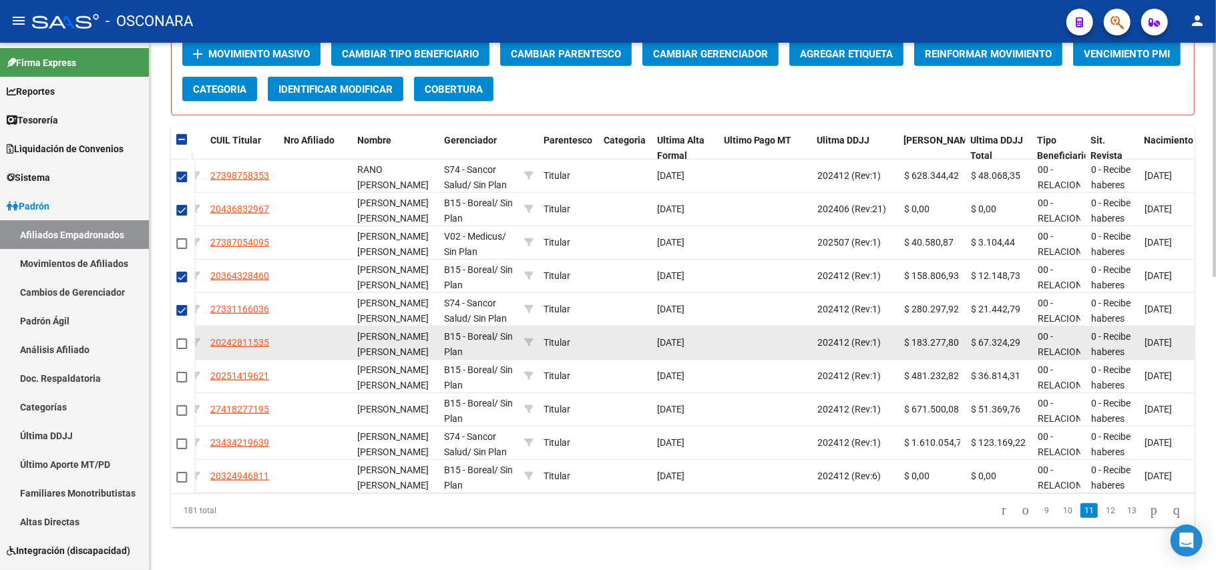
click at [184, 339] on span at bounding box center [181, 344] width 11 height 11
click at [182, 349] on input "checkbox" at bounding box center [181, 349] width 1 height 1
checkbox input "true"
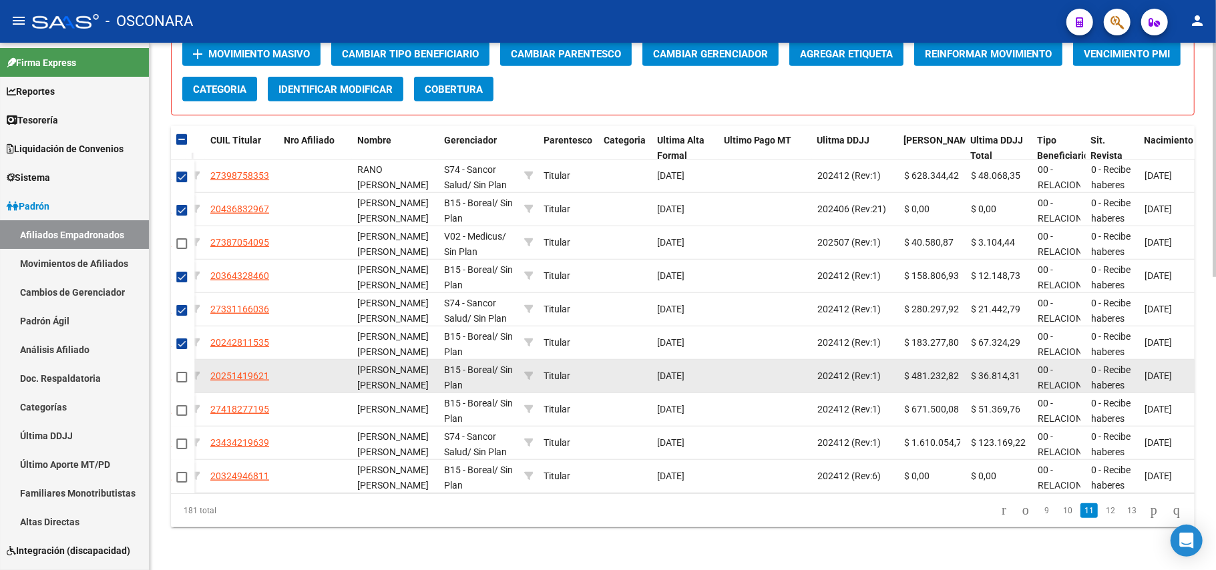
click at [186, 372] on span at bounding box center [181, 377] width 11 height 11
click at [182, 383] on input "checkbox" at bounding box center [181, 383] width 1 height 1
checkbox input "true"
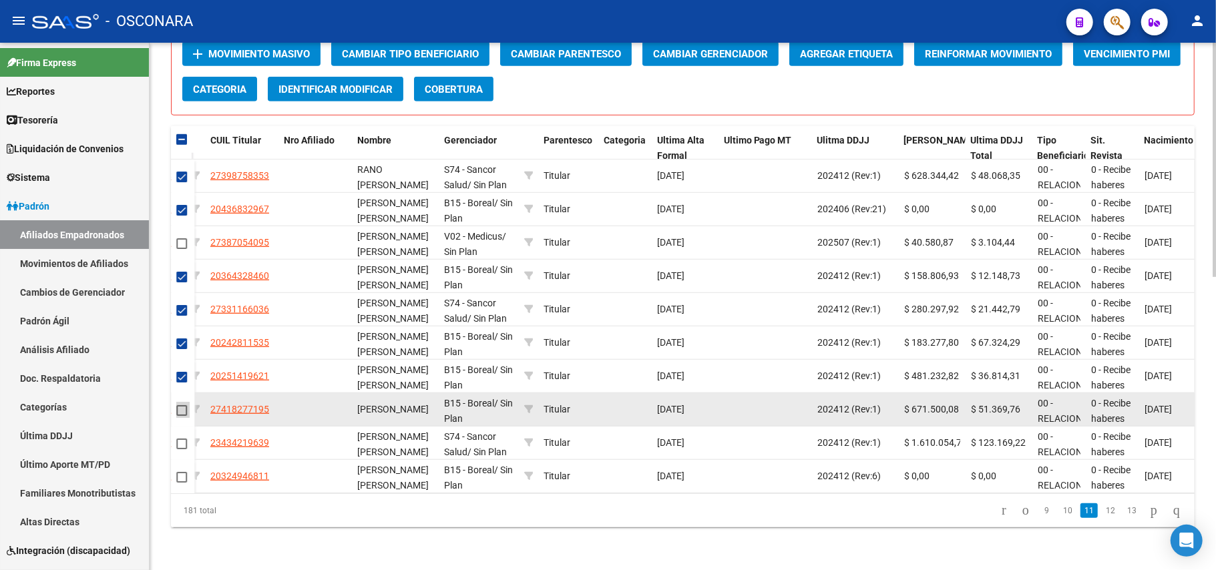
click at [183, 405] on span at bounding box center [181, 410] width 11 height 11
click at [182, 416] on input "checkbox" at bounding box center [181, 416] width 1 height 1
checkbox input "true"
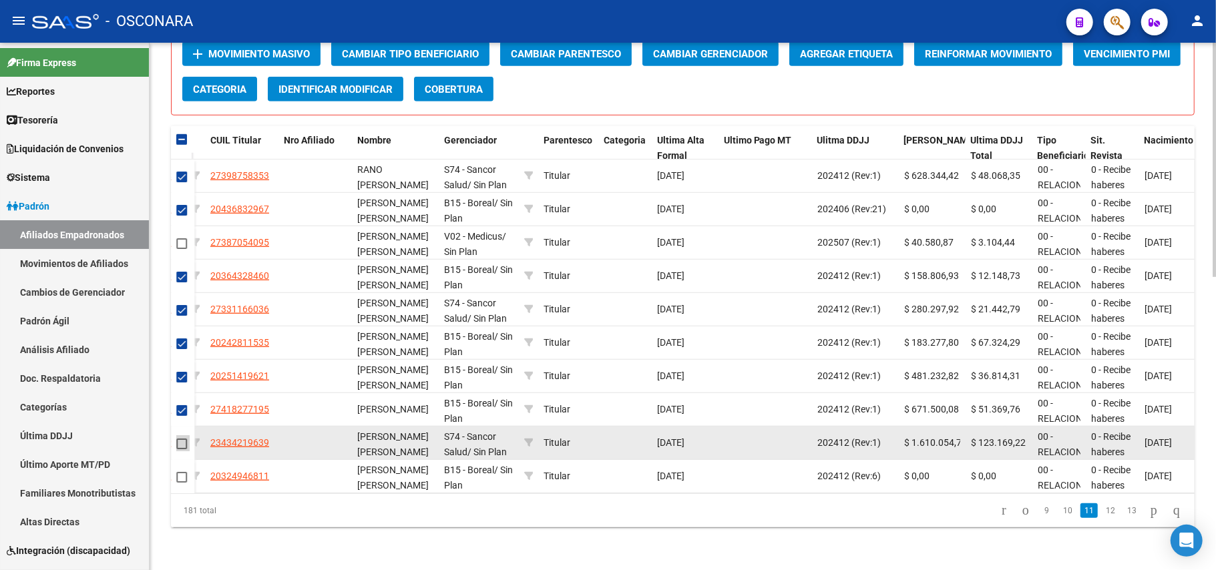
click at [182, 439] on span at bounding box center [181, 444] width 11 height 11
click at [182, 449] on input "checkbox" at bounding box center [181, 449] width 1 height 1
checkbox input "true"
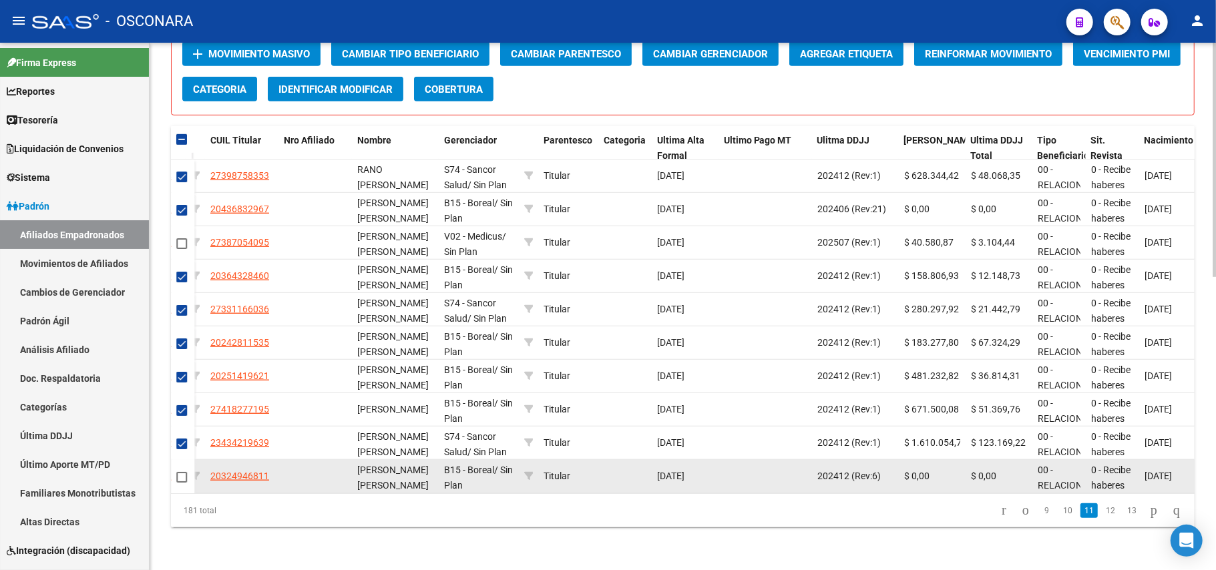
click at [174, 469] on datatable-body-cell at bounding box center [182, 476] width 23 height 33
click at [186, 472] on span at bounding box center [181, 477] width 11 height 11
click at [182, 483] on input "checkbox" at bounding box center [181, 483] width 1 height 1
checkbox input "true"
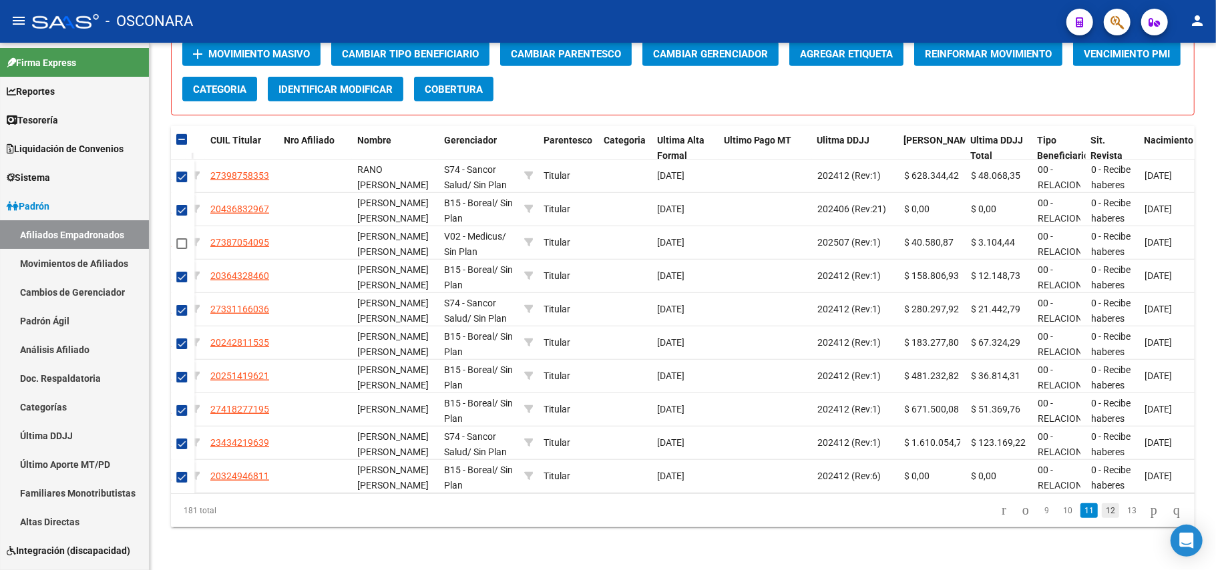
click at [1102, 506] on link "12" at bounding box center [1110, 511] width 17 height 15
checkbox input "false"
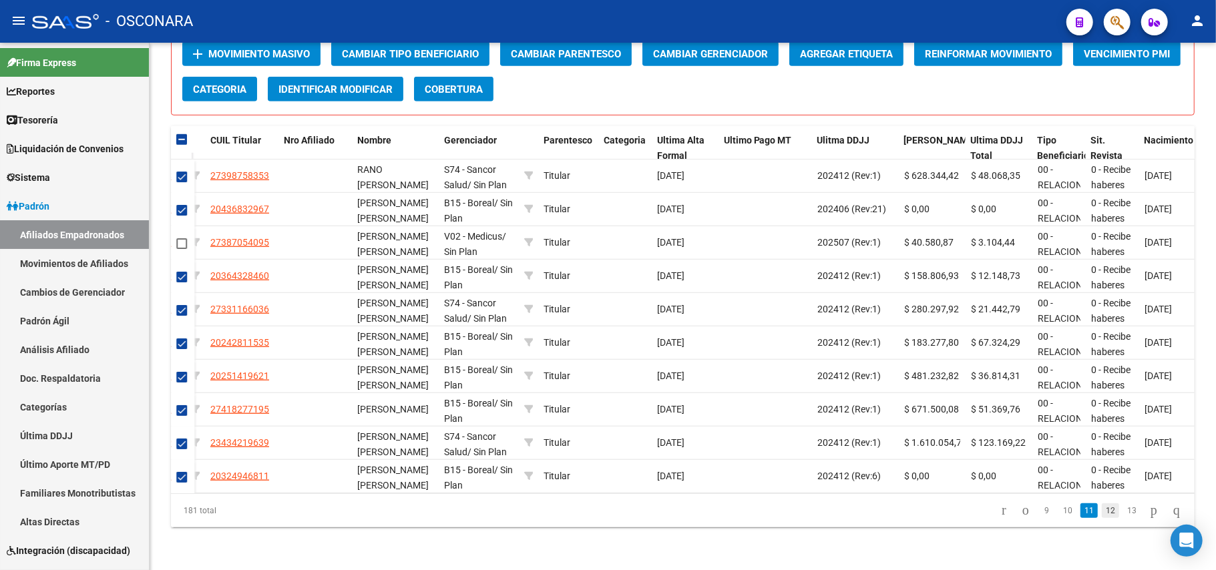
checkbox input "false"
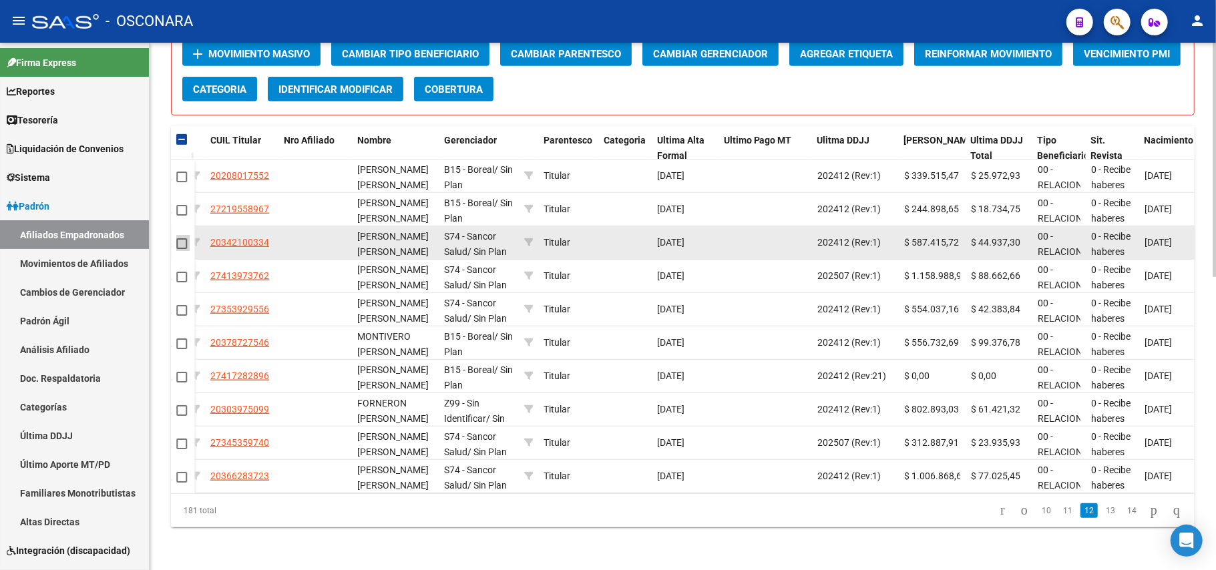
click at [183, 238] on span at bounding box center [181, 243] width 11 height 11
click at [182, 249] on input "checkbox" at bounding box center [181, 249] width 1 height 1
checkbox input "true"
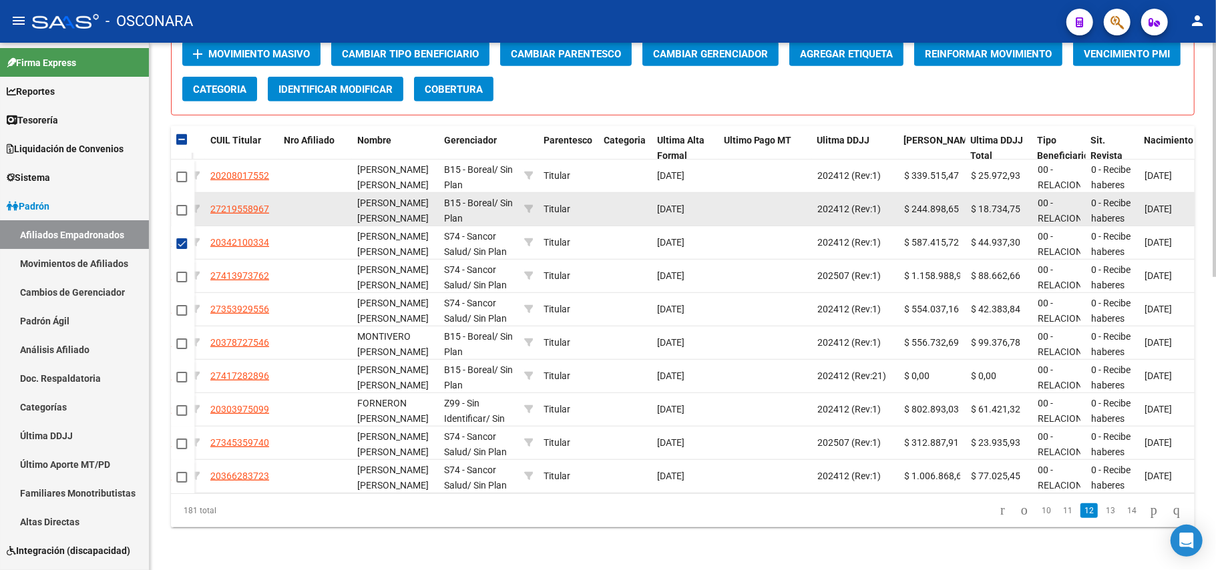
click at [182, 205] on span at bounding box center [181, 210] width 11 height 11
click at [182, 216] on input "checkbox" at bounding box center [181, 216] width 1 height 1
checkbox input "true"
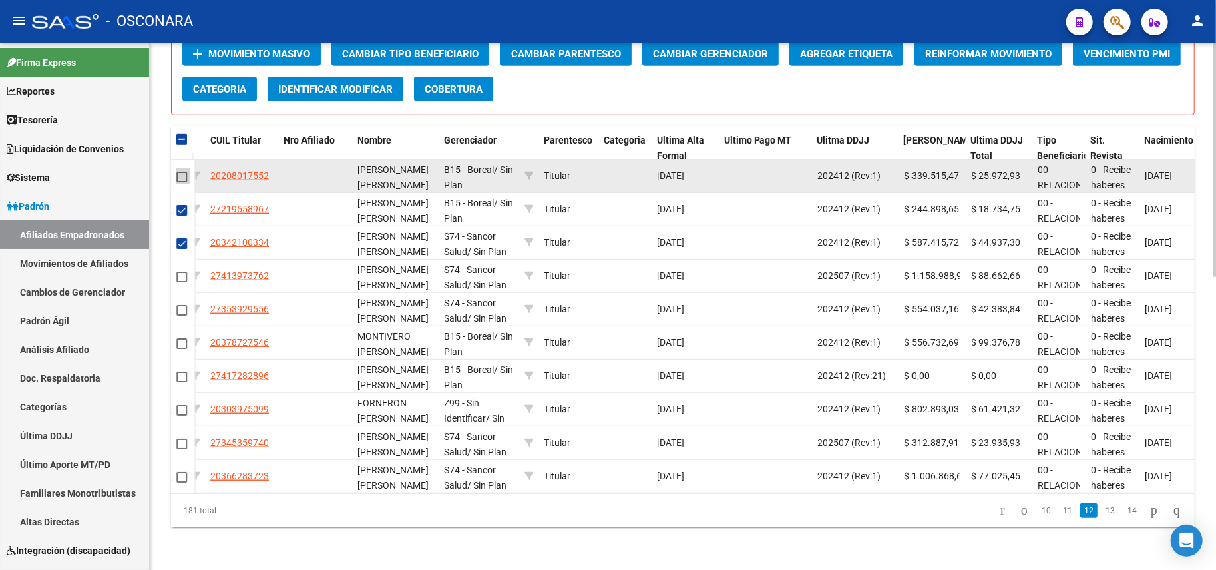
click at [180, 172] on span at bounding box center [181, 177] width 11 height 11
click at [181, 182] on input "checkbox" at bounding box center [181, 182] width 1 height 1
checkbox input "true"
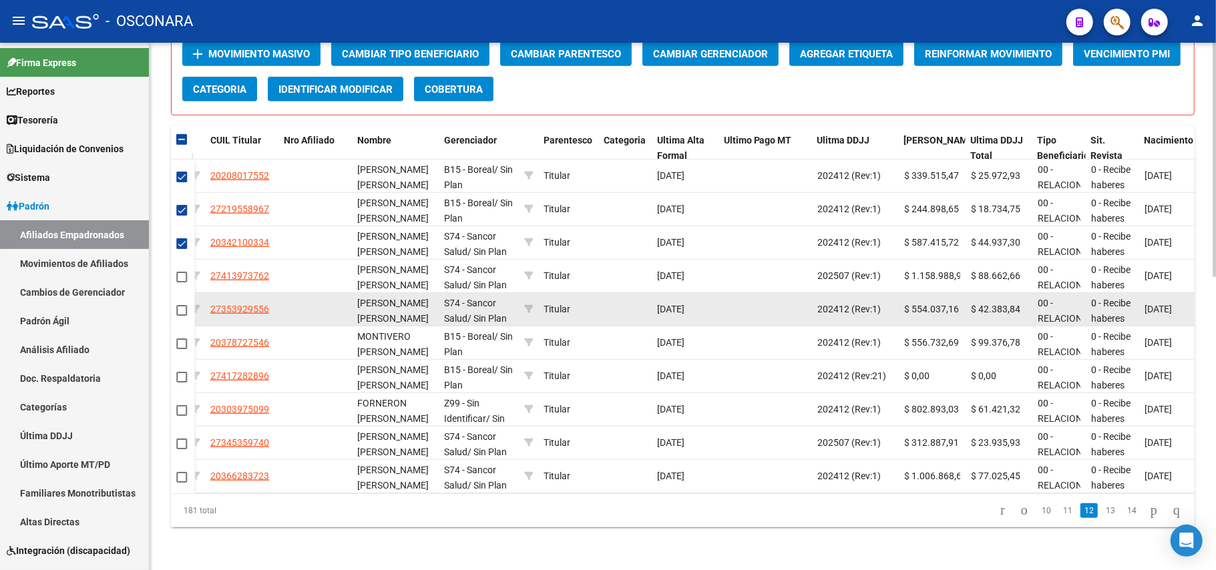
click at [182, 305] on span at bounding box center [181, 310] width 11 height 11
click at [182, 316] on input "checkbox" at bounding box center [181, 316] width 1 height 1
checkbox input "true"
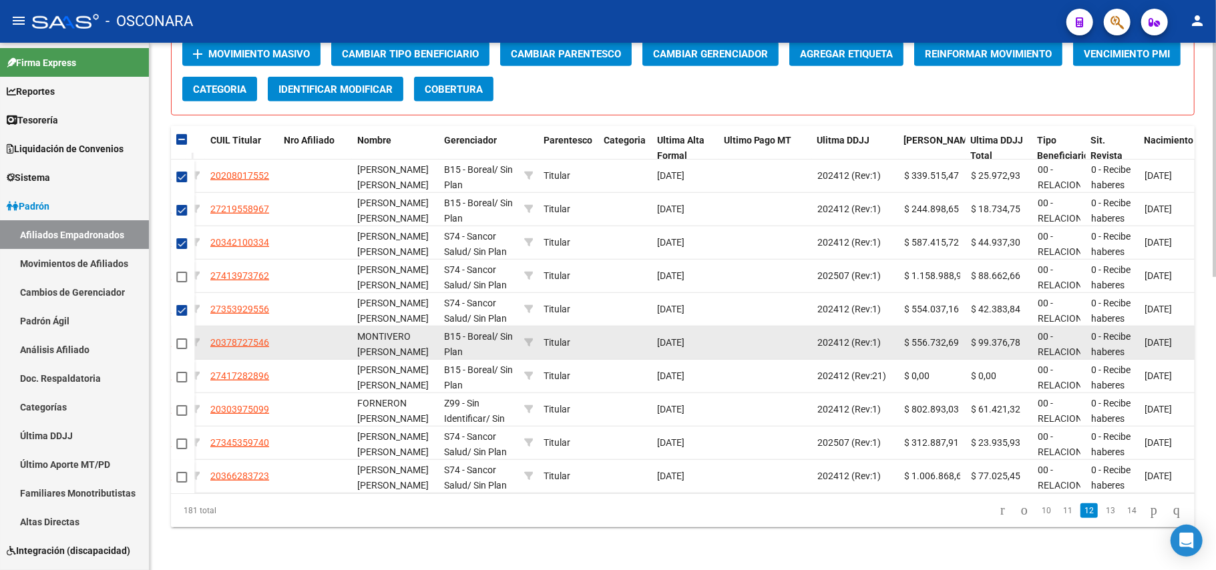
click at [183, 339] on span at bounding box center [181, 344] width 11 height 11
click at [182, 349] on input "checkbox" at bounding box center [181, 349] width 1 height 1
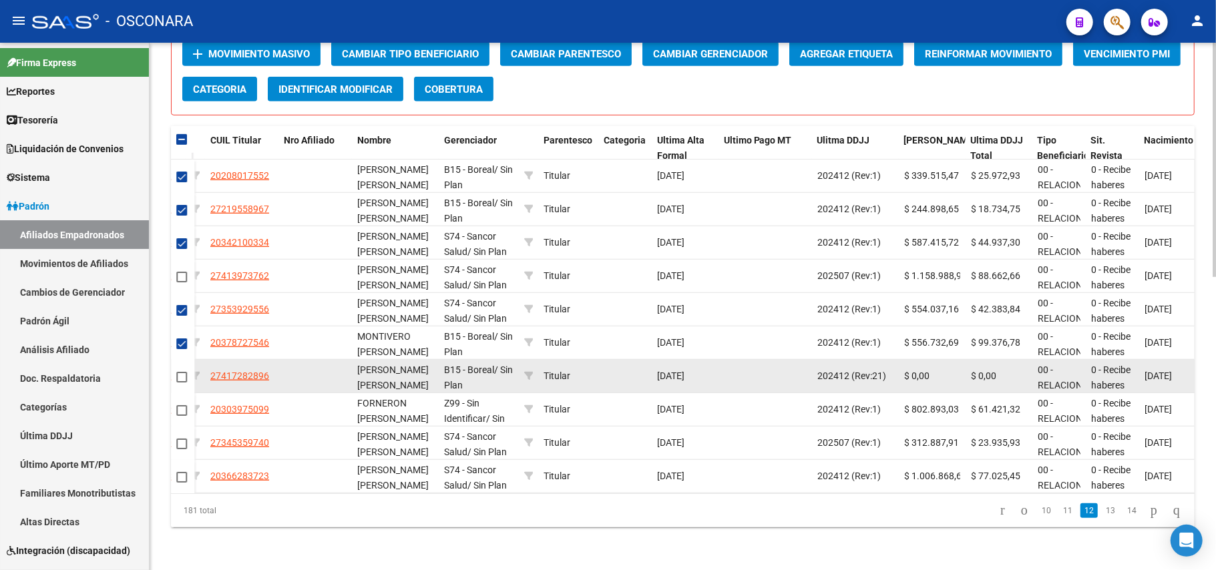
click at [182, 372] on span at bounding box center [181, 377] width 11 height 11
click at [182, 383] on input "checkbox" at bounding box center [181, 383] width 1 height 1
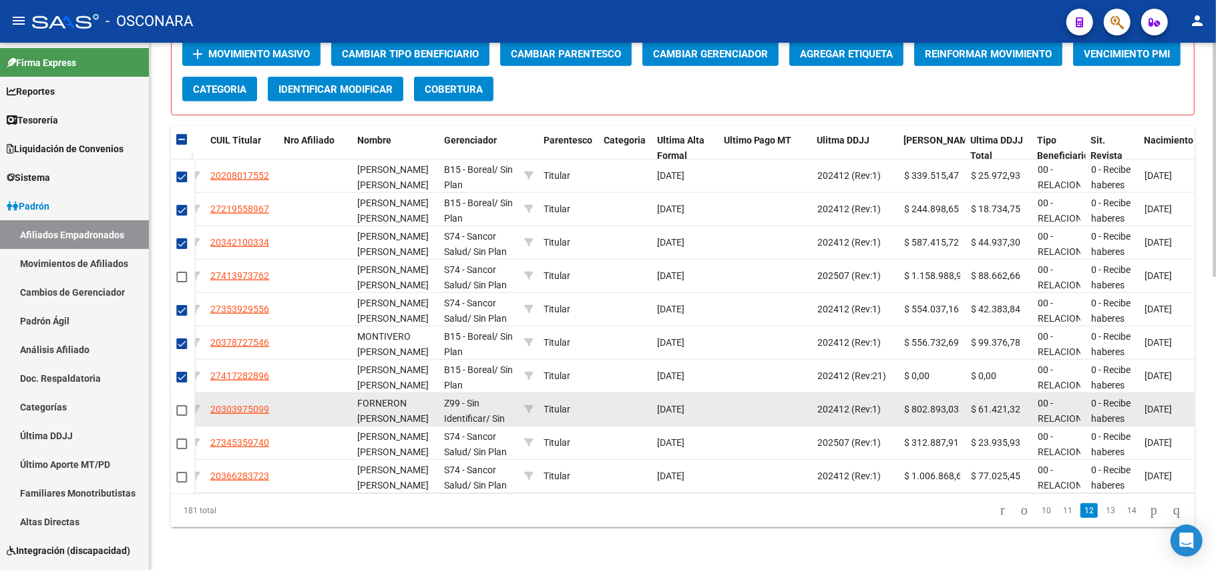
click at [179, 405] on span at bounding box center [181, 410] width 11 height 11
click at [181, 416] on input "checkbox" at bounding box center [181, 416] width 1 height 1
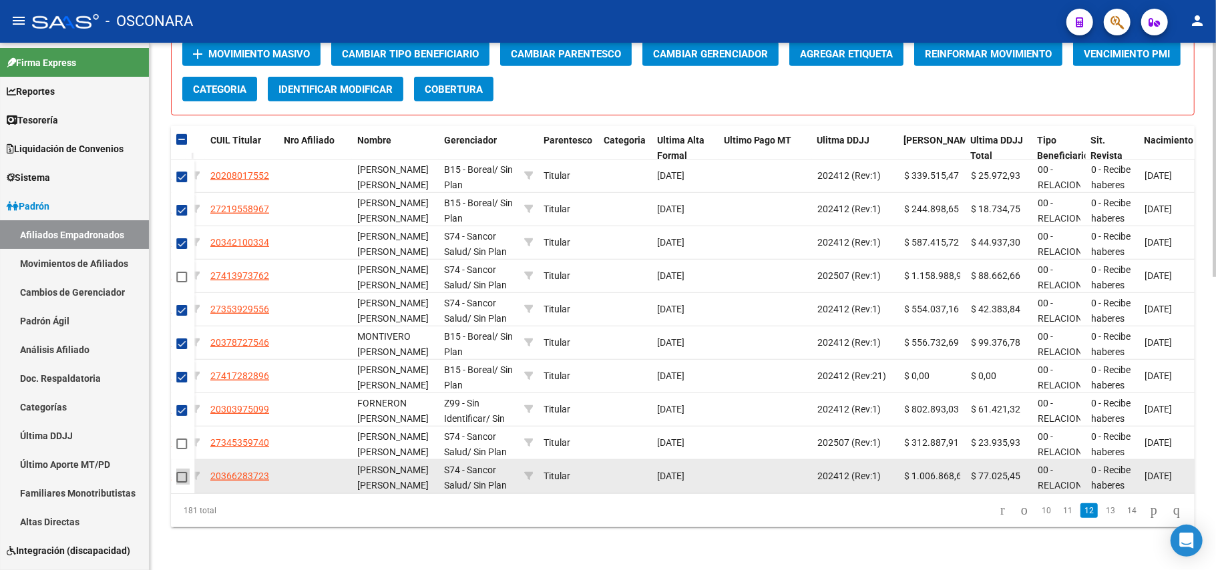
click at [180, 472] on span at bounding box center [181, 477] width 11 height 11
click at [181, 483] on input "checkbox" at bounding box center [181, 483] width 1 height 1
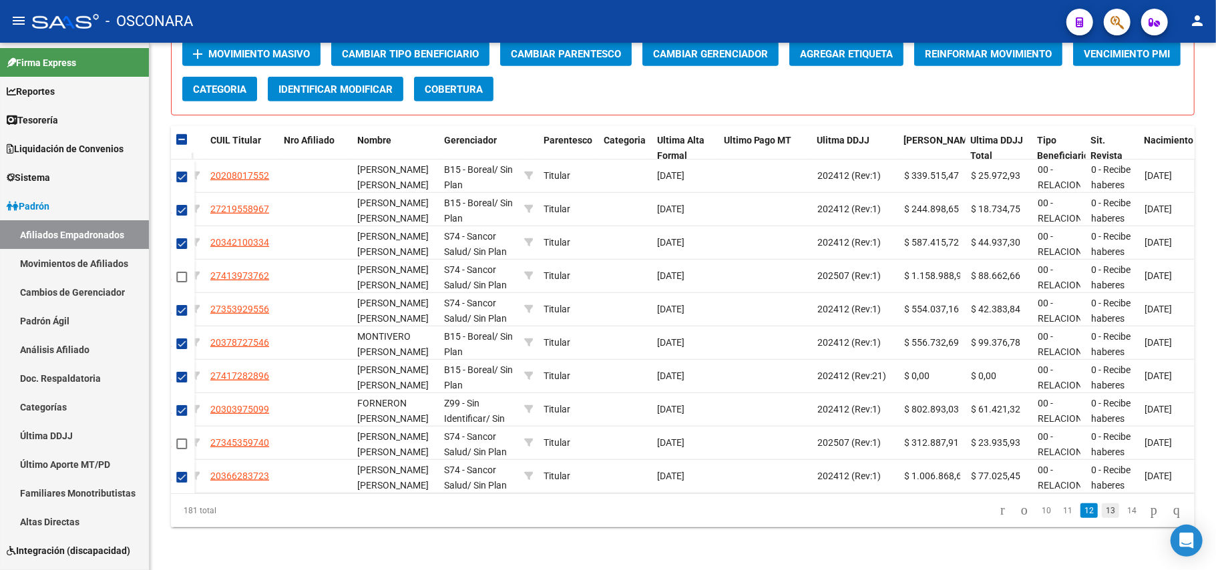
click at [1102, 514] on link "13" at bounding box center [1110, 511] width 17 height 15
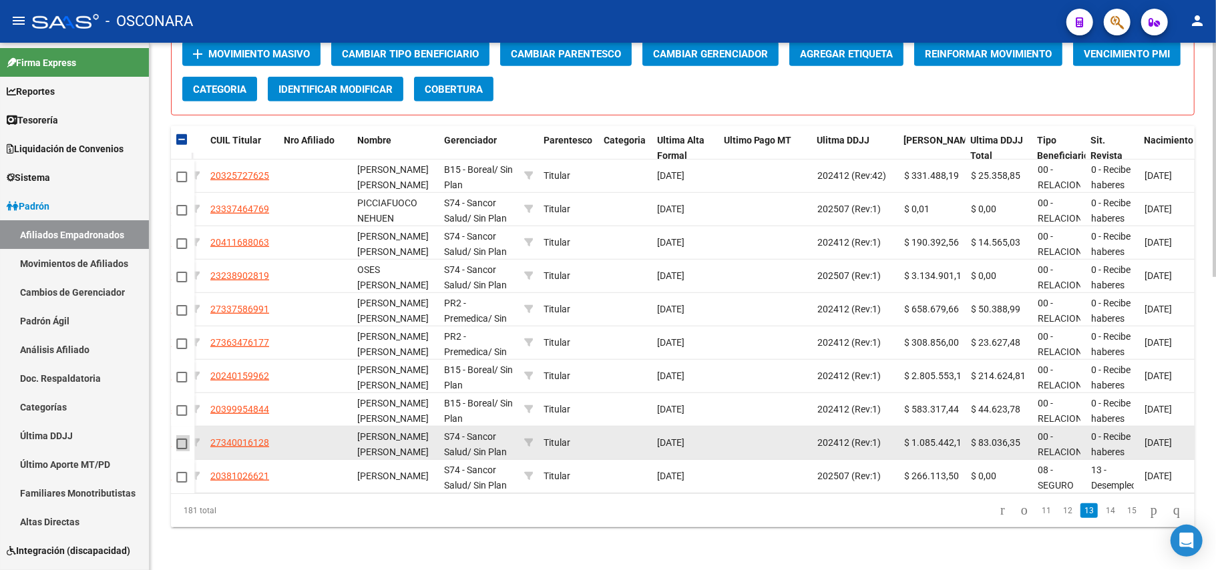
click at [182, 439] on span at bounding box center [181, 444] width 11 height 11
click at [182, 449] on input "checkbox" at bounding box center [181, 449] width 1 height 1
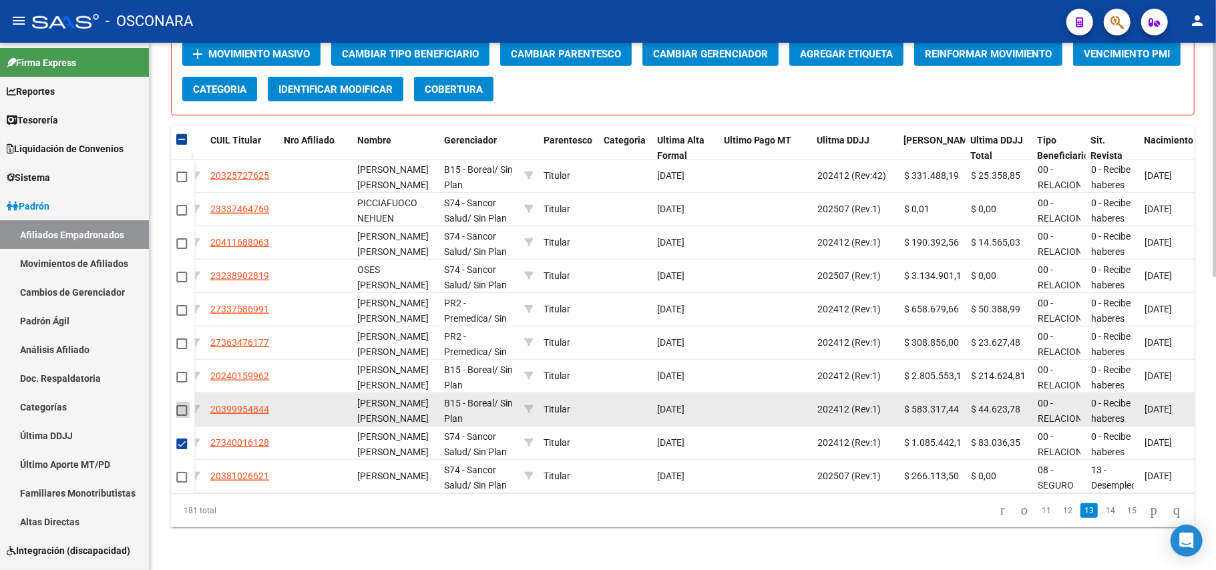
click at [180, 405] on span at bounding box center [181, 410] width 11 height 11
click at [181, 416] on input "checkbox" at bounding box center [181, 416] width 1 height 1
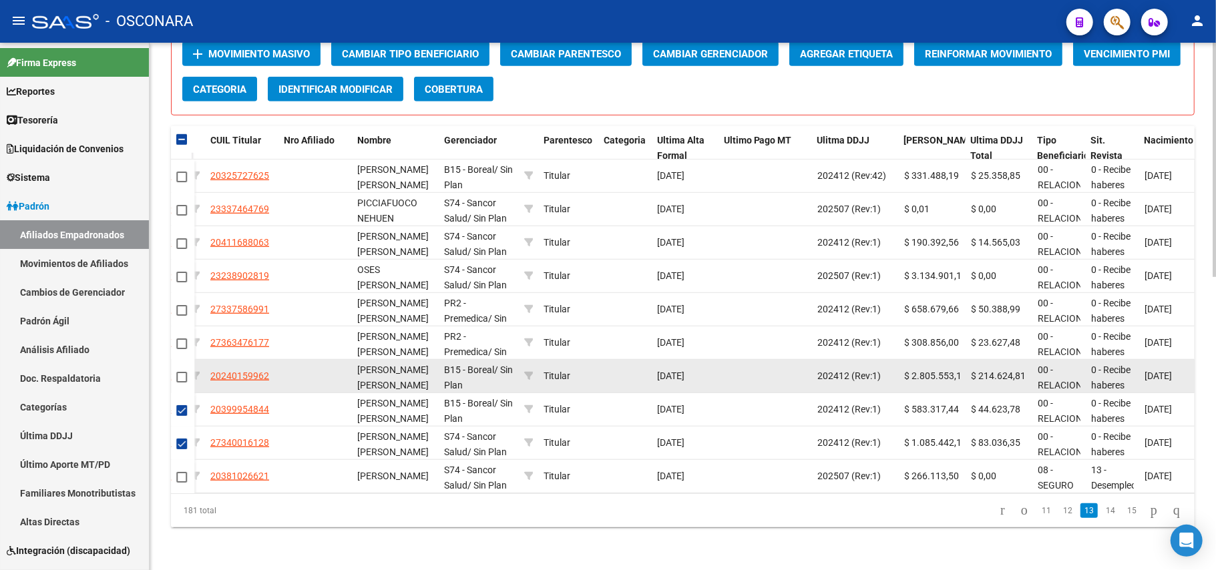
click at [182, 372] on span at bounding box center [181, 377] width 11 height 11
click at [182, 383] on input "checkbox" at bounding box center [181, 383] width 1 height 1
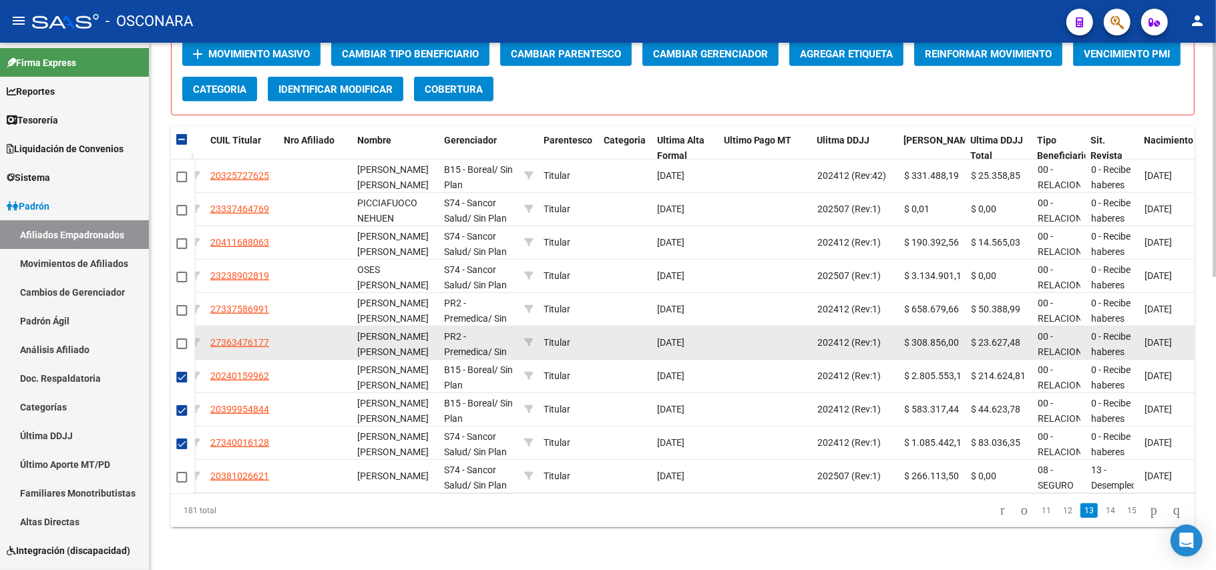
click at [180, 339] on span at bounding box center [181, 344] width 11 height 11
click at [181, 349] on input "checkbox" at bounding box center [181, 349] width 1 height 1
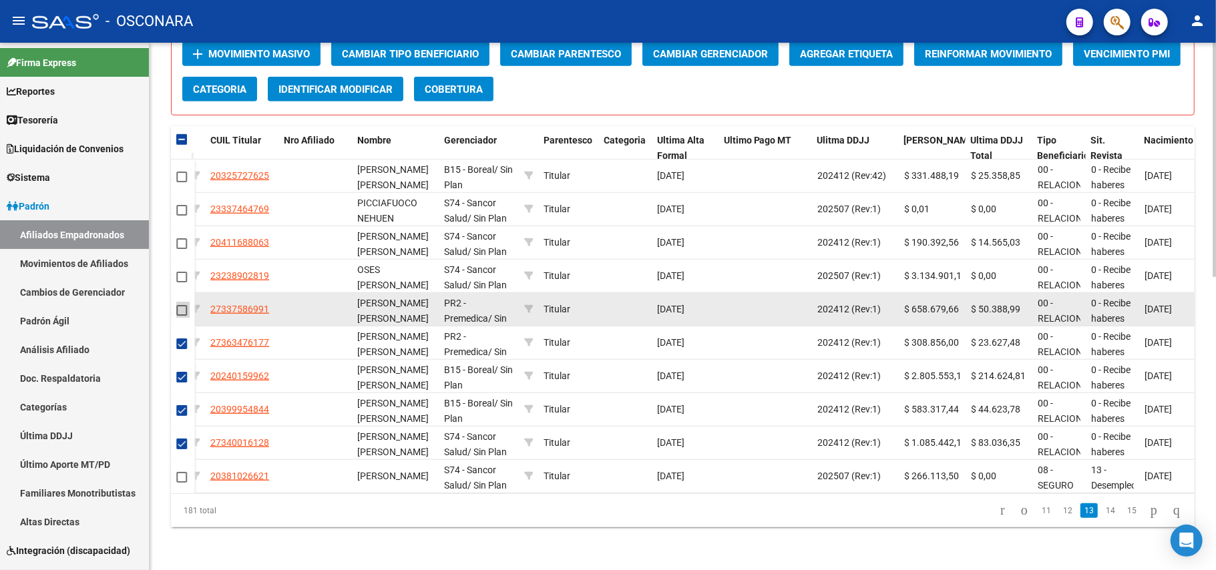
click at [180, 305] on span at bounding box center [181, 310] width 11 height 11
click at [181, 316] on input "checkbox" at bounding box center [181, 316] width 1 height 1
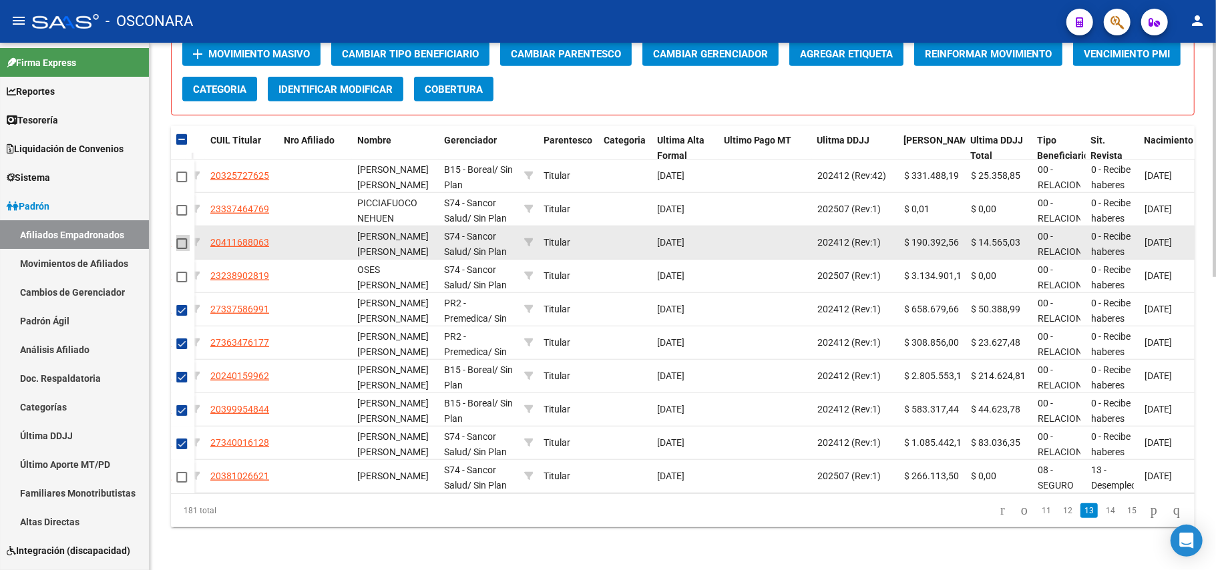
click at [182, 238] on span at bounding box center [181, 243] width 11 height 11
click at [182, 249] on input "checkbox" at bounding box center [181, 249] width 1 height 1
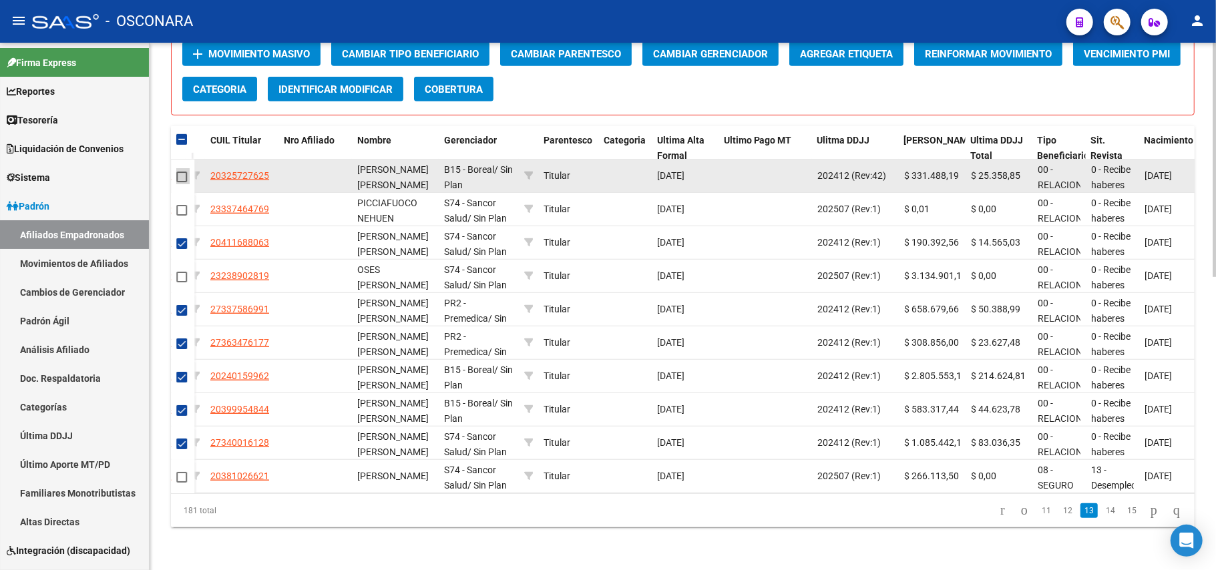
click at [182, 172] on span at bounding box center [181, 177] width 11 height 11
click at [182, 182] on input "checkbox" at bounding box center [181, 182] width 1 height 1
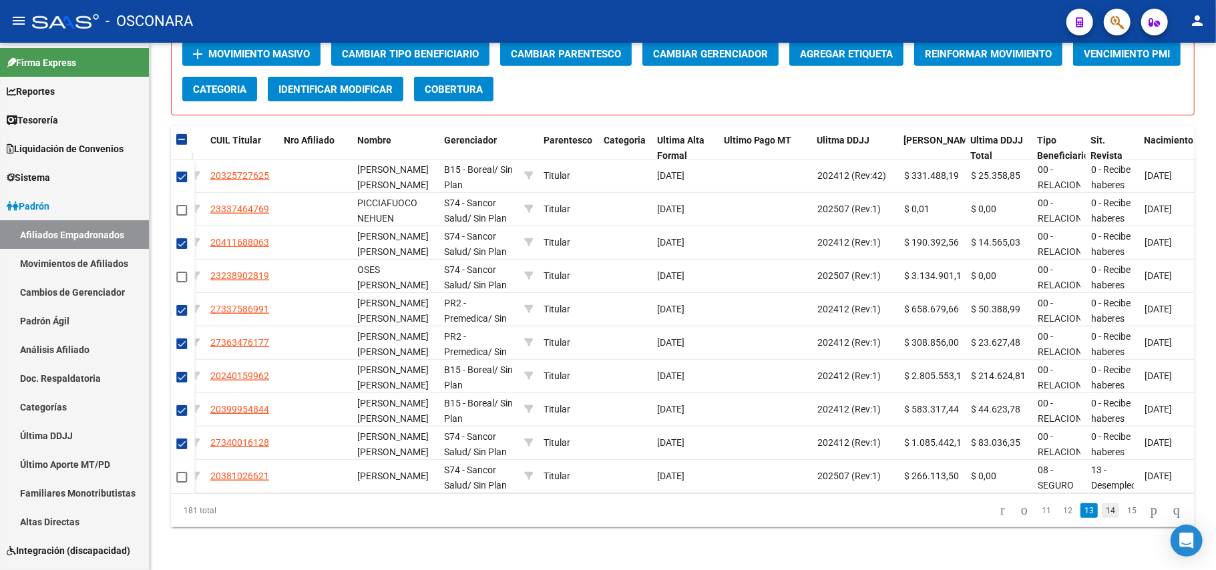
click at [1102, 512] on link "14" at bounding box center [1110, 511] width 17 height 15
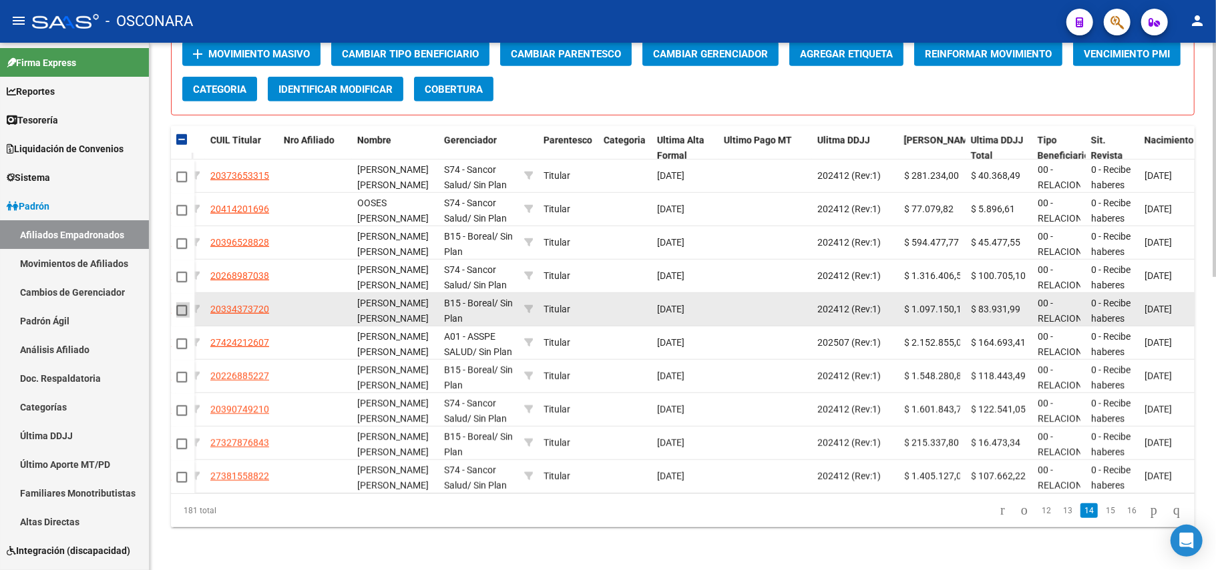
click at [185, 305] on span at bounding box center [181, 310] width 11 height 11
click at [182, 316] on input "checkbox" at bounding box center [181, 316] width 1 height 1
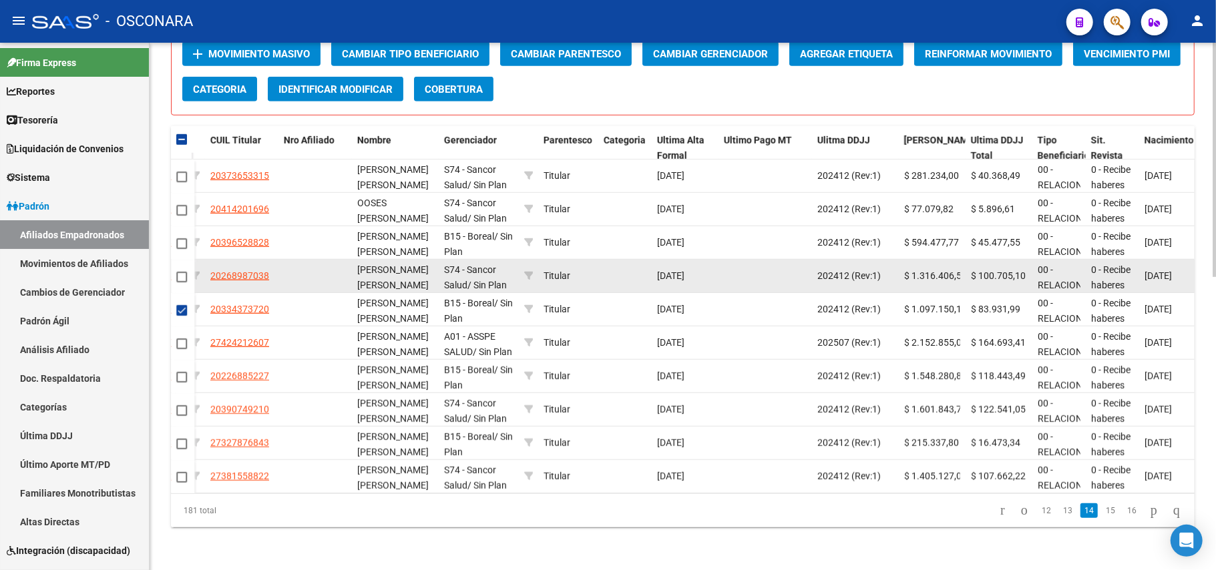
click at [184, 272] on span at bounding box center [181, 277] width 11 height 11
click at [182, 283] on input "checkbox" at bounding box center [181, 283] width 1 height 1
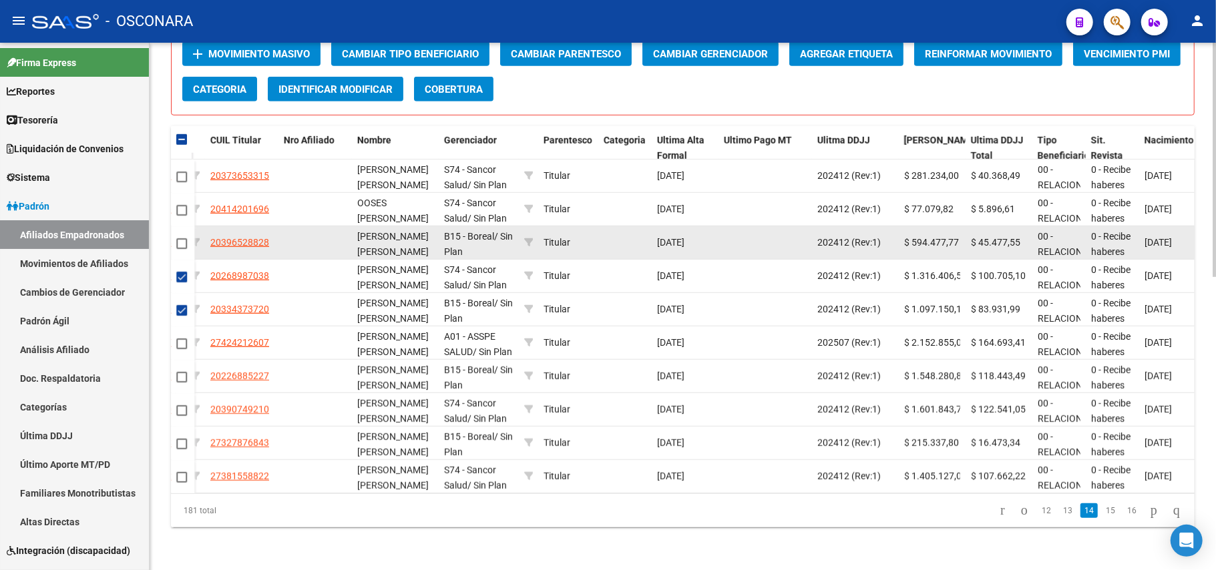
click at [180, 238] on span at bounding box center [181, 243] width 11 height 11
click at [181, 249] on input "checkbox" at bounding box center [181, 249] width 1 height 1
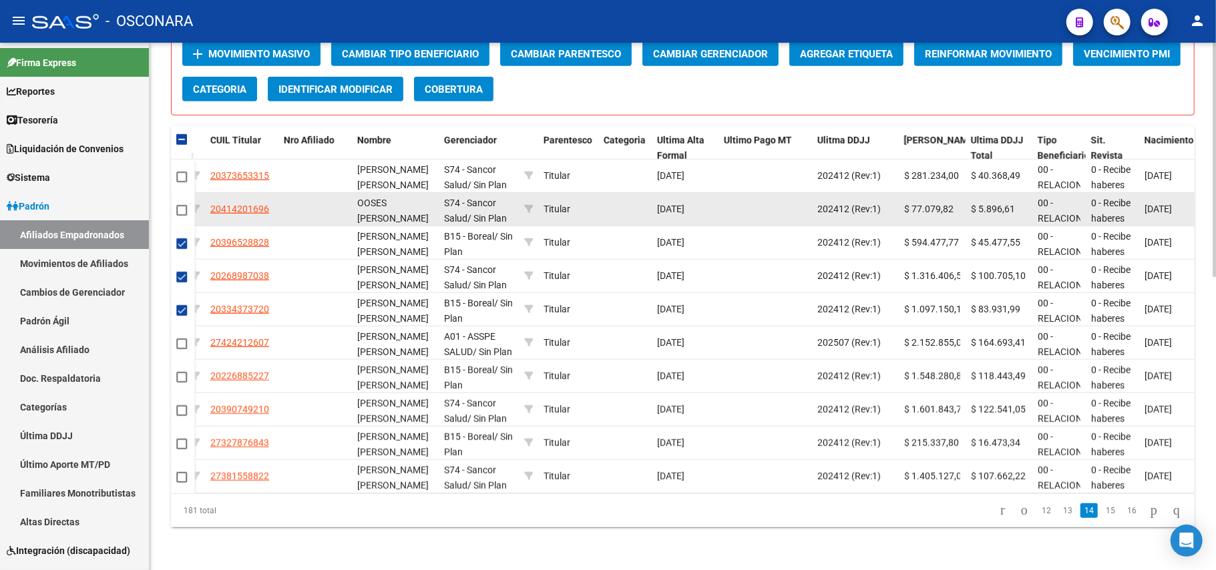
click at [180, 202] on mat-checkbox at bounding box center [181, 209] width 11 height 15
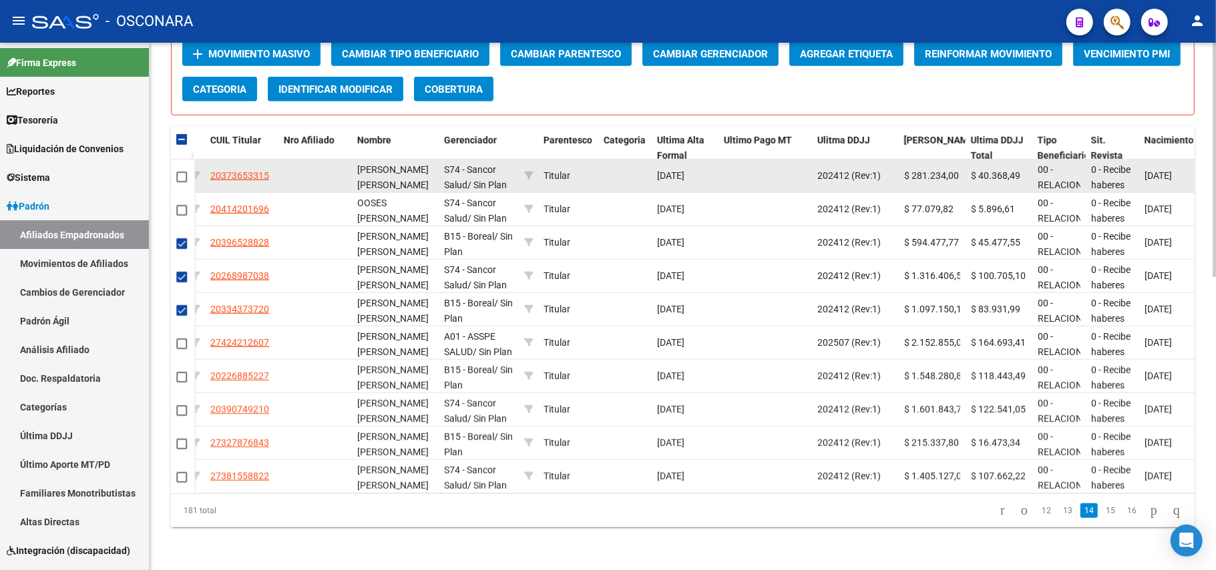
click at [184, 169] on mat-checkbox at bounding box center [181, 176] width 11 height 15
click at [182, 172] on span at bounding box center [181, 177] width 11 height 11
click at [182, 182] on input "checkbox" at bounding box center [181, 182] width 1 height 1
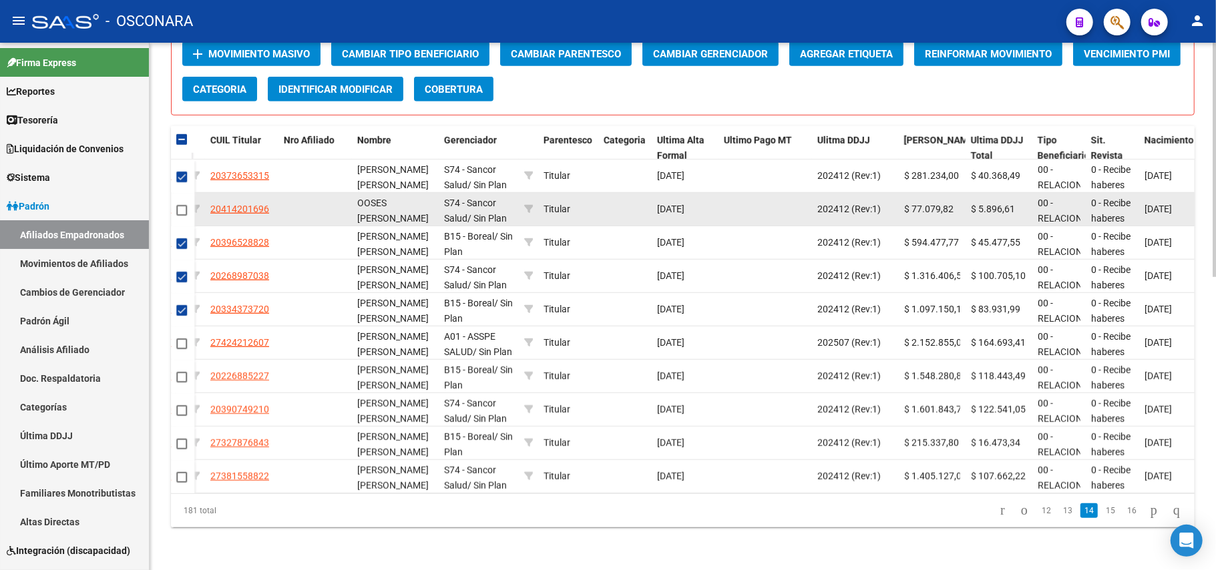
click at [179, 205] on span at bounding box center [181, 210] width 11 height 11
click at [181, 216] on input "checkbox" at bounding box center [181, 216] width 1 height 1
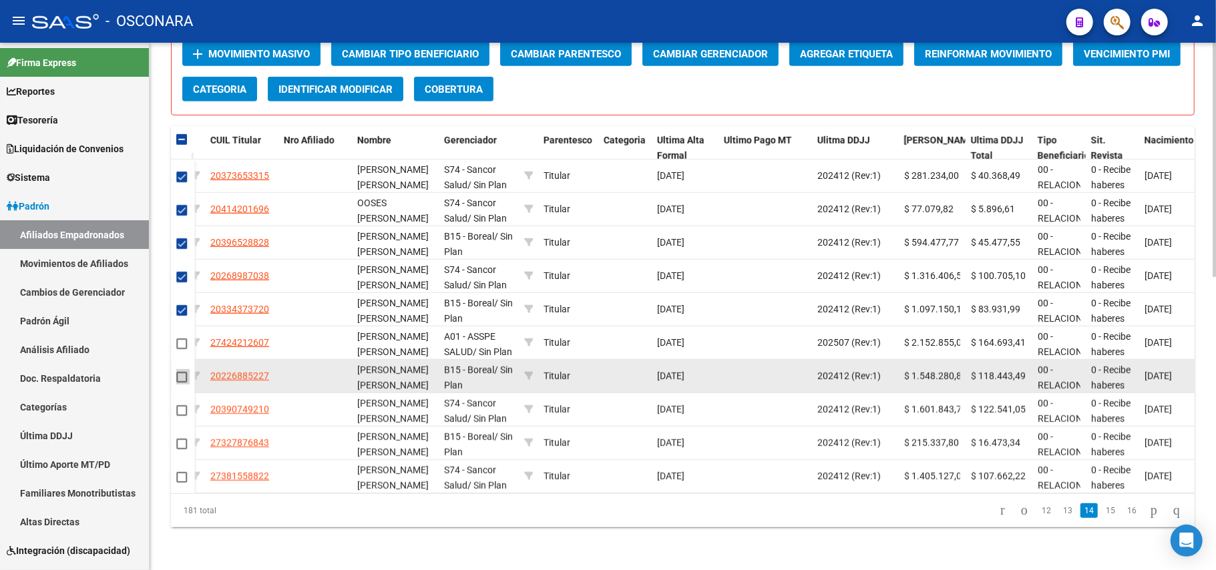
click at [182, 372] on span at bounding box center [181, 377] width 11 height 11
click at [182, 383] on input "checkbox" at bounding box center [181, 383] width 1 height 1
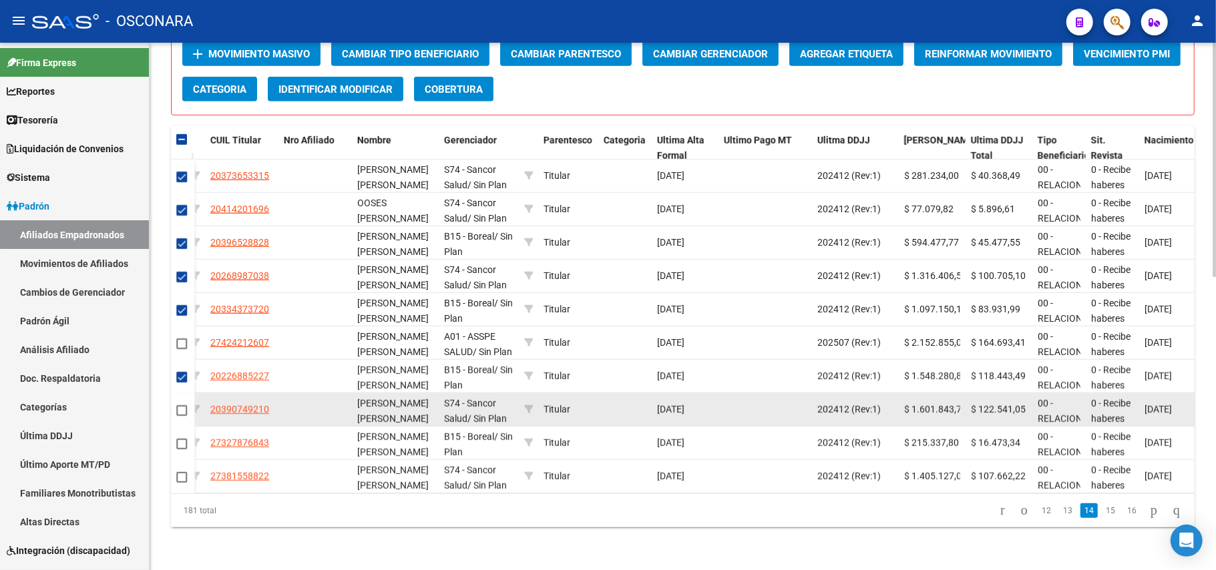
click at [176, 405] on span at bounding box center [181, 410] width 11 height 11
click at [181, 416] on input "checkbox" at bounding box center [181, 416] width 1 height 1
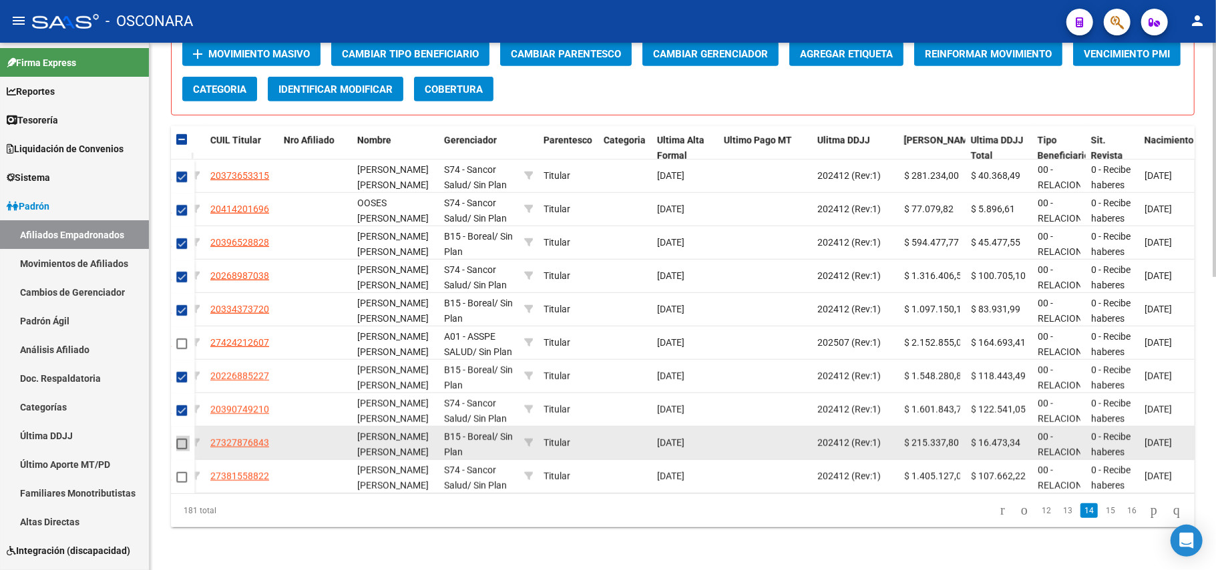
click at [186, 439] on span at bounding box center [181, 444] width 11 height 11
click at [182, 449] on input "checkbox" at bounding box center [181, 449] width 1 height 1
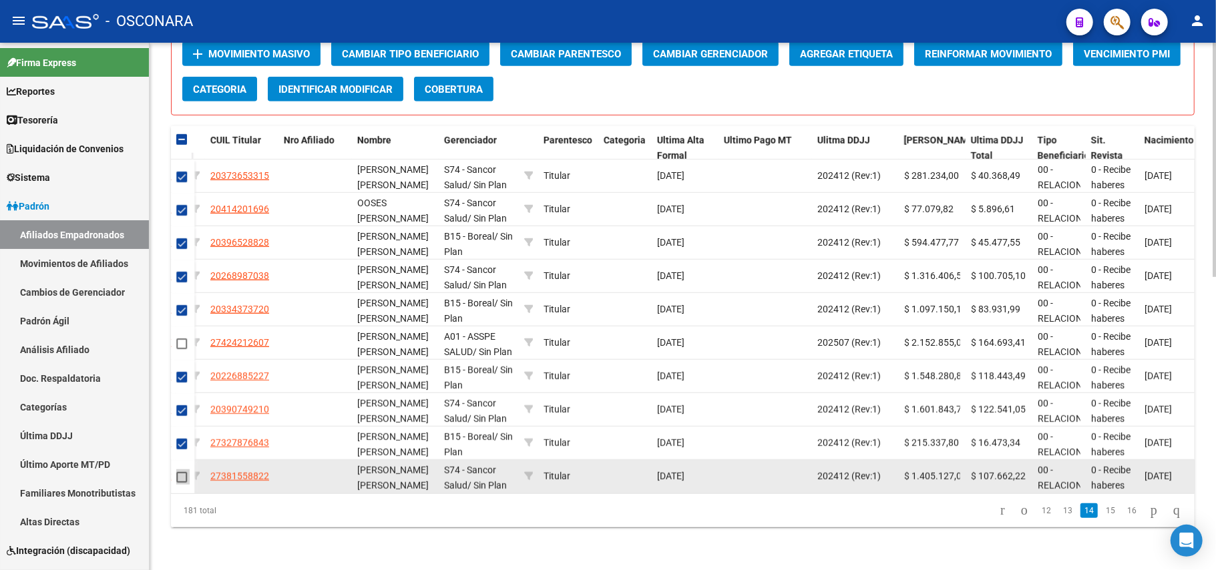
click at [180, 472] on span at bounding box center [181, 477] width 11 height 11
click at [181, 483] on input "checkbox" at bounding box center [181, 483] width 1 height 1
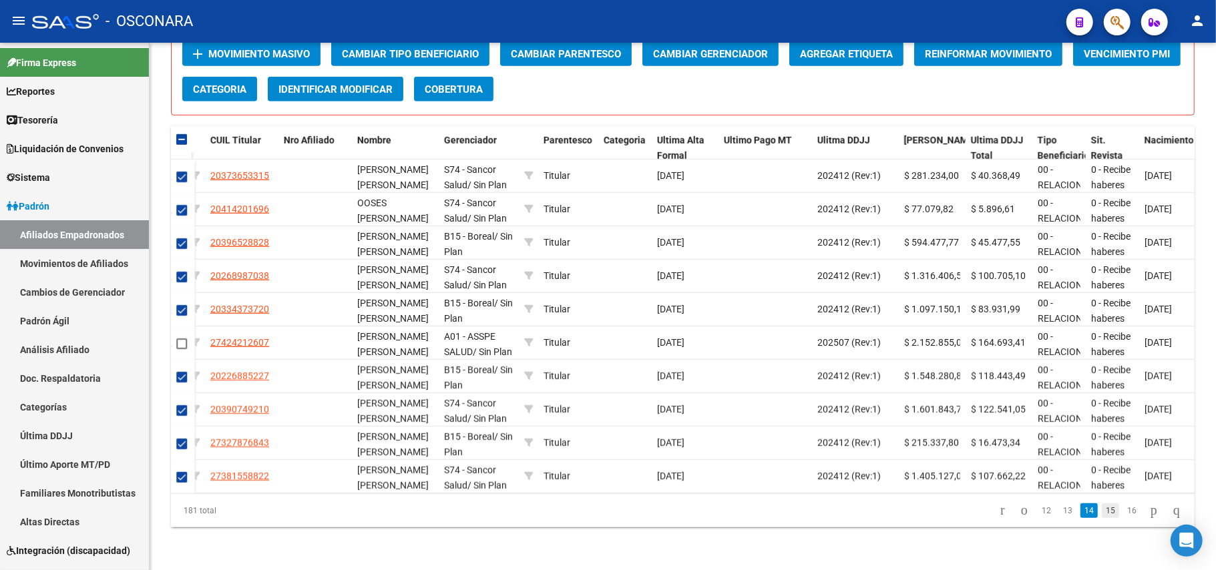
click at [1102, 511] on link "15" at bounding box center [1110, 511] width 17 height 15
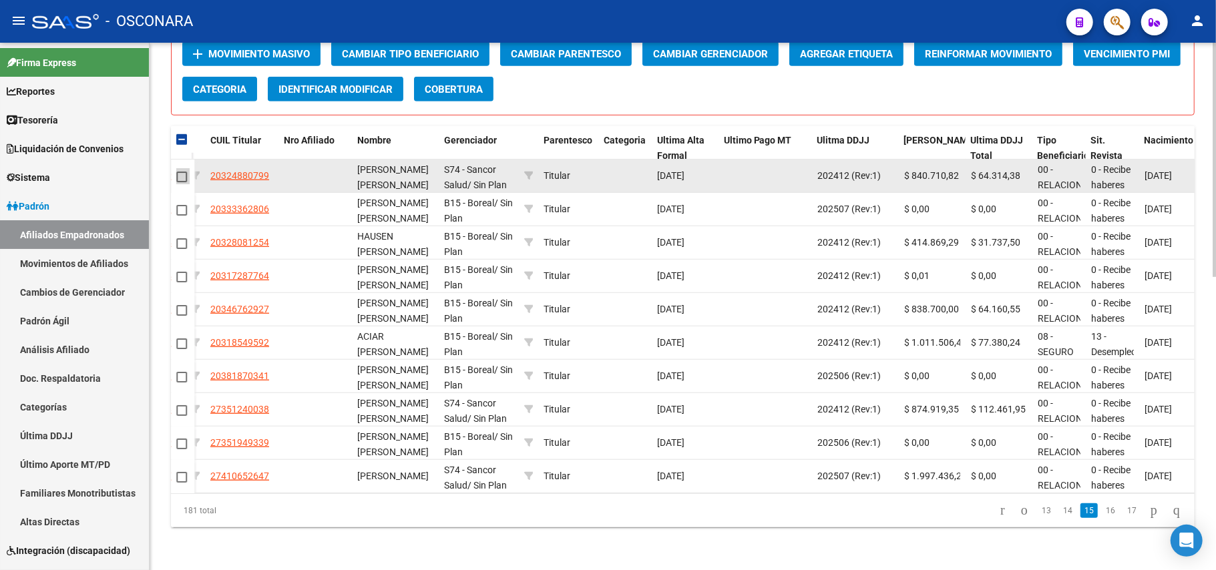
click at [183, 172] on span at bounding box center [181, 177] width 11 height 11
click at [182, 182] on input "checkbox" at bounding box center [181, 182] width 1 height 1
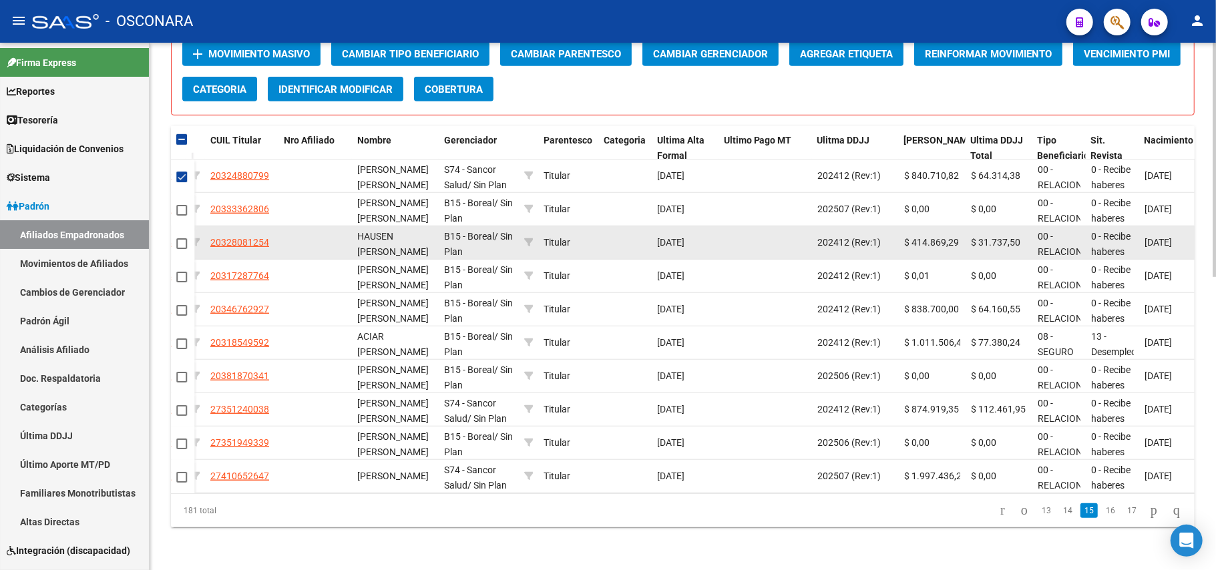
click at [179, 236] on mat-checkbox at bounding box center [181, 243] width 11 height 15
click at [180, 238] on span at bounding box center [181, 243] width 11 height 11
click at [181, 249] on input "checkbox" at bounding box center [181, 249] width 1 height 1
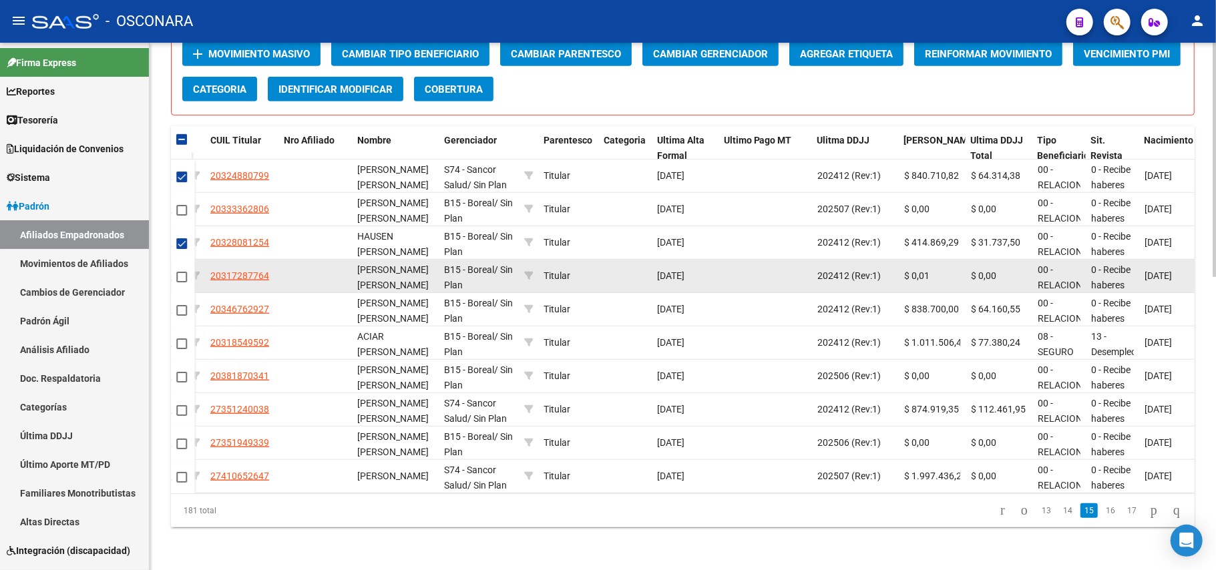
click at [179, 272] on span at bounding box center [181, 277] width 11 height 11
click at [181, 283] on input "checkbox" at bounding box center [181, 283] width 1 height 1
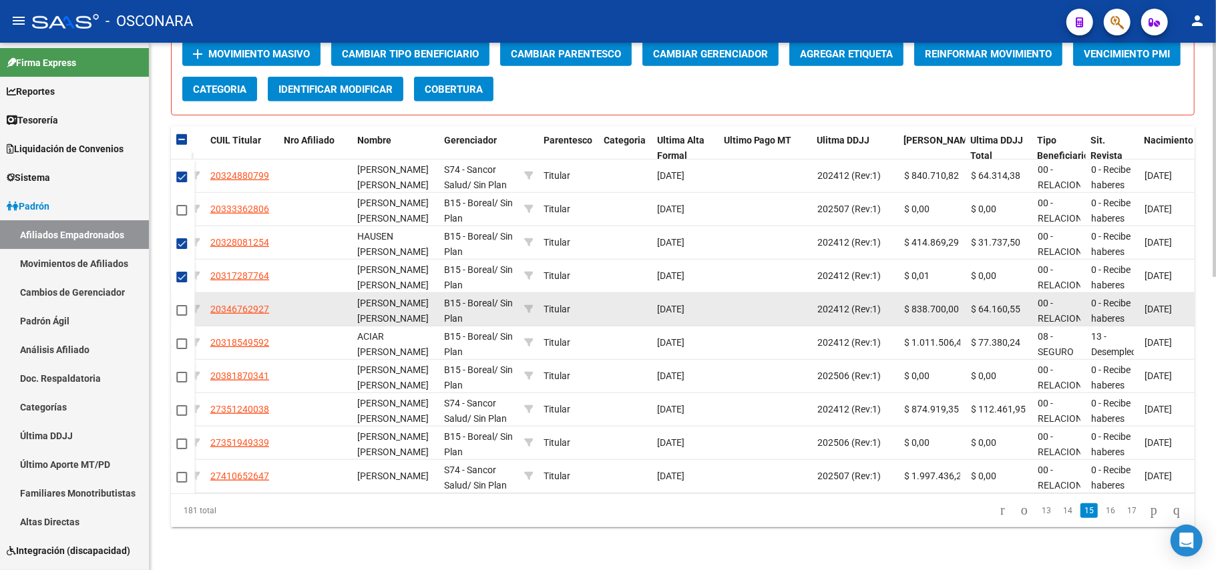
click at [182, 303] on mat-checkbox at bounding box center [181, 310] width 11 height 15
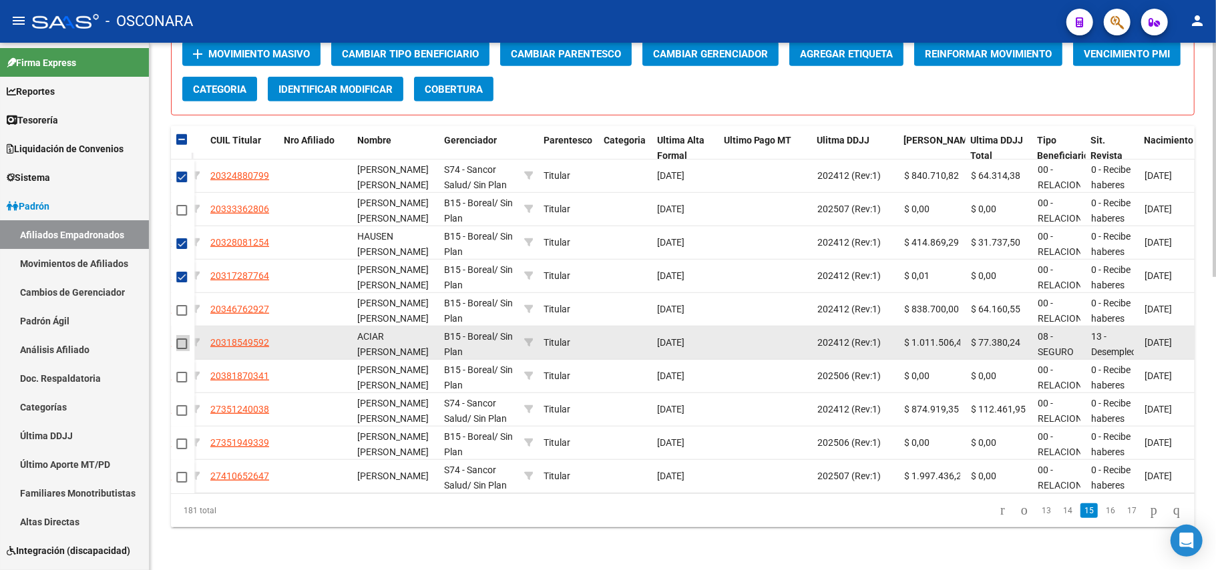
click at [182, 339] on span at bounding box center [181, 344] width 11 height 11
click at [182, 349] on input "checkbox" at bounding box center [181, 349] width 1 height 1
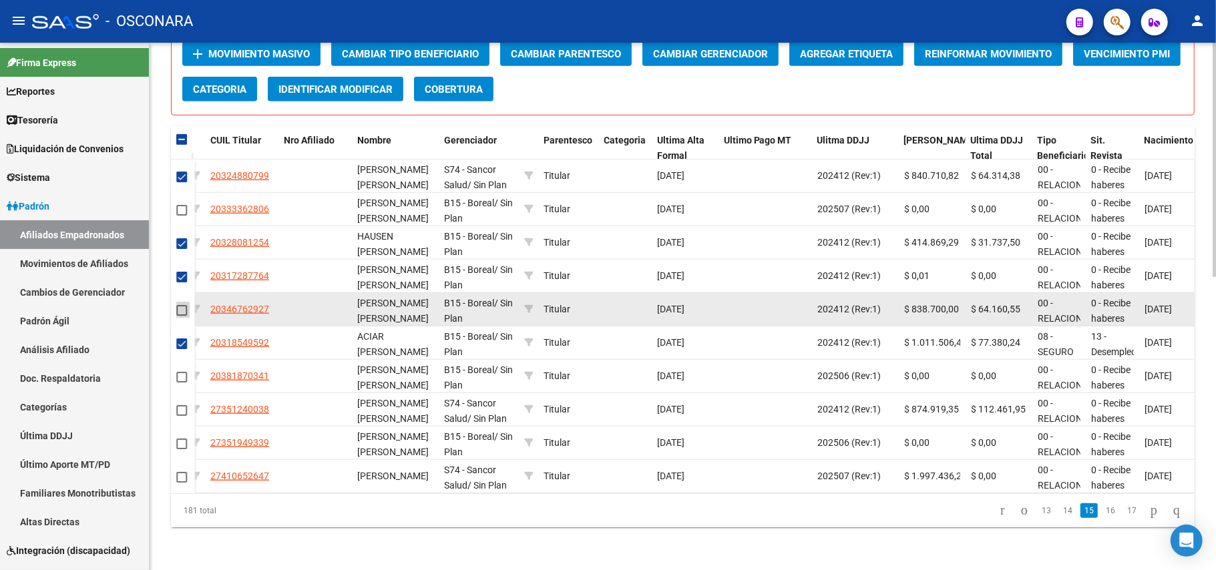
click at [186, 305] on span at bounding box center [181, 310] width 11 height 11
click at [182, 316] on input "checkbox" at bounding box center [181, 316] width 1 height 1
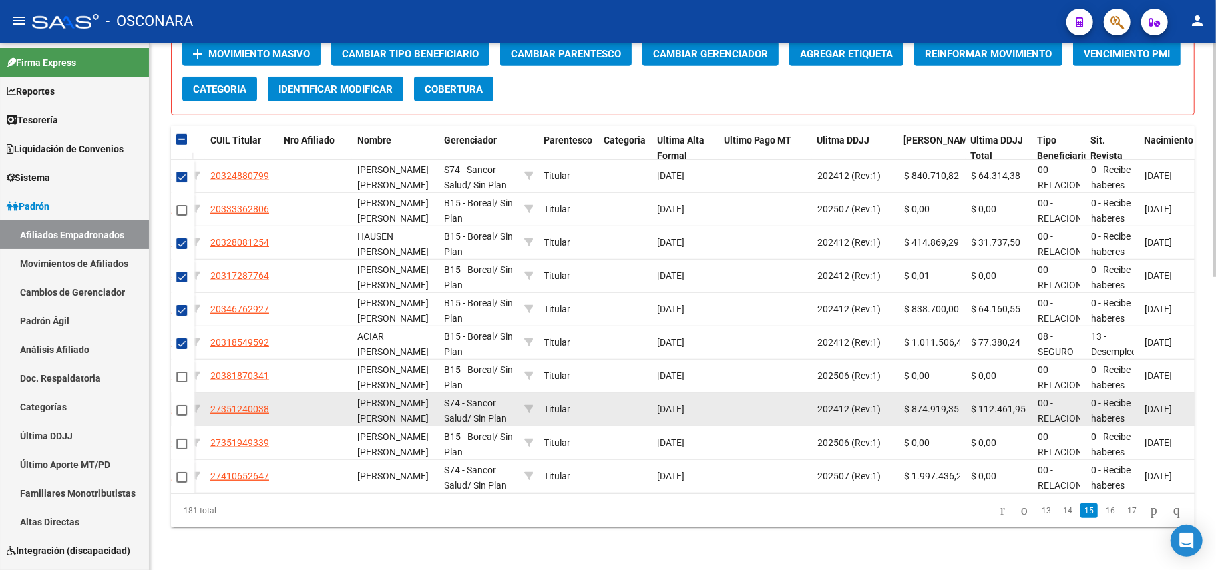
click at [185, 405] on span at bounding box center [181, 410] width 11 height 11
click at [182, 416] on input "checkbox" at bounding box center [181, 416] width 1 height 1
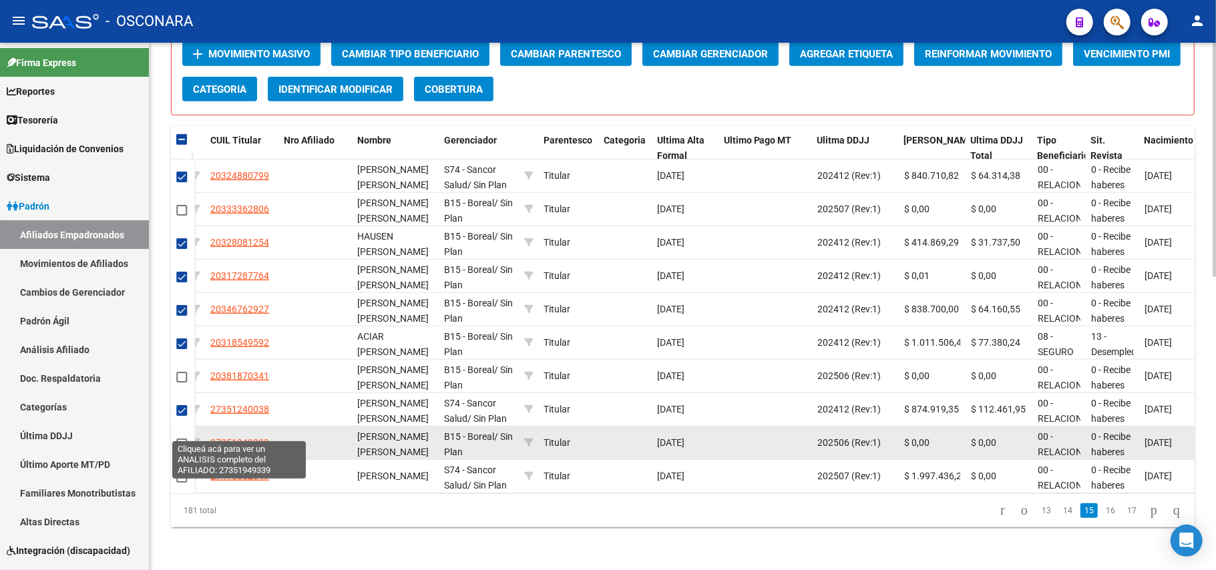
click at [258, 437] on span "27351949339" at bounding box center [239, 442] width 59 height 11
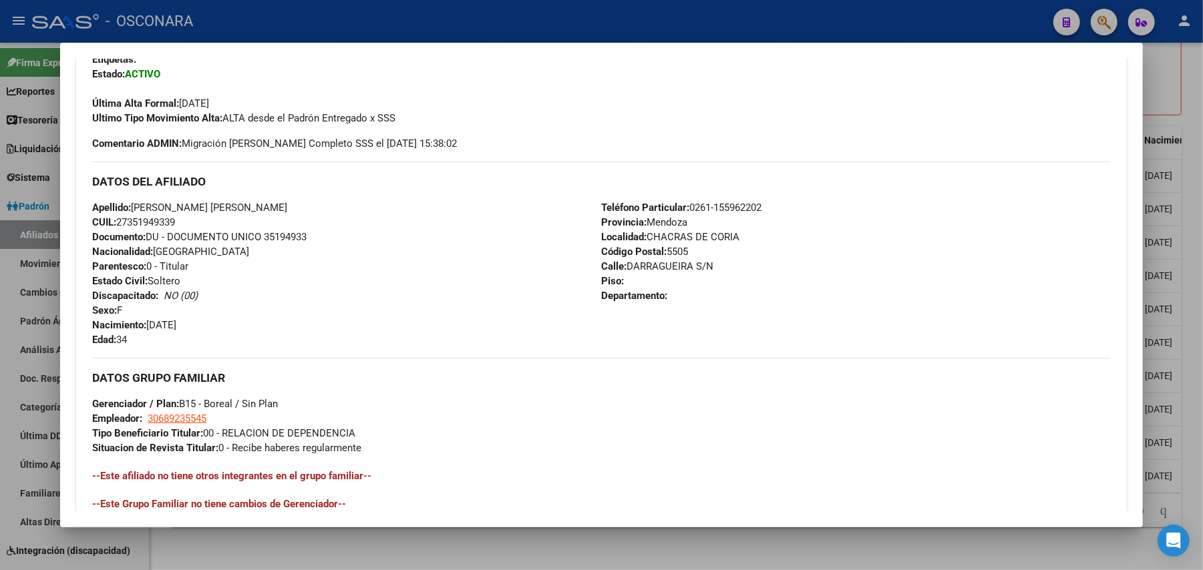
scroll to position [562, 0]
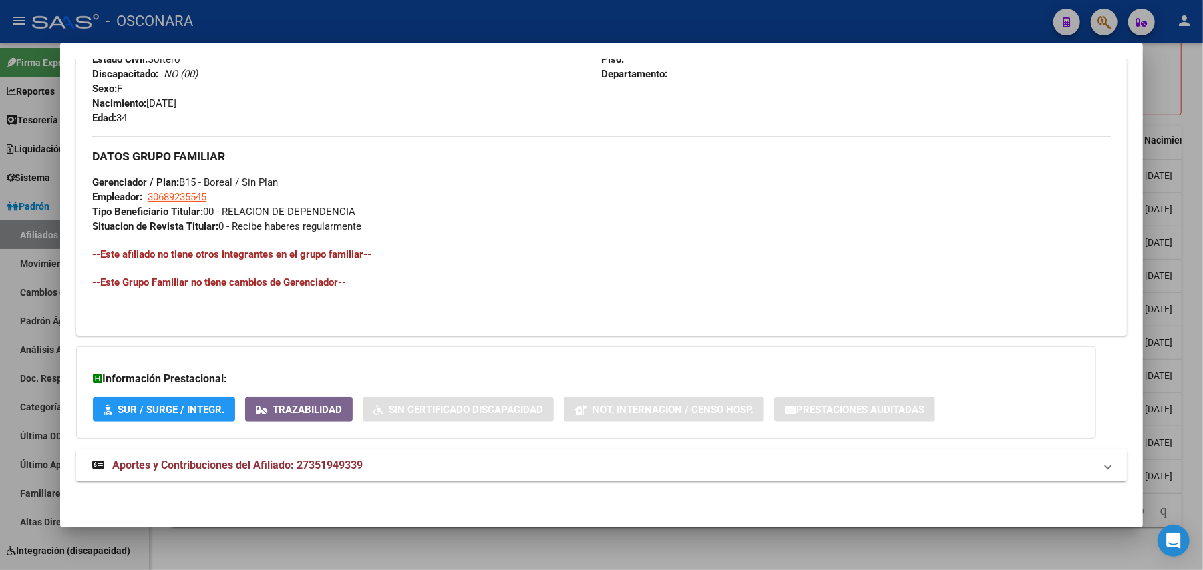
click at [236, 463] on span "Aportes y Contribuciones del Afiliado: 27351949339" at bounding box center [237, 465] width 250 height 13
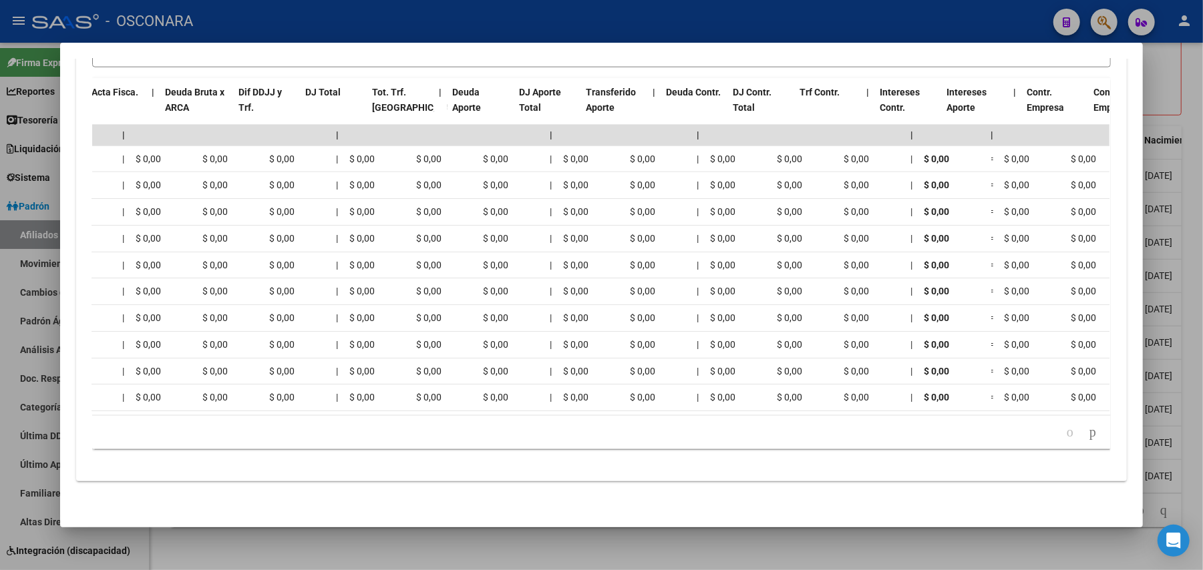
scroll to position [0, 0]
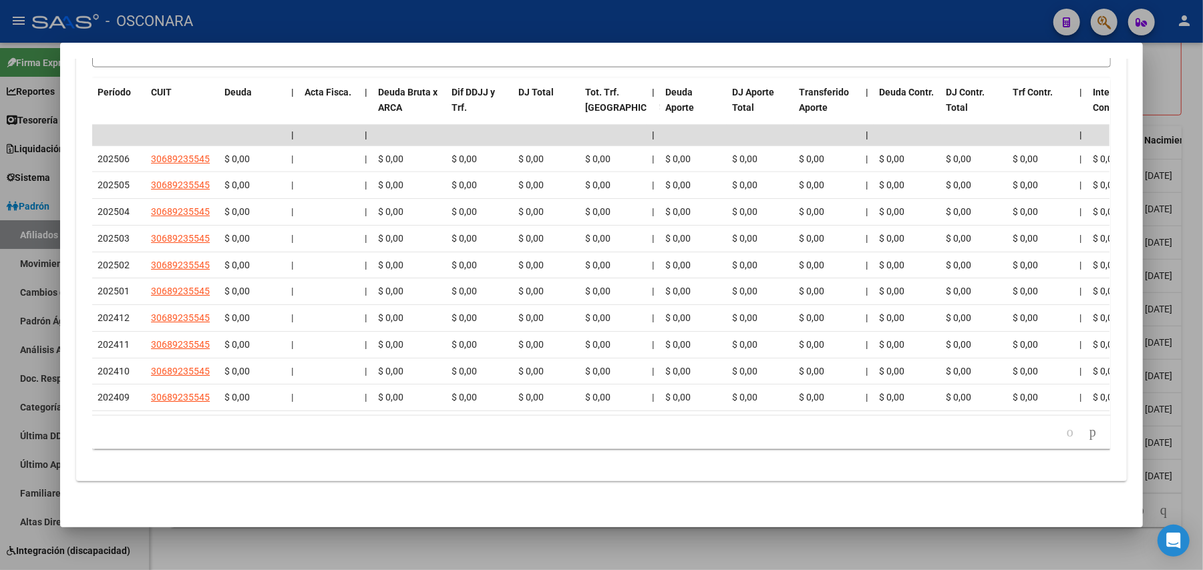
click at [476, 553] on div at bounding box center [601, 285] width 1203 height 570
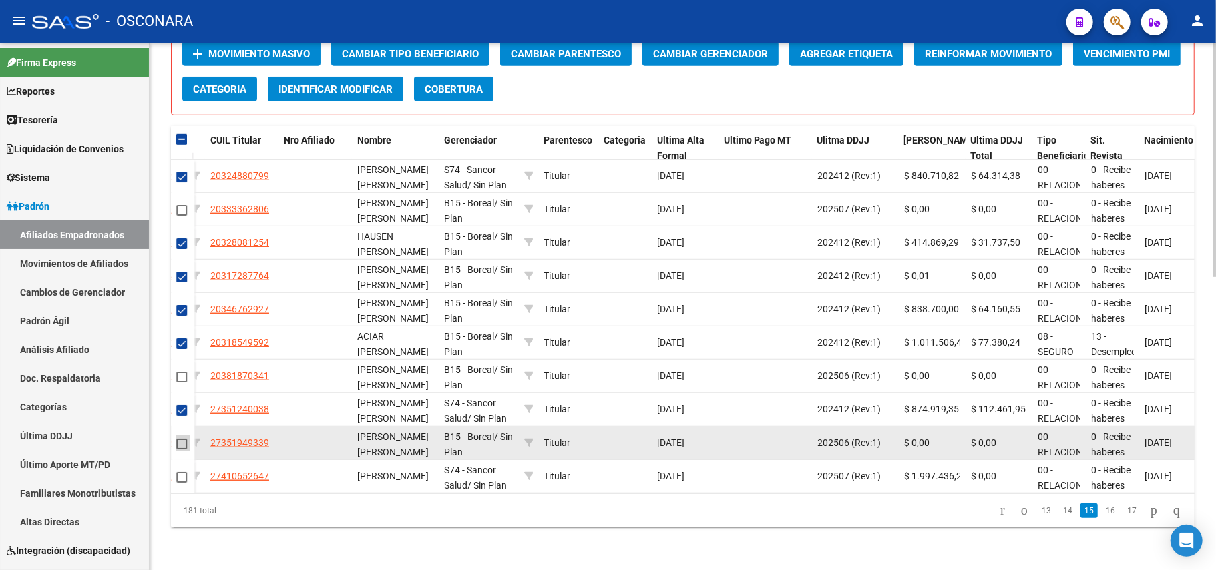
click at [180, 439] on span at bounding box center [181, 444] width 11 height 11
click at [181, 449] on input "checkbox" at bounding box center [181, 449] width 1 height 1
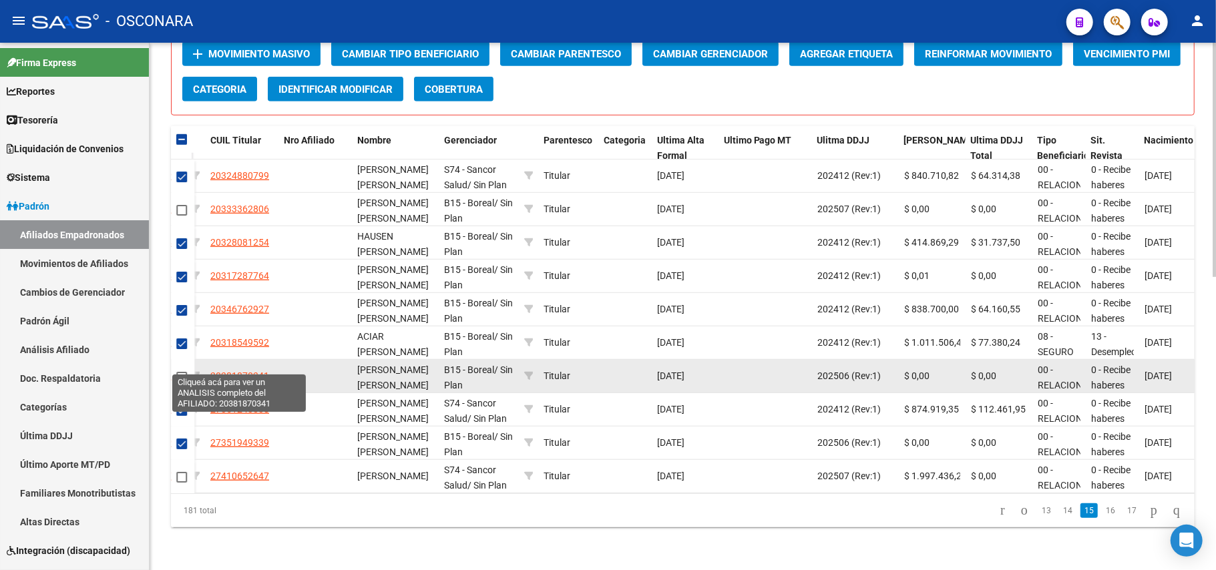
click at [239, 371] on span "20381870341" at bounding box center [239, 376] width 59 height 11
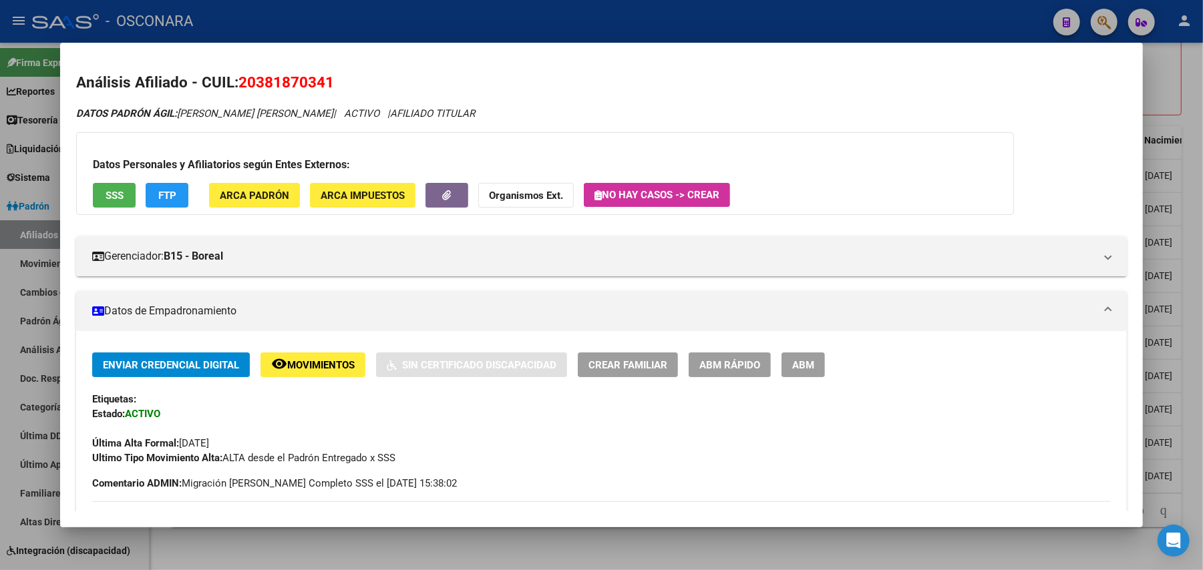
click at [106, 194] on span "SSS" at bounding box center [115, 196] width 18 height 12
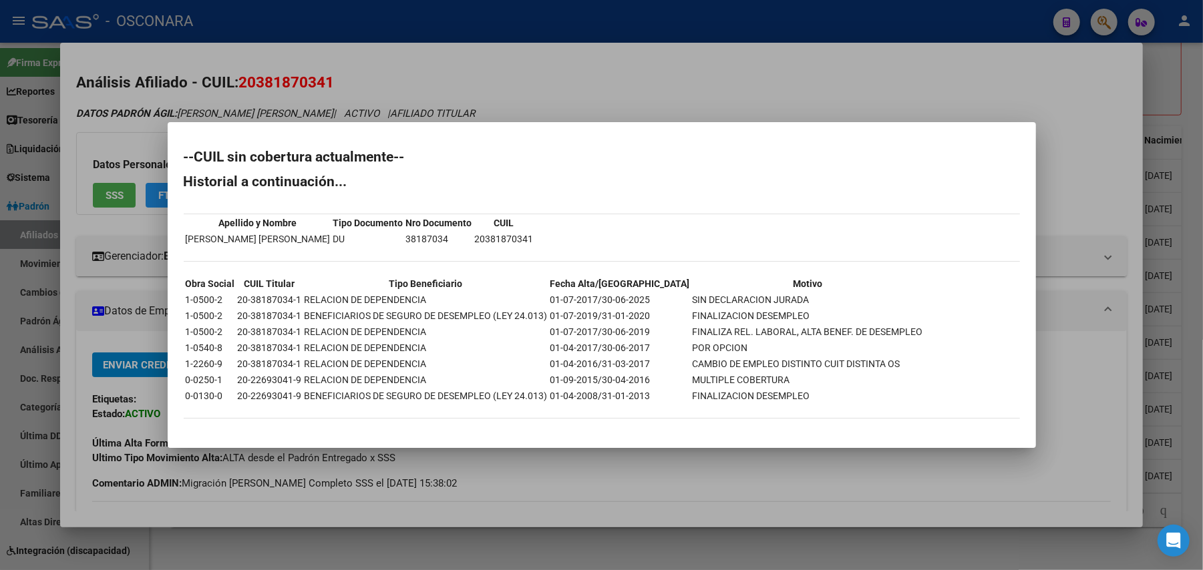
click at [606, 473] on div at bounding box center [601, 285] width 1203 height 570
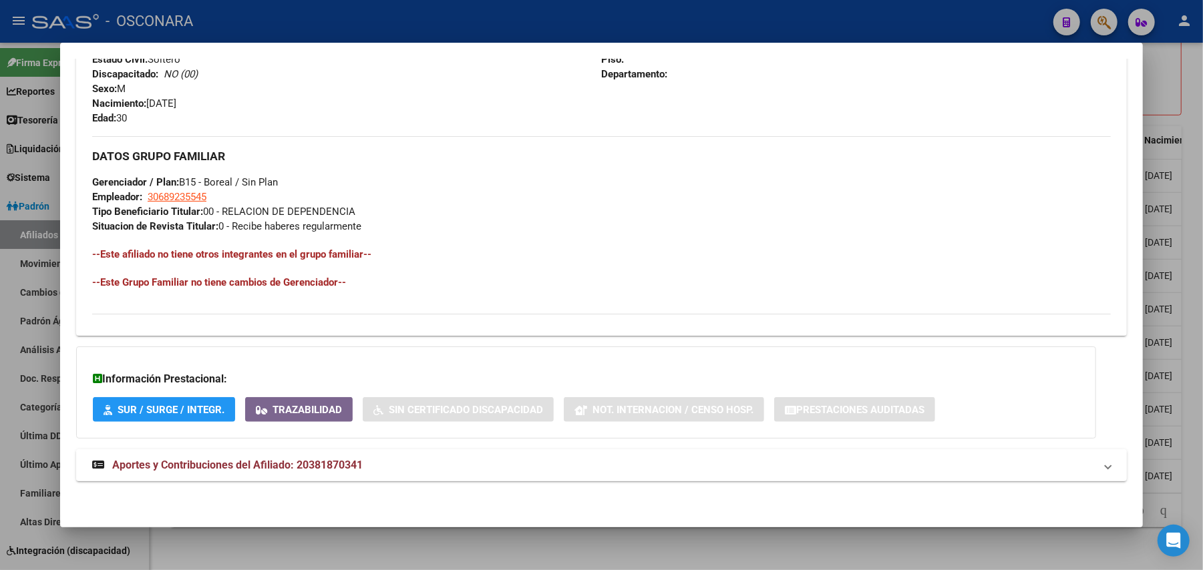
click at [306, 468] on span "Aportes y Contribuciones del Afiliado: 20381870341" at bounding box center [237, 465] width 250 height 13
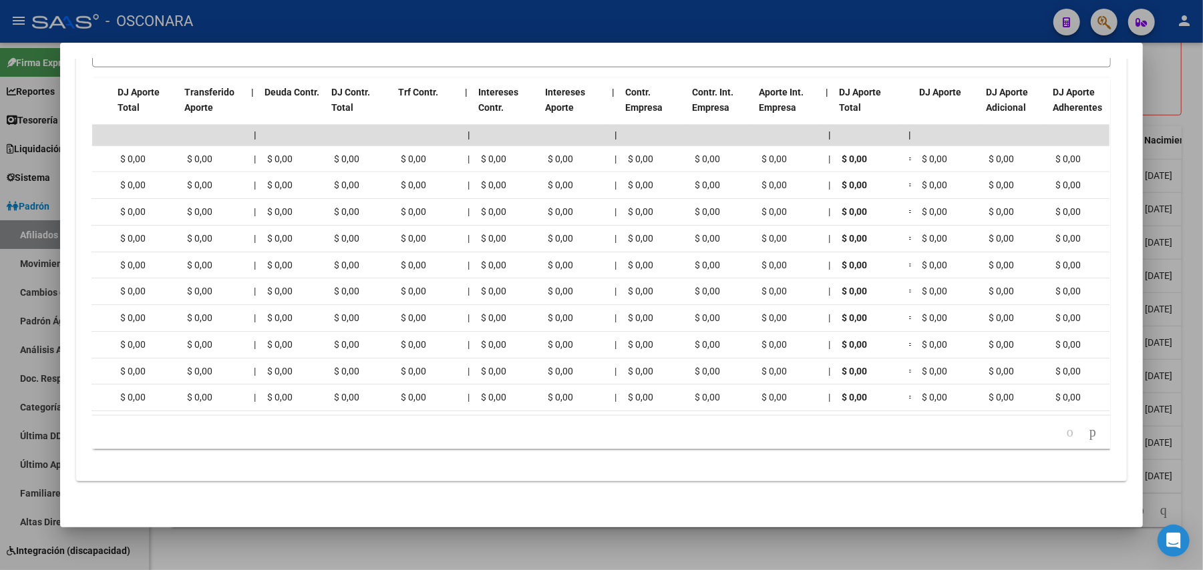
scroll to position [0, 187]
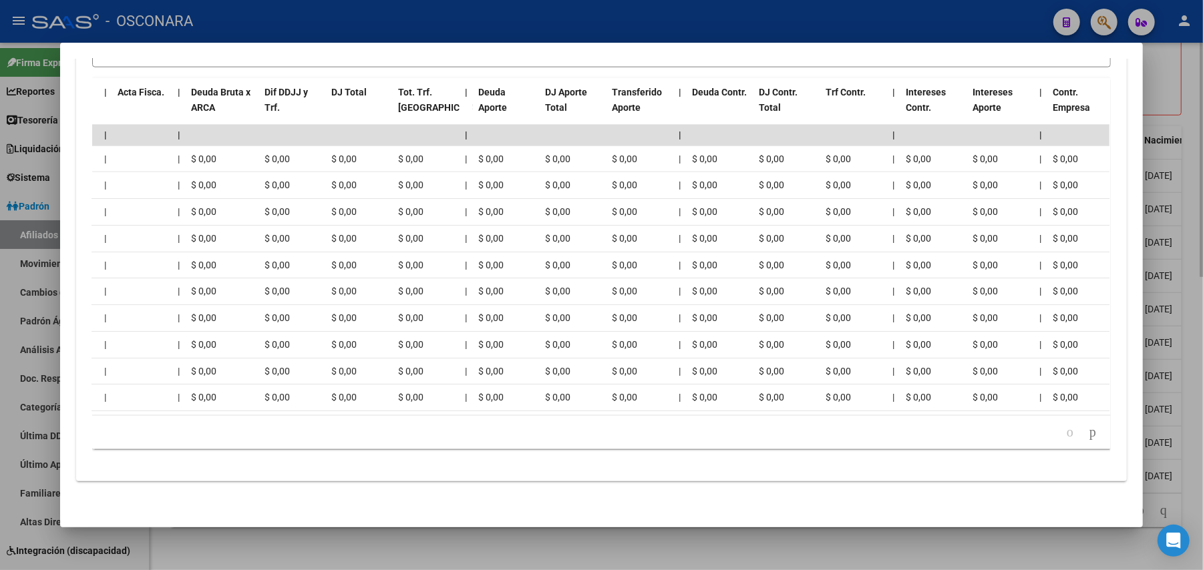
click at [584, 545] on div at bounding box center [601, 285] width 1203 height 570
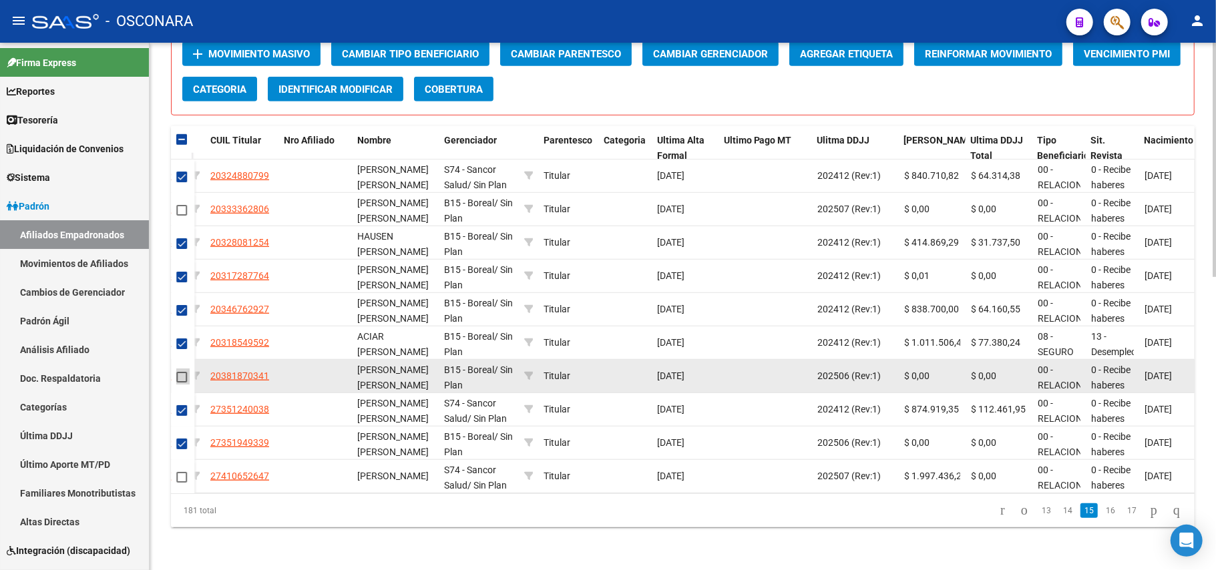
click at [180, 372] on span at bounding box center [181, 377] width 11 height 11
click at [181, 383] on input "checkbox" at bounding box center [181, 383] width 1 height 1
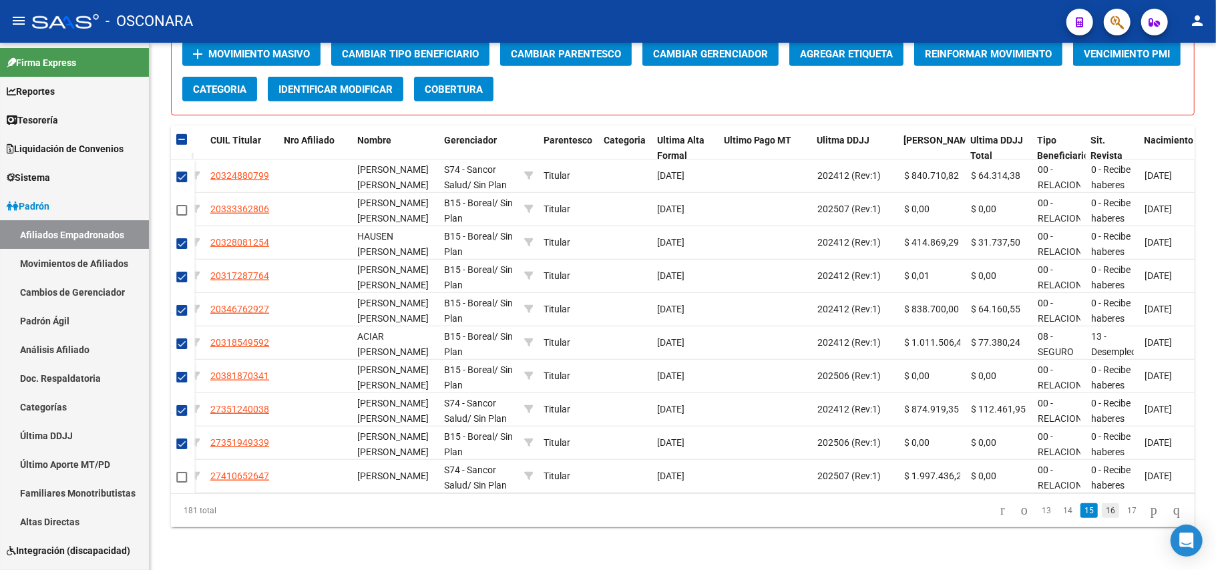
click at [1102, 514] on link "16" at bounding box center [1110, 511] width 17 height 15
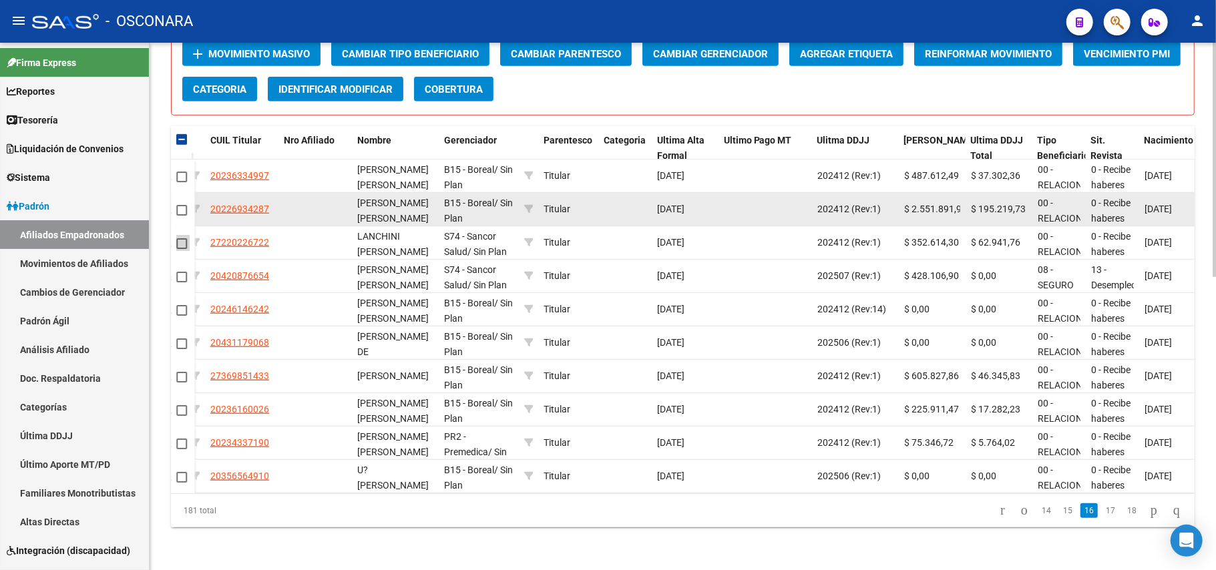
drag, startPoint x: 177, startPoint y: 230, endPoint x: 178, endPoint y: 206, distance: 24.1
click at [177, 238] on span at bounding box center [181, 243] width 11 height 11
click at [181, 249] on input "checkbox" at bounding box center [181, 249] width 1 height 1
click at [179, 205] on span at bounding box center [181, 210] width 11 height 11
click at [181, 216] on input "checkbox" at bounding box center [181, 216] width 1 height 1
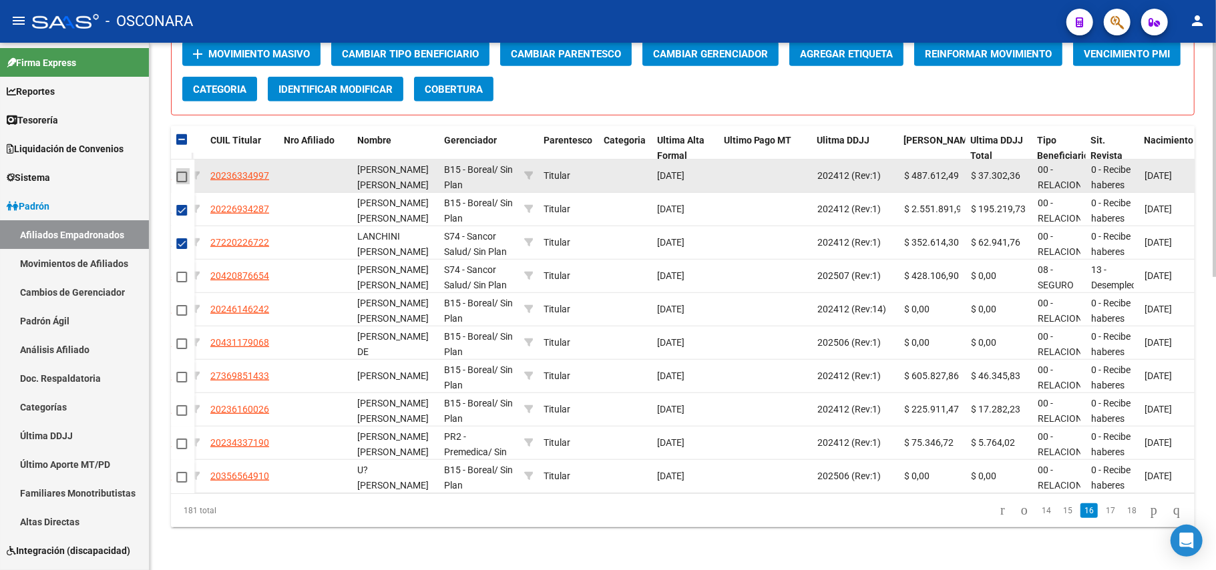
click at [179, 172] on span at bounding box center [181, 177] width 11 height 11
click at [181, 182] on input "checkbox" at bounding box center [181, 182] width 1 height 1
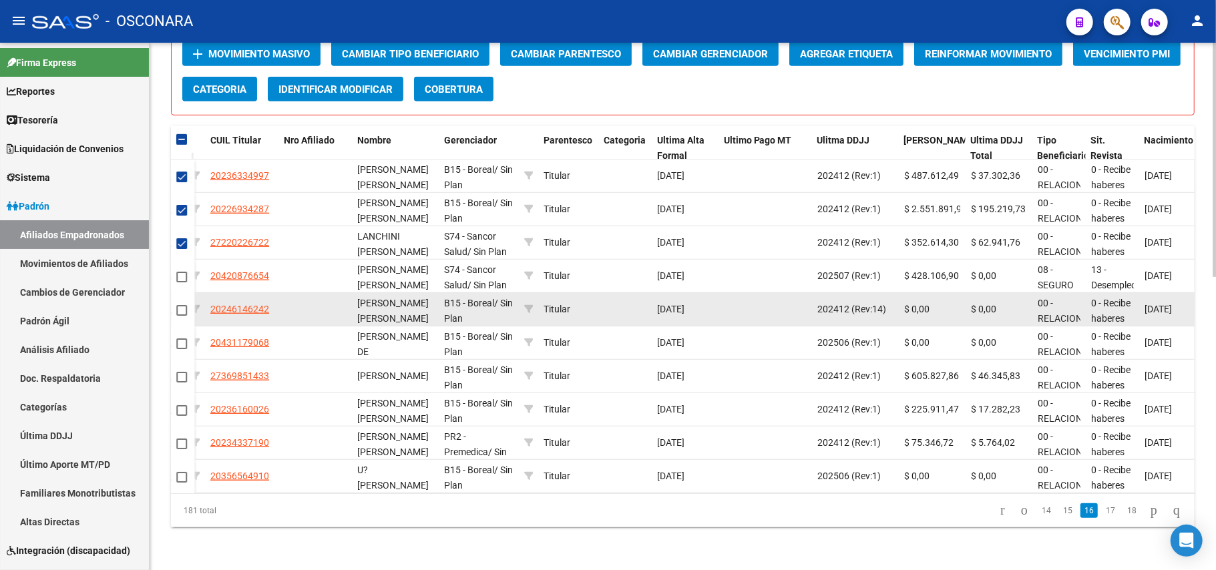
click at [185, 305] on span at bounding box center [181, 310] width 11 height 11
click at [182, 316] on input "checkbox" at bounding box center [181, 316] width 1 height 1
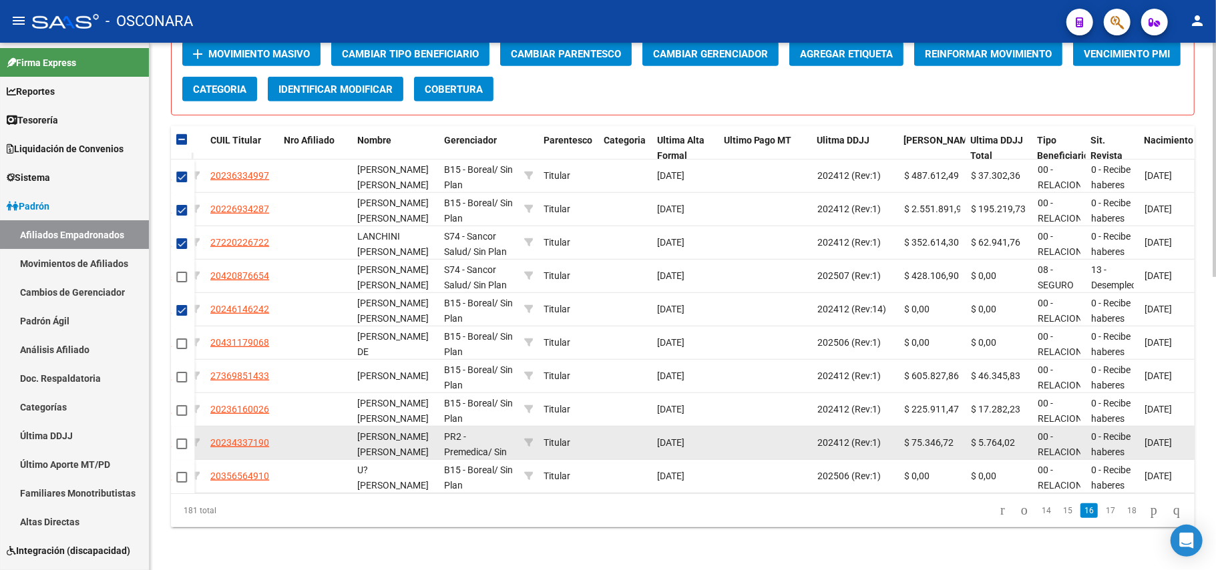
click at [178, 439] on span at bounding box center [181, 444] width 11 height 11
click at [181, 449] on input "checkbox" at bounding box center [181, 449] width 1 height 1
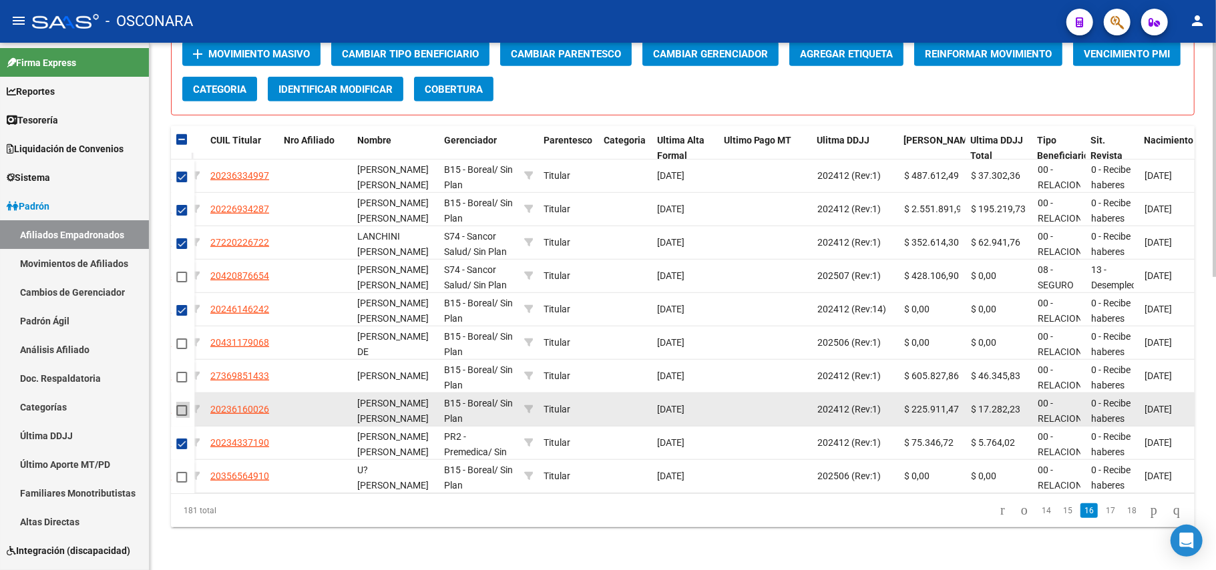
click at [180, 405] on span at bounding box center [181, 410] width 11 height 11
click at [181, 416] on input "checkbox" at bounding box center [181, 416] width 1 height 1
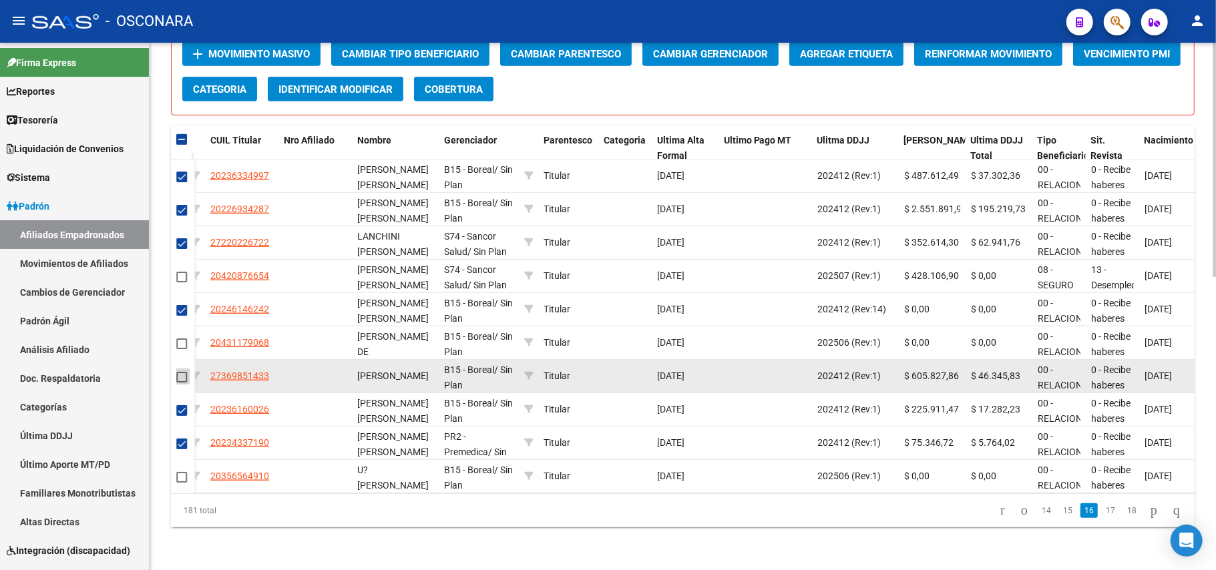
click at [180, 372] on span at bounding box center [181, 377] width 11 height 11
click at [181, 383] on input "checkbox" at bounding box center [181, 383] width 1 height 1
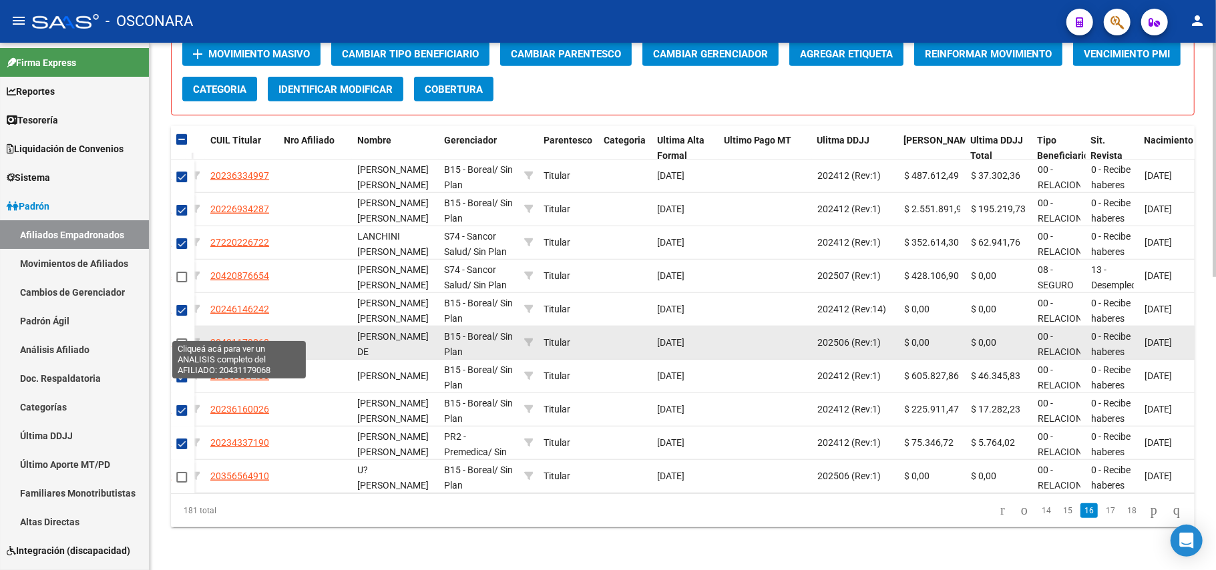
click at [252, 337] on span "20431179068" at bounding box center [239, 342] width 59 height 11
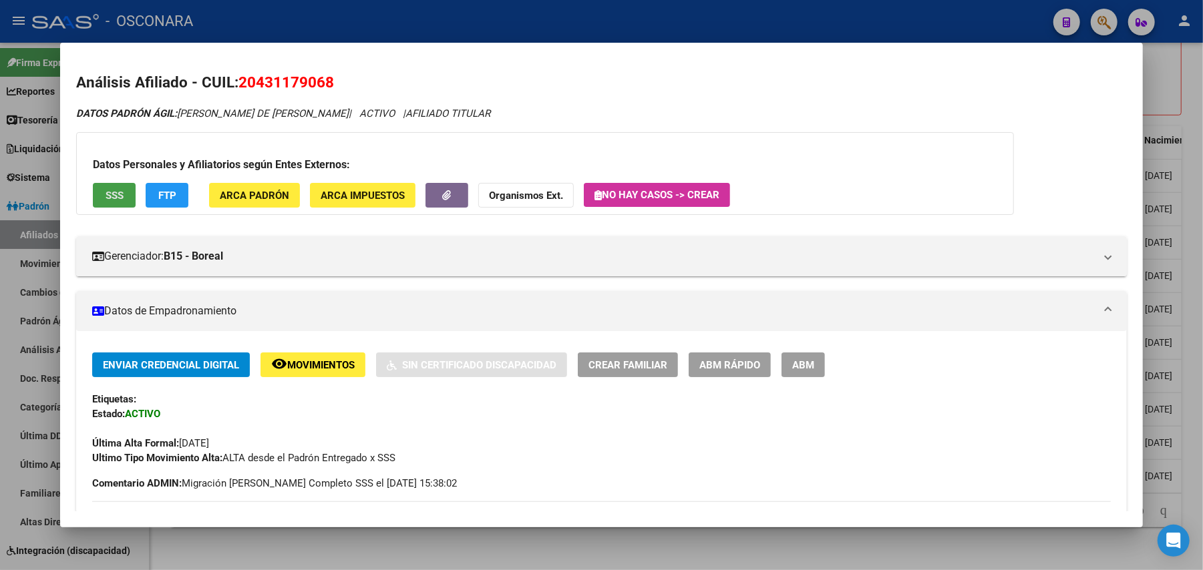
click at [112, 199] on span "SSS" at bounding box center [115, 196] width 18 height 12
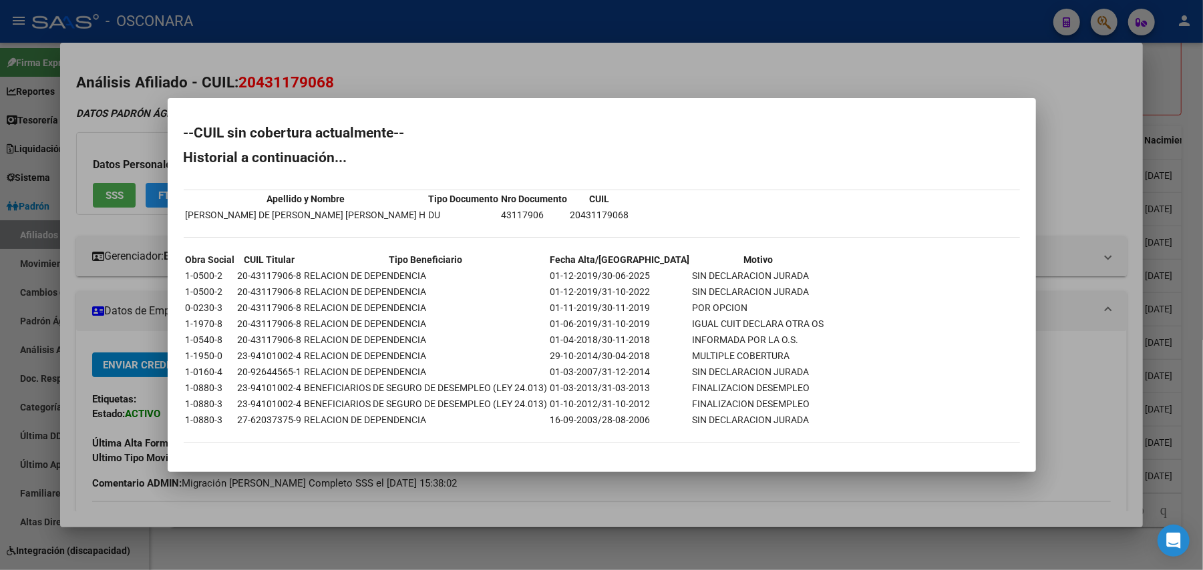
click at [684, 80] on div at bounding box center [601, 285] width 1203 height 570
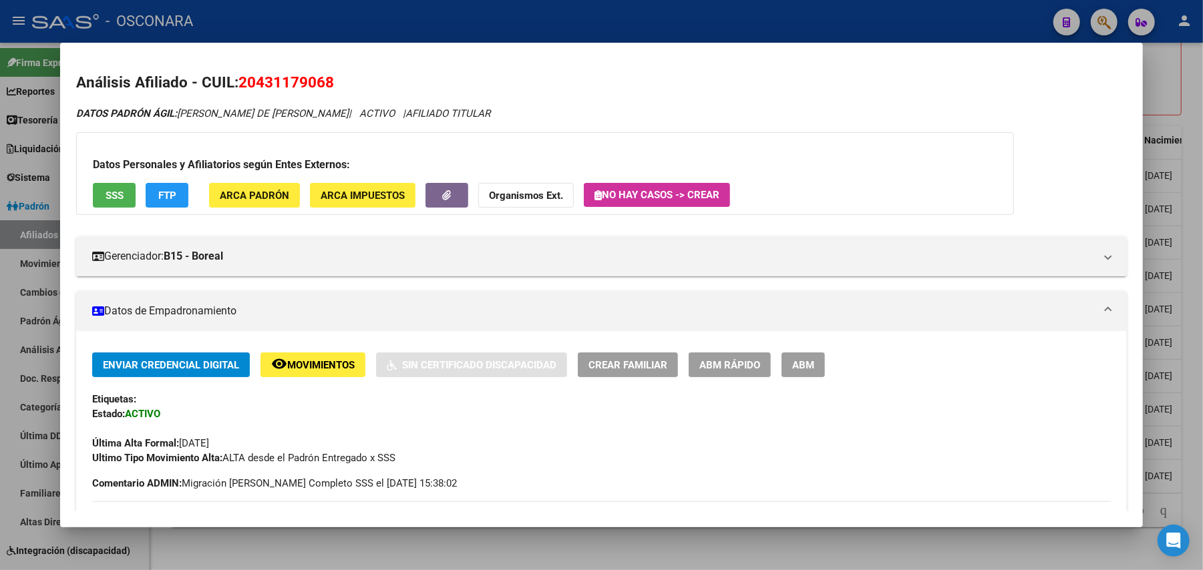
click at [1197, 69] on div at bounding box center [601, 285] width 1203 height 570
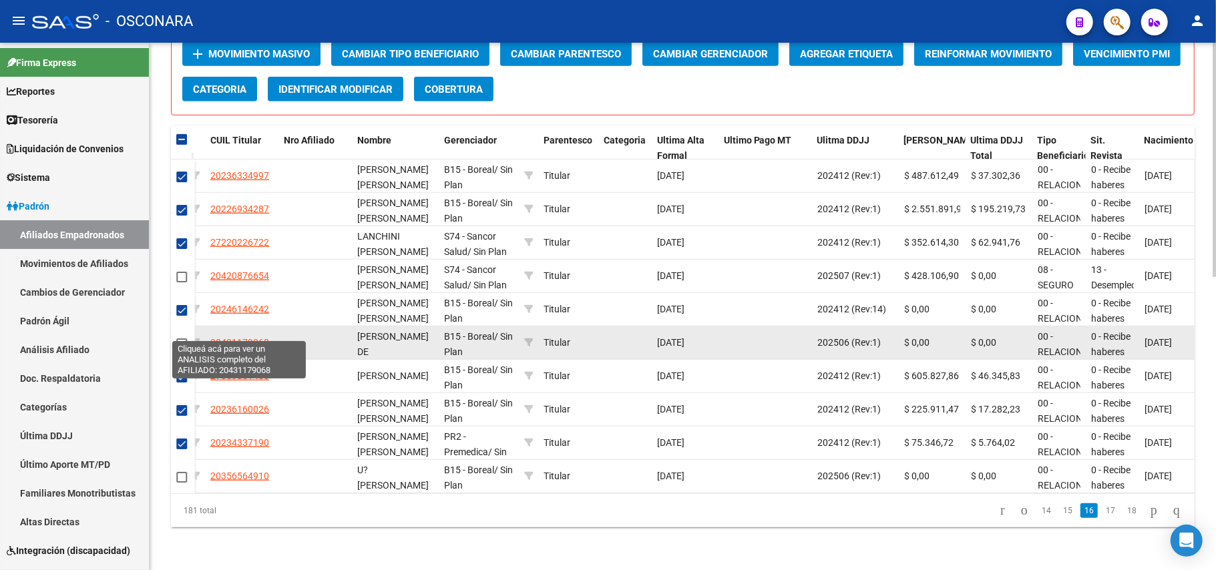
click at [238, 337] on span "20431179068" at bounding box center [239, 342] width 59 height 11
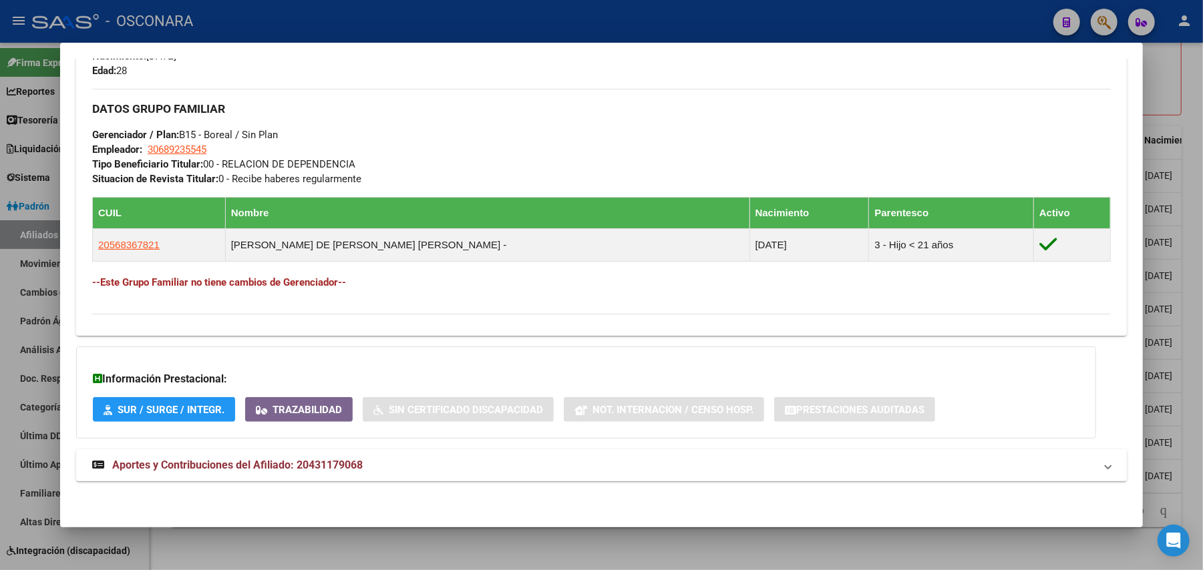
drag, startPoint x: 298, startPoint y: 454, endPoint x: 305, endPoint y: 454, distance: 7.3
click at [298, 455] on mat-expansion-panel-header "Aportes y Contribuciones del Afiliado: 20431179068" at bounding box center [601, 465] width 1051 height 32
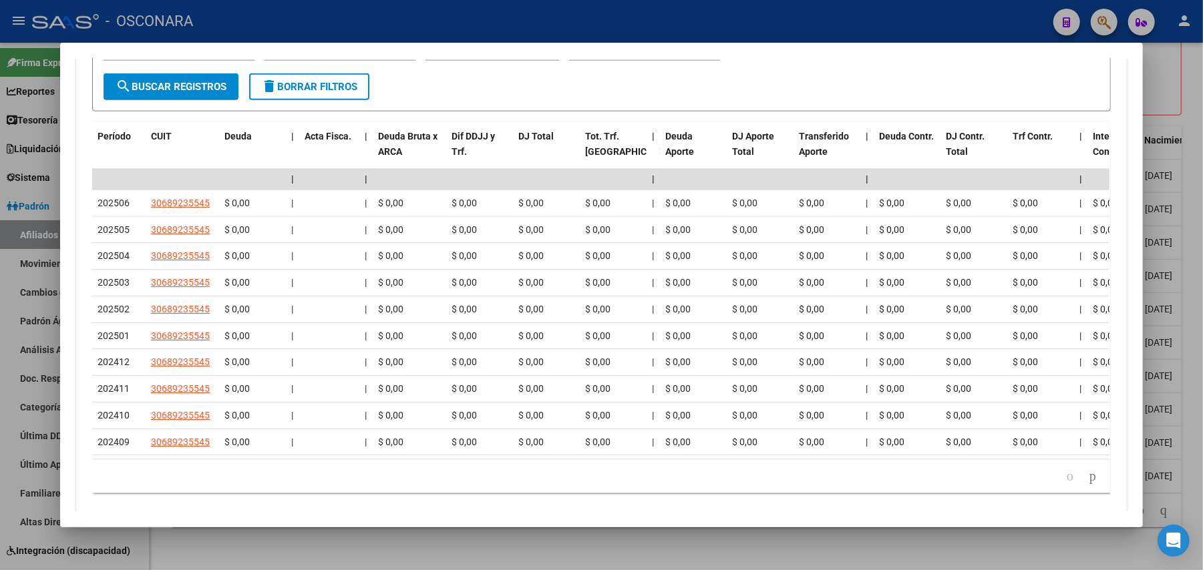
scroll to position [1213, 0]
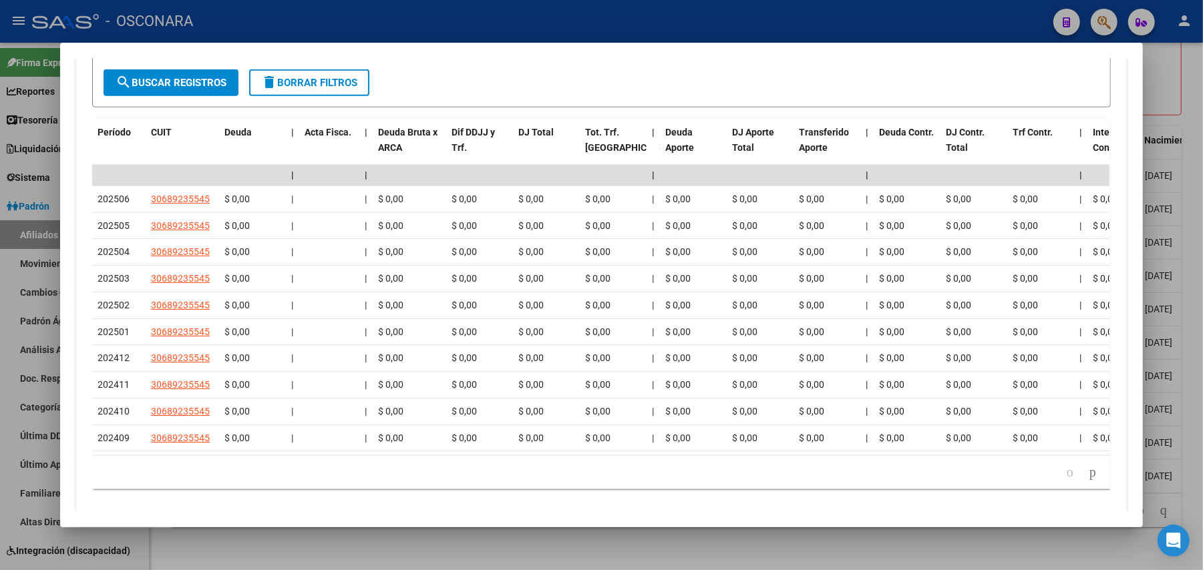
click at [490, 540] on div at bounding box center [601, 285] width 1203 height 570
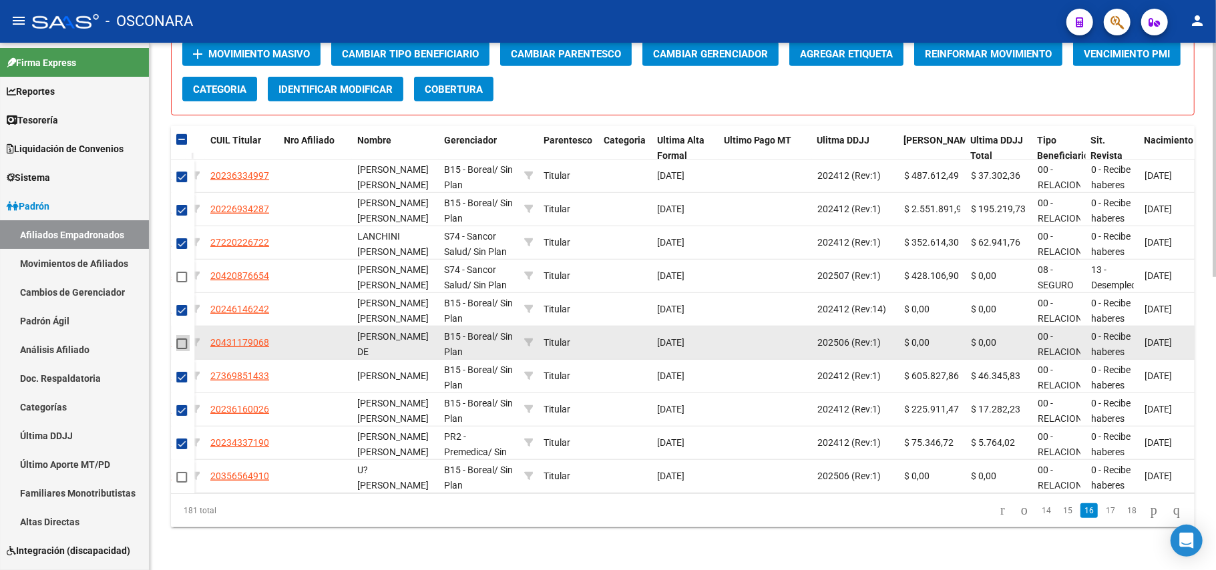
click at [184, 339] on span at bounding box center [181, 344] width 11 height 11
click at [182, 349] on input "checkbox" at bounding box center [181, 349] width 1 height 1
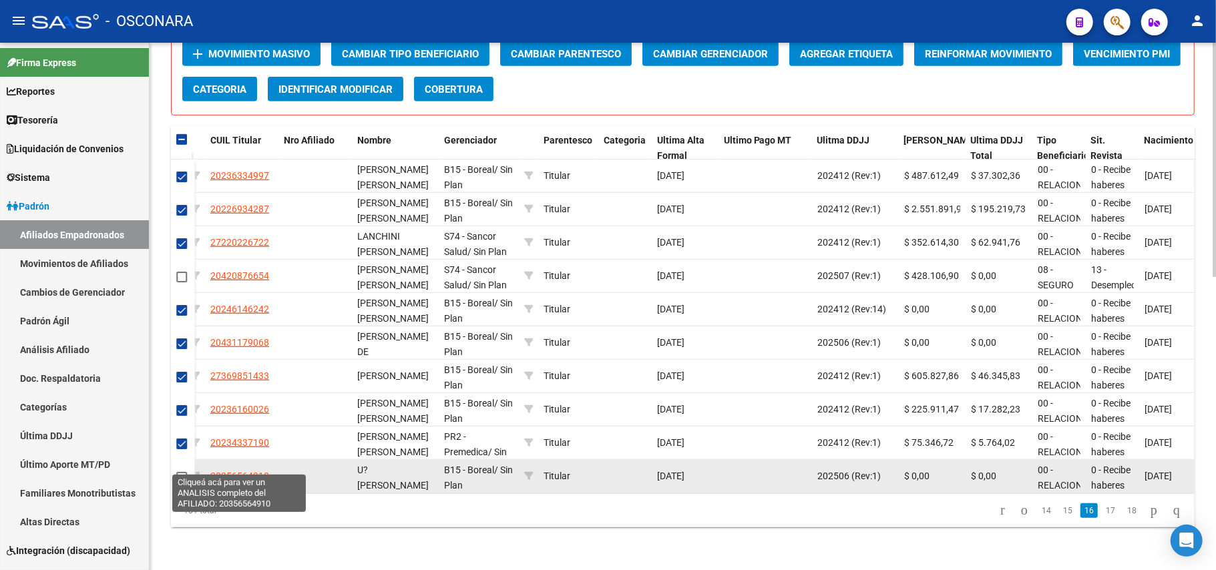
click at [256, 471] on span "20356564910" at bounding box center [239, 476] width 59 height 11
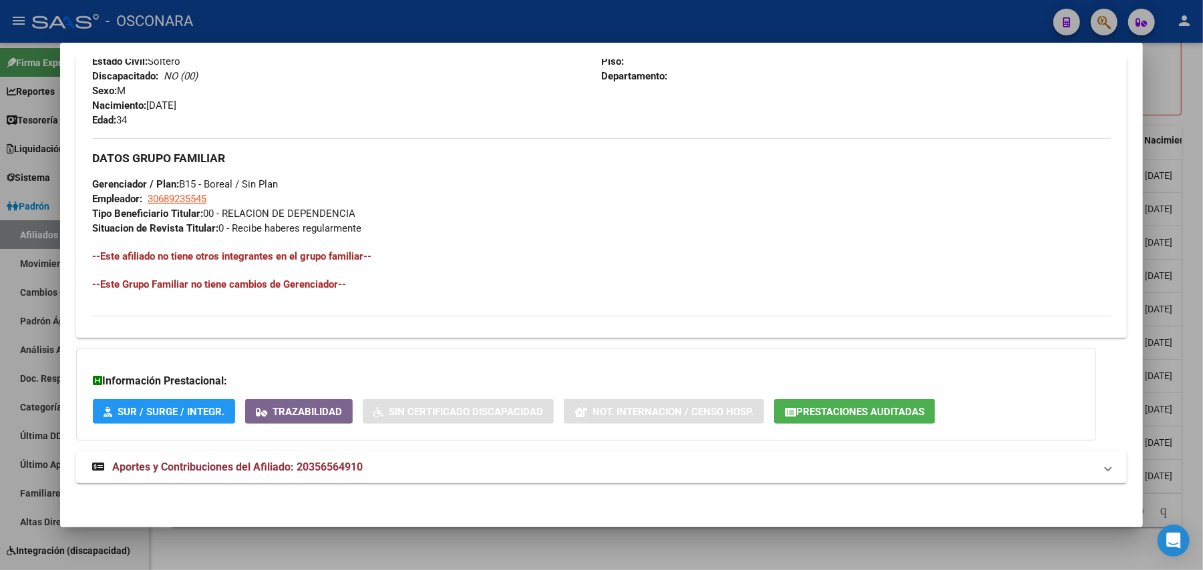
scroll to position [562, 0]
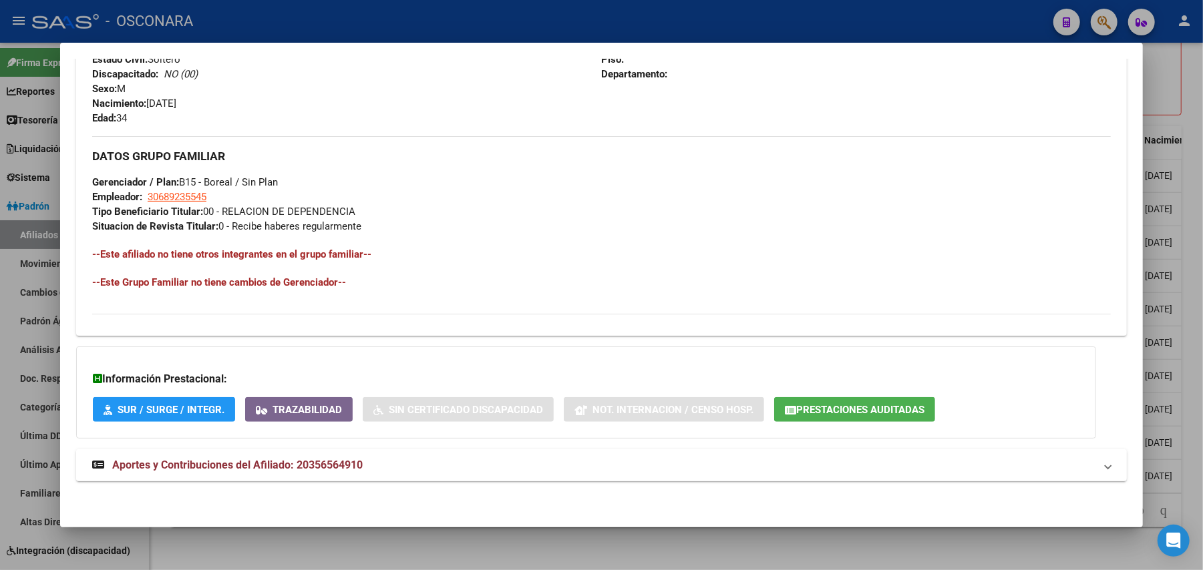
click at [214, 470] on span "Aportes y Contribuciones del Afiliado: 20356564910" at bounding box center [237, 465] width 250 height 13
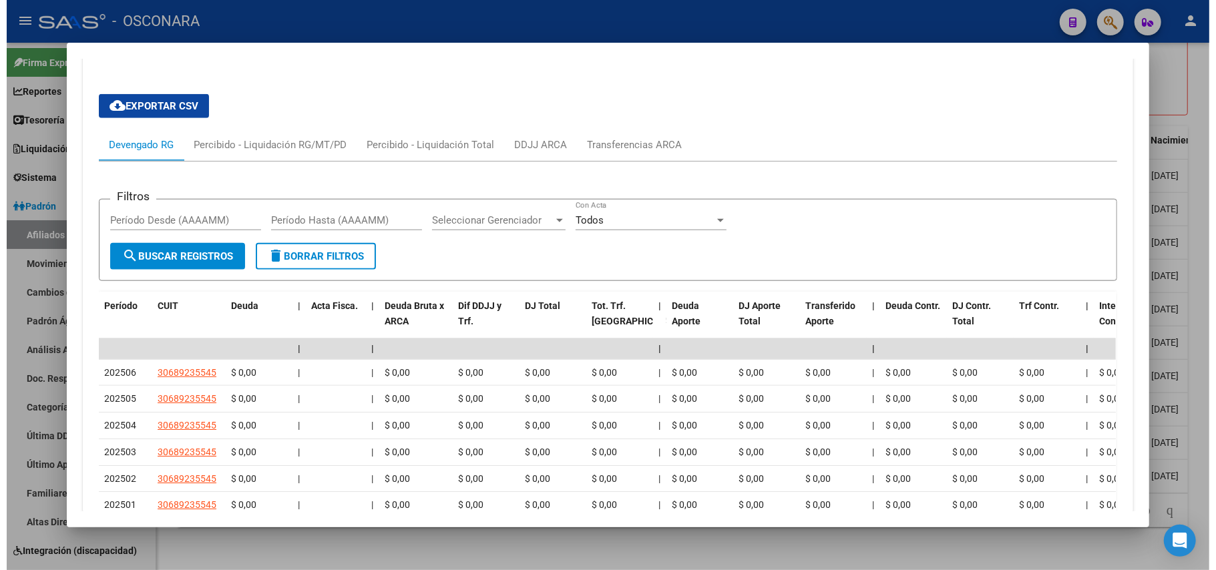
scroll to position [1075, 0]
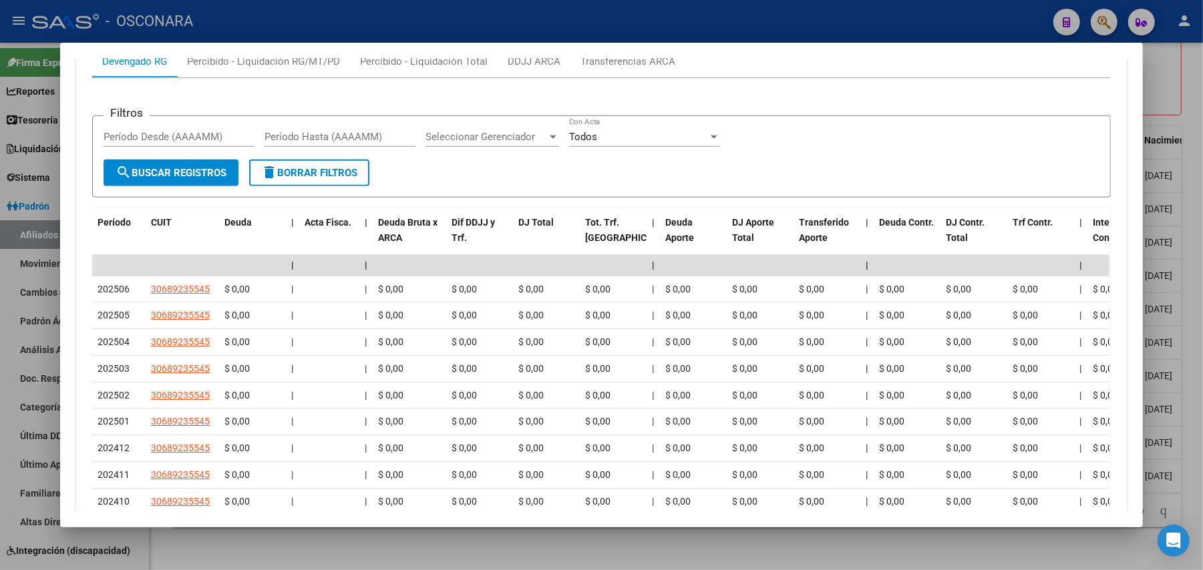
click at [293, 552] on div at bounding box center [601, 285] width 1203 height 570
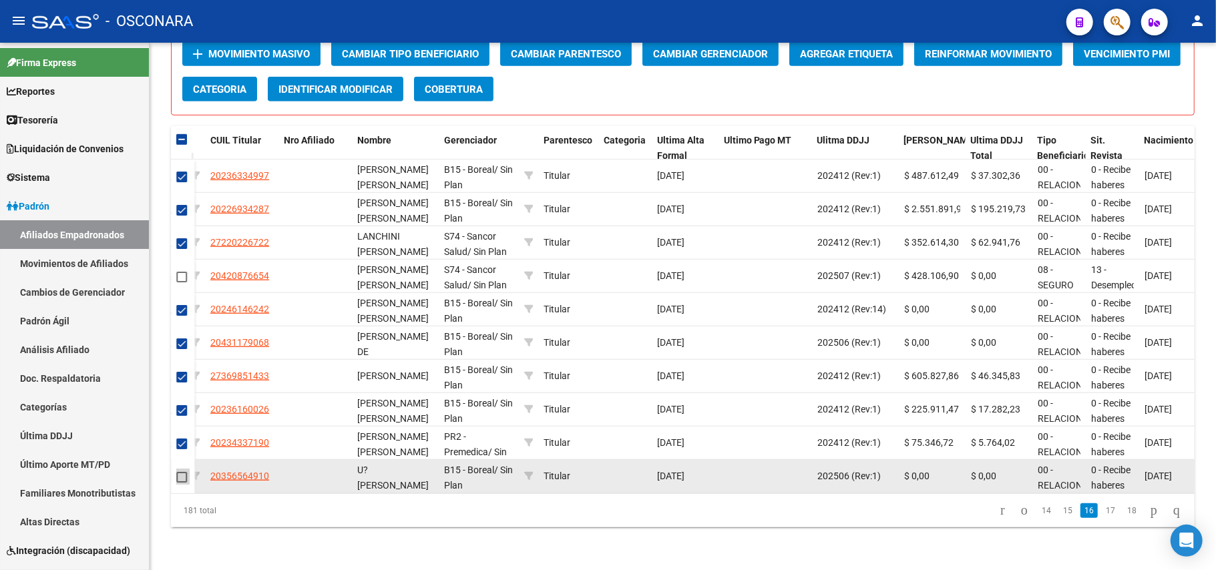
click at [180, 472] on span at bounding box center [181, 477] width 11 height 11
click at [181, 483] on input "checkbox" at bounding box center [181, 483] width 1 height 1
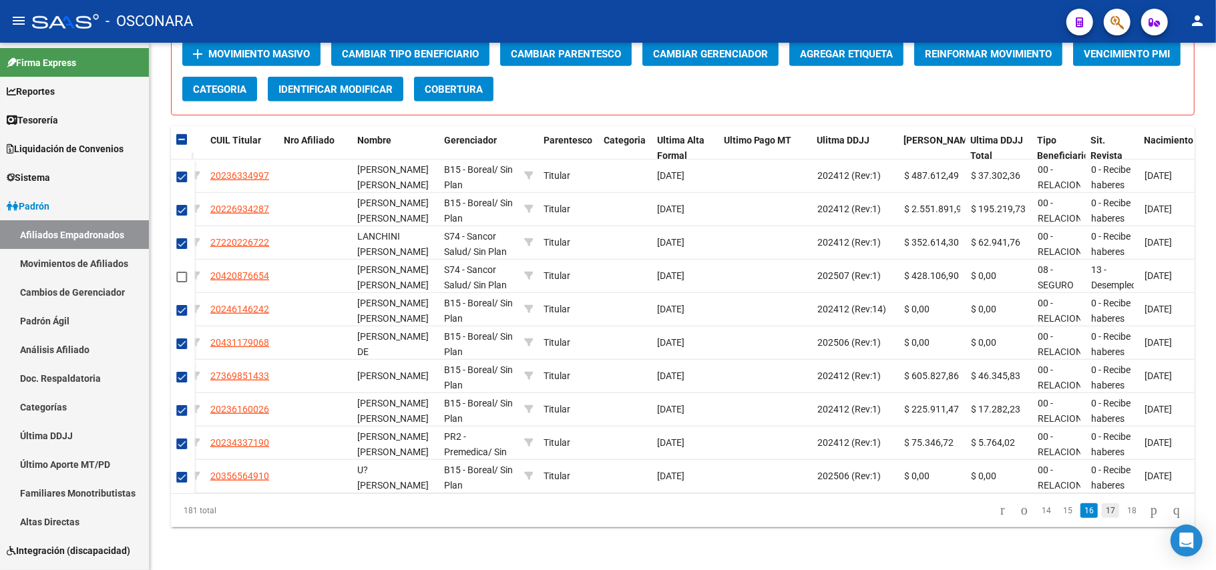
click at [1102, 514] on link "17" at bounding box center [1110, 511] width 17 height 15
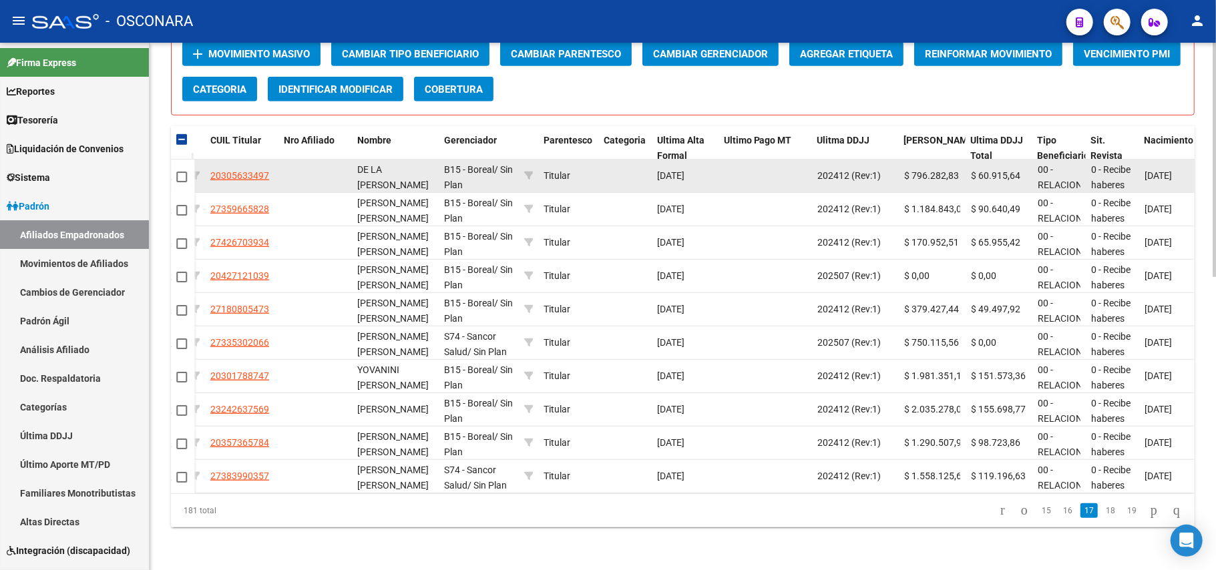
click at [187, 169] on div at bounding box center [182, 176] width 13 height 15
click at [183, 172] on span at bounding box center [181, 177] width 11 height 11
click at [182, 182] on input "checkbox" at bounding box center [181, 182] width 1 height 1
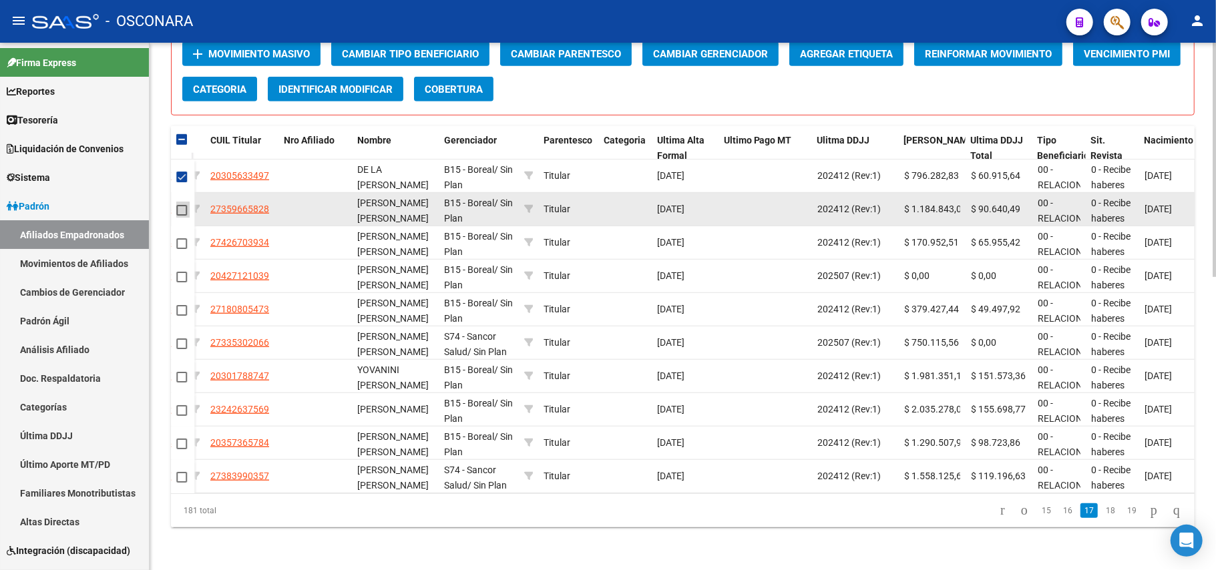
click at [183, 205] on span at bounding box center [181, 210] width 11 height 11
click at [182, 216] on input "checkbox" at bounding box center [181, 216] width 1 height 1
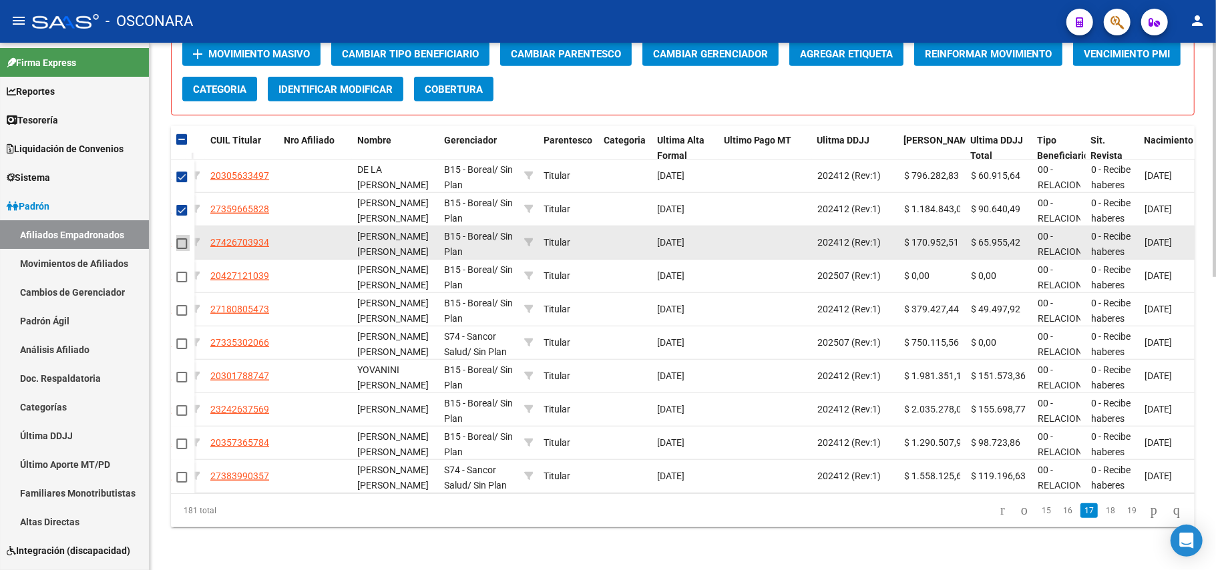
click at [180, 238] on span at bounding box center [181, 243] width 11 height 11
click at [181, 249] on input "checkbox" at bounding box center [181, 249] width 1 height 1
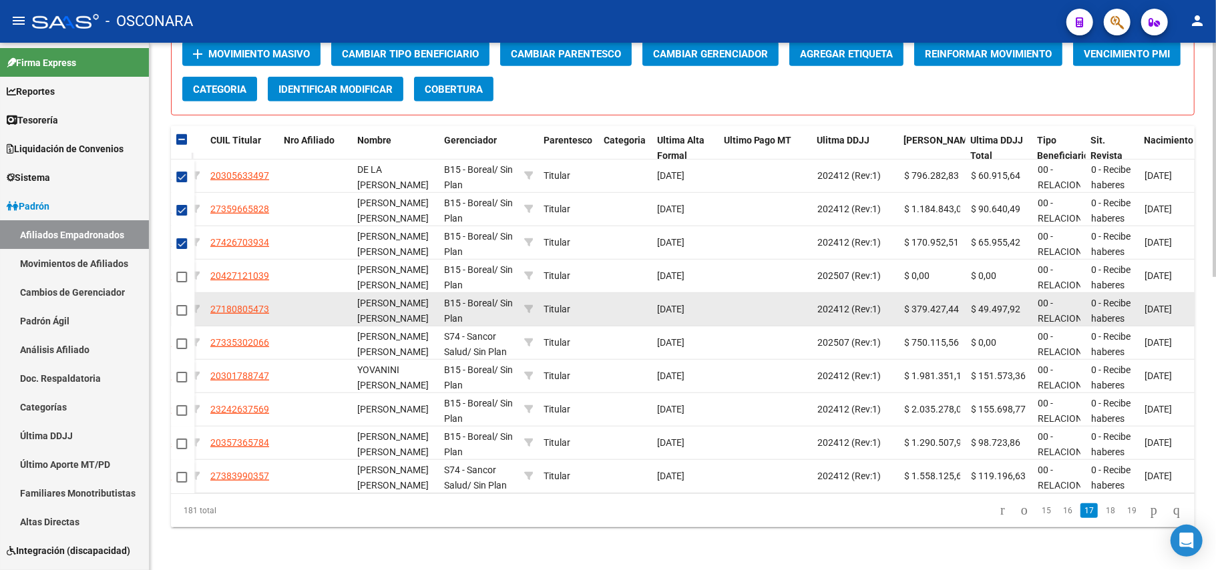
click at [177, 303] on mat-checkbox at bounding box center [181, 310] width 11 height 15
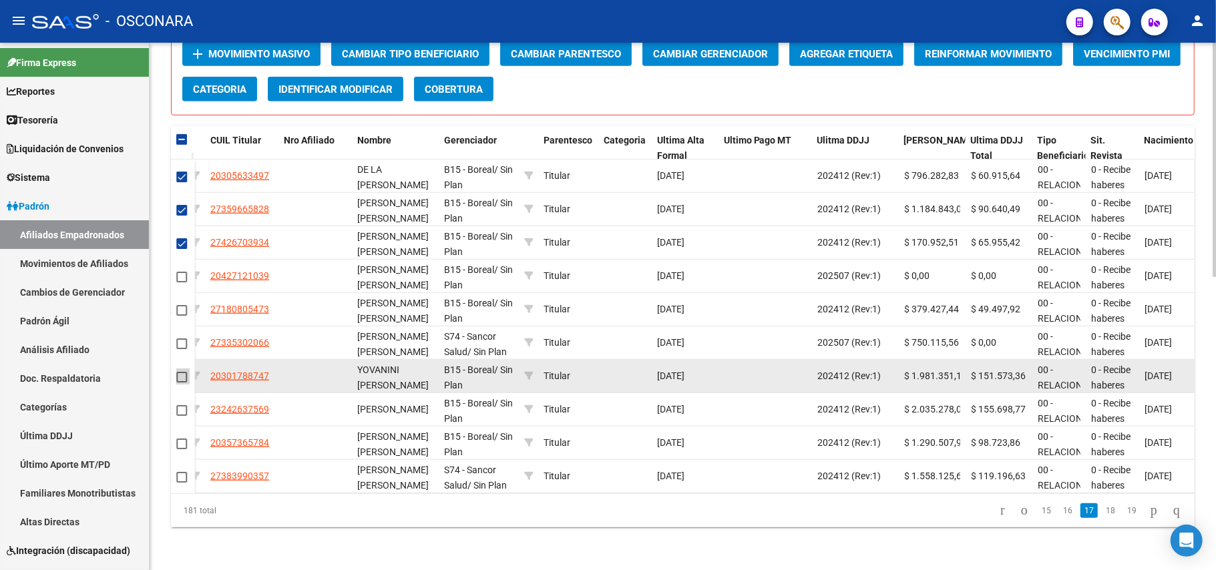
click at [180, 372] on span at bounding box center [181, 377] width 11 height 11
click at [181, 383] on input "checkbox" at bounding box center [181, 383] width 1 height 1
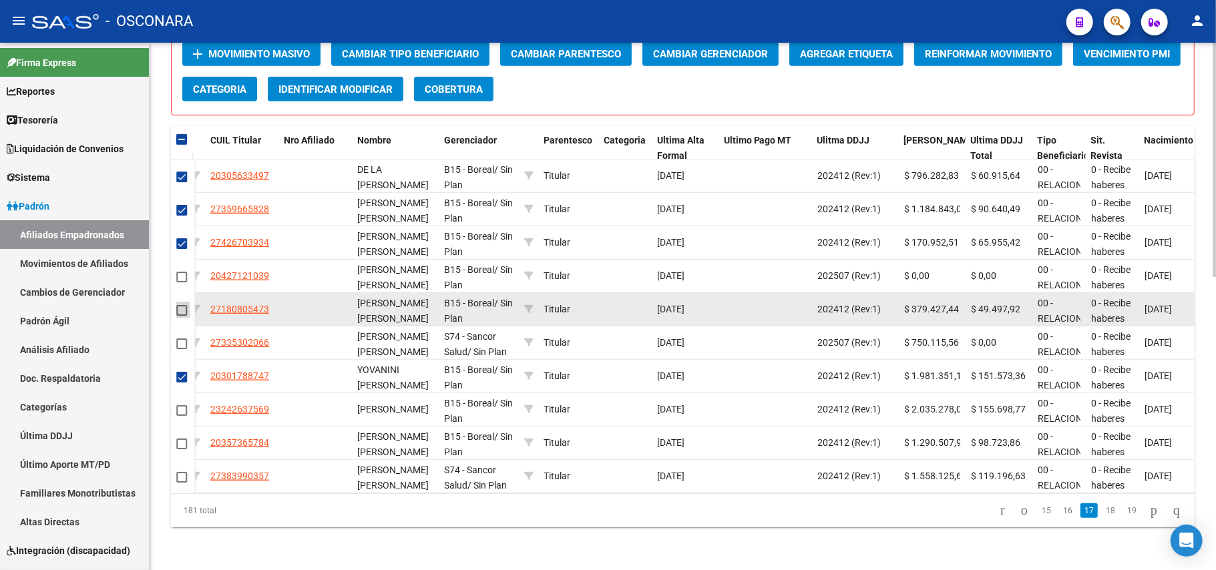
click at [182, 305] on span at bounding box center [181, 310] width 11 height 11
click at [182, 316] on input "checkbox" at bounding box center [181, 316] width 1 height 1
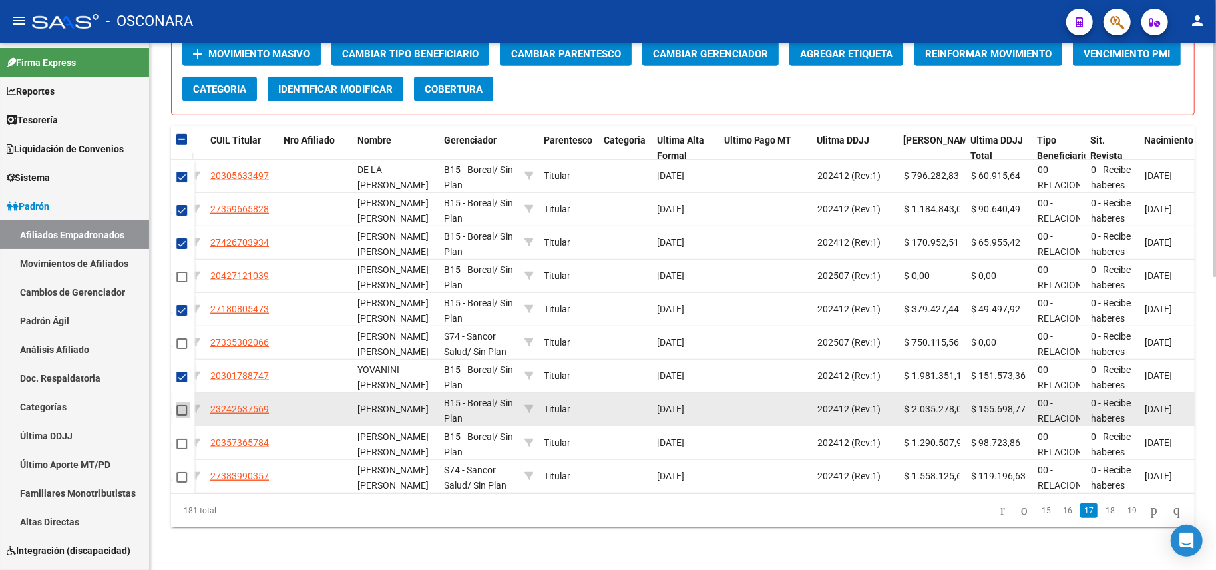
click at [179, 405] on span at bounding box center [181, 410] width 11 height 11
click at [181, 416] on input "checkbox" at bounding box center [181, 416] width 1 height 1
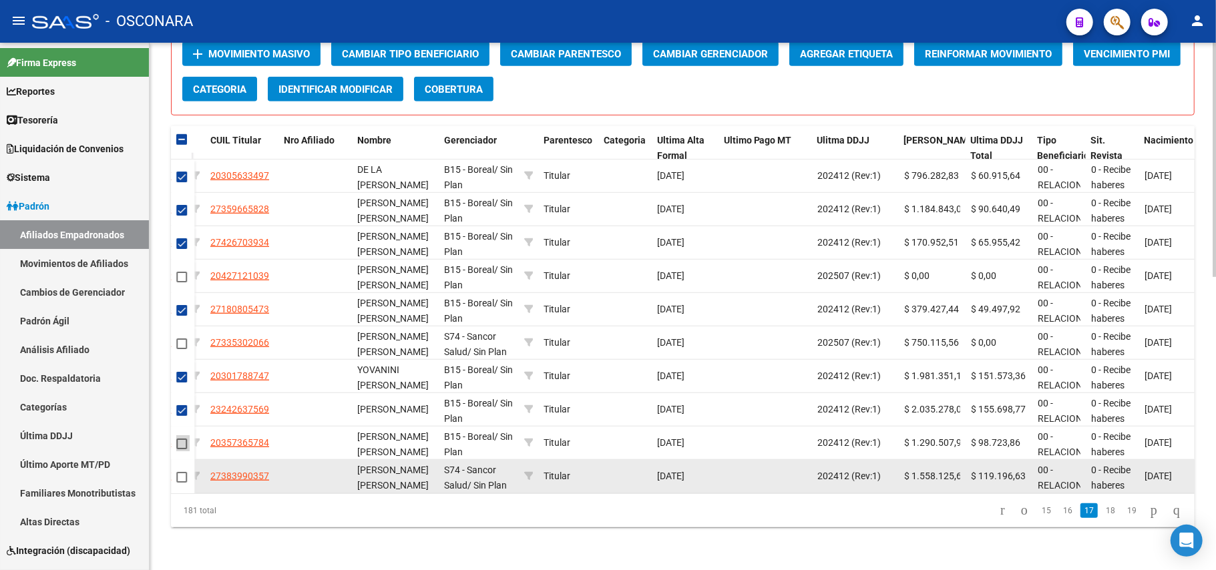
drag, startPoint x: 179, startPoint y: 430, endPoint x: 182, endPoint y: 466, distance: 35.6
click at [179, 439] on span at bounding box center [181, 444] width 11 height 11
click at [181, 449] on input "checkbox" at bounding box center [181, 449] width 1 height 1
click at [176, 472] on span at bounding box center [181, 477] width 11 height 11
click at [181, 483] on input "checkbox" at bounding box center [181, 483] width 1 height 1
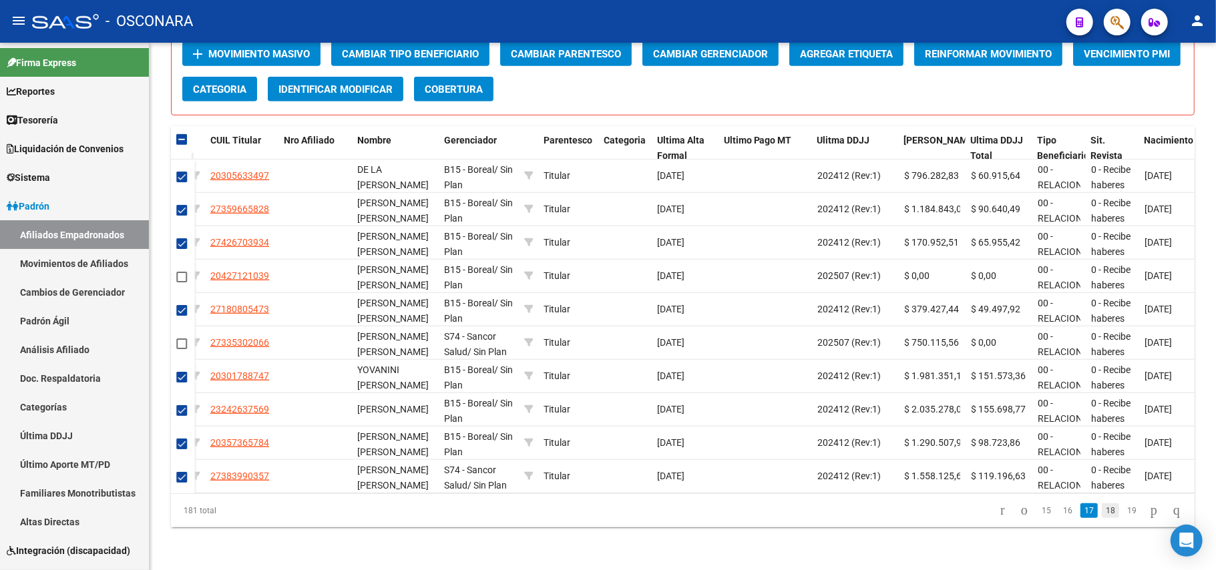
click at [1102, 516] on link "18" at bounding box center [1110, 511] width 17 height 15
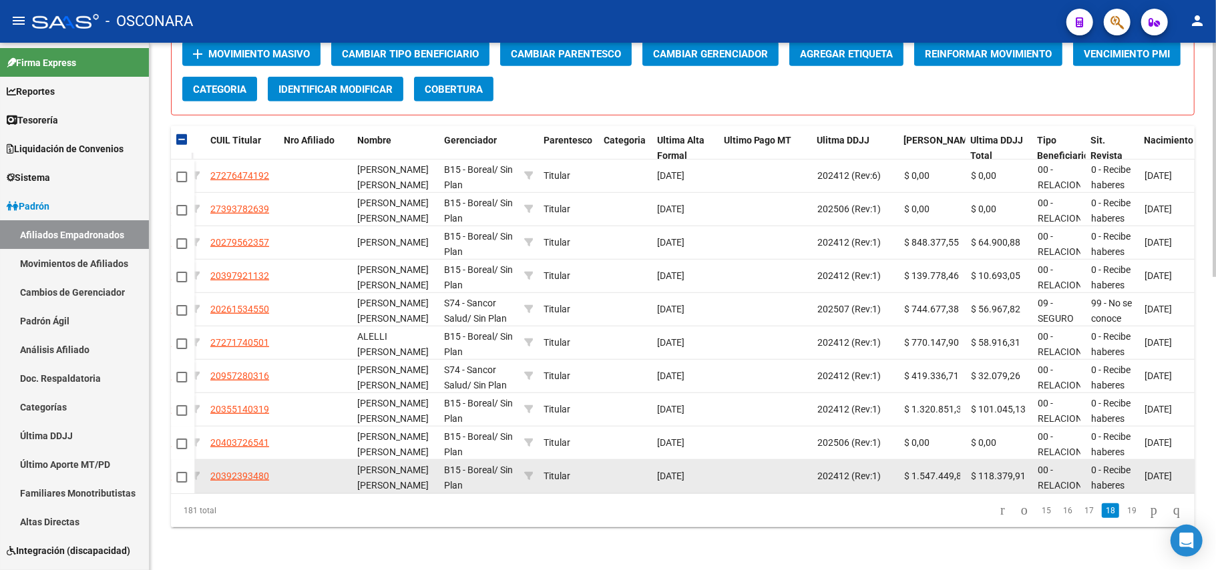
click at [184, 472] on span at bounding box center [181, 477] width 11 height 11
click at [182, 483] on input "checkbox" at bounding box center [181, 483] width 1 height 1
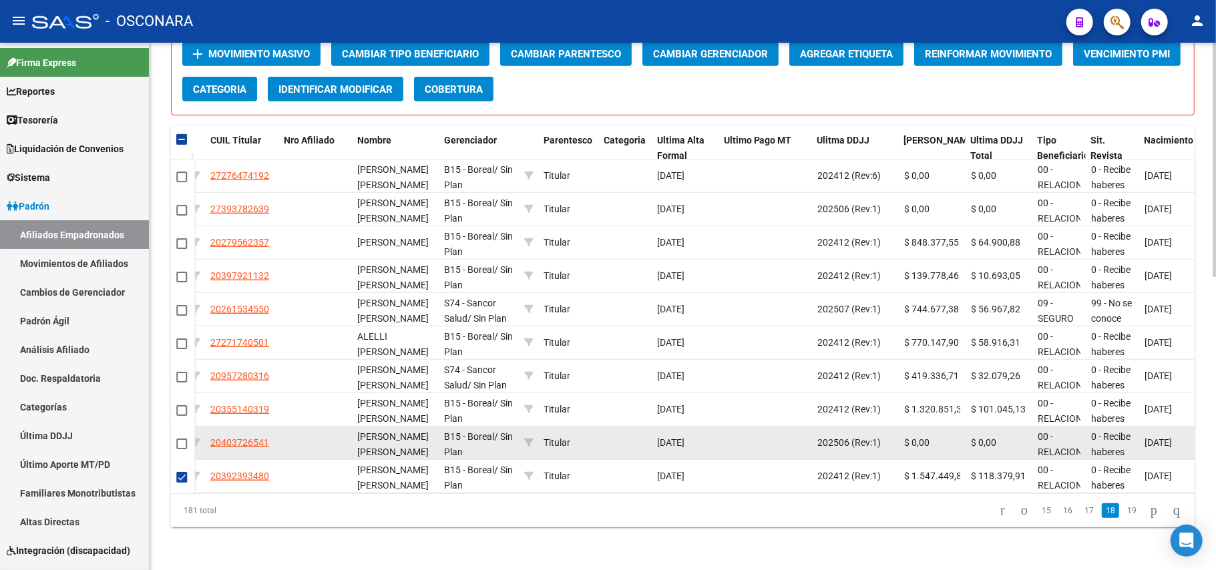
click at [182, 439] on span at bounding box center [181, 444] width 11 height 11
click at [182, 449] on input "checkbox" at bounding box center [181, 449] width 1 height 1
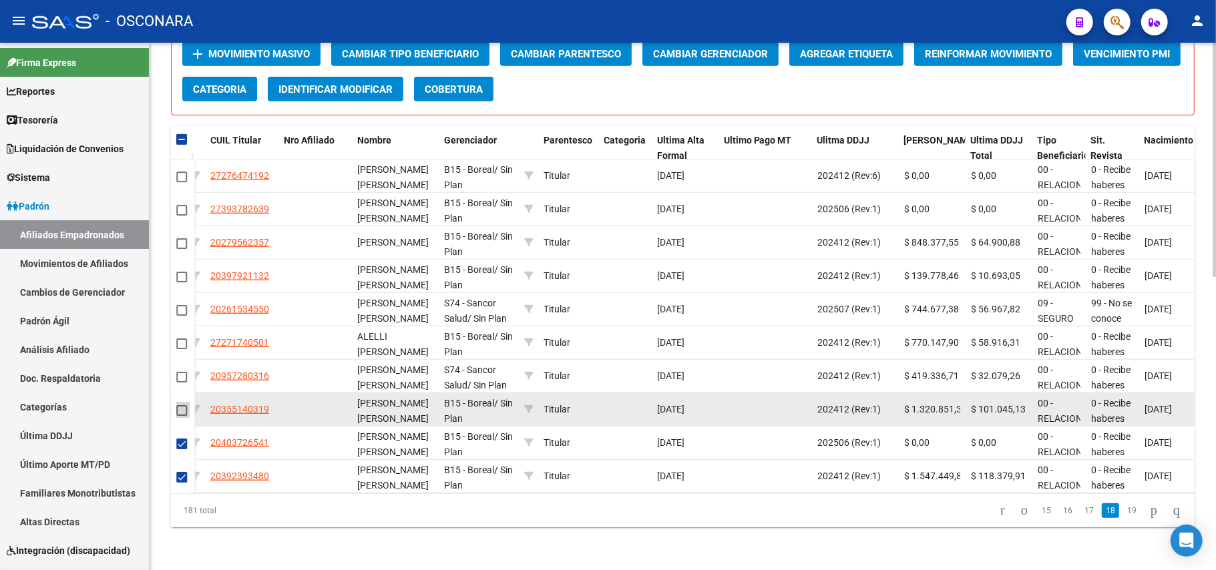
click at [183, 405] on span at bounding box center [181, 410] width 11 height 11
click at [182, 416] on input "checkbox" at bounding box center [181, 416] width 1 height 1
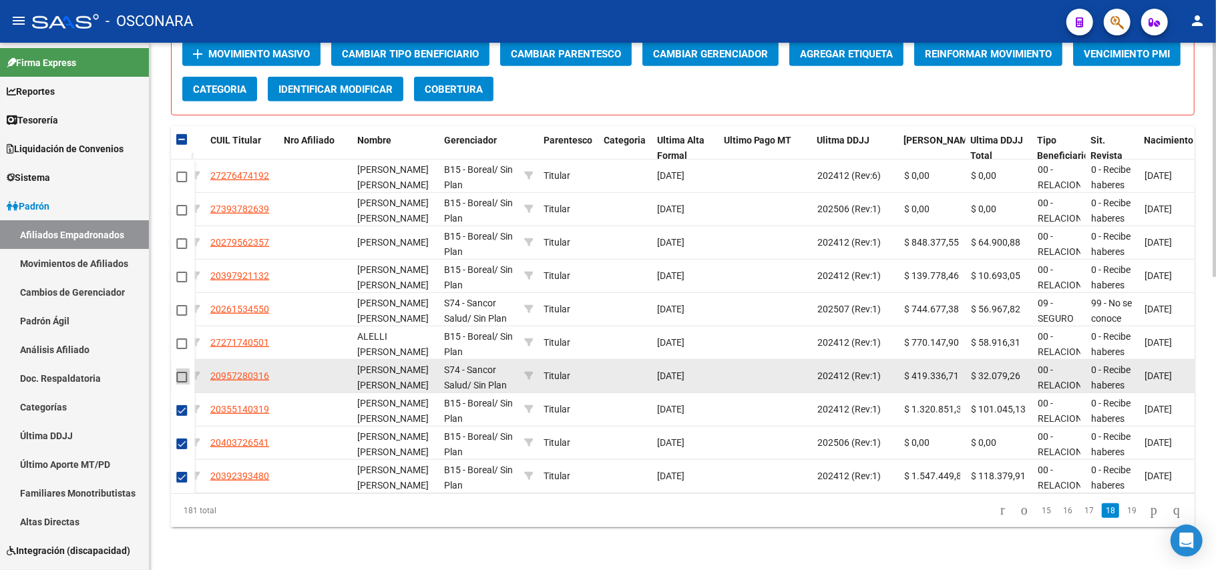
click at [184, 372] on span at bounding box center [181, 377] width 11 height 11
click at [182, 383] on input "checkbox" at bounding box center [181, 383] width 1 height 1
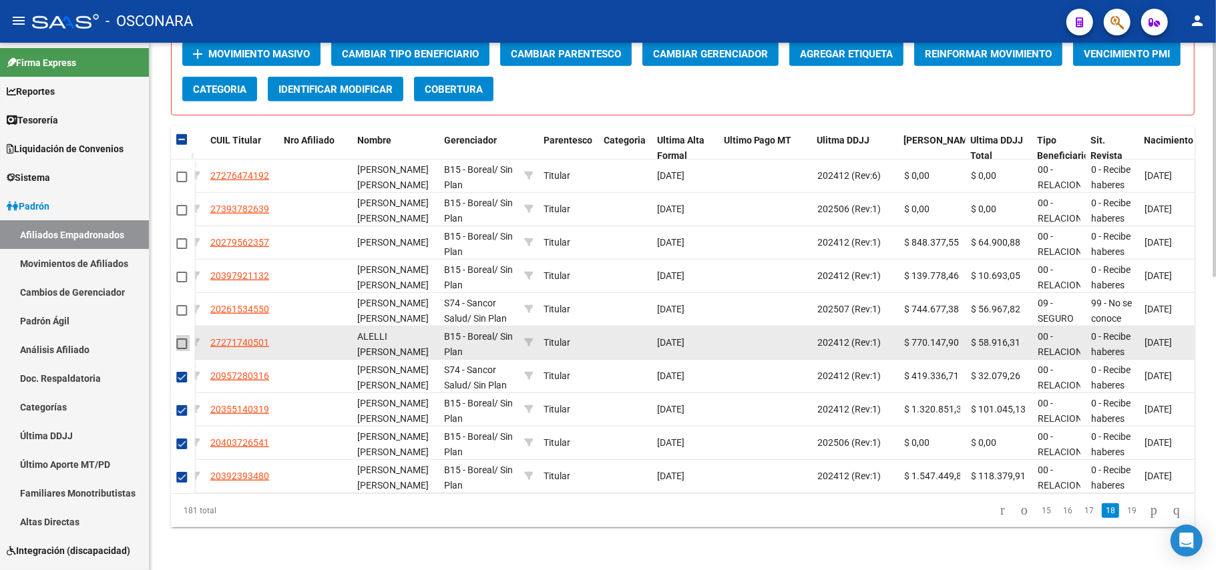
click at [178, 339] on span at bounding box center [181, 344] width 11 height 11
click at [181, 349] on input "checkbox" at bounding box center [181, 349] width 1 height 1
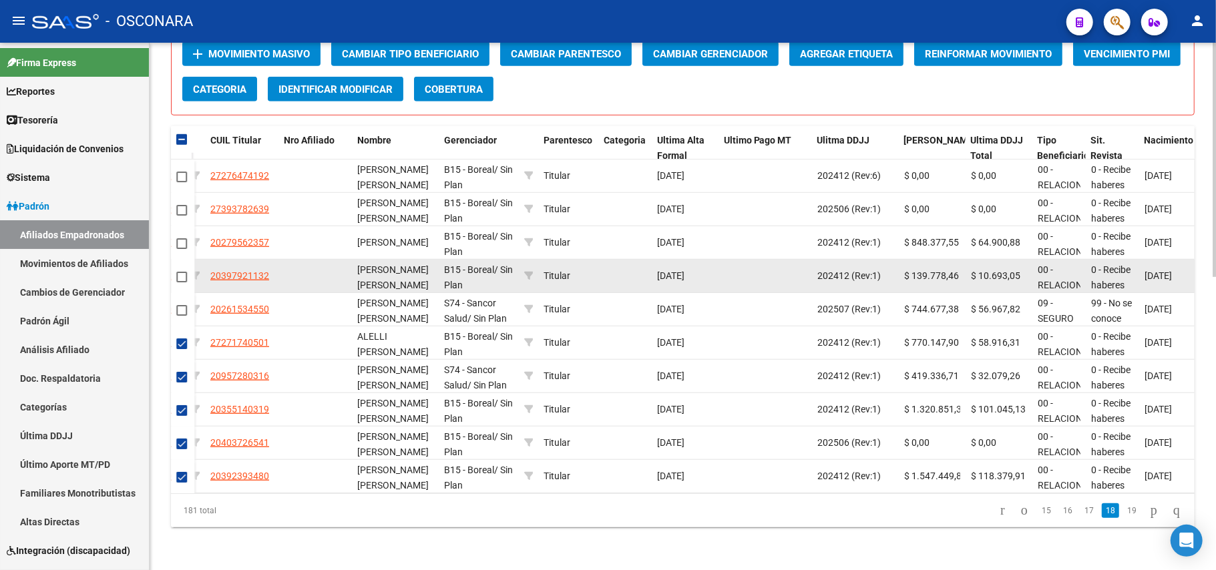
click at [182, 272] on span at bounding box center [181, 277] width 11 height 11
click at [182, 283] on input "checkbox" at bounding box center [181, 283] width 1 height 1
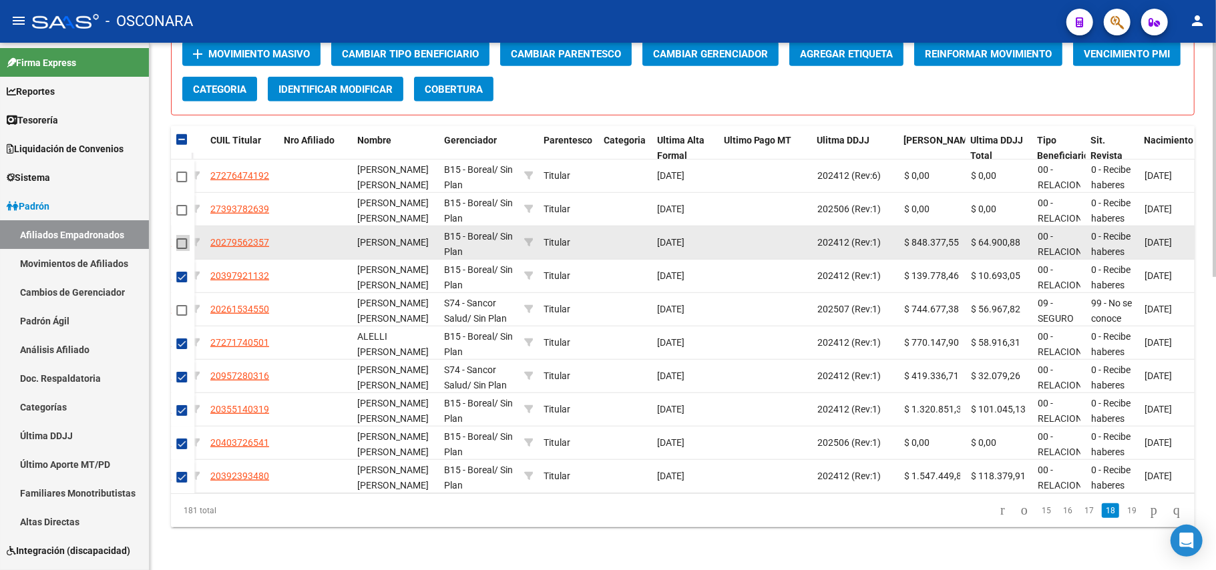
click at [186, 238] on span at bounding box center [181, 243] width 11 height 11
click at [182, 249] on input "checkbox" at bounding box center [181, 249] width 1 height 1
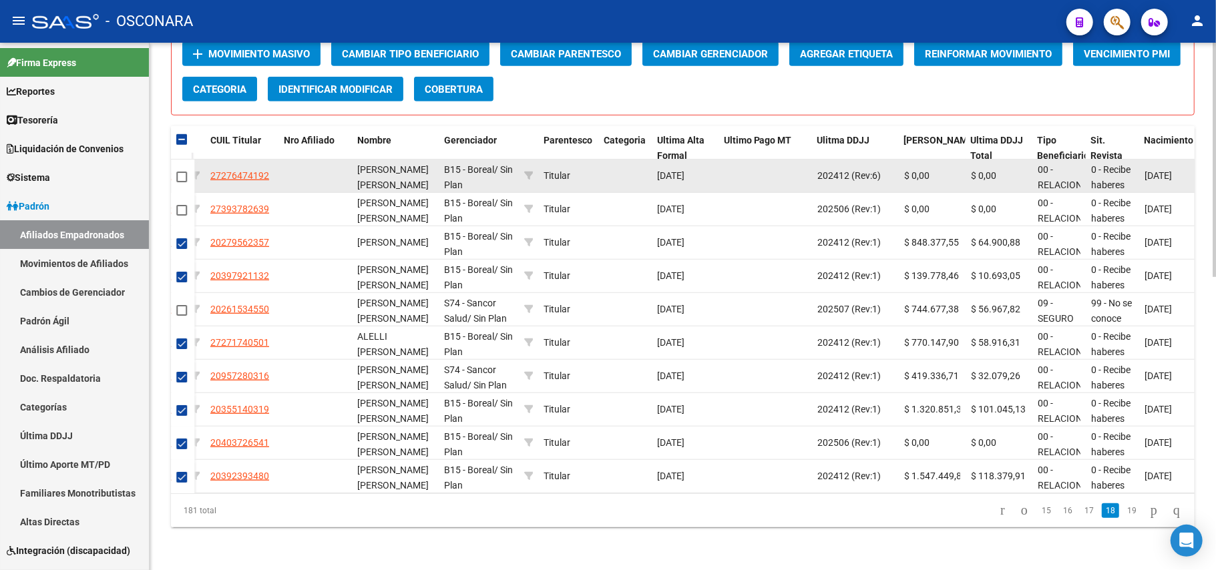
click at [180, 172] on span at bounding box center [181, 177] width 11 height 11
click at [181, 182] on input "checkbox" at bounding box center [181, 182] width 1 height 1
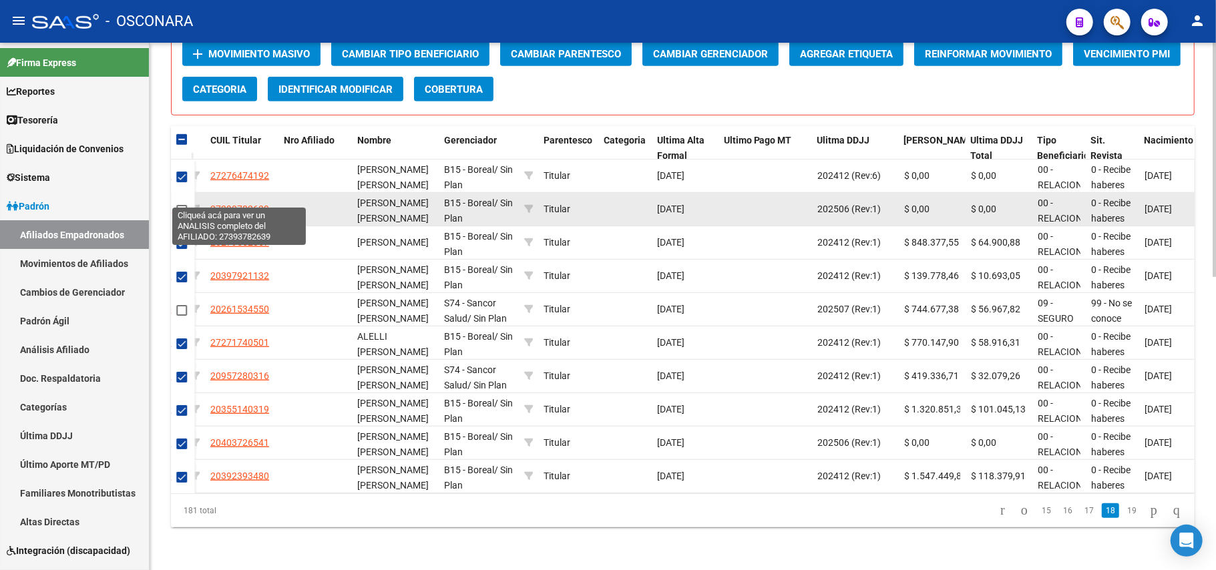
click at [224, 204] on span "27393782639" at bounding box center [239, 209] width 59 height 11
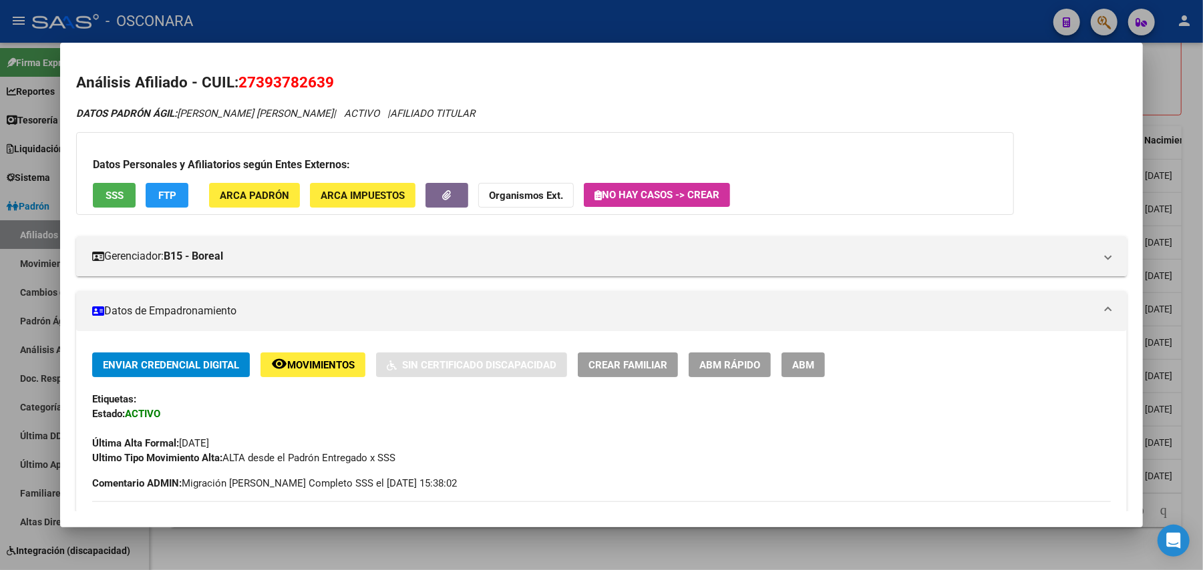
click at [107, 196] on span "SSS" at bounding box center [115, 196] width 18 height 12
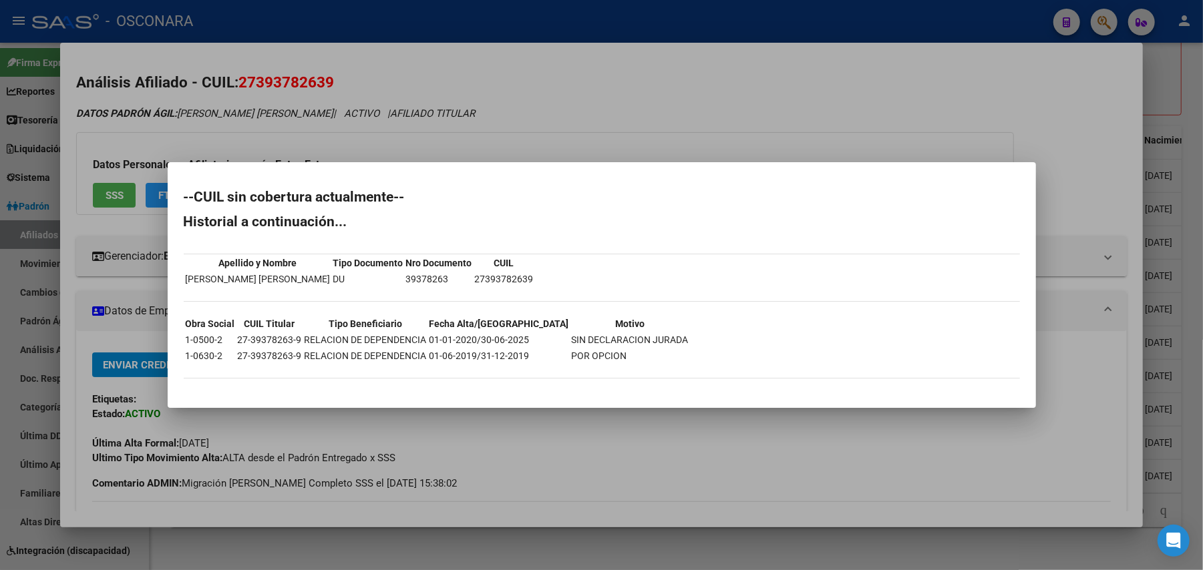
click at [345, 546] on div at bounding box center [601, 285] width 1203 height 570
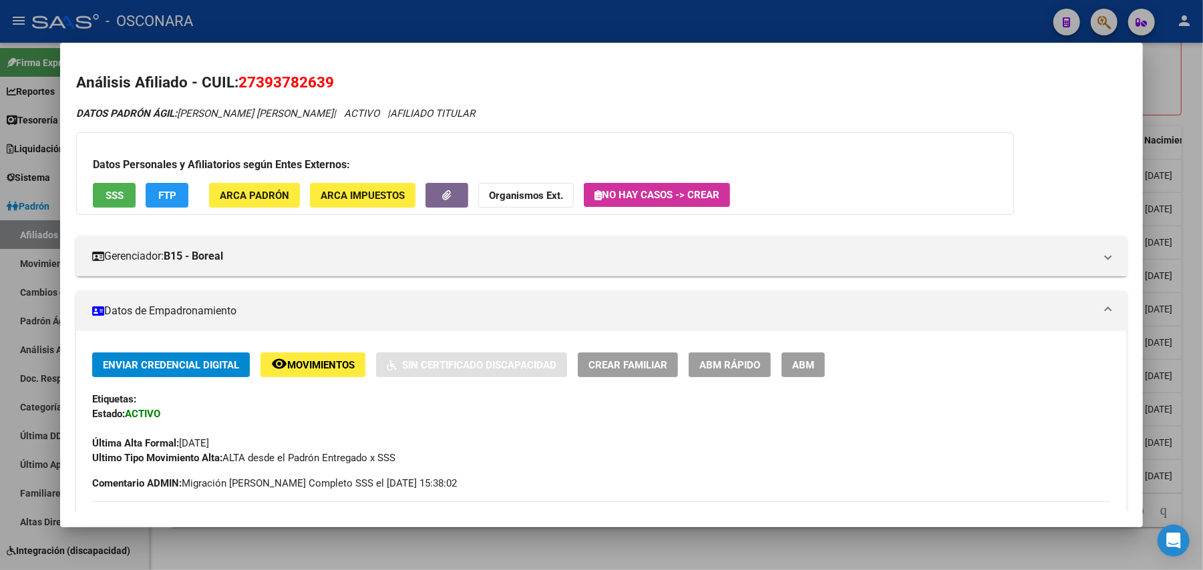
click at [335, 548] on div at bounding box center [601, 285] width 1203 height 570
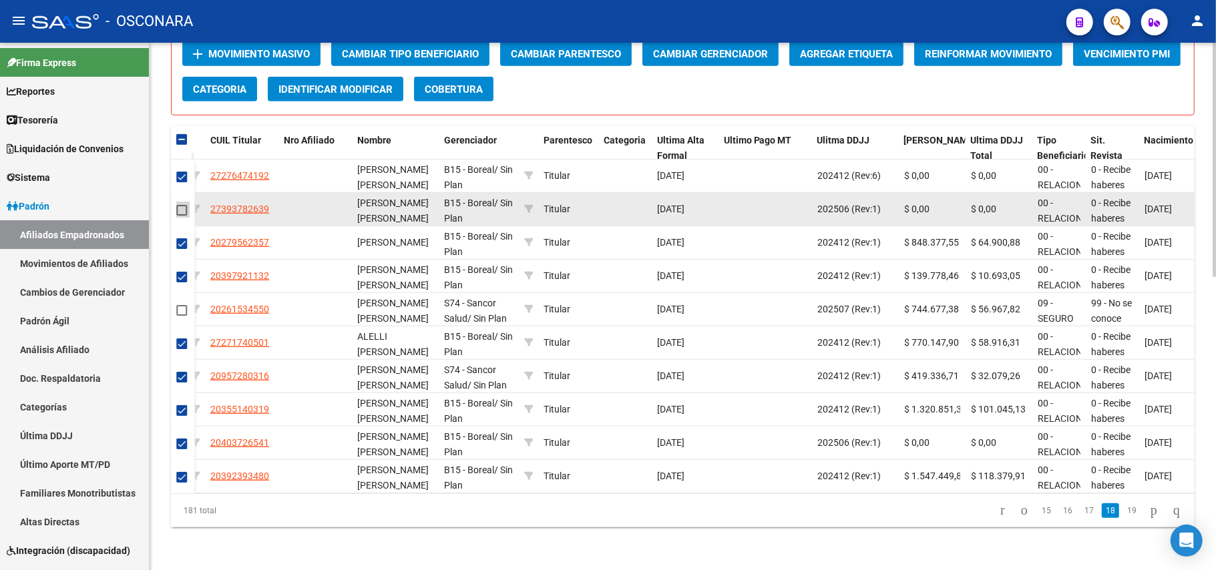
click at [178, 205] on span at bounding box center [181, 210] width 11 height 11
click at [181, 216] on input "checkbox" at bounding box center [181, 216] width 1 height 1
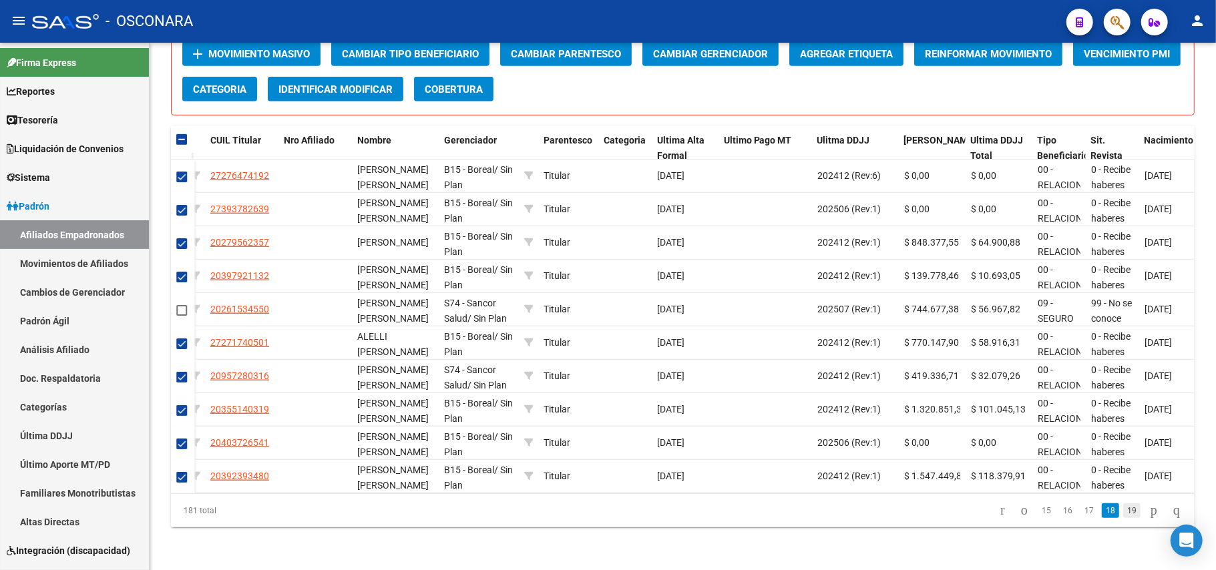
click at [1123, 512] on link "19" at bounding box center [1131, 511] width 17 height 15
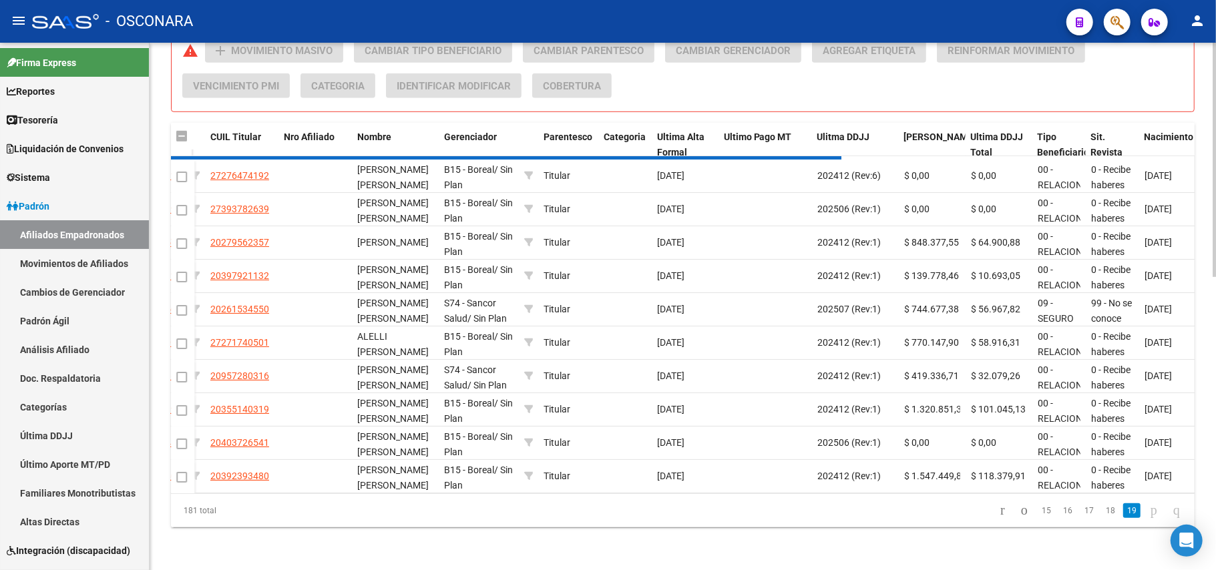
scroll to position [357, 0]
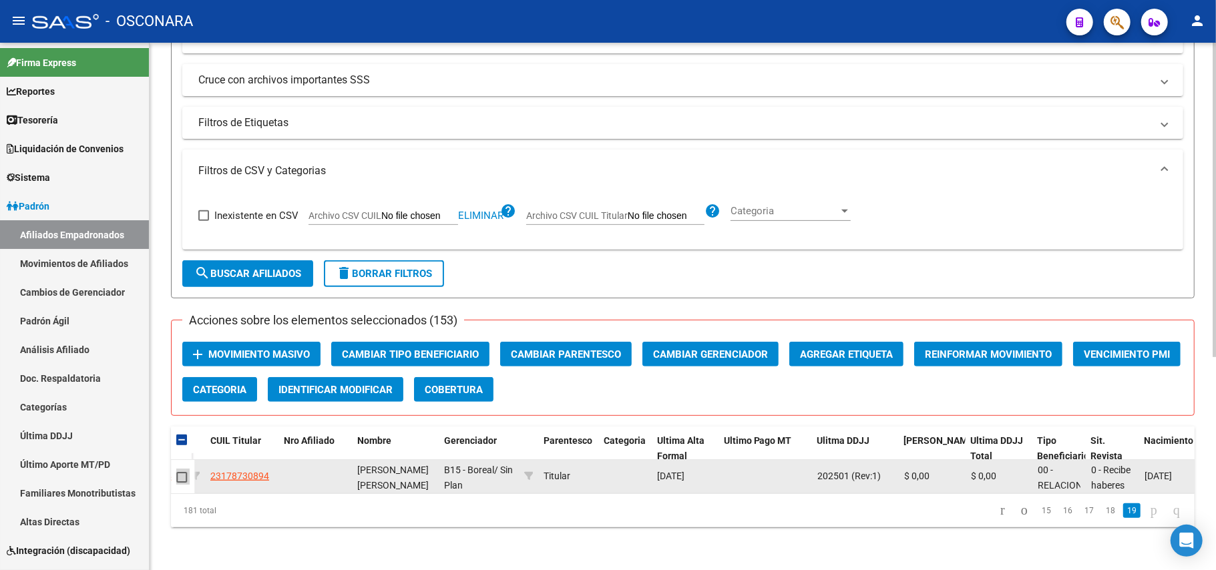
click at [183, 472] on span at bounding box center [181, 477] width 11 height 11
click at [182, 483] on input "checkbox" at bounding box center [181, 483] width 1 height 1
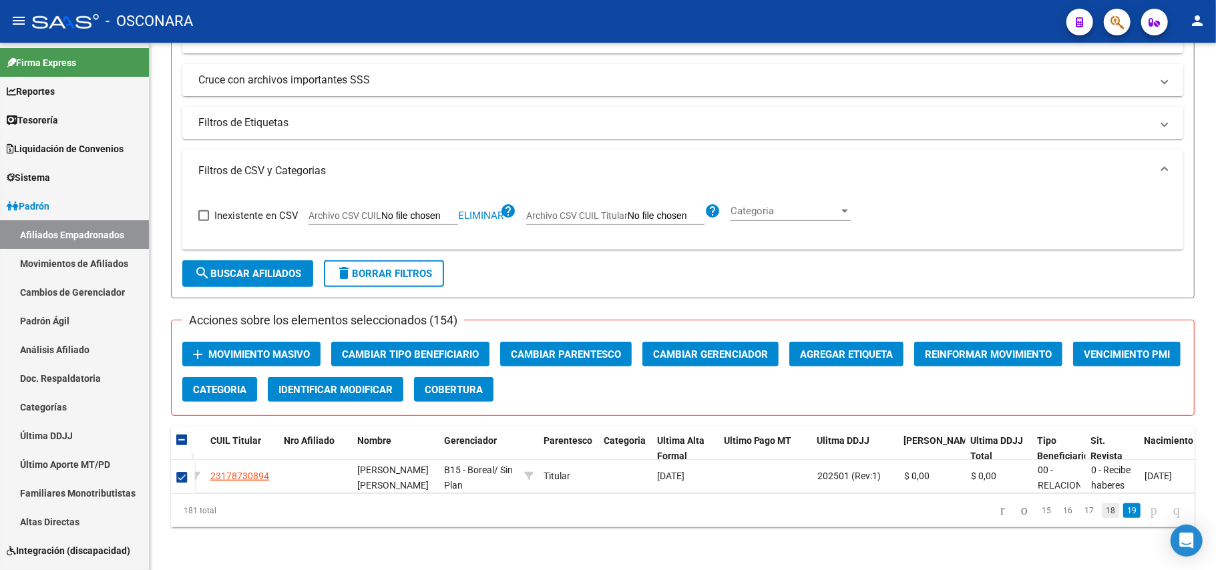
click at [1102, 514] on link "18" at bounding box center [1110, 511] width 17 height 15
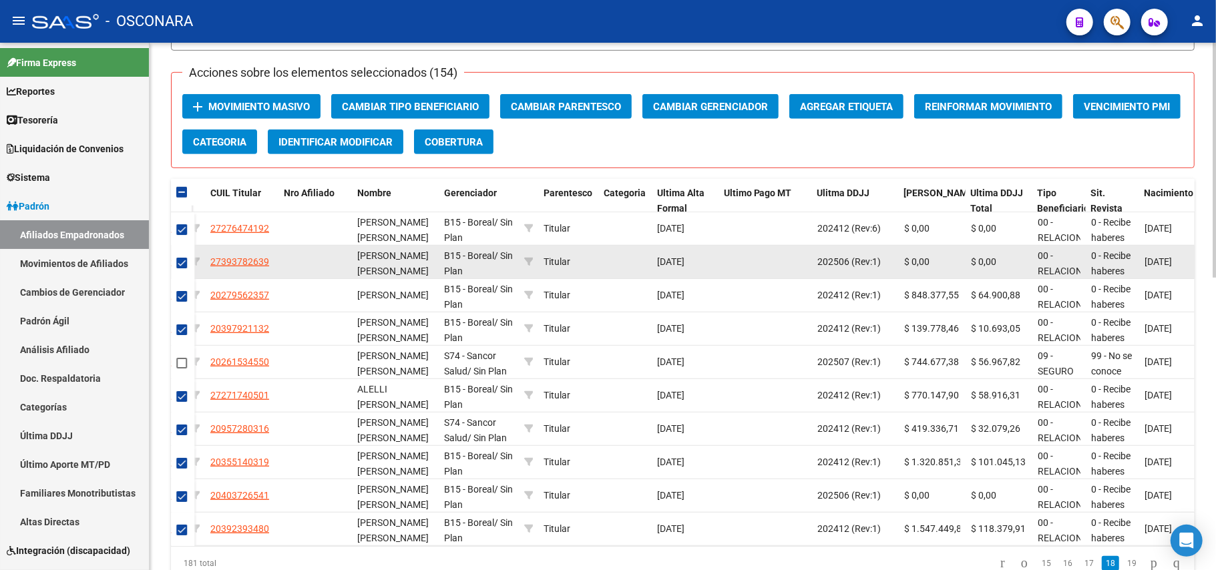
scroll to position [657, 0]
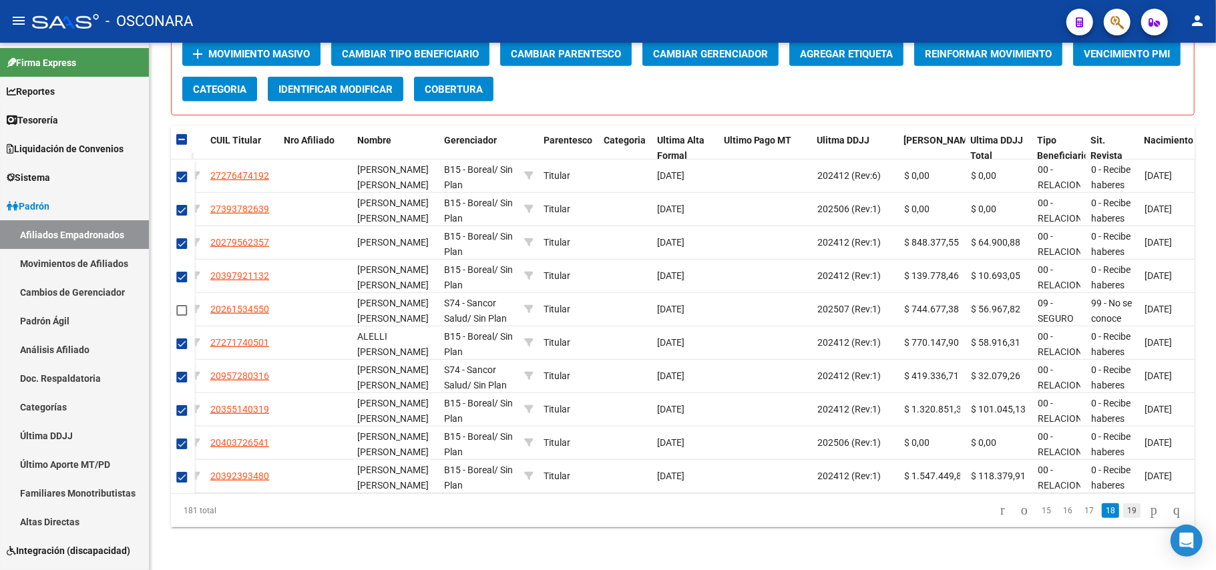
click at [1123, 513] on link "19" at bounding box center [1131, 511] width 17 height 15
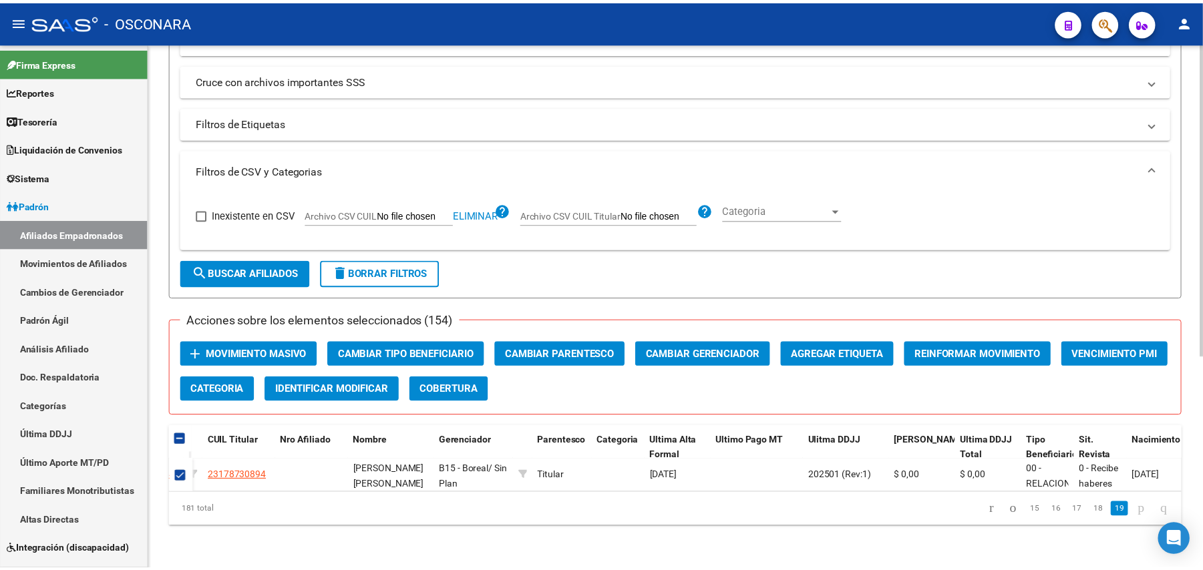
scroll to position [357, 0]
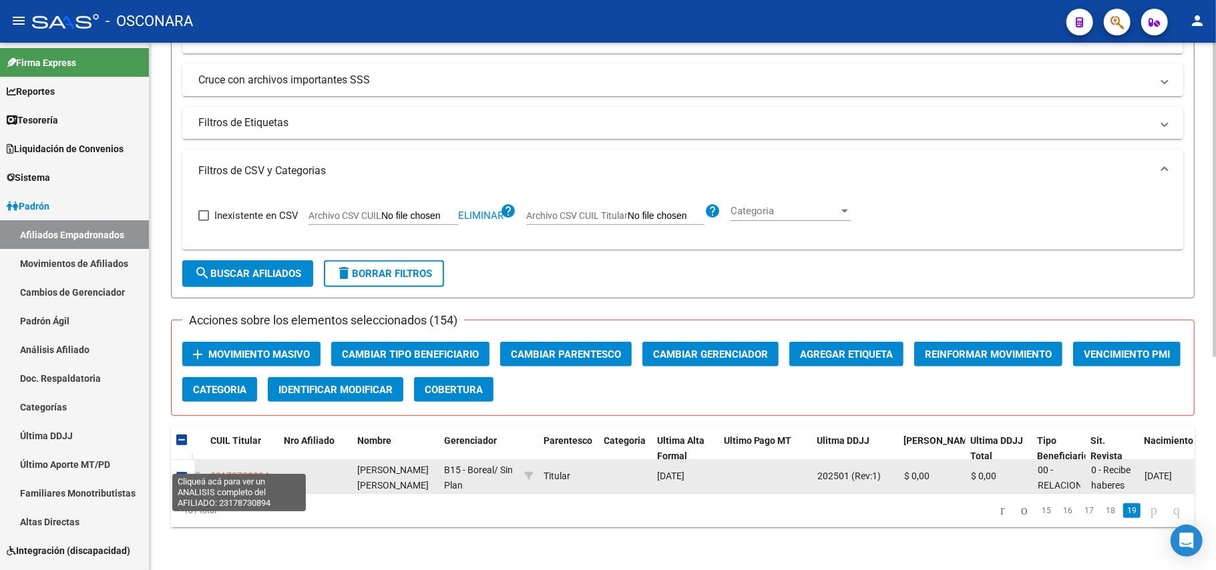
click at [231, 471] on span "23178730894" at bounding box center [239, 476] width 59 height 11
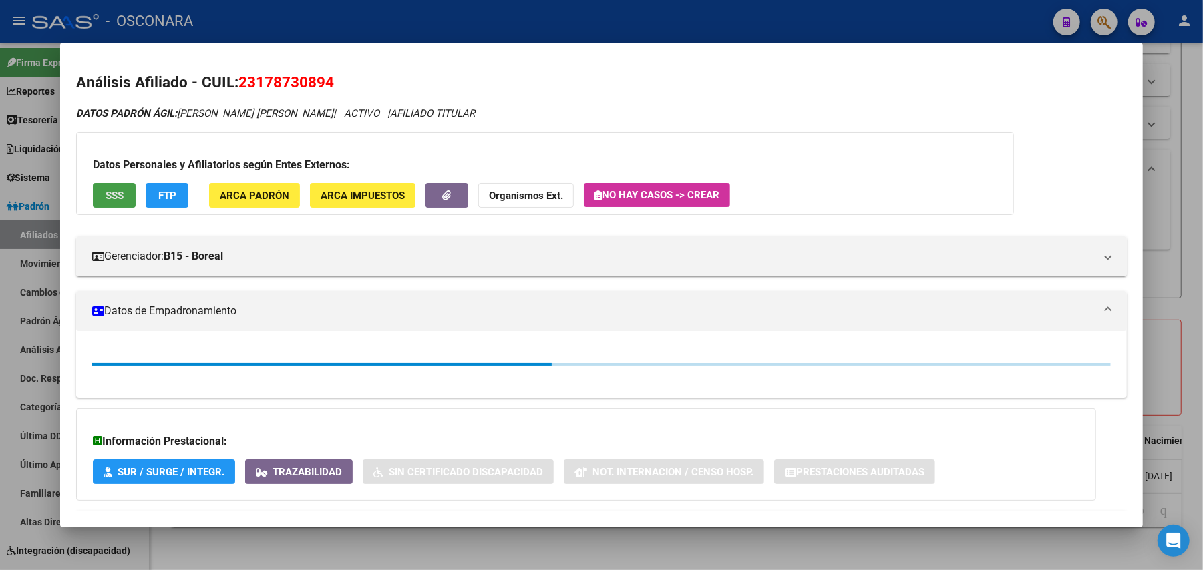
click at [106, 193] on span "SSS" at bounding box center [115, 196] width 18 height 12
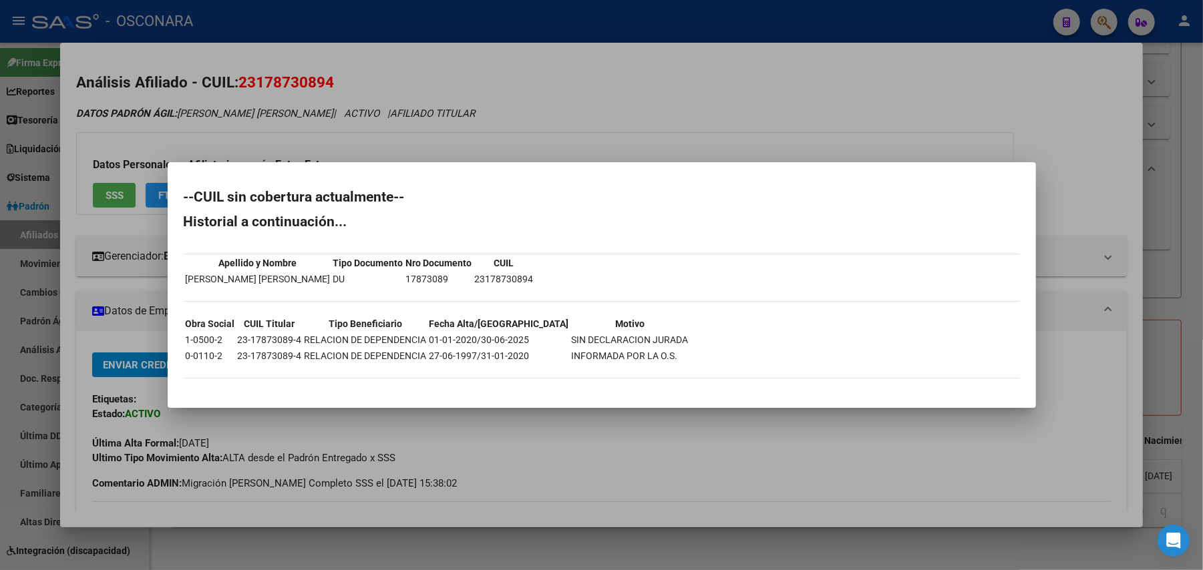
click at [703, 553] on div at bounding box center [601, 285] width 1203 height 570
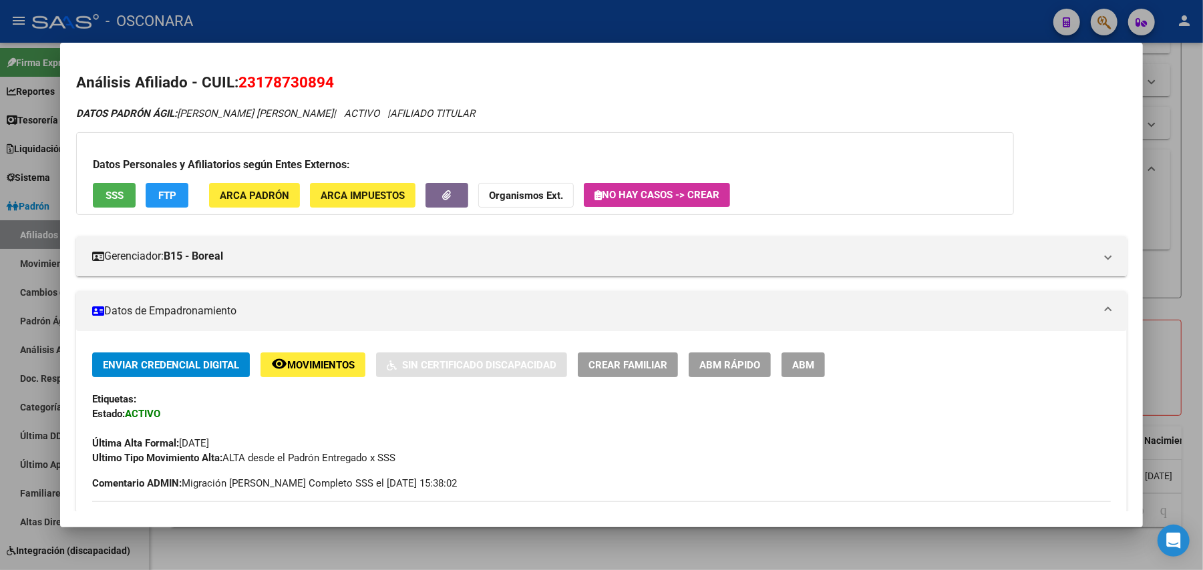
click at [1197, 193] on div at bounding box center [601, 285] width 1203 height 570
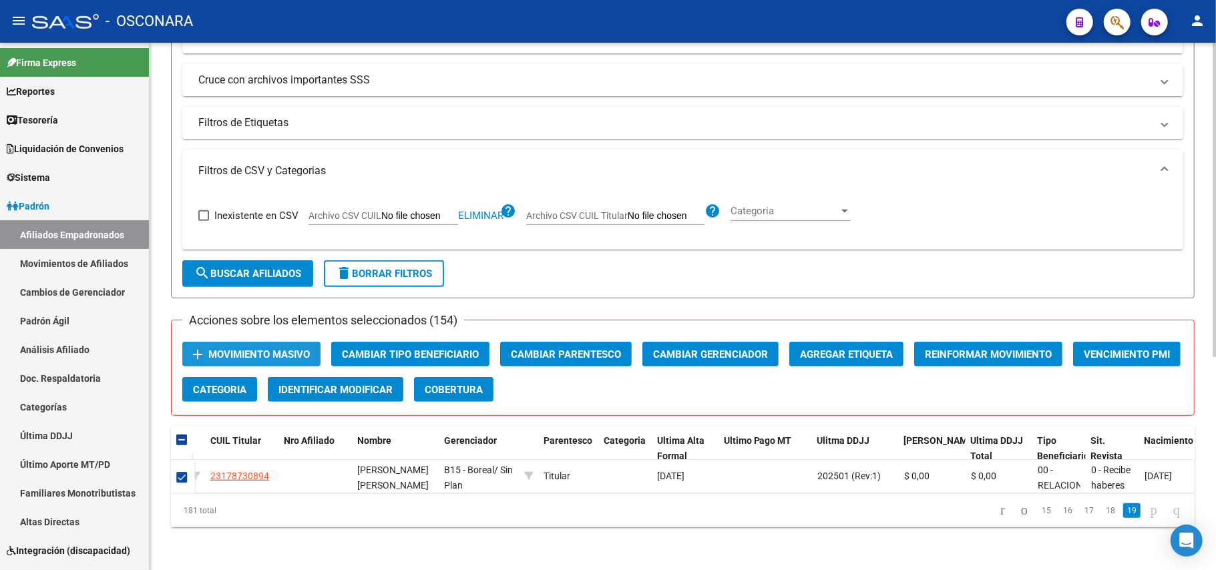
click at [256, 342] on button "add Movimiento Masivo" at bounding box center [251, 354] width 138 height 25
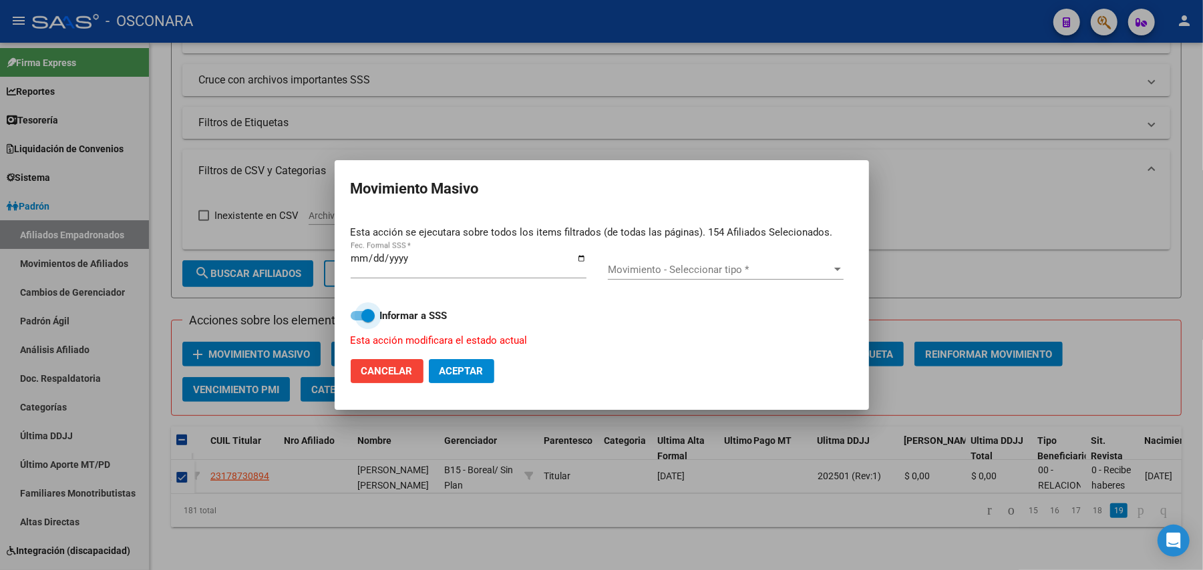
drag, startPoint x: 356, startPoint y: 319, endPoint x: 762, endPoint y: 254, distance: 411.2
click at [357, 319] on span at bounding box center [363, 315] width 24 height 9
click at [357, 321] on input "Informar a SSS" at bounding box center [357, 321] width 1 height 1
click at [765, 260] on div "Movimiento - Seleccionar tipo * Movimiento - Seleccionar tipo *" at bounding box center [726, 270] width 236 height 20
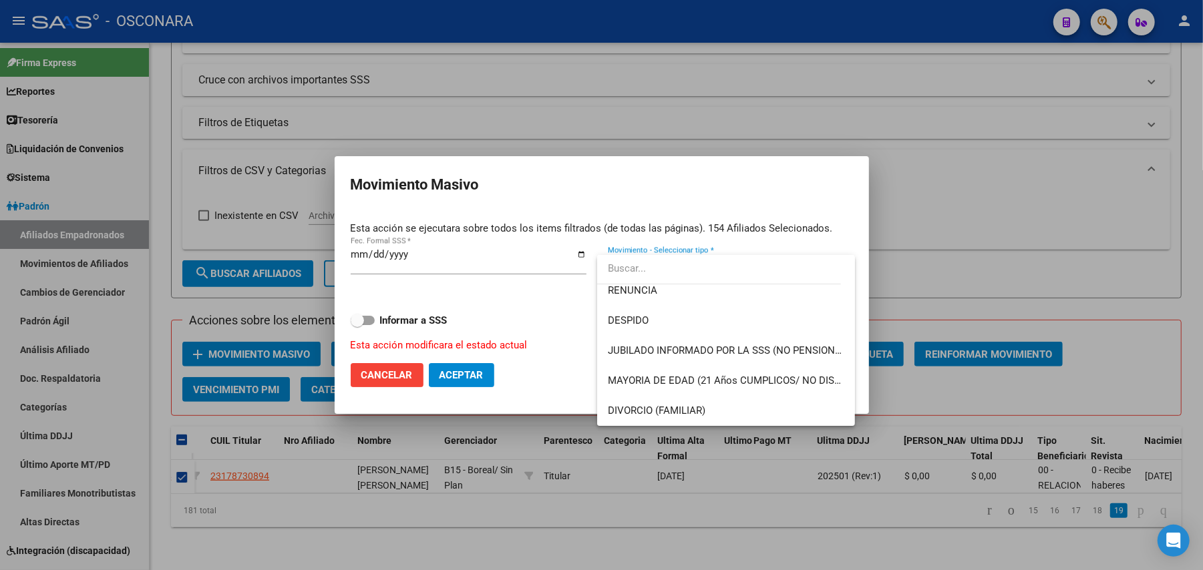
scroll to position [0, 0]
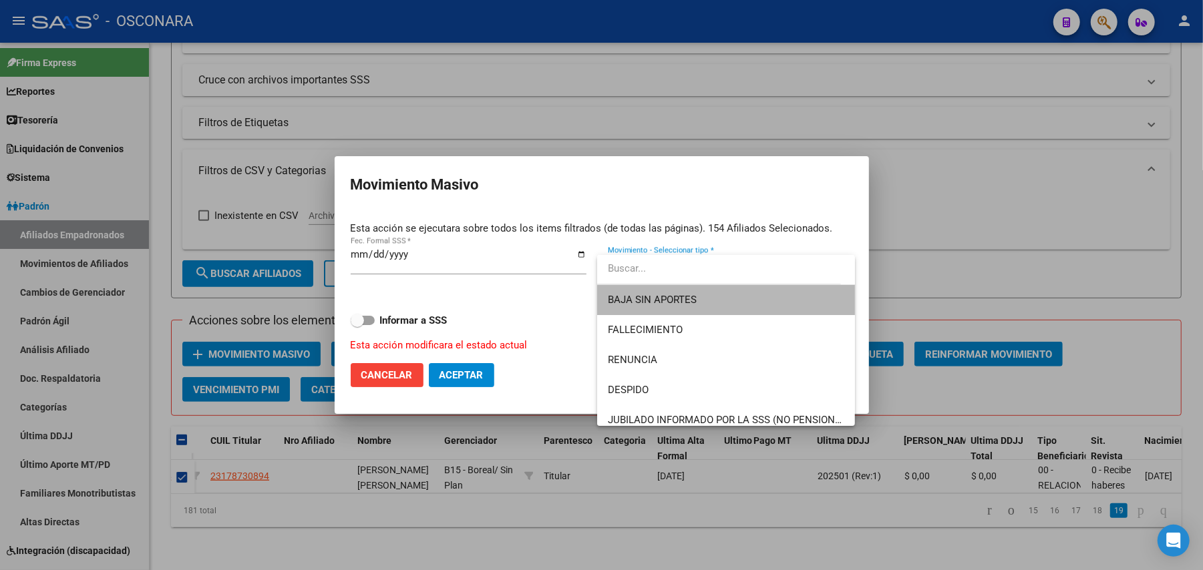
click at [733, 297] on span "BAJA SIN APORTES" at bounding box center [726, 300] width 236 height 30
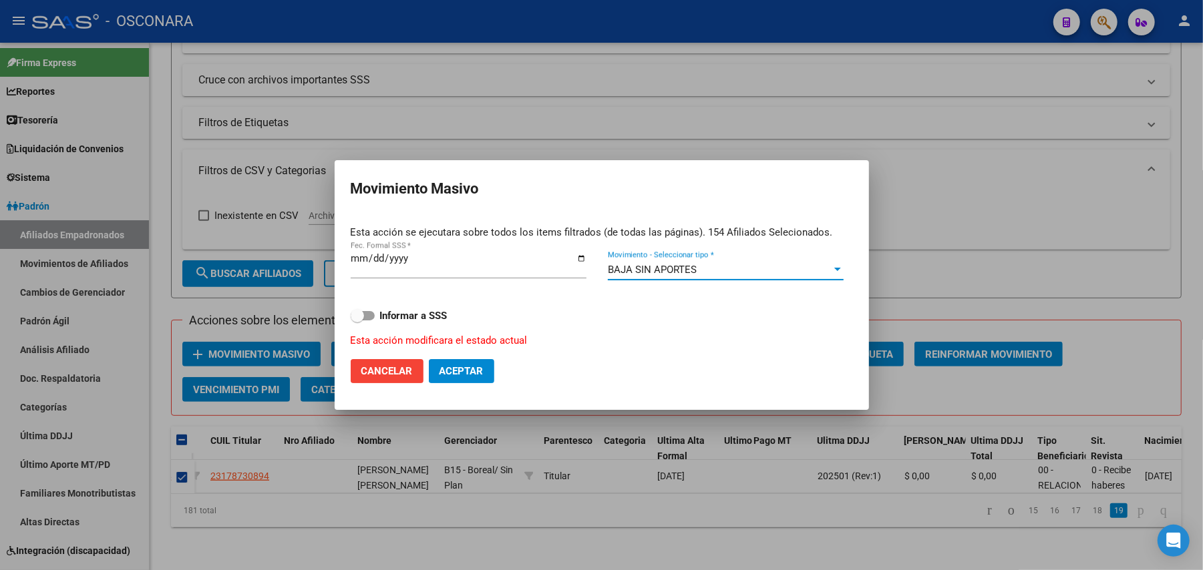
click at [791, 266] on div "BAJA SIN APORTES" at bounding box center [720, 270] width 224 height 12
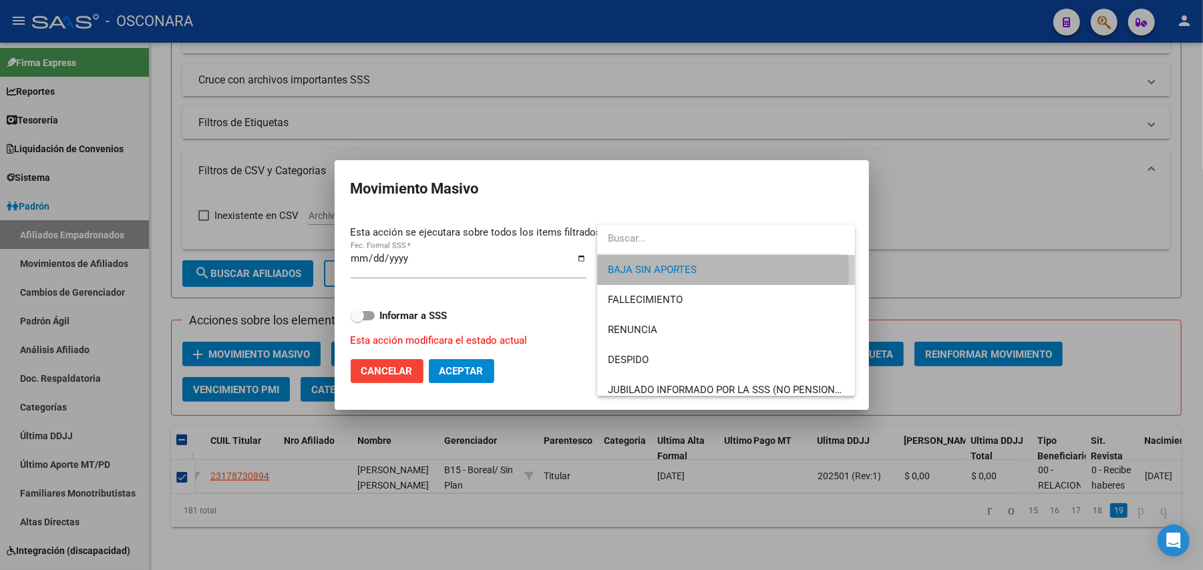
click at [723, 271] on span "BAJA SIN APORTES" at bounding box center [726, 270] width 236 height 30
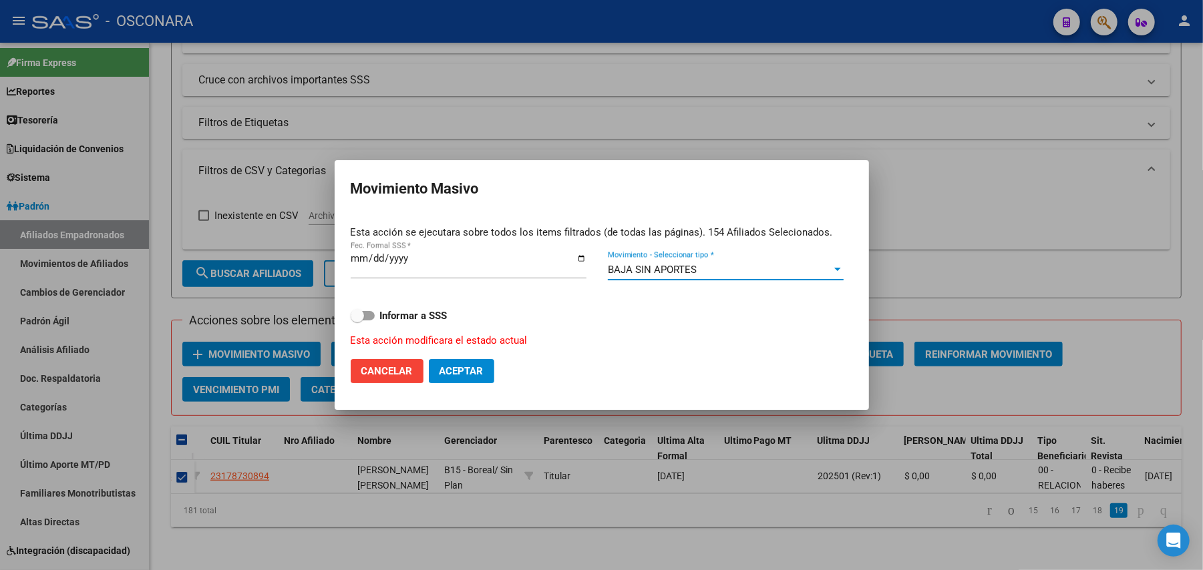
click at [477, 375] on span "Aceptar" at bounding box center [461, 371] width 44 height 12
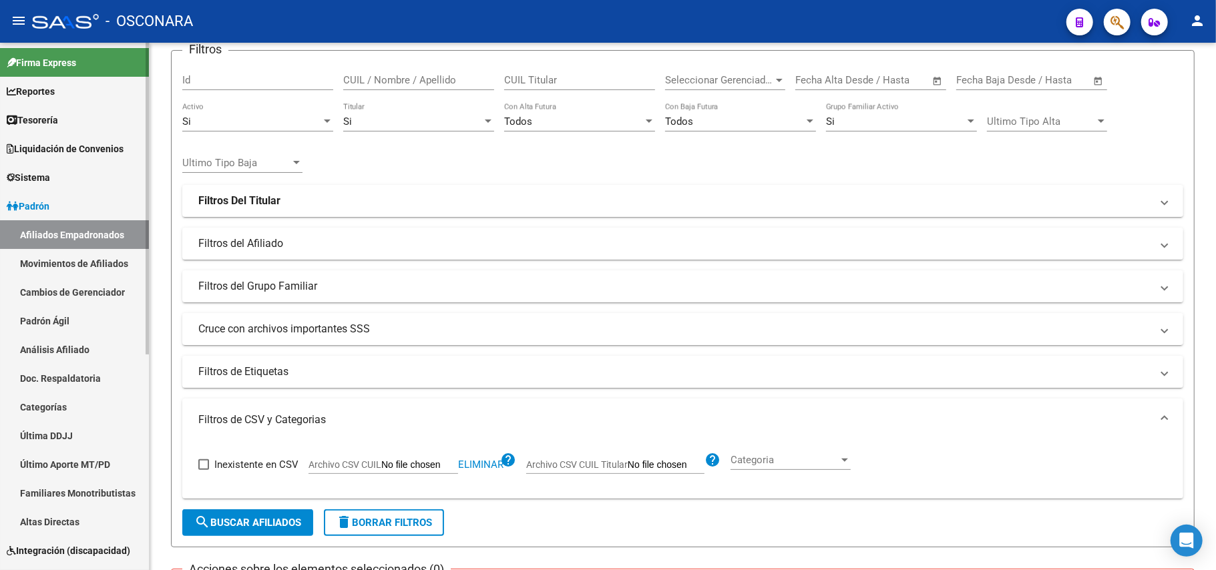
scroll to position [1, 0]
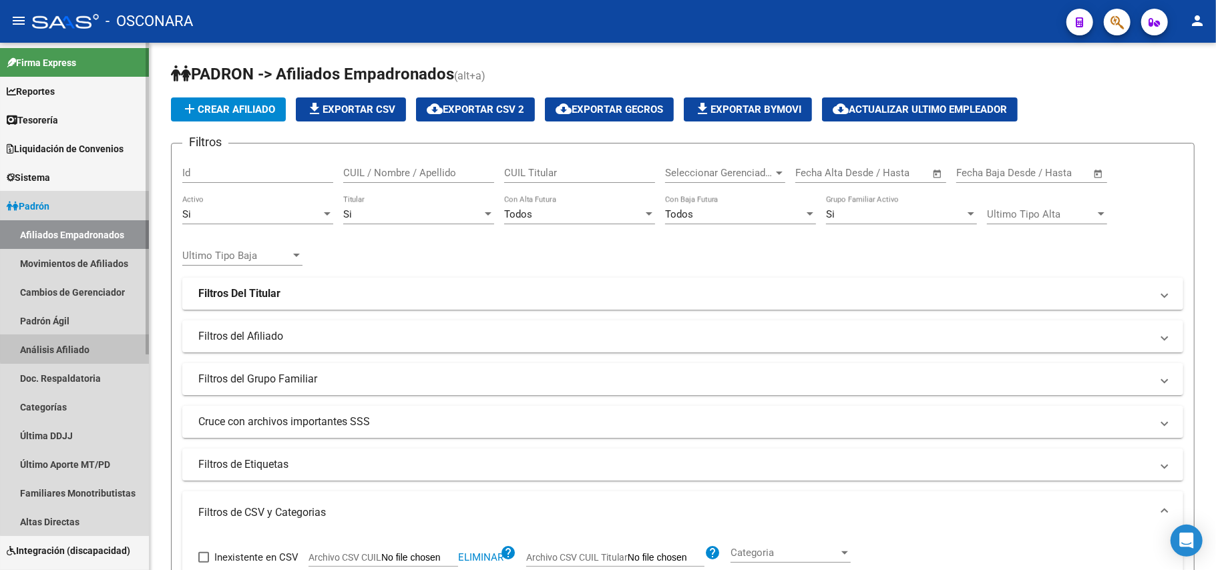
click at [86, 348] on link "Análisis Afiliado" at bounding box center [74, 349] width 149 height 29
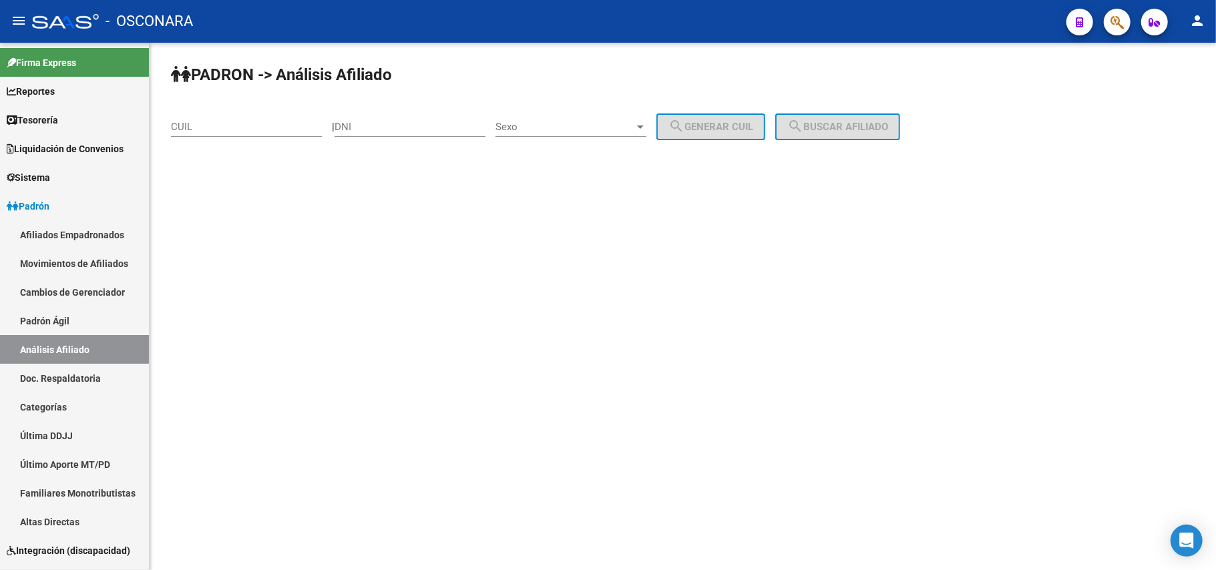
click at [371, 126] on input "DNI" at bounding box center [410, 127] width 151 height 12
click at [370, 124] on input "43059753" at bounding box center [410, 127] width 151 height 12
click at [624, 128] on span "Sexo" at bounding box center [565, 127] width 139 height 12
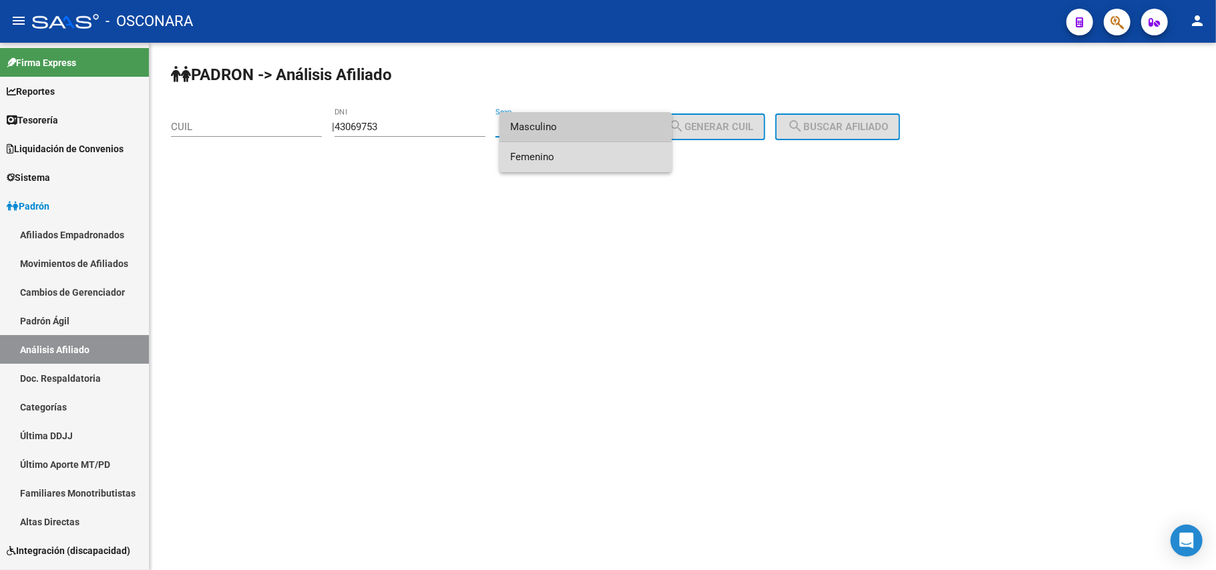
click at [577, 156] on span "Femenino" at bounding box center [585, 157] width 151 height 30
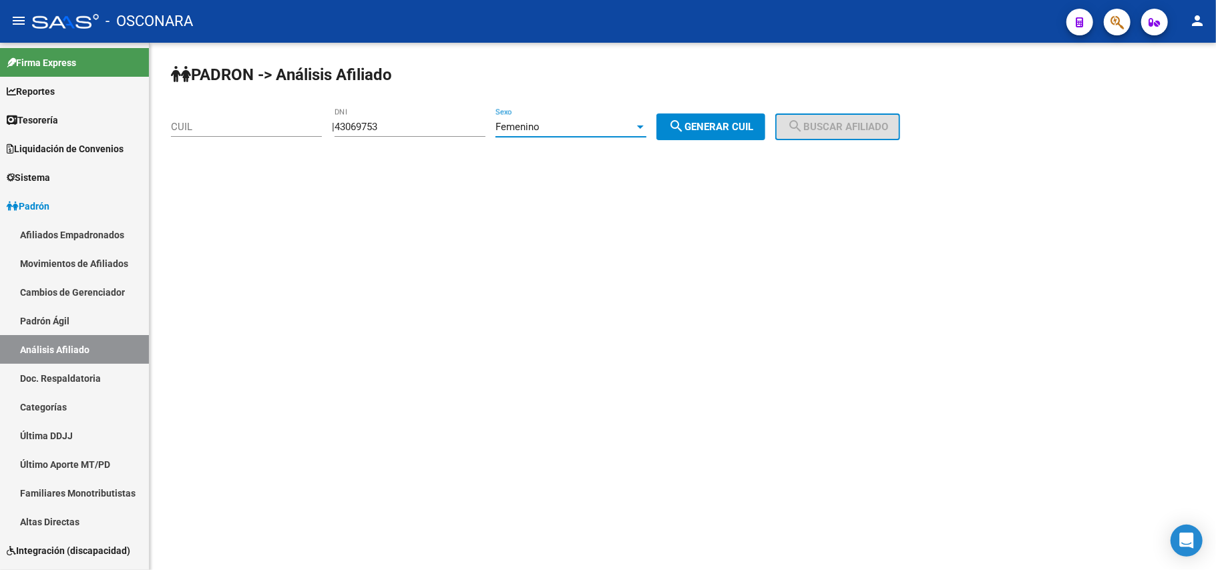
click at [685, 127] on mat-icon "search" at bounding box center [677, 126] width 16 height 16
click at [834, 119] on button "search Buscar afiliado" at bounding box center [837, 127] width 125 height 27
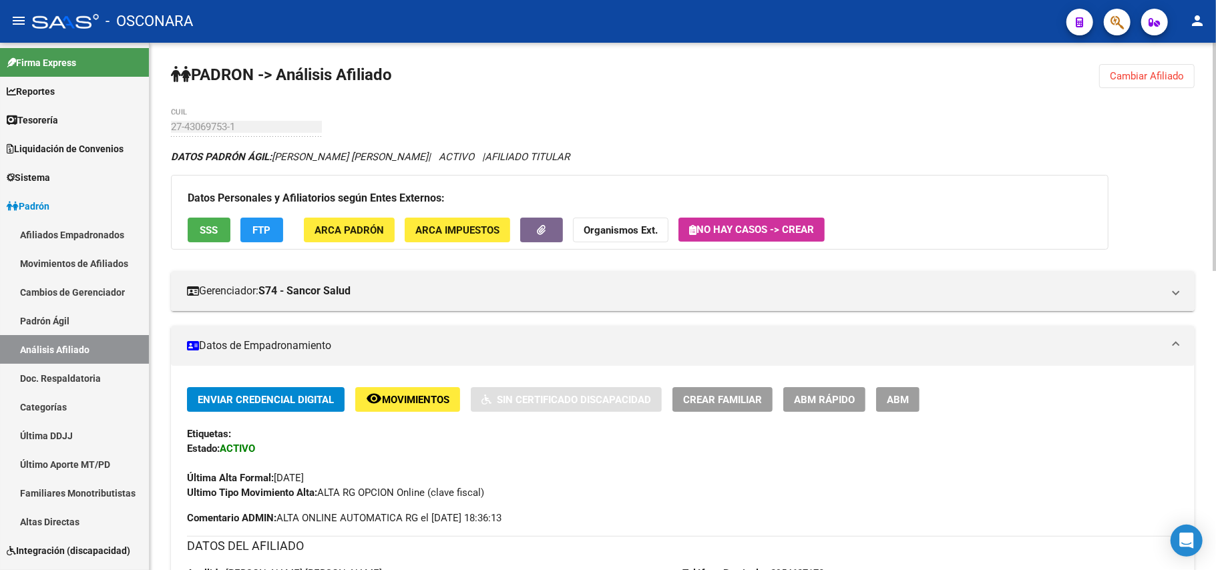
click at [204, 220] on button "SSS" at bounding box center [209, 230] width 43 height 25
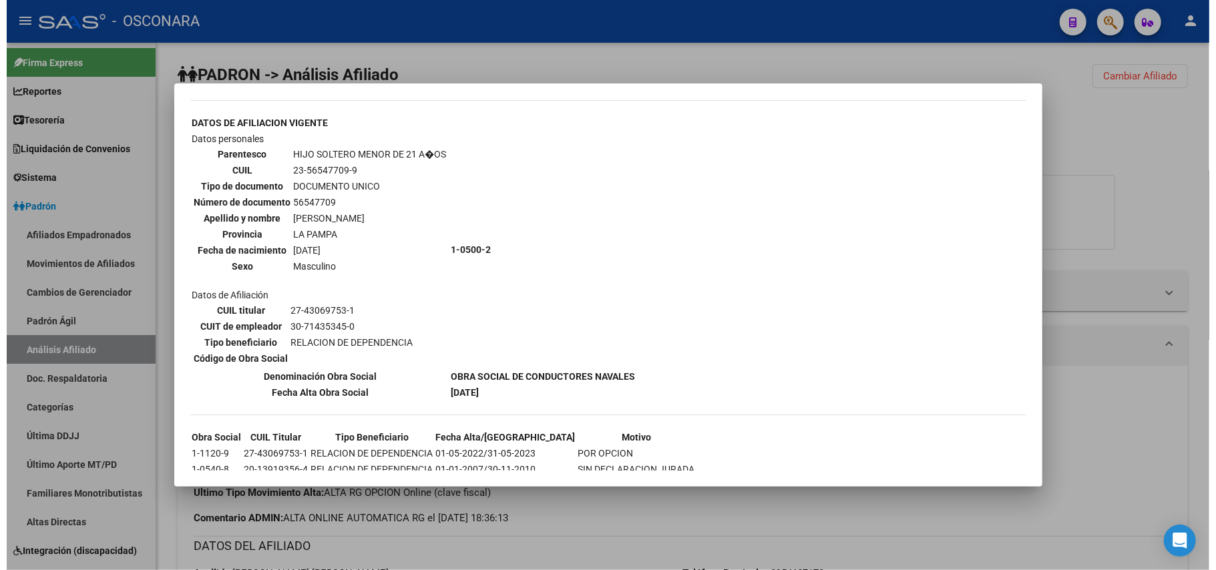
scroll to position [445, 0]
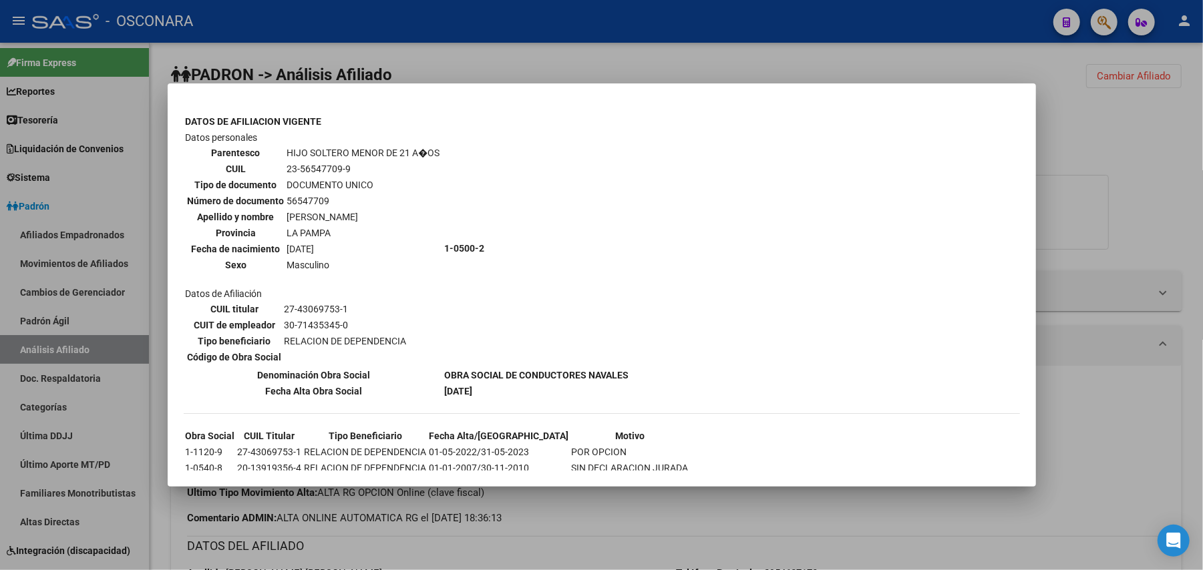
click at [685, 513] on div at bounding box center [601, 285] width 1203 height 570
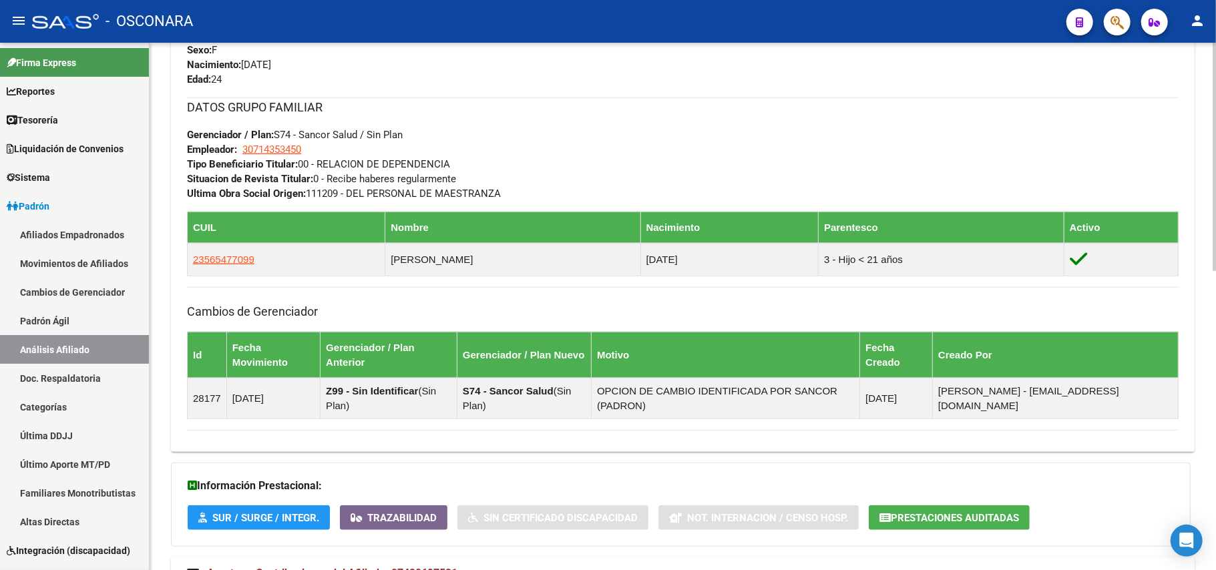
scroll to position [695, 0]
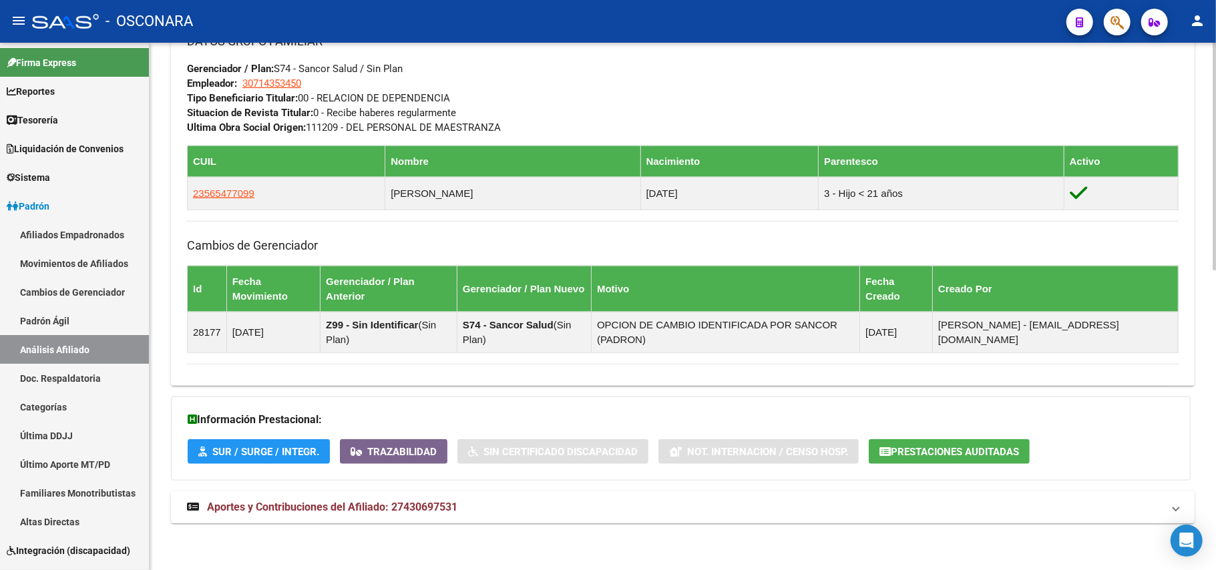
click at [431, 510] on span "Aportes y Contribuciones del Afiliado: 27430697531" at bounding box center [332, 507] width 250 height 13
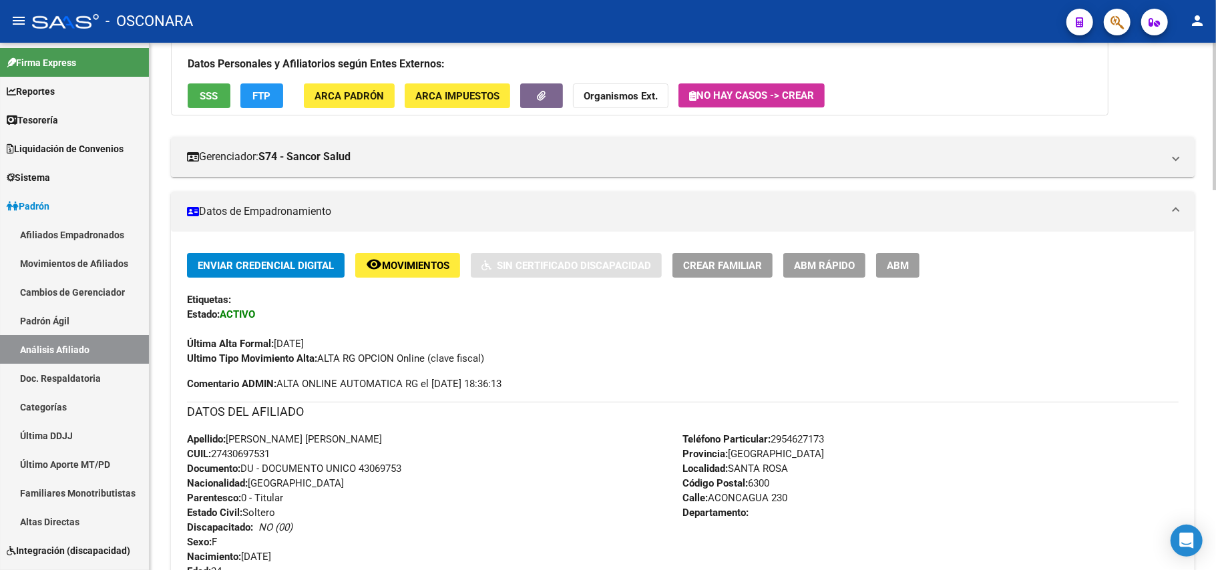
scroll to position [0, 0]
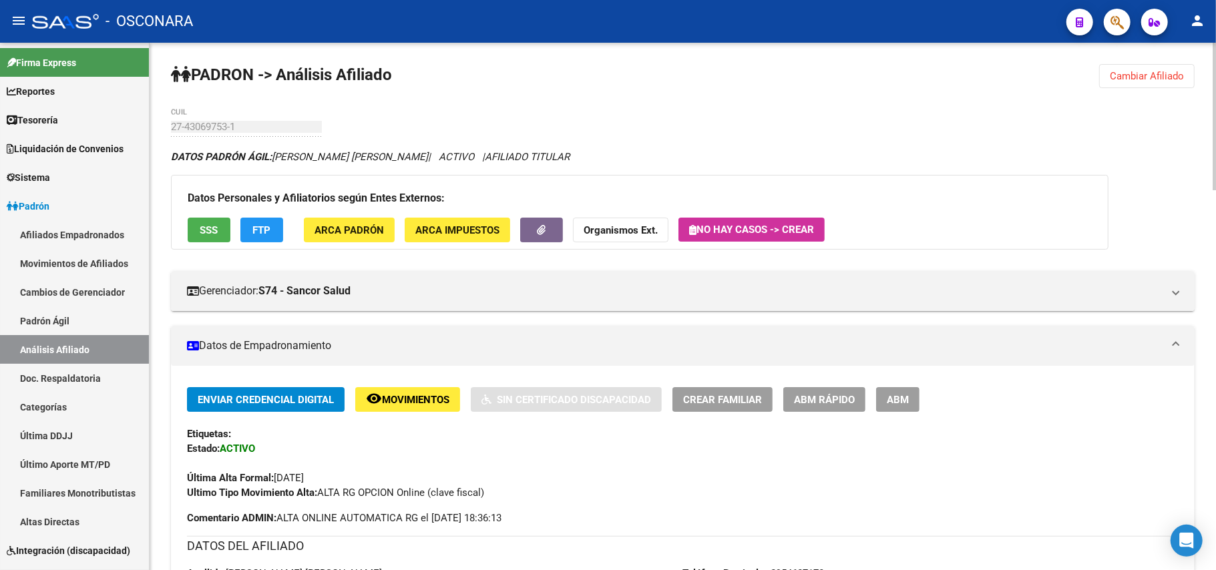
click at [206, 230] on span "SSS" at bounding box center [209, 230] width 18 height 12
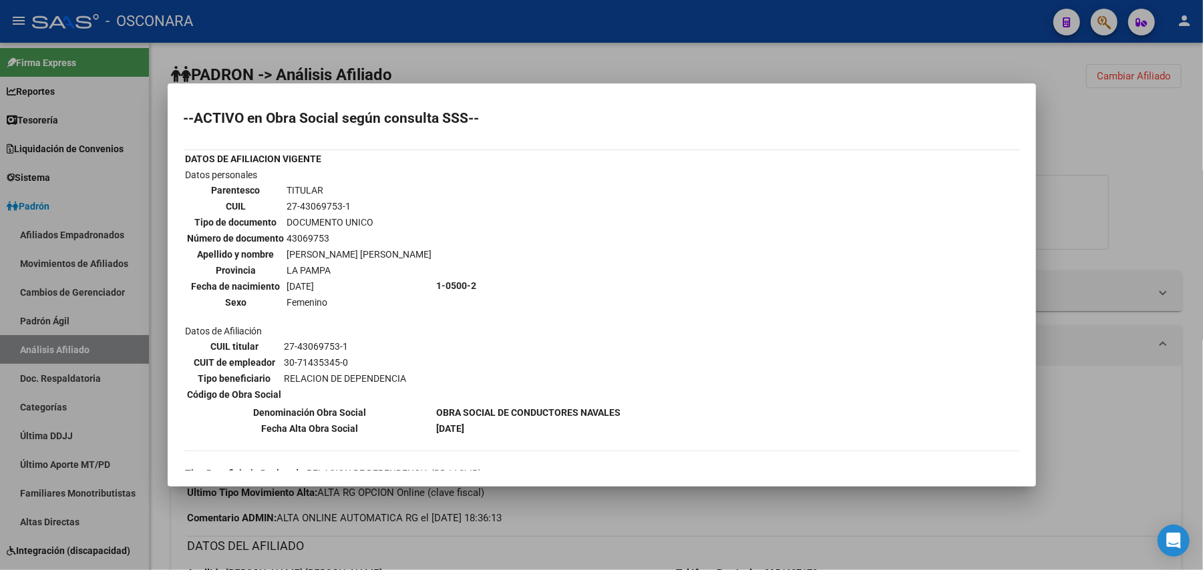
click at [700, 510] on div at bounding box center [601, 285] width 1203 height 570
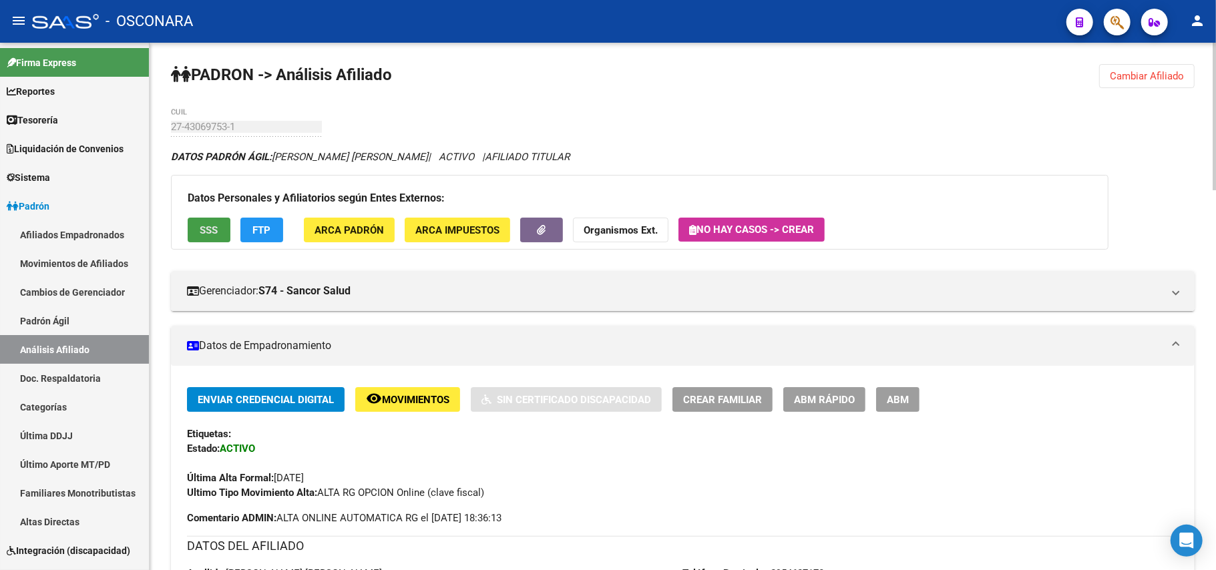
click at [202, 230] on span "SSS" at bounding box center [209, 230] width 18 height 12
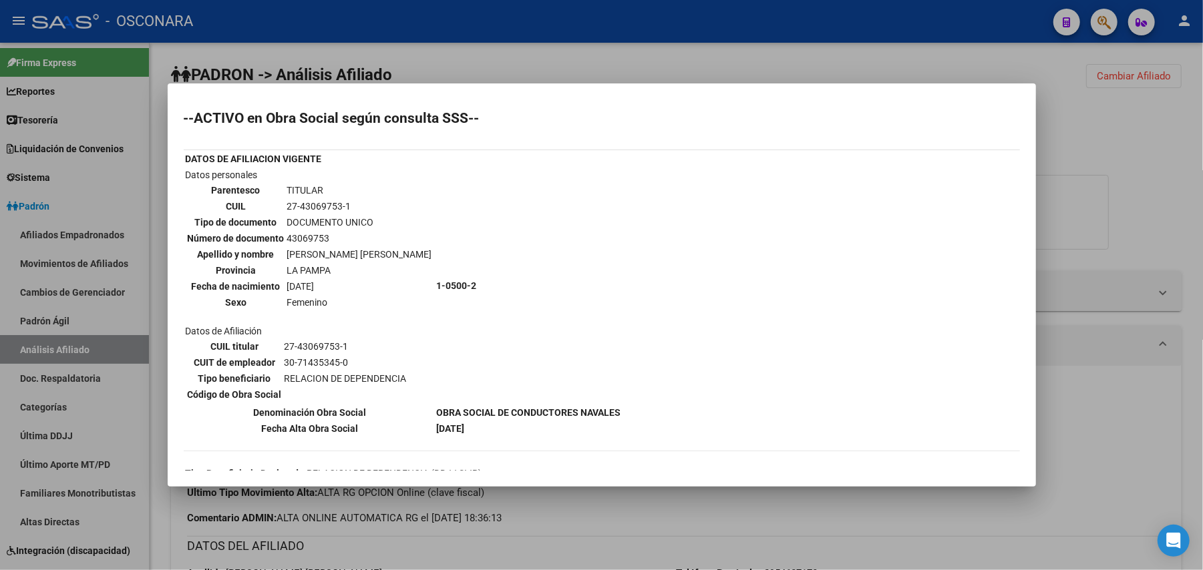
click at [637, 521] on div at bounding box center [601, 285] width 1203 height 570
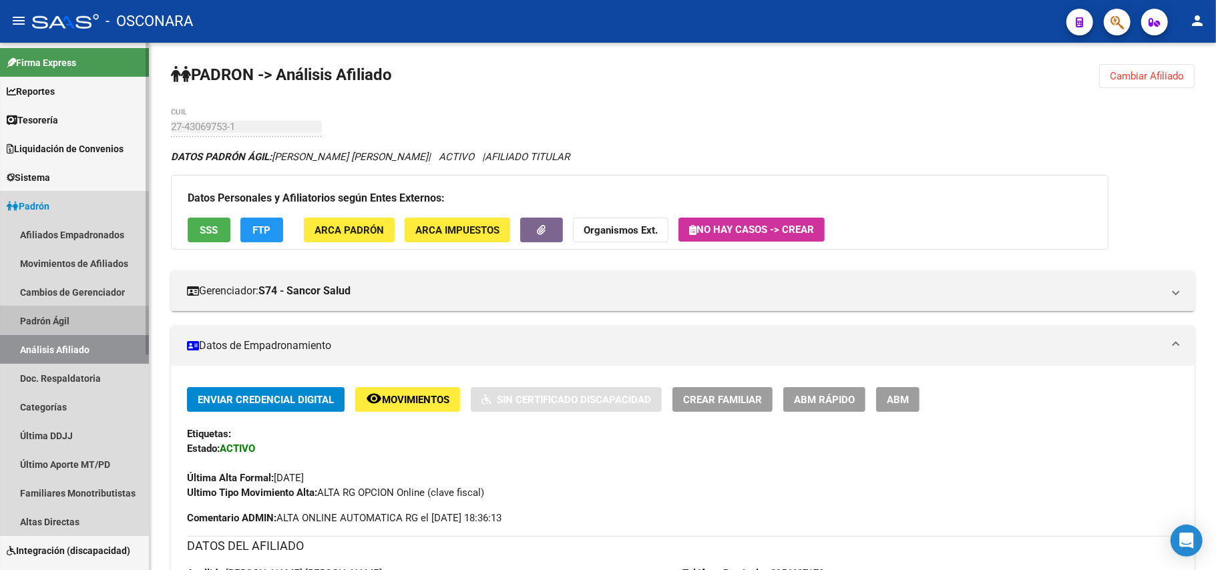
click at [21, 326] on link "Padrón Ágil" at bounding box center [74, 321] width 149 height 29
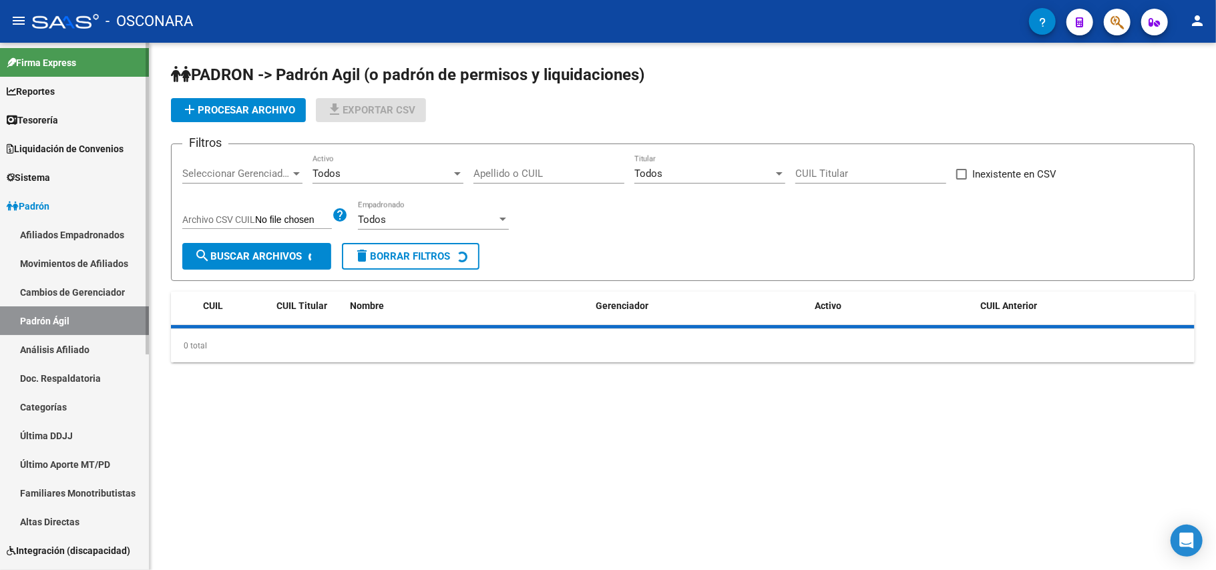
click at [64, 338] on link "Análisis Afiliado" at bounding box center [74, 349] width 149 height 29
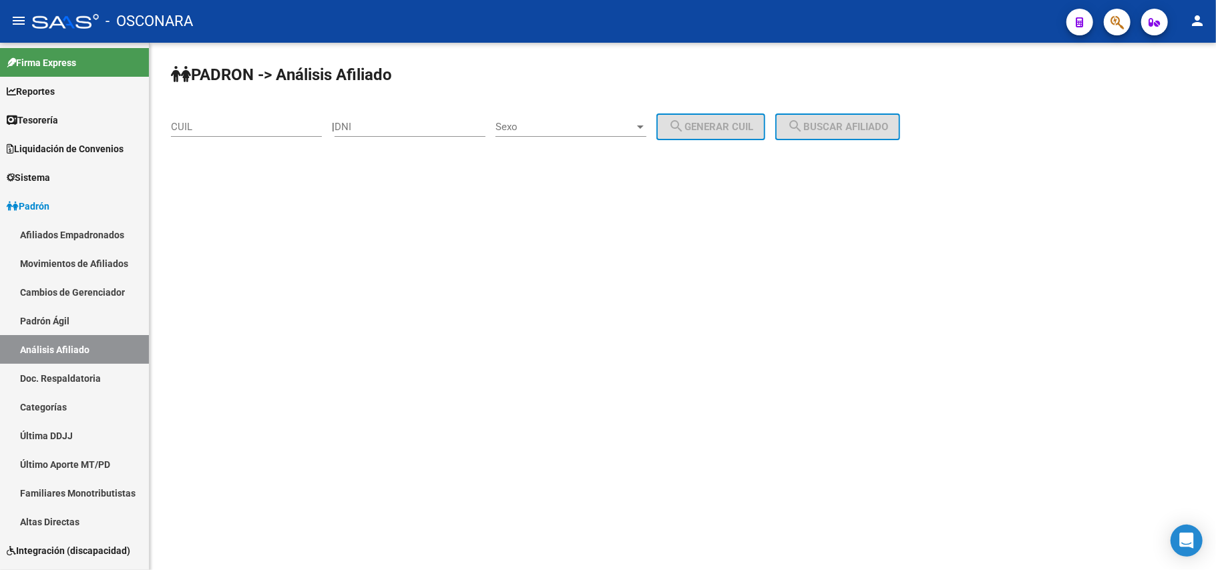
click at [241, 130] on input "CUIL" at bounding box center [246, 127] width 151 height 12
paste input "20-95100234-9"
click at [871, 131] on span "search Buscar afiliado" at bounding box center [837, 127] width 101 height 12
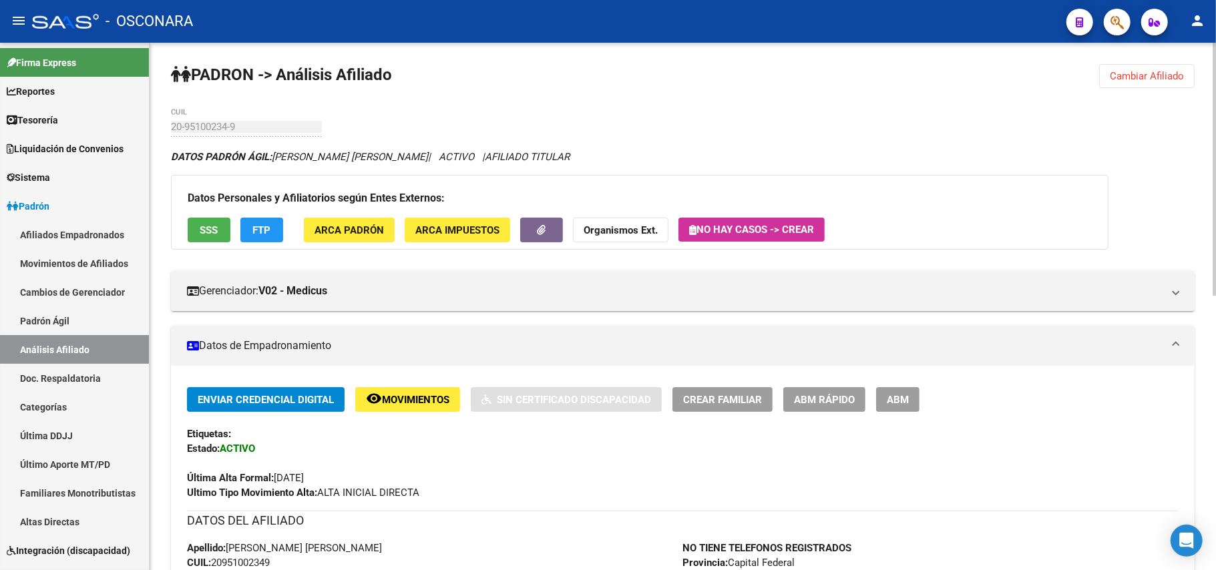
click at [190, 233] on button "SSS" at bounding box center [209, 230] width 43 height 25
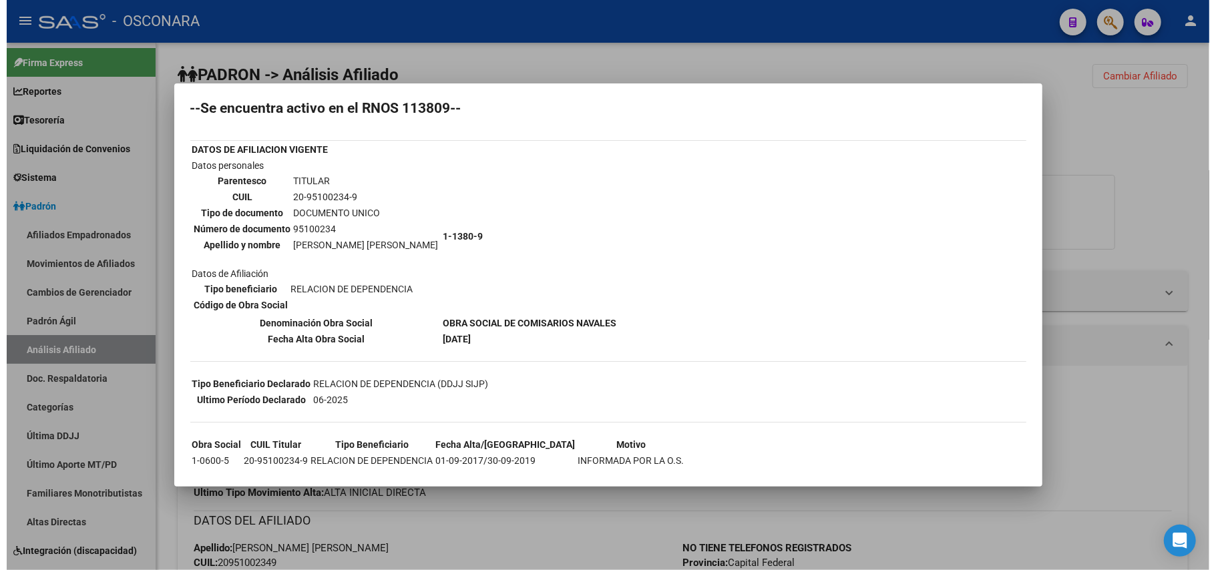
scroll to position [52, 0]
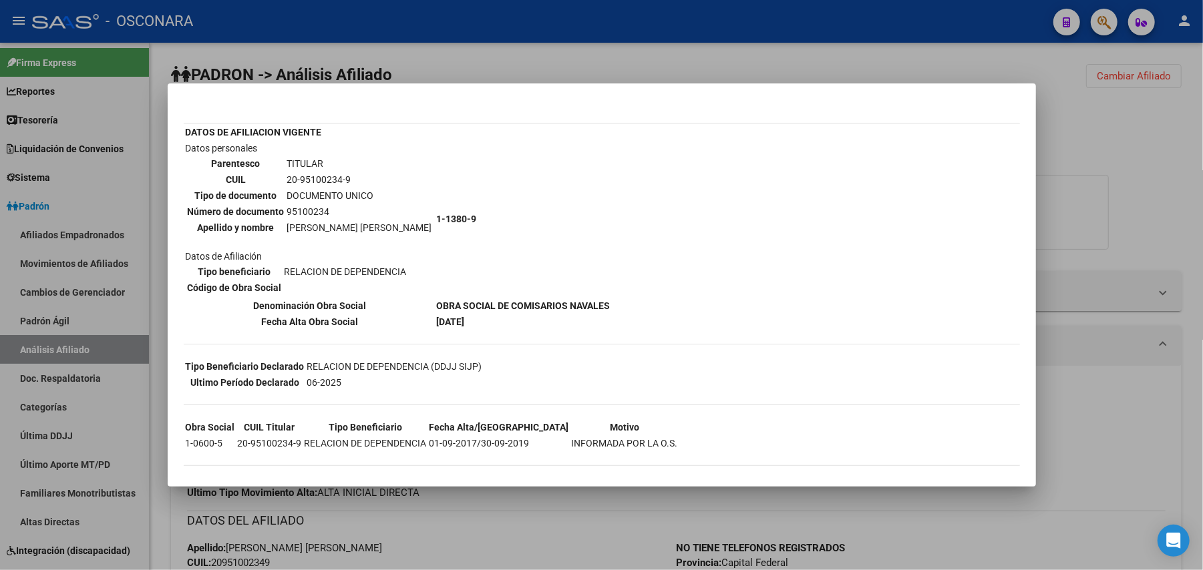
click at [431, 549] on div at bounding box center [601, 285] width 1203 height 570
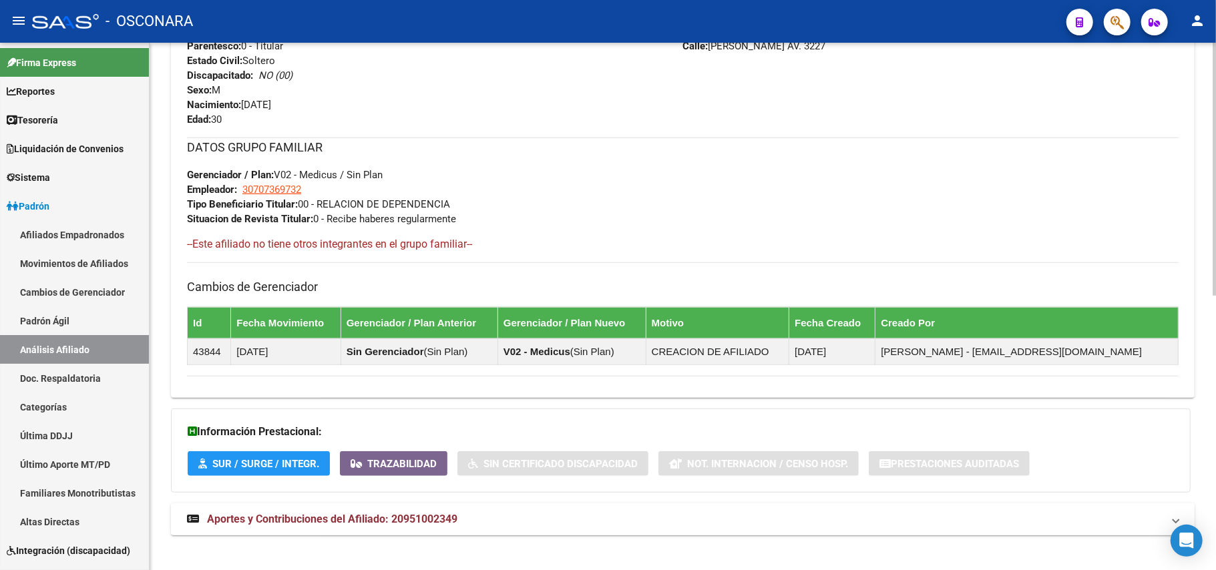
scroll to position [574, 0]
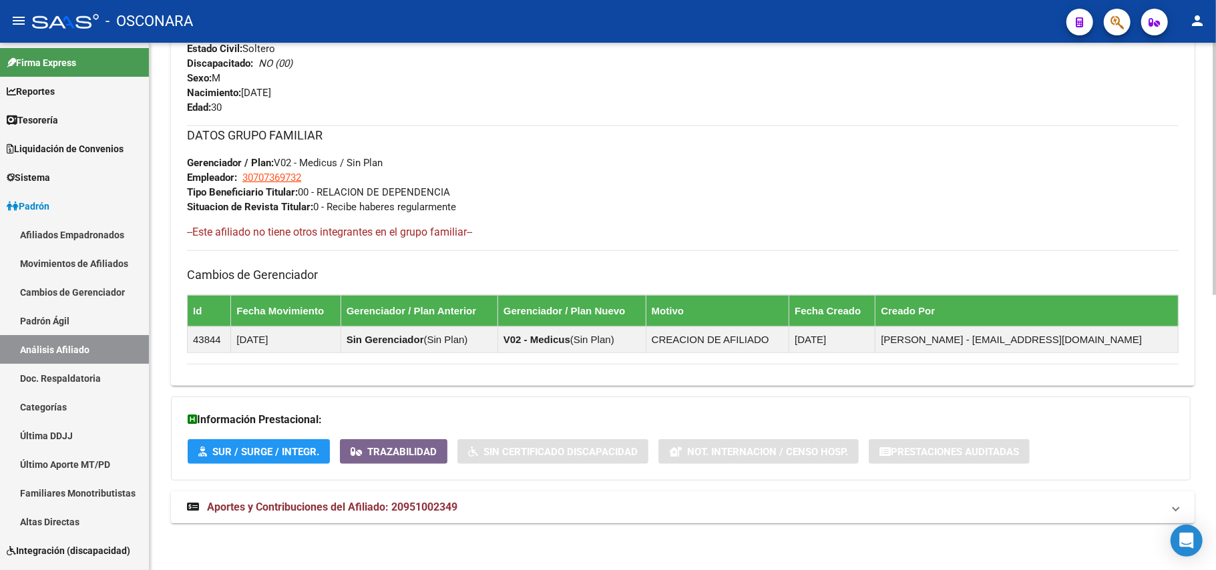
click at [431, 501] on span "Aportes y Contribuciones del Afiliado: 20951002349" at bounding box center [332, 507] width 250 height 13
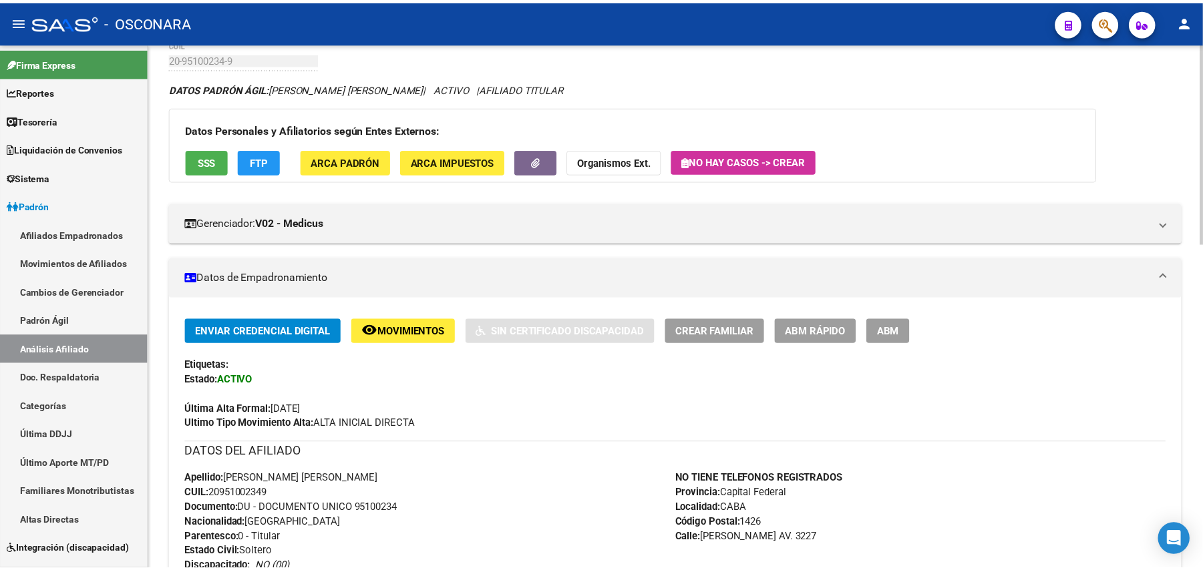
scroll to position [54, 0]
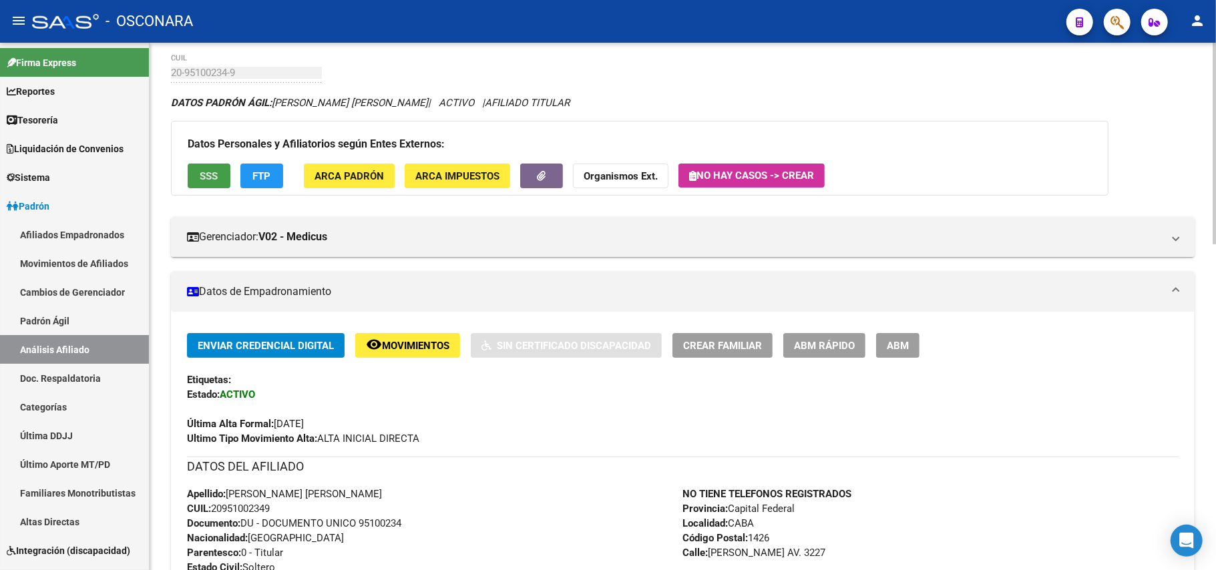
click at [206, 172] on span "SSS" at bounding box center [209, 176] width 18 height 12
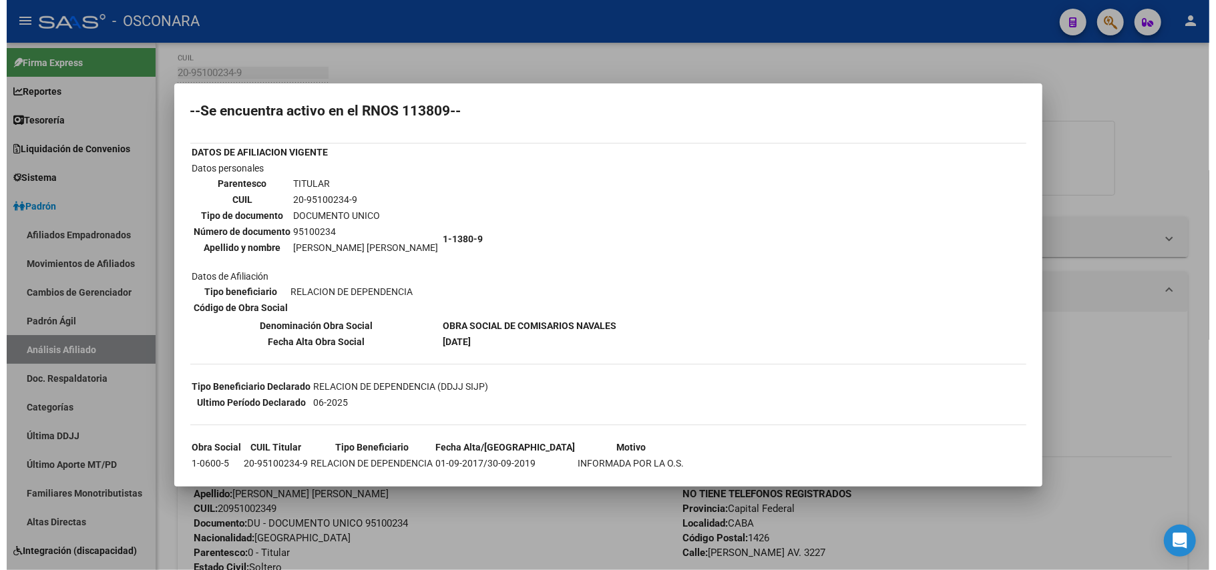
scroll to position [0, 0]
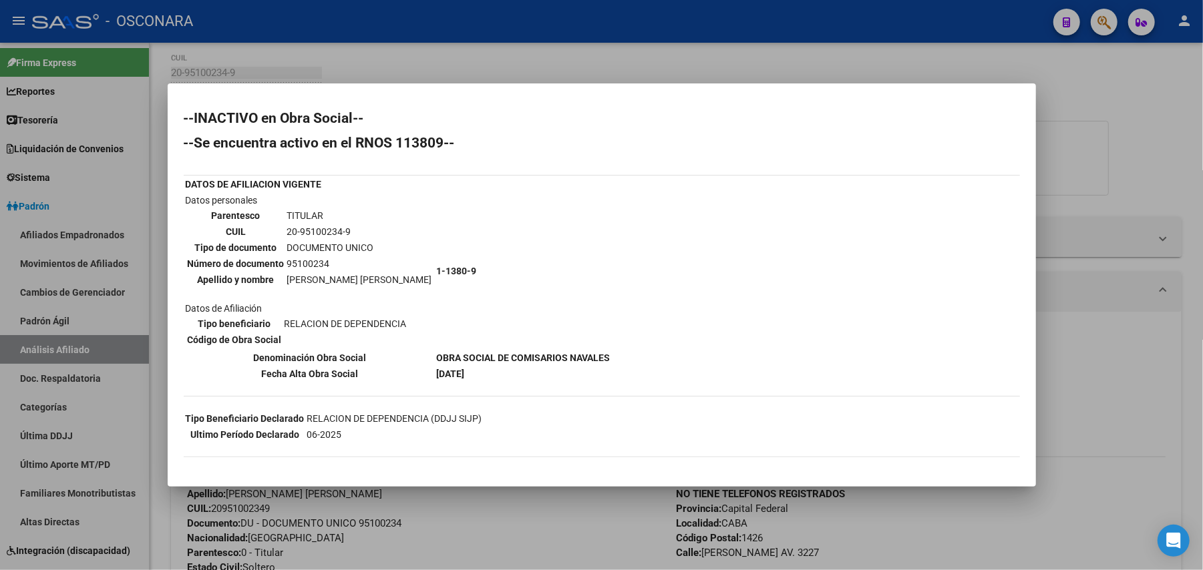
click at [655, 51] on div at bounding box center [601, 285] width 1203 height 570
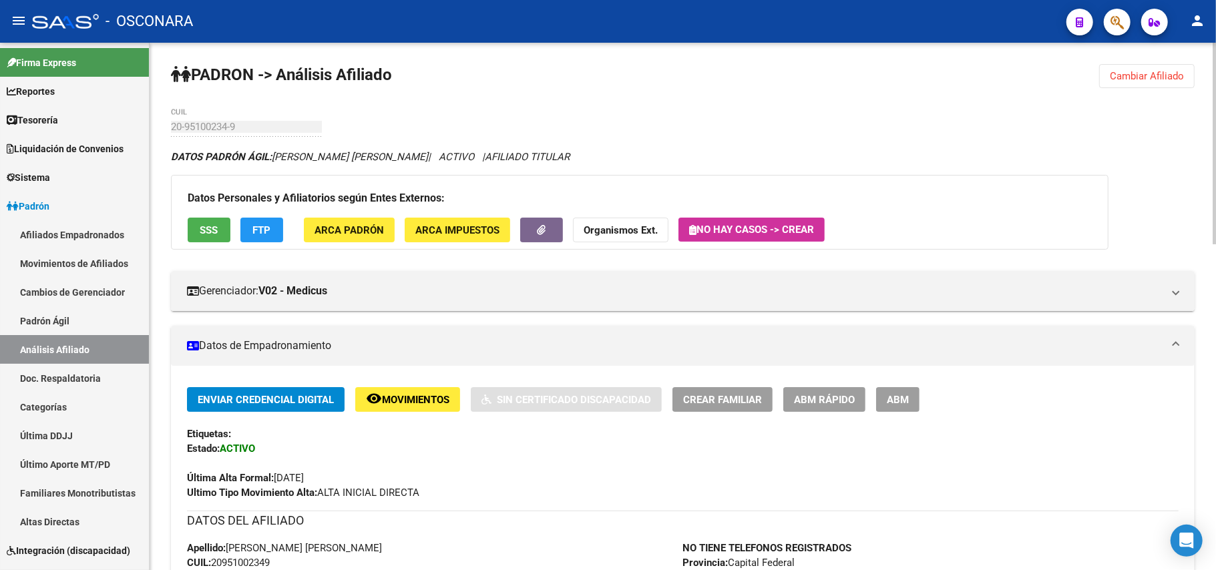
click at [215, 228] on span "SSS" at bounding box center [209, 230] width 18 height 12
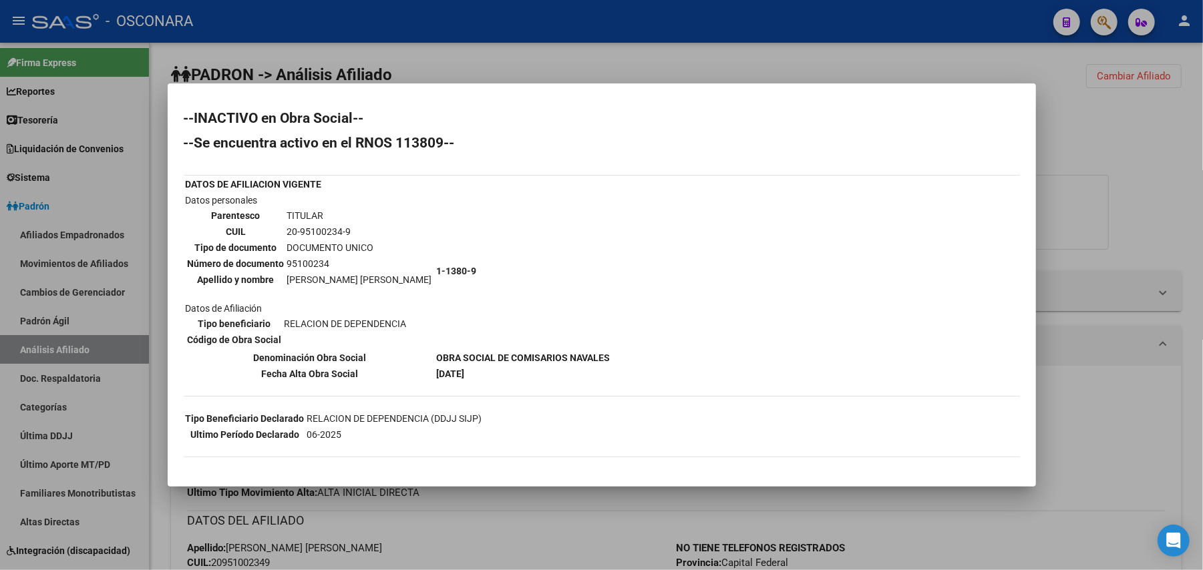
click at [562, 495] on div at bounding box center [601, 285] width 1203 height 570
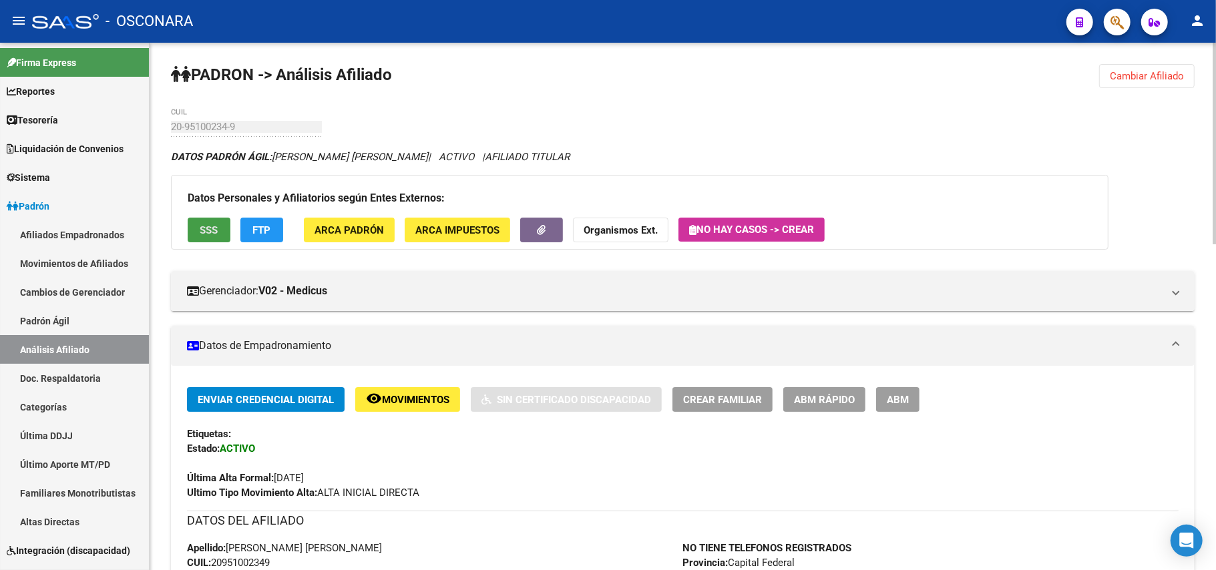
click at [223, 224] on button "SSS" at bounding box center [209, 230] width 43 height 25
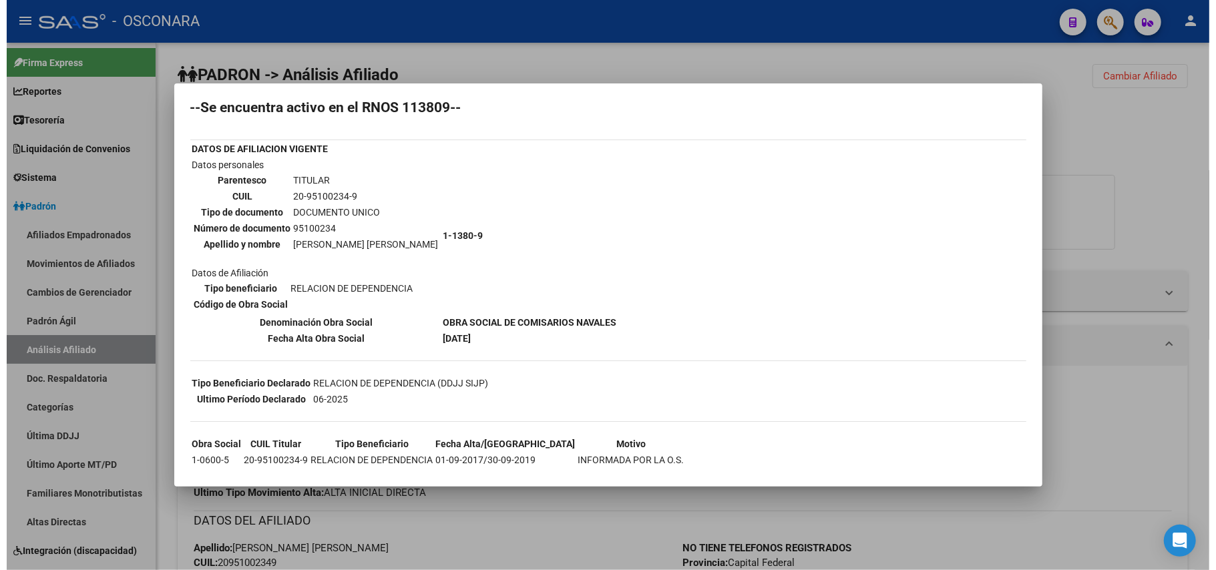
scroll to position [52, 0]
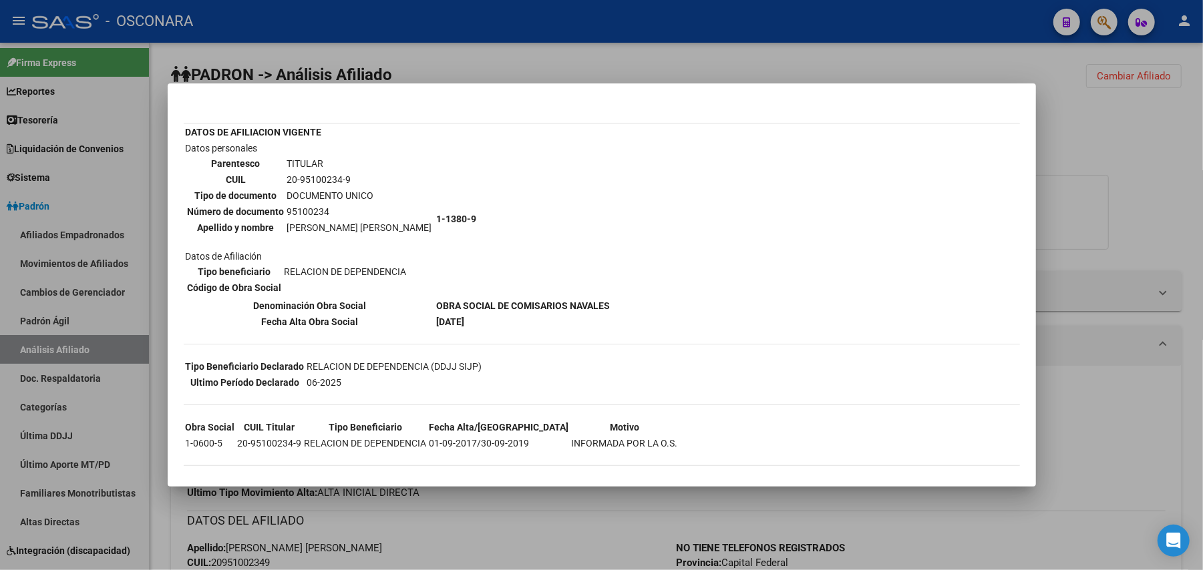
click at [538, 528] on div at bounding box center [601, 285] width 1203 height 570
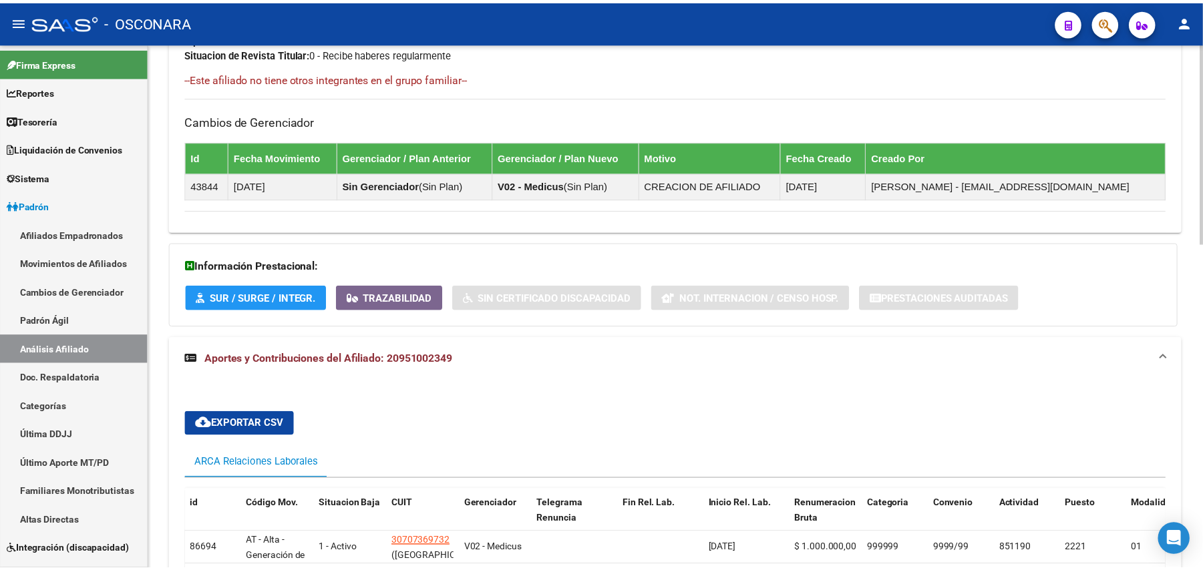
scroll to position [856, 0]
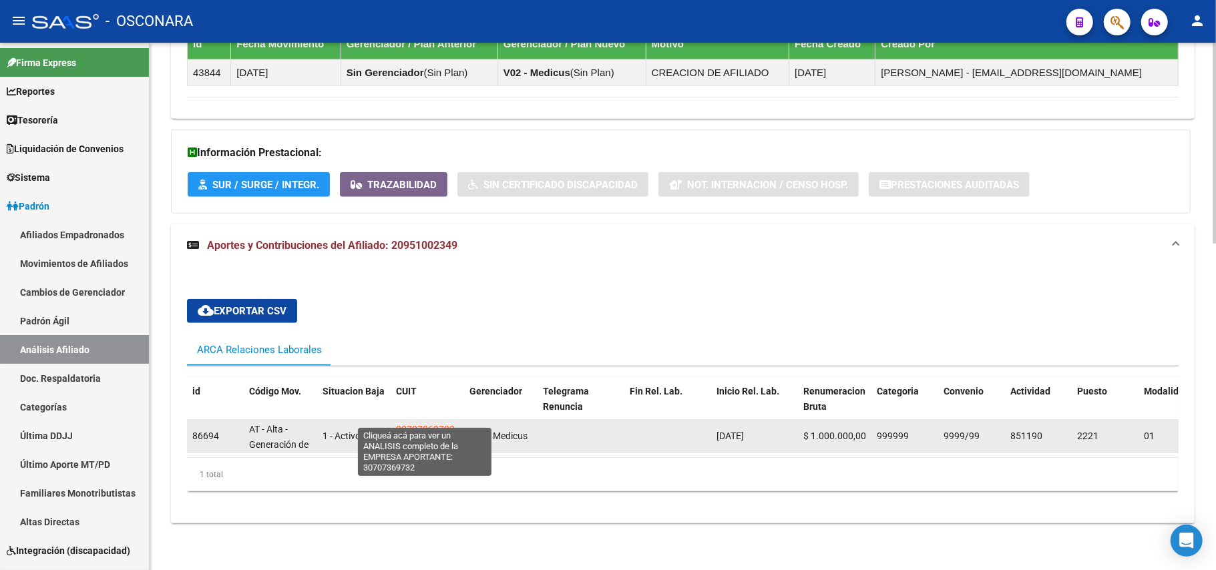
click at [439, 424] on span "30707369732" at bounding box center [425, 429] width 59 height 11
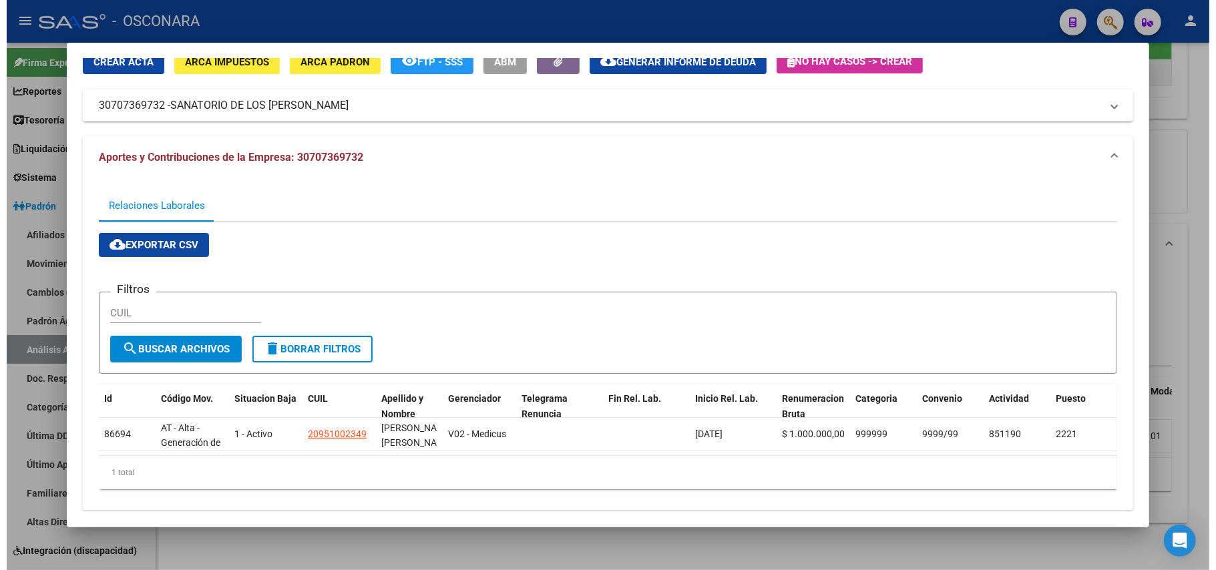
scroll to position [83, 0]
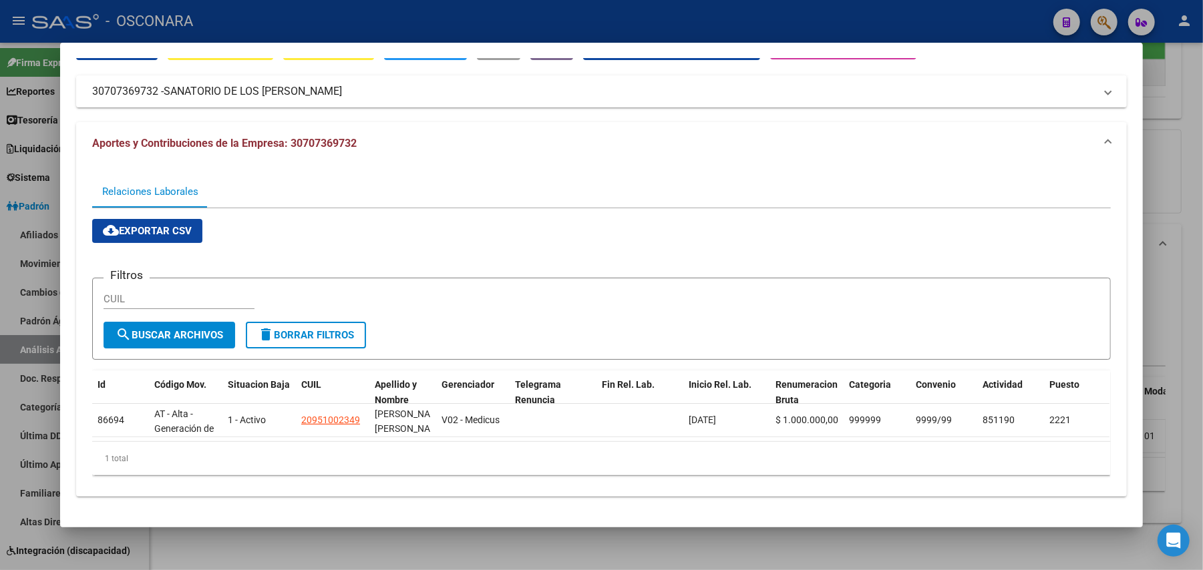
click at [409, 540] on div at bounding box center [601, 285] width 1203 height 570
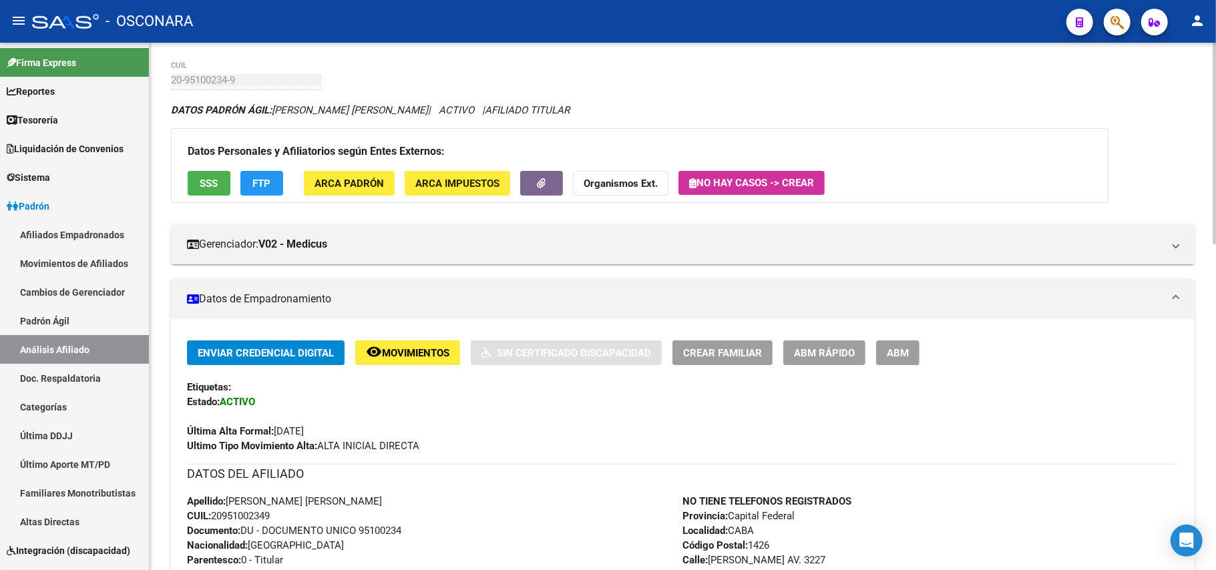
scroll to position [0, 0]
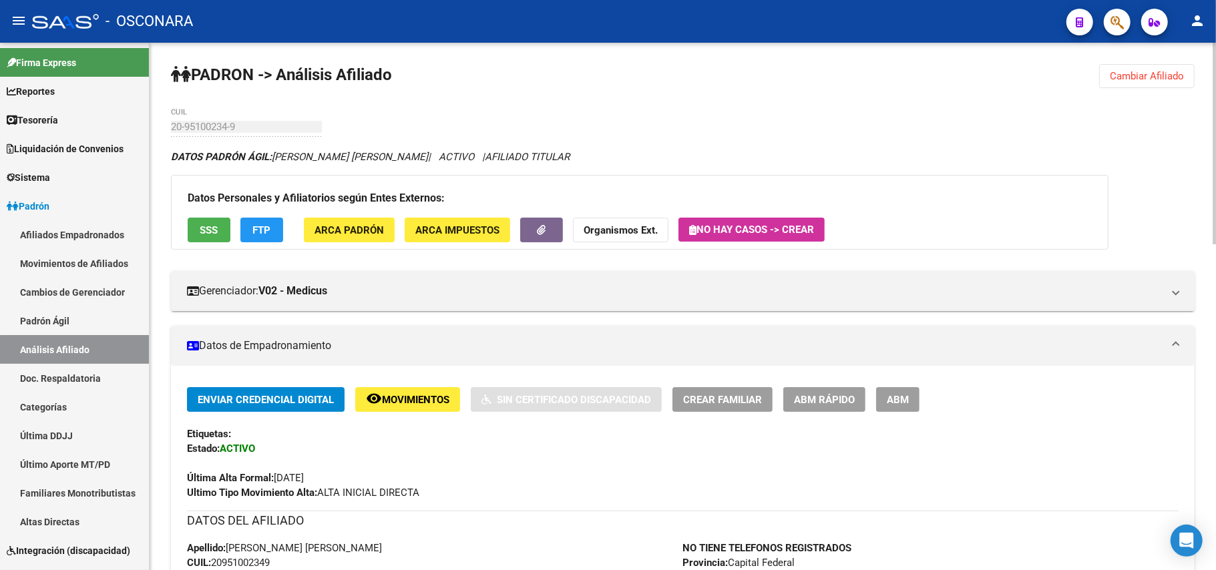
click at [410, 406] on span "Movimientos" at bounding box center [415, 400] width 67 height 12
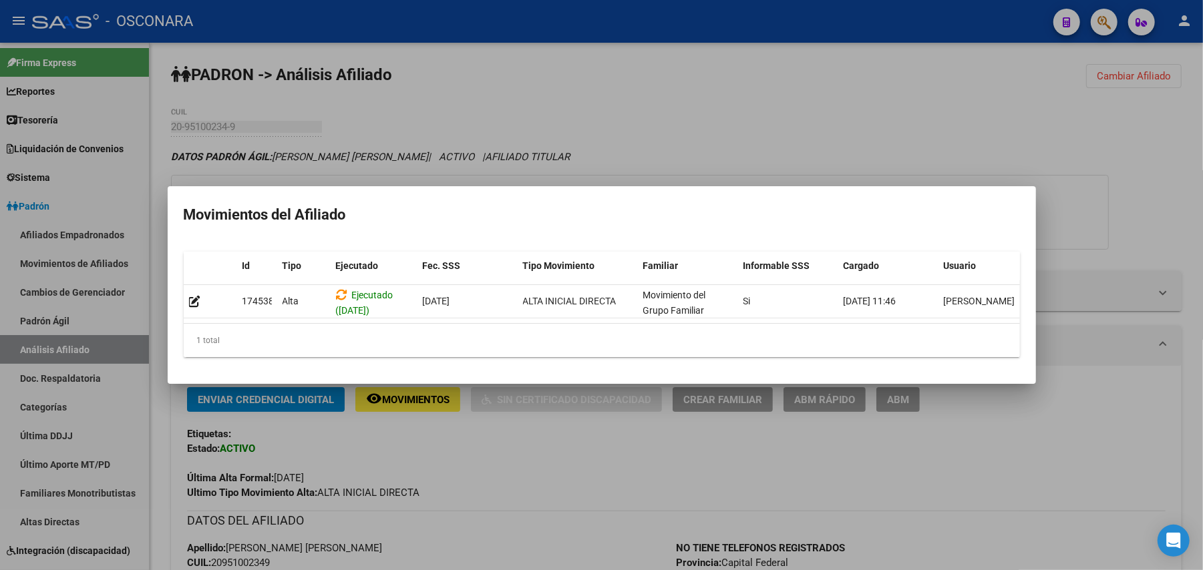
click at [786, 81] on div at bounding box center [601, 285] width 1203 height 570
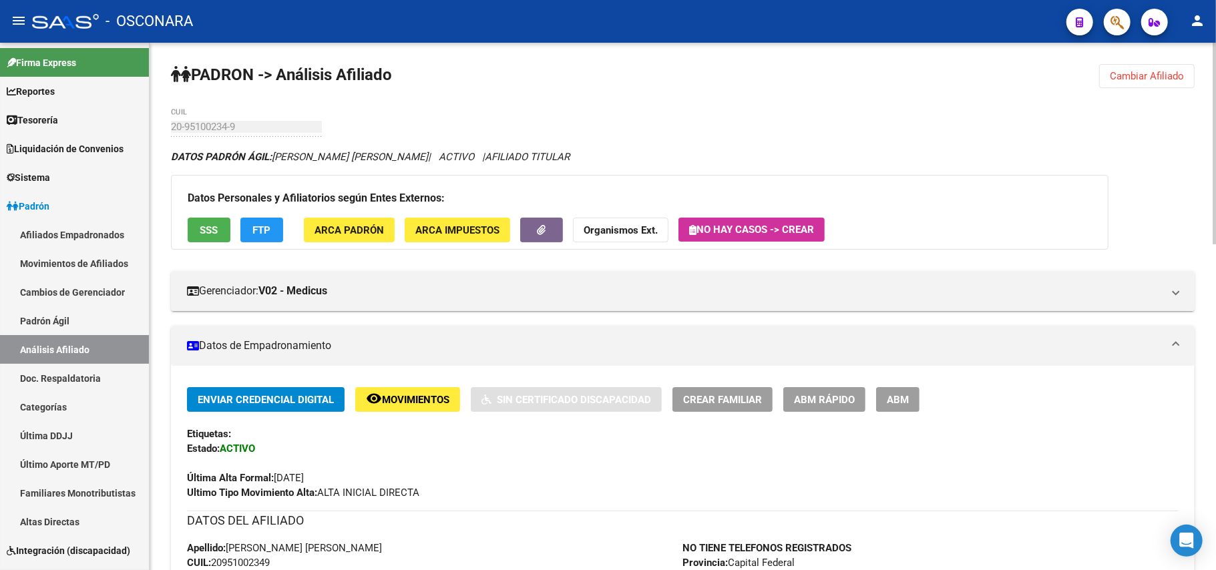
click at [216, 236] on span "SSS" at bounding box center [209, 230] width 18 height 12
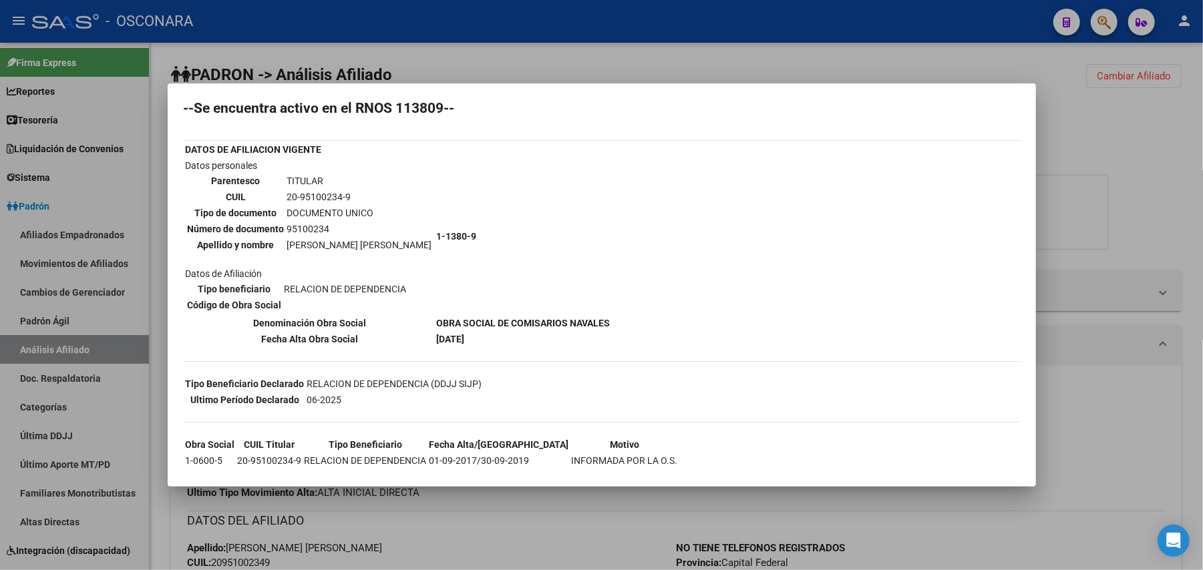
scroll to position [52, 0]
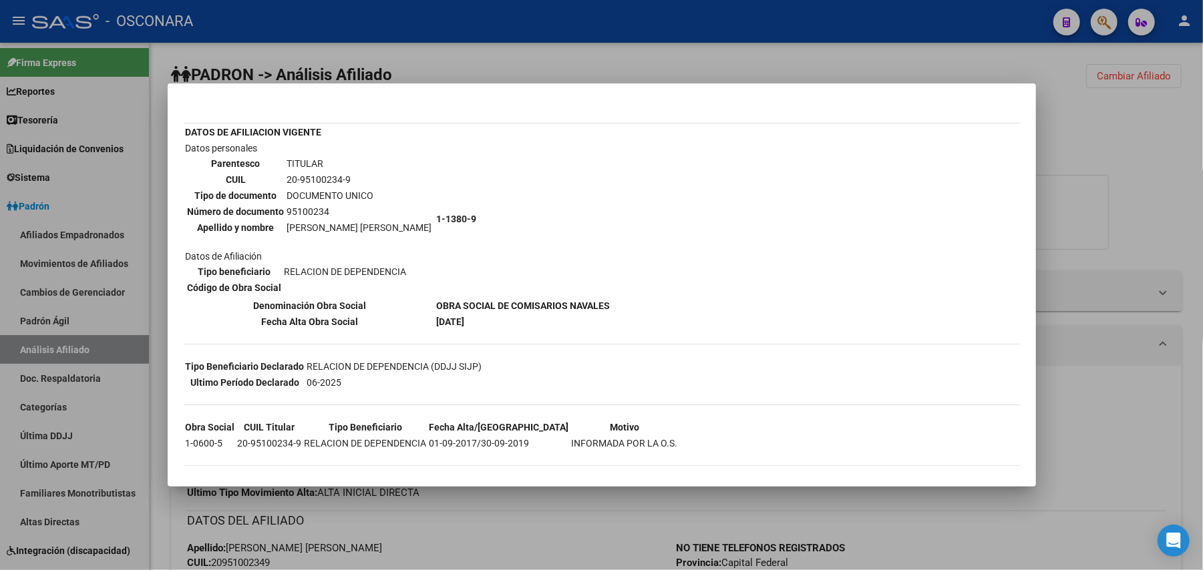
click at [511, 514] on div at bounding box center [601, 285] width 1203 height 570
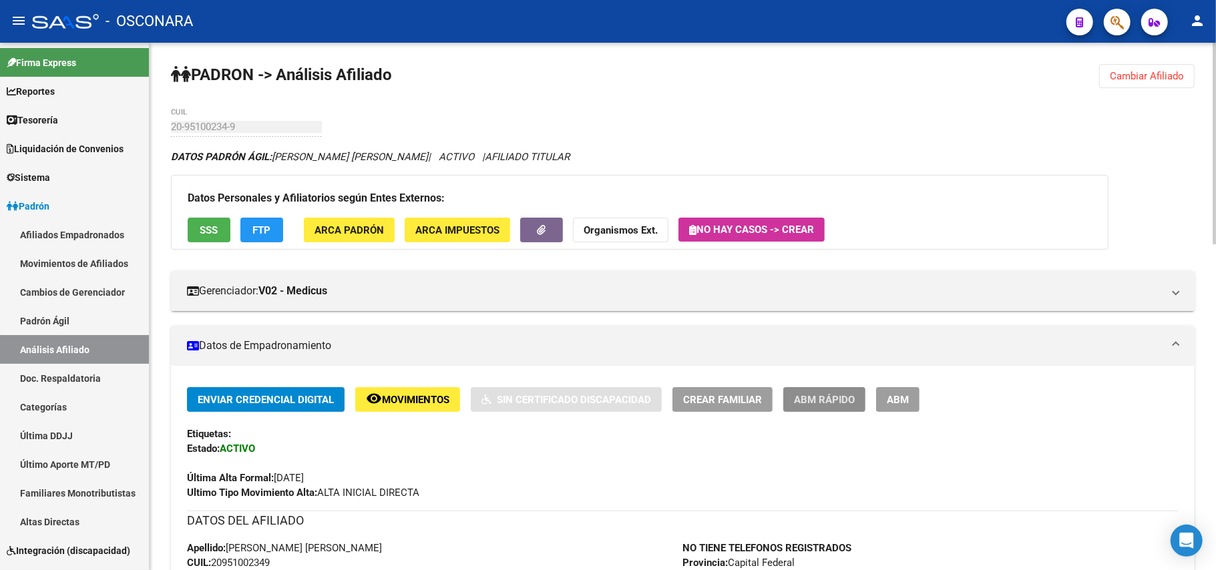
click at [818, 399] on span "ABM Rápido" at bounding box center [824, 400] width 61 height 12
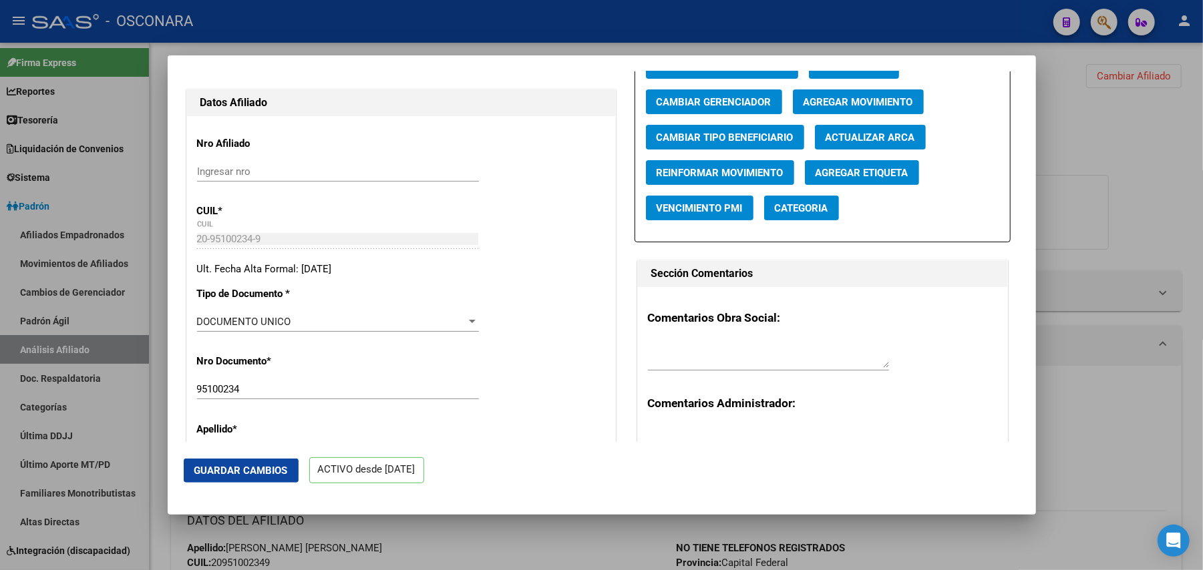
scroll to position [0, 0]
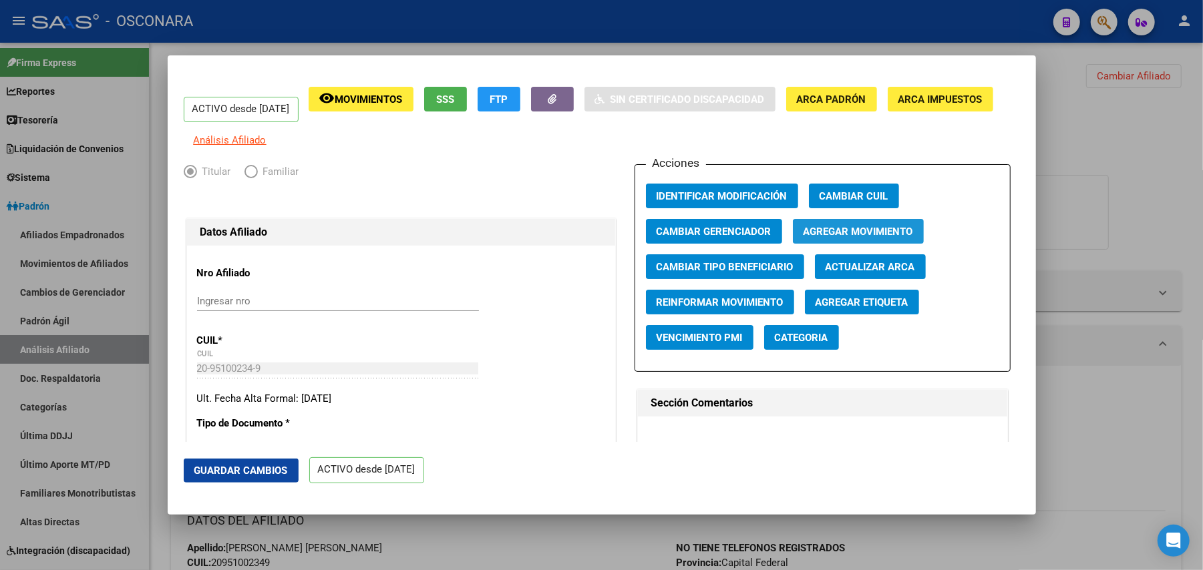
click at [907, 239] on button "Agregar Movimiento" at bounding box center [858, 231] width 131 height 25
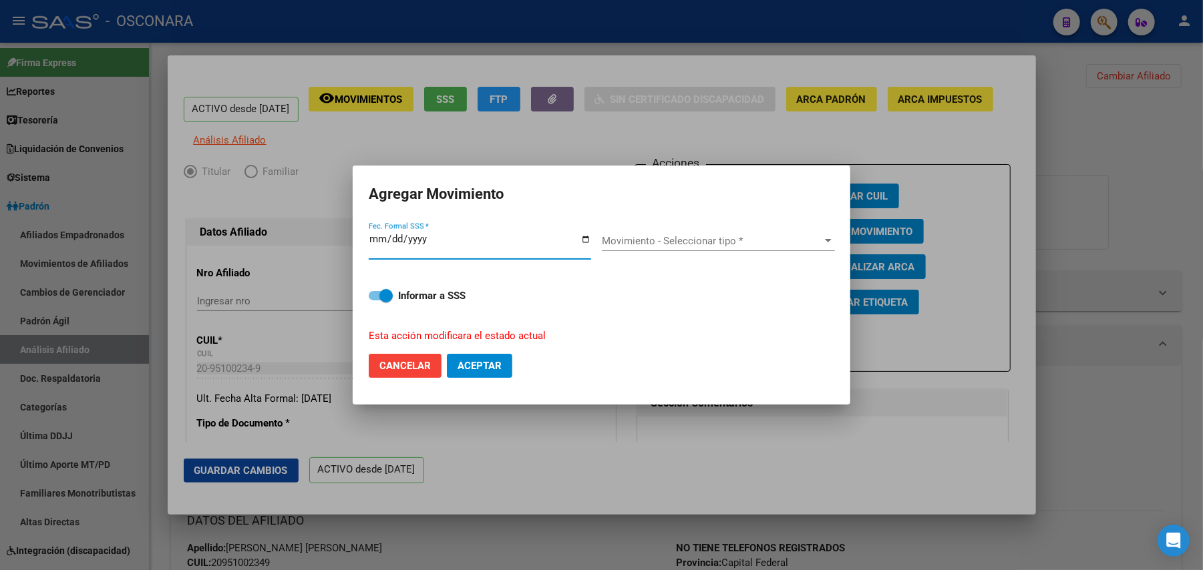
click at [763, 238] on span "Movimiento - Seleccionar tipo *" at bounding box center [712, 241] width 221 height 12
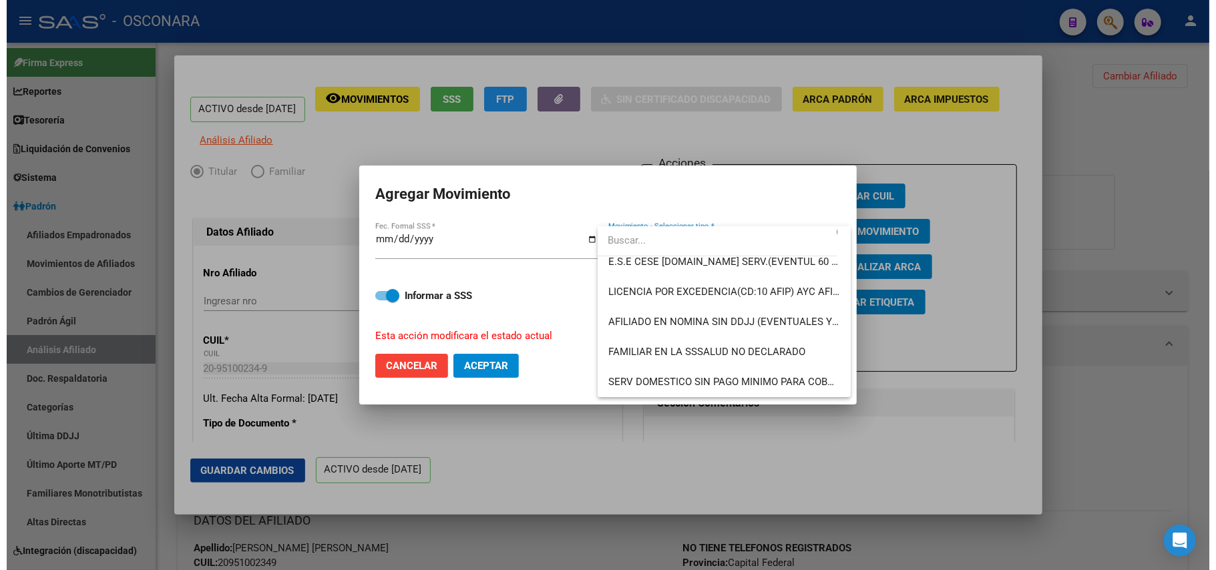
scroll to position [971, 0]
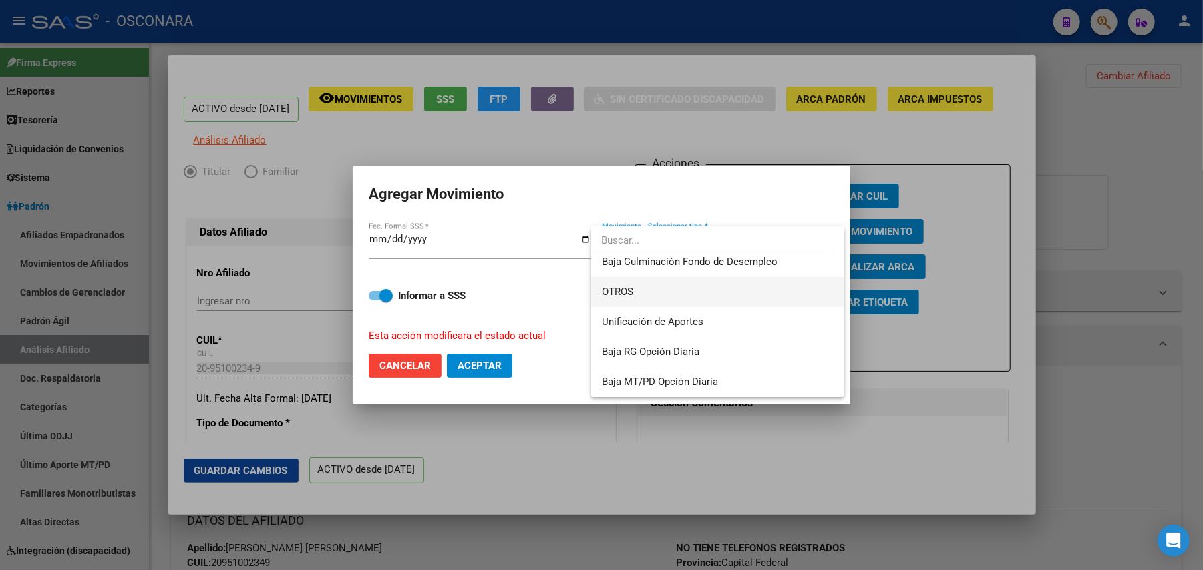
click at [645, 284] on span "OTROS" at bounding box center [718, 292] width 232 height 30
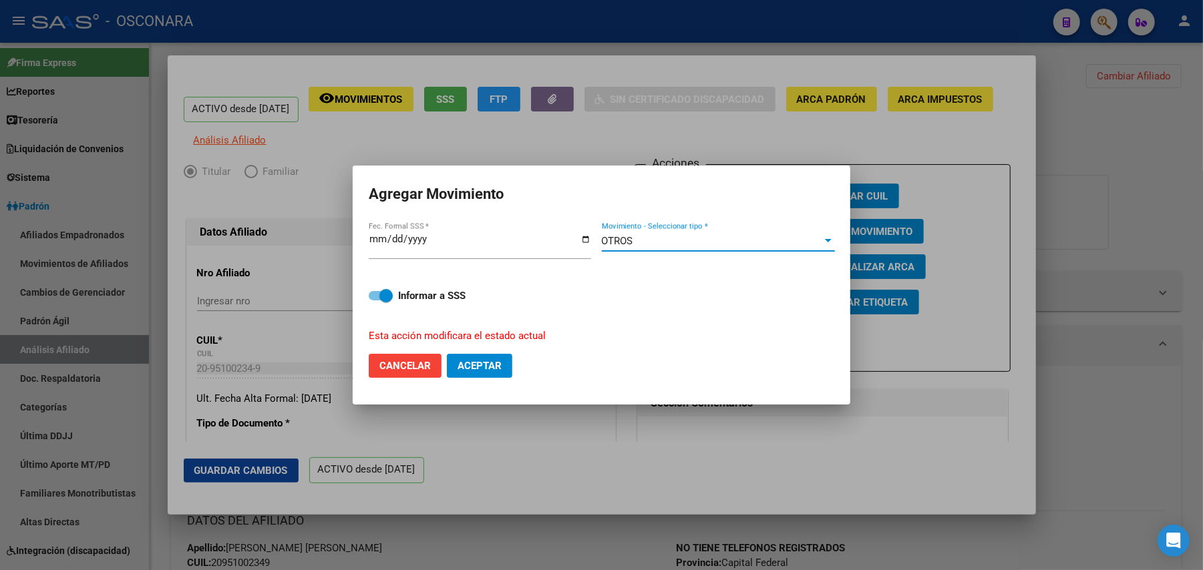
click at [378, 294] on span at bounding box center [381, 295] width 24 height 9
click at [375, 301] on input "Informar a SSS" at bounding box center [375, 301] width 1 height 1
click at [478, 361] on span "Aceptar" at bounding box center [480, 366] width 44 height 12
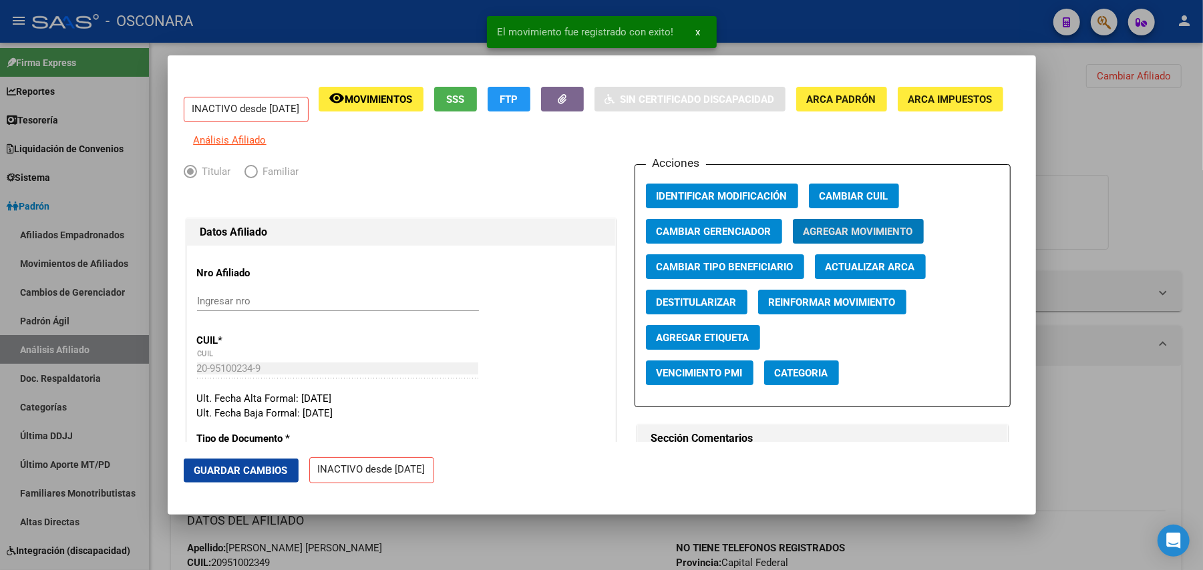
click at [282, 465] on span "Guardar Cambios" at bounding box center [241, 471] width 94 height 12
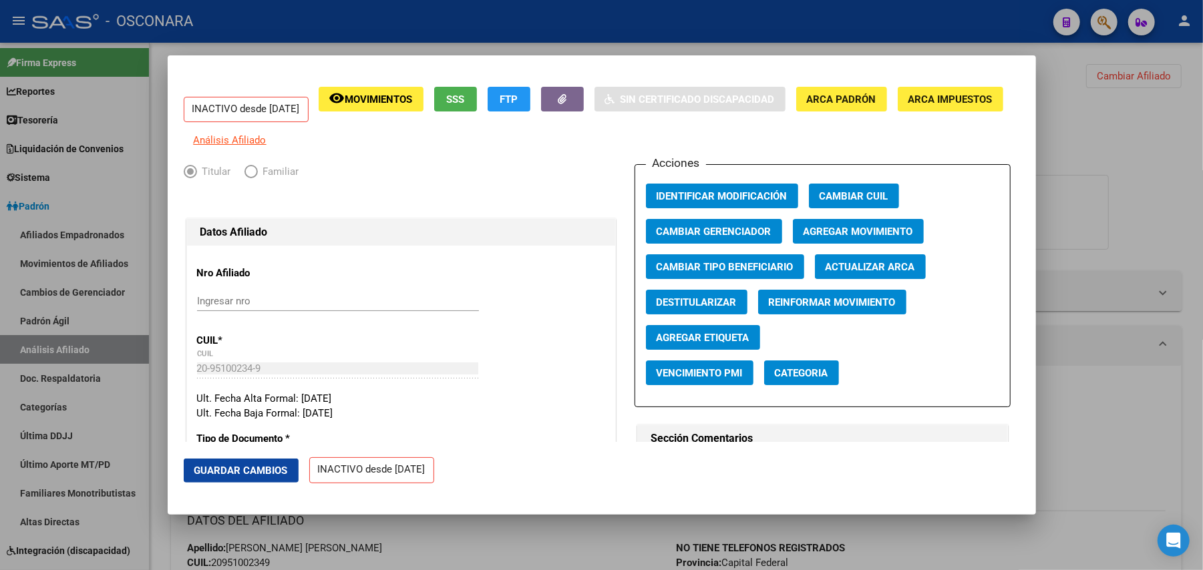
click at [592, 532] on div at bounding box center [601, 285] width 1203 height 570
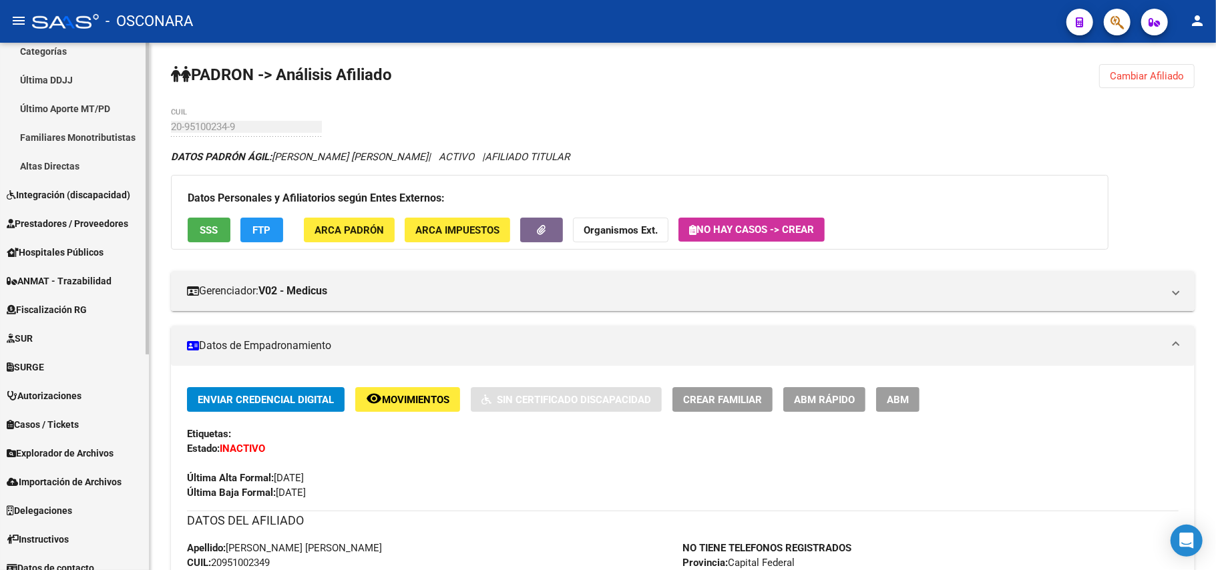
scroll to position [367, 0]
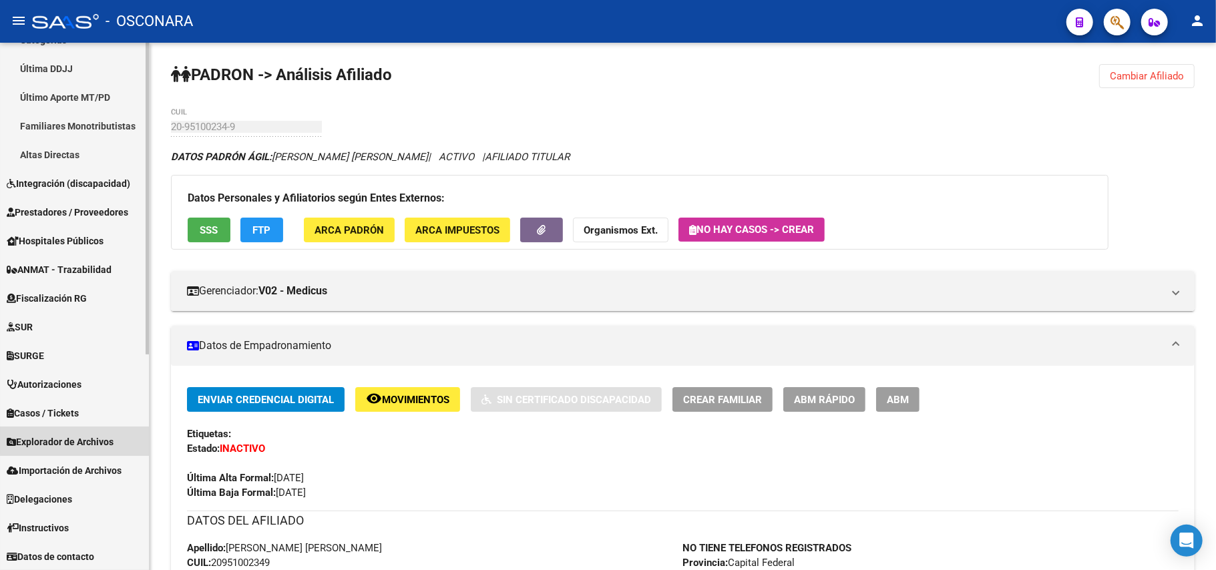
click at [113, 435] on span "Explorador de Archivos" at bounding box center [60, 442] width 107 height 15
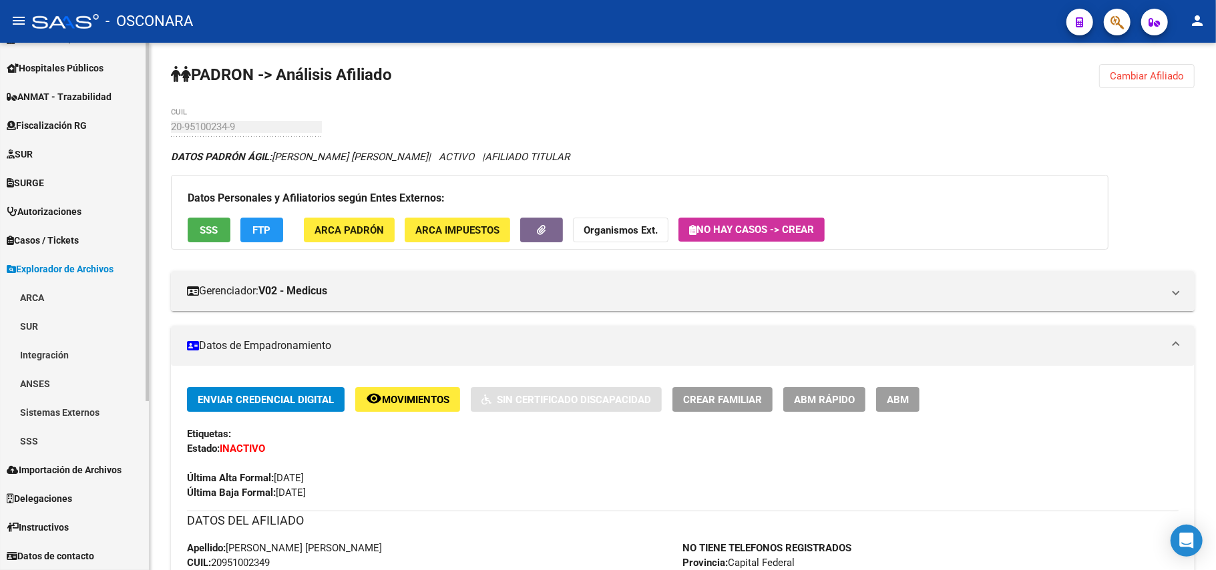
scroll to position [223, 0]
click at [78, 435] on link "SSS" at bounding box center [74, 442] width 149 height 29
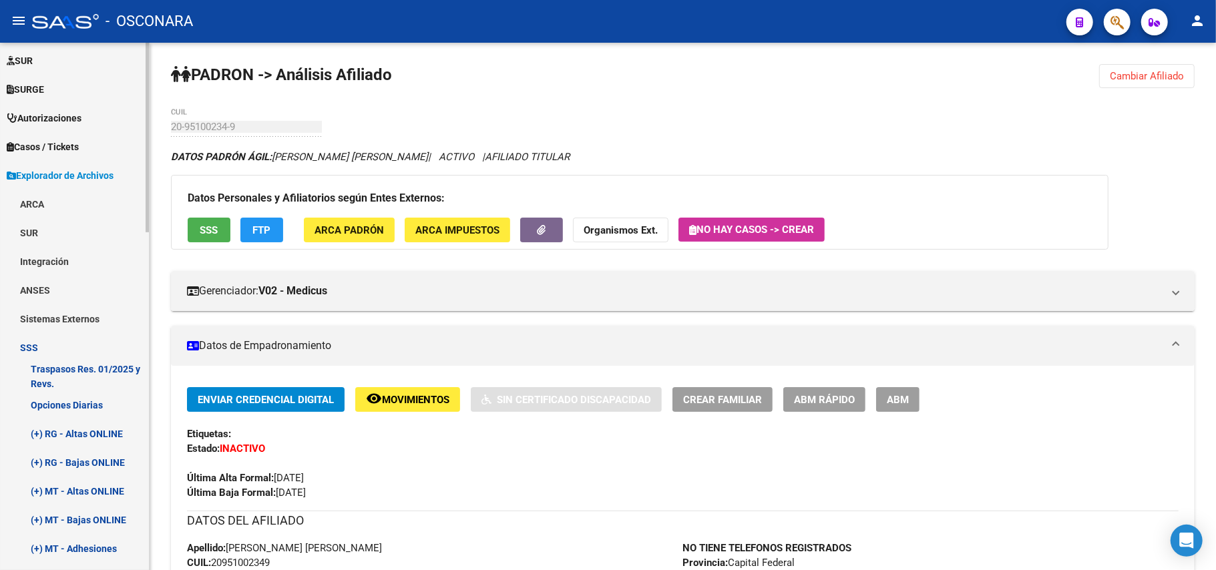
scroll to position [313, 0]
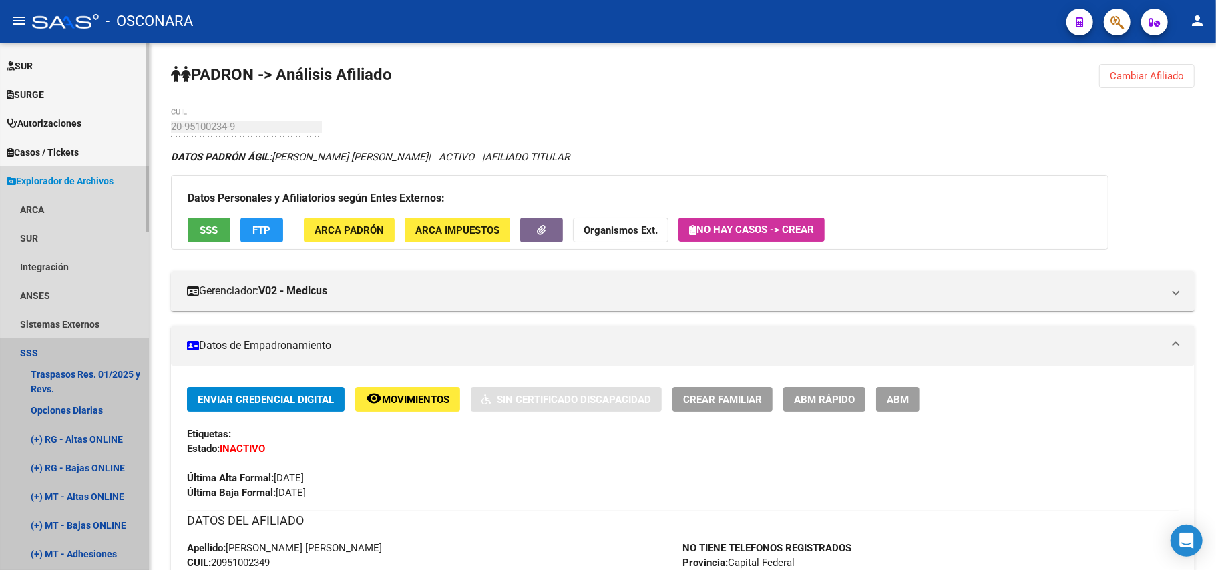
click at [77, 351] on link "SSS" at bounding box center [74, 353] width 149 height 29
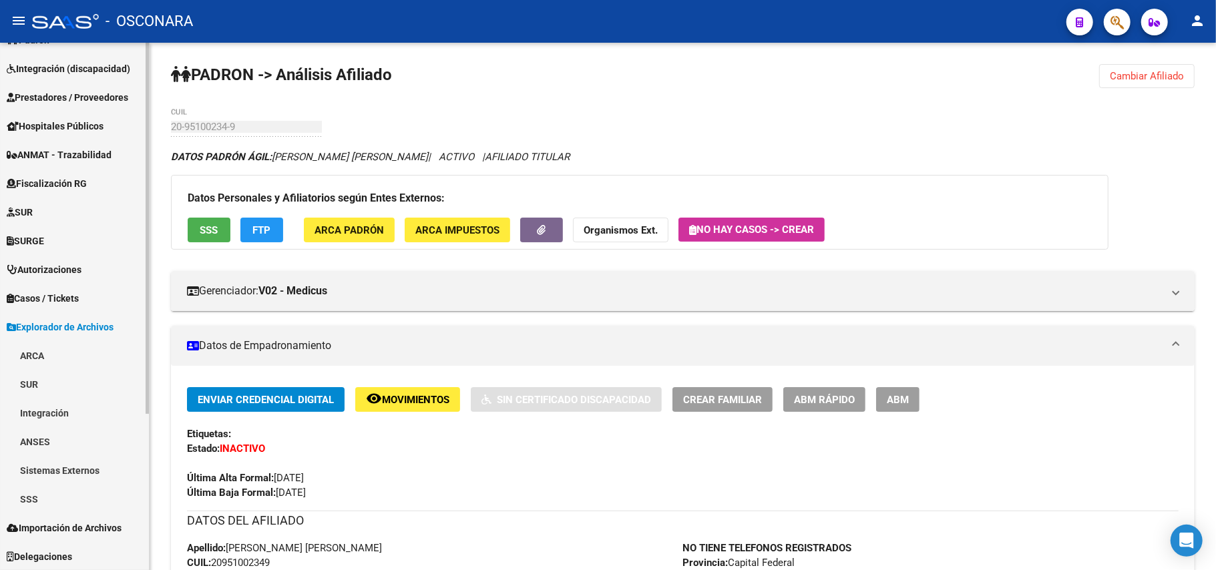
scroll to position [135, 0]
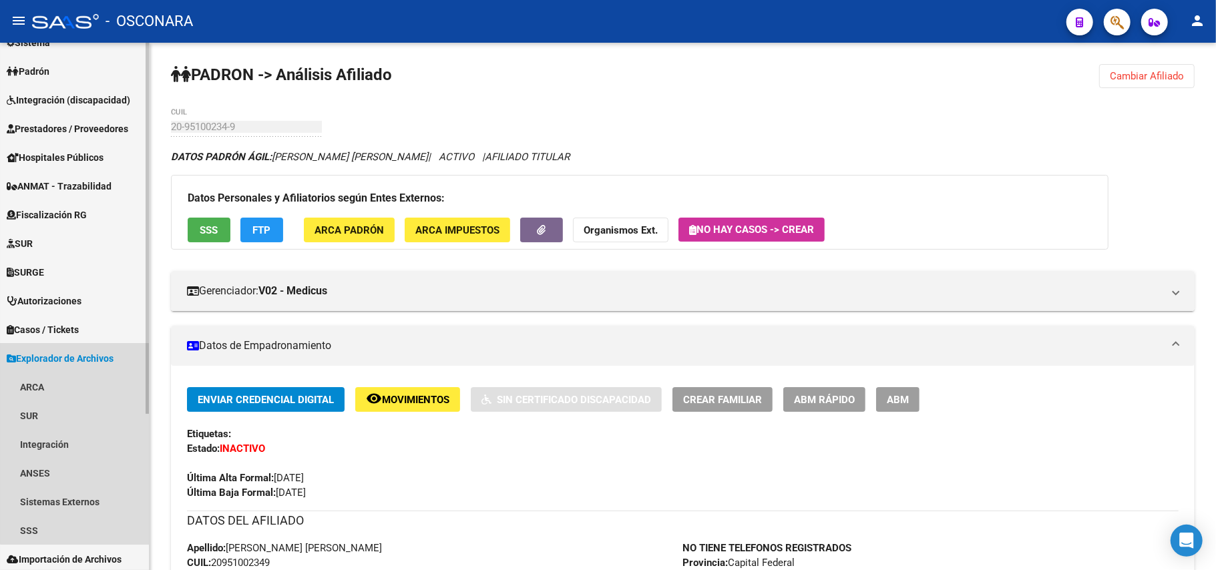
click at [92, 359] on span "Explorador de Archivos" at bounding box center [60, 358] width 107 height 15
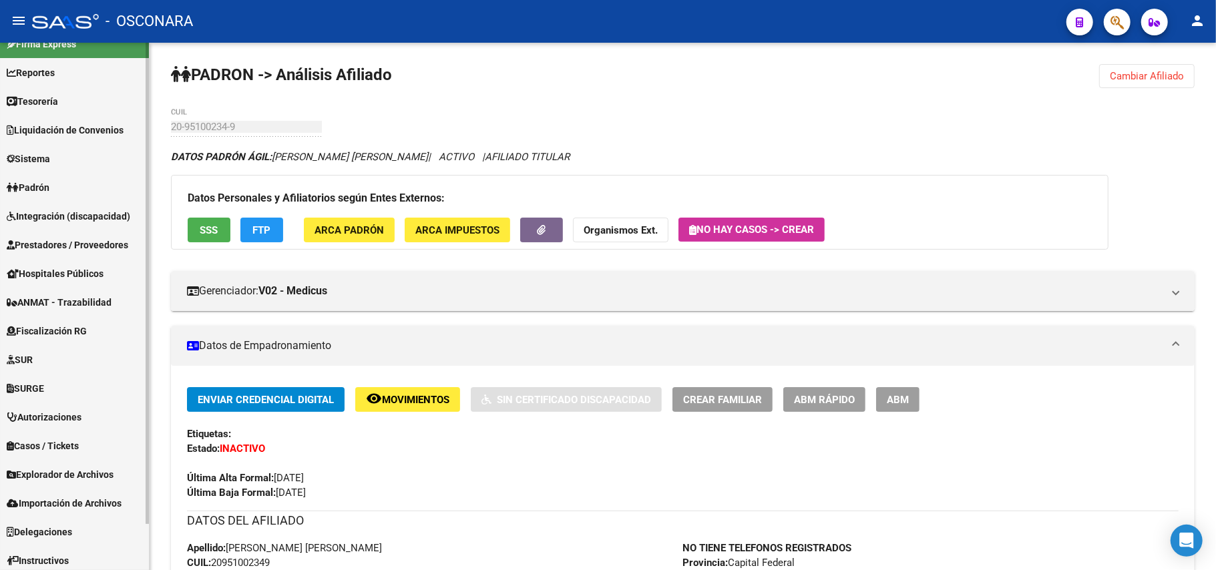
scroll to position [0, 0]
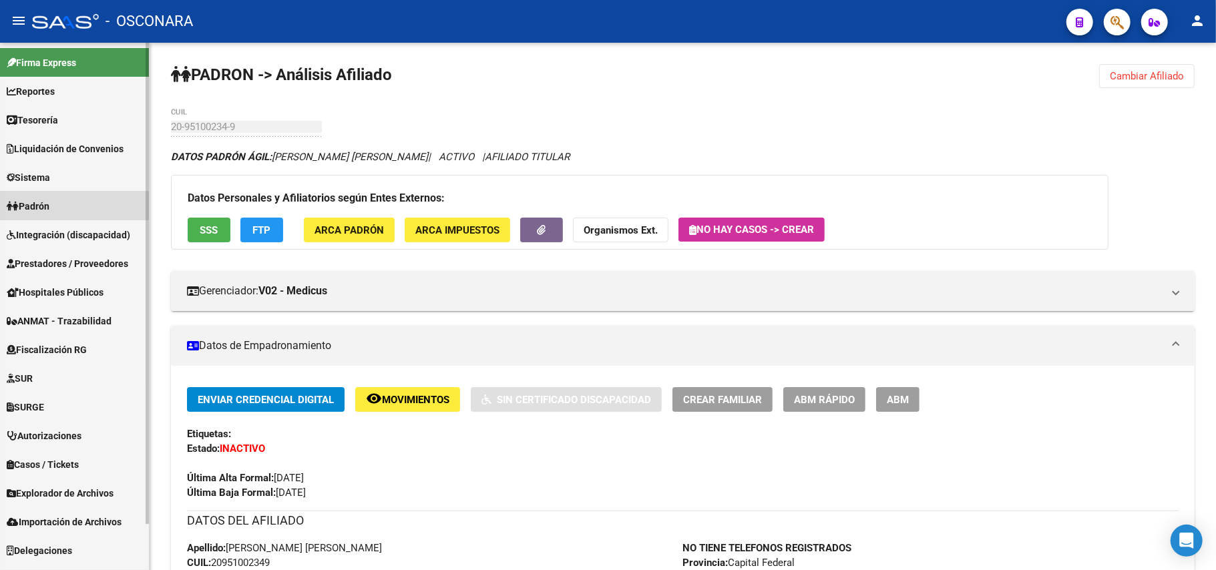
click at [59, 204] on link "Padrón" at bounding box center [74, 206] width 149 height 29
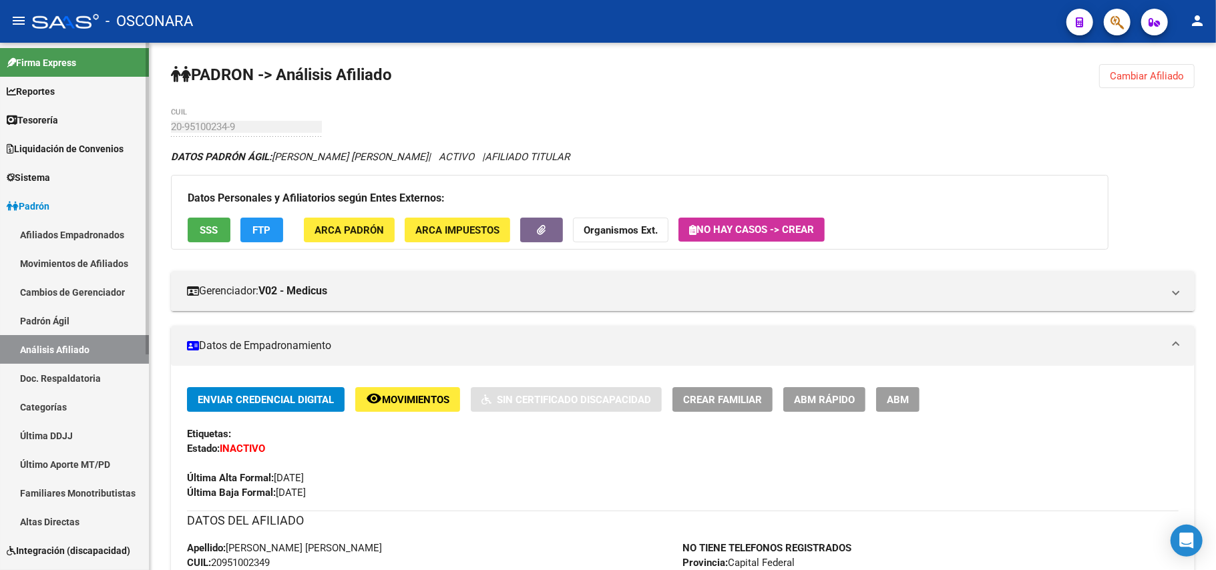
click at [73, 351] on link "Análisis Afiliado" at bounding box center [74, 349] width 149 height 29
click at [73, 345] on link "Análisis Afiliado" at bounding box center [74, 349] width 149 height 29
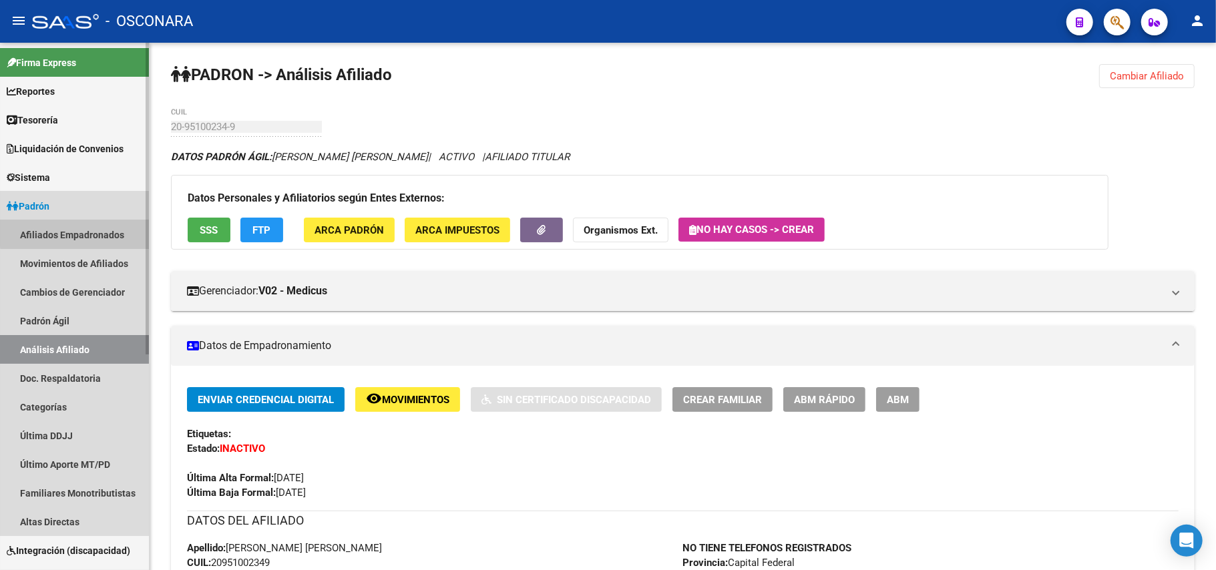
click at [83, 233] on link "Afiliados Empadronados" at bounding box center [74, 234] width 149 height 29
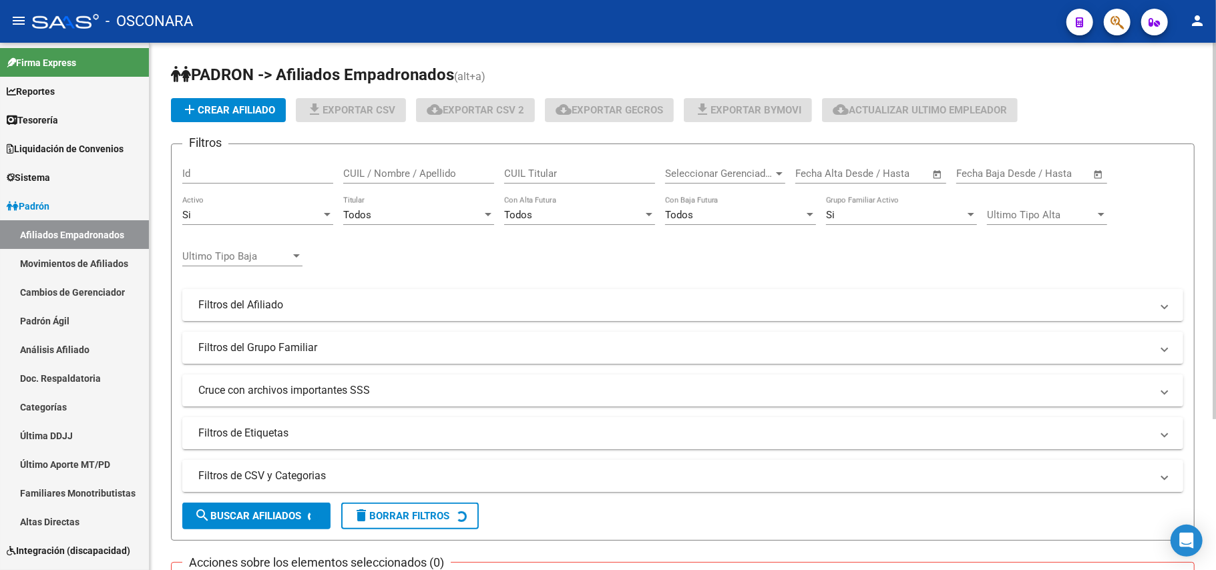
click at [243, 476] on mat-panel-title "Filtros de CSV y Categorias" at bounding box center [674, 476] width 953 height 15
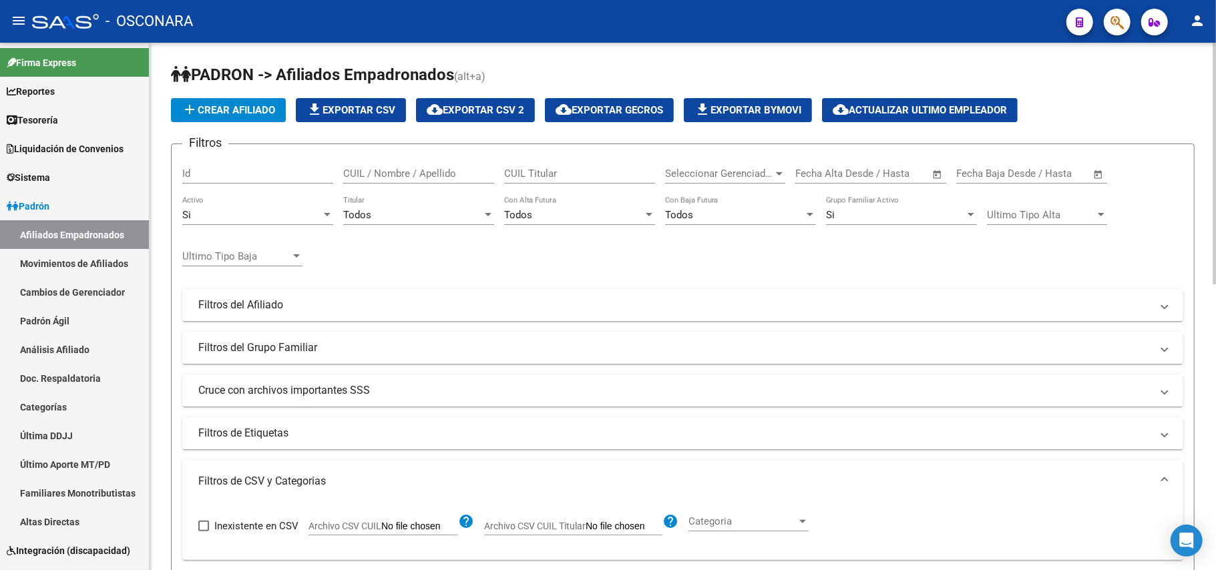
click at [355, 525] on span "Archivo CSV CUIL" at bounding box center [345, 526] width 73 height 11
click at [381, 525] on input "Archivo CSV CUIL" at bounding box center [419, 527] width 77 height 12
click at [429, 211] on div "Todos" at bounding box center [412, 215] width 139 height 12
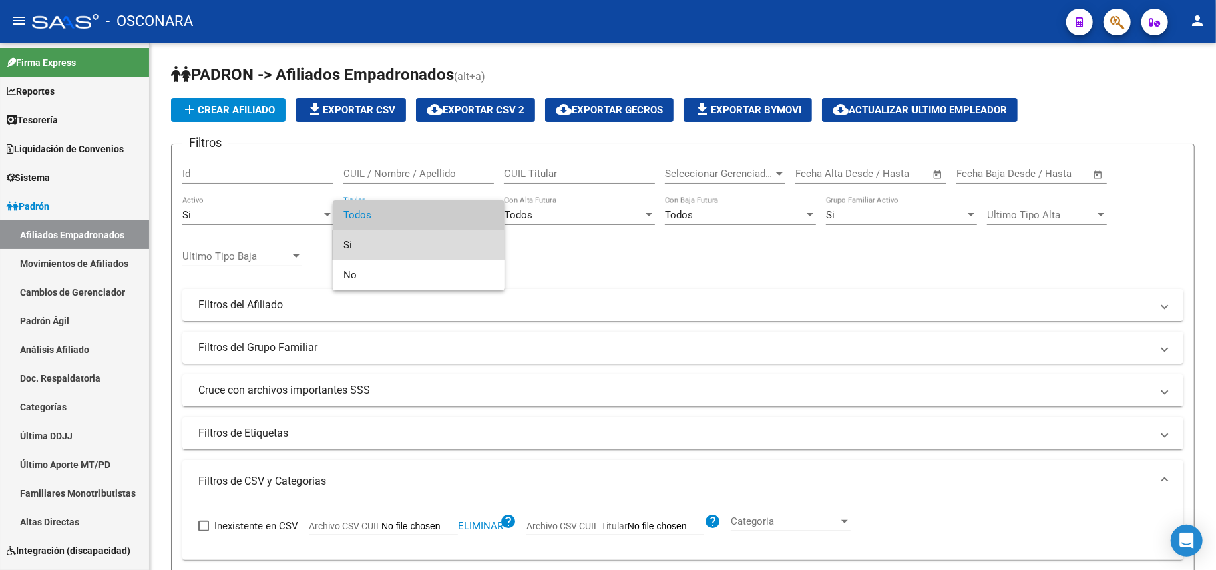
click at [362, 246] on span "Si" at bounding box center [418, 245] width 151 height 30
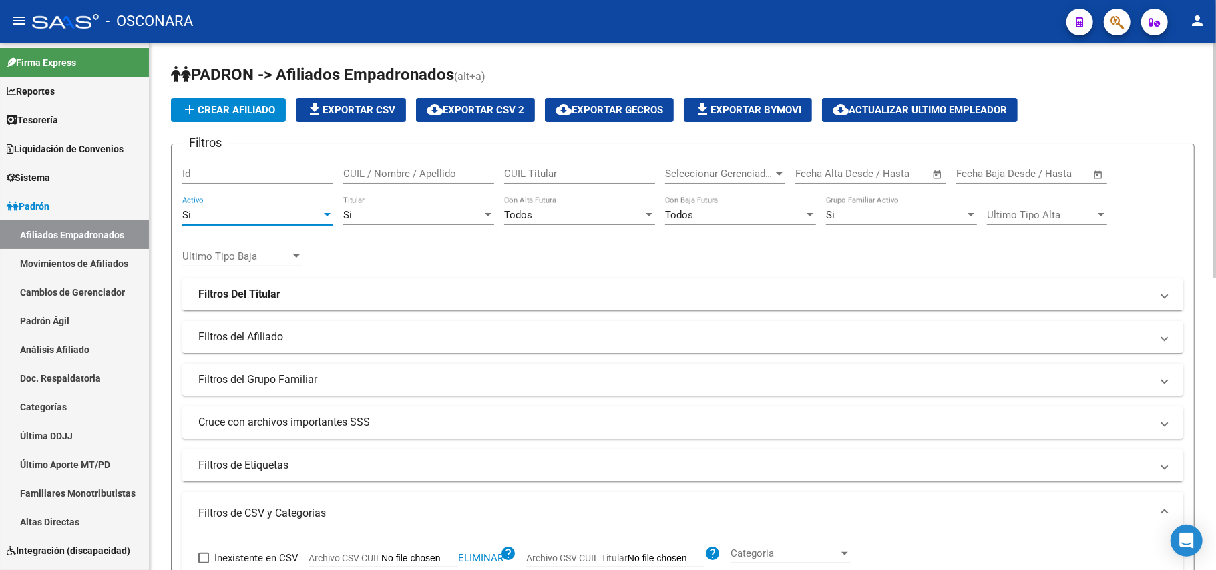
click at [324, 212] on div at bounding box center [327, 215] width 12 height 11
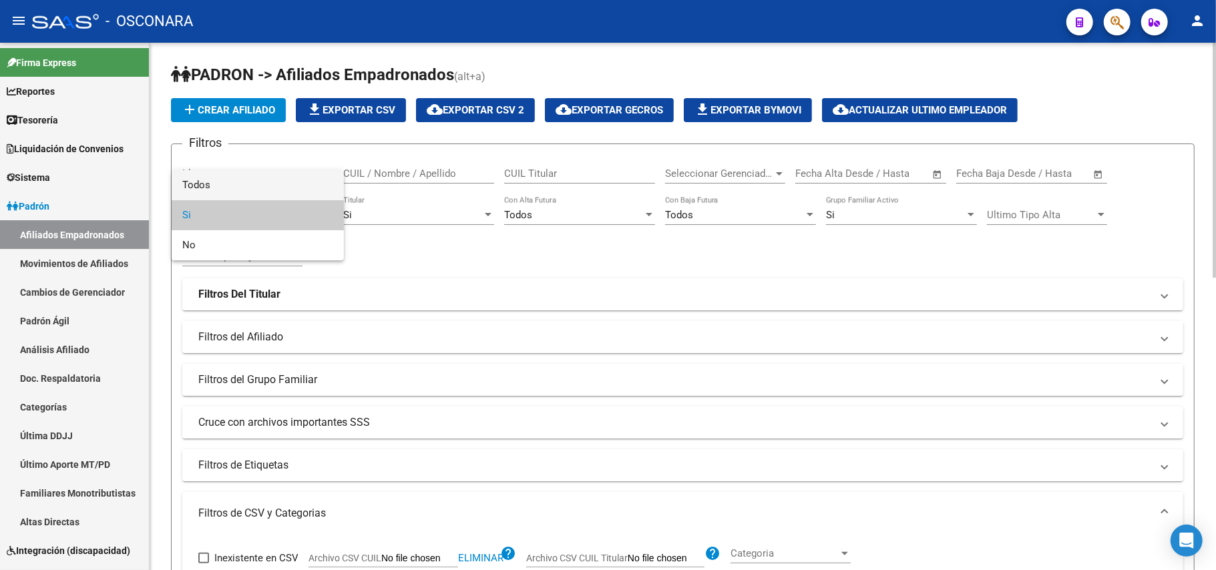
click at [226, 184] on span "Todos" at bounding box center [257, 185] width 151 height 30
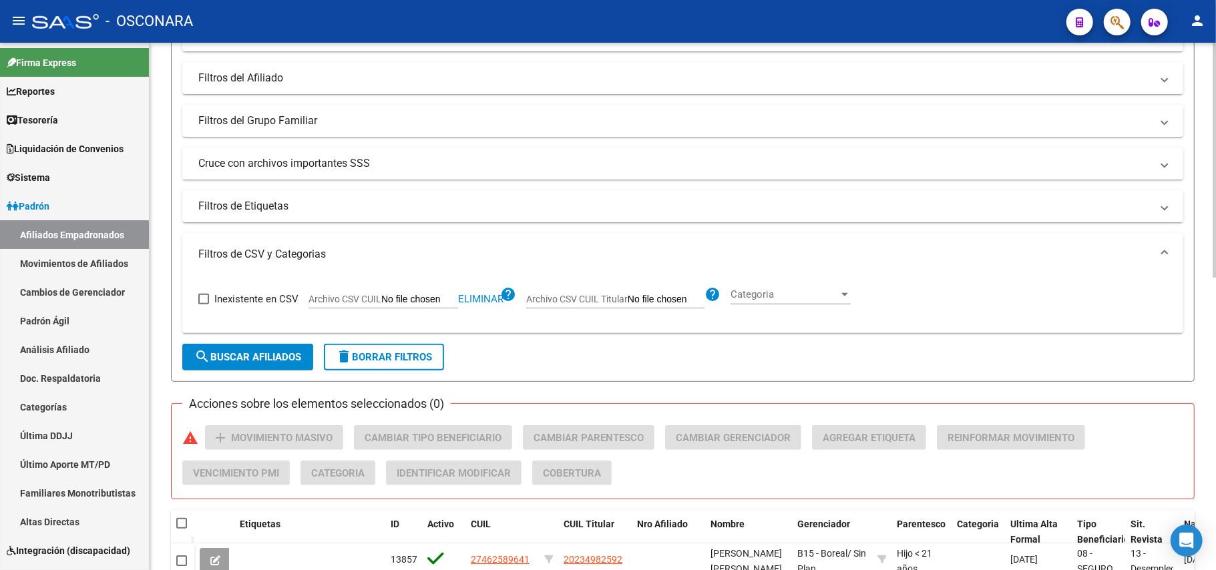
scroll to position [267, 0]
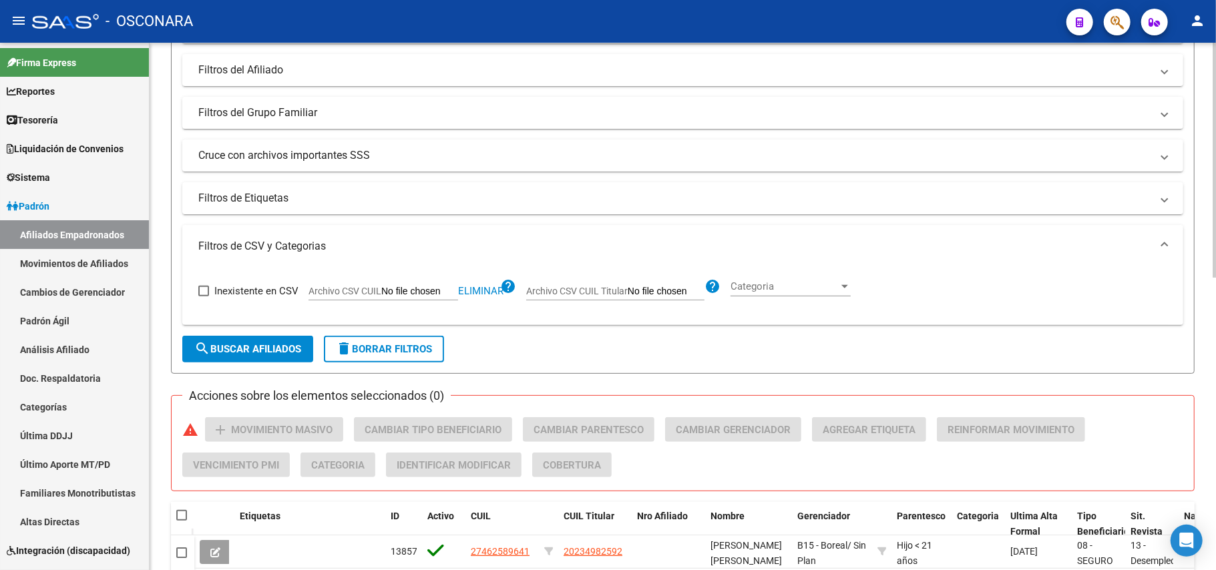
click at [262, 343] on button "search Buscar Afiliados" at bounding box center [247, 349] width 131 height 27
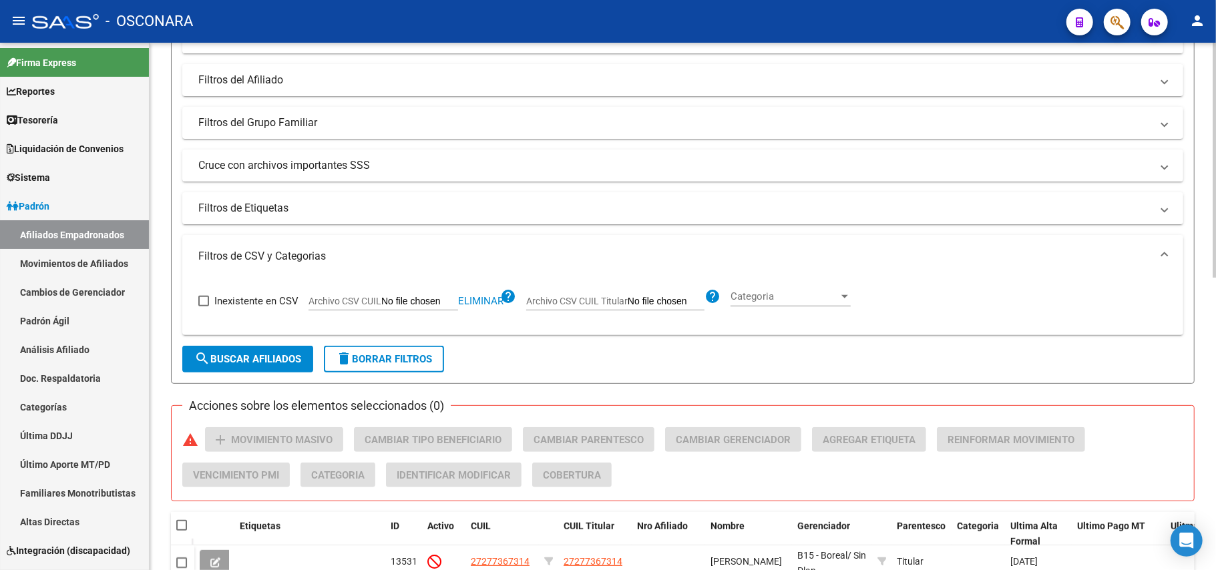
scroll to position [33, 0]
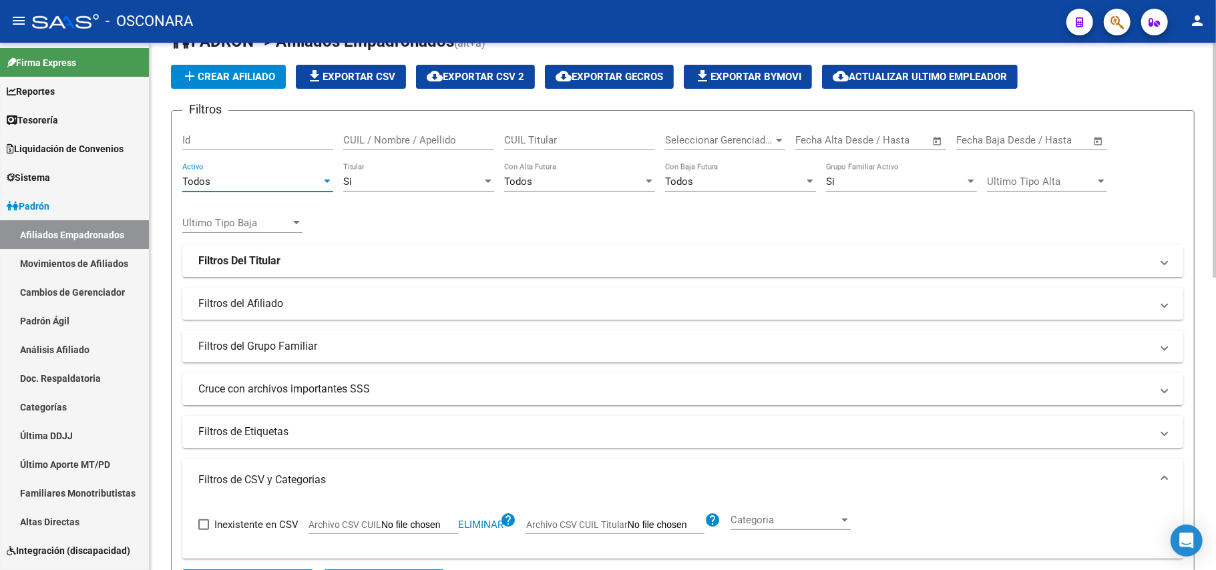
click at [313, 179] on div "Todos" at bounding box center [251, 182] width 139 height 12
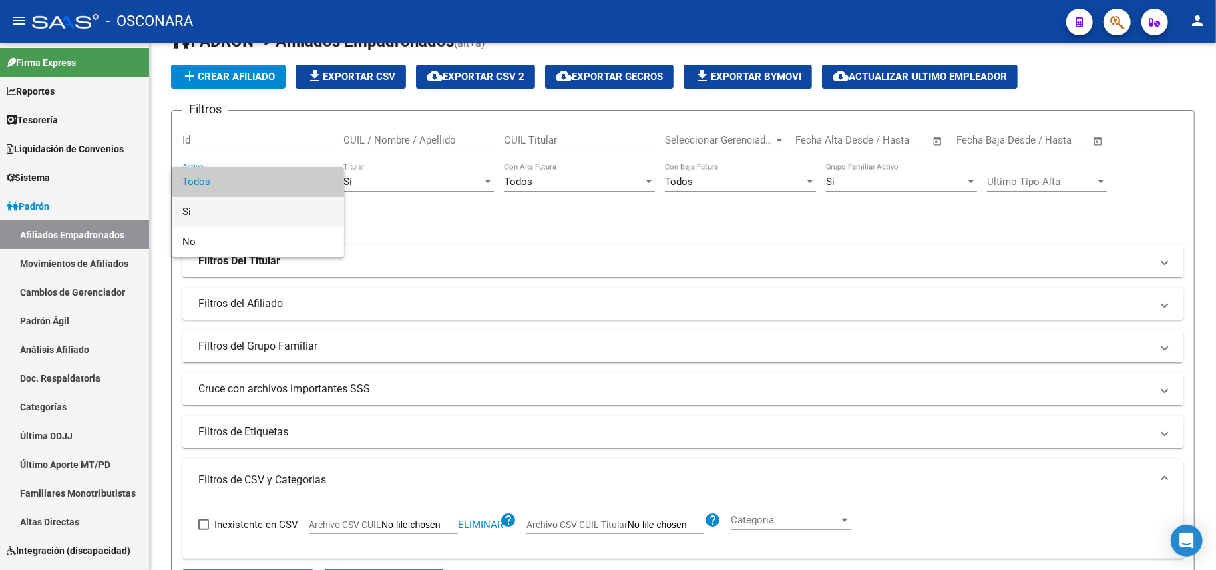
click at [234, 204] on span "Si" at bounding box center [257, 212] width 151 height 30
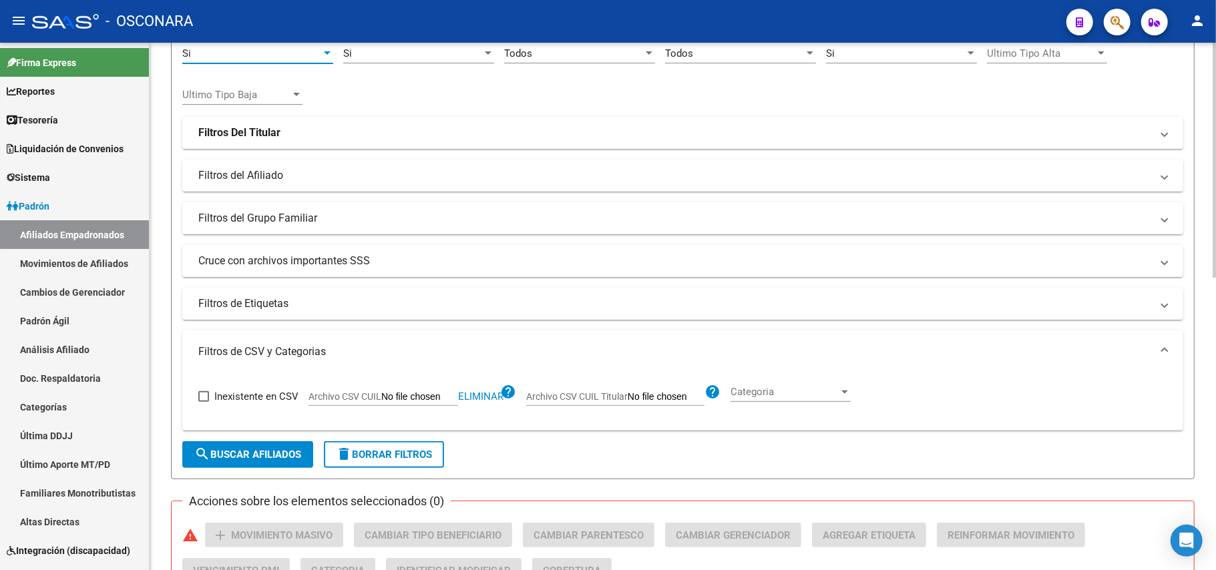
scroll to position [301, 0]
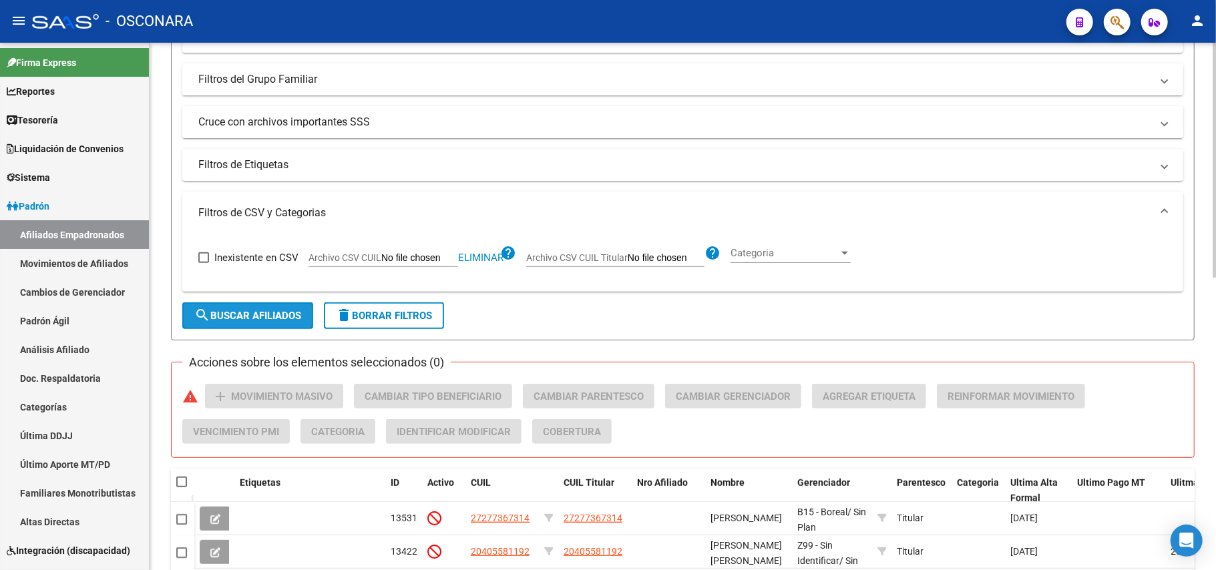
click at [282, 305] on button "search Buscar Afiliados" at bounding box center [247, 316] width 131 height 27
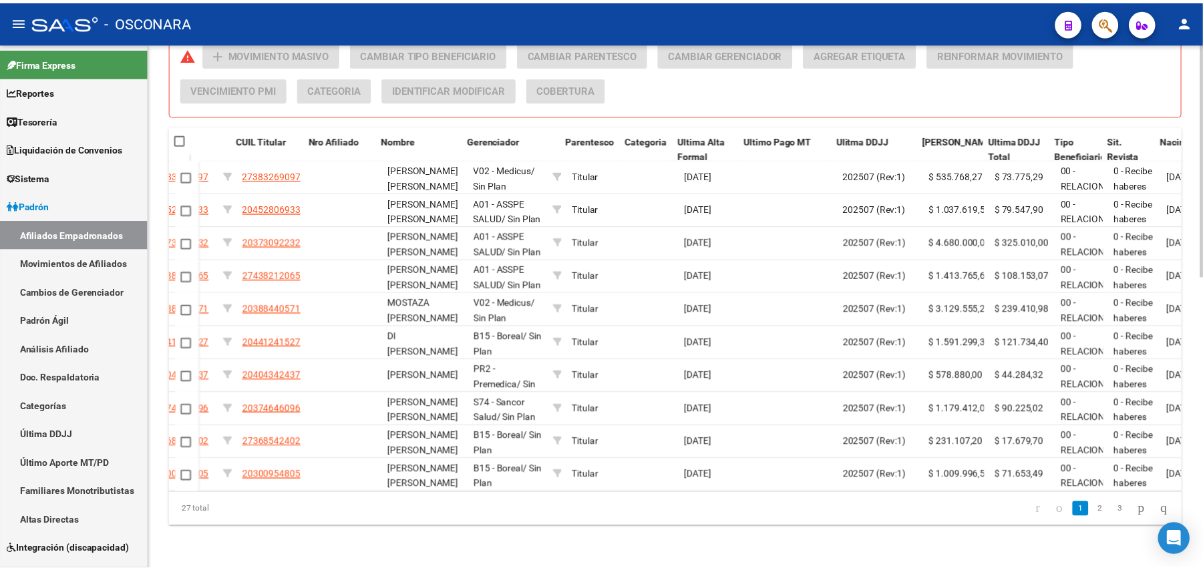
scroll to position [0, 343]
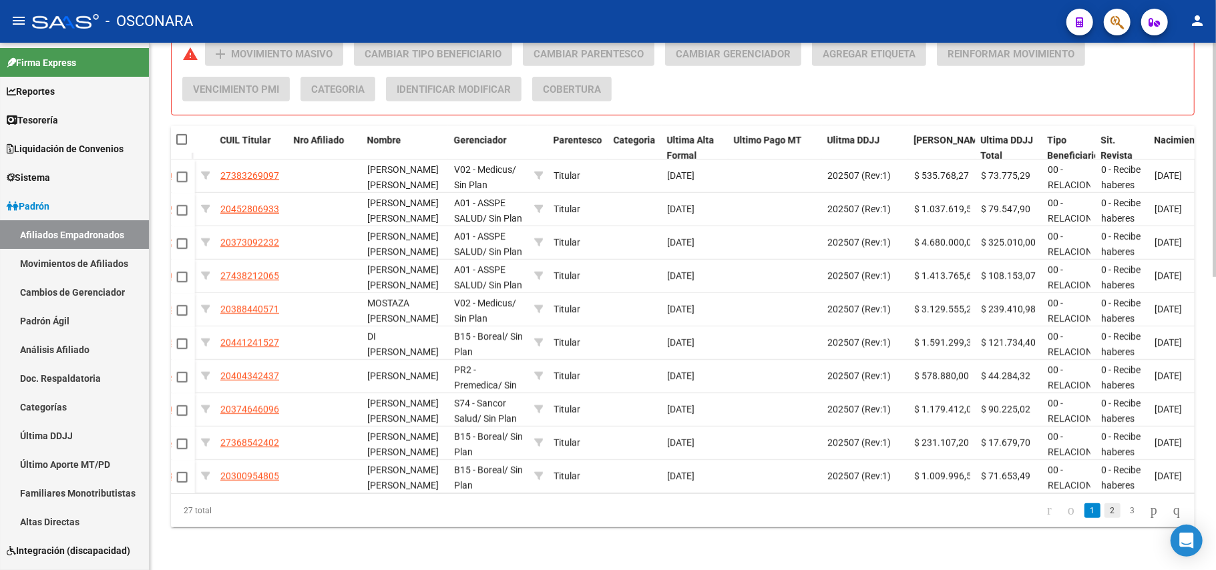
click at [1105, 511] on link "2" at bounding box center [1113, 511] width 16 height 15
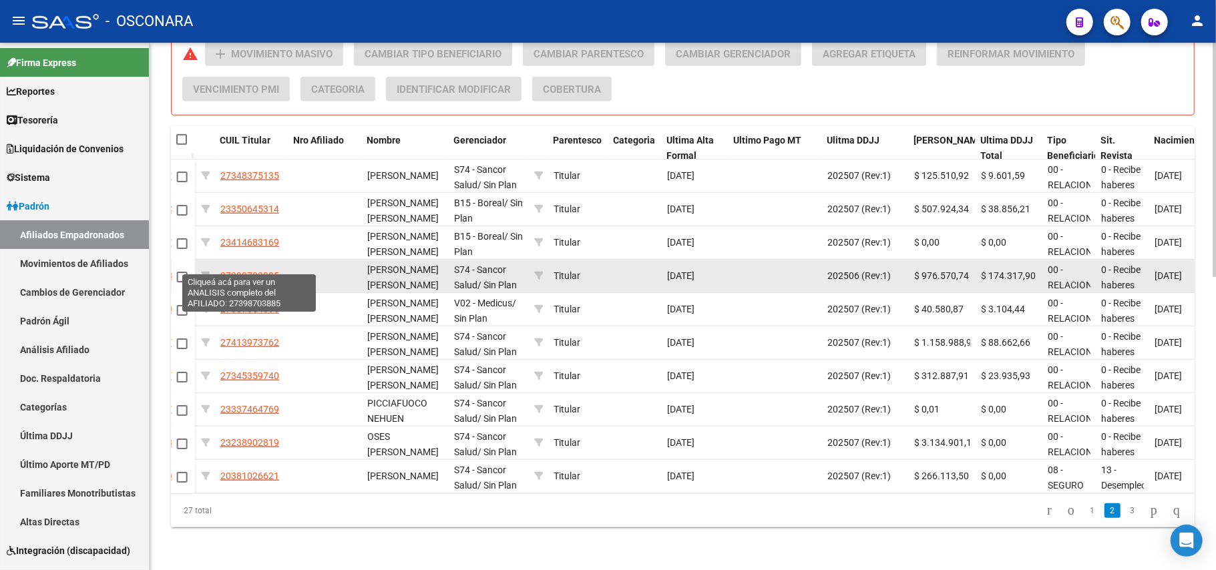
click at [244, 270] on span "27398703885" at bounding box center [249, 275] width 59 height 11
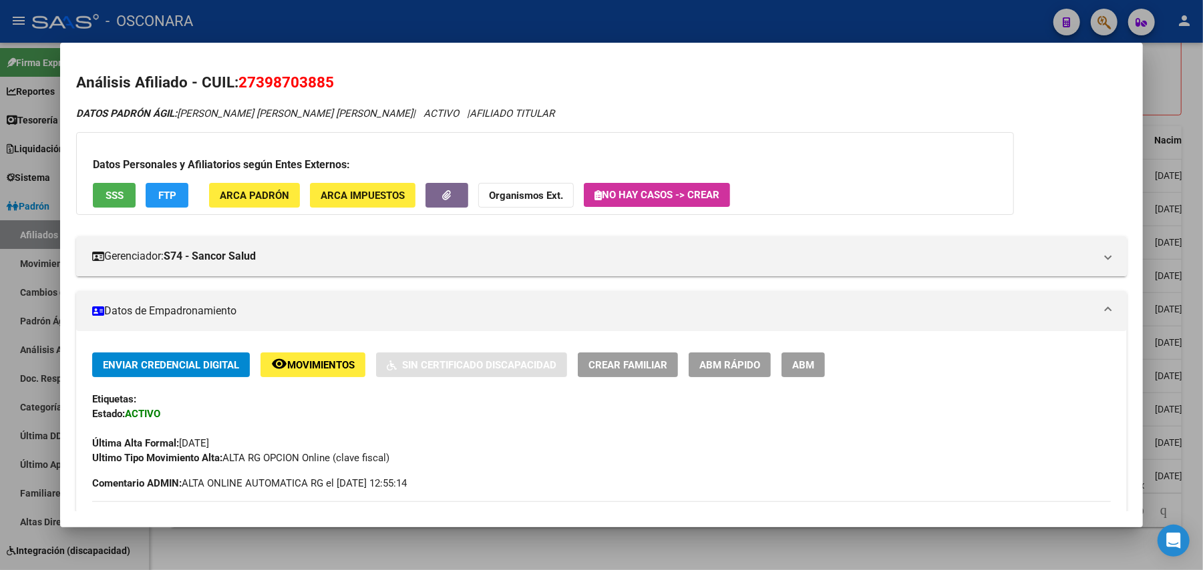
click at [108, 202] on button "SSS" at bounding box center [114, 195] width 43 height 25
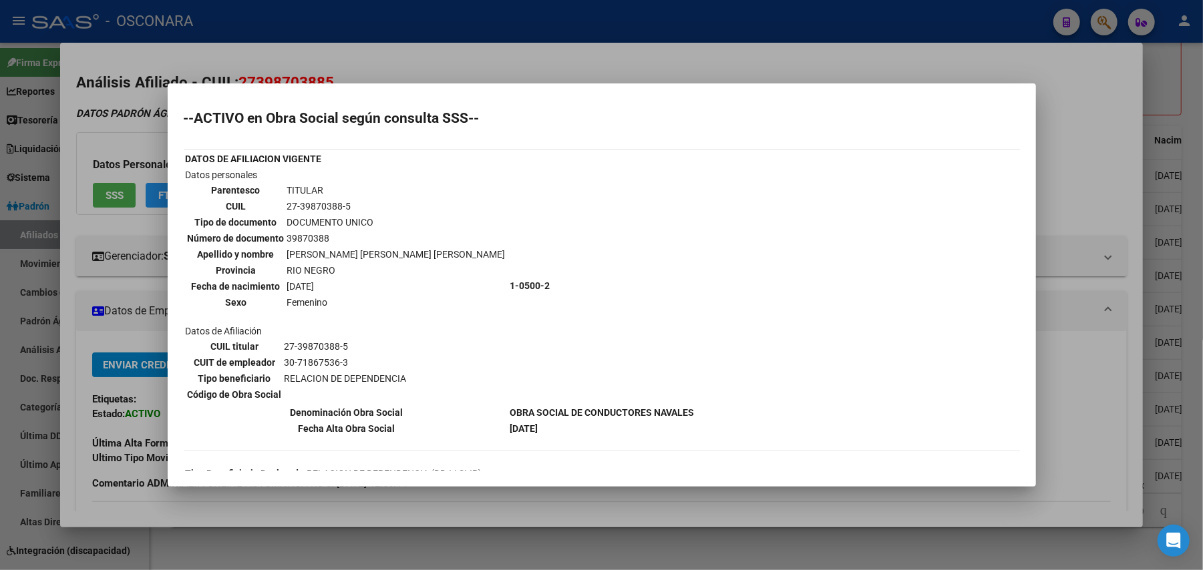
click at [492, 494] on div at bounding box center [601, 285] width 1203 height 570
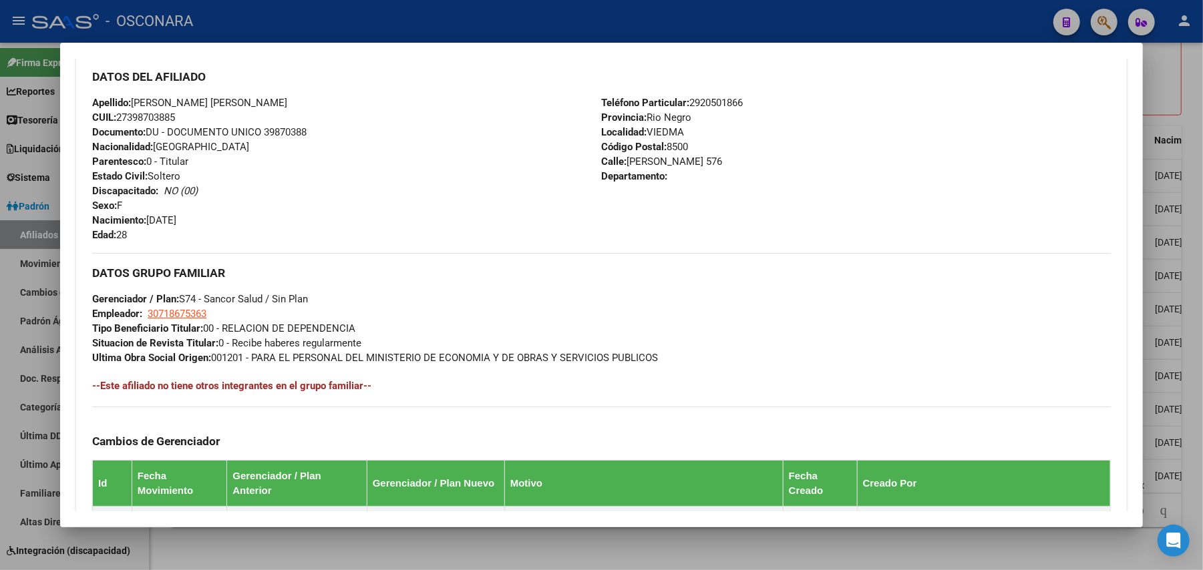
scroll to position [661, 0]
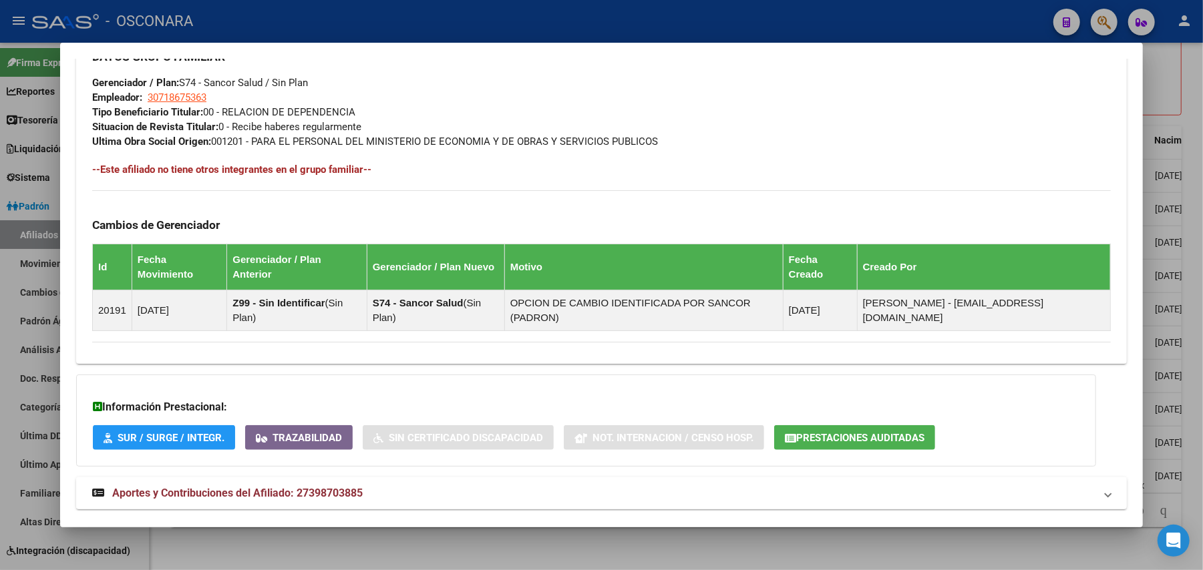
click at [342, 487] on span "Aportes y Contribuciones del Afiliado: 27398703885" at bounding box center [237, 493] width 250 height 13
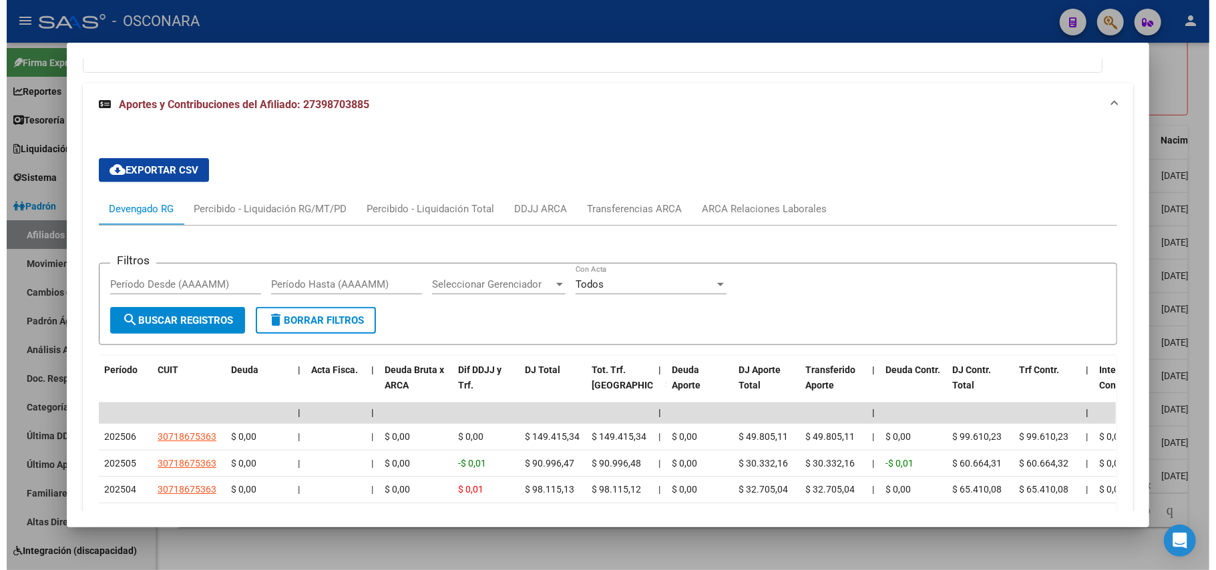
scroll to position [1085, 0]
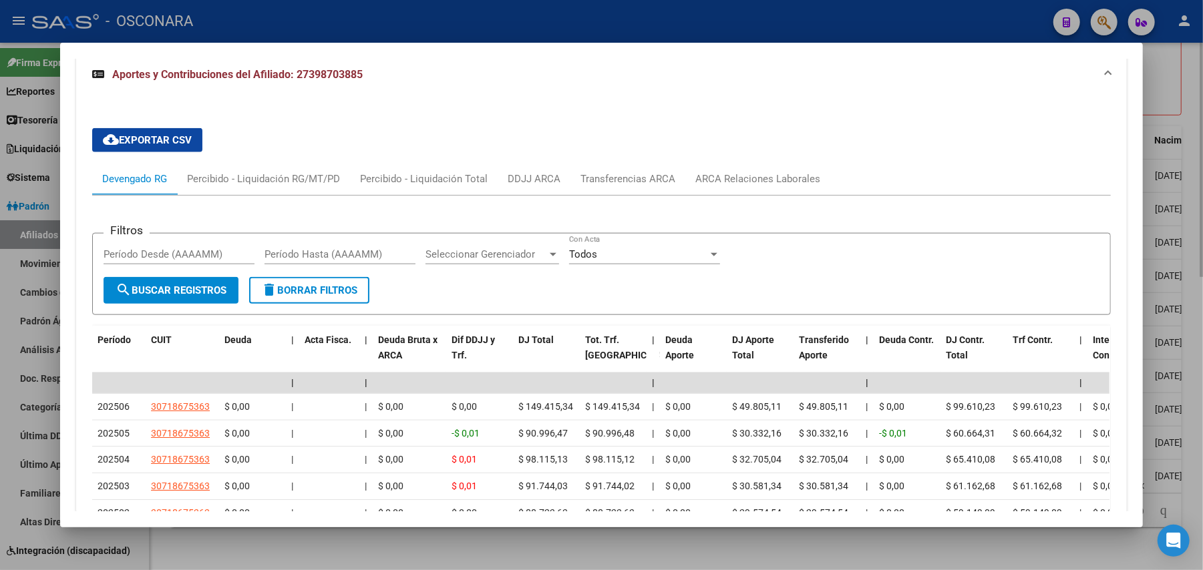
drag, startPoint x: 1171, startPoint y: 59, endPoint x: 1171, endPoint y: 67, distance: 7.4
click at [1171, 60] on div at bounding box center [601, 285] width 1203 height 570
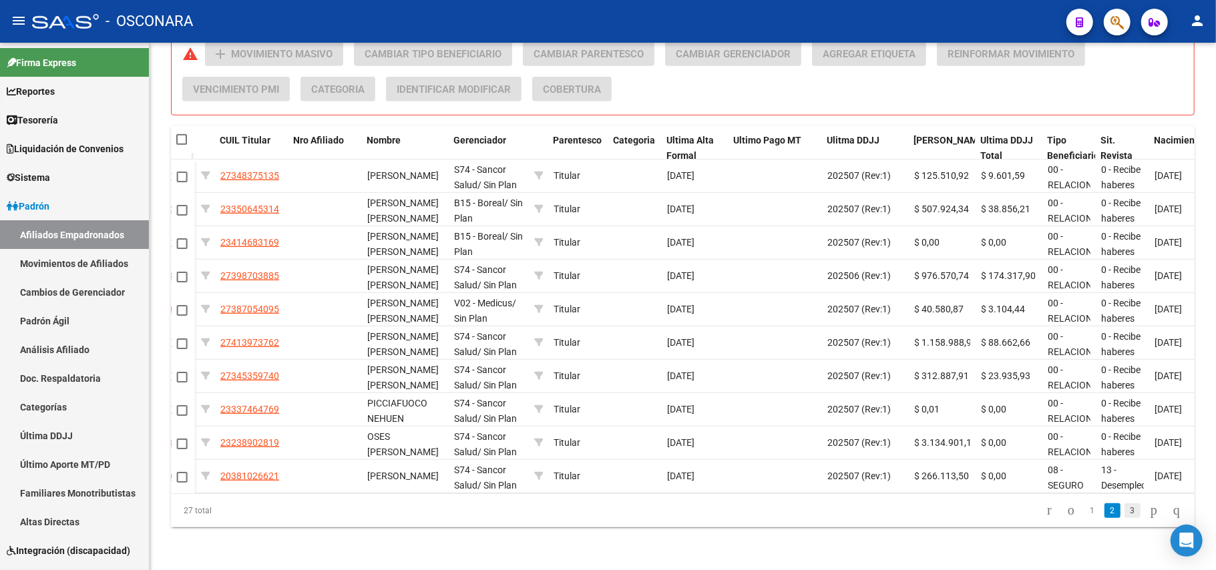
click at [1125, 511] on link "3" at bounding box center [1133, 511] width 16 height 15
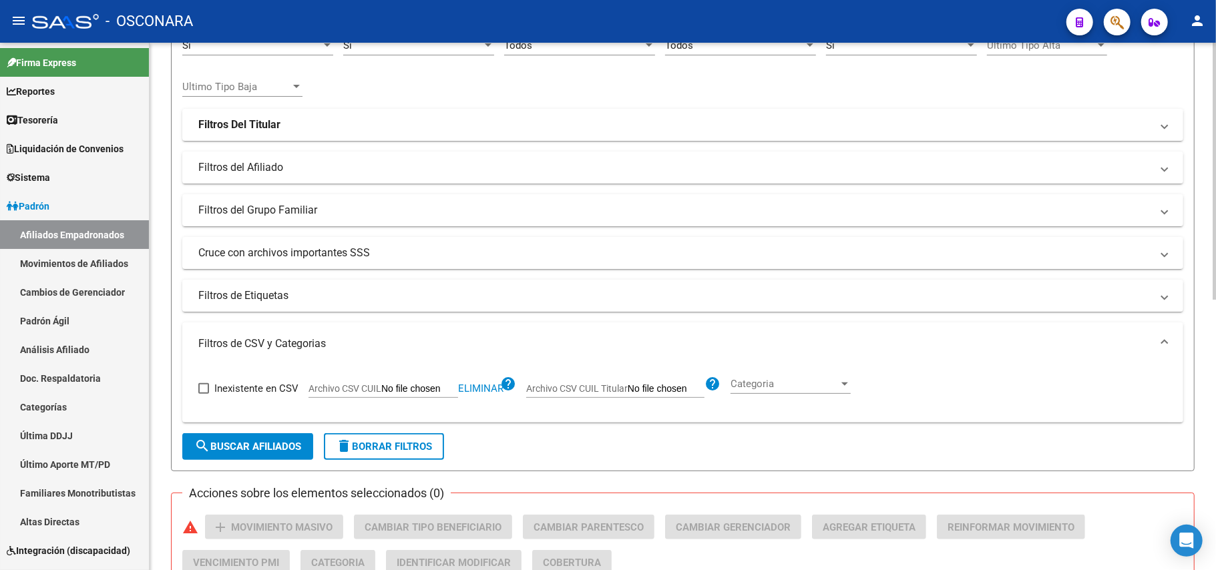
scroll to position [178, 0]
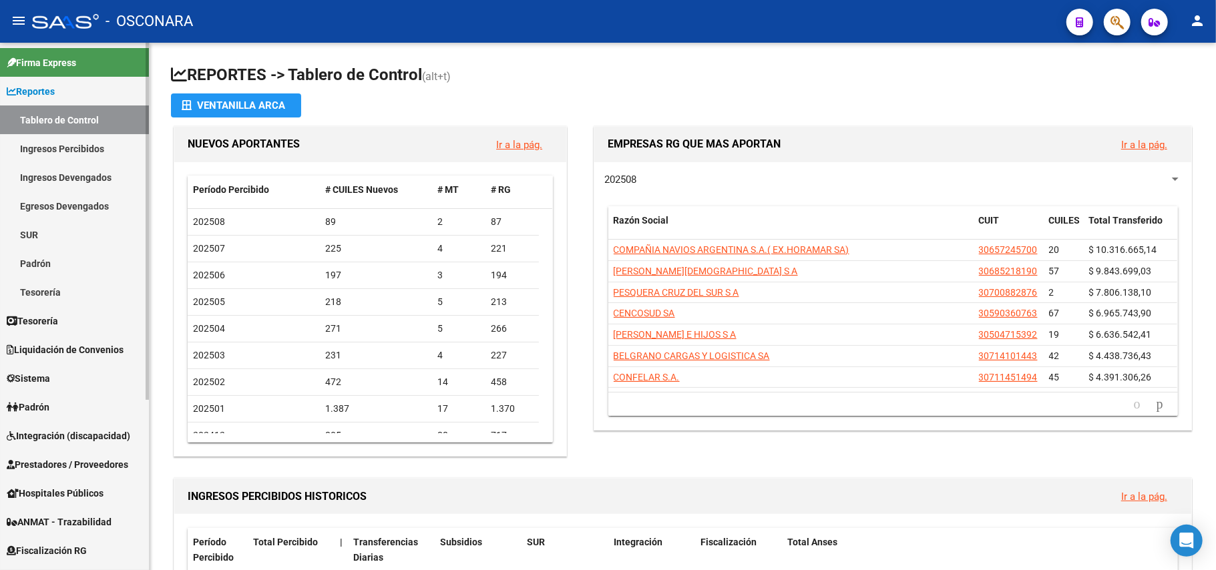
click at [49, 401] on span "Padrón" at bounding box center [28, 407] width 43 height 15
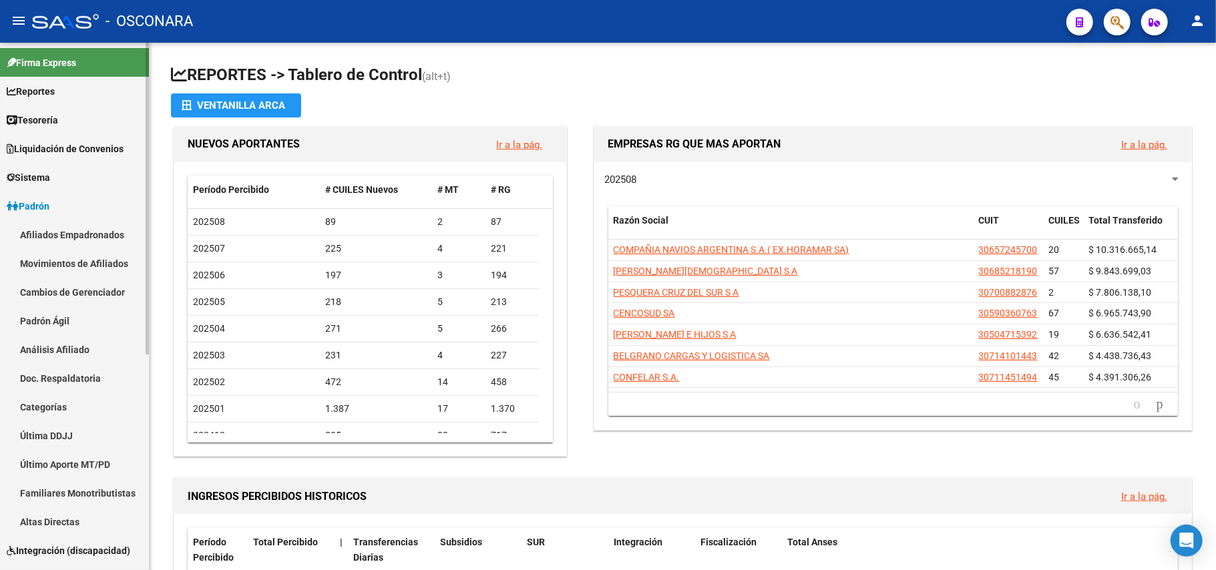
click at [60, 203] on link "Padrón" at bounding box center [74, 206] width 149 height 29
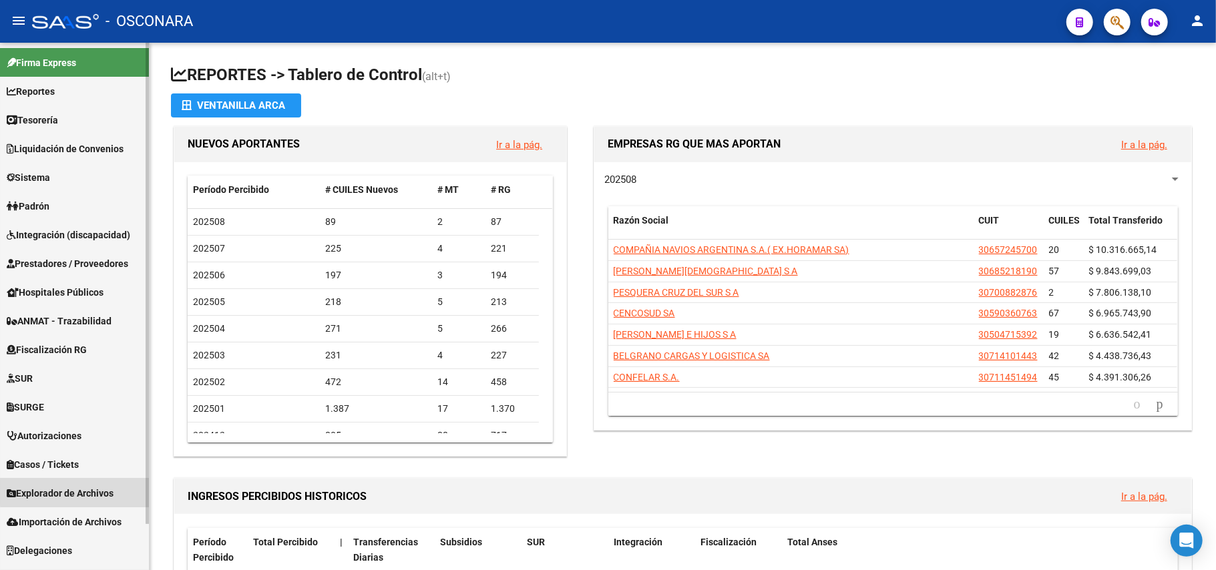
click at [75, 492] on span "Explorador de Archivos" at bounding box center [60, 493] width 107 height 15
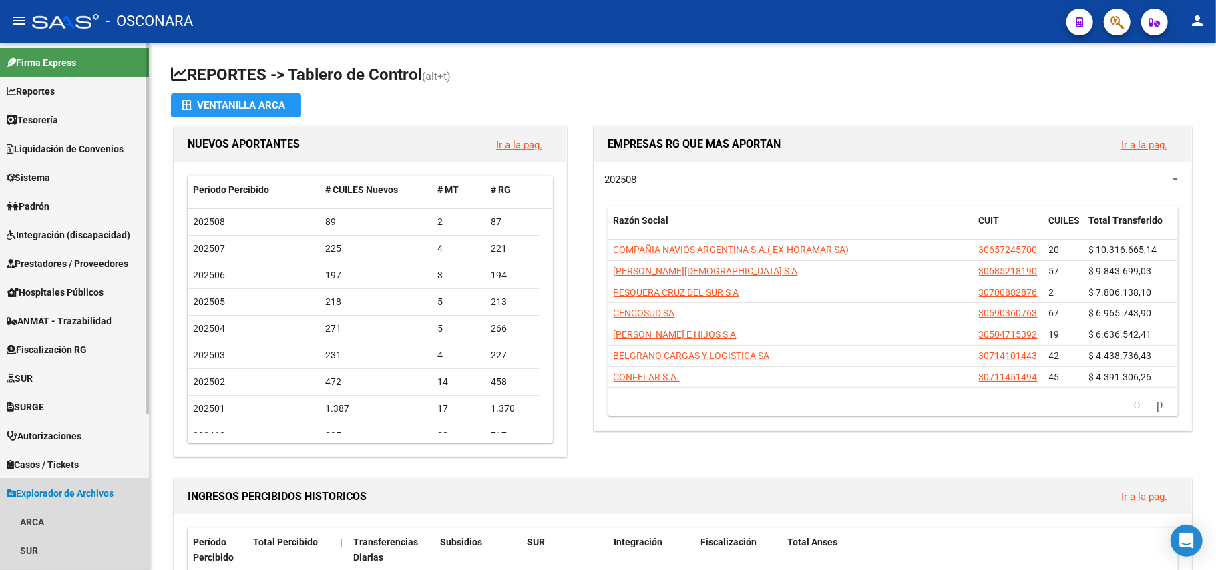
click at [75, 490] on span "Explorador de Archivos" at bounding box center [60, 493] width 107 height 15
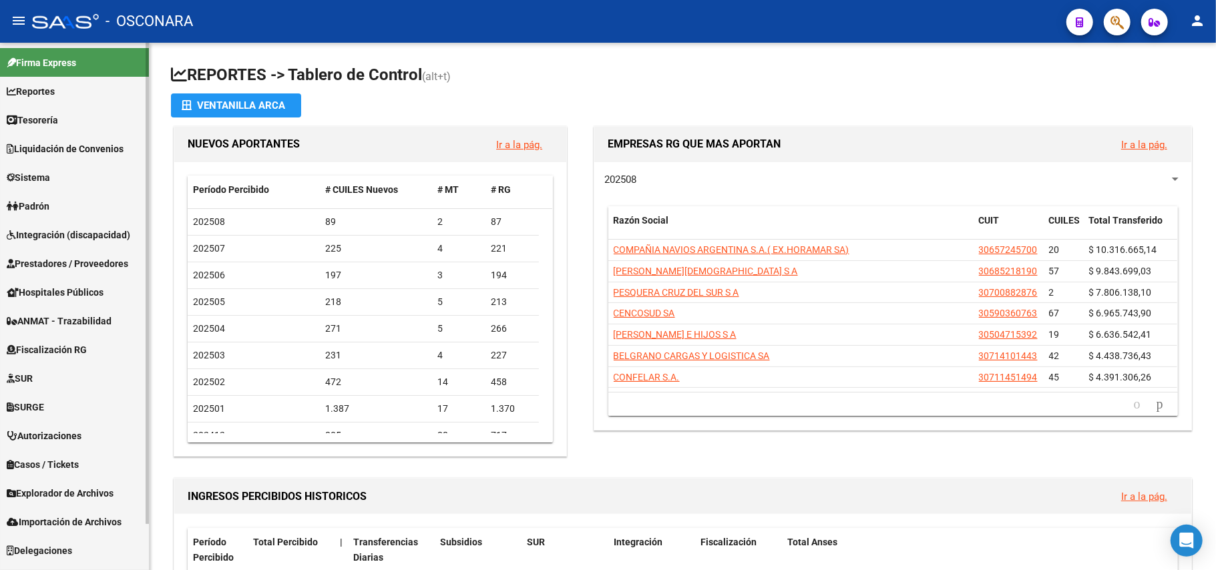
click at [49, 202] on span "Padrón" at bounding box center [28, 206] width 43 height 15
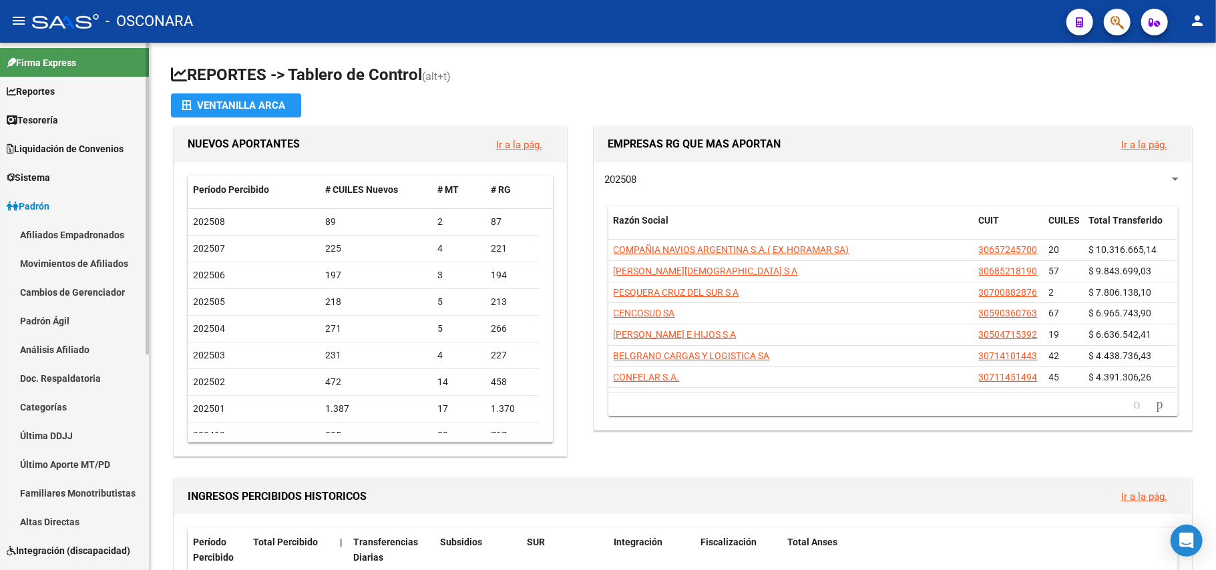
click at [102, 235] on link "Afiliados Empadronados" at bounding box center [74, 234] width 149 height 29
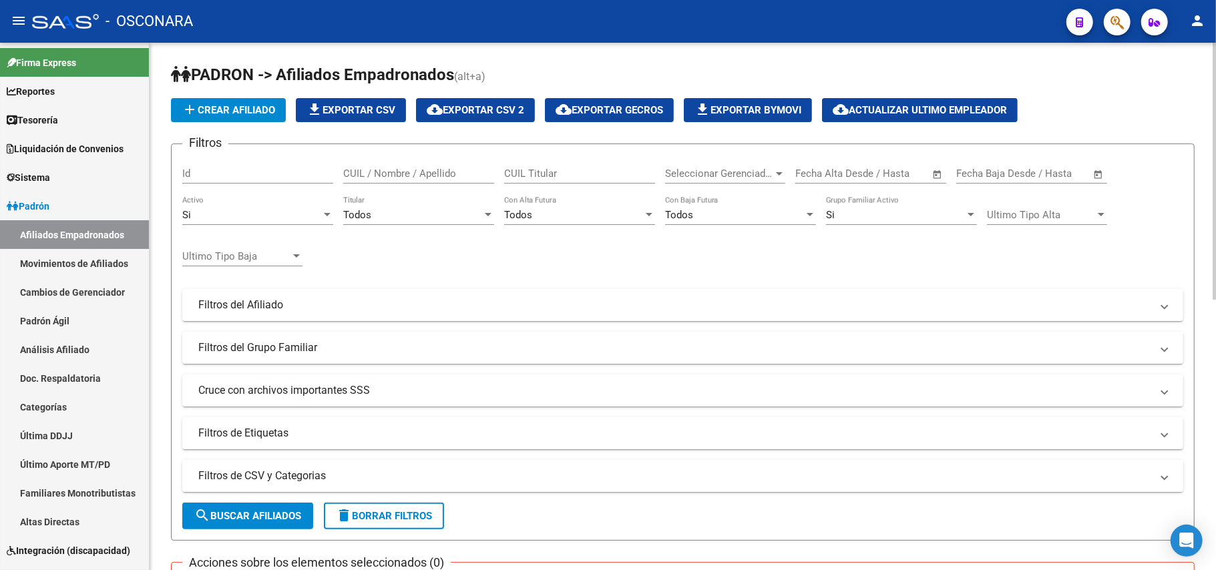
click at [255, 482] on mat-panel-title "Filtros de CSV y Categorias" at bounding box center [674, 476] width 953 height 15
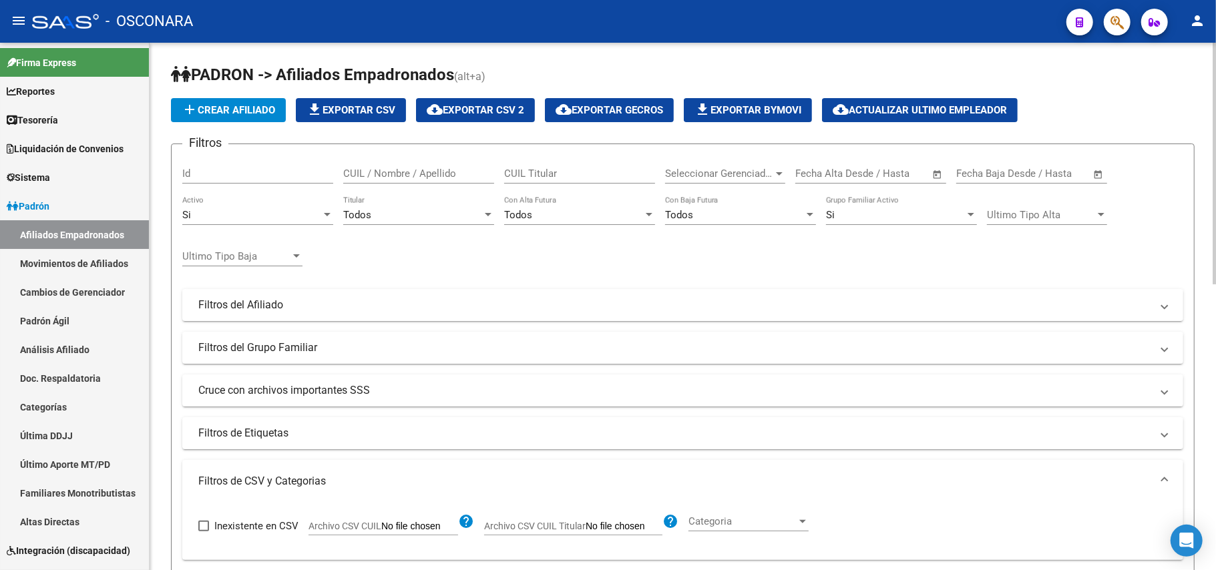
click at [403, 527] on input "Archivo CSV CUIL" at bounding box center [419, 527] width 77 height 12
type input "C:\fakepath\Inicio Desempleo.csv"
click at [394, 215] on div "Todos" at bounding box center [412, 215] width 139 height 12
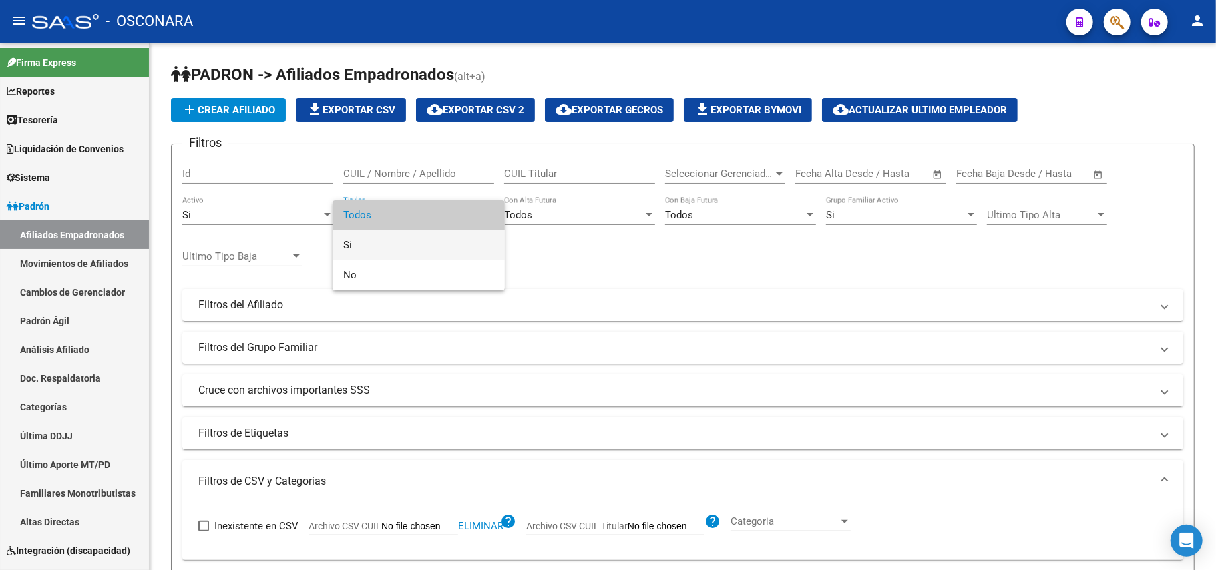
click at [363, 248] on span "Si" at bounding box center [418, 245] width 151 height 30
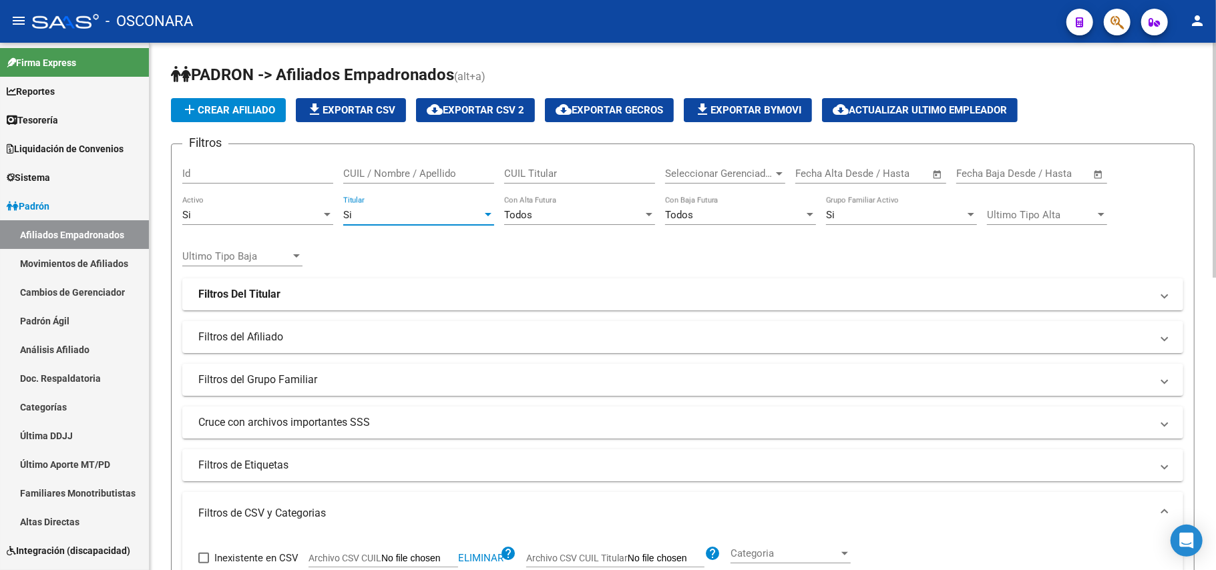
click at [317, 214] on div "Si" at bounding box center [251, 215] width 139 height 12
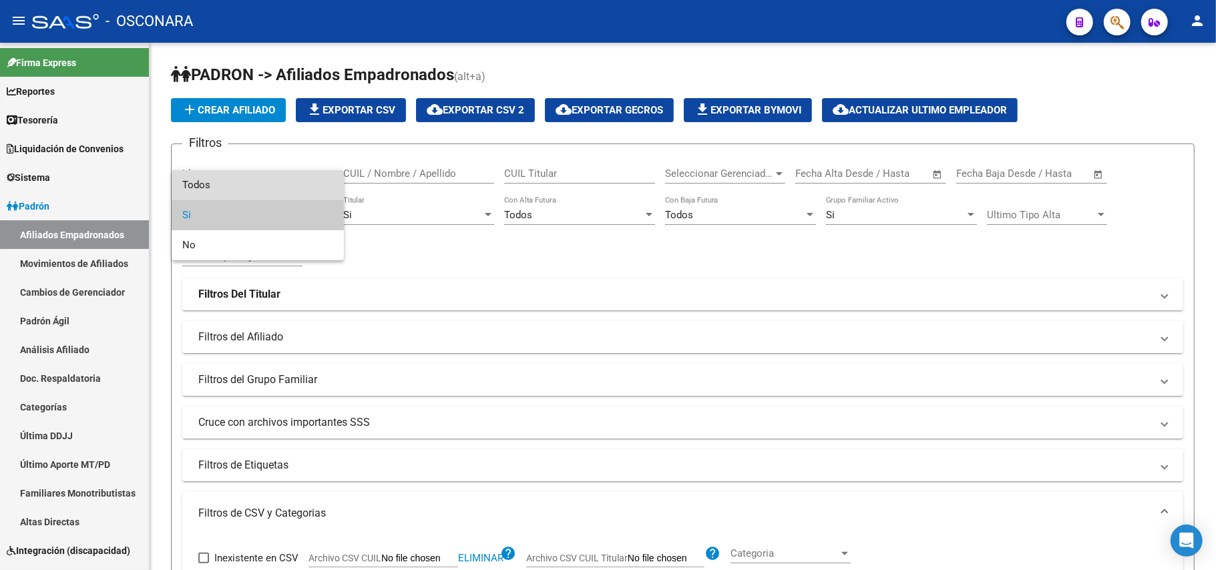
click at [232, 183] on span "Todos" at bounding box center [257, 185] width 151 height 30
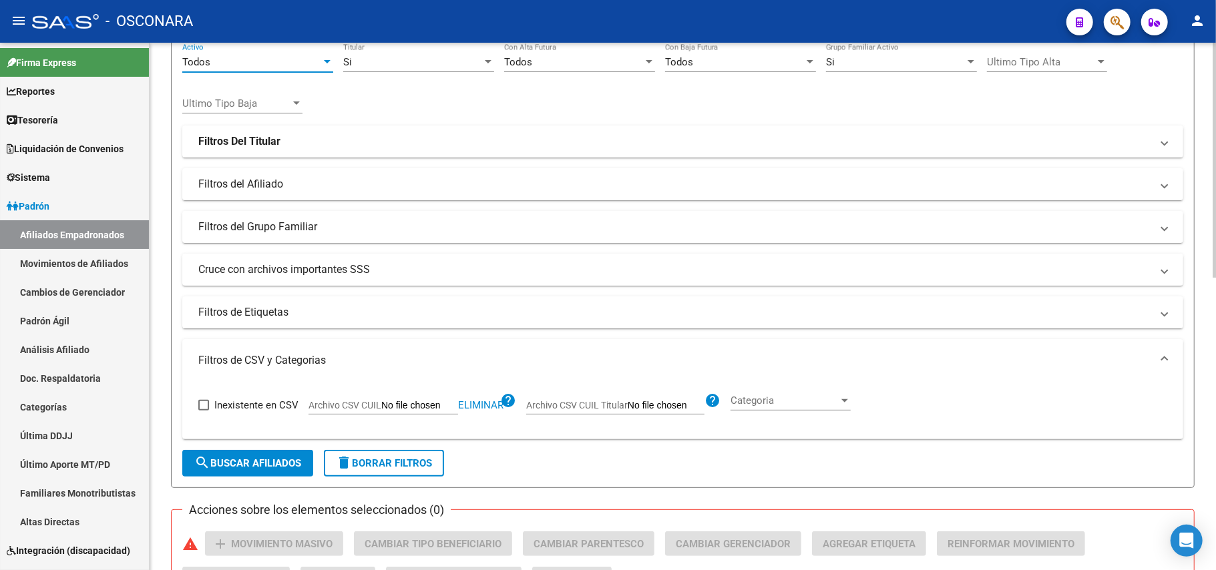
scroll to position [178, 0]
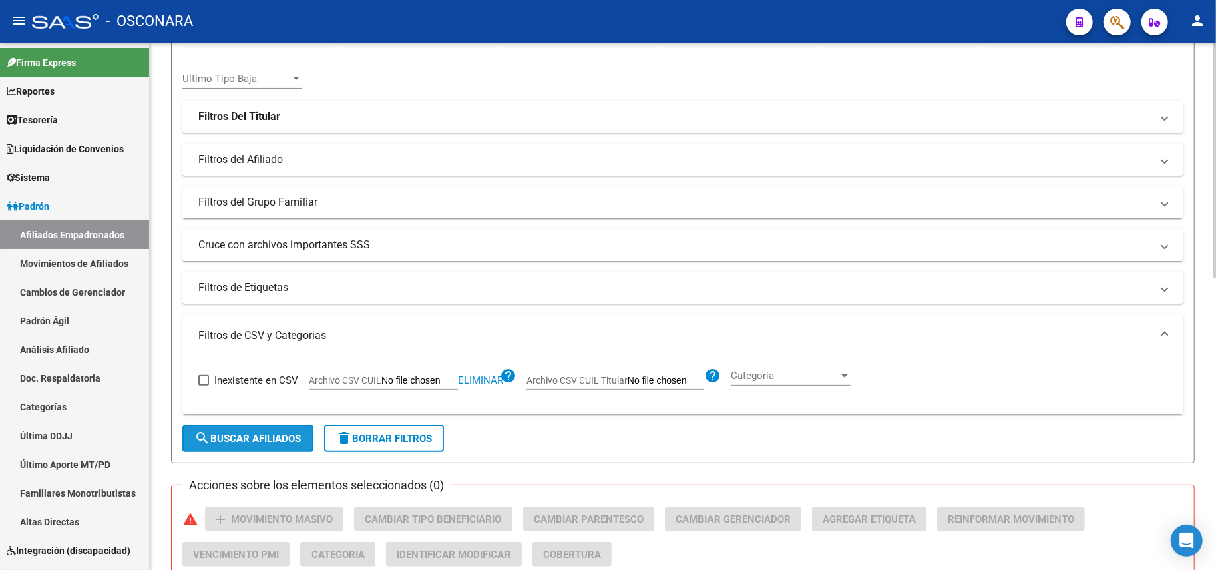
click at [236, 434] on span "search Buscar Afiliados" at bounding box center [247, 439] width 107 height 12
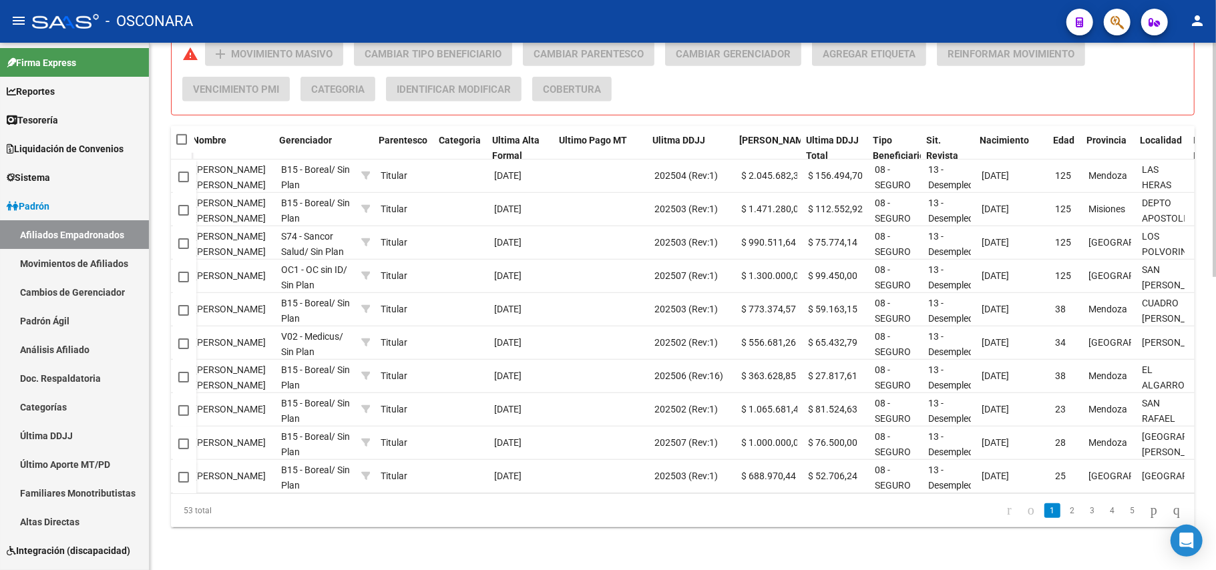
scroll to position [0, 553]
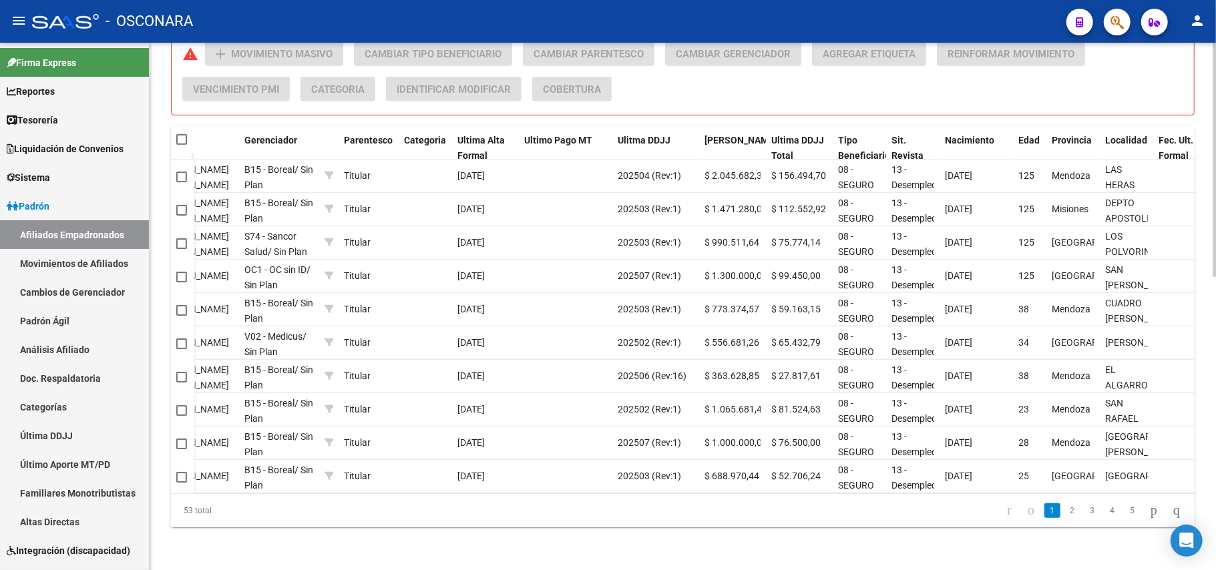
click at [1065, 514] on link "2" at bounding box center [1073, 511] width 16 height 15
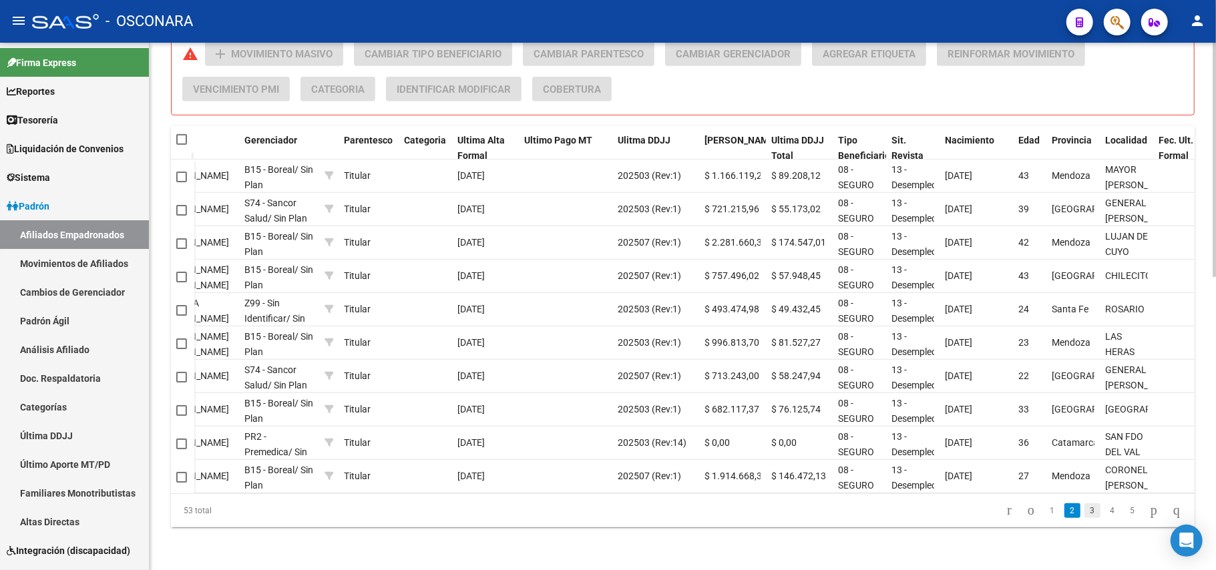
click at [1085, 509] on link "3" at bounding box center [1093, 511] width 16 height 15
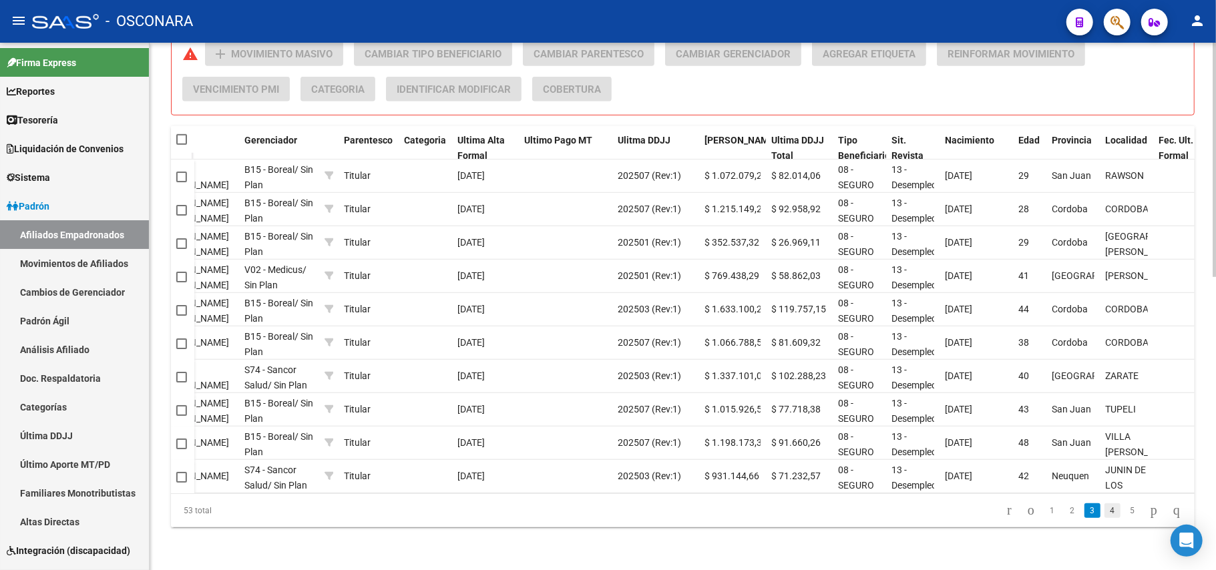
click at [1105, 511] on link "4" at bounding box center [1113, 511] width 16 height 15
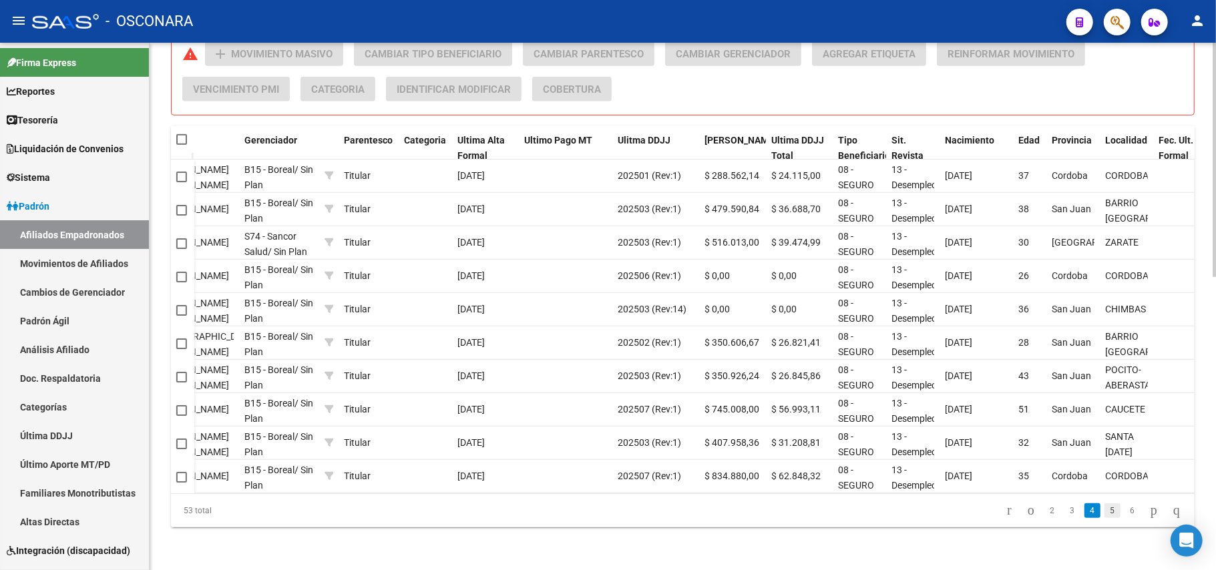
click at [1105, 513] on link "5" at bounding box center [1113, 511] width 16 height 15
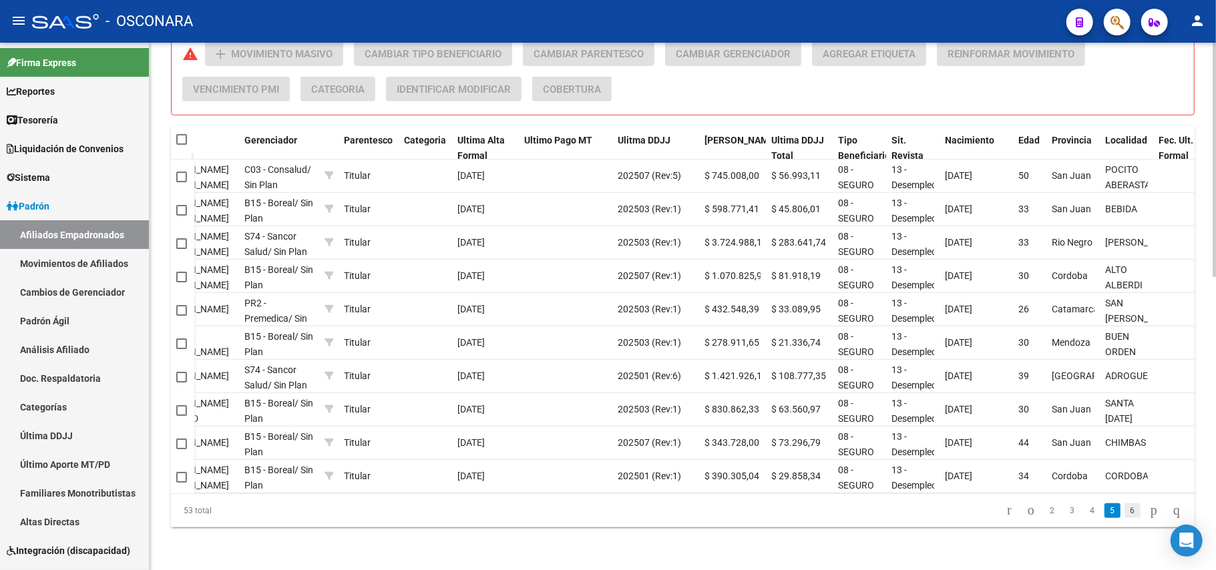
click at [1125, 509] on link "6" at bounding box center [1133, 511] width 16 height 15
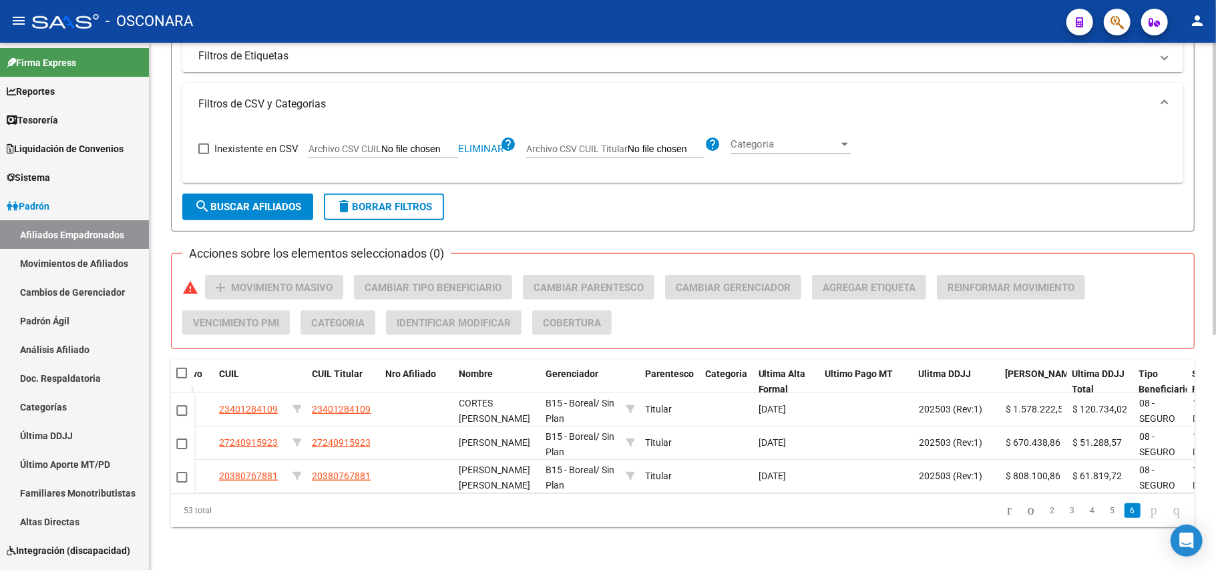
scroll to position [0, 0]
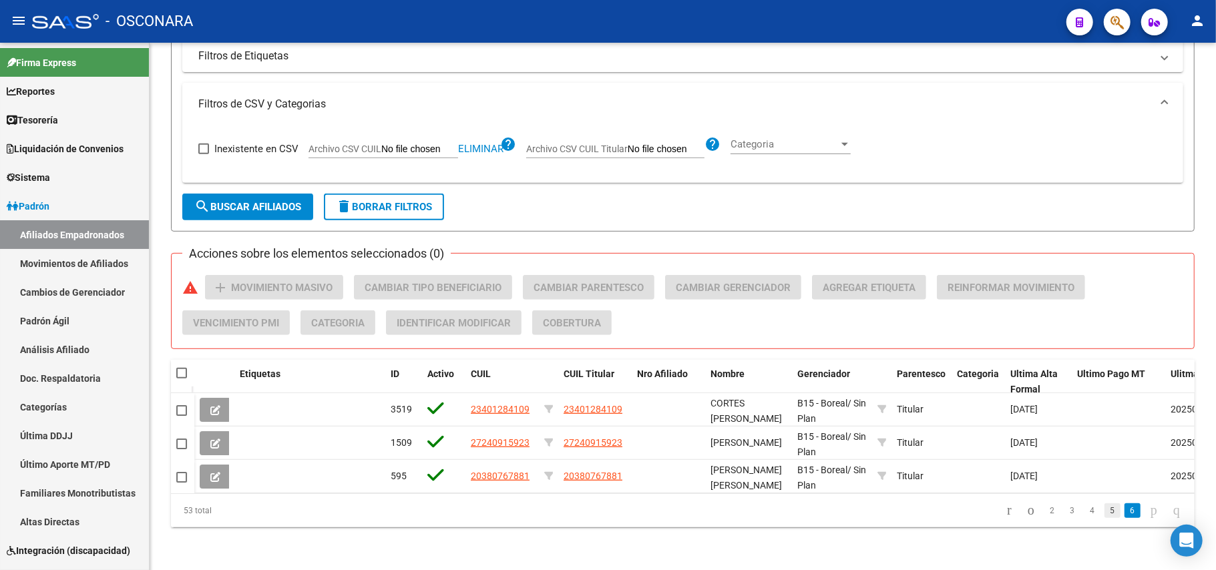
click at [1105, 514] on link "5" at bounding box center [1113, 511] width 16 height 15
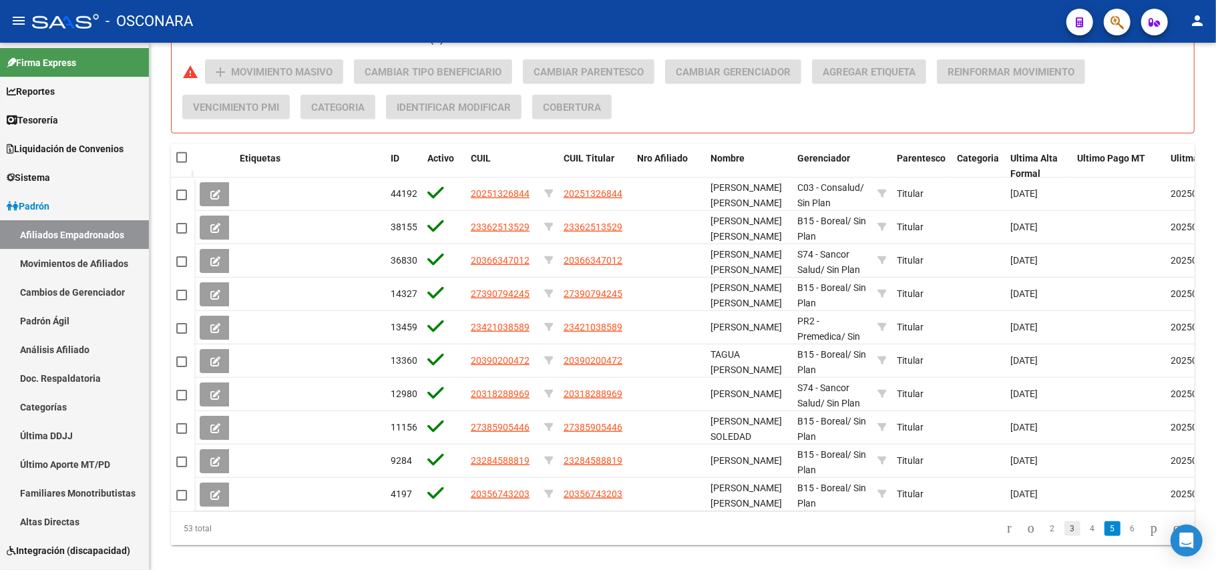
scroll to position [657, 0]
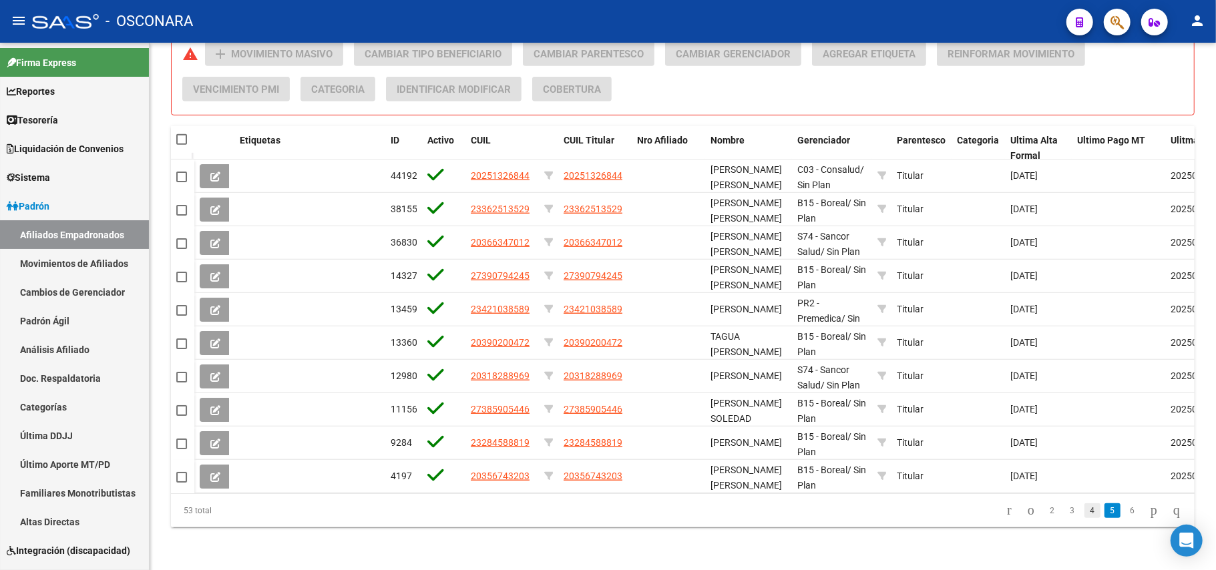
click at [1085, 512] on link "4" at bounding box center [1093, 511] width 16 height 15
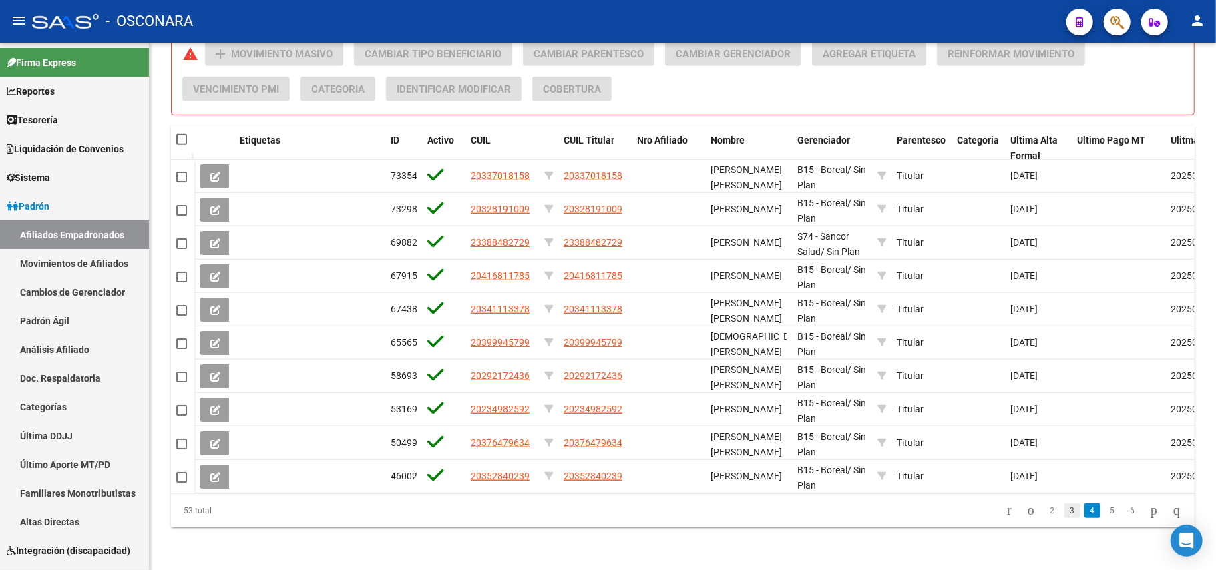
click at [1065, 513] on link "3" at bounding box center [1073, 511] width 16 height 15
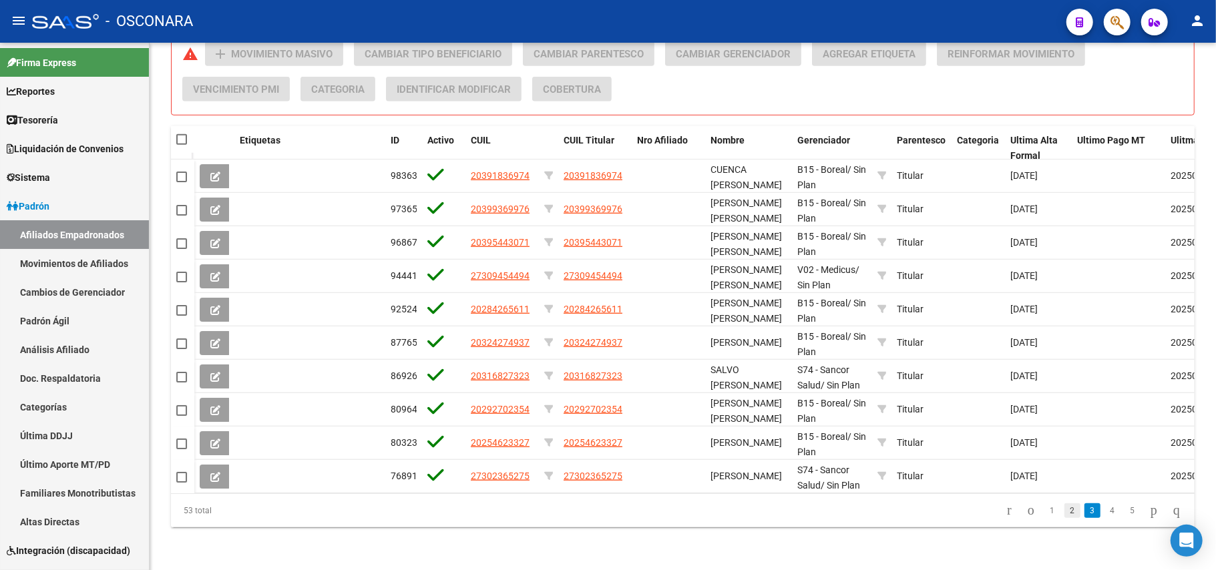
click at [1065, 514] on link "2" at bounding box center [1073, 511] width 16 height 15
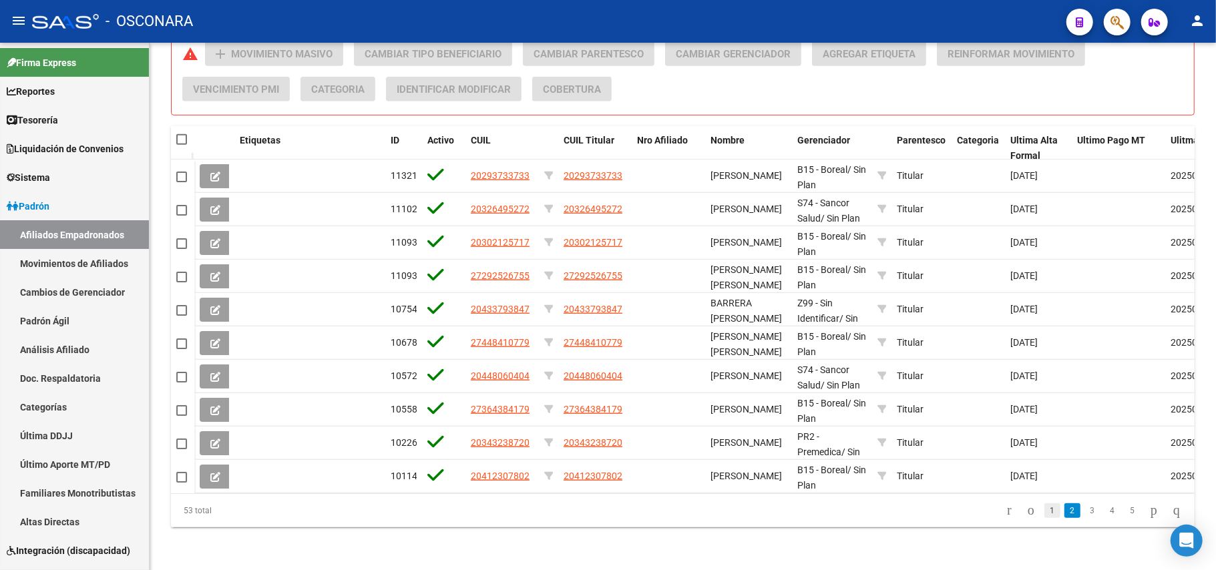
click at [1045, 510] on link "1" at bounding box center [1053, 511] width 16 height 15
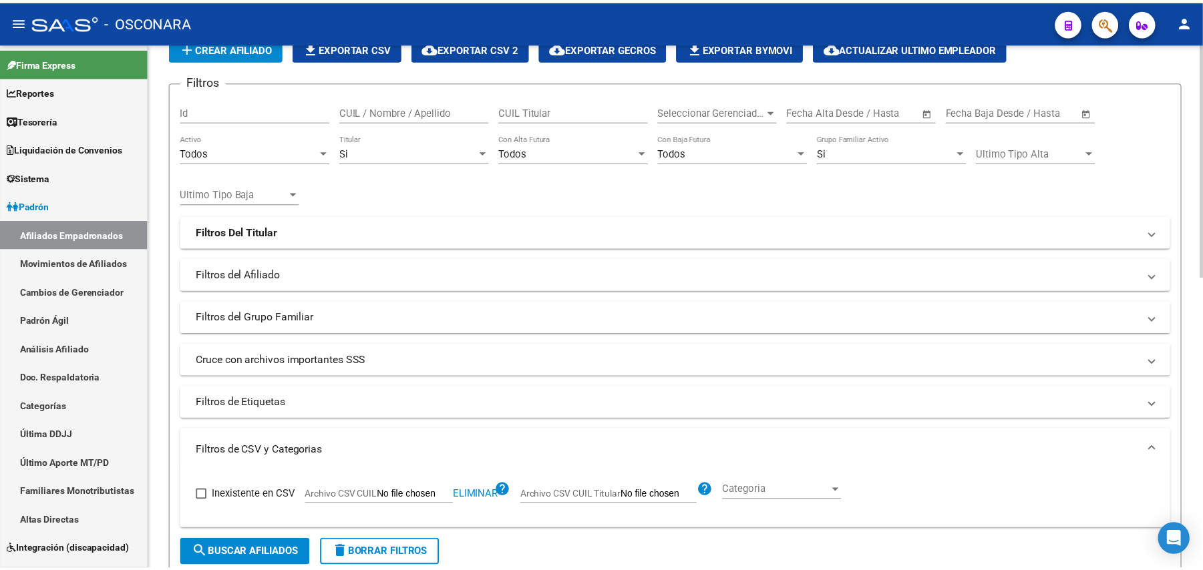
scroll to position [0, 0]
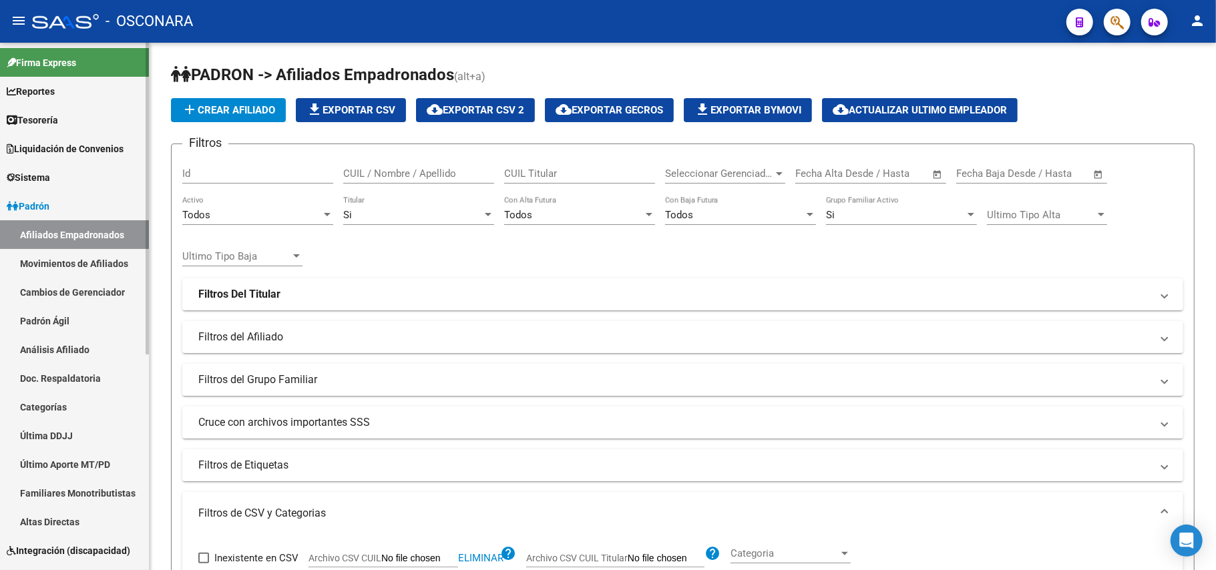
click at [75, 321] on link "Padrón Ágil" at bounding box center [74, 321] width 149 height 29
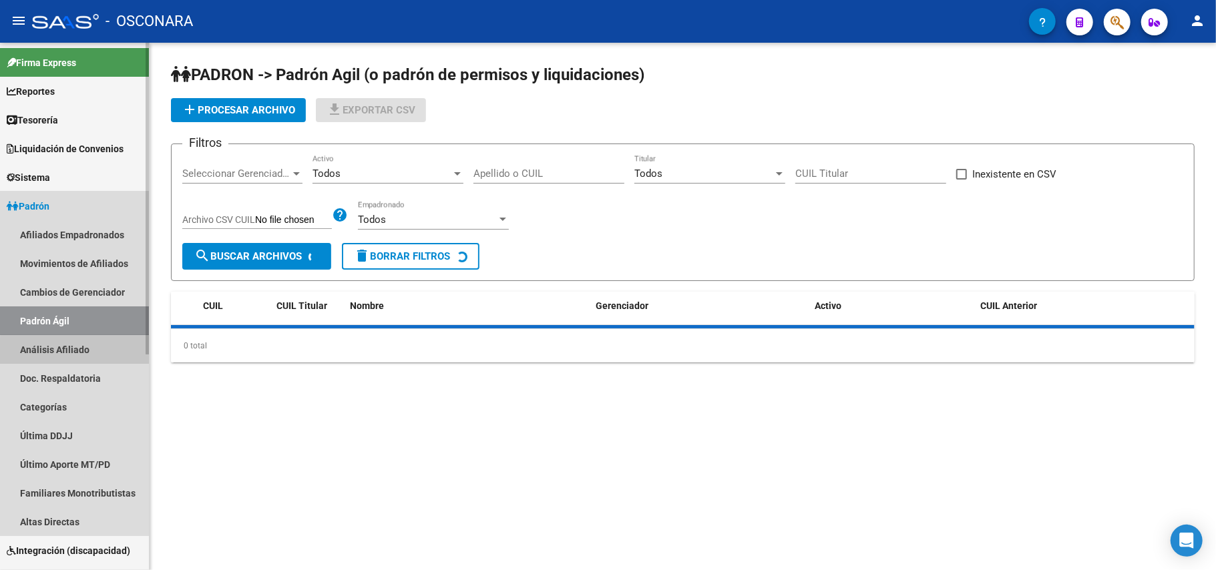
click at [76, 353] on link "Análisis Afiliado" at bounding box center [74, 349] width 149 height 29
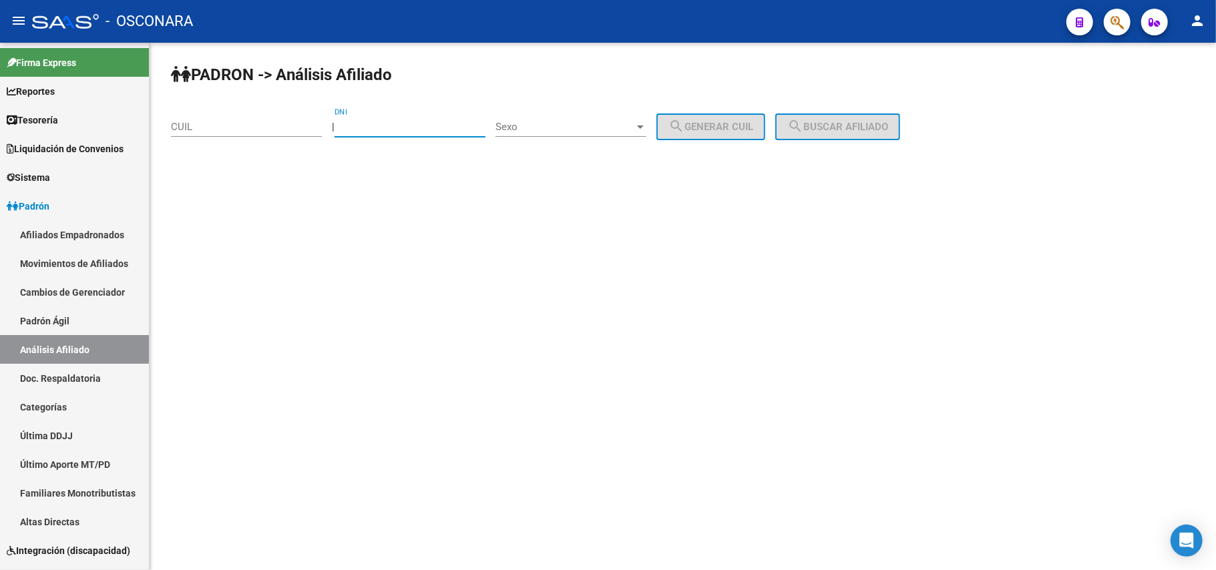
click at [409, 124] on input "DNI" at bounding box center [410, 127] width 151 height 12
type input "13993216"
click at [617, 127] on span "Sexo" at bounding box center [565, 127] width 139 height 12
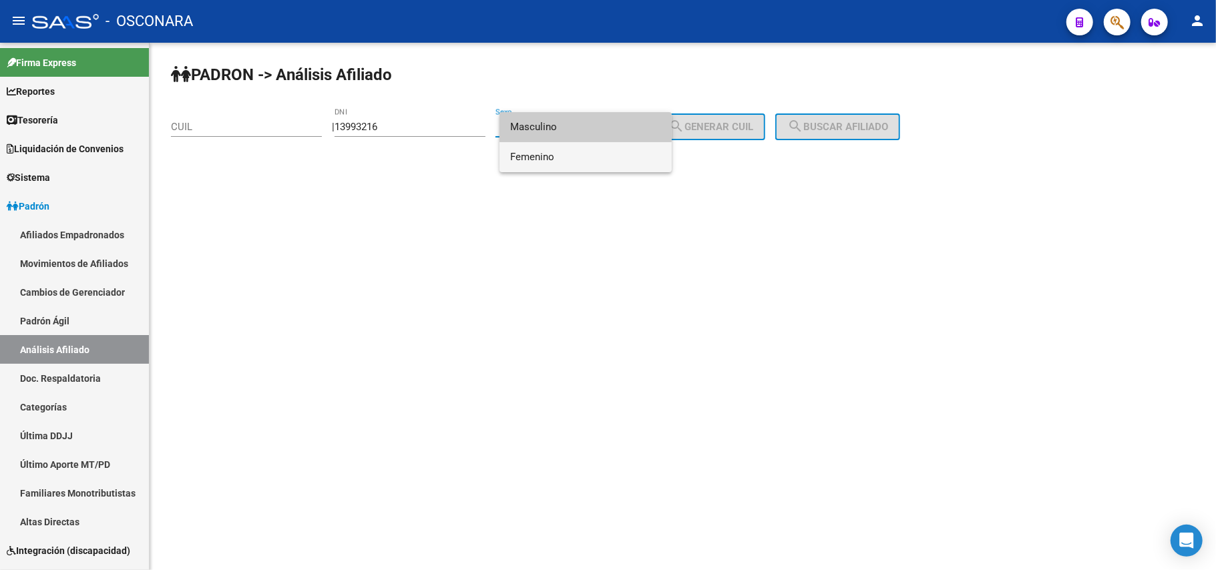
click at [581, 151] on span "Femenino" at bounding box center [585, 157] width 151 height 30
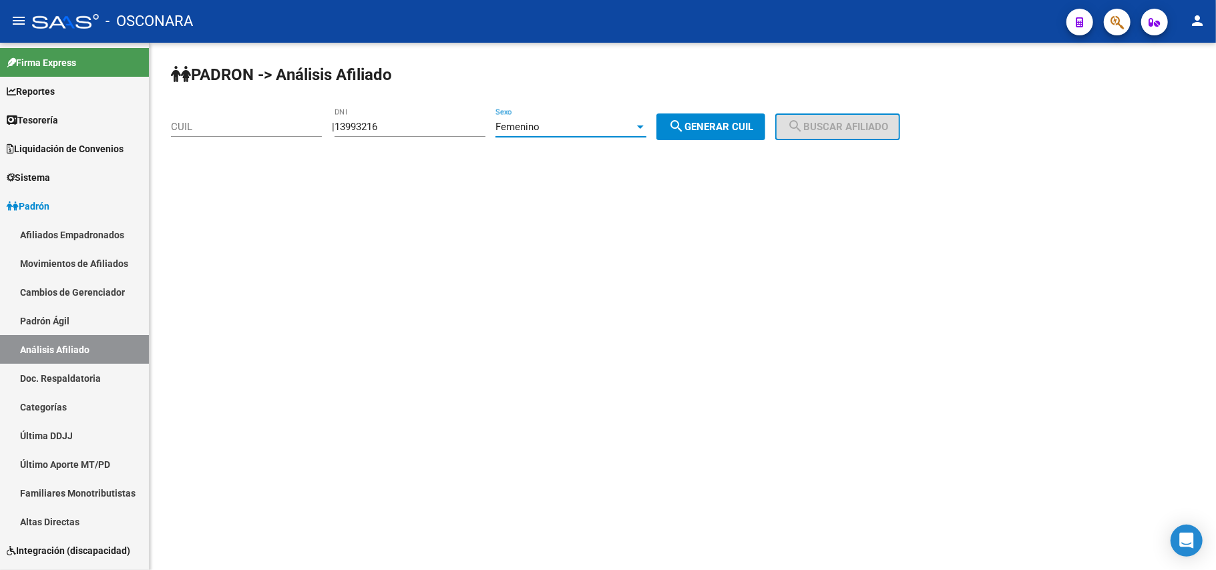
click at [748, 100] on div "PADRON -> Análisis Afiliado CUIL | 13993216 DNI Femenino Sexo search Generar CU…" at bounding box center [683, 113] width 1067 height 140
click at [735, 119] on button "search Generar CUIL" at bounding box center [711, 127] width 109 height 27
type input "27-13993216-7"
click at [870, 128] on span "search Buscar afiliado" at bounding box center [837, 127] width 101 height 12
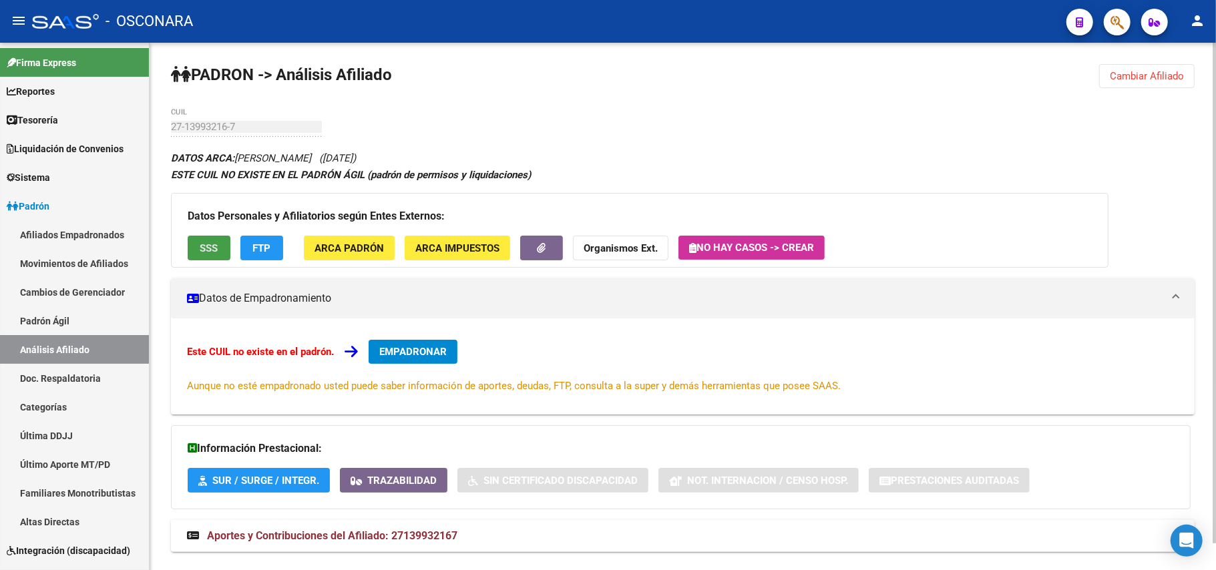
click at [204, 248] on span "SSS" at bounding box center [209, 248] width 18 height 12
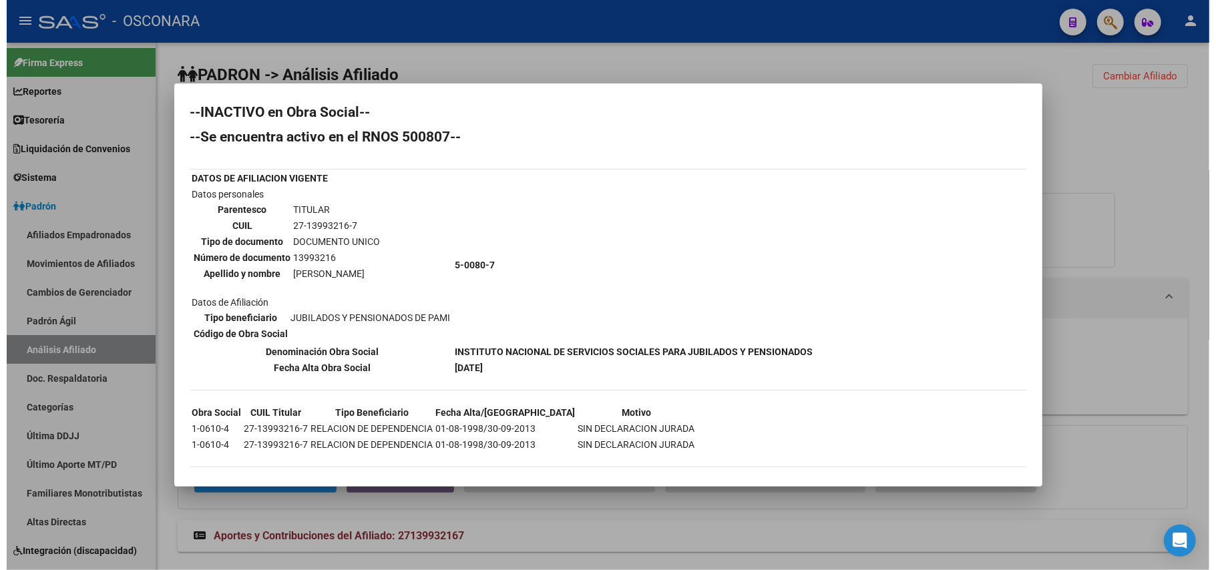
scroll to position [8, 0]
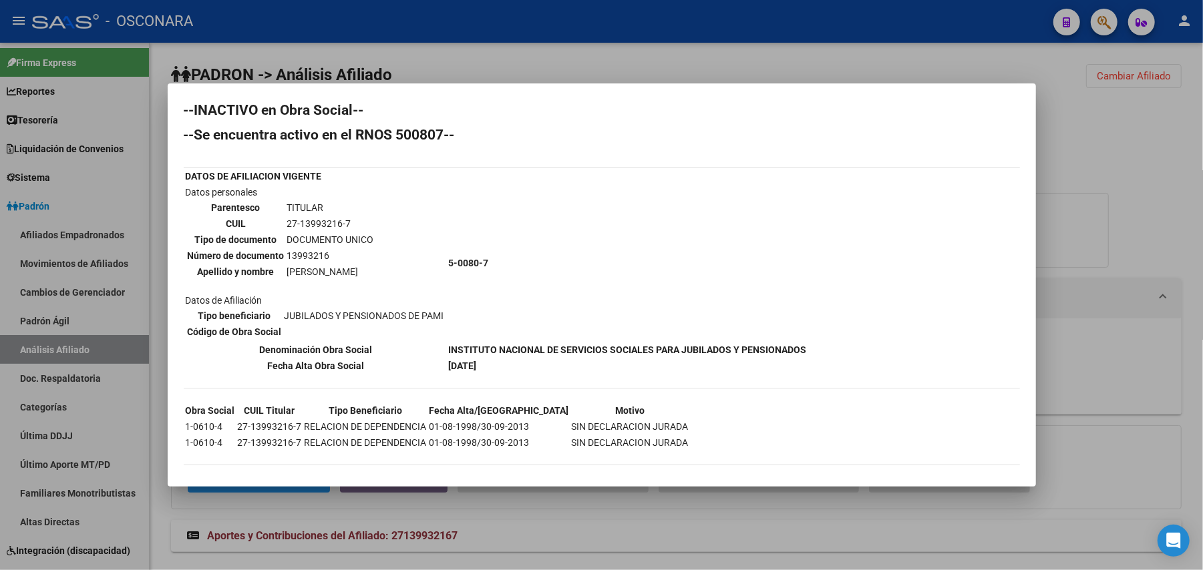
click at [498, 524] on div at bounding box center [601, 285] width 1203 height 570
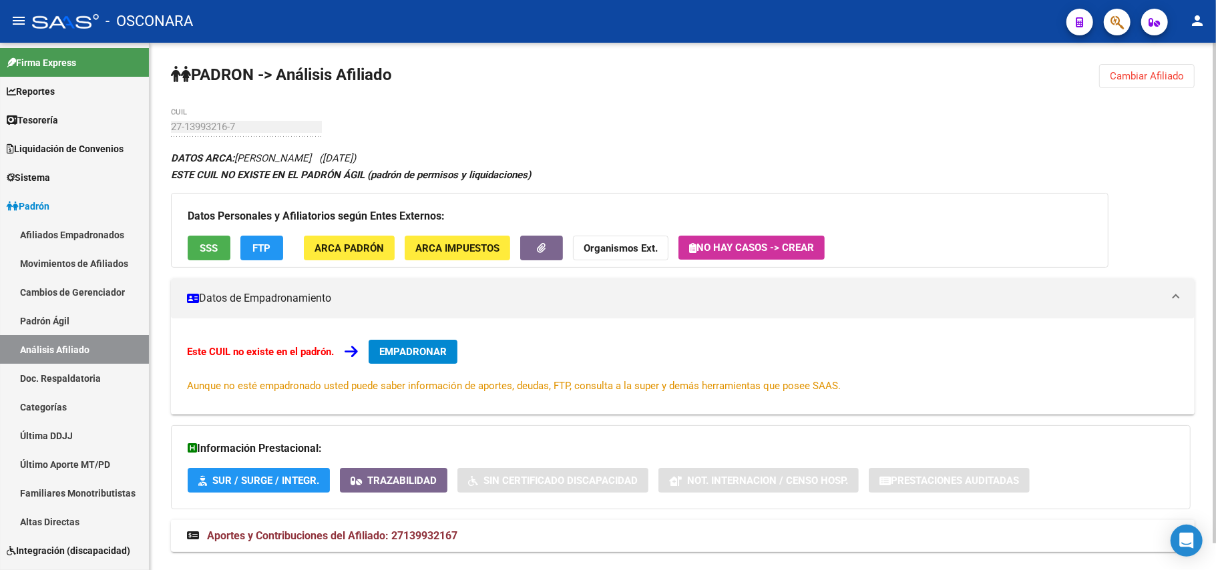
click at [447, 535] on span "Aportes y Contribuciones del Afiliado: 27139932167" at bounding box center [332, 536] width 250 height 13
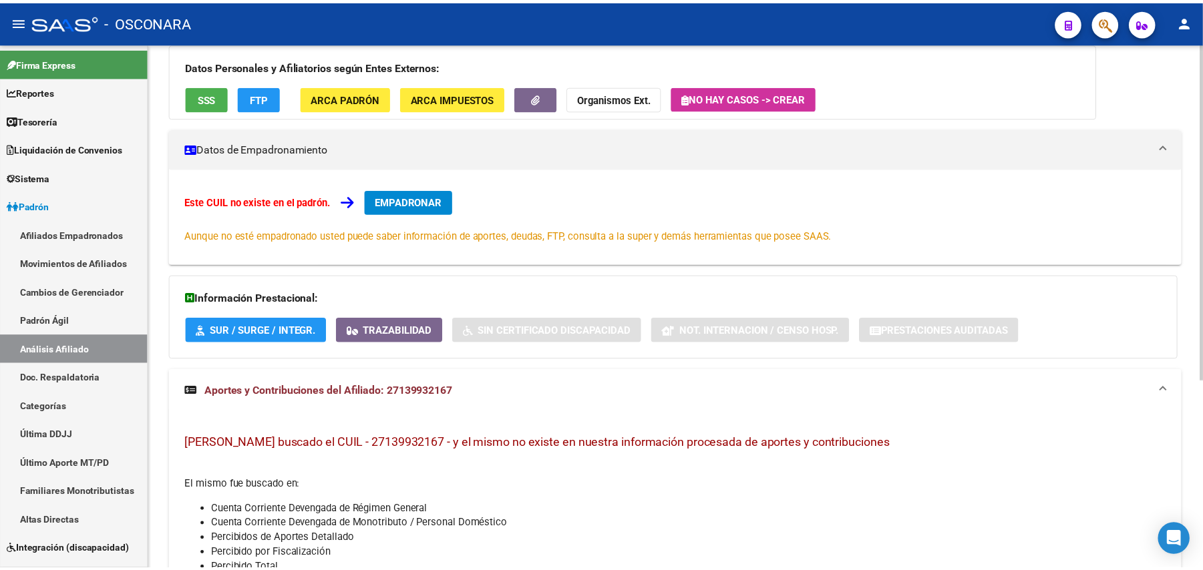
scroll to position [0, 0]
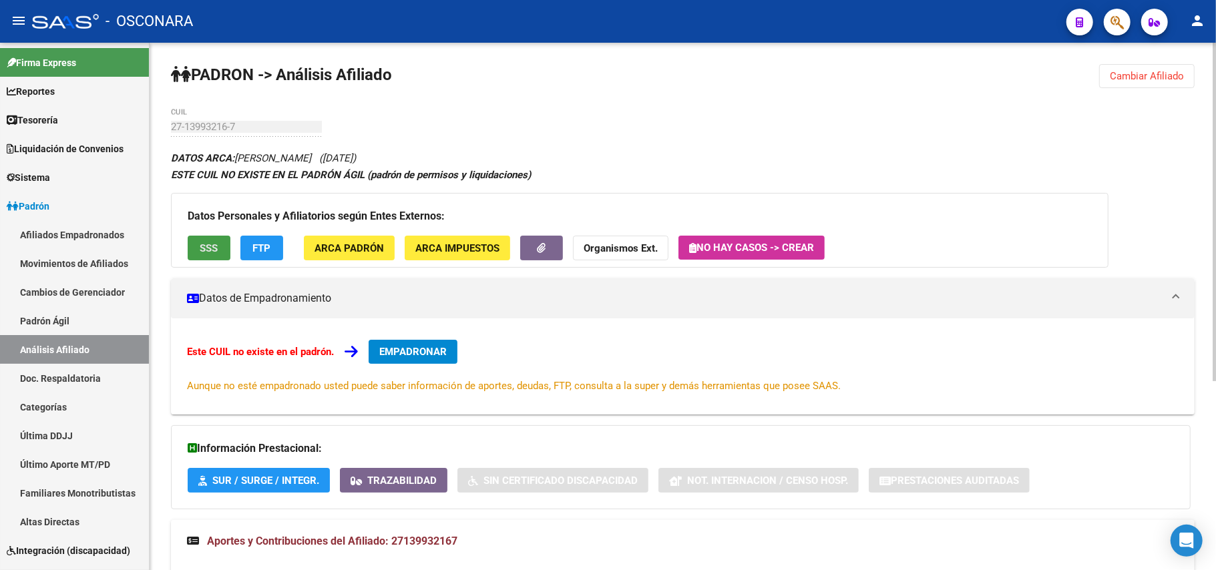
click at [214, 250] on span "SSS" at bounding box center [209, 248] width 18 height 12
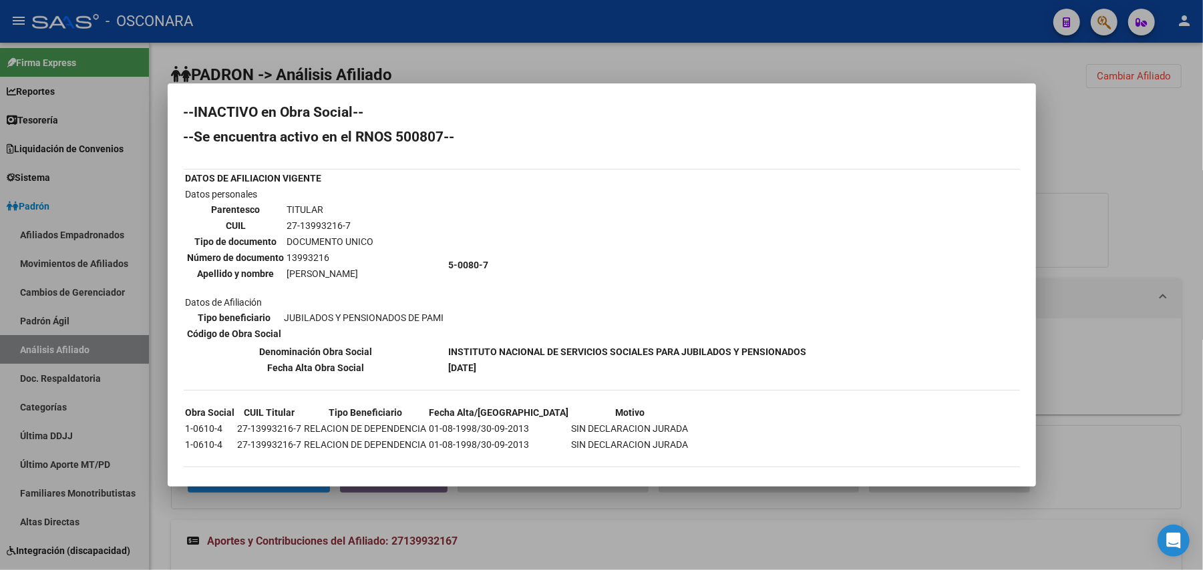
scroll to position [8, 0]
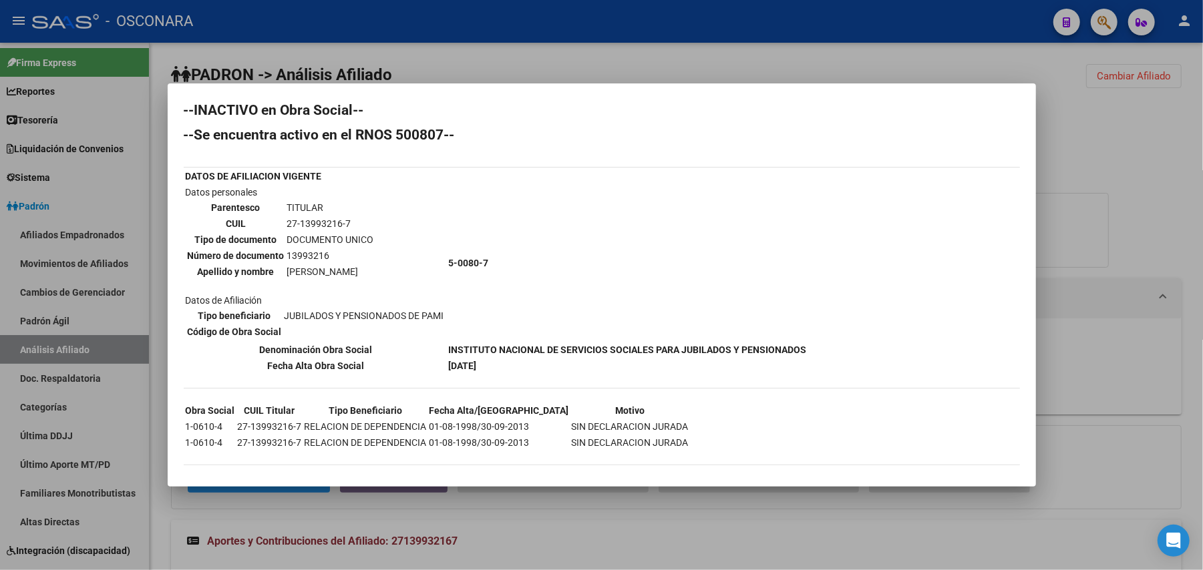
drag, startPoint x: 348, startPoint y: 268, endPoint x: 285, endPoint y: 270, distance: 63.5
click at [287, 270] on td "[PERSON_NAME]" at bounding box center [331, 271] width 88 height 15
copy td "FIORDIMONDO"
drag, startPoint x: 339, startPoint y: 225, endPoint x: 252, endPoint y: 225, distance: 86.8
click at [252, 225] on tr "CUIL 27-13993216-7" at bounding box center [281, 223] width 188 height 15
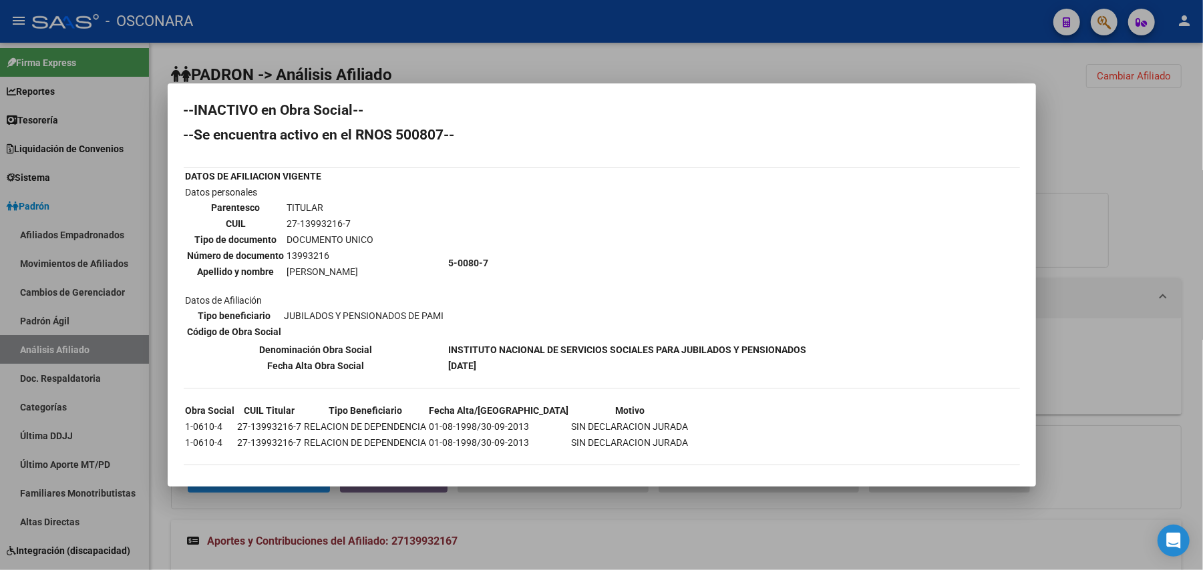
drag, startPoint x: 351, startPoint y: 222, endPoint x: 282, endPoint y: 222, distance: 68.8
click at [282, 222] on tr "CUIL 27-13993216-7" at bounding box center [281, 223] width 188 height 15
copy tr "27-13993216-7"
click at [713, 501] on div at bounding box center [601, 285] width 1203 height 570
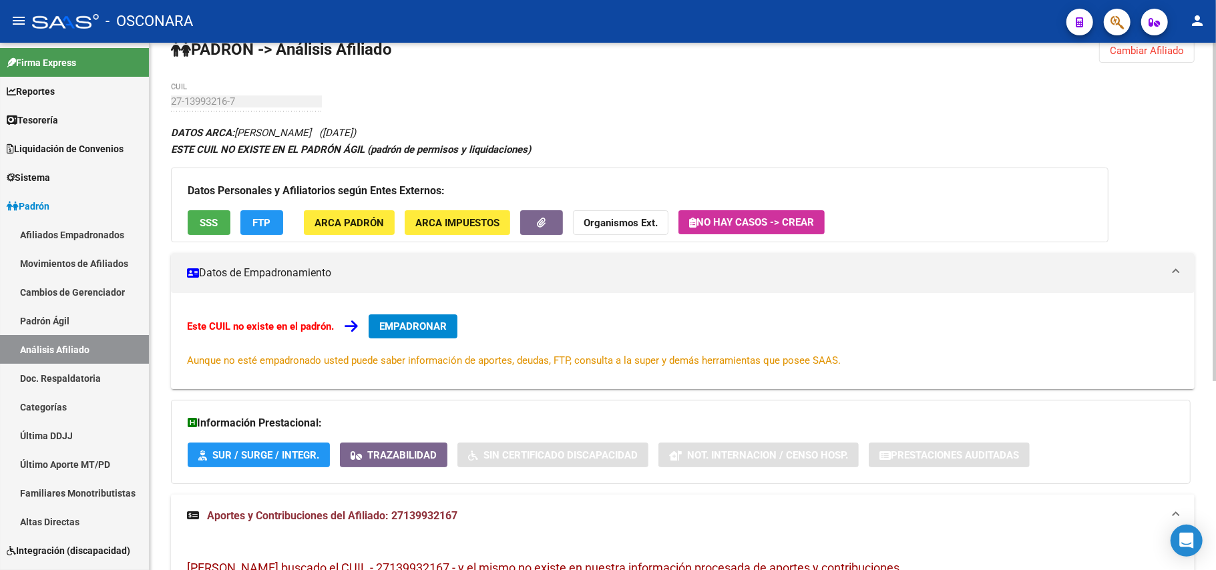
scroll to position [0, 0]
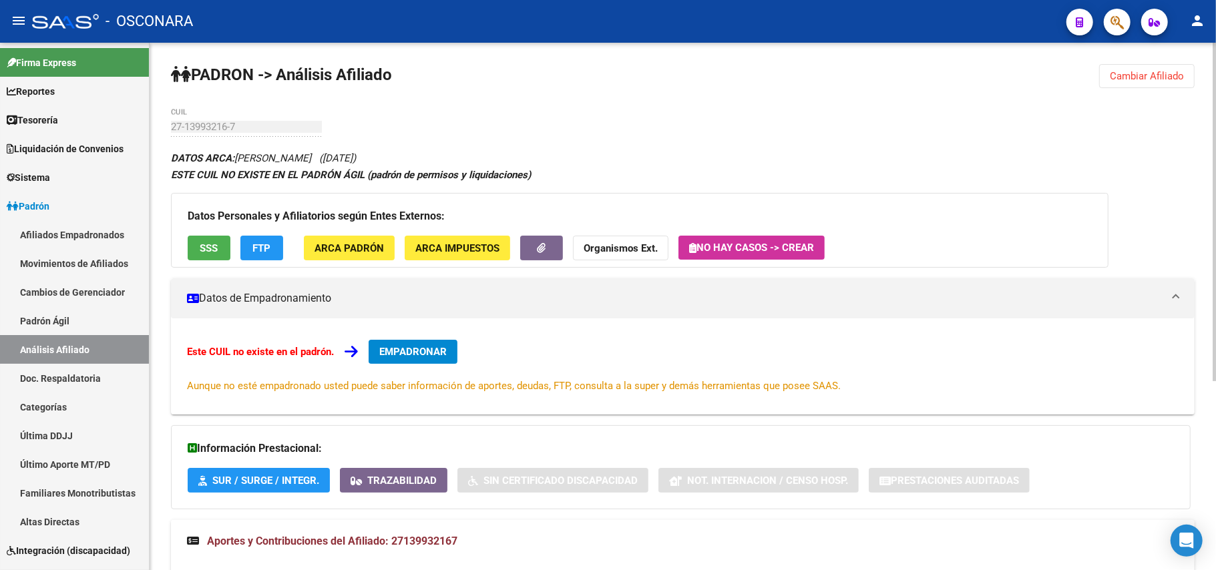
click at [398, 545] on span "Aportes y Contribuciones del Afiliado: 27139932167" at bounding box center [332, 541] width 250 height 13
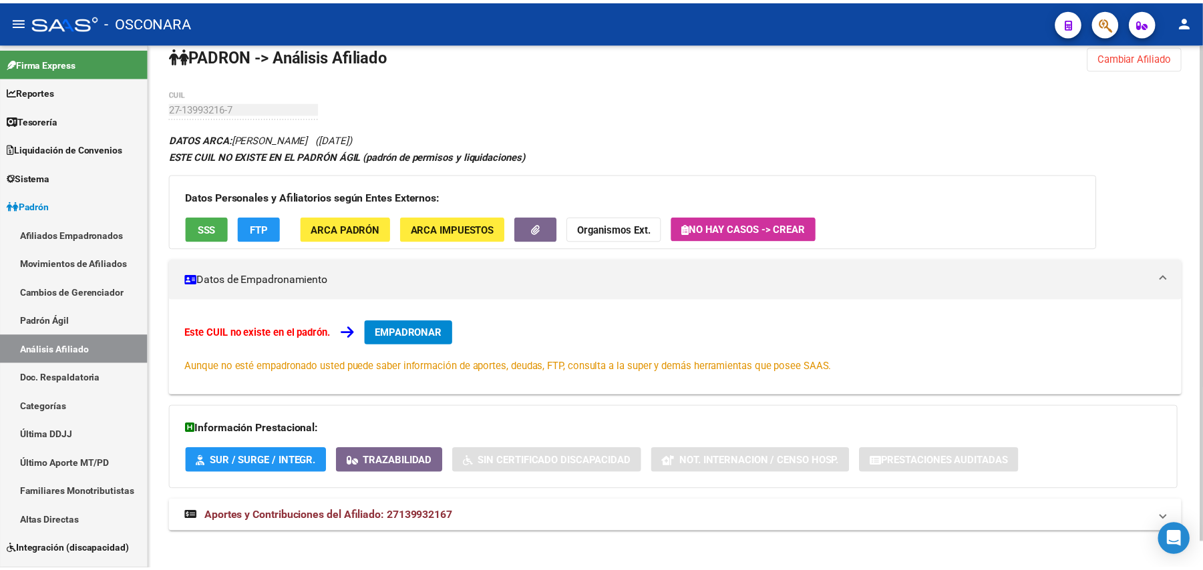
scroll to position [29, 0]
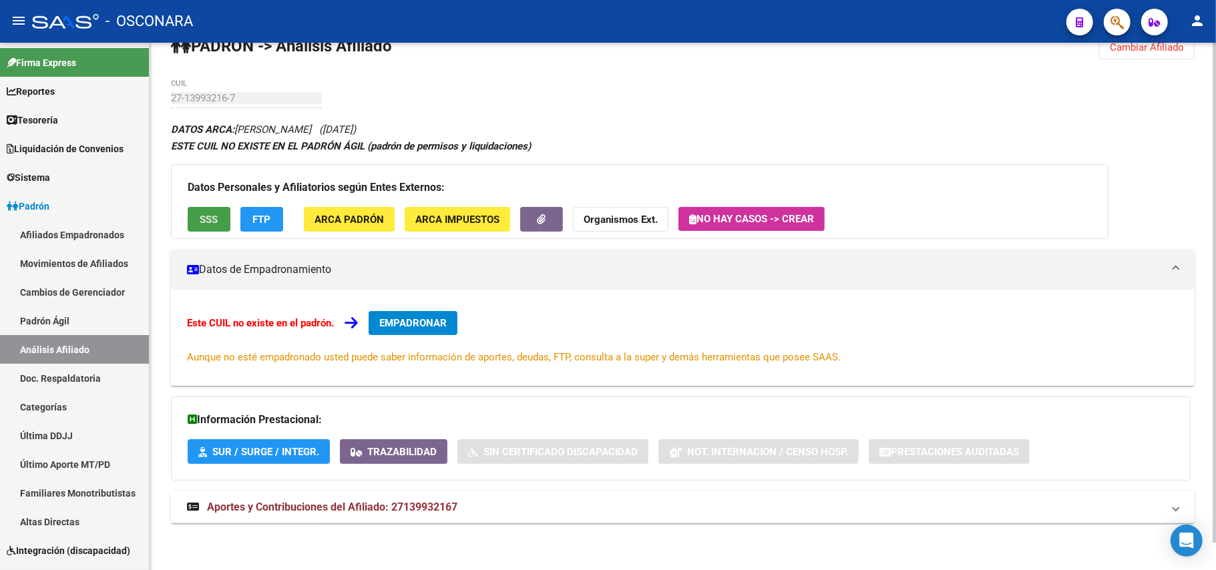
click at [212, 220] on span "SSS" at bounding box center [209, 220] width 18 height 12
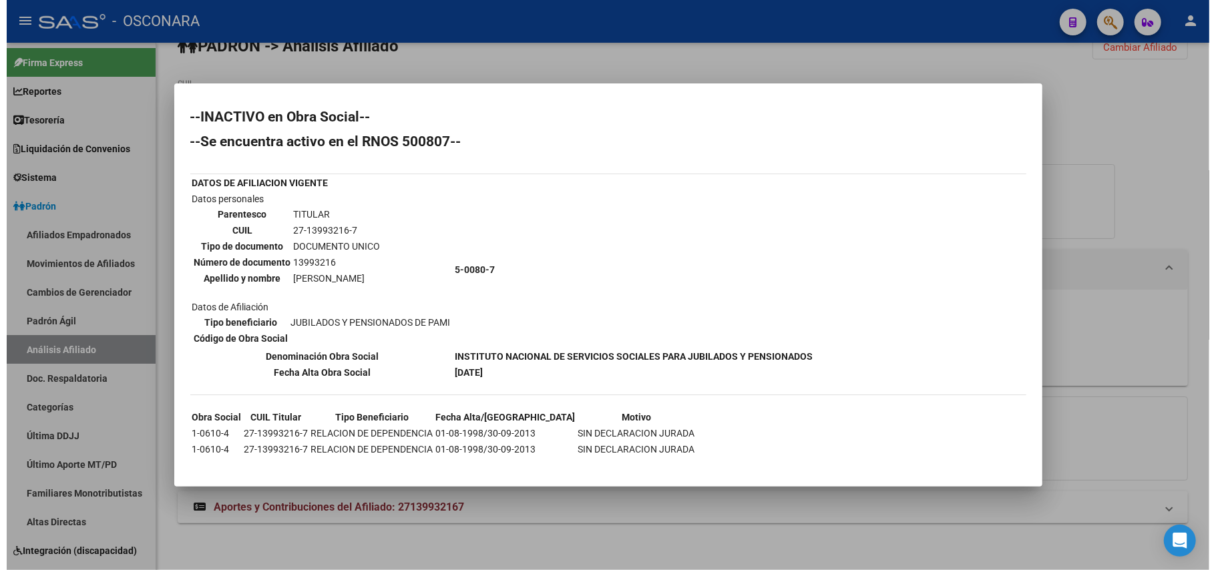
scroll to position [0, 0]
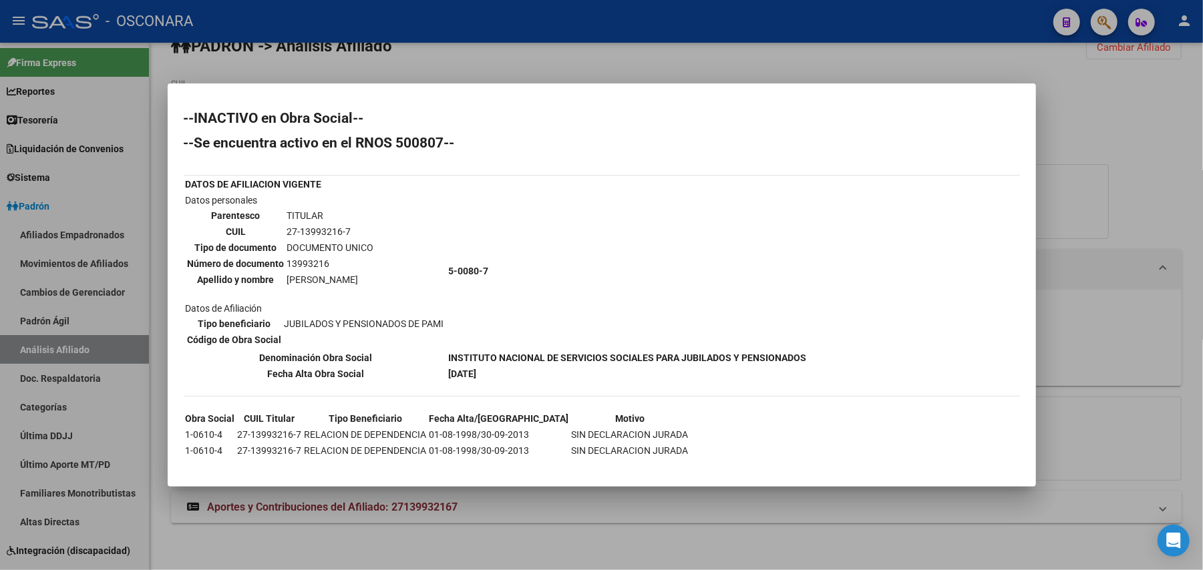
drag, startPoint x: 337, startPoint y: 232, endPoint x: 310, endPoint y: 228, distance: 27.1
click at [310, 228] on td "27-13993216-7" at bounding box center [331, 231] width 88 height 15
drag, startPoint x: 338, startPoint y: 228, endPoint x: 299, endPoint y: 225, distance: 38.9
click at [299, 225] on td "27-13993216-7" at bounding box center [331, 231] width 88 height 15
copy td "13993216"
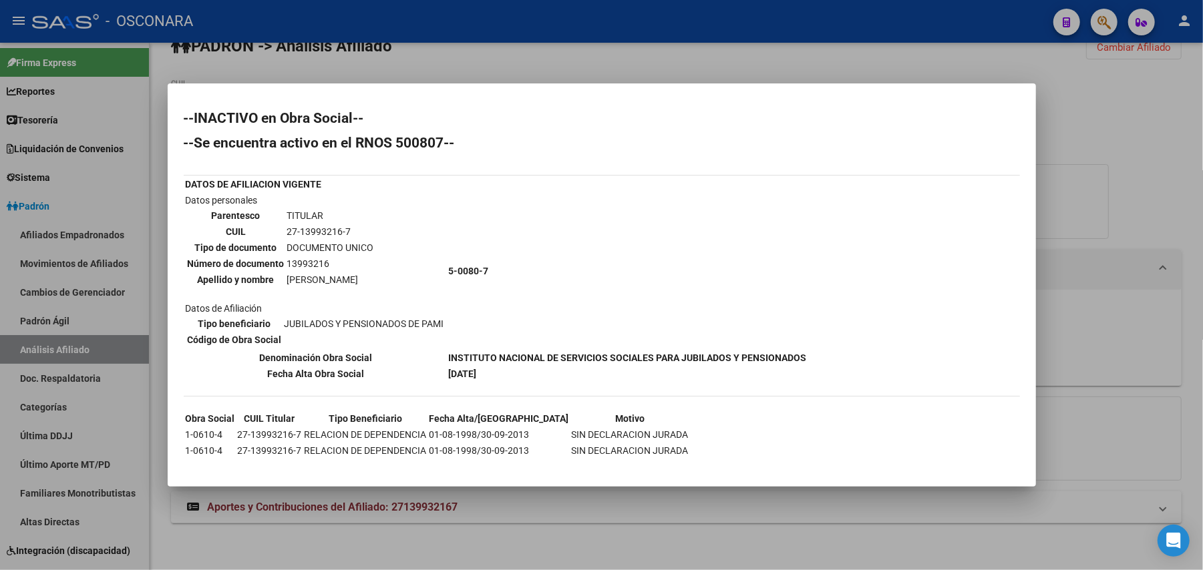
click at [1077, 138] on div at bounding box center [601, 285] width 1203 height 570
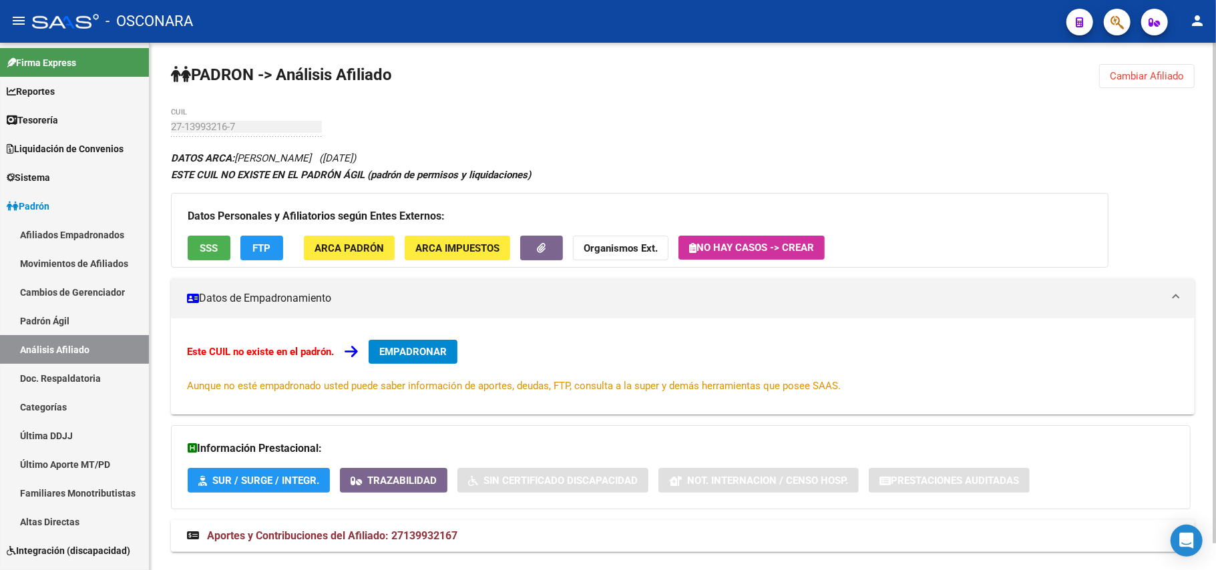
click at [170, 128] on div "PADRON -> Análisis Afiliado Cambiar Afiliado 27-13993216-7 CUIL DATOS ARCA: [PE…" at bounding box center [683, 321] width 1067 height 556
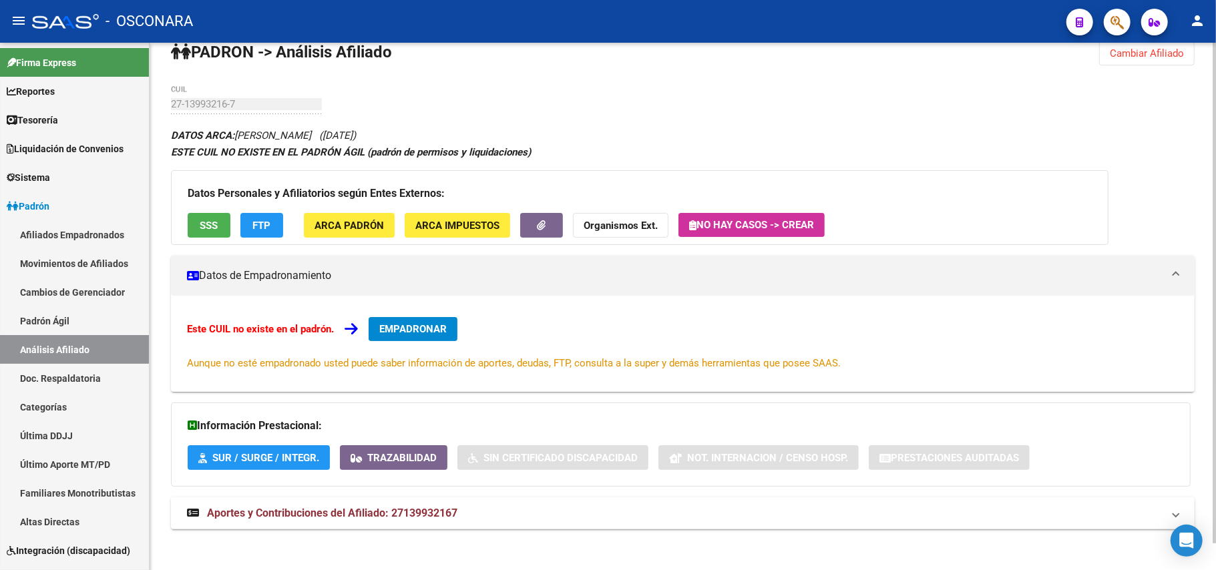
scroll to position [29, 0]
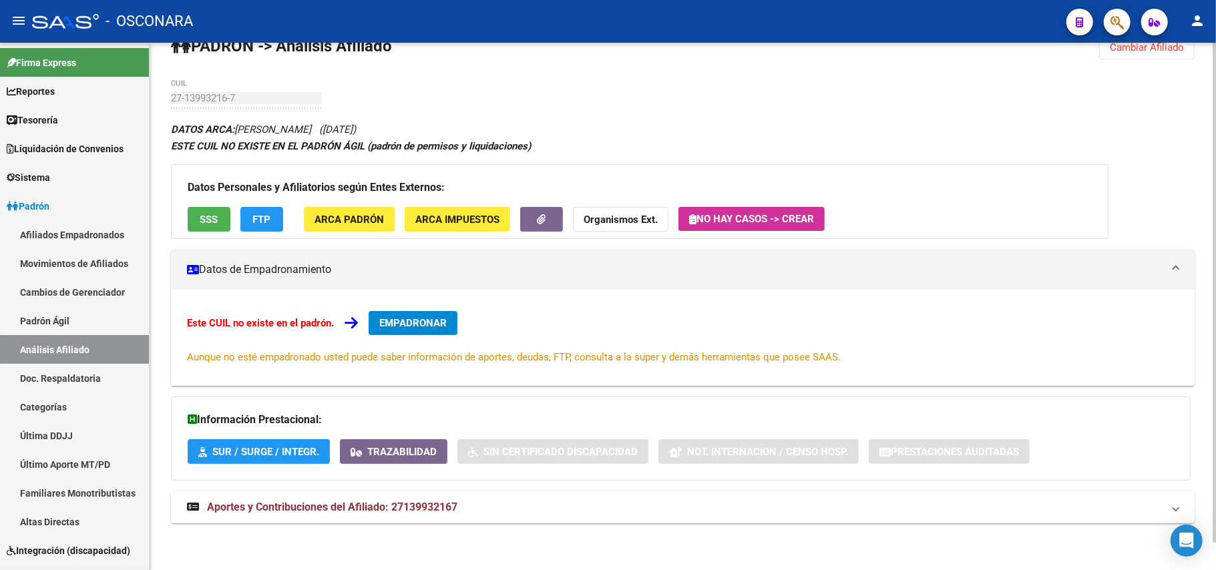
click at [377, 505] on span "Aportes y Contribuciones del Afiliado: 27139932167" at bounding box center [332, 507] width 250 height 13
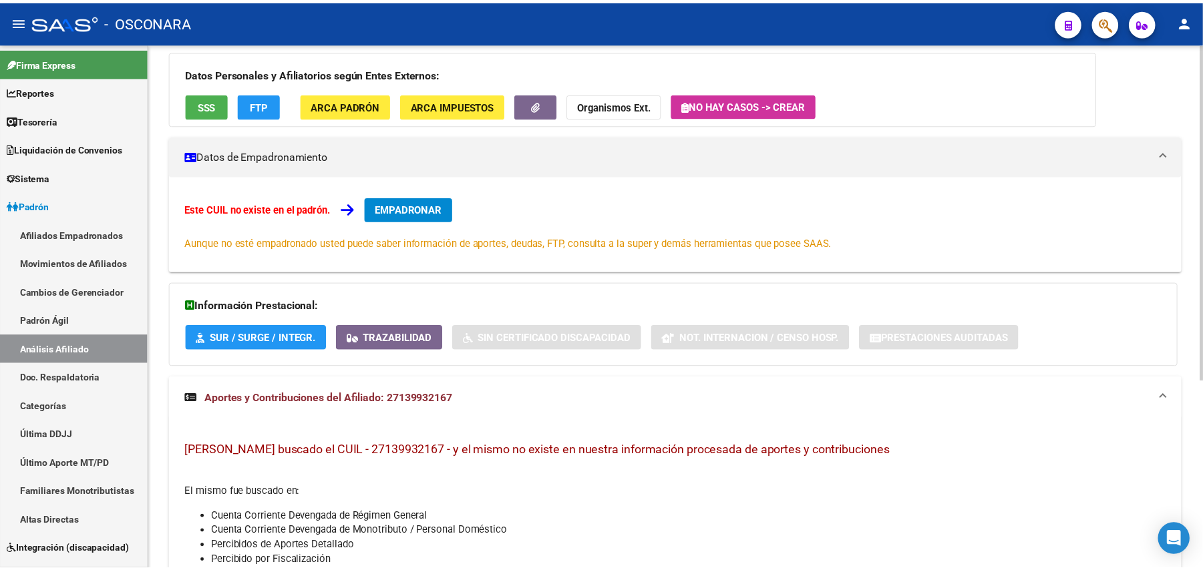
scroll to position [0, 0]
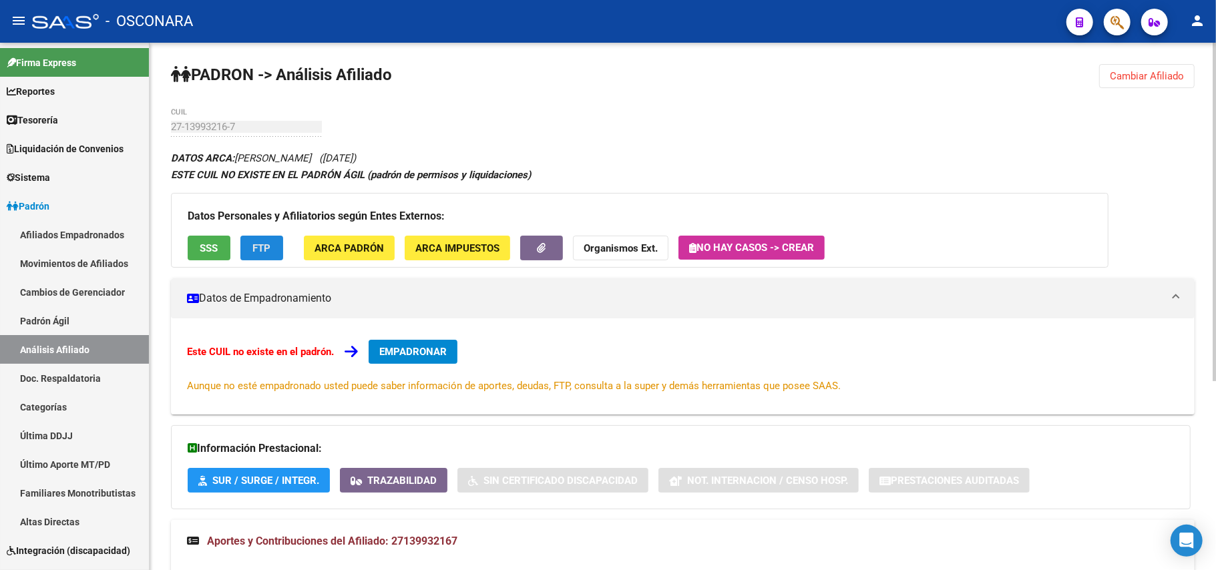
click at [254, 246] on span "FTP" at bounding box center [262, 248] width 18 height 12
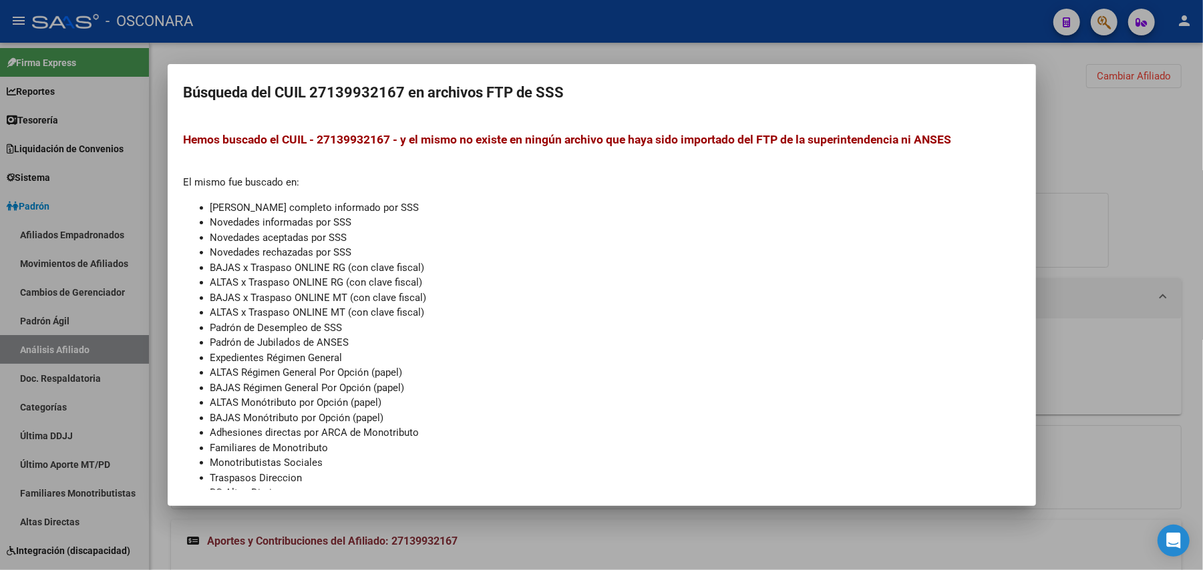
click at [669, 526] on div at bounding box center [601, 285] width 1203 height 570
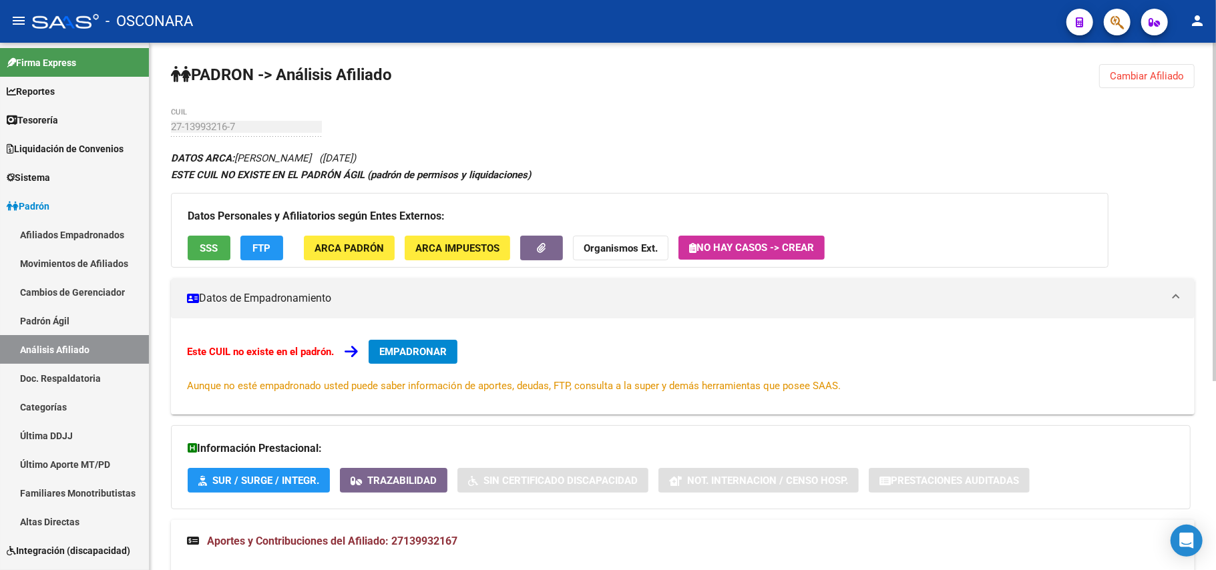
click at [211, 252] on span "SSS" at bounding box center [209, 248] width 18 height 12
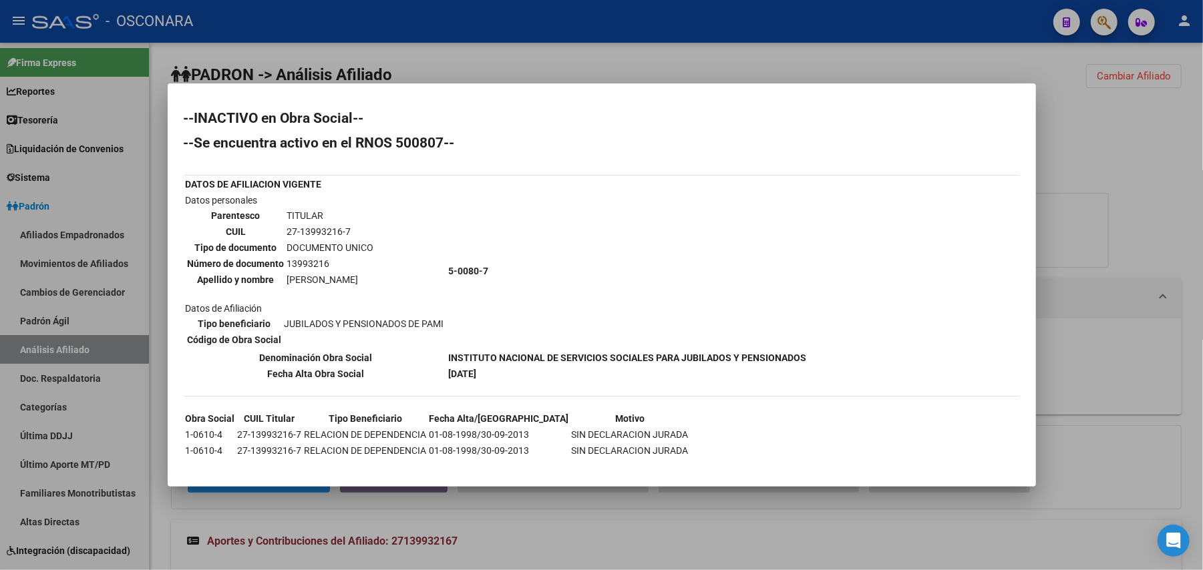
click at [600, 533] on div at bounding box center [601, 285] width 1203 height 570
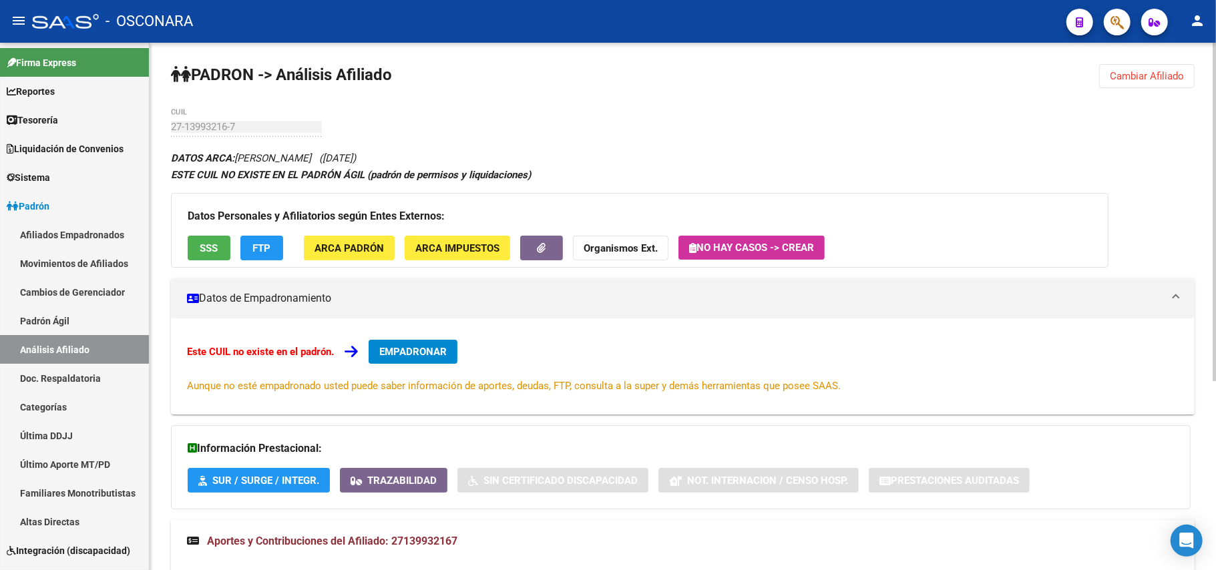
click at [212, 251] on span "SSS" at bounding box center [209, 248] width 18 height 12
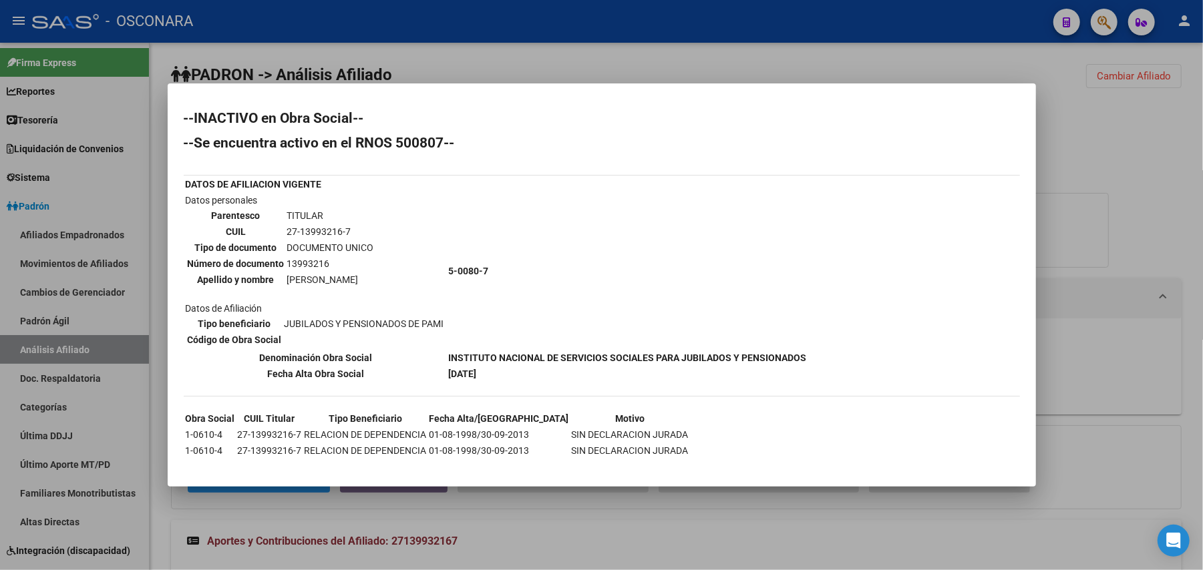
click at [556, 559] on div at bounding box center [601, 285] width 1203 height 570
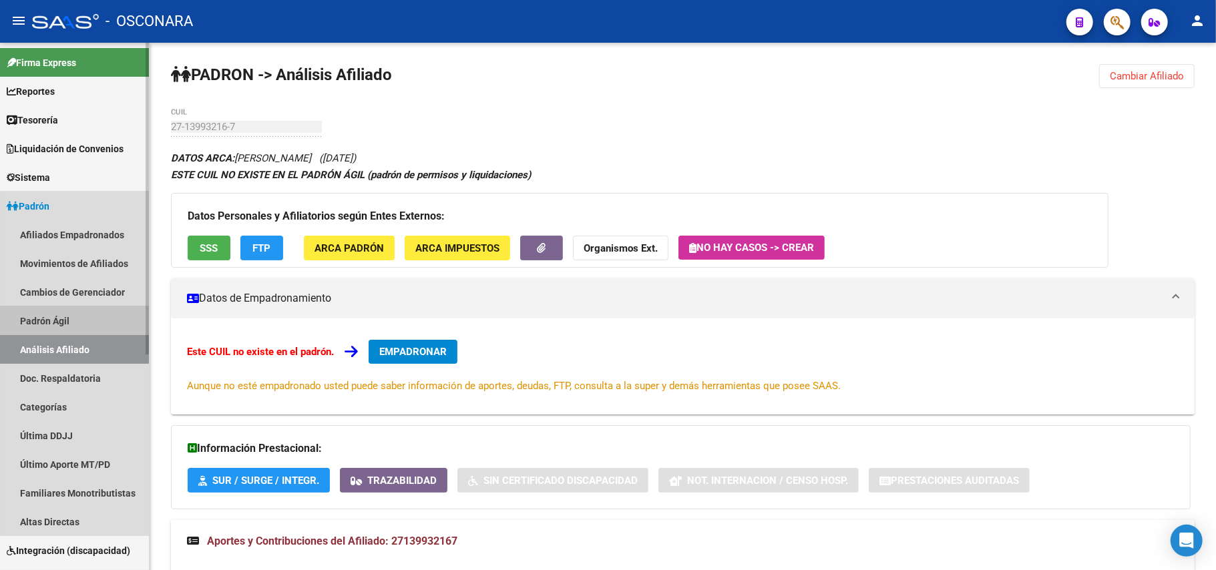
click at [60, 319] on link "Padrón Ágil" at bounding box center [74, 321] width 149 height 29
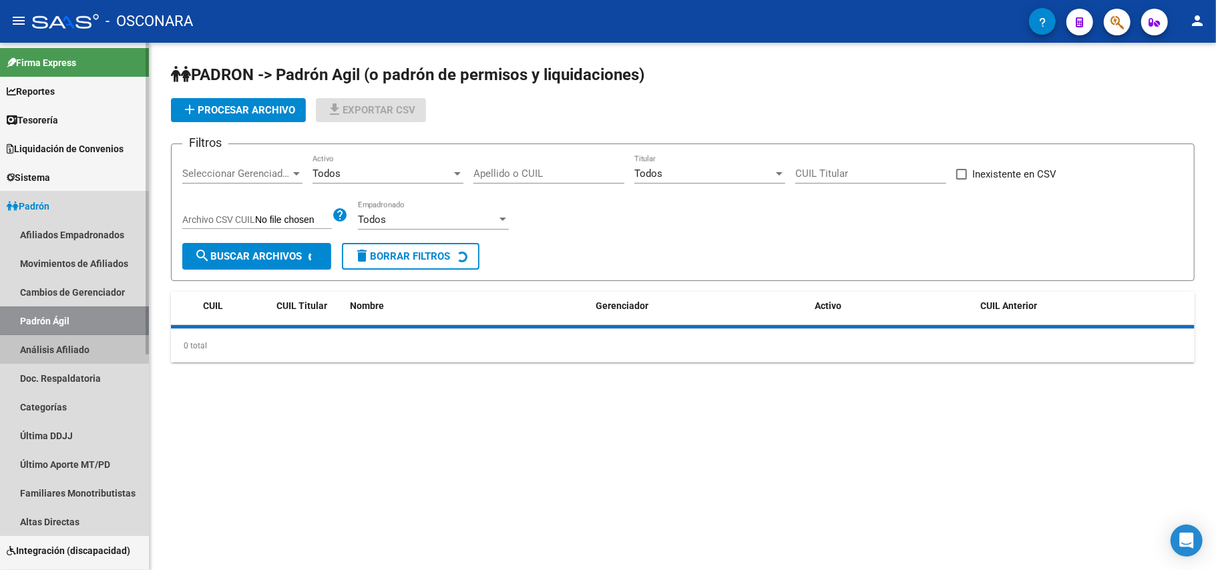
click at [81, 354] on link "Análisis Afiliado" at bounding box center [74, 349] width 149 height 29
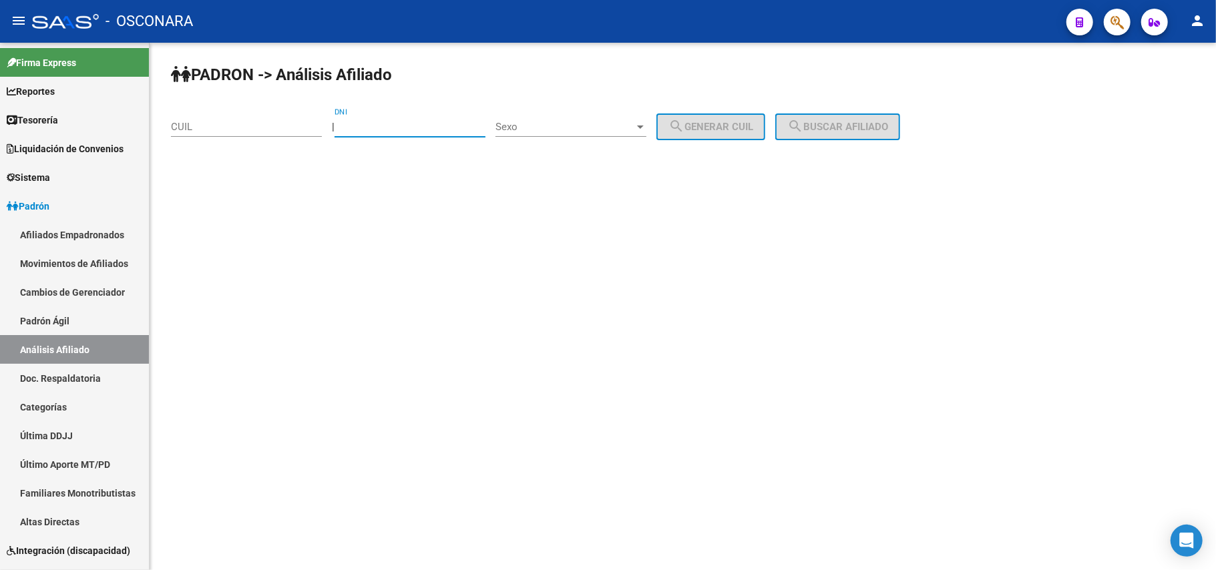
click at [457, 130] on input "DNI" at bounding box center [410, 127] width 151 height 12
click at [260, 127] on input "CUIL" at bounding box center [246, 127] width 151 height 12
type input "2"
click at [367, 126] on input "DNI" at bounding box center [410, 127] width 151 height 12
type input "27946655"
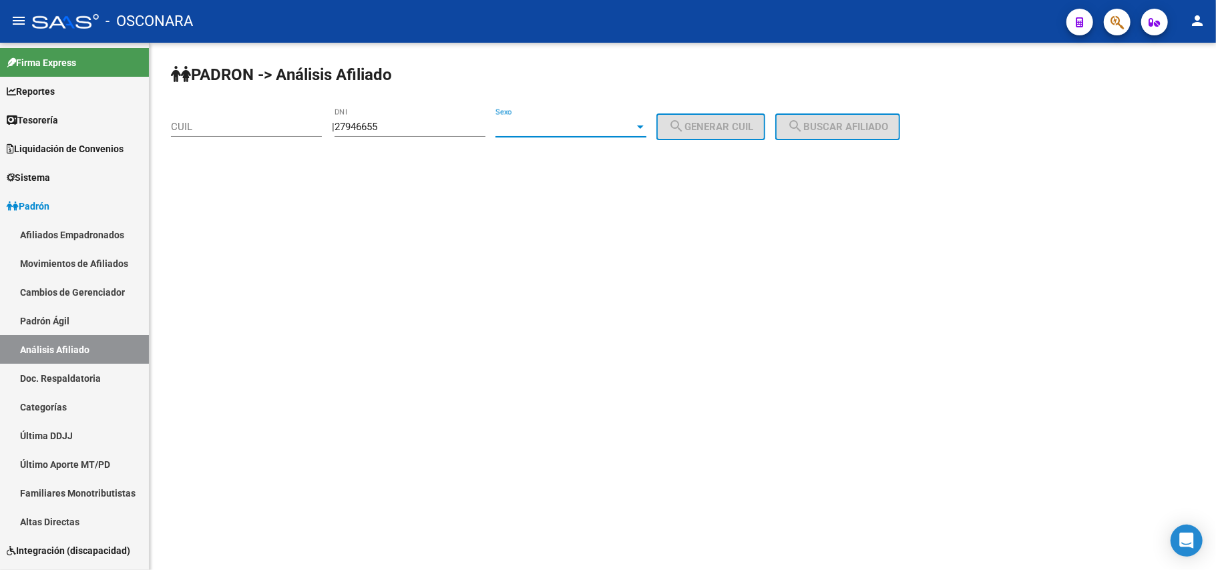
click at [625, 123] on span "Sexo" at bounding box center [565, 127] width 139 height 12
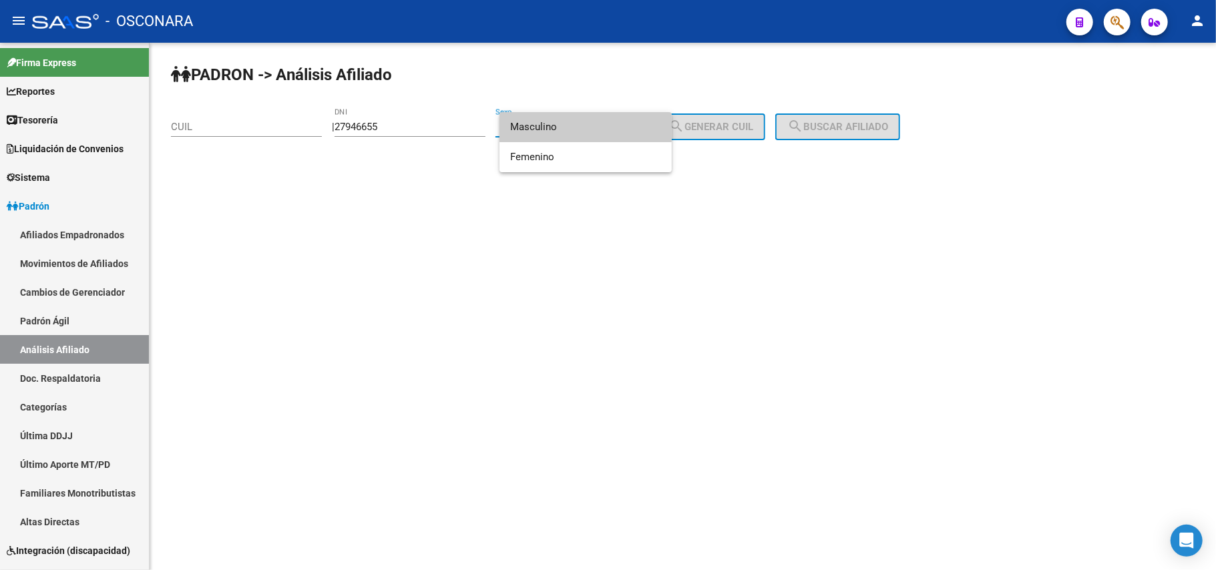
click at [567, 126] on span "Masculino" at bounding box center [585, 127] width 151 height 30
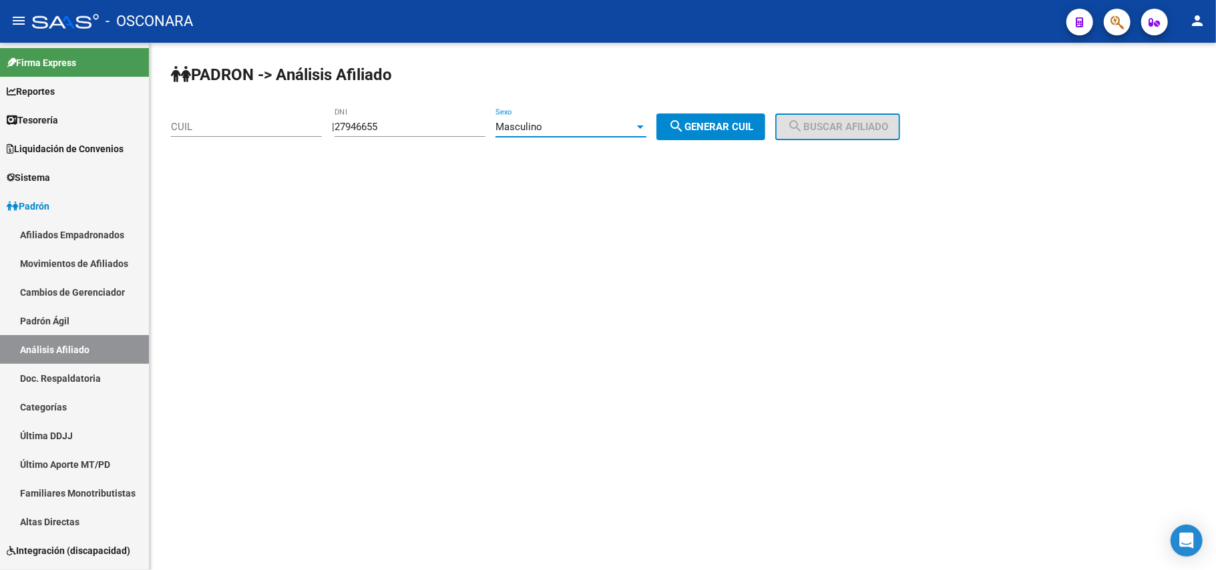
click at [753, 121] on span "search Generar CUIL" at bounding box center [711, 127] width 85 height 12
type input "20-27946655-2"
click at [852, 122] on span "search Buscar afiliado" at bounding box center [837, 127] width 101 height 12
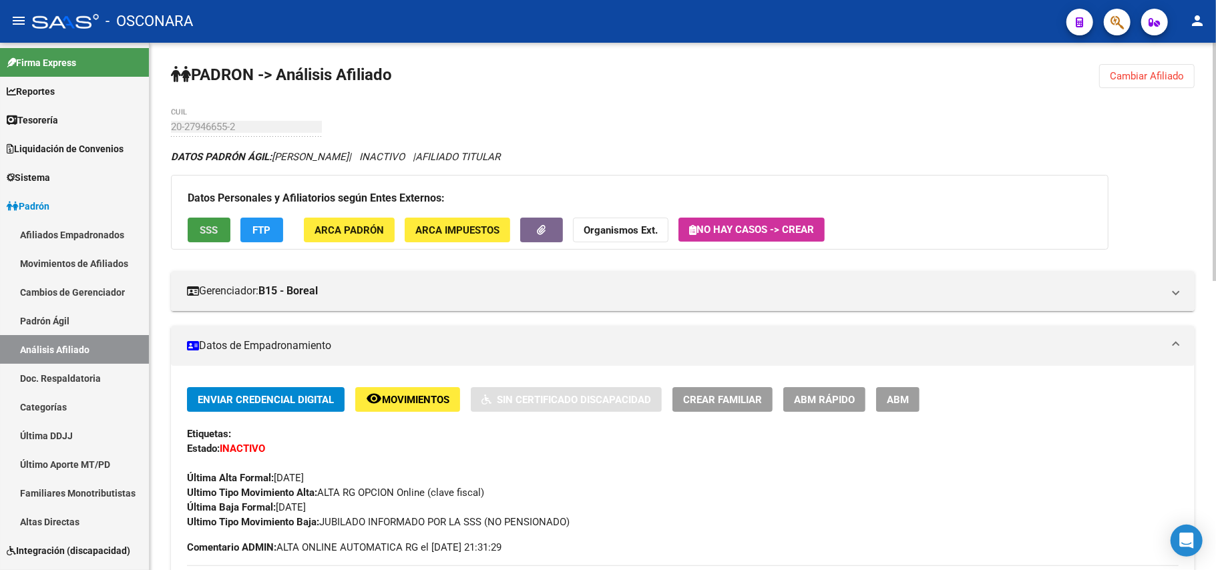
click at [212, 233] on span "SSS" at bounding box center [209, 230] width 18 height 12
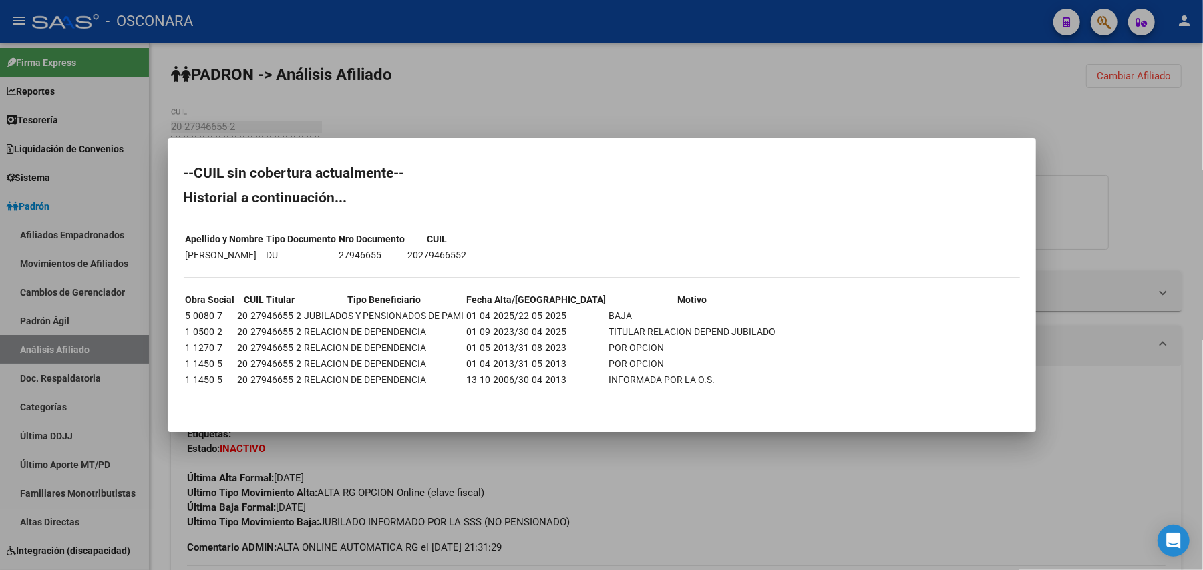
drag, startPoint x: 589, startPoint y: 326, endPoint x: 738, endPoint y: 330, distance: 149.0
click at [738, 330] on div "--CUIL sin cobertura actualmente-- Historial a continuación... Apellido y Nombr…" at bounding box center [602, 291] width 836 height 250
click at [441, 326] on td "RELACION DE DEPENDENCIA" at bounding box center [384, 332] width 161 height 15
click at [542, 326] on td "01-09-2023/30-04-2025" at bounding box center [536, 332] width 141 height 15
click at [761, 520] on div at bounding box center [601, 285] width 1203 height 570
